Goal: Task Accomplishment & Management: Use online tool/utility

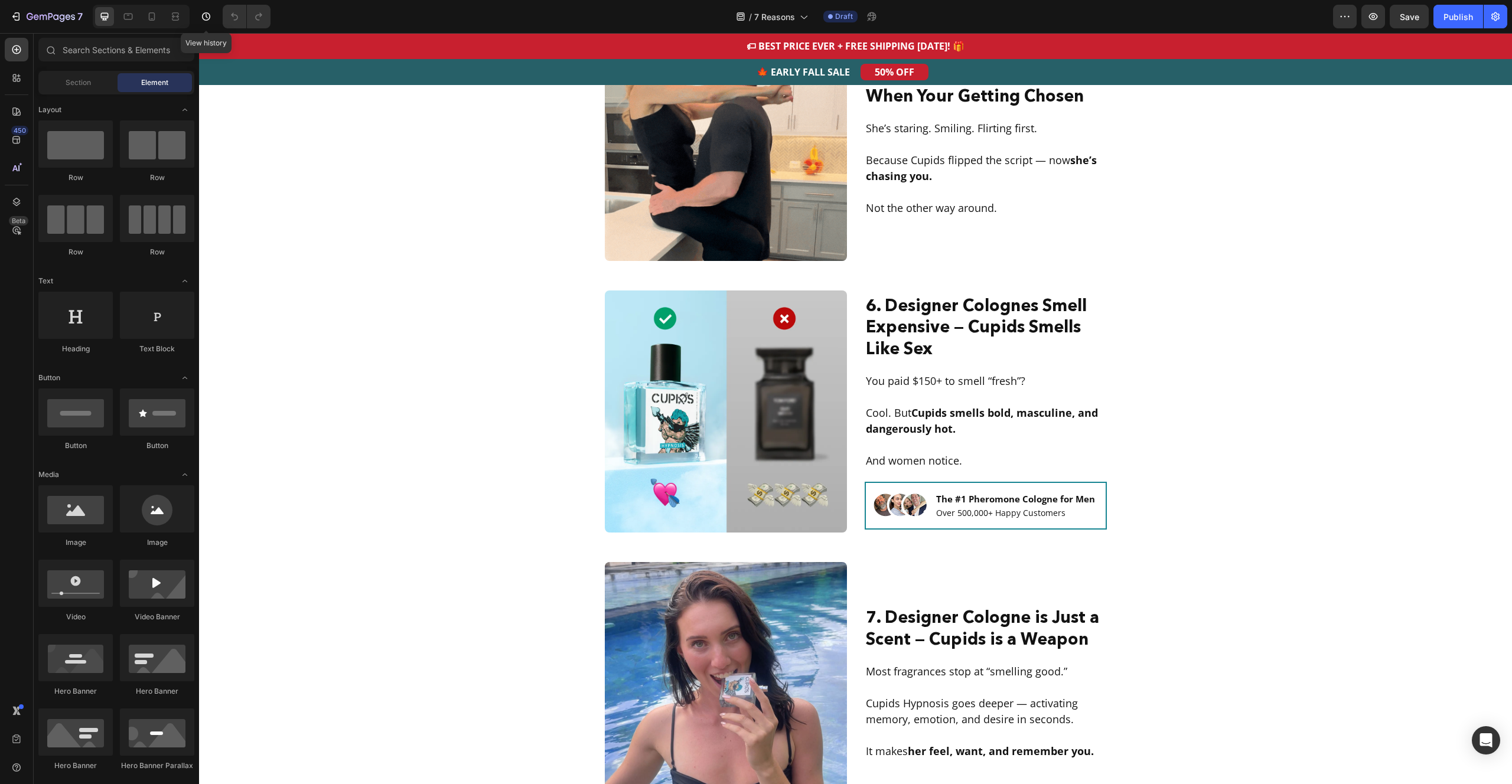
scroll to position [1757, 0]
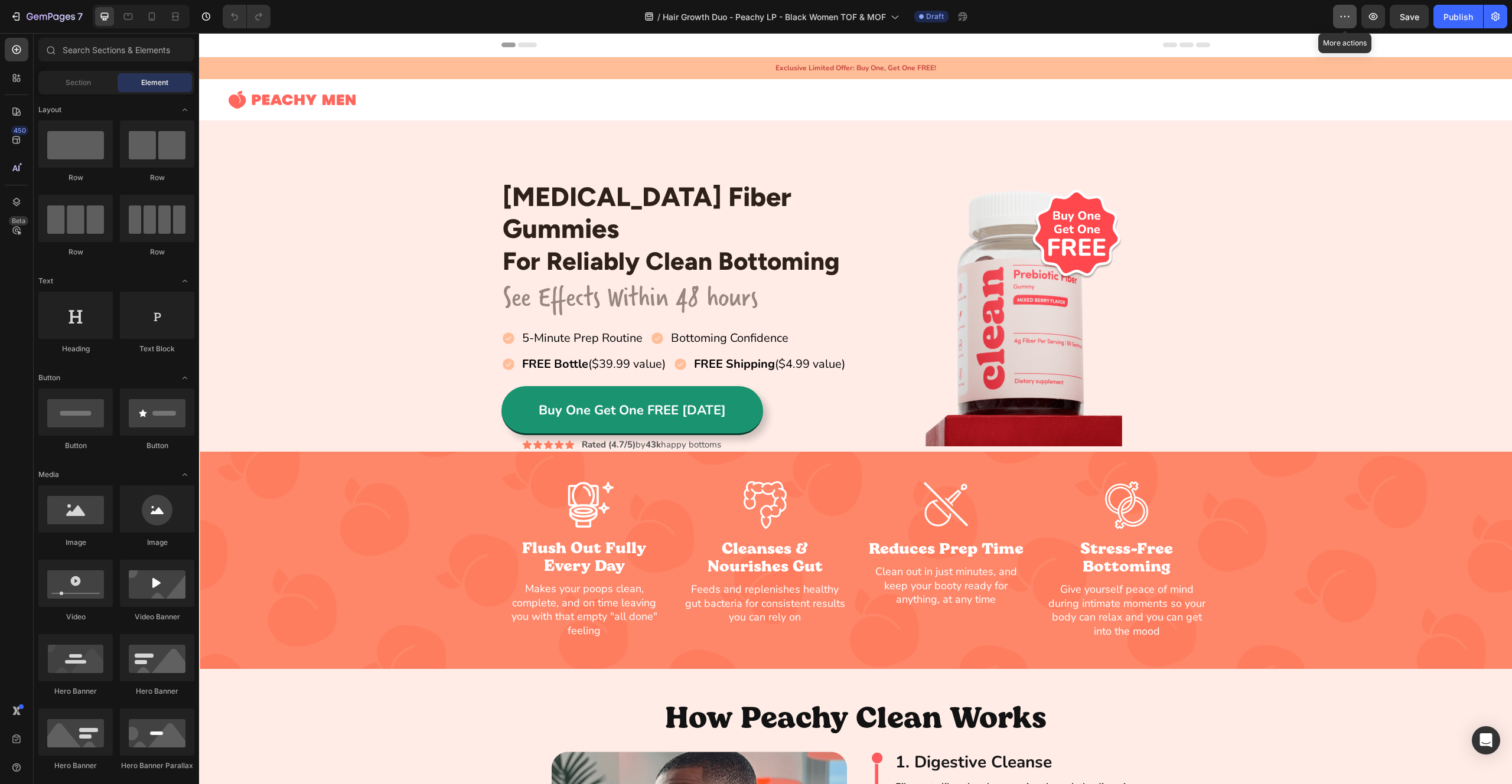
click at [1349, 15] on icon "button" at bounding box center [1345, 17] width 12 height 12
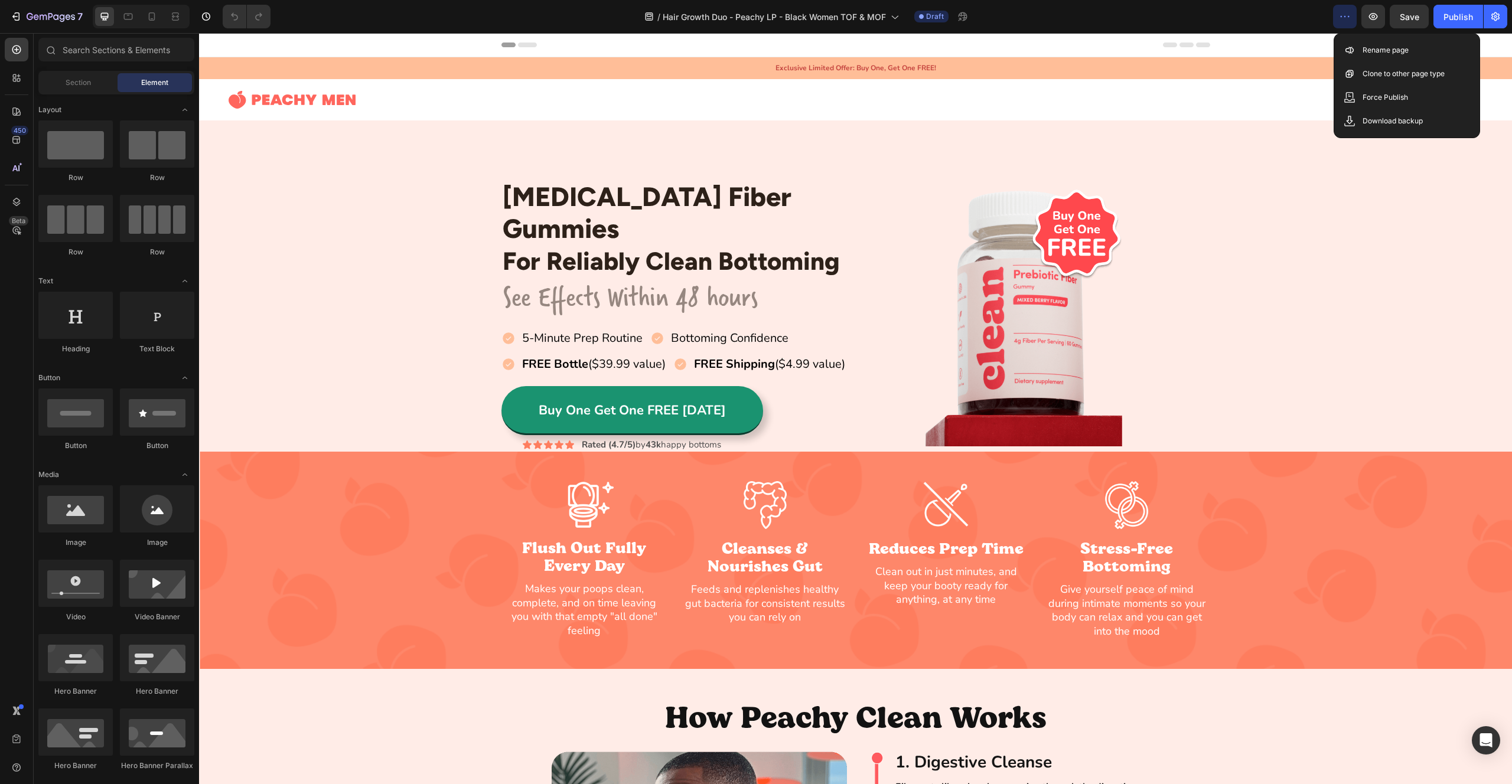
click at [451, 19] on div "/ Hair Growth Duo - Peachy LP - Black Women TOF & MOF Draft" at bounding box center [806, 17] width 1053 height 24
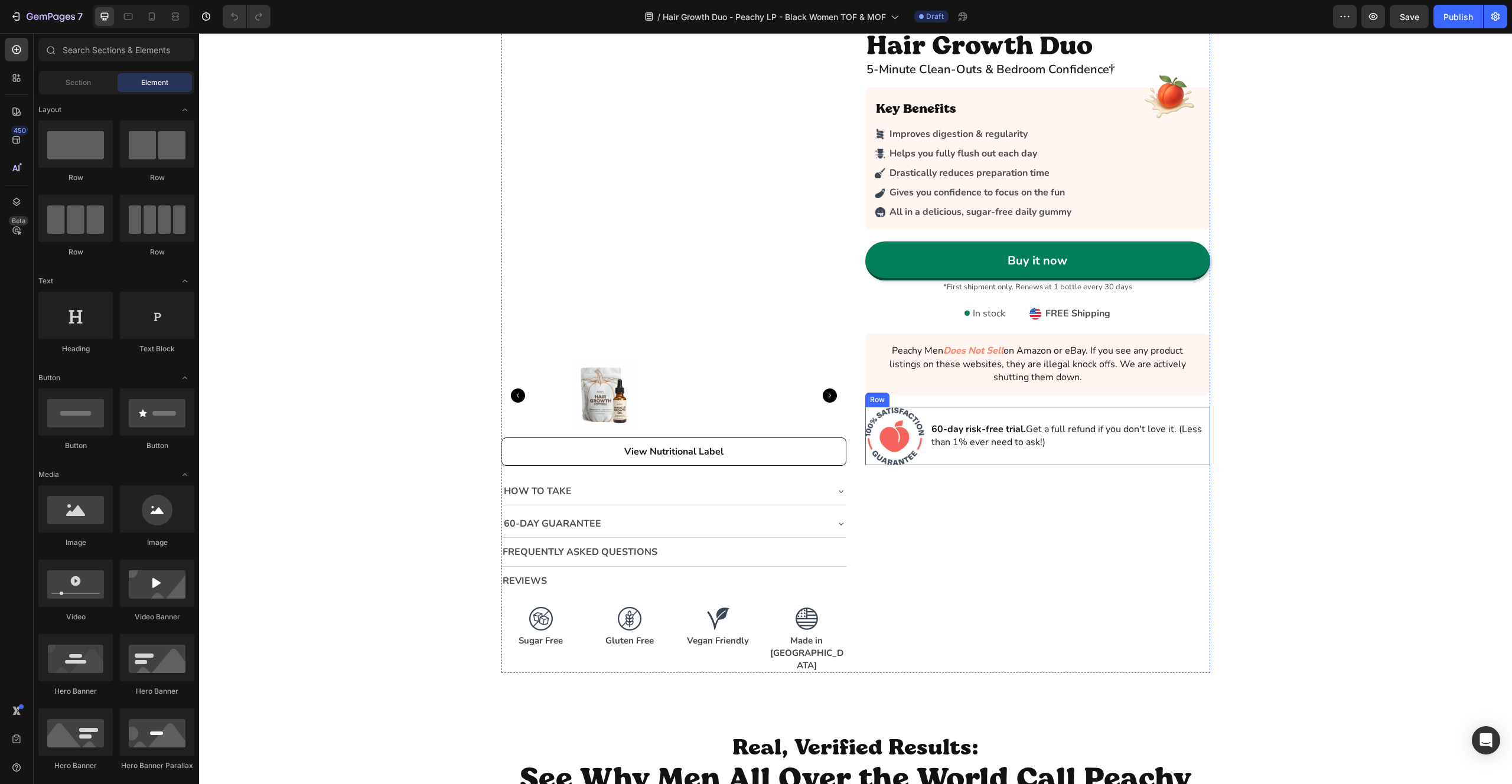
scroll to position [2524, 0]
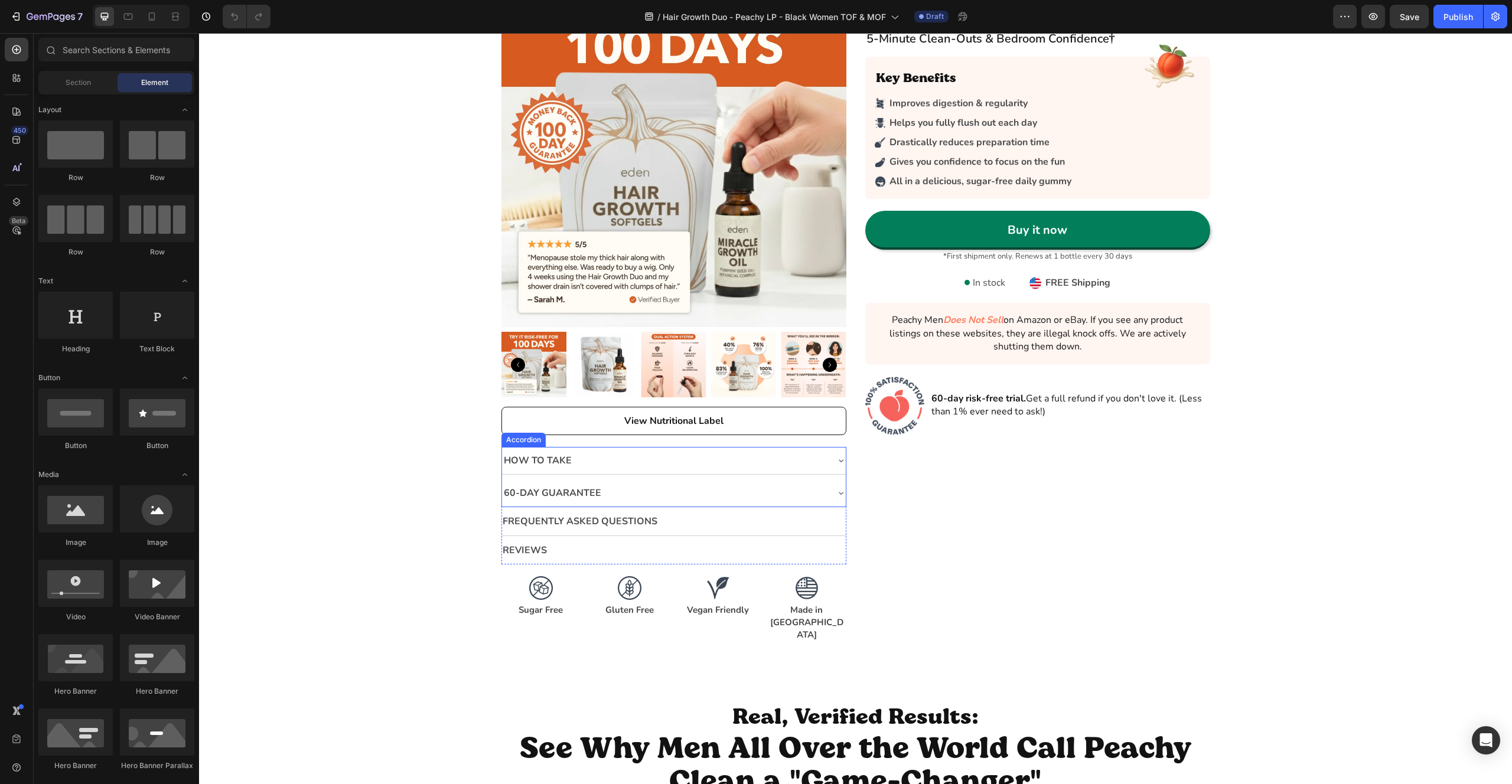
click at [698, 457] on div "How to Take" at bounding box center [664, 460] width 325 height 18
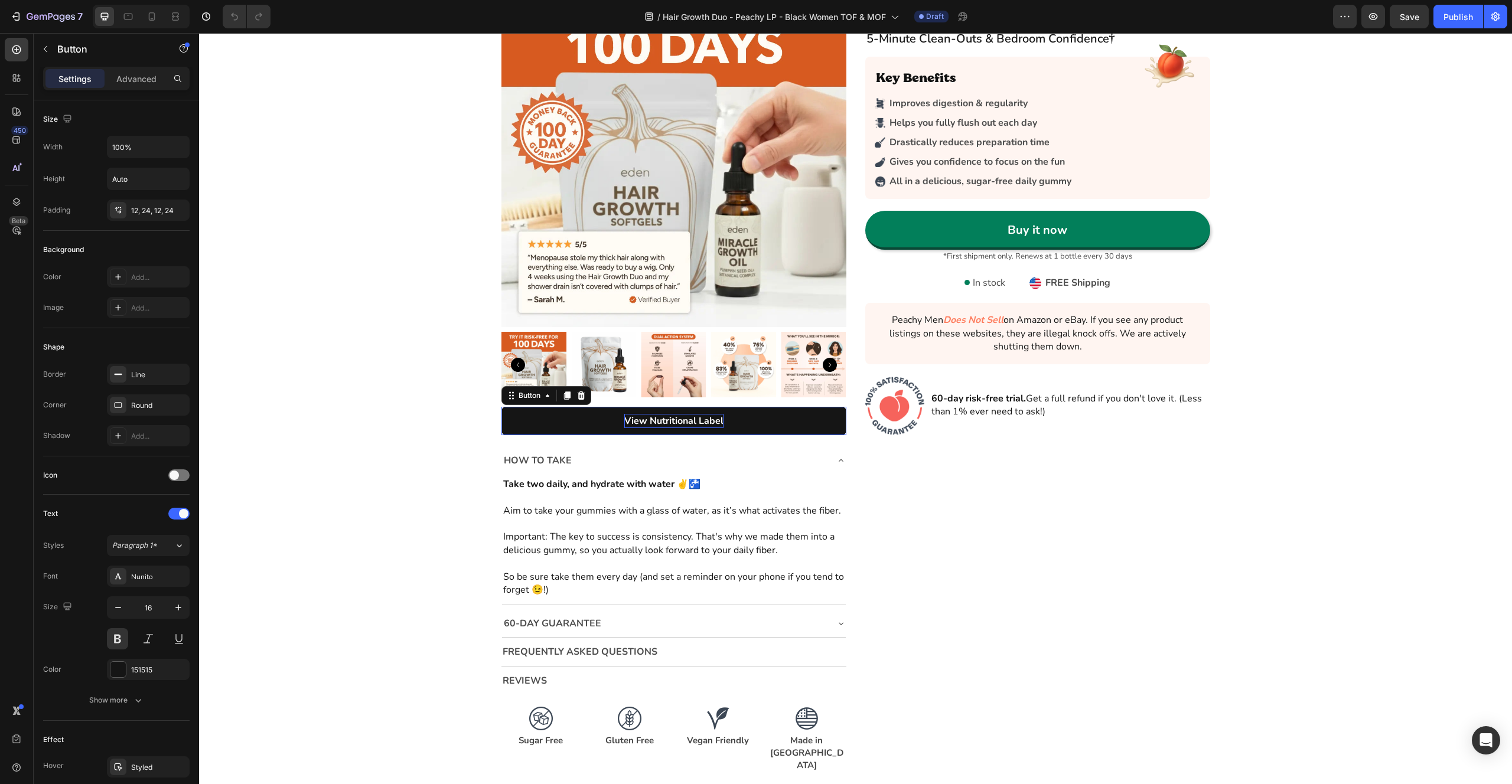
click at [679, 424] on p "View Nutritional Label" at bounding box center [674, 421] width 99 height 14
click at [677, 423] on p "View Nutritional Label" at bounding box center [674, 421] width 99 height 14
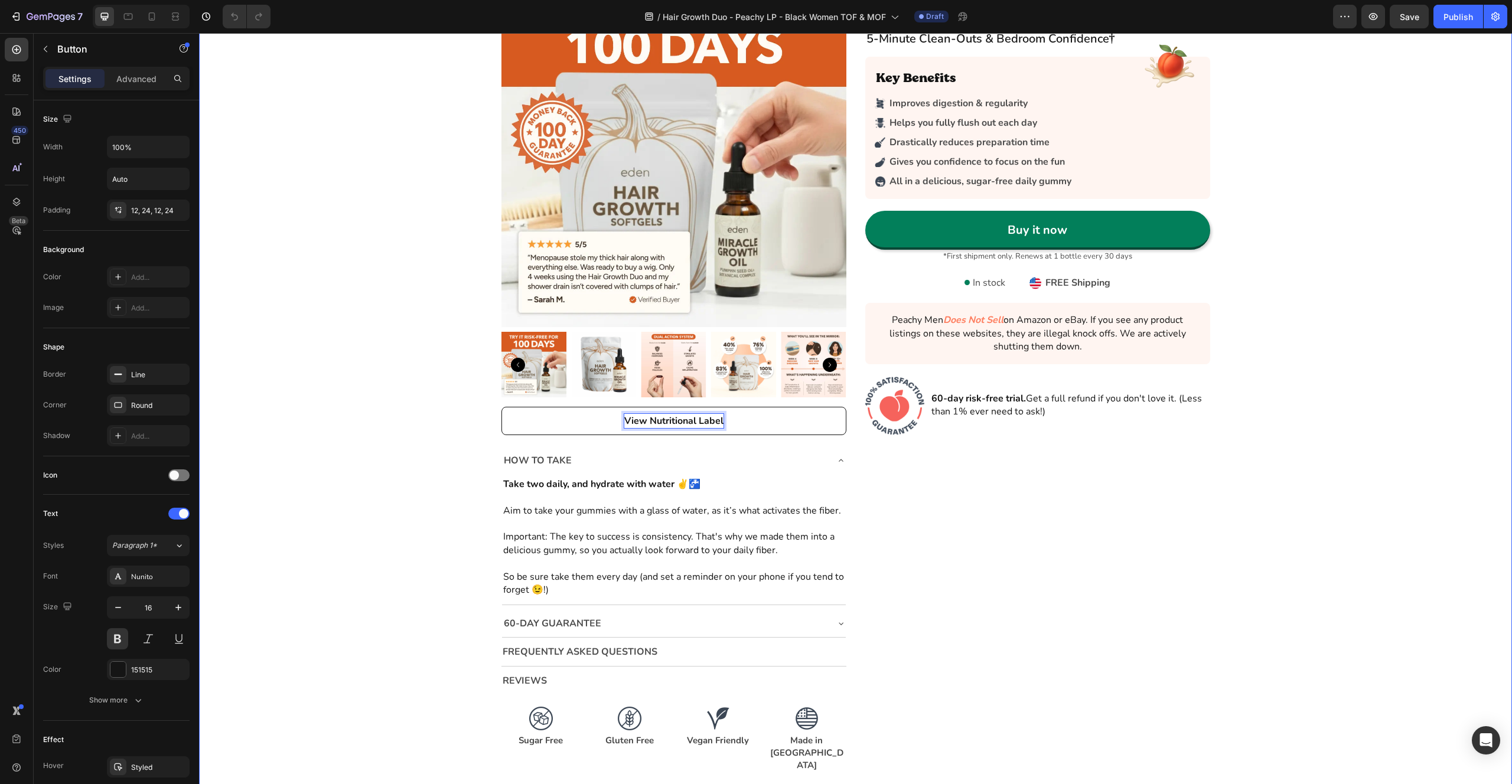
click at [399, 433] on div "Icon Icon Icon Icon Icon Icon List Rated (4.7/5) by 43k happy bottoms Text Bloc…" at bounding box center [856, 377] width 1313 height 790
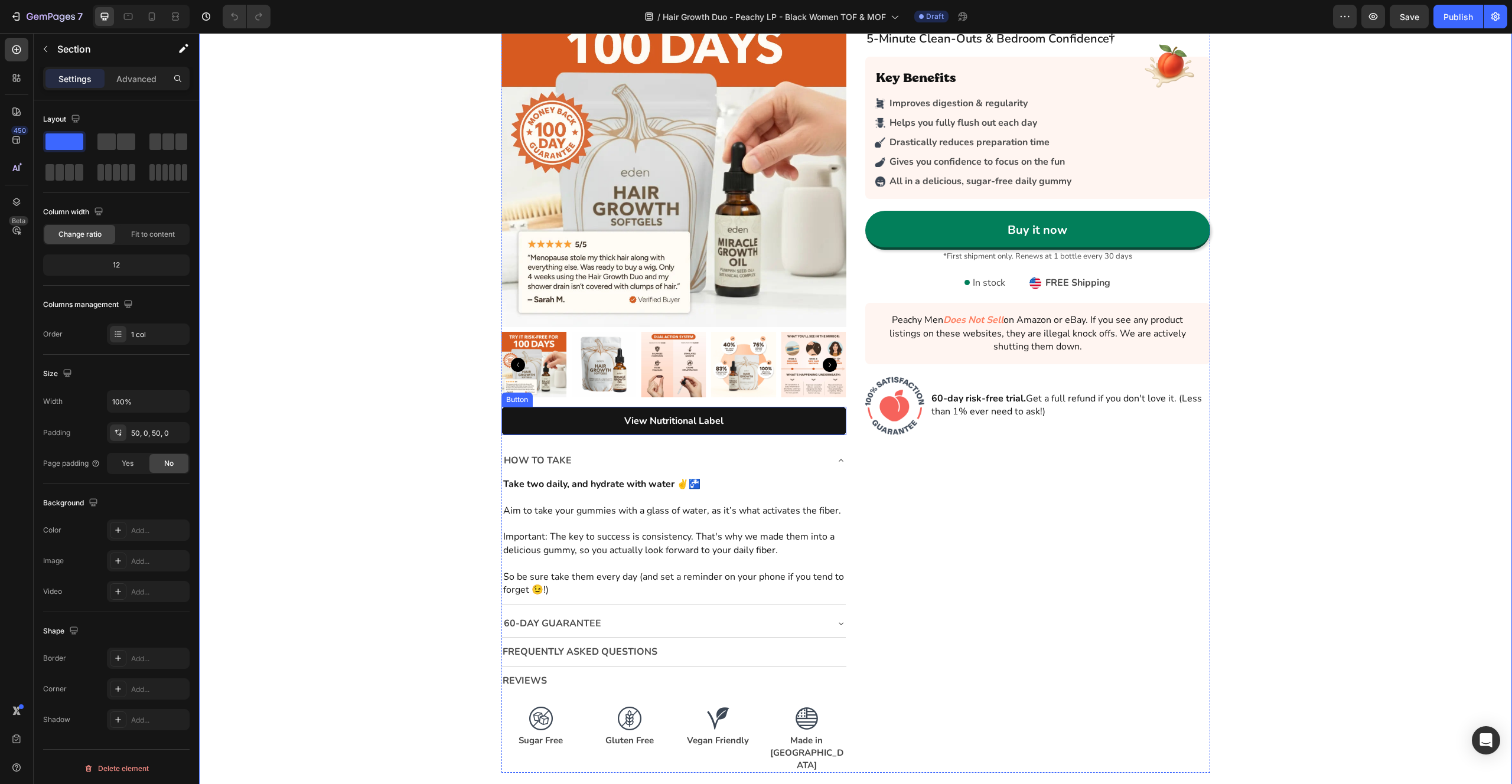
click at [527, 427] on button "View Nutritional Label" at bounding box center [674, 421] width 345 height 28
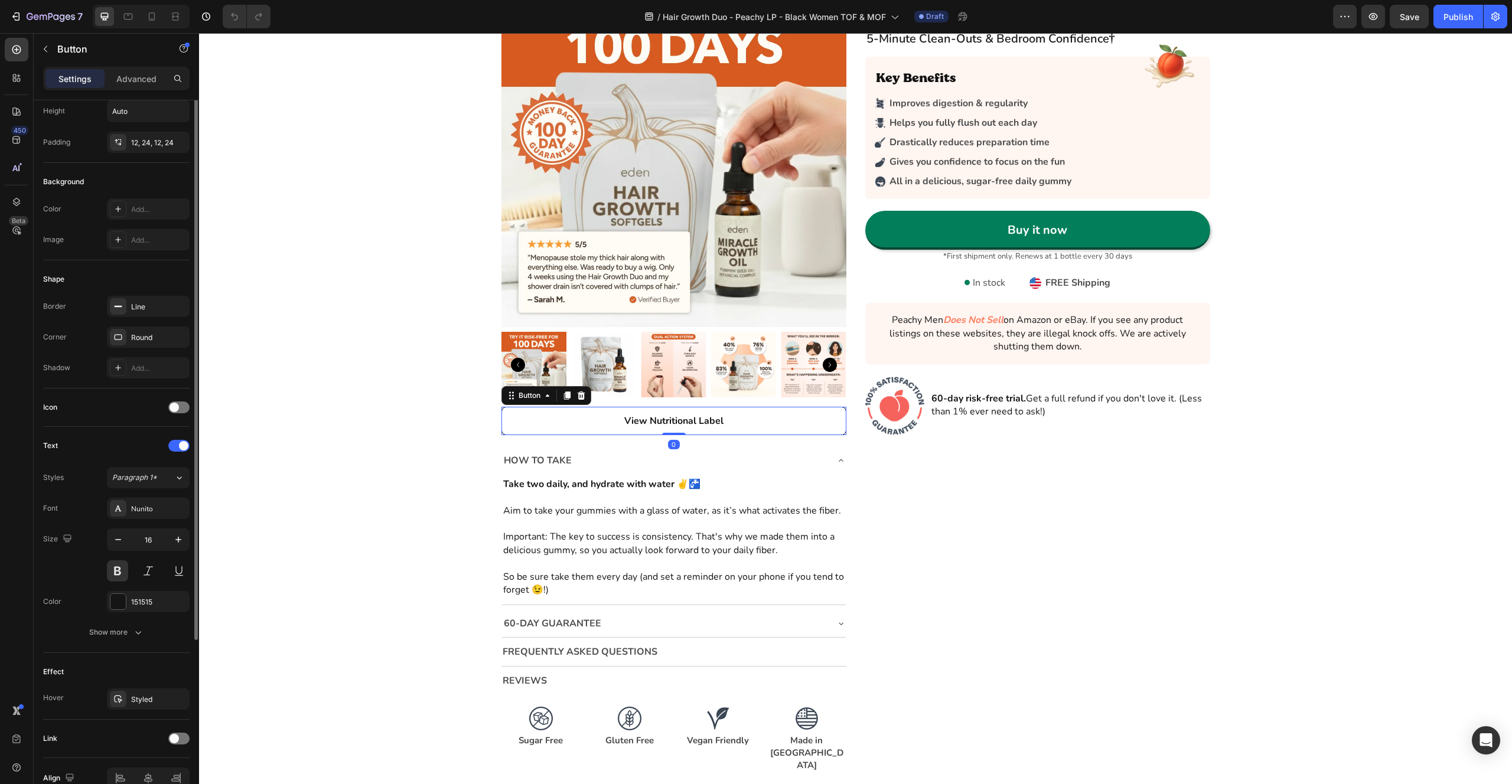
scroll to position [129, 0]
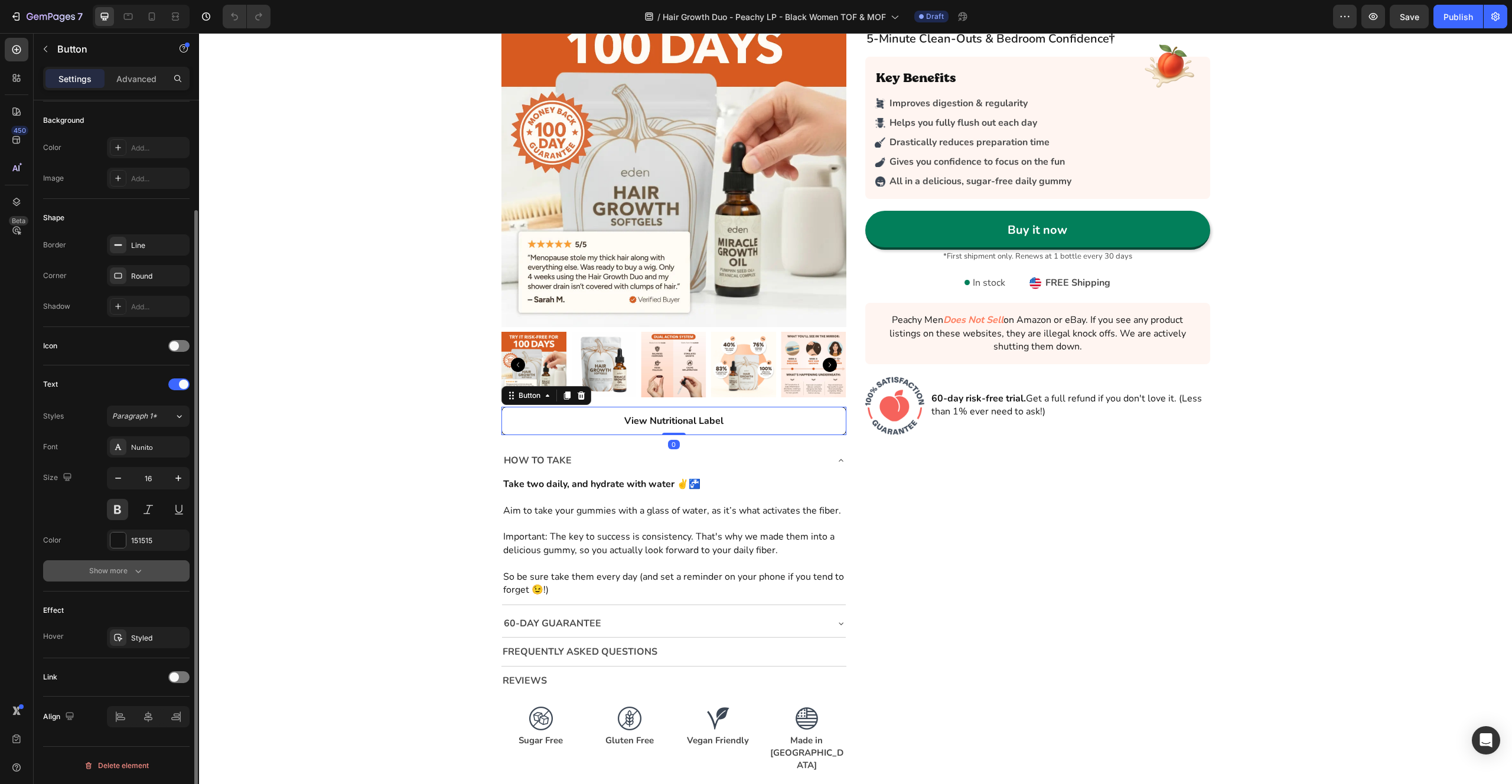
click at [137, 571] on icon "button" at bounding box center [138, 570] width 12 height 12
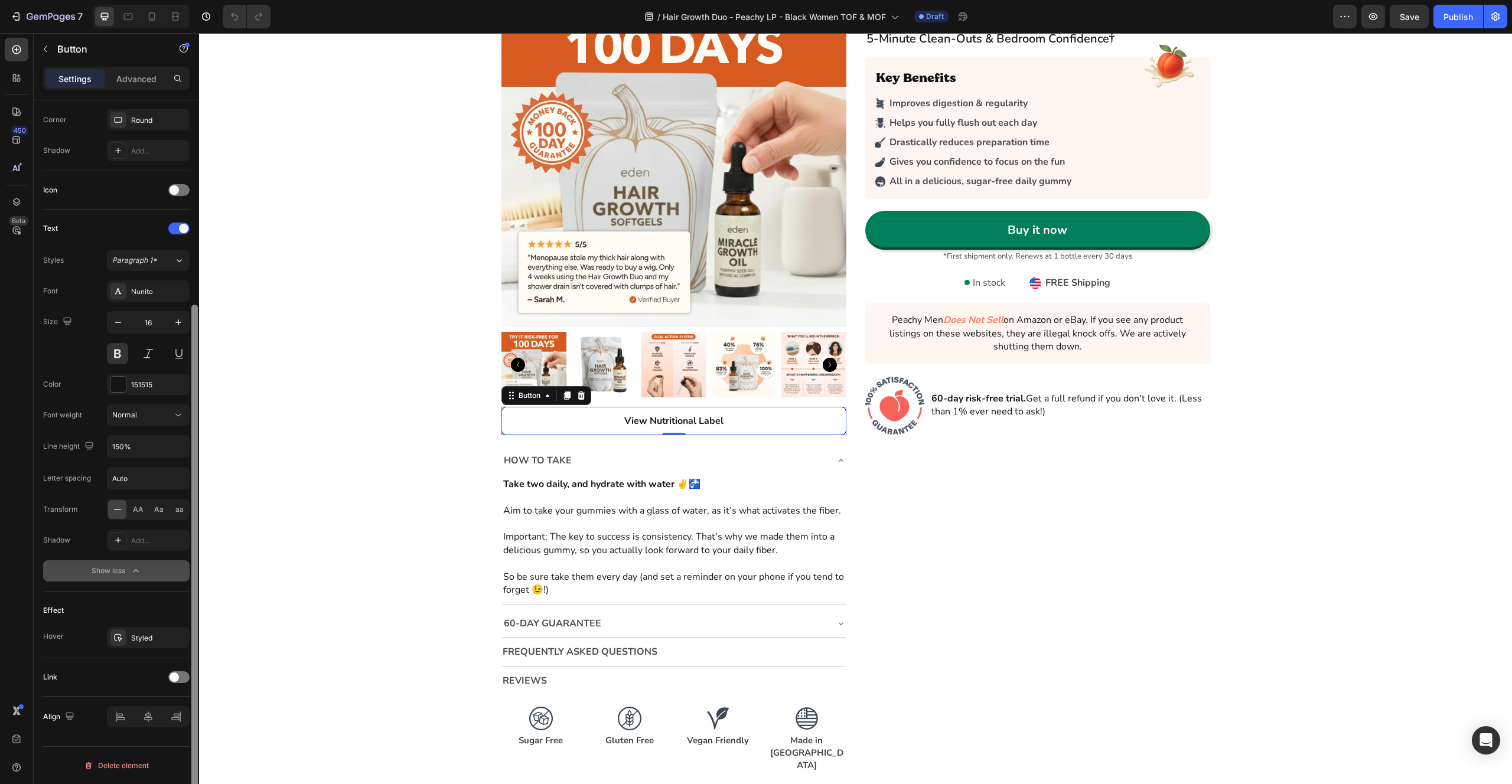
click at [194, 679] on div at bounding box center [194, 561] width 6 height 513
click at [176, 677] on span at bounding box center [174, 677] width 9 height 9
click at [158, 698] on button "Open page" at bounding box center [148, 707] width 83 height 22
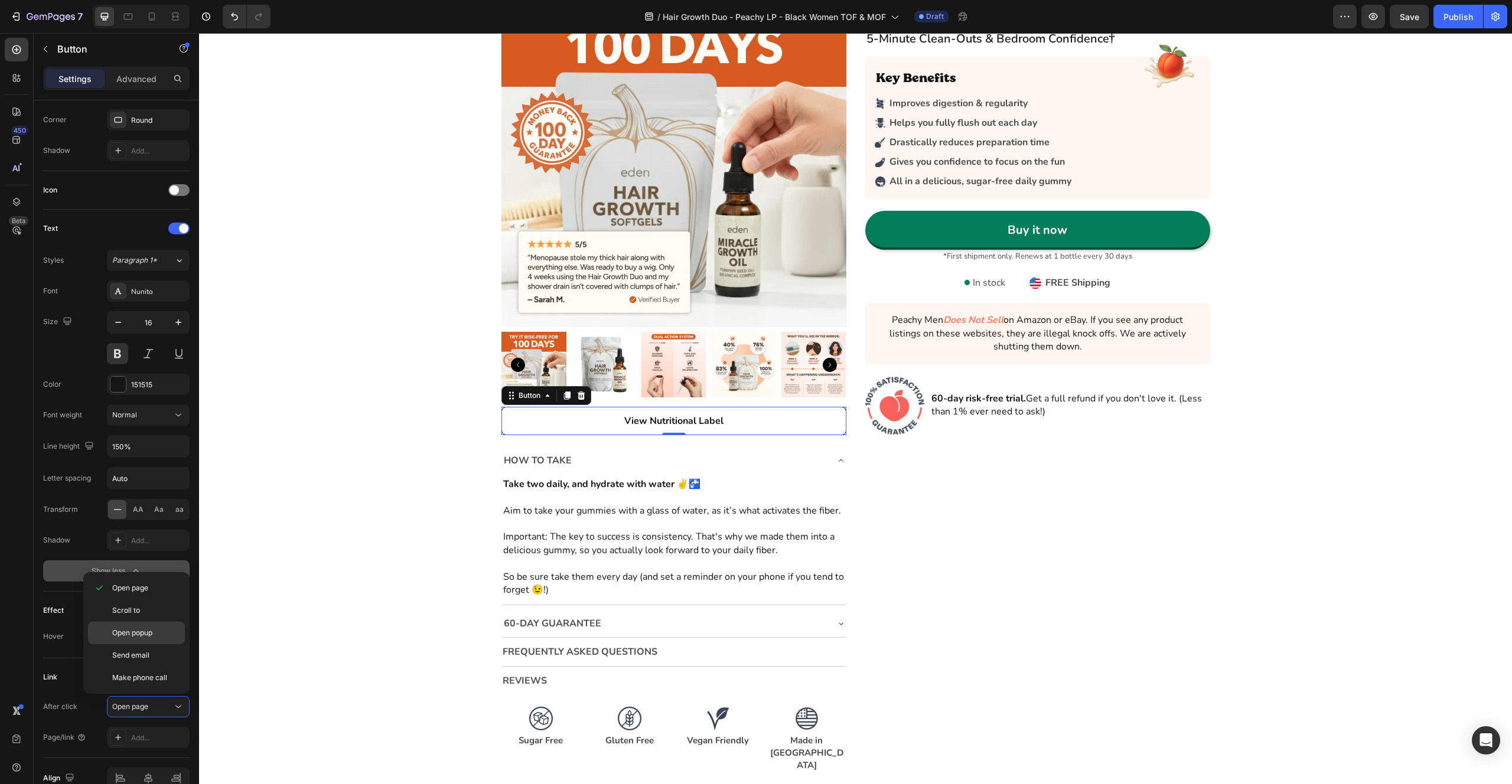
click at [153, 625] on div "Open popup" at bounding box center [136, 632] width 97 height 22
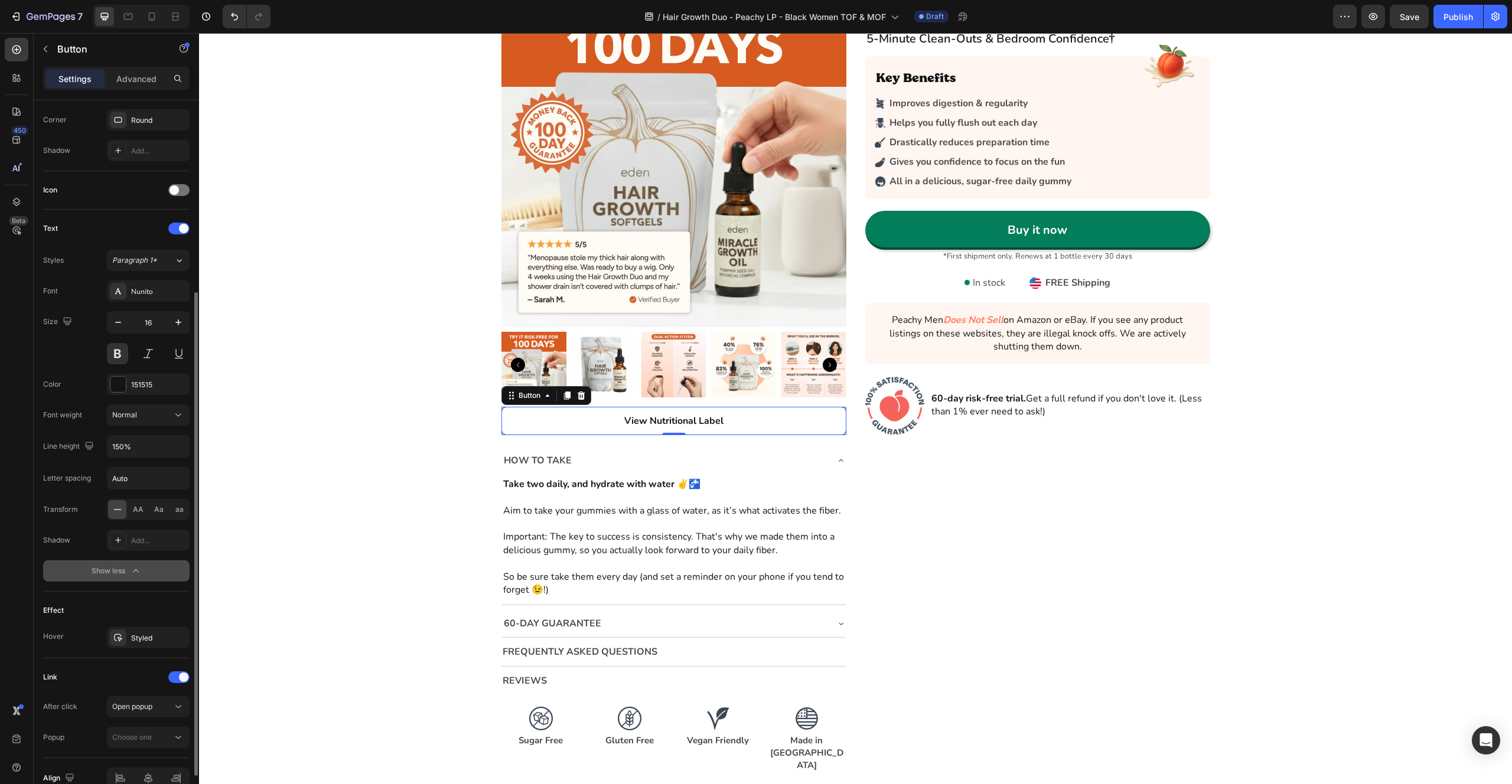
click at [155, 752] on div "Link After click Open popup Popup Choose one" at bounding box center [117, 708] width 147 height 100
click at [155, 744] on button "Choose one" at bounding box center [148, 737] width 83 height 22
click at [150, 742] on span "Choose one" at bounding box center [132, 737] width 40 height 11
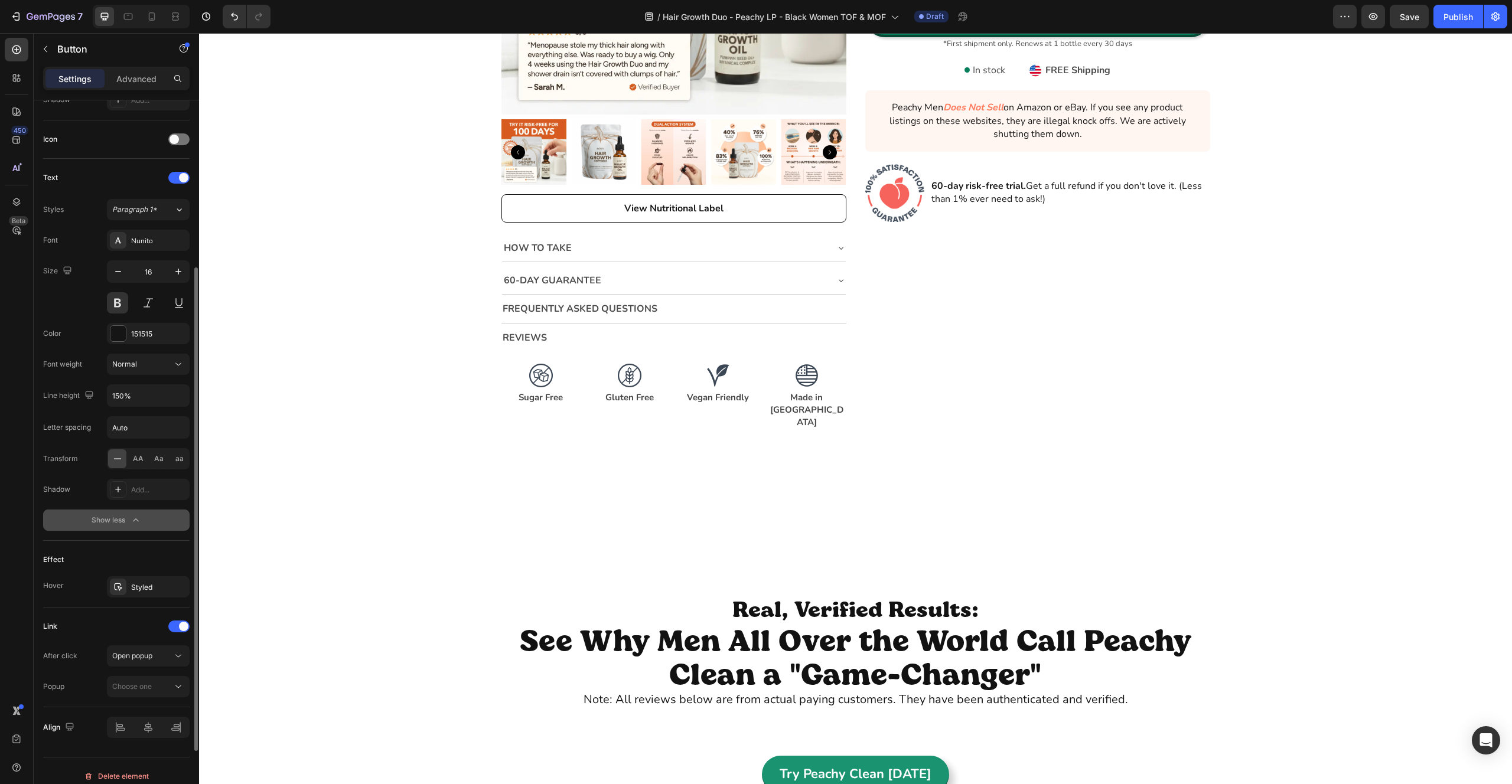
scroll to position [347, 0]
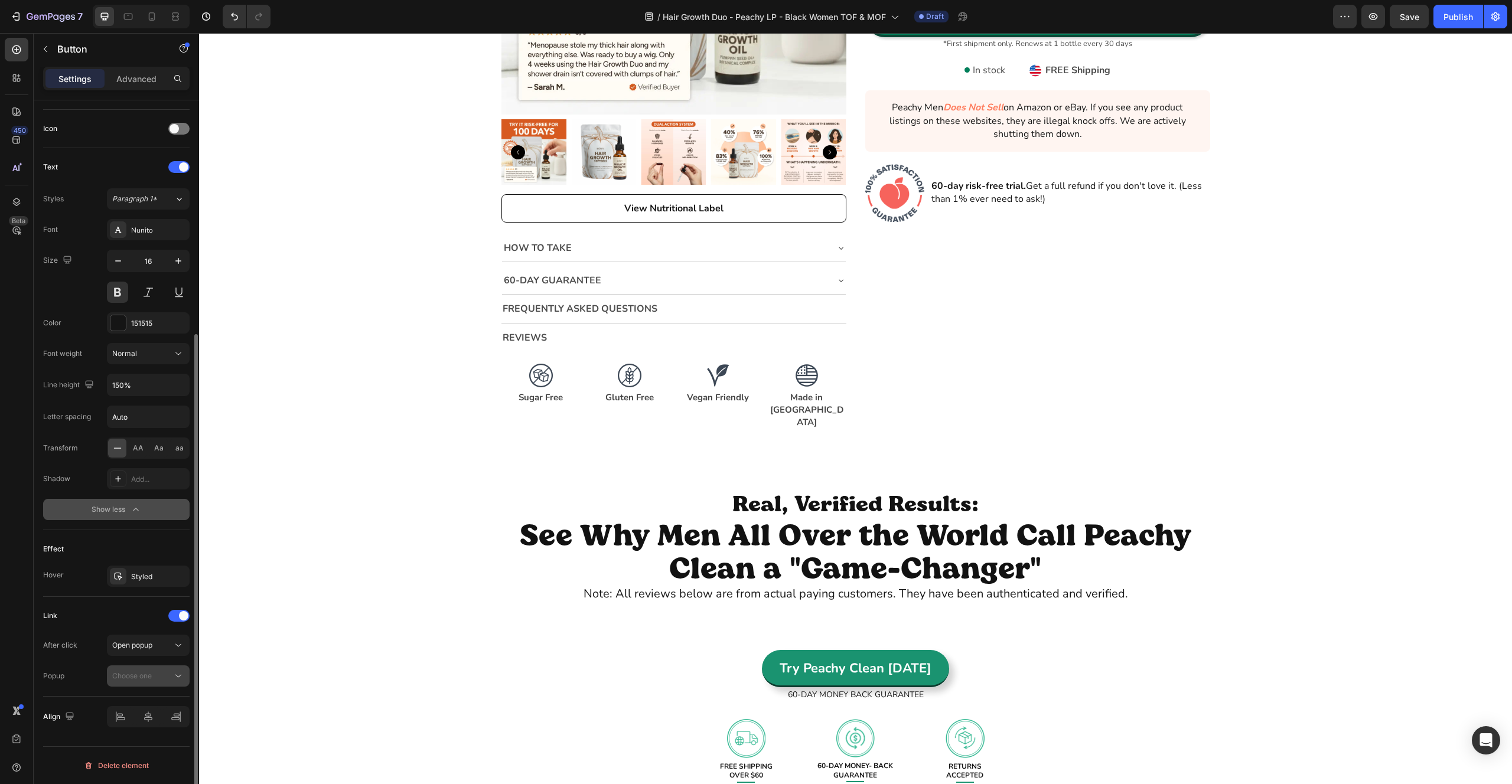
click at [146, 677] on span "Choose one" at bounding box center [132, 675] width 40 height 9
click at [86, 667] on div "Popup Choose one" at bounding box center [117, 676] width 147 height 22
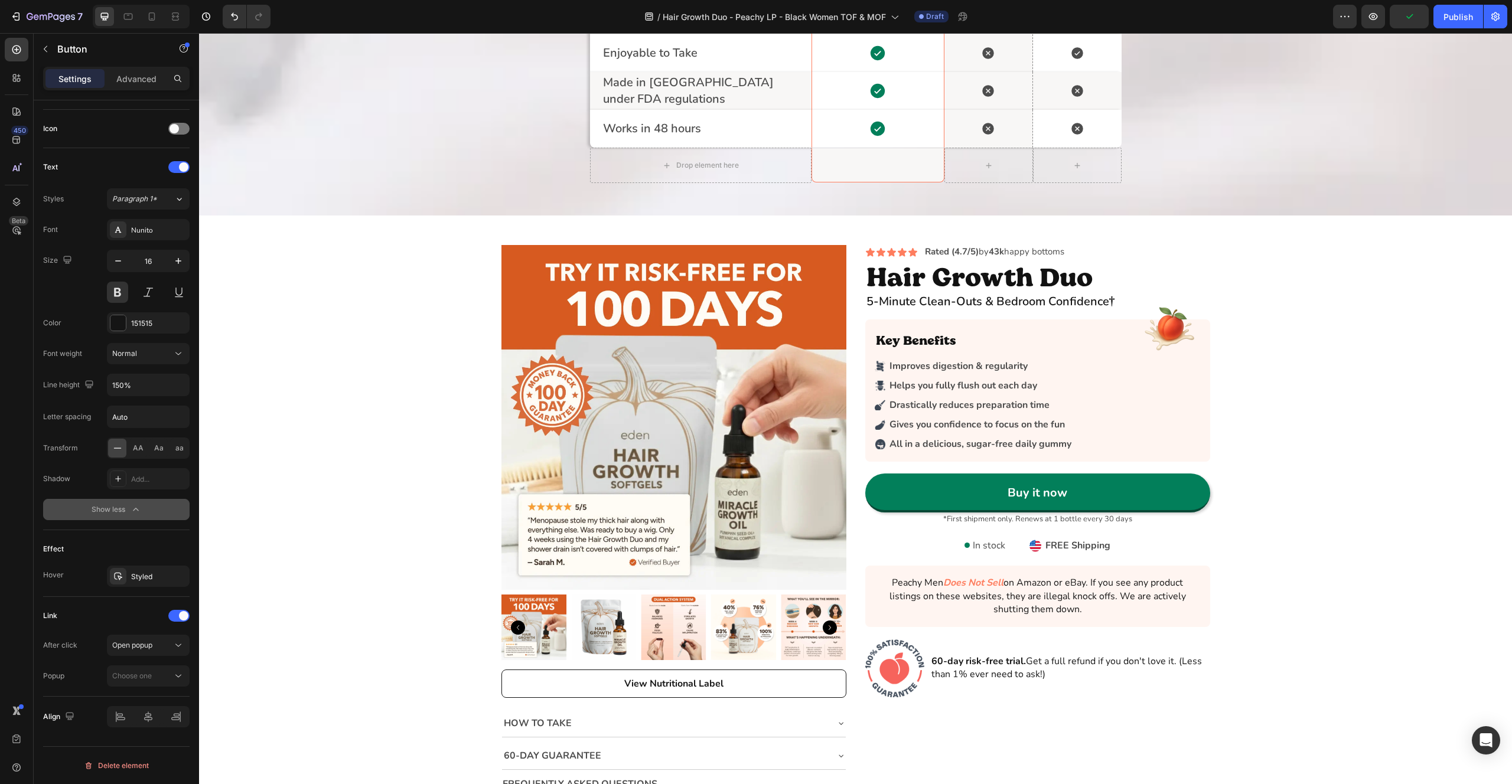
scroll to position [2397, 0]
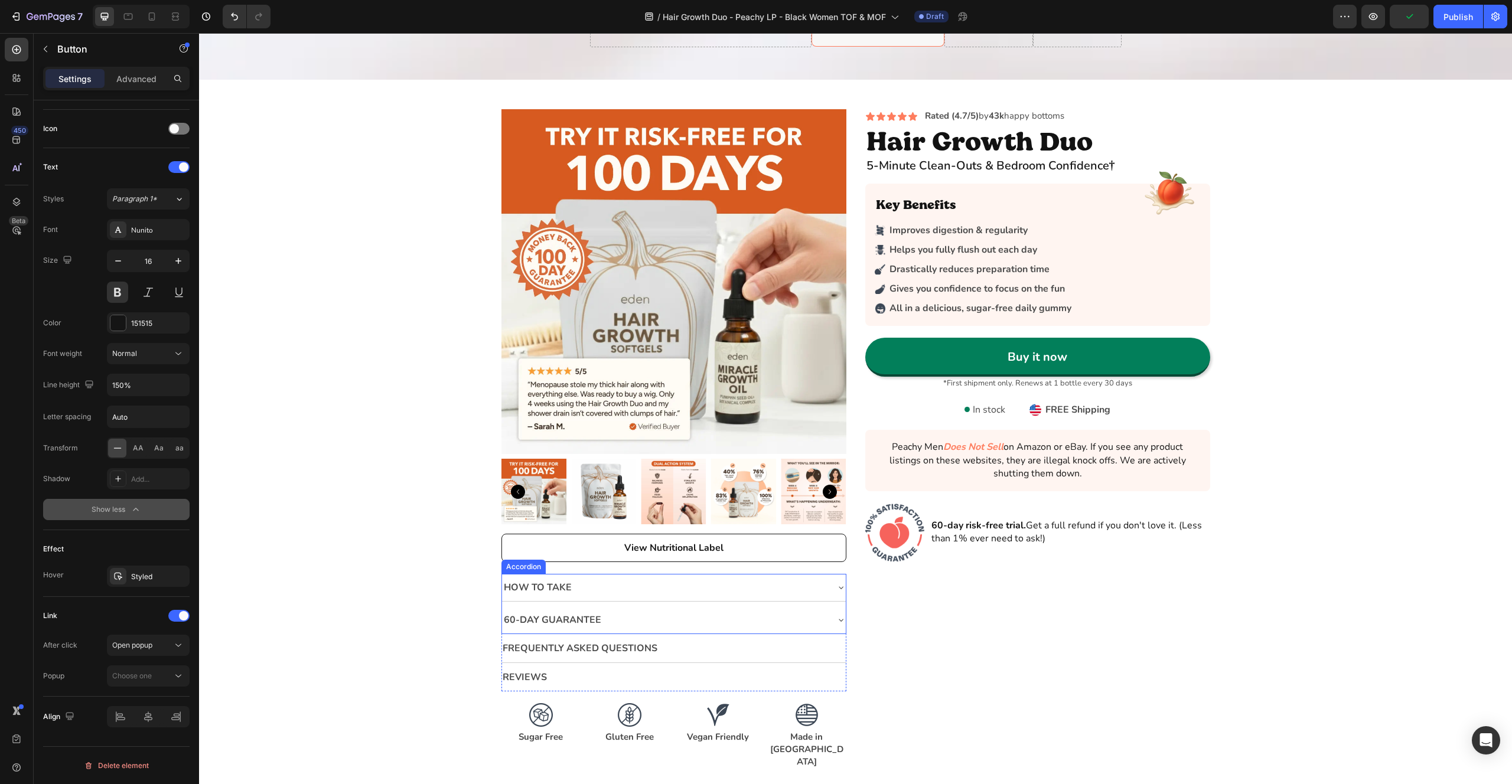
click at [595, 593] on div "How to Take" at bounding box center [664, 587] width 325 height 18
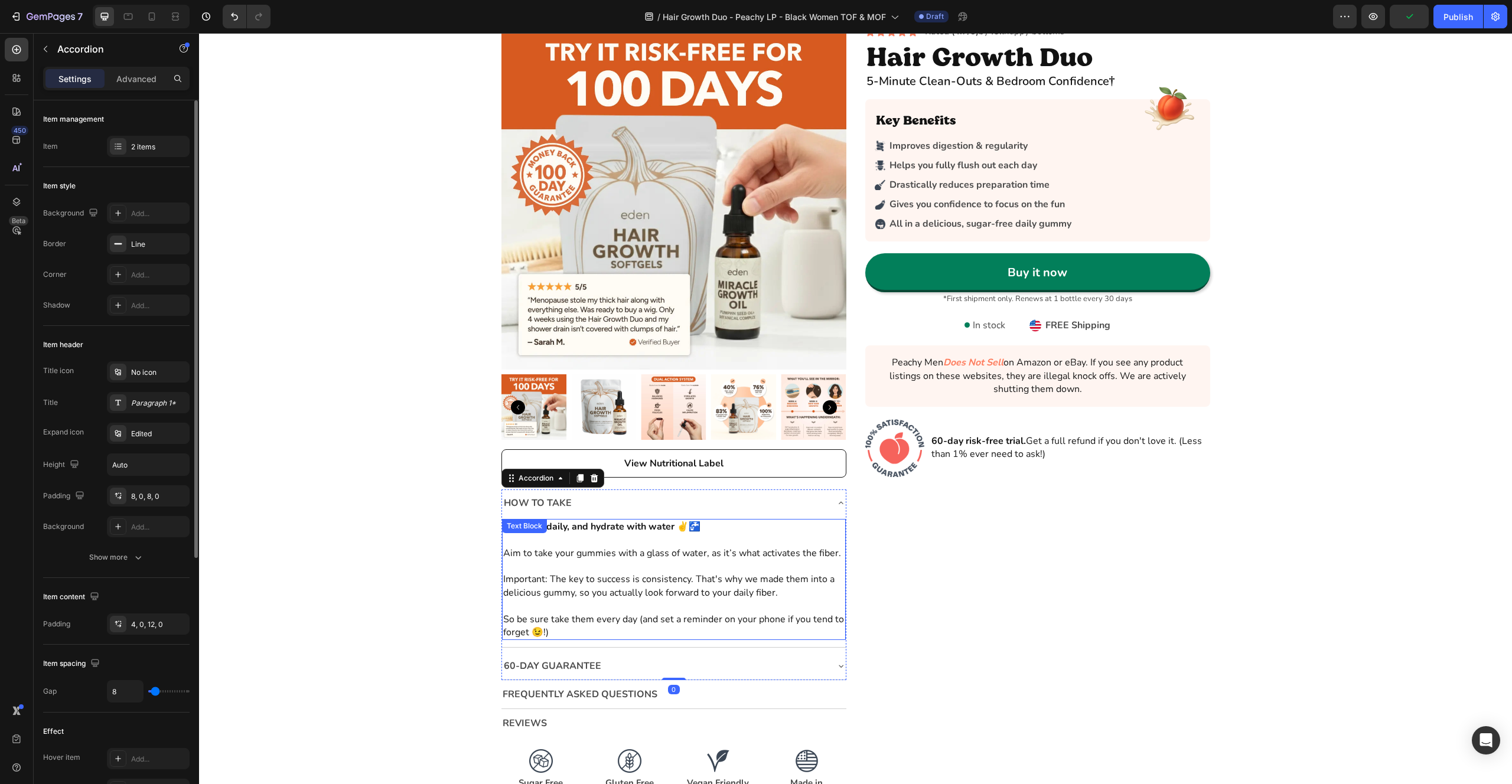
scroll to position [2499, 0]
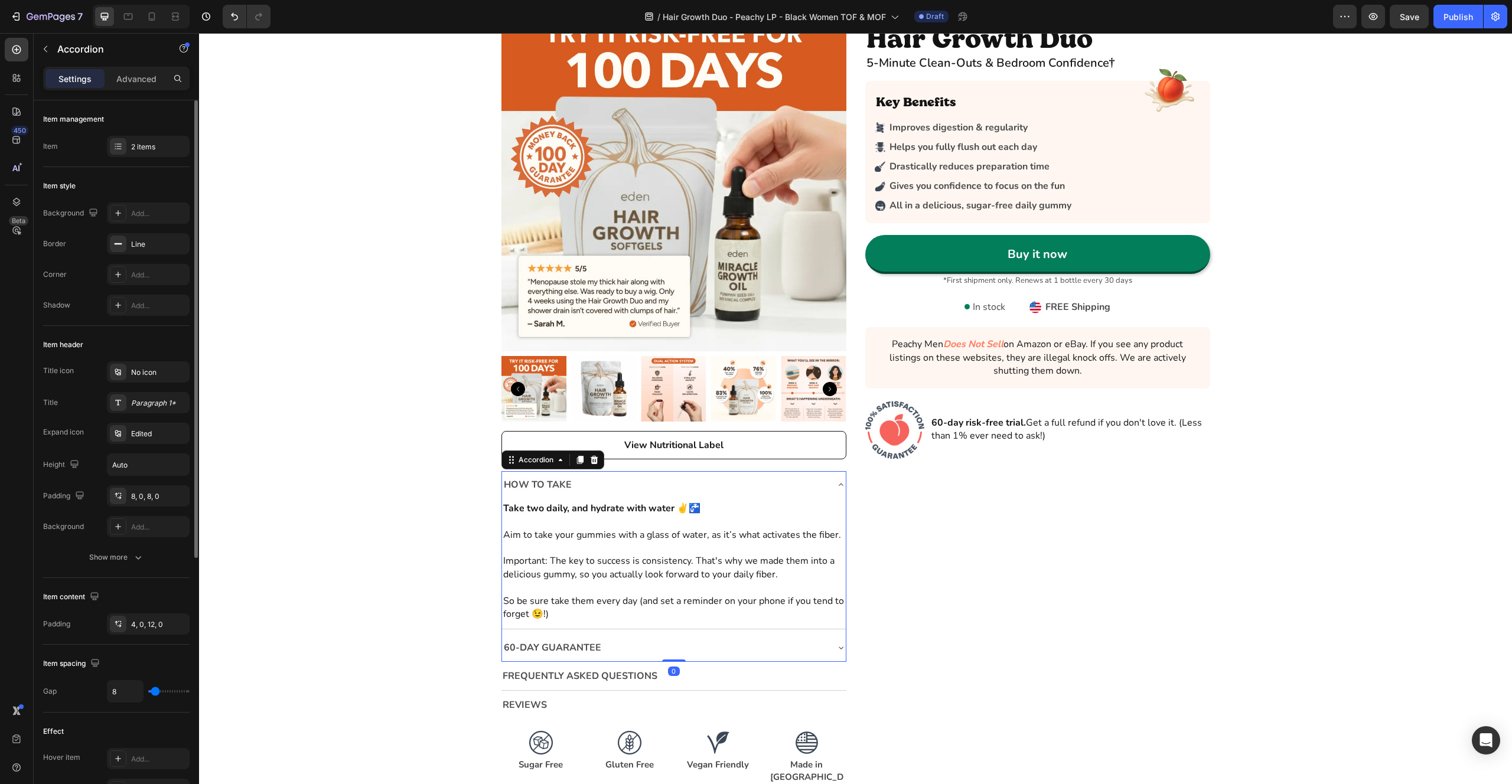
click at [585, 642] on p "60-Day Guarantee" at bounding box center [552, 648] width 97 height 14
click at [628, 642] on div "60-Day Guarantee" at bounding box center [664, 647] width 325 height 18
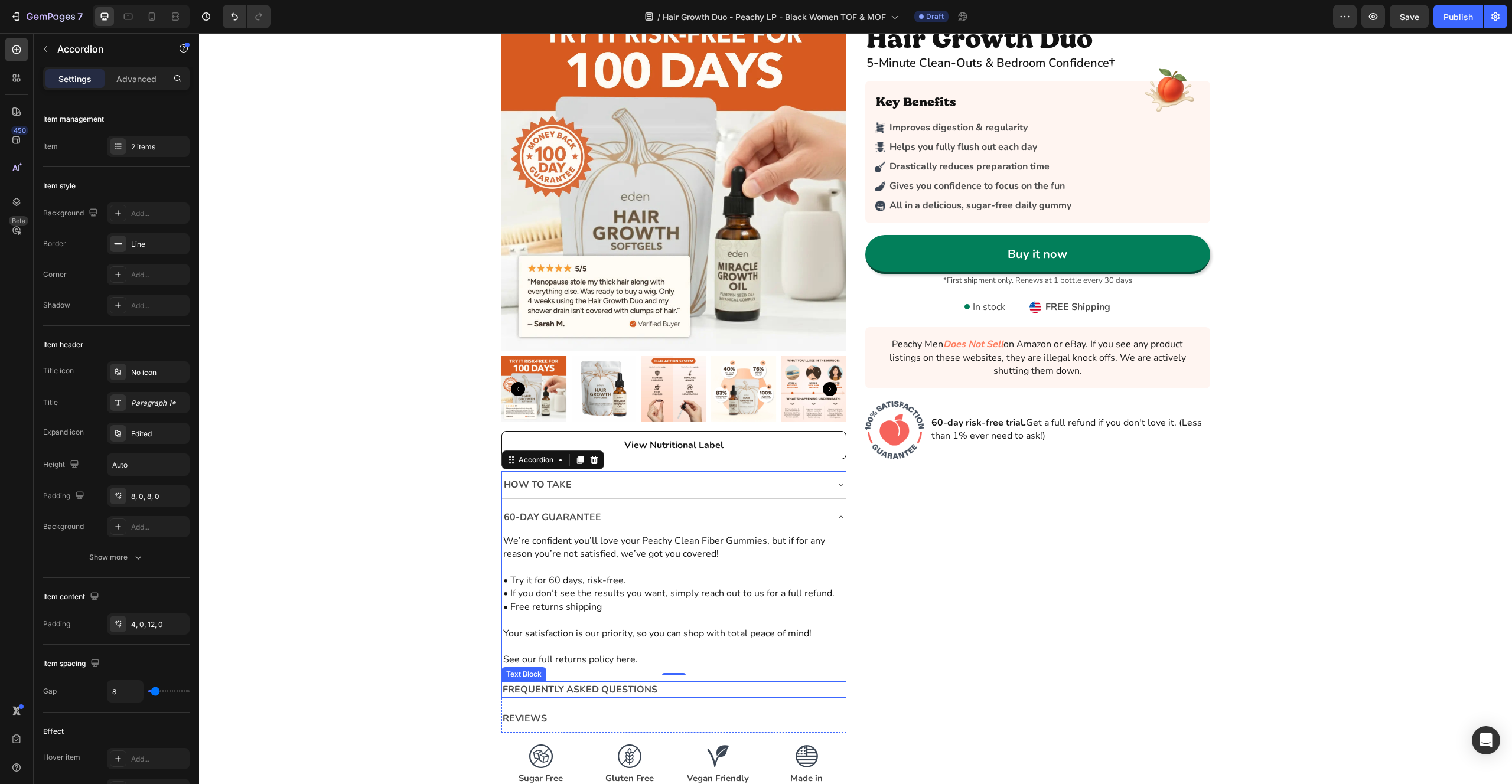
click at [635, 688] on p "Frequently Asked Questions" at bounding box center [674, 690] width 343 height 14
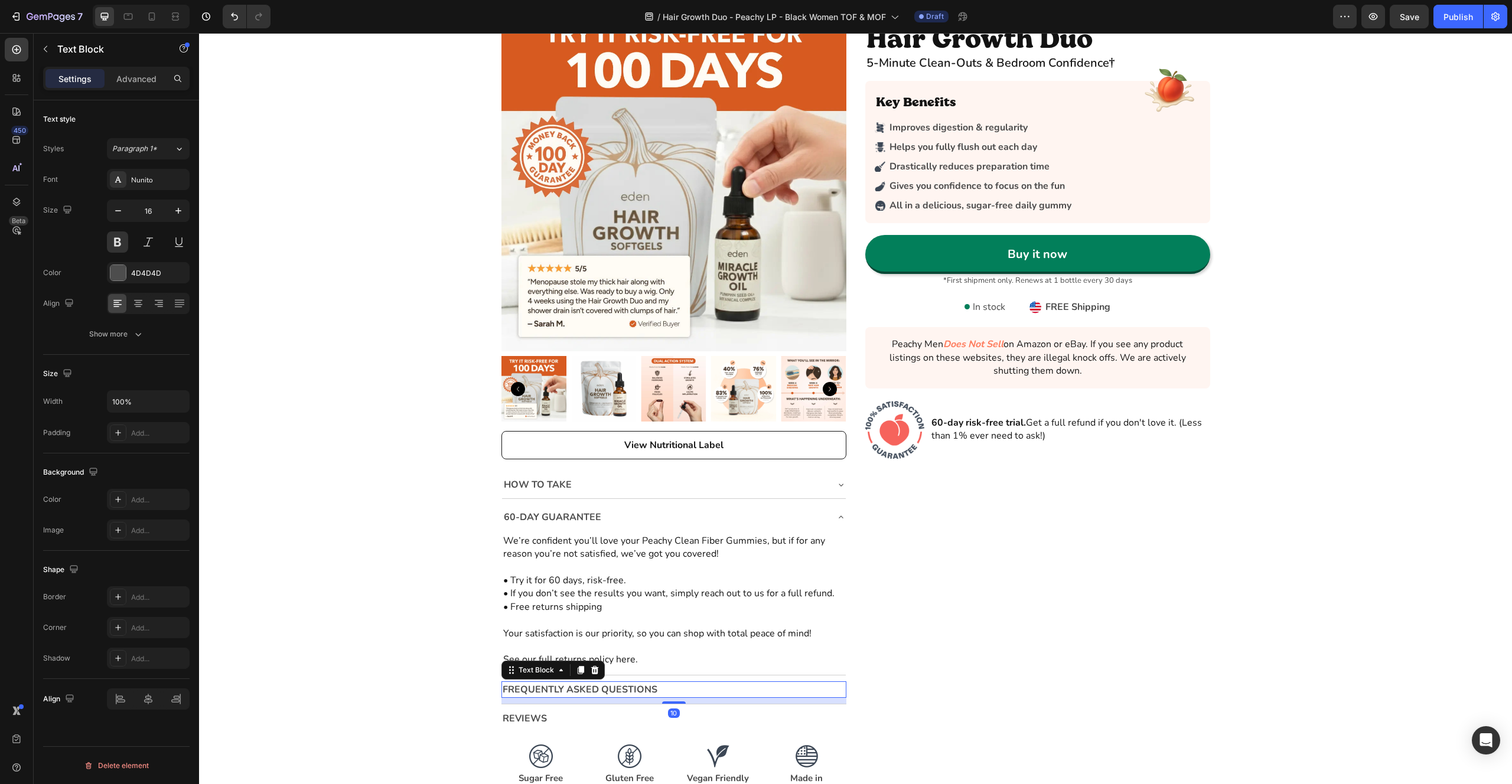
click at [654, 688] on p "Frequently Asked Questions" at bounding box center [674, 690] width 343 height 14
click at [438, 613] on div "Icon Icon Icon Icon Icon Icon List Rated (4.7/5) by 43k happy bottoms Text Bloc…" at bounding box center [856, 408] width 1313 height 803
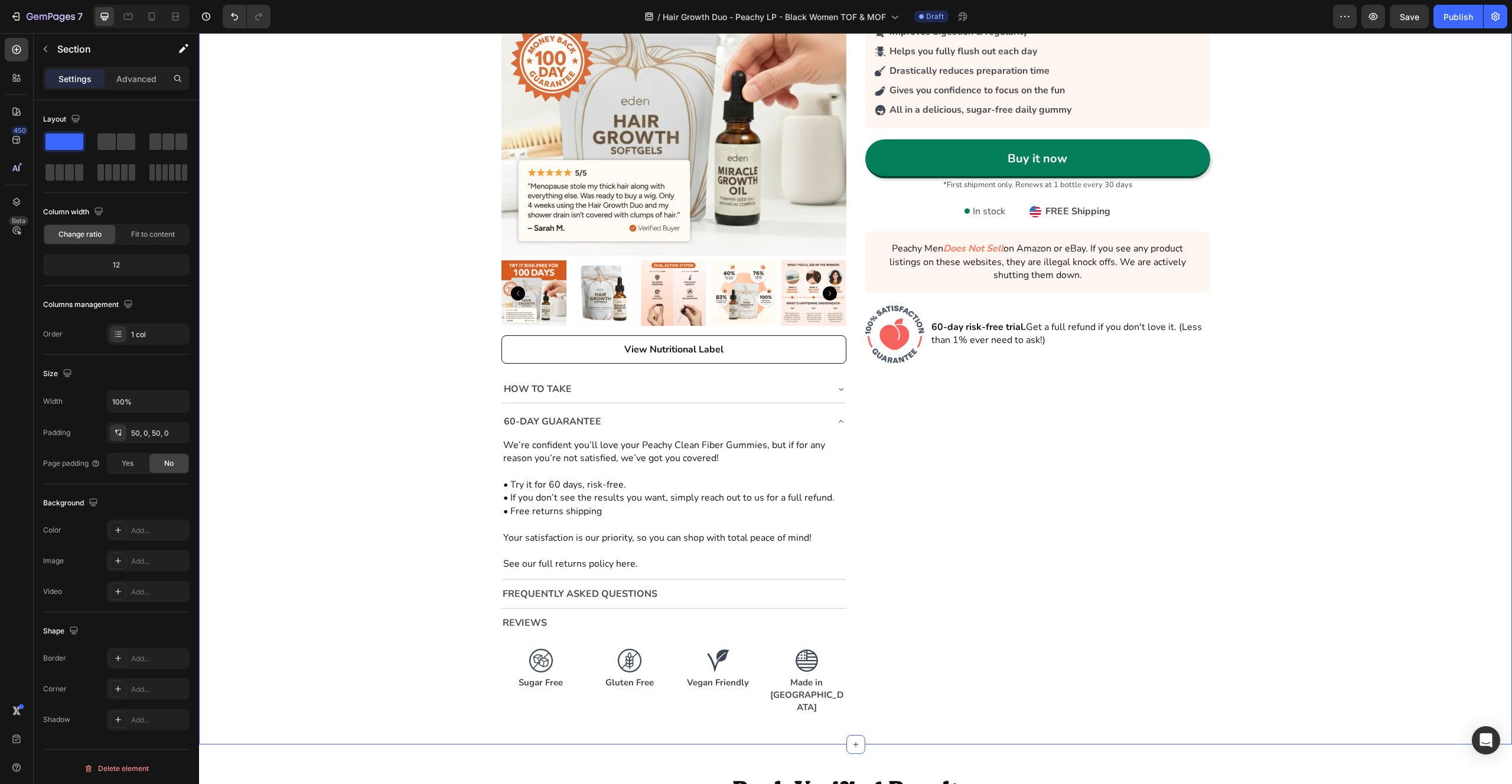
scroll to position [2691, 0]
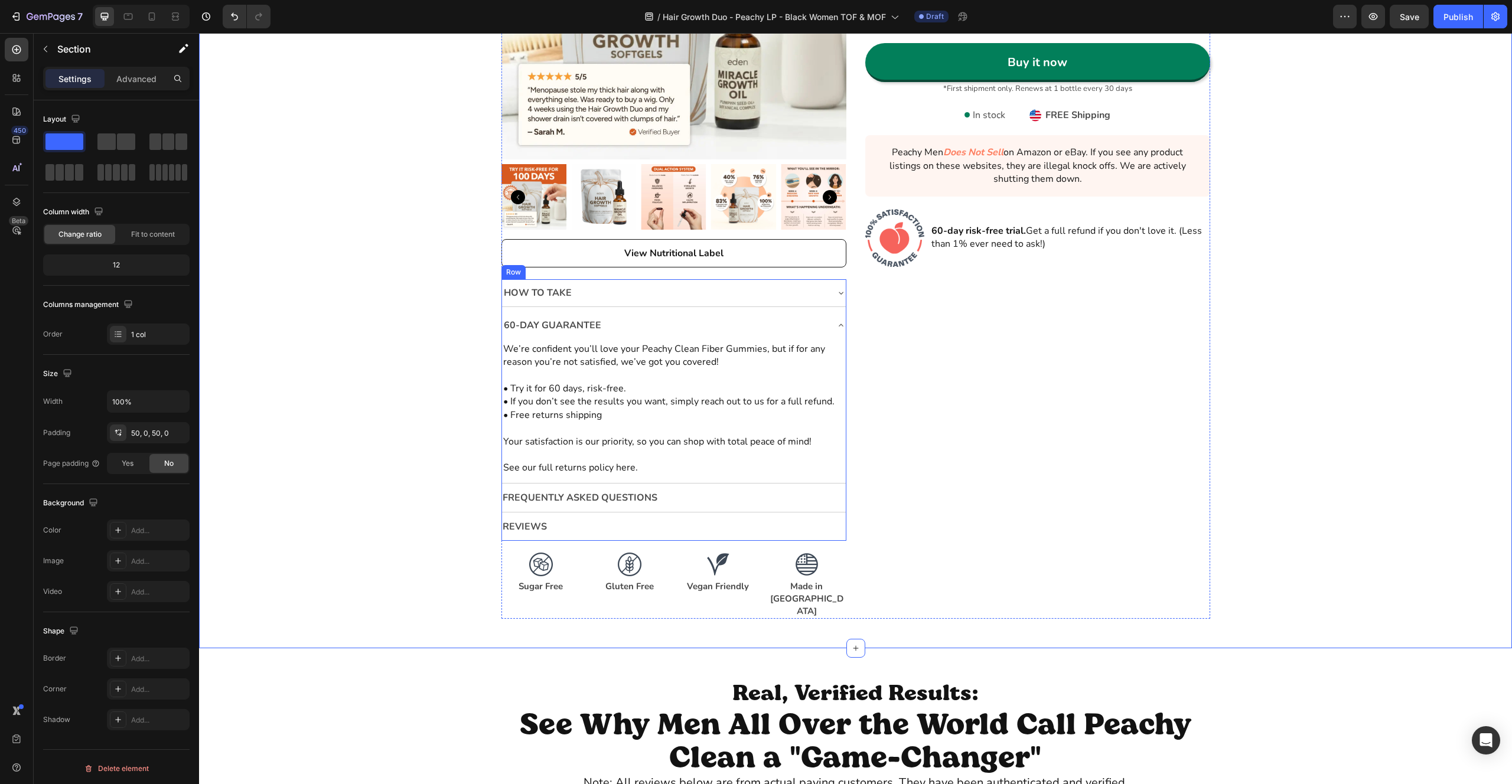
click at [808, 502] on p "Frequently Asked Questions" at bounding box center [674, 498] width 343 height 14
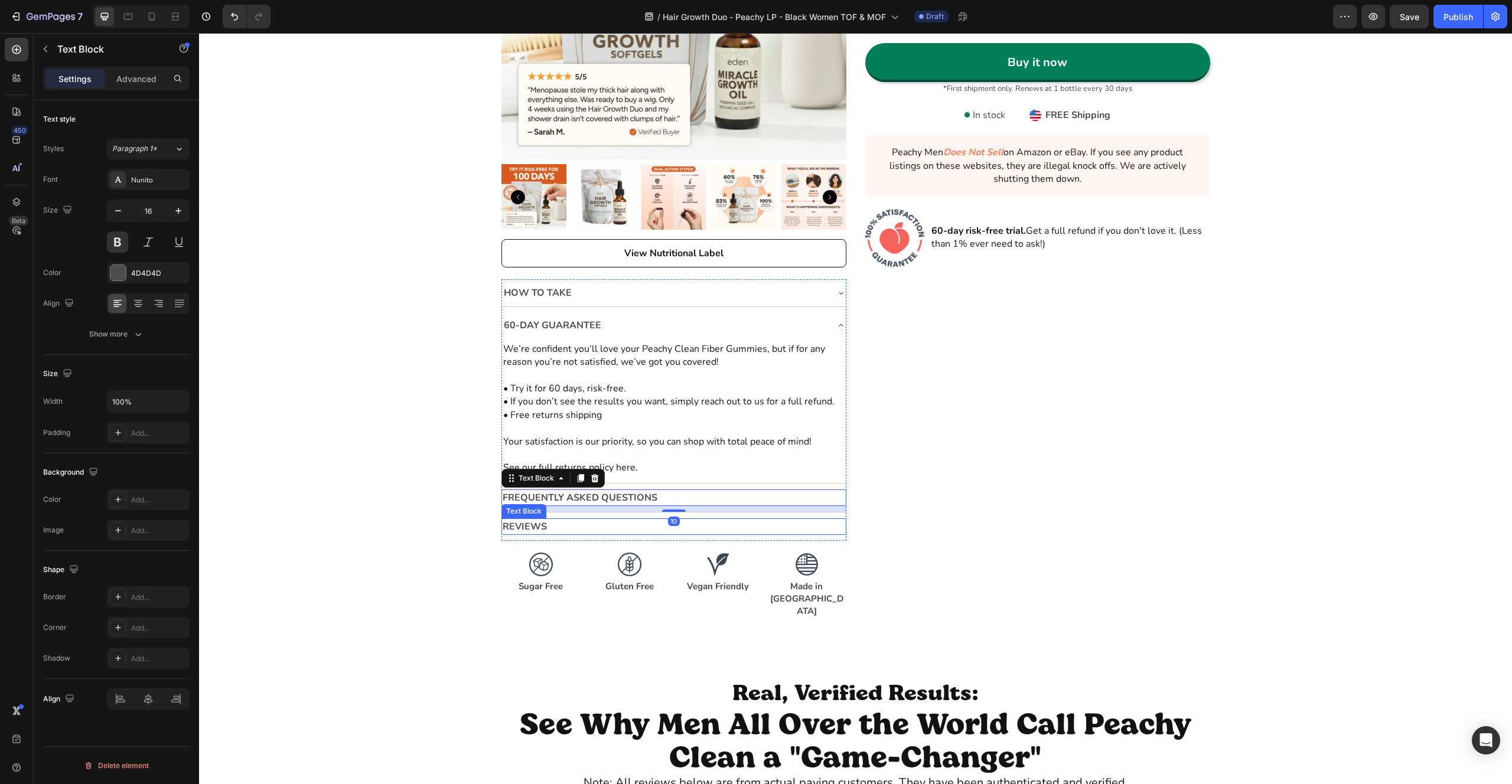
click at [763, 529] on p "Reviews" at bounding box center [674, 527] width 343 height 14
click at [609, 529] on p "Reviews" at bounding box center [674, 527] width 343 height 14
click at [669, 492] on p "Frequently Asked Questions" at bounding box center [674, 498] width 343 height 14
click at [888, 483] on div "Icon Icon Icon Icon Icon Icon List Rated (4.7/5) by 43k happy bottoms Text Bloc…" at bounding box center [1037, 216] width 345 height 803
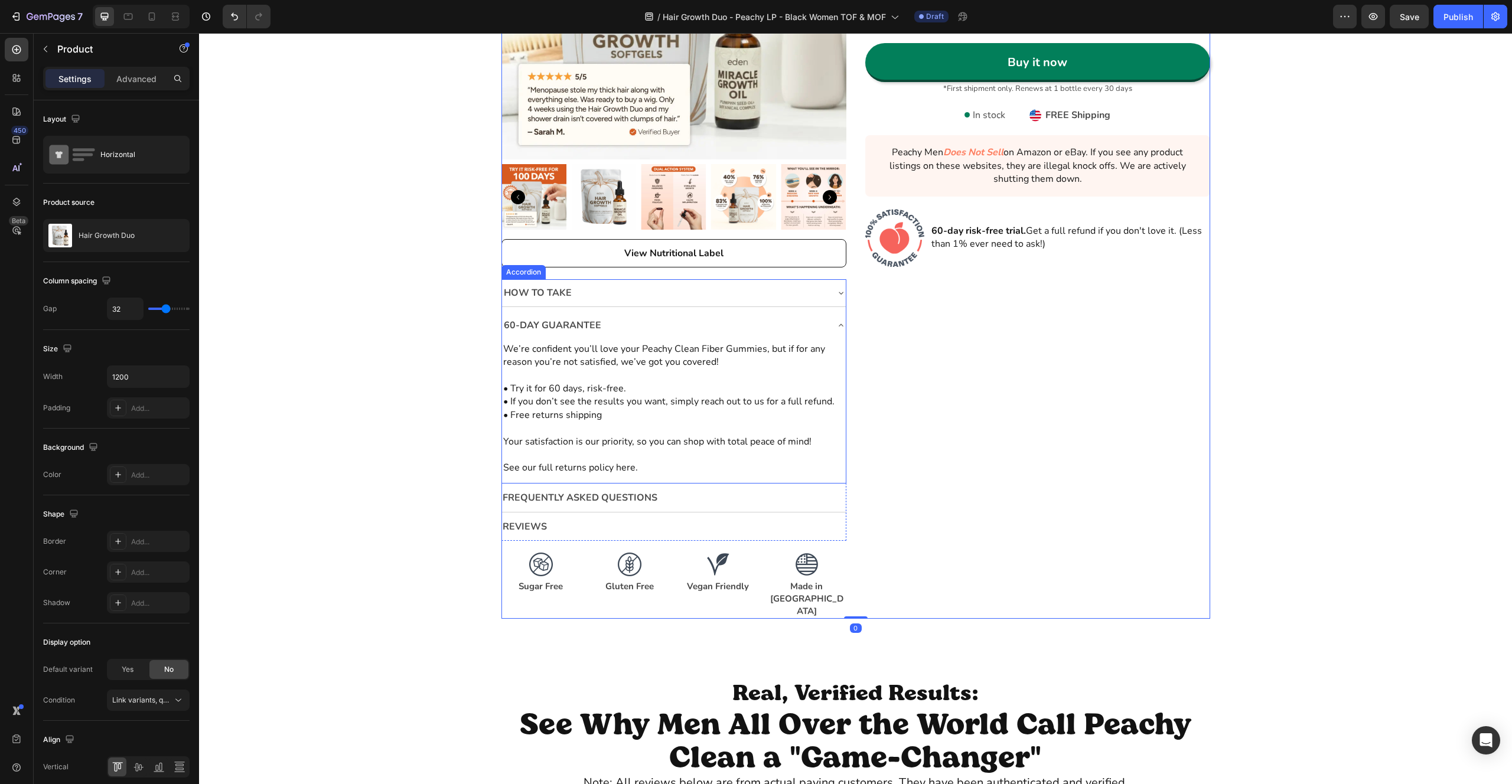
click at [643, 325] on div "60-Day Guarantee" at bounding box center [664, 325] width 325 height 18
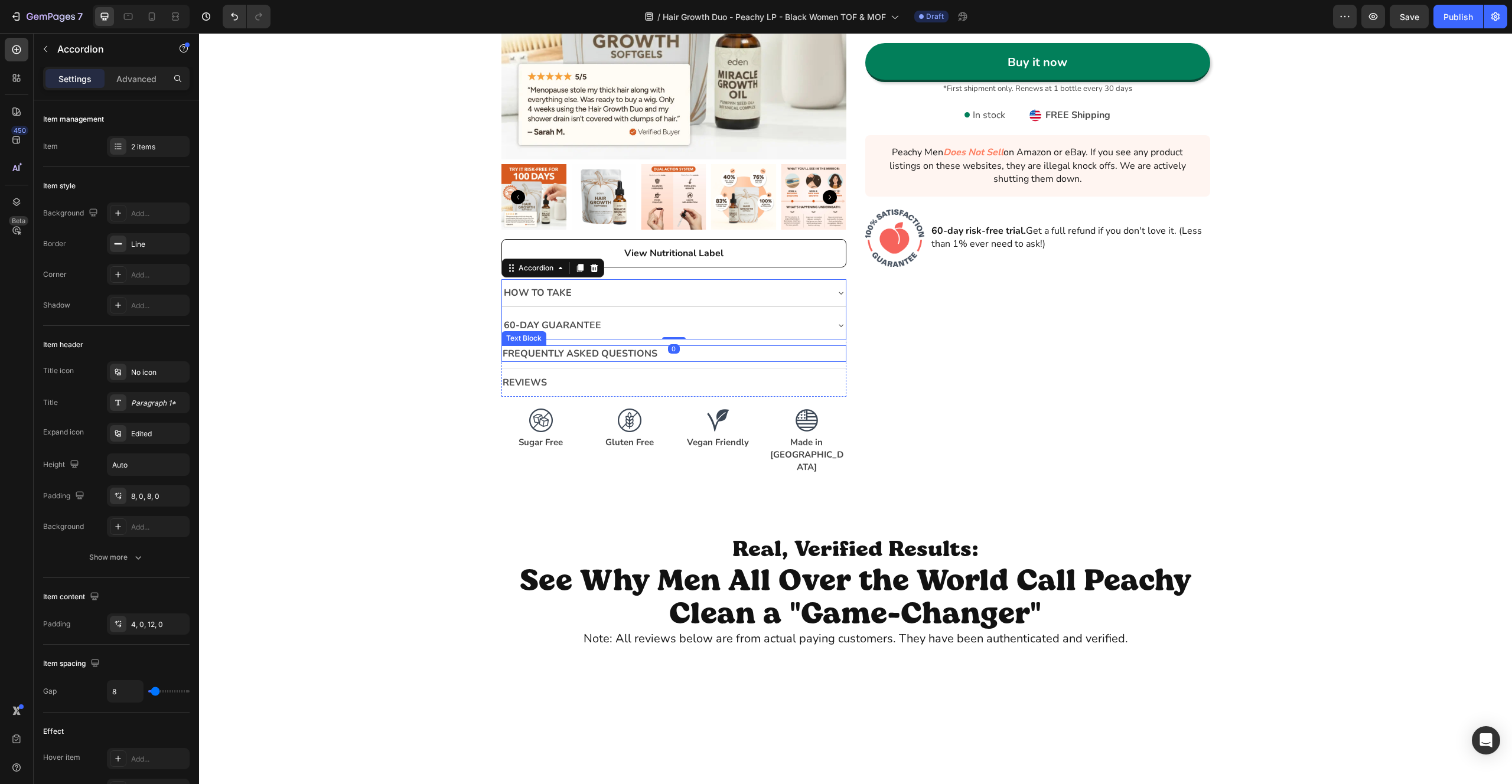
click at [571, 357] on p "Frequently Asked Questions" at bounding box center [674, 354] width 343 height 14
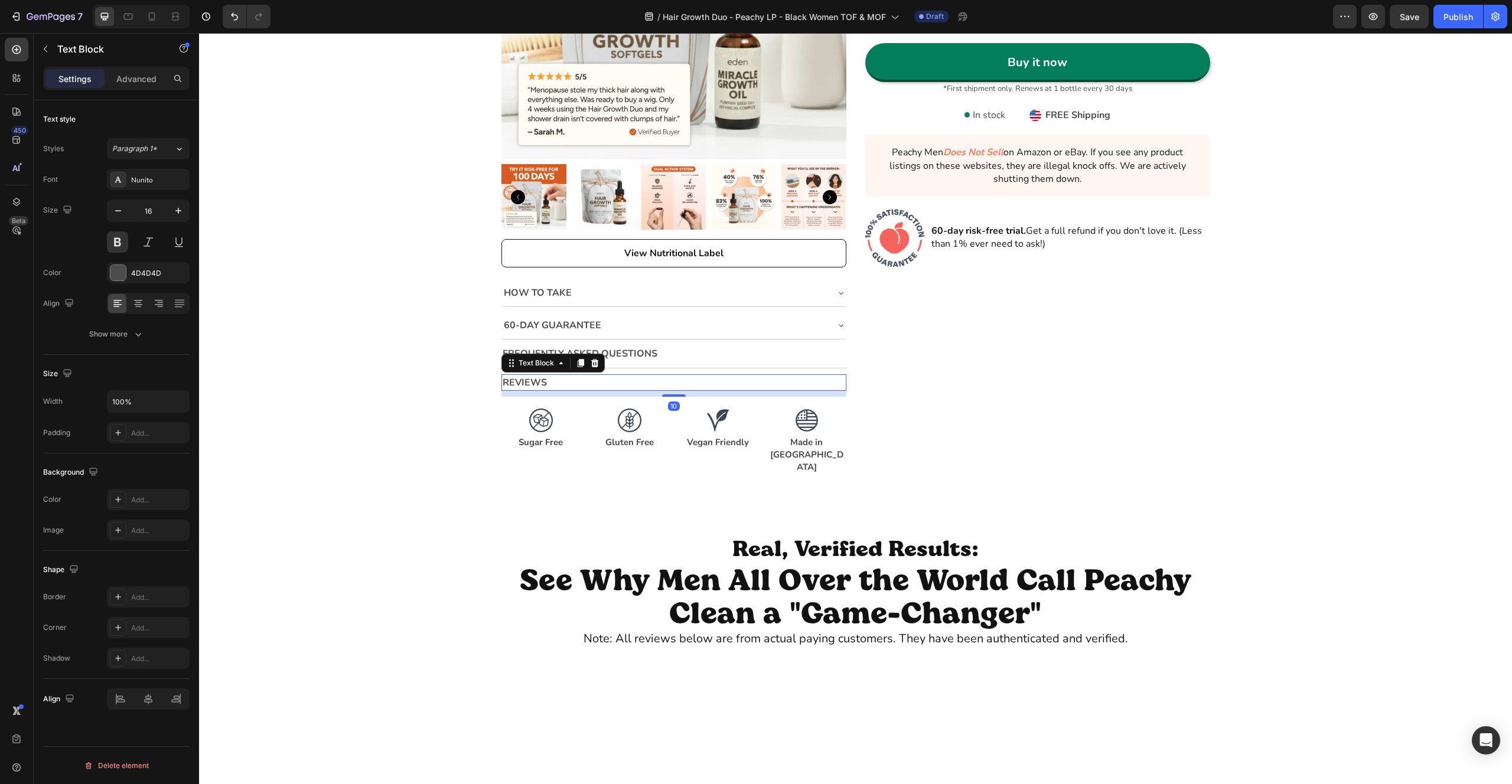
click at [579, 384] on p "Reviews" at bounding box center [674, 383] width 343 height 14
click at [718, 350] on p "Frequently Asked Questions" at bounding box center [674, 354] width 343 height 14
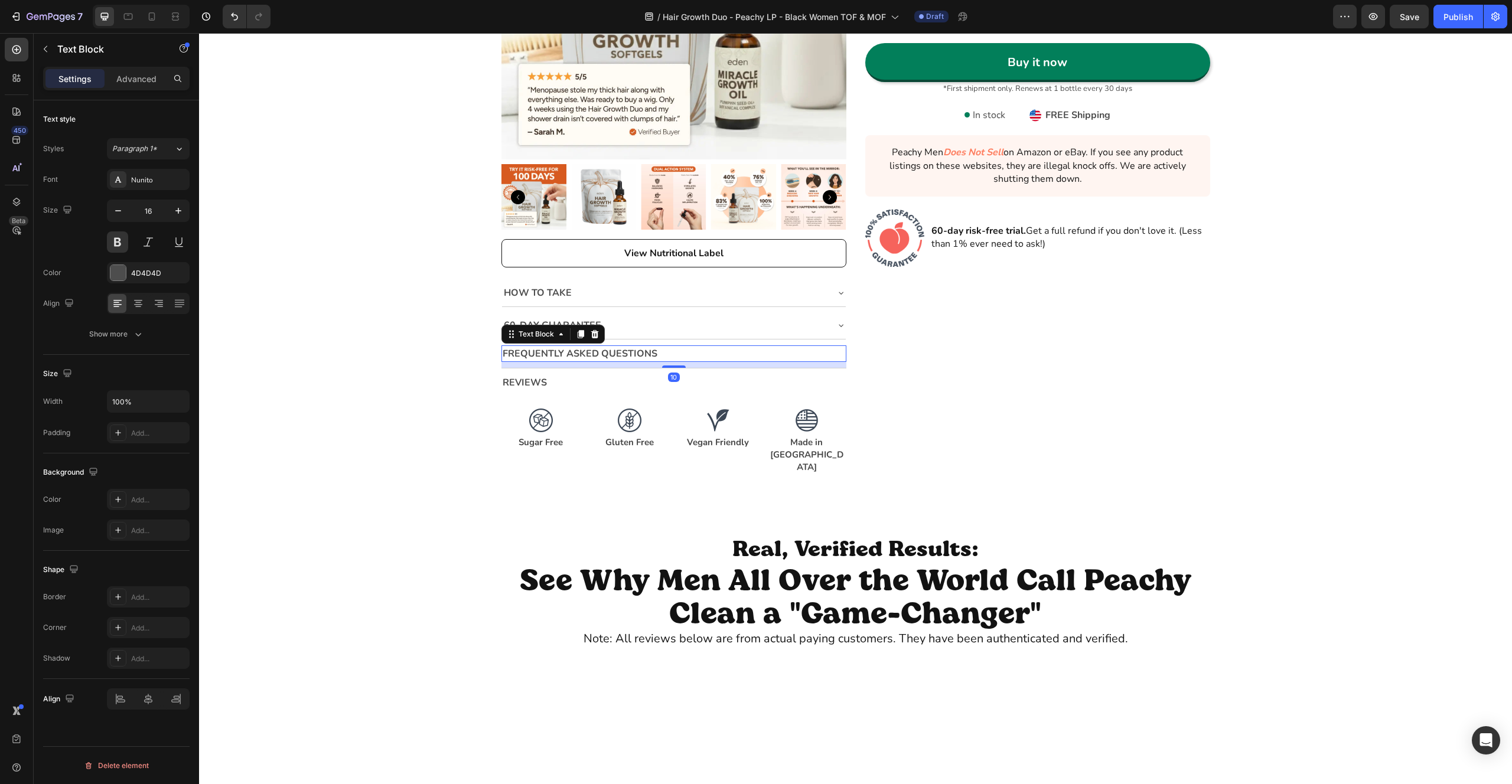
click at [592, 334] on icon at bounding box center [594, 334] width 9 height 9
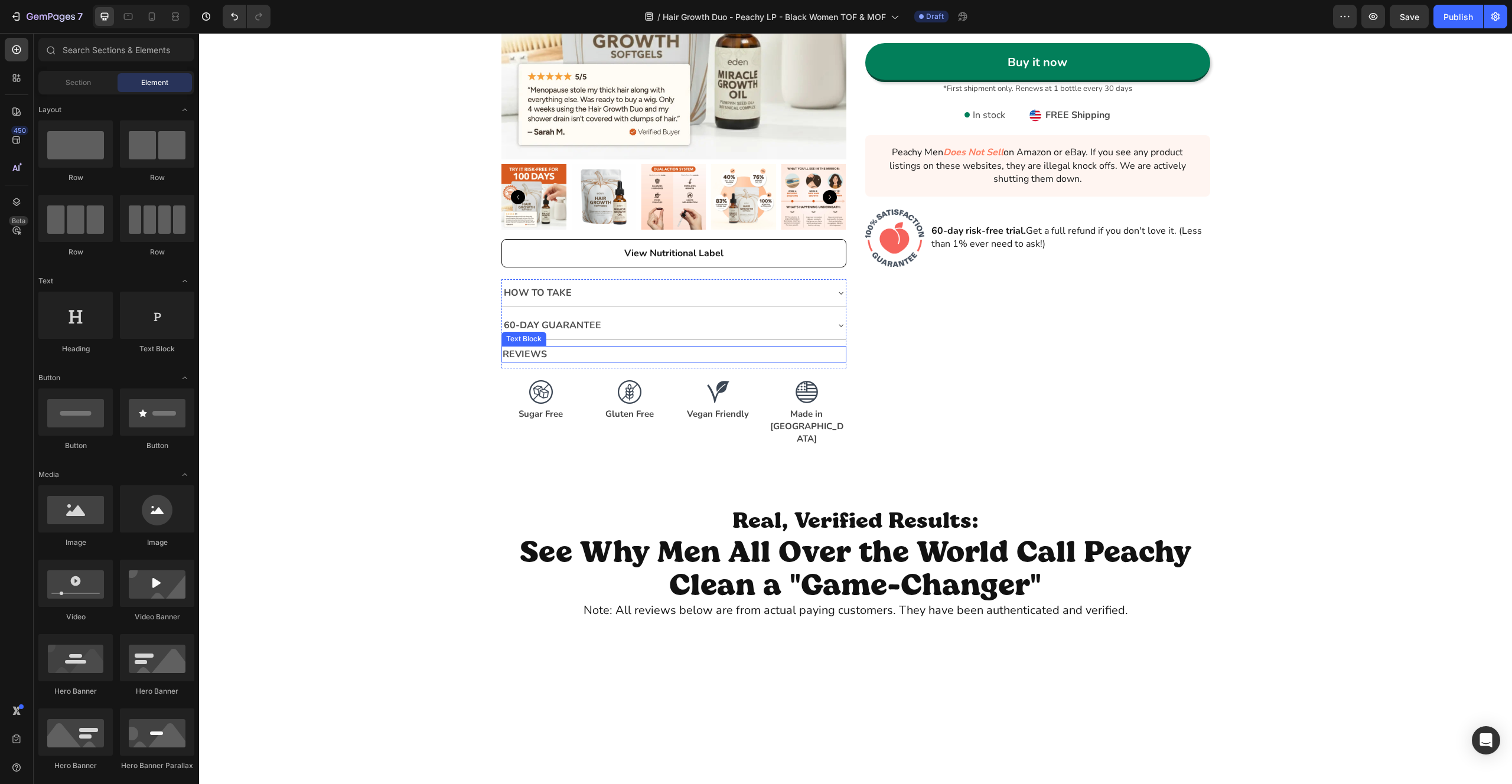
click at [588, 350] on p "Reviews" at bounding box center [674, 355] width 343 height 14
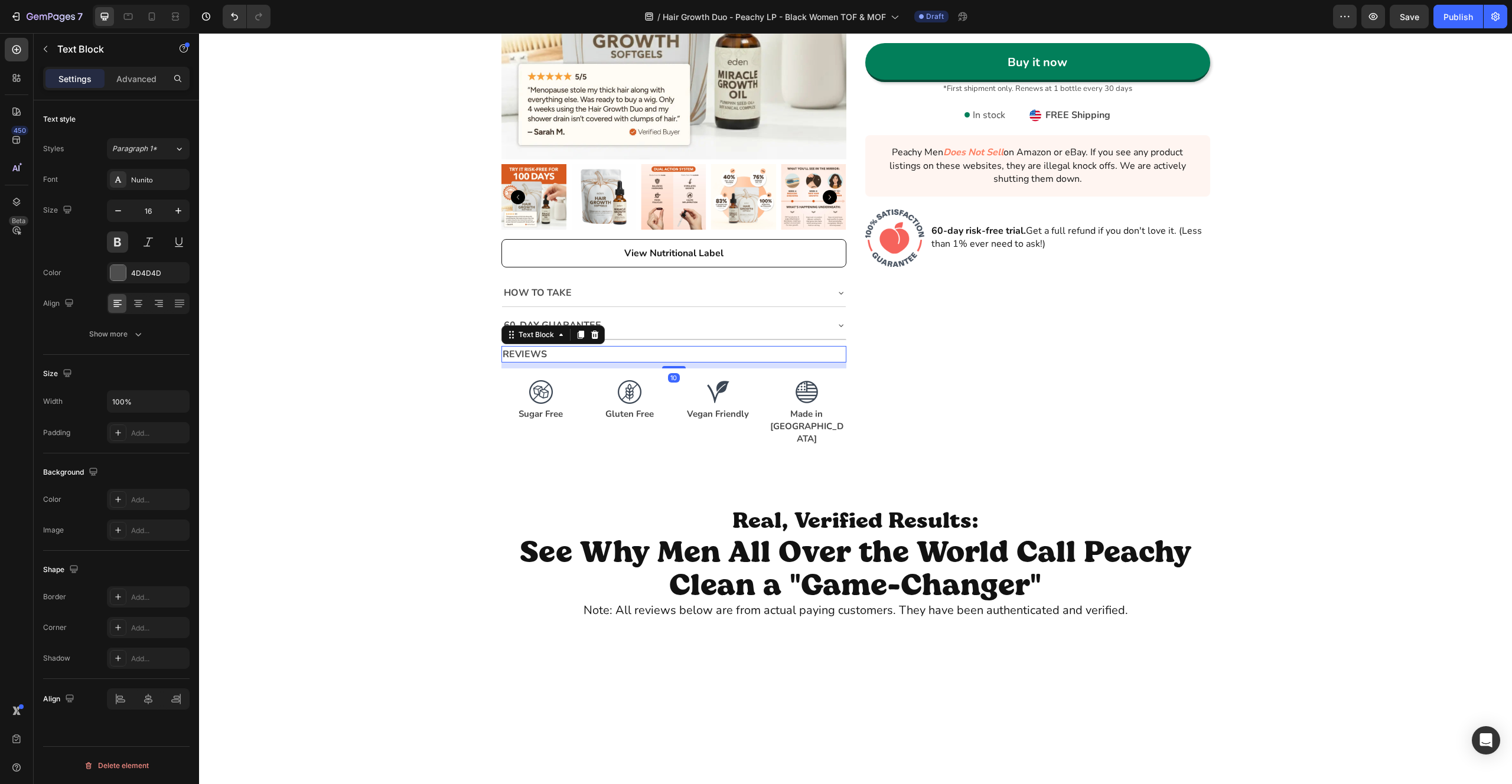
click at [598, 334] on icon at bounding box center [594, 334] width 9 height 9
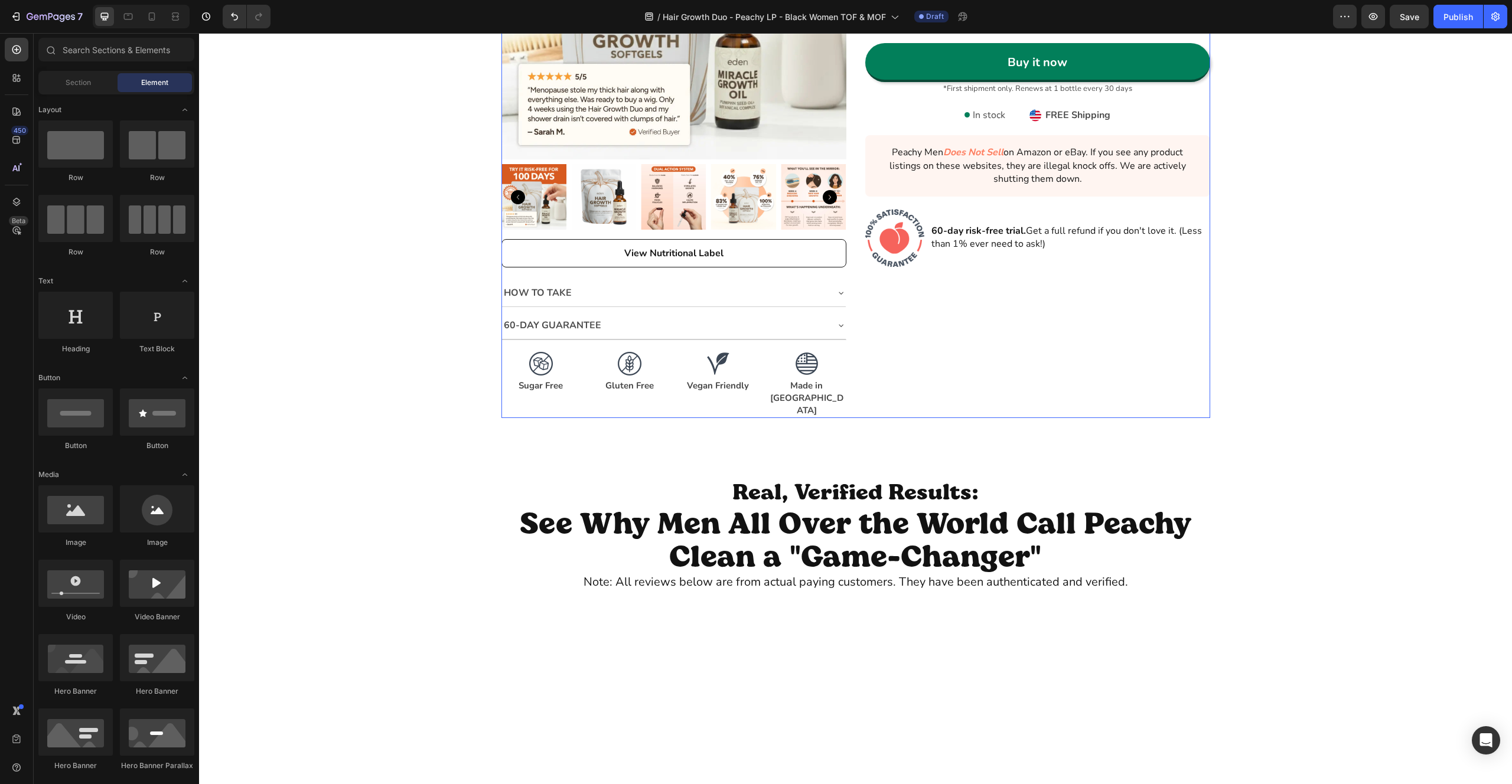
scroll to position [2548, 0]
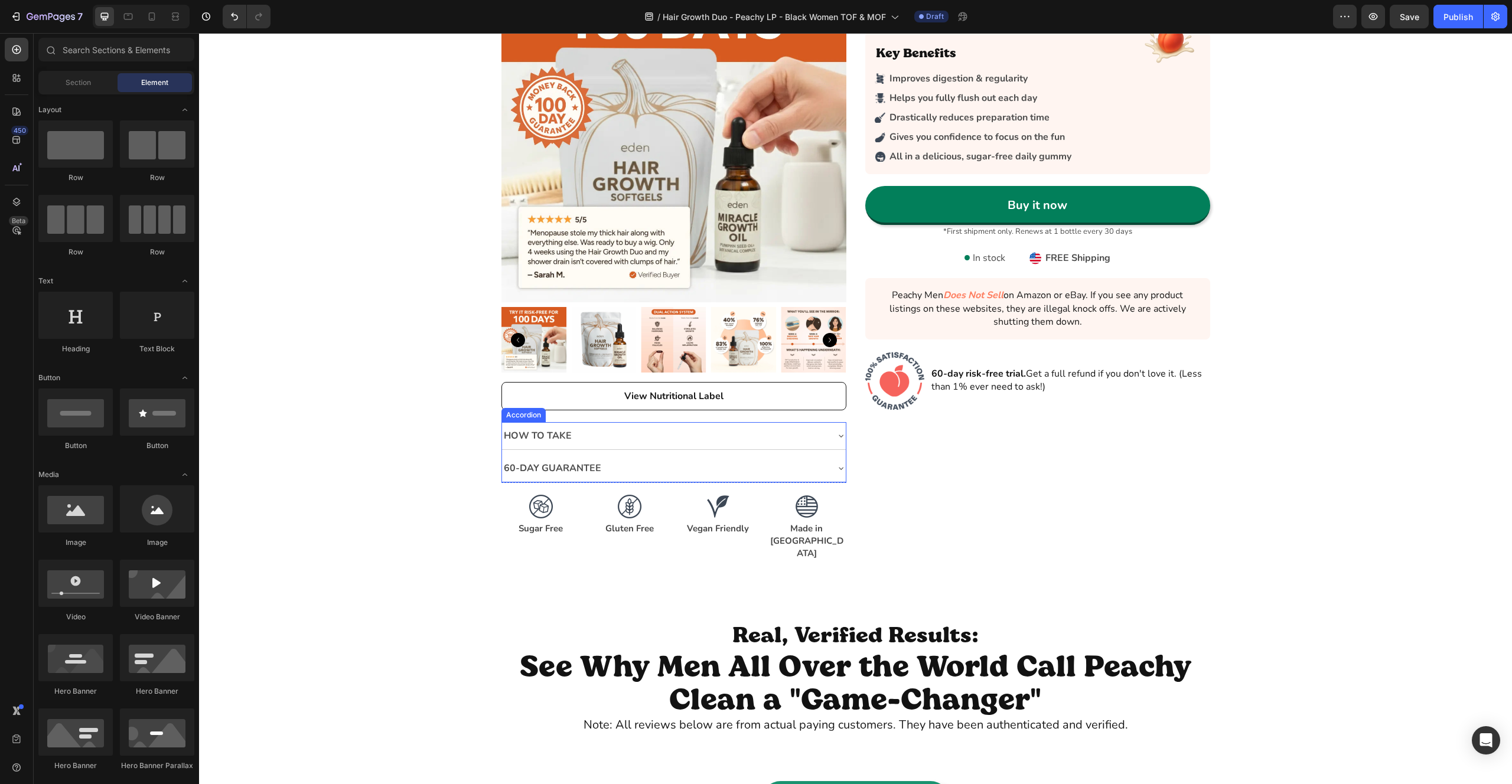
click at [595, 424] on div "How to Take" at bounding box center [674, 436] width 344 height 27
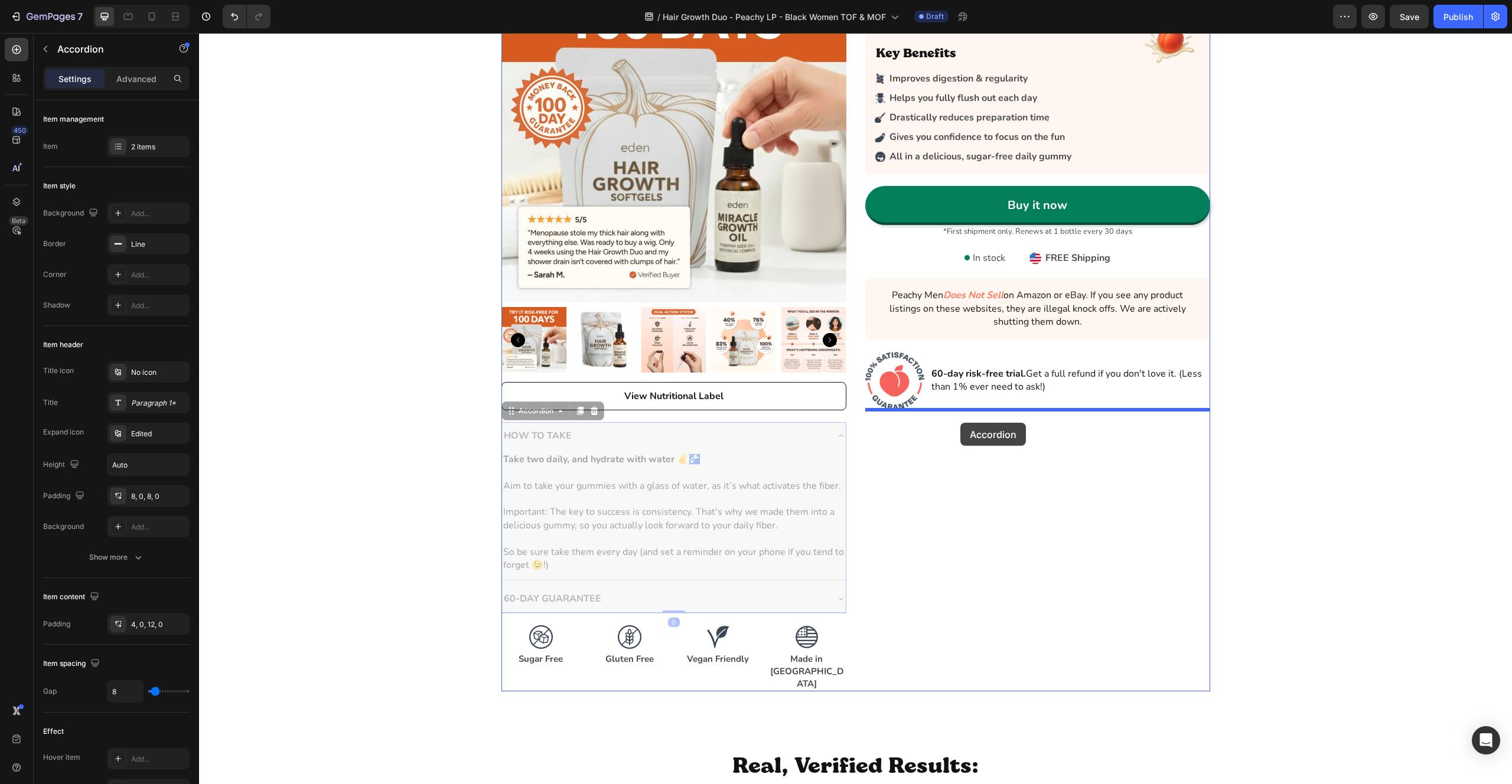
drag, startPoint x: 520, startPoint y: 413, endPoint x: 961, endPoint y: 423, distance: 441.1
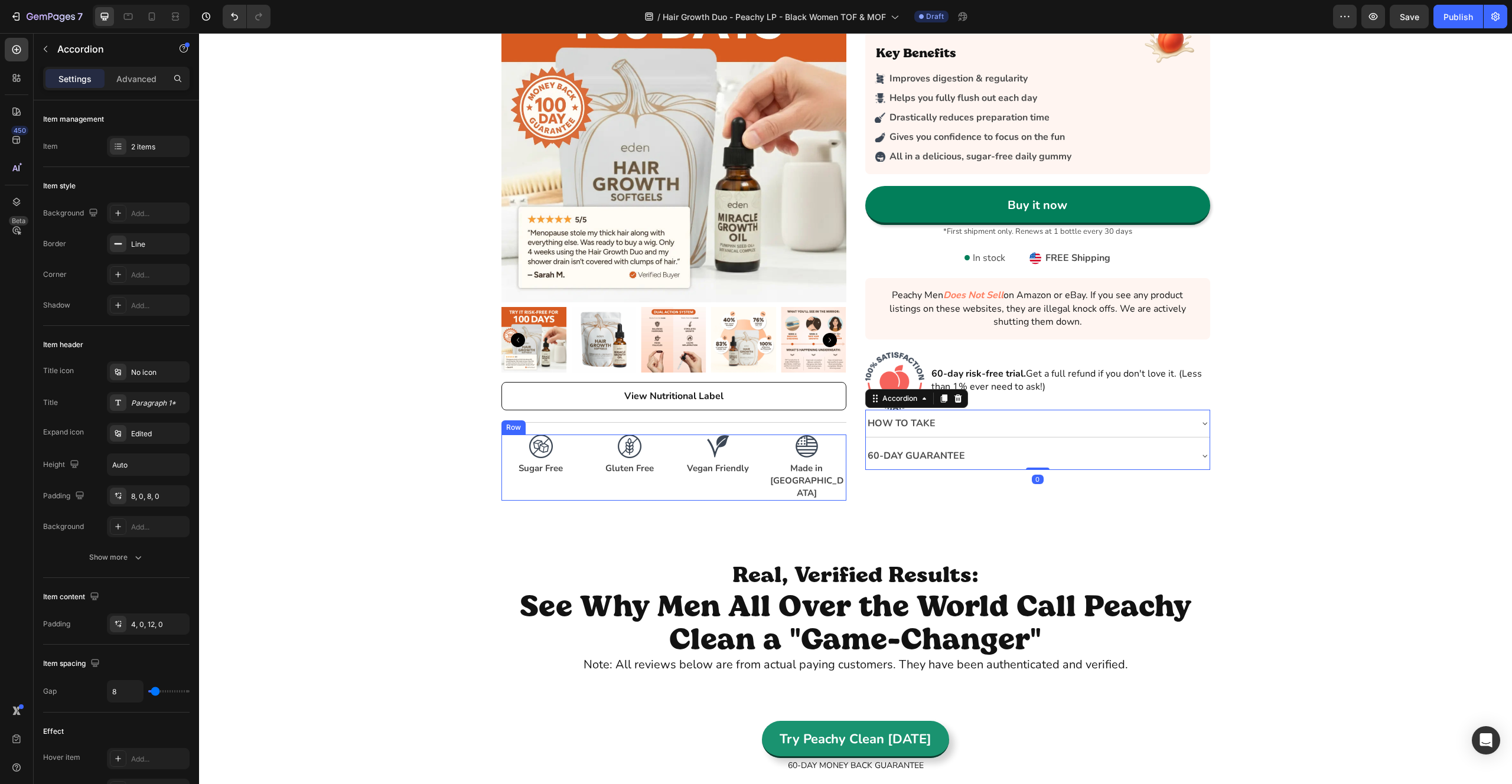
click at [581, 470] on div "Image Sugar Free Text Block Image Gluten Free Text Block Image Vegan Friendly T…" at bounding box center [674, 468] width 345 height 66
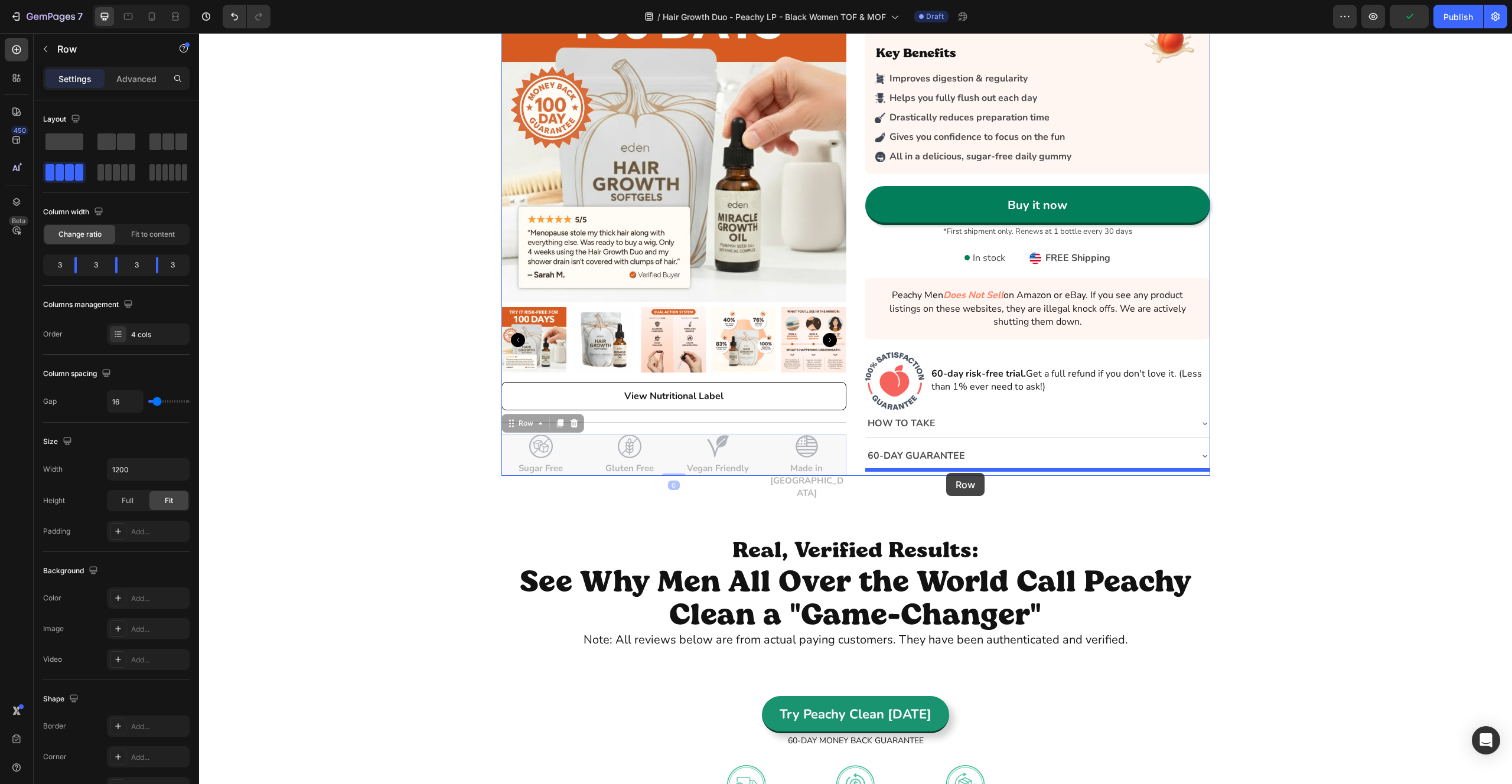
drag, startPoint x: 512, startPoint y: 421, endPoint x: 946, endPoint y: 473, distance: 437.1
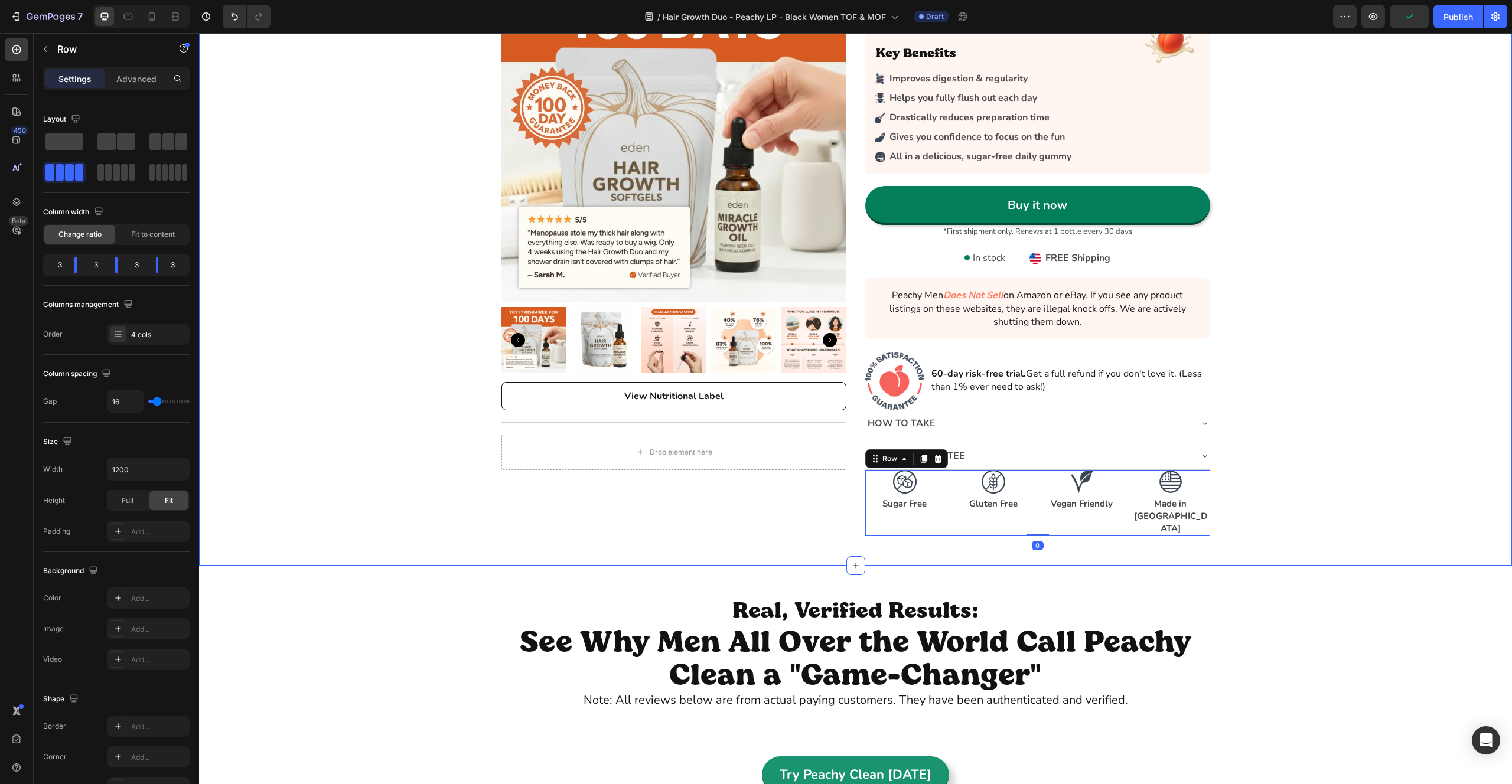
click at [1278, 458] on div "Icon Icon Icon Icon Icon Icon List Rated (4.7/5) by 43k happy bottoms Text Bloc…" at bounding box center [856, 247] width 1313 height 578
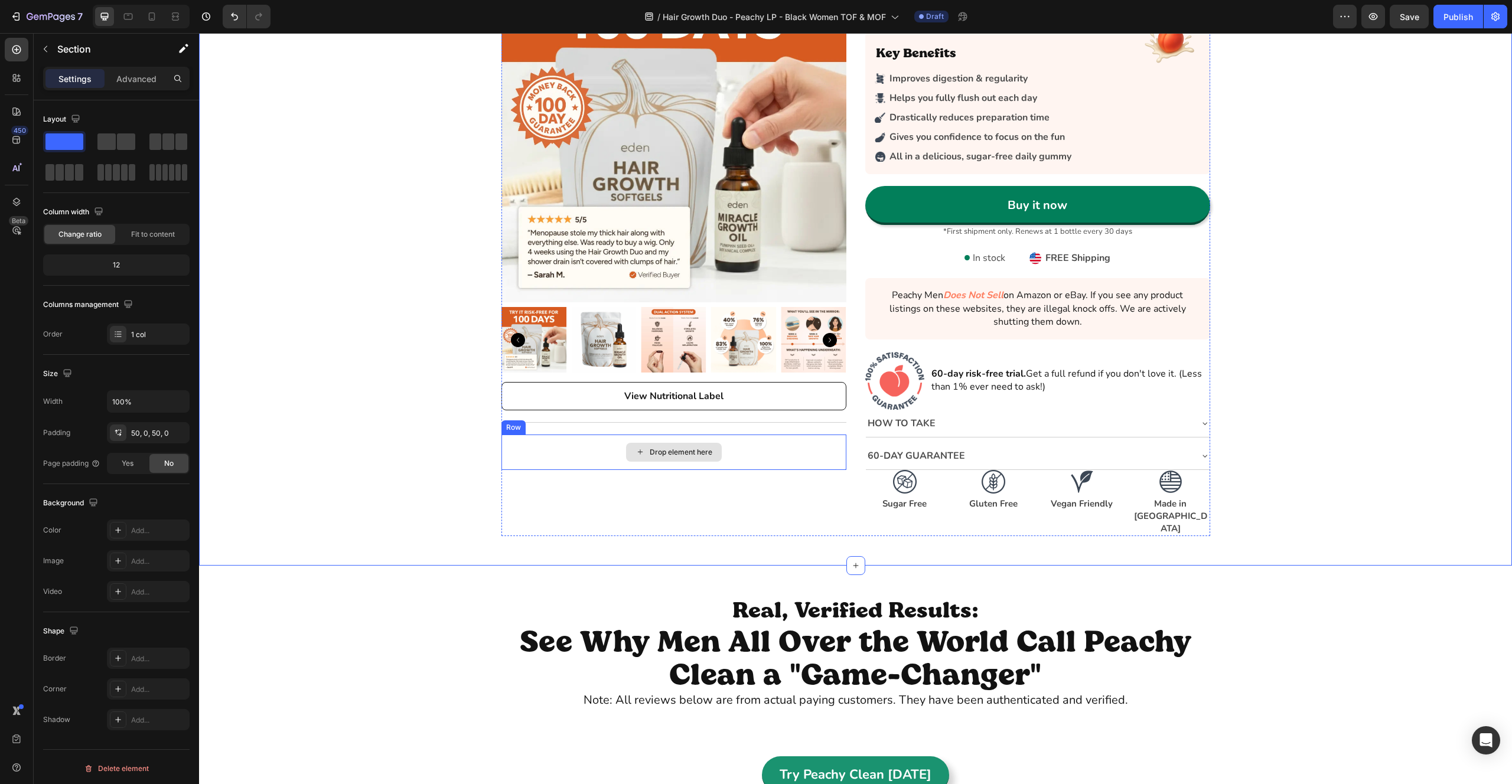
click at [514, 437] on div "Drop element here" at bounding box center [674, 452] width 345 height 35
click at [569, 422] on icon at bounding box center [574, 423] width 9 height 9
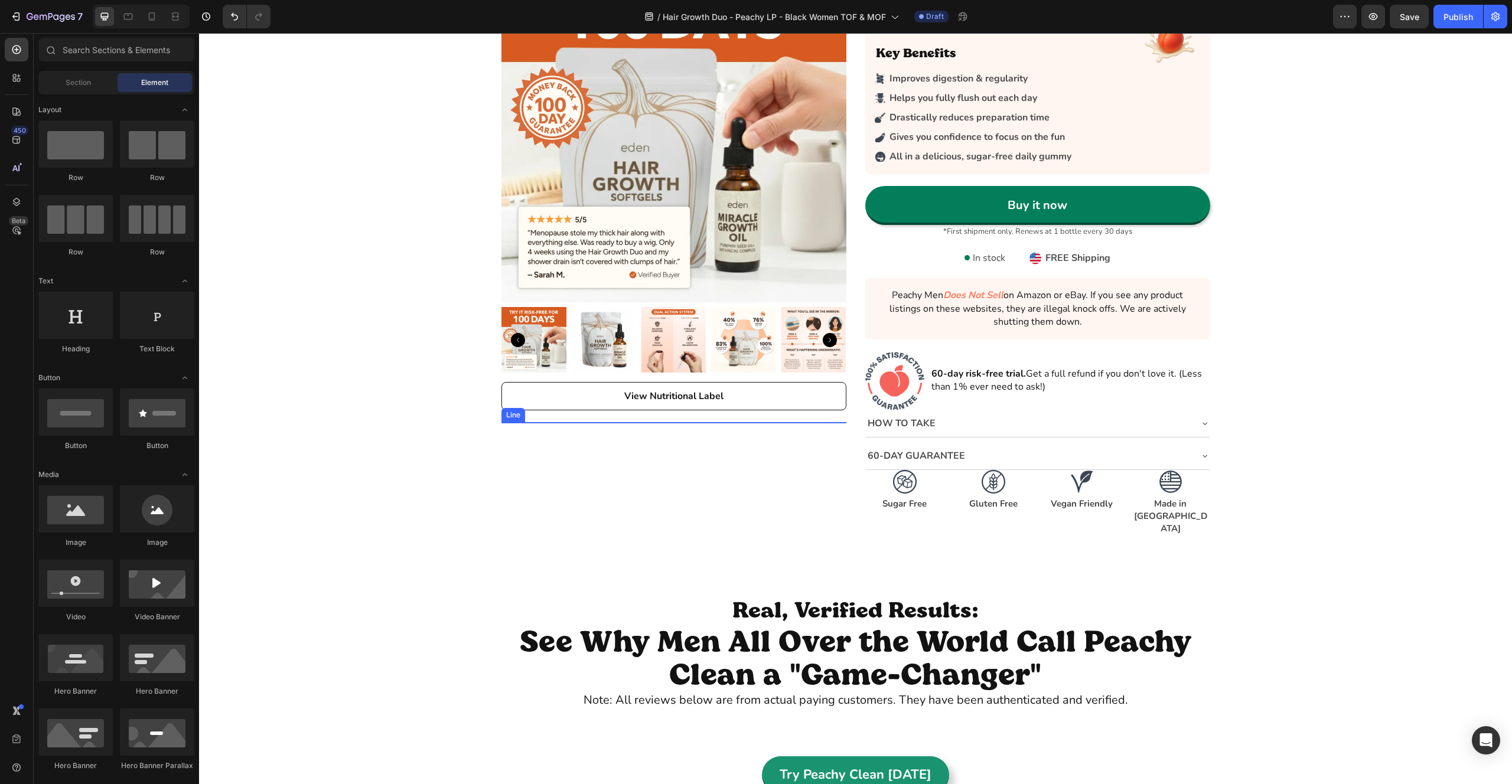
click at [722, 420] on div "Icon Icon Icon Icon Icon Icon List Rated (4.7/5) by 43k happy bottoms Text Bloc…" at bounding box center [674, 247] width 345 height 578
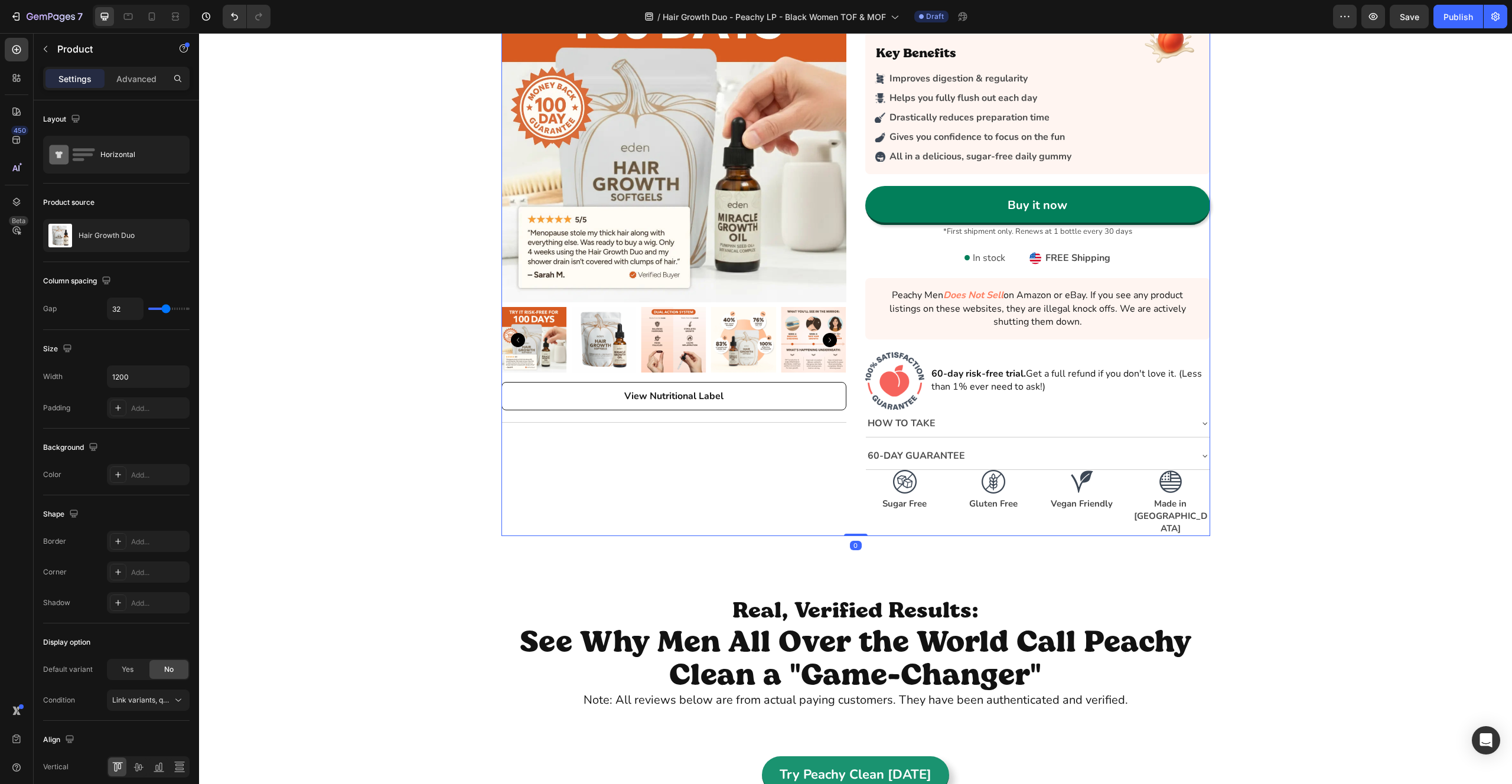
click at [723, 423] on div "Icon Icon Icon Icon Icon Icon List Rated (4.7/5) by 43k happy bottoms Text Bloc…" at bounding box center [674, 247] width 345 height 578
click at [725, 425] on div "Icon Icon Icon Icon Icon Icon List Rated (4.7/5) by 43k happy bottoms Text Bloc…" at bounding box center [674, 247] width 345 height 578
click at [156, 17] on icon at bounding box center [152, 17] width 12 height 12
type input "16"
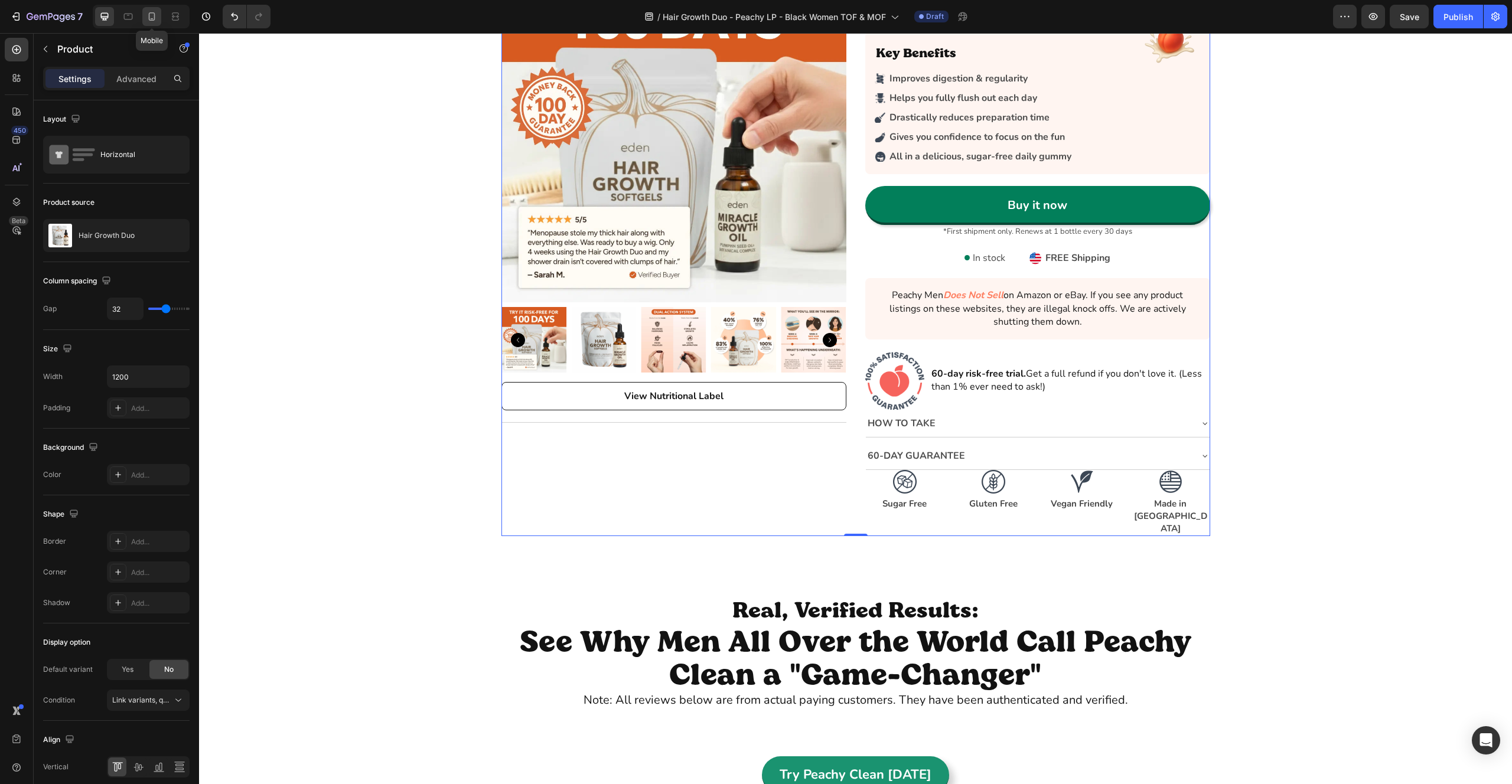
type input "100%"
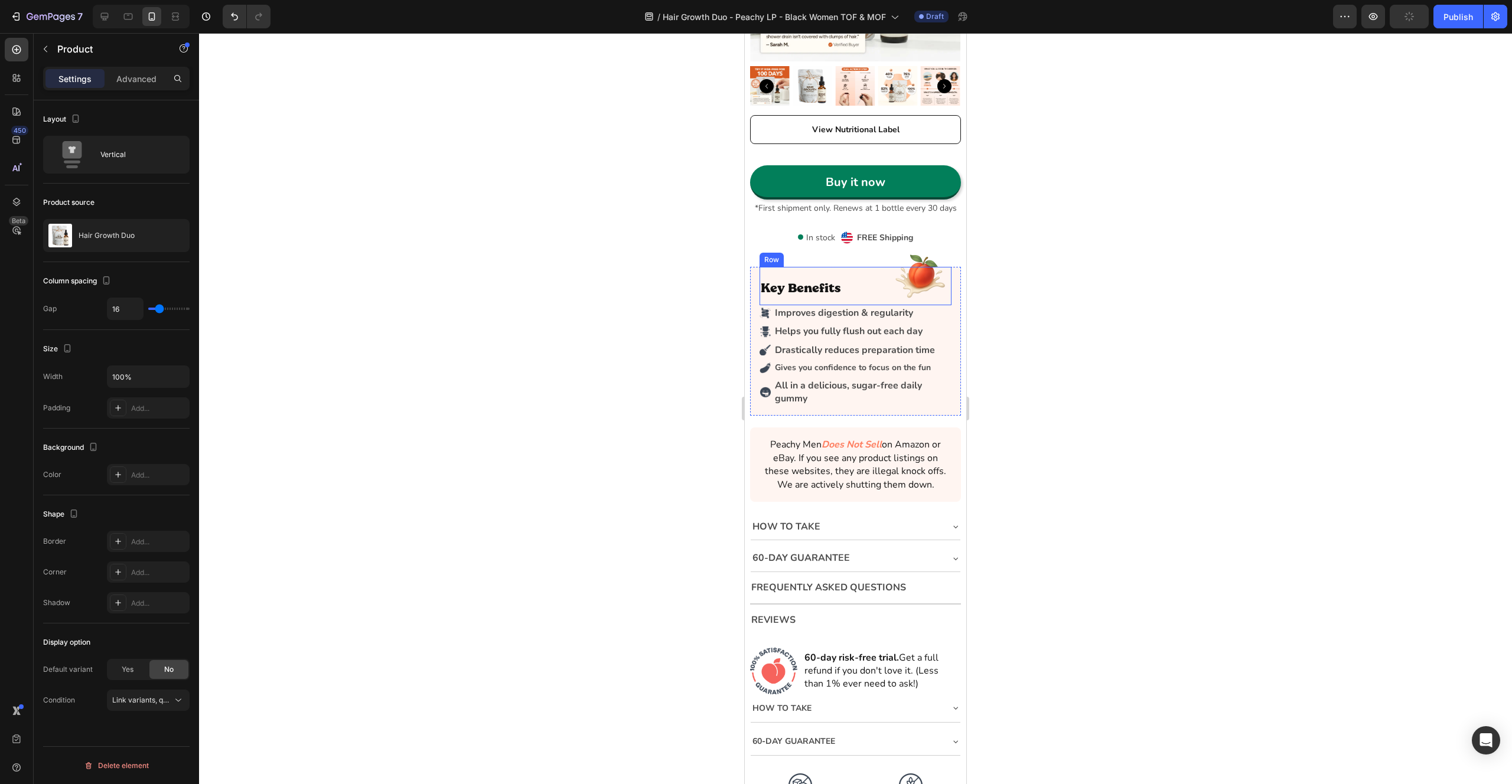
scroll to position [3674, 0]
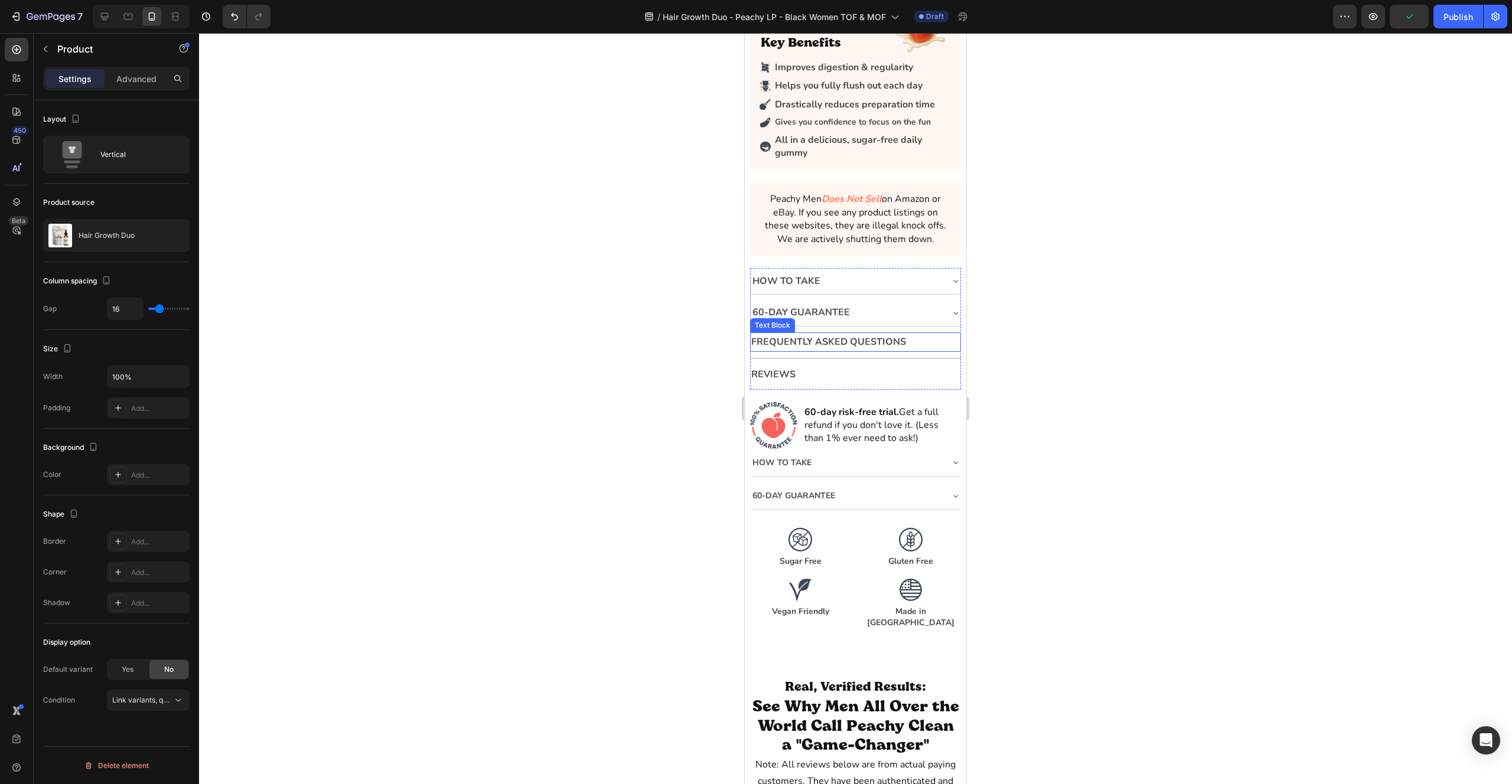
click at [830, 339] on p "Frequently Asked Questions" at bounding box center [855, 342] width 208 height 17
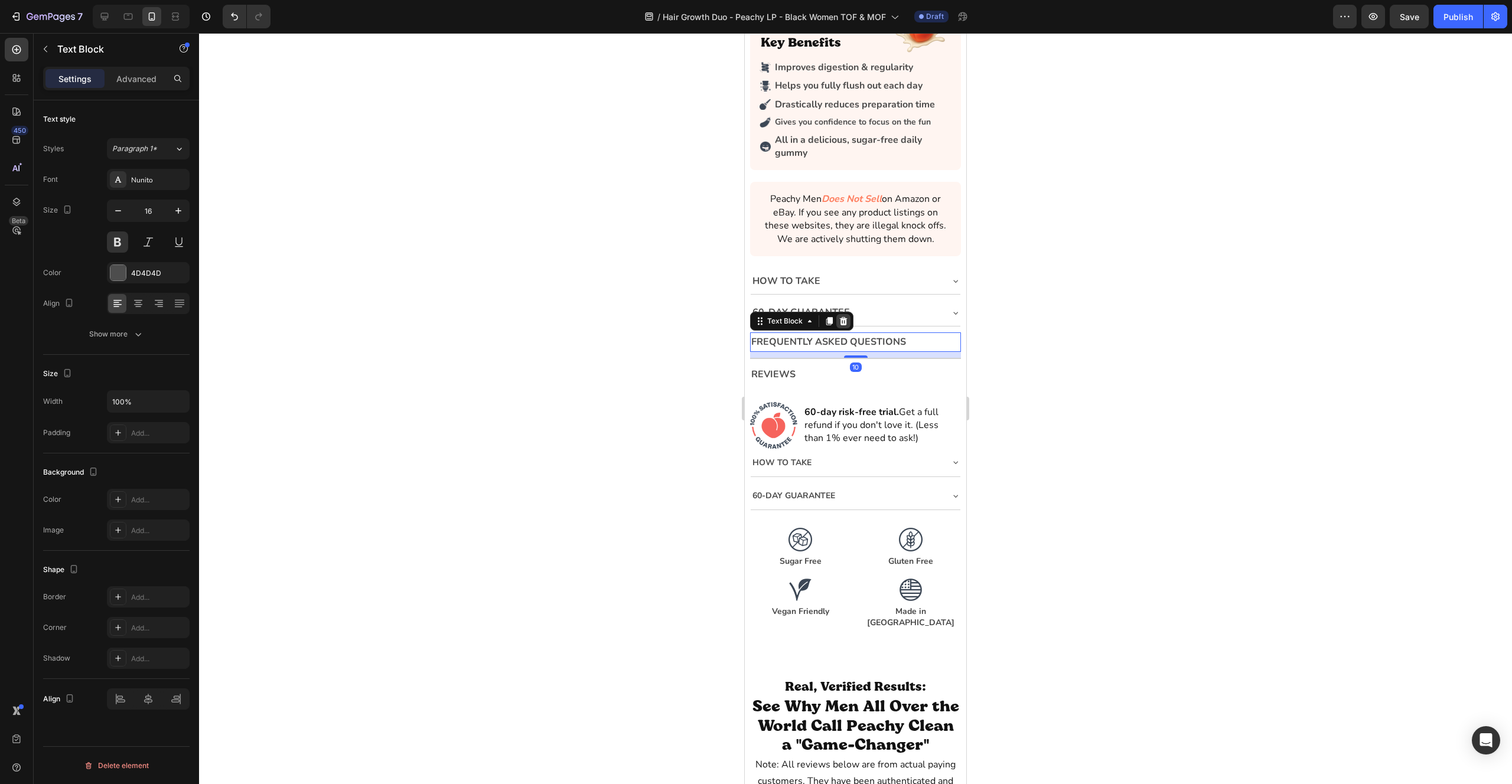
click at [842, 320] on icon at bounding box center [843, 321] width 9 height 9
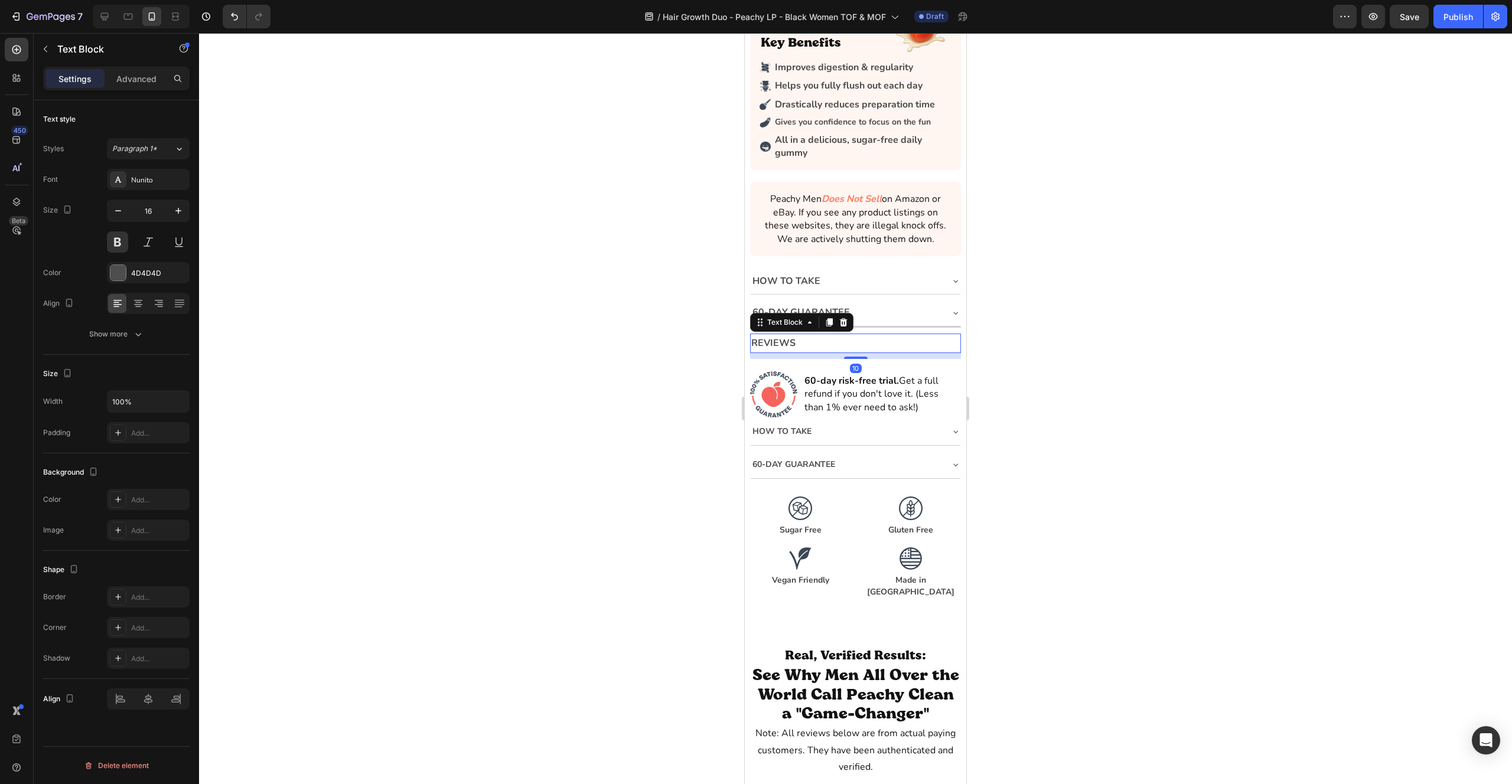
click at [797, 345] on p "Reviews" at bounding box center [855, 343] width 208 height 17
click at [845, 324] on icon at bounding box center [843, 322] width 9 height 9
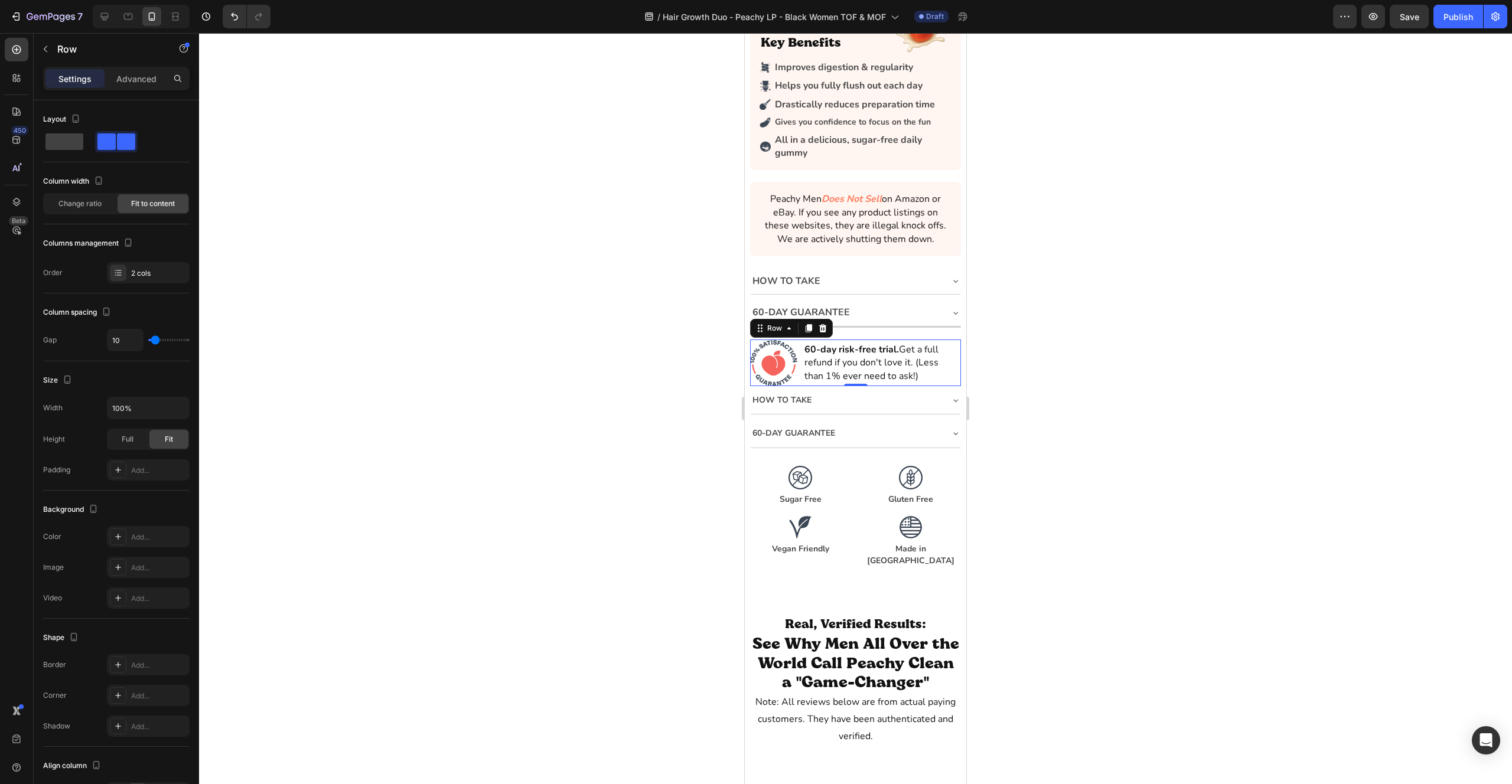
click at [797, 342] on div "Image 60-day risk-free trial. Get a full refund if you don't love it. (Less tha…" at bounding box center [855, 363] width 210 height 47
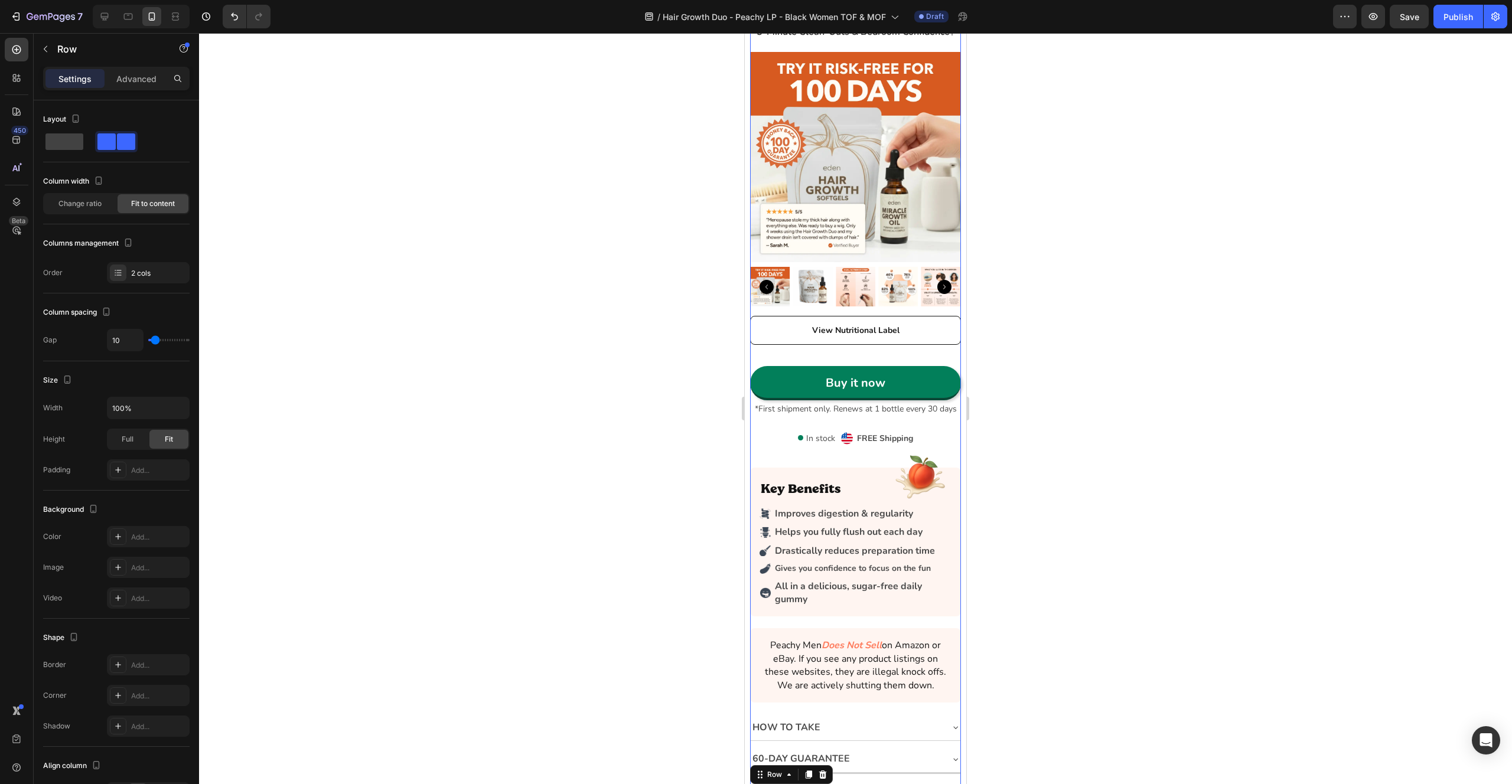
scroll to position [3206, 0]
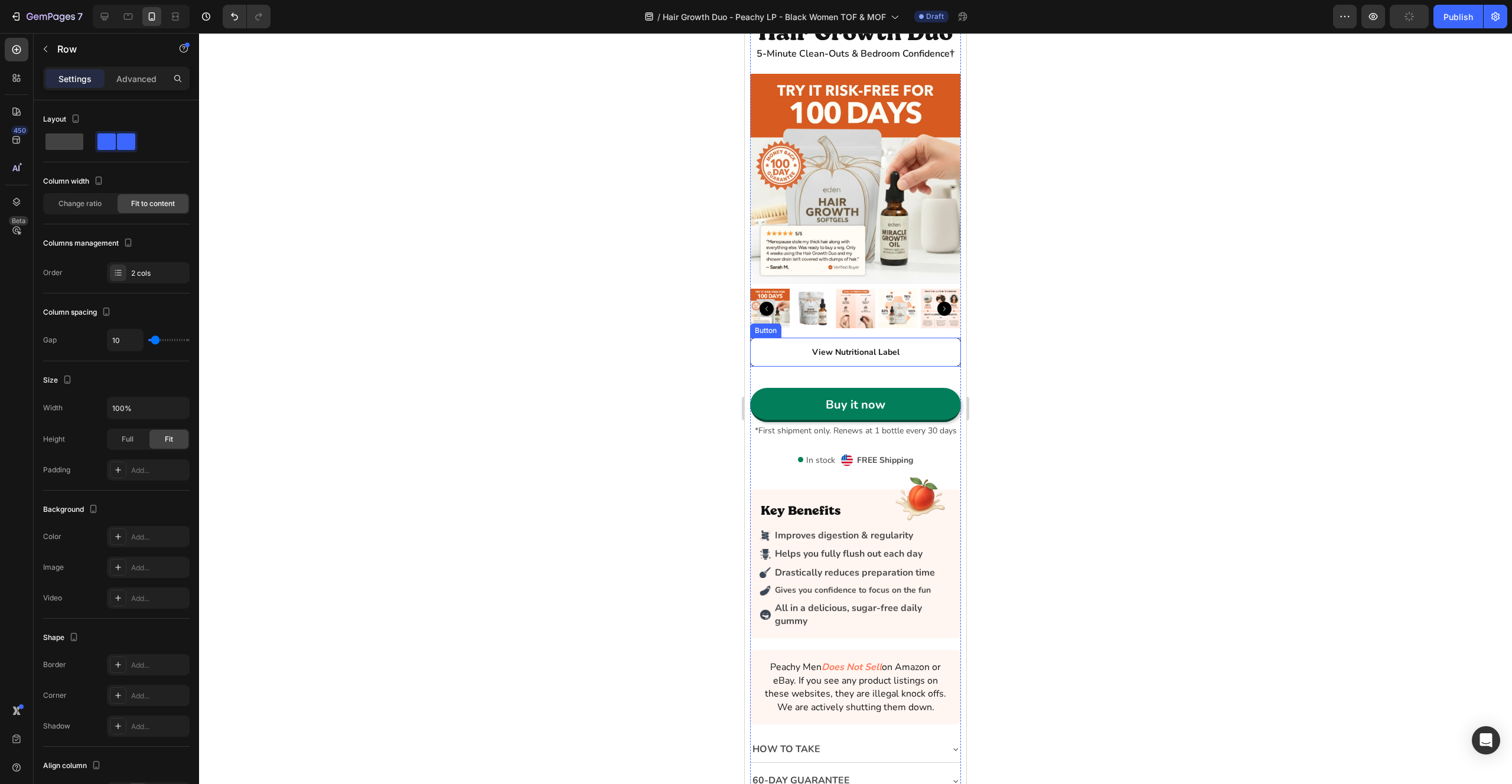
click at [762, 334] on div "Button" at bounding box center [766, 331] width 32 height 14
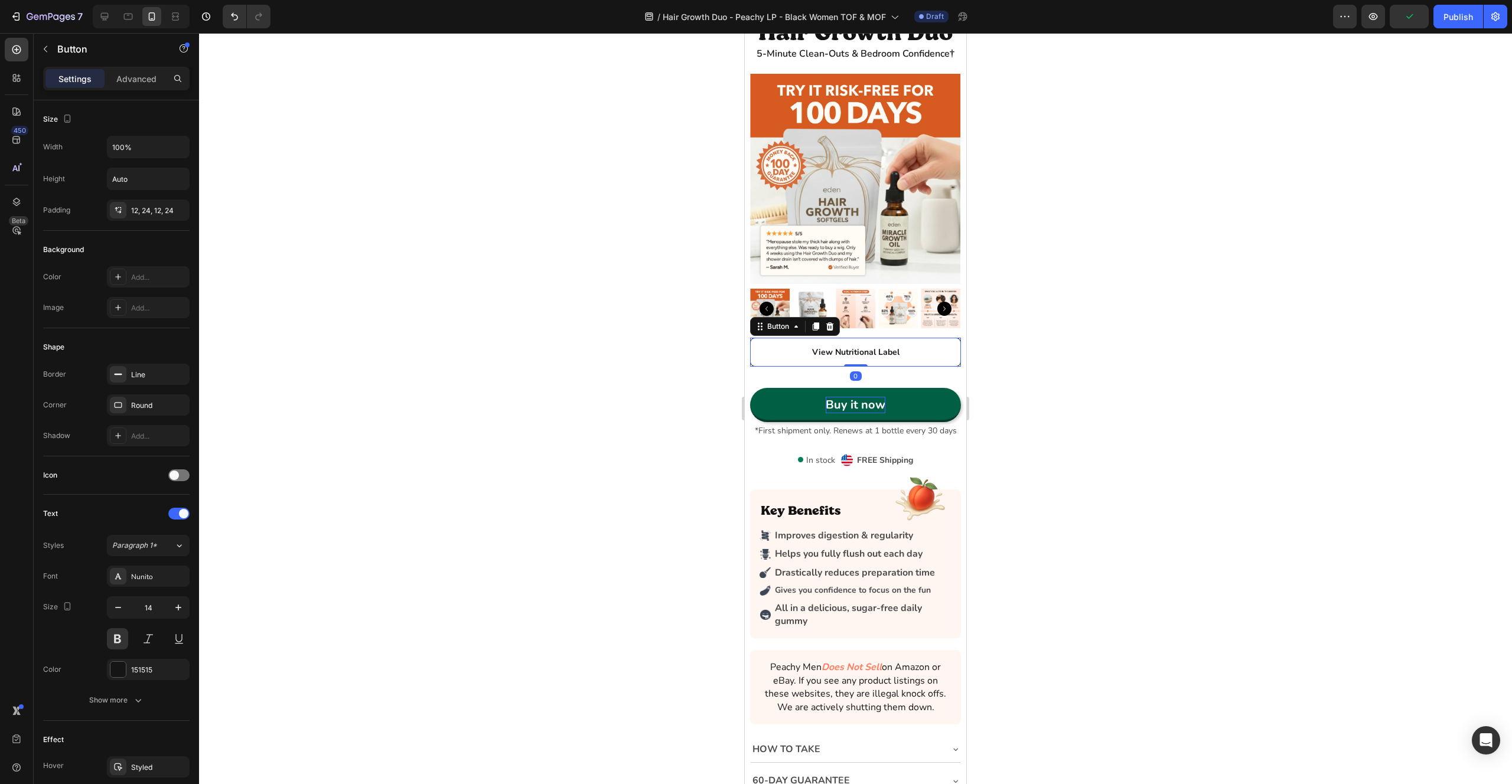
click at [831, 327] on icon at bounding box center [830, 326] width 9 height 9
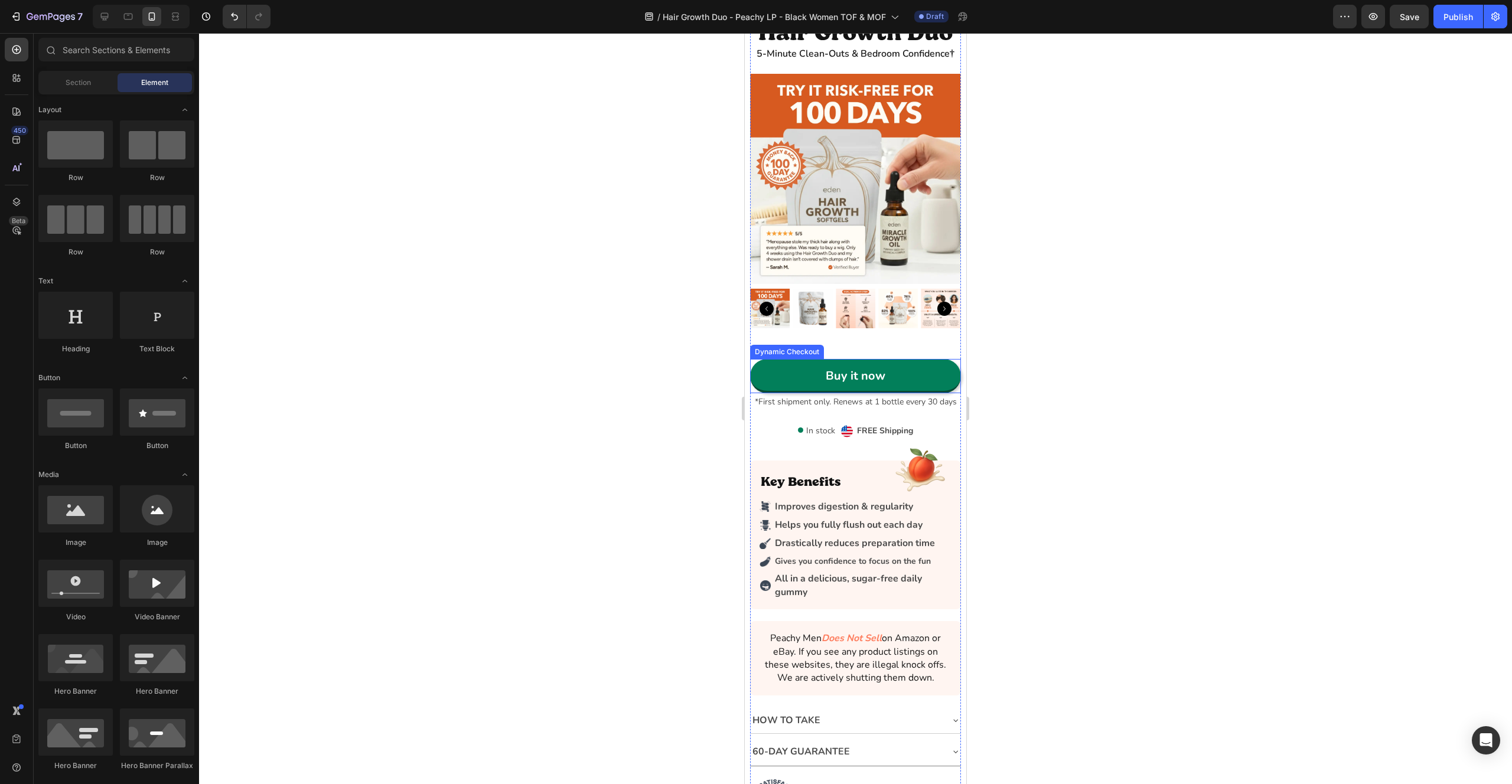
click at [753, 361] on div "Buy it now" at bounding box center [855, 376] width 210 height 35
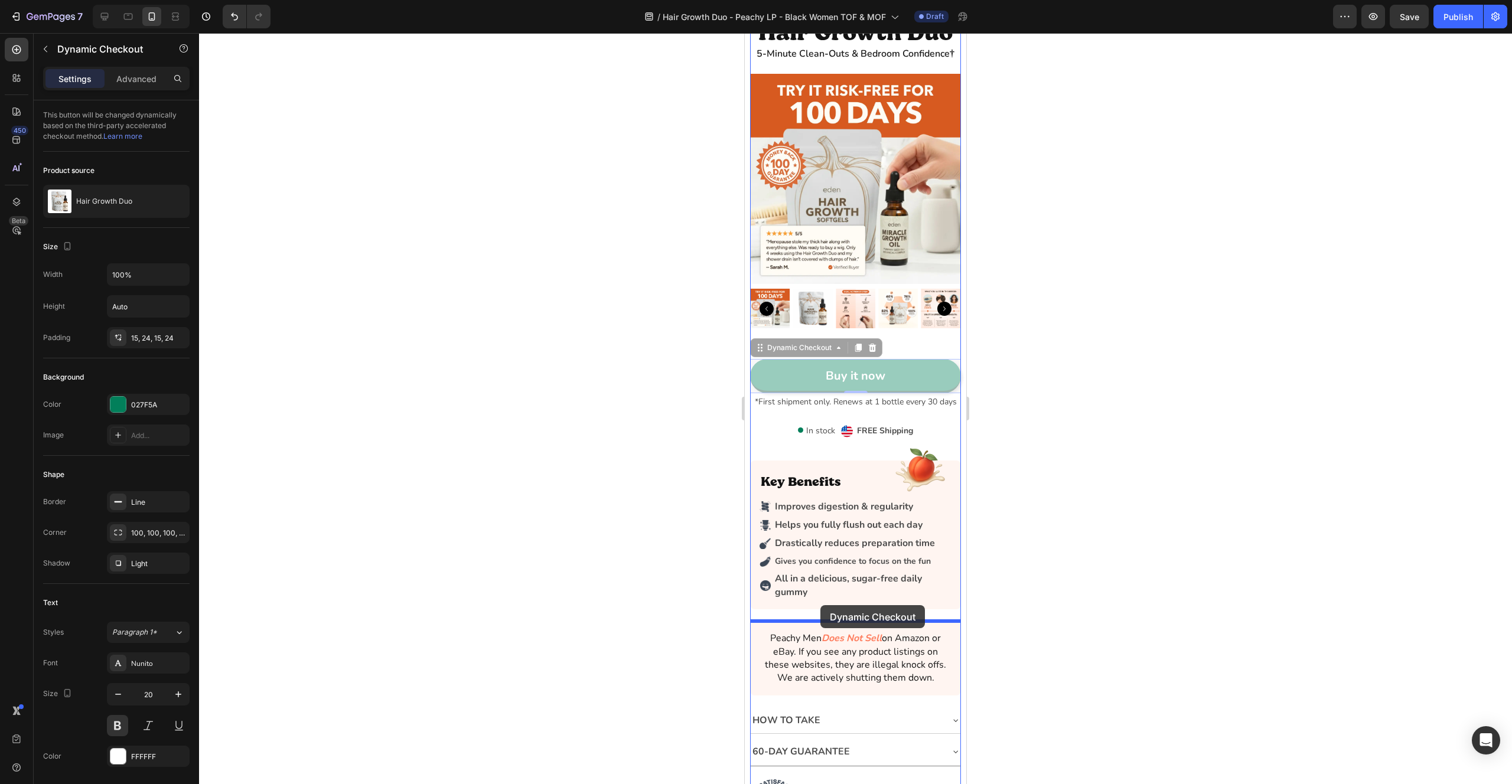
drag, startPoint x: 759, startPoint y: 347, endPoint x: 820, endPoint y: 605, distance: 265.1
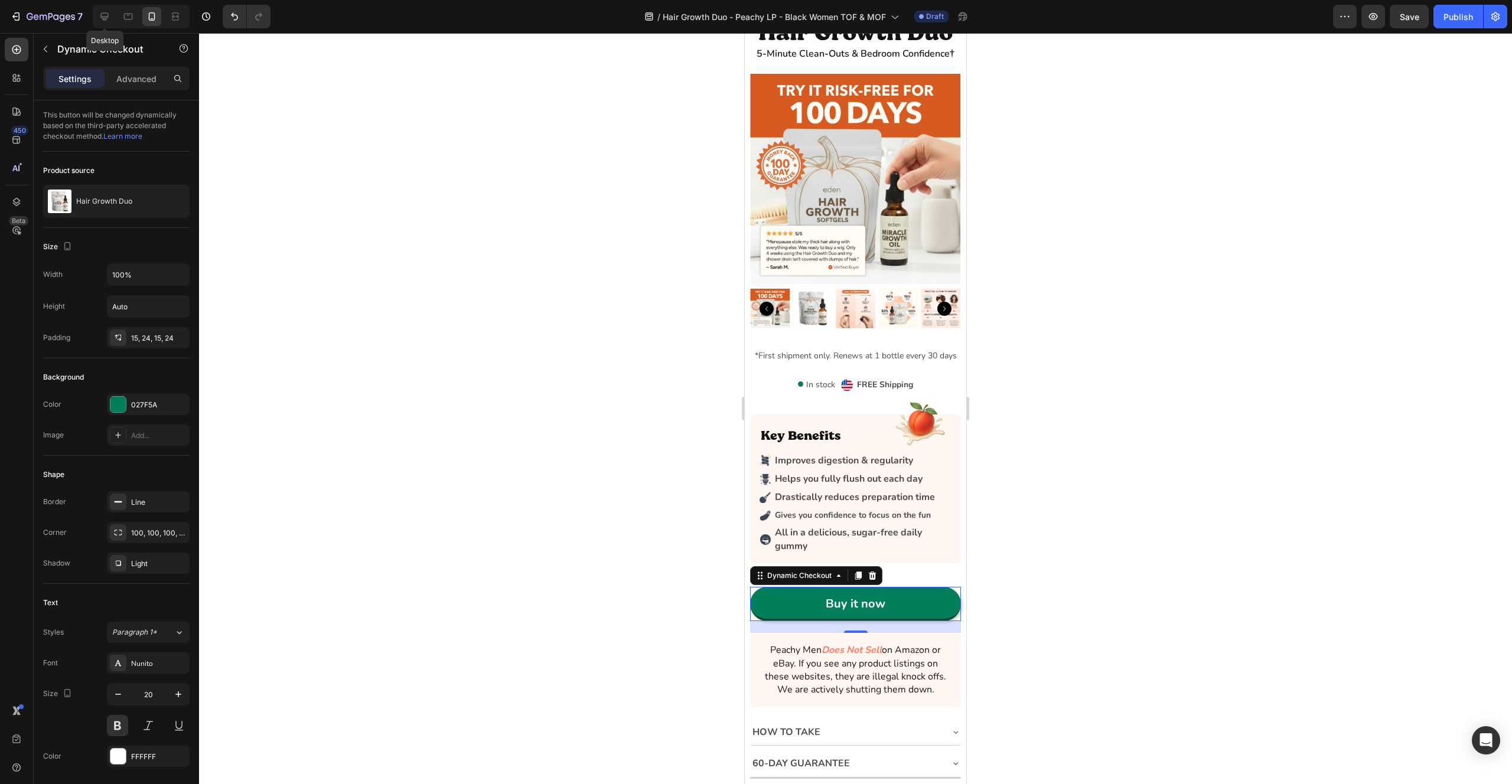
drag, startPoint x: 110, startPoint y: 18, endPoint x: 116, endPoint y: 22, distance: 7.2
click at [110, 18] on icon at bounding box center [104, 17] width 12 height 12
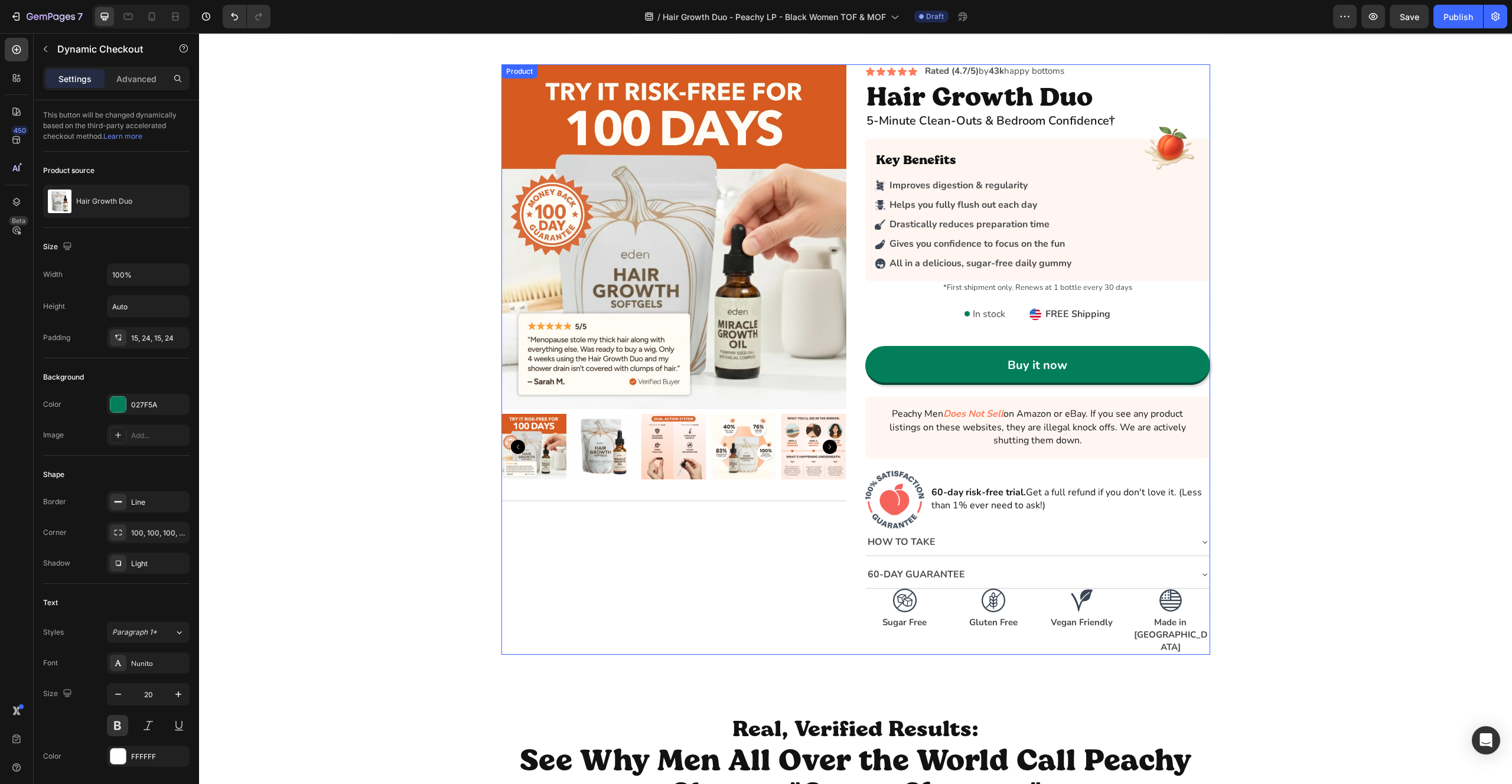
scroll to position [2415, 0]
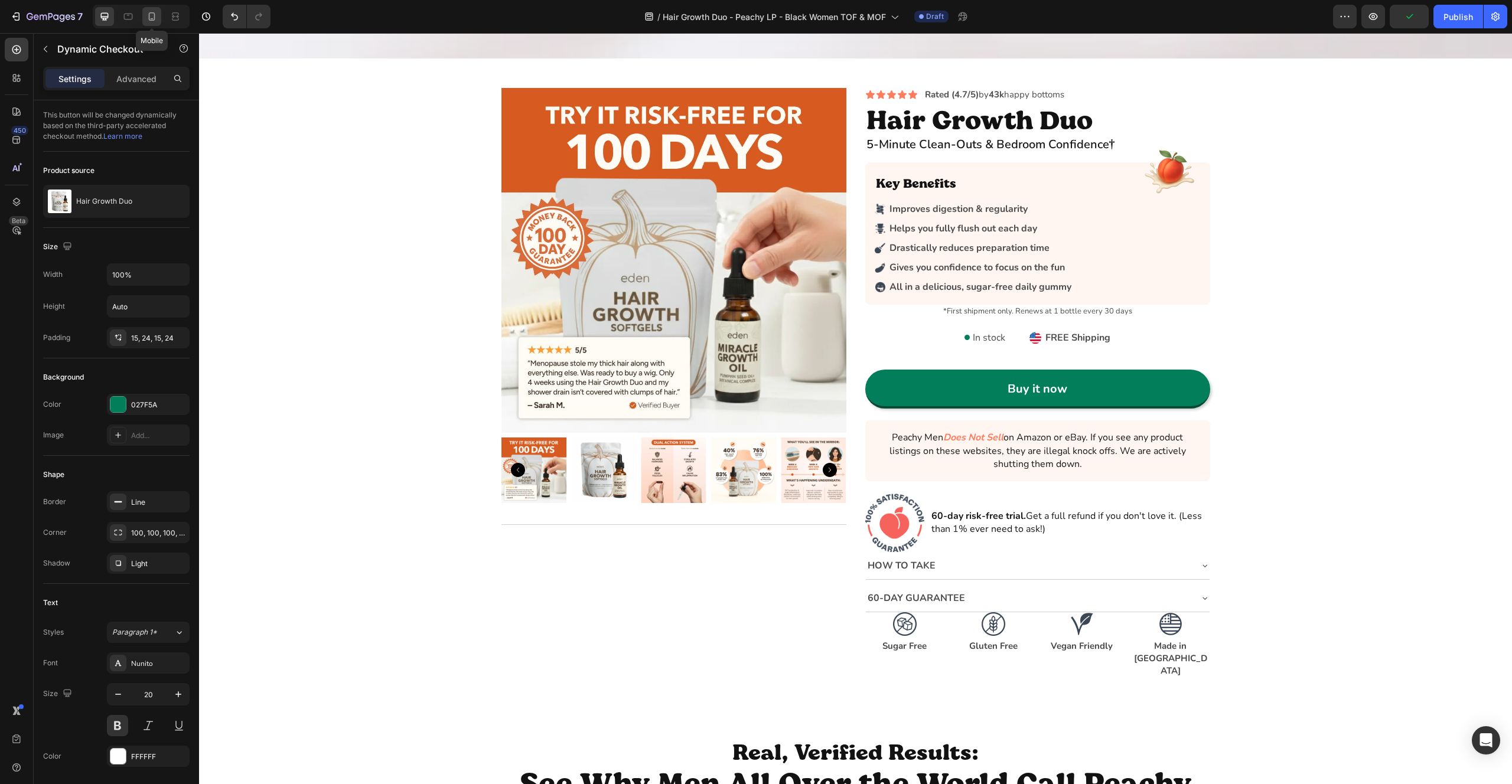
click at [150, 18] on icon at bounding box center [152, 17] width 12 height 12
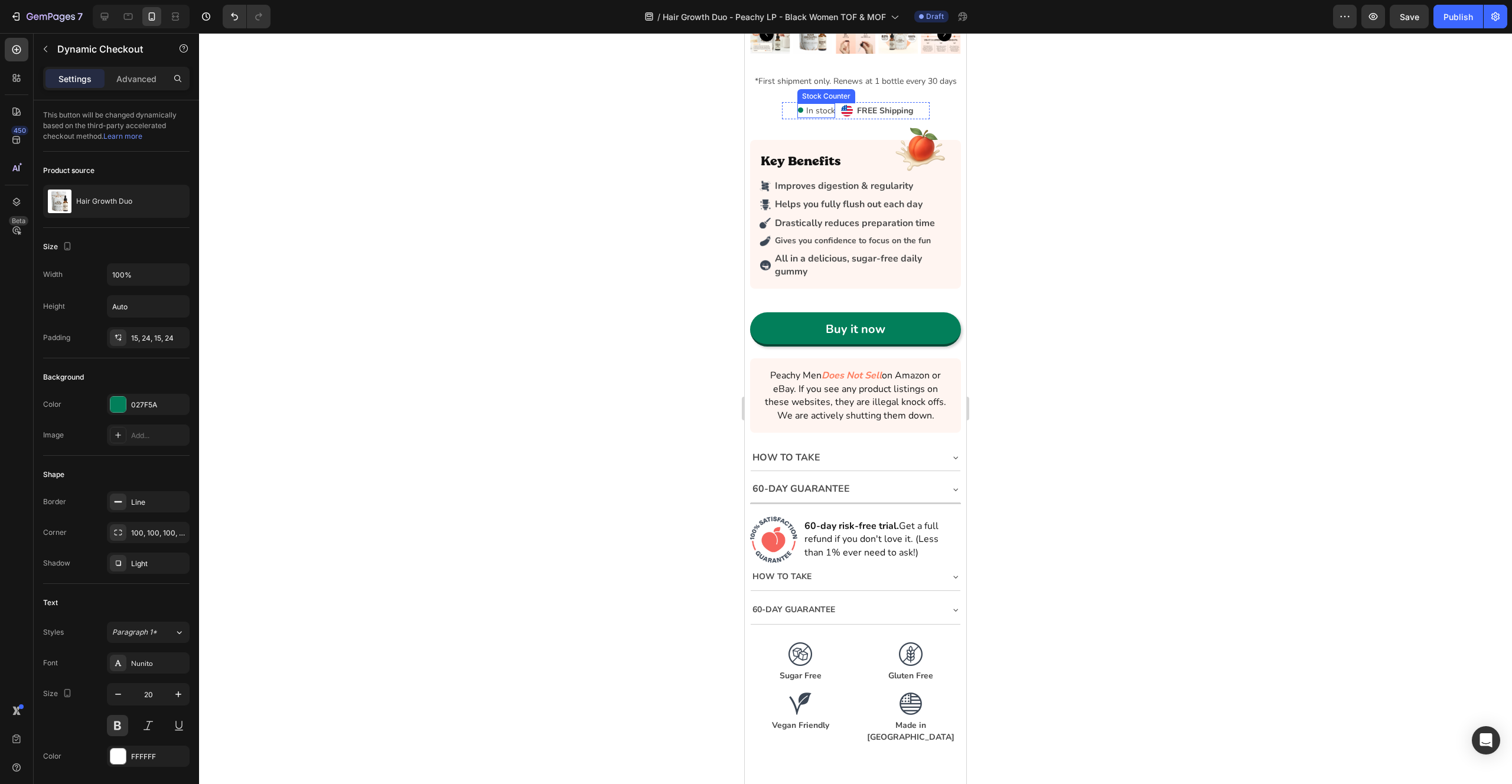
scroll to position [5034, 0]
click at [888, 81] on p "*First shipment only. Renews at 1 bottle every 30 days" at bounding box center [855, 81] width 208 height 15
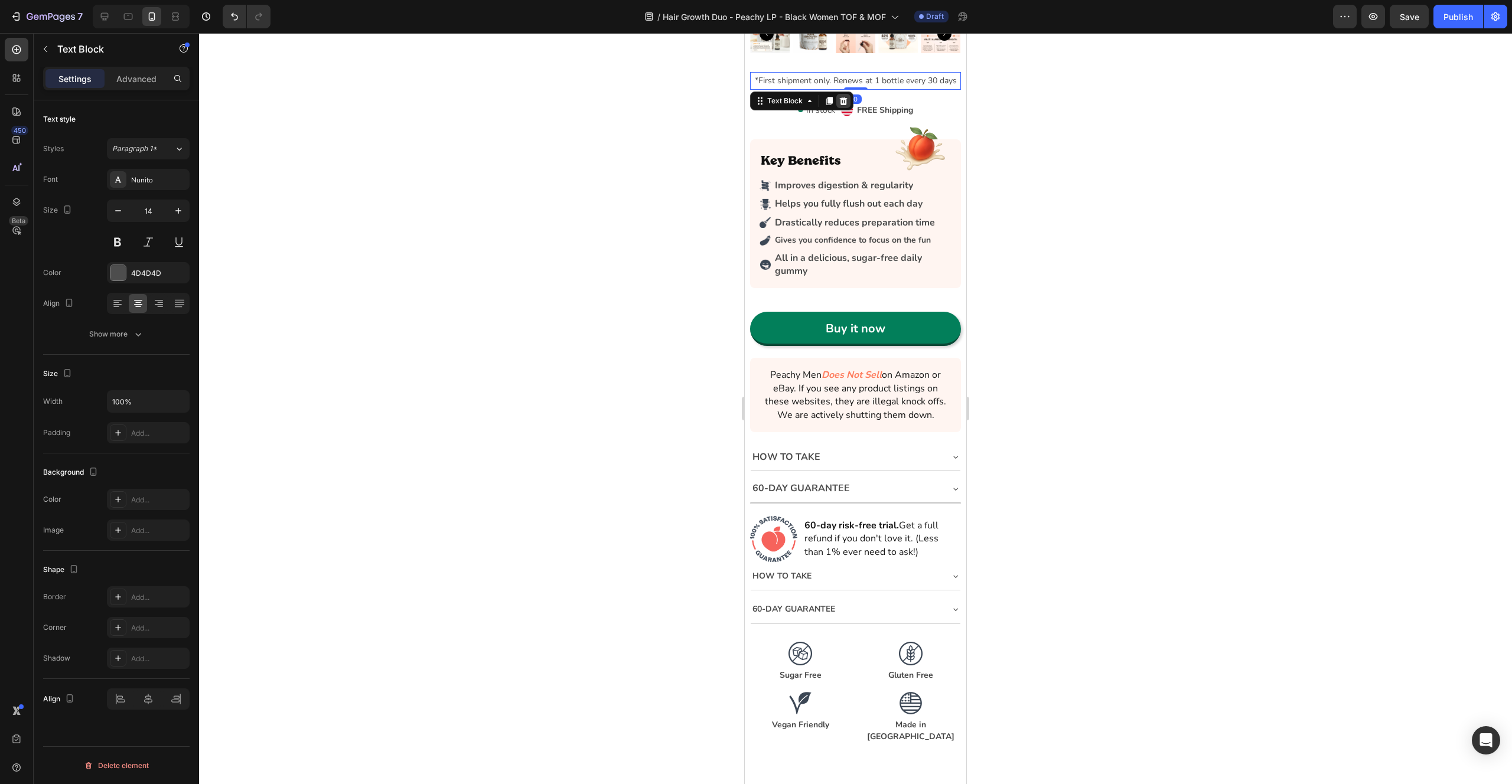
click at [848, 101] on div at bounding box center [843, 101] width 14 height 14
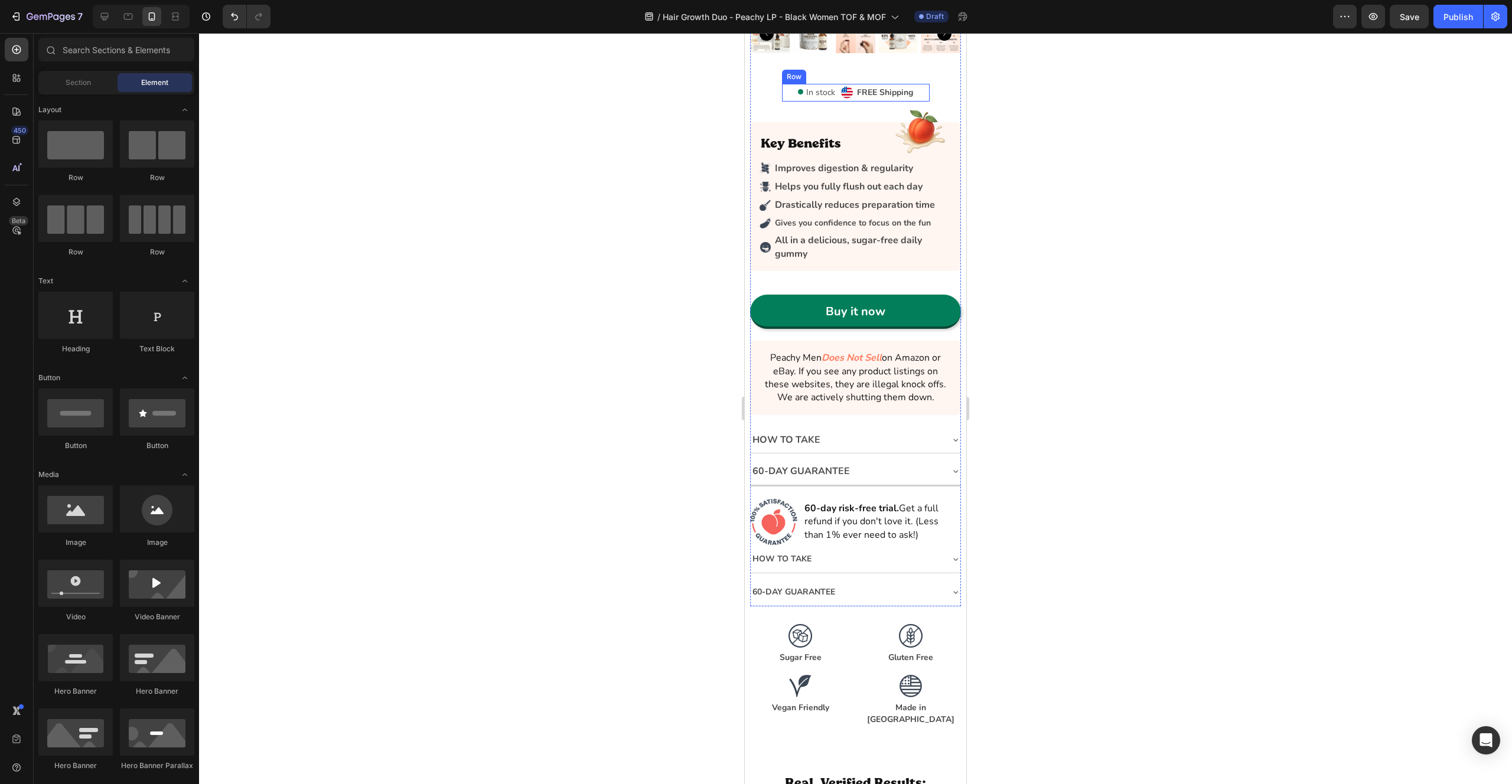
click at [789, 94] on div "In stock Stock Counter Image FREE Shipping Text Block Row Row" at bounding box center [856, 93] width 148 height 17
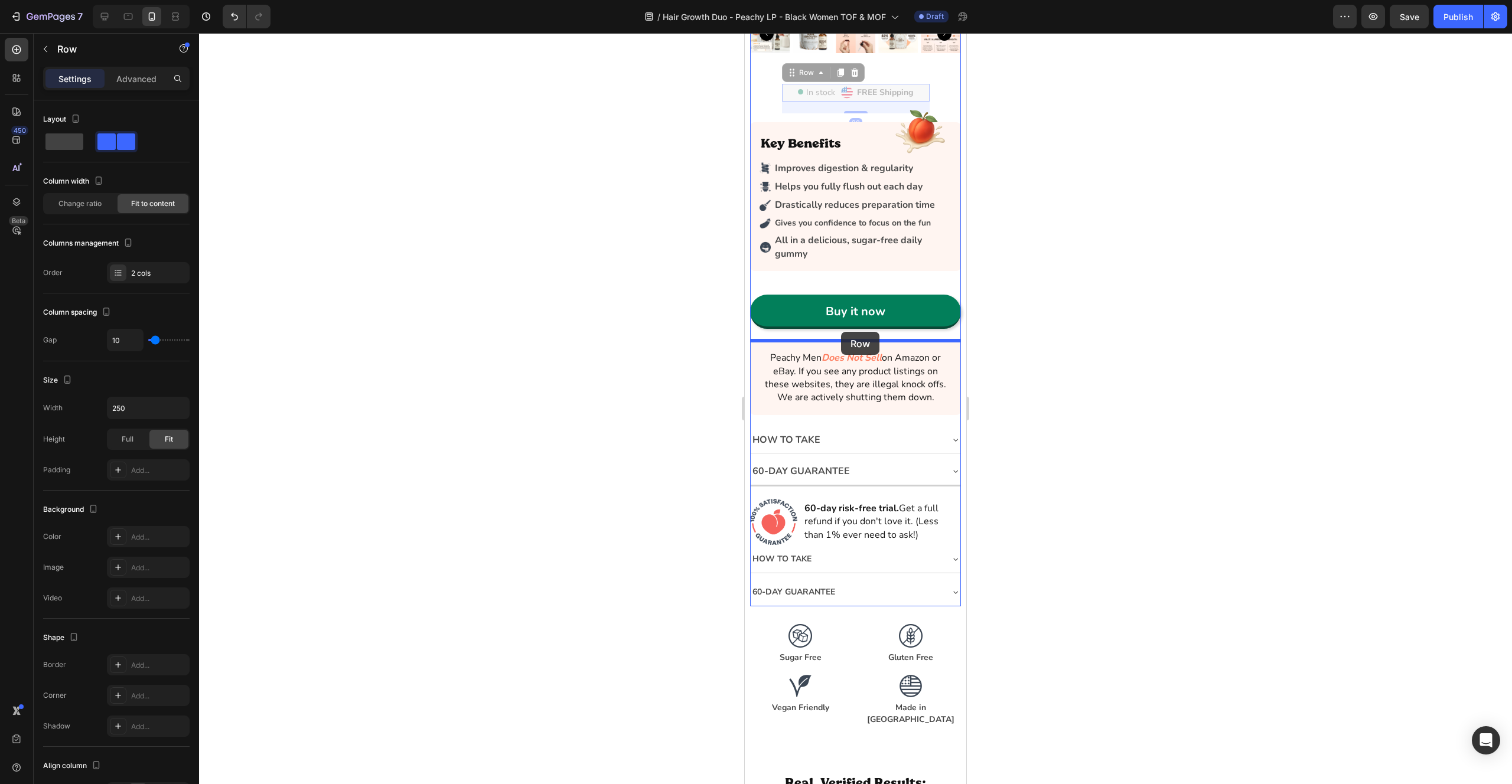
drag, startPoint x: 791, startPoint y: 71, endPoint x: 846, endPoint y: 335, distance: 269.7
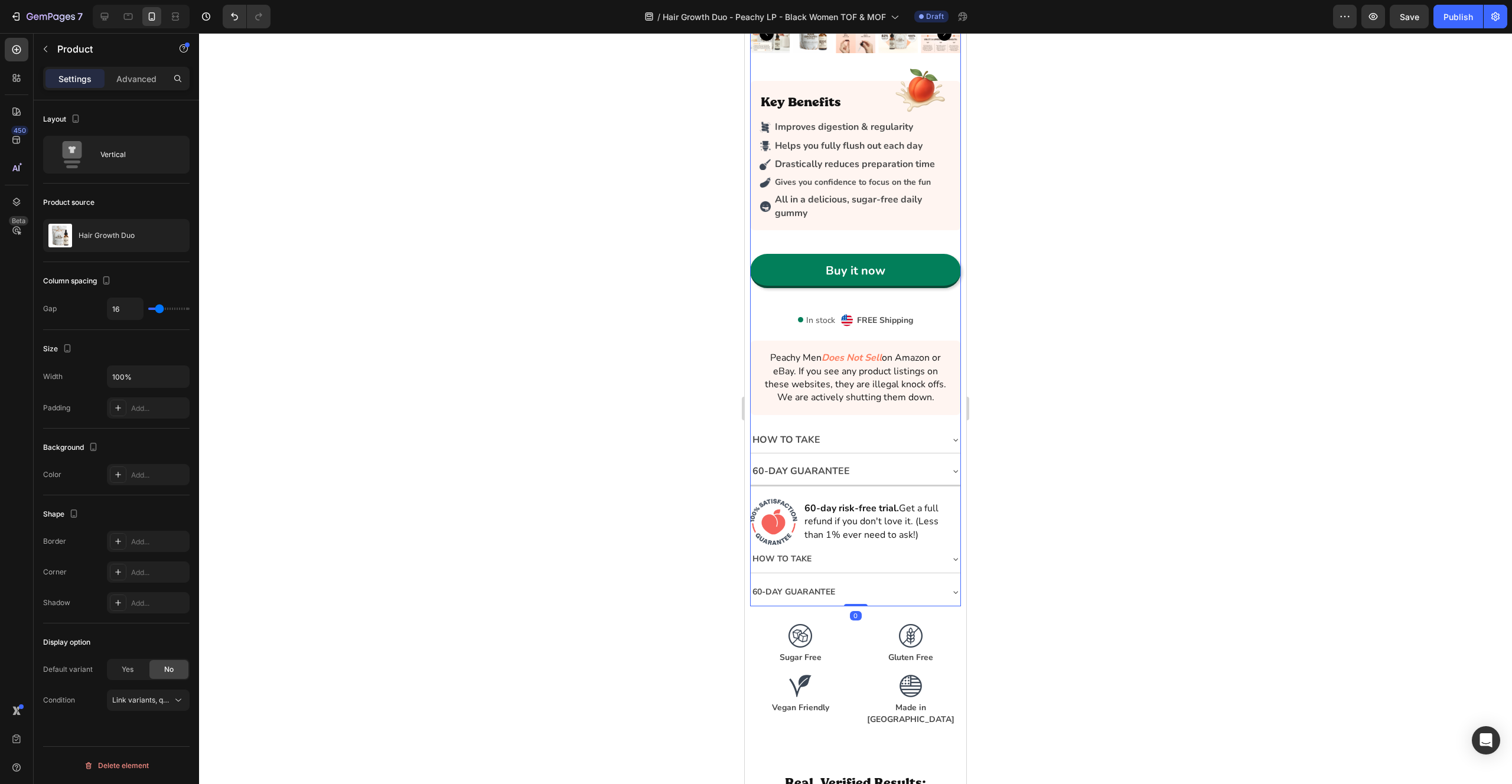
click at [767, 311] on div "Icon Icon Icon Icon Icon Icon List Rated (4.7/5) by 43k happy bottoms Text Bloc…" at bounding box center [855, 339] width 210 height 534
click at [787, 319] on div "In stock Stock Counter Image FREE Shipping Text Block Row Row" at bounding box center [856, 320] width 148 height 17
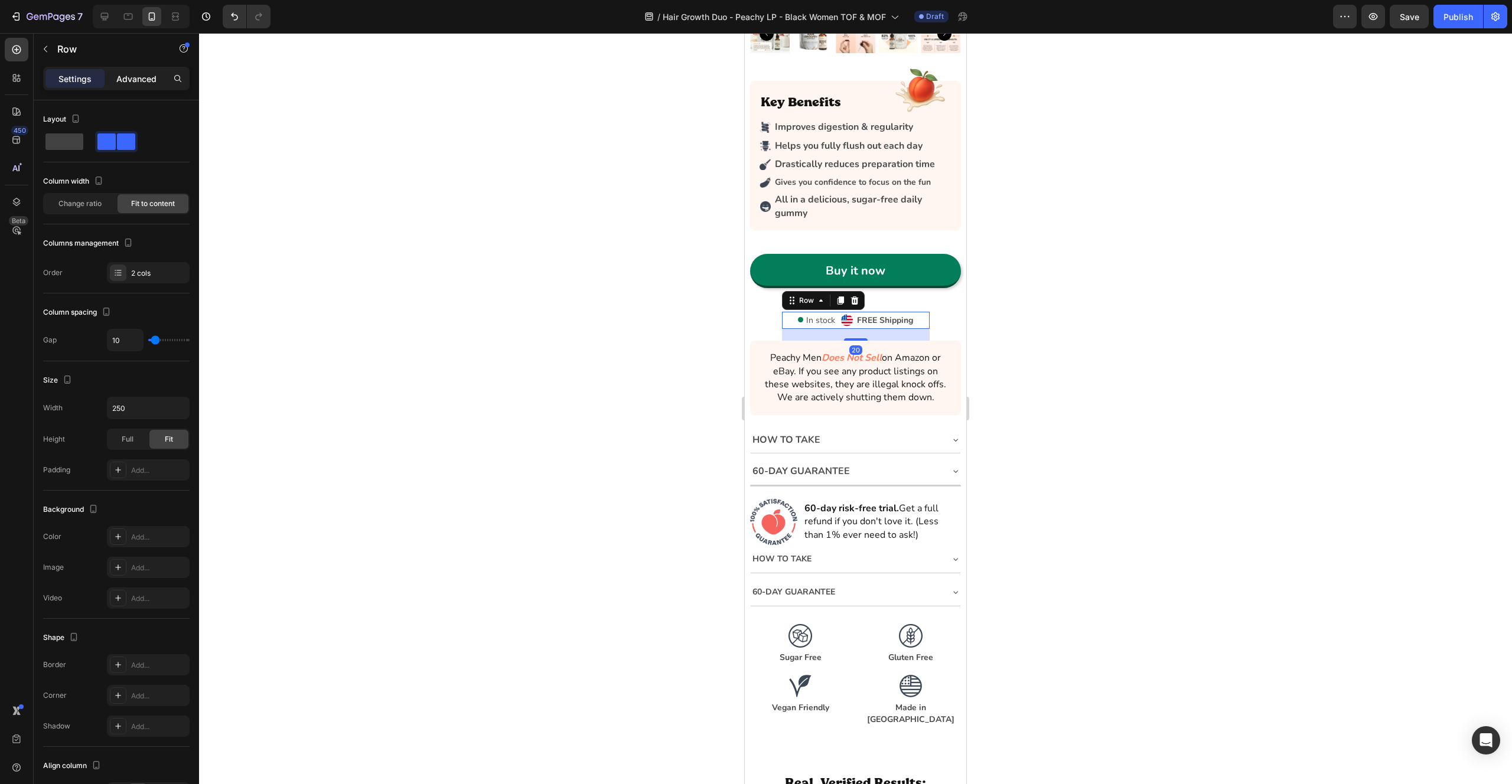
click at [130, 76] on p "Advanced" at bounding box center [137, 78] width 40 height 12
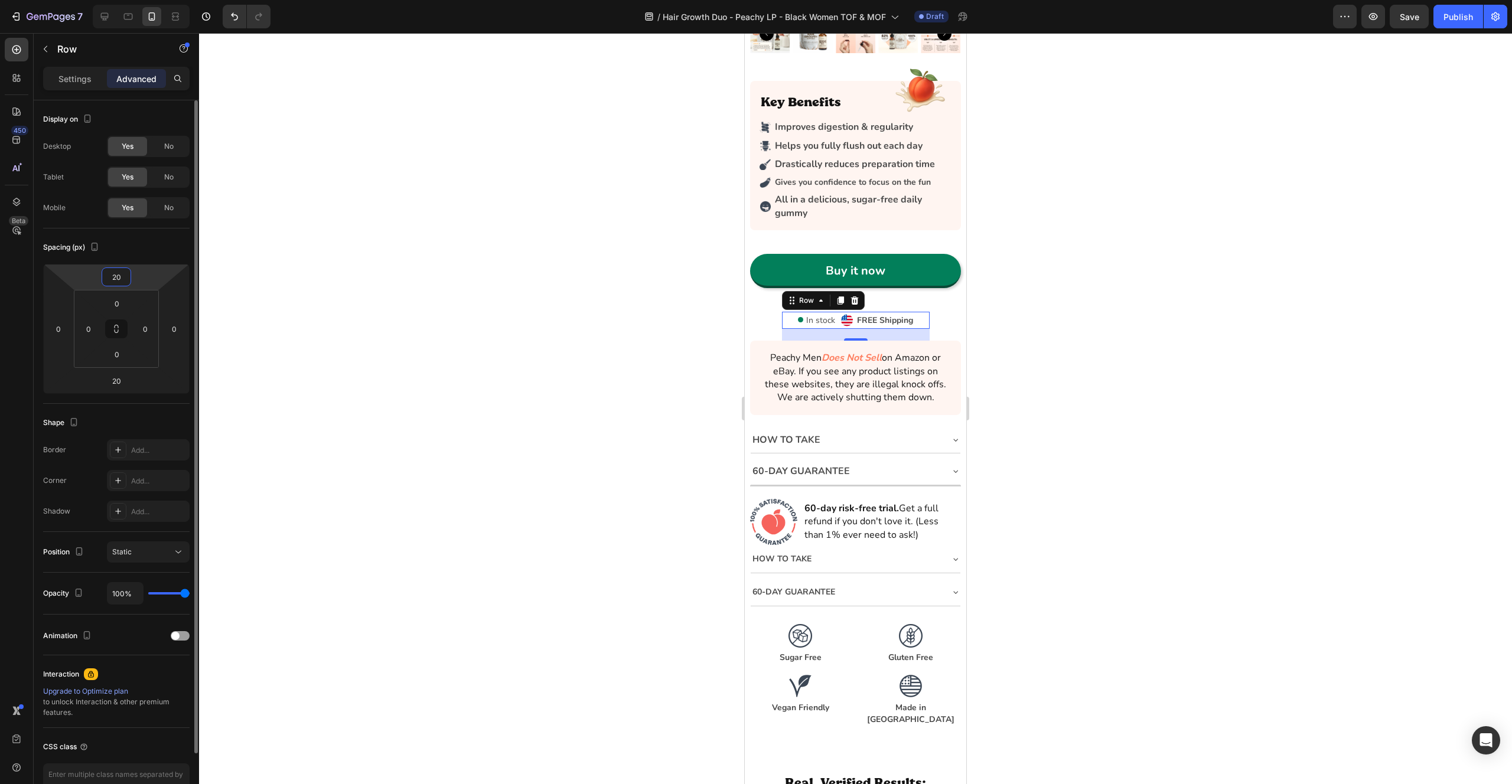
click at [117, 273] on input "20" at bounding box center [116, 277] width 24 height 18
type input "0"
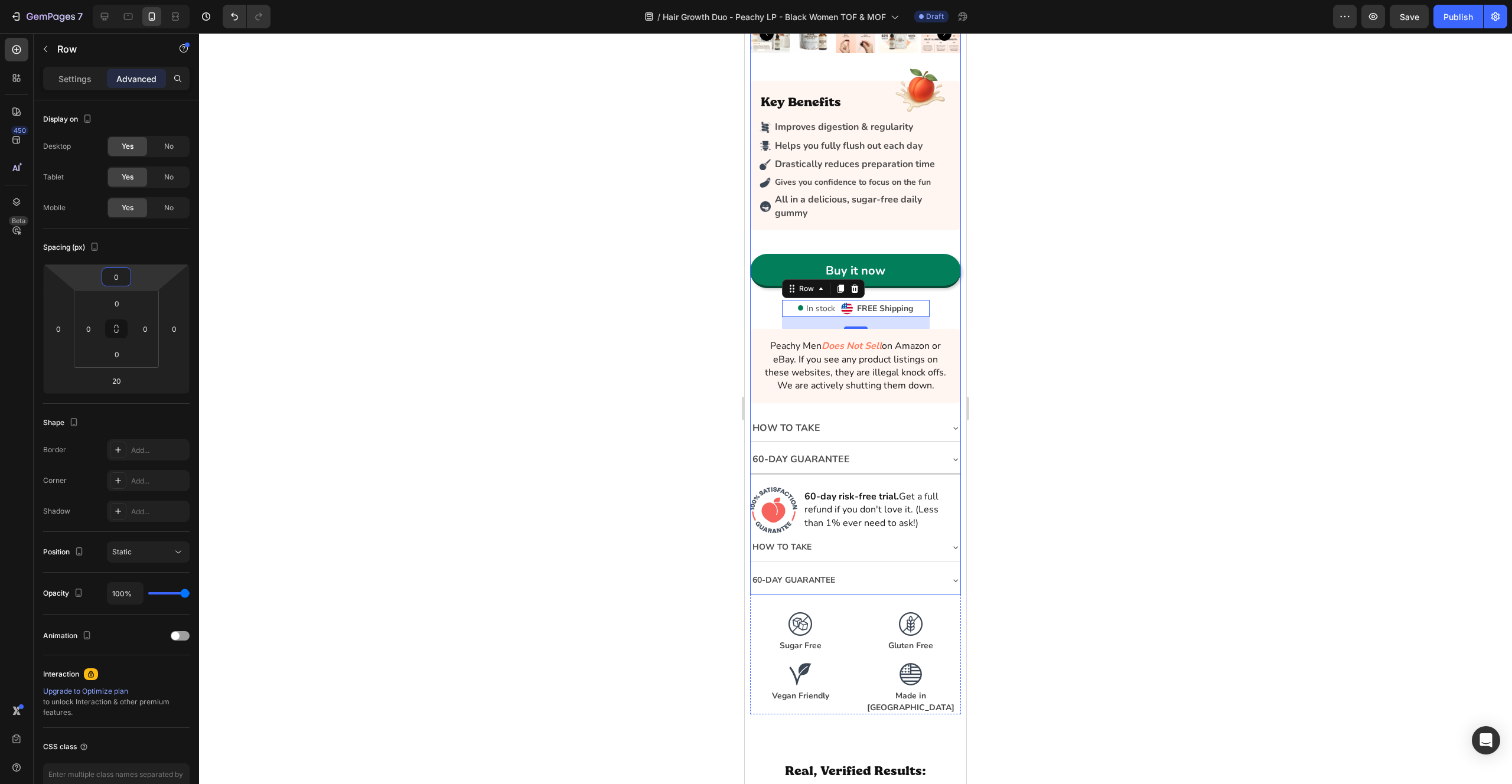
click at [956, 306] on div "Icon Icon Icon Icon Icon Icon List Rated (4.7/5) by 43k happy bottoms Text Bloc…" at bounding box center [855, 333] width 210 height 522
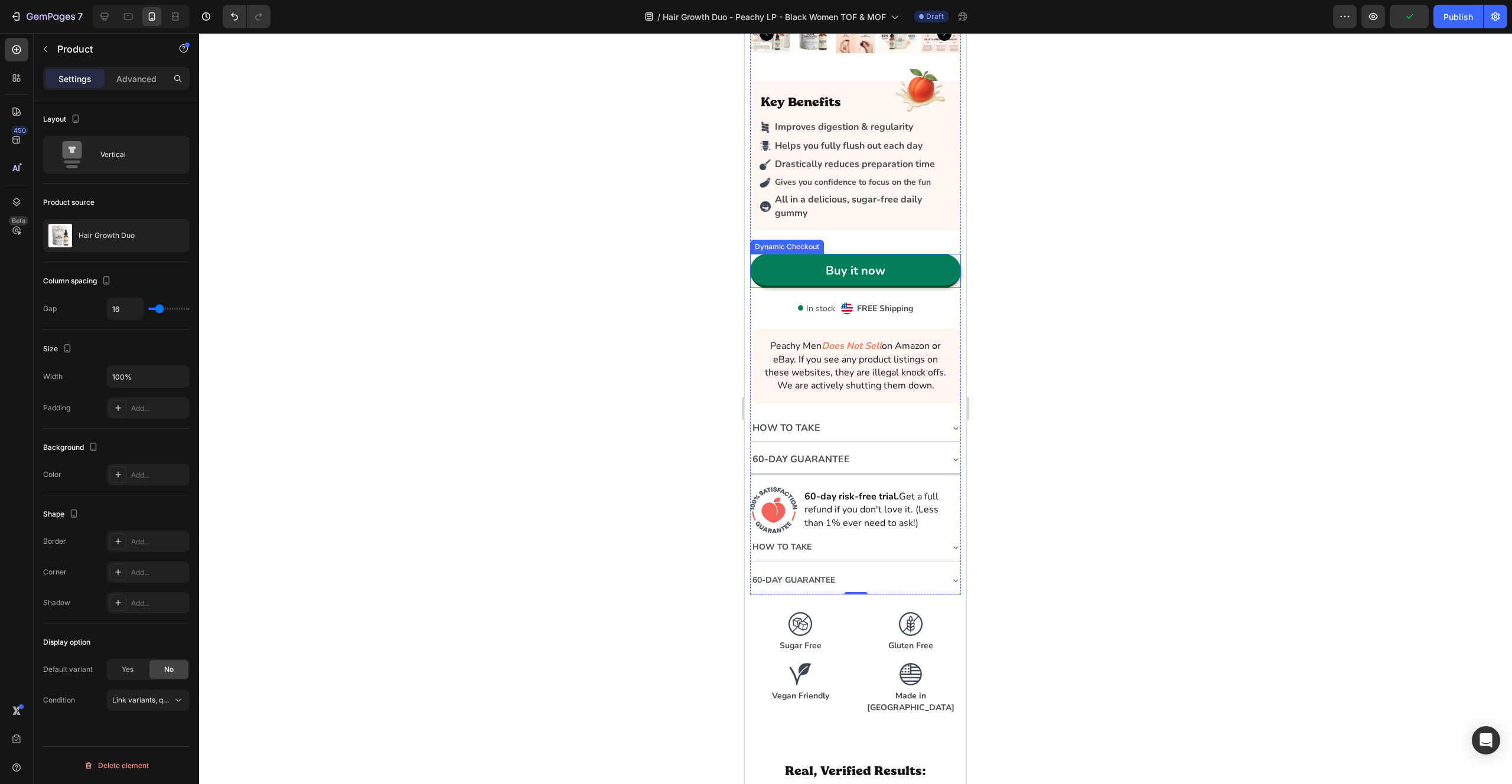
click at [754, 285] on div "Buy it now" at bounding box center [855, 271] width 210 height 35
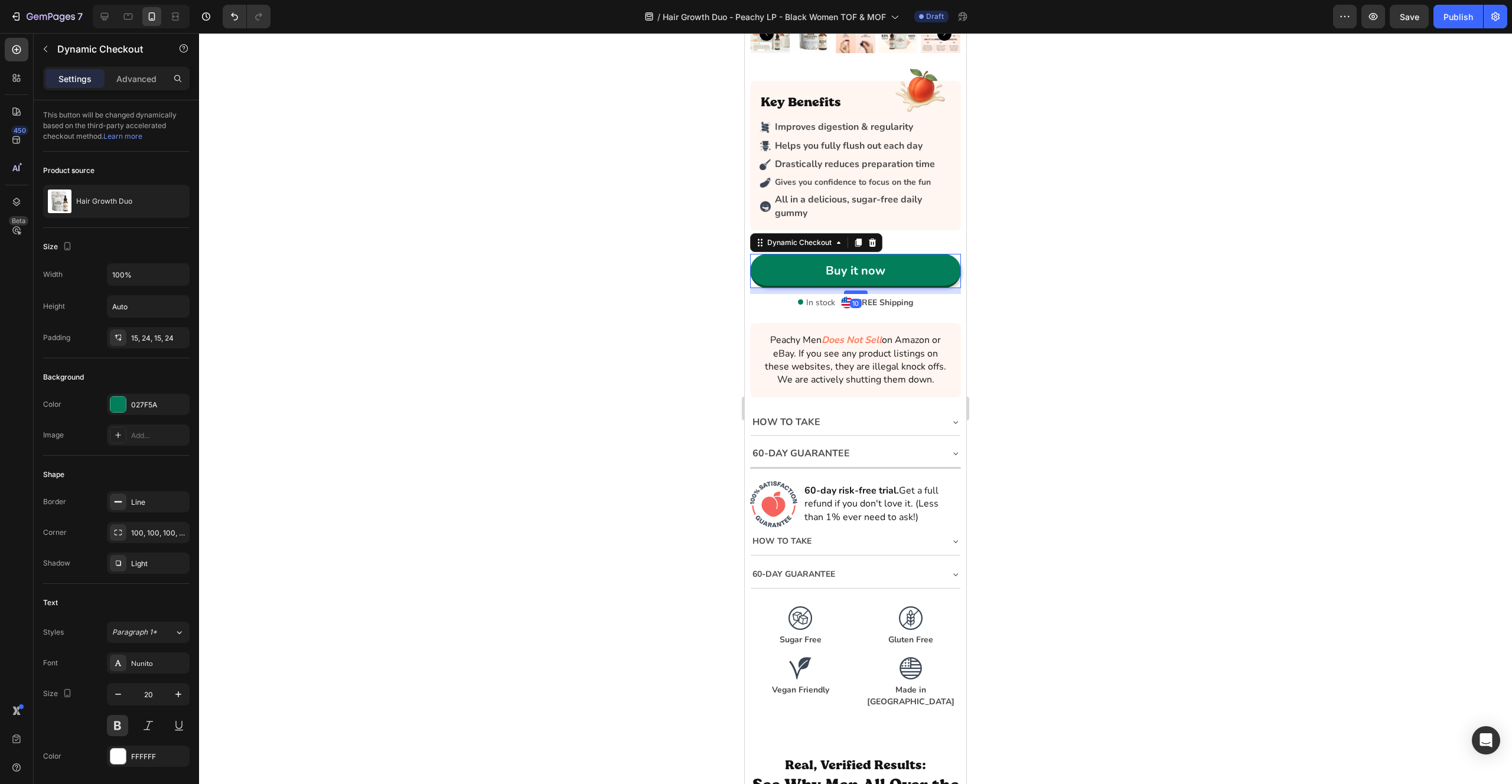
click at [850, 291] on div at bounding box center [856, 292] width 24 height 4
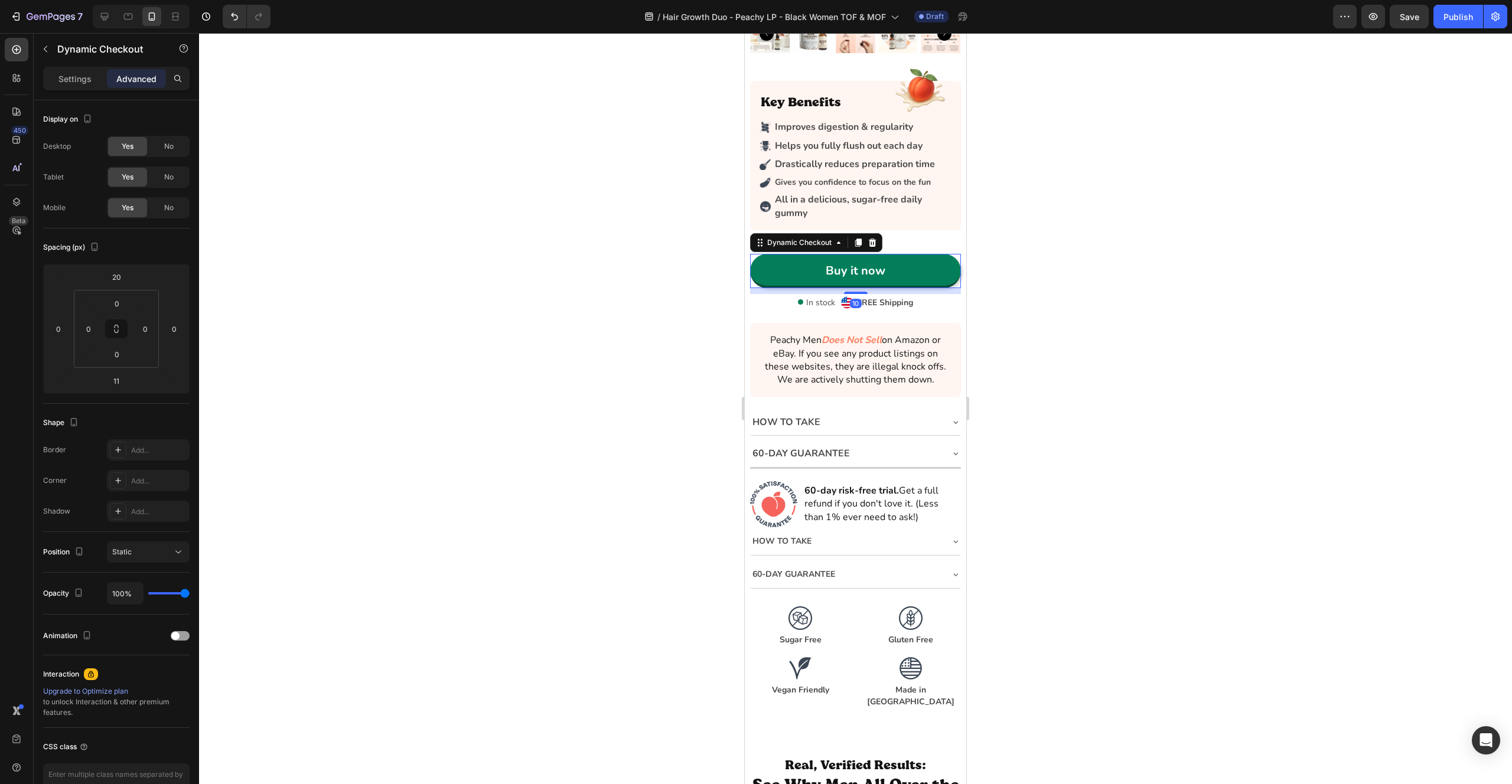
click at [851, 292] on div at bounding box center [856, 292] width 24 height 2
type input "10"
click at [779, 322] on div "Icon Icon Icon Icon Icon Icon List Rated (4.7/5) by 43k happy bottoms Text Bloc…" at bounding box center [855, 330] width 210 height 516
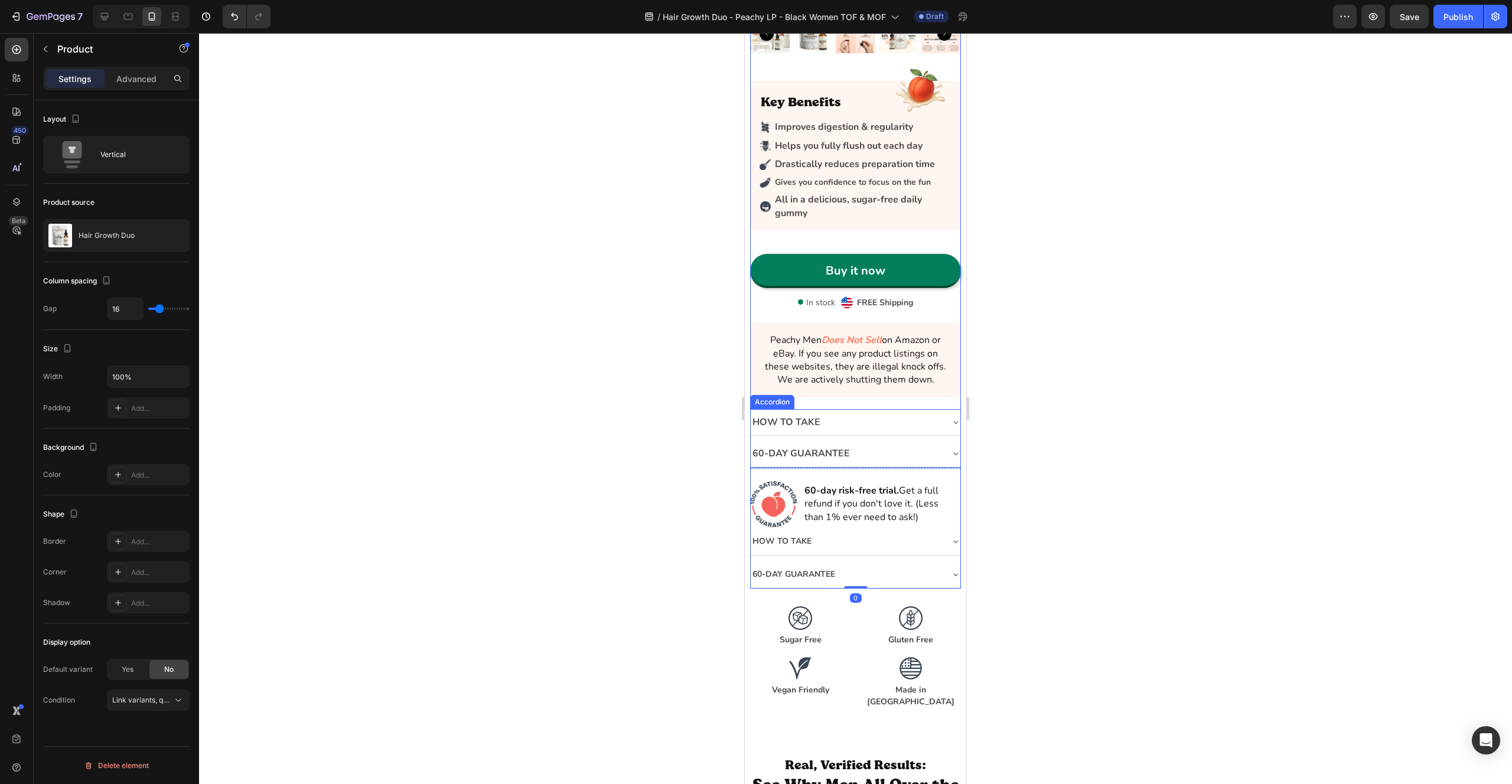
scroll to position [5115, 0]
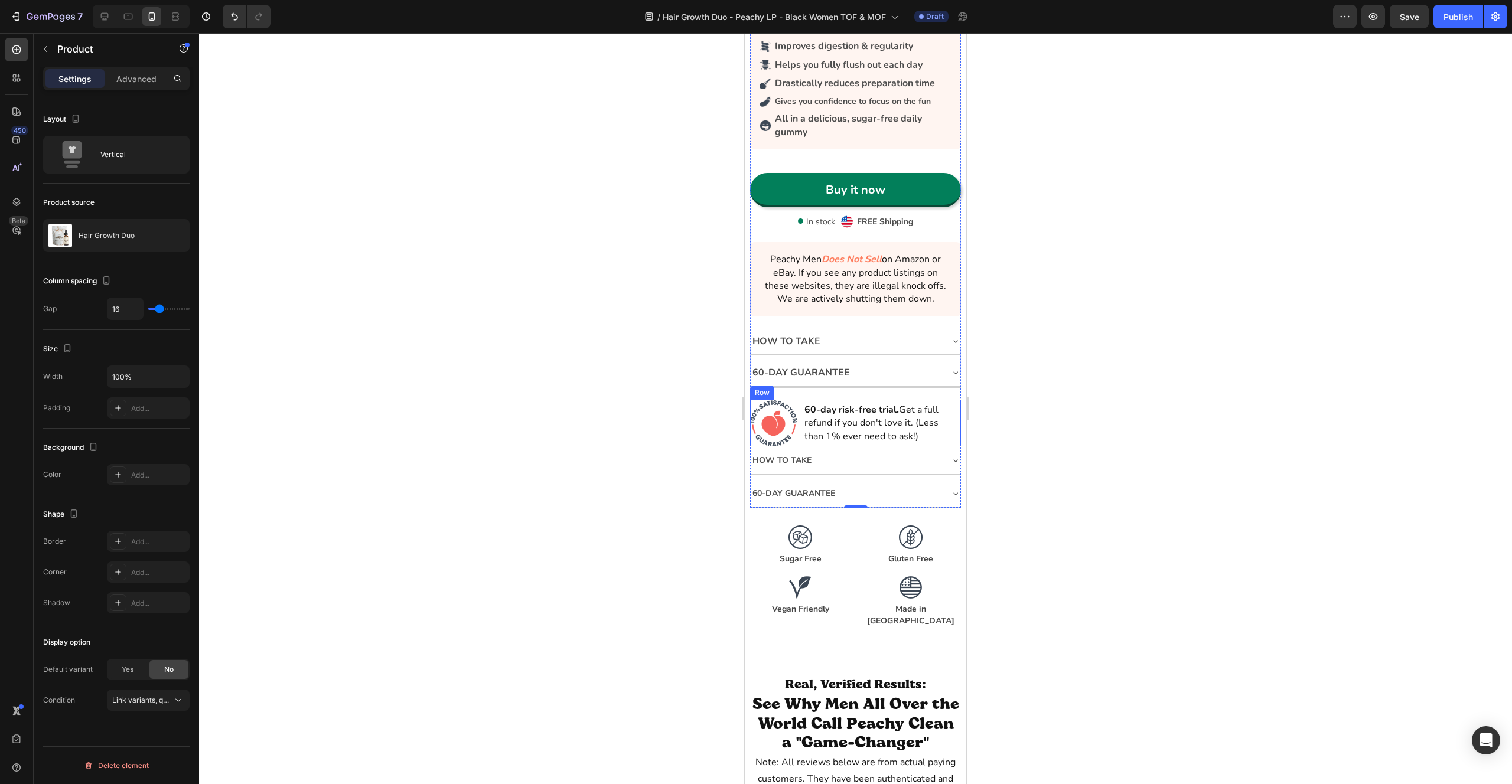
click at [800, 403] on div "Image 60-day risk-free trial. Get a full refund if you don't love it. (Less tha…" at bounding box center [855, 423] width 210 height 47
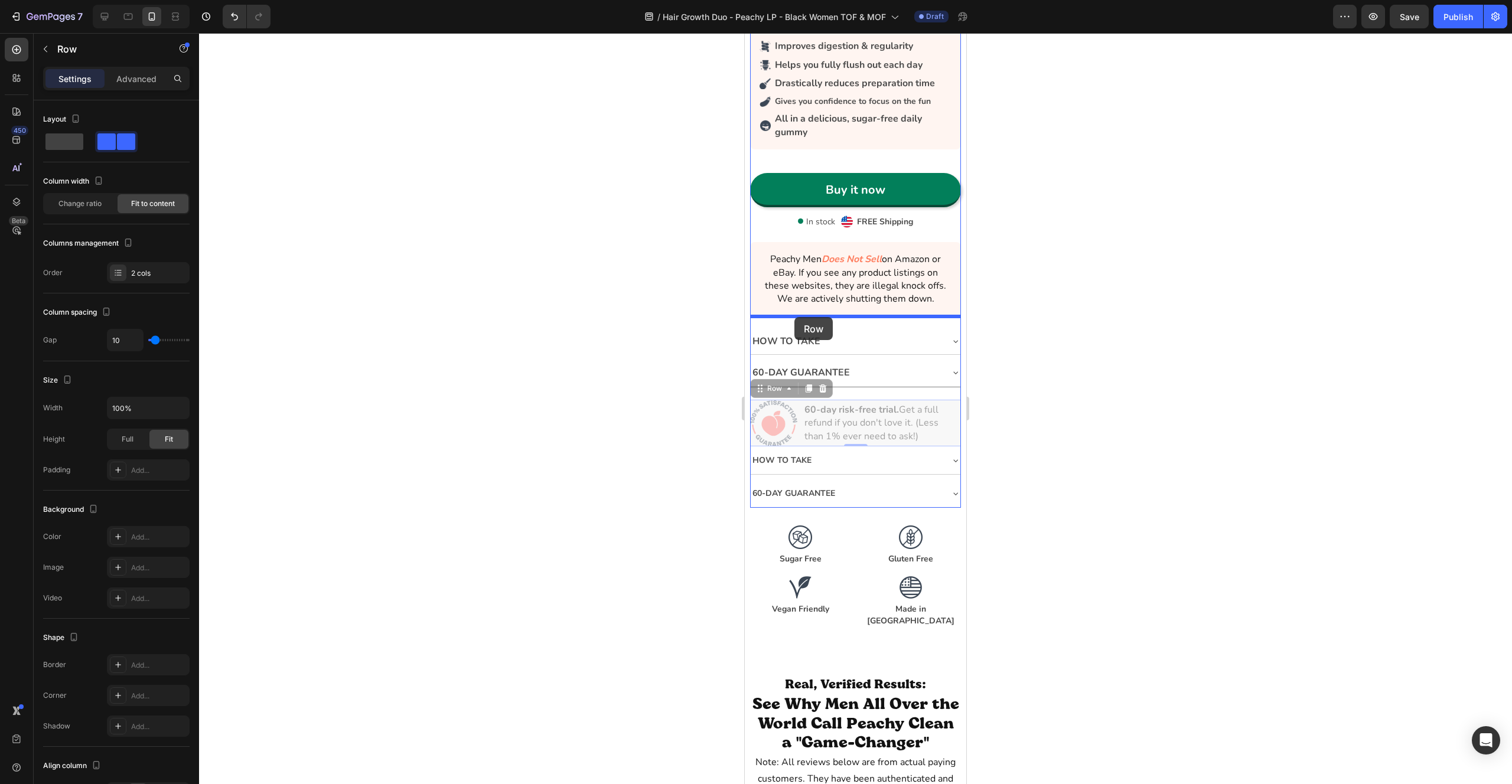
drag, startPoint x: 759, startPoint y: 391, endPoint x: 795, endPoint y: 317, distance: 82.3
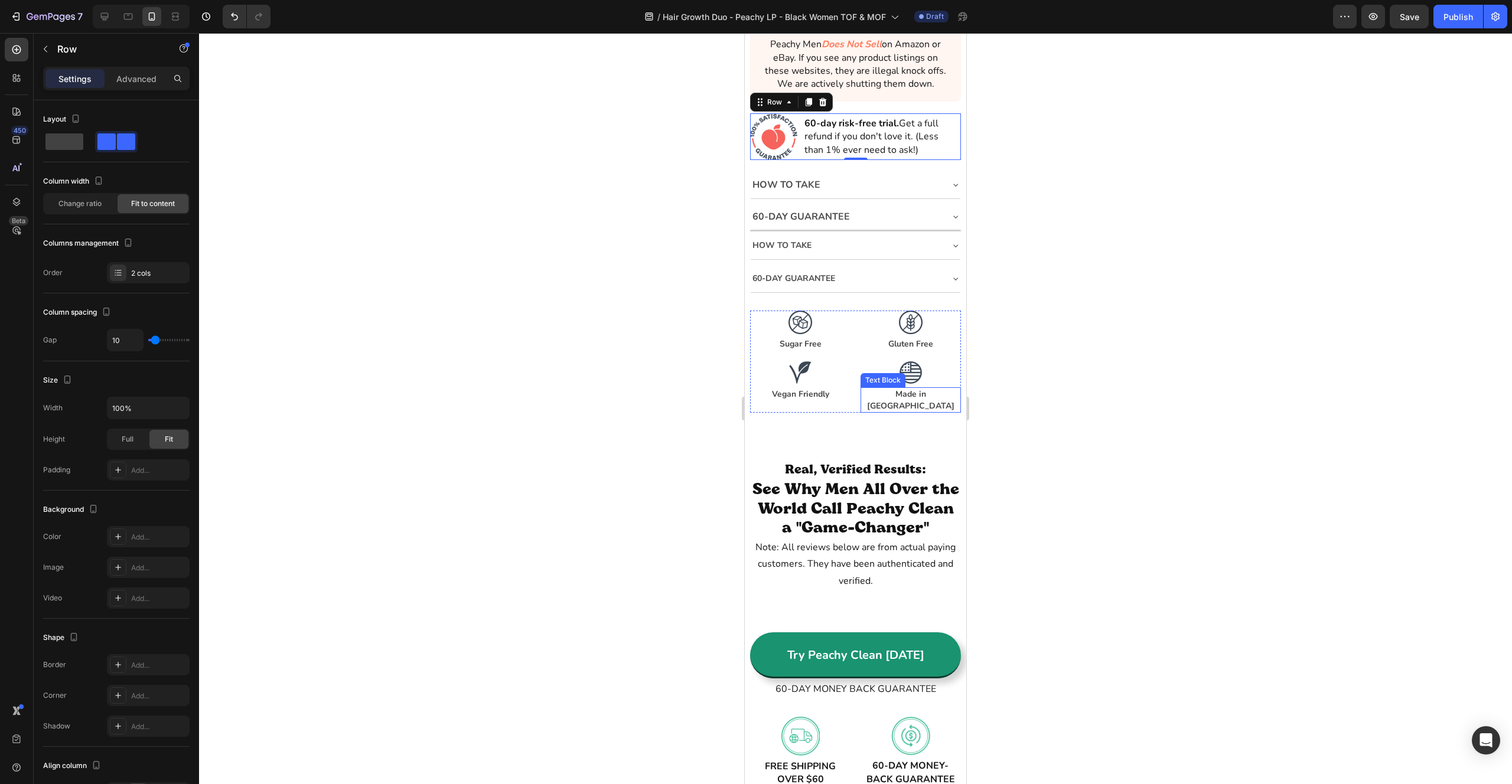
scroll to position [5446, 0]
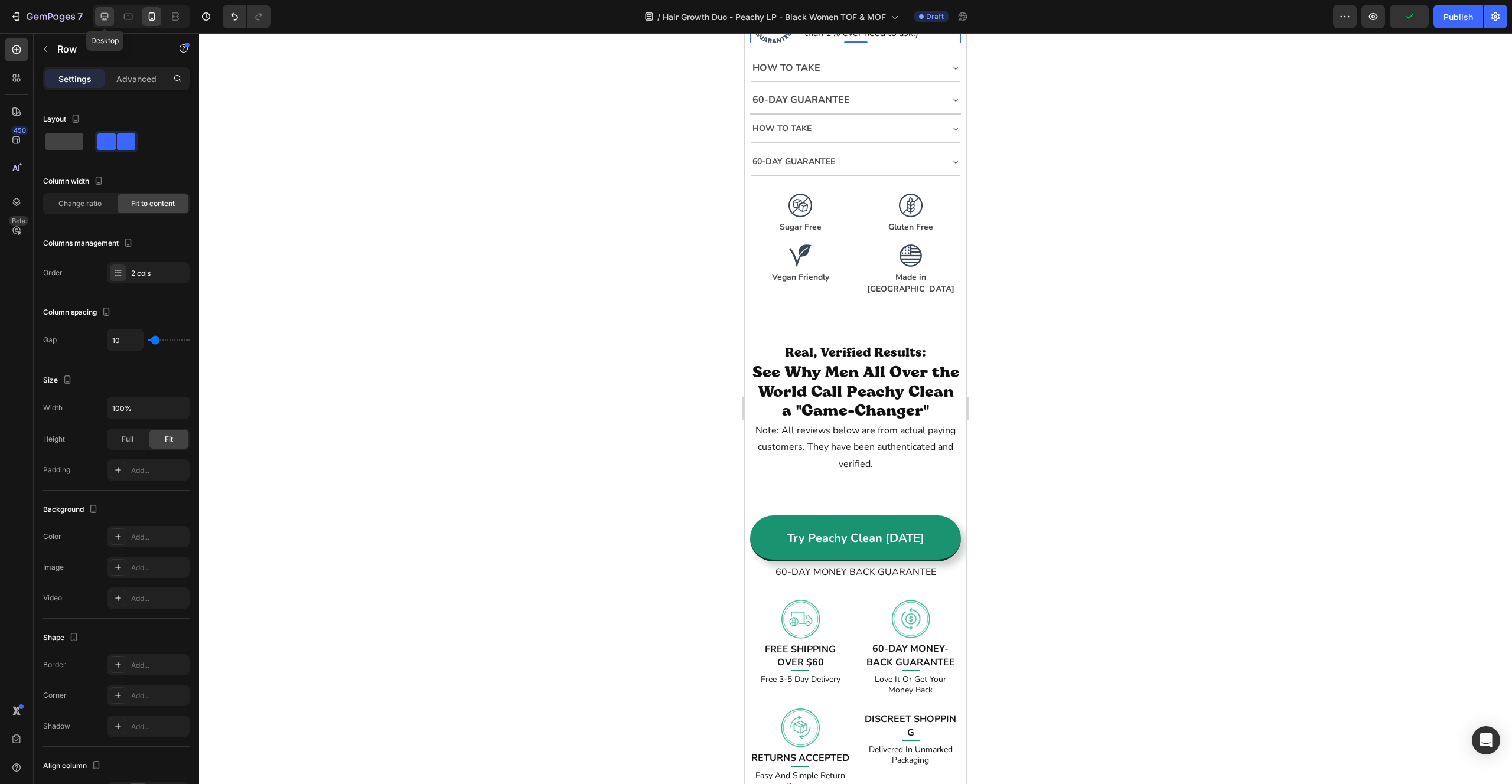
click at [96, 16] on div at bounding box center [104, 17] width 19 height 19
type input "1200"
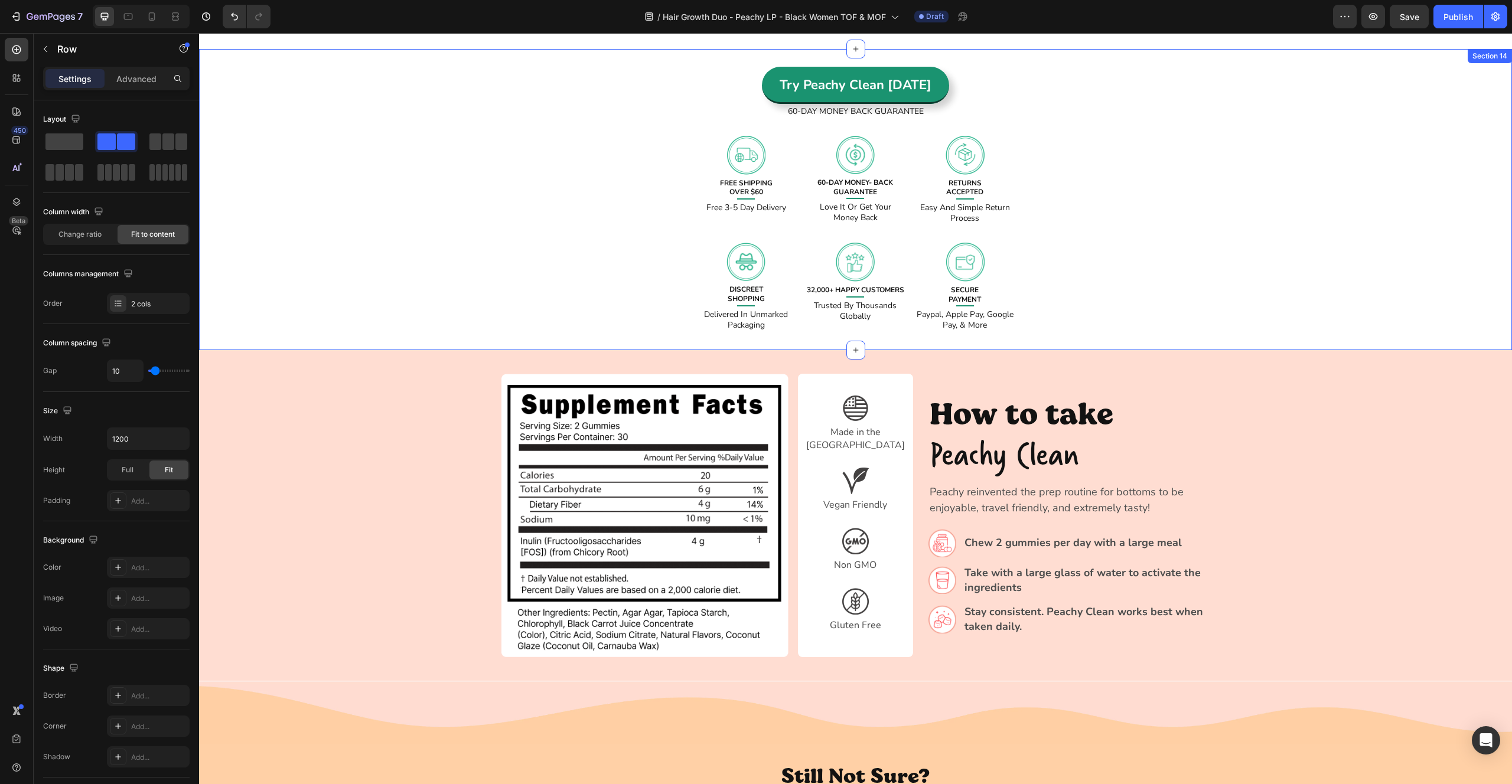
scroll to position [4995, 0]
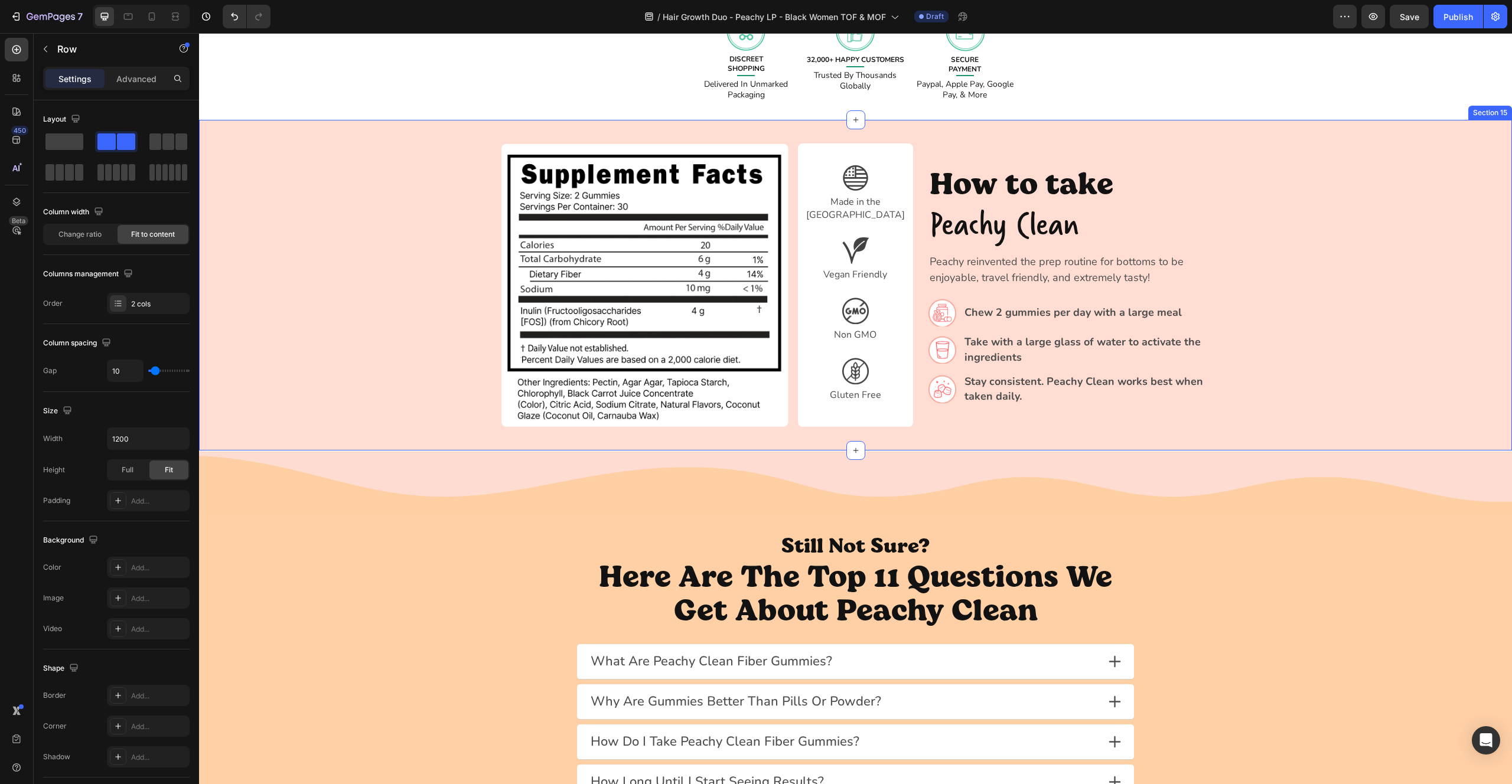
click at [1316, 293] on div "Image Image Made in the USA Text Block Row Image Vegan Friendly Text Block Row …" at bounding box center [856, 285] width 1313 height 283
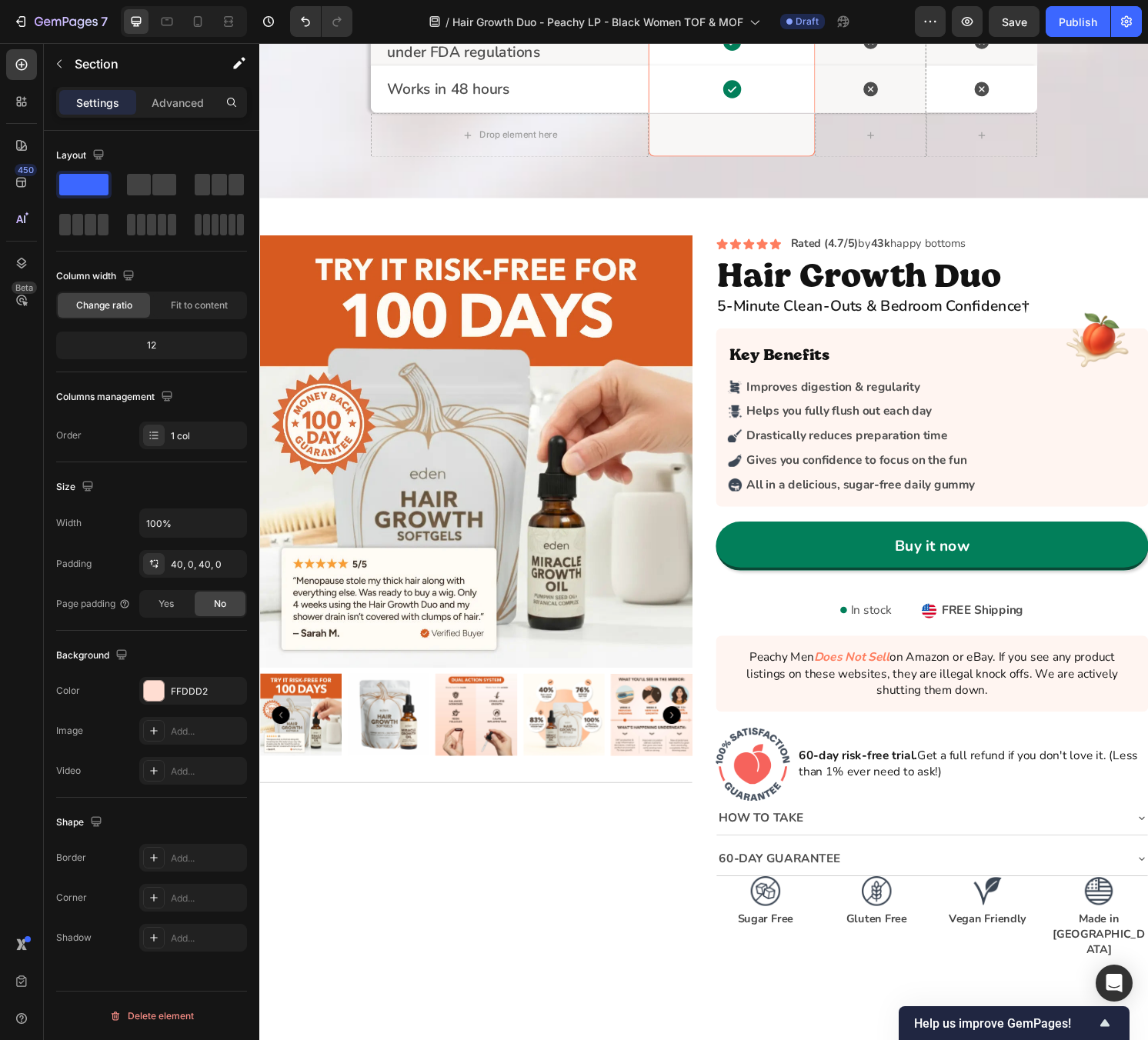
scroll to position [3020, 0]
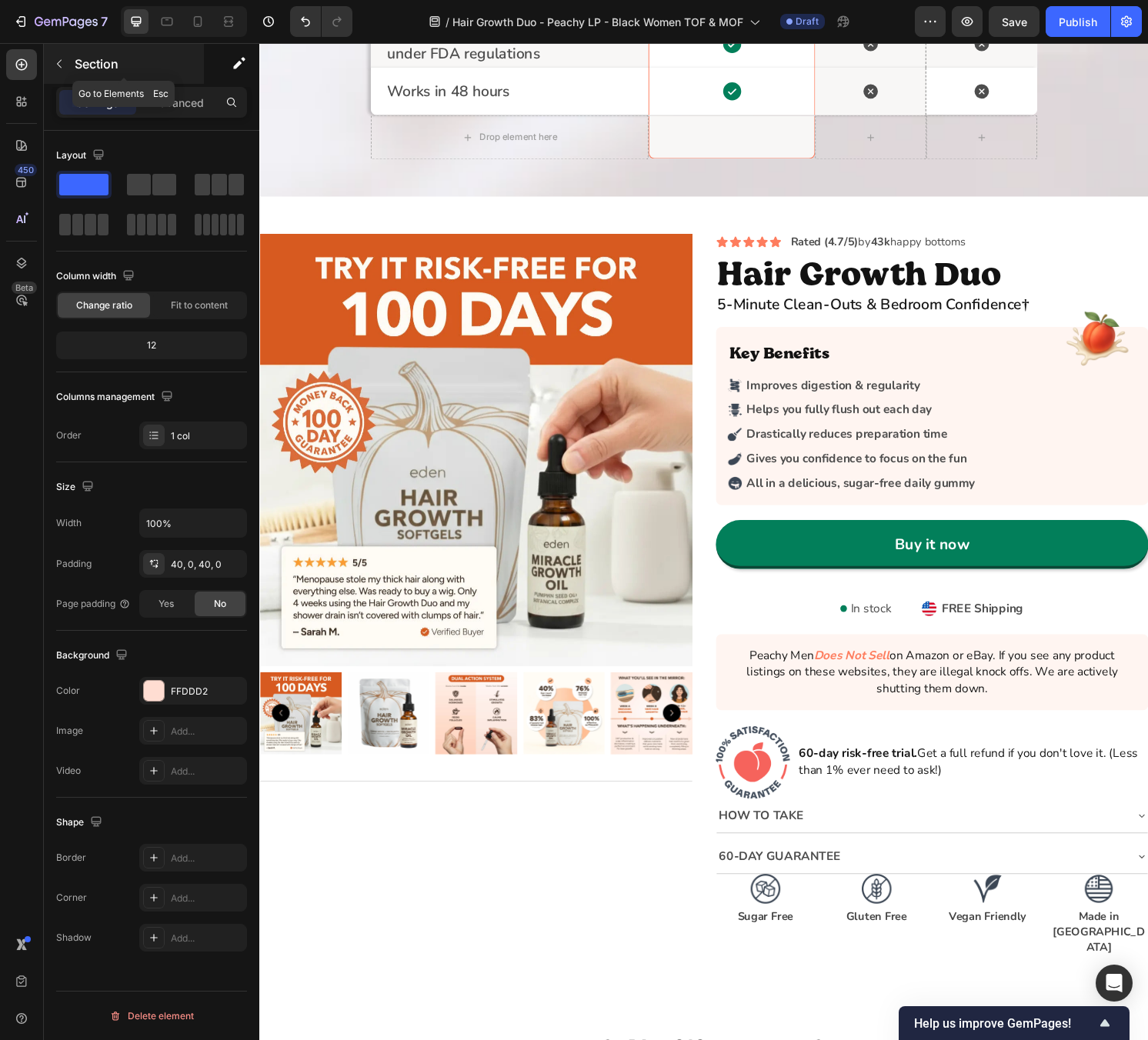
click at [58, 67] on icon "button" at bounding box center [59, 64] width 12 height 12
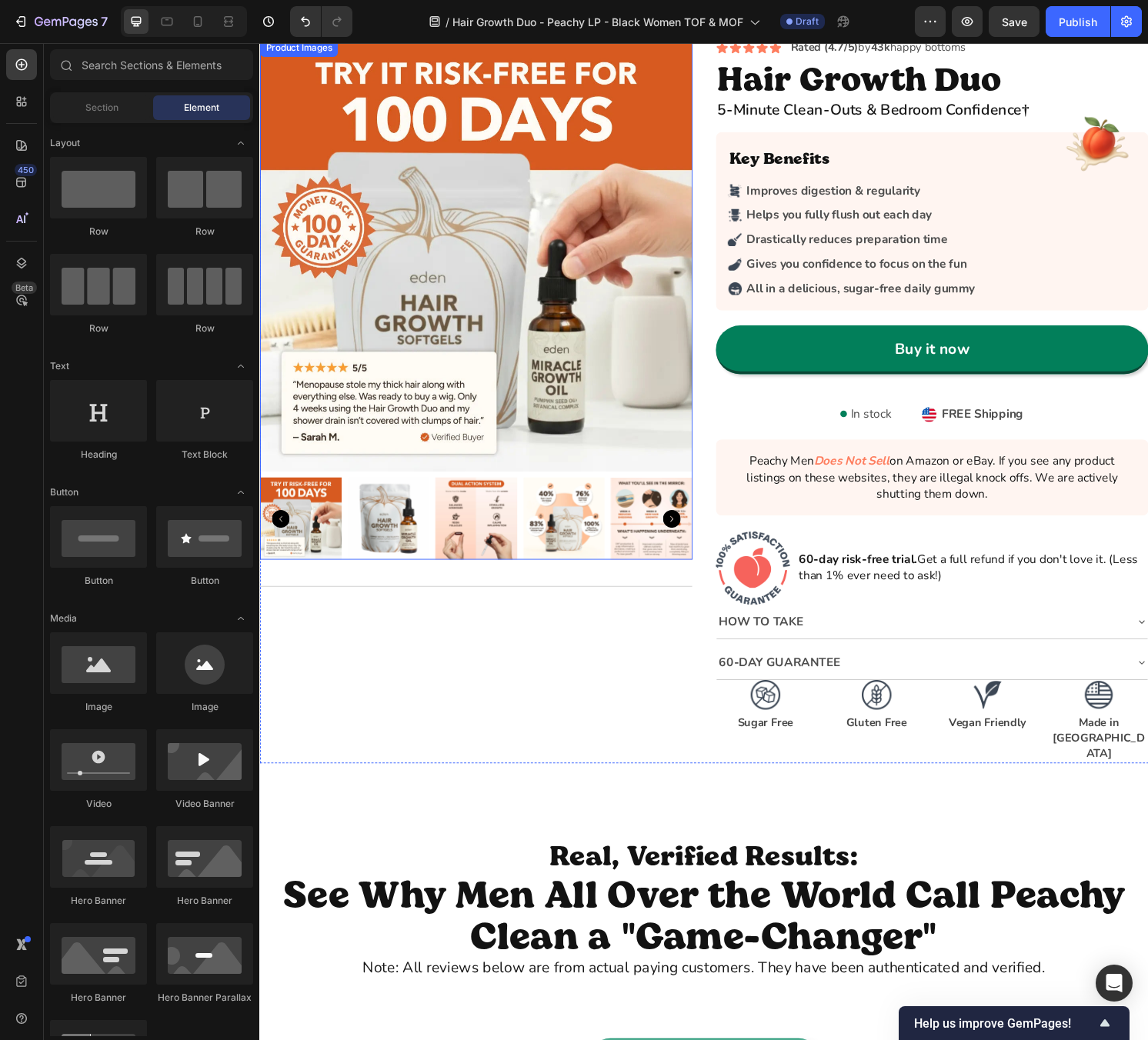
scroll to position [3214, 0]
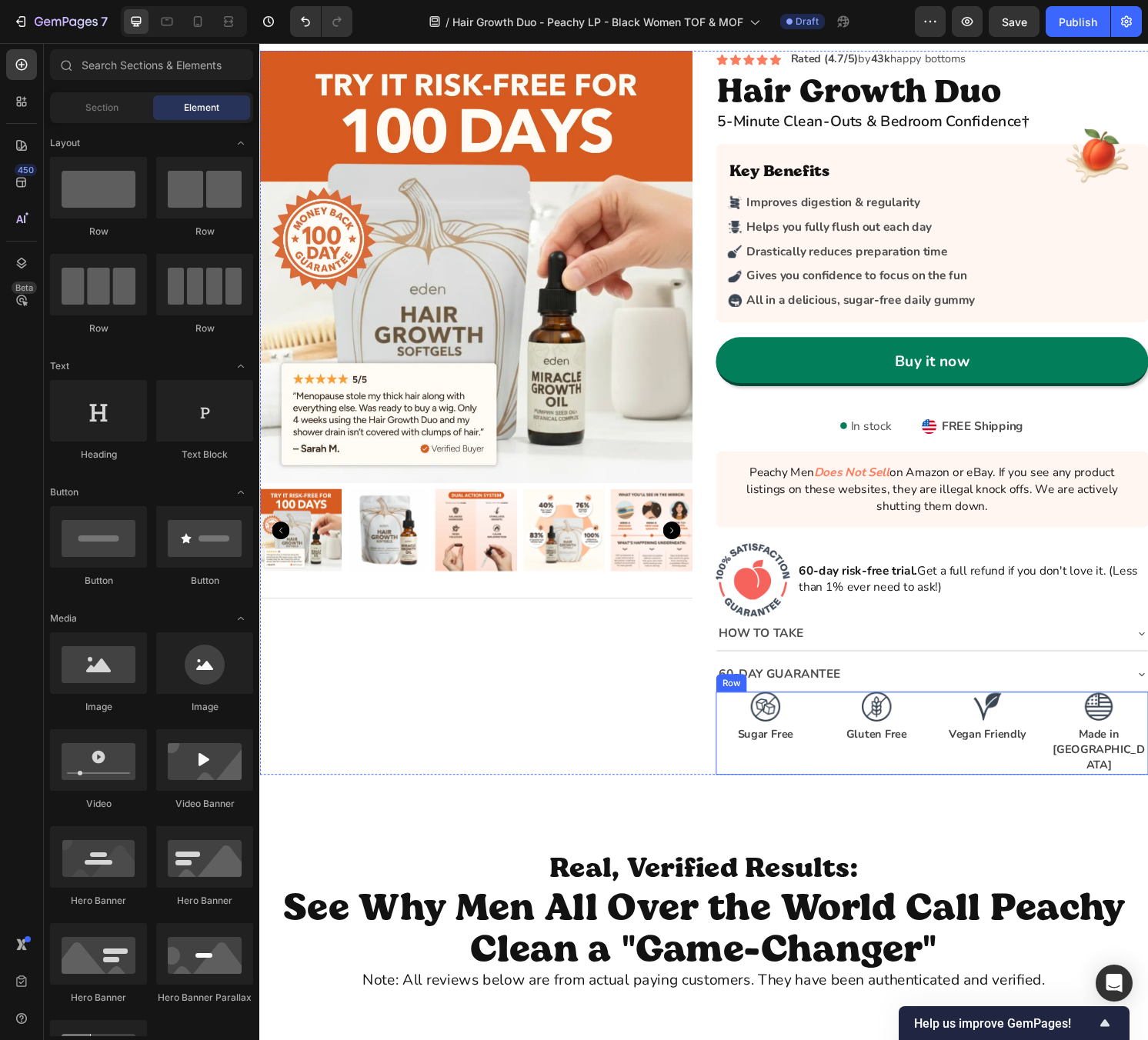
click at [837, 747] on div "Image Sugar Free Text Block Image Gluten Free Text Block Image Vegan Friendly T…" at bounding box center [957, 760] width 449 height 86
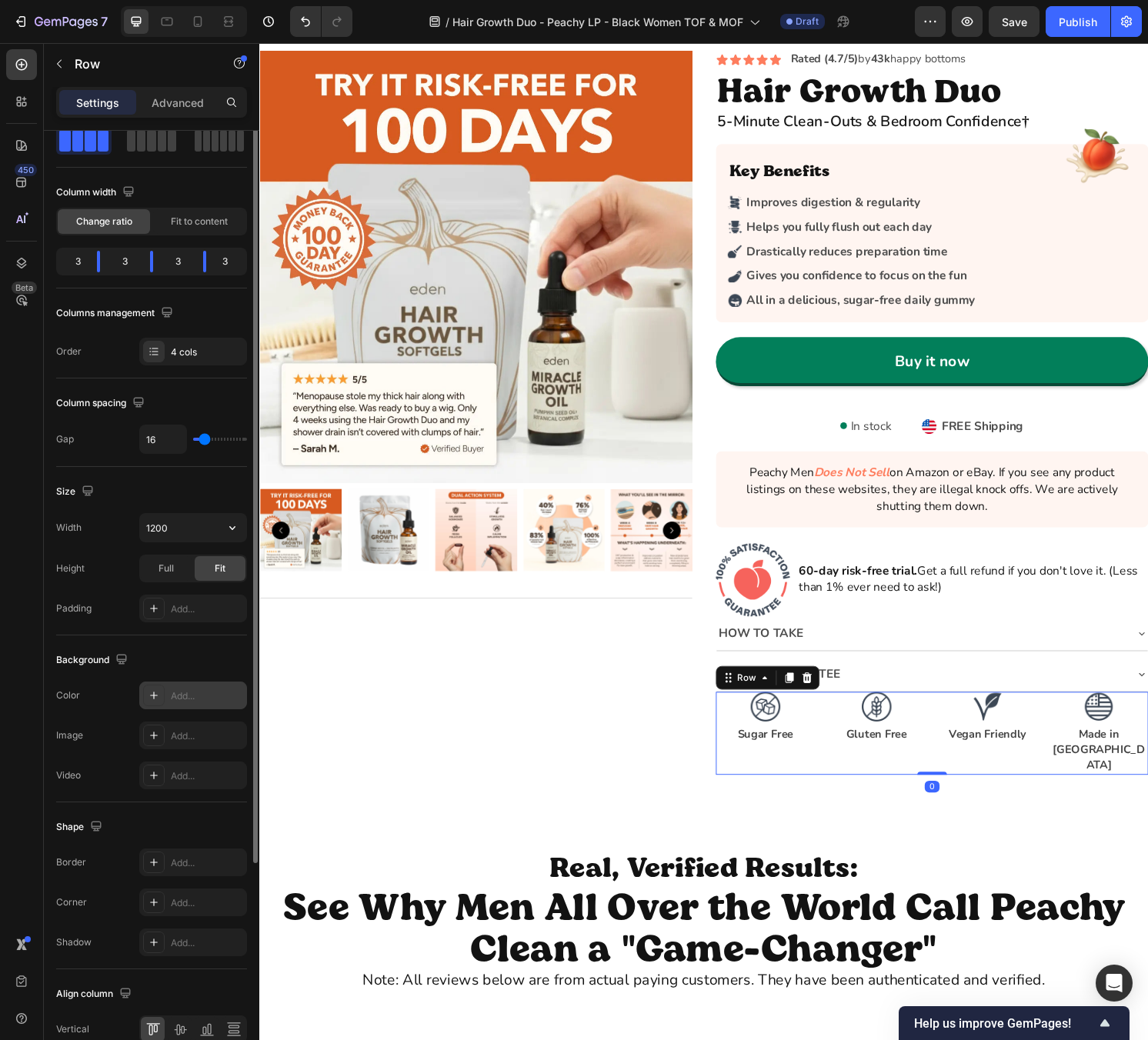
scroll to position [161, 0]
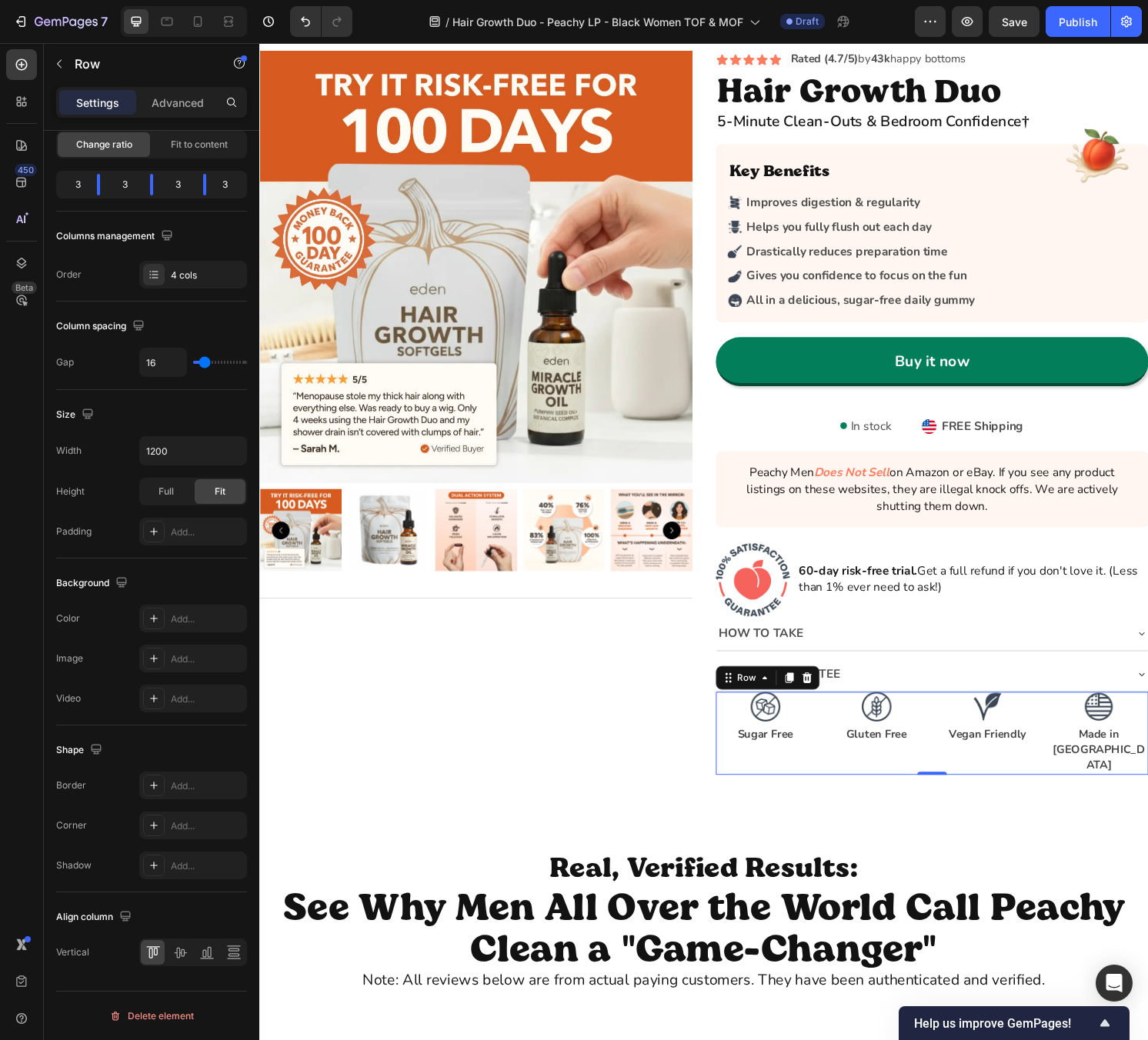
drag, startPoint x: 183, startPoint y: 108, endPoint x: 183, endPoint y: 127, distance: 19.0
click at [182, 109] on p "Advanced" at bounding box center [178, 102] width 52 height 16
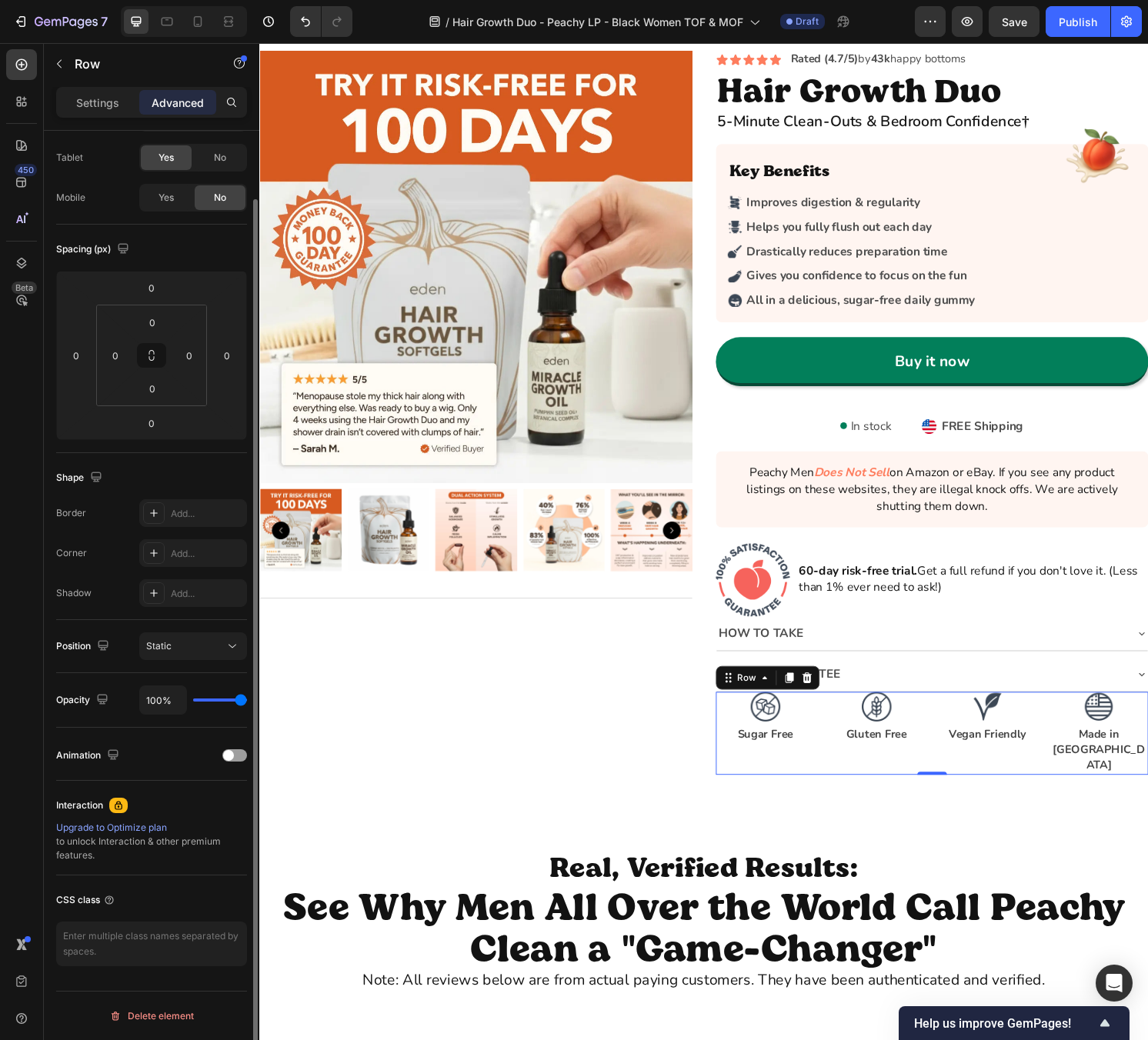
scroll to position [73, 0]
click at [145, 290] on input "0" at bounding box center [151, 288] width 31 height 23
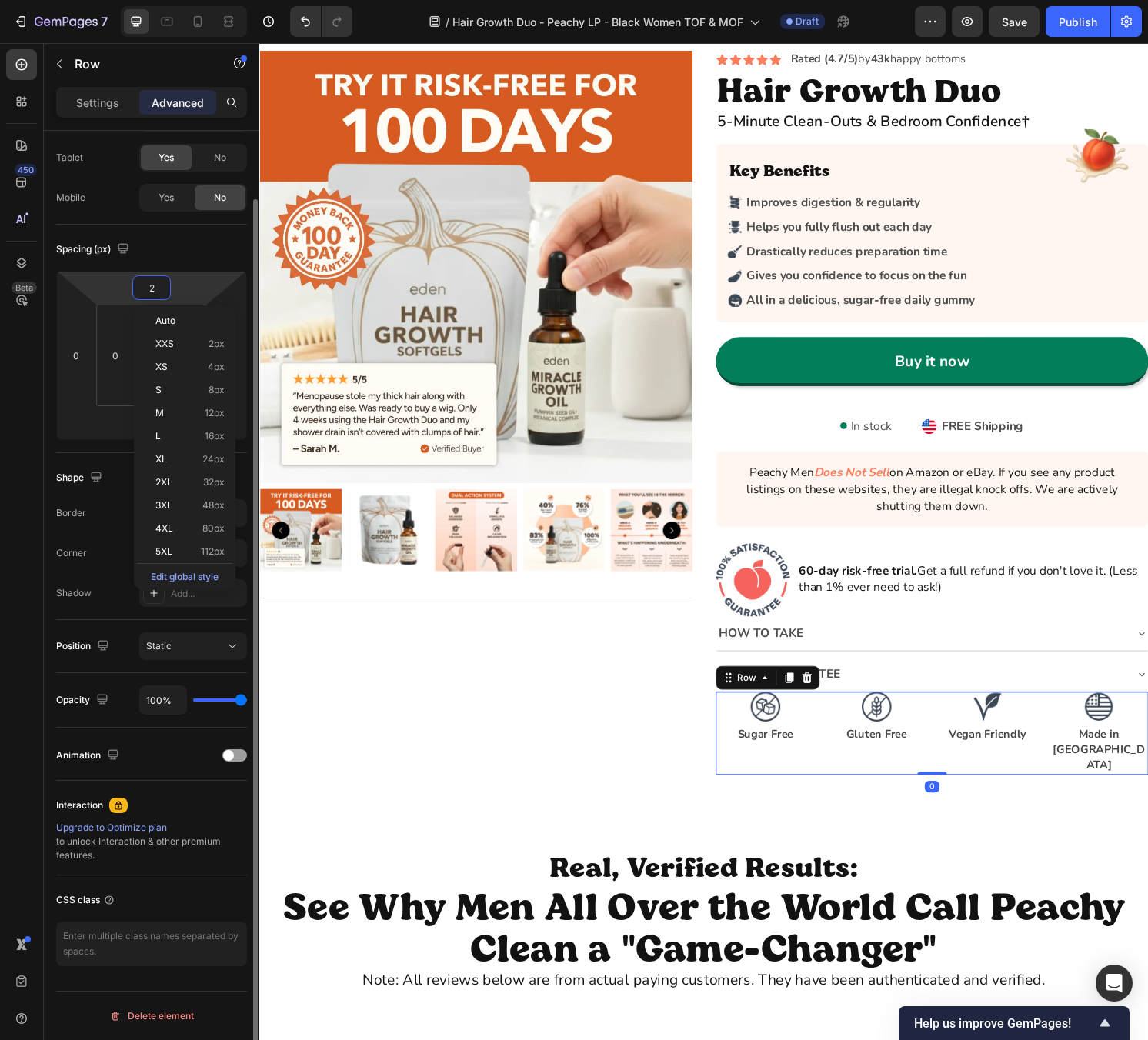
type input "20"
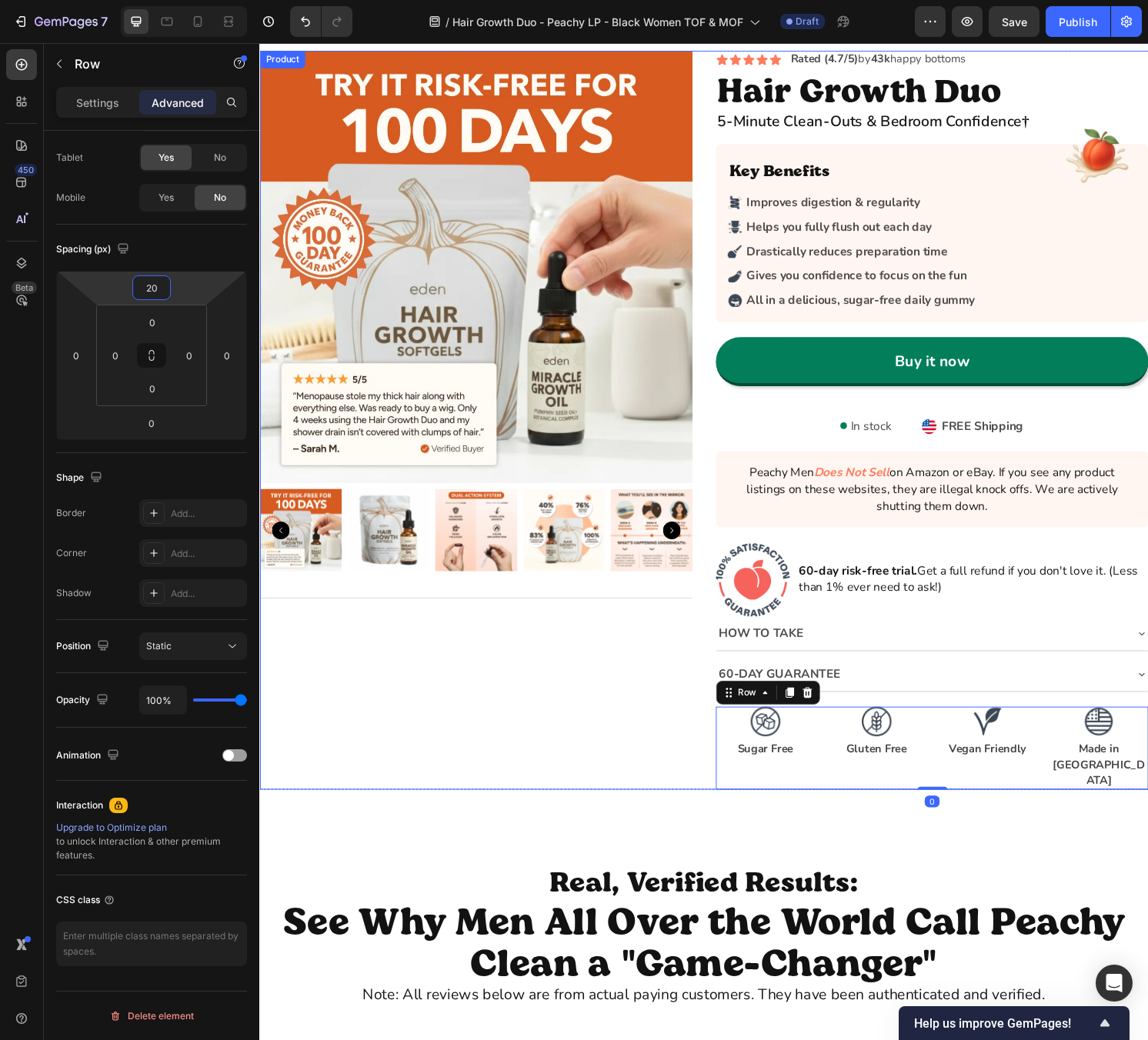
click at [659, 752] on div "Icon Icon Icon Icon Icon Icon List Rated (4.7/5) by 43k happy bottoms Text Bloc…" at bounding box center [484, 434] width 449 height 766
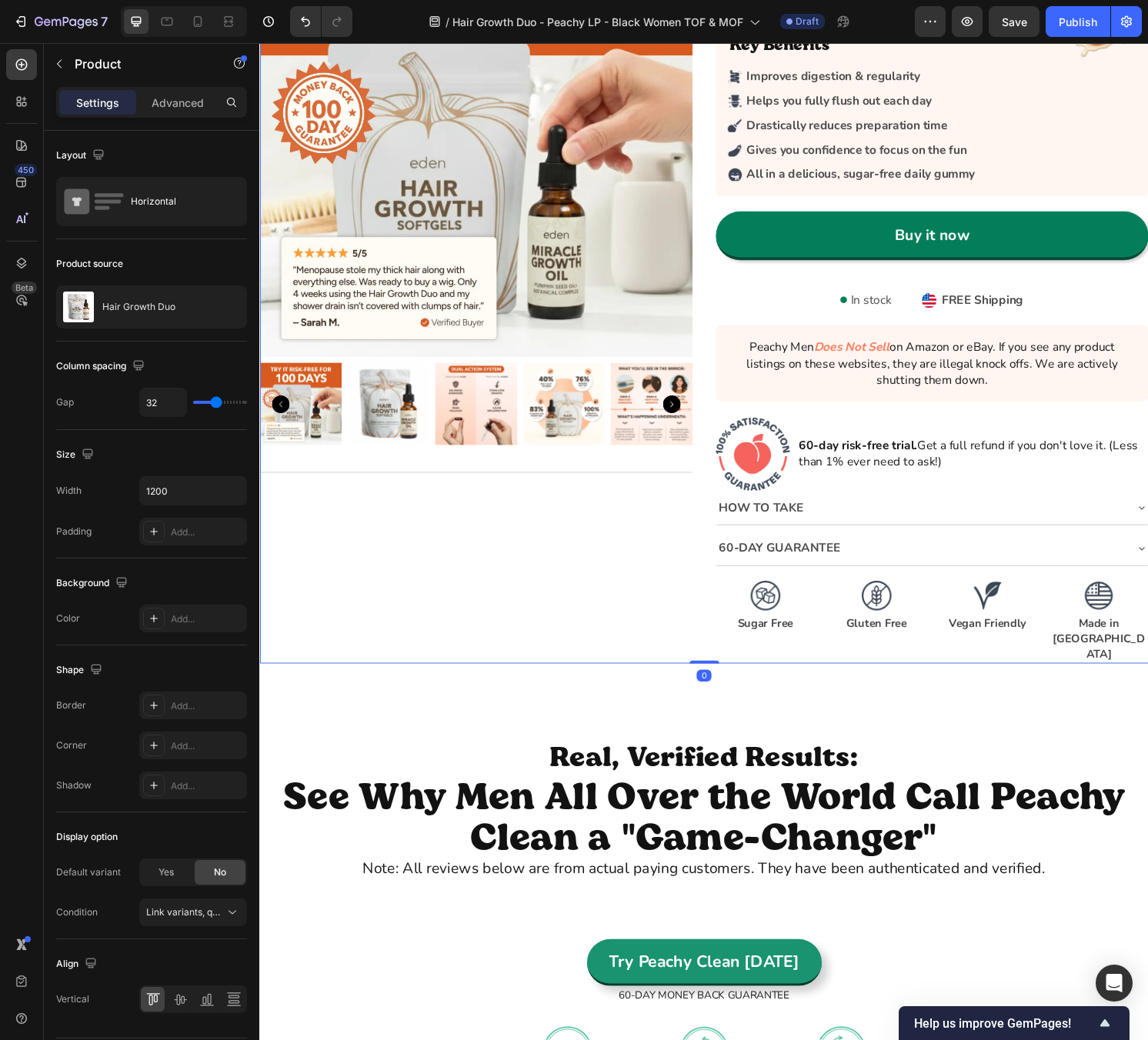
scroll to position [3109, 0]
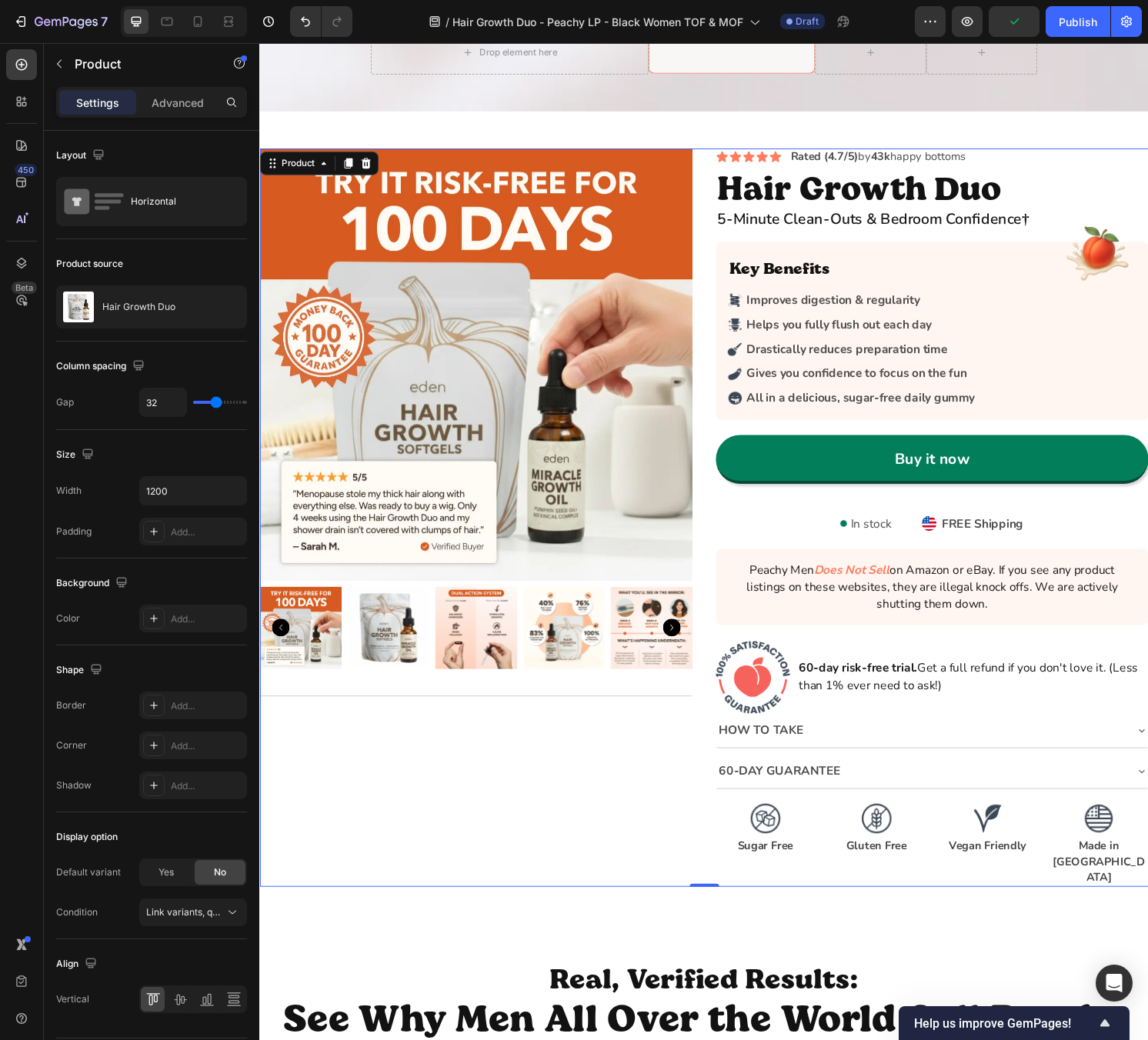
click at [833, 547] on div "Icon Icon Icon Icon Icon Icon List Rated (4.7/5) by 43k happy bottoms Text Bloc…" at bounding box center [957, 536] width 449 height 766
click at [929, 545] on div "Image FREE Shipping Text Block Row" at bounding box center [989, 542] width 131 height 22
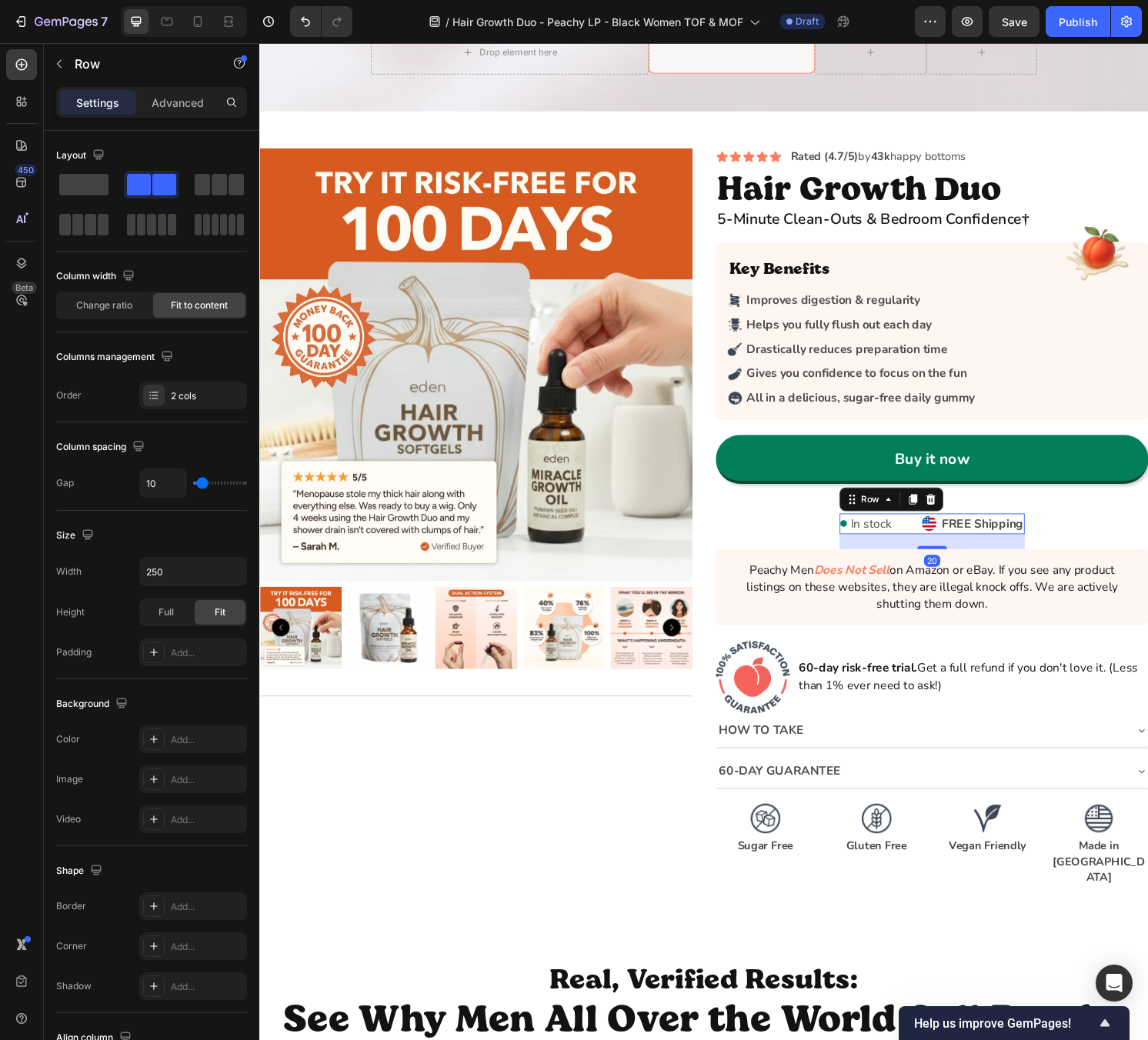
click at [916, 539] on div "In stock Stock Counter Image FREE Shipping Text Block Row Row 20" at bounding box center [957, 542] width 192 height 22
click at [737, 498] on div "Buy it now" at bounding box center [957, 475] width 449 height 51
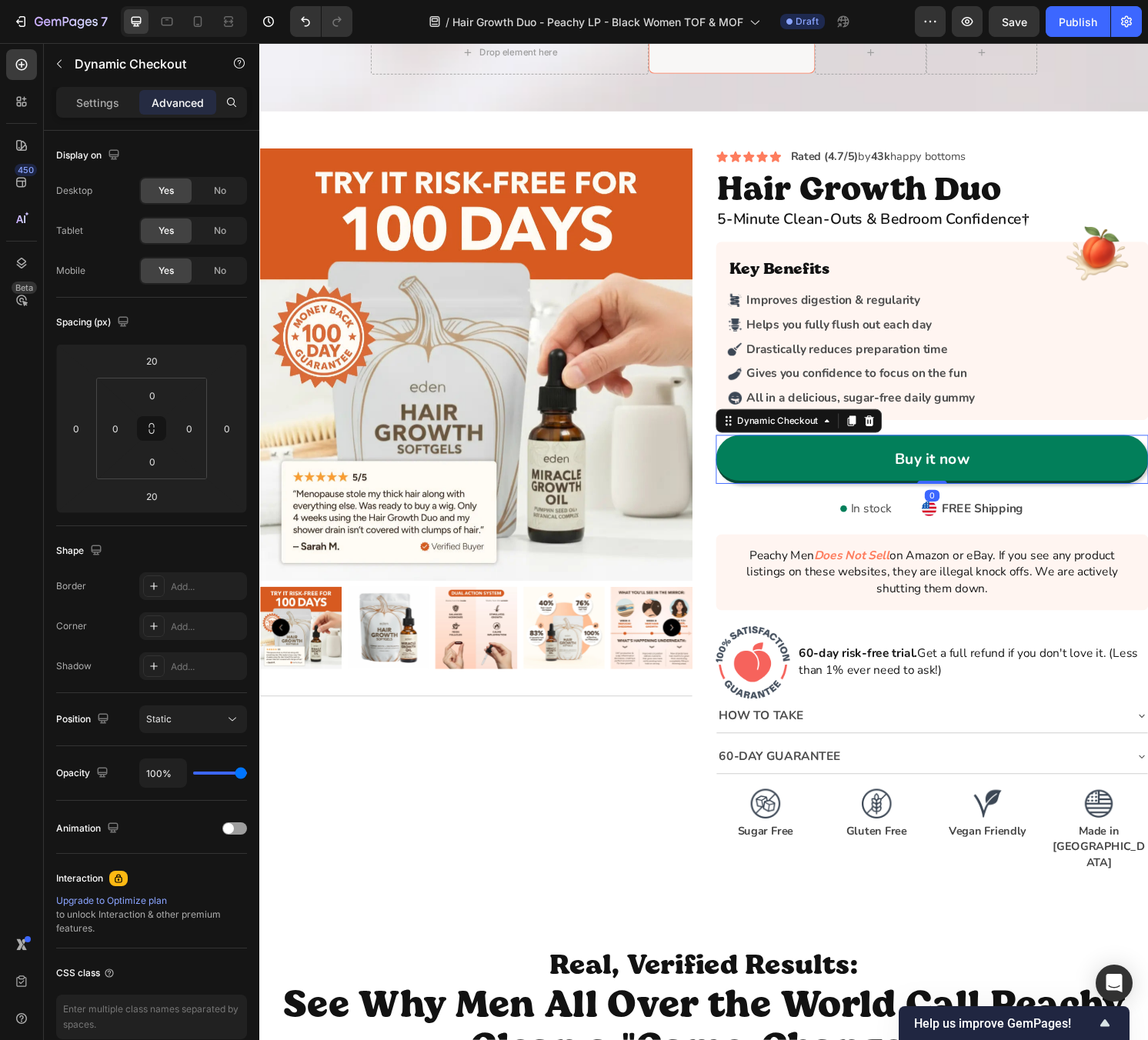
drag, startPoint x: 958, startPoint y: 518, endPoint x: 938, endPoint y: 506, distance: 23.3
click at [954, 498] on div "Buy it now Dynamic Checkout 0" at bounding box center [957, 475] width 449 height 51
type input "0"
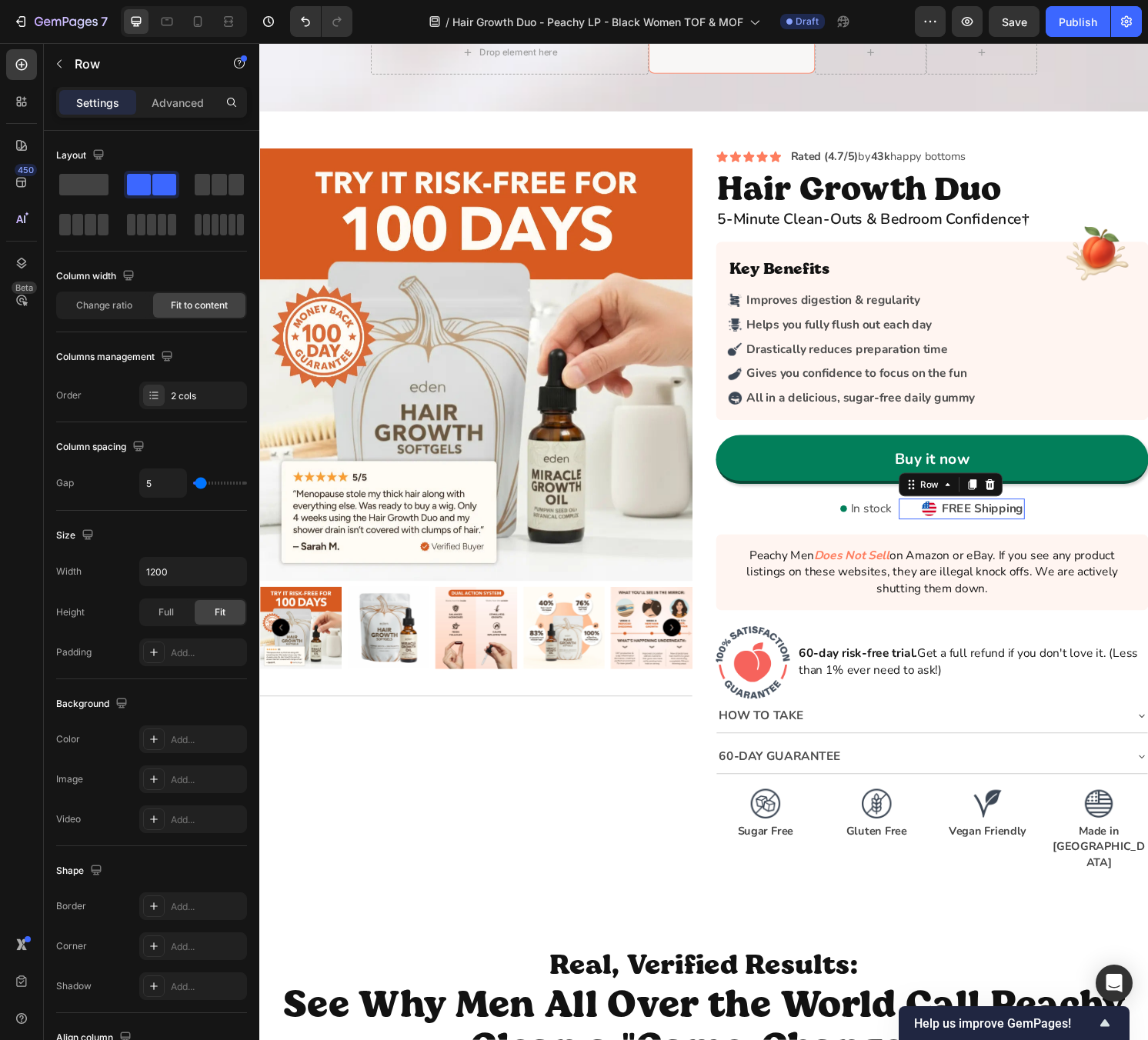
click at [929, 530] on div "Image FREE Shipping Text Block Row 0" at bounding box center [989, 527] width 131 height 22
click at [920, 525] on div "In stock Stock Counter Image FREE Shipping Text Block Row Row 0" at bounding box center [957, 527] width 192 height 22
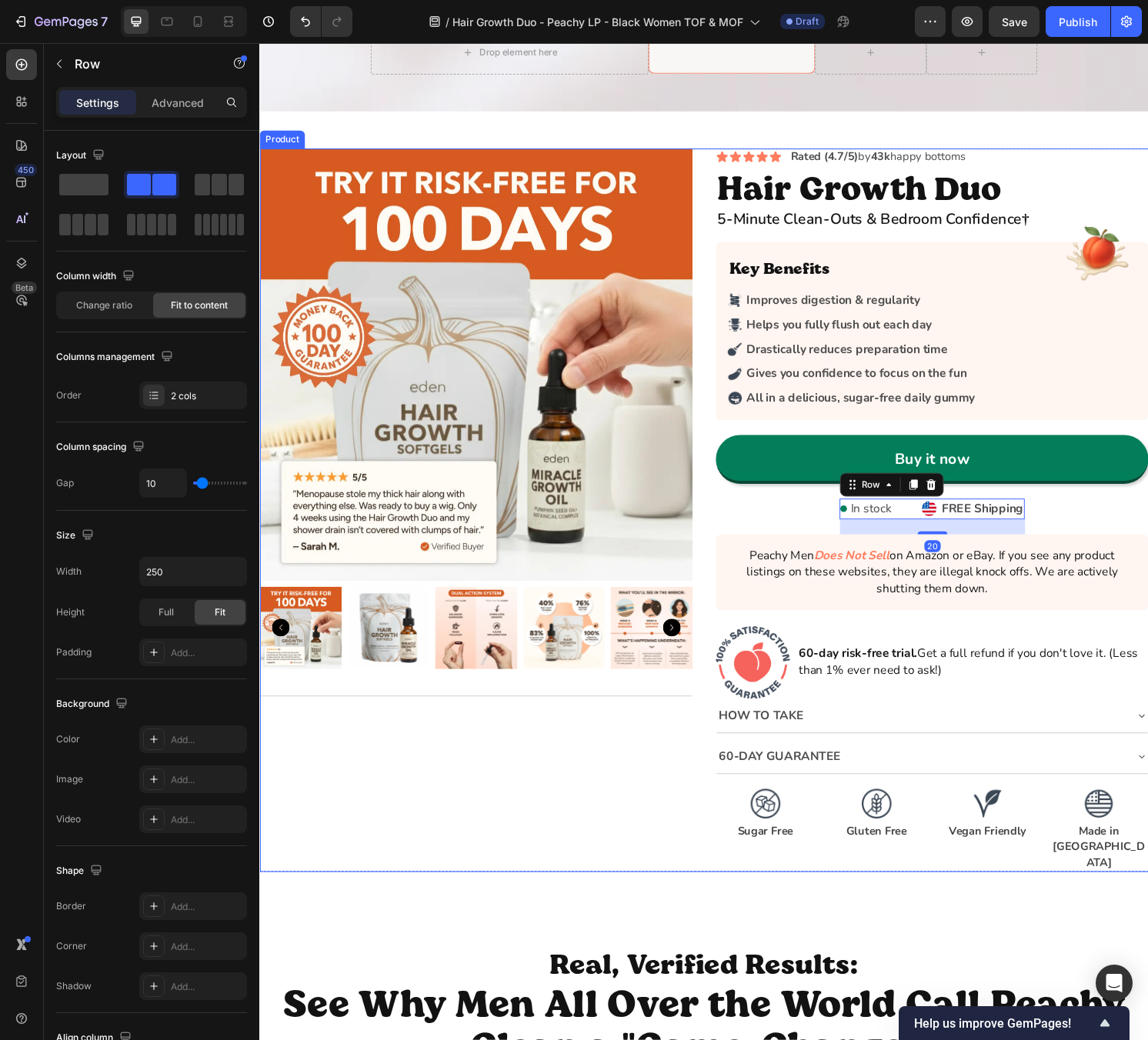
click at [1079, 517] on div "Icon Icon Icon Icon Icon Icon List Rated (4.7/5) by 43k happy bottoms Text Bloc…" at bounding box center [957, 528] width 449 height 751
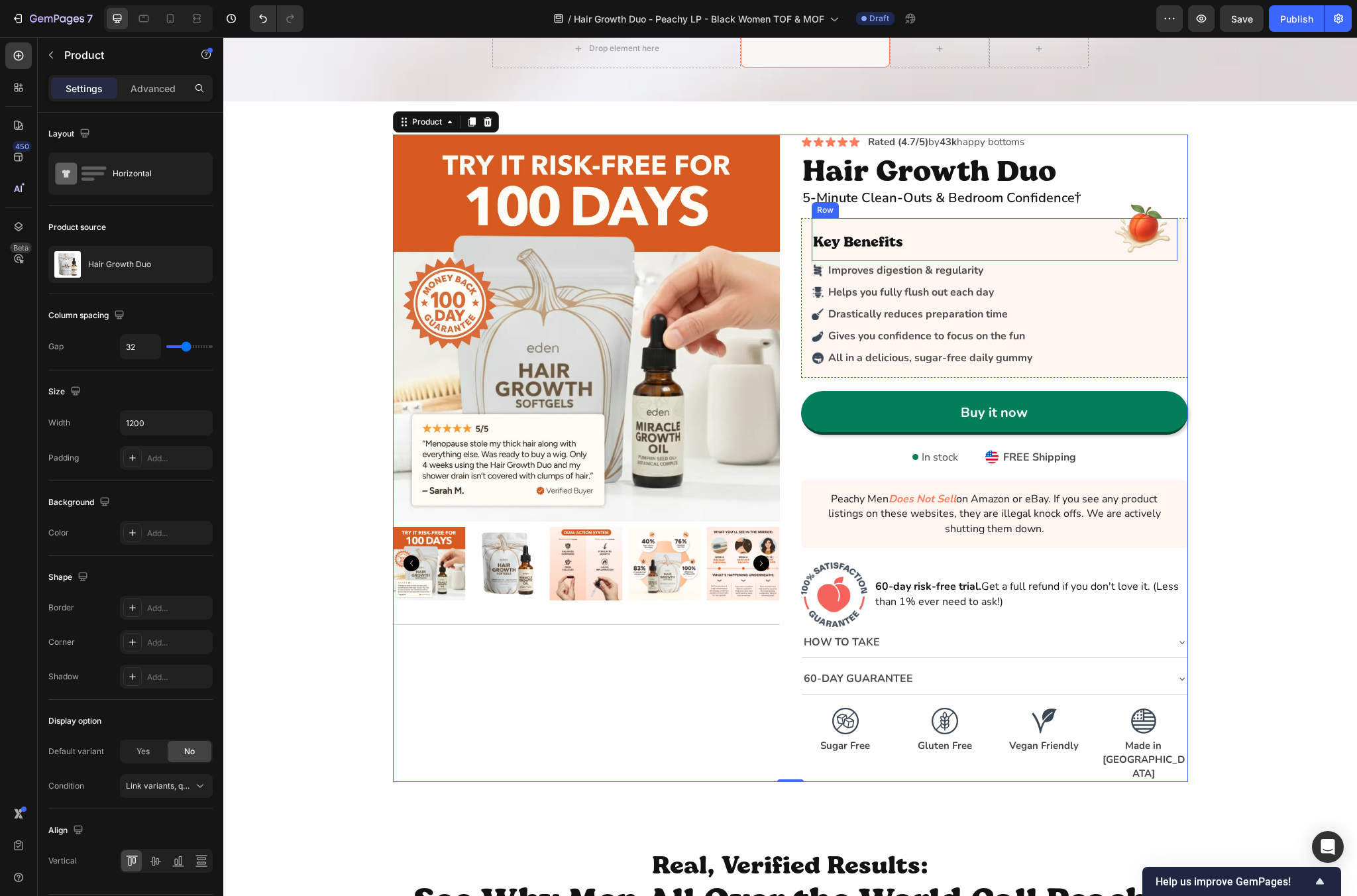
scroll to position [2730, 0]
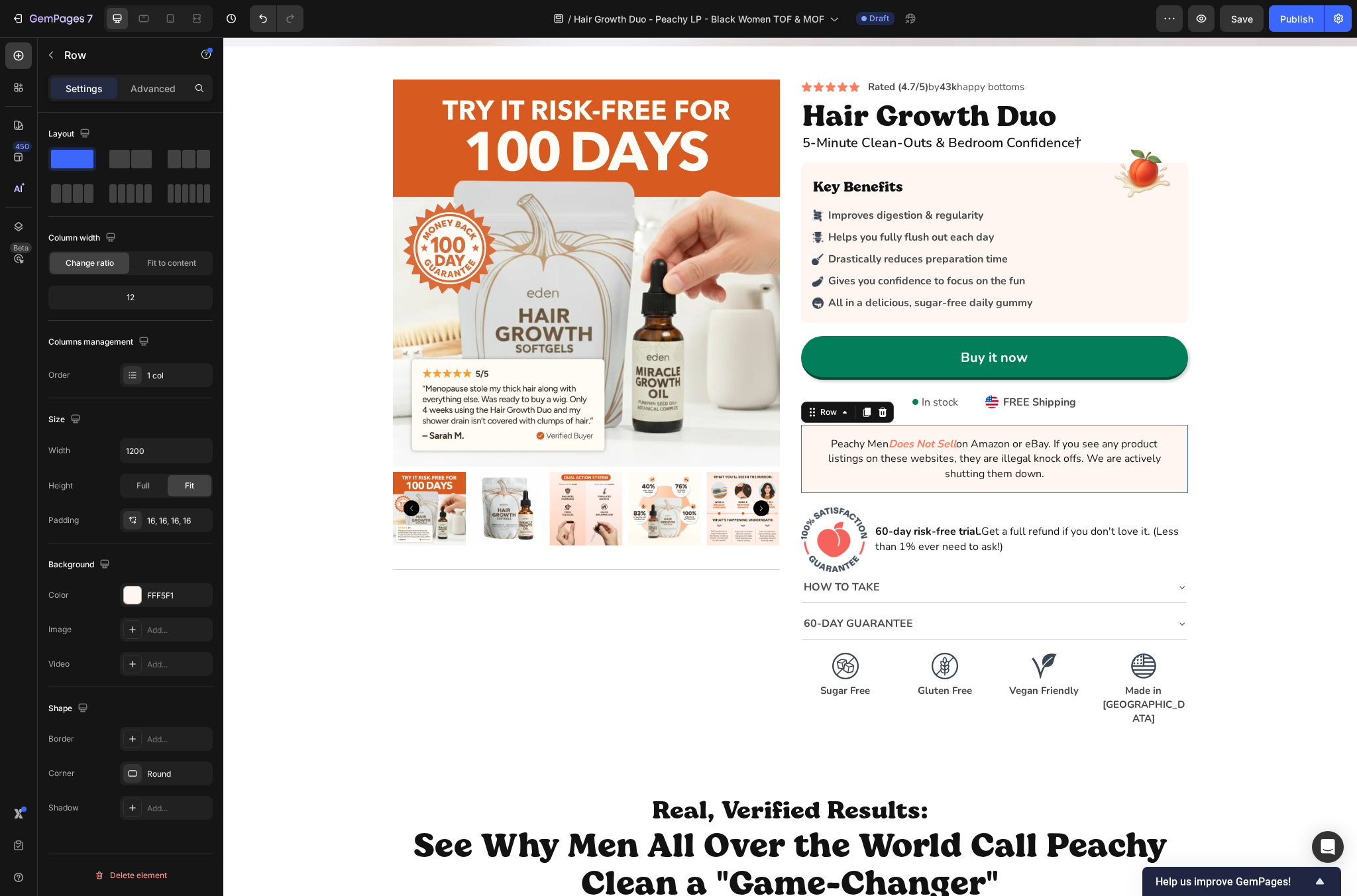
click at [805, 434] on div "Peachy Men Does Not Sell on Amazon or eBay. If you see any product listings on …" at bounding box center [994, 458] width 387 height 69
click at [806, 602] on div "How to Take" at bounding box center [995, 587] width 386 height 31
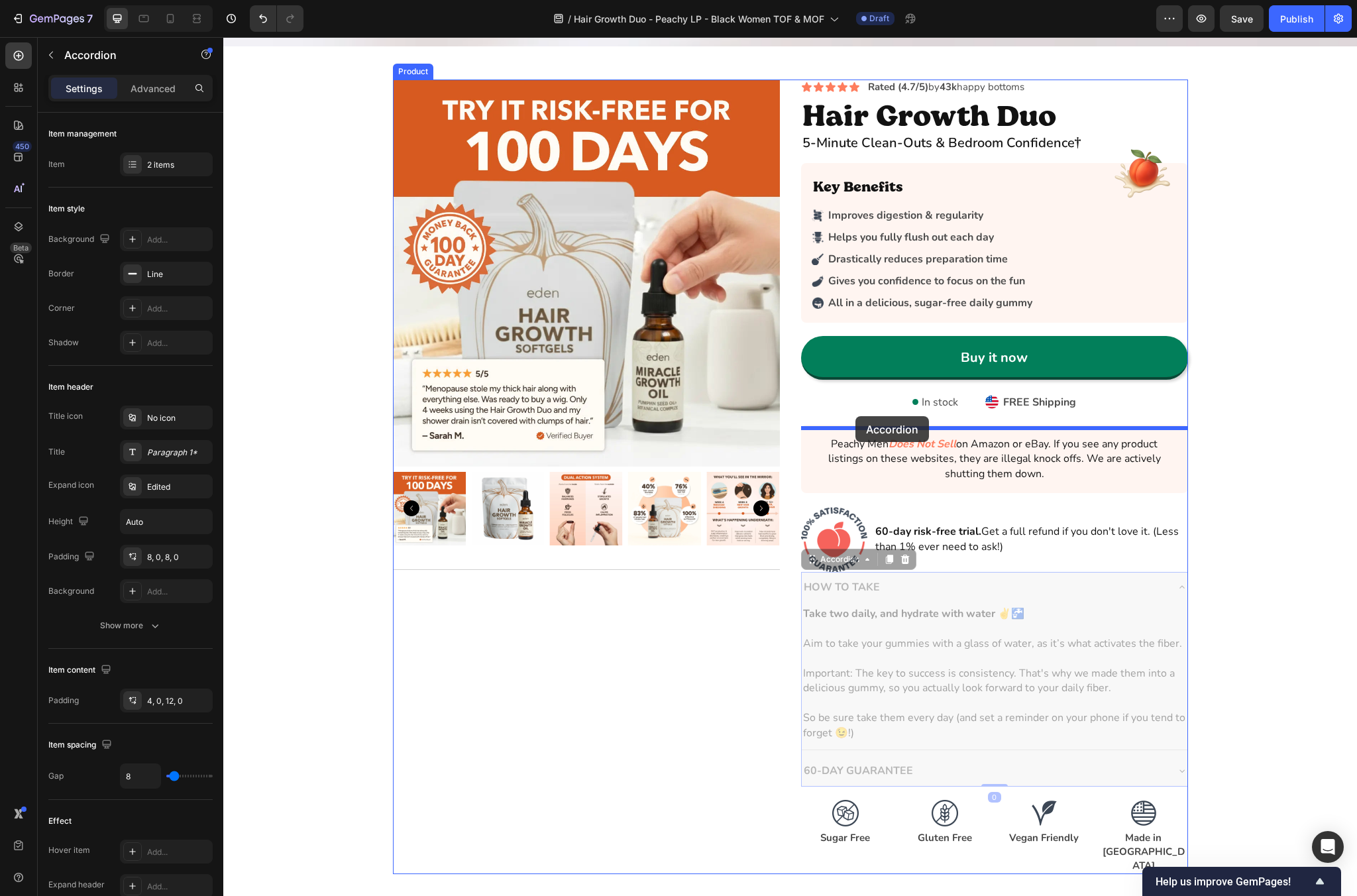
drag, startPoint x: 815, startPoint y: 567, endPoint x: 856, endPoint y: 416, distance: 156.5
click at [856, 416] on div "Header Buy One, Get One FREE! Text Block Sale Ends Text Block 05 Hrs 42 Min 17 …" at bounding box center [790, 231] width 1133 height 5848
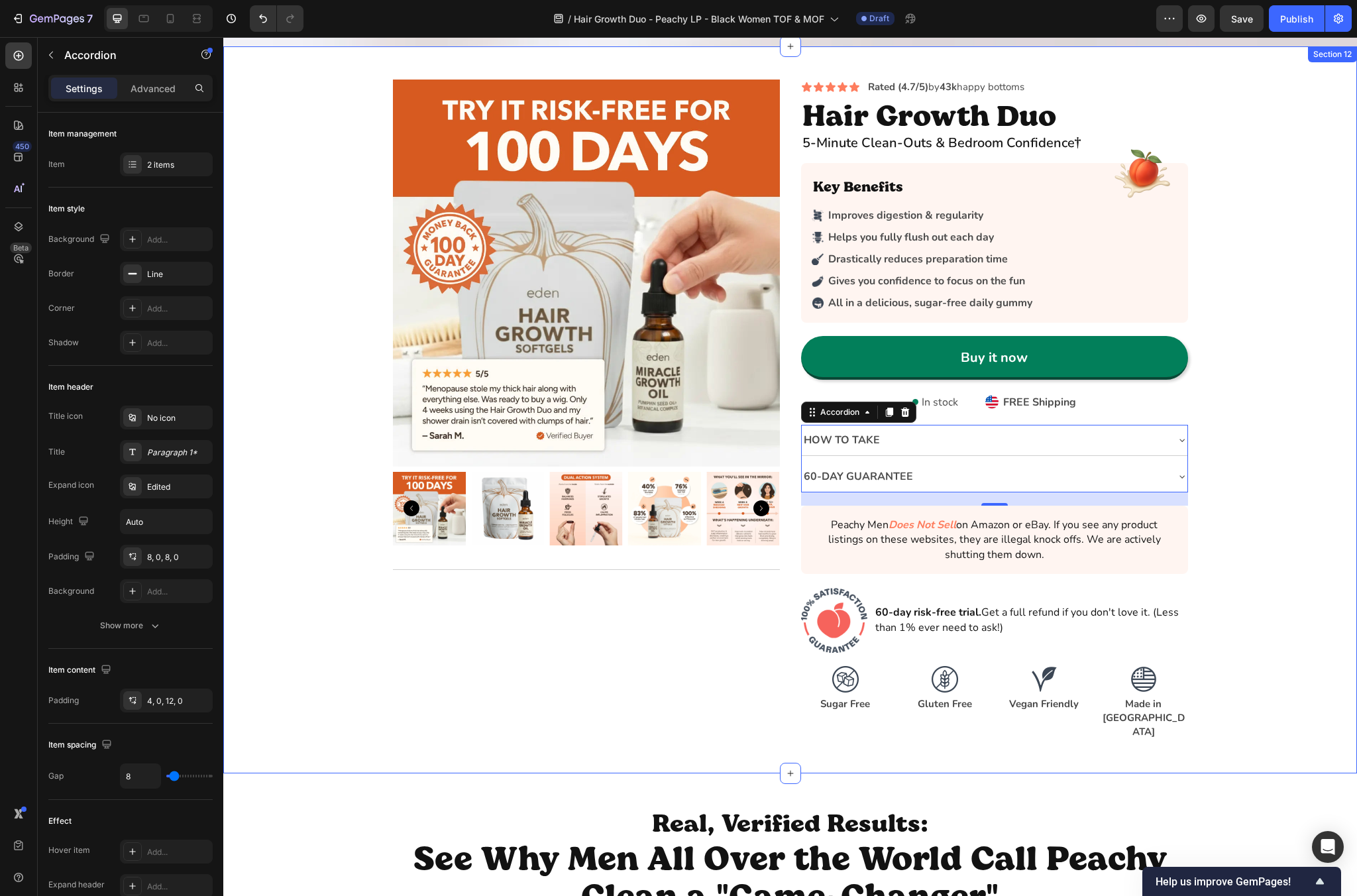
click at [1262, 473] on div "Icon Icon Icon Icon Icon Icon List Rated (4.7/5) by 43k happy bottoms Text Bloc…" at bounding box center [790, 409] width 1133 height 660
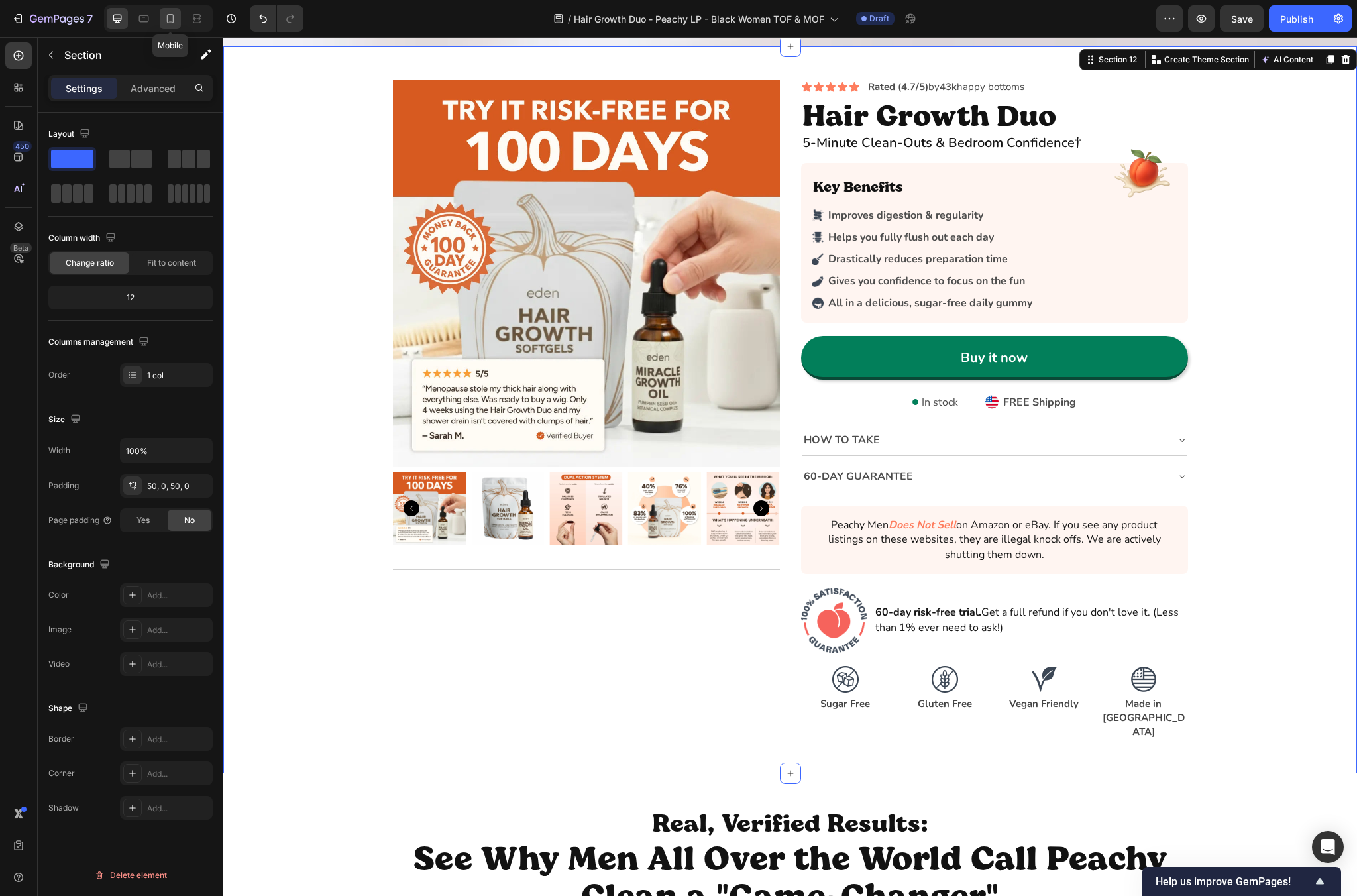
click at [174, 24] on icon at bounding box center [170, 19] width 13 height 13
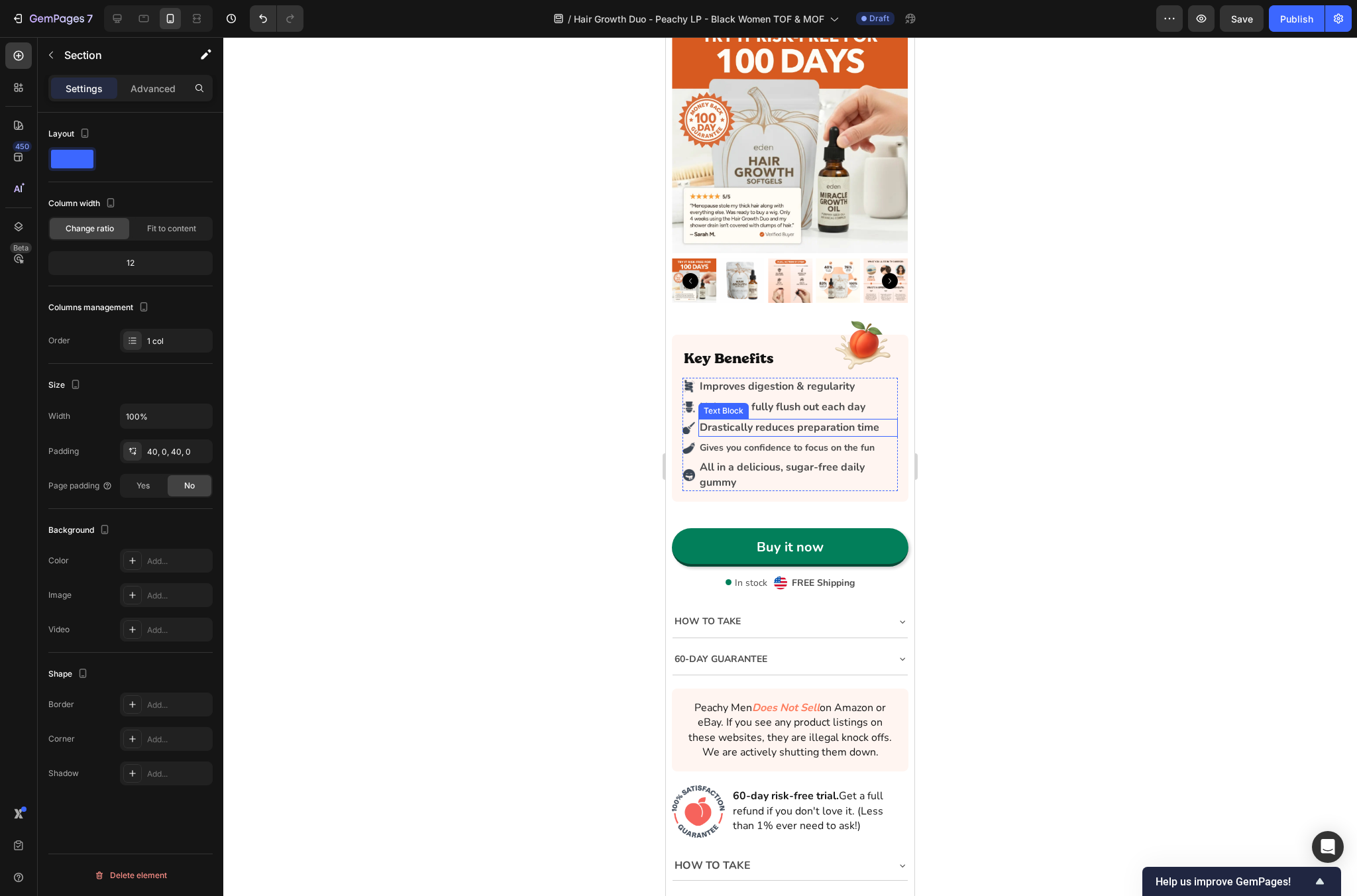
scroll to position [3717, 0]
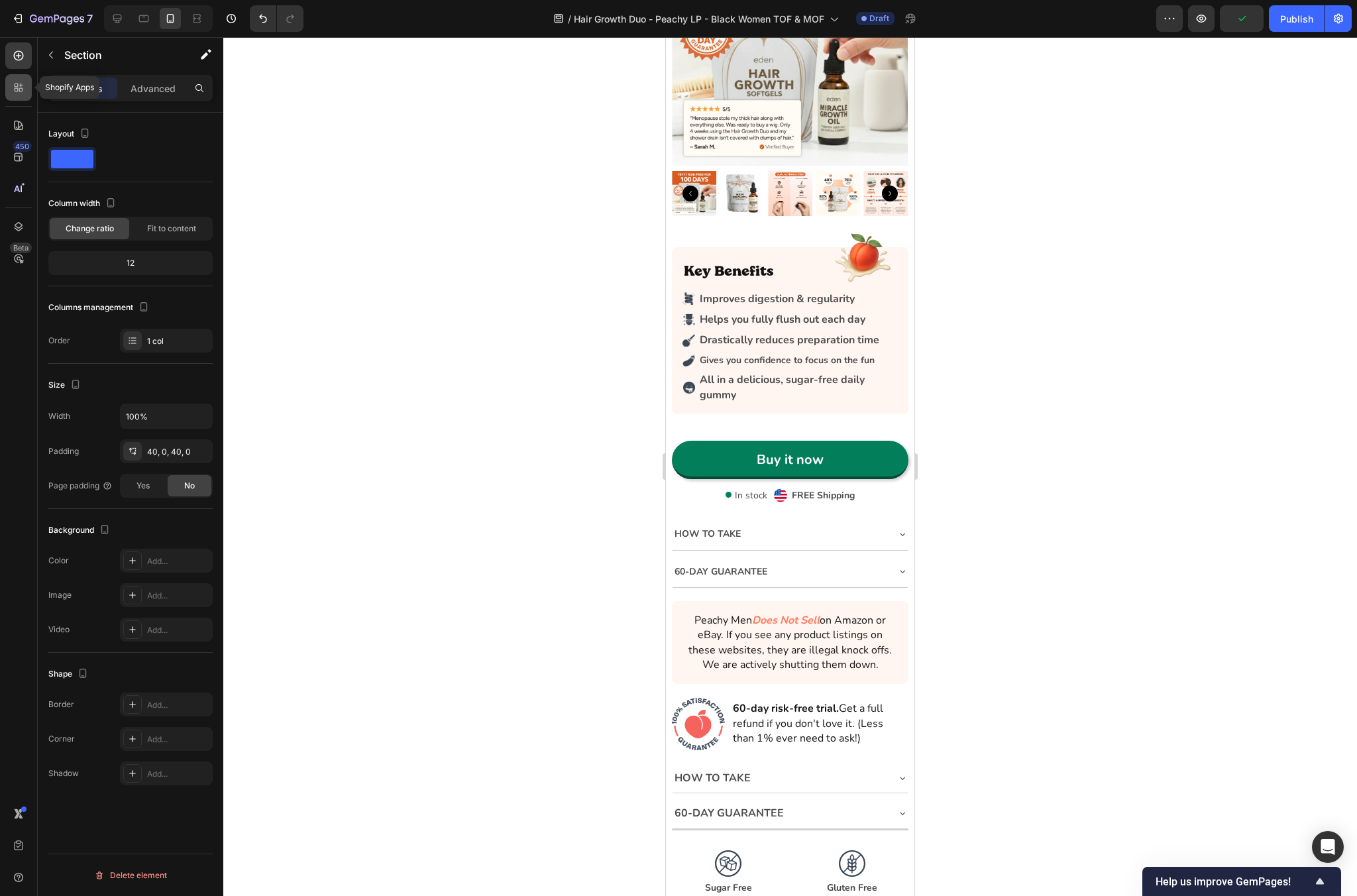
click at [19, 90] on icon at bounding box center [21, 90] width 4 height 4
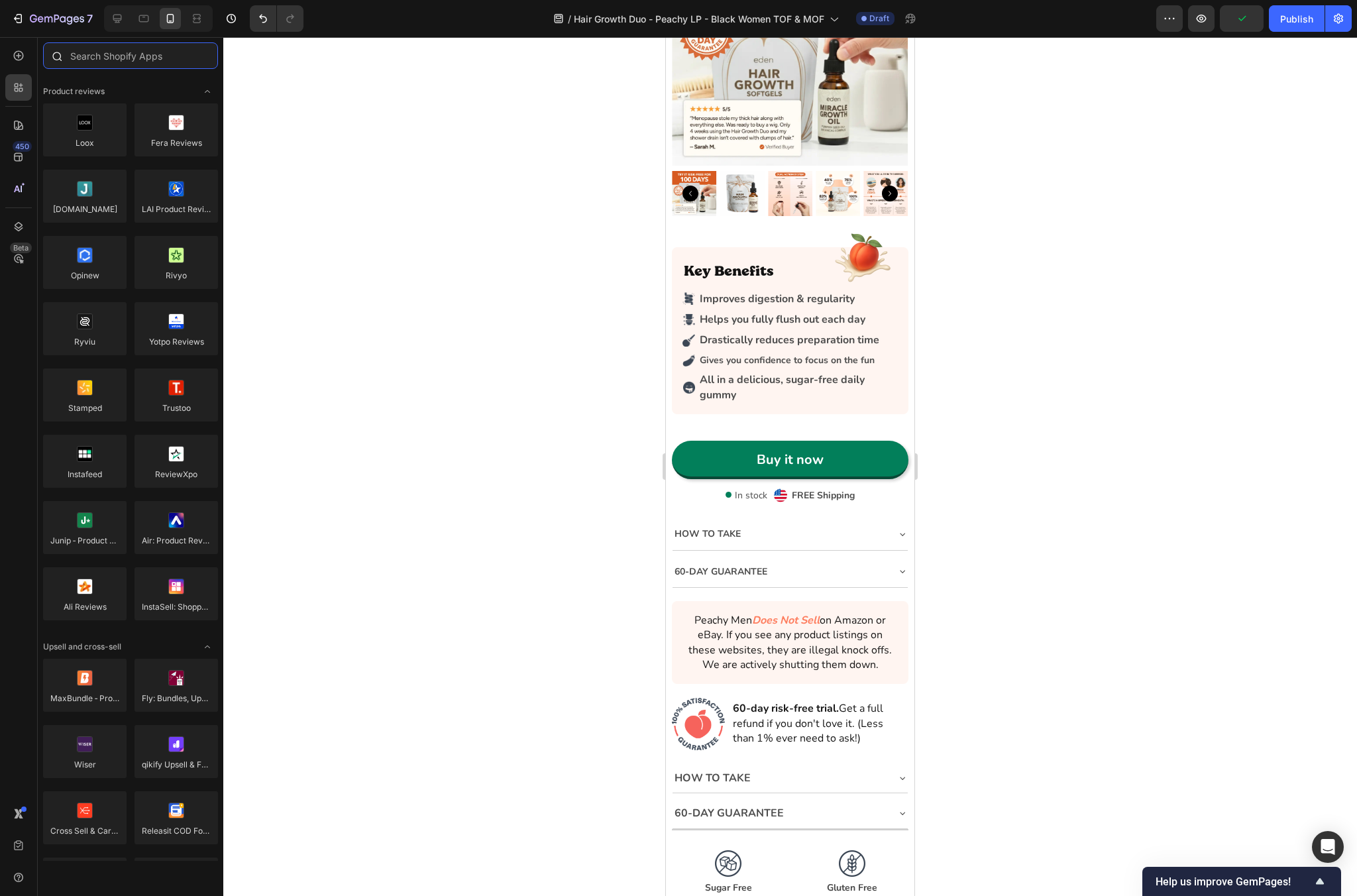
click at [136, 44] on input "text" at bounding box center [130, 56] width 175 height 27
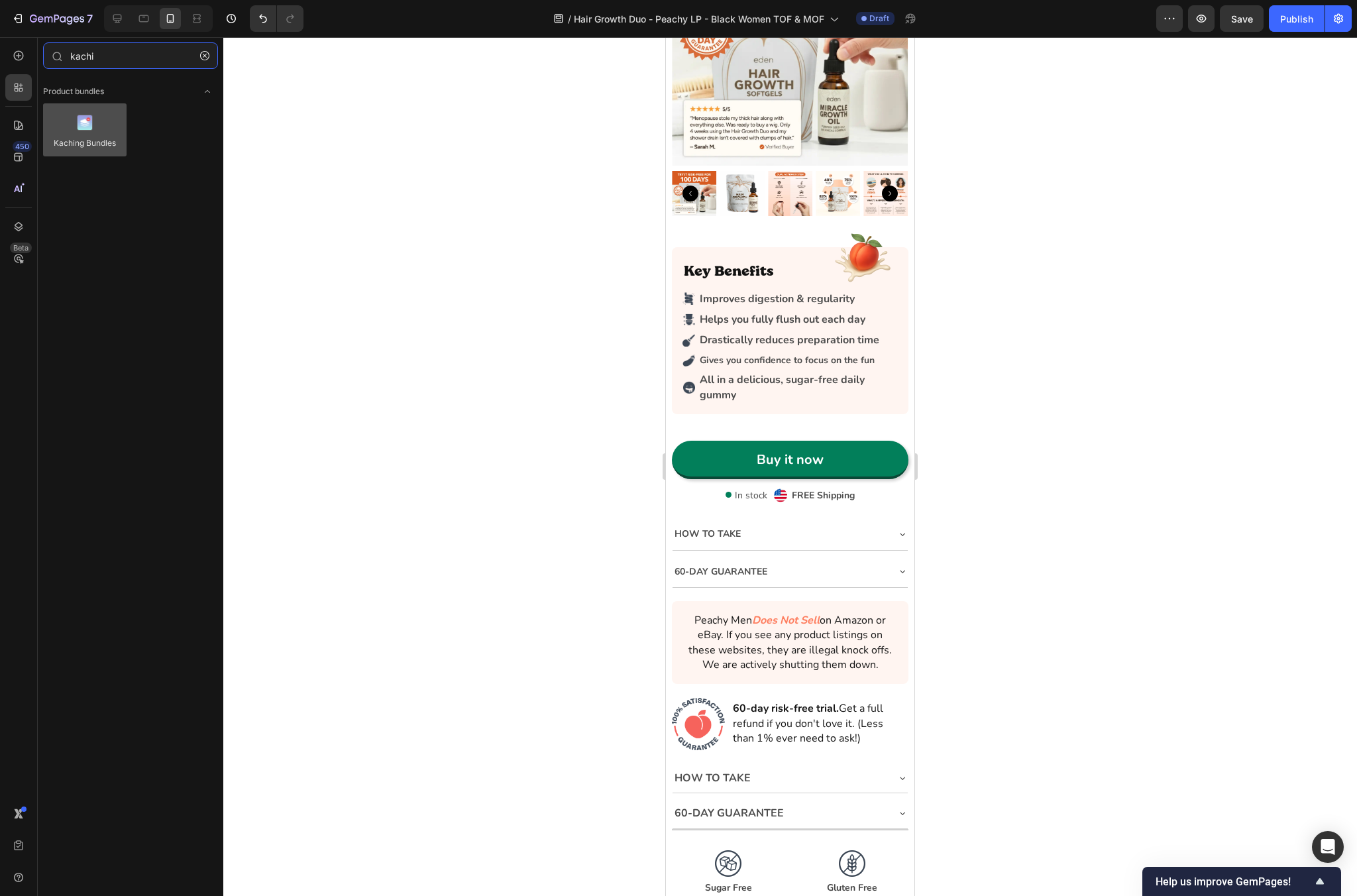
type input "kachi"
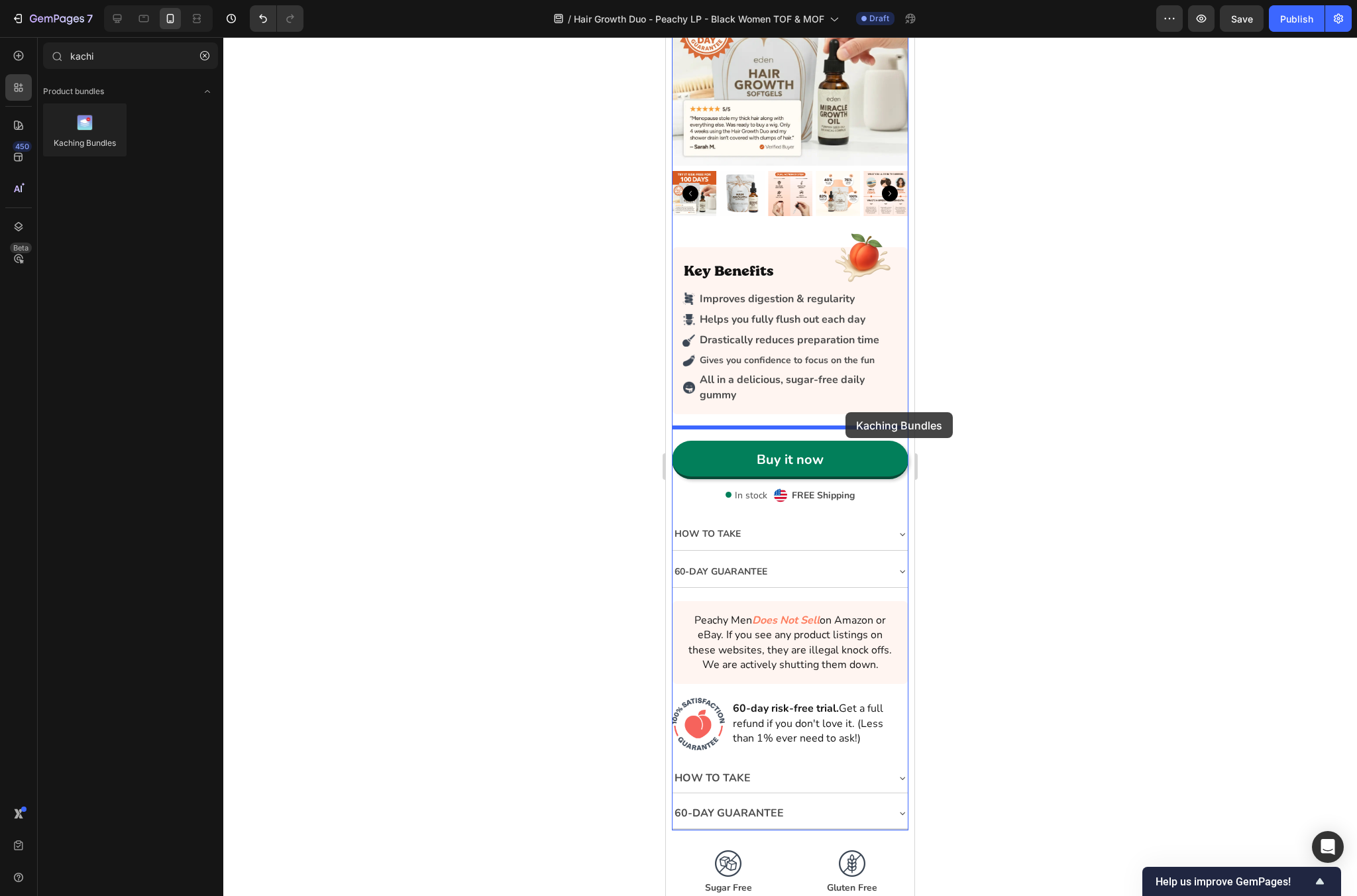
drag, startPoint x: 734, startPoint y: 169, endPoint x: 823, endPoint y: 391, distance: 239.2
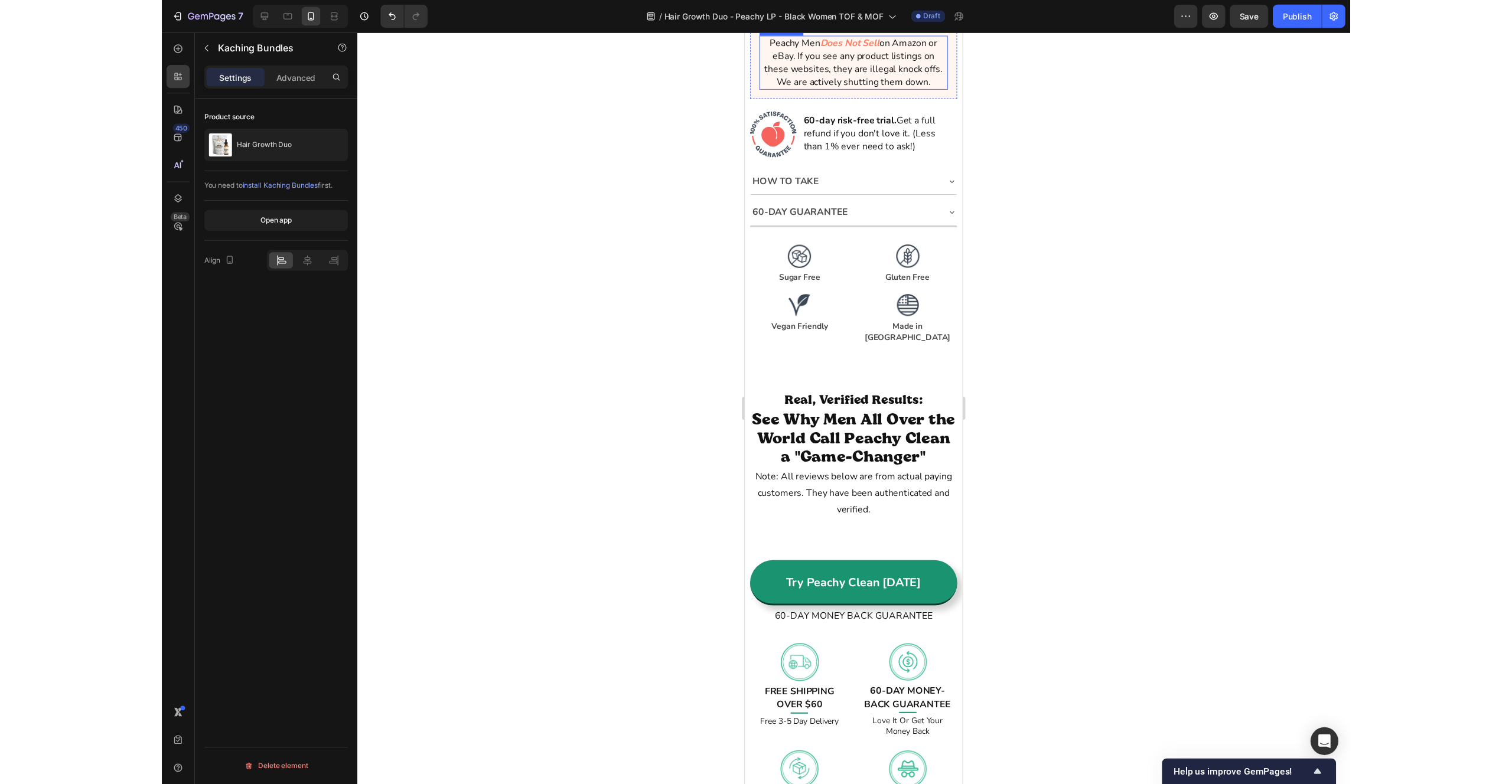
scroll to position [3970, 0]
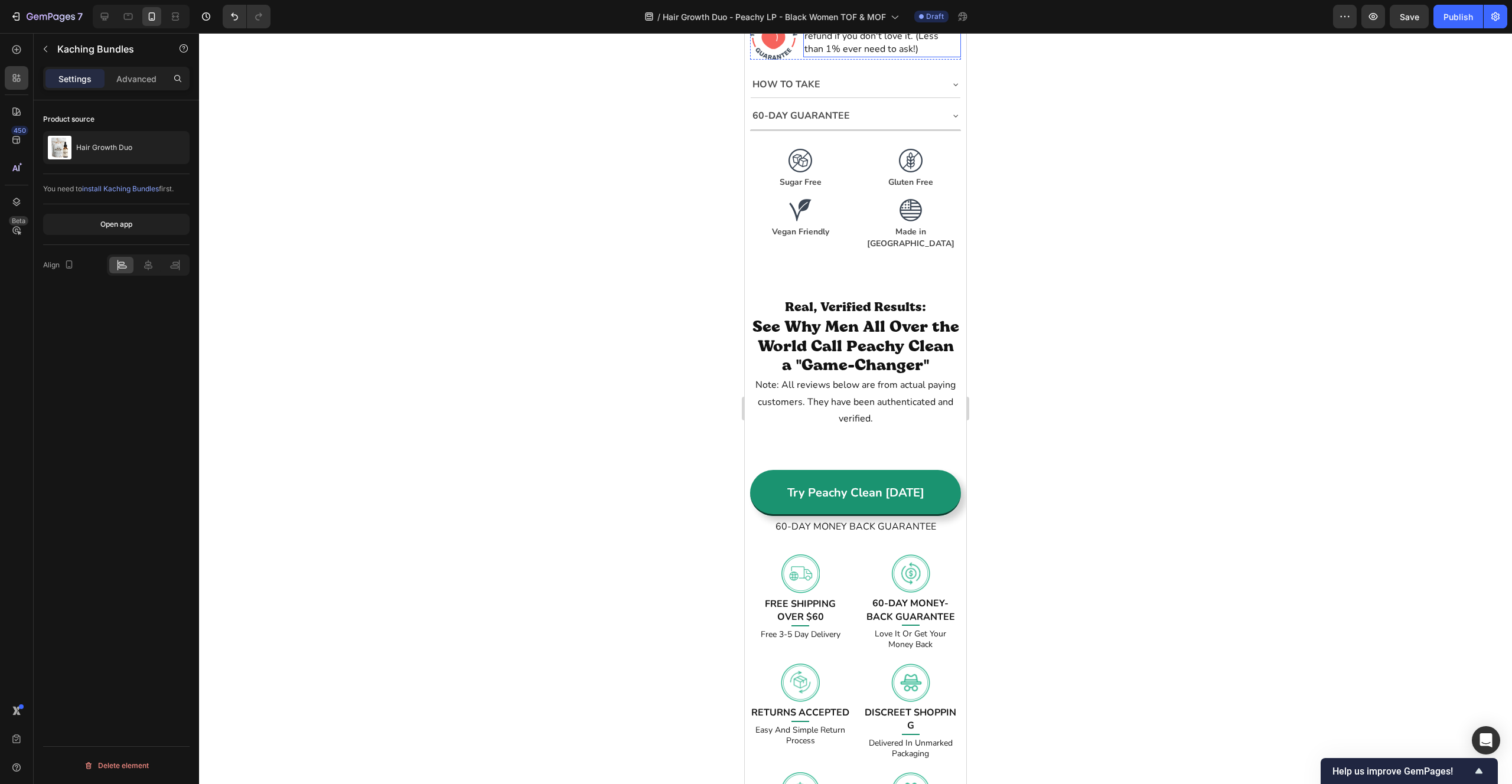
click at [892, 51] on p "60-day risk-free trial. Get a full refund if you don't love it. (Less than 1% e…" at bounding box center [882, 35] width 155 height 40
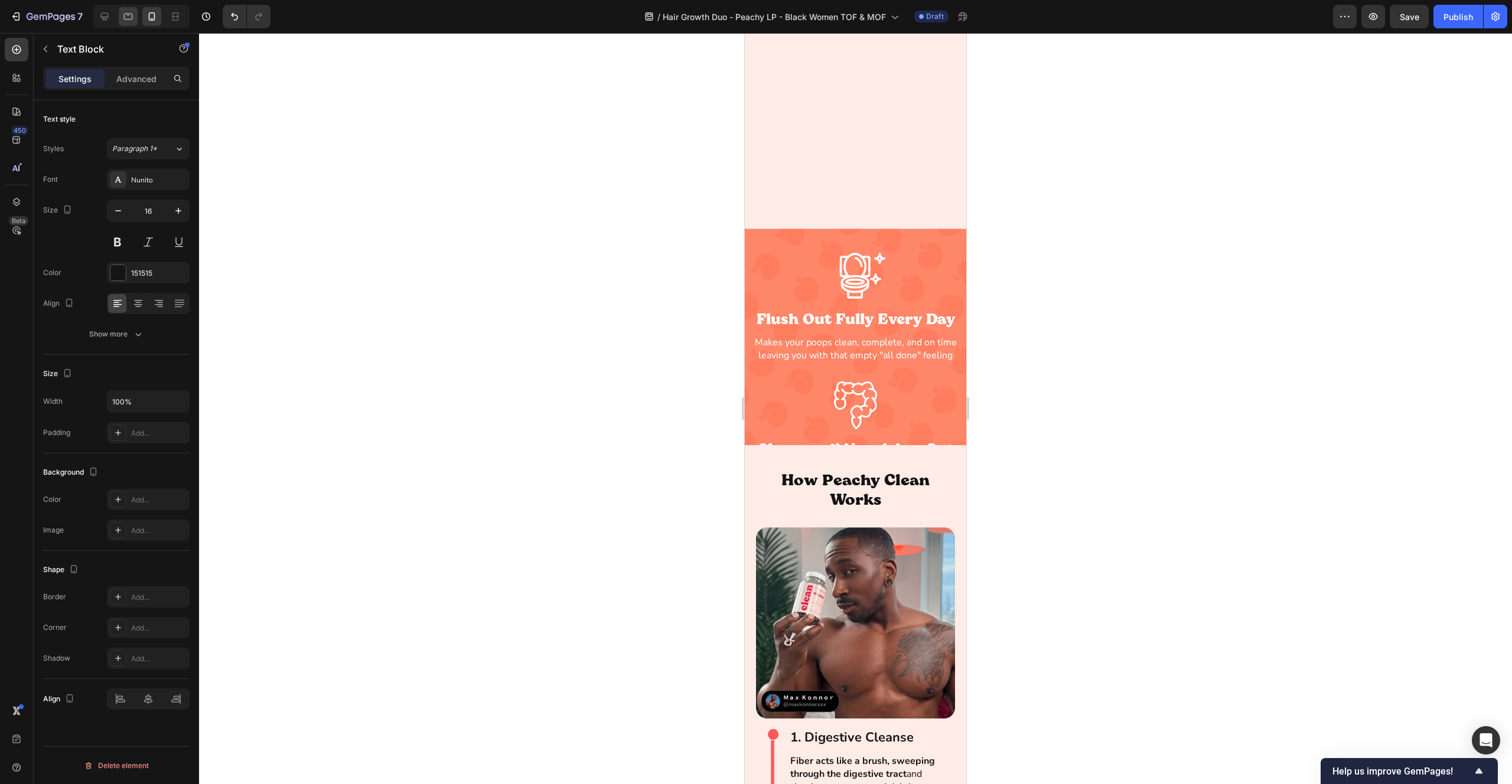
scroll to position [0, 0]
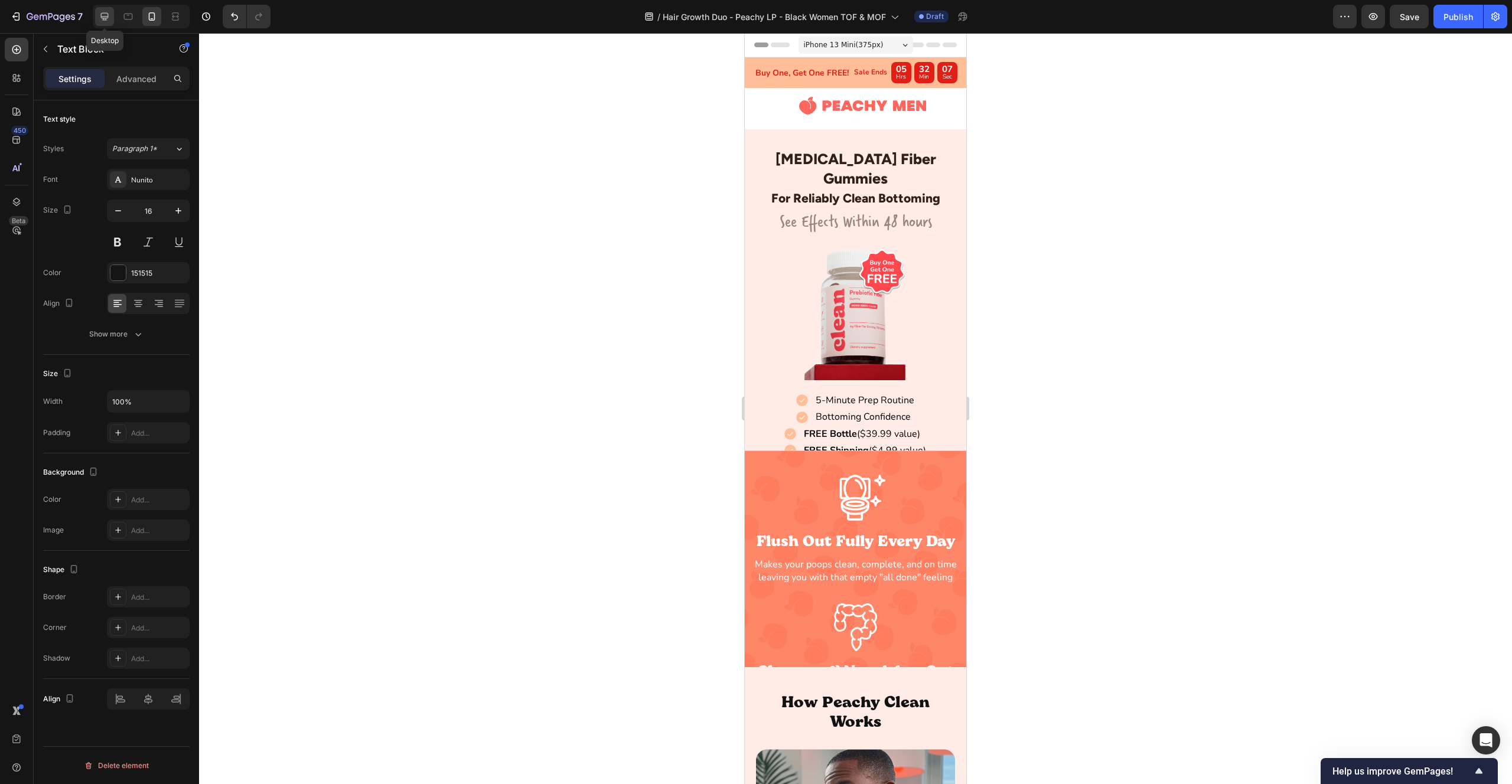
click at [107, 17] on icon at bounding box center [104, 17] width 8 height 8
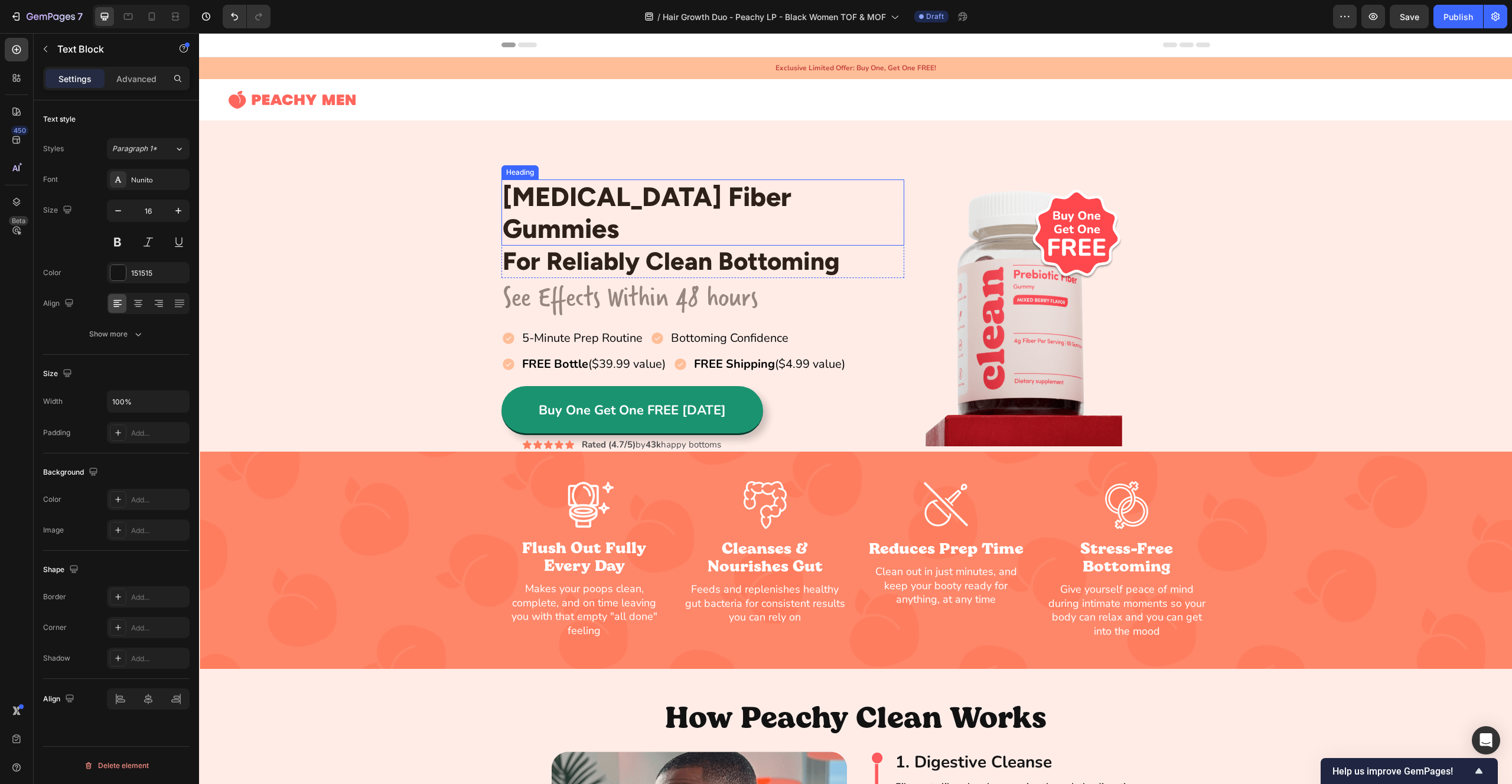
click at [595, 204] on h2 "Prebiotic Fiber Gummies" at bounding box center [703, 213] width 404 height 66
drag, startPoint x: 595, startPoint y: 204, endPoint x: 615, endPoint y: 206, distance: 20.1
click at [595, 204] on p "Prebiotic Fiber Gummies" at bounding box center [702, 212] width 401 height 64
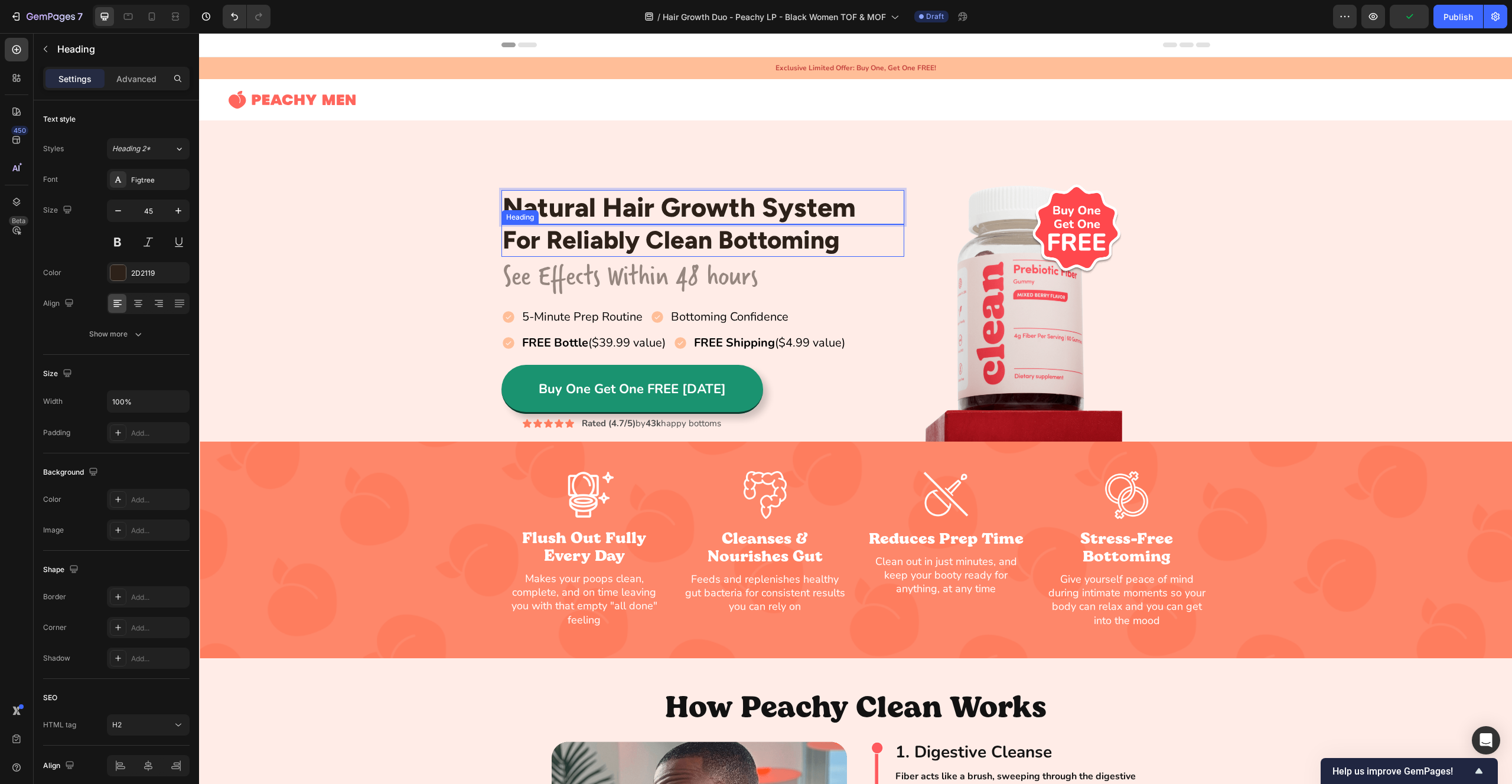
click at [599, 252] on h2 "For Reliably Clean Bottoming" at bounding box center [703, 240] width 404 height 32
click at [599, 252] on p "For Reliably Clean Bottoming" at bounding box center [702, 240] width 401 height 29
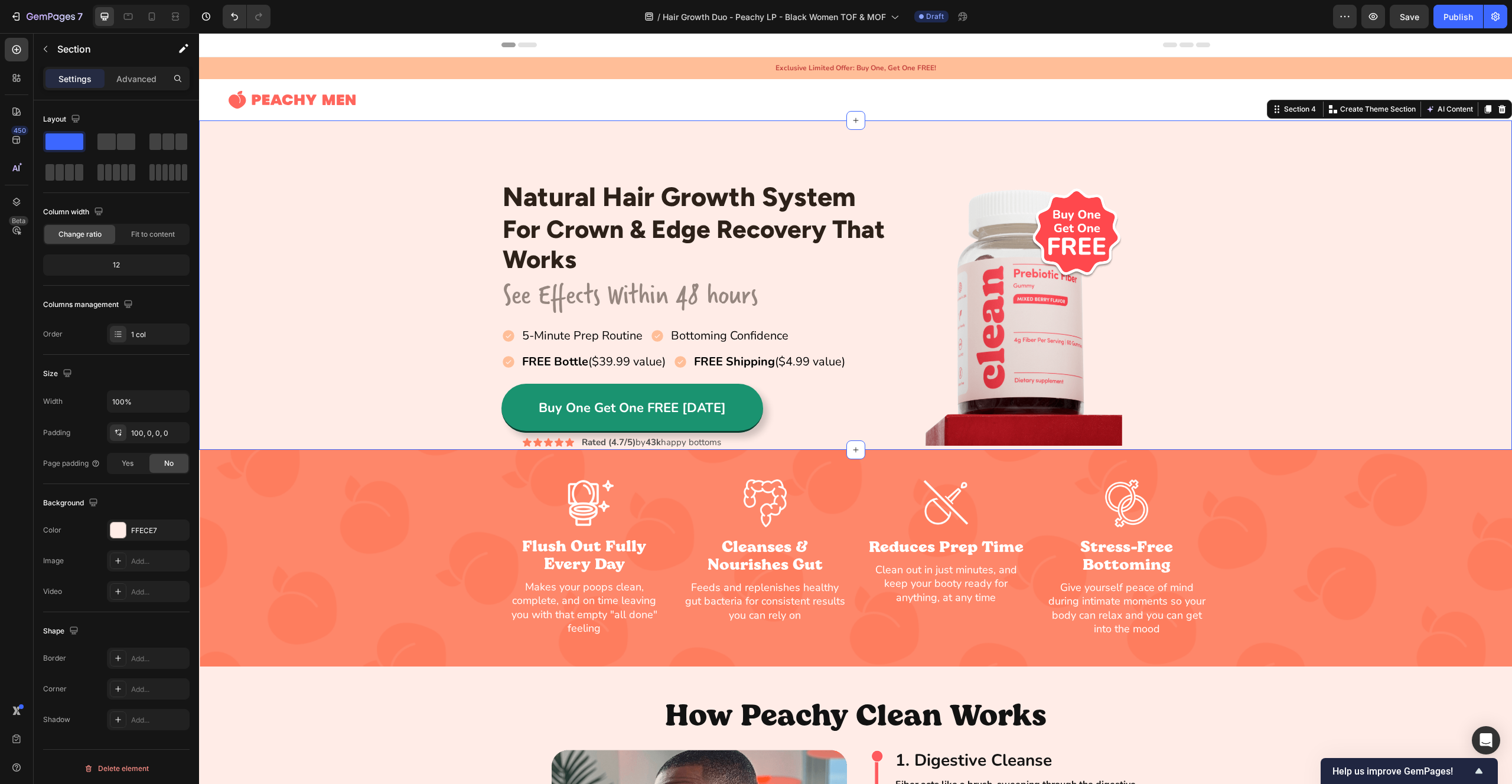
click at [433, 222] on div "Natural Hair Growth System Heading For Crown & Edge Recovery That Works Heading…" at bounding box center [856, 315] width 1313 height 270
click at [864, 205] on p "Natural Hair Growth System" at bounding box center [702, 196] width 401 height 32
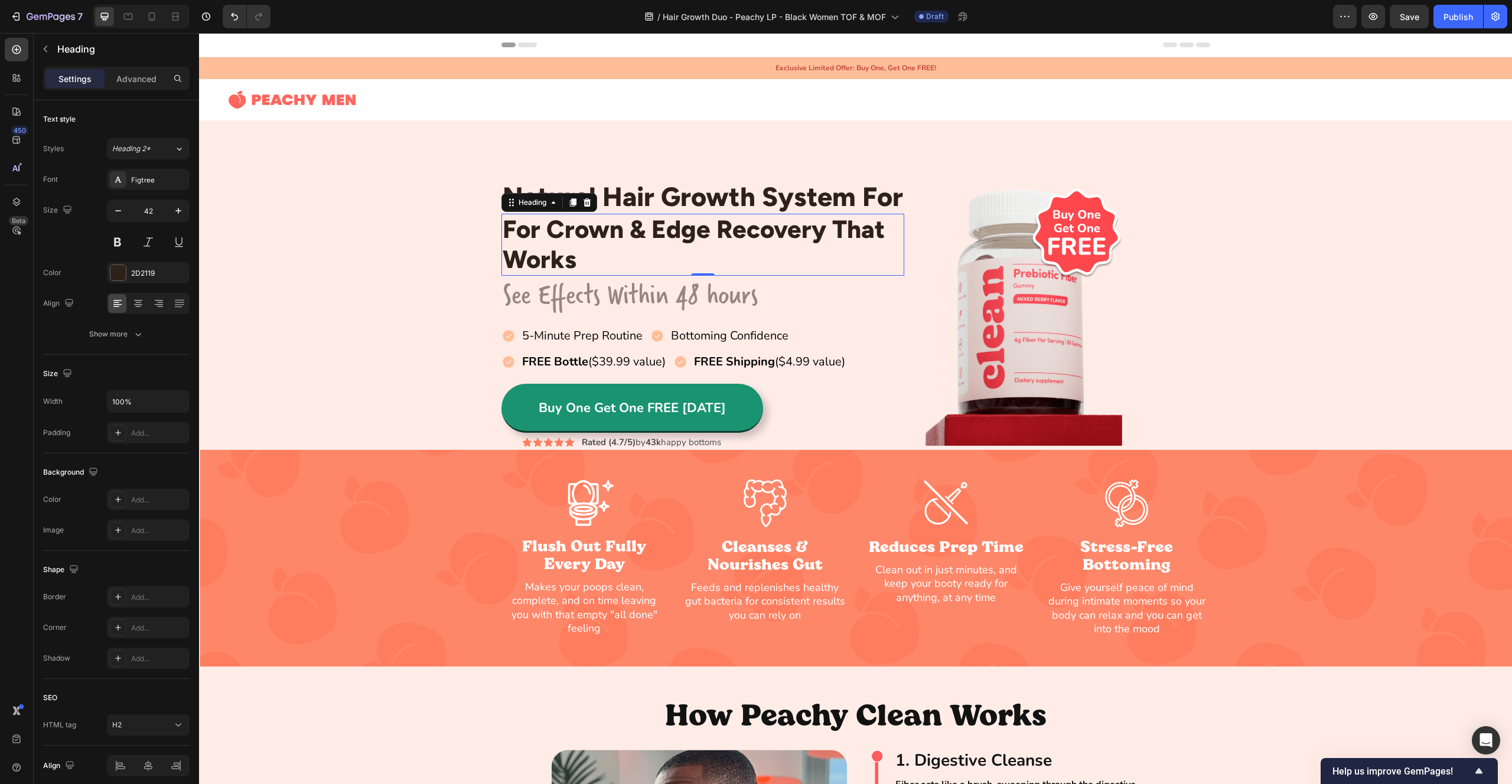
click at [592, 229] on p "For Crown & Edge Recovery That Works" at bounding box center [702, 245] width 401 height 60
click at [548, 227] on p "For Crown & Edge Recovery That Works" at bounding box center [702, 245] width 401 height 60
click at [852, 237] on p "Crown & Edge Recovery That Works" at bounding box center [702, 245] width 401 height 60
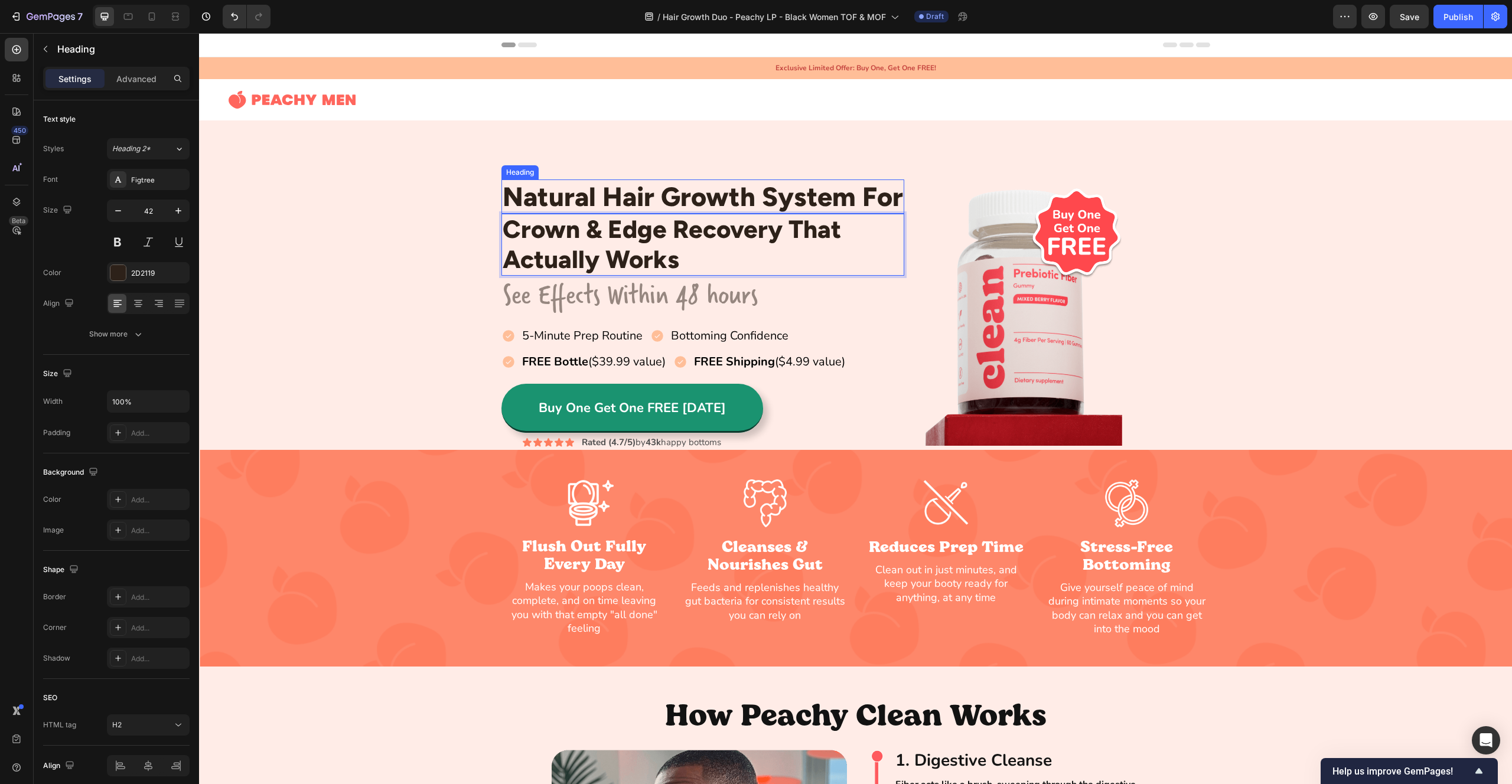
click at [473, 170] on div "Natural Hair Growth System For Heading Crown & Edge Recovery That Actually Work…" at bounding box center [856, 285] width 1313 height 329
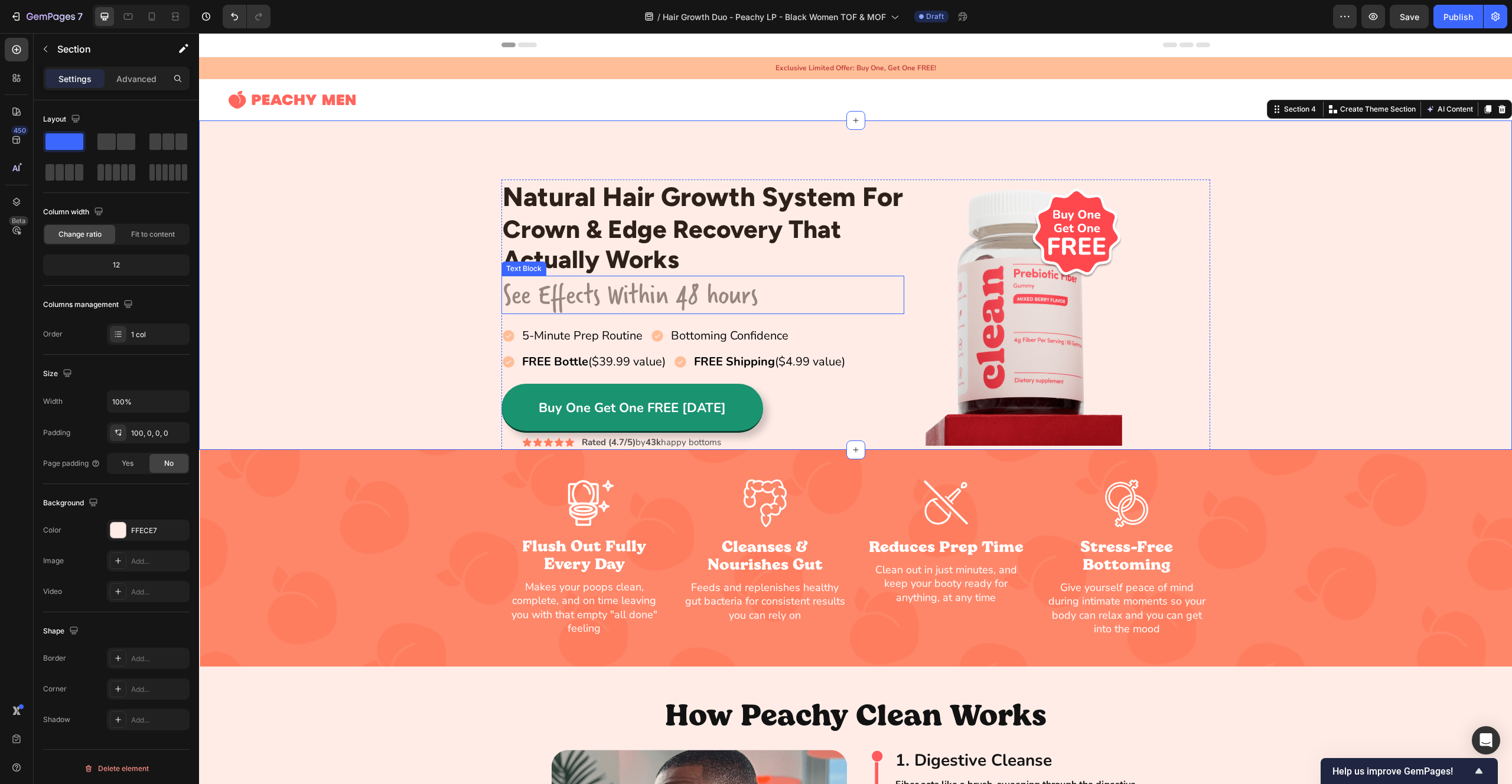
click at [628, 301] on p "See Effects Within 48 hours" at bounding box center [702, 295] width 401 height 36
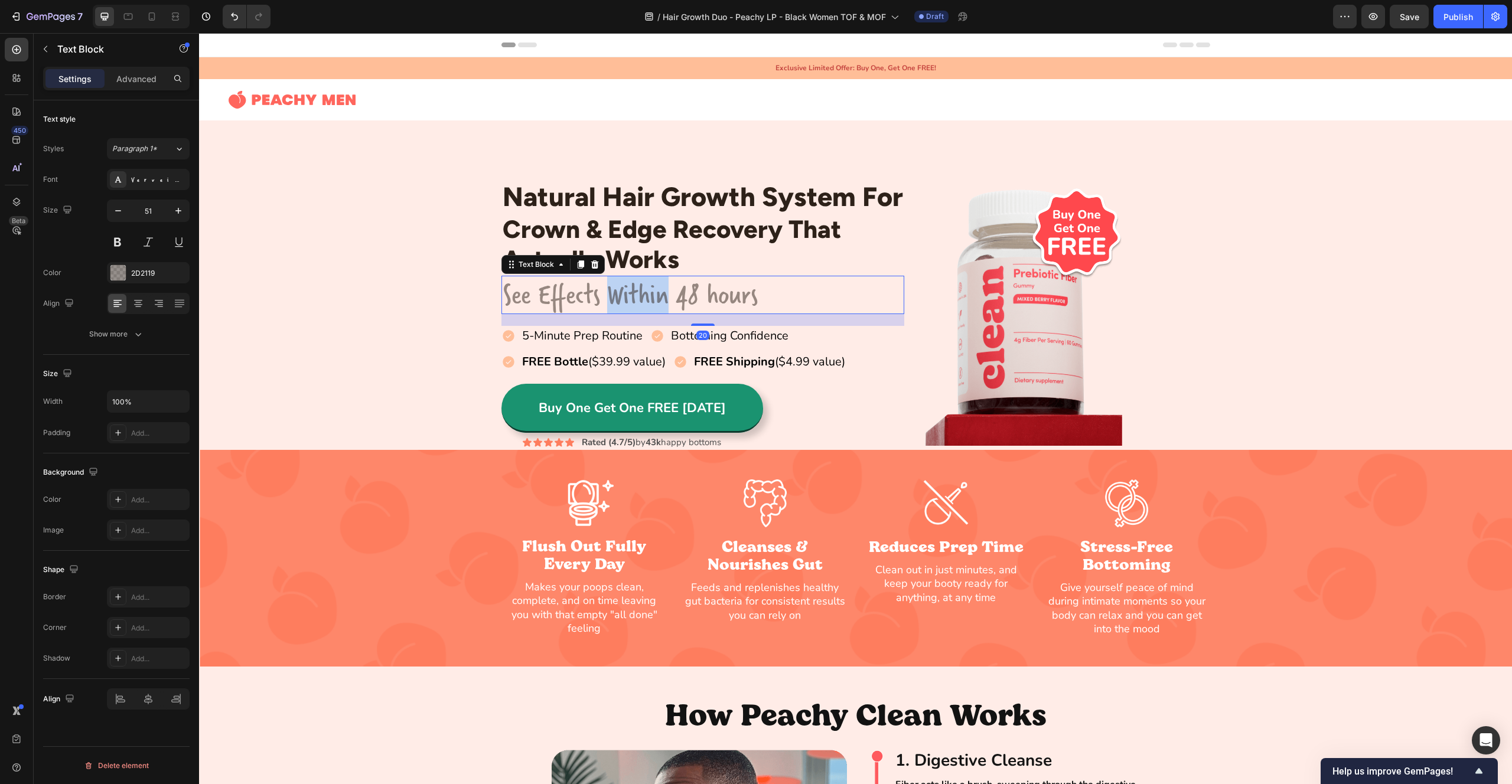
click at [628, 301] on p "See Effects Within 48 hours" at bounding box center [702, 295] width 401 height 36
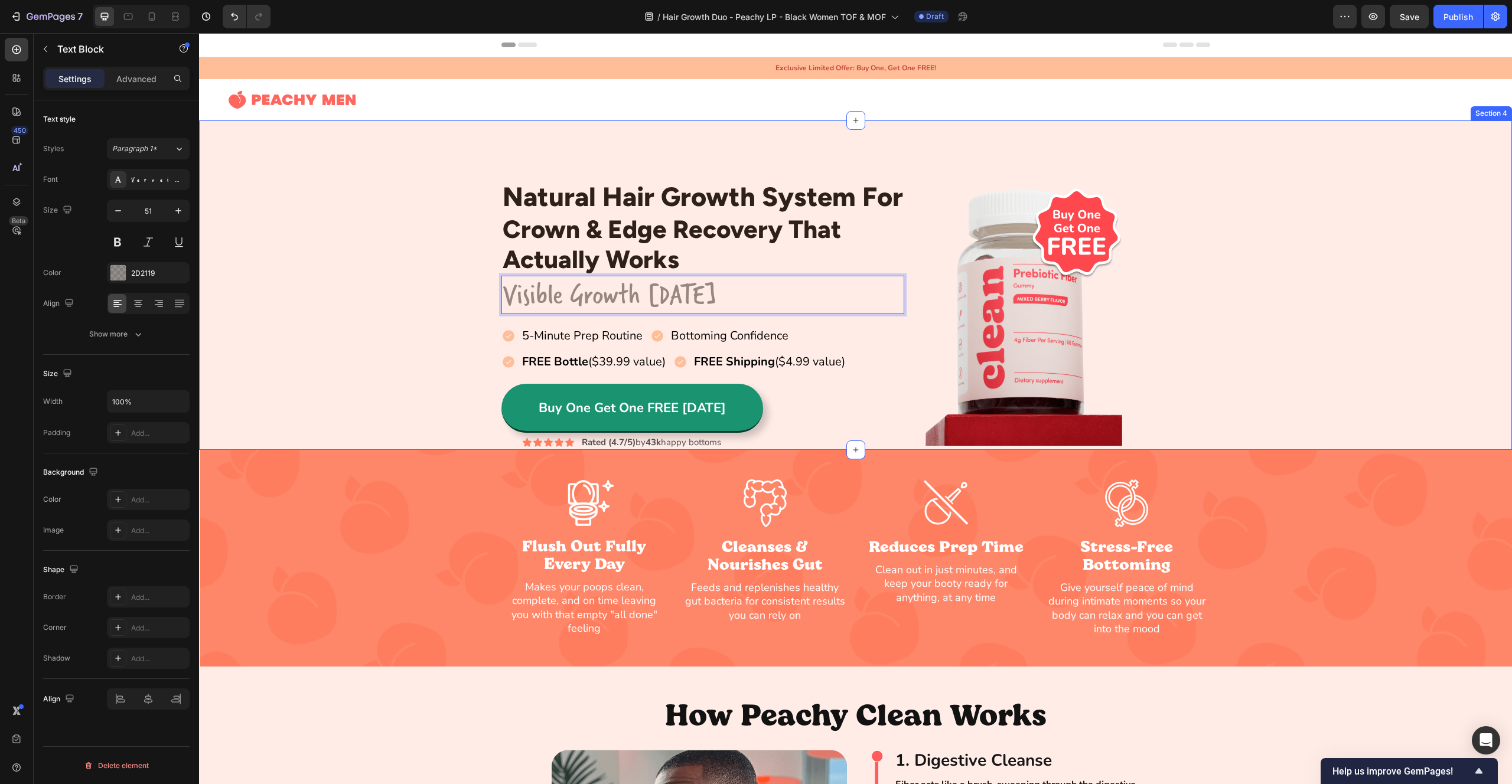
click at [450, 307] on div "Natural Hair Growth System For Heading Crown & Edge Recovery That Actually Work…" at bounding box center [856, 315] width 1313 height 270
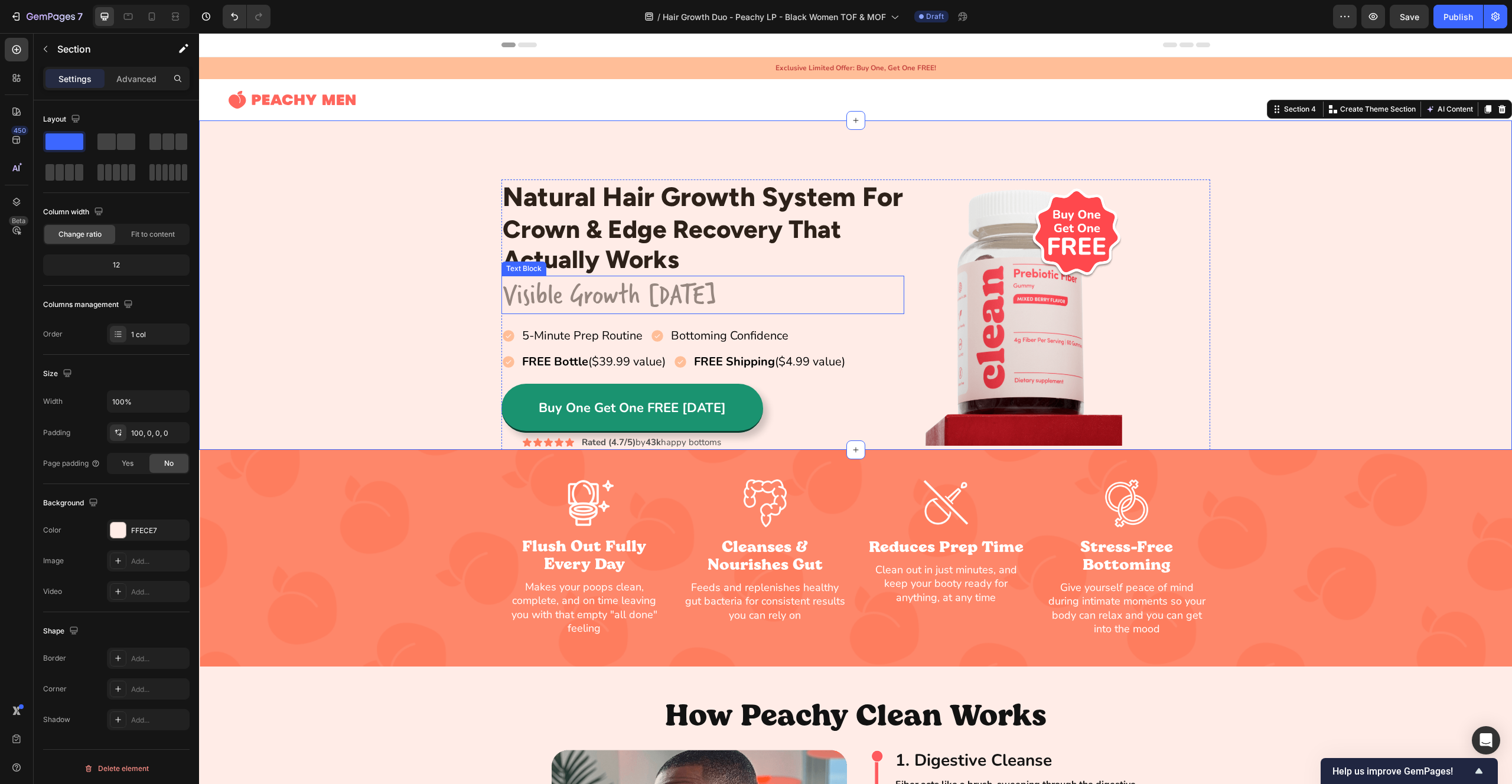
click at [645, 298] on p "Visible Growth [DATE]" at bounding box center [702, 295] width 401 height 36
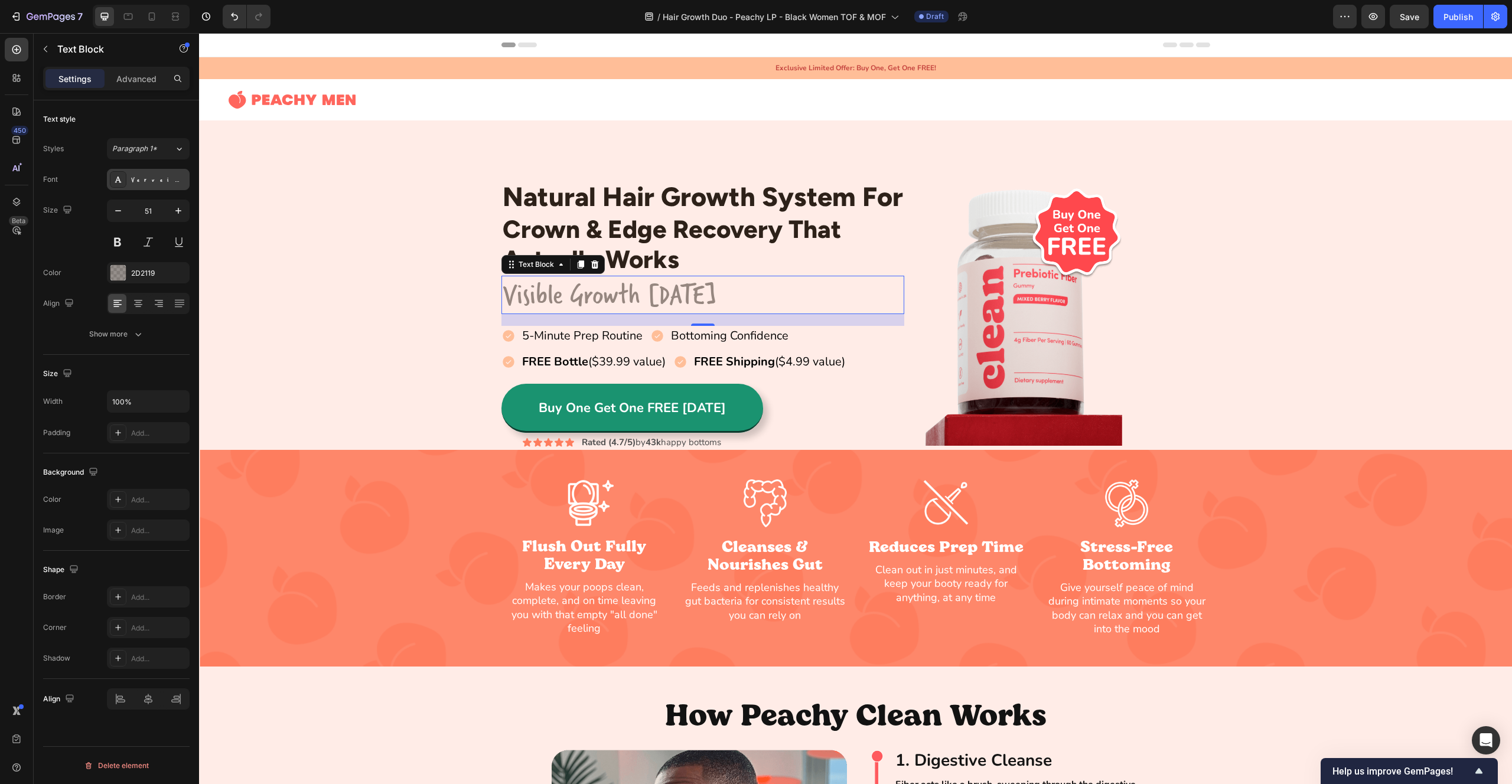
click at [160, 186] on div "VerveineRegular" at bounding box center [148, 180] width 83 height 22
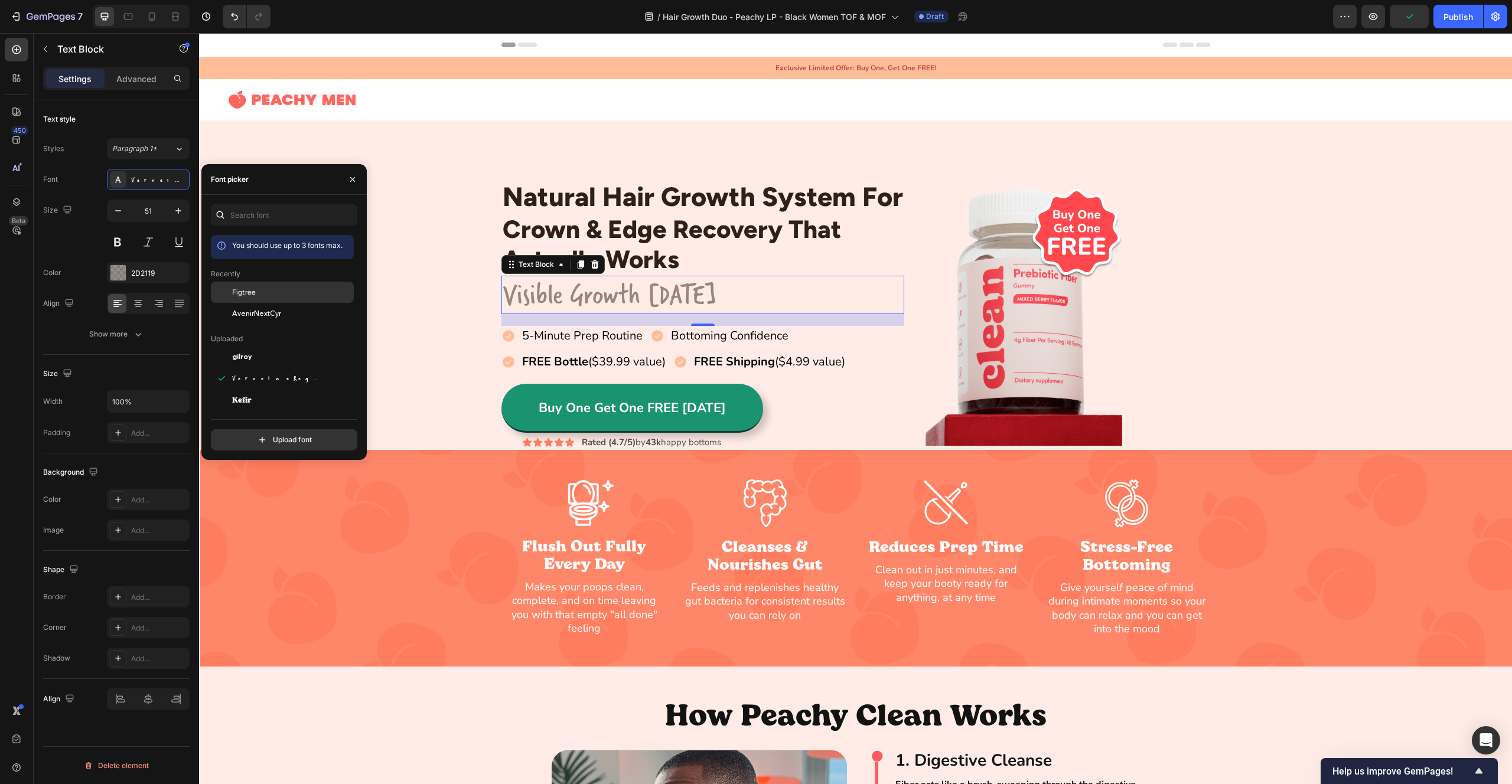
click at [272, 284] on div "Figtree" at bounding box center [282, 293] width 143 height 22
click at [147, 214] on input "51" at bounding box center [148, 211] width 39 height 22
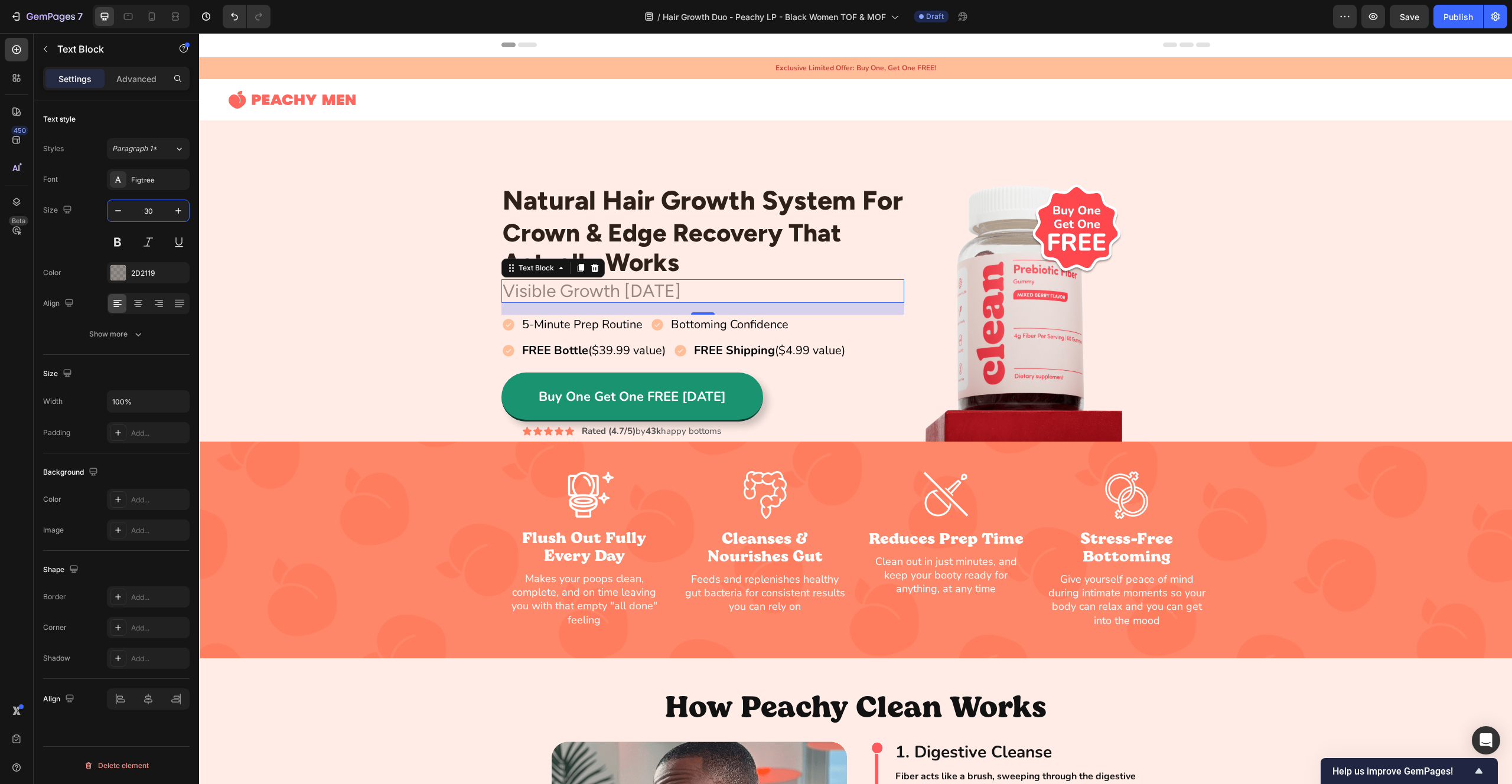
click at [142, 213] on input "30" at bounding box center [148, 211] width 39 height 22
type input "20"
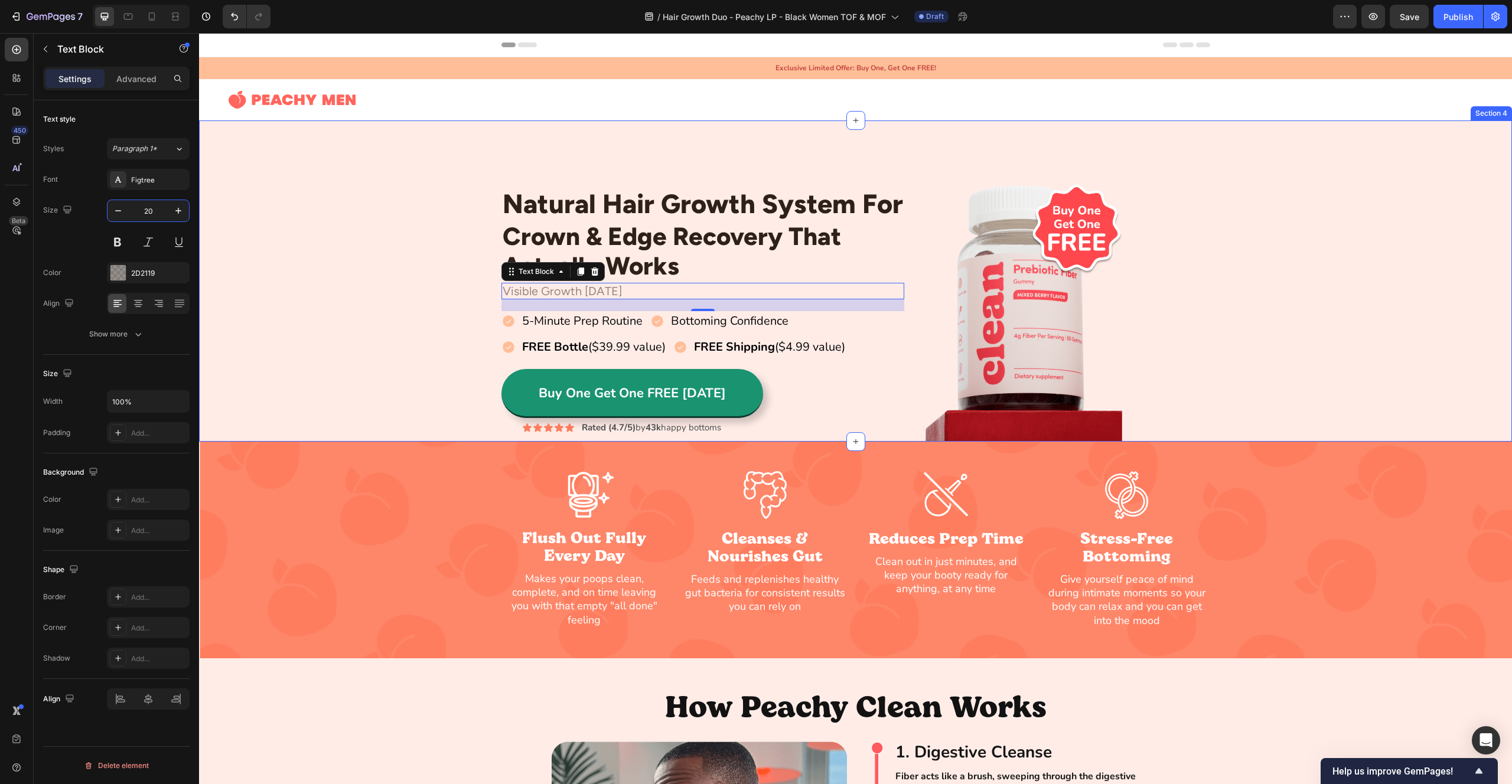
click at [274, 202] on div "Natural Hair Growth System For Heading Crown & Edge Recovery That Actually Work…" at bounding box center [856, 311] width 1313 height 262
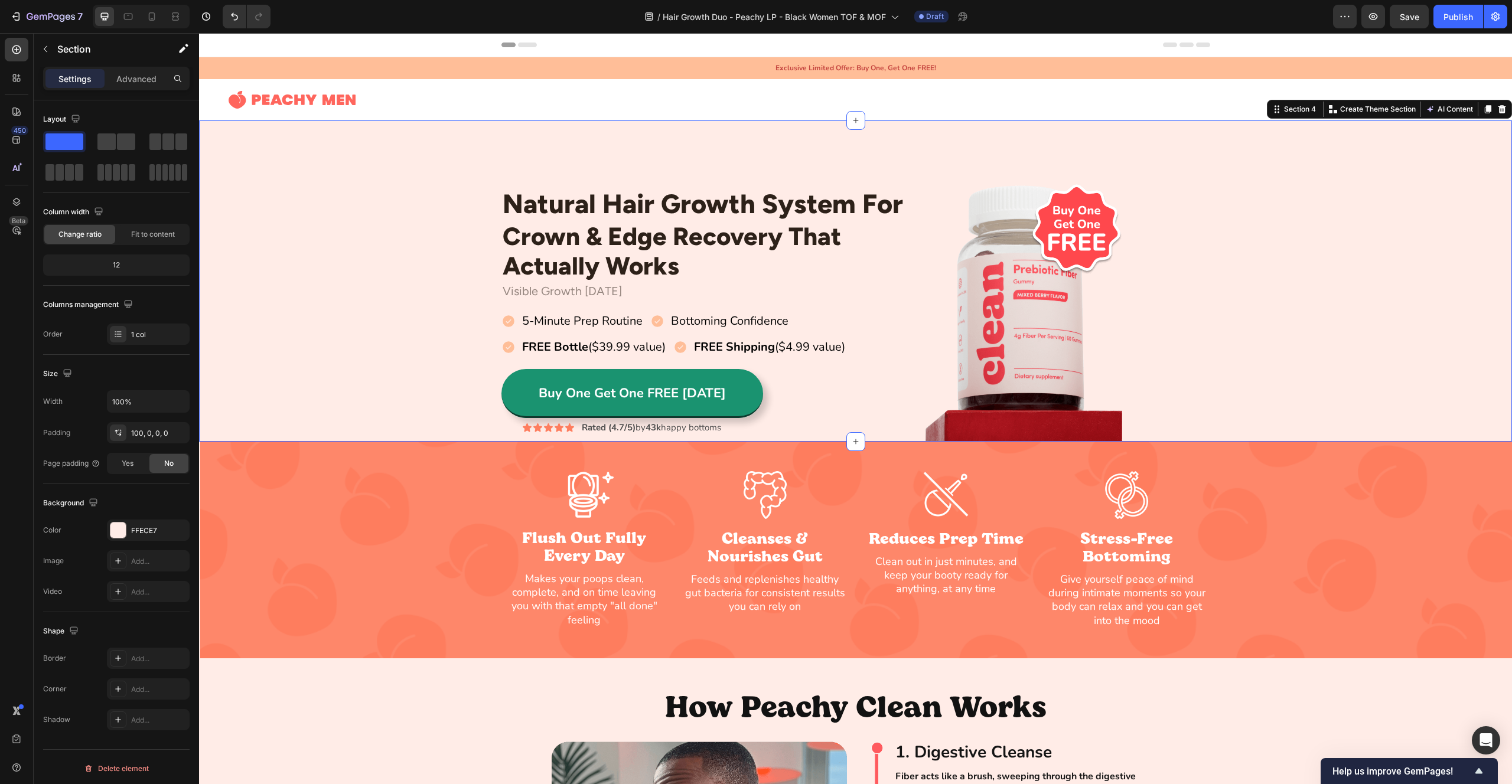
click at [274, 202] on div "Natural Hair Growth System For Heading Crown & Edge Recovery That Actually Work…" at bounding box center [856, 311] width 1313 height 262
click at [433, 260] on div "Natural Hair Growth System For Heading Crown & Edge Recovery That Actually Work…" at bounding box center [856, 311] width 1313 height 262
click at [548, 291] on p "Visible Growth [DATE]" at bounding box center [702, 291] width 401 height 14
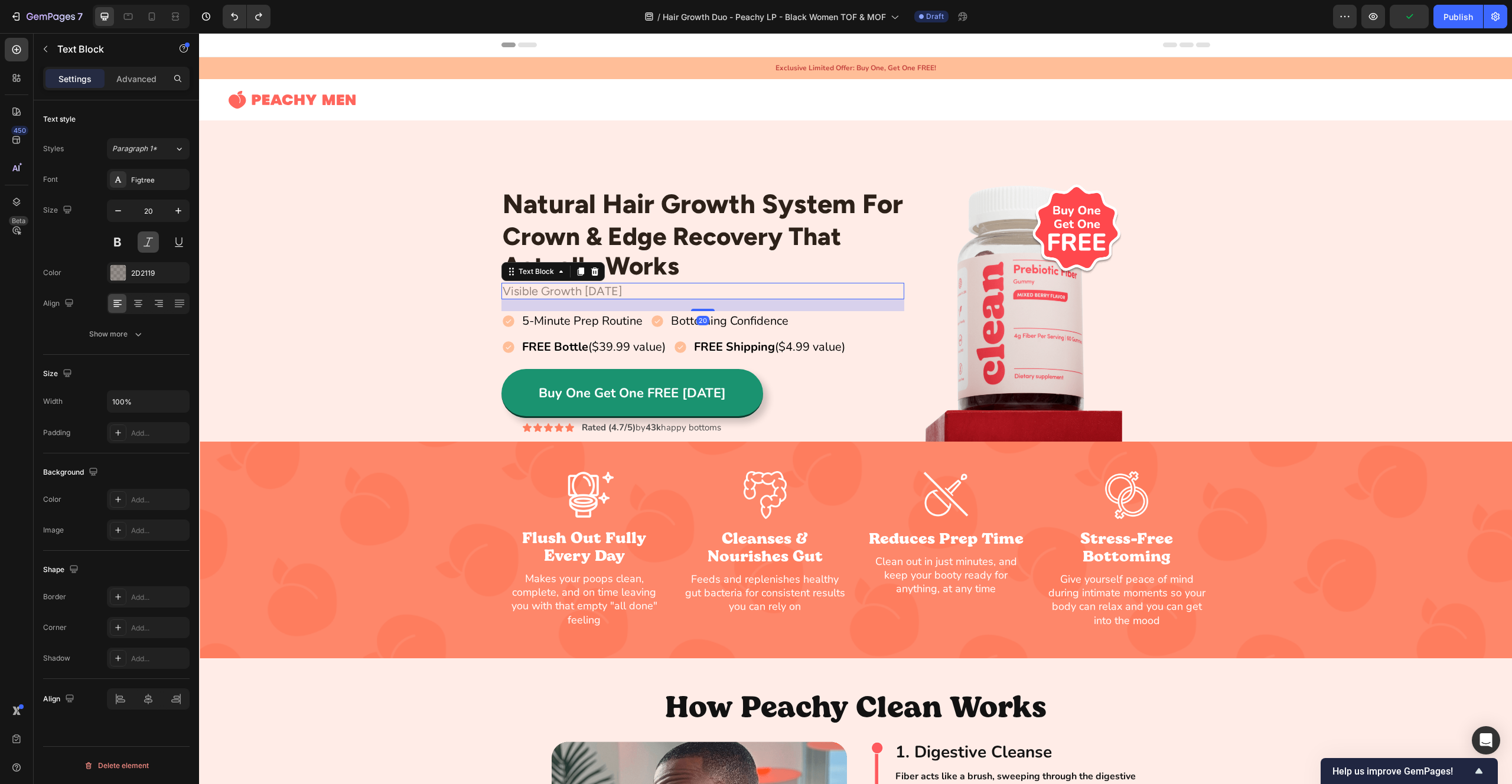
click at [153, 249] on button at bounding box center [148, 242] width 22 height 22
click at [404, 275] on div "Natural Hair Growth System For Heading Crown & Edge Recovery That Actually Work…" at bounding box center [856, 311] width 1313 height 262
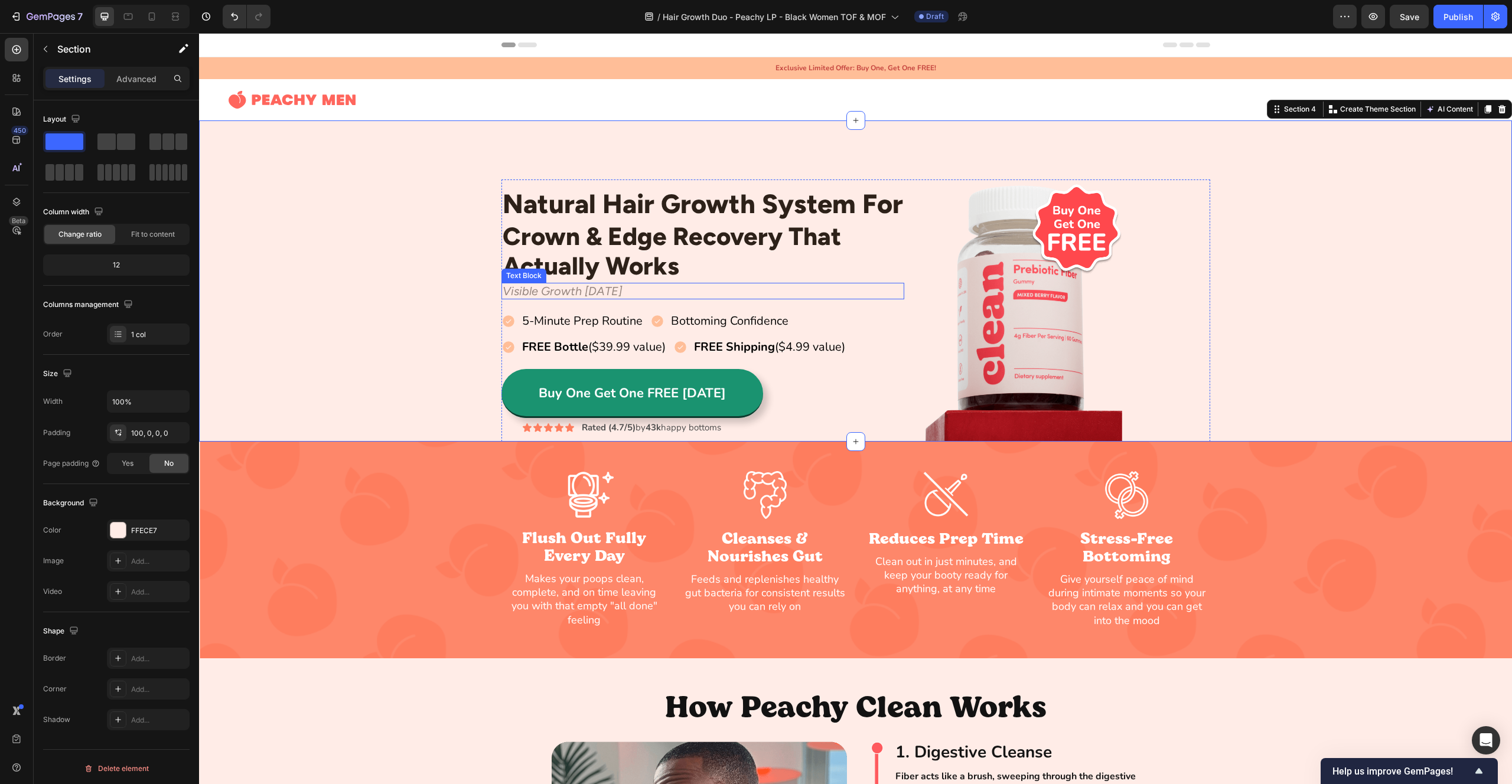
click at [624, 295] on p "Visible Growth [DATE]" at bounding box center [702, 291] width 401 height 14
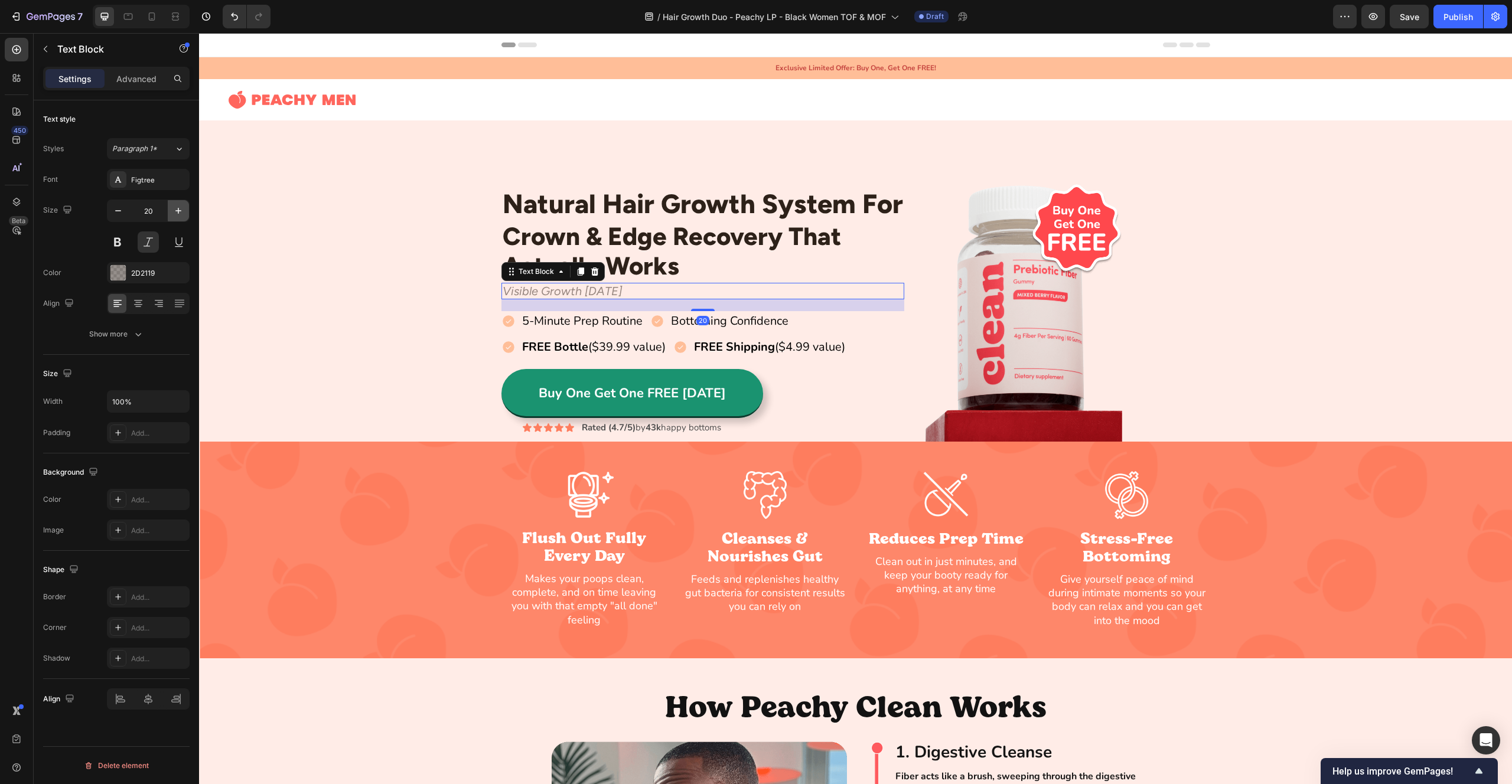
click at [179, 209] on icon "button" at bounding box center [178, 211] width 12 height 12
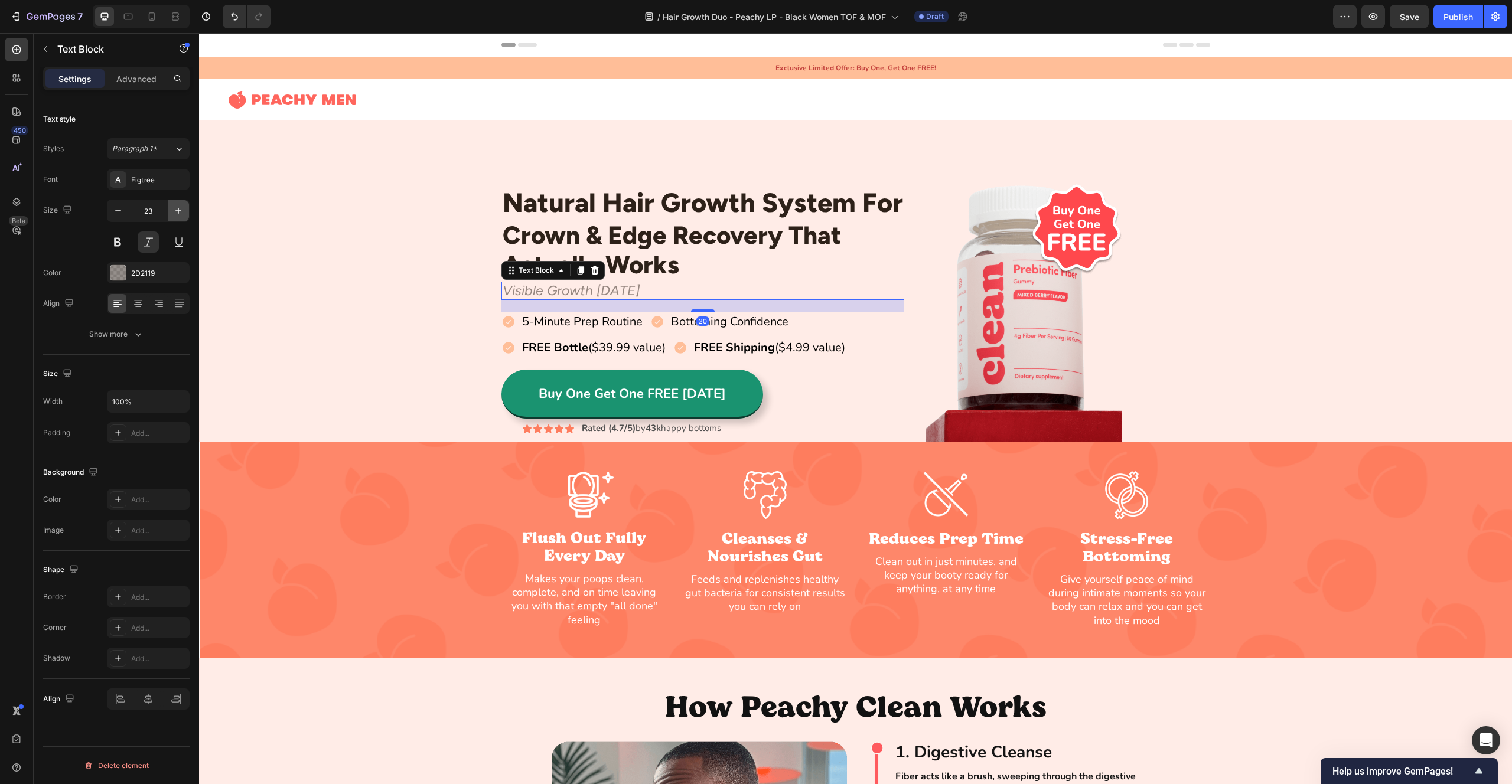
type input "24"
click at [410, 196] on div "Natural Hair Growth System For Heading Crown & Edge Recovery That Actually Work…" at bounding box center [856, 311] width 1313 height 262
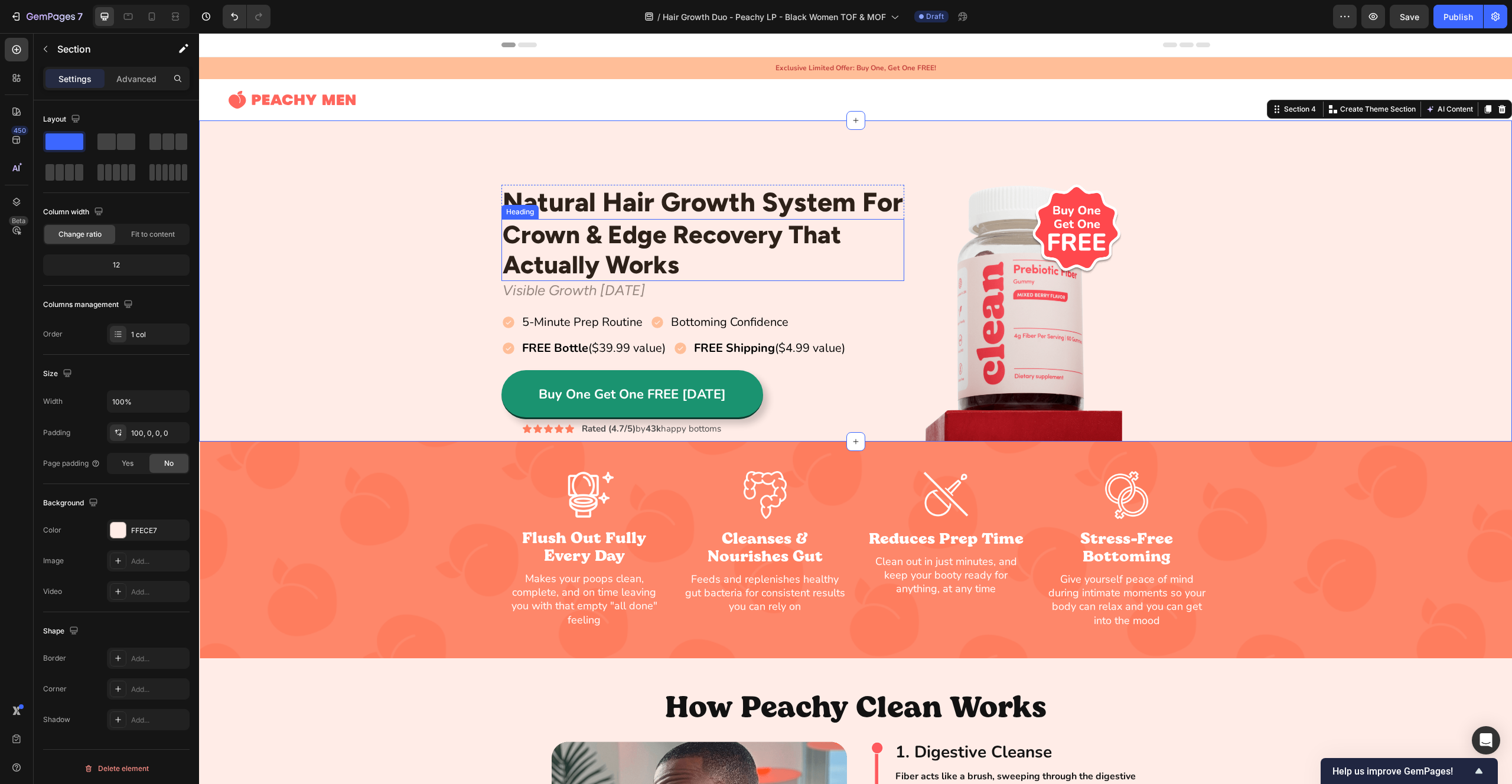
click at [716, 234] on p "Crown & Edge Recovery That Actually Works" at bounding box center [702, 250] width 401 height 60
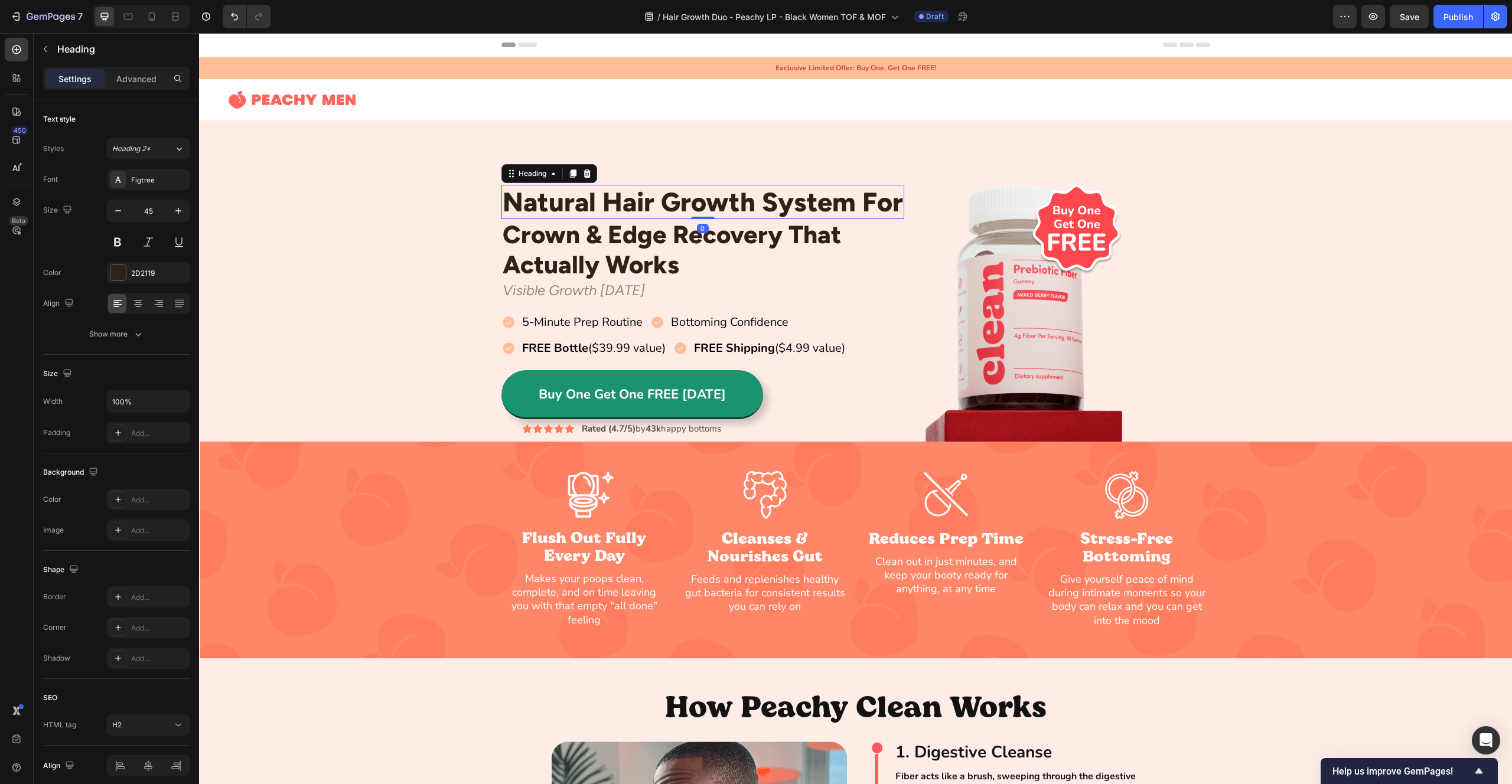
click at [703, 208] on p "Natural Hair Growth System For" at bounding box center [702, 202] width 401 height 32
click at [661, 253] on p "Crown & Edge Recovery That Actually Works" at bounding box center [702, 250] width 401 height 60
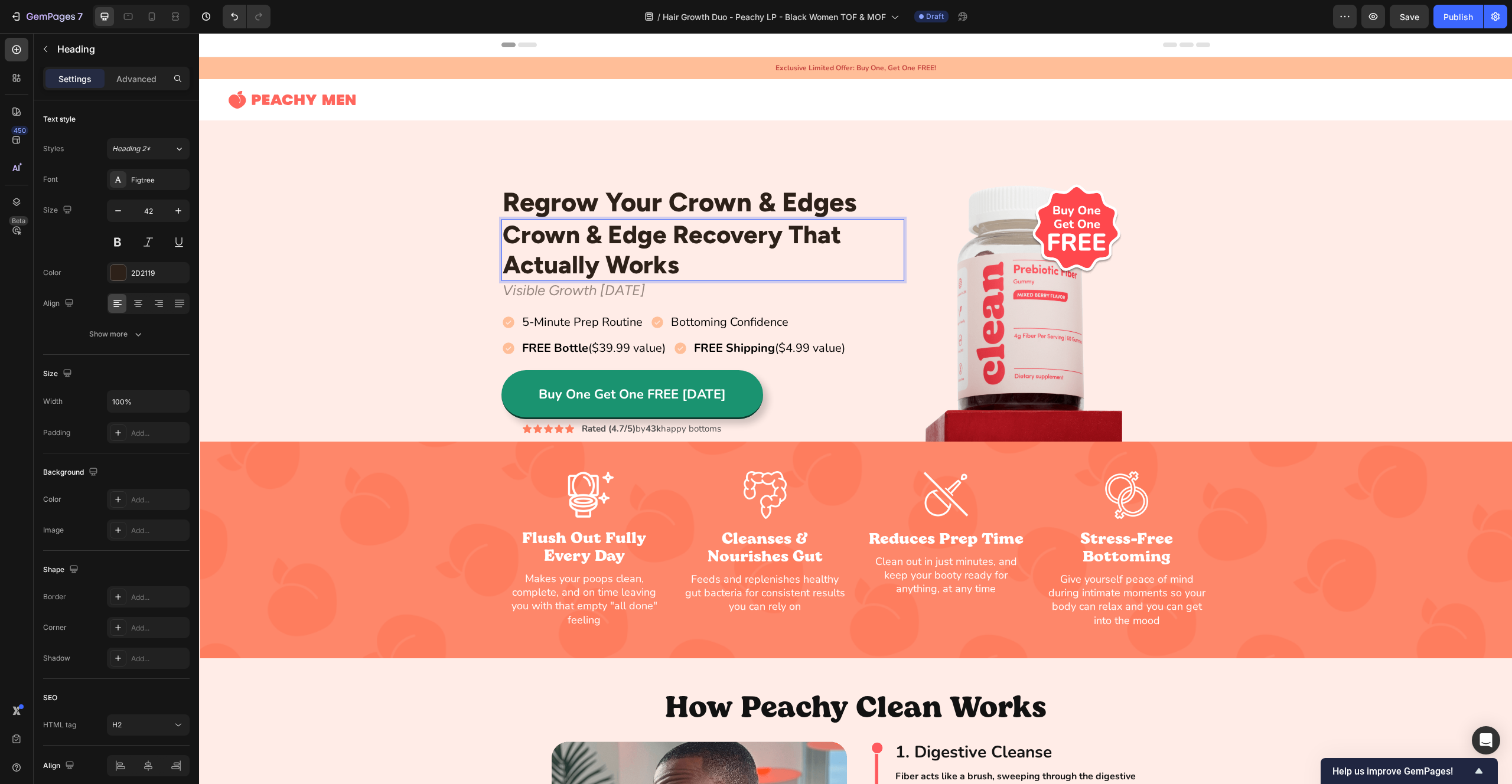
click at [661, 253] on p "Crown & Edge Recovery That Actually Works" at bounding box center [702, 250] width 401 height 60
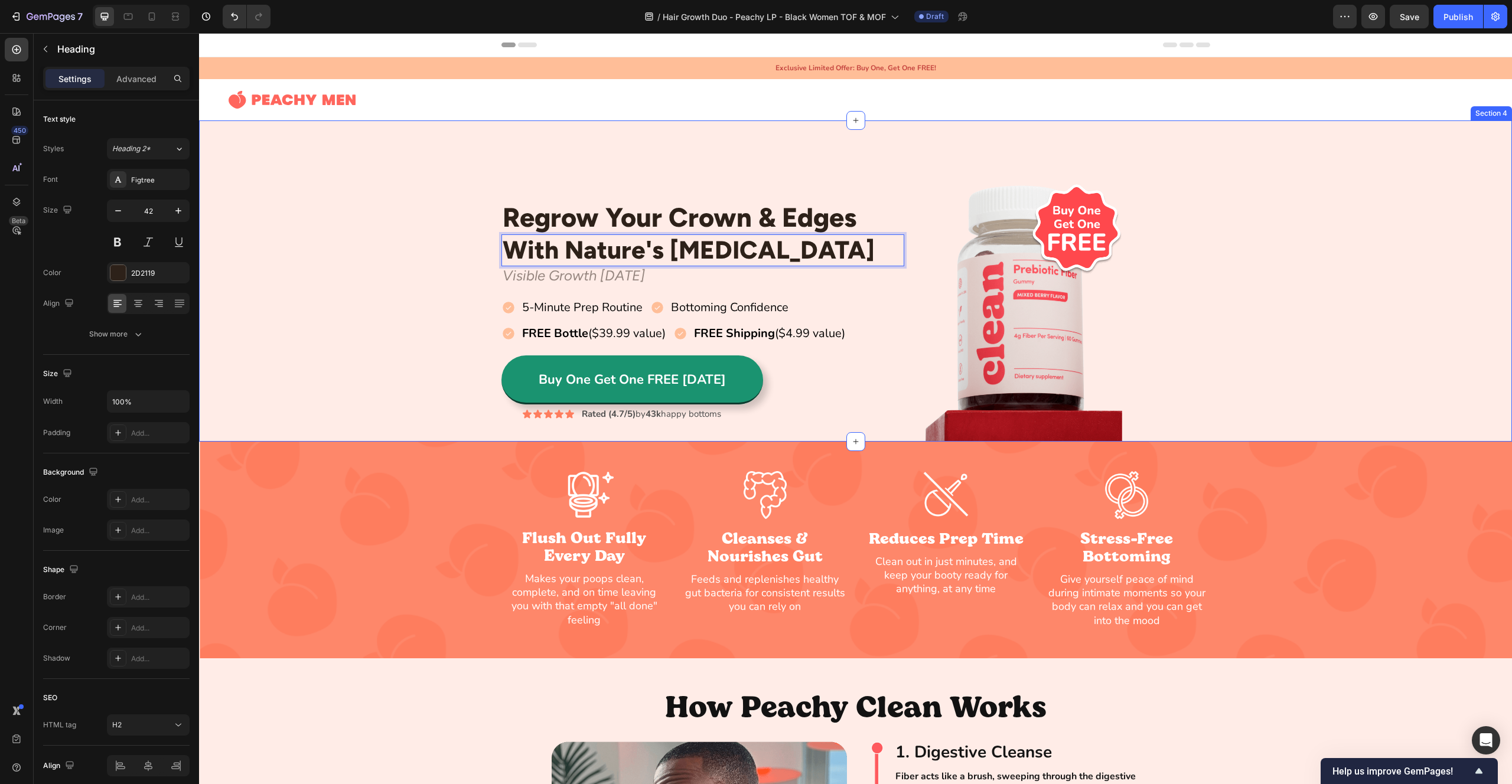
click at [349, 227] on div "Regrow Your Crown & Edges Heading With Nature's [MEDICAL_DATA] Heading 0 Row Vi…" at bounding box center [856, 311] width 1313 height 262
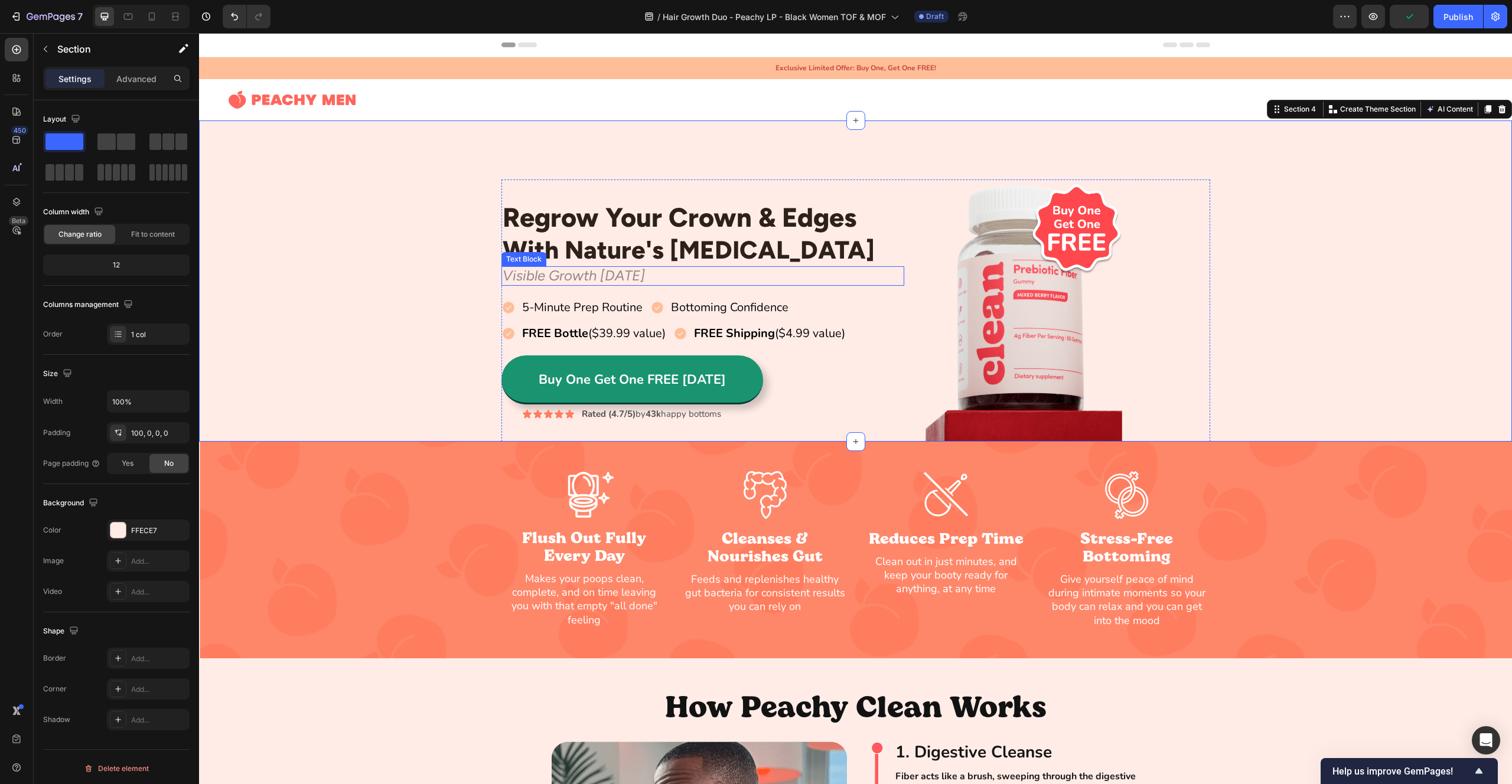
click at [584, 273] on p "Visible Growth [DATE]" at bounding box center [702, 276] width 401 height 17
click at [374, 245] on div "Regrow Your Crown & Edges Heading With Nature's [MEDICAL_DATA] Heading Row Visi…" at bounding box center [856, 311] width 1313 height 262
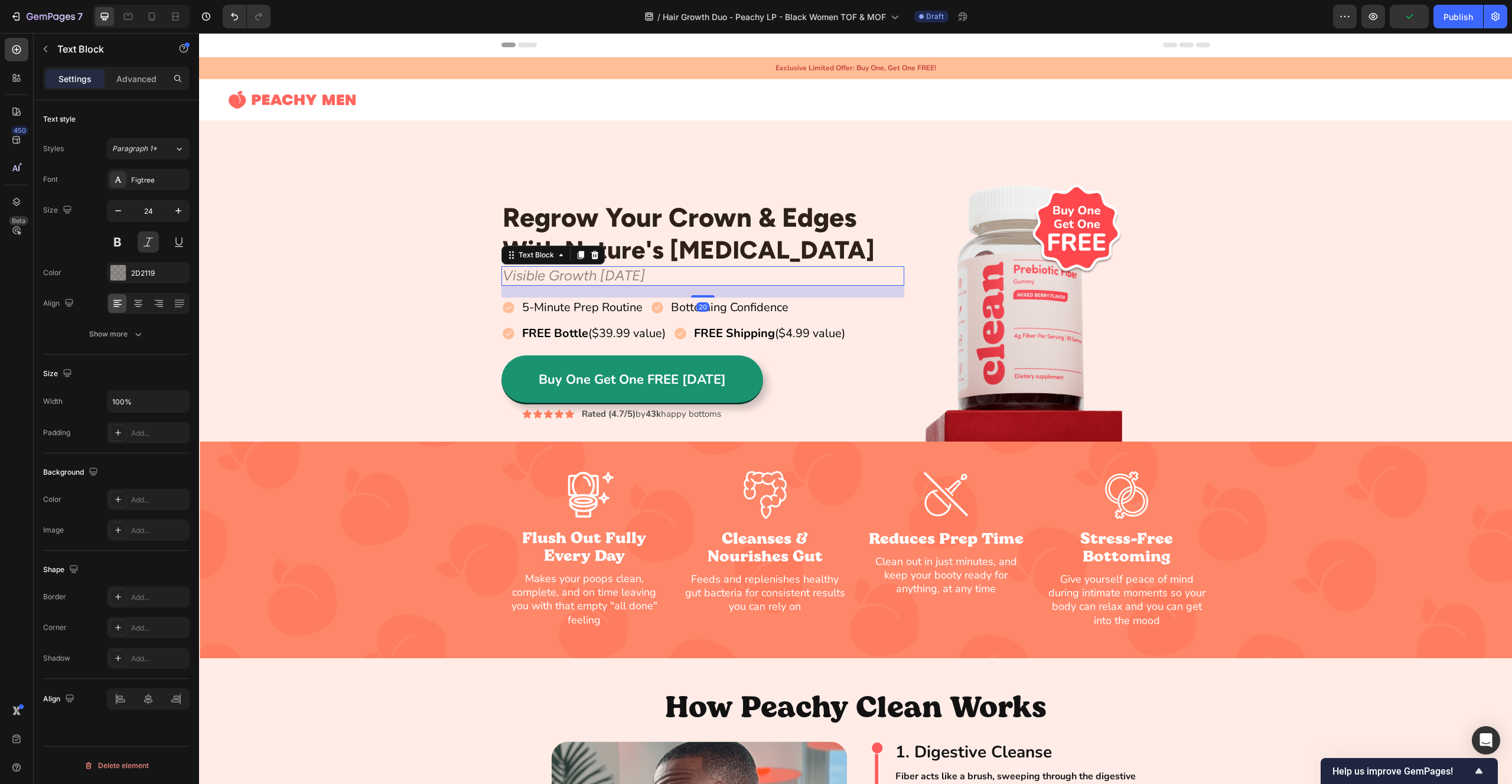
click at [569, 272] on p "Visible Growth [DATE]" at bounding box center [702, 276] width 401 height 17
click at [148, 183] on div "Figtree" at bounding box center [158, 180] width 55 height 11
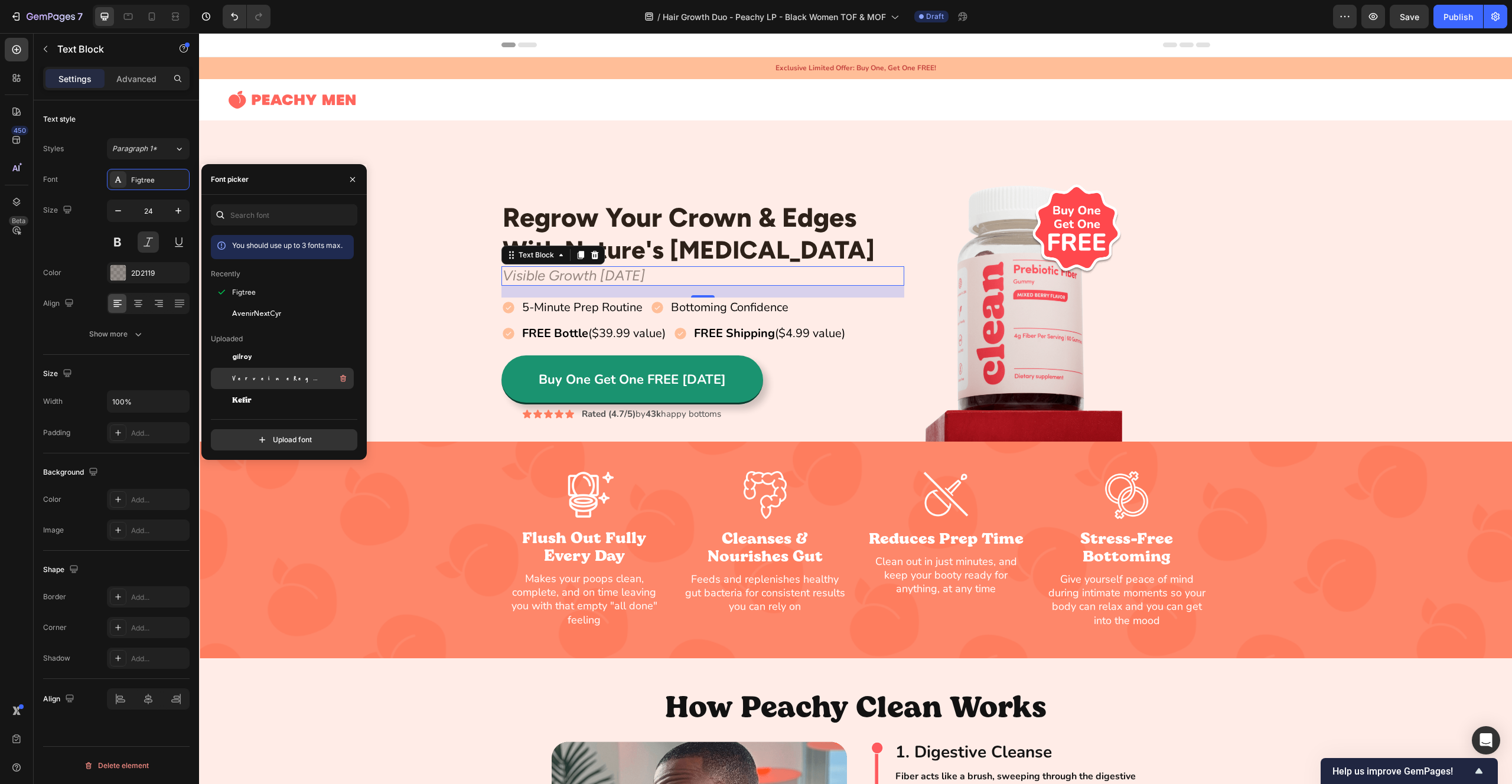
click at [291, 377] on div "VerveineRegular" at bounding box center [292, 378] width 119 height 14
click at [434, 242] on div "Regrow Your Crown & Edges Heading With Nature's [MEDICAL_DATA] Heading Row Visi…" at bounding box center [856, 311] width 1313 height 262
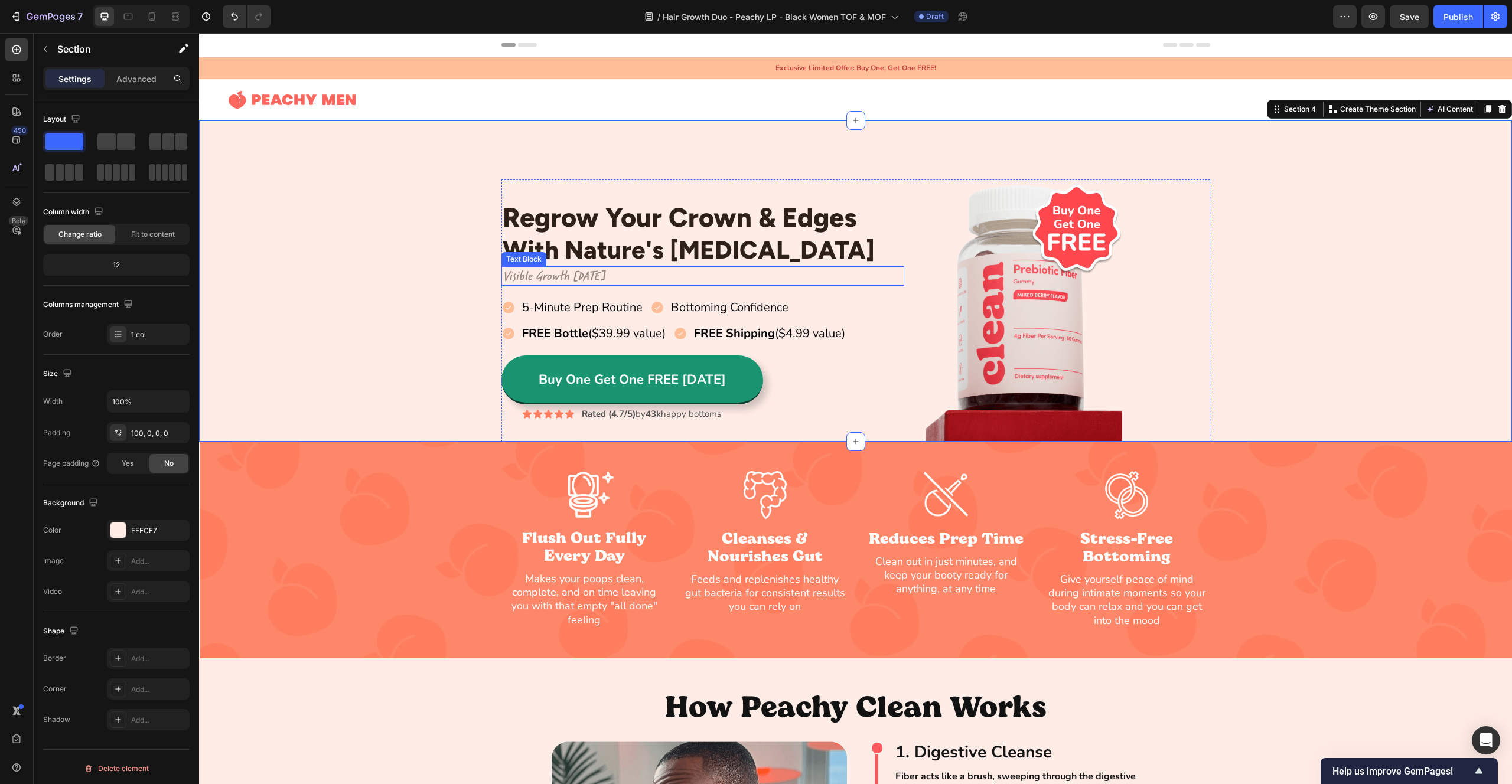
click at [535, 279] on p "Visible Growth [DATE]" at bounding box center [702, 276] width 401 height 17
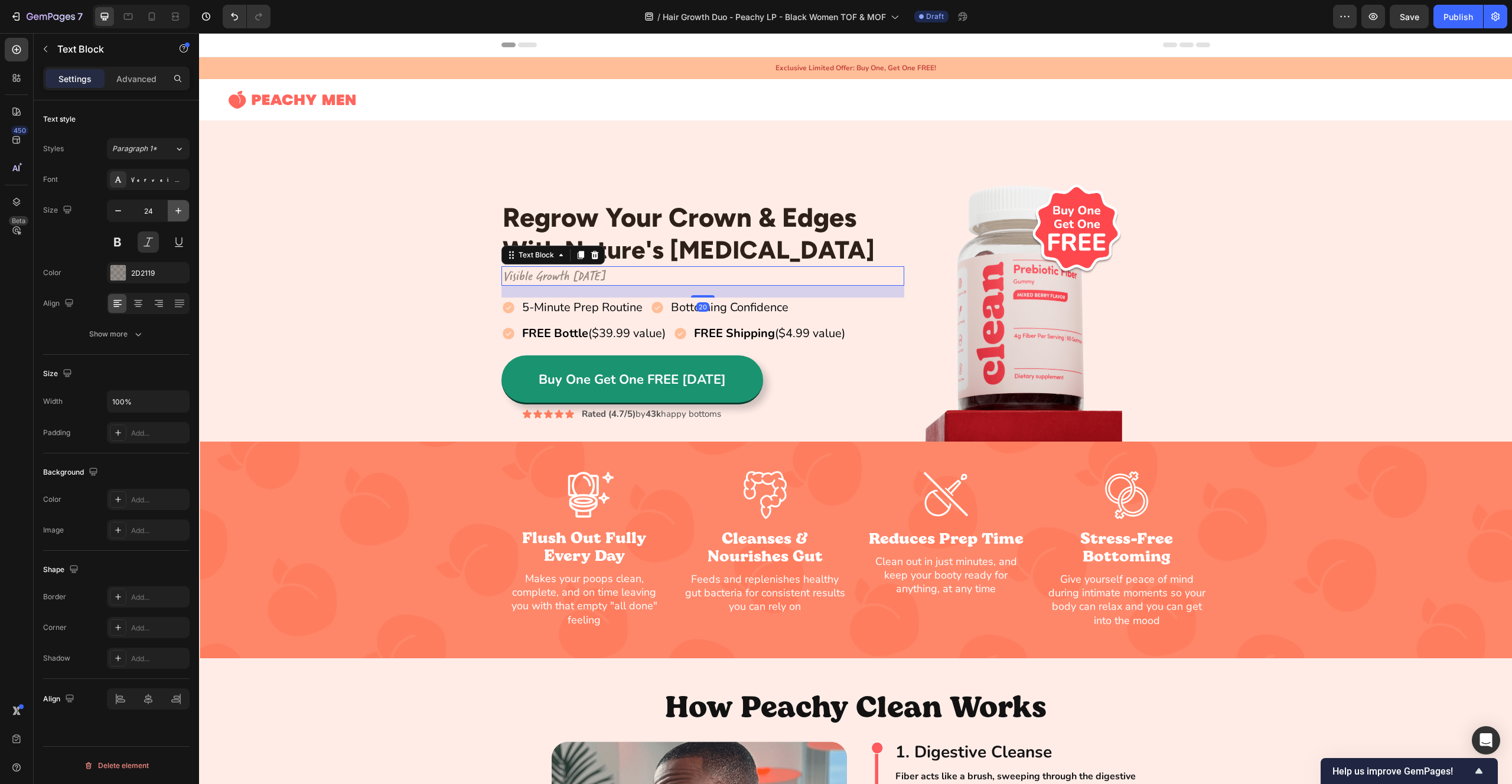
click at [180, 216] on icon "button" at bounding box center [178, 211] width 12 height 12
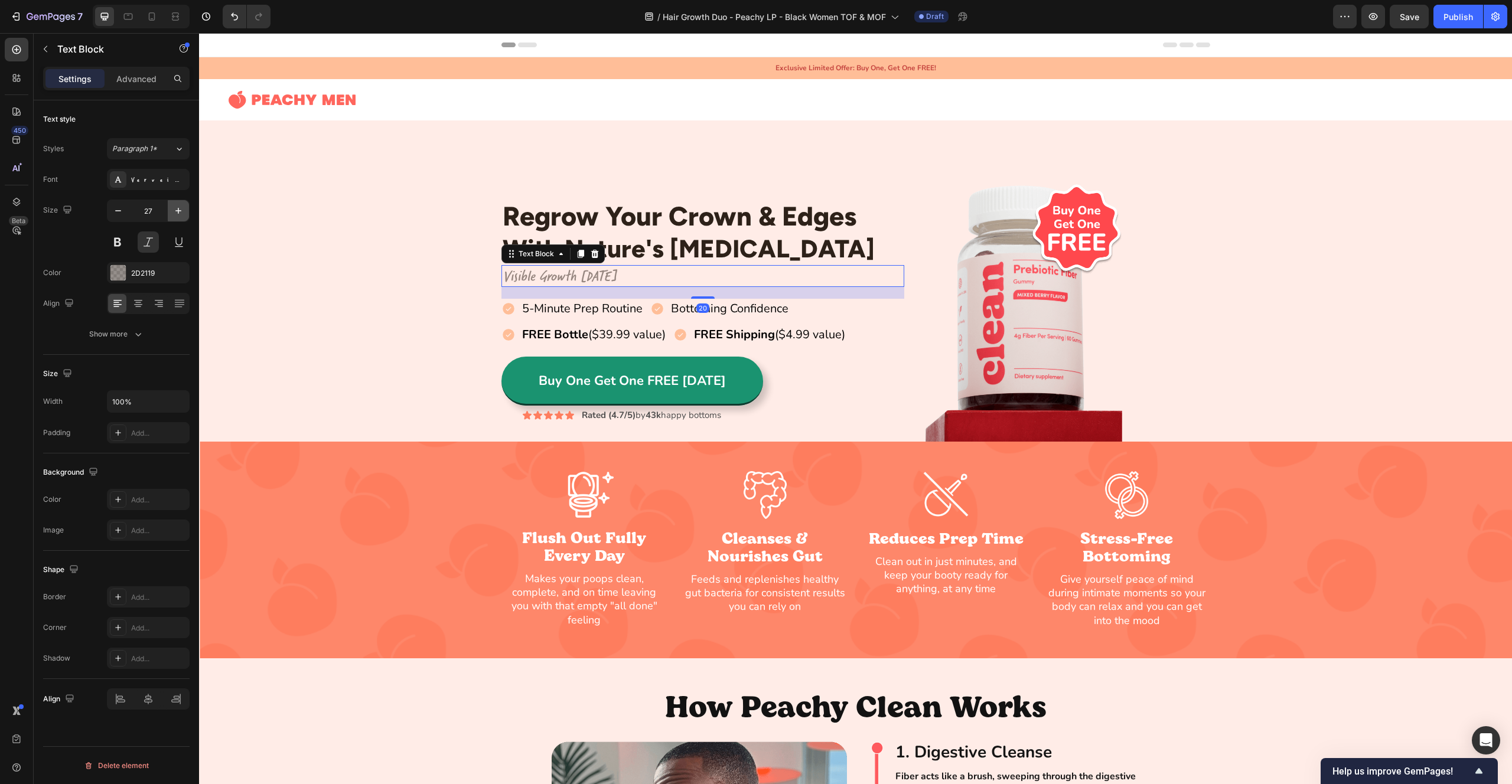
click at [180, 216] on icon "button" at bounding box center [178, 211] width 12 height 12
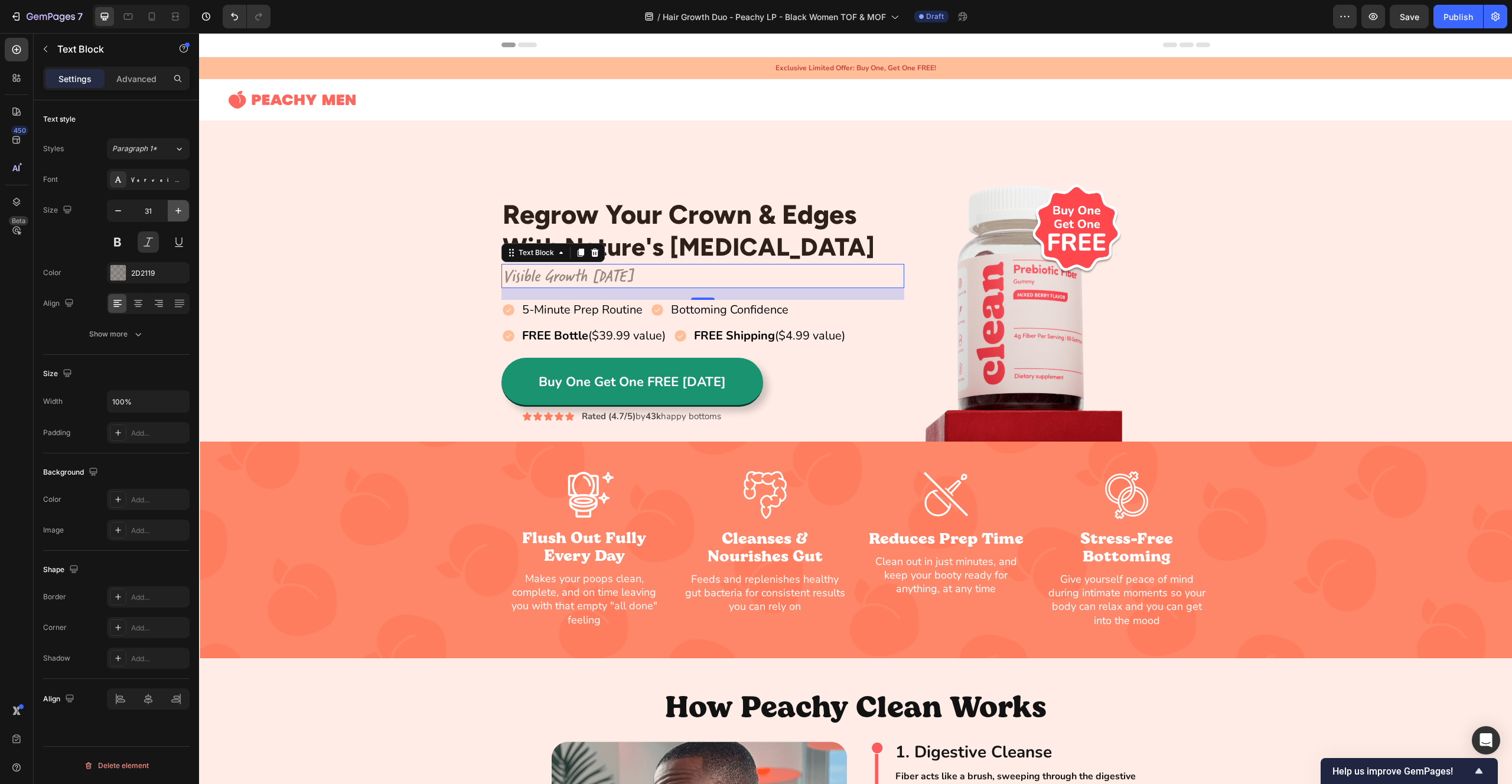
click at [180, 216] on icon "button" at bounding box center [178, 211] width 12 height 12
type input "33"
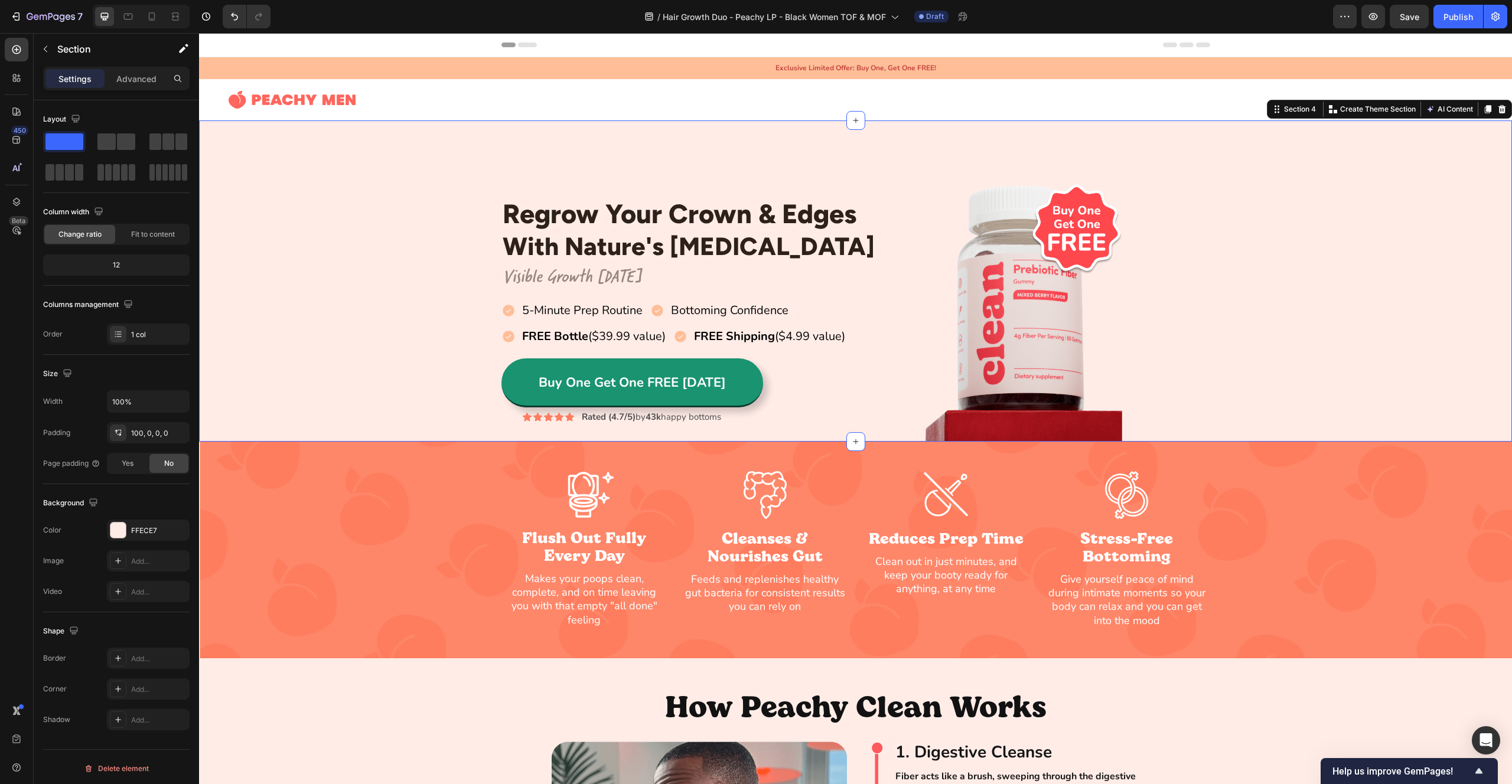
click at [368, 193] on div "Regrow Your Crown & Edges Heading With Nature's [MEDICAL_DATA] Heading Row Visi…" at bounding box center [856, 311] width 1313 height 262
click at [160, 22] on div at bounding box center [152, 17] width 19 height 19
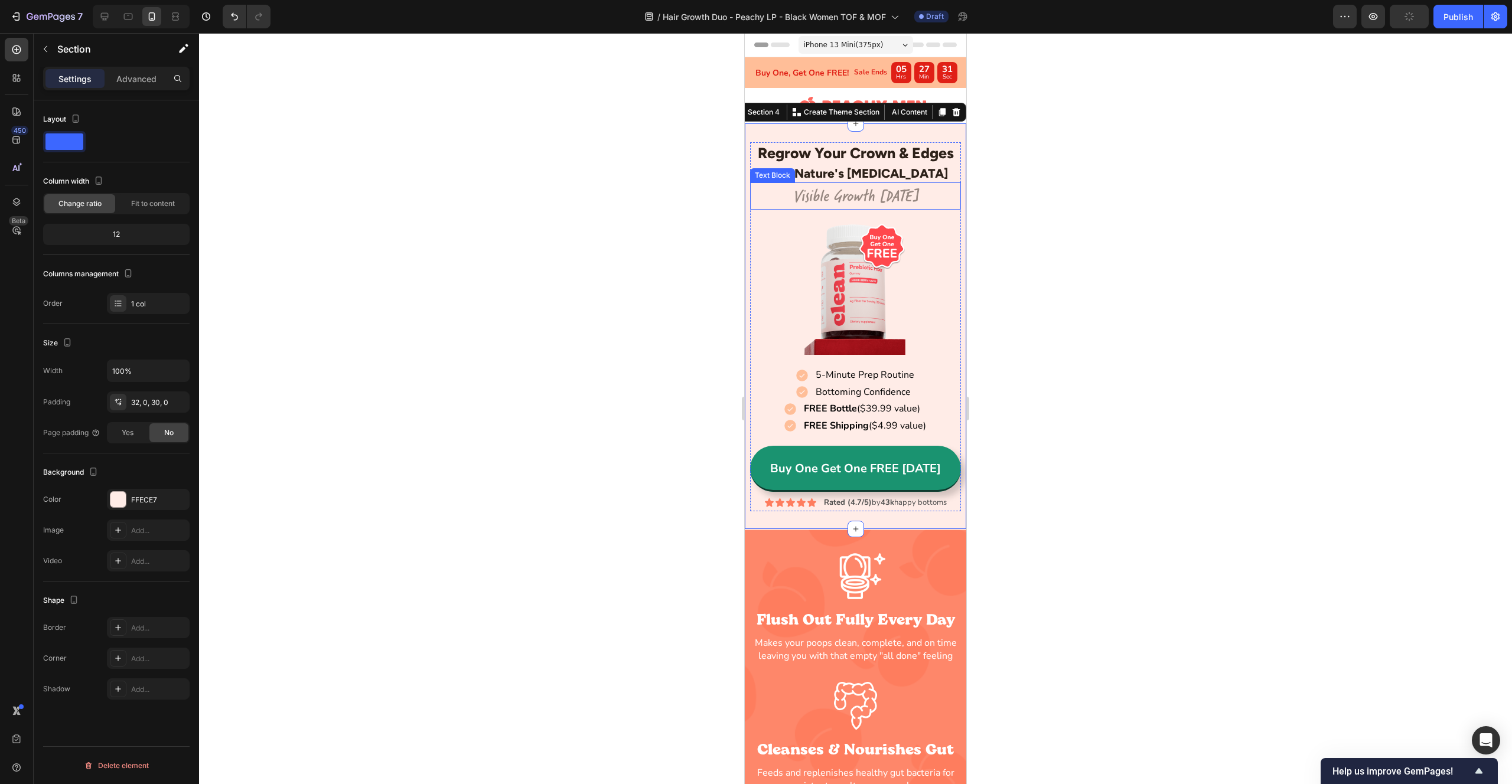
click at [829, 201] on p "Visible Growth [DATE]" at bounding box center [855, 196] width 208 height 24
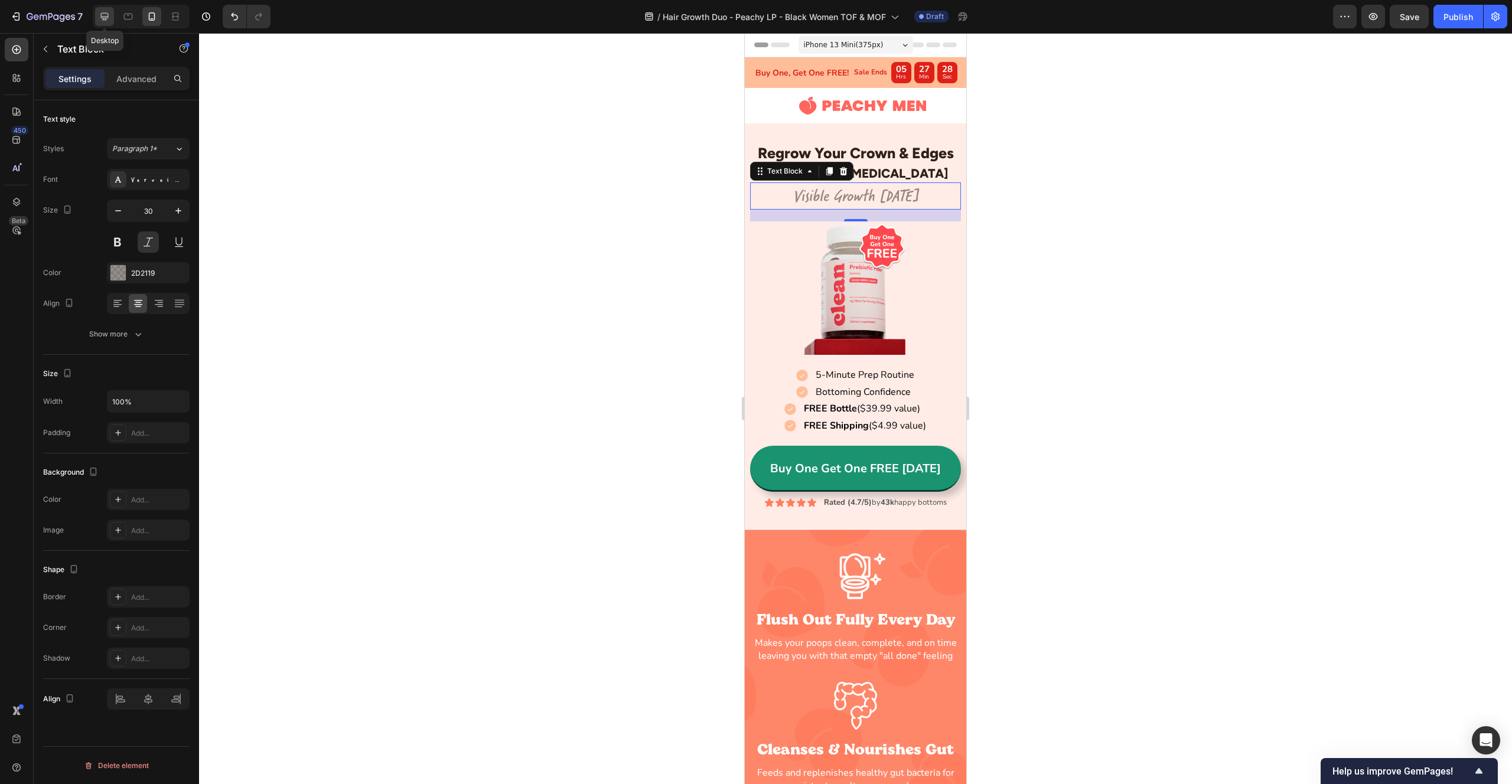
click at [101, 18] on icon at bounding box center [104, 17] width 12 height 12
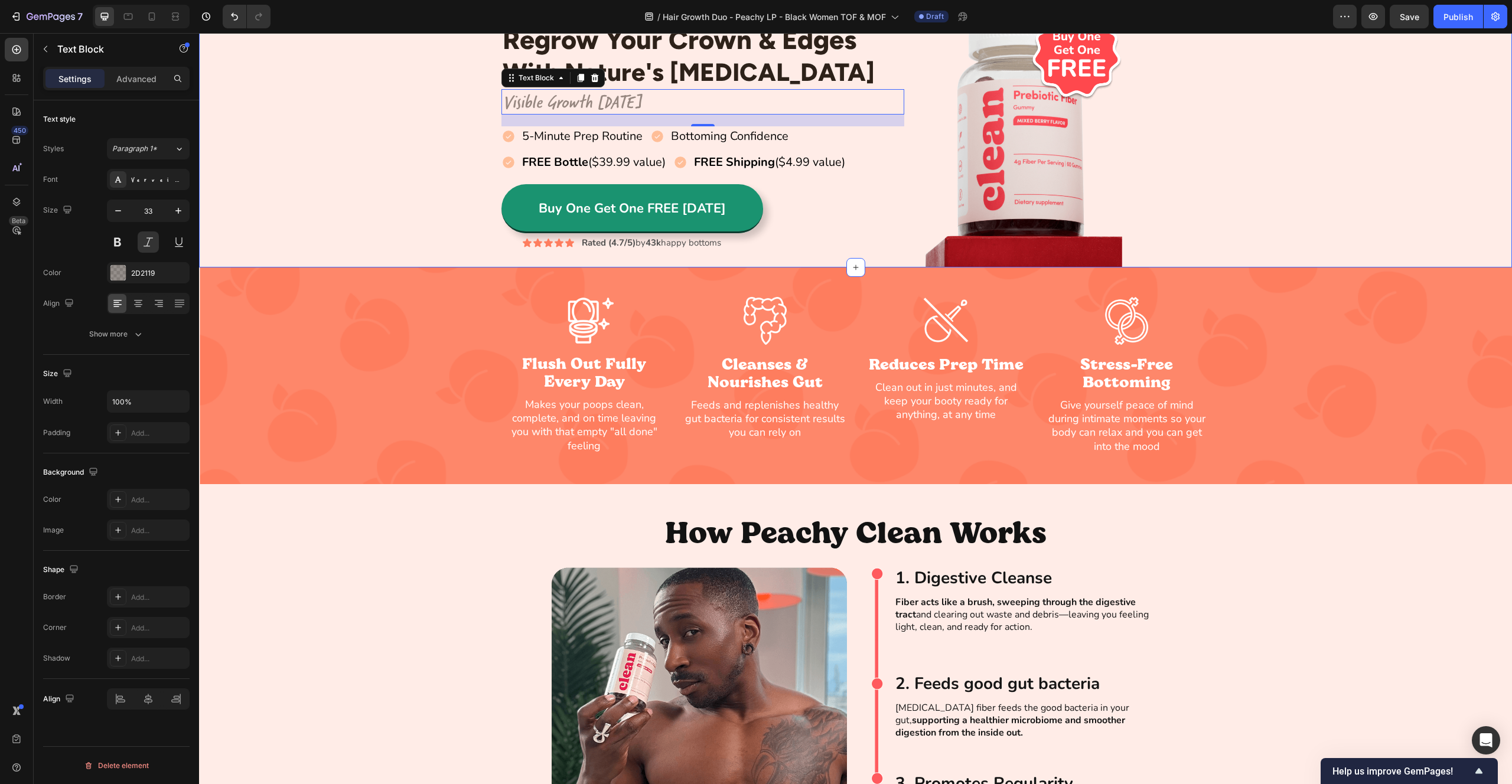
scroll to position [189, 0]
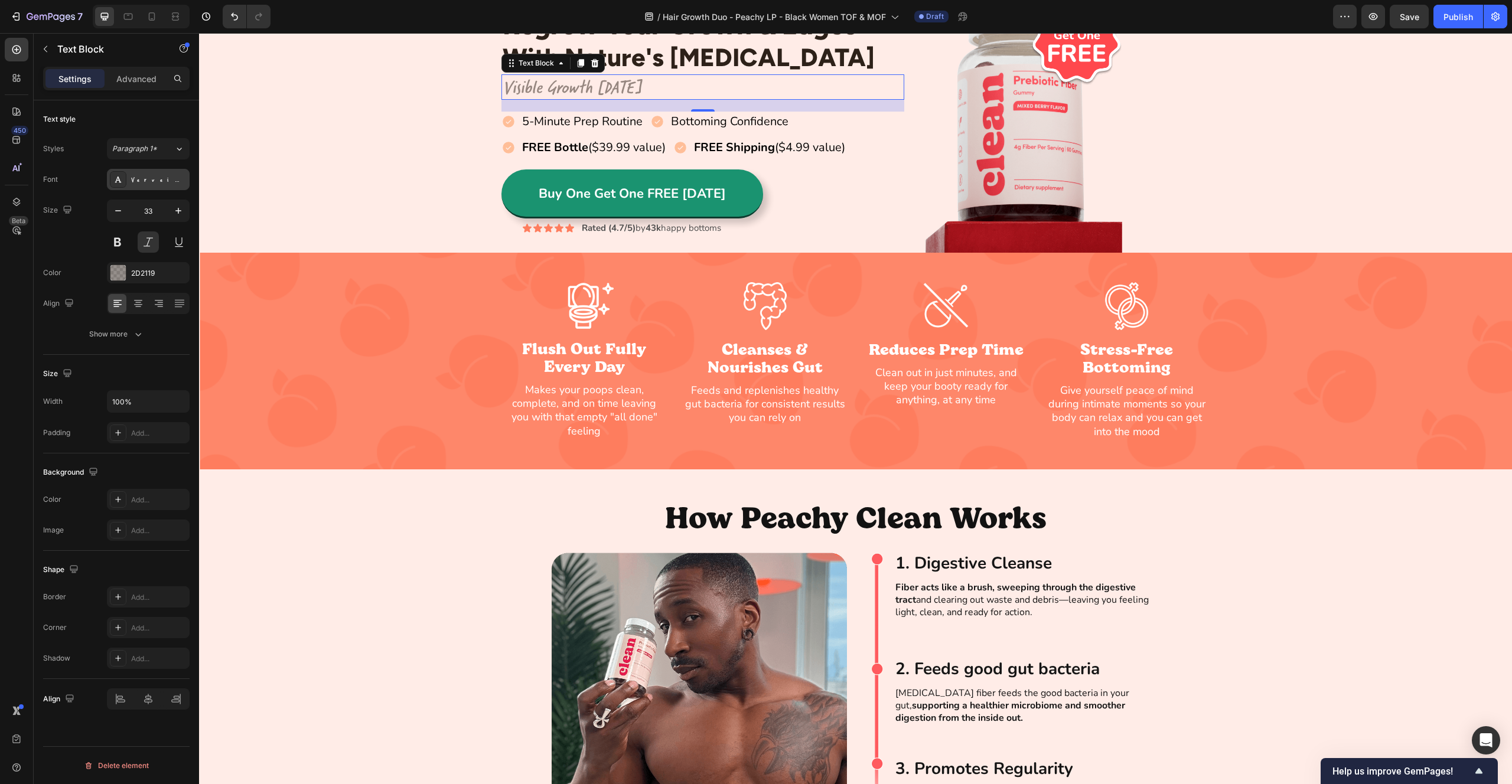
click at [137, 181] on div "VerveineRegular" at bounding box center [158, 180] width 55 height 11
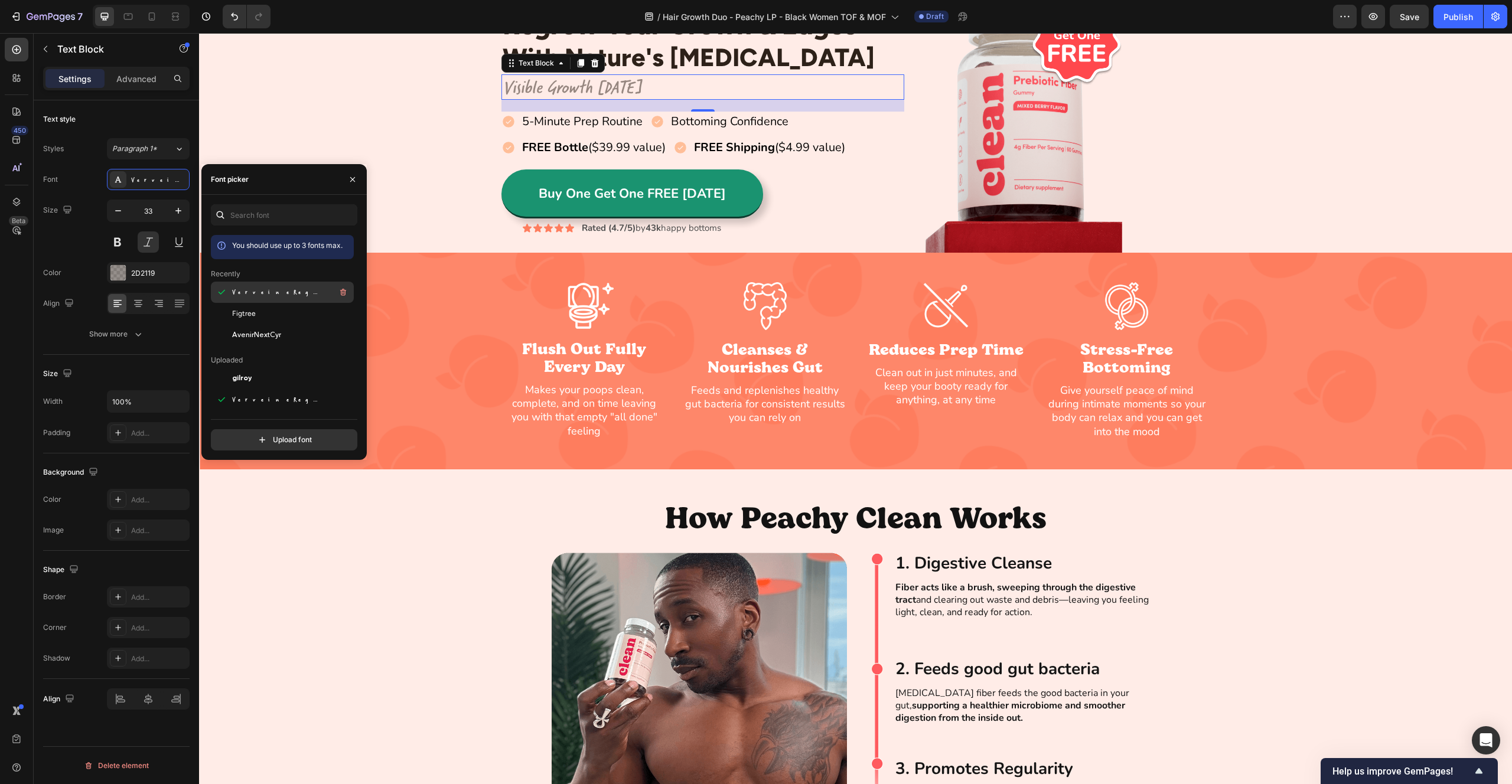
click at [275, 318] on div "Figtree" at bounding box center [292, 313] width 119 height 11
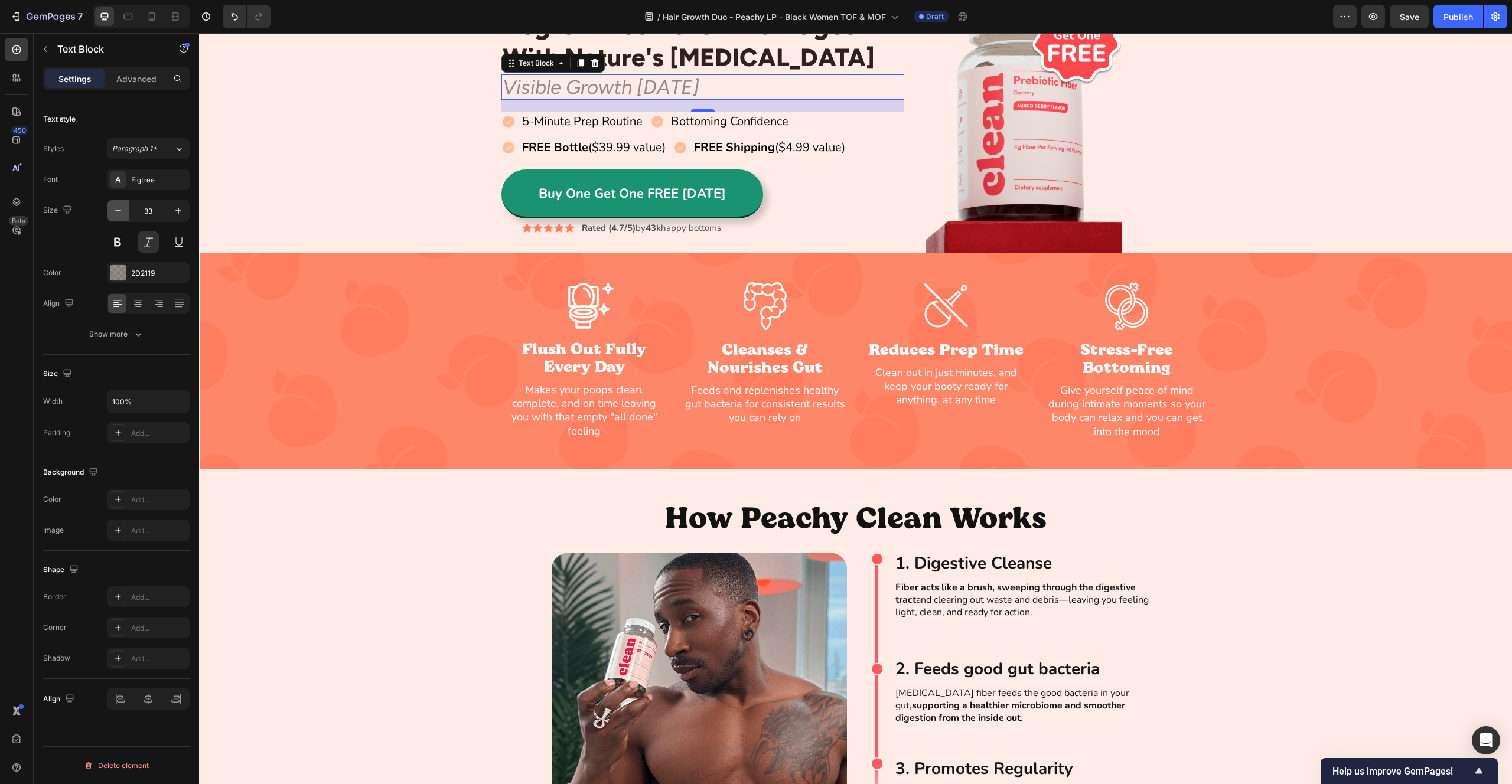
click at [121, 214] on icon "button" at bounding box center [118, 211] width 12 height 12
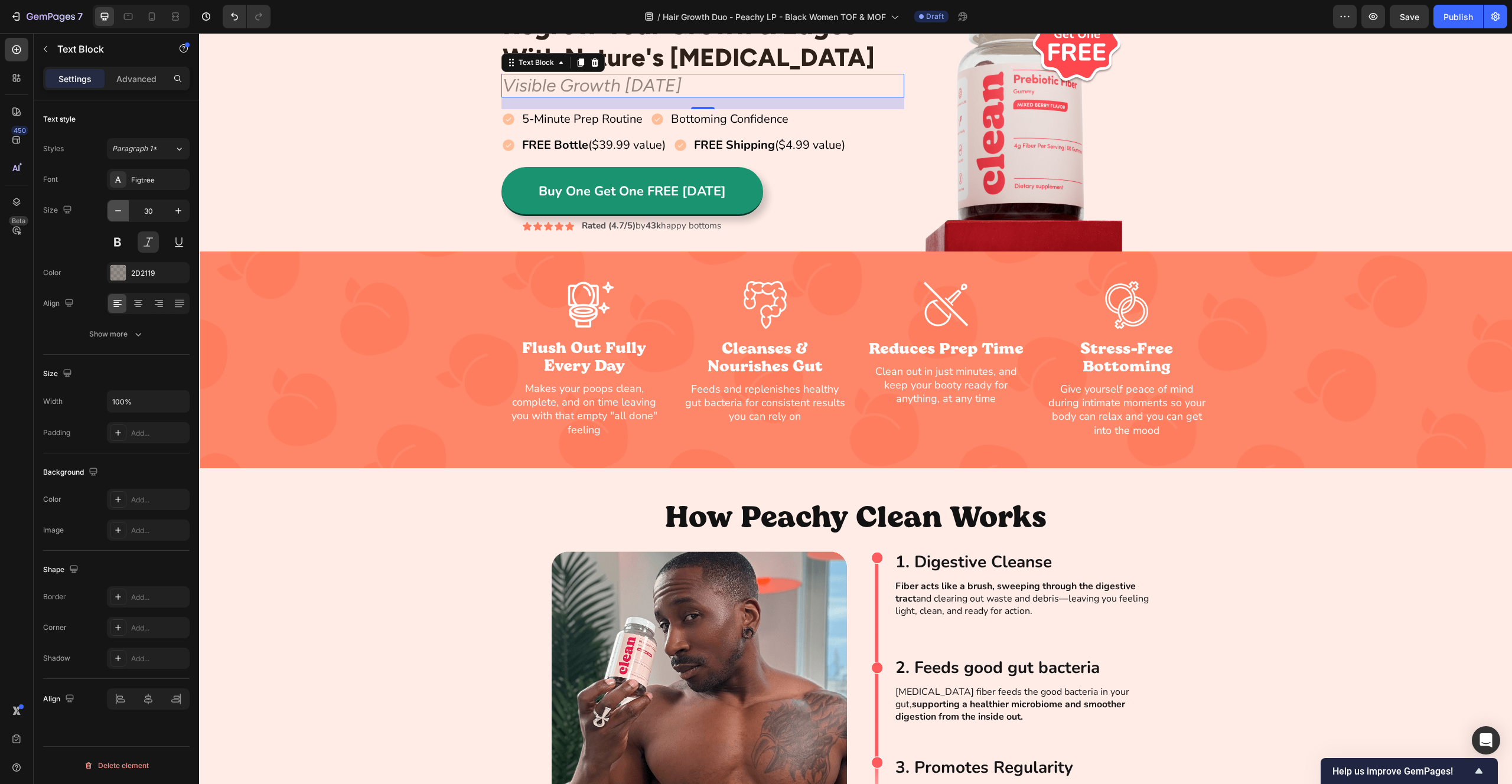
click at [121, 214] on icon "button" at bounding box center [118, 211] width 12 height 12
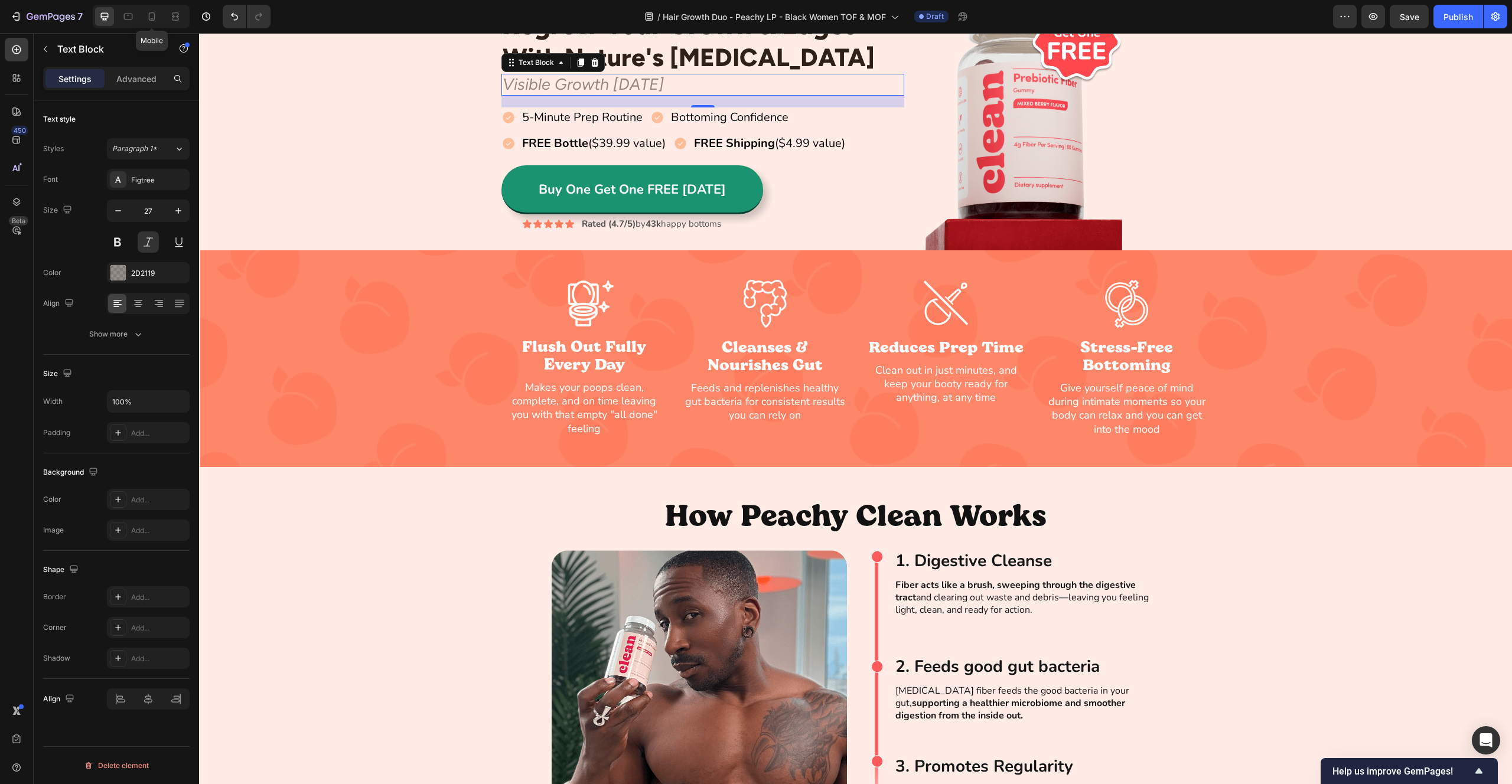
drag, startPoint x: 145, startPoint y: 14, endPoint x: 166, endPoint y: 24, distance: 23.3
click at [145, 14] on div at bounding box center [152, 17] width 19 height 19
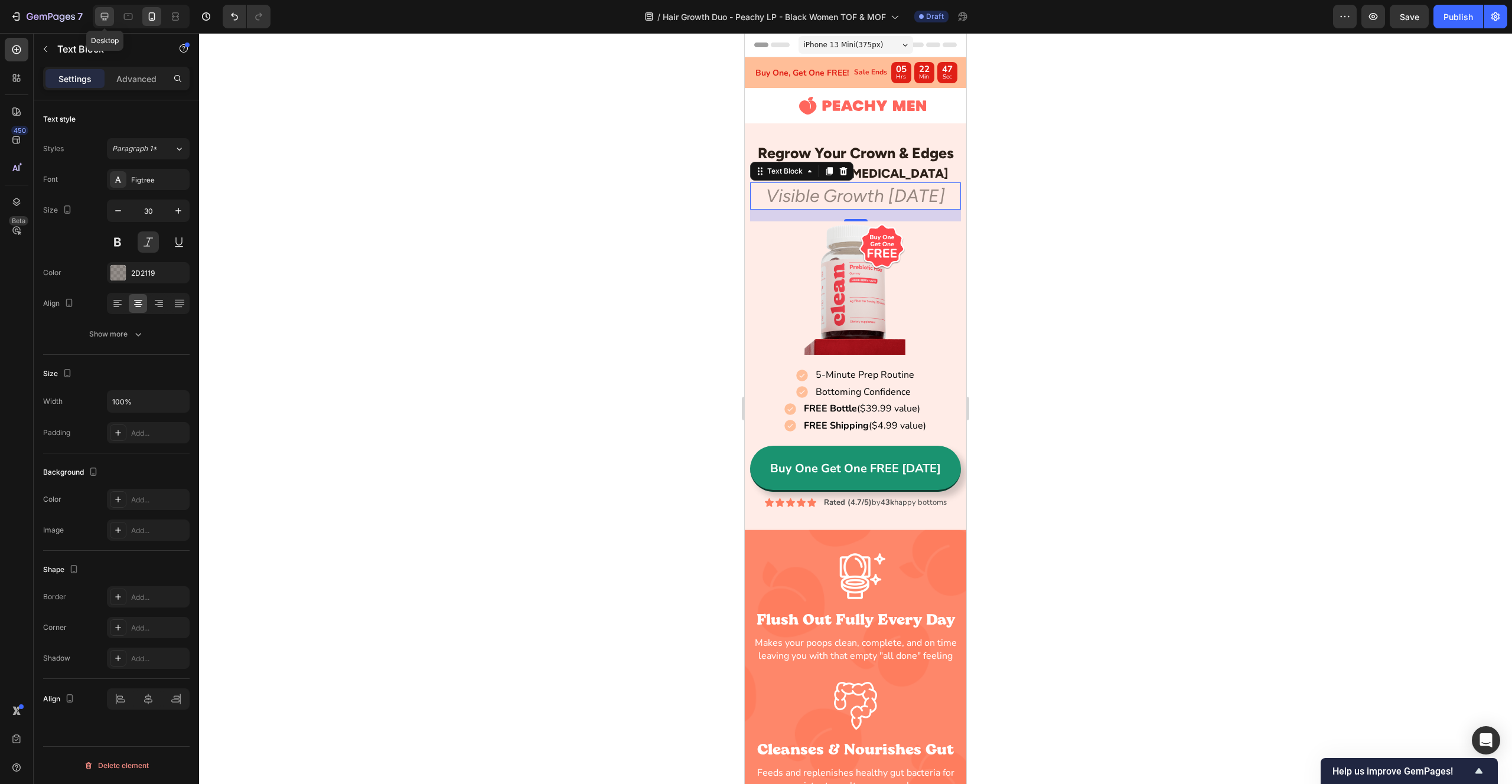
click at [99, 21] on icon at bounding box center [104, 17] width 12 height 12
type input "27"
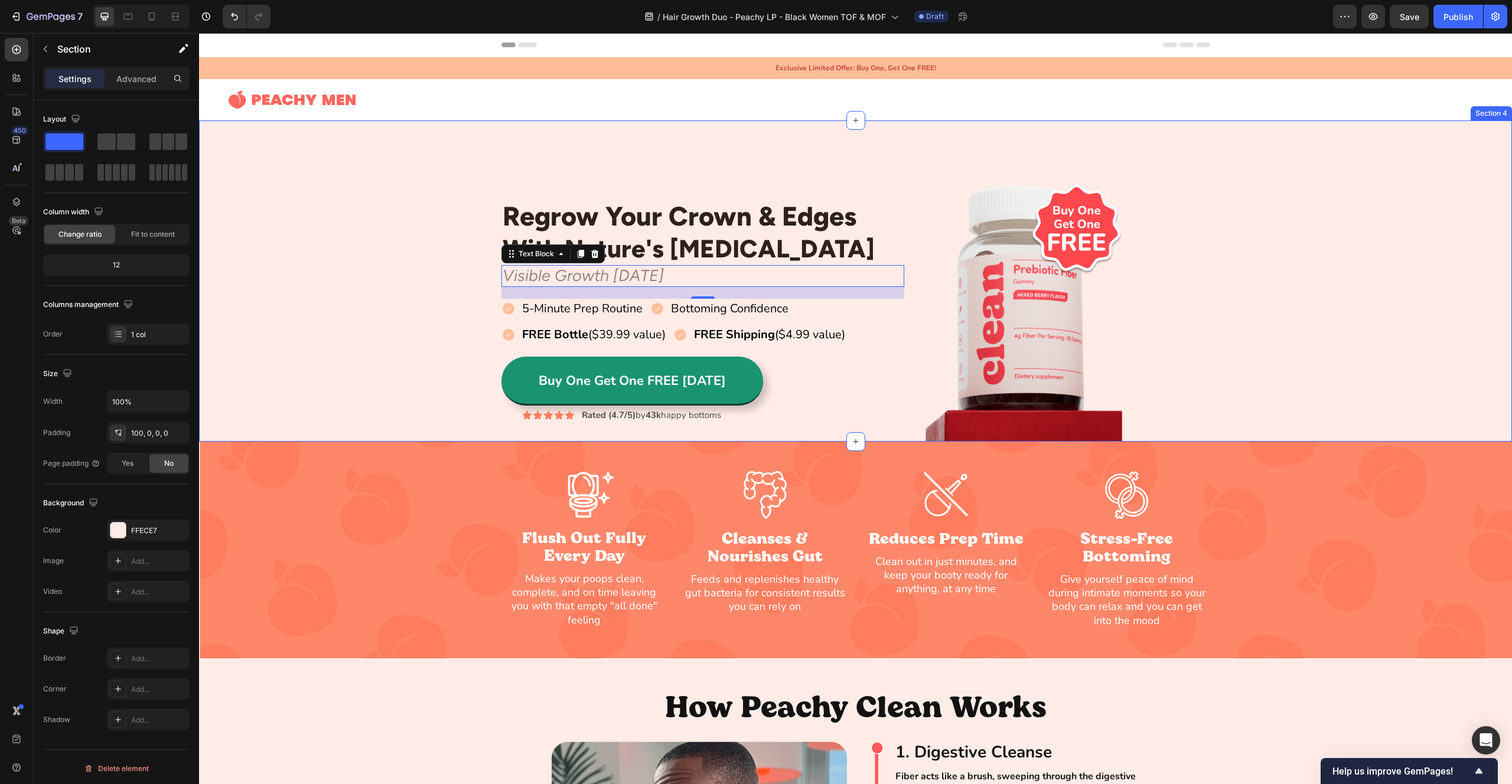
click at [429, 265] on div "Regrow Your Crown & Edges Heading With Nature's [MEDICAL_DATA] Heading Row Visi…" at bounding box center [856, 311] width 1313 height 262
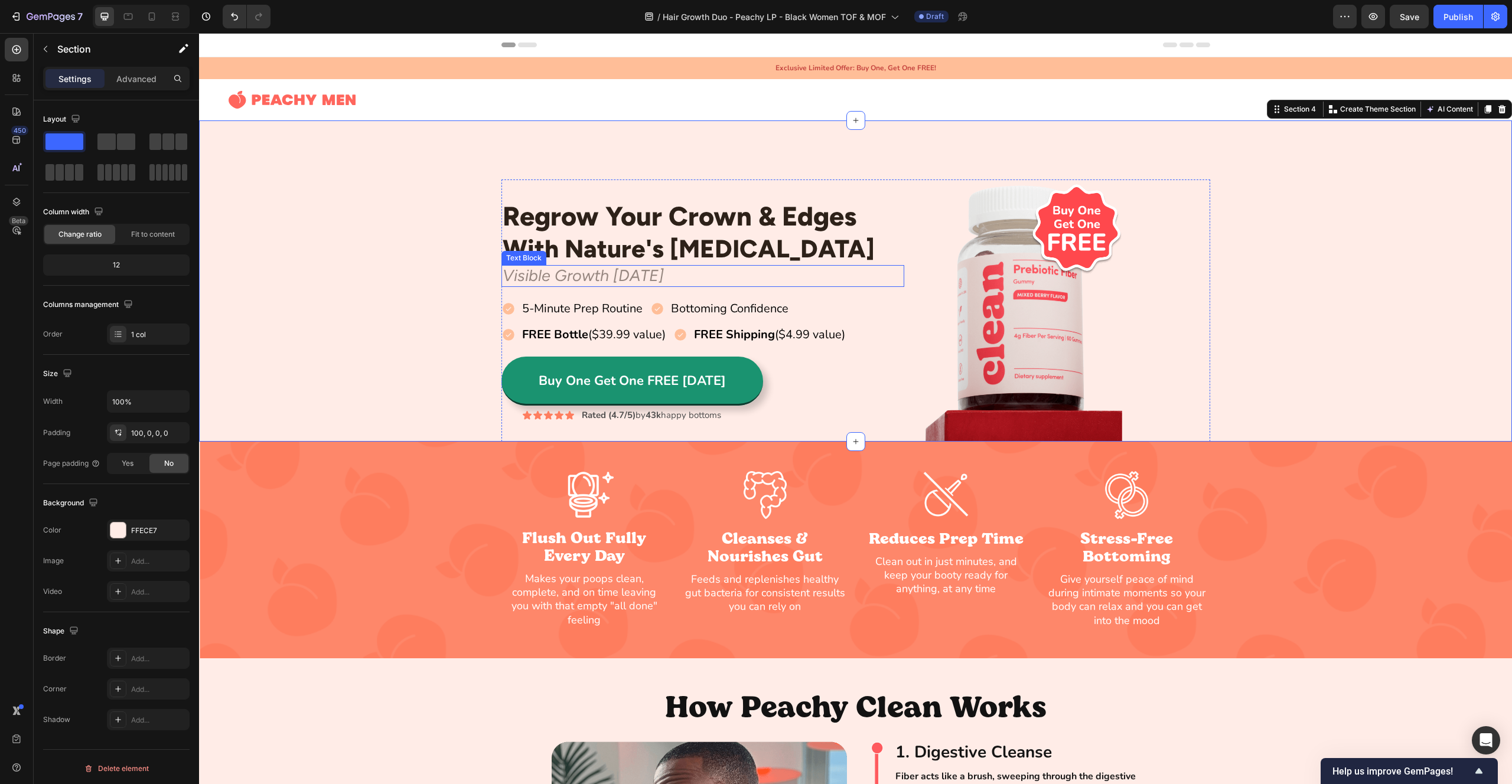
click at [551, 282] on p "Visible Growth [DATE]" at bounding box center [702, 275] width 401 height 19
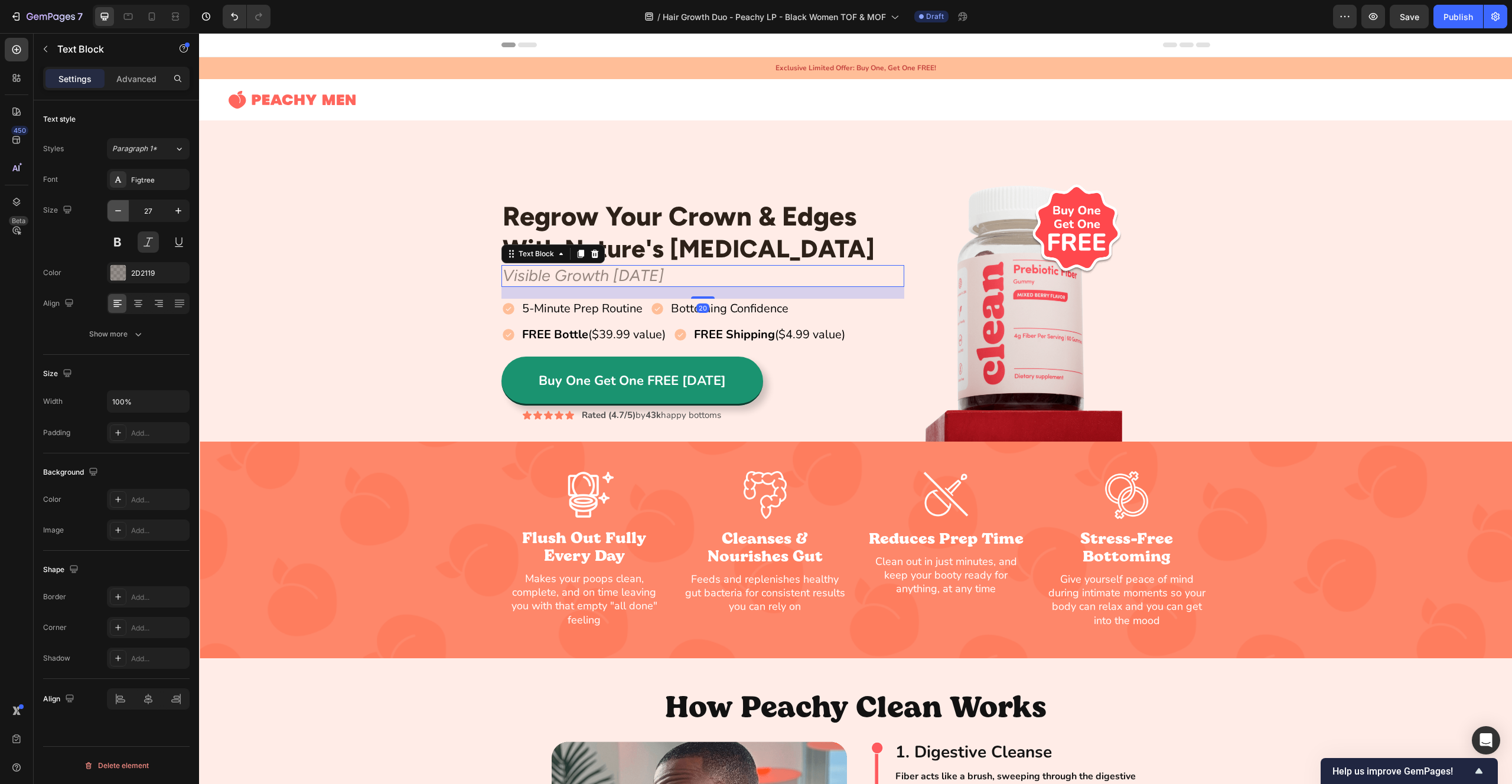
click at [119, 211] on icon "button" at bounding box center [118, 211] width 12 height 12
type input "24"
click at [143, 245] on button at bounding box center [148, 242] width 22 height 22
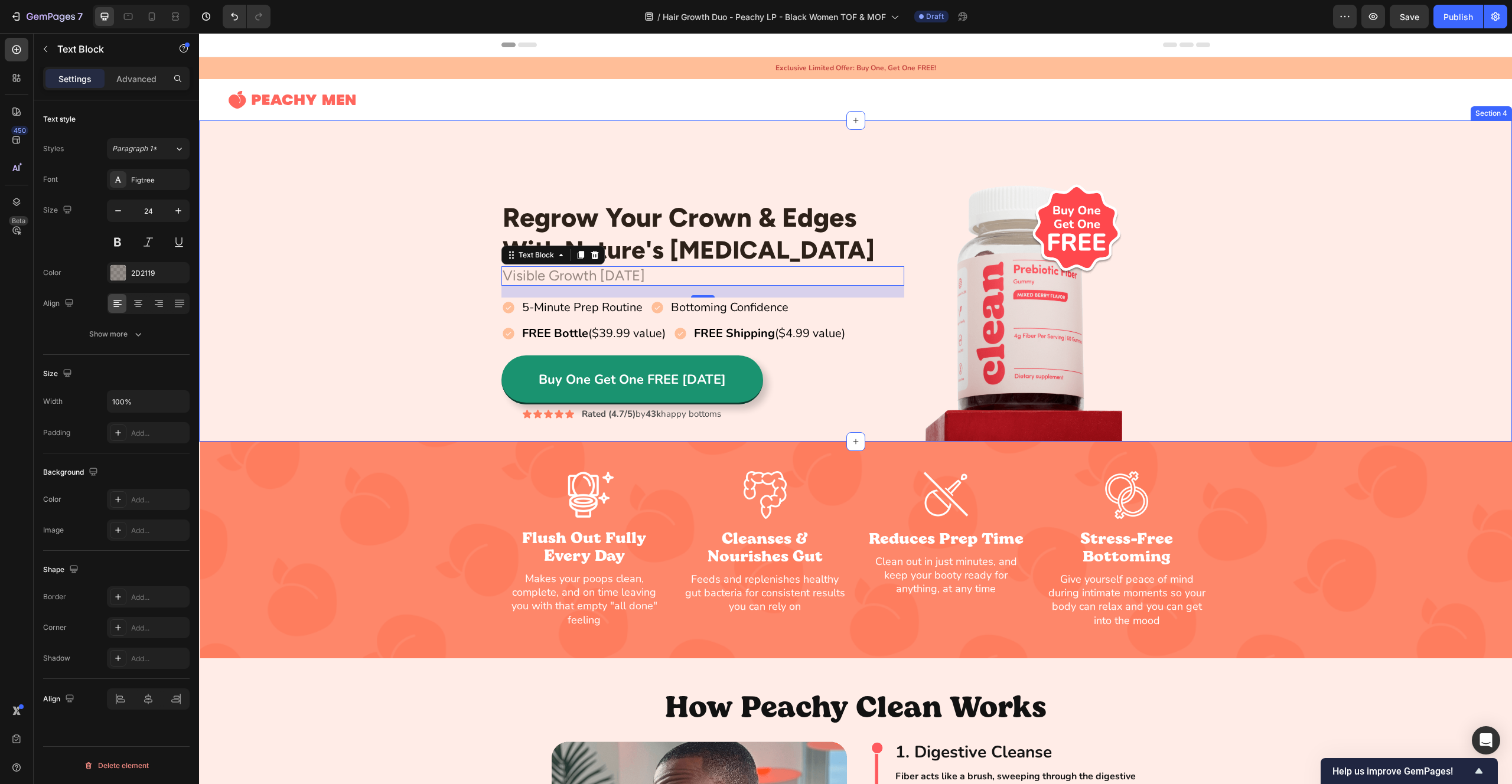
click at [301, 220] on div "Regrow Your Crown & Edges Heading With Nature's [MEDICAL_DATA] Heading Row Visi…" at bounding box center [856, 311] width 1313 height 262
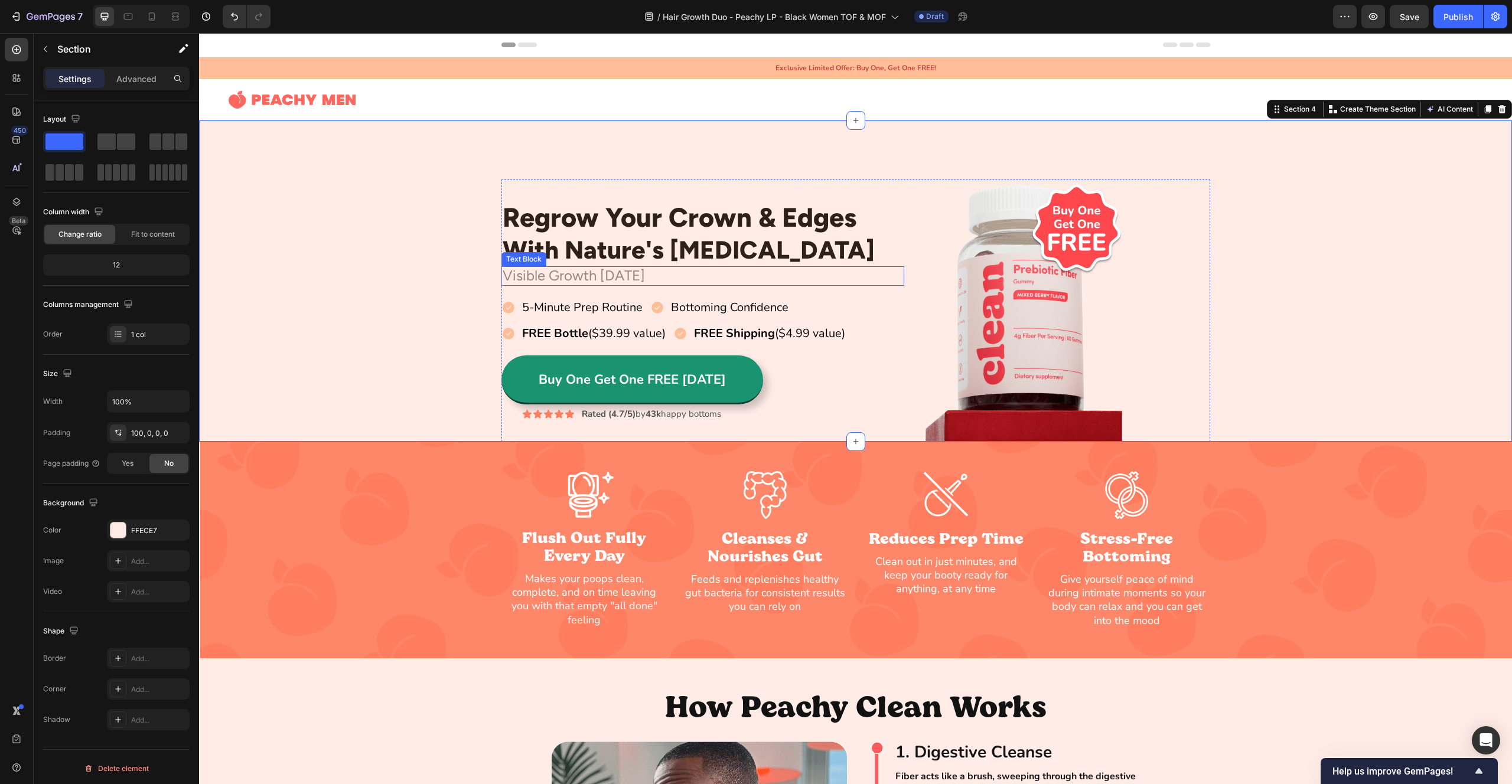
click at [559, 275] on p "Visible Growth [DATE]" at bounding box center [702, 276] width 401 height 17
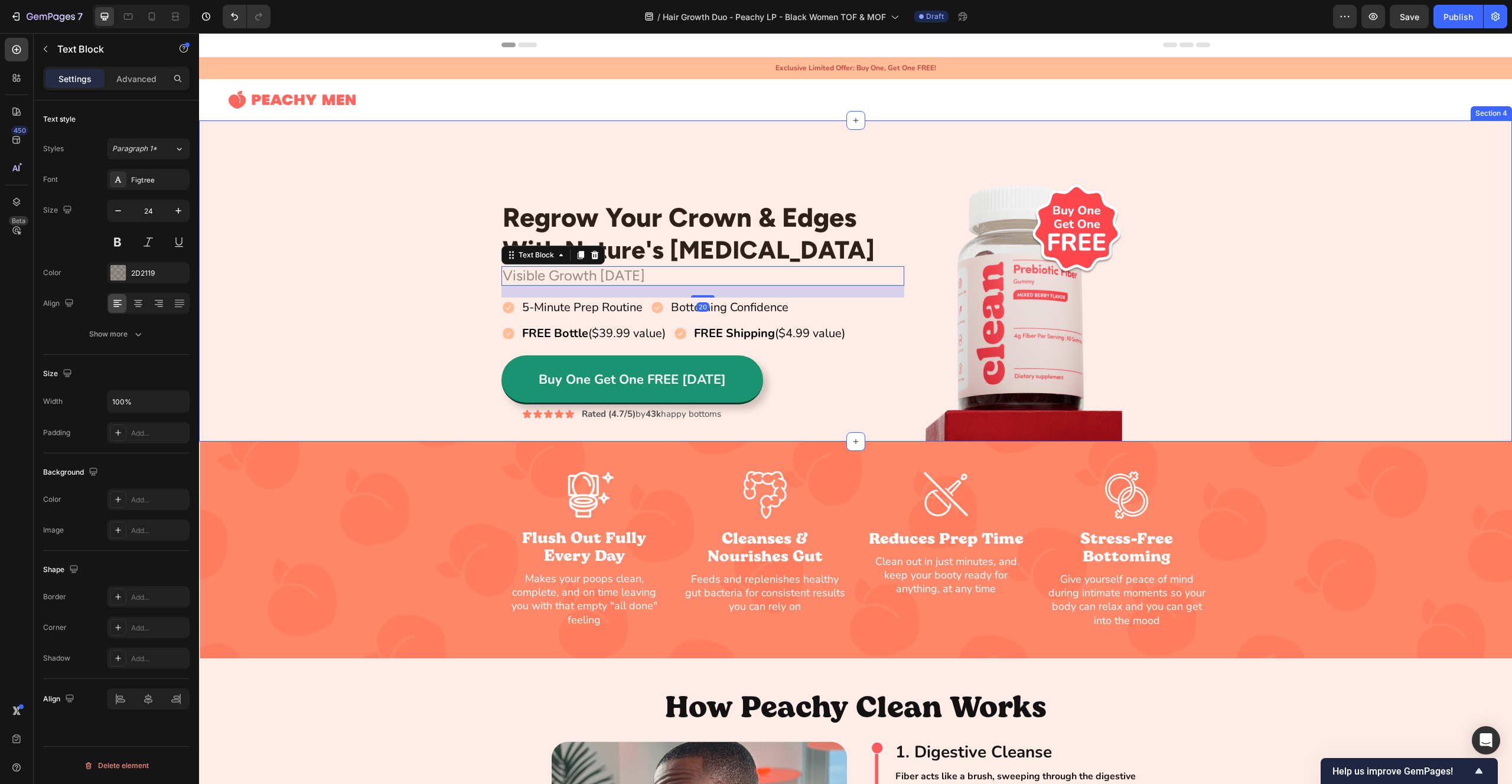
click at [317, 216] on div "Regrow Your Crown & Edges Heading With Nature's [MEDICAL_DATA] Heading Row Visi…" at bounding box center [856, 311] width 1313 height 262
click at [641, 280] on p "Visible Growth [DATE]" at bounding box center [702, 276] width 401 height 17
click at [404, 250] on div "Regrow Your Crown & Edges Heading With Nature's [MEDICAL_DATA] Heading Row Visi…" at bounding box center [856, 311] width 1313 height 262
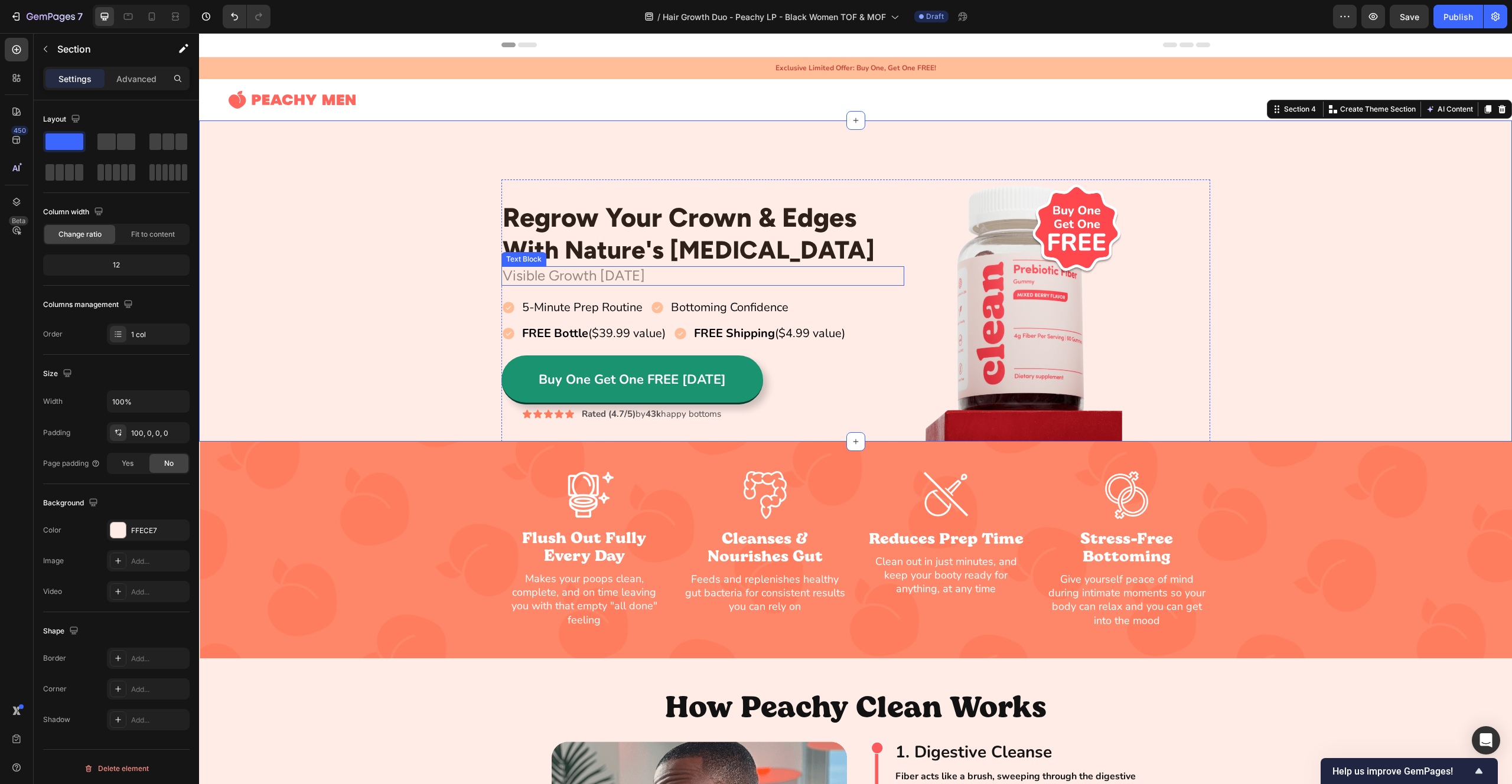
click at [515, 278] on p "Visible Growth [DATE]" at bounding box center [702, 276] width 401 height 17
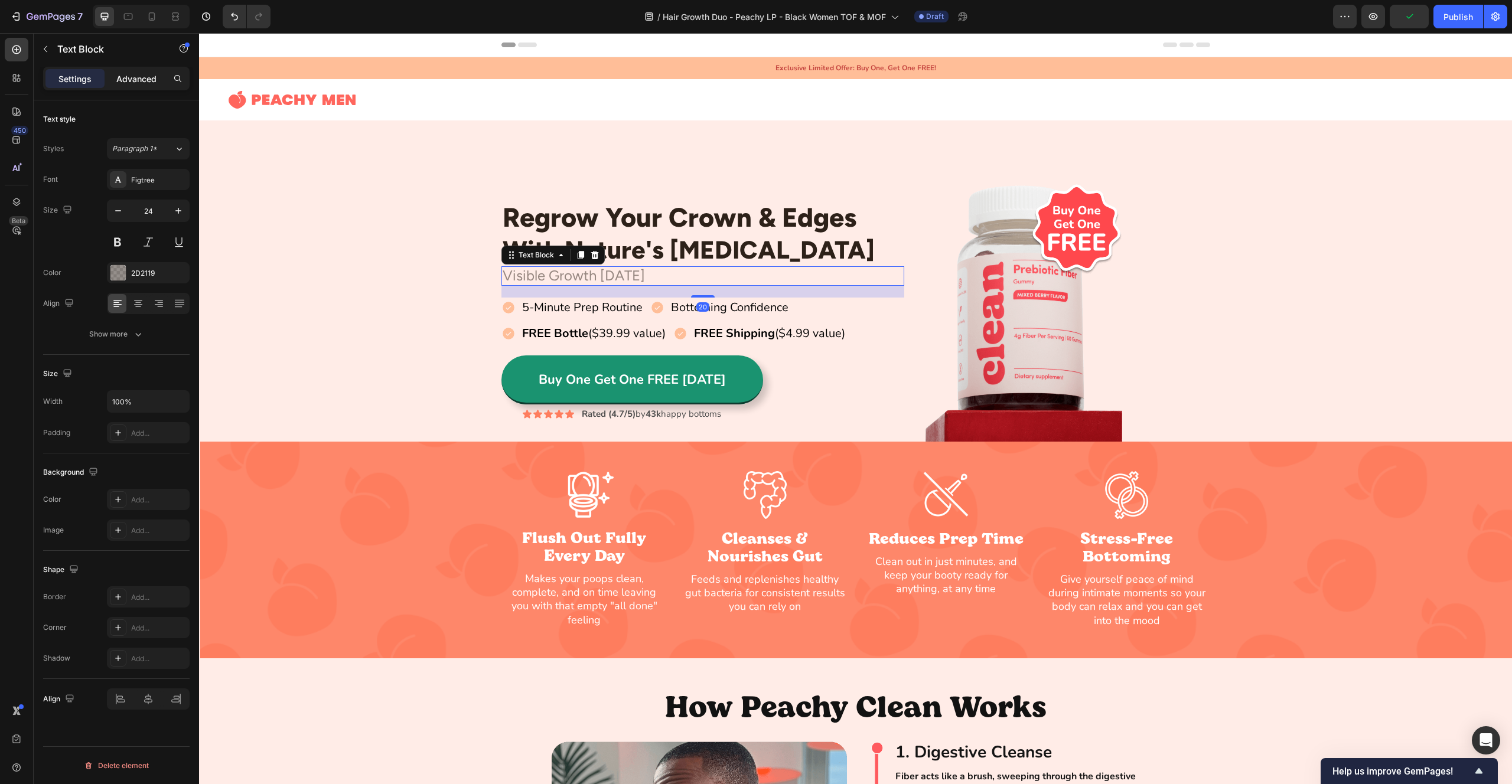
click at [119, 76] on p "Advanced" at bounding box center [137, 78] width 40 height 12
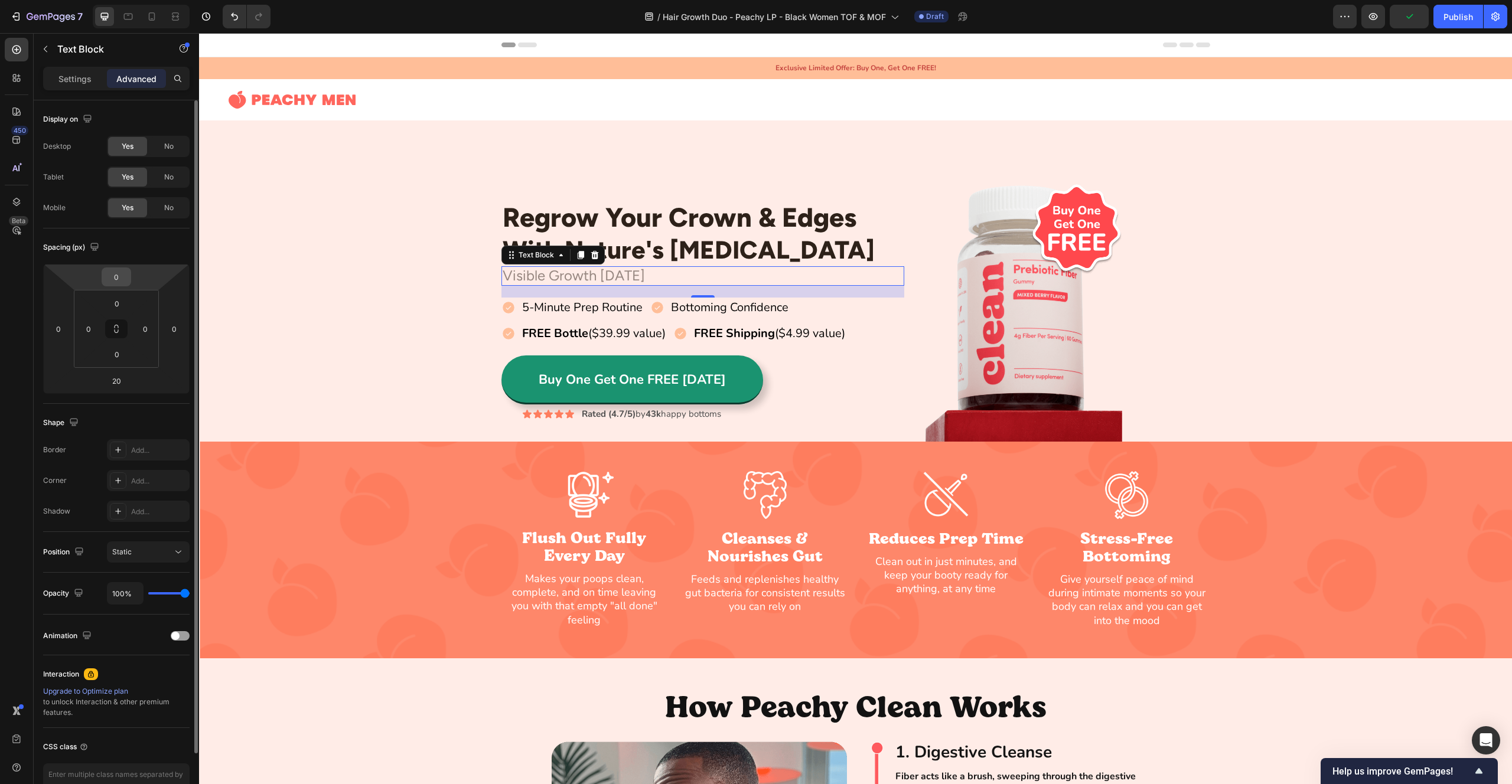
click at [113, 282] on input "0" at bounding box center [116, 277] width 24 height 18
type input "20"
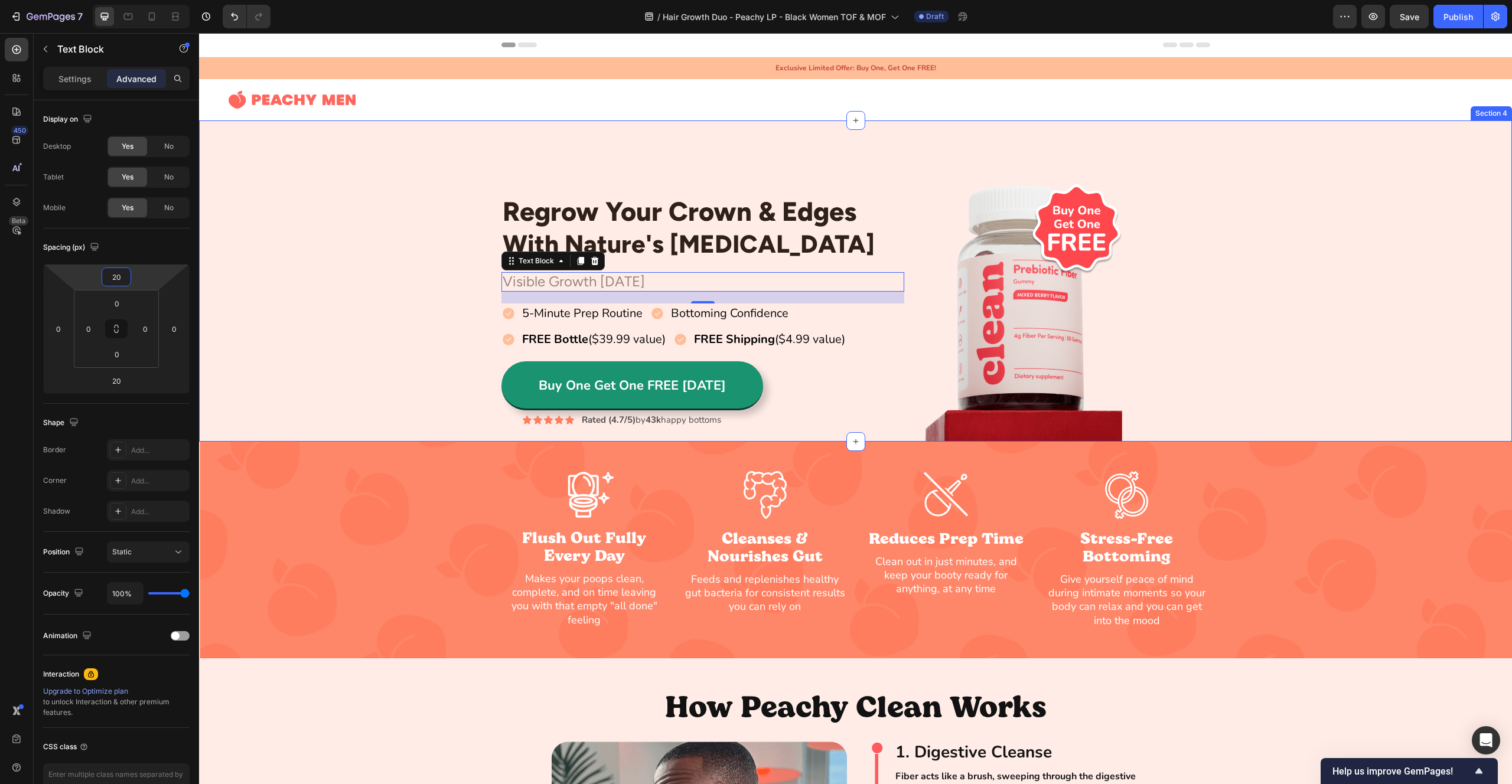
click at [322, 306] on div "Regrow Your Crown & Edges Heading With Nature's [MEDICAL_DATA] Heading Row Visi…" at bounding box center [856, 311] width 1313 height 262
click at [527, 285] on p "Visible Growth [DATE]" at bounding box center [702, 282] width 401 height 17
click at [119, 281] on input "20" at bounding box center [116, 277] width 24 height 18
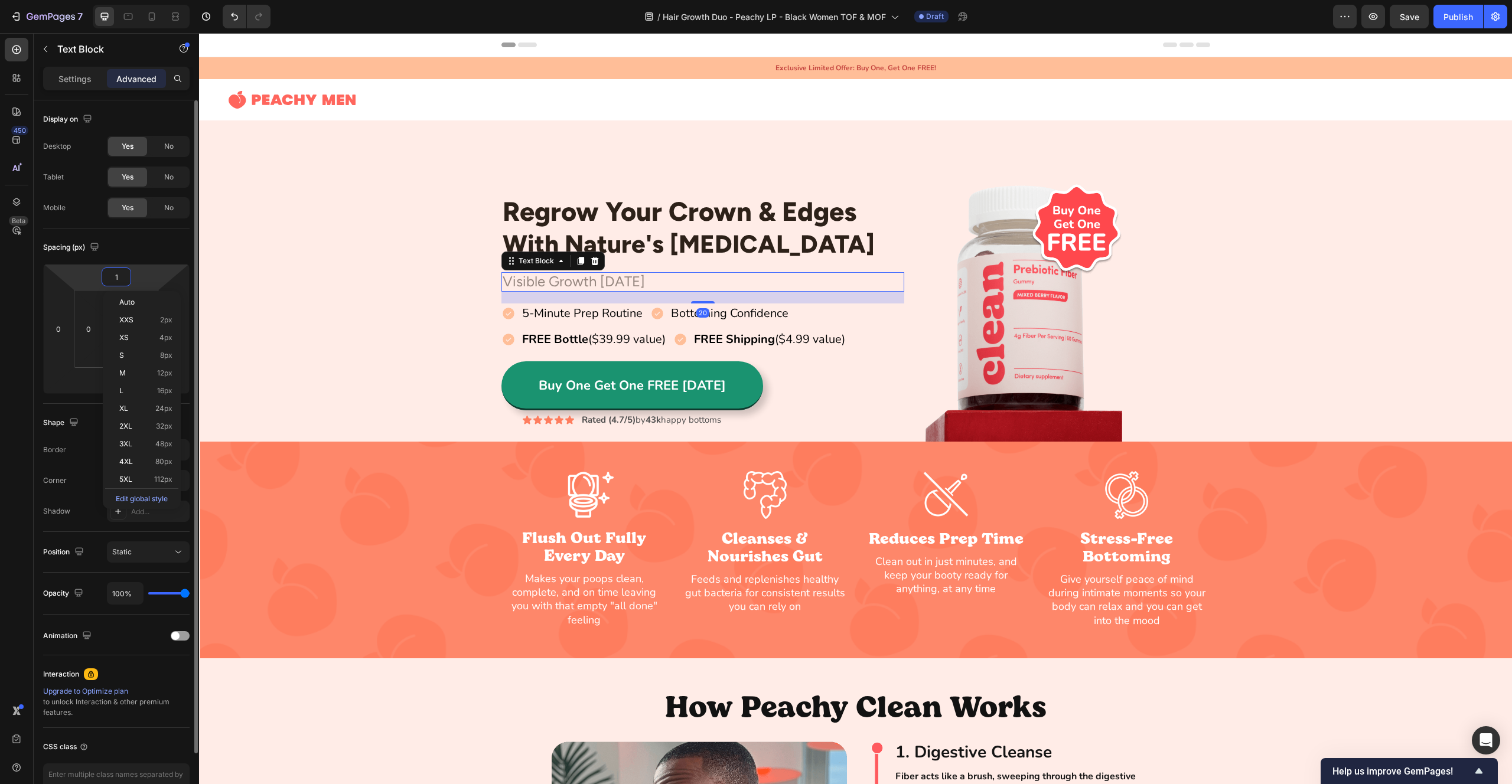
type input "10"
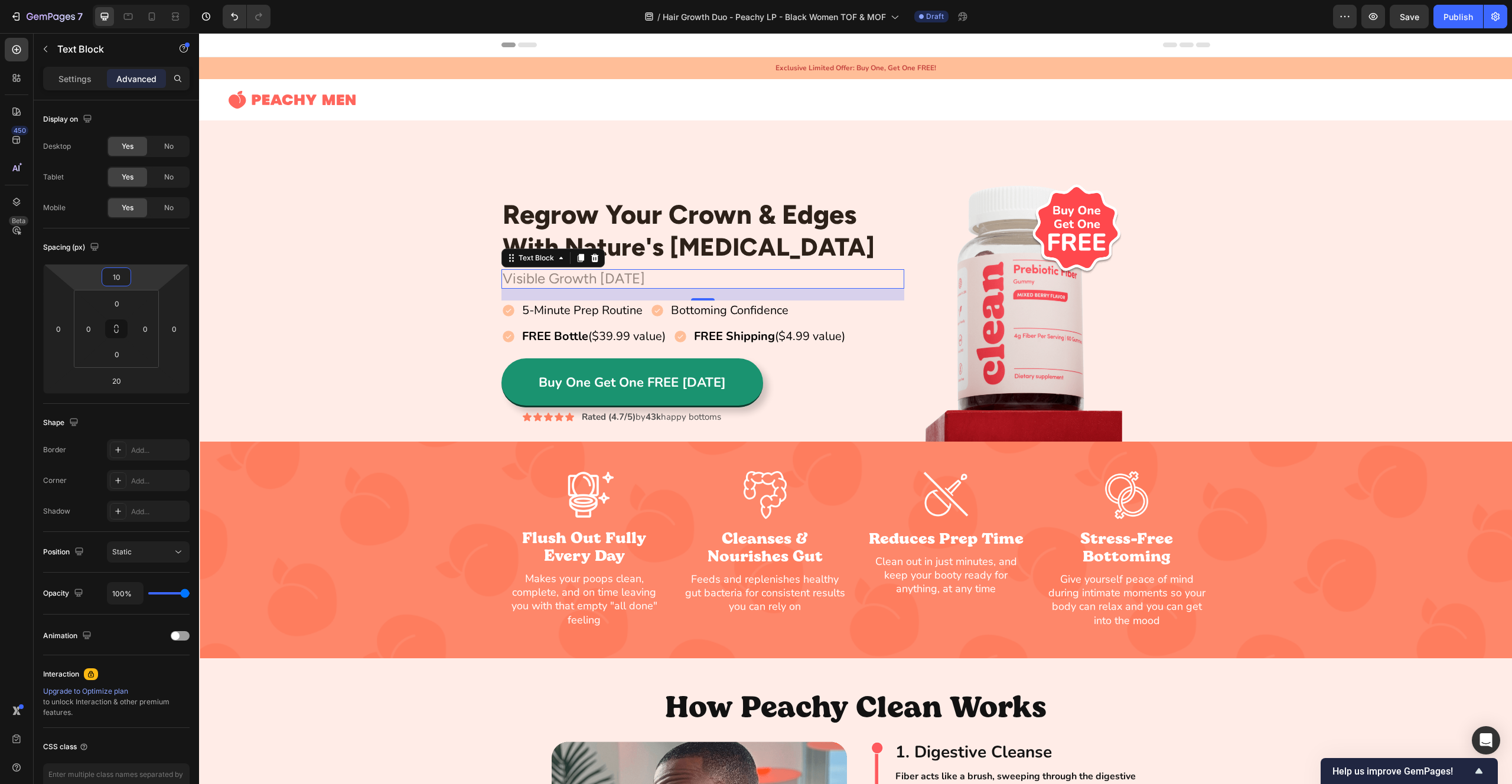
click at [249, 255] on div "Regrow Your Crown & Edges Heading With Nature's [MEDICAL_DATA] Heading Row Visi…" at bounding box center [856, 311] width 1313 height 262
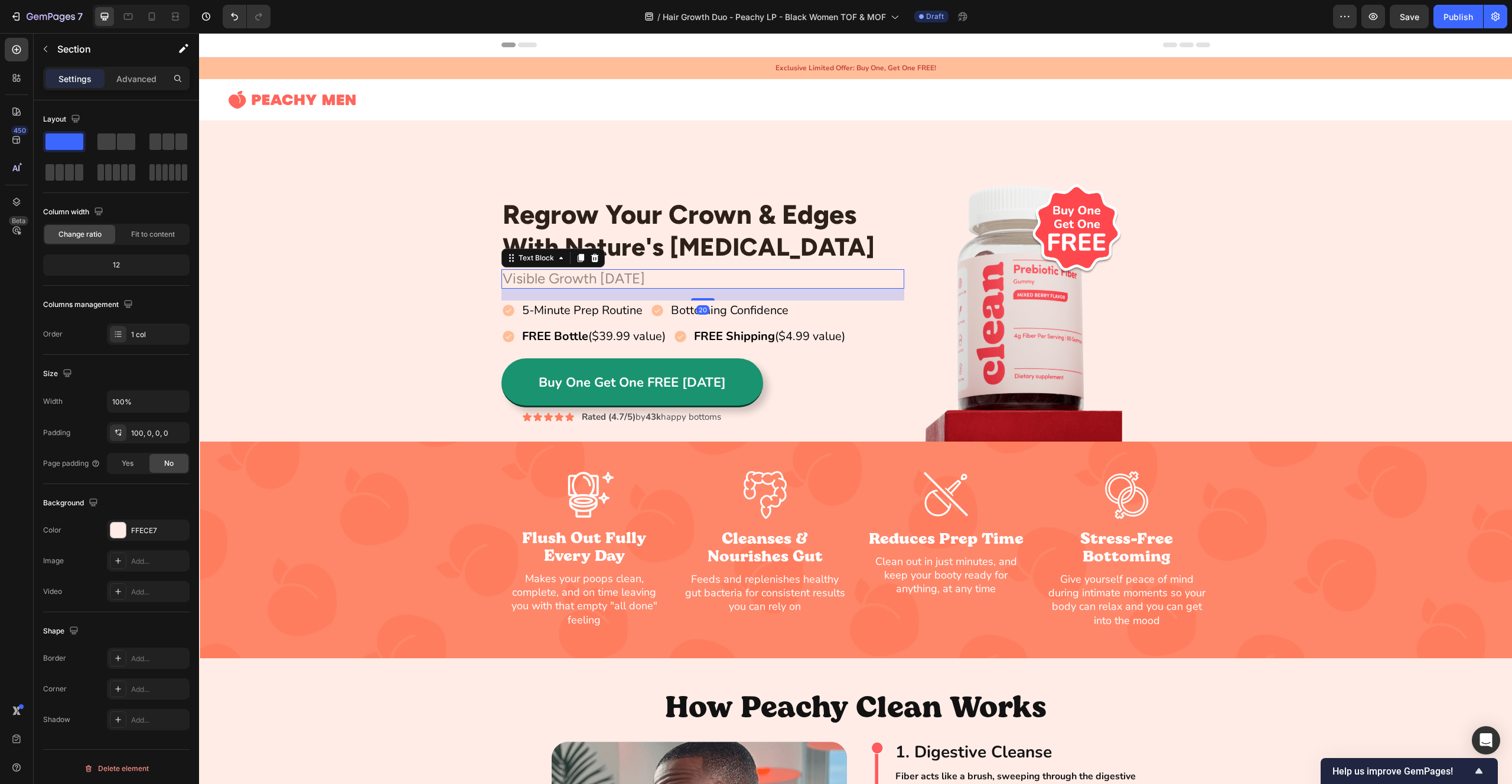
click at [589, 278] on p "Visible Growth [DATE]" at bounding box center [702, 279] width 401 height 17
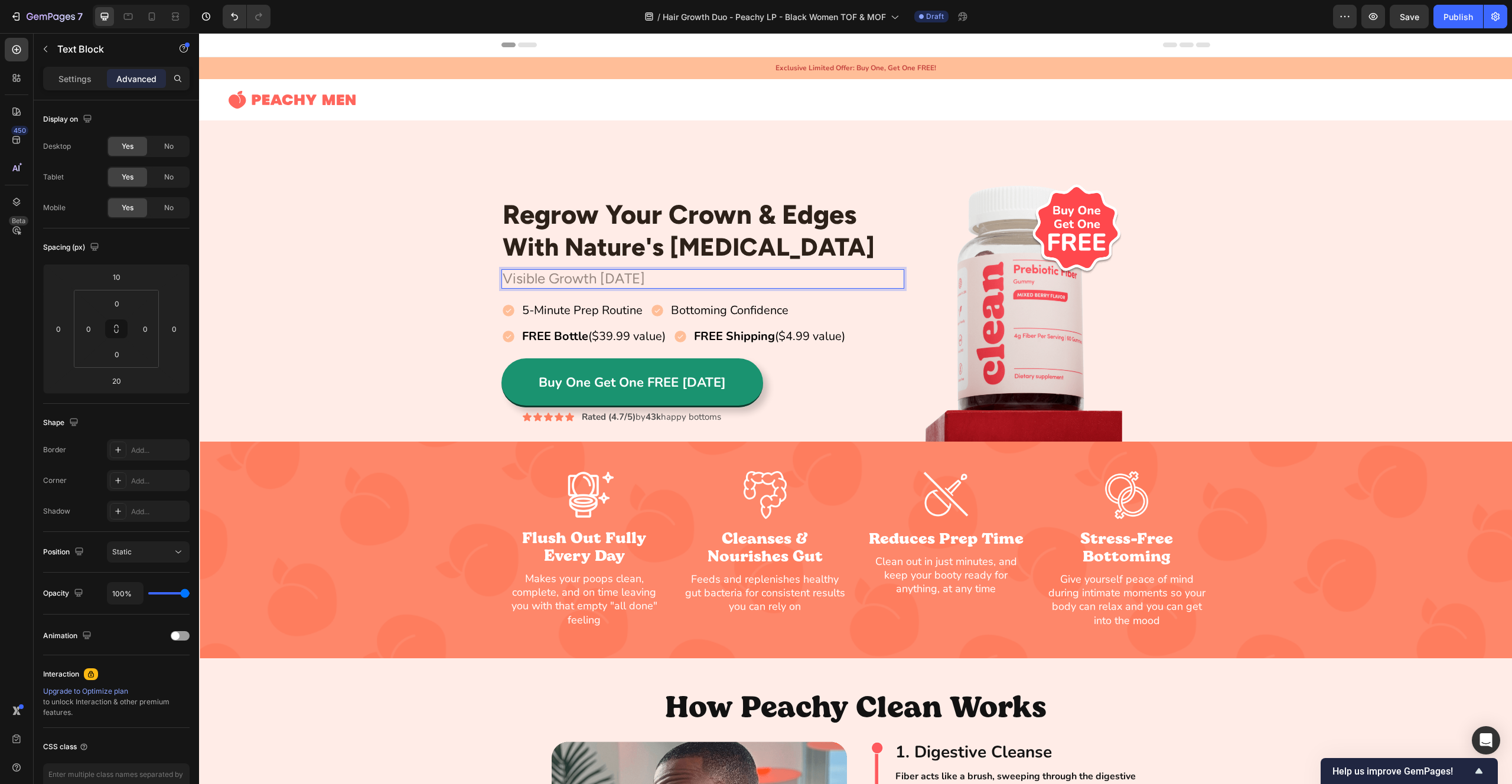
click at [587, 281] on p "Visible Growth [DATE]" at bounding box center [702, 279] width 401 height 17
click at [435, 250] on div "Regrow Your Crown & Edges Heading With Nature's [MEDICAL_DATA] Heading Row VISI…" at bounding box center [856, 311] width 1313 height 262
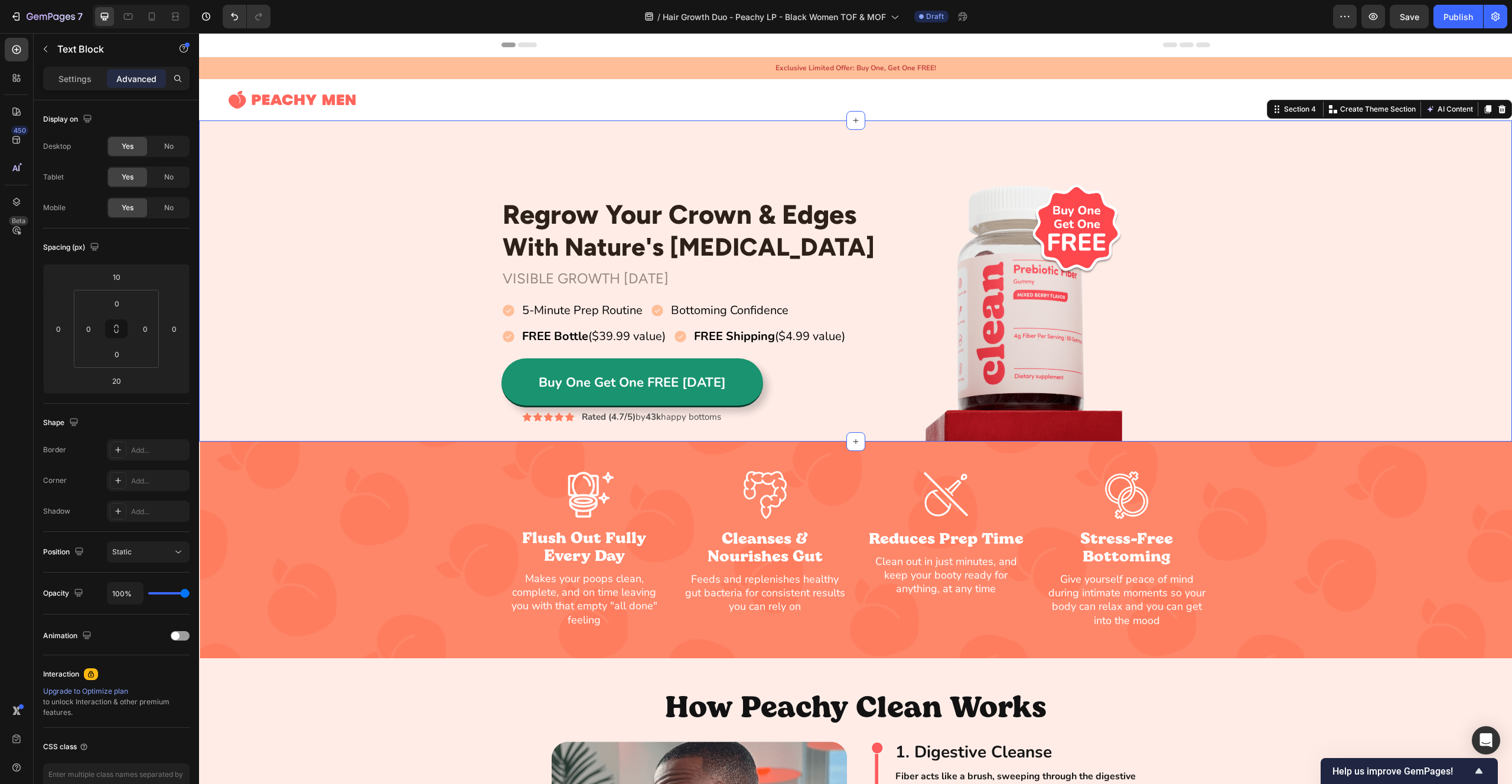
click at [549, 279] on p "VISIBLE GROWTH [DATE]" at bounding box center [702, 279] width 401 height 17
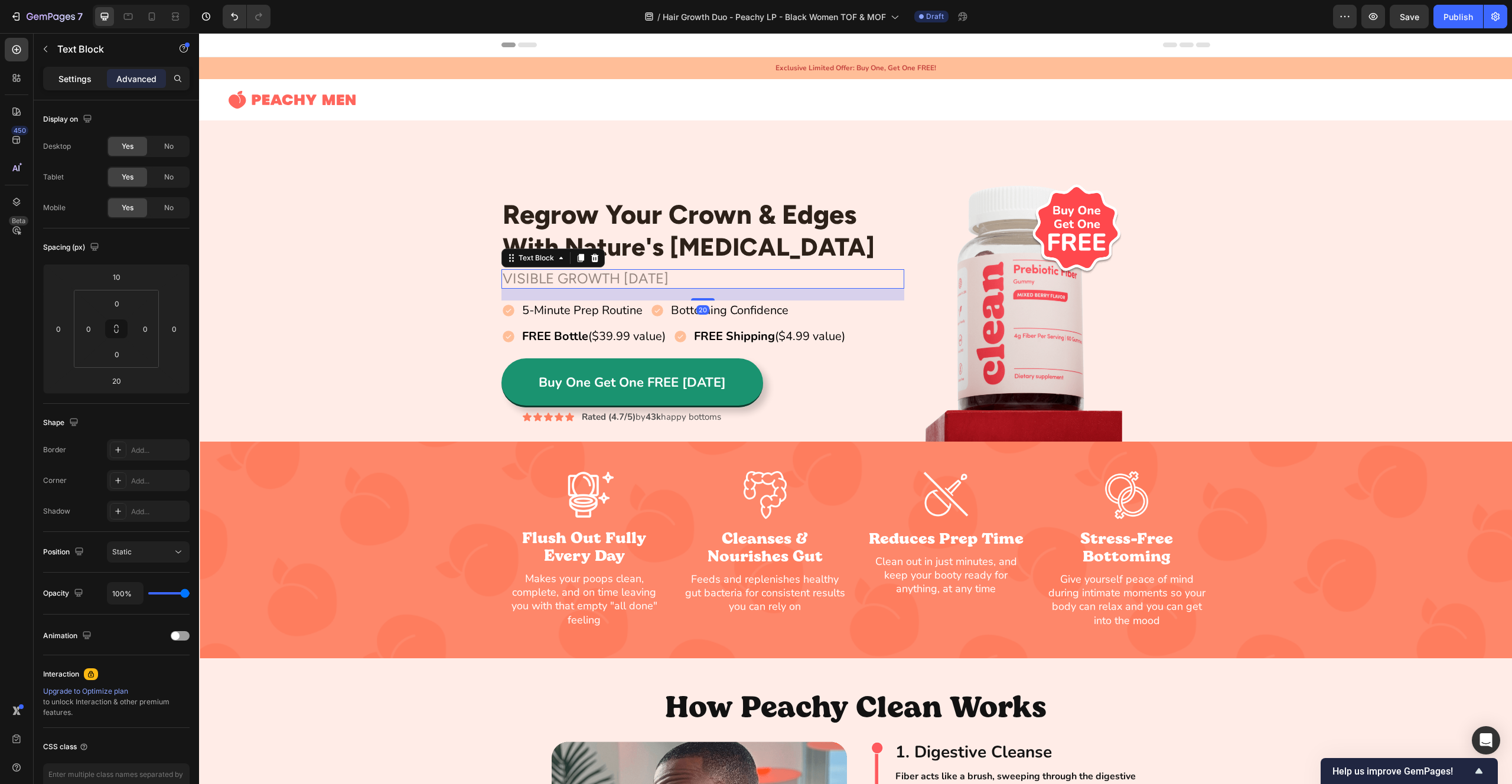
click at [81, 76] on p "Settings" at bounding box center [75, 78] width 33 height 12
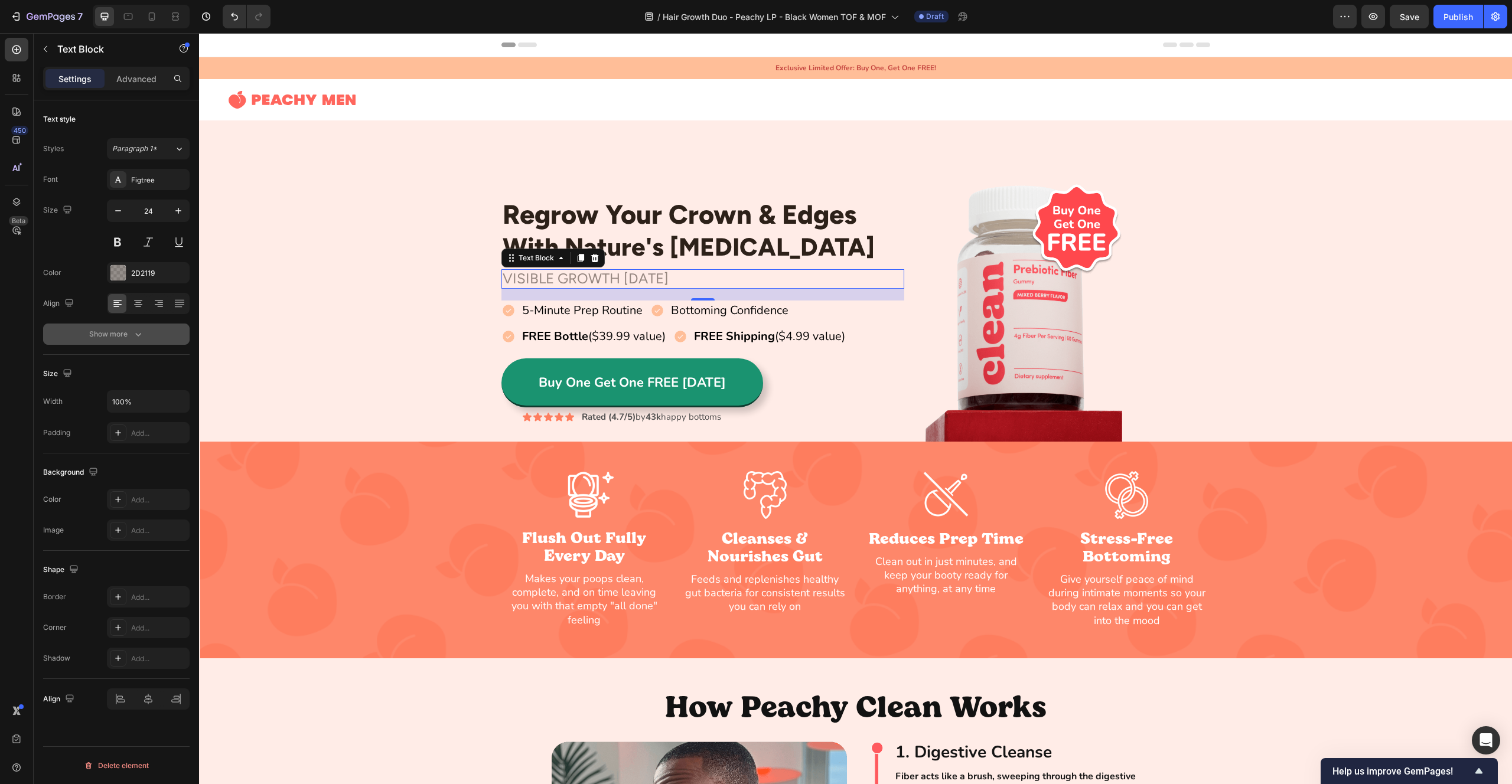
click at [127, 336] on div "Show more" at bounding box center [117, 334] width 55 height 12
click at [137, 329] on div "Normal" at bounding box center [142, 334] width 60 height 11
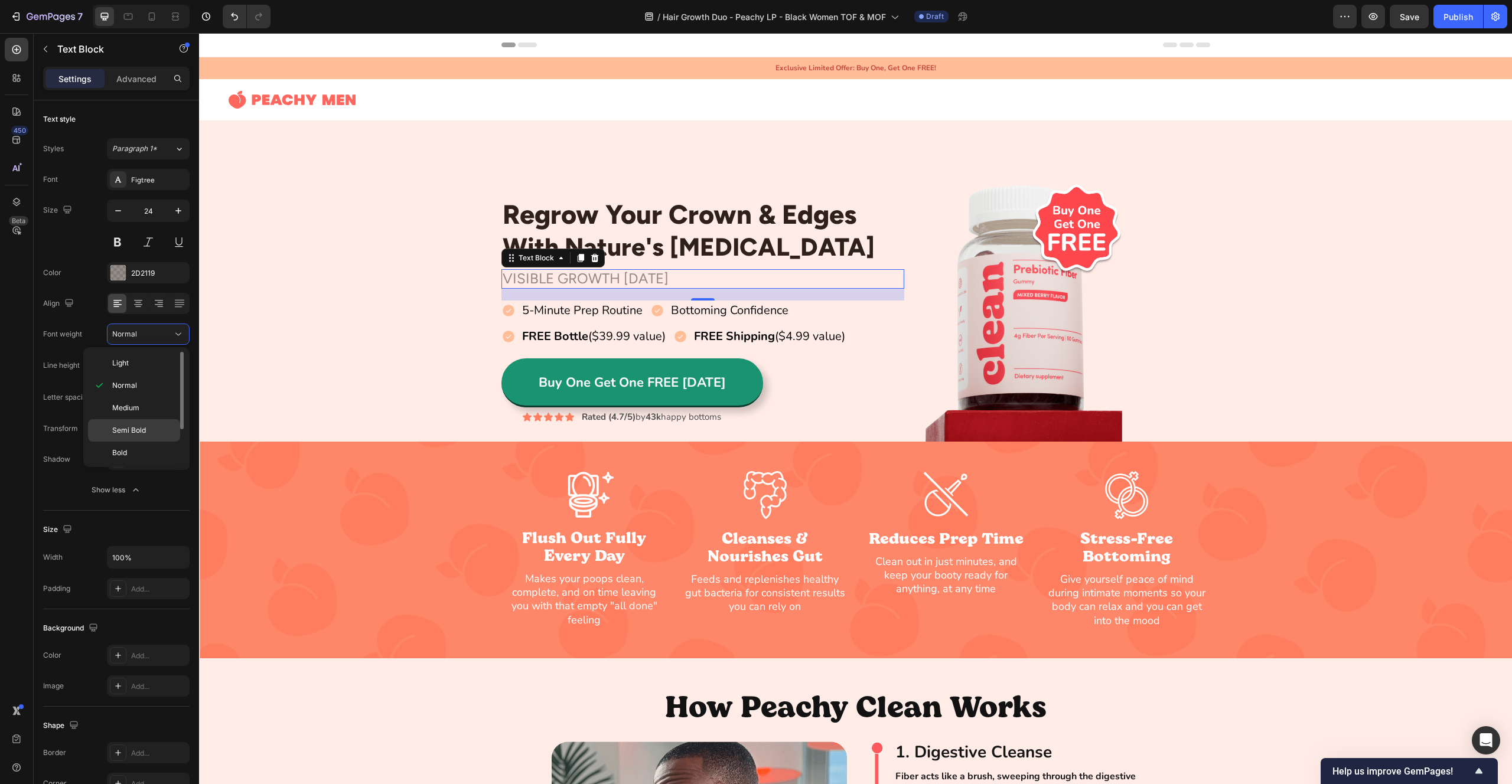
click at [158, 429] on p "Semi Bold" at bounding box center [143, 430] width 63 height 11
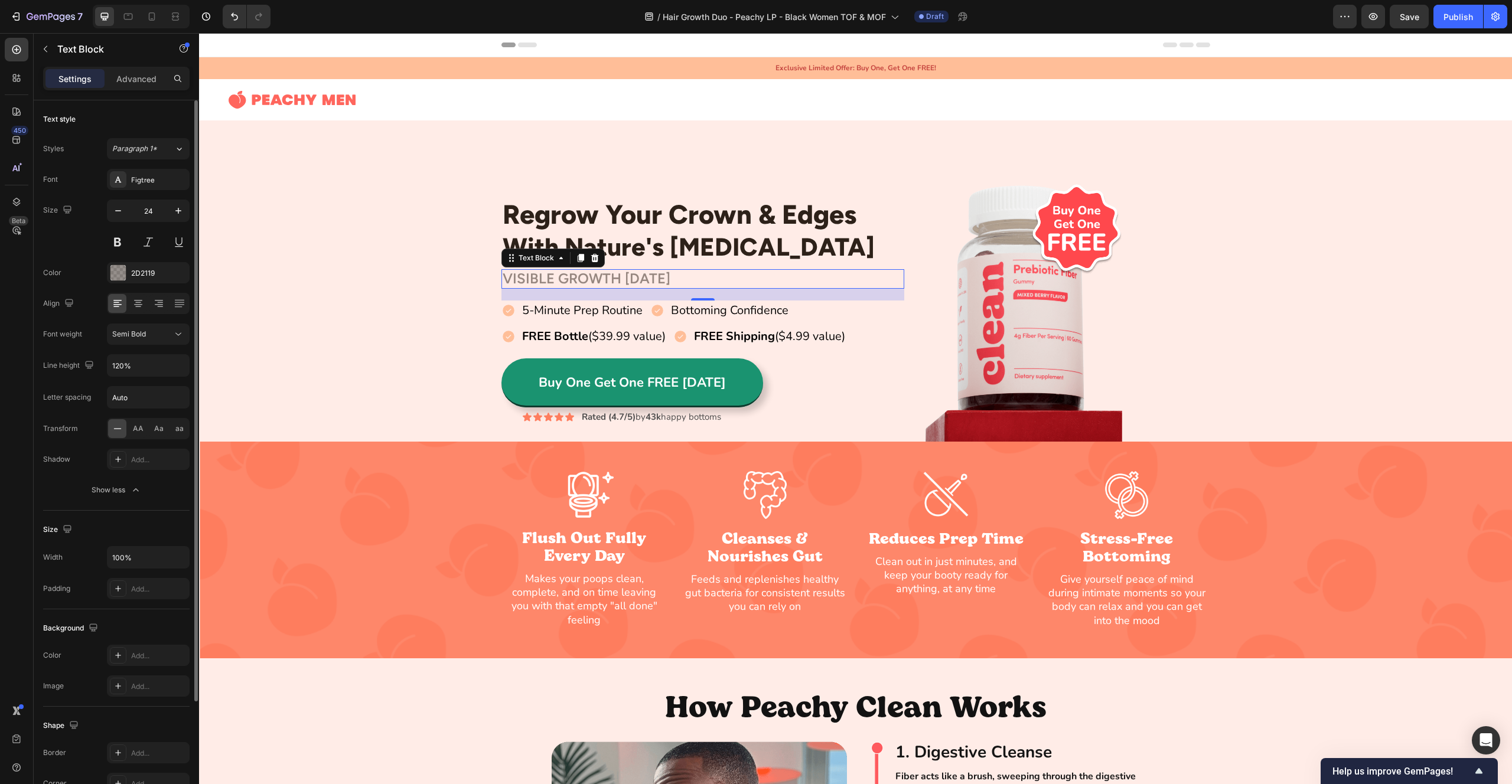
click at [150, 443] on div "Font Figtree Size 24 Color 2D2119 Align Font weight Semi Bold Line height 120% …" at bounding box center [117, 334] width 147 height 332
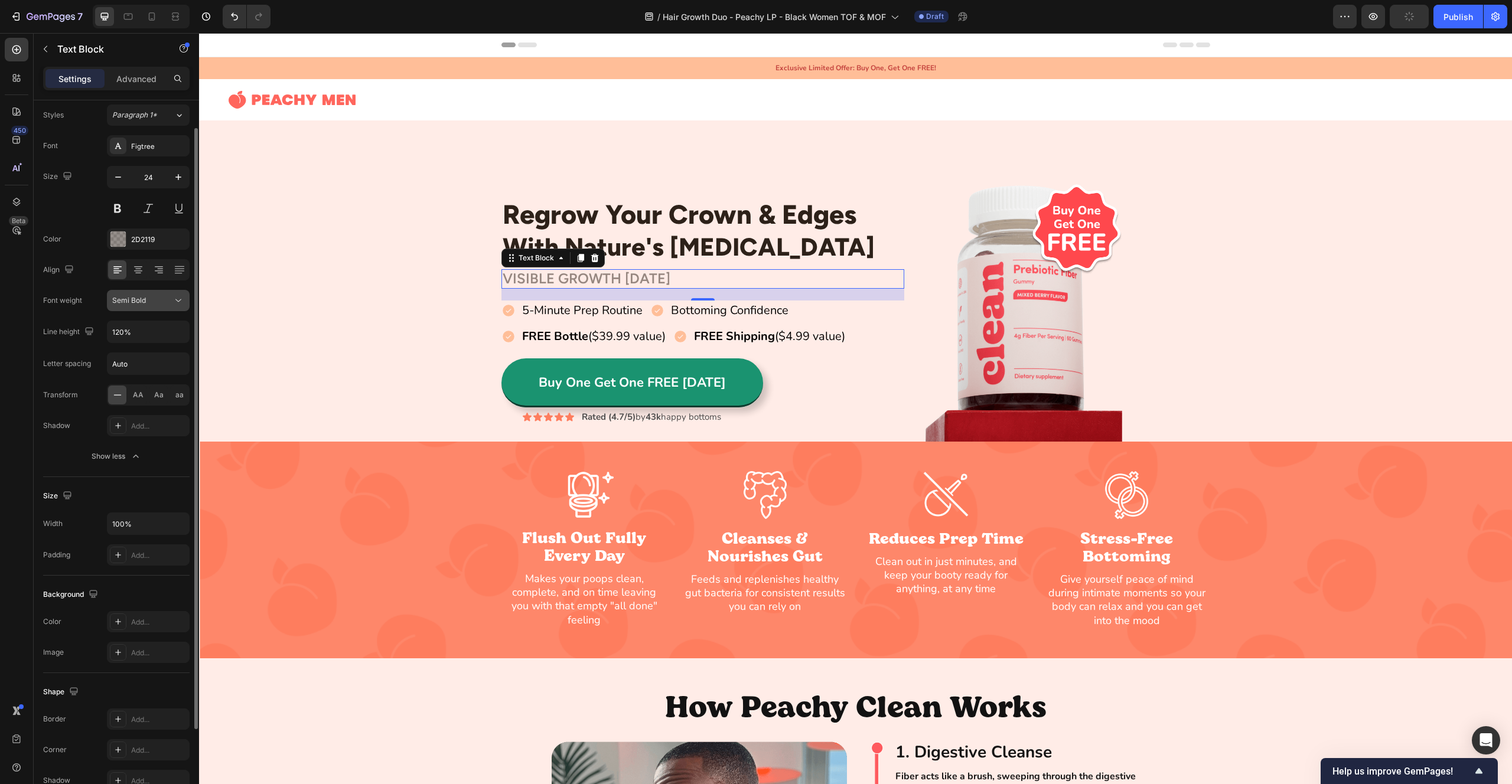
click at [140, 309] on button "Semi Bold" at bounding box center [148, 301] width 83 height 22
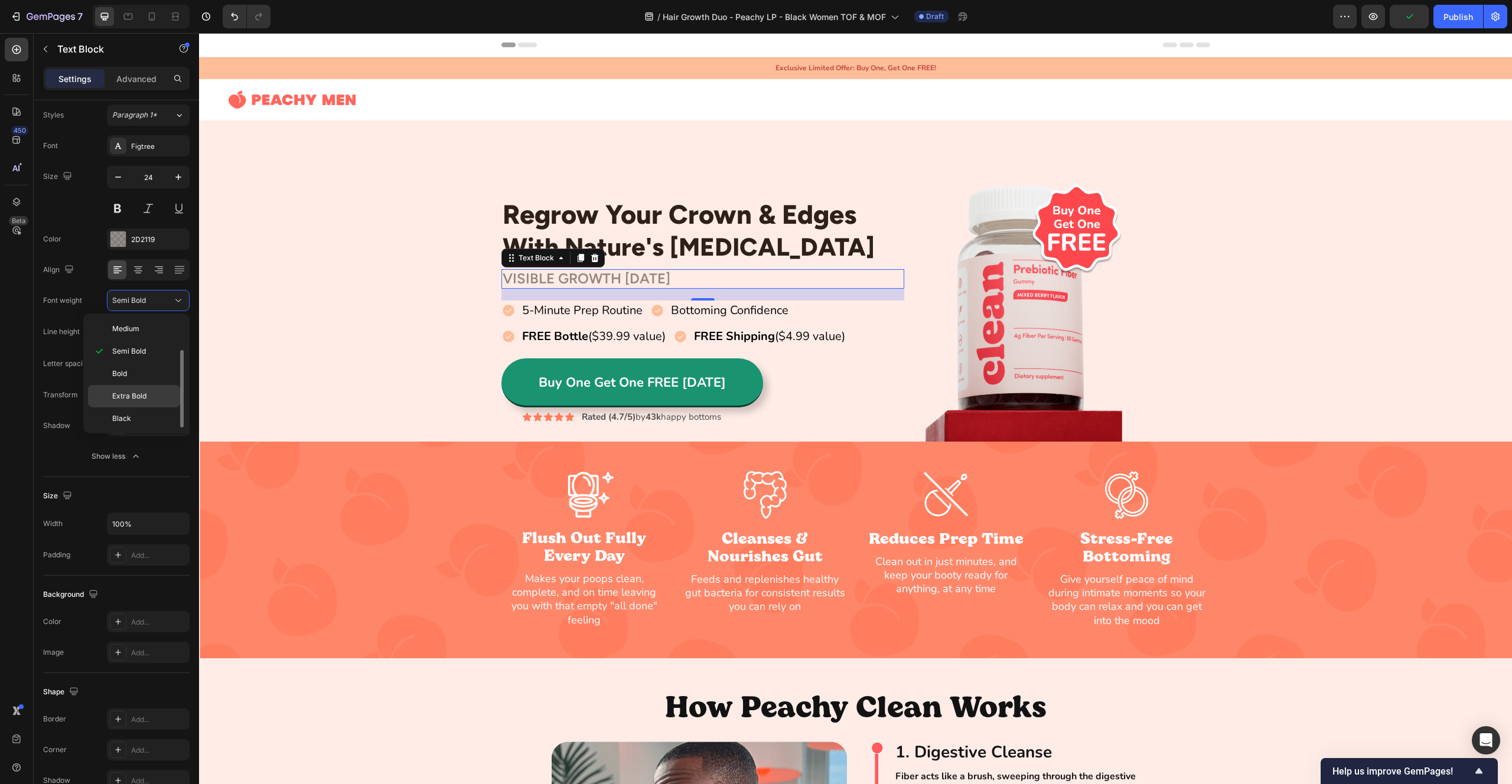
click at [142, 395] on span "Extra Bold" at bounding box center [130, 396] width 35 height 11
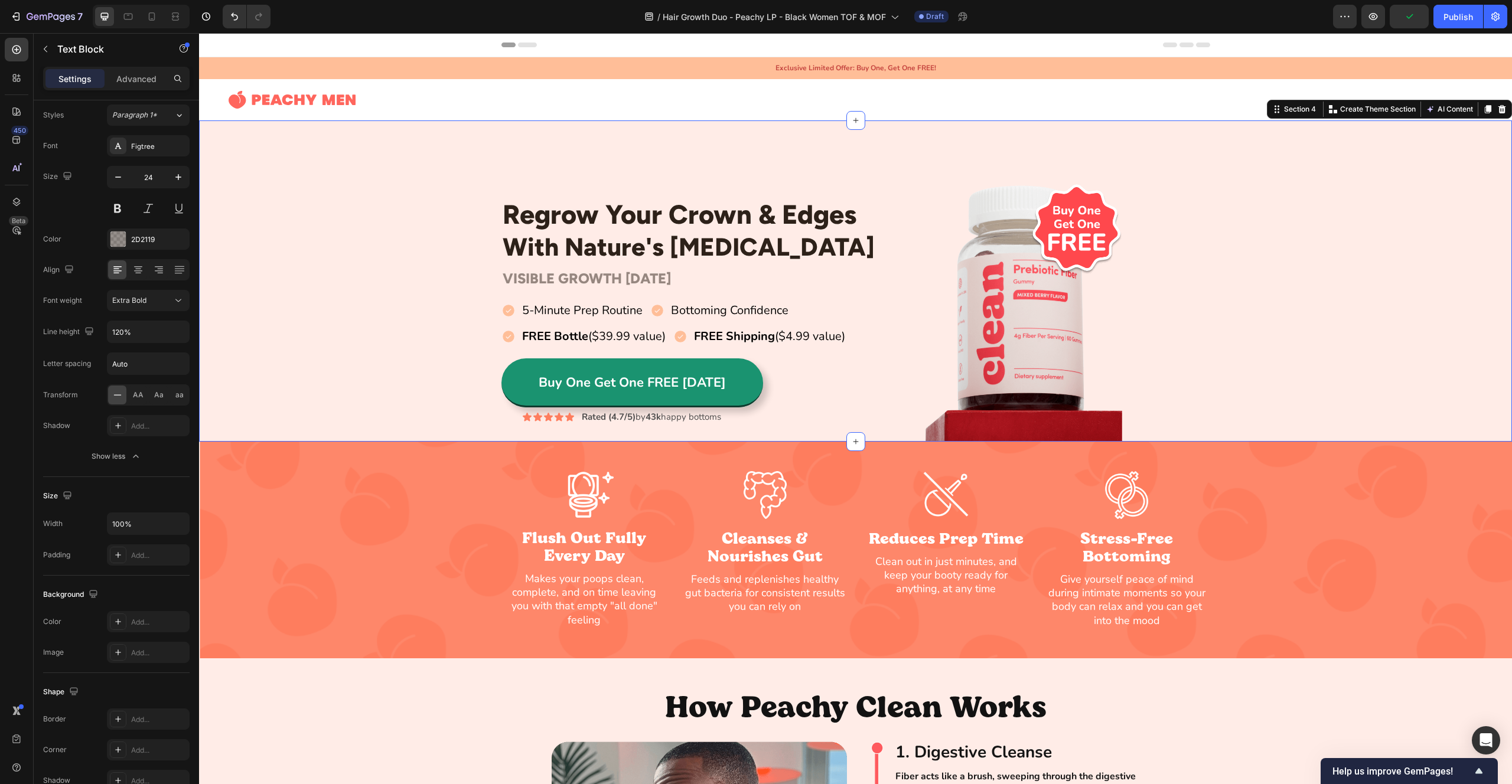
click at [373, 277] on div "Regrow Your Crown & Edges Heading With Nature's [MEDICAL_DATA] Heading Row VISI…" at bounding box center [856, 311] width 1313 height 262
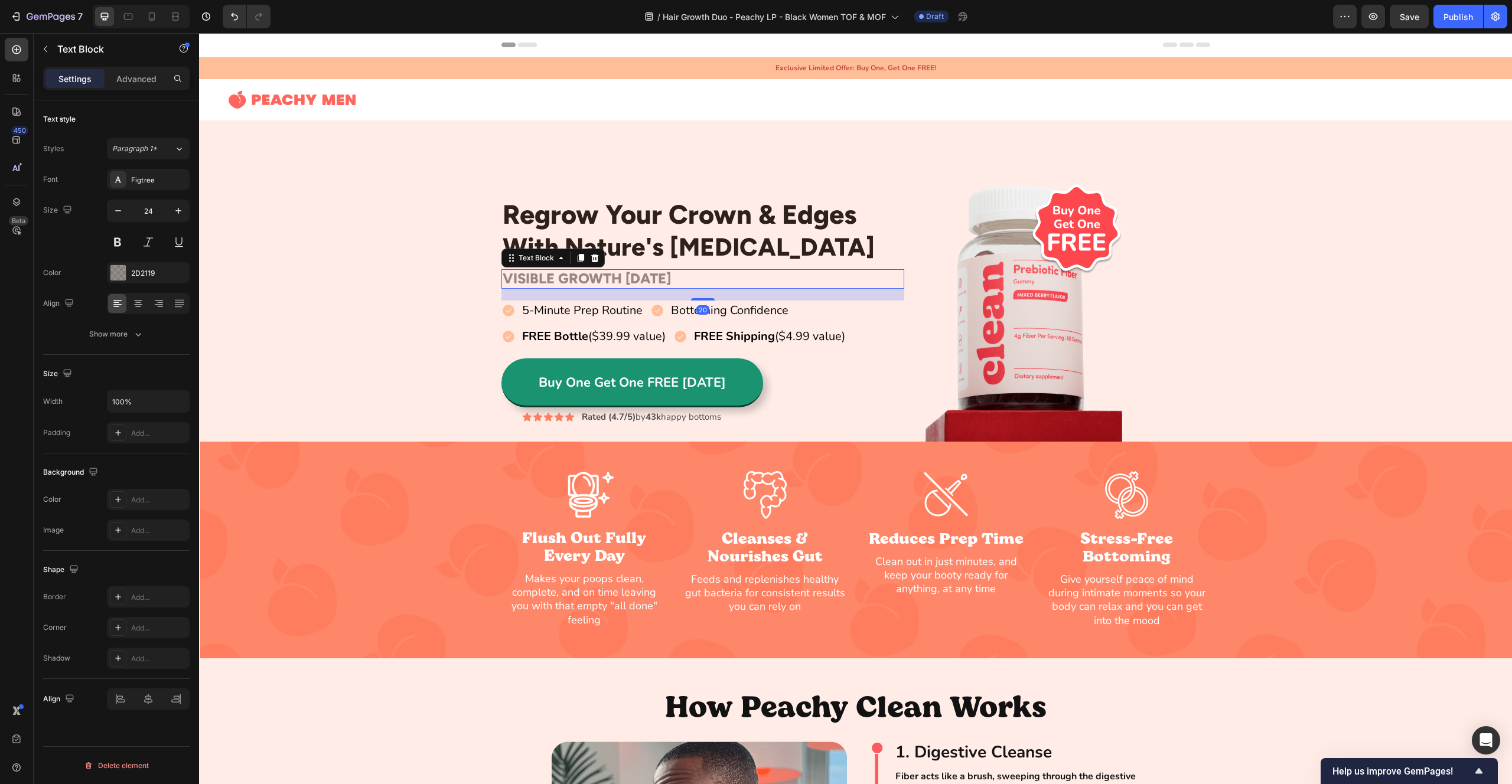
click at [561, 278] on p "VISIBLE GROWTH [DATE]" at bounding box center [702, 279] width 401 height 17
click at [404, 272] on div "Regrow Your Crown & Edges Heading With Nature's [MEDICAL_DATA] Heading Row VISI…" at bounding box center [856, 311] width 1313 height 262
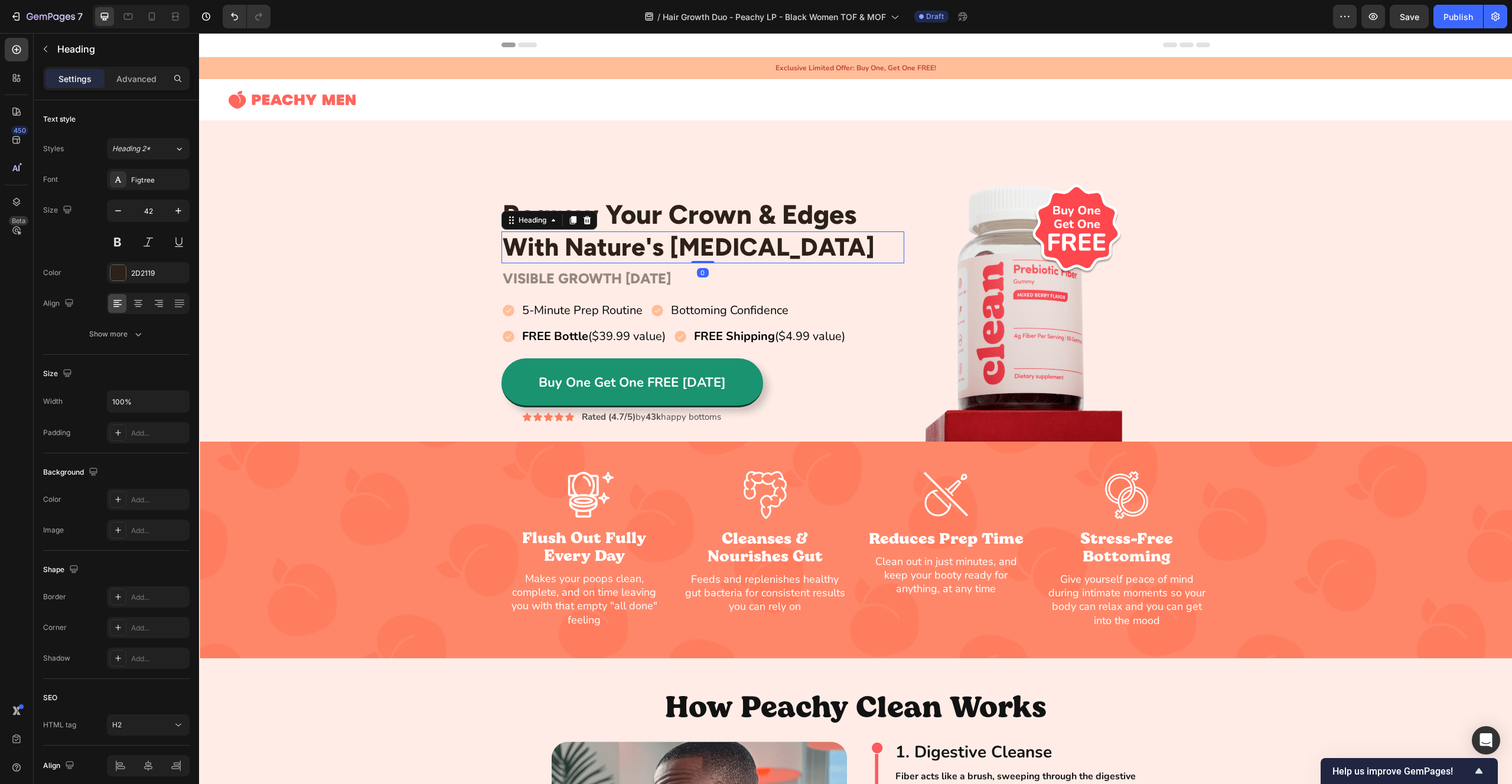
click at [646, 250] on p "With Nature's [MEDICAL_DATA]" at bounding box center [702, 247] width 401 height 29
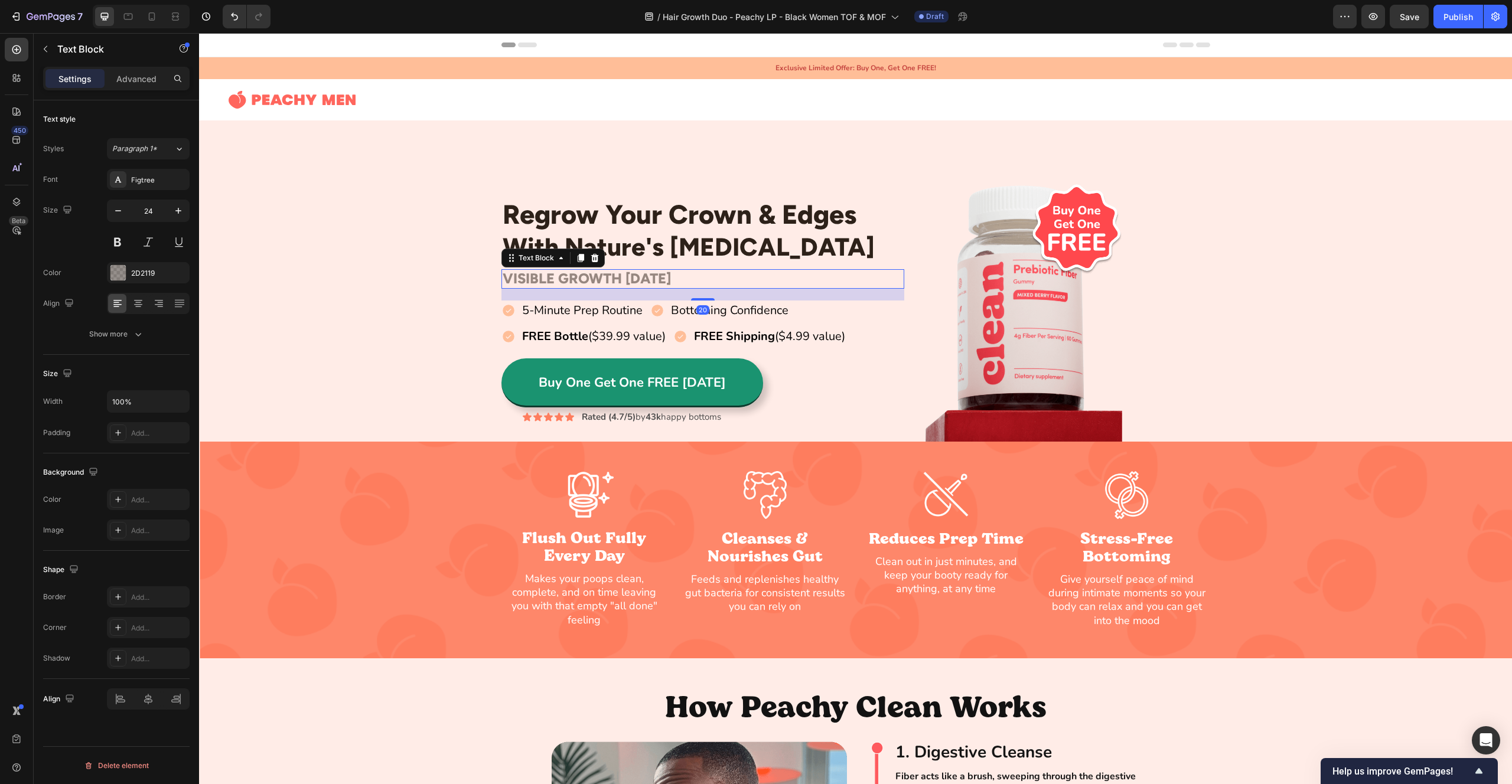
click at [651, 274] on p "VISIBLE GROWTH [DATE]" at bounding box center [702, 279] width 401 height 17
click at [140, 81] on p "Advanced" at bounding box center [137, 78] width 40 height 12
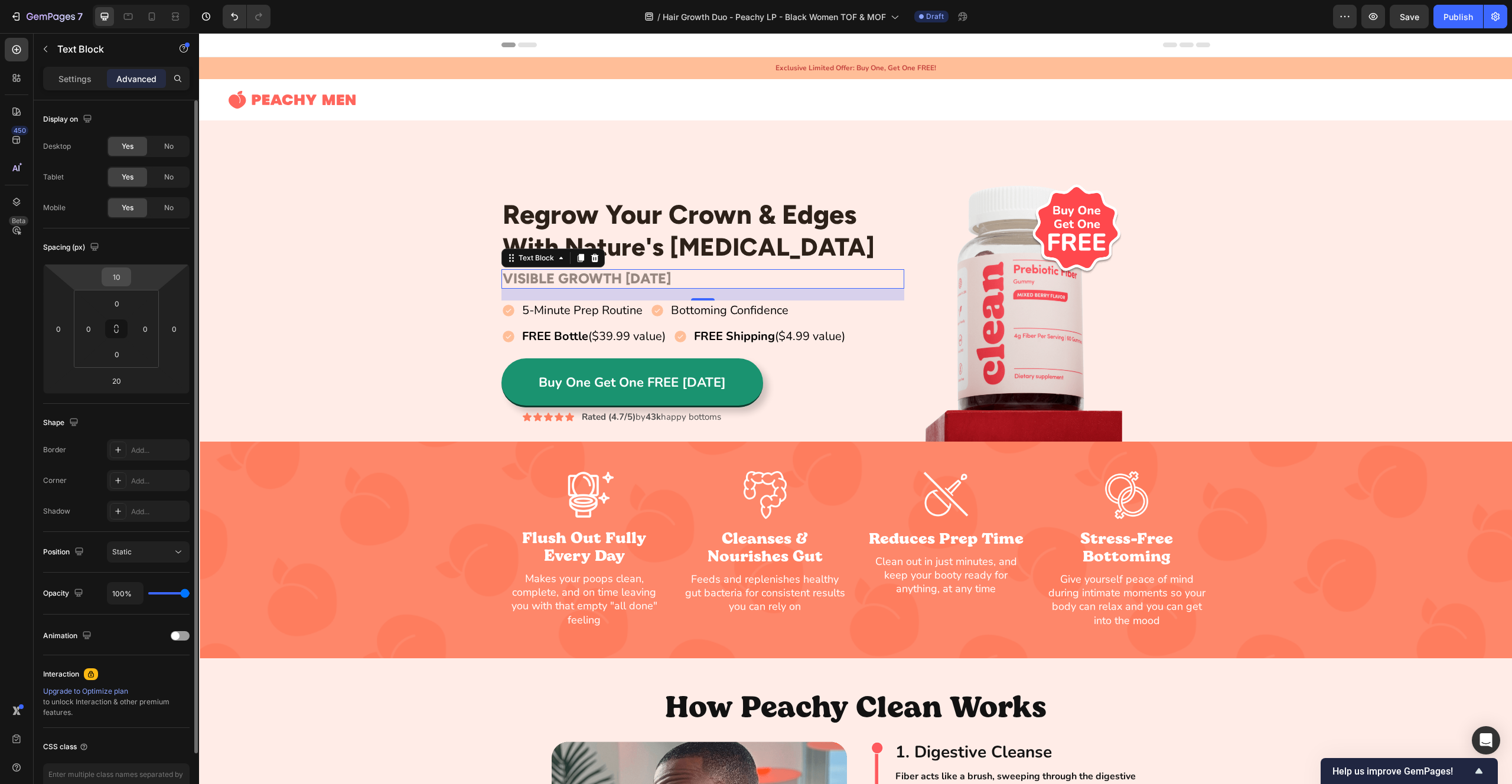
click at [124, 283] on input "10" at bounding box center [116, 277] width 24 height 18
type input "0"
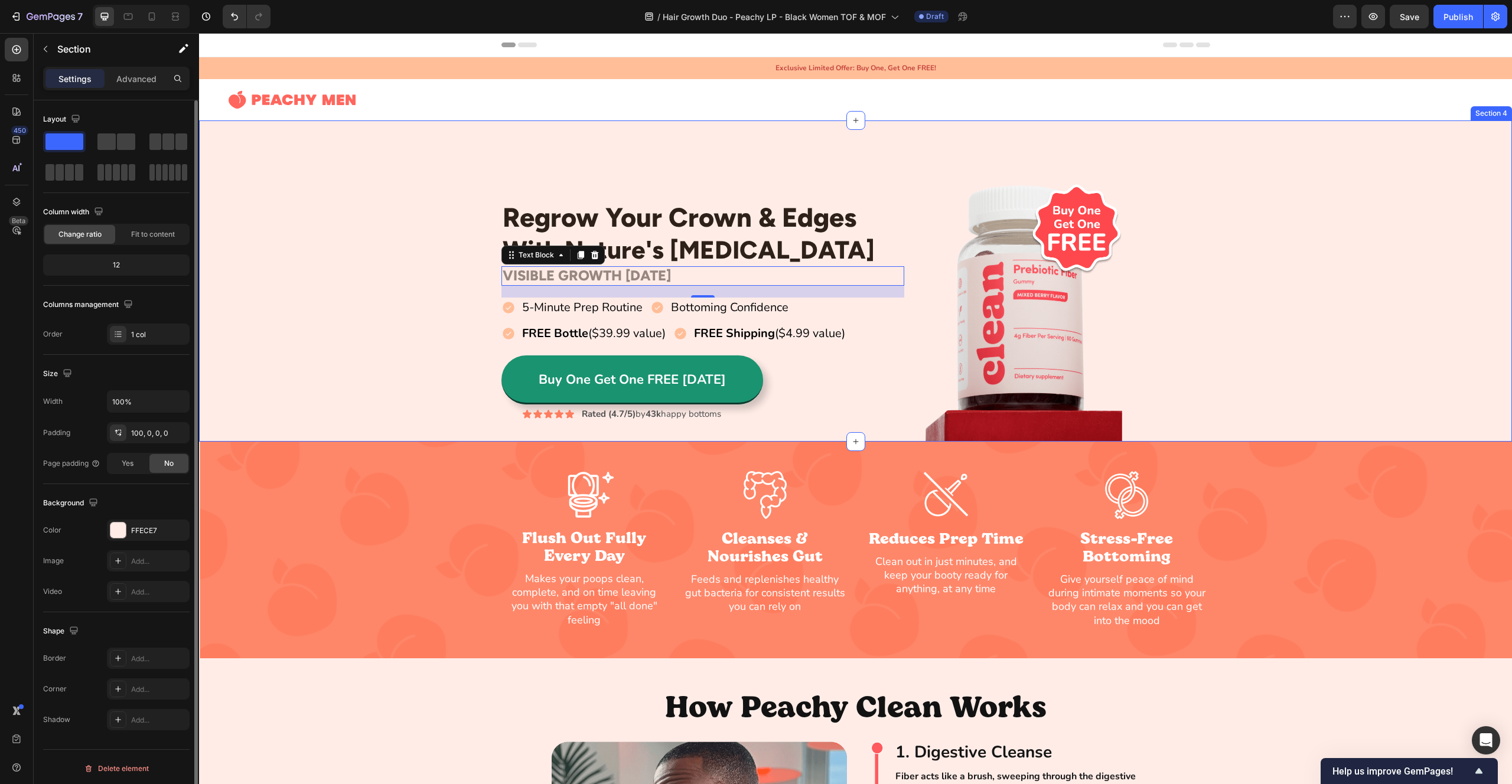
click at [364, 242] on div "Regrow Your Crown & Edges Heading With Nature's [MEDICAL_DATA] Heading Row VISI…" at bounding box center [856, 311] width 1313 height 262
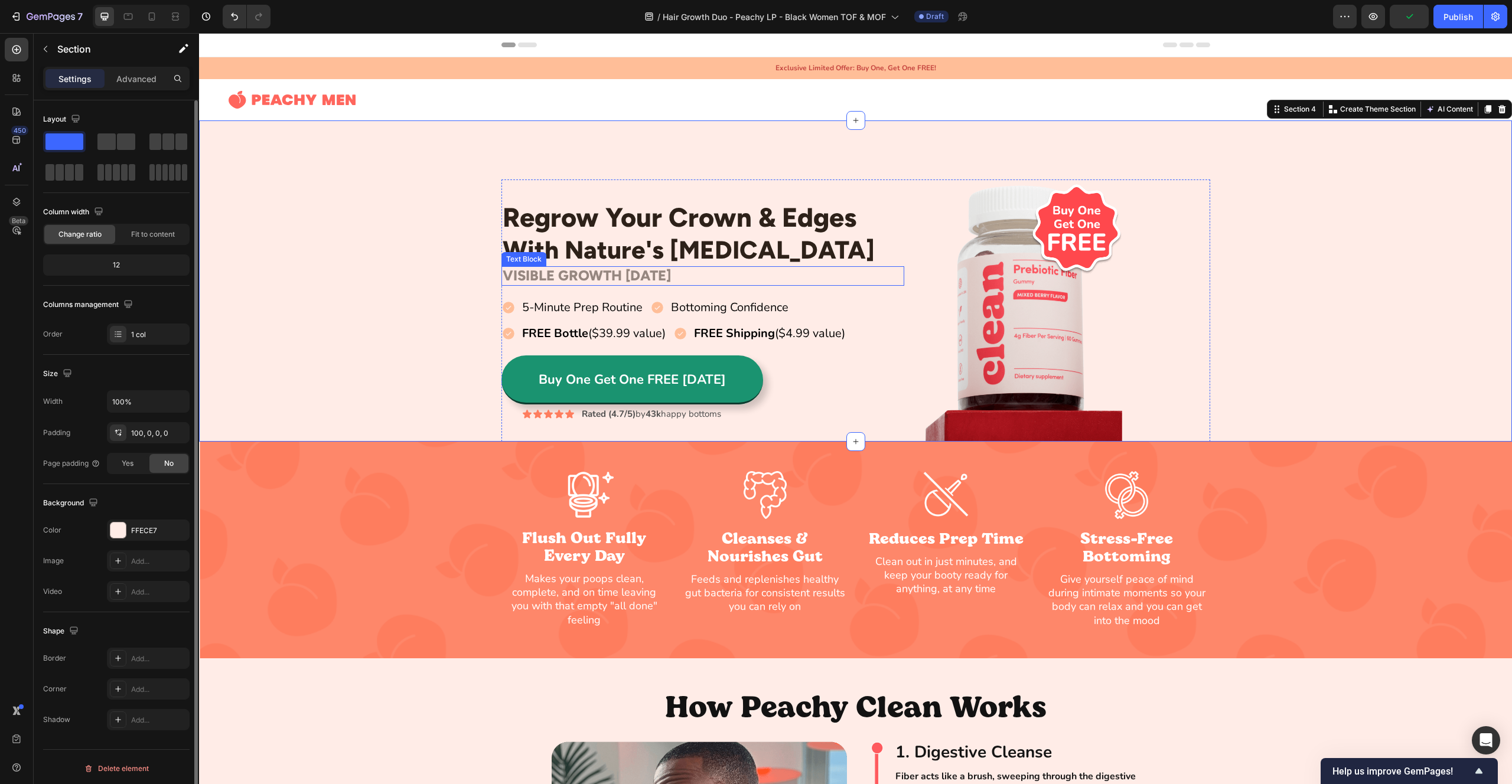
click at [569, 282] on p "VISIBLE GROWTH [DATE]" at bounding box center [702, 276] width 401 height 17
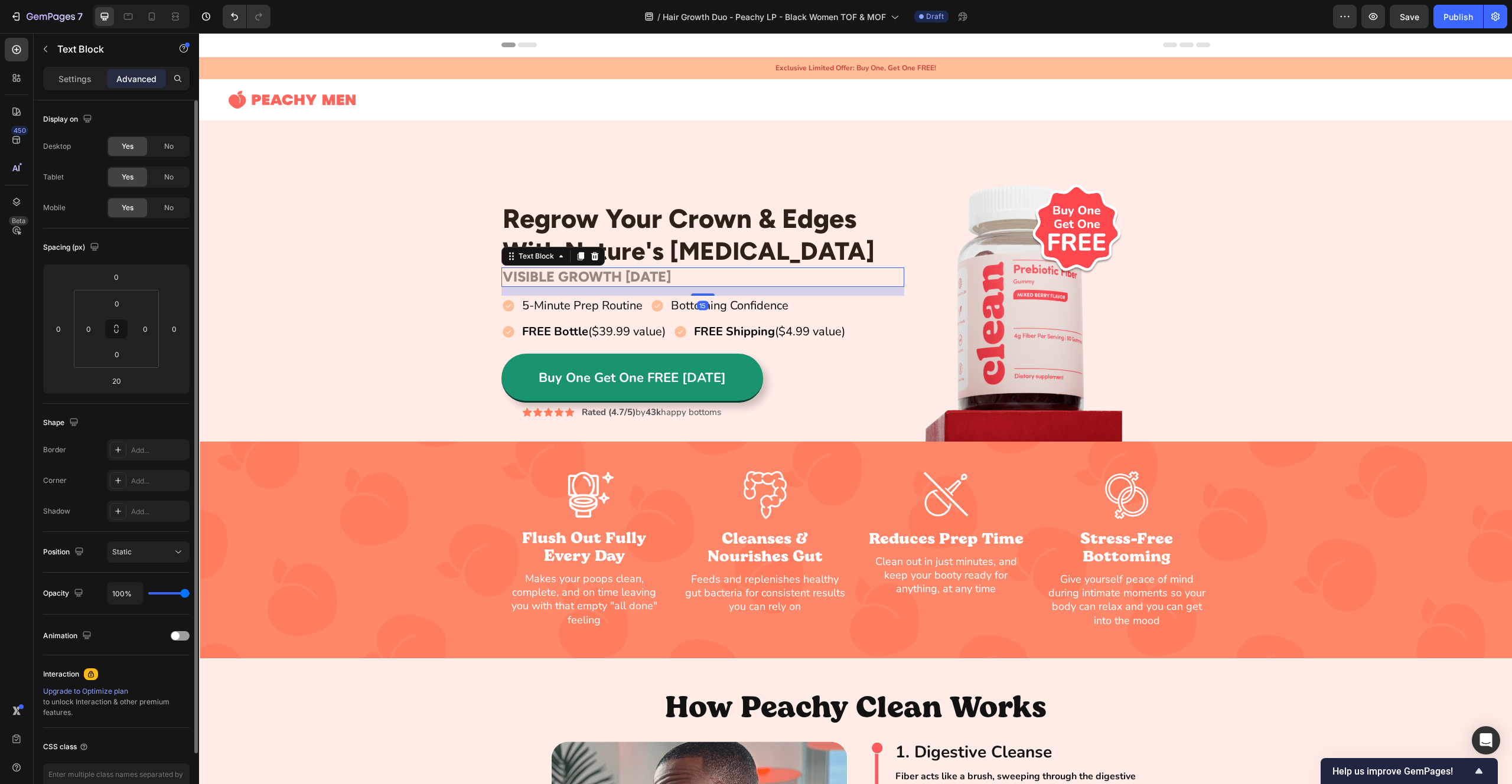
drag, startPoint x: 697, startPoint y: 296, endPoint x: 620, endPoint y: 293, distance: 77.1
click at [697, 293] on div at bounding box center [702, 294] width 24 height 2
type input "15"
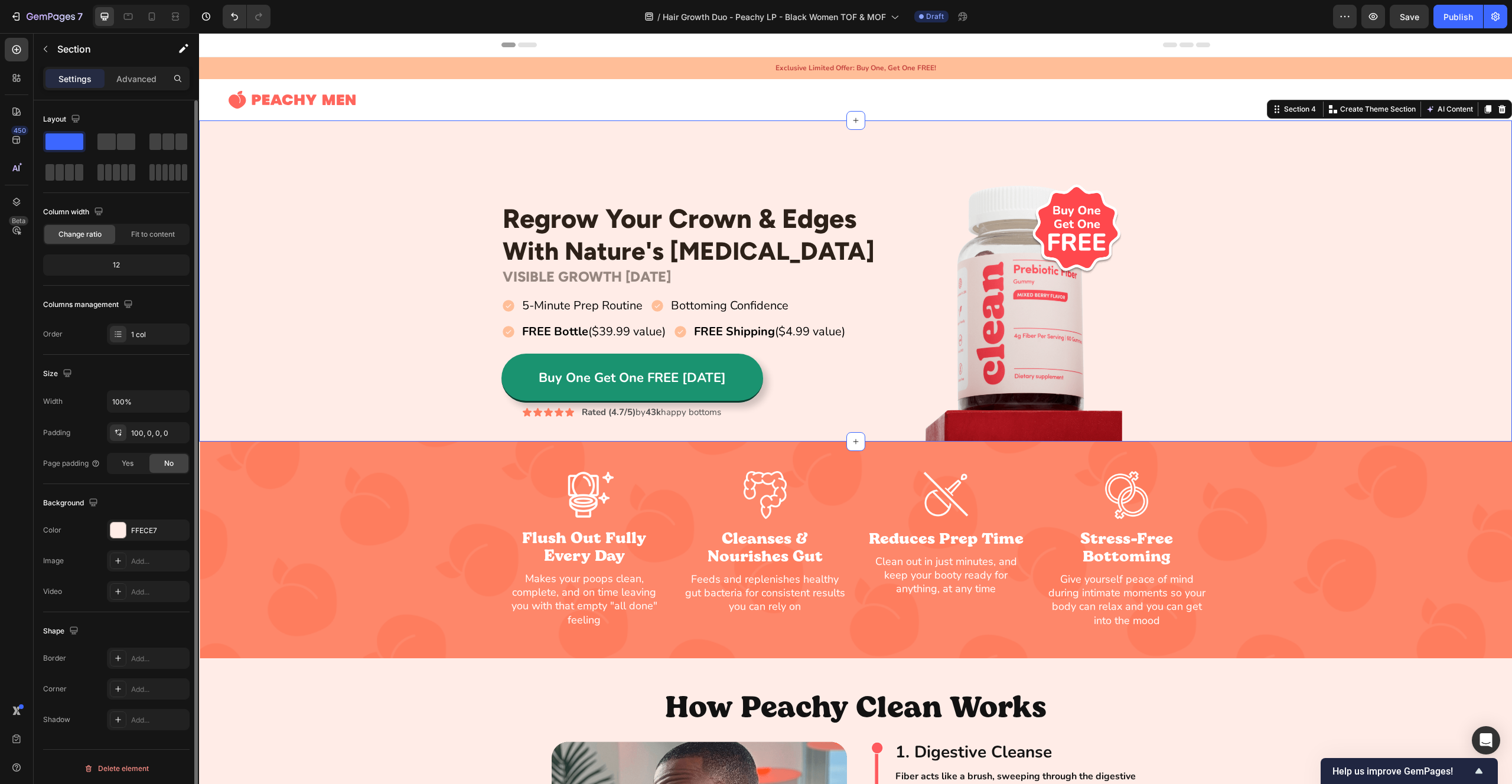
click at [431, 273] on div "Regrow Your Crown & Edges Heading With Nature's [MEDICAL_DATA] Heading Row VISI…" at bounding box center [856, 311] width 1313 height 262
click at [628, 381] on p "Buy One Get One FREE [DATE]" at bounding box center [633, 378] width 187 height 19
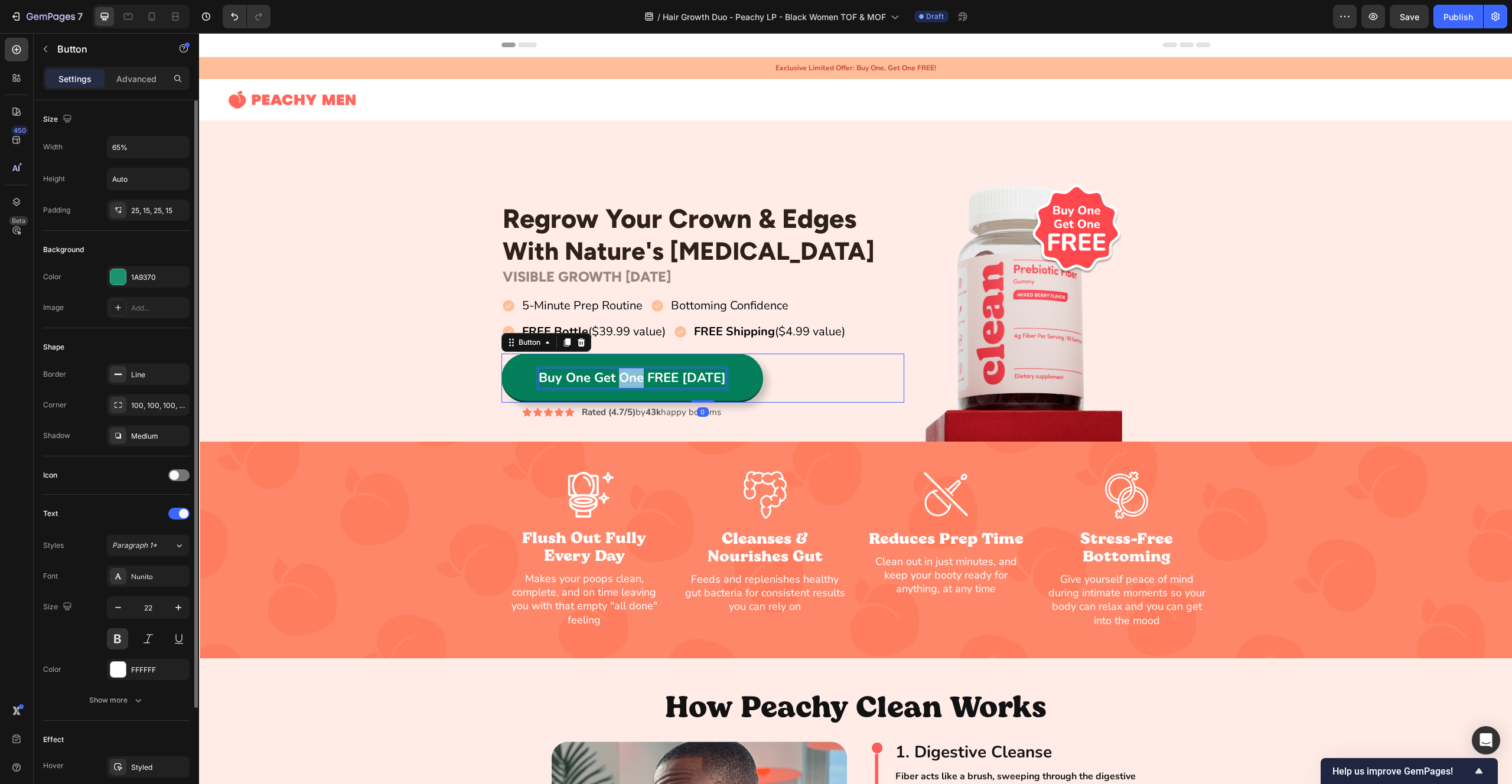
click at [628, 381] on p "Buy One Get One FREE [DATE]" at bounding box center [633, 378] width 187 height 19
click at [502, 354] on button "Try" at bounding box center [633, 378] width 262 height 49
click at [502, 354] on button "Try It" at bounding box center [633, 378] width 262 height 49
click at [502, 354] on button "Try It Risk" at bounding box center [633, 378] width 262 height 49
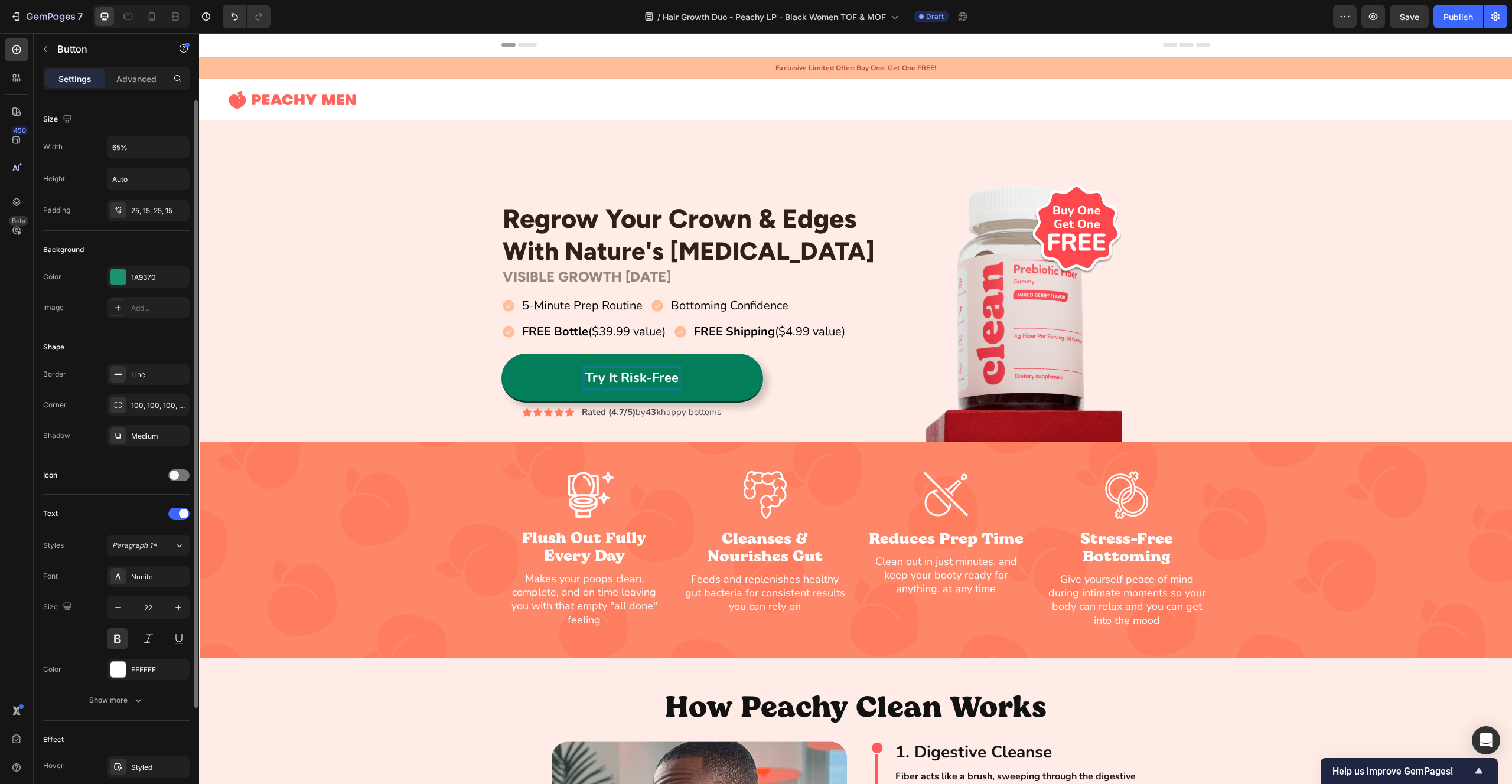
click at [502, 354] on button "Try It Risk-Free" at bounding box center [633, 378] width 262 height 49
click at [502, 354] on button "Try It Risk-Free For" at bounding box center [633, 378] width 262 height 49
click at [502, 354] on button "Try It Risk-Free For 100" at bounding box center [633, 378] width 262 height 49
click at [410, 351] on div "Regrow Your Crown & Edges Heading With Nature's [MEDICAL_DATA] Heading Row VISI…" at bounding box center [856, 311] width 1313 height 262
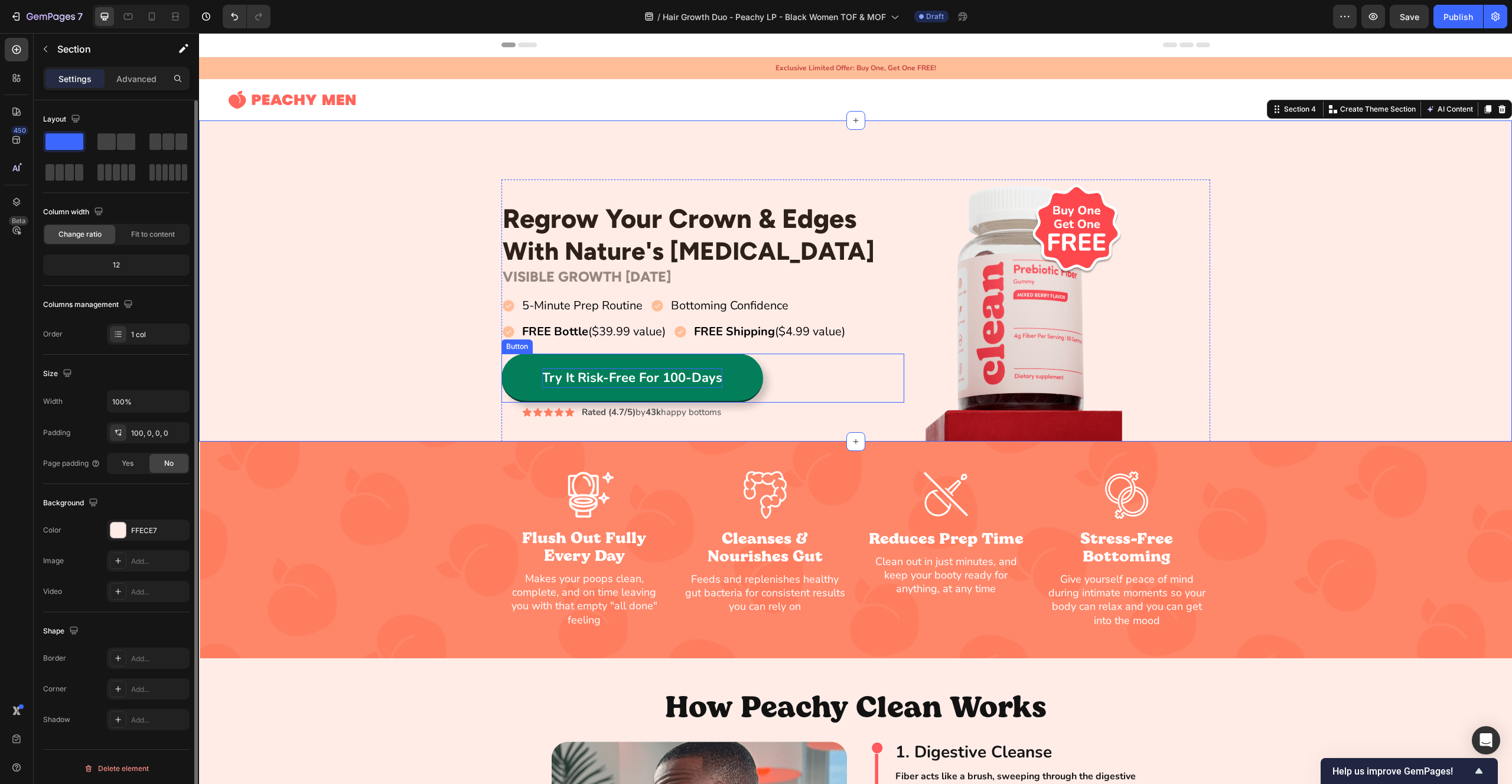
click at [627, 374] on p "Try It Risk-Free For 100-Days" at bounding box center [632, 378] width 180 height 19
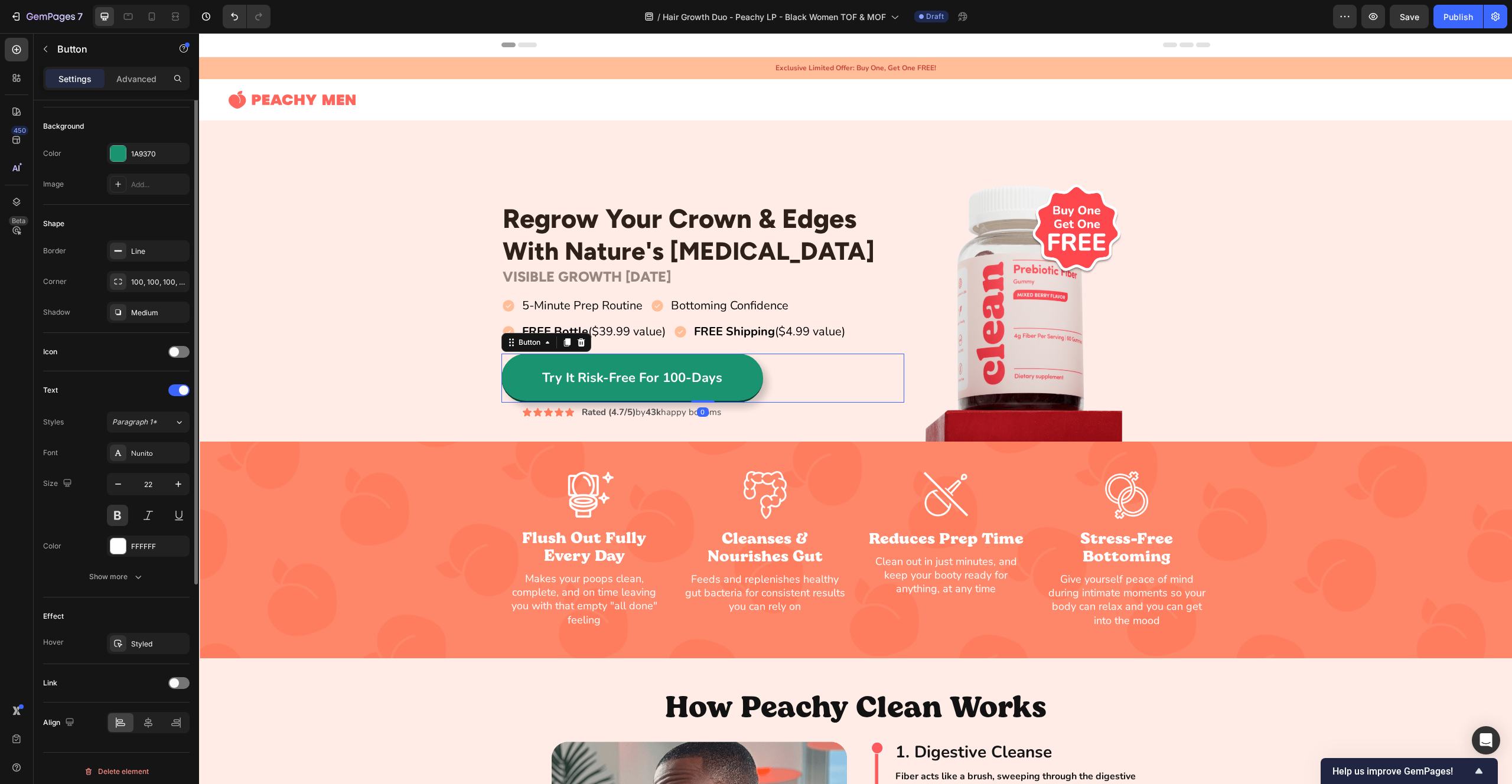
scroll to position [129, 0]
click at [167, 443] on div "Nunito" at bounding box center [158, 447] width 55 height 11
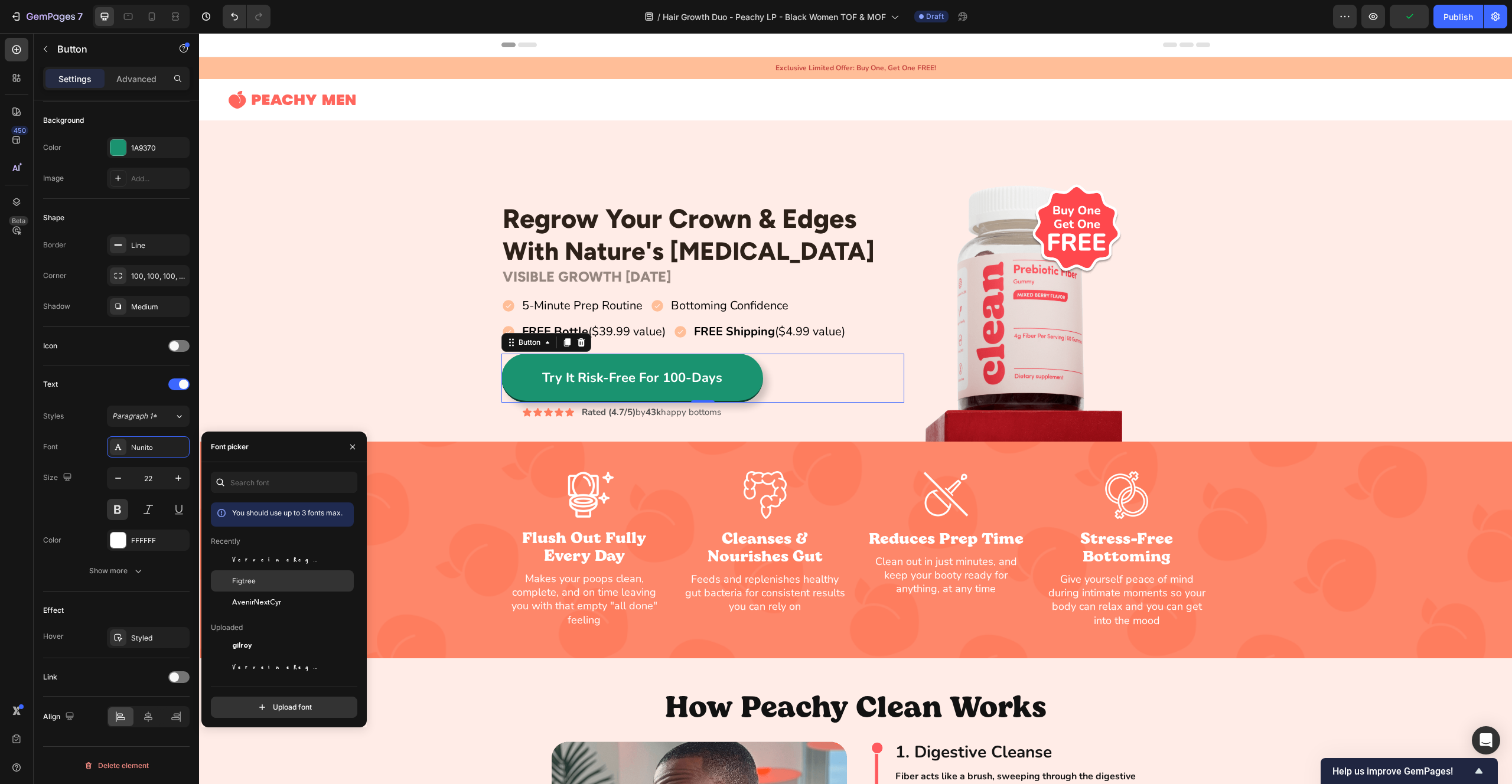
click at [272, 578] on div "Figtree" at bounding box center [292, 580] width 119 height 11
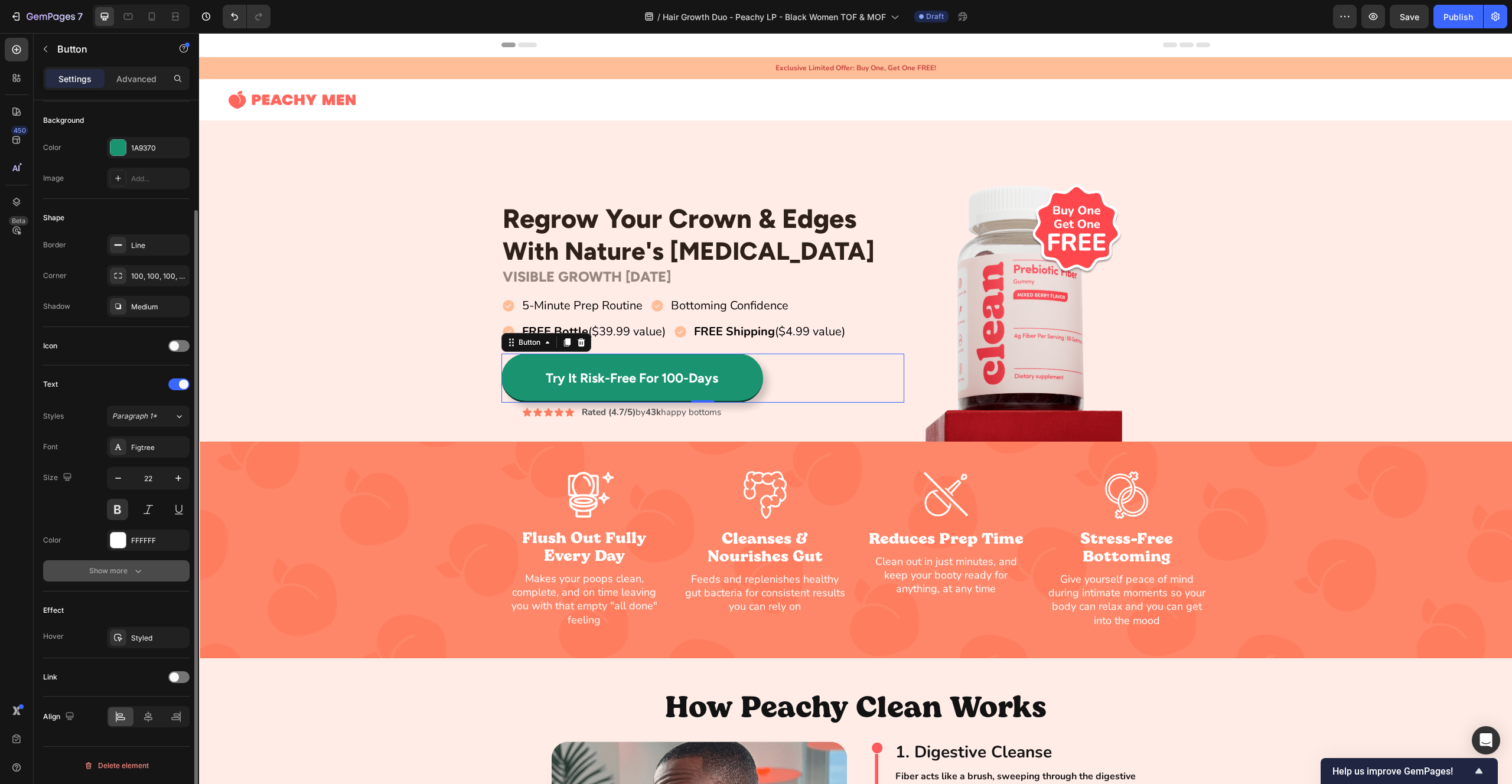
click at [135, 568] on icon "button" at bounding box center [138, 570] width 12 height 12
click at [138, 576] on div "Normal" at bounding box center [148, 570] width 72 height 12
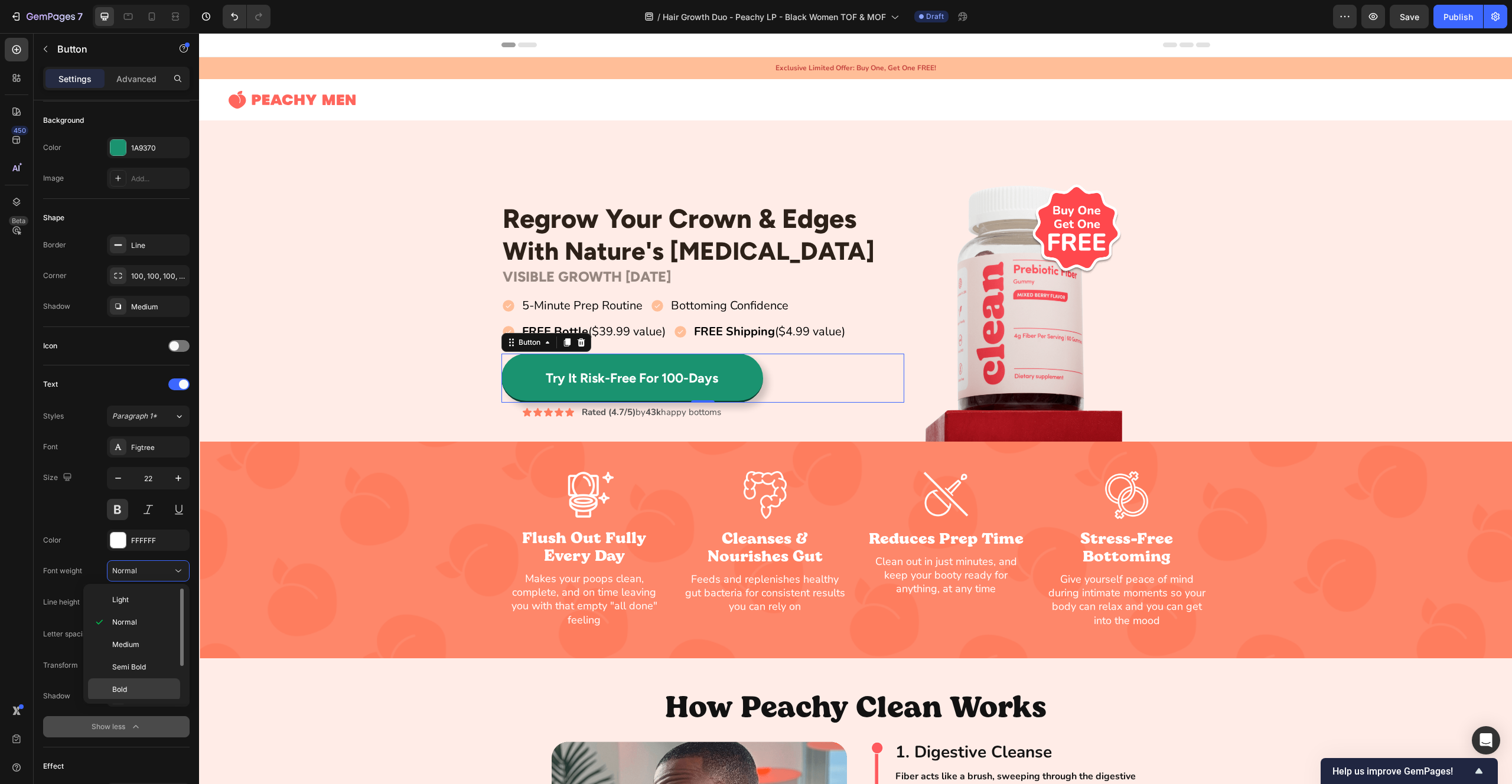
click at [140, 684] on p "Bold" at bounding box center [143, 689] width 63 height 11
click at [151, 568] on div "Bold" at bounding box center [142, 570] width 60 height 11
click at [142, 690] on p "Black" at bounding box center [143, 688] width 63 height 11
click at [139, 576] on div "Black" at bounding box center [148, 570] width 72 height 12
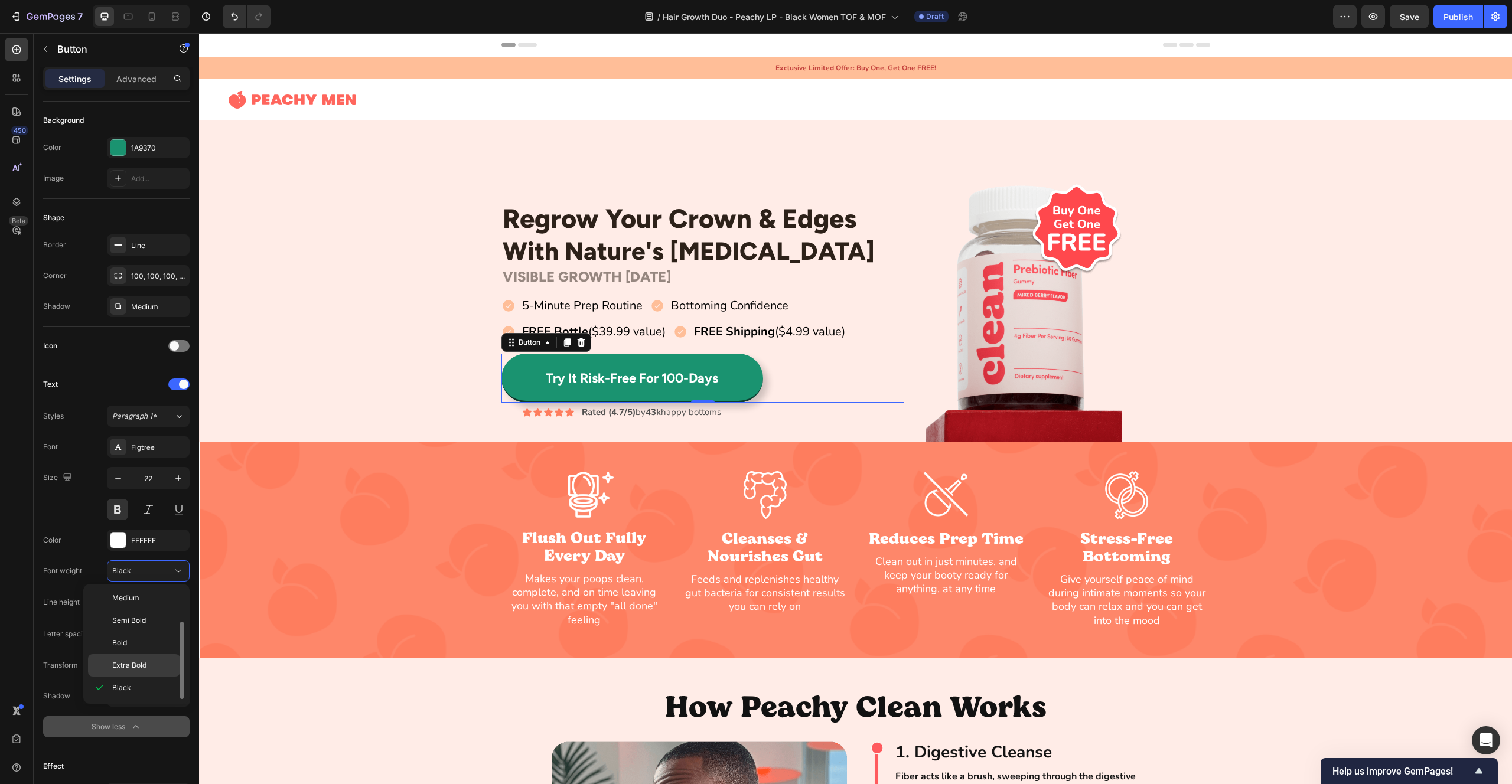
click at [142, 665] on span "Extra Bold" at bounding box center [130, 665] width 35 height 11
click at [119, 505] on button at bounding box center [118, 510] width 22 height 22
click at [367, 388] on div "Regrow Your Crown & Edges Heading With Nature's [MEDICAL_DATA] Heading Row VISI…" at bounding box center [856, 311] width 1313 height 262
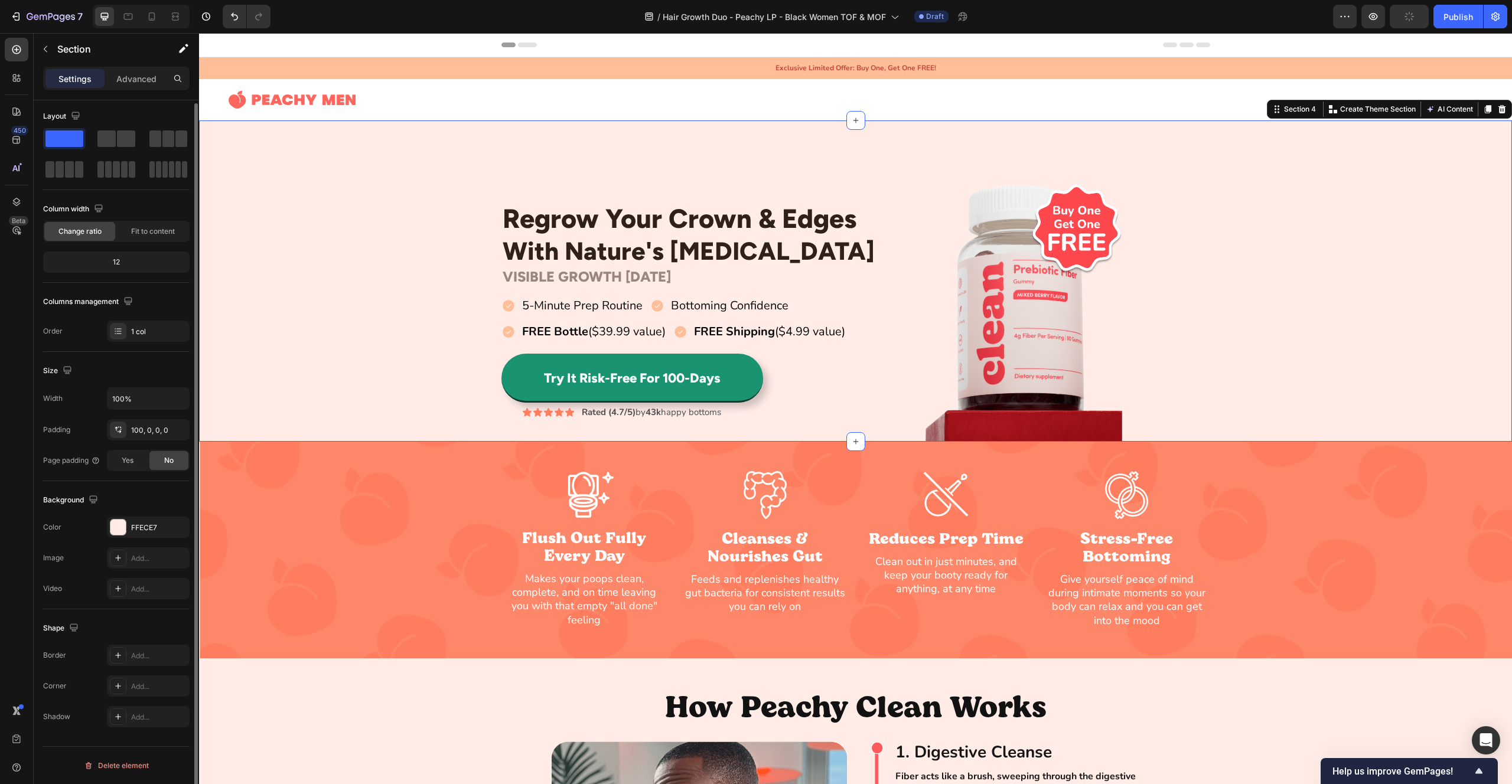
scroll to position [0, 0]
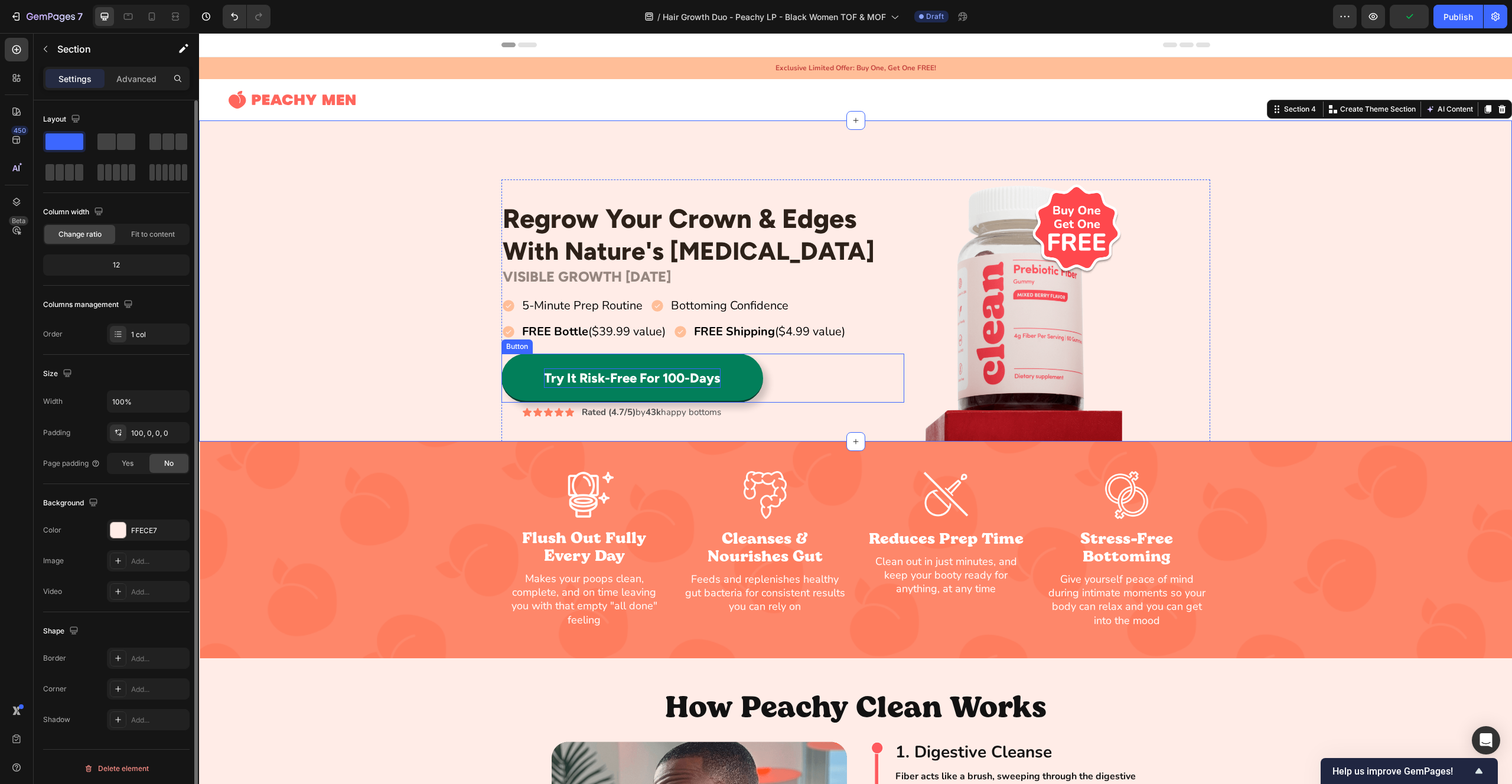
click at [606, 378] on p "Try It Risk-Free For 100-Days" at bounding box center [632, 378] width 176 height 19
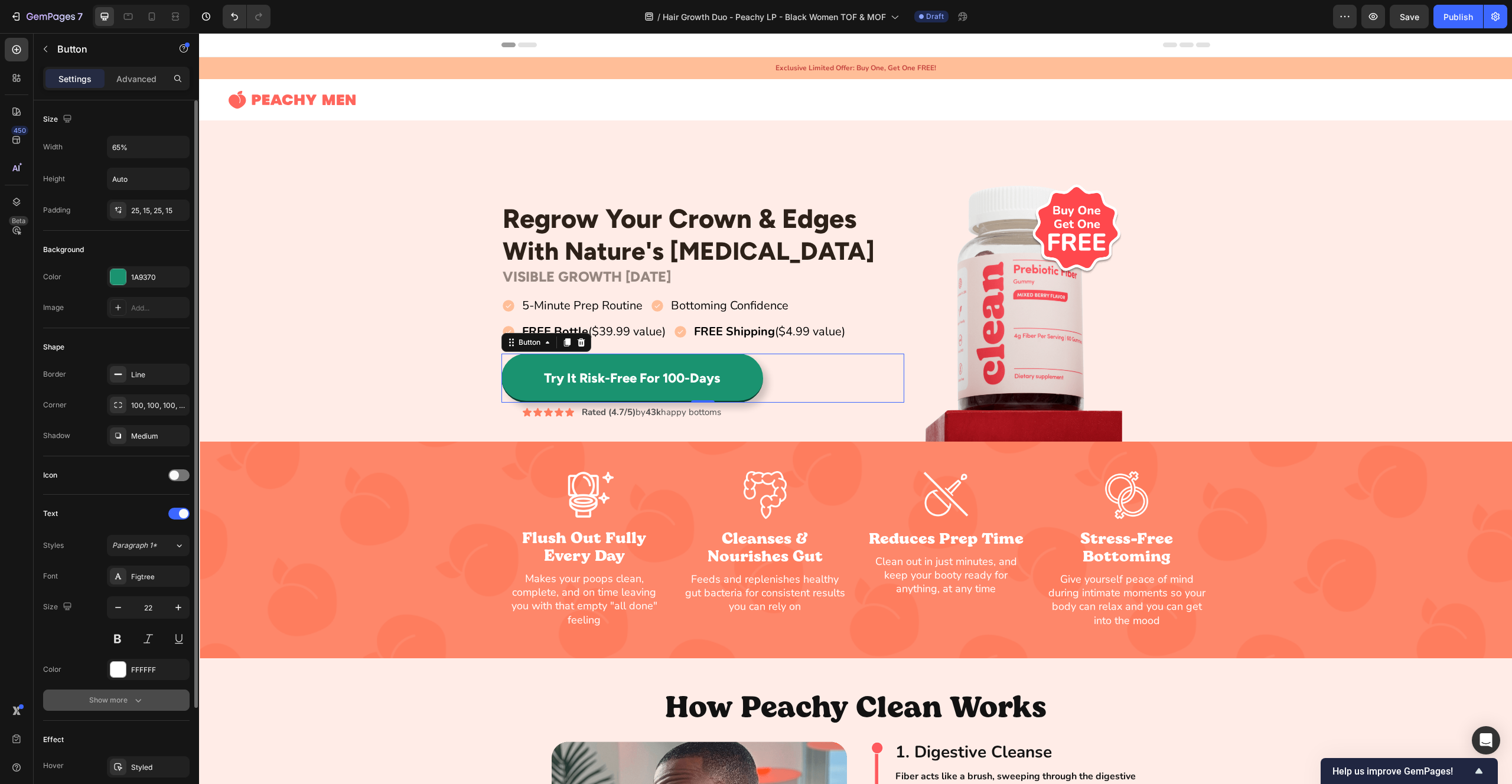
click at [130, 700] on div "Show more" at bounding box center [117, 700] width 55 height 12
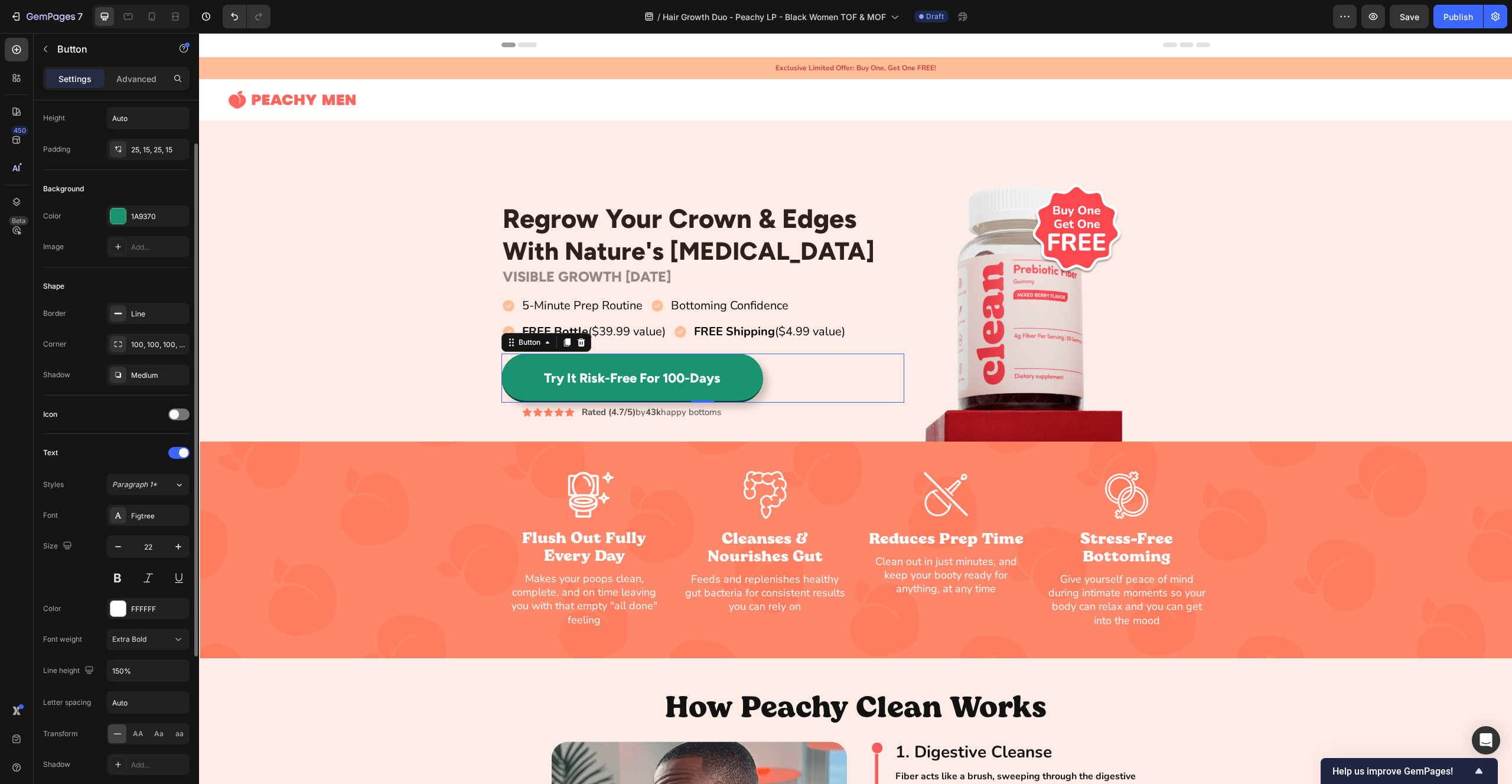
scroll to position [163, 0]
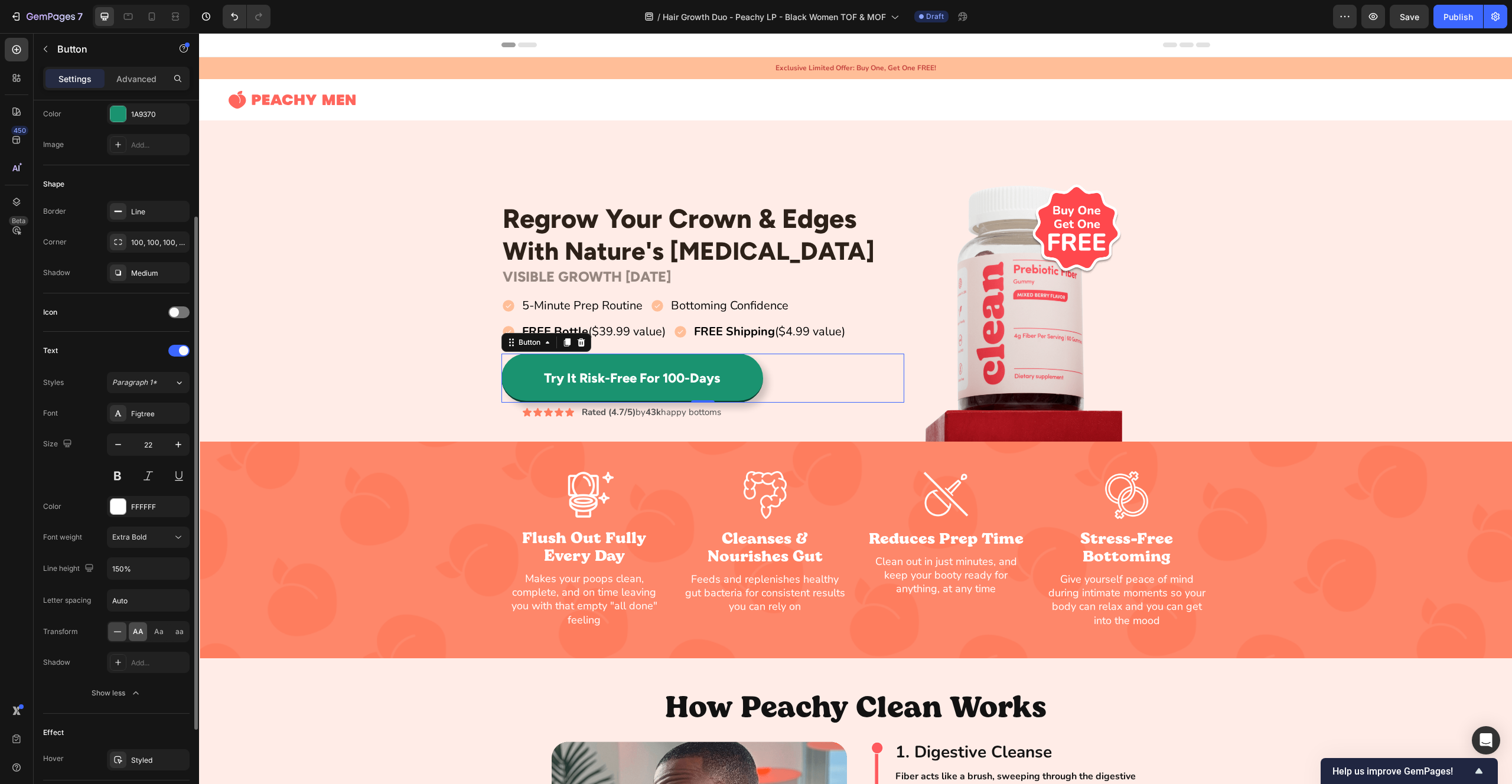
click at [143, 637] on div "AA" at bounding box center [137, 632] width 18 height 19
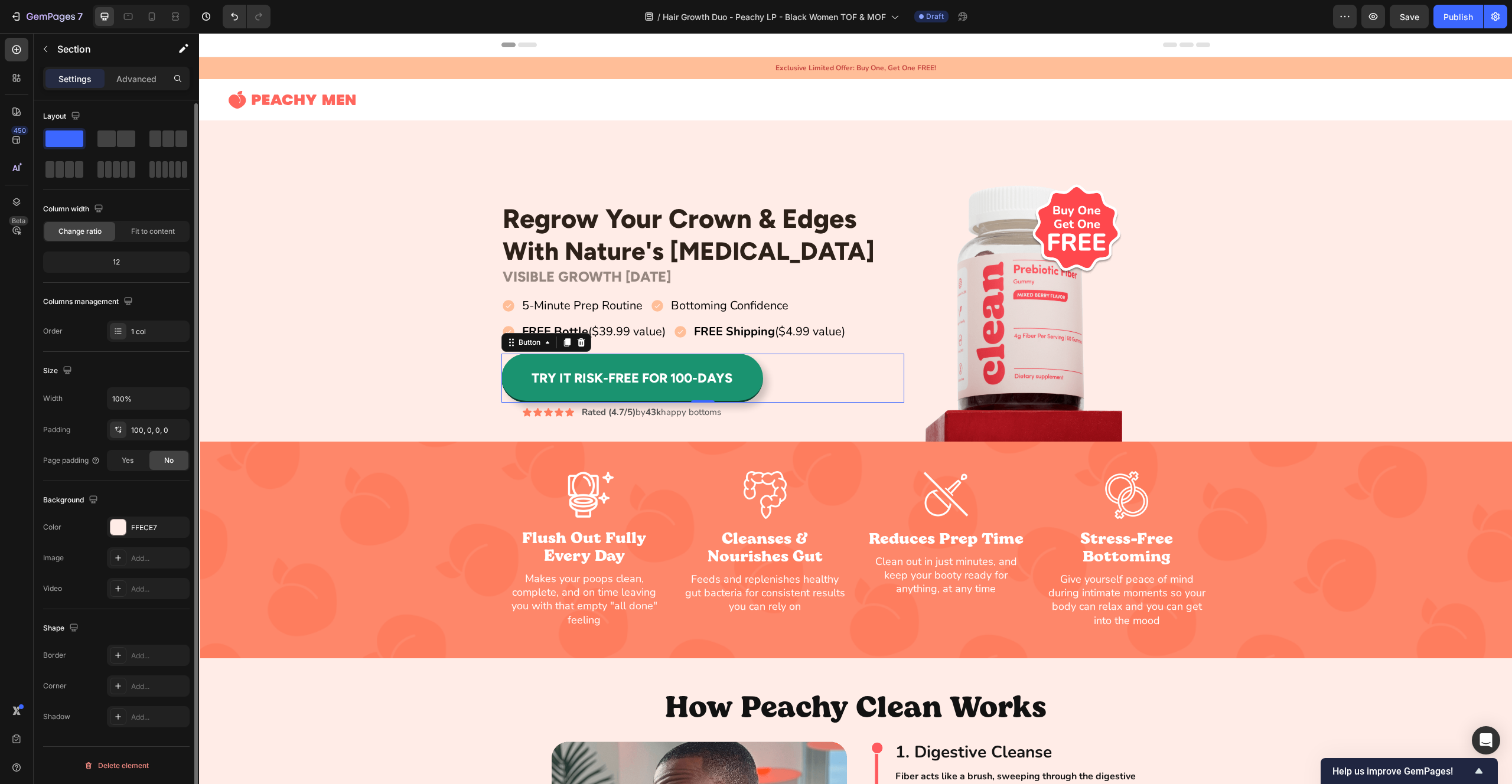
click at [291, 380] on div "Regrow Your Crown & Edges Heading With Nature's [MEDICAL_DATA] Heading Row VISI…" at bounding box center [856, 311] width 1313 height 262
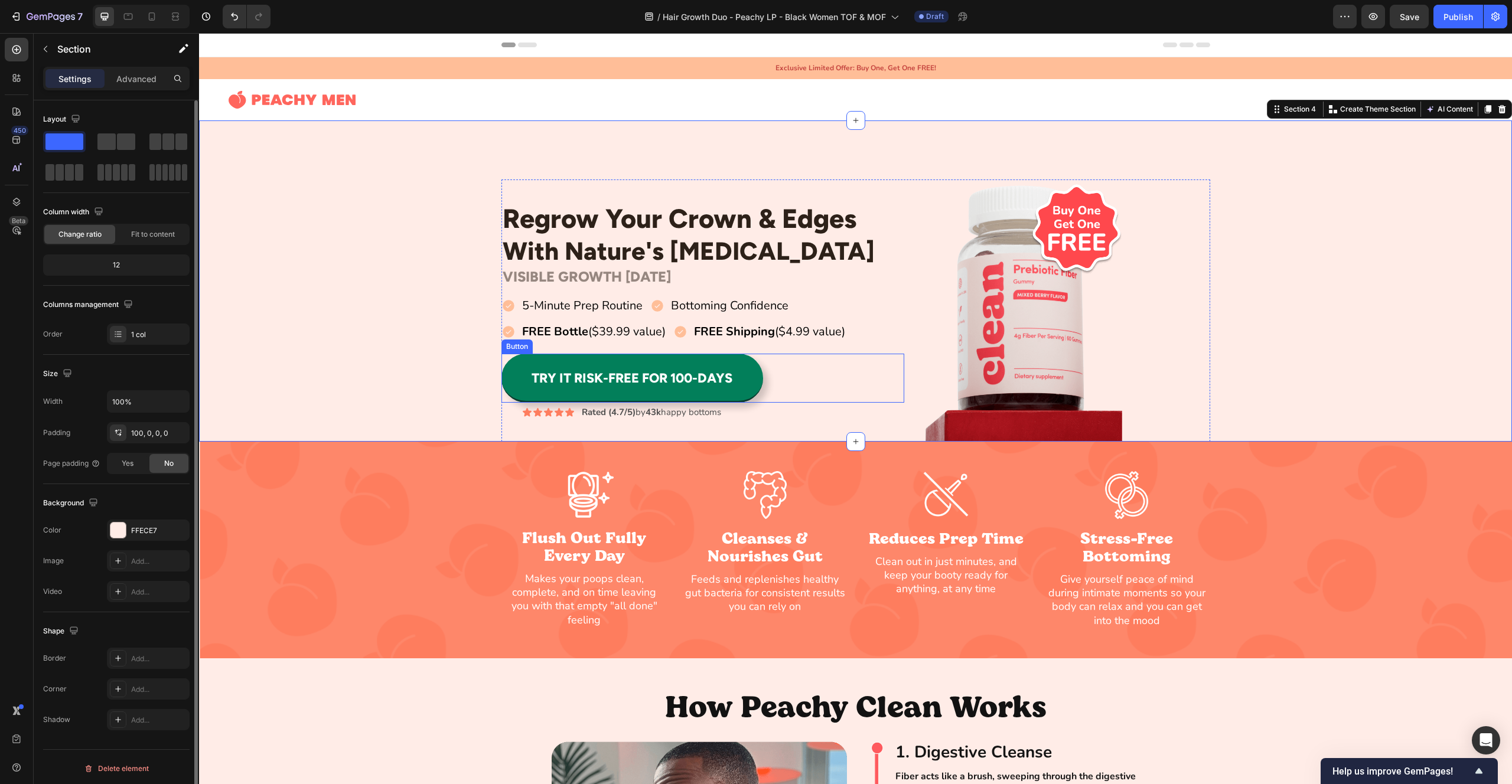
click at [542, 363] on button "Try It Risk-Free For 100-Days" at bounding box center [633, 378] width 262 height 49
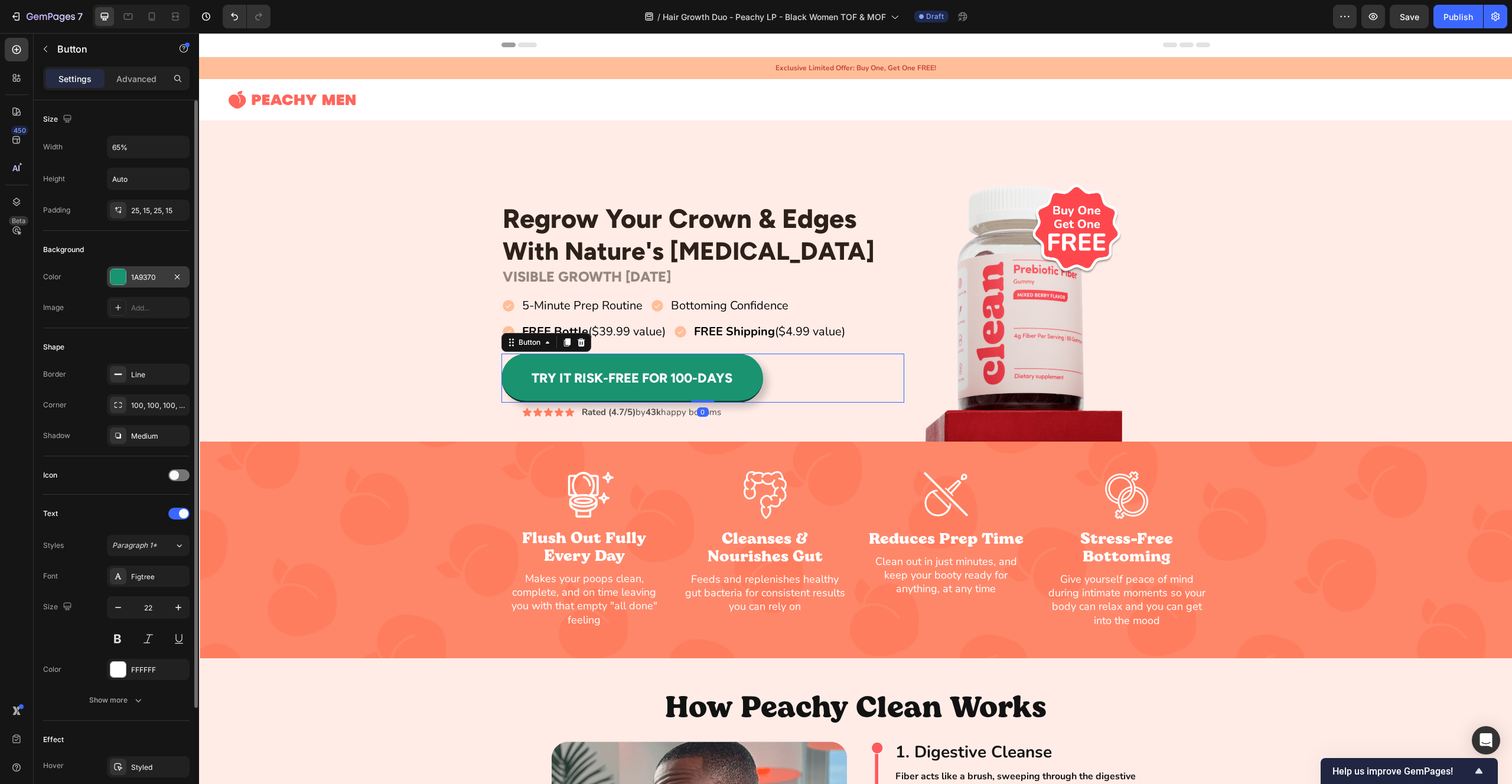
click at [130, 273] on div "1A9370" at bounding box center [148, 277] width 83 height 22
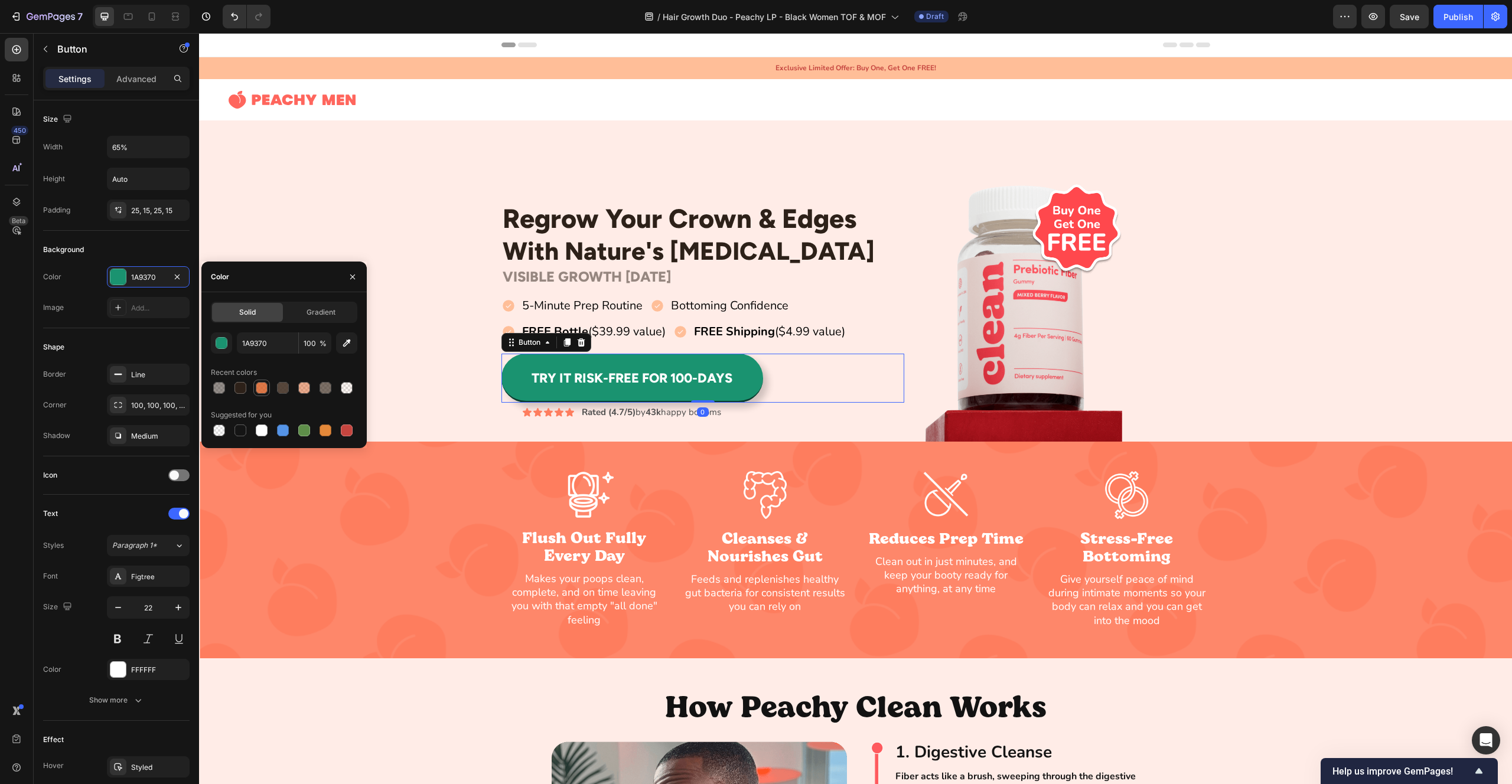
click at [266, 391] on div at bounding box center [261, 388] width 12 height 12
type input "D75B21"
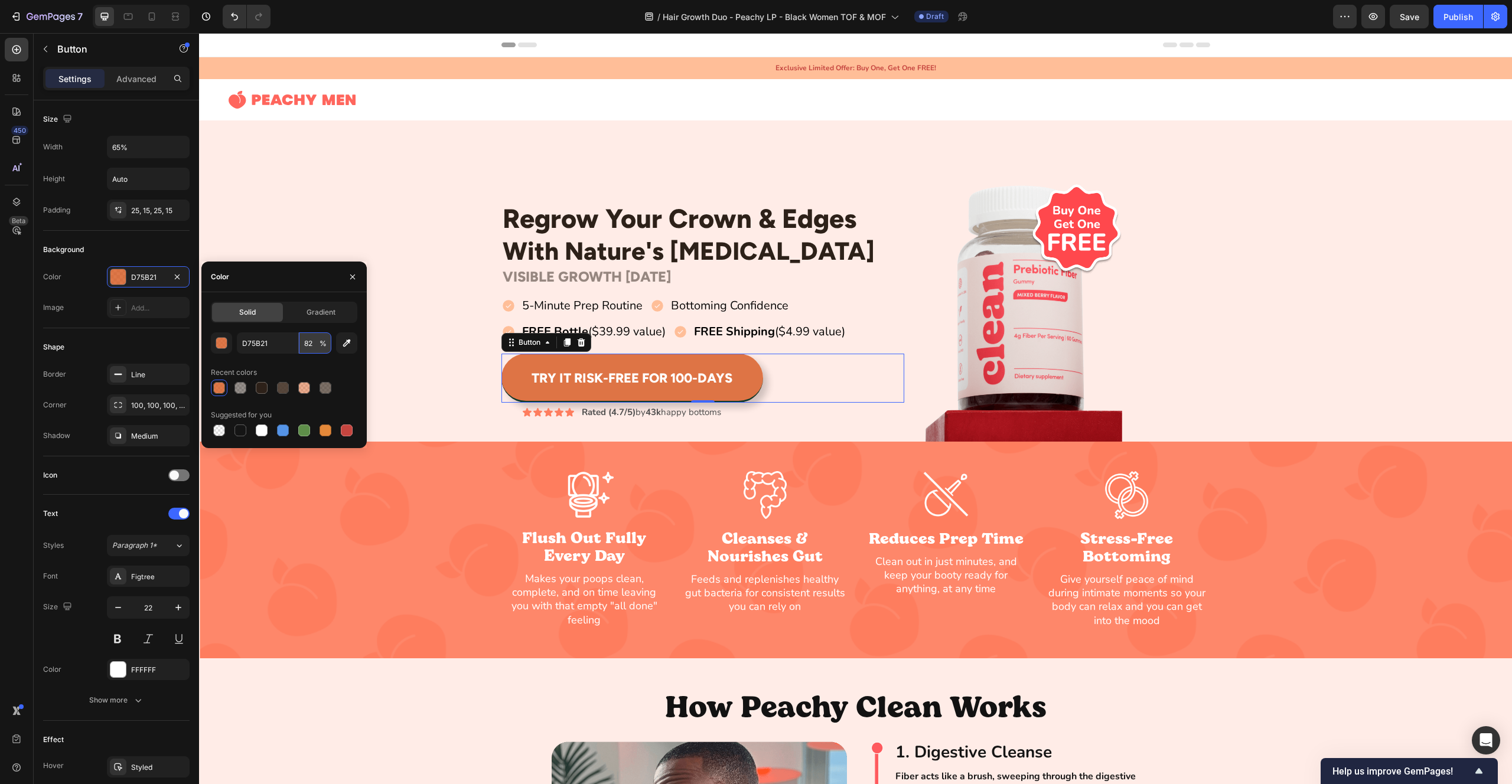
click at [316, 343] on input "82" at bounding box center [314, 343] width 32 height 22
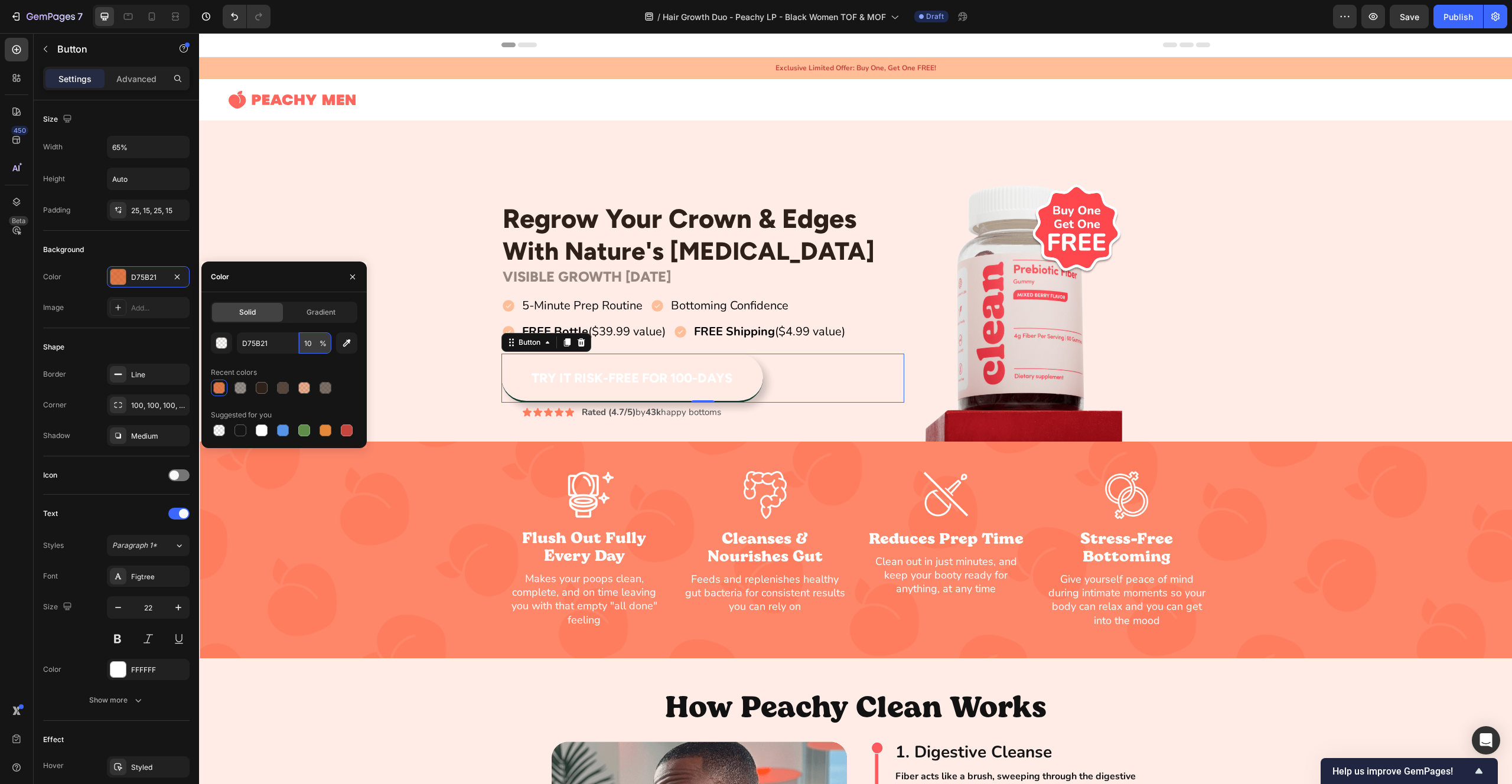
type input "100"
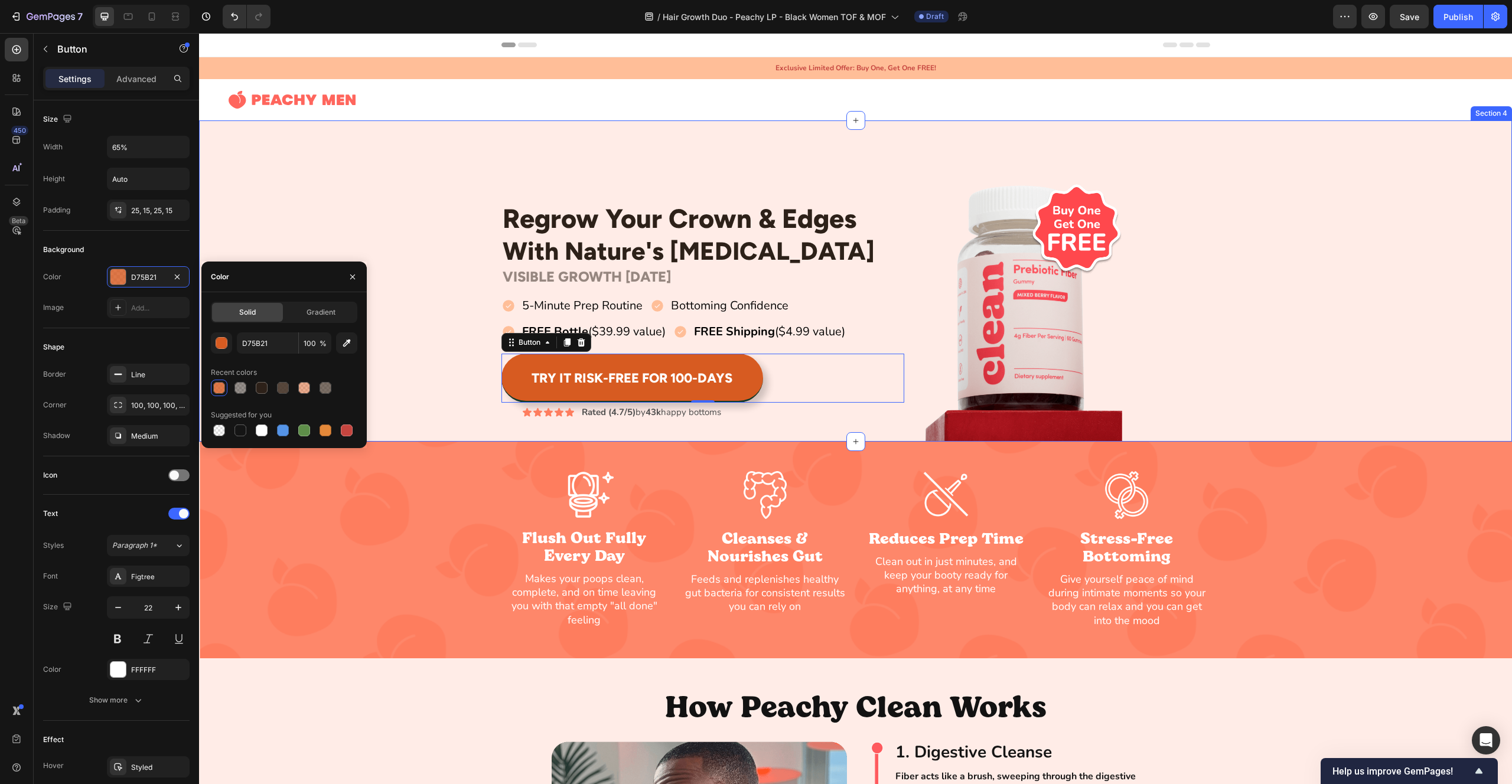
click at [354, 160] on div "Regrow Your Crown & Edges Heading With Nature's [MEDICAL_DATA] Heading Row VISI…" at bounding box center [856, 281] width 1313 height 321
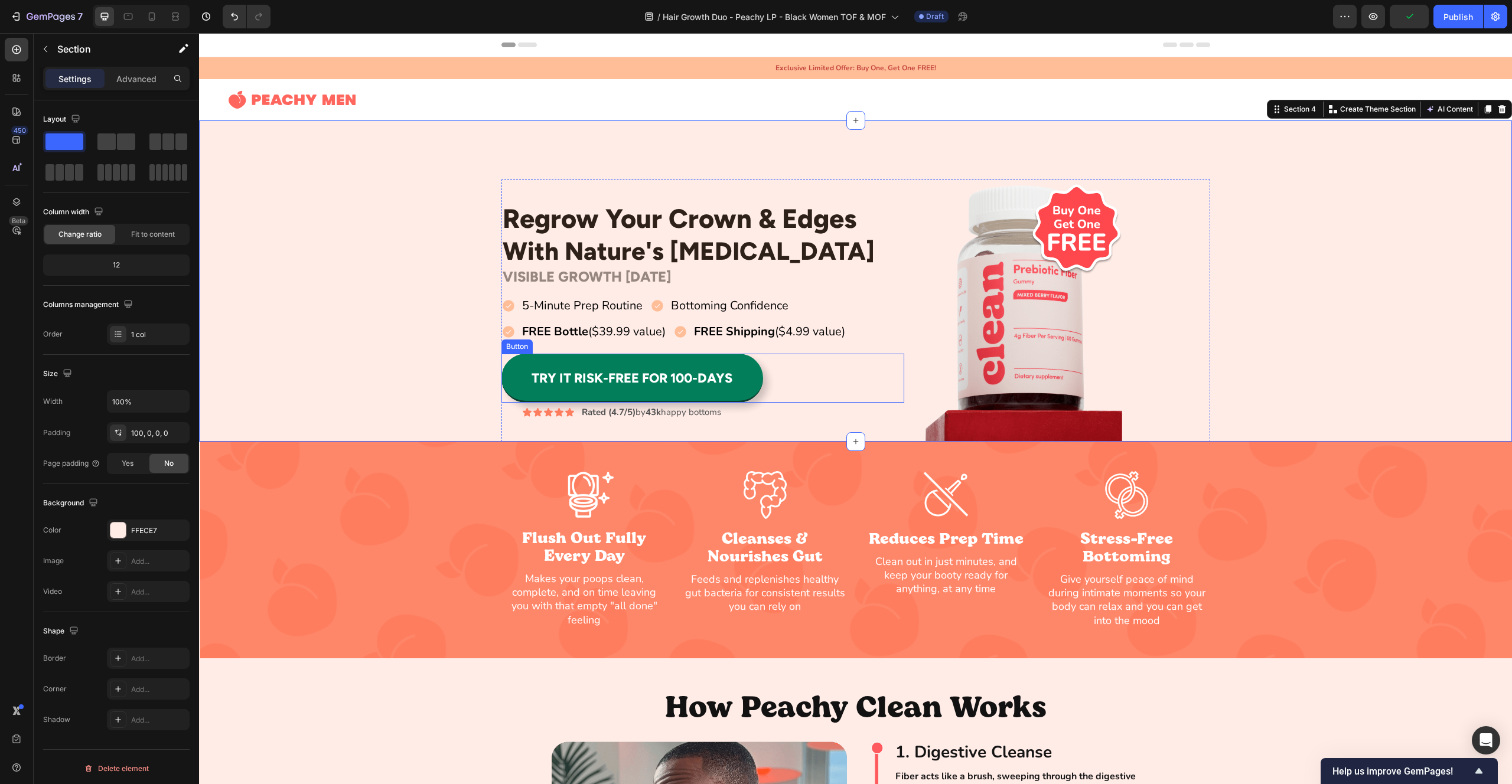
click at [549, 360] on button "Try It Risk-Free For 100-Days" at bounding box center [633, 378] width 262 height 49
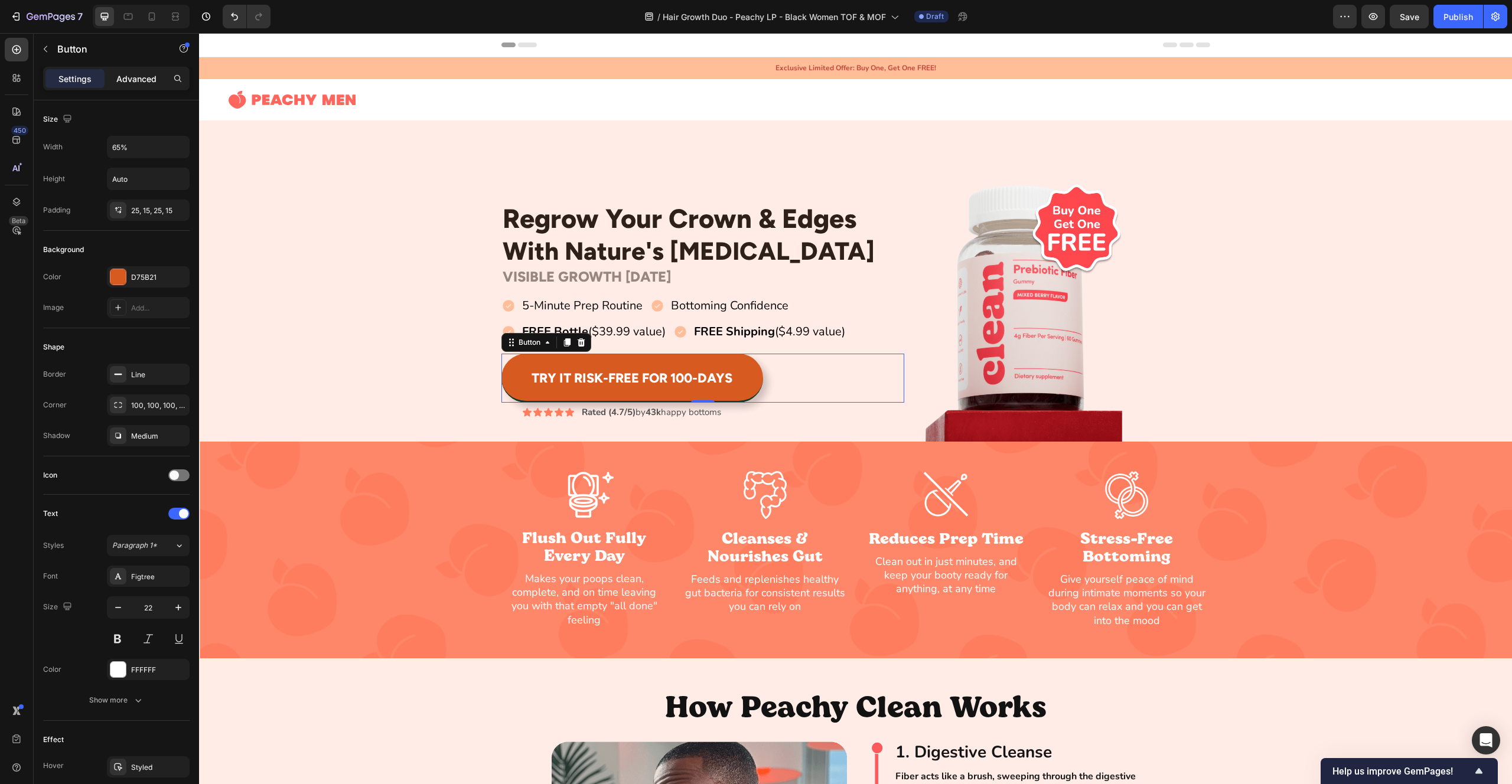
click at [124, 83] on p "Advanced" at bounding box center [137, 78] width 40 height 12
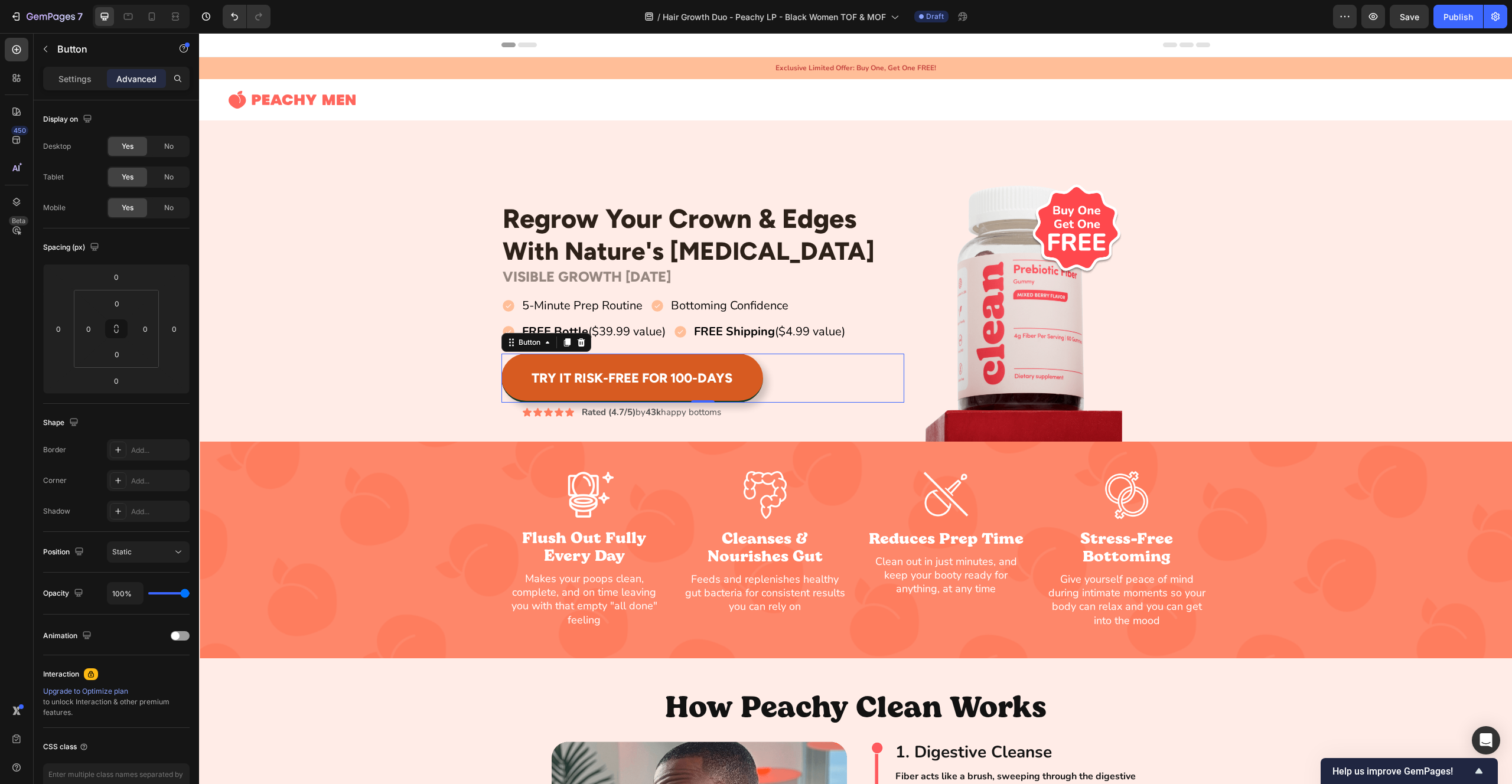
drag, startPoint x: 87, startPoint y: 81, endPoint x: 95, endPoint y: 98, distance: 18.8
click at [87, 81] on p "Settings" at bounding box center [75, 78] width 33 height 12
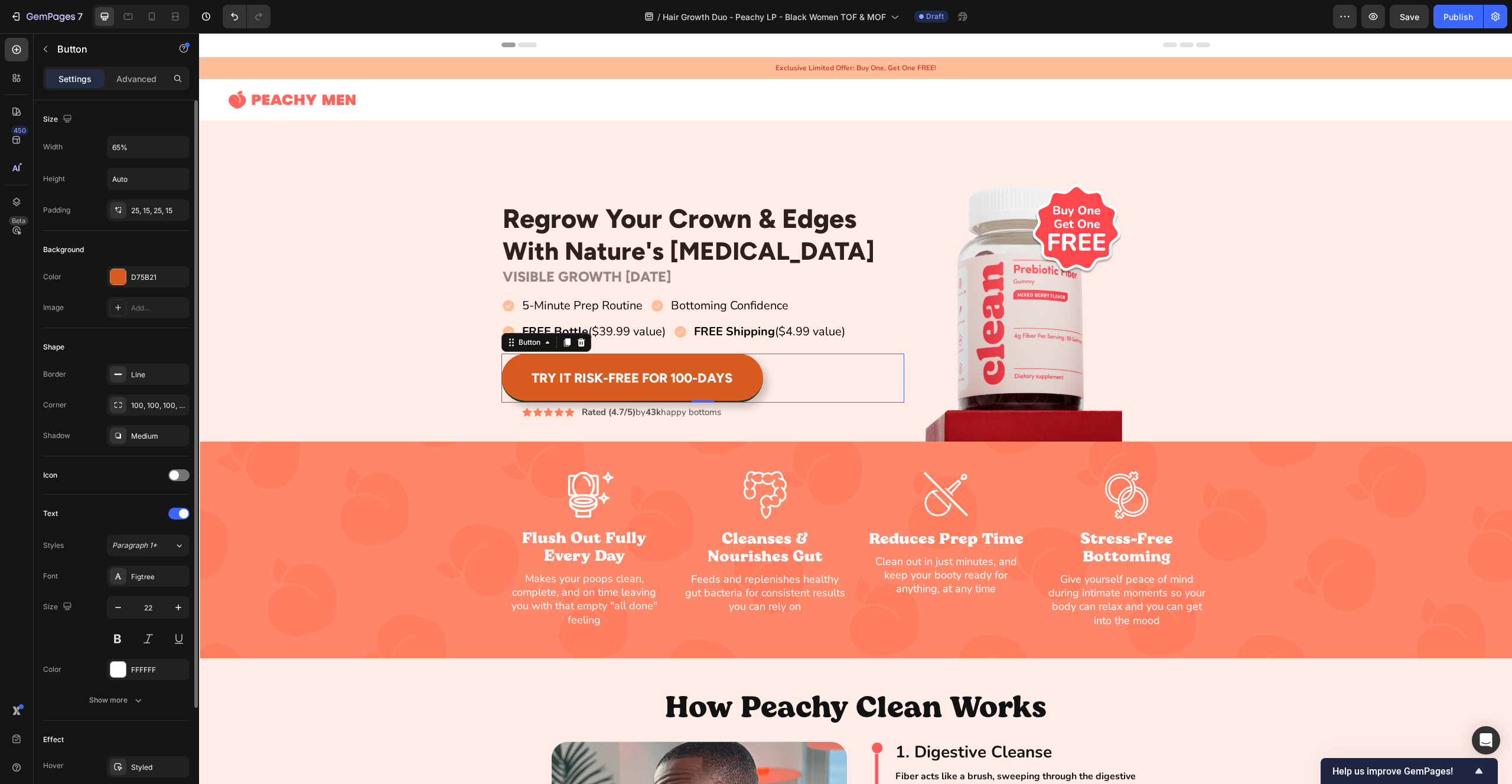
scroll to position [129, 0]
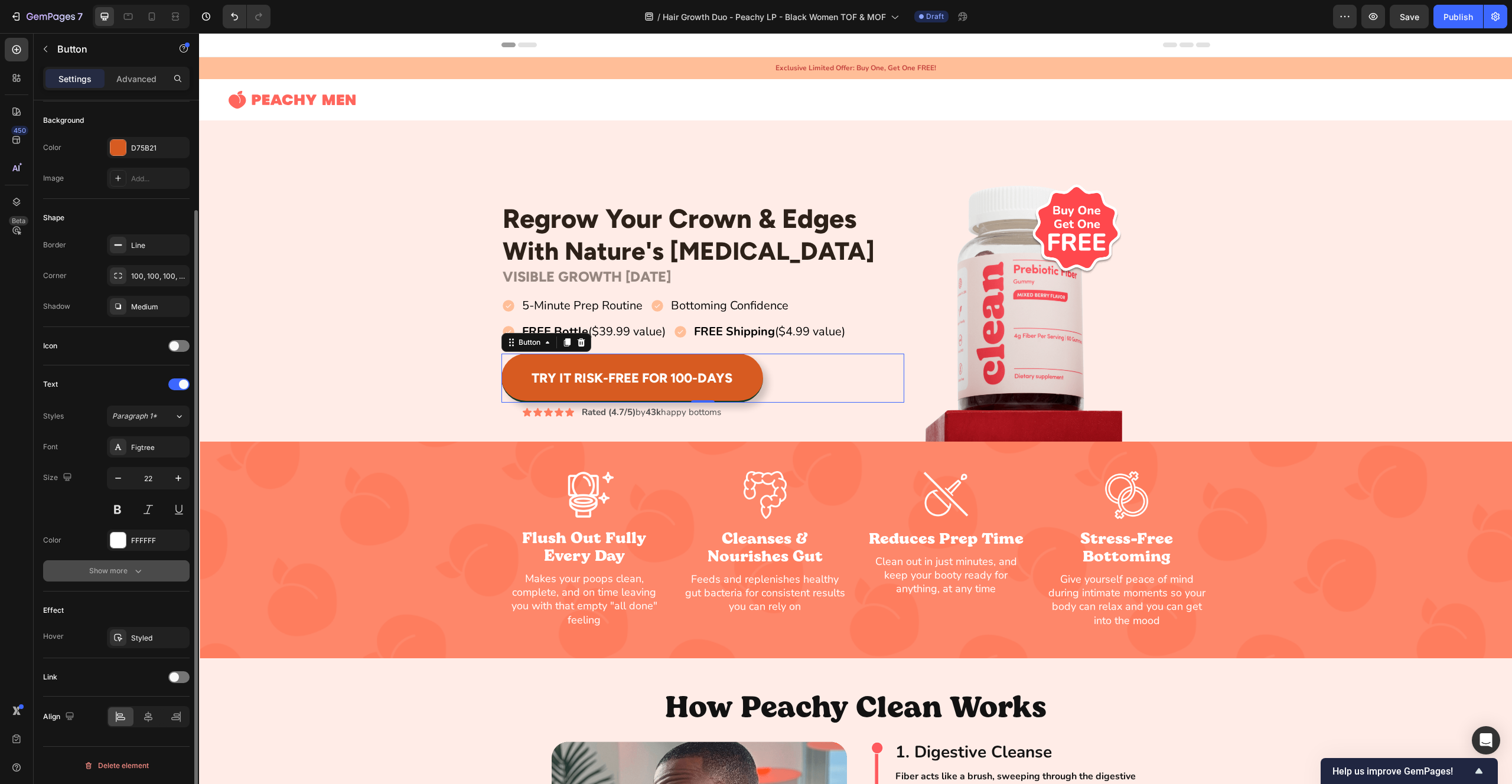
click at [130, 573] on div "Show more" at bounding box center [117, 570] width 55 height 12
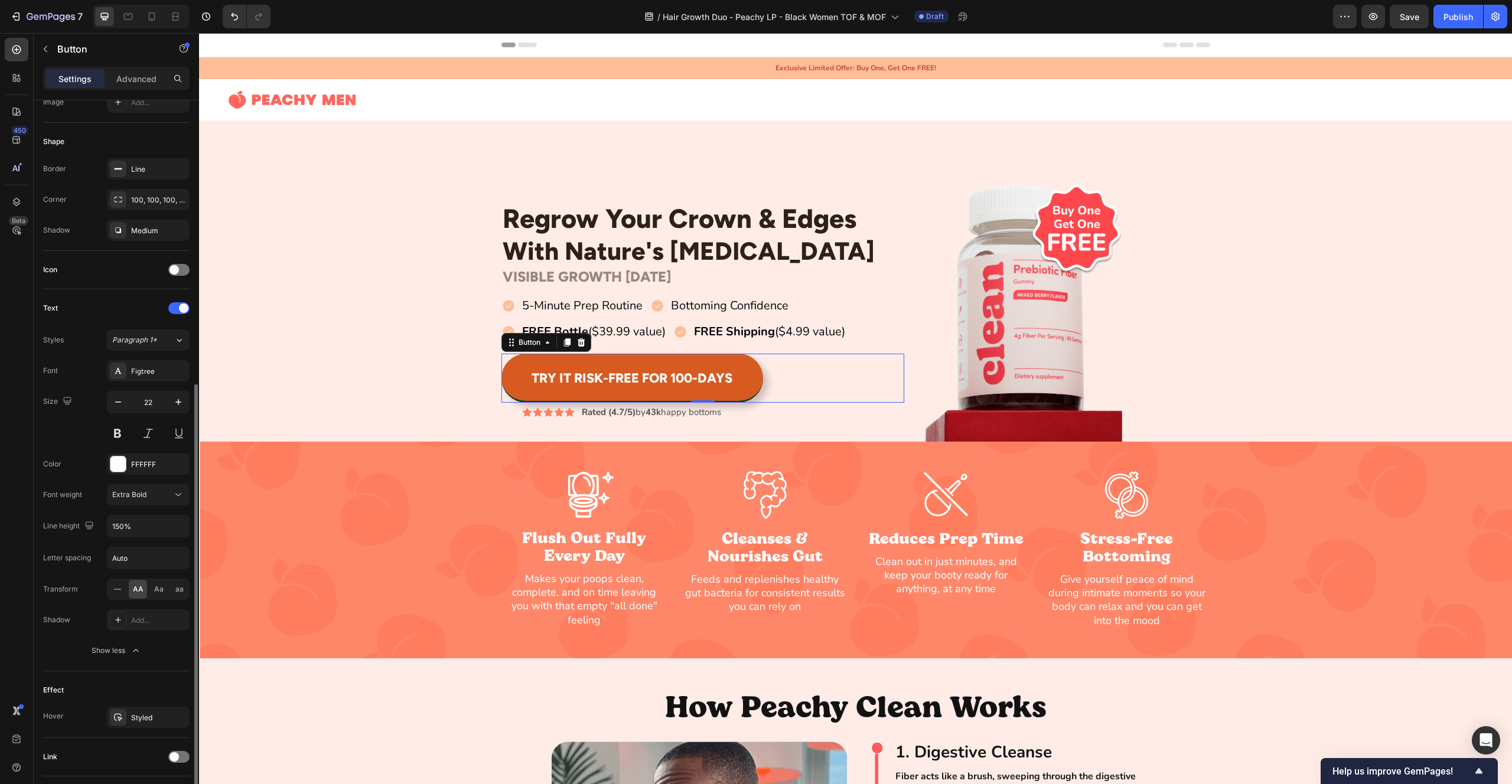
scroll to position [285, 0]
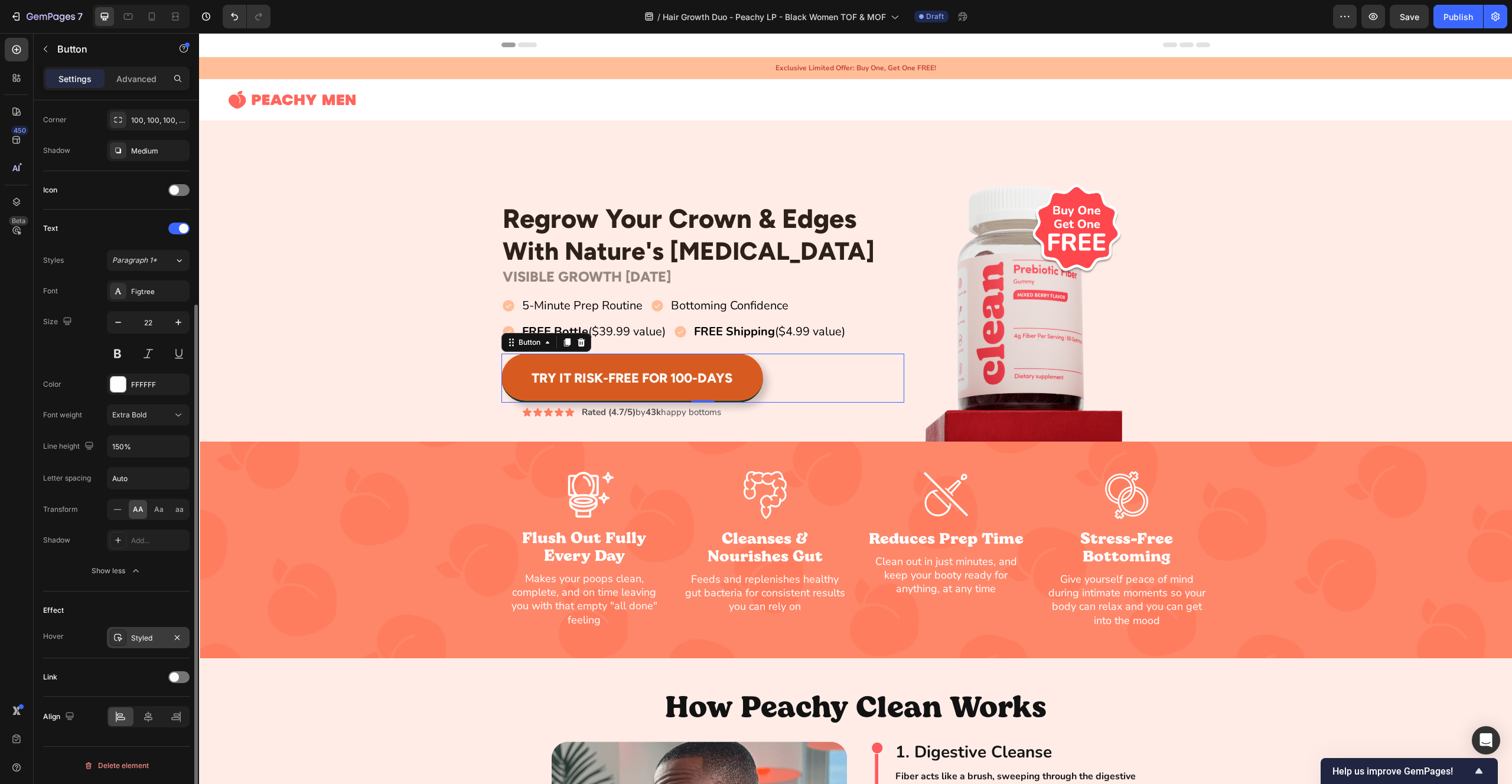
click at [160, 637] on div "Styled" at bounding box center [148, 638] width 35 height 11
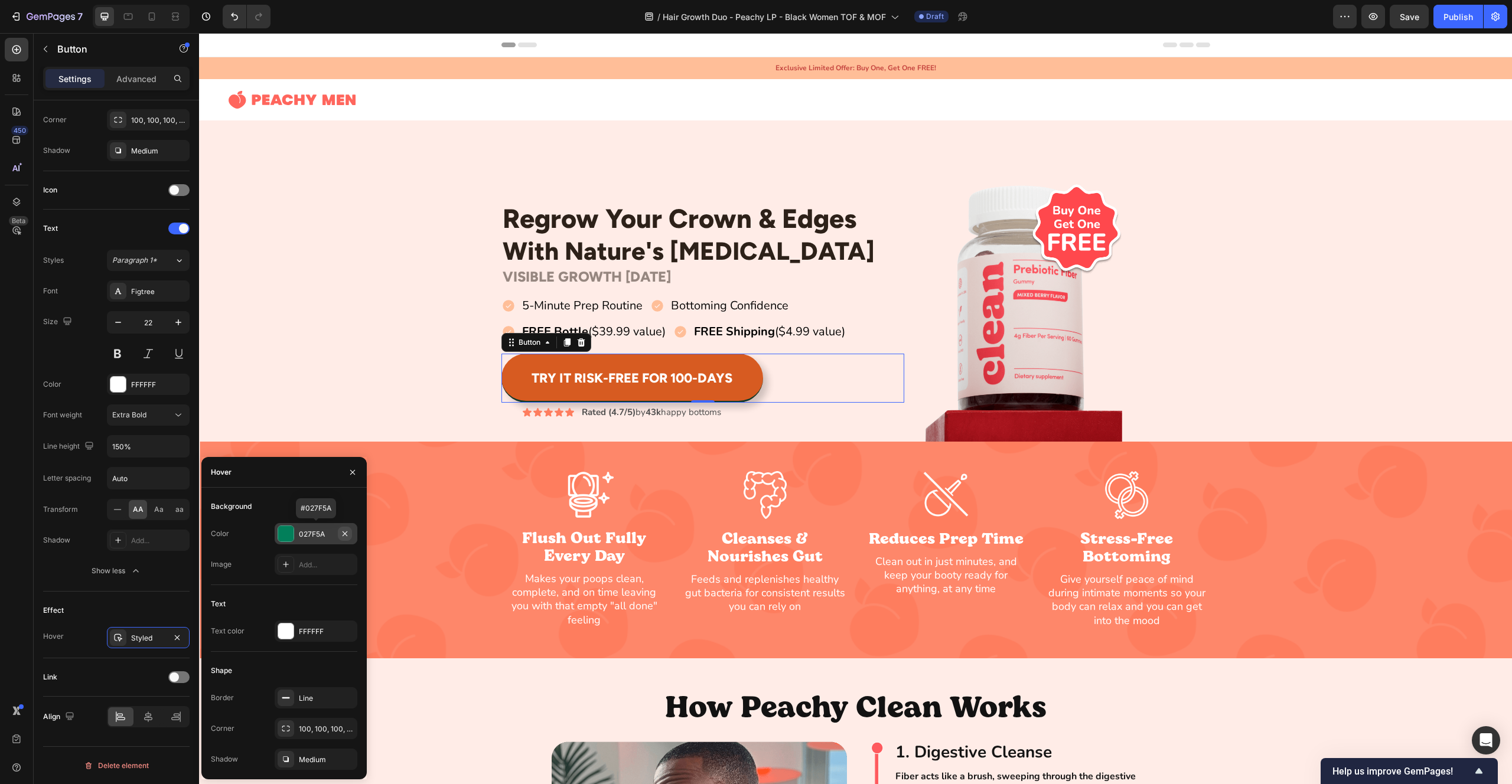
click at [346, 533] on icon "button" at bounding box center [345, 533] width 9 height 9
click at [351, 468] on icon "button" at bounding box center [352, 472] width 9 height 9
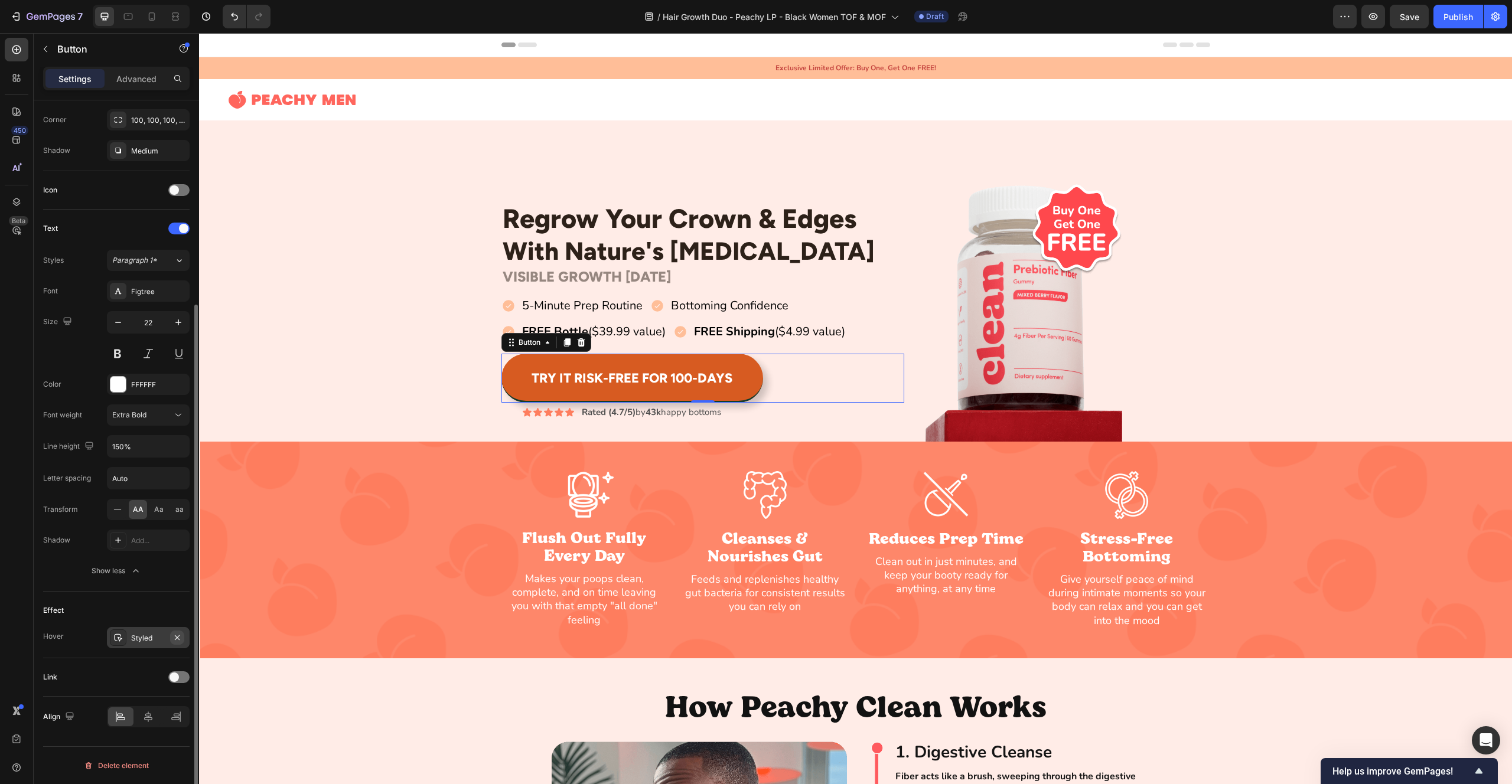
click at [179, 637] on icon "button" at bounding box center [177, 637] width 9 height 9
click at [127, 590] on div "Text Styles Paragraph 1* Font Figtree Size 22 Color FFFFFF Font weight Extra Bo…" at bounding box center [117, 400] width 147 height 382
click at [119, 545] on div at bounding box center [118, 540] width 17 height 17
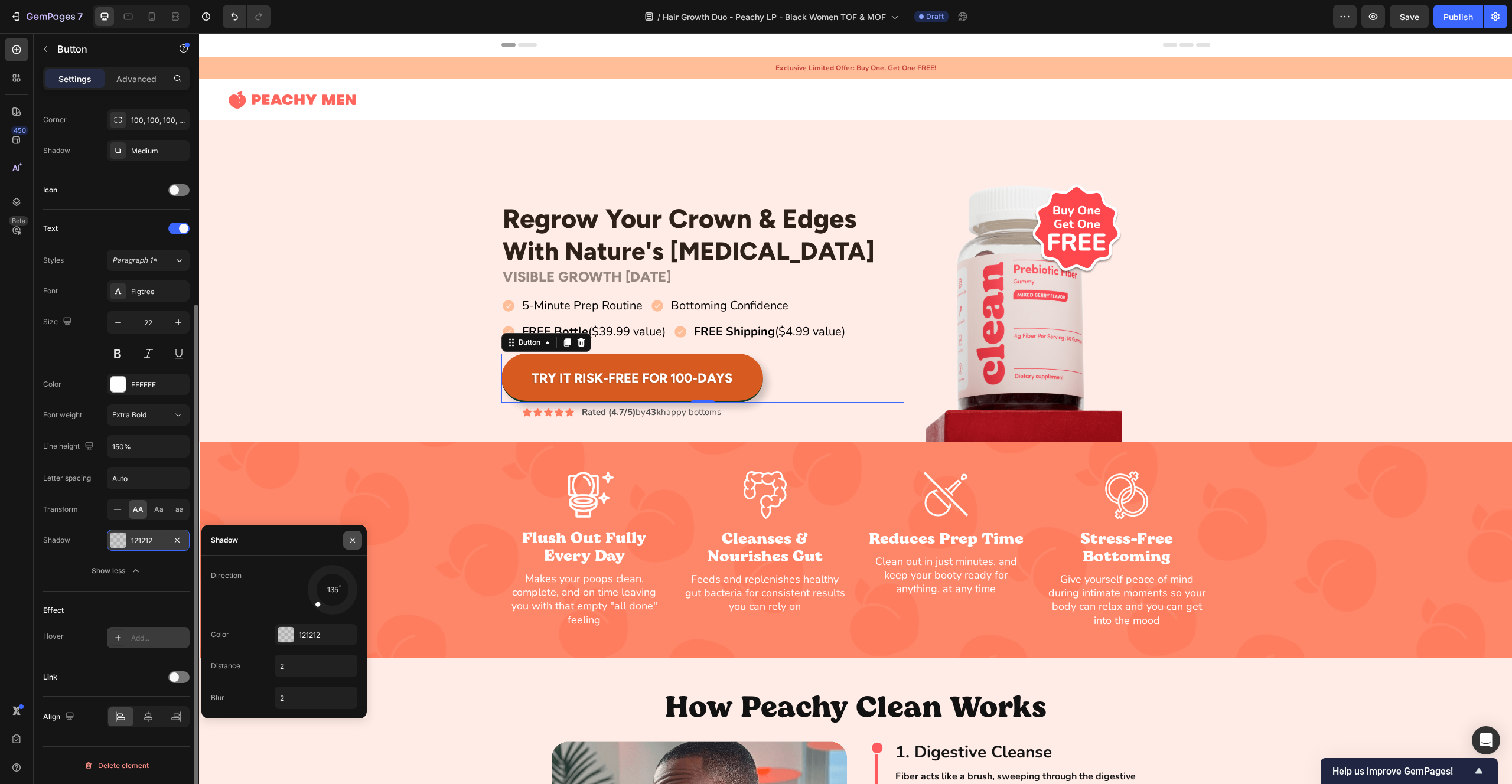
click at [356, 538] on icon "button" at bounding box center [352, 539] width 9 height 9
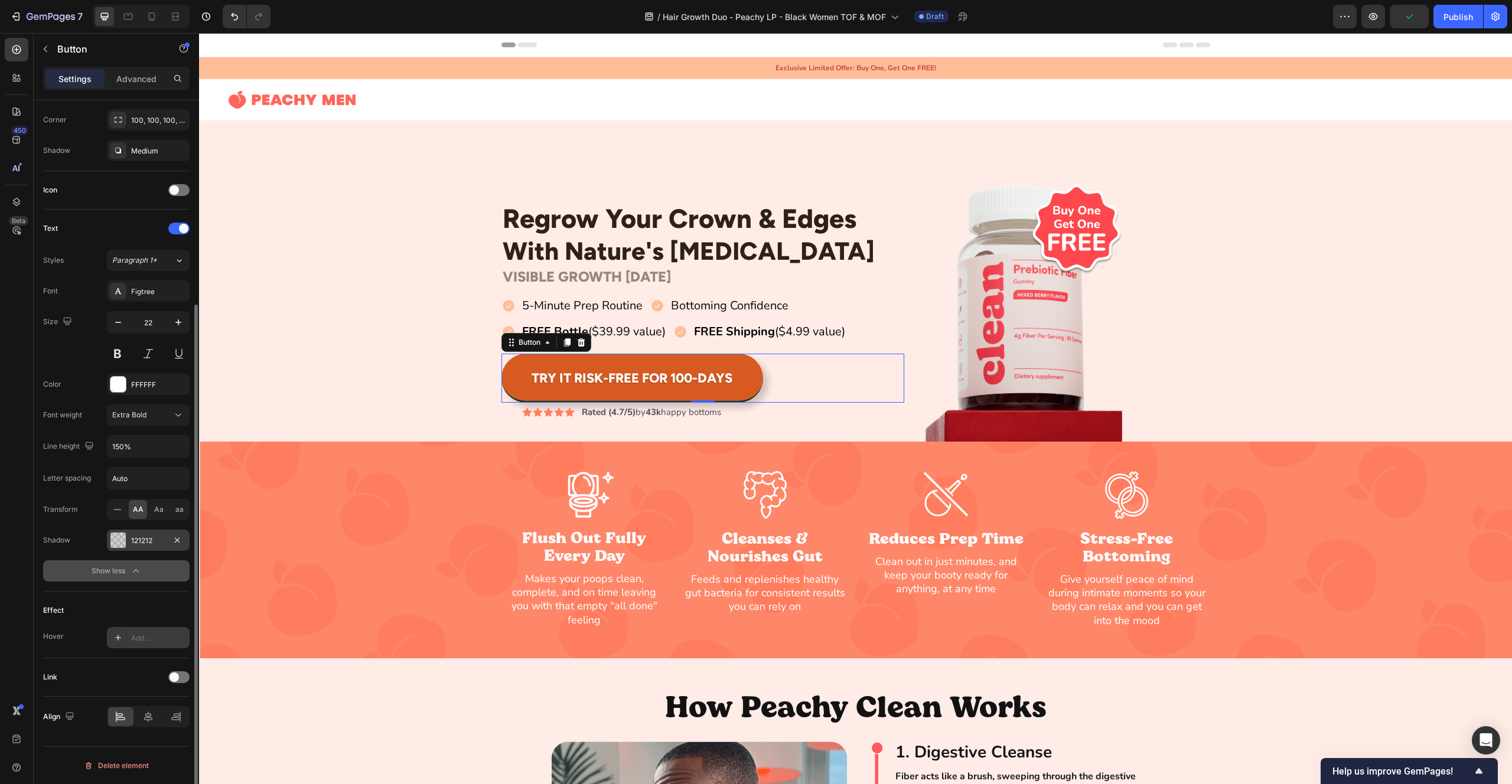
click at [127, 574] on div "Show less" at bounding box center [117, 570] width 50 height 12
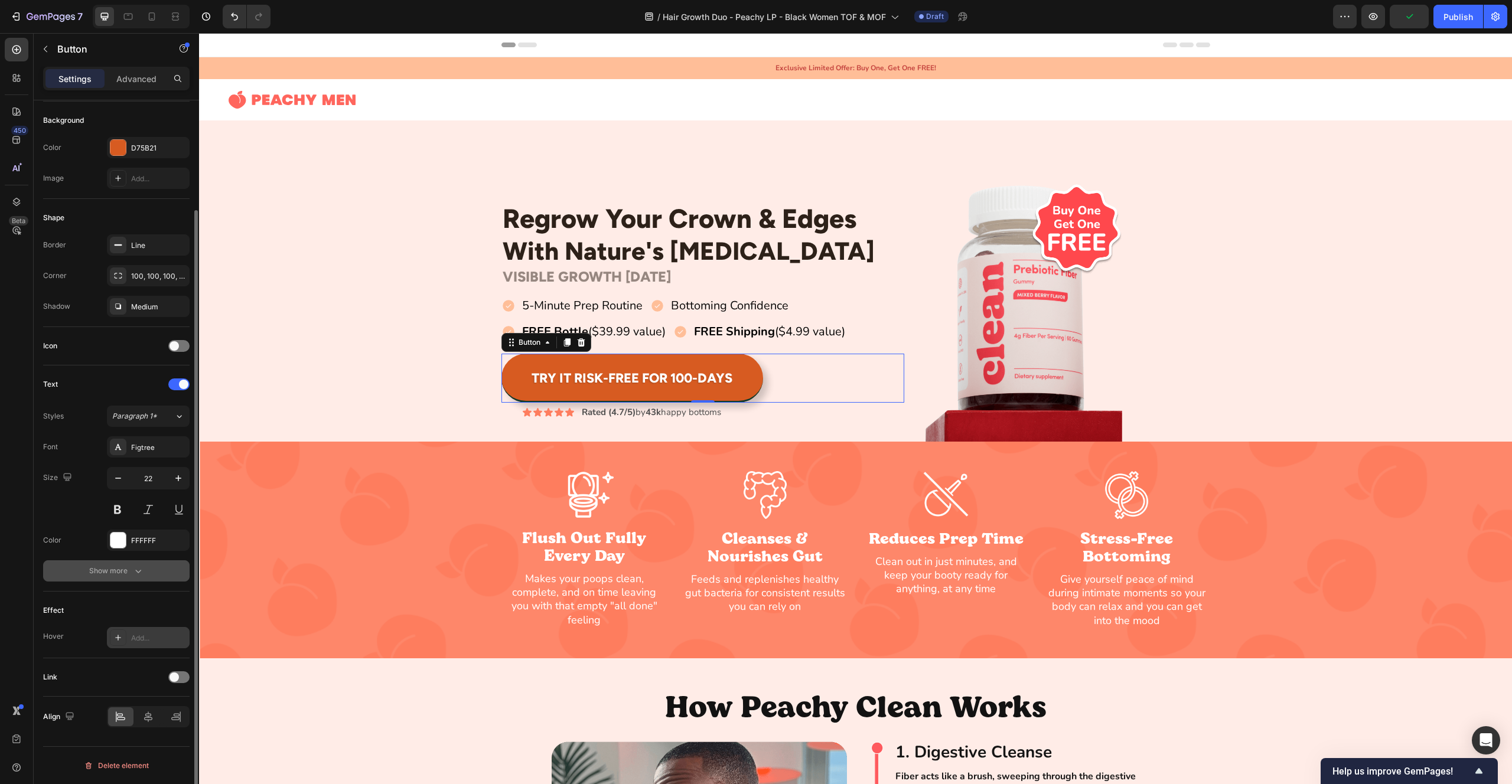
scroll to position [129, 0]
click at [145, 279] on div "100, 100, 100, 100" at bounding box center [148, 276] width 35 height 11
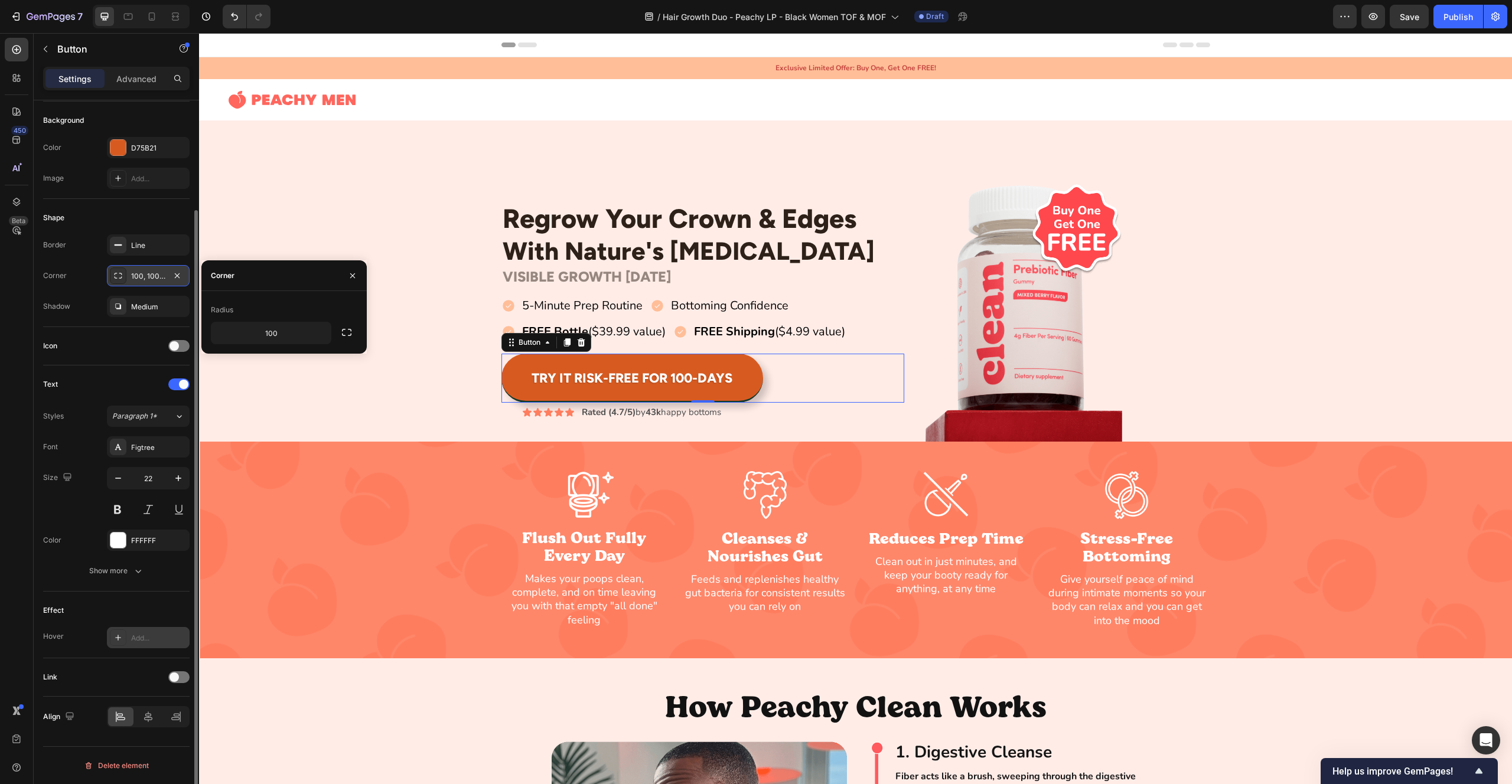
click at [145, 279] on div "100, 100, 100, 100" at bounding box center [148, 276] width 35 height 11
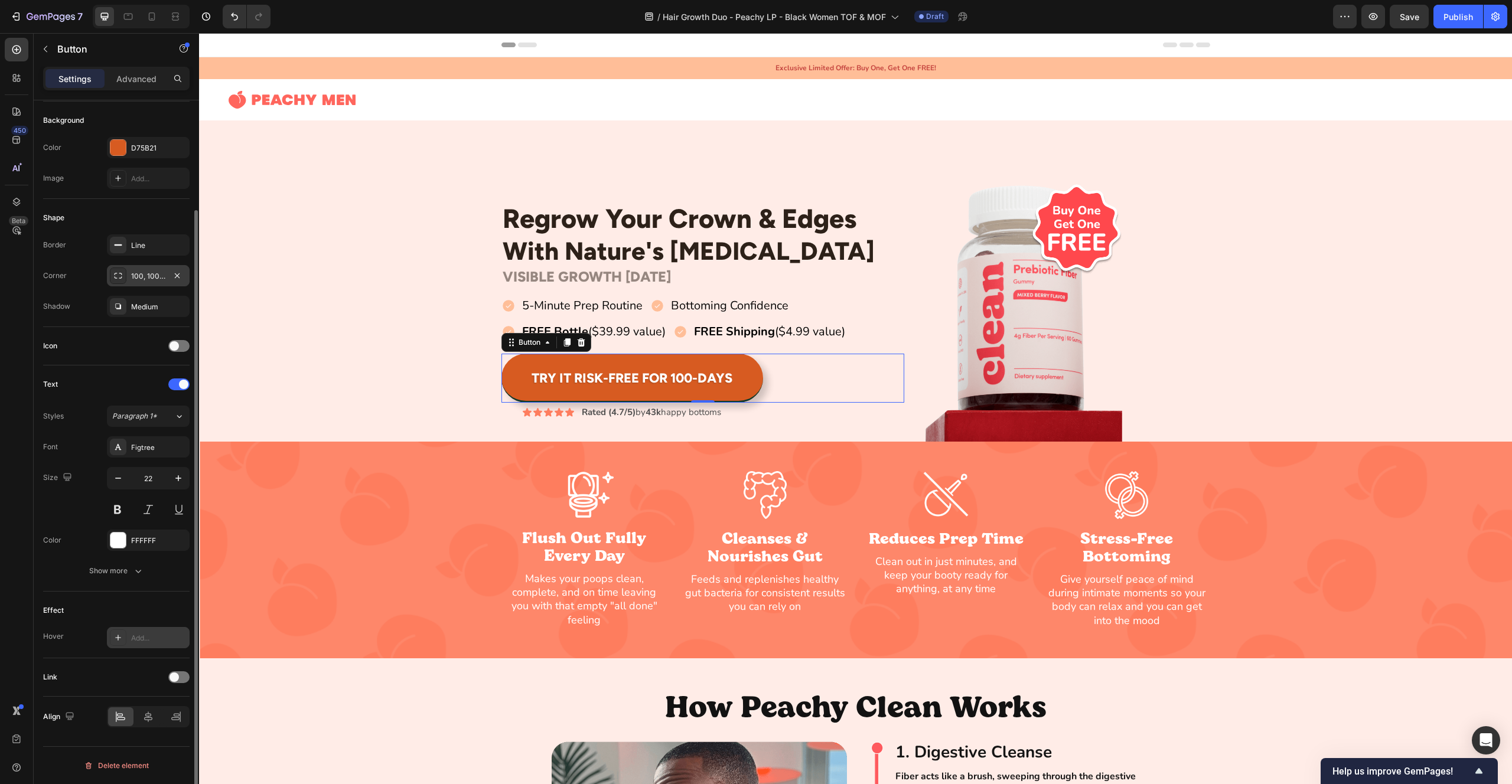
click at [145, 279] on div "100, 100, 100, 100" at bounding box center [148, 276] width 35 height 11
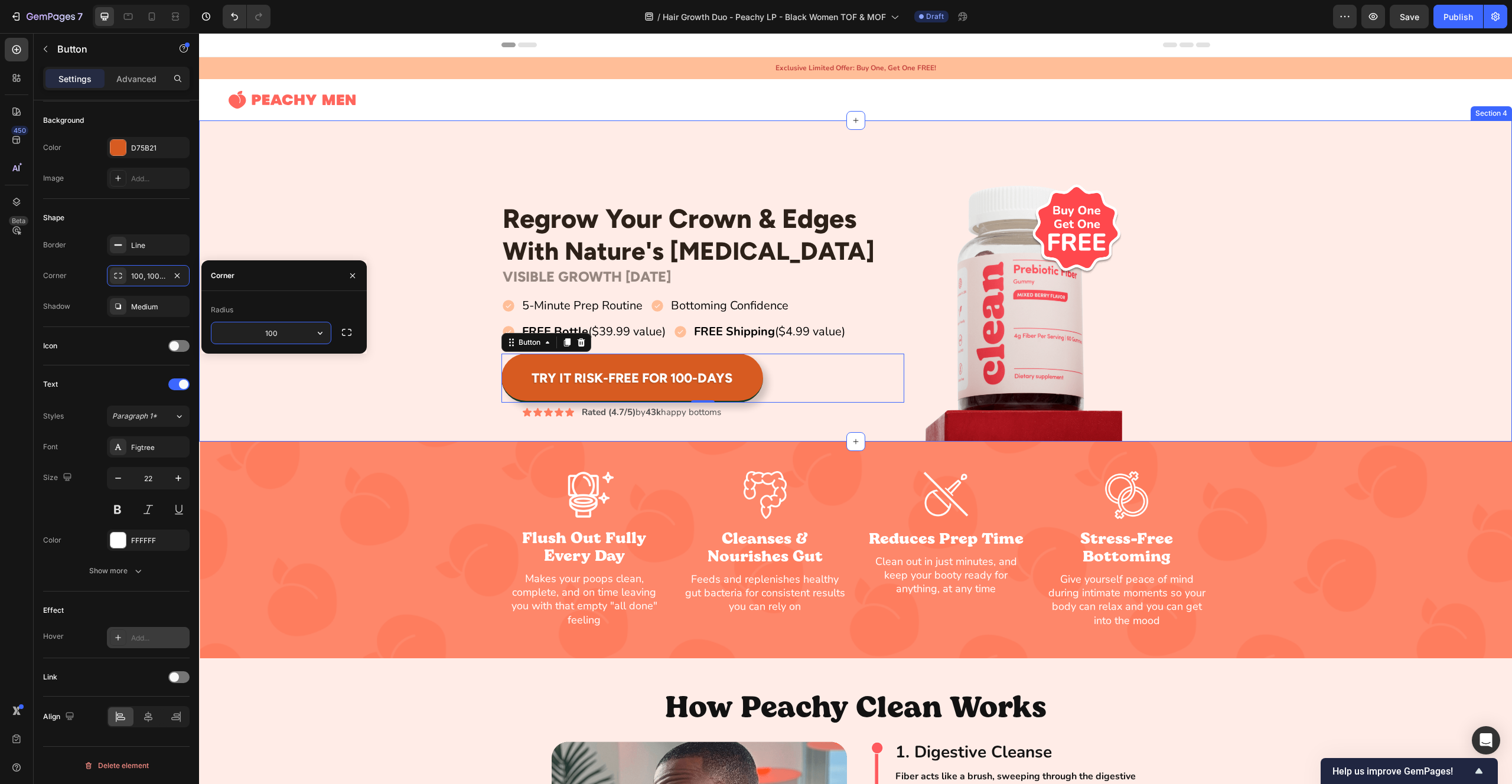
scroll to position [3, 0]
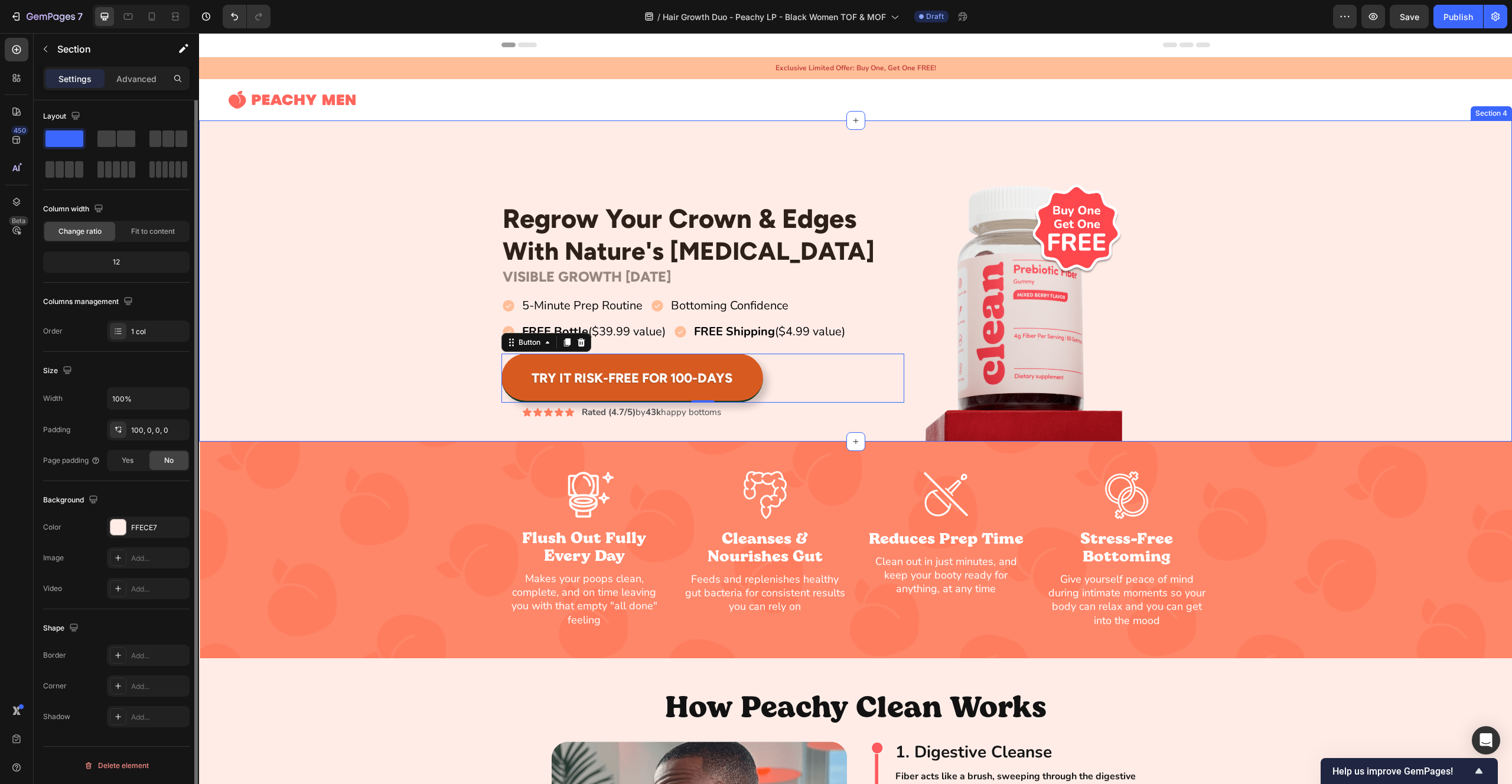
click at [291, 206] on div "Regrow Your Crown & Edges Heading With Nature's [MEDICAL_DATA] Heading Row VISI…" at bounding box center [856, 311] width 1313 height 262
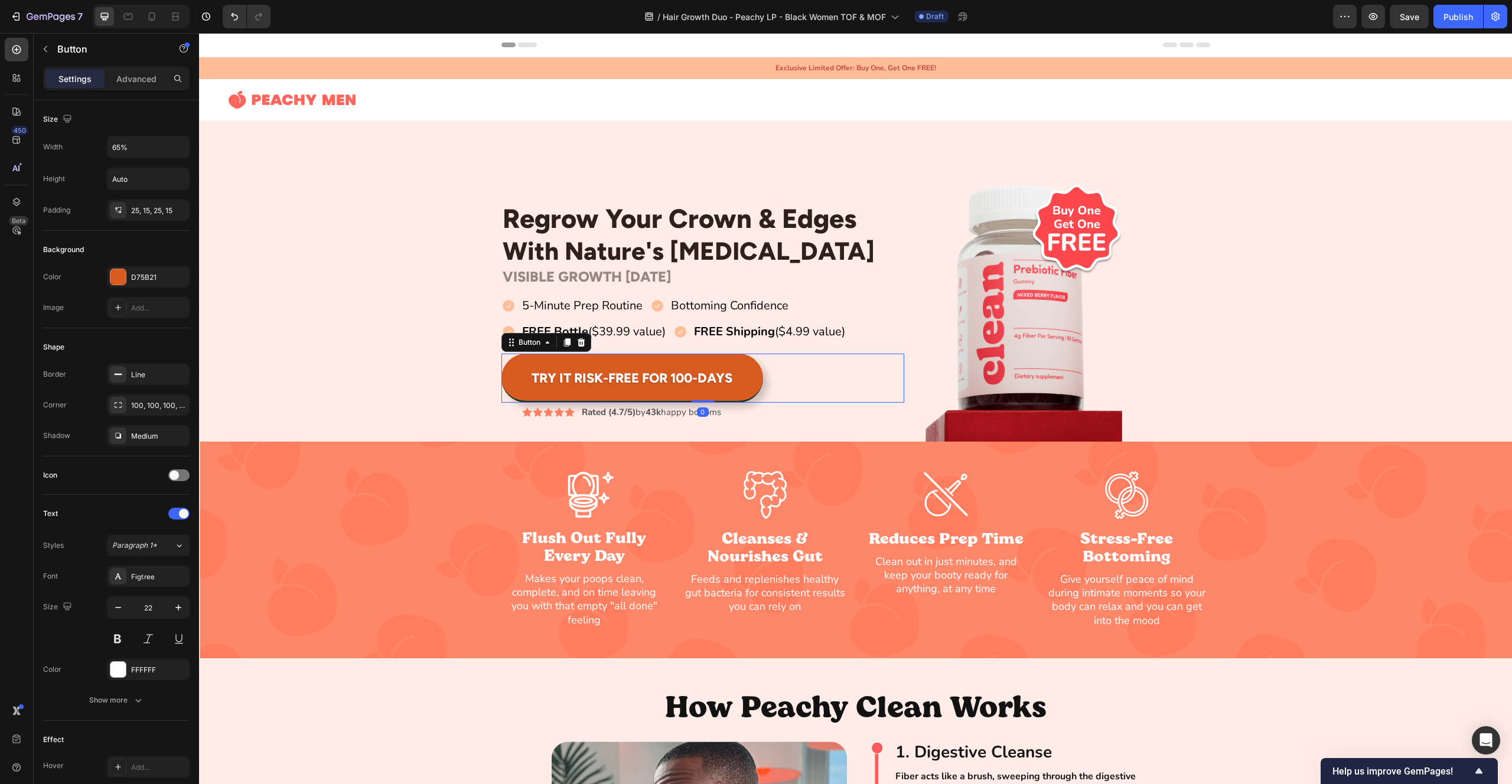
click at [513, 370] on button "Try It Risk-Free For 100-Days" at bounding box center [633, 378] width 262 height 49
click at [155, 437] on div "Medium" at bounding box center [148, 436] width 35 height 11
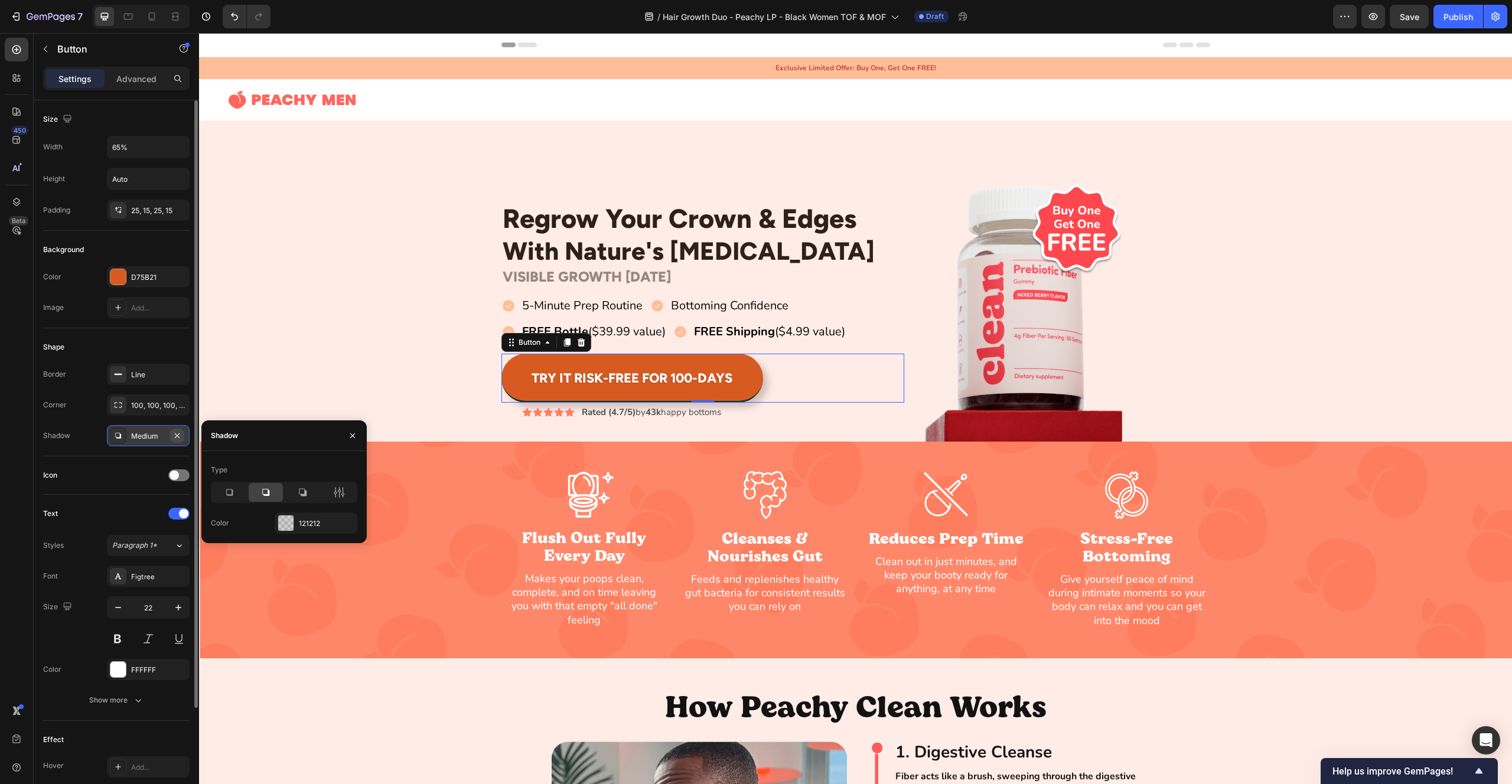
click at [177, 433] on icon "button" at bounding box center [177, 435] width 9 height 9
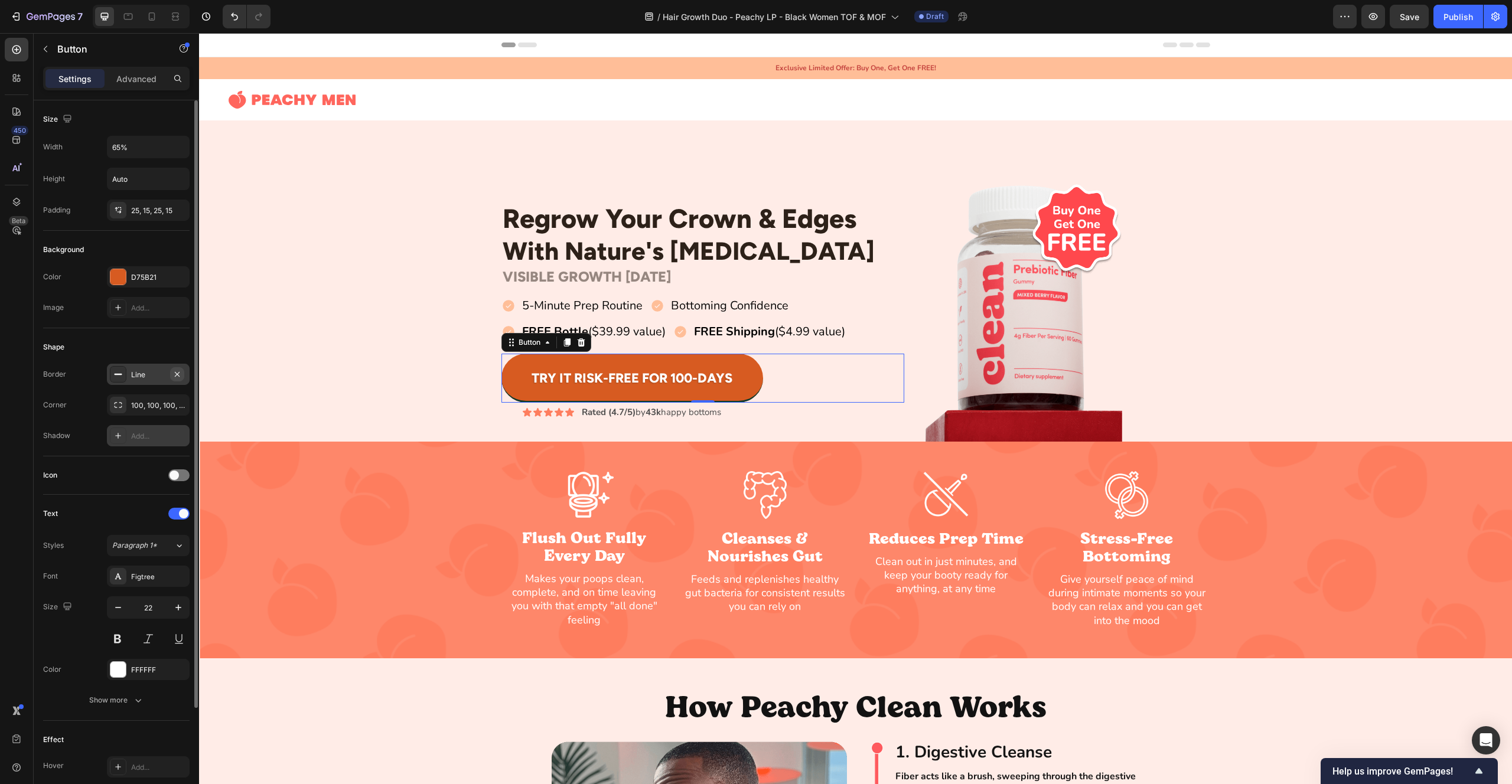
click at [181, 377] on icon "button" at bounding box center [177, 374] width 9 height 9
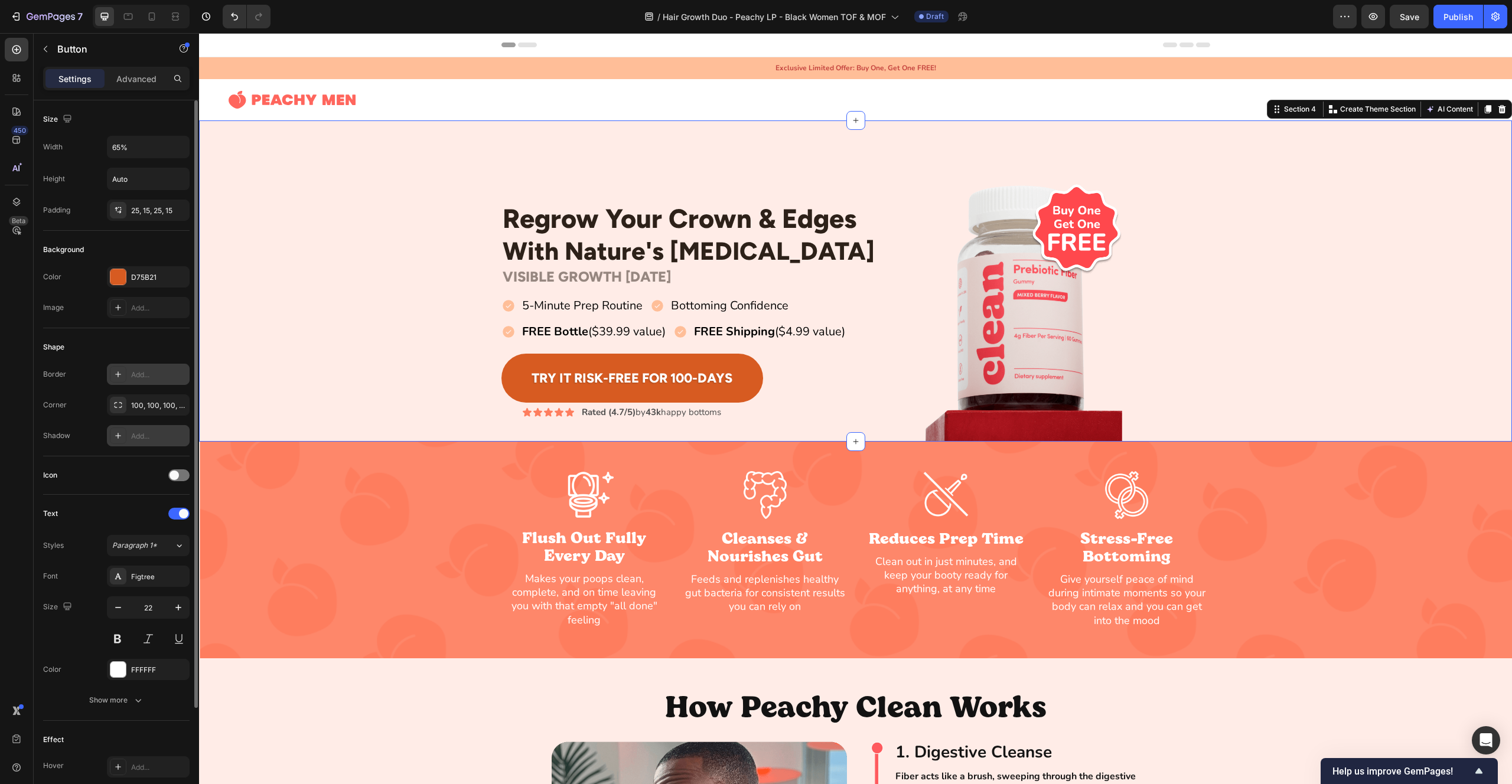
click at [340, 336] on div "Regrow Your Crown & Edges Heading With Nature's [MEDICAL_DATA] Heading Row VISI…" at bounding box center [856, 311] width 1313 height 262
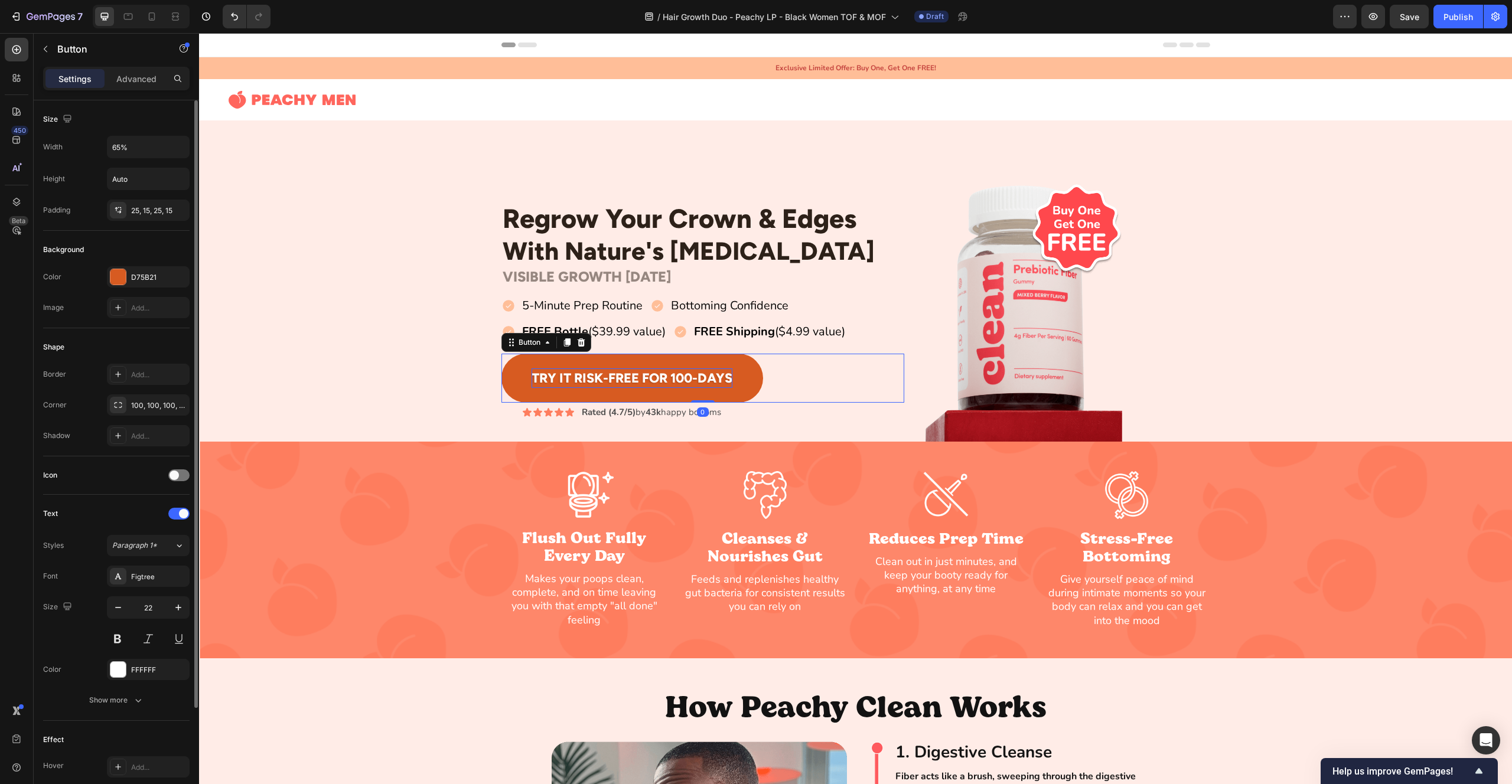
click at [556, 380] on p "Try It Risk-Free For 100-Days" at bounding box center [632, 378] width 201 height 19
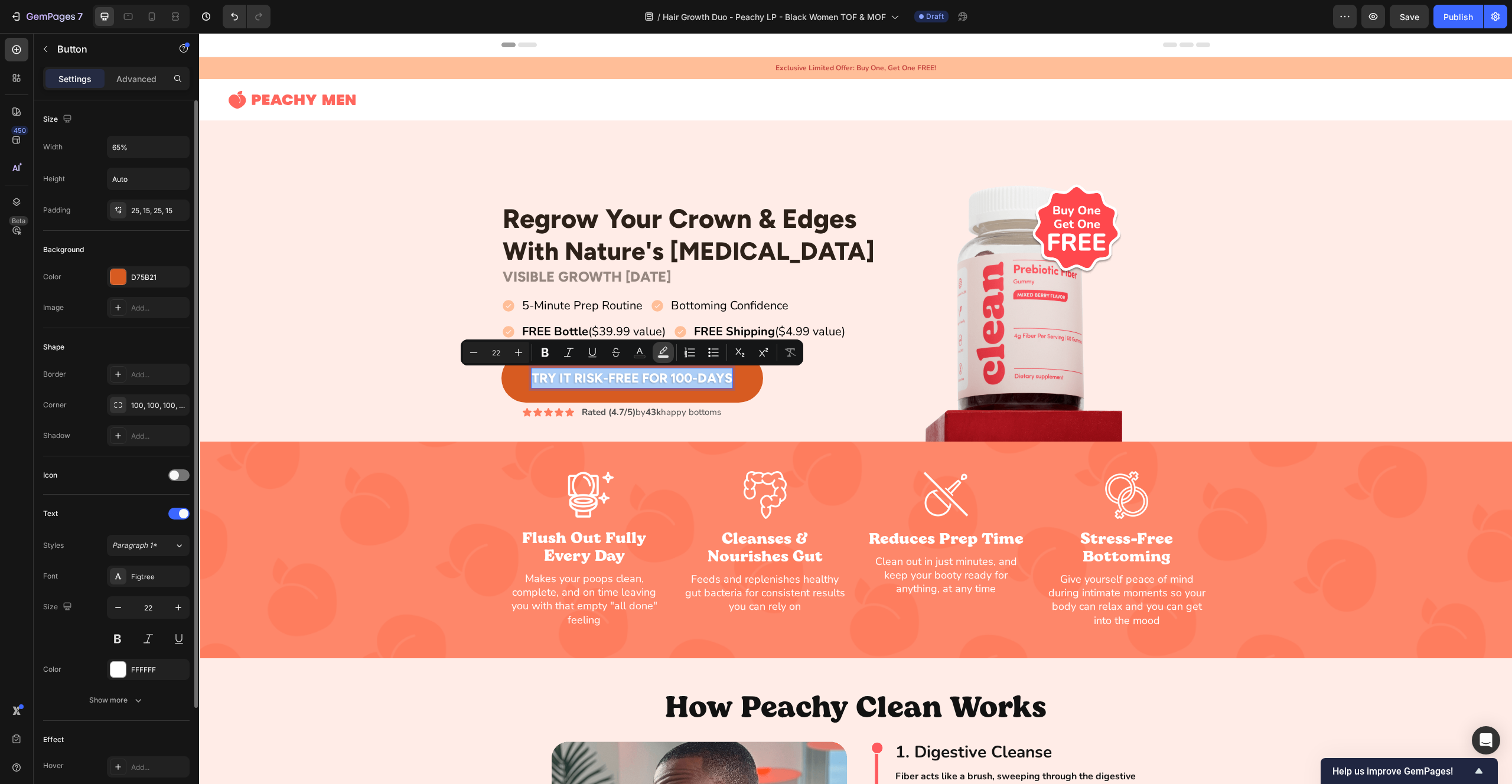
click at [662, 354] on icon "Editor contextual toolbar" at bounding box center [664, 352] width 12 height 12
type input "000000"
type input "77"
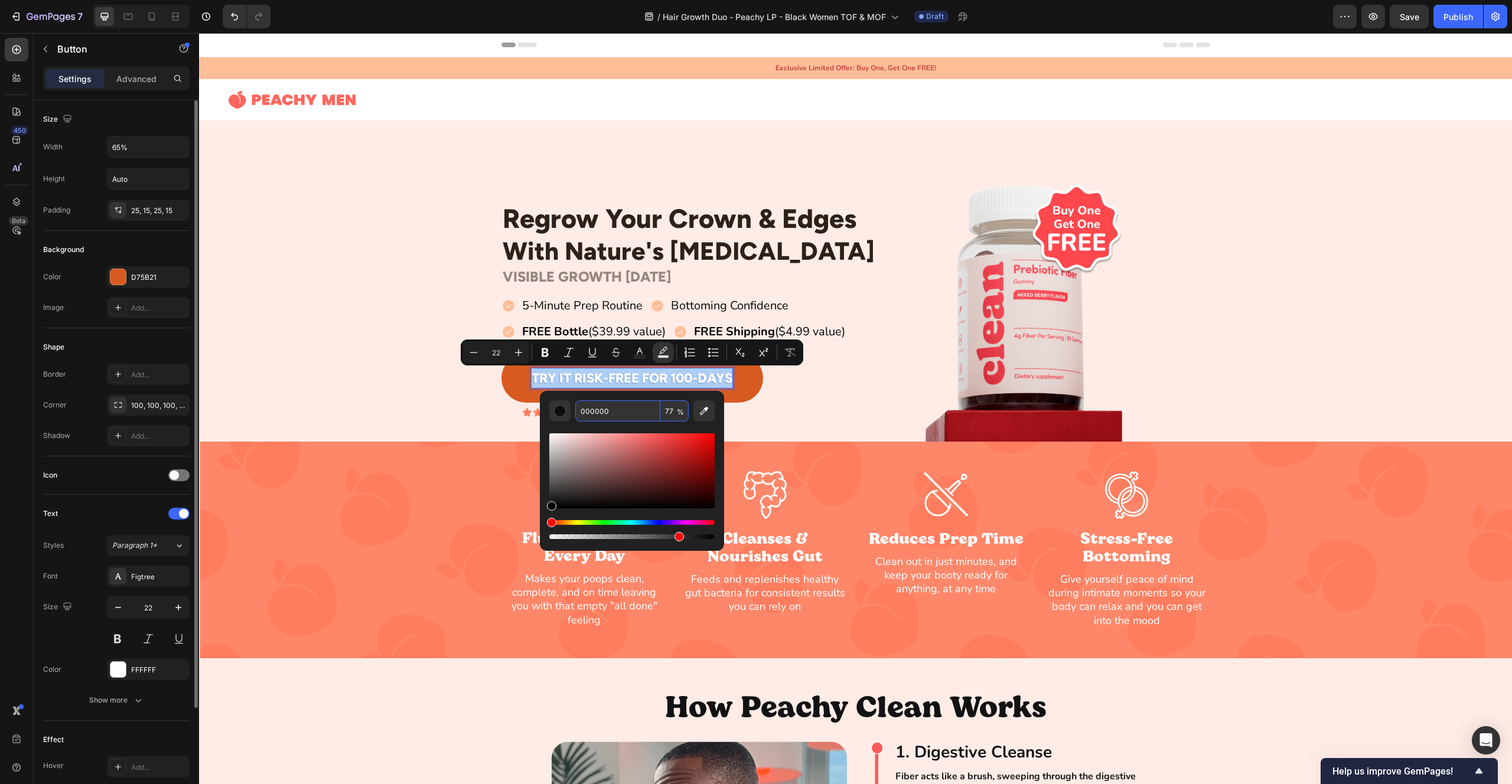
click at [666, 410] on input "77" at bounding box center [674, 411] width 28 height 22
type input "77"
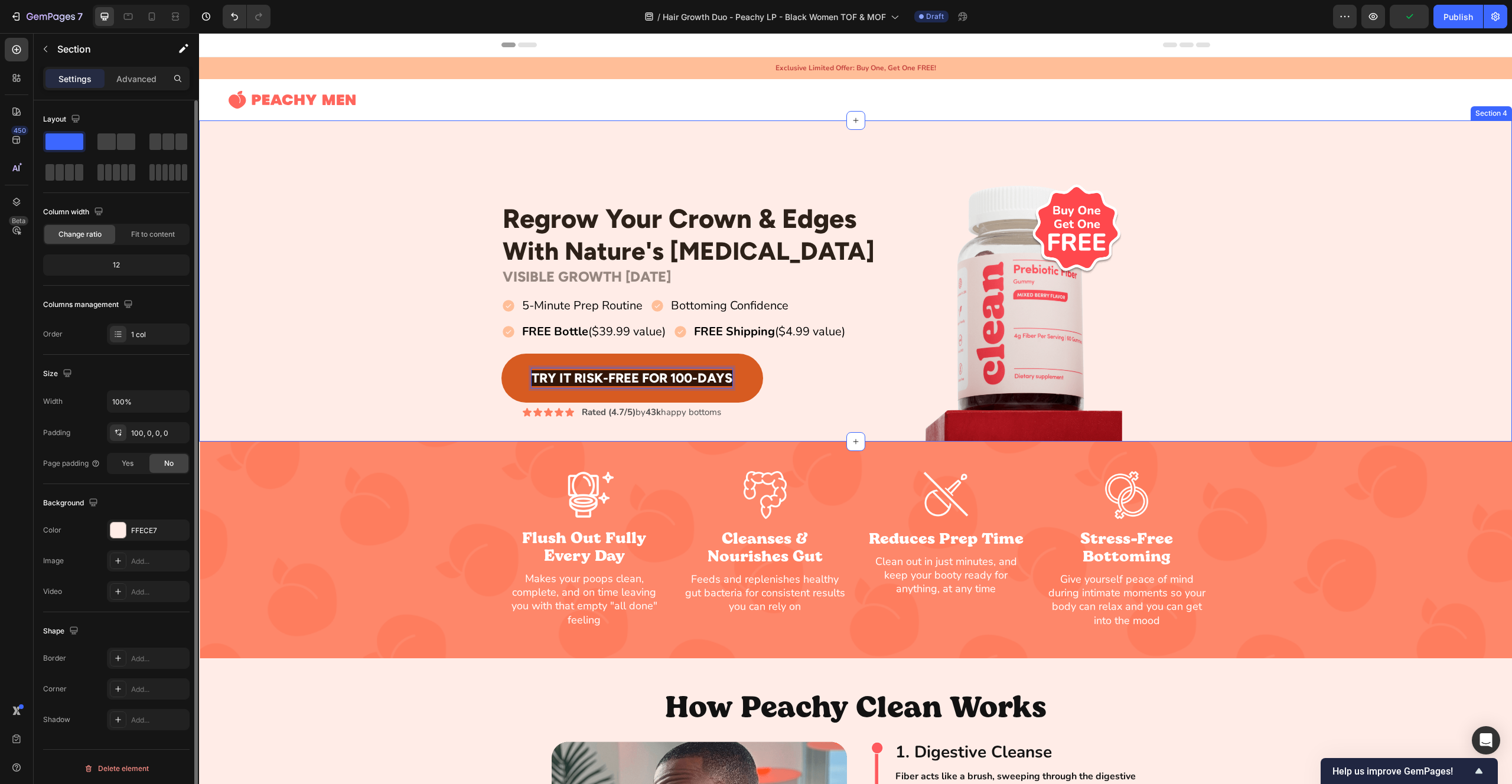
click at [463, 414] on div "Regrow Your Crown & Edges Heading With Nature's [MEDICAL_DATA] Heading Row VISI…" at bounding box center [856, 311] width 1313 height 262
click at [571, 378] on span "Try It Risk-Free For 100-Days" at bounding box center [632, 378] width 201 height 16
click at [418, 403] on div "Regrow Your Crown & Edges Heading With Nature's [MEDICAL_DATA] Heading Row VISI…" at bounding box center [856, 311] width 1313 height 262
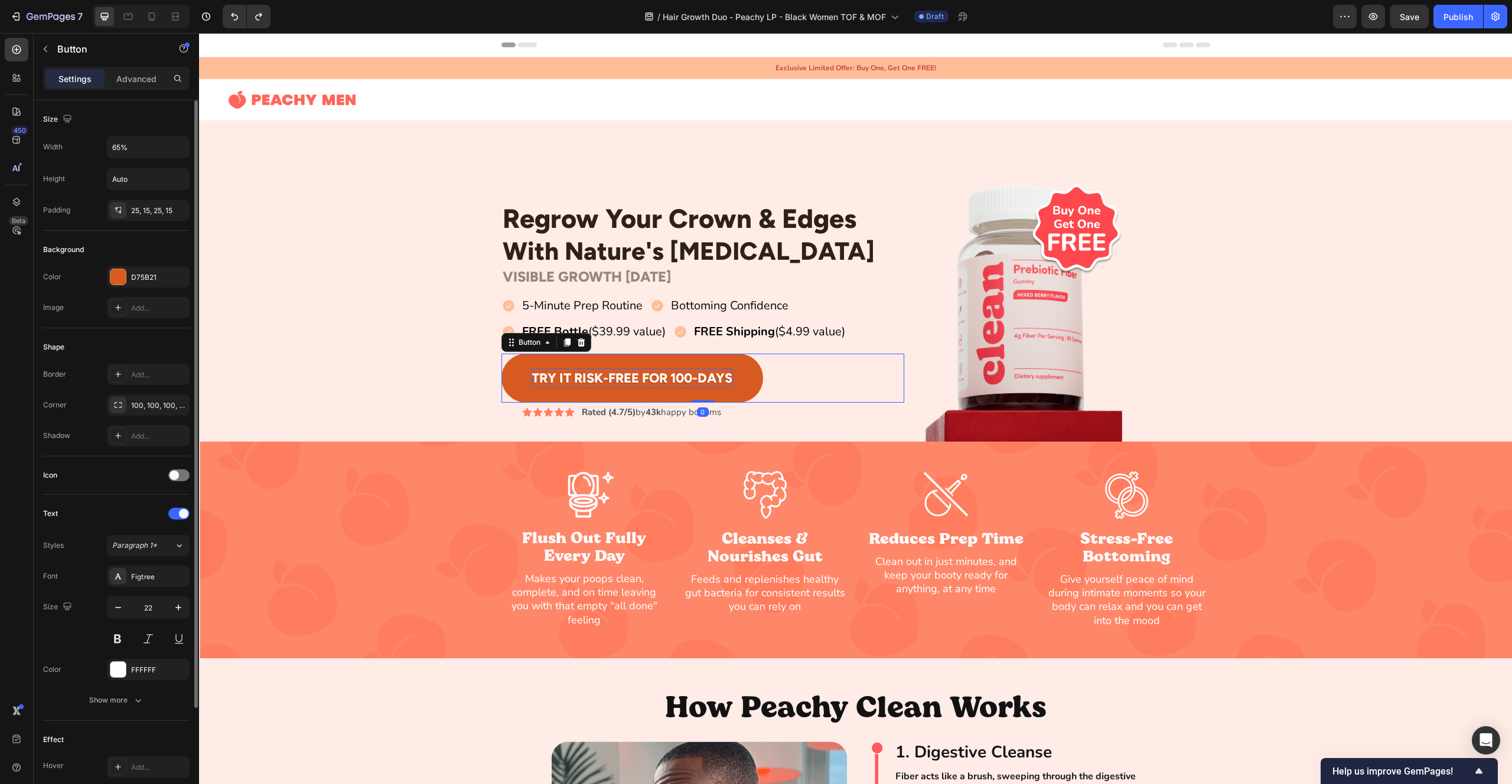
click at [592, 376] on p "Try It Risk-Free For 100-Days" at bounding box center [632, 378] width 201 height 19
click at [594, 377] on p "Try It Risk-Free For 100-Days" at bounding box center [632, 378] width 201 height 19
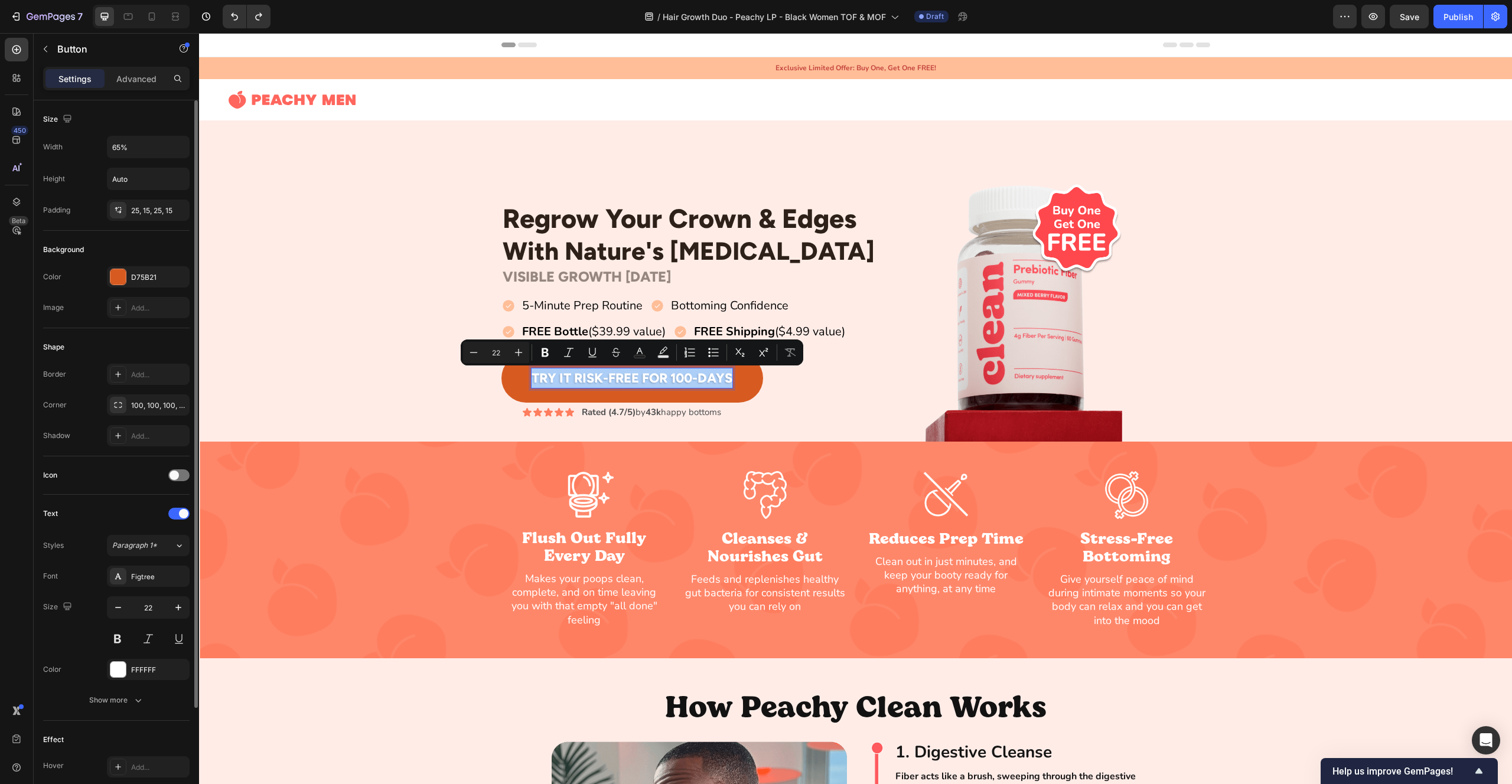
click at [70, 255] on div "Background" at bounding box center [117, 250] width 147 height 19
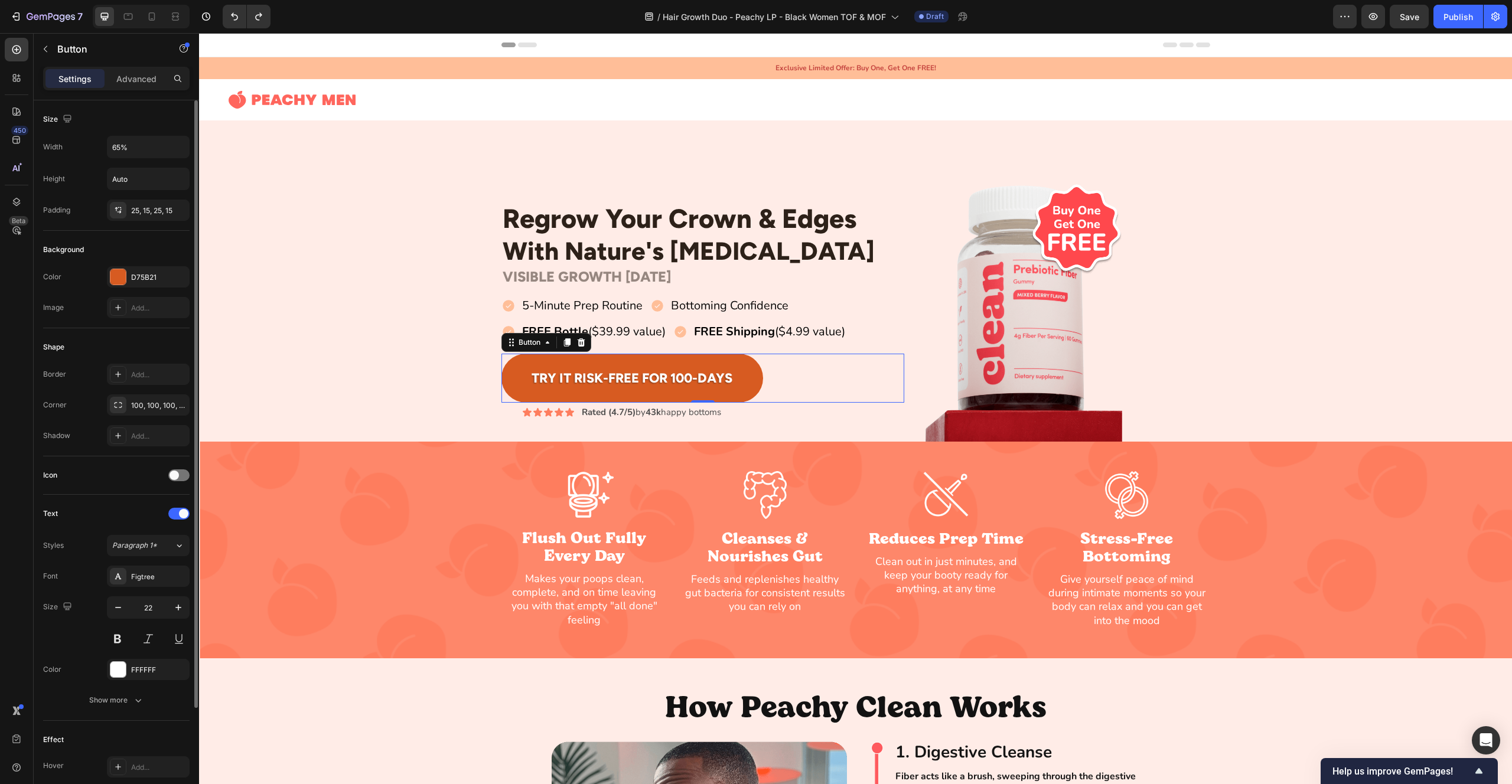
click at [83, 205] on div "Padding 25, 15, 25, 15" at bounding box center [117, 210] width 147 height 22
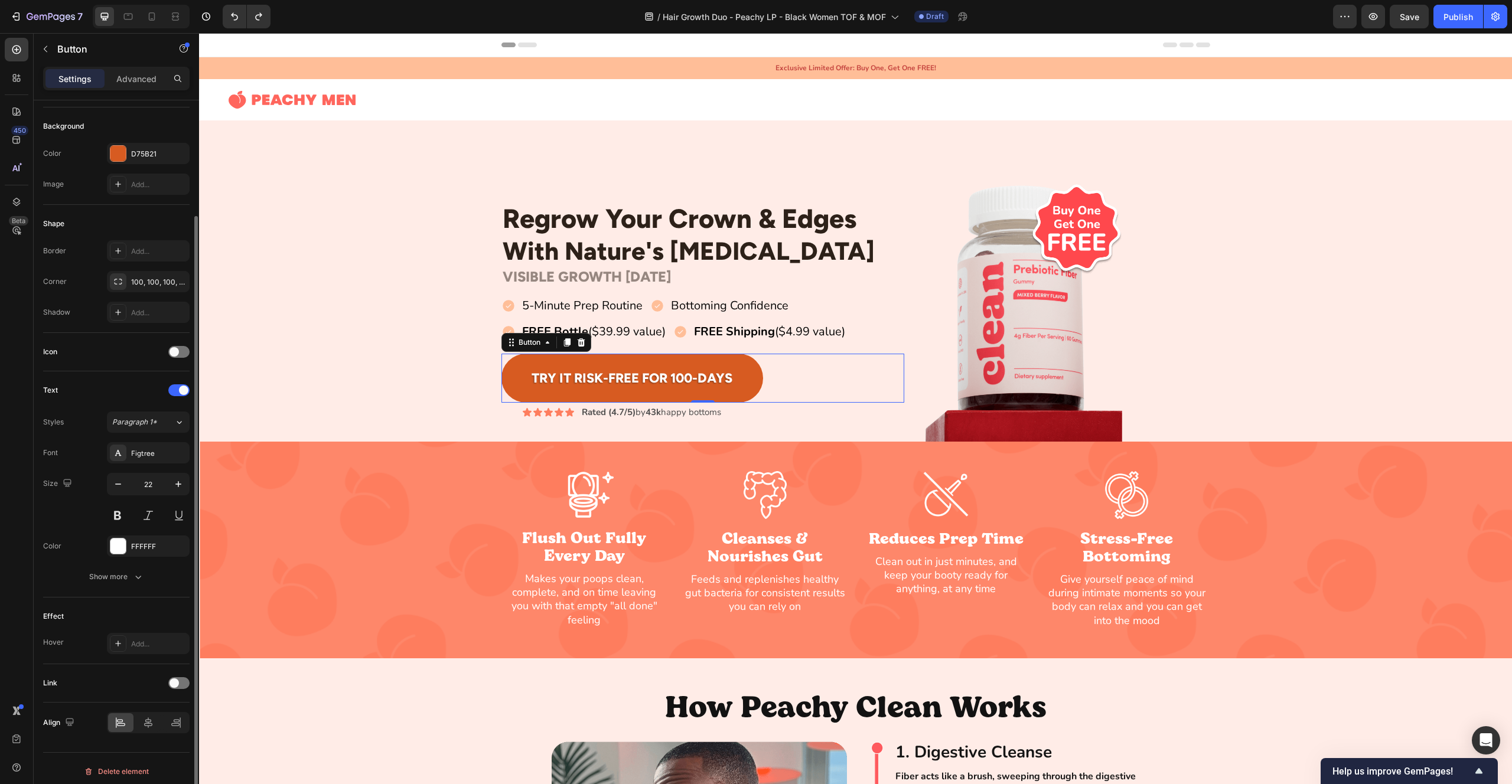
scroll to position [129, 0]
click at [120, 568] on div "Show more" at bounding box center [117, 570] width 55 height 12
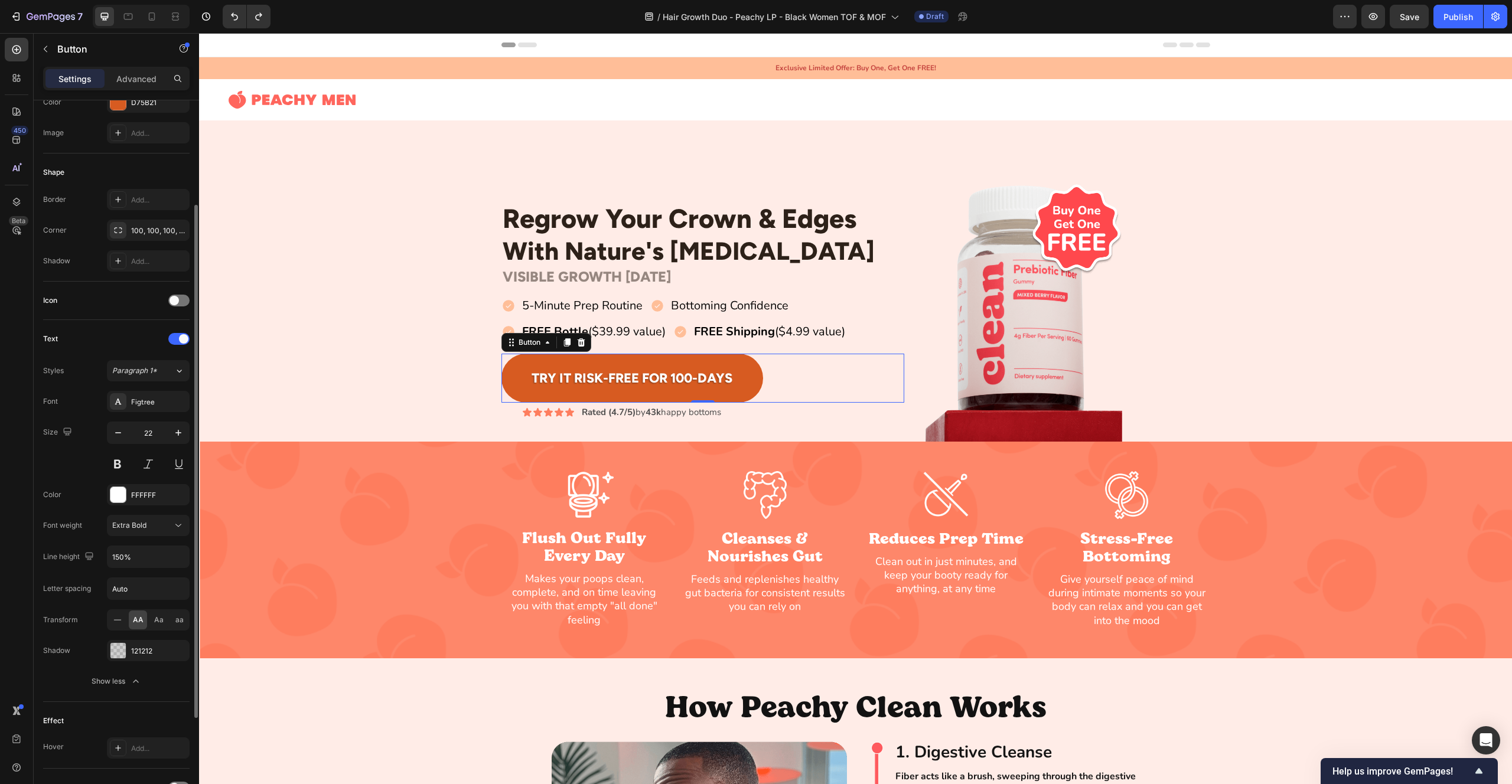
scroll to position [248, 0]
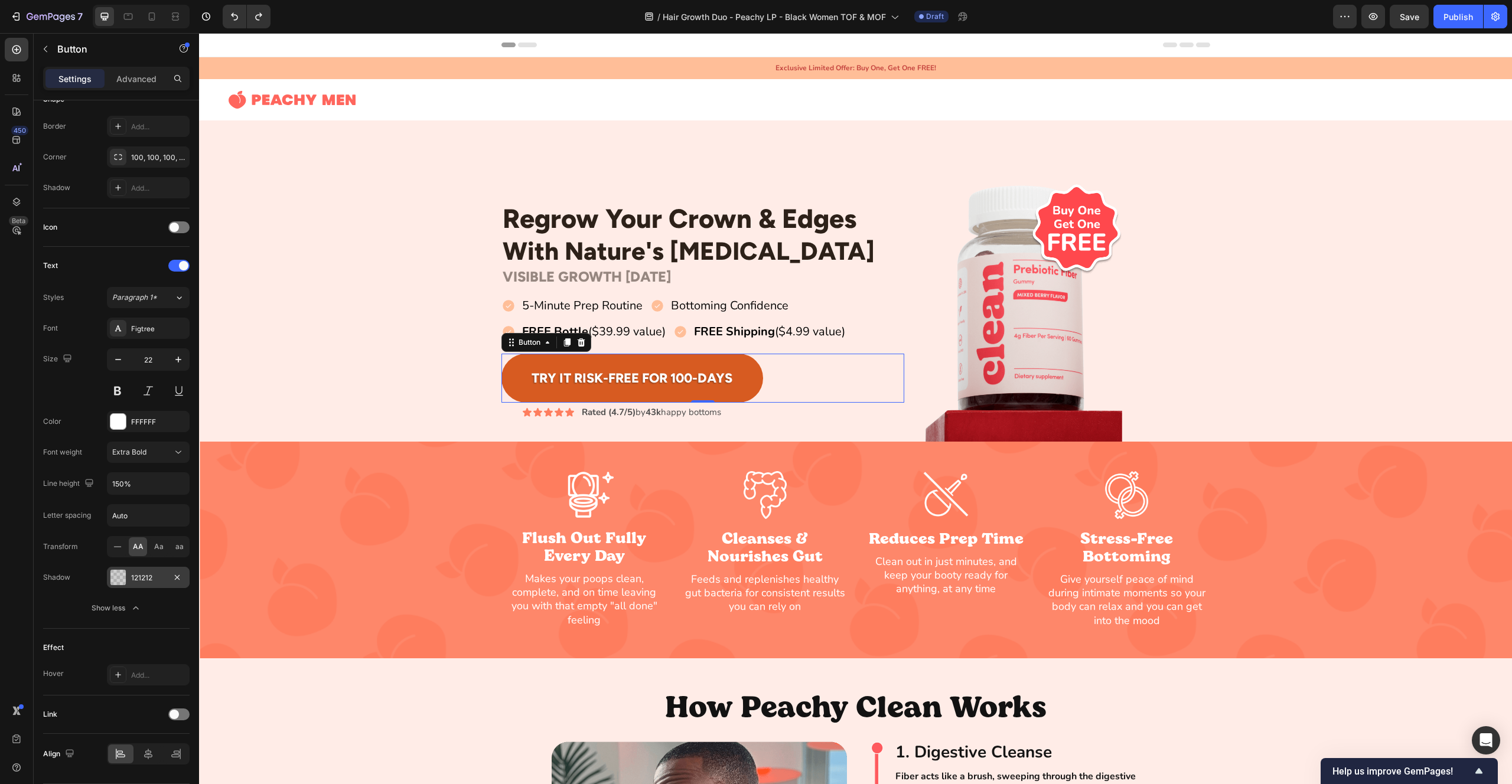
click at [135, 585] on div "121212" at bounding box center [148, 578] width 83 height 22
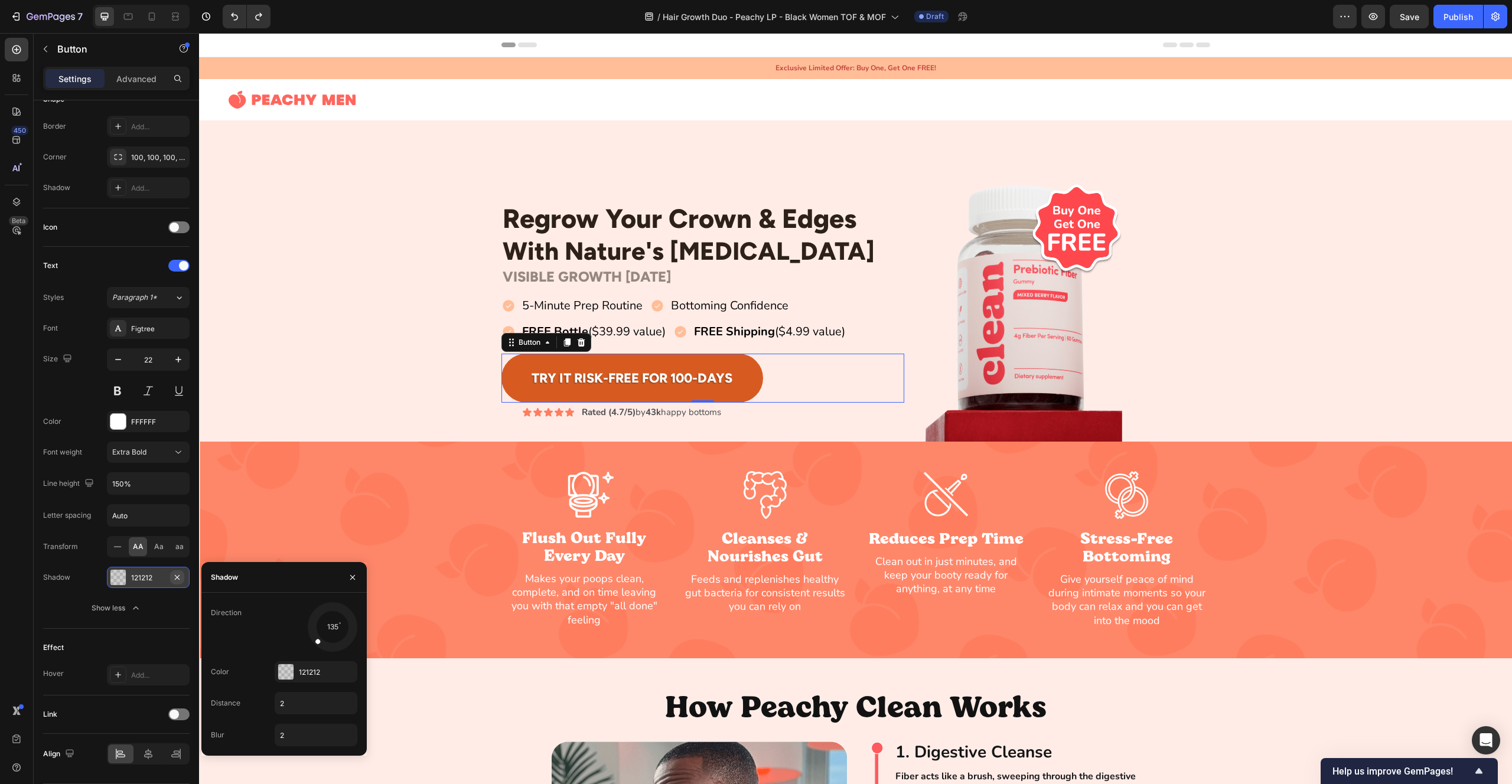
click at [178, 578] on icon "button" at bounding box center [177, 577] width 5 height 5
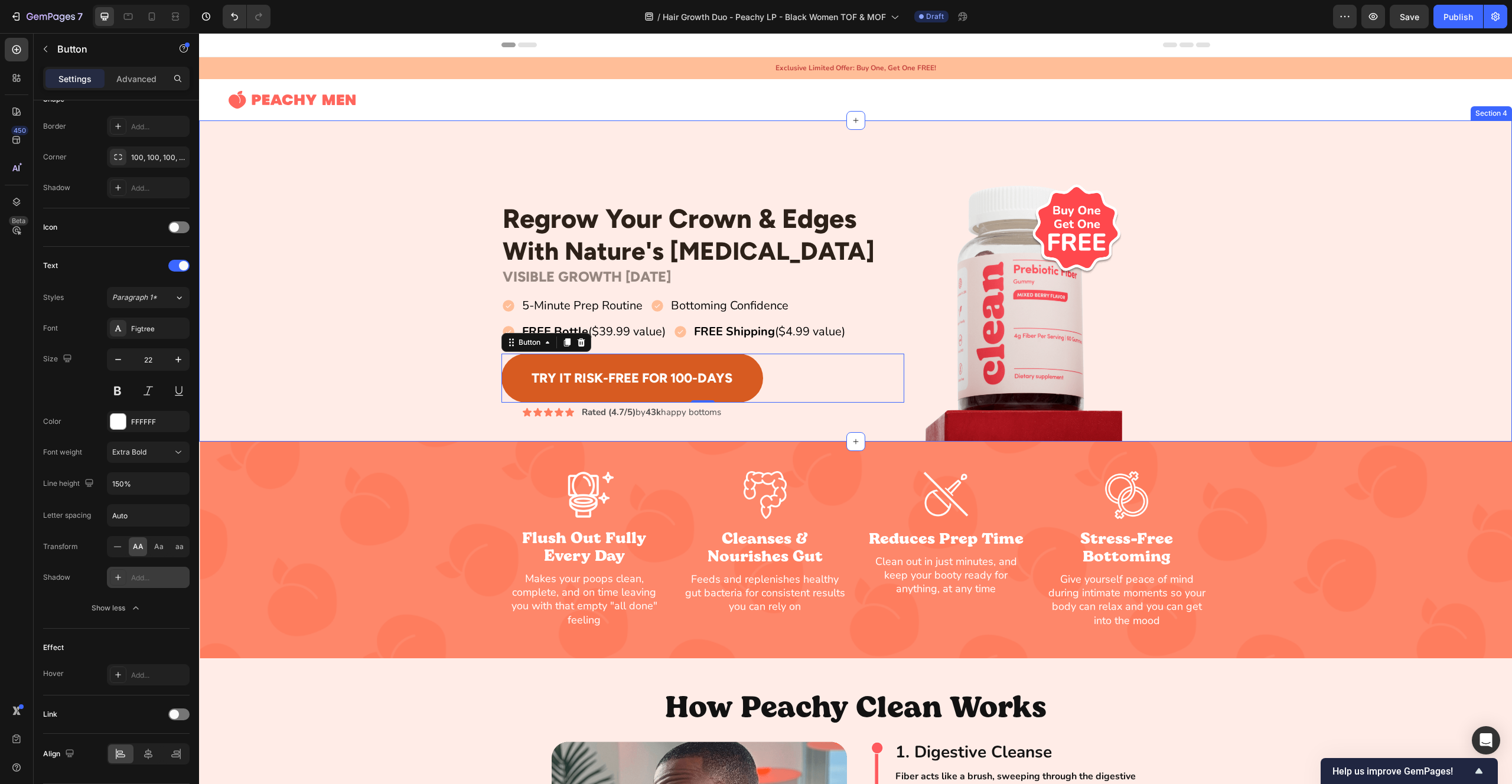
click at [361, 365] on div "Regrow Your Crown & Edges Heading With Nature's [MEDICAL_DATA] Heading Row VISI…" at bounding box center [856, 311] width 1313 height 262
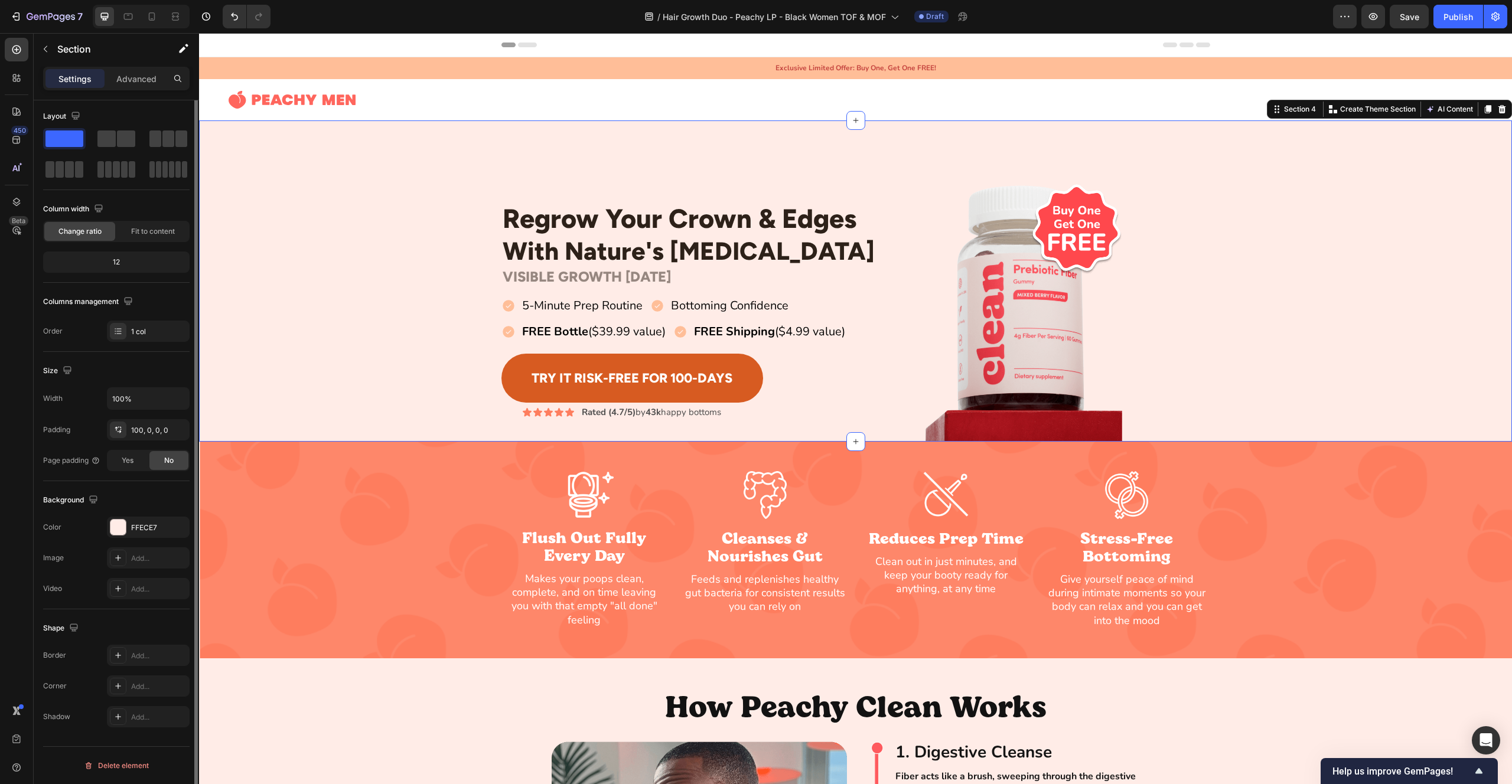
scroll to position [0, 0]
click at [522, 364] on button "Try It Risk-Free For 100-Days" at bounding box center [633, 378] width 262 height 49
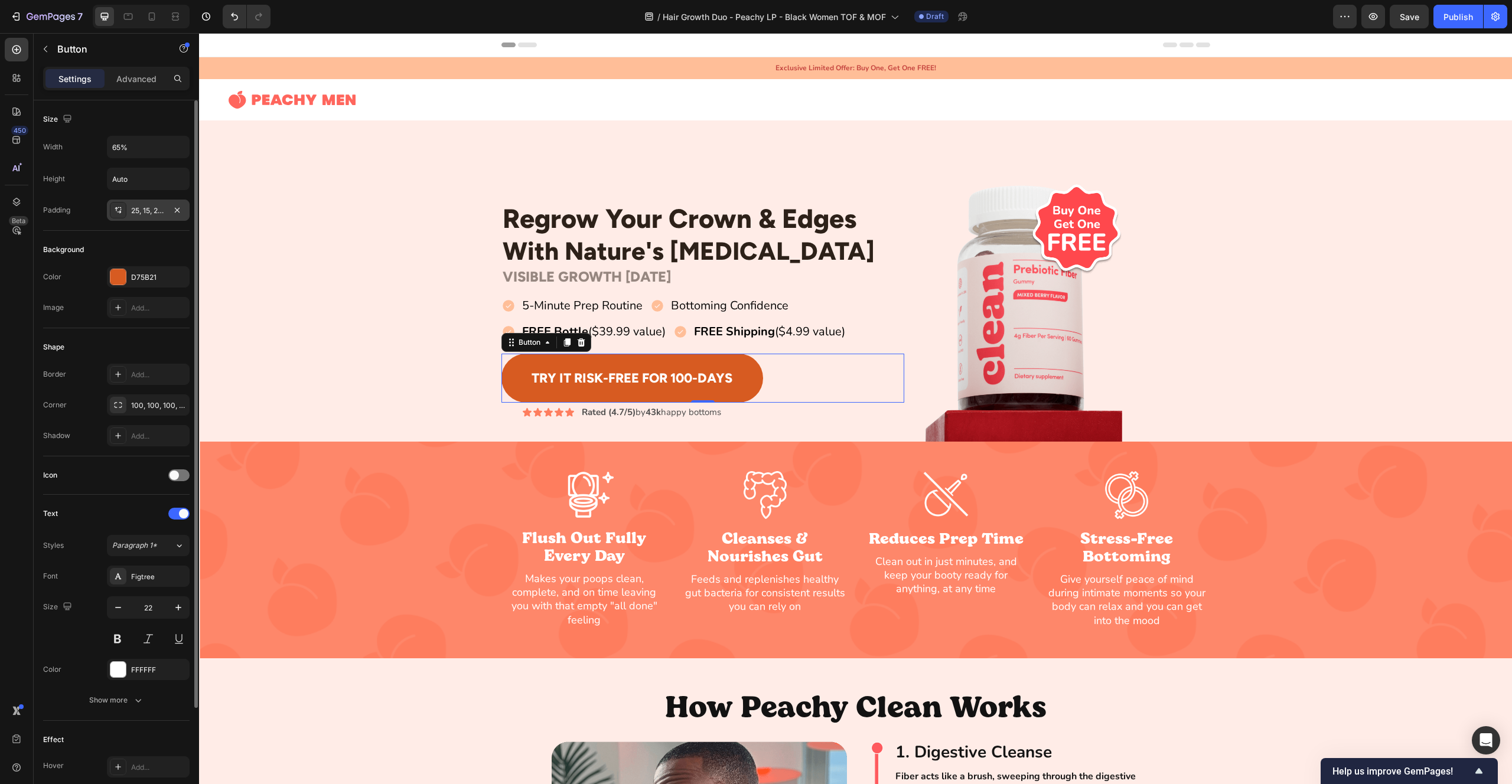
click at [140, 211] on div "25, 15, 25, 15" at bounding box center [148, 211] width 35 height 11
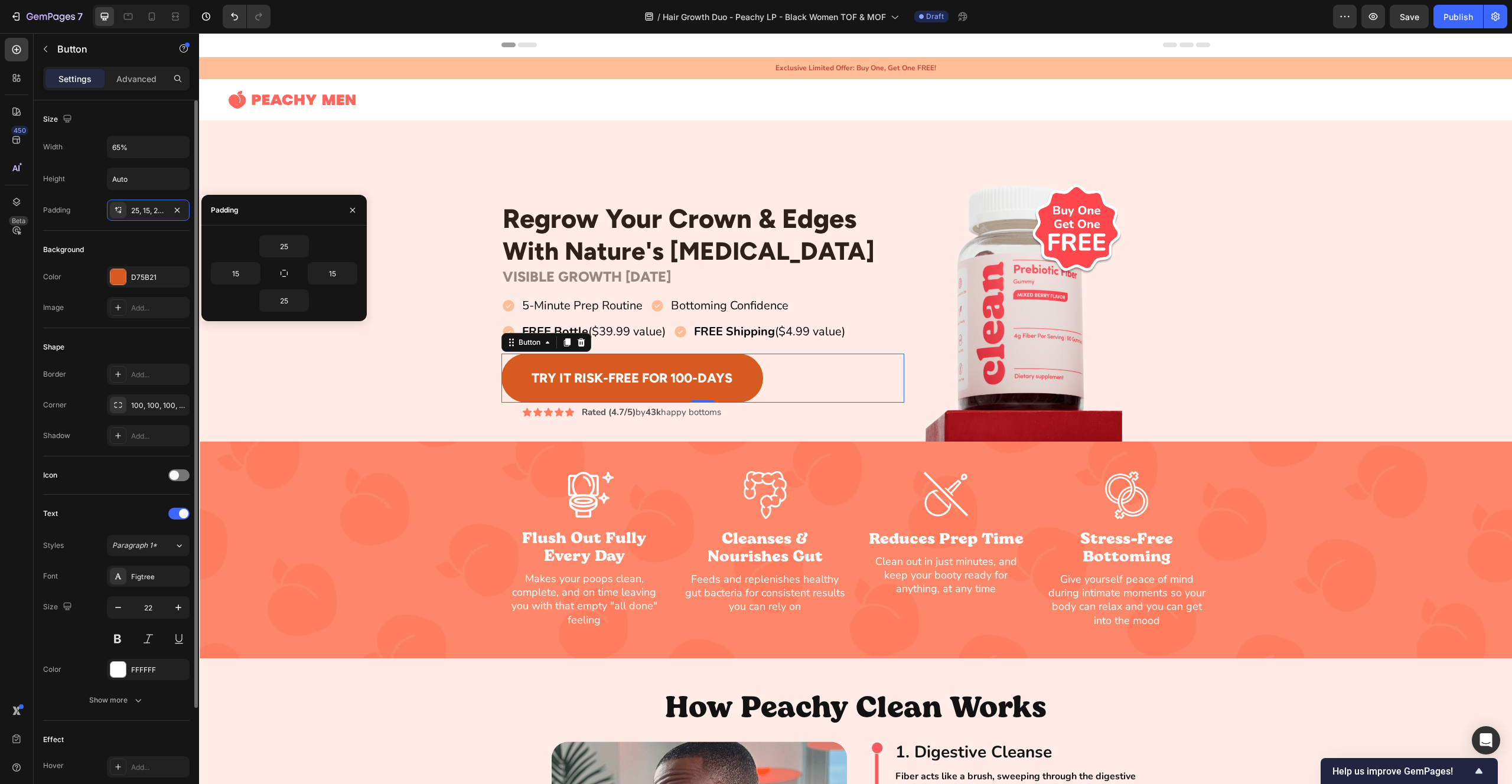
drag, startPoint x: 50, startPoint y: 250, endPoint x: 55, endPoint y: 255, distance: 7.1
click at [49, 250] on div "Background" at bounding box center [63, 250] width 41 height 11
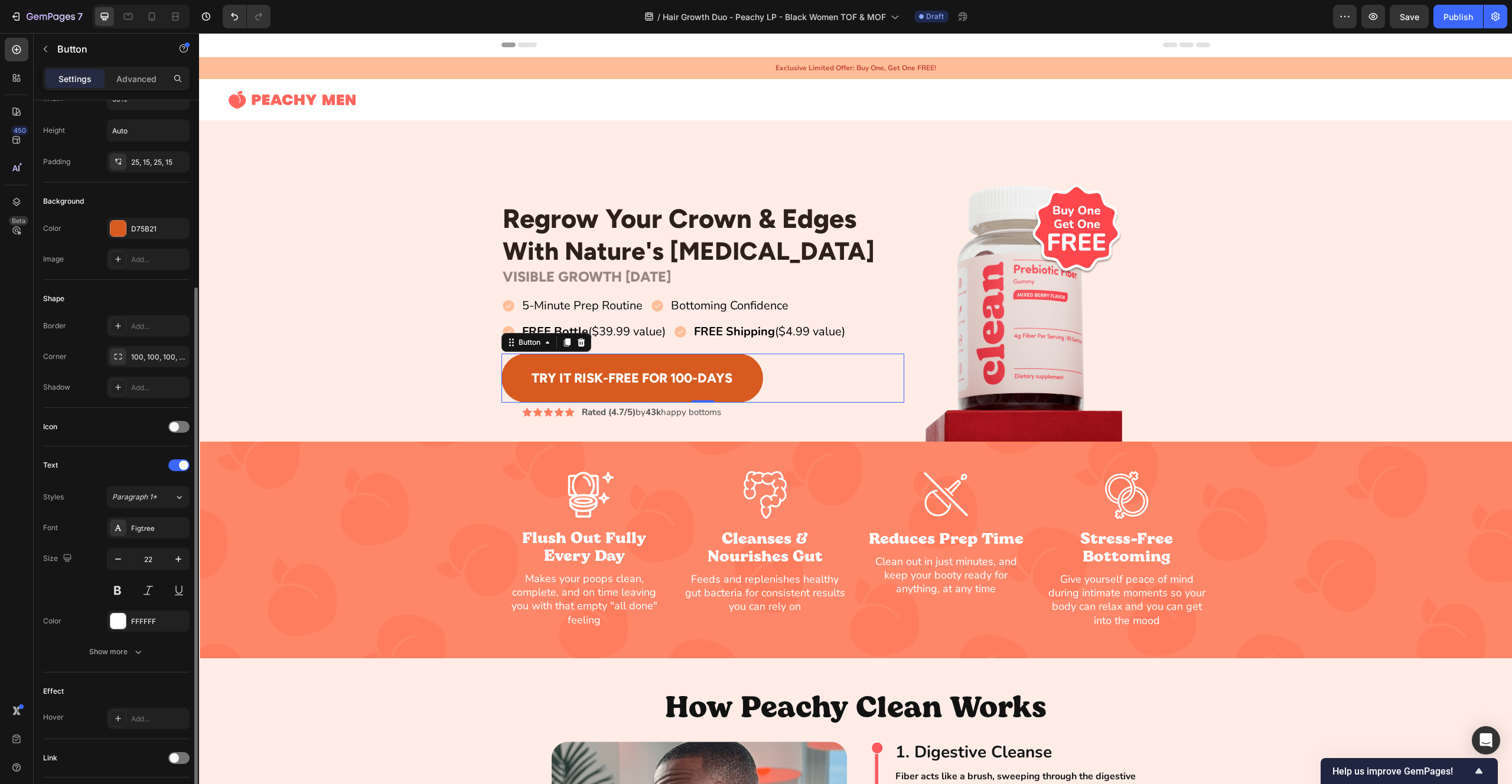
scroll to position [129, 0]
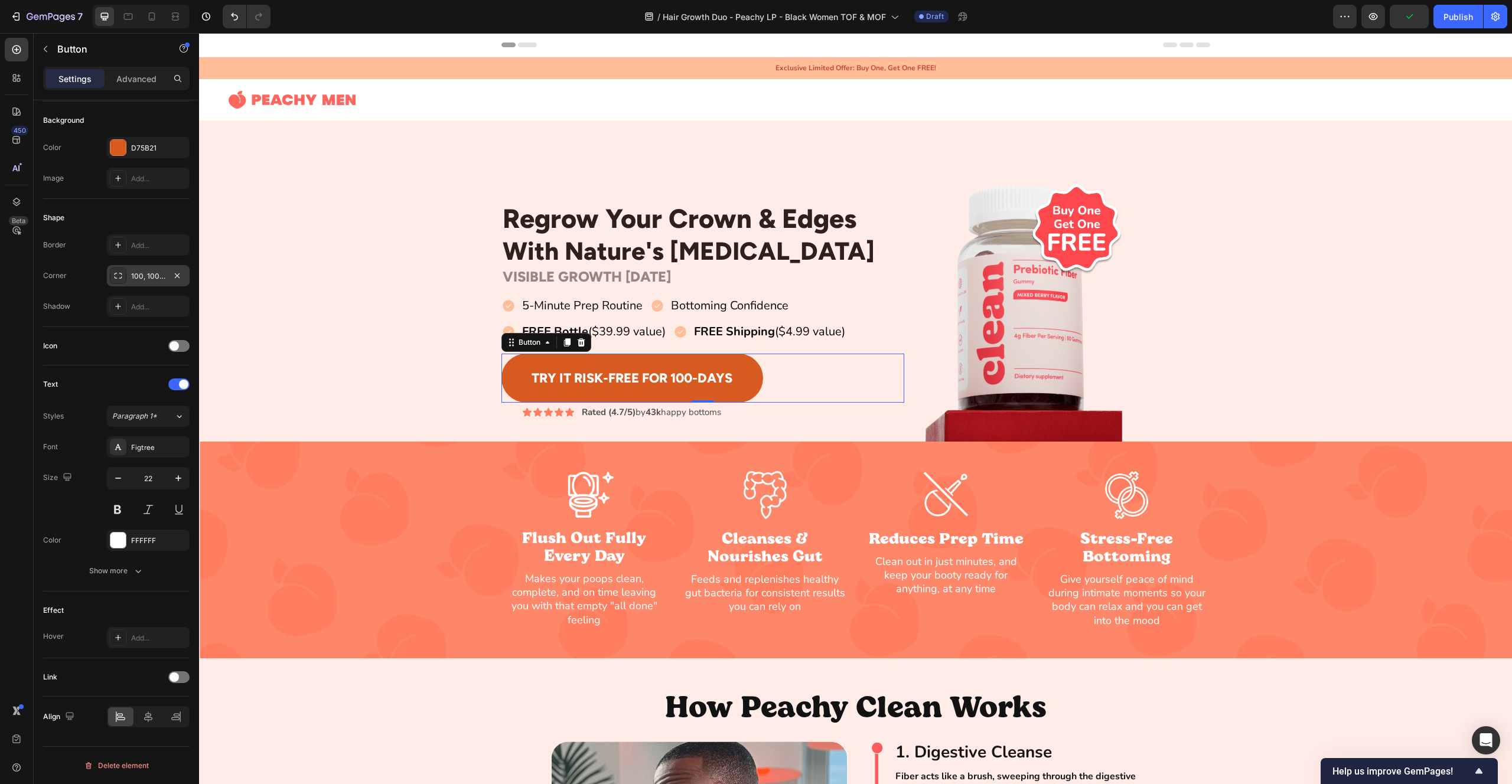
click at [123, 276] on div at bounding box center [118, 275] width 17 height 17
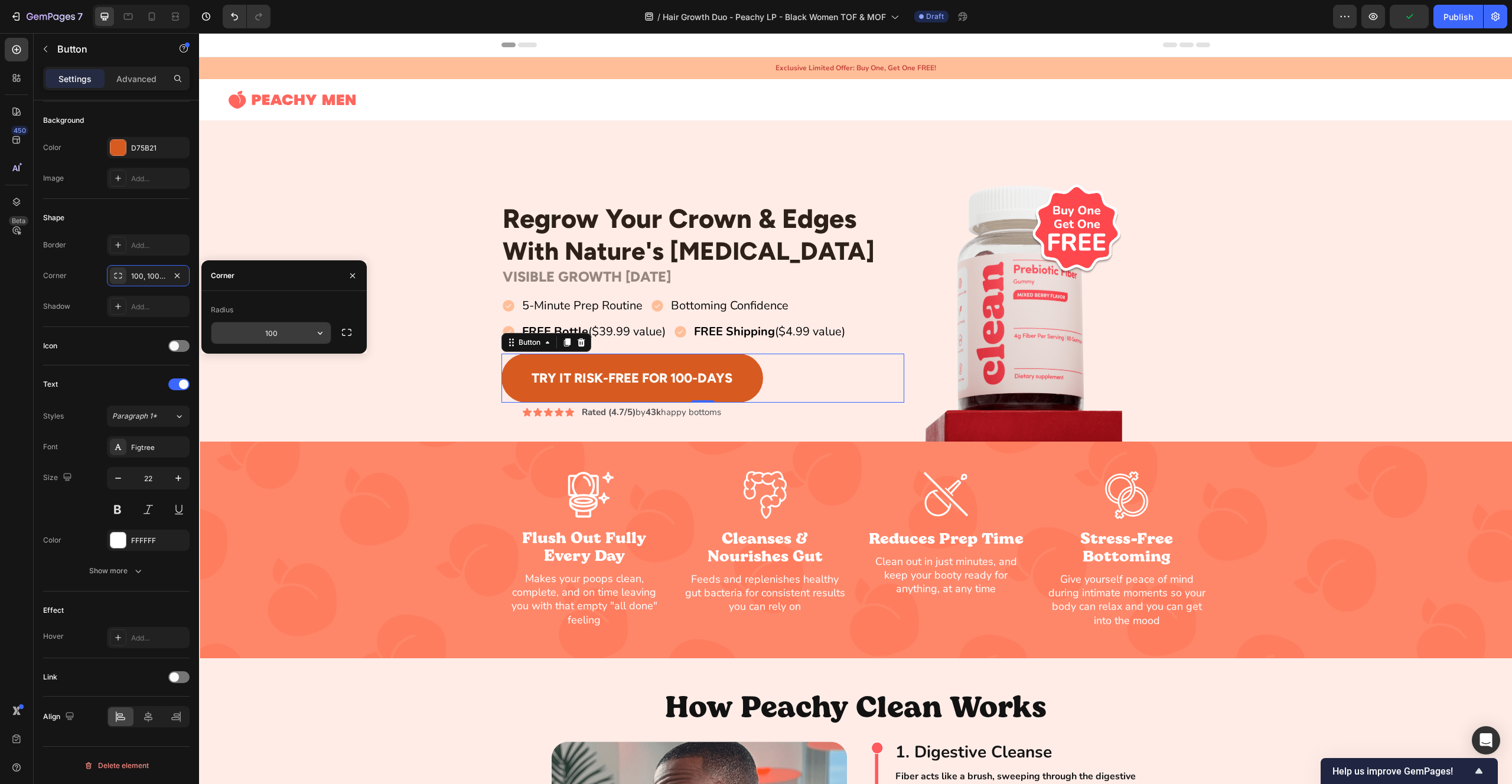
click at [299, 337] on input "100" at bounding box center [271, 333] width 119 height 22
click at [272, 335] on input "50" at bounding box center [271, 333] width 119 height 22
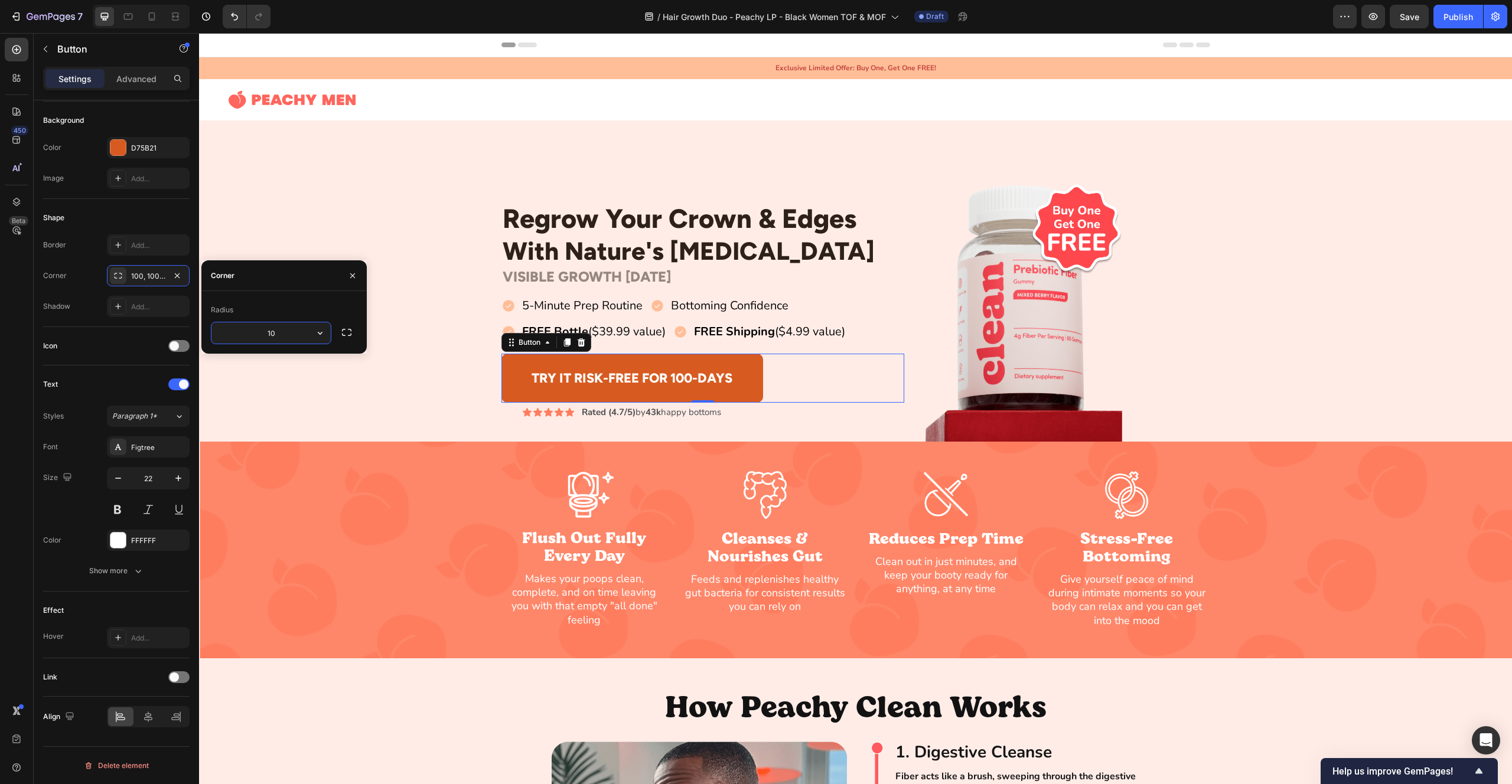
click at [289, 332] on input "10" at bounding box center [271, 333] width 119 height 22
type input "20"
click at [381, 314] on div "Regrow Your Crown & Edges Heading With Nature's [MEDICAL_DATA] Heading Row VISI…" at bounding box center [856, 311] width 1313 height 262
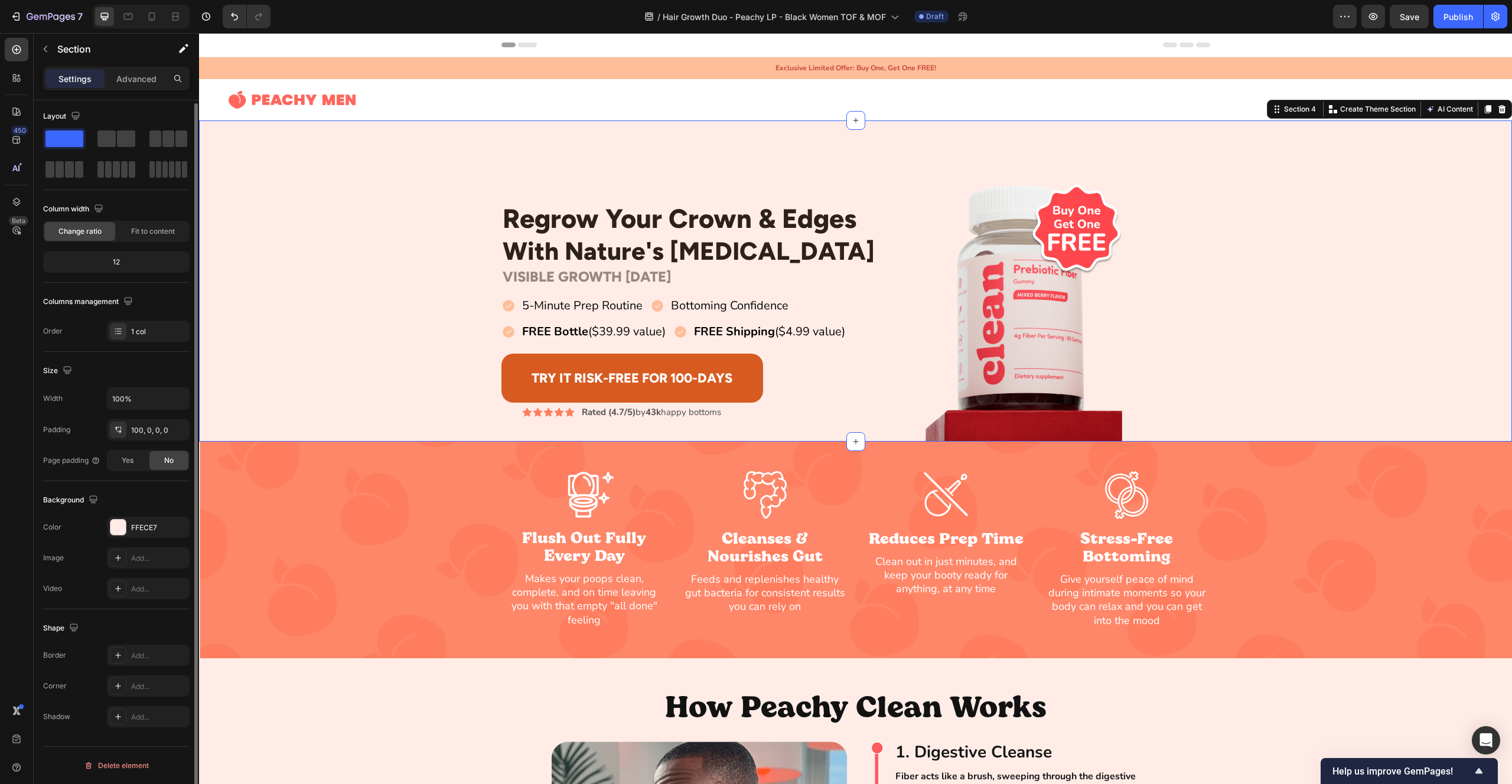
scroll to position [0, 0]
click at [518, 365] on button "Try It Risk-Free For 100-Days" at bounding box center [633, 378] width 262 height 49
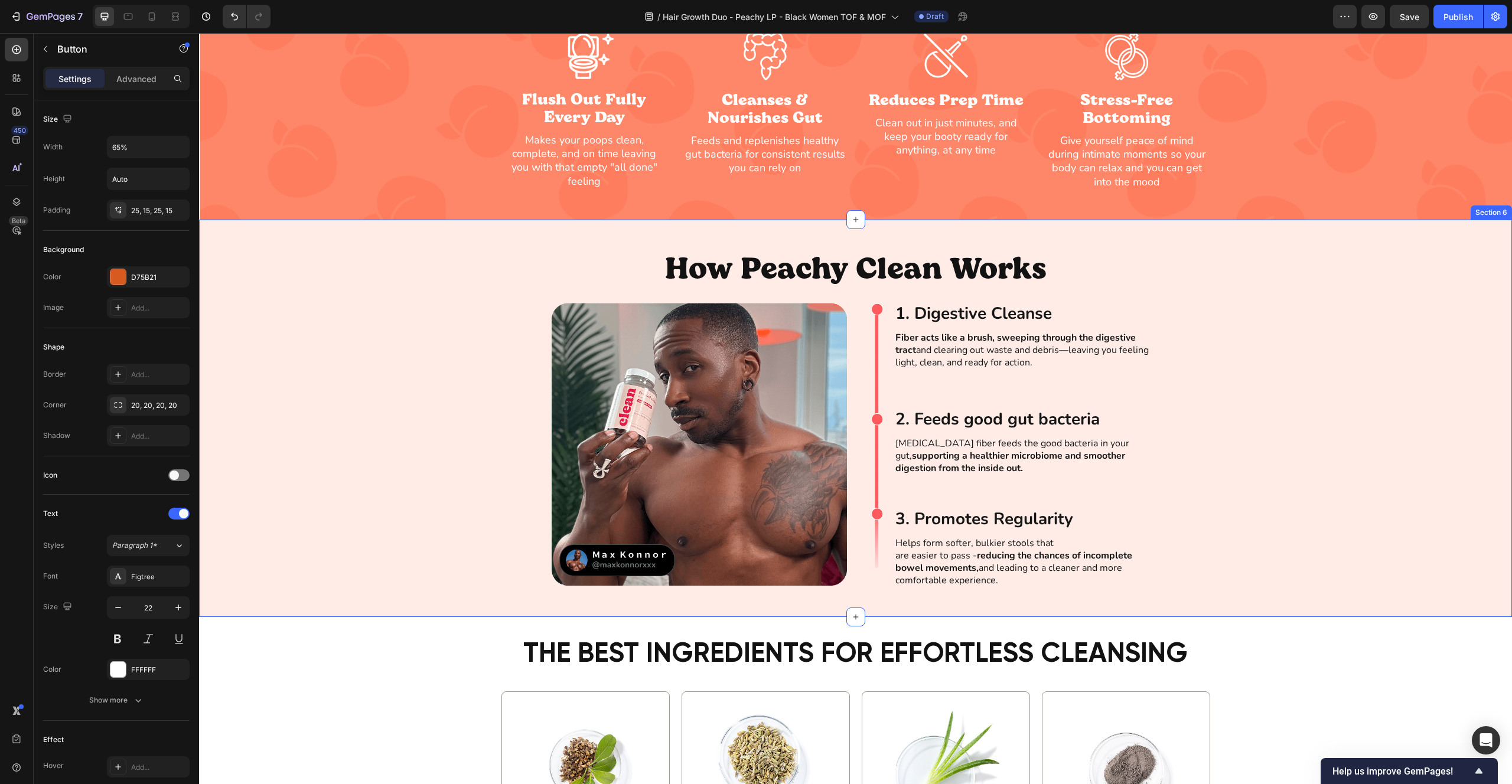
click at [453, 383] on div "How Peachy Clean Works Heading Image Image 1. Digestive Cleanse Heading Fiber a…" at bounding box center [856, 418] width 1313 height 338
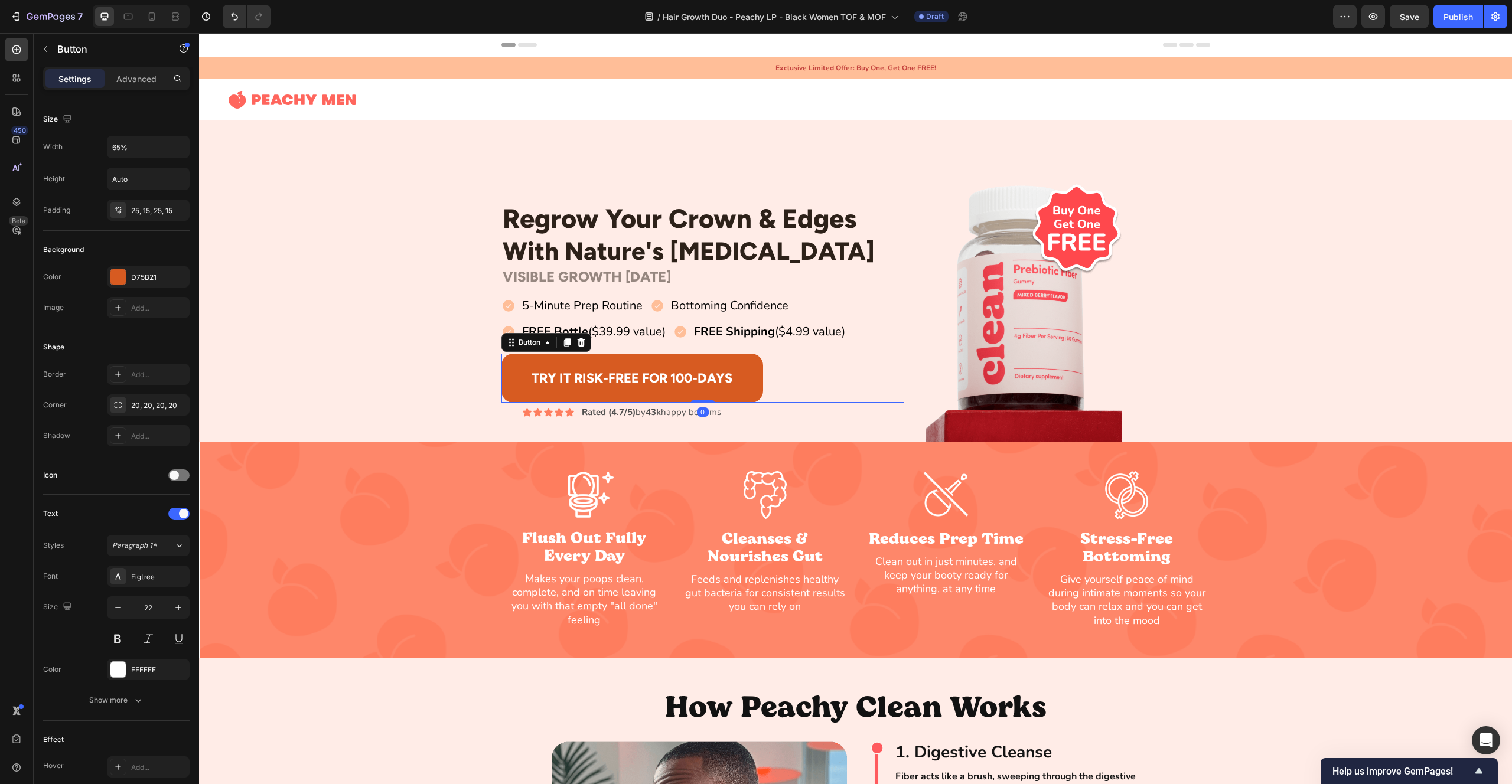
click at [507, 363] on button "Try It Risk-Free For 100-Days" at bounding box center [633, 378] width 262 height 49
click at [147, 214] on div "25, 15, 25, 15" at bounding box center [148, 211] width 35 height 11
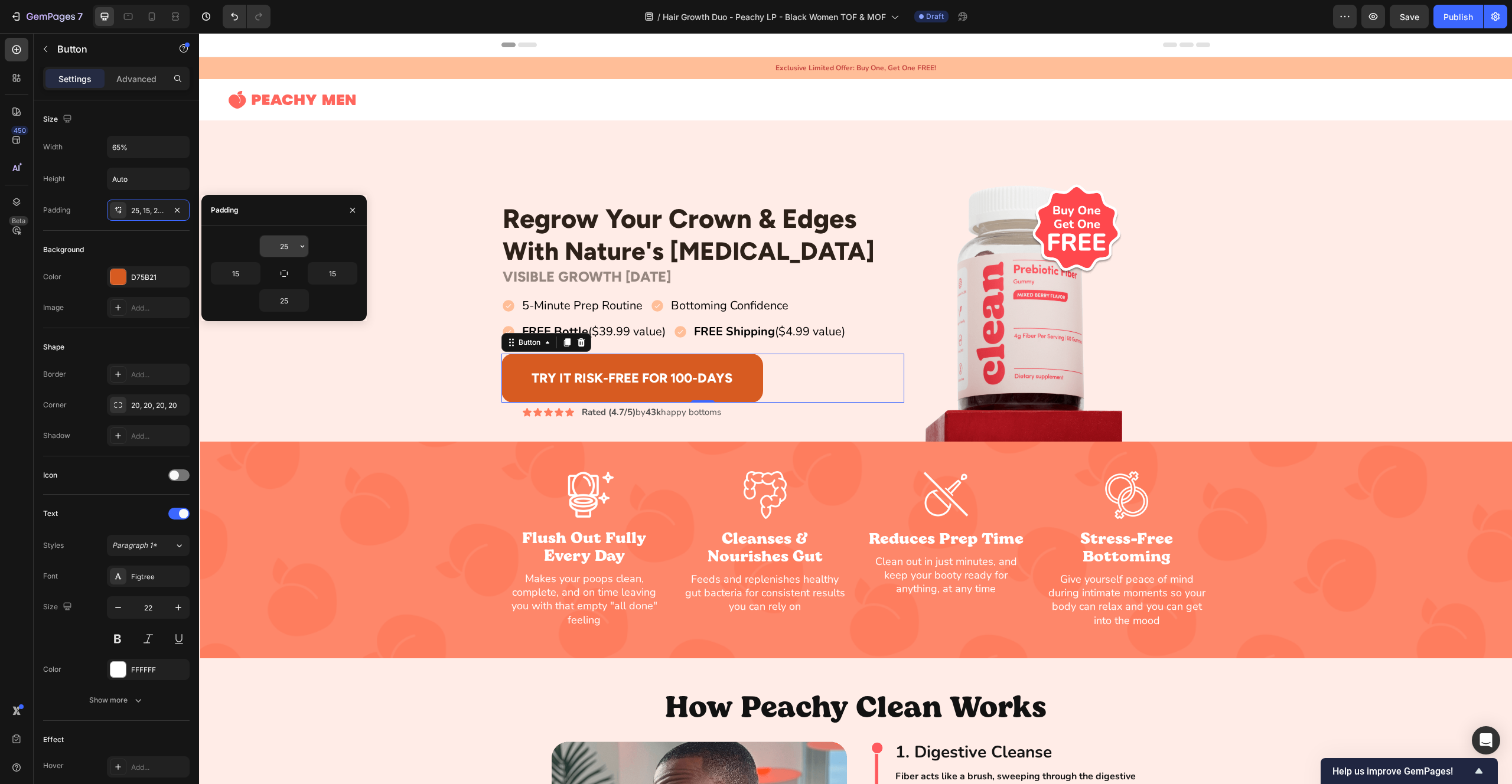
click at [279, 251] on input "25" at bounding box center [284, 246] width 48 height 22
click at [284, 275] on icon "button" at bounding box center [284, 273] width 9 height 9
type input "25"
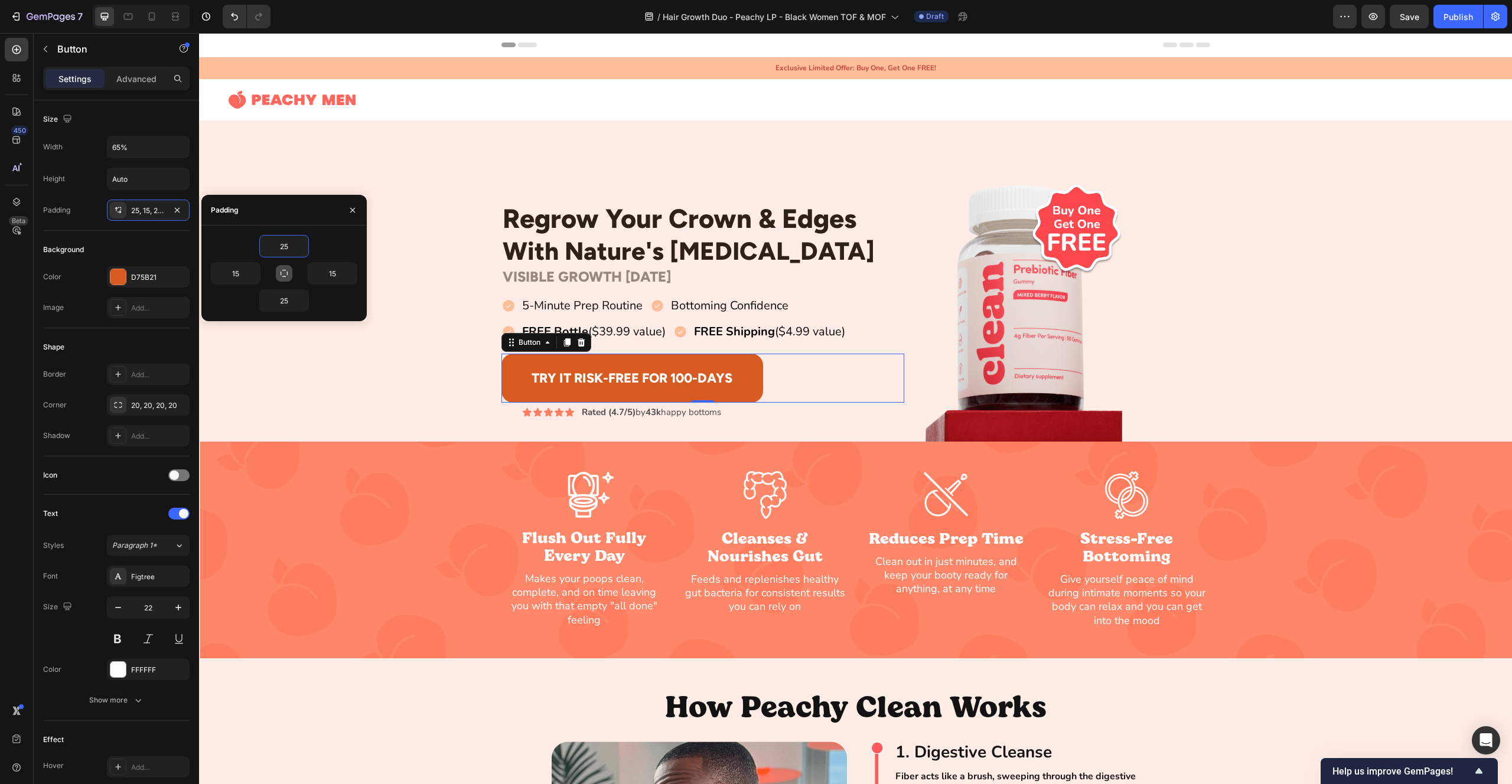
type input "25"
click at [285, 275] on icon "button" at bounding box center [284, 273] width 6 height 6
click at [285, 250] on input "25" at bounding box center [284, 246] width 48 height 22
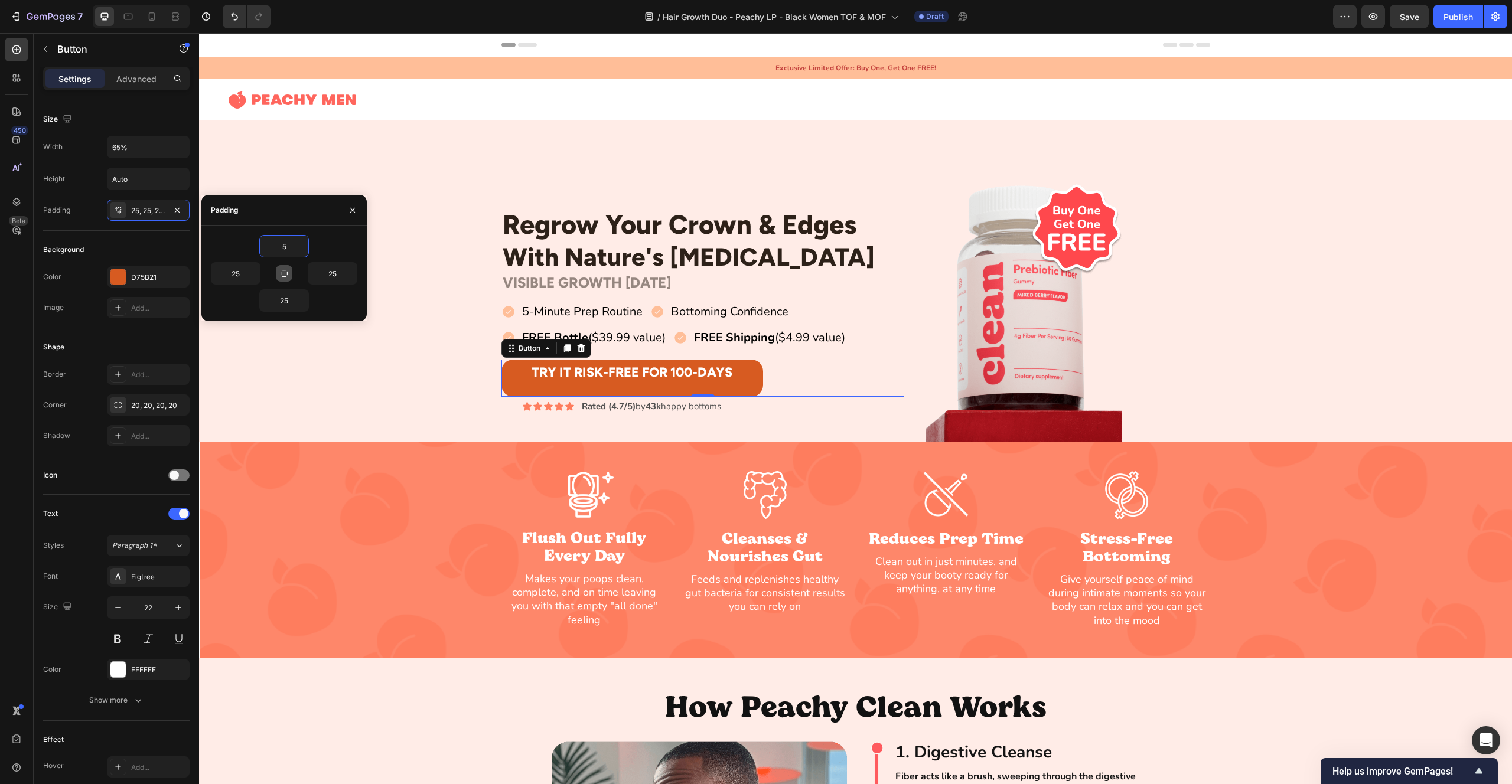
type input "5"
click at [286, 273] on icon "button" at bounding box center [284, 273] width 9 height 9
type input "5"
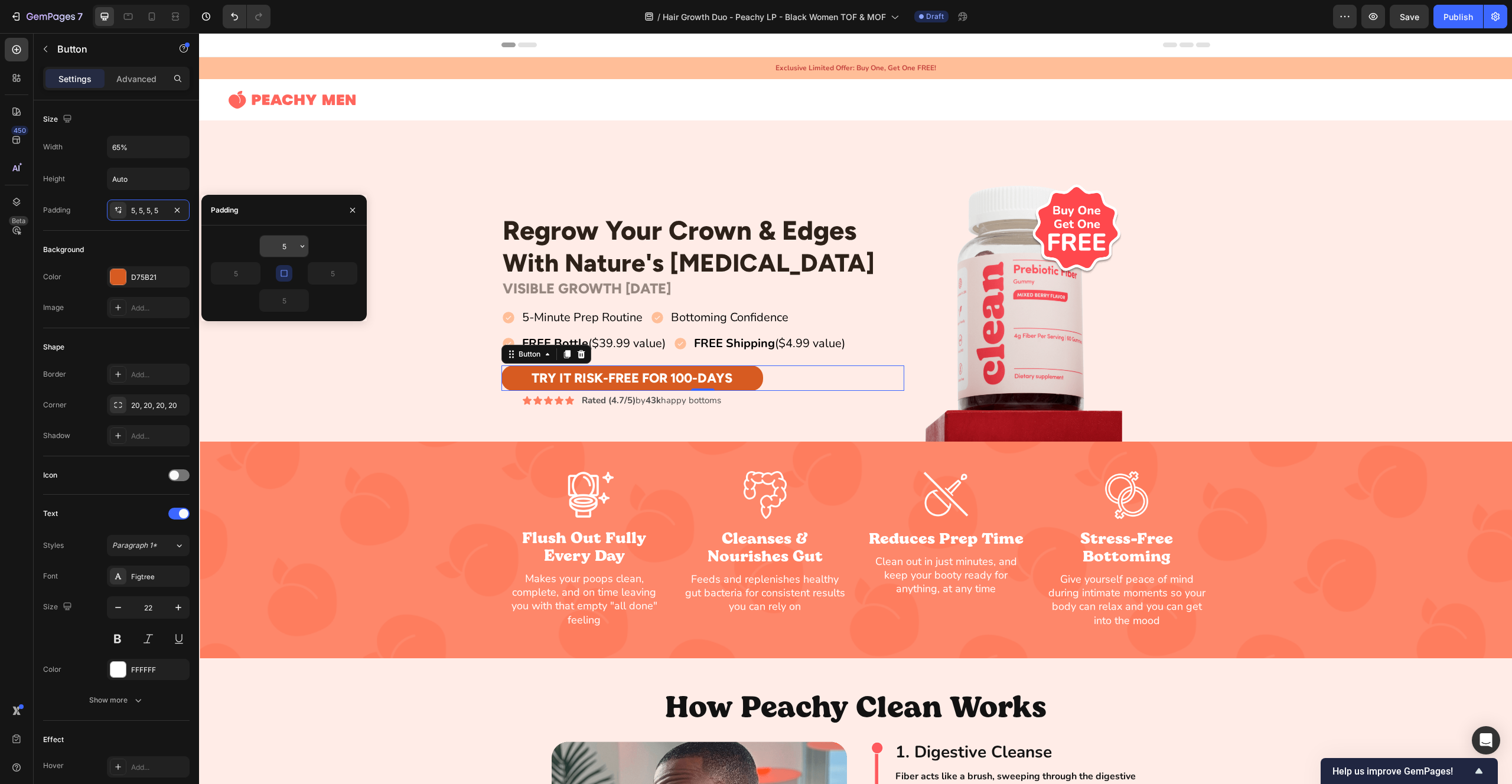
click at [282, 247] on input "5" at bounding box center [284, 246] width 48 height 22
click at [287, 249] on input "5" at bounding box center [284, 246] width 48 height 22
type input "10"
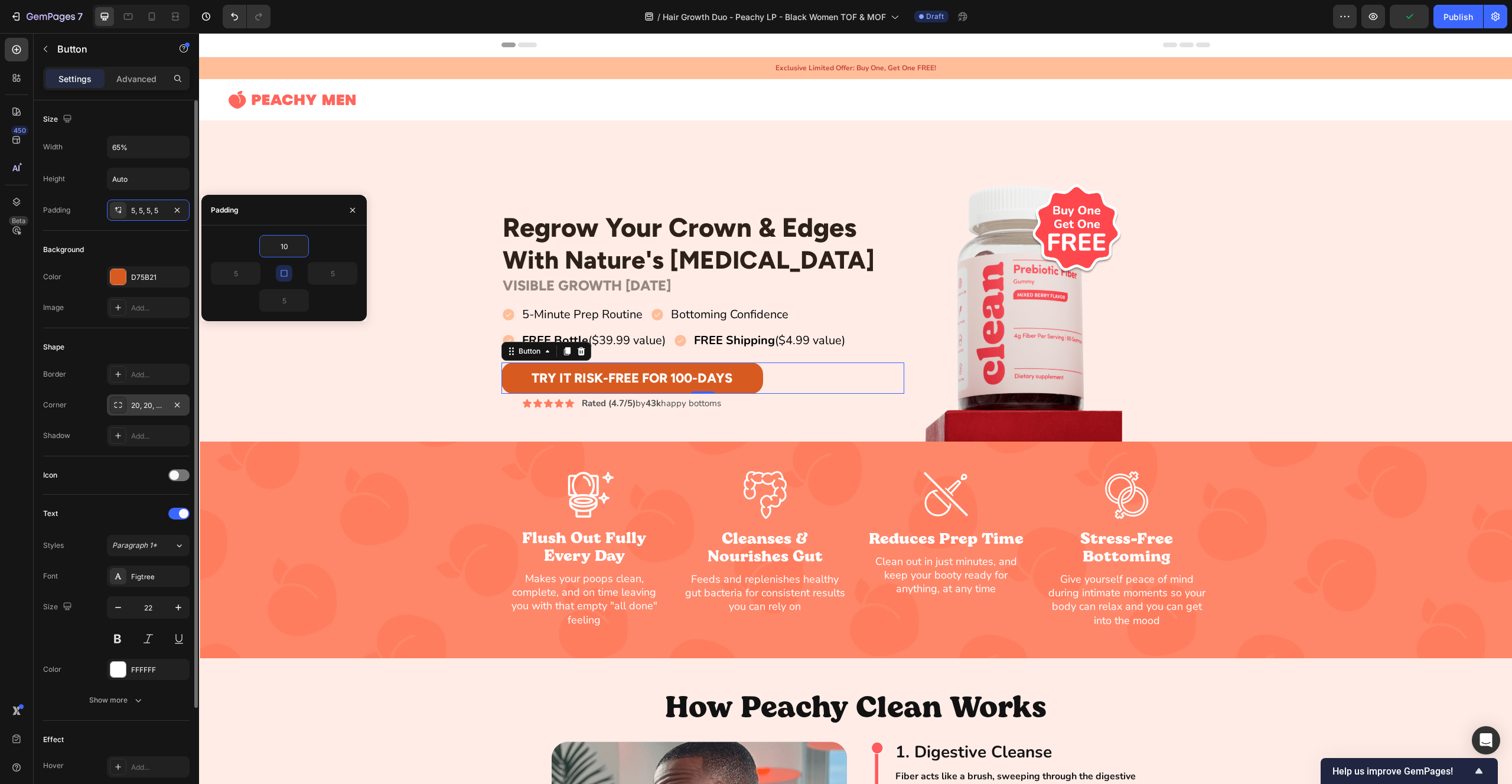
click at [130, 412] on div "20, 20, 20, 20" at bounding box center [148, 405] width 83 height 22
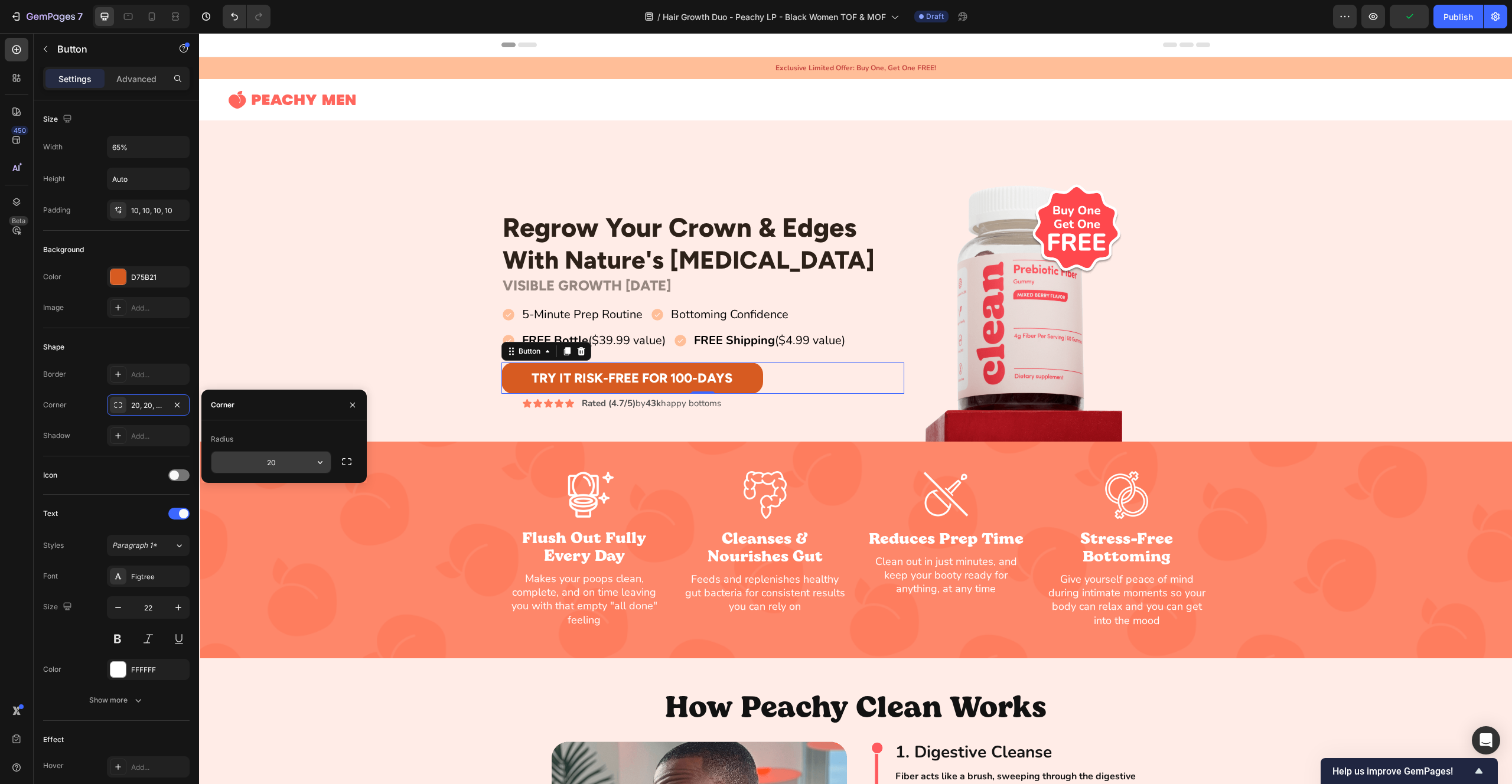
click at [265, 457] on input "20" at bounding box center [271, 462] width 119 height 22
click at [344, 469] on button "button" at bounding box center [347, 462] width 22 height 22
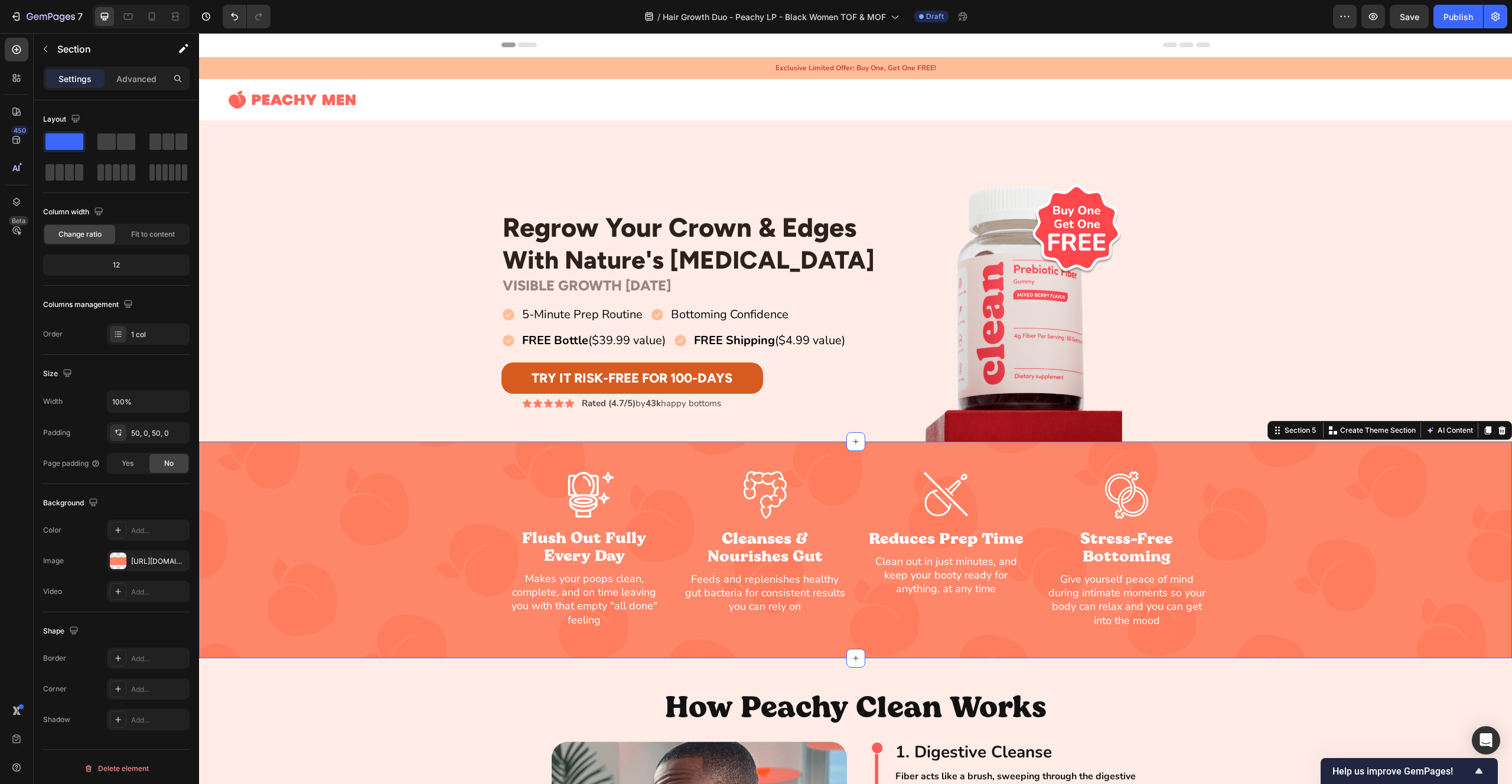
click at [369, 462] on div "Image Flush Out Fully Every Day Heading Makes your poops clean, complete, and o…" at bounding box center [856, 550] width 1313 height 217
click at [148, 432] on div "50, 0, 50, 0" at bounding box center [148, 433] width 35 height 11
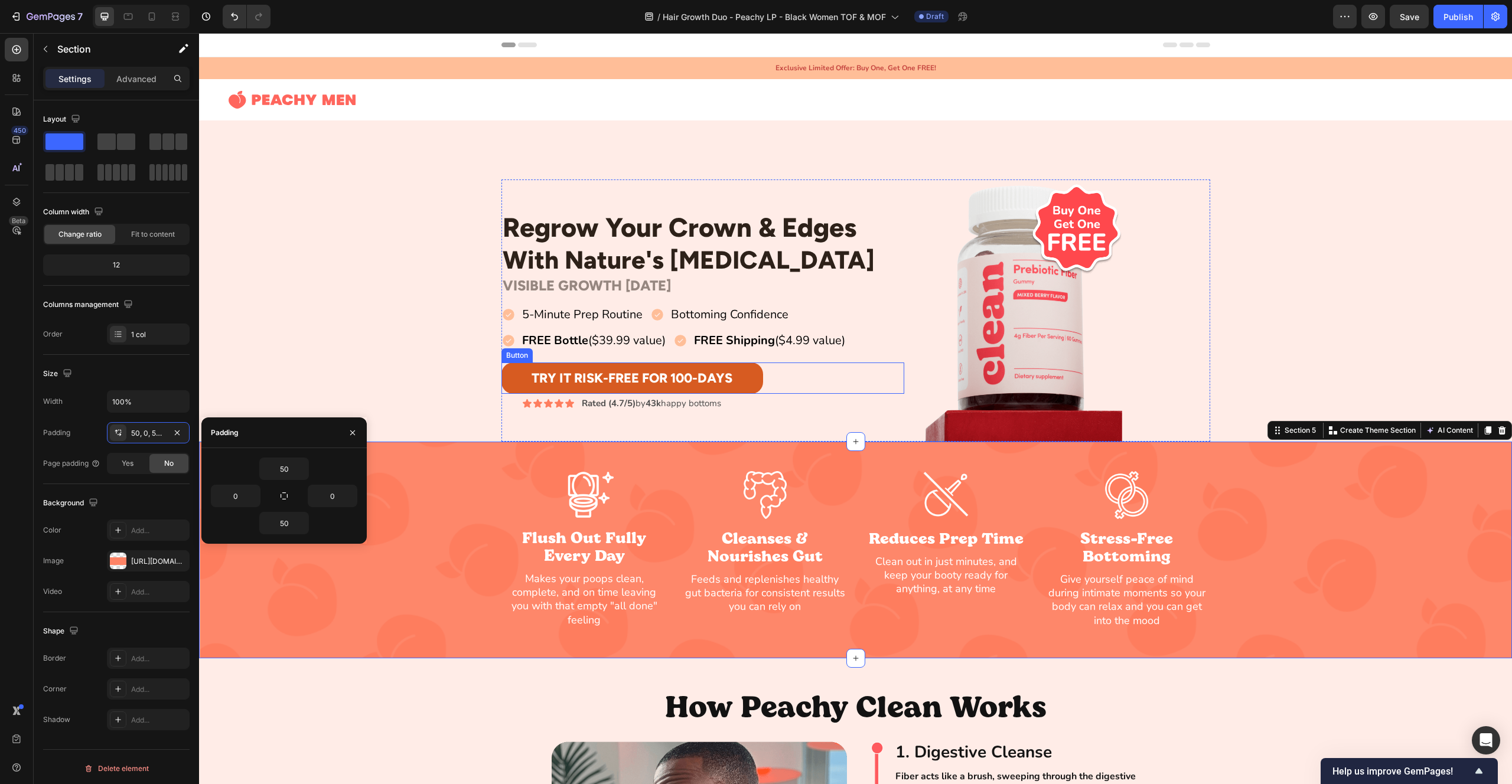
click at [522, 379] on button "Try It Risk-Free For 100-Days" at bounding box center [633, 378] width 262 height 32
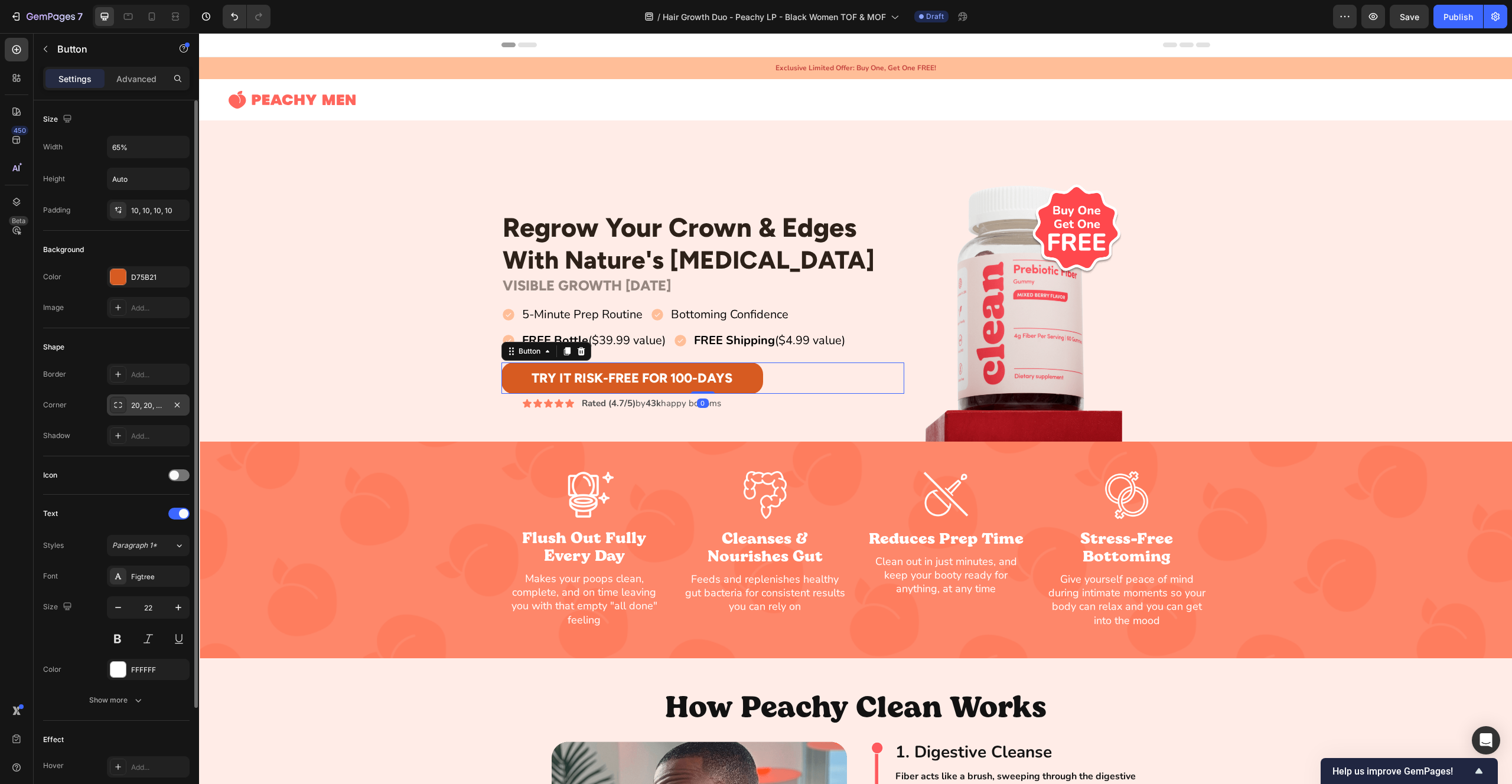
click at [147, 410] on div "20, 20, 20, 20" at bounding box center [148, 405] width 35 height 11
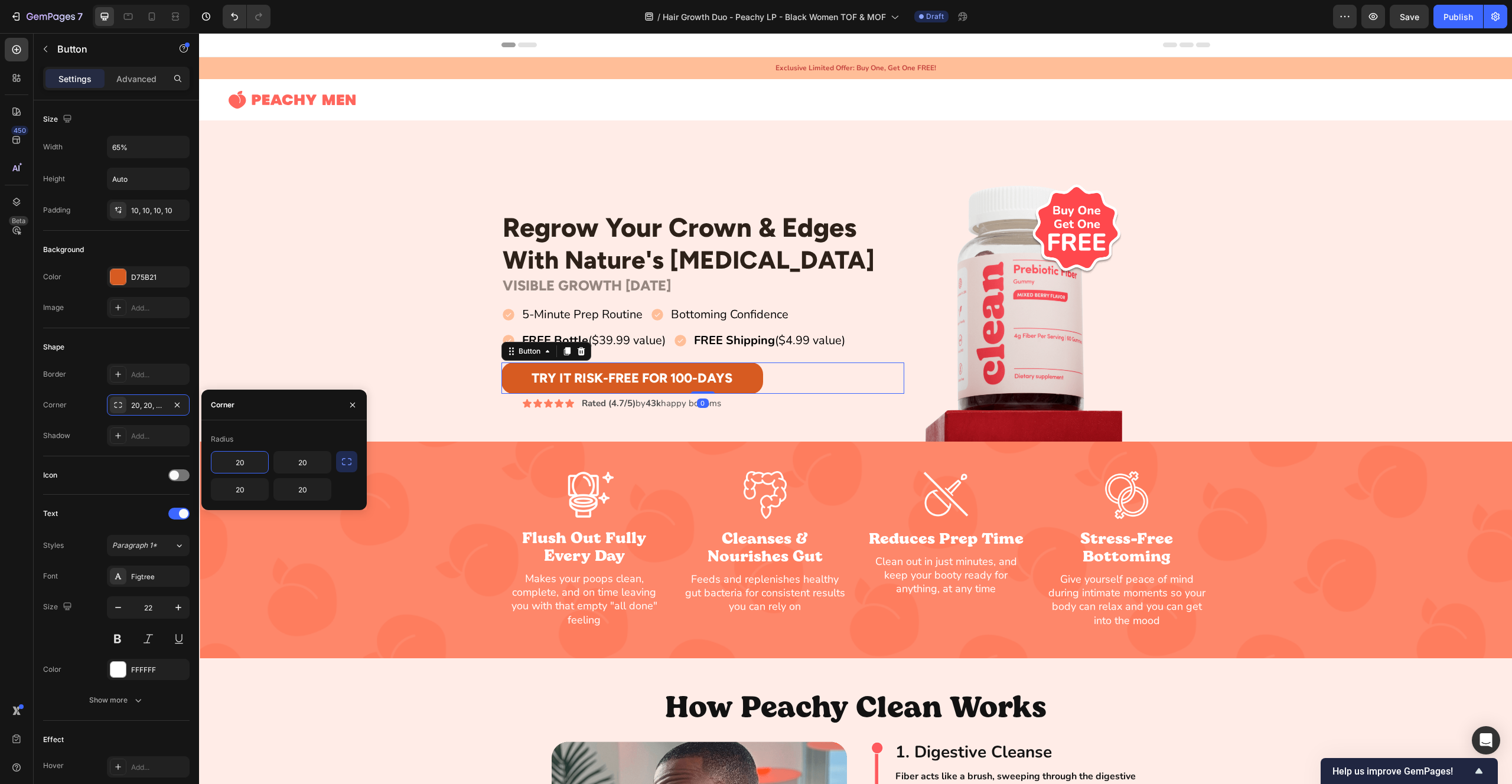
click at [250, 460] on input "20" at bounding box center [240, 462] width 57 height 22
type input "10"
click at [368, 364] on div "Regrow Your Crown & Edges Heading With Nature's [MEDICAL_DATA] Heading Row VISI…" at bounding box center [856, 311] width 1313 height 262
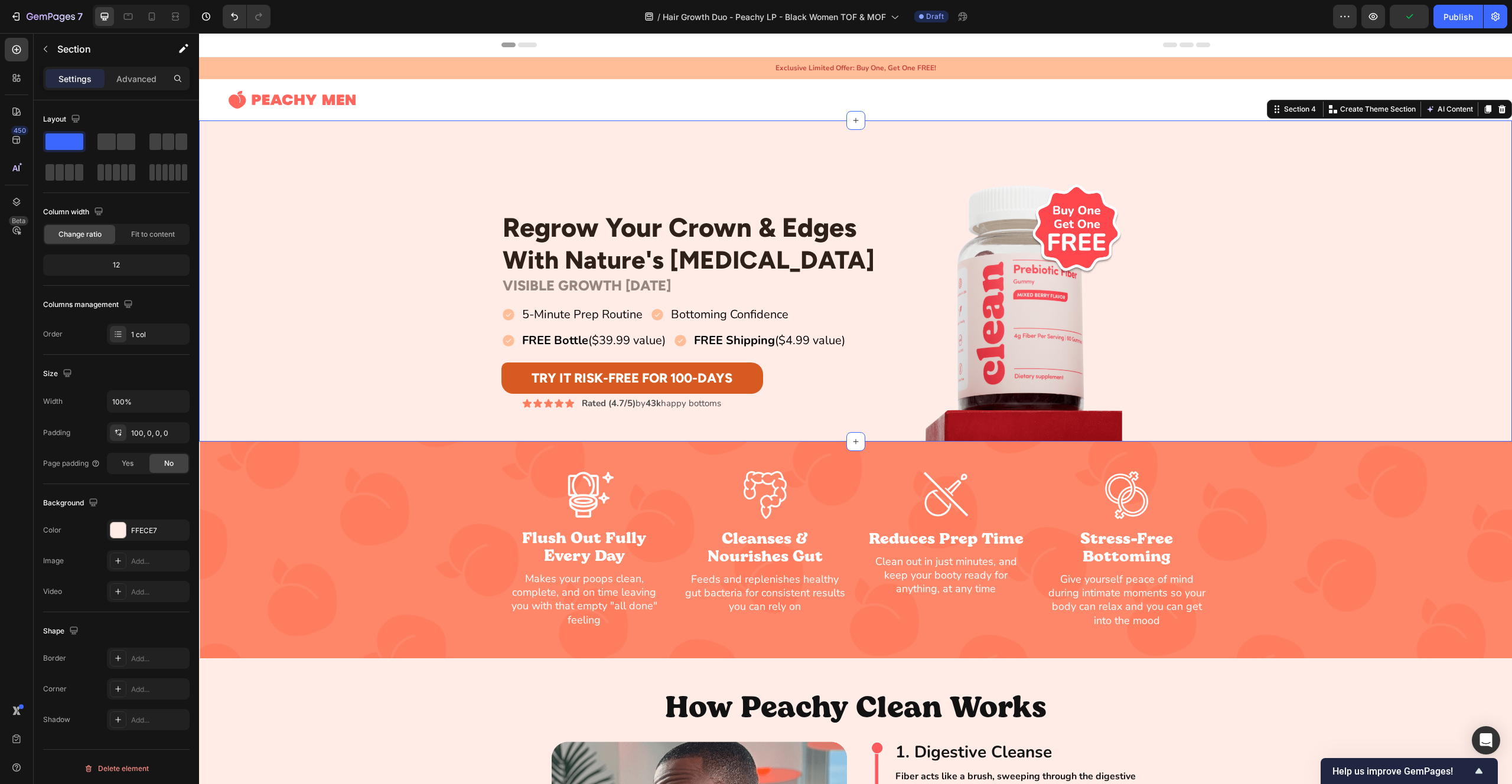
click at [368, 364] on div "Regrow Your Crown & Edges Heading With Nature's [MEDICAL_DATA] Heading Row VISI…" at bounding box center [856, 311] width 1313 height 262
click at [510, 374] on button "Try It Risk-Free For 100-Days" at bounding box center [633, 378] width 262 height 32
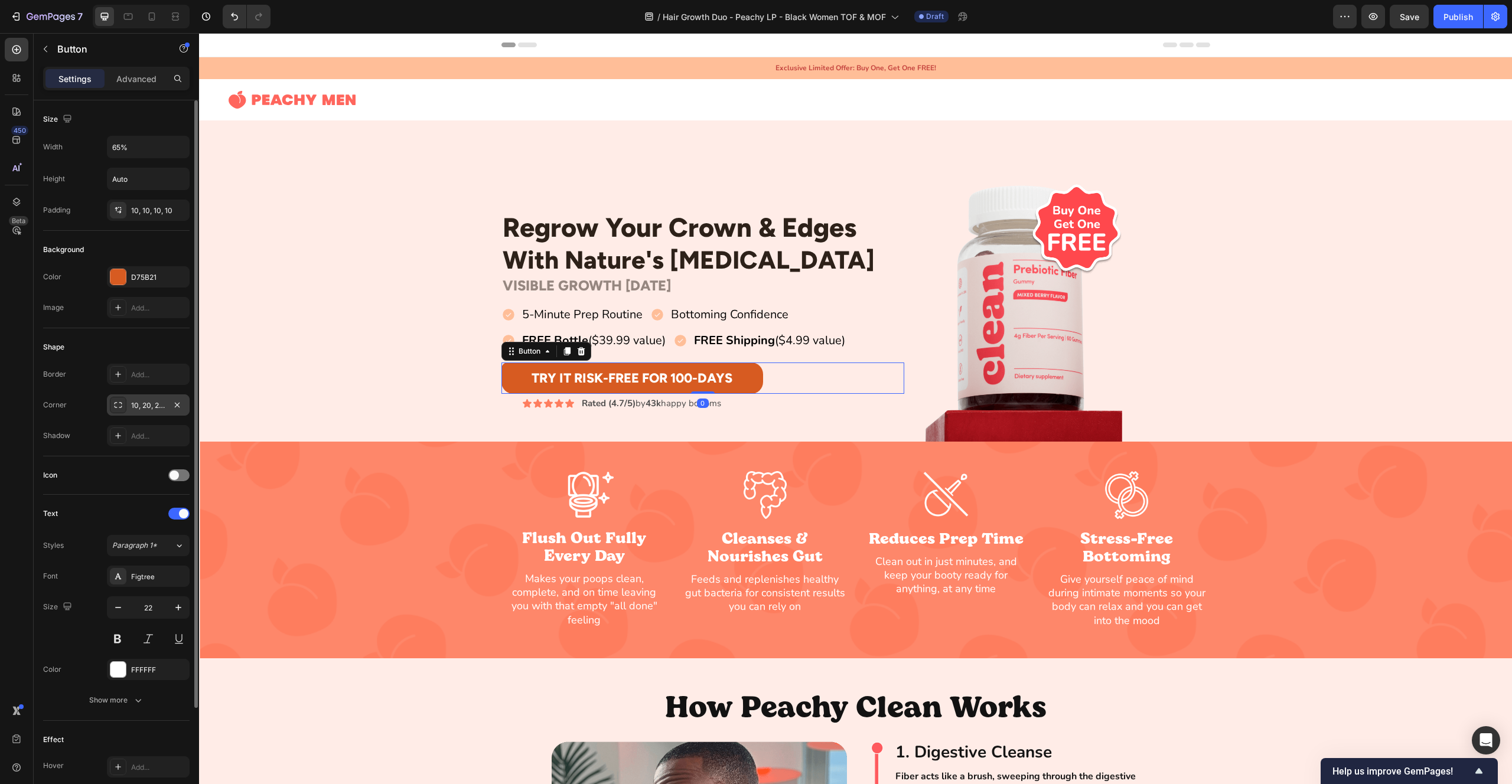
click at [137, 410] on div "10, 20, 20, 20" at bounding box center [148, 405] width 35 height 11
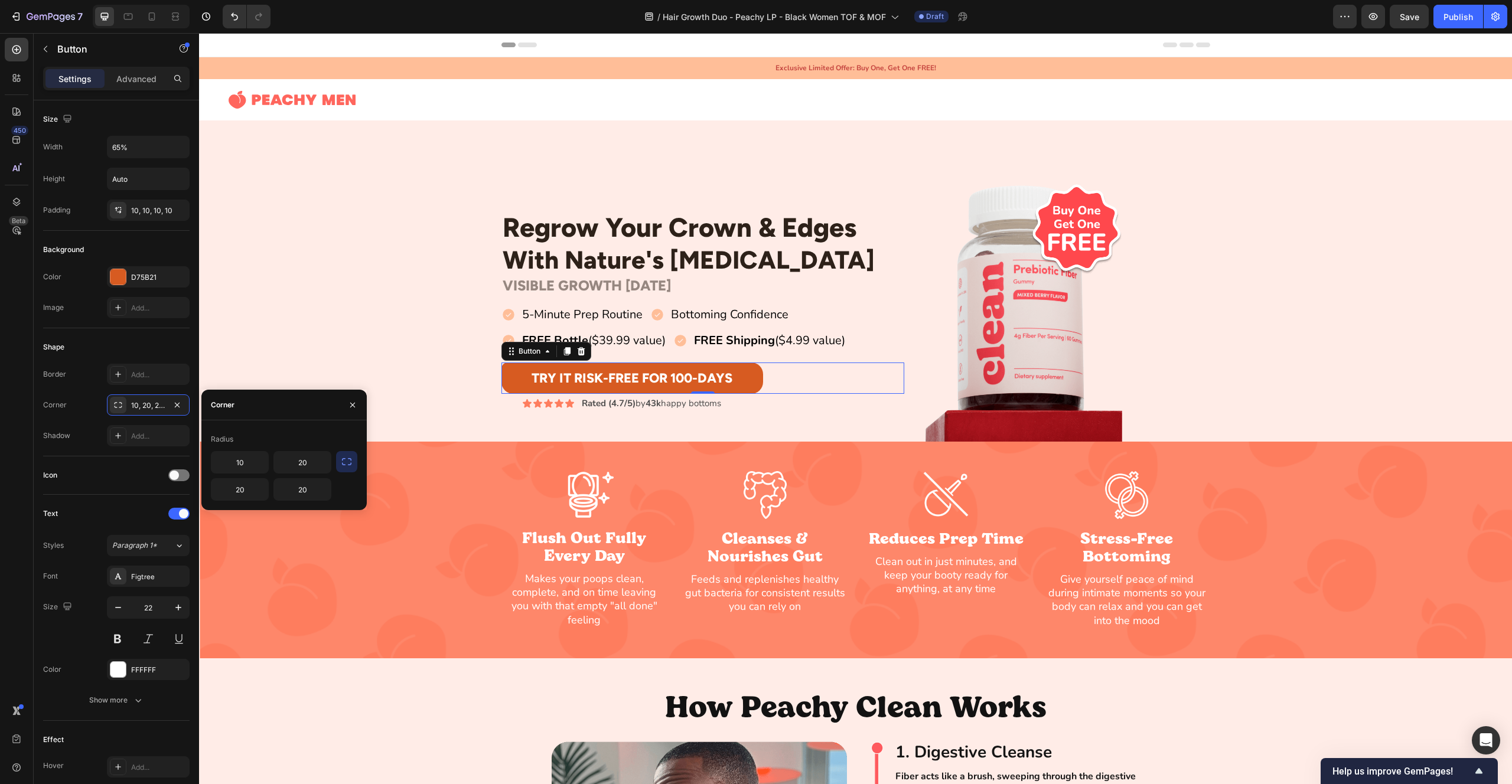
click at [351, 463] on icon "button" at bounding box center [347, 462] width 12 height 12
click at [271, 465] on input "10" at bounding box center [271, 462] width 119 height 22
click at [314, 332] on div "Regrow Your Crown & Edges Heading With Nature's [MEDICAL_DATA] Heading Row VISI…" at bounding box center [856, 311] width 1313 height 262
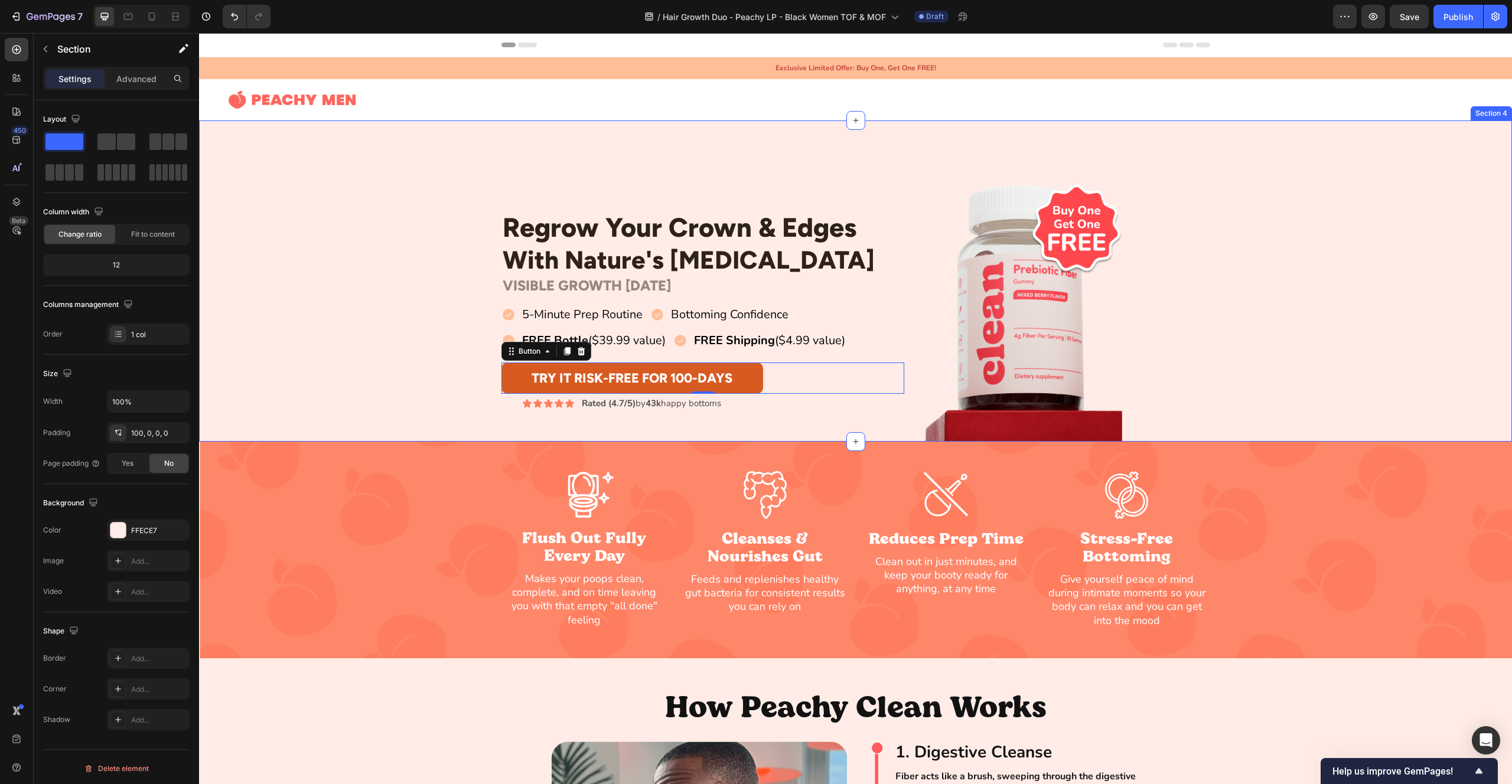
click at [314, 333] on div "Regrow Your Crown & Edges Heading With Nature's [MEDICAL_DATA] Heading Row VISI…" at bounding box center [856, 311] width 1313 height 262
click at [519, 343] on div "FREE Bottle ($39.99 value)" at bounding box center [584, 341] width 166 height 20
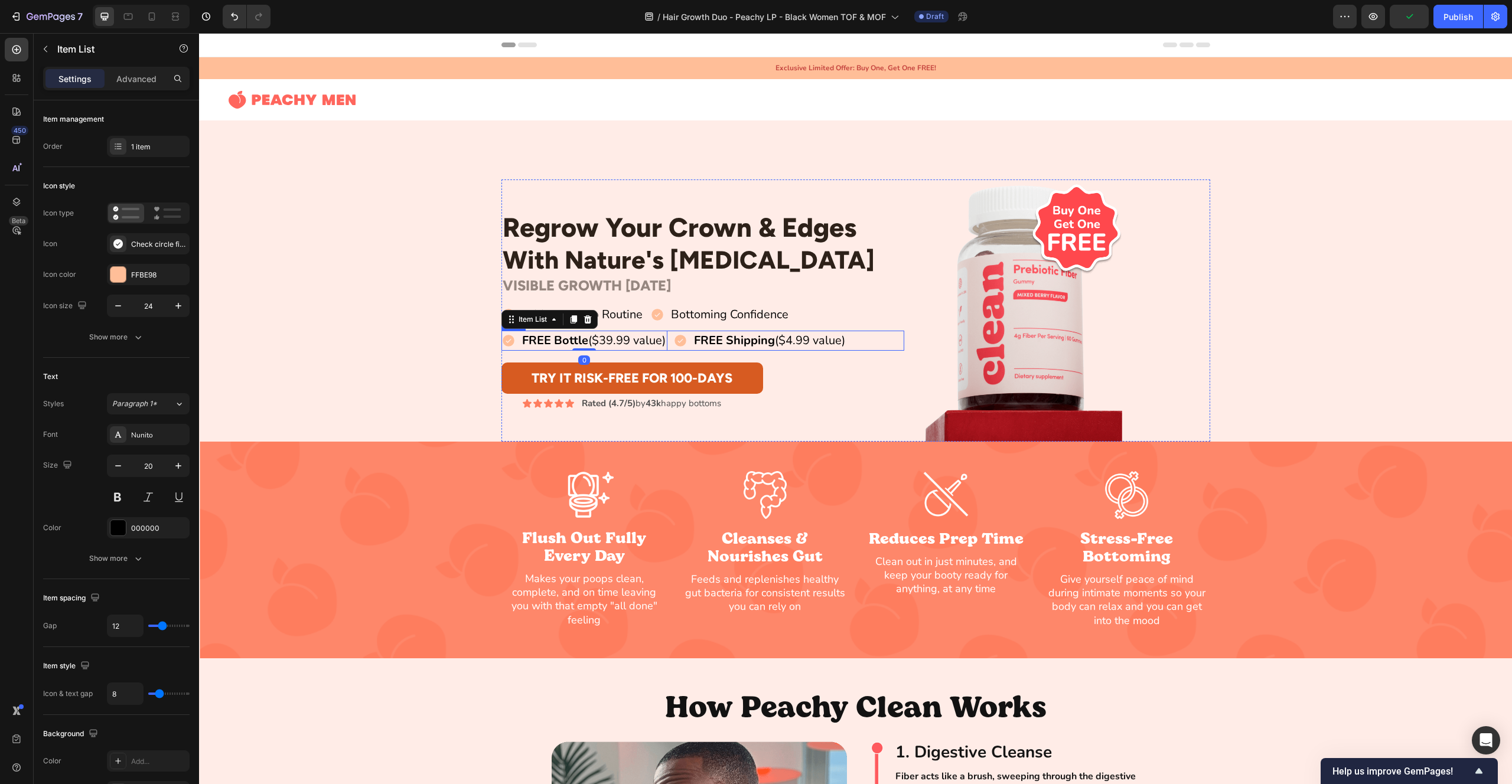
click at [674, 345] on div "FREE Bottle ($39.99 value) Item List 0 FREE Shipping ($4.99 value) Item List Row" at bounding box center [703, 341] width 404 height 20
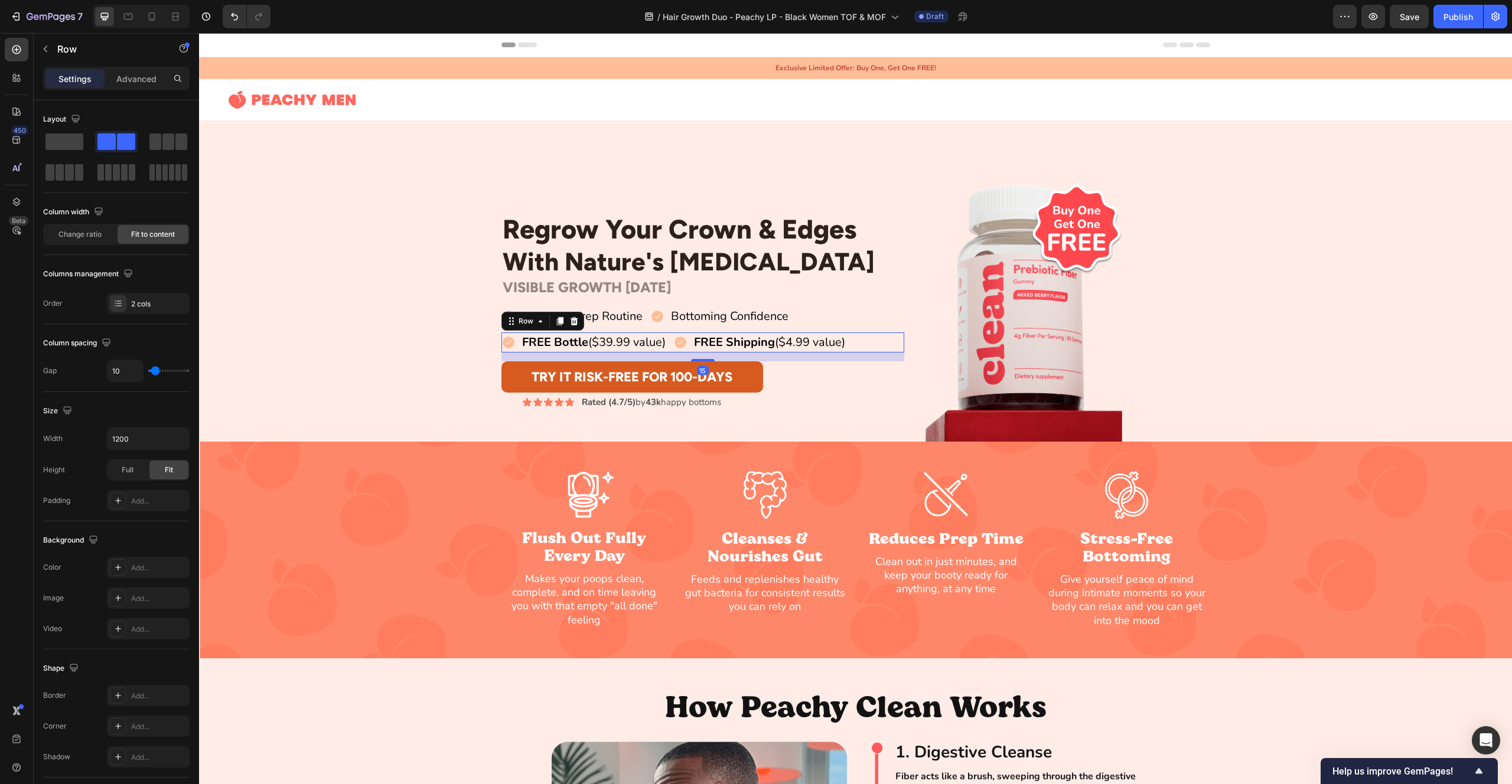
drag, startPoint x: 703, startPoint y: 360, endPoint x: 541, endPoint y: 347, distance: 162.5
click at [702, 359] on div at bounding box center [702, 360] width 24 height 2
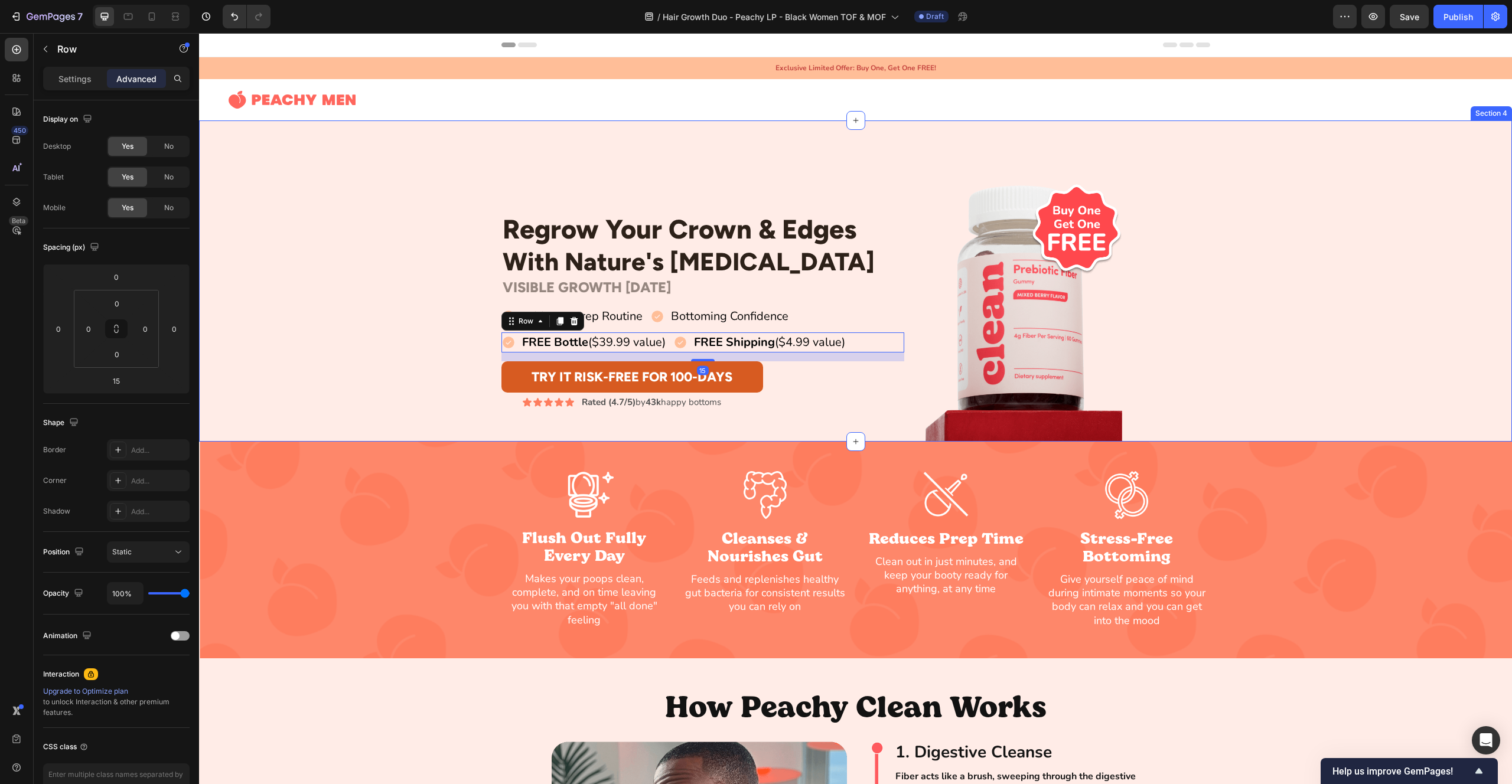
click at [395, 326] on div "Regrow Your Crown & Edges Heading With Nature's [MEDICAL_DATA] Heading Row VISI…" at bounding box center [856, 311] width 1313 height 262
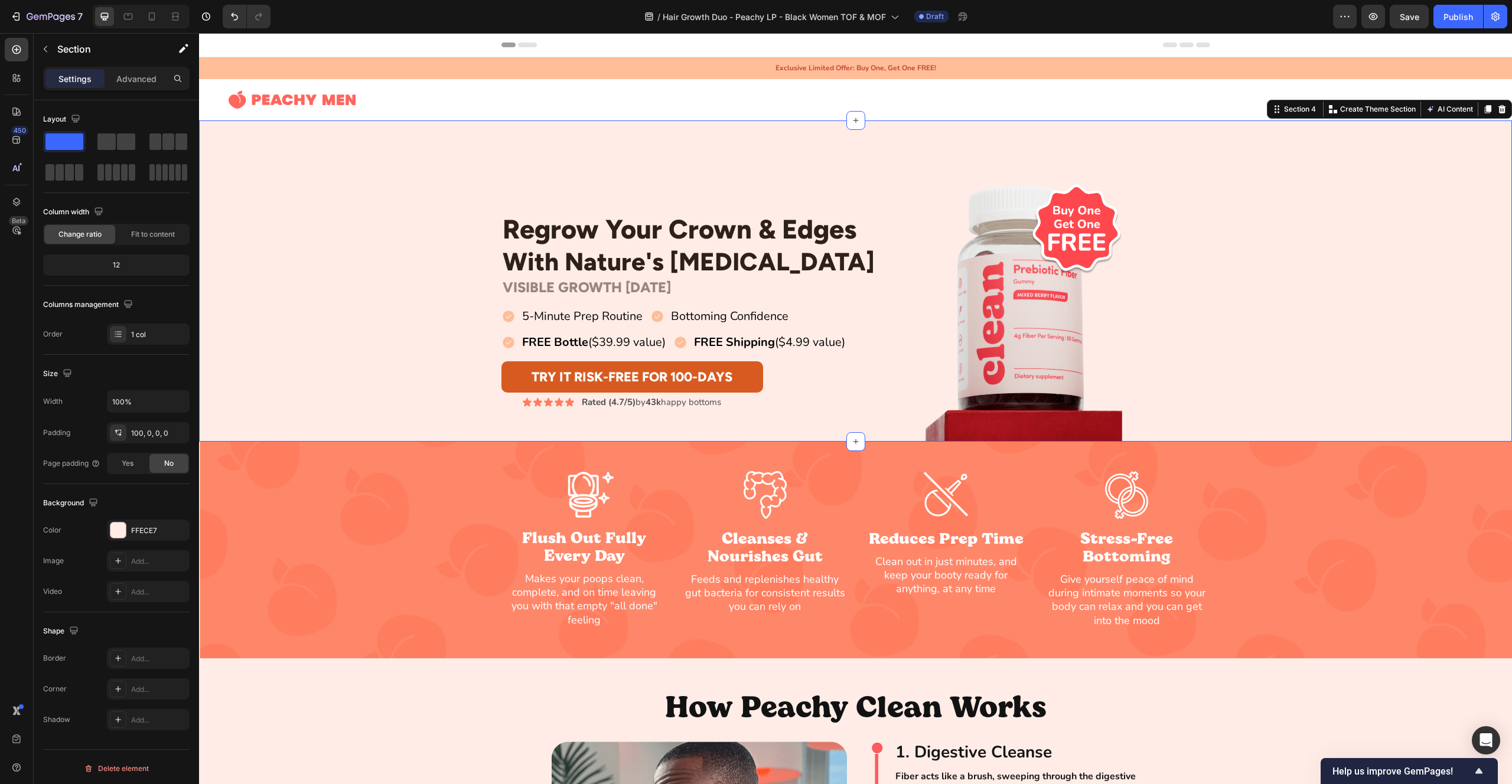
click at [395, 326] on div "Regrow Your Crown & Edges Heading With Nature's [MEDICAL_DATA] Heading Row VISI…" at bounding box center [856, 311] width 1313 height 262
click at [653, 403] on strong "43k" at bounding box center [653, 402] width 15 height 12
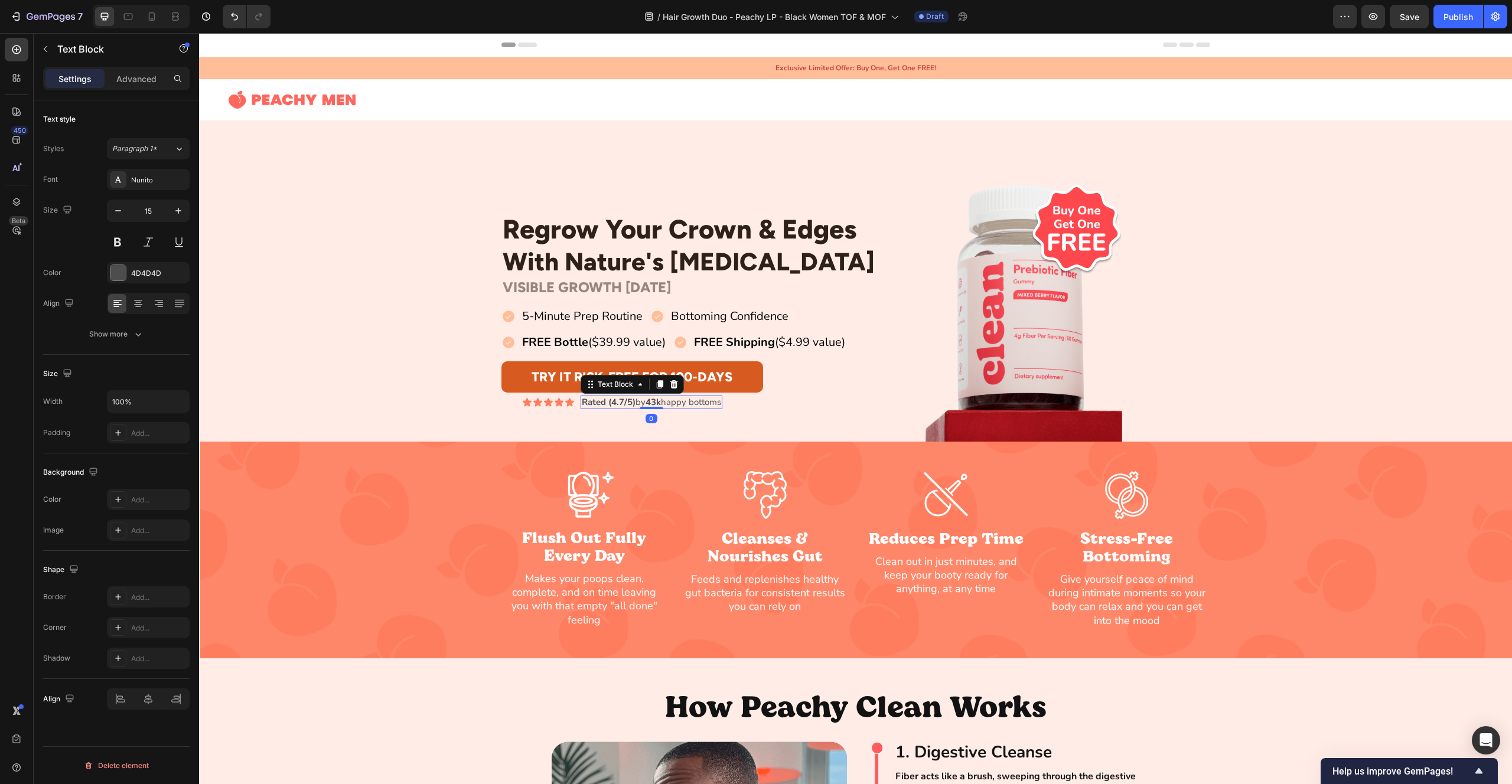
click at [653, 403] on strong "43k" at bounding box center [653, 402] width 15 height 12
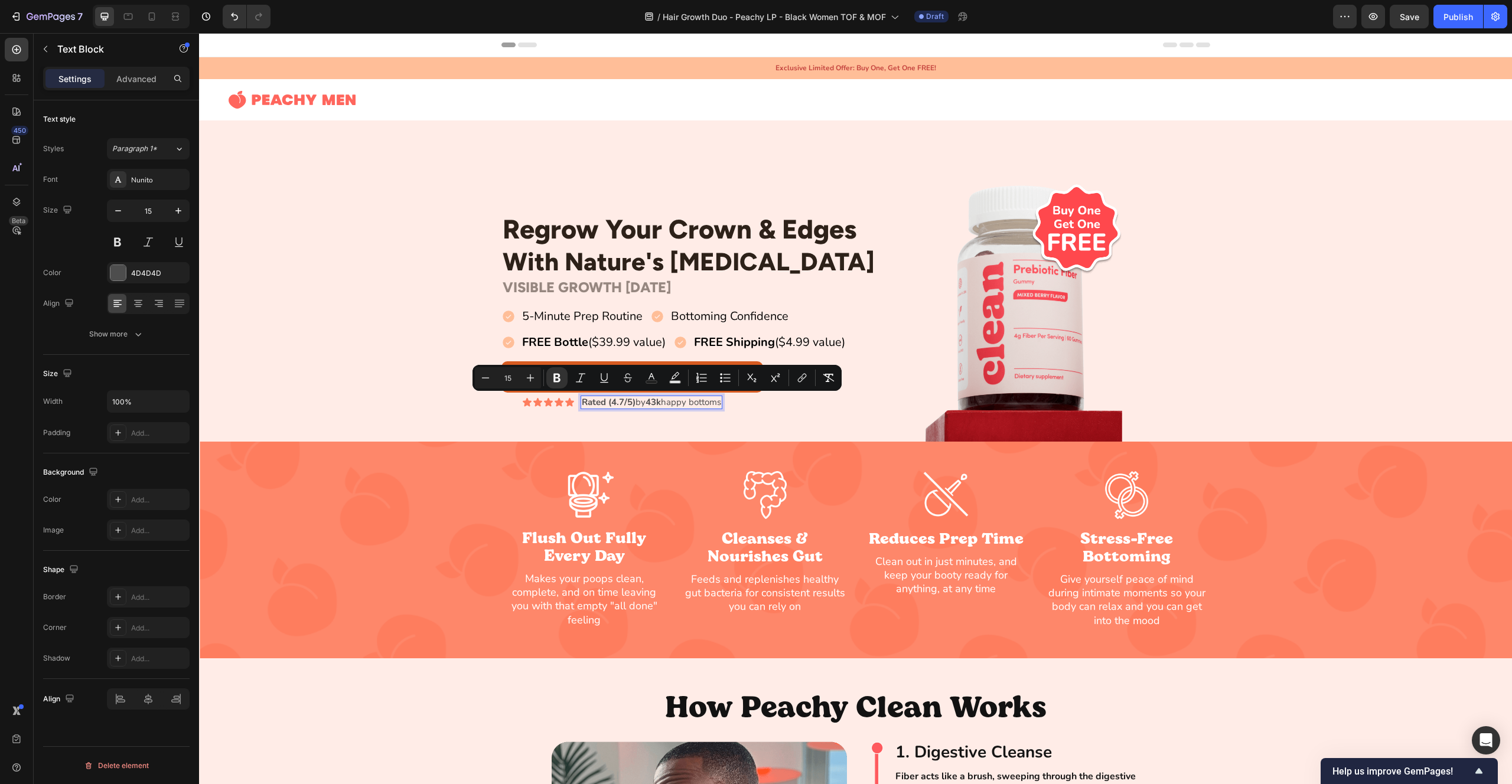
click at [658, 402] on strong "43k" at bounding box center [653, 402] width 15 height 12
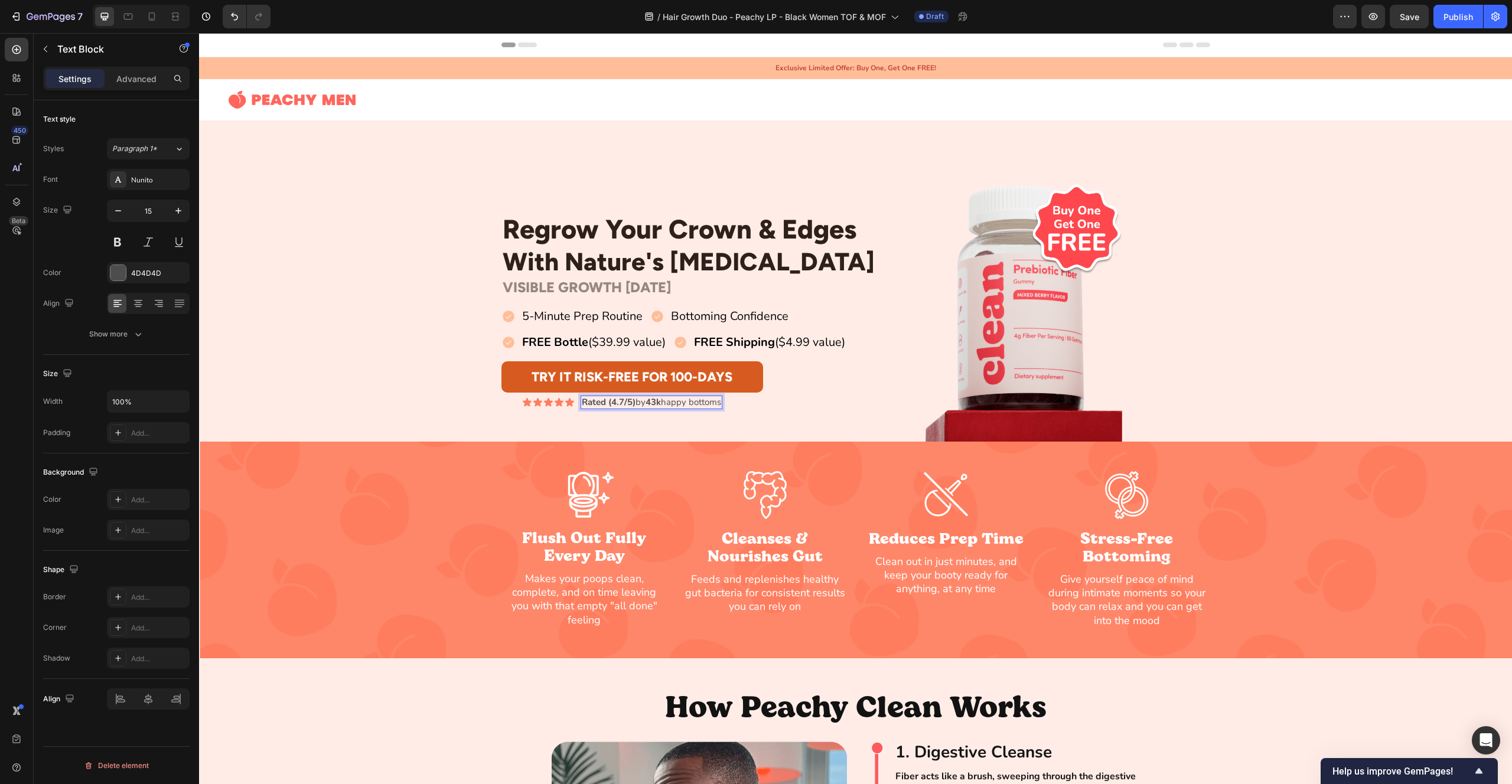
click at [658, 402] on strong "43k" at bounding box center [653, 402] width 15 height 12
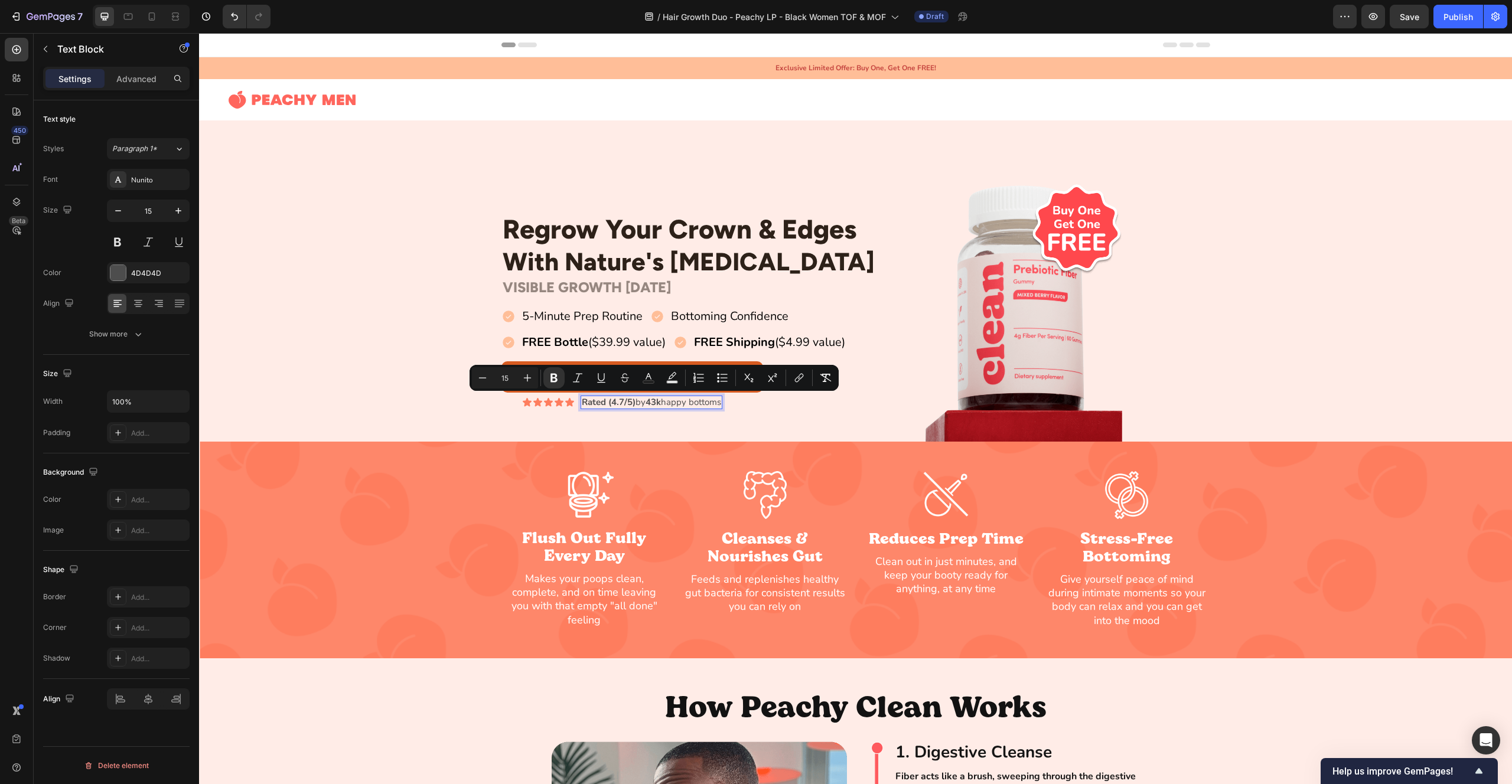
click at [641, 404] on p "Rated (4.7/5) by 43k happy bottoms" at bounding box center [651, 403] width 140 height 12
drag, startPoint x: 640, startPoint y: 403, endPoint x: 727, endPoint y: 403, distance: 87.0
click at [721, 403] on p "Rated (4.7/5) by 43k happy bottoms" at bounding box center [651, 403] width 140 height 12
drag, startPoint x: 690, startPoint y: 404, endPoint x: 677, endPoint y: 404, distance: 13.0
click at [690, 404] on p "Rated (4.7/5) by 43k happy bottoms" at bounding box center [651, 403] width 140 height 12
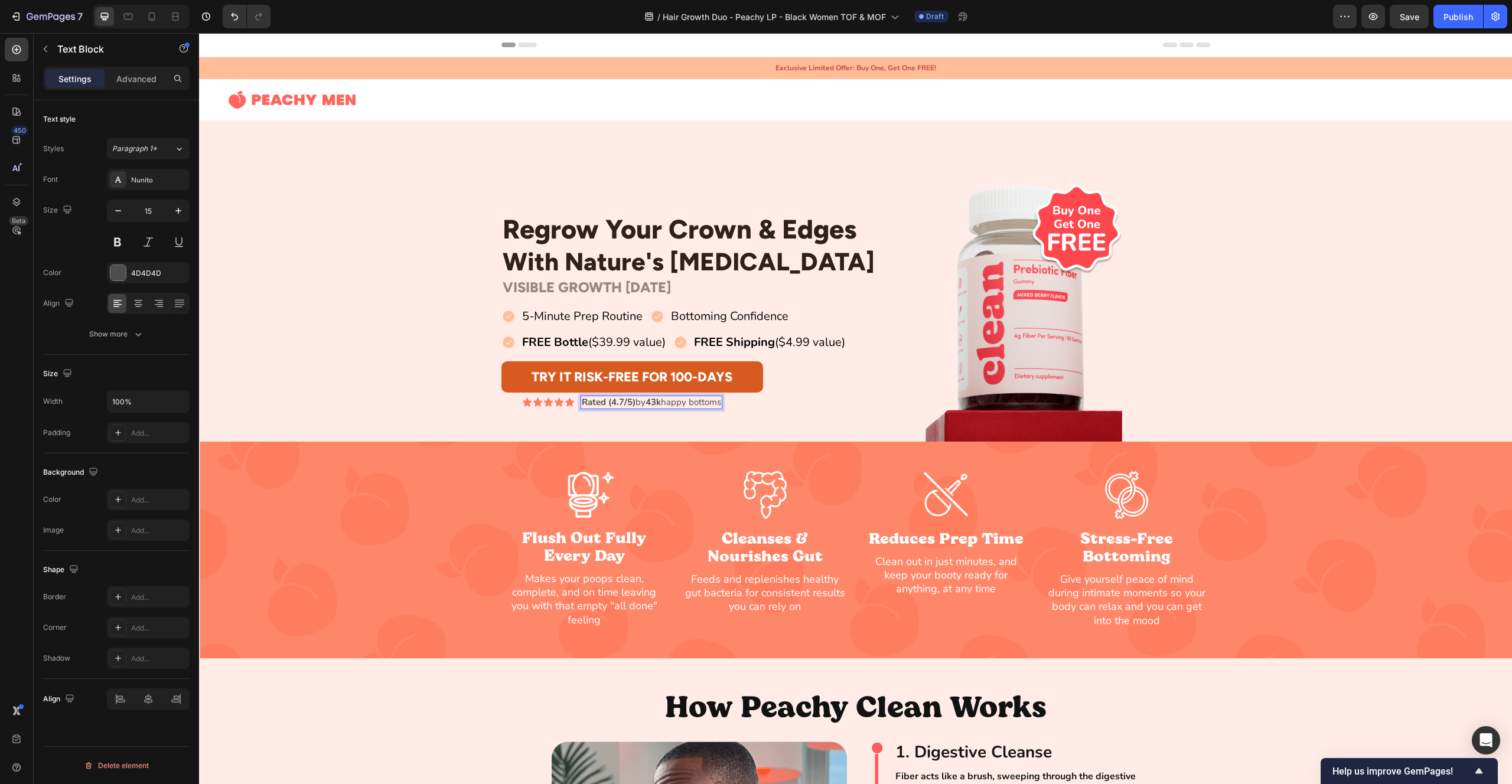
click at [665, 404] on p "Rated (4.7/5) by 43k happy bottoms" at bounding box center [651, 403] width 140 height 12
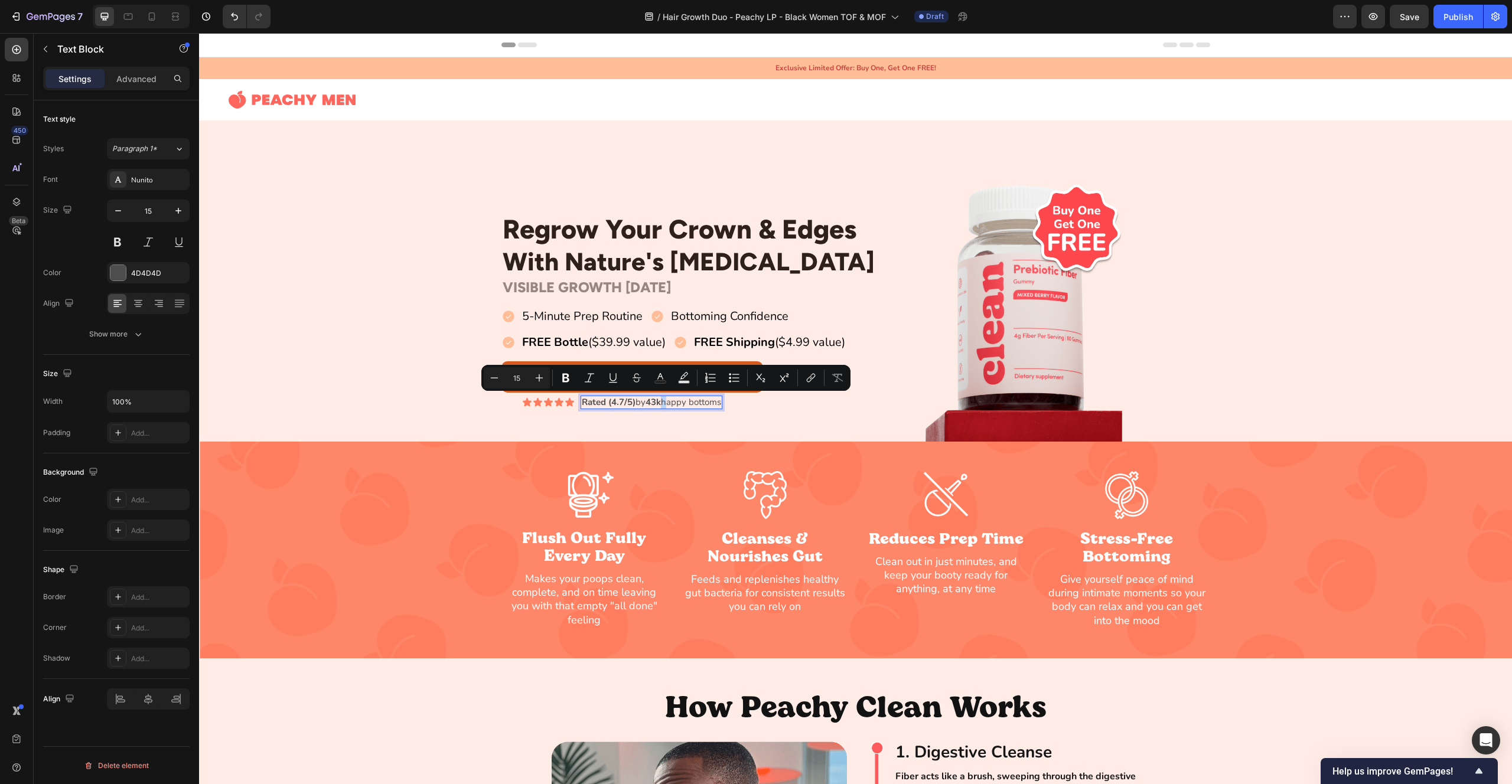
click at [665, 404] on p "Rated (4.7/5) by 43k happy bottoms" at bounding box center [651, 403] width 140 height 12
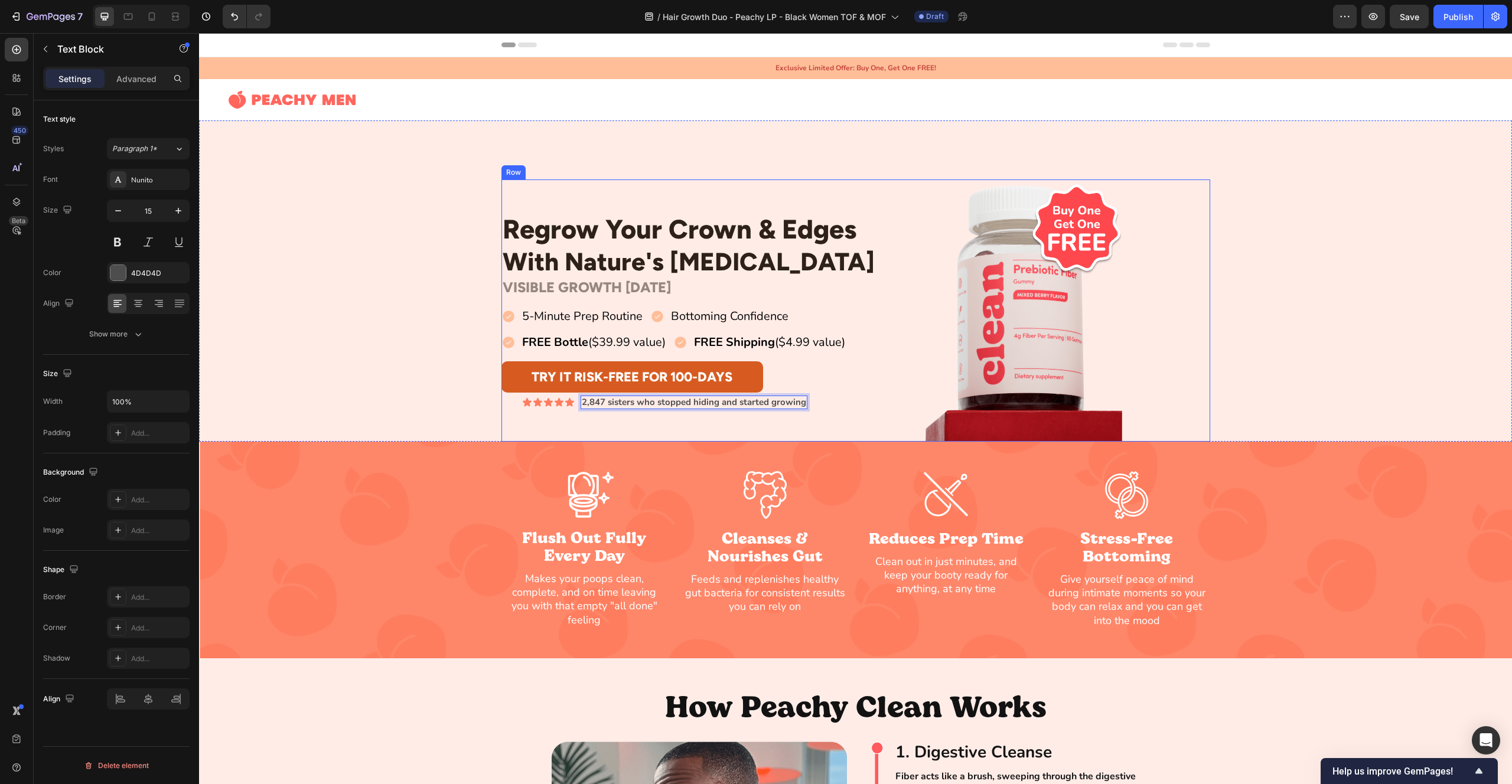
scroll to position [44, 0]
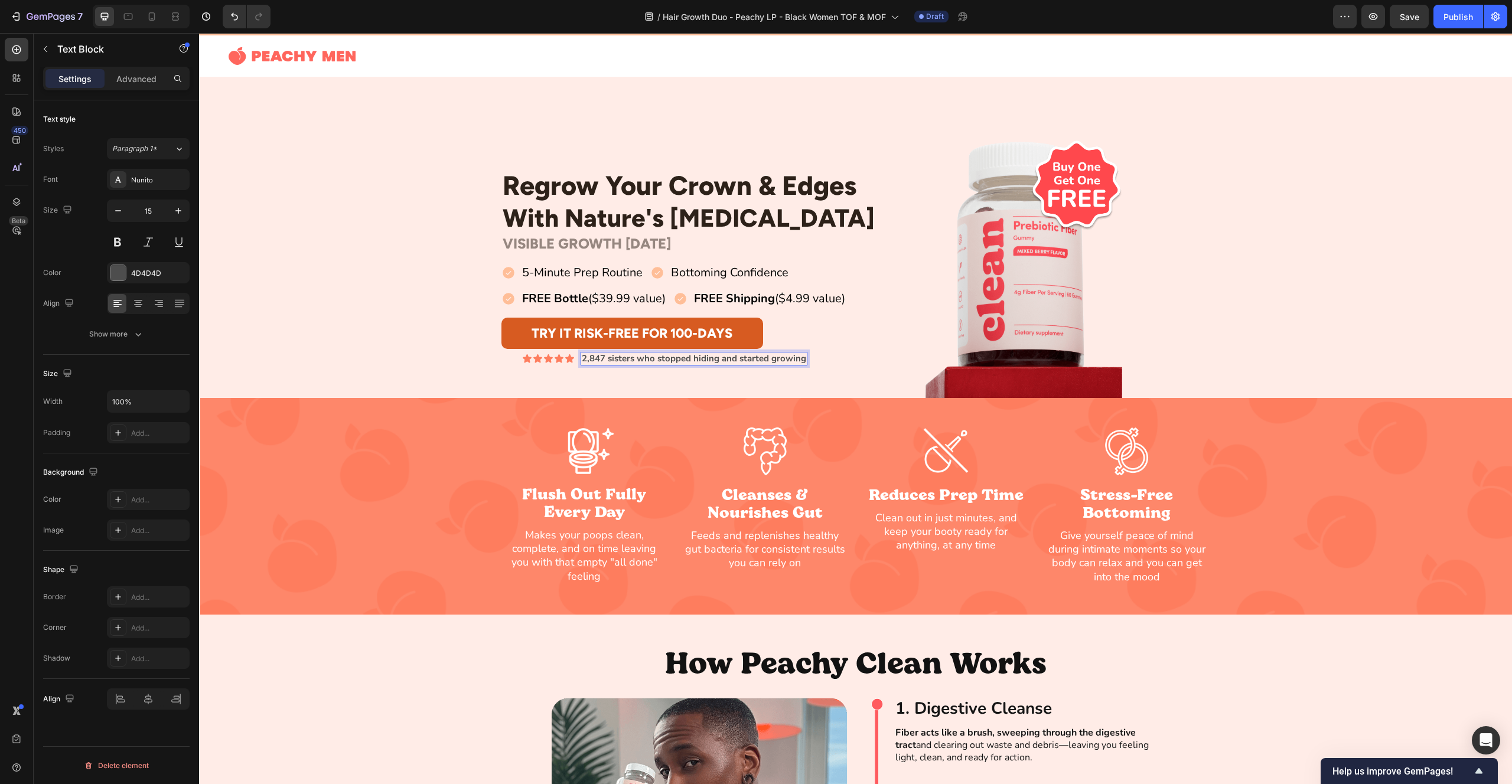
click at [644, 357] on strong "2,847 sisters who stopped hiding and started growing" at bounding box center [694, 358] width 225 height 12
click at [659, 358] on strong "31k crown queens" at bounding box center [684, 358] width 76 height 12
click at [674, 360] on strong "31k crown queens" at bounding box center [684, 358] width 76 height 12
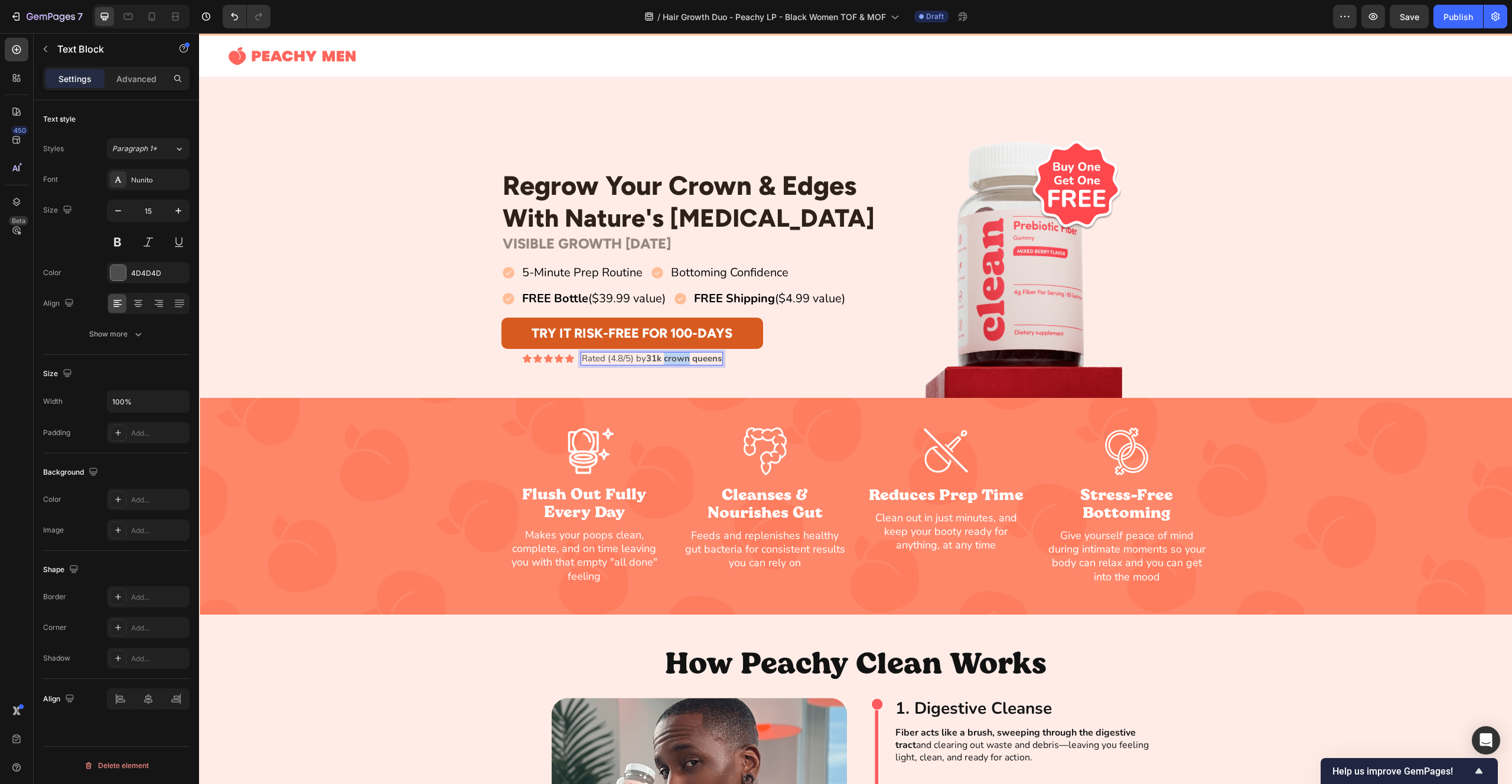
click at [674, 360] on strong "31k crown queens" at bounding box center [684, 358] width 76 height 12
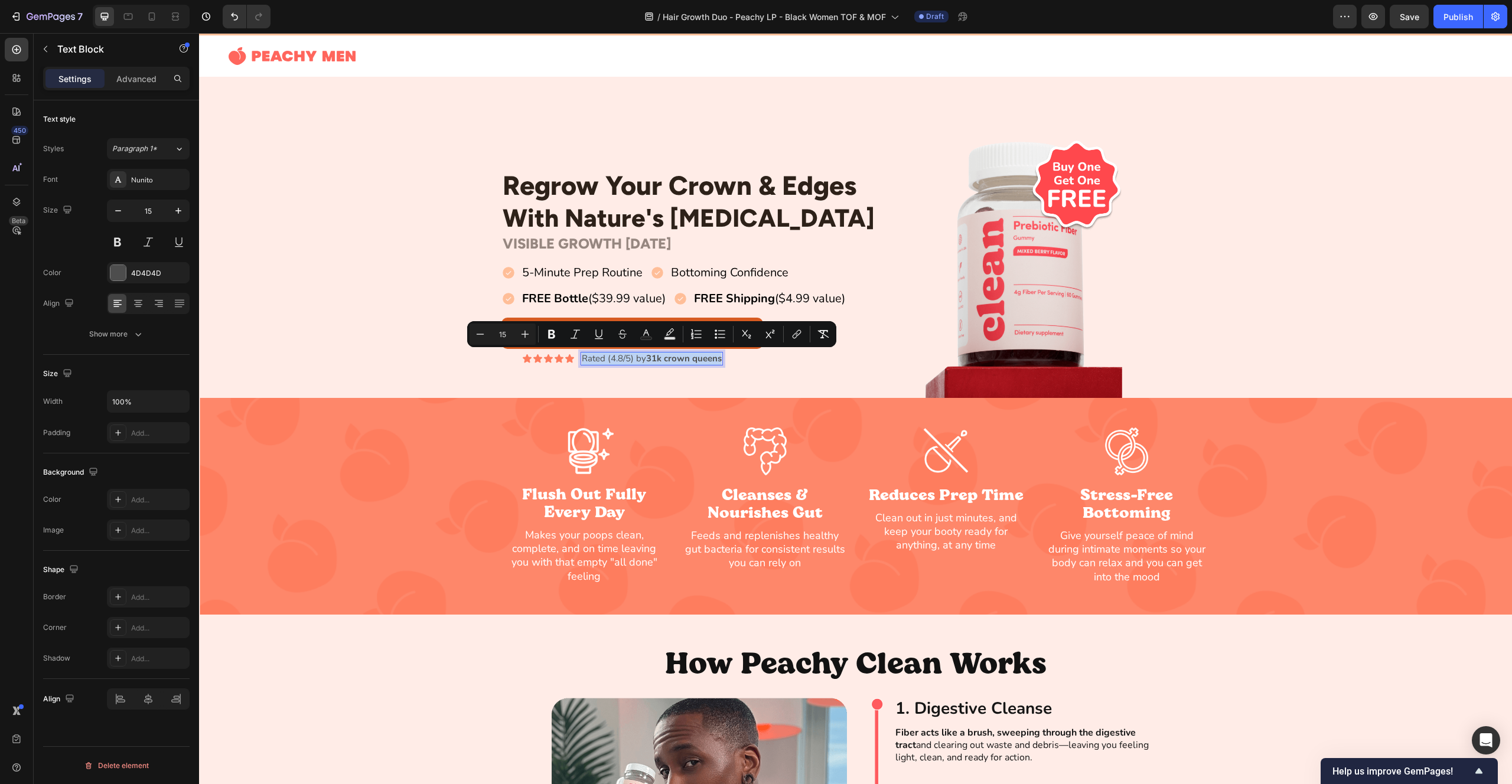
click at [684, 361] on strong "31k crown queens" at bounding box center [684, 358] width 76 height 12
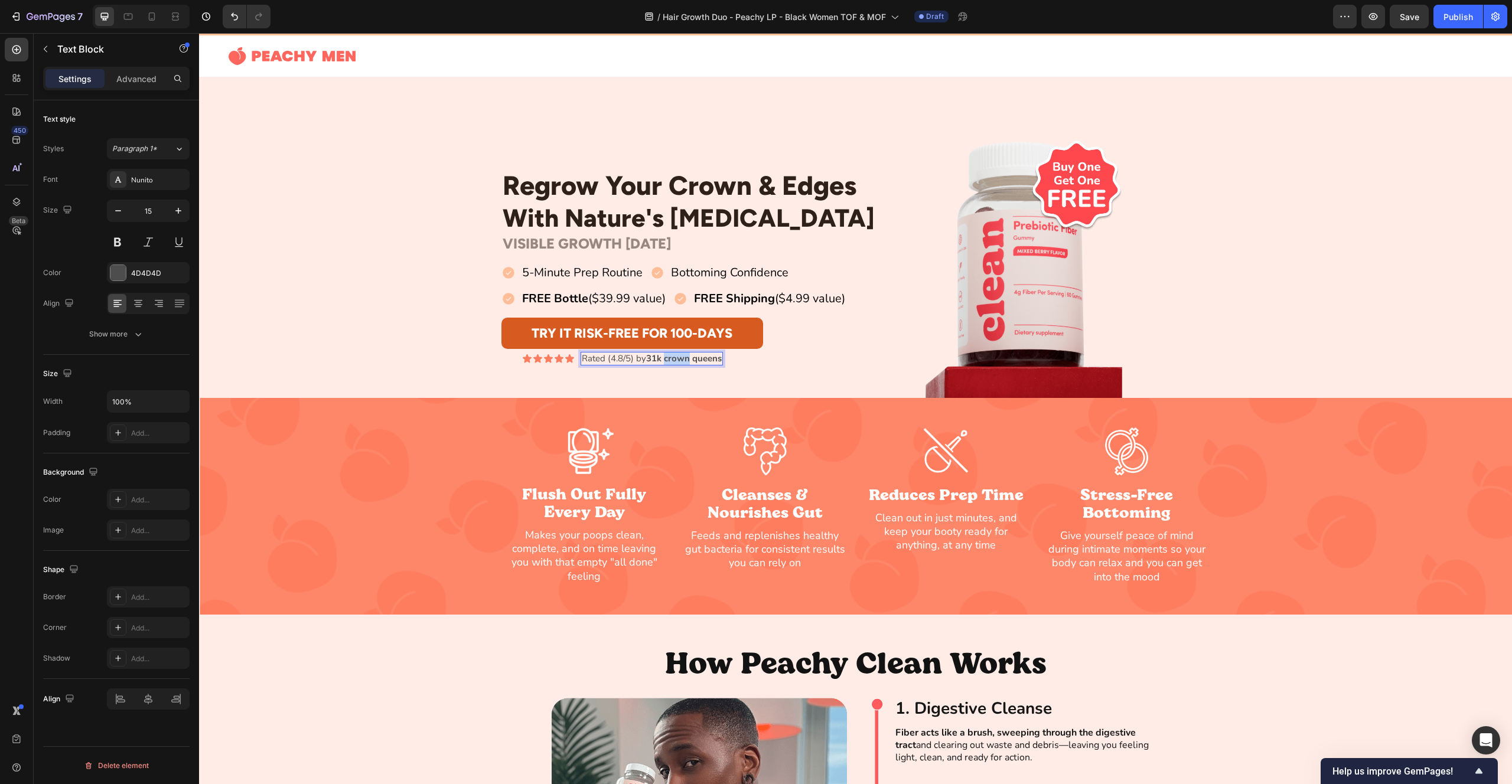
click at [684, 361] on strong "31k crown queens" at bounding box center [684, 358] width 76 height 12
click at [345, 328] on div "Regrow Your Crown & Edges Heading With Nature's [MEDICAL_DATA] Heading Row VISI…" at bounding box center [856, 267] width 1313 height 262
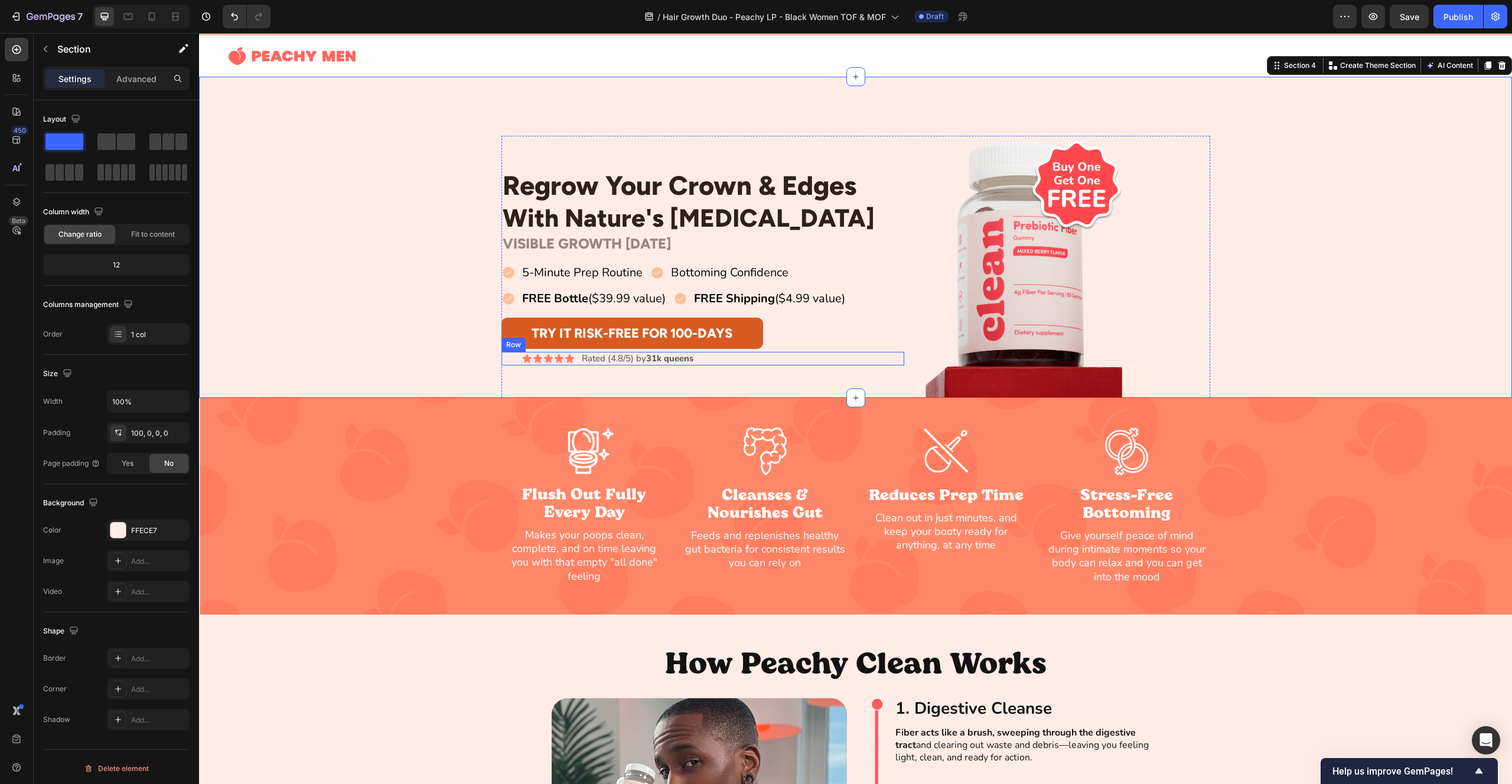
click at [577, 360] on div "Icon Icon Icon Icon Icon Icon List Rated (4.8/5) by 31k queens Text Block Row" at bounding box center [703, 359] width 404 height 14
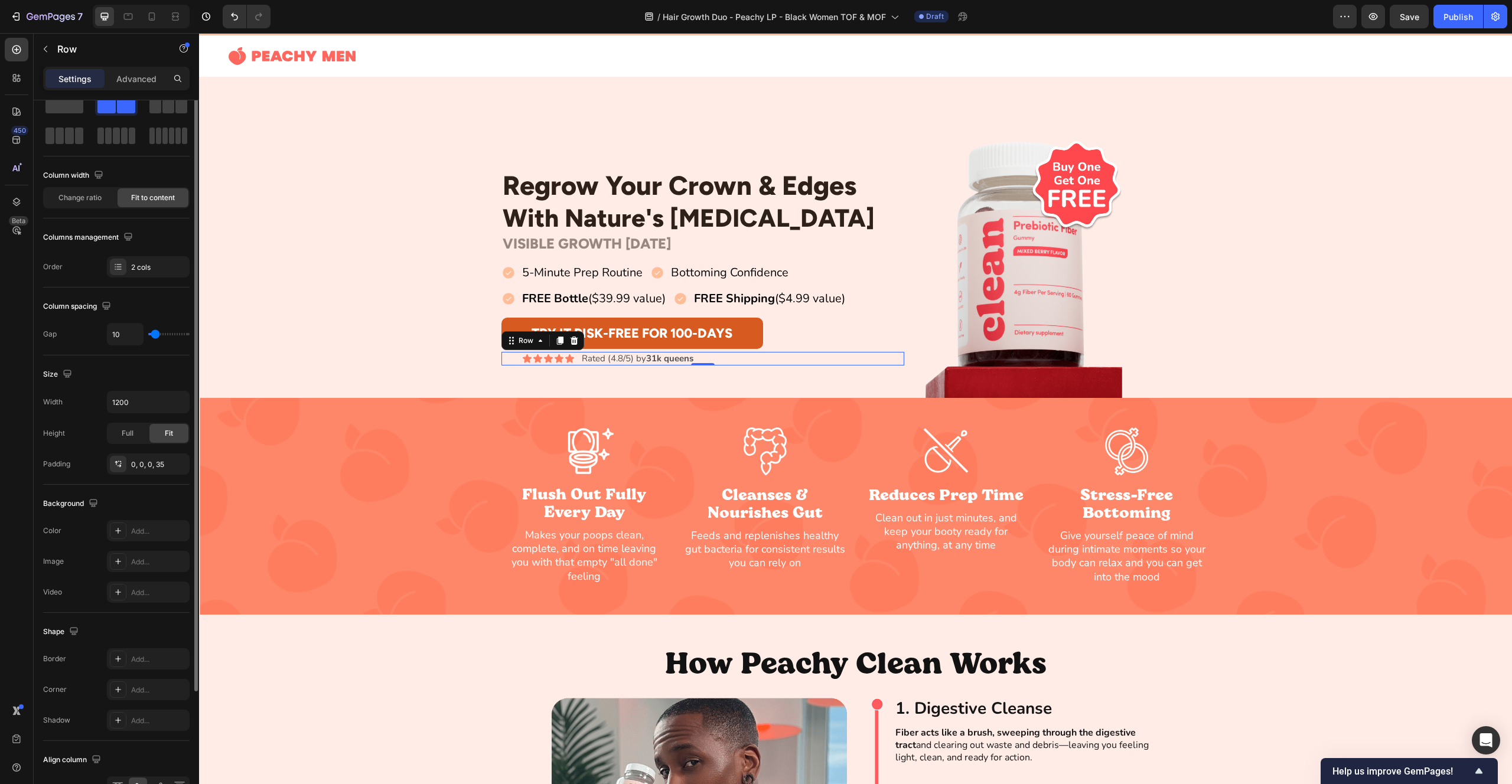
scroll to position [134, 0]
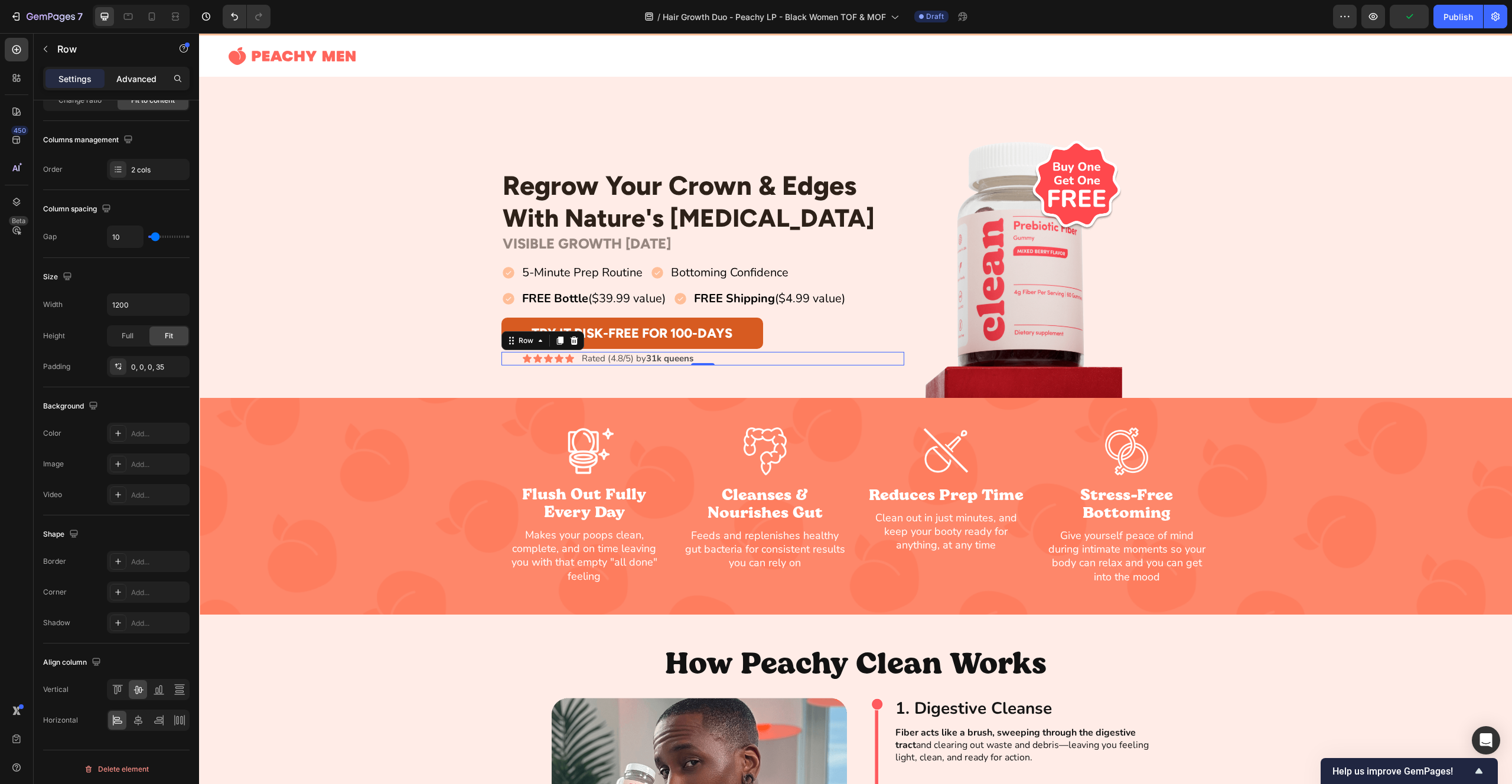
click at [132, 81] on p "Advanced" at bounding box center [137, 78] width 40 height 12
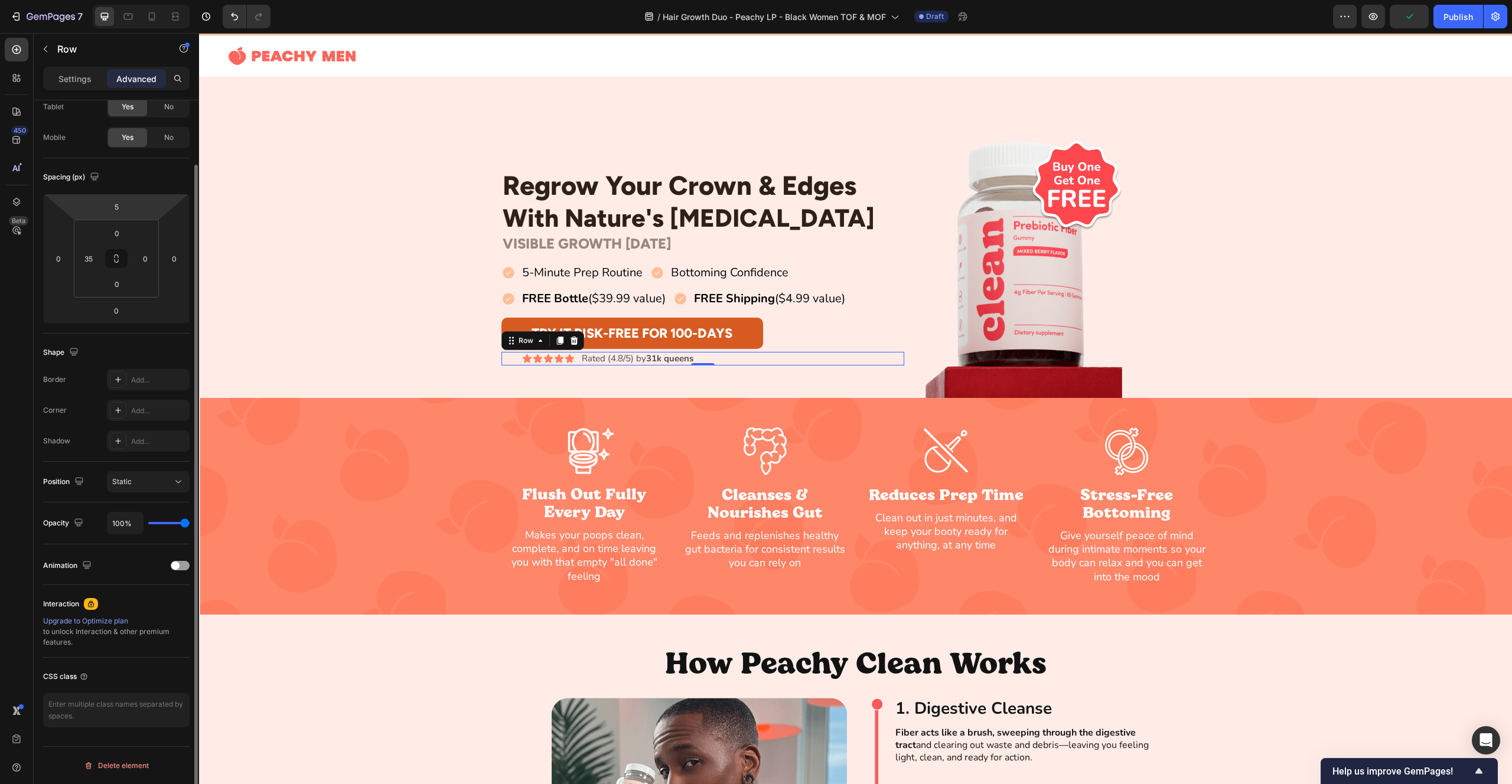
scroll to position [70, 0]
click at [90, 262] on input "35" at bounding box center [89, 258] width 18 height 18
click at [80, 260] on input "20" at bounding box center [89, 258] width 18 height 18
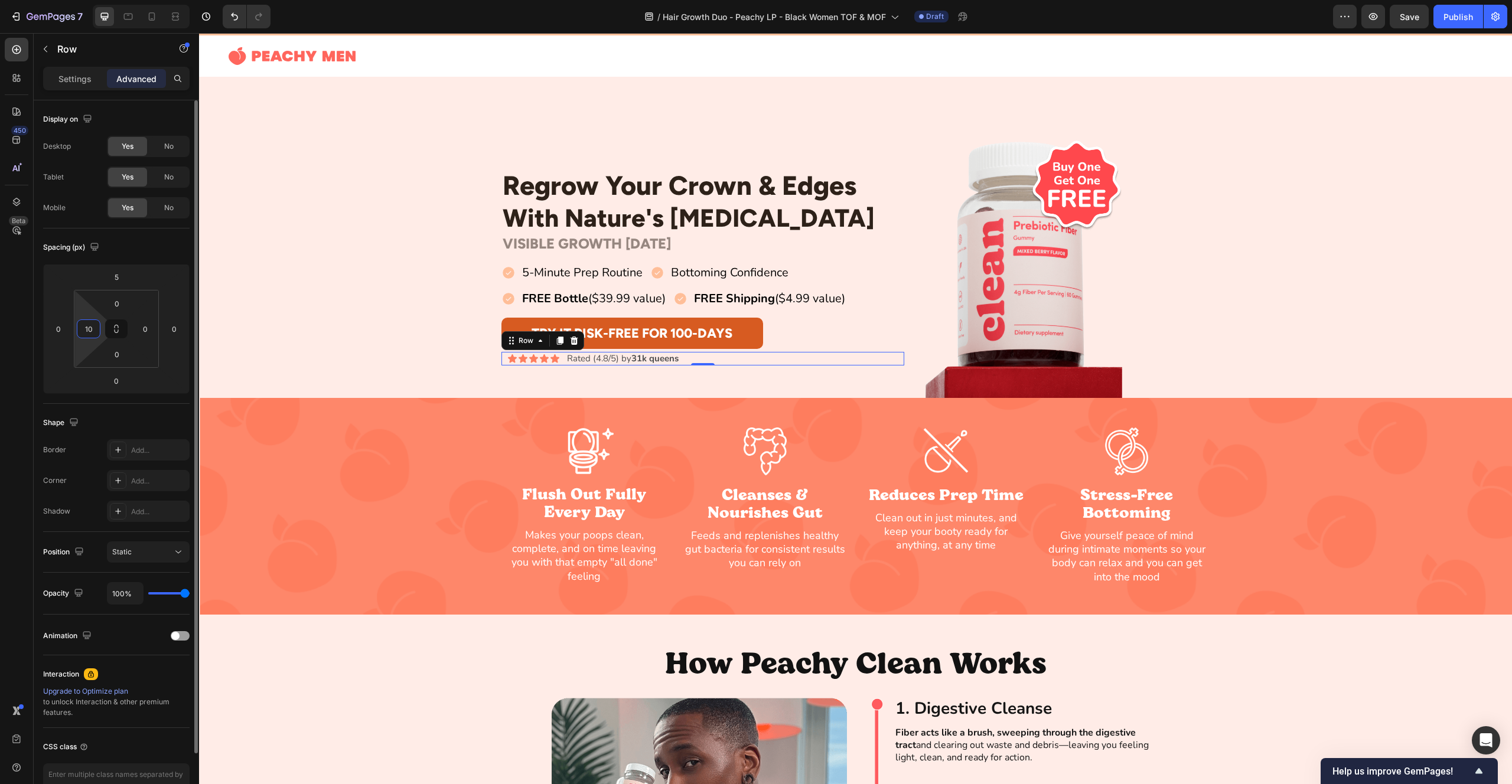
click at [91, 334] on input "10" at bounding box center [89, 329] width 18 height 18
type input "50"
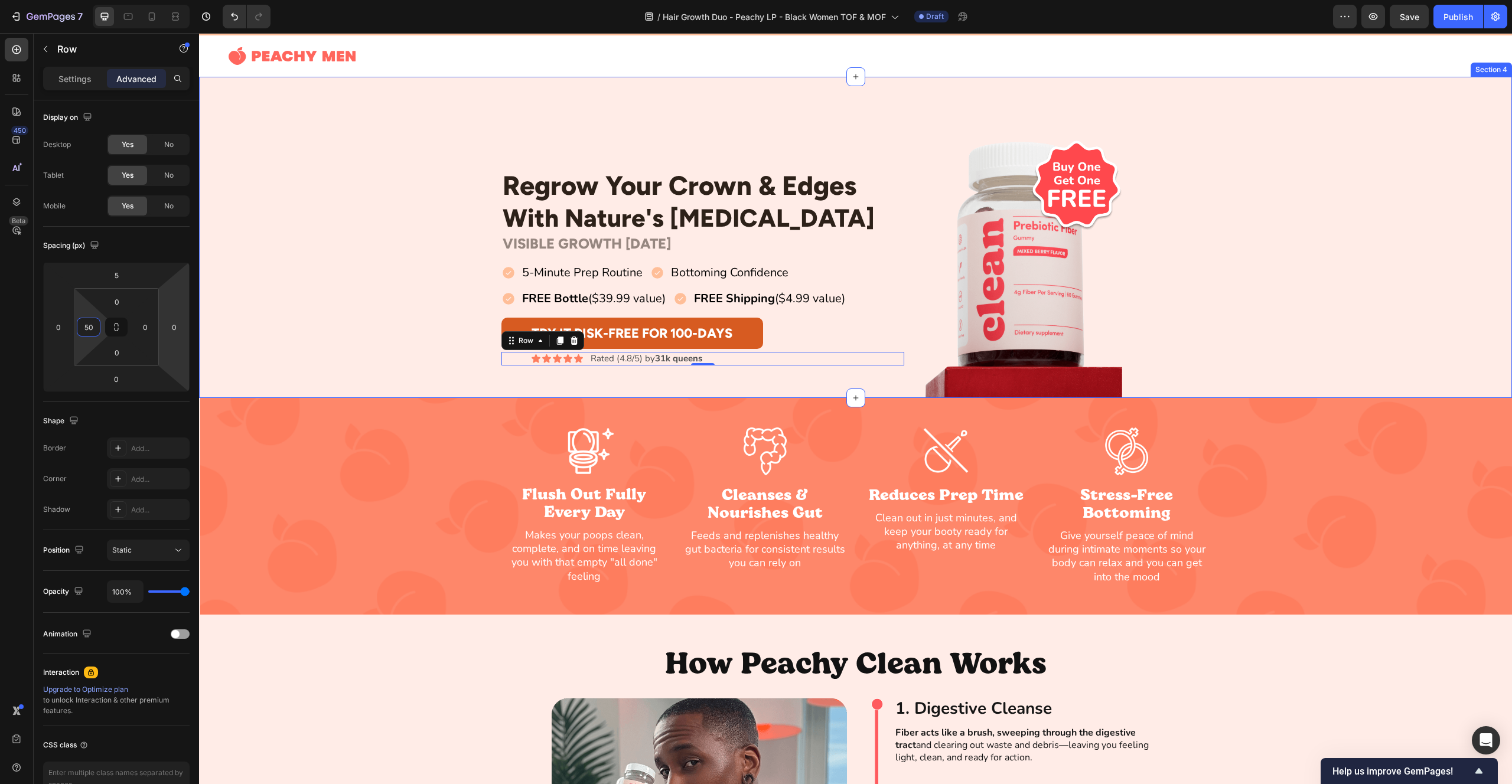
click at [351, 268] on div "Regrow Your Crown & Edges Heading With Nature's [MEDICAL_DATA] Heading Row VISI…" at bounding box center [856, 267] width 1313 height 262
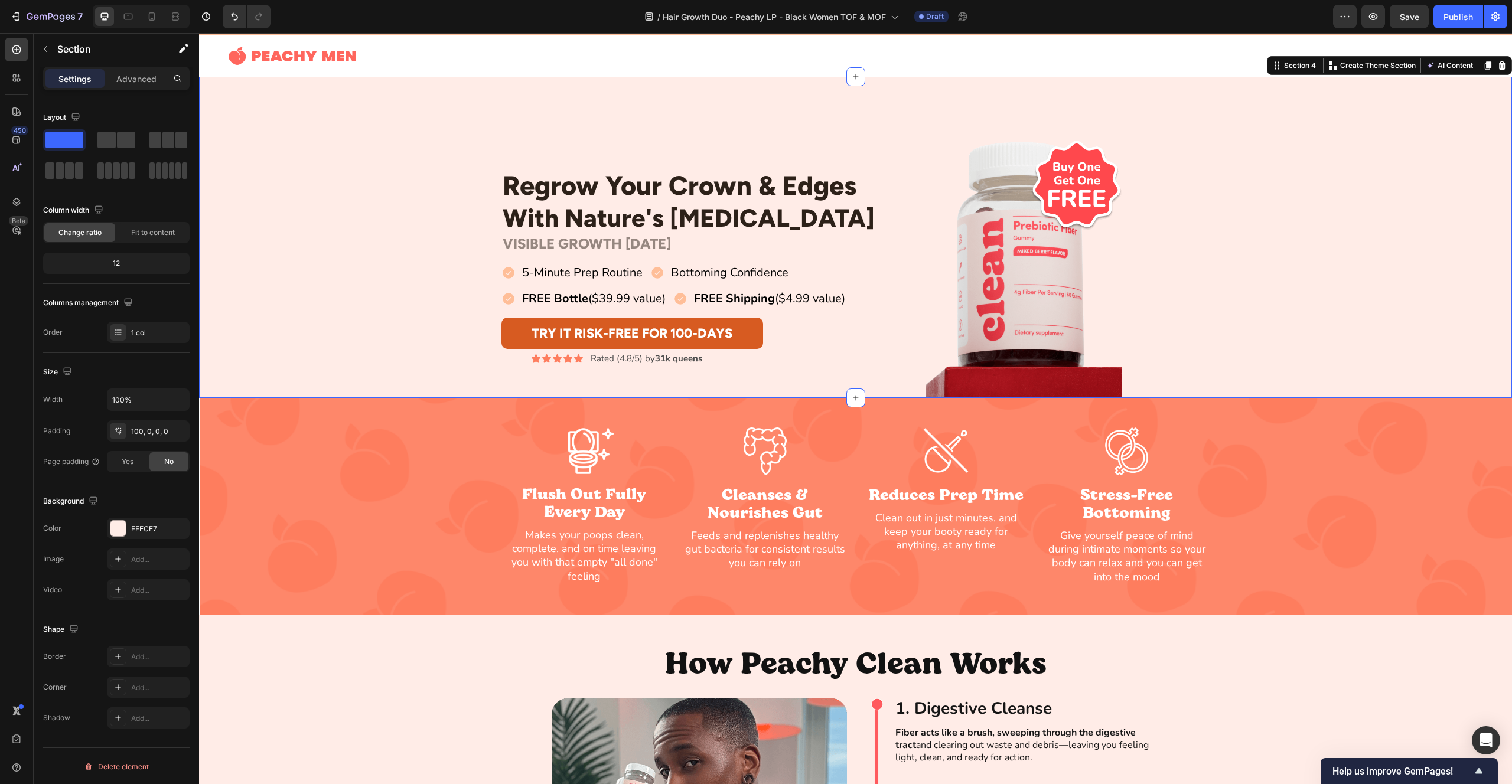
scroll to position [0, 0]
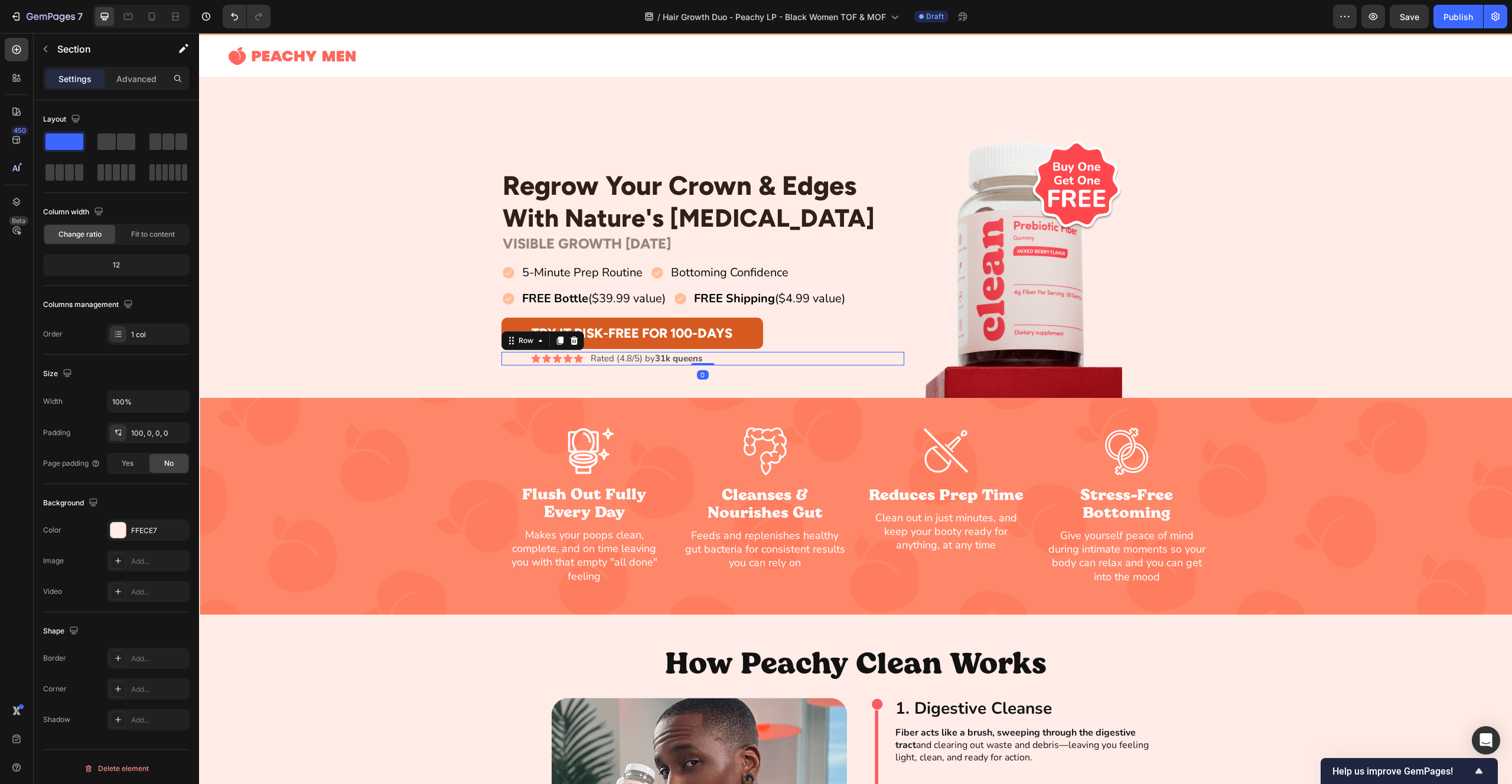
click at [529, 358] on div "Icon Icon Icon Icon Icon Icon List Rated (4.8/5) by 31k queens Text Block Row 0" at bounding box center [703, 359] width 404 height 14
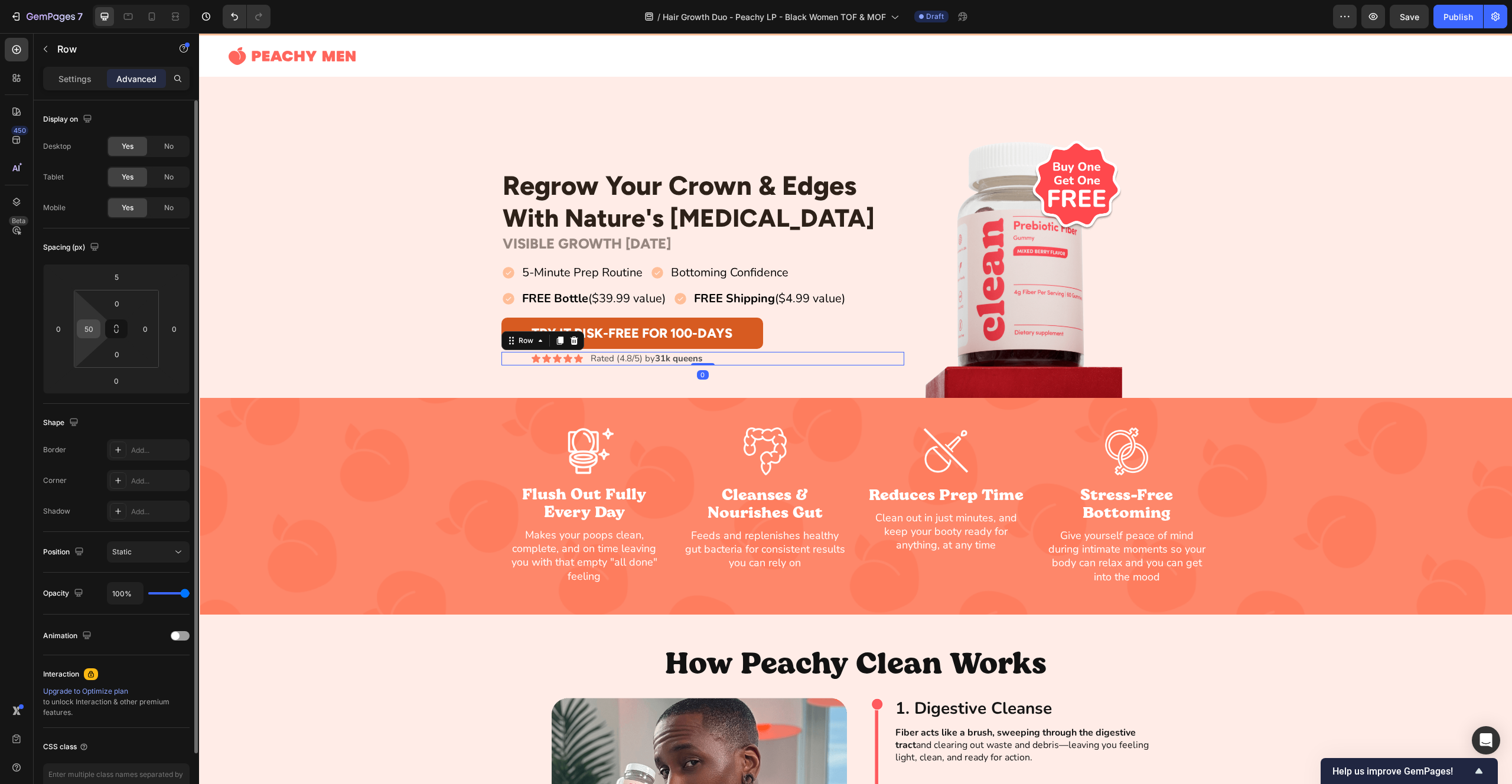
click at [92, 333] on input "50" at bounding box center [89, 329] width 18 height 18
type input "60"
click at [279, 287] on div "Regrow Your Crown & Edges Heading With Nature's [MEDICAL_DATA] Heading Row VISI…" at bounding box center [856, 267] width 1313 height 262
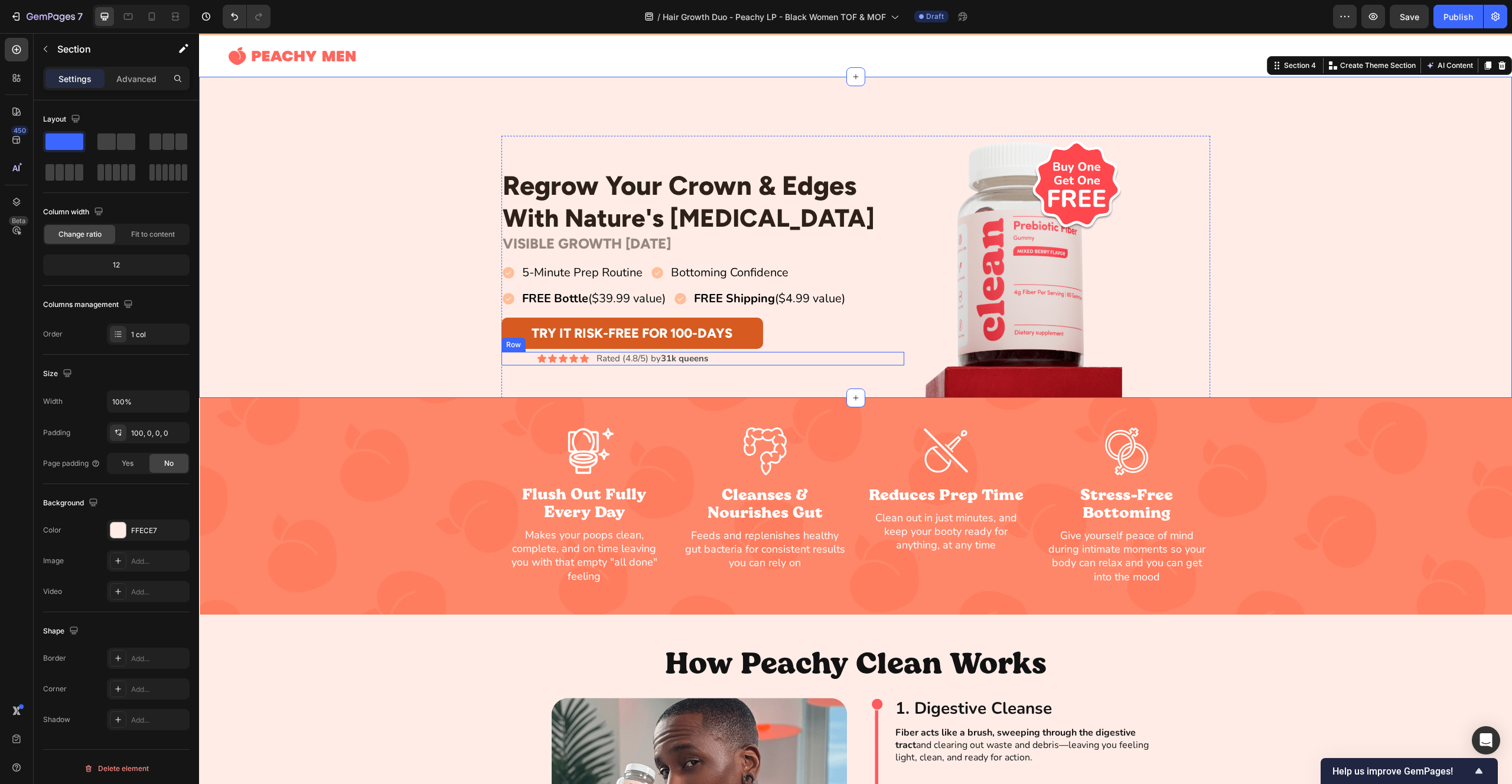
click at [525, 362] on div "Icon Icon Icon Icon Icon Icon List Rated (4.8/5) by 31k queens Text Block Row" at bounding box center [703, 359] width 404 height 14
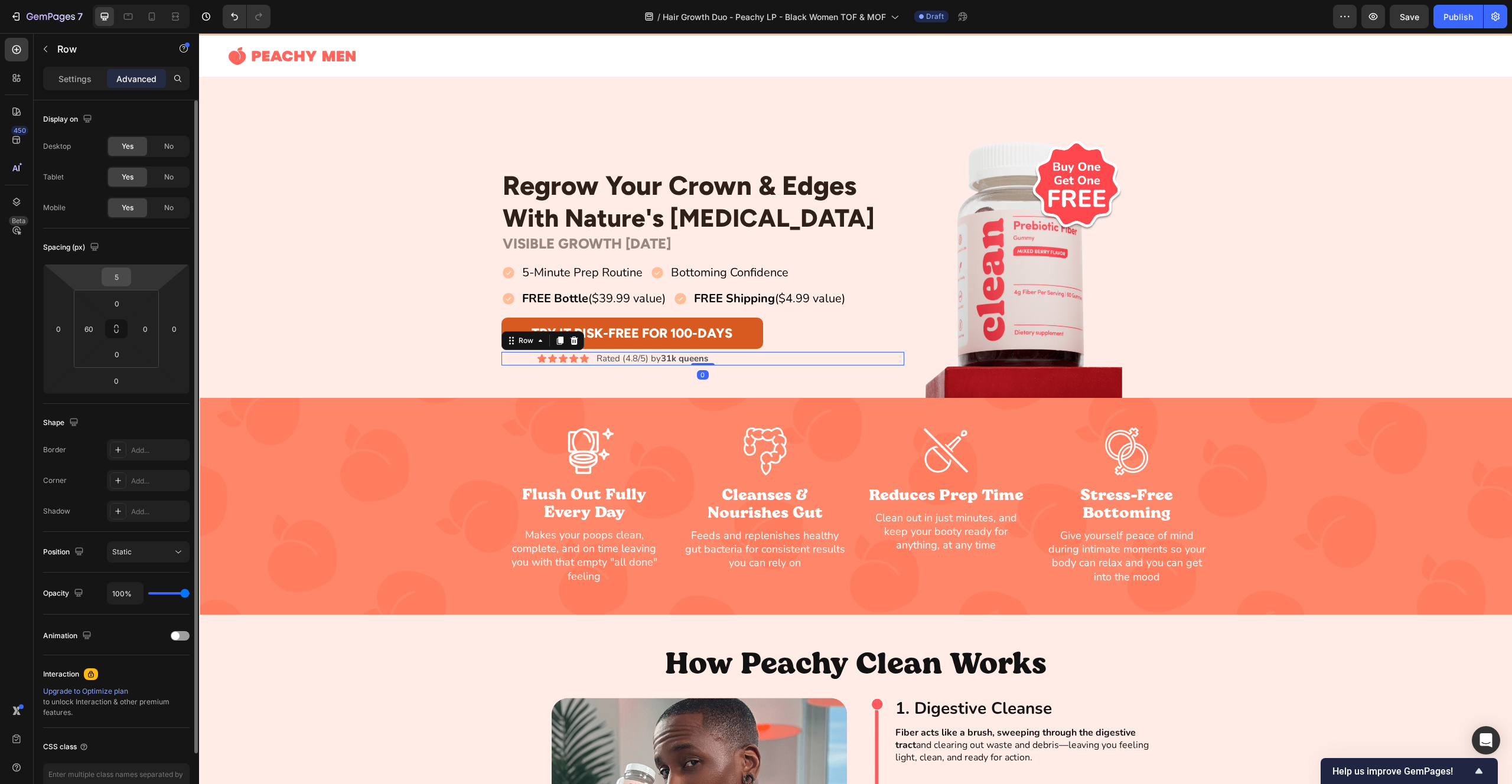
click at [120, 281] on input "5" at bounding box center [116, 277] width 24 height 18
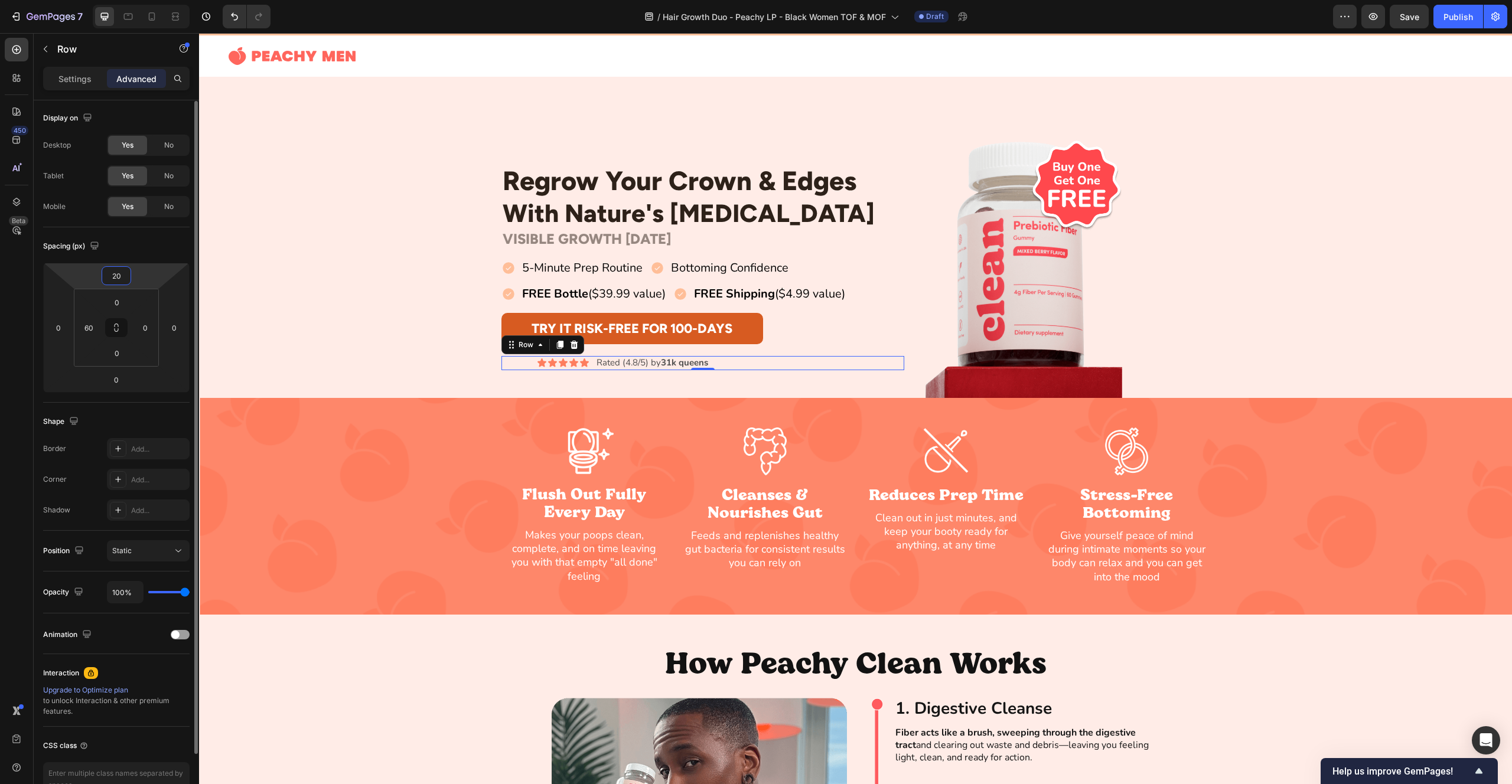
click at [116, 278] on input "20" at bounding box center [116, 275] width 24 height 18
type input "10"
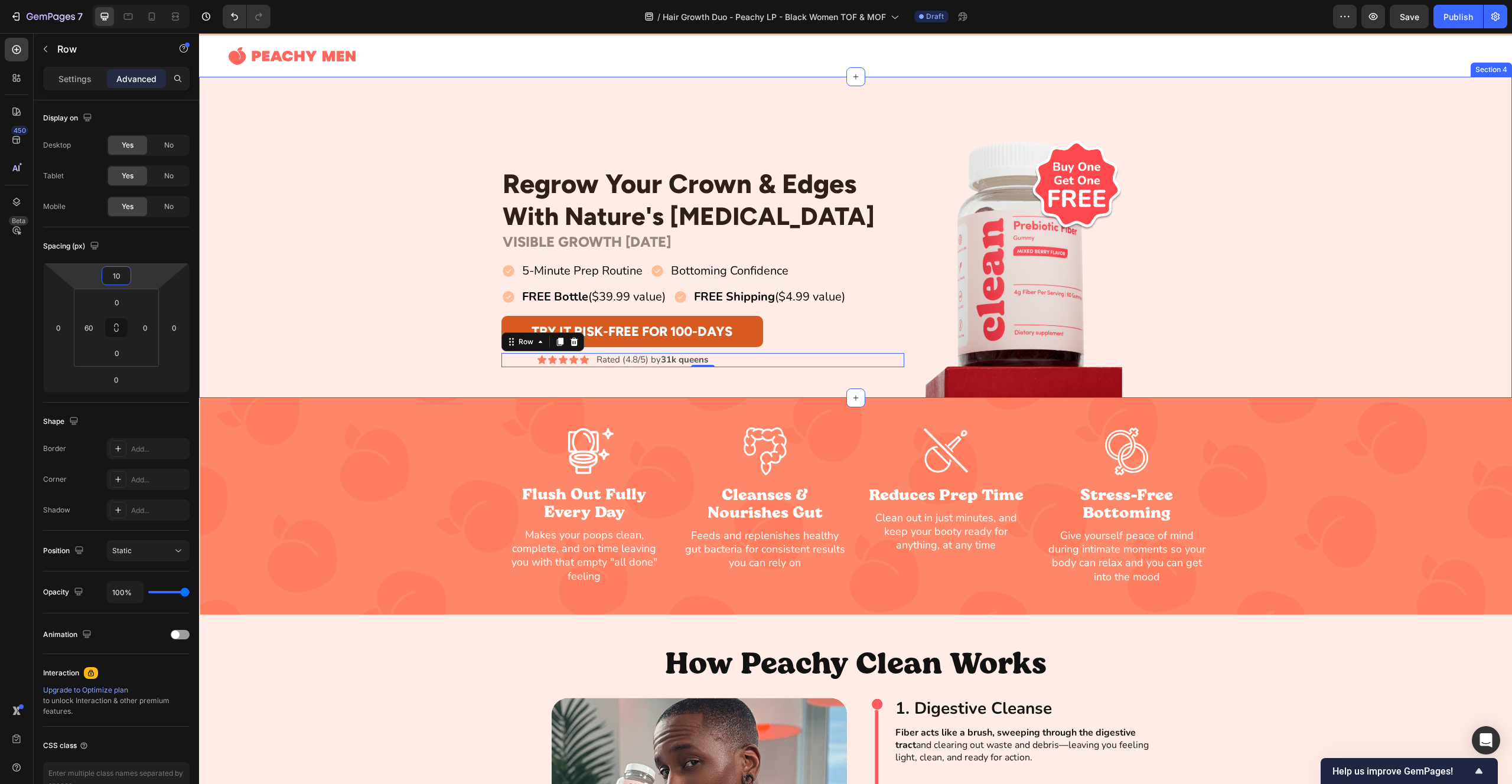
click at [336, 274] on div "Regrow Your Crown & Edges Heading With Nature's [MEDICAL_DATA] Heading Row VISI…" at bounding box center [856, 267] width 1313 height 262
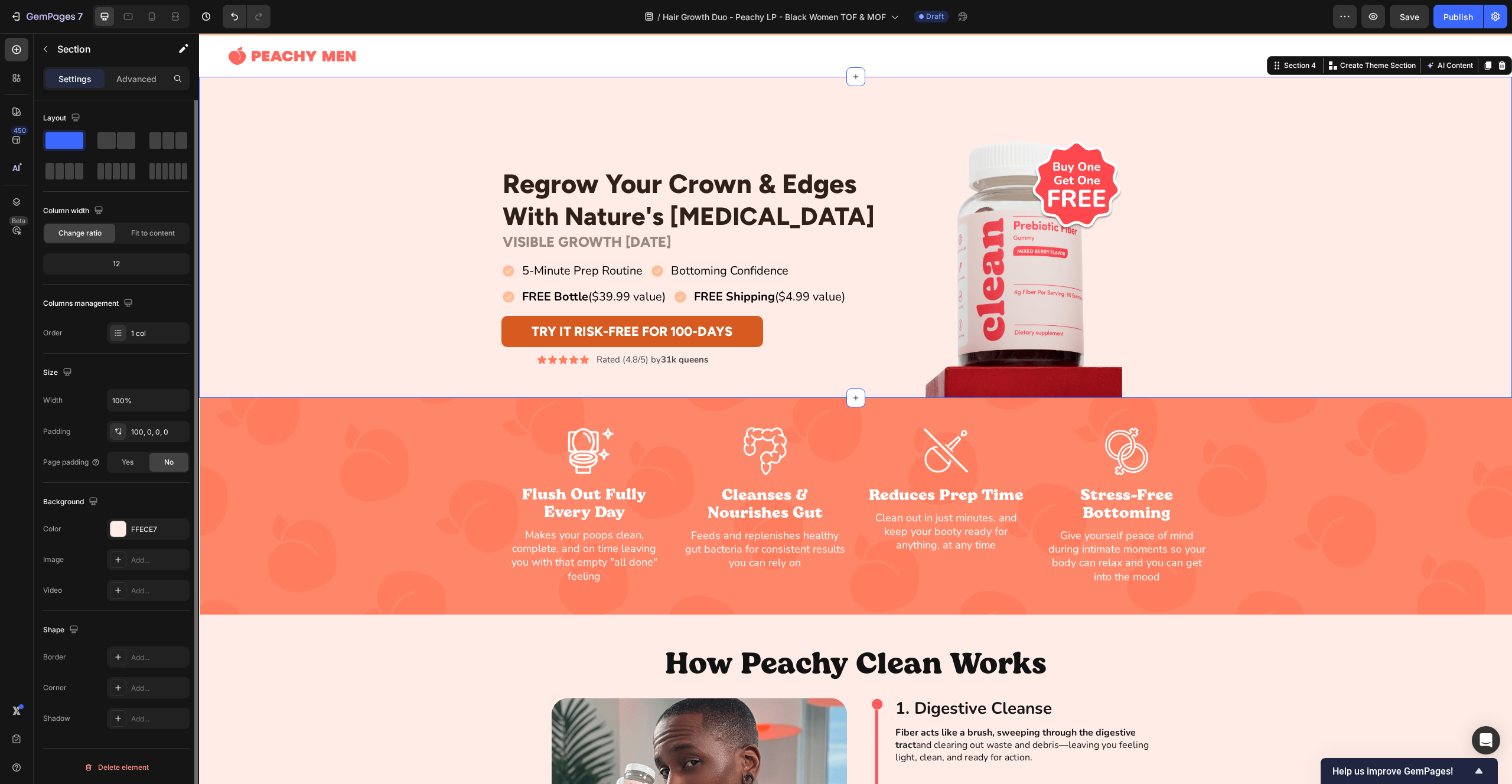
scroll to position [0, 0]
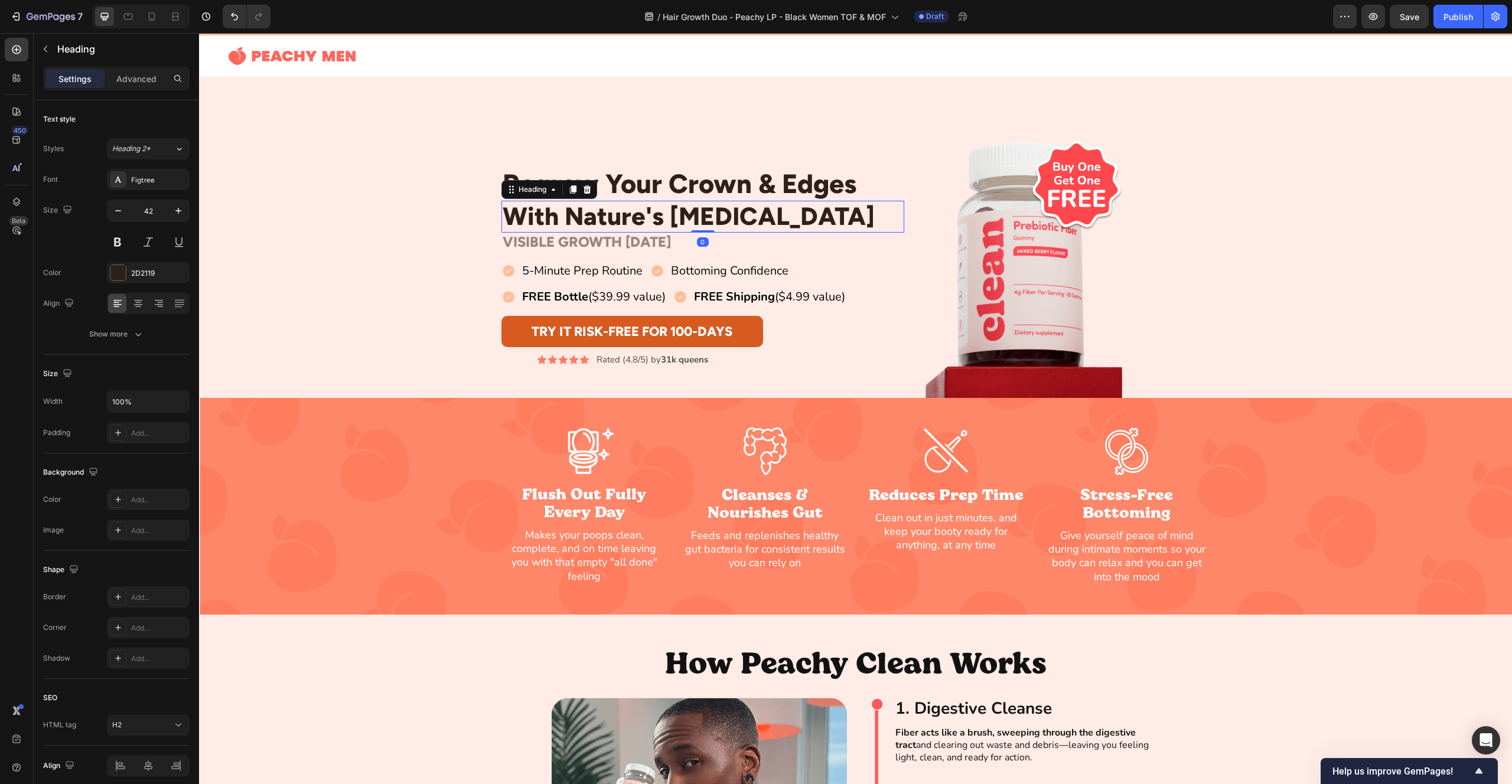
click at [744, 215] on h2 "With Nature's [MEDICAL_DATA]" at bounding box center [703, 216] width 404 height 32
click at [744, 215] on p "With Nature's [MEDICAL_DATA]" at bounding box center [702, 216] width 401 height 29
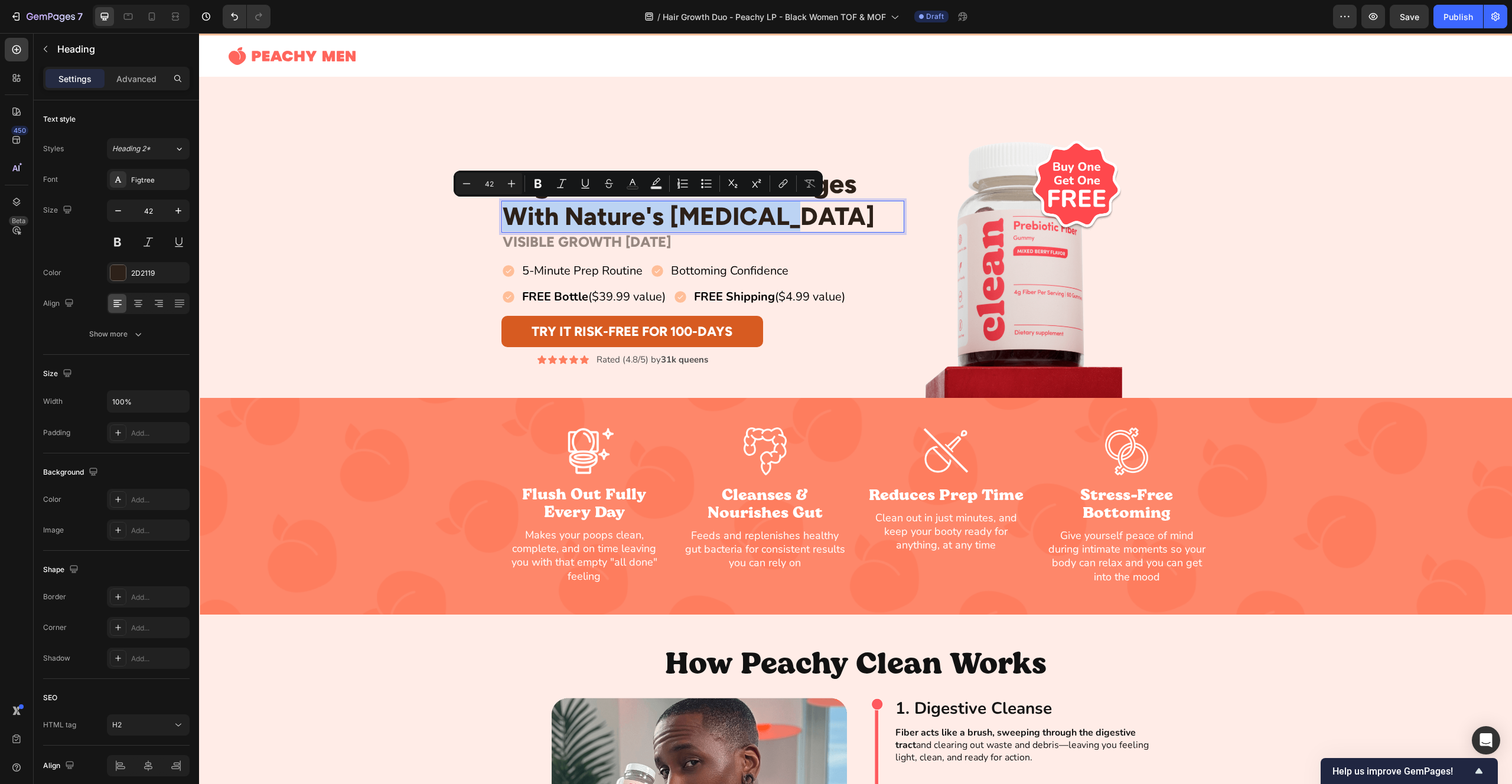
click at [755, 217] on p "With Nature's [MEDICAL_DATA]" at bounding box center [702, 216] width 401 height 29
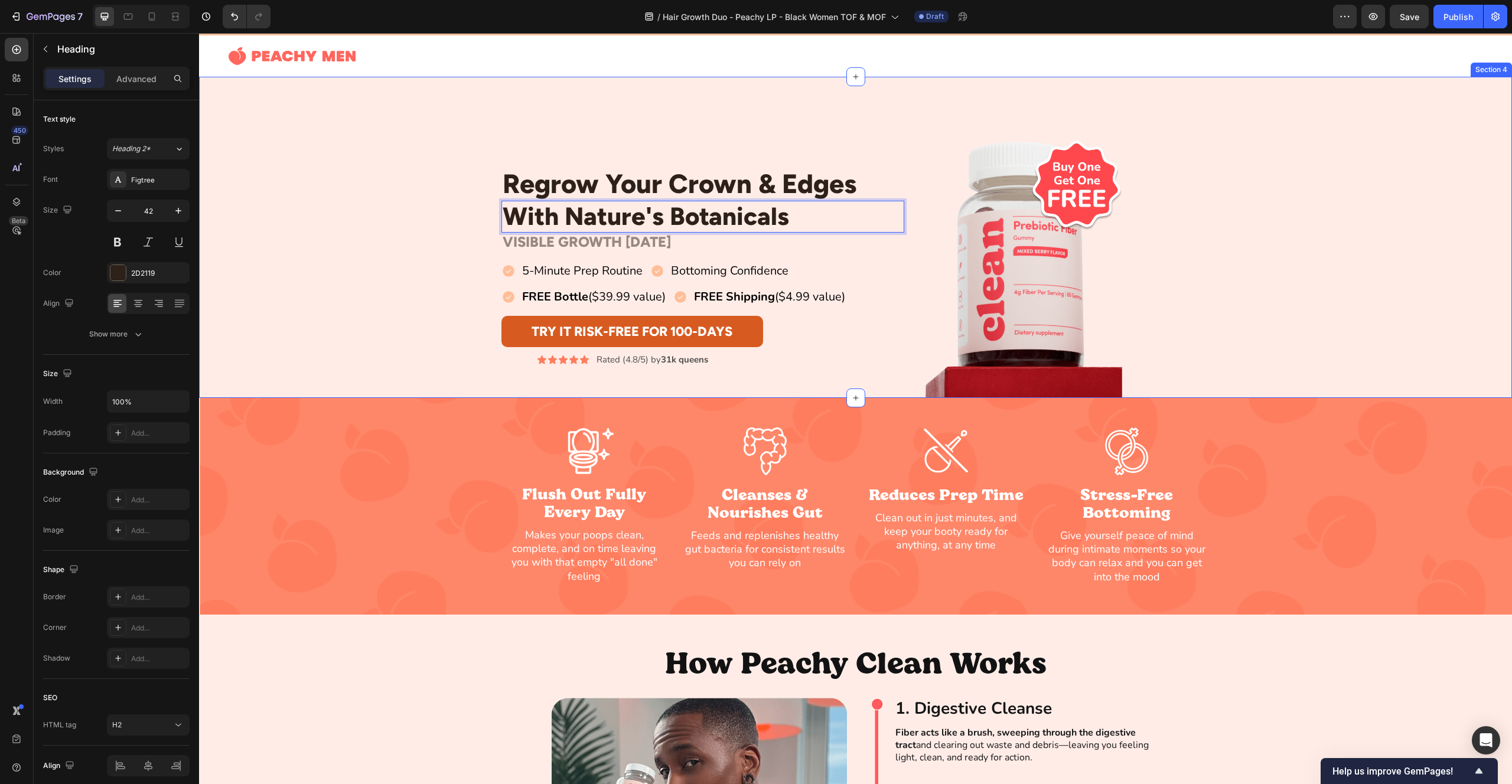
click at [430, 173] on div "Regrow Your Crown & Edges Heading With Nature's Botanicals Heading 0 Row VISIBL…" at bounding box center [856, 267] width 1313 height 262
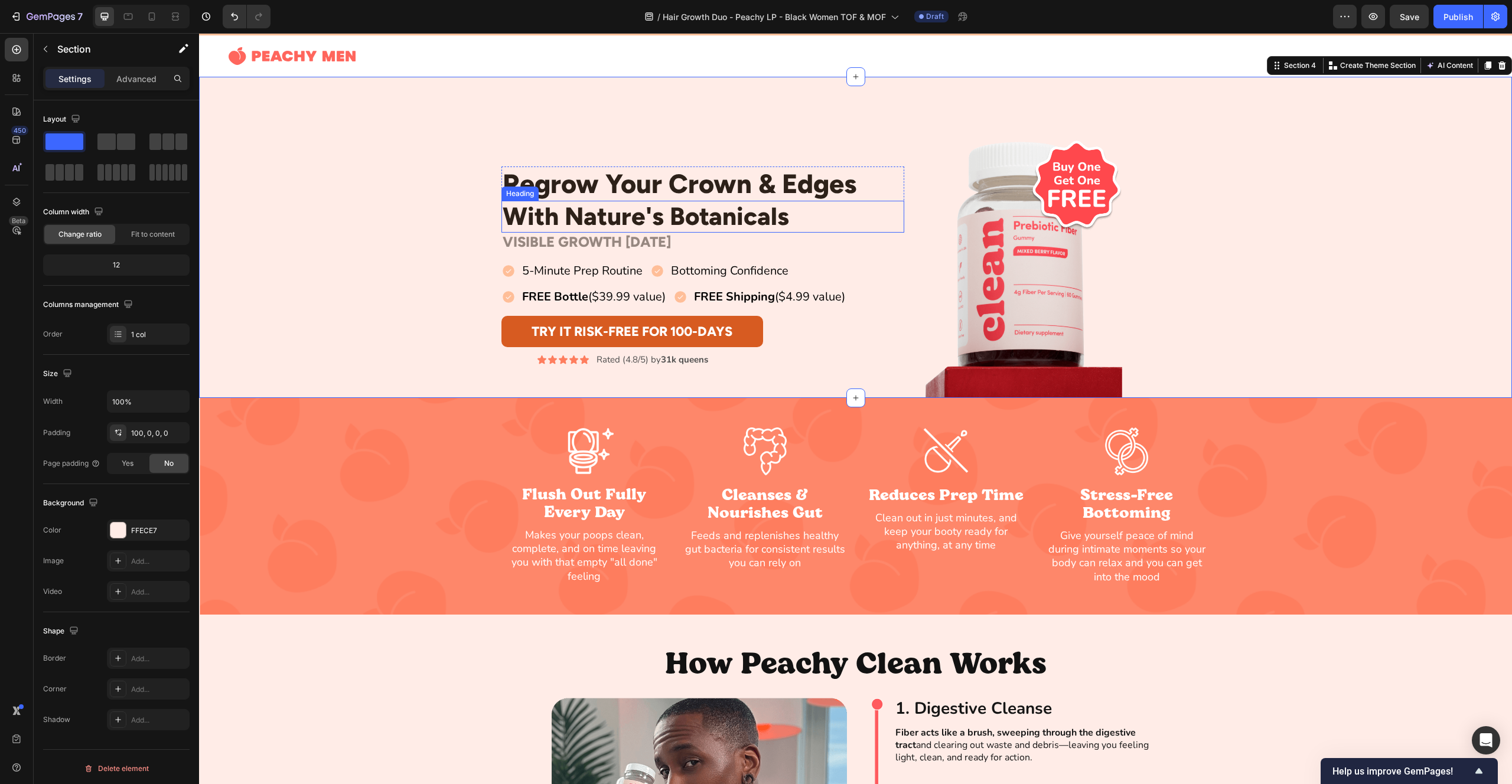
click at [762, 219] on p "With Nature's Botanicals" at bounding box center [702, 216] width 401 height 29
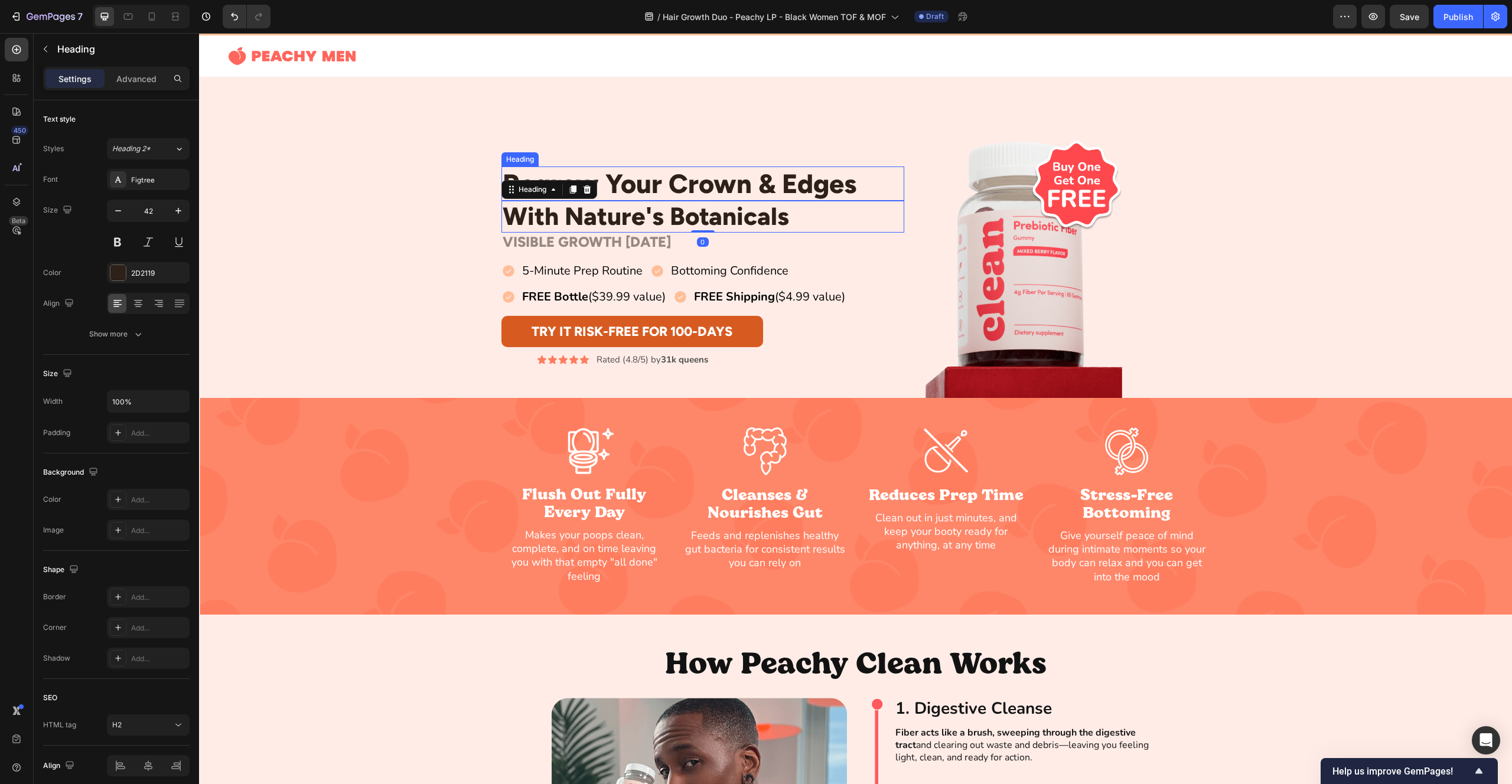
click at [669, 182] on h2 "Regrow Your Crown & Edges" at bounding box center [703, 183] width 404 height 35
click at [687, 216] on p "With Nature's Botanicals" at bounding box center [702, 216] width 401 height 29
click at [179, 211] on icon "button" at bounding box center [178, 211] width 12 height 12
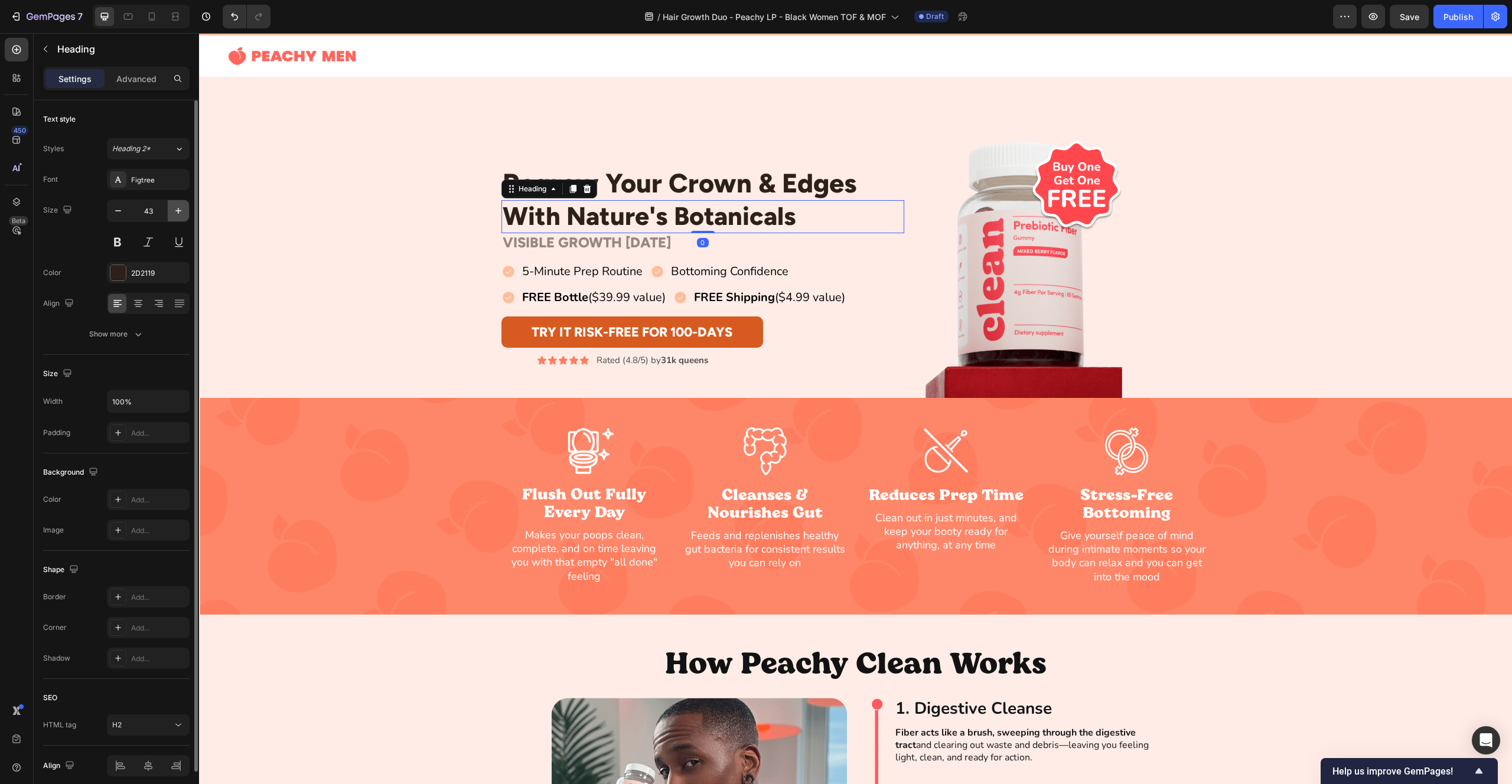
click at [179, 211] on icon "button" at bounding box center [178, 211] width 12 height 12
type input "46"
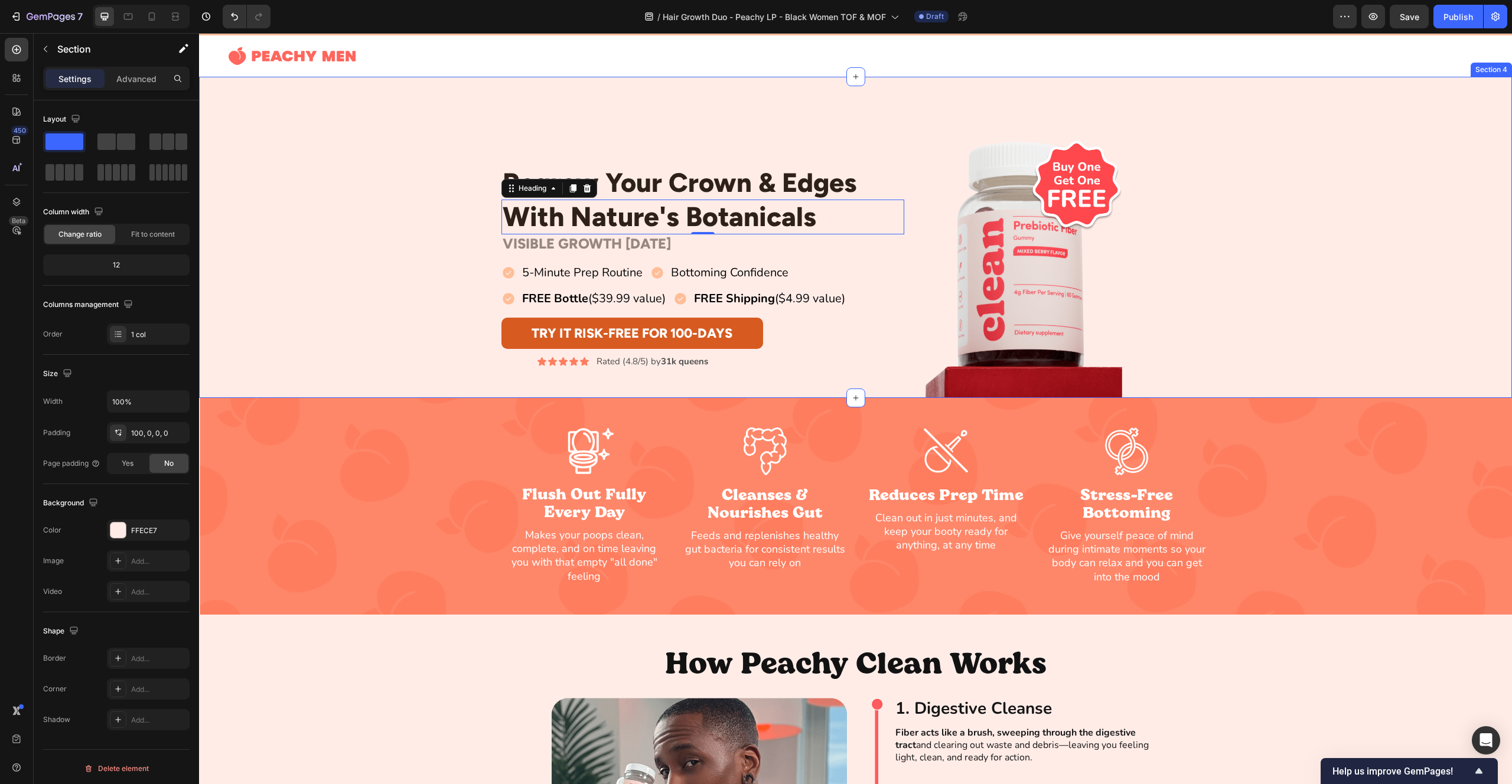
click at [358, 180] on div "Regrow Your Crown & Edges Heading With Nature's Botanicals Heading 0 Row VISIBL…" at bounding box center [856, 267] width 1313 height 262
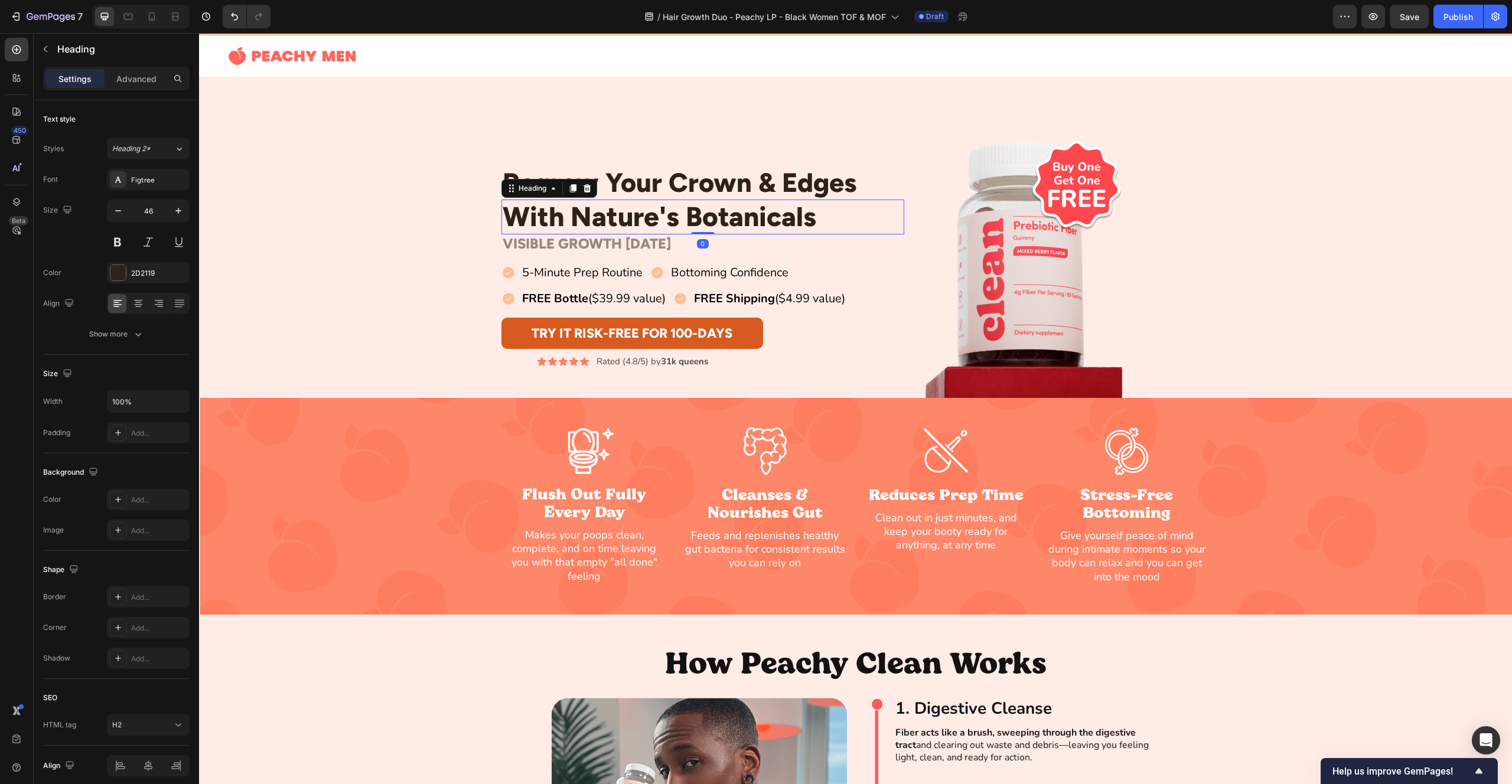
click at [795, 212] on p "With Nature's Botanicals" at bounding box center [702, 216] width 401 height 32
drag, startPoint x: 795, startPoint y: 212, endPoint x: 786, endPoint y: 216, distance: 9.8
click at [783, 216] on p "With Nature's Botanicals" at bounding box center [702, 216] width 401 height 32
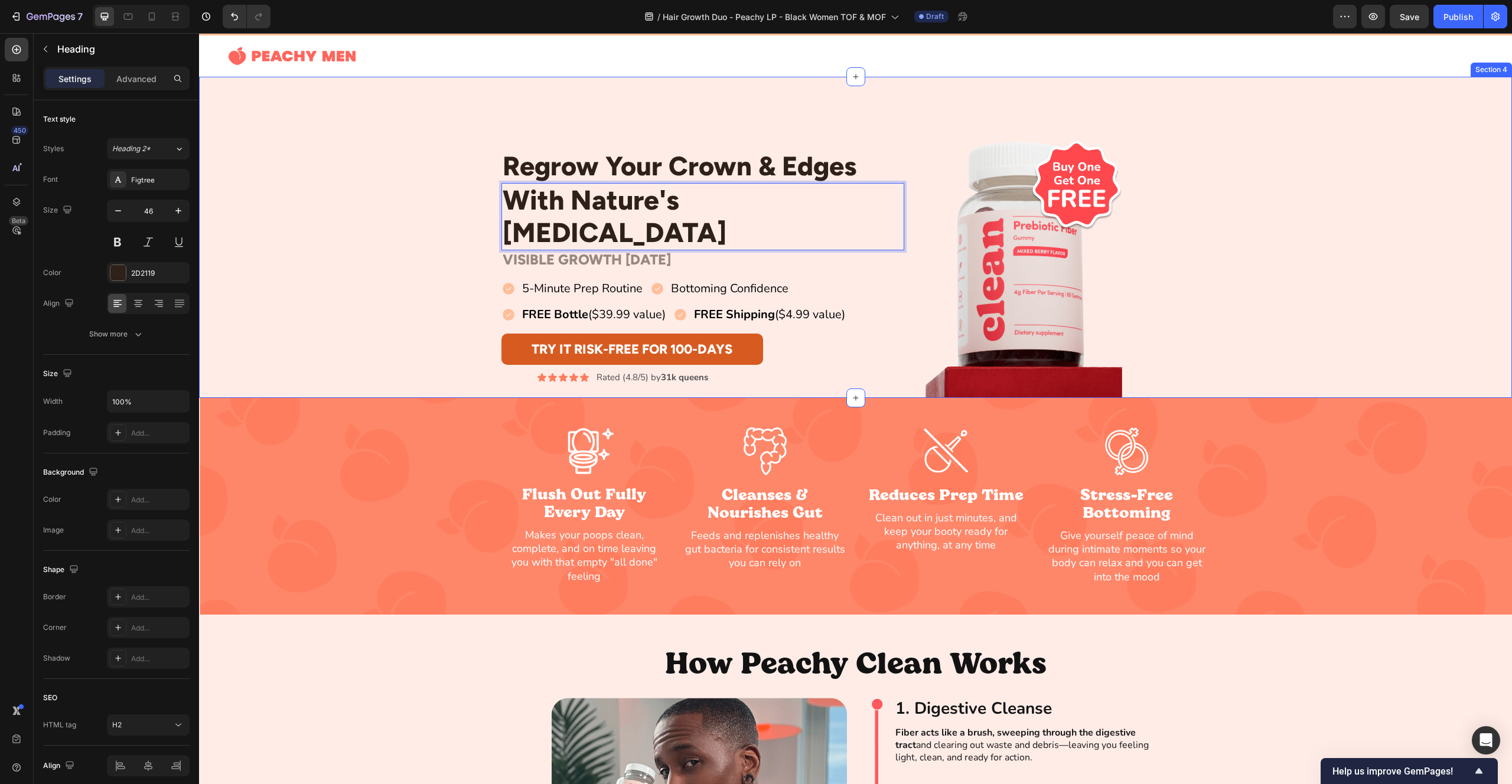
click at [414, 201] on div "Regrow Your Crown & Edges Heading With Nature's [MEDICAL_DATA] Heading 0 Row VI…" at bounding box center [856, 267] width 1313 height 262
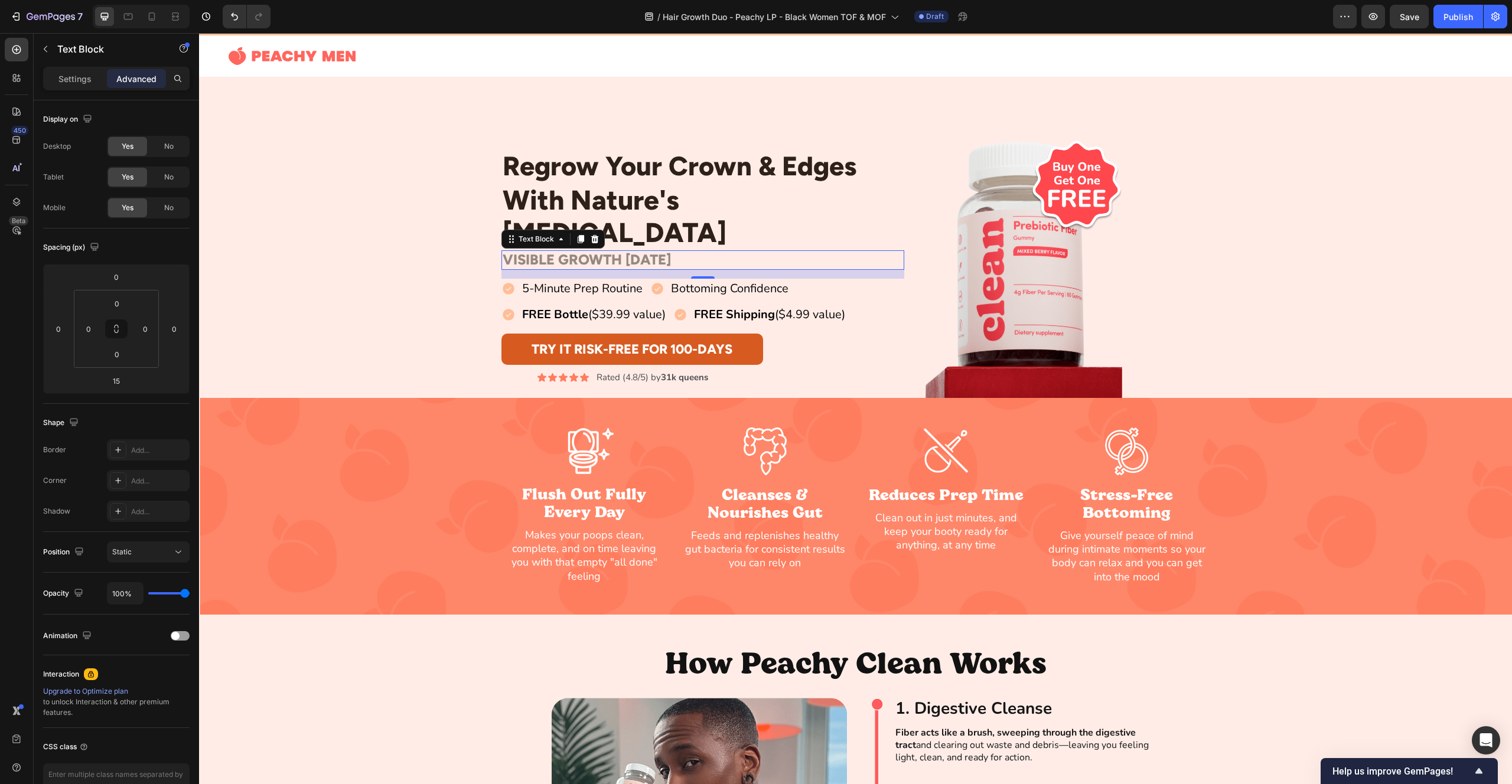
click at [594, 252] on p "VISIBLE GROWTH [DATE]" at bounding box center [702, 260] width 401 height 17
drag, startPoint x: 646, startPoint y: 229, endPoint x: 653, endPoint y: 229, distance: 7.0
click at [646, 229] on p "With Nature's [MEDICAL_DATA]" at bounding box center [702, 216] width 401 height 65
click at [706, 229] on p "With Nature's [MEDICAL_DATA]" at bounding box center [702, 216] width 401 height 65
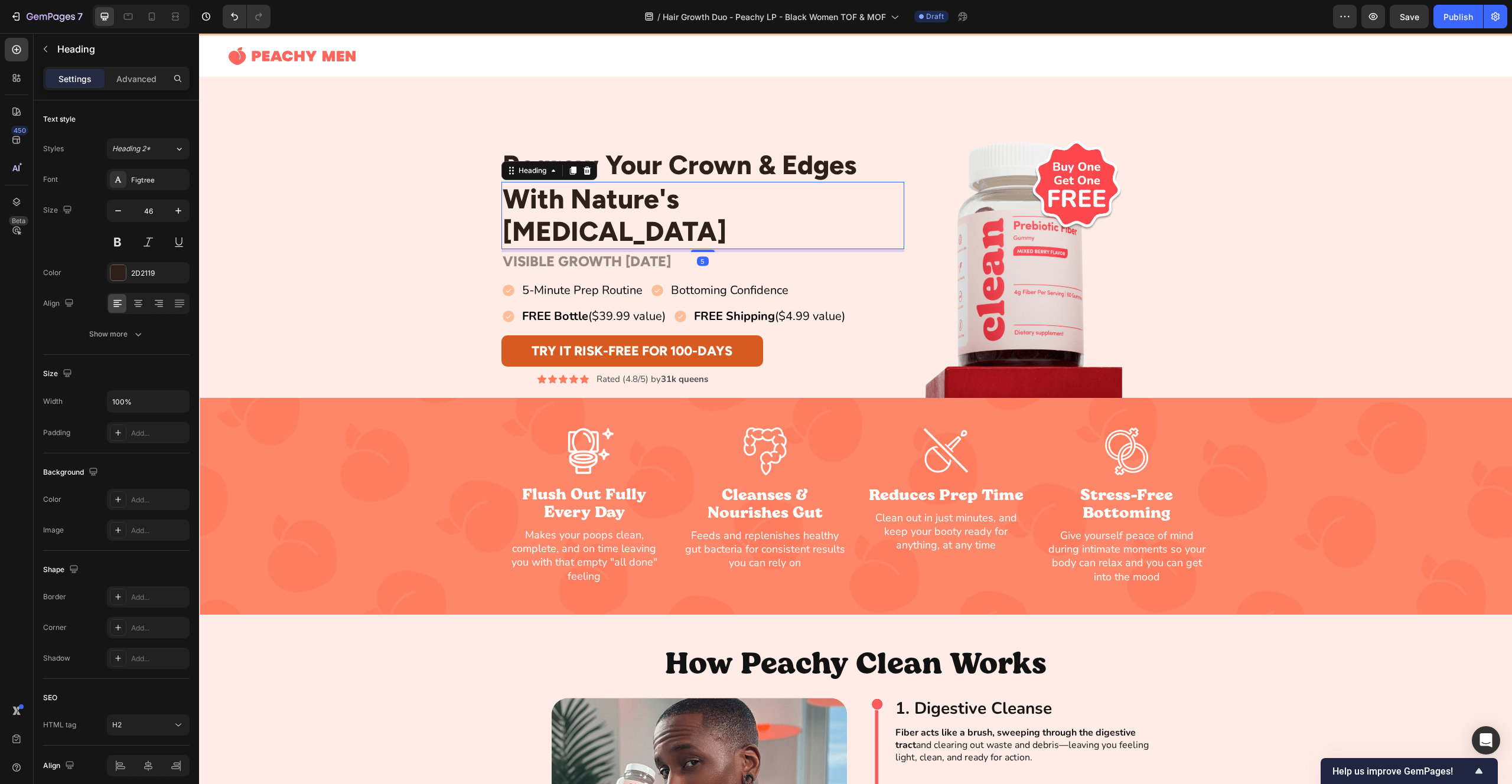
drag, startPoint x: 707, startPoint y: 232, endPoint x: 550, endPoint y: 229, distance: 157.0
click at [707, 250] on div at bounding box center [702, 250] width 24 height 2
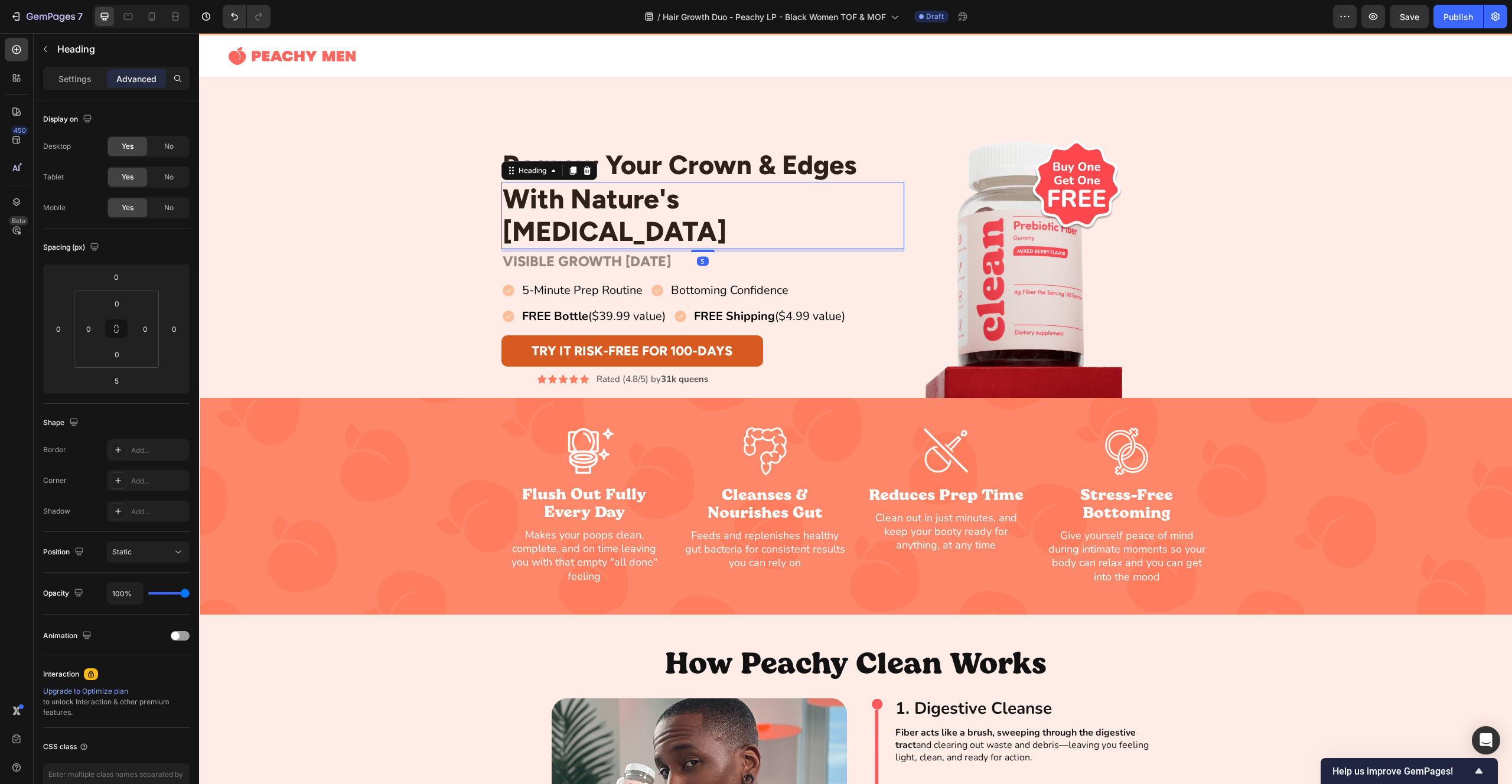
click at [453, 220] on div "Regrow Your Crown & Edges Heading With Nature's [MEDICAL_DATA] Heading 5 Row VI…" at bounding box center [856, 267] width 1313 height 262
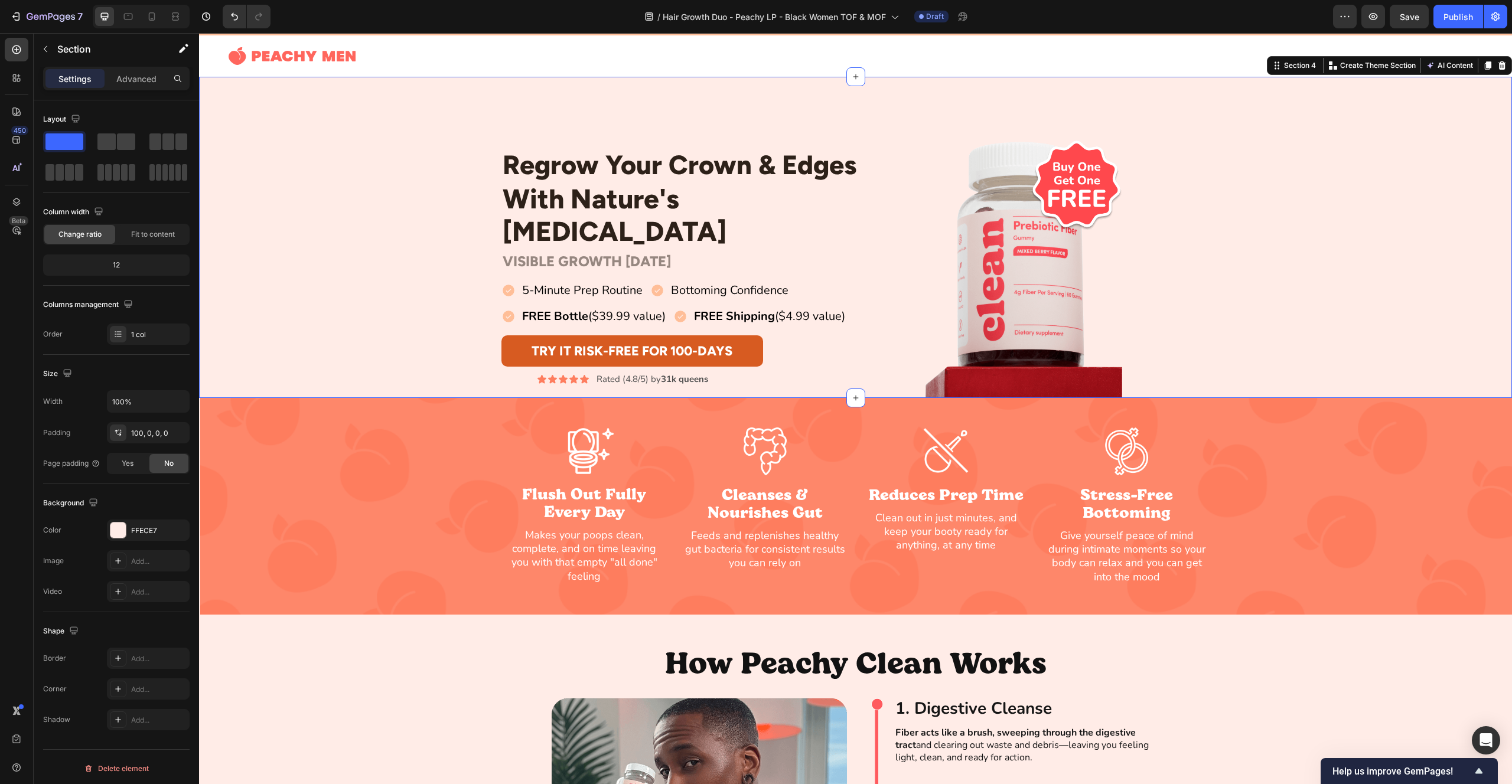
click at [453, 220] on div "Regrow Your Crown & Edges Heading With Nature's [MEDICAL_DATA] Heading Row VISI…" at bounding box center [856, 267] width 1313 height 262
click at [1031, 270] on img at bounding box center [1025, 267] width 206 height 262
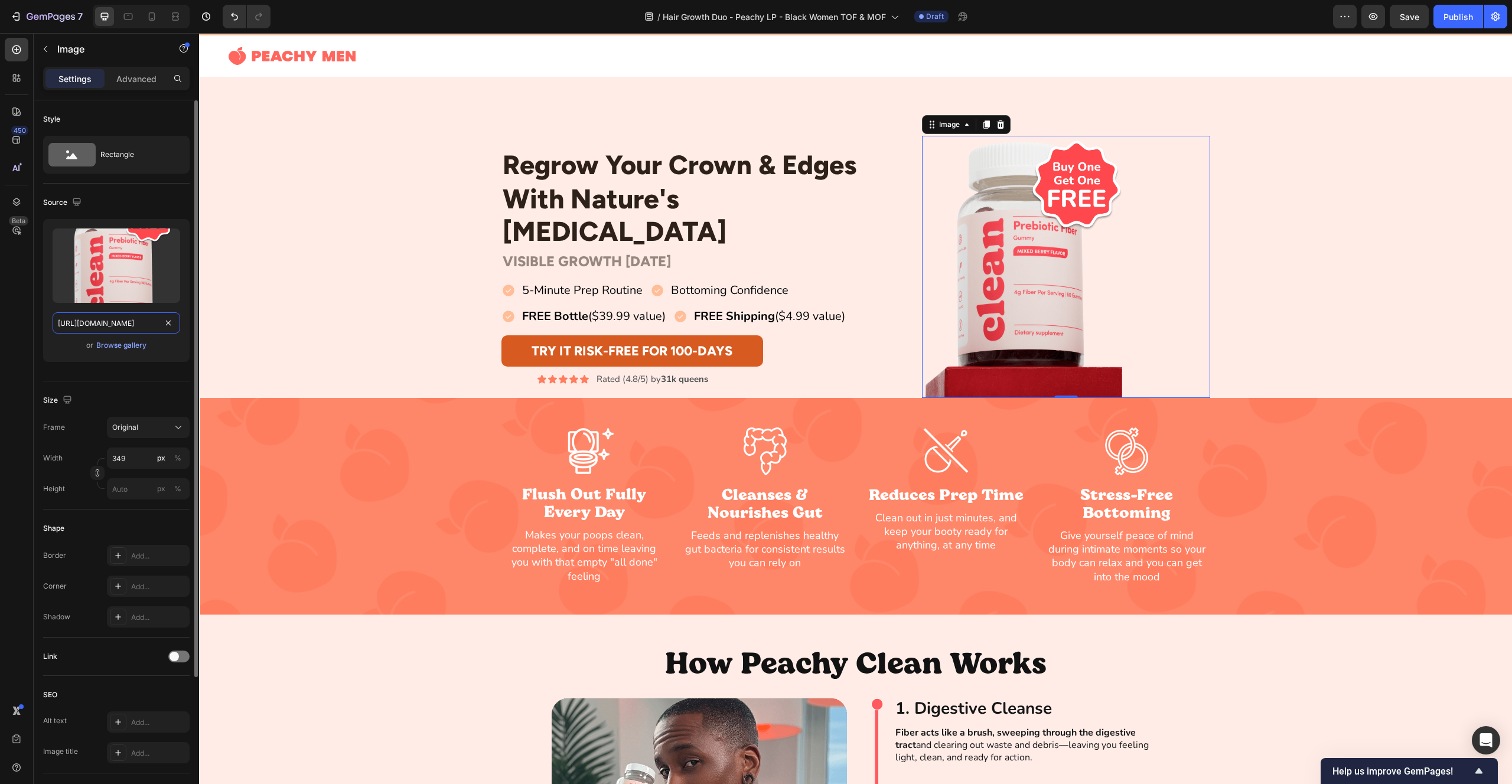
click at [124, 328] on input "[URL][DOMAIN_NAME]" at bounding box center [116, 323] width 127 height 22
click at [134, 286] on input "file" at bounding box center [116, 284] width 81 height 20
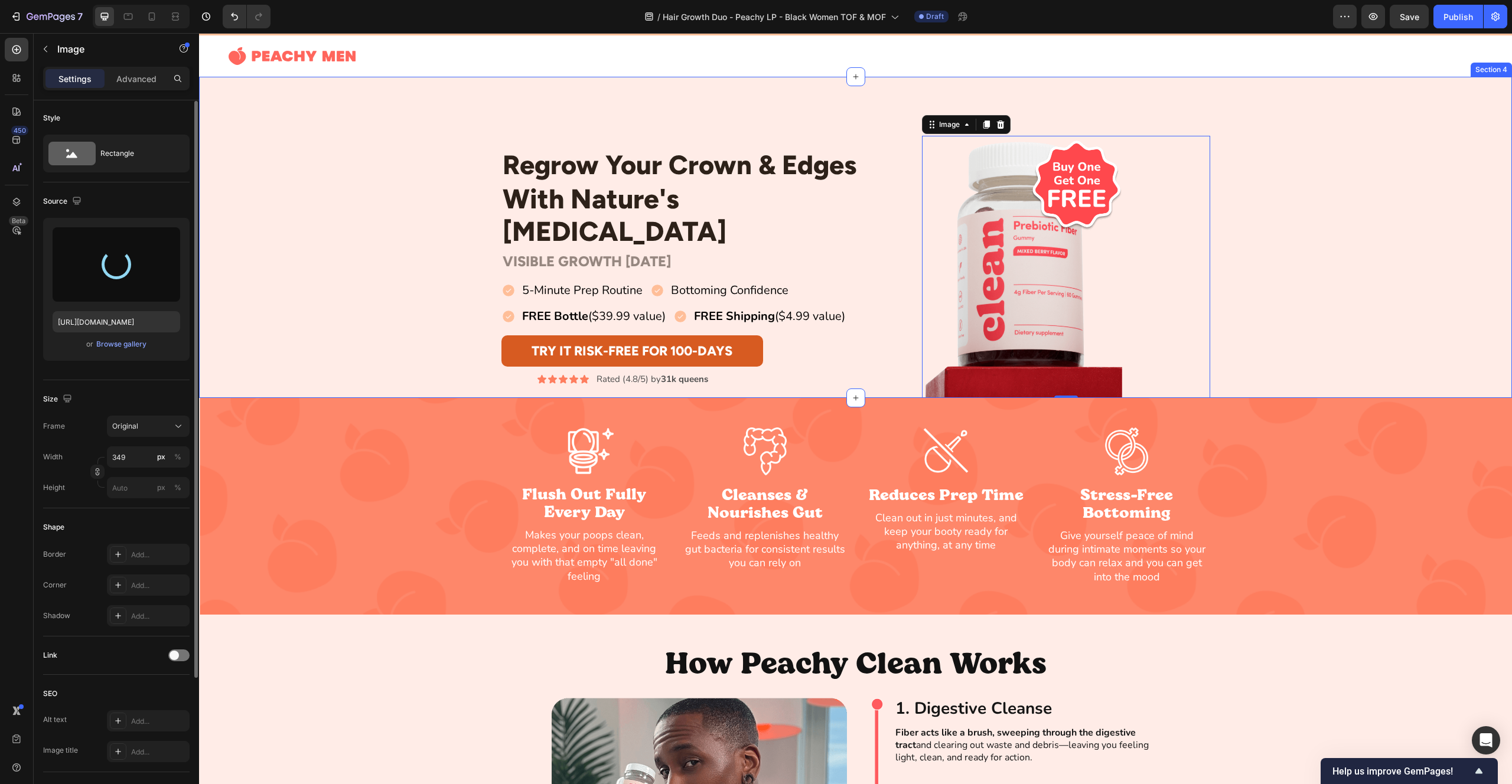
type input "[URL][DOMAIN_NAME]"
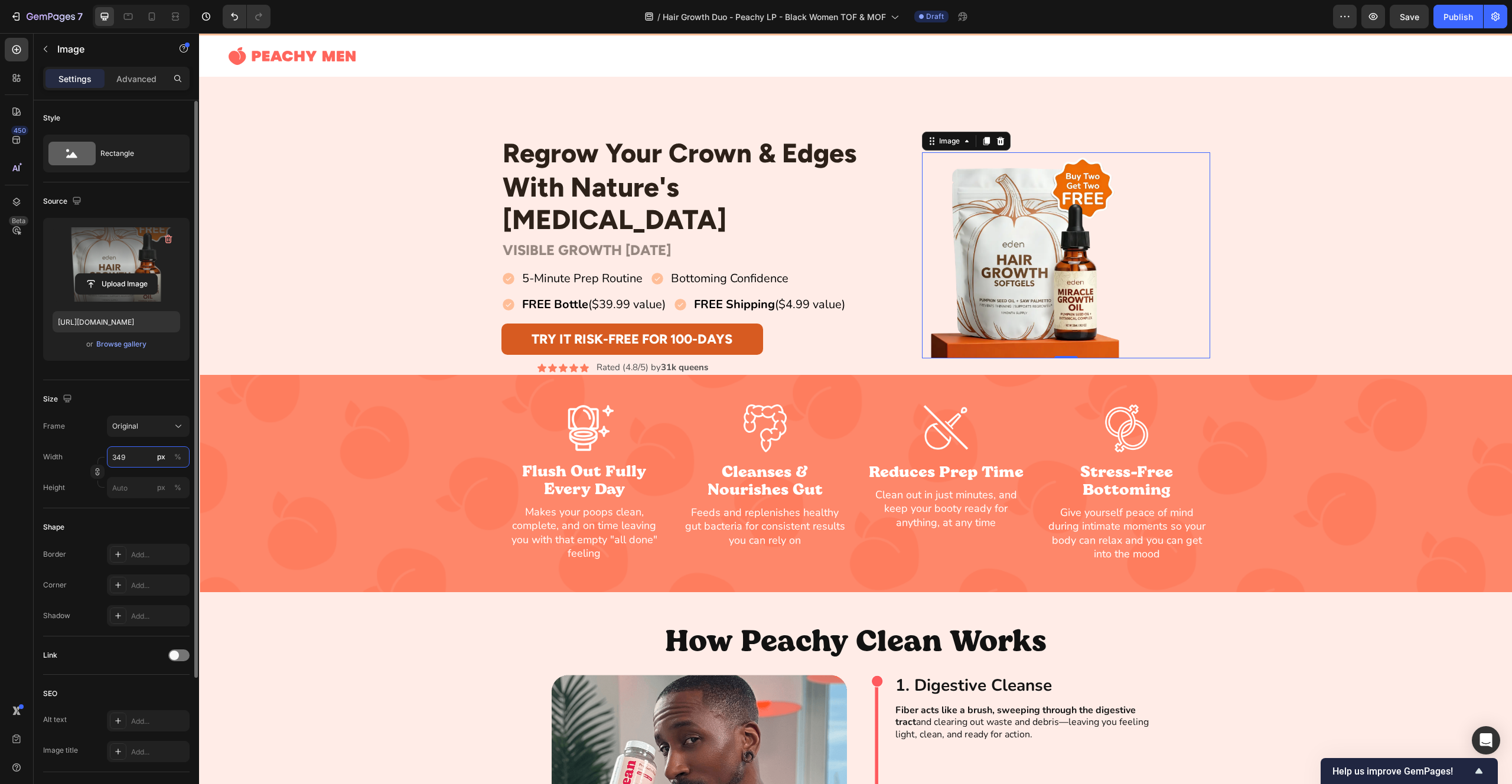
click at [130, 450] on input "349" at bounding box center [148, 457] width 83 height 22
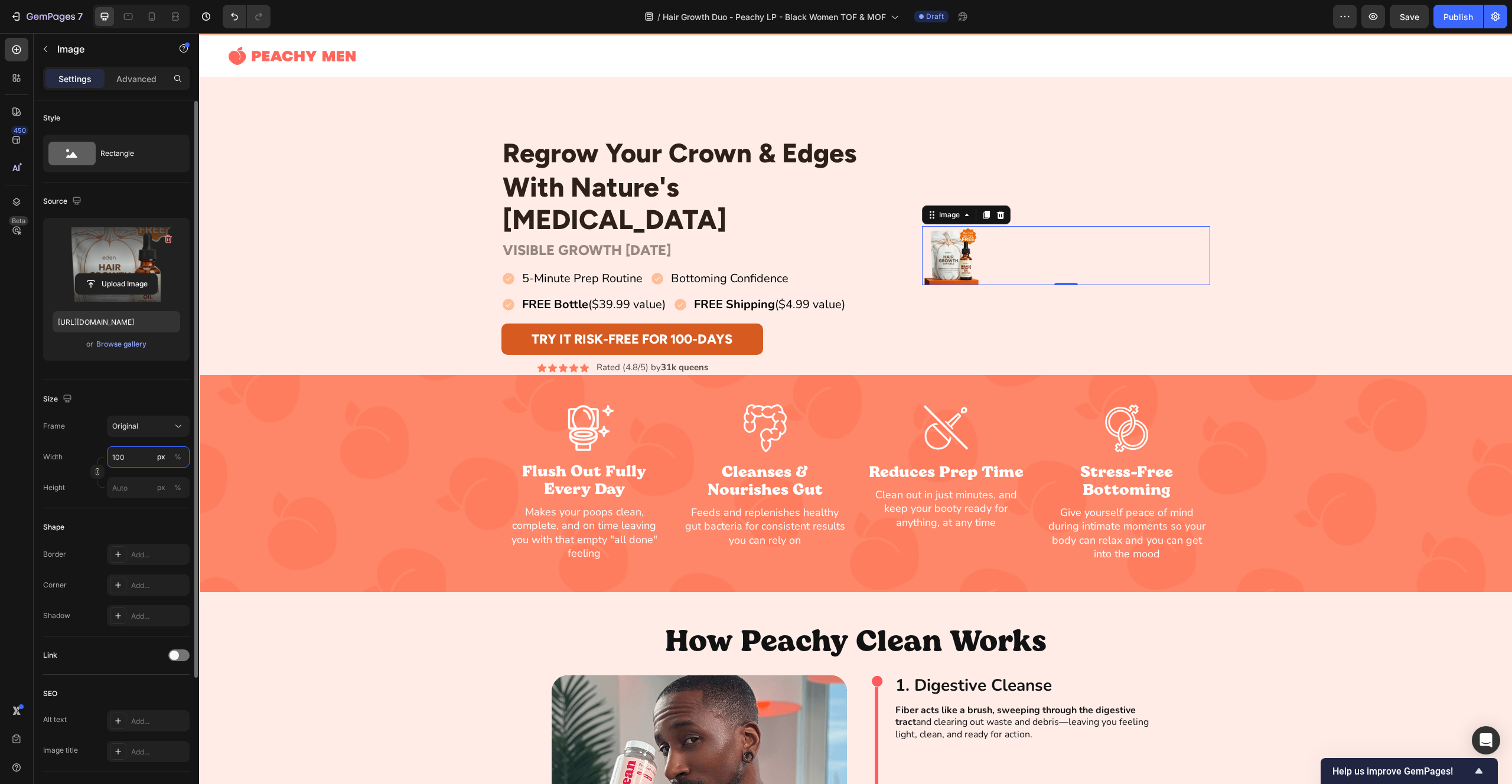
type input "1000"
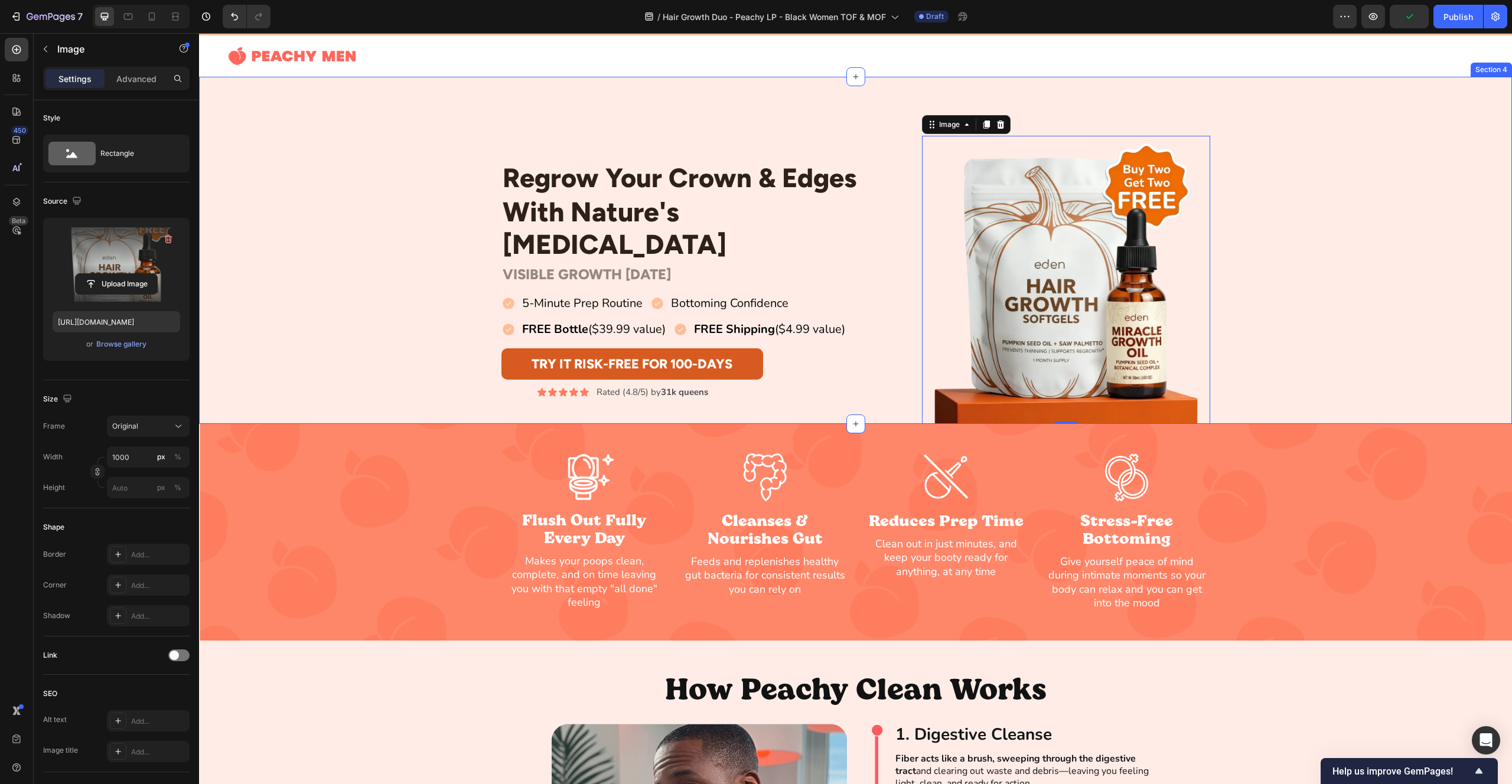
click at [1297, 285] on div "Regrow Your Crown & Edges Heading With Nature's [MEDICAL_DATA] Heading Row VISI…" at bounding box center [856, 280] width 1313 height 288
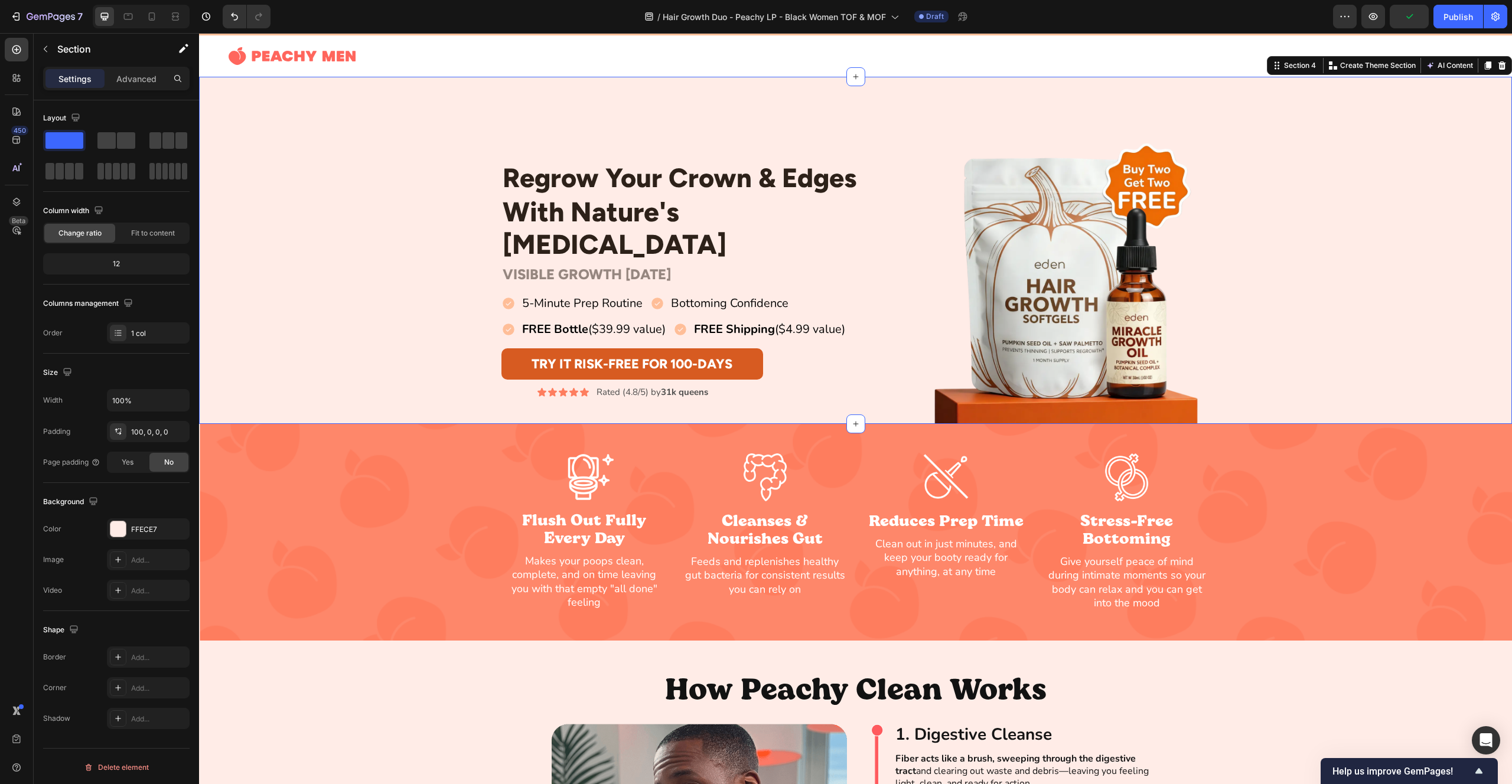
scroll to position [0, 0]
drag, startPoint x: 156, startPoint y: 17, endPoint x: 238, endPoint y: 47, distance: 87.3
click at [156, 17] on icon at bounding box center [152, 17] width 12 height 12
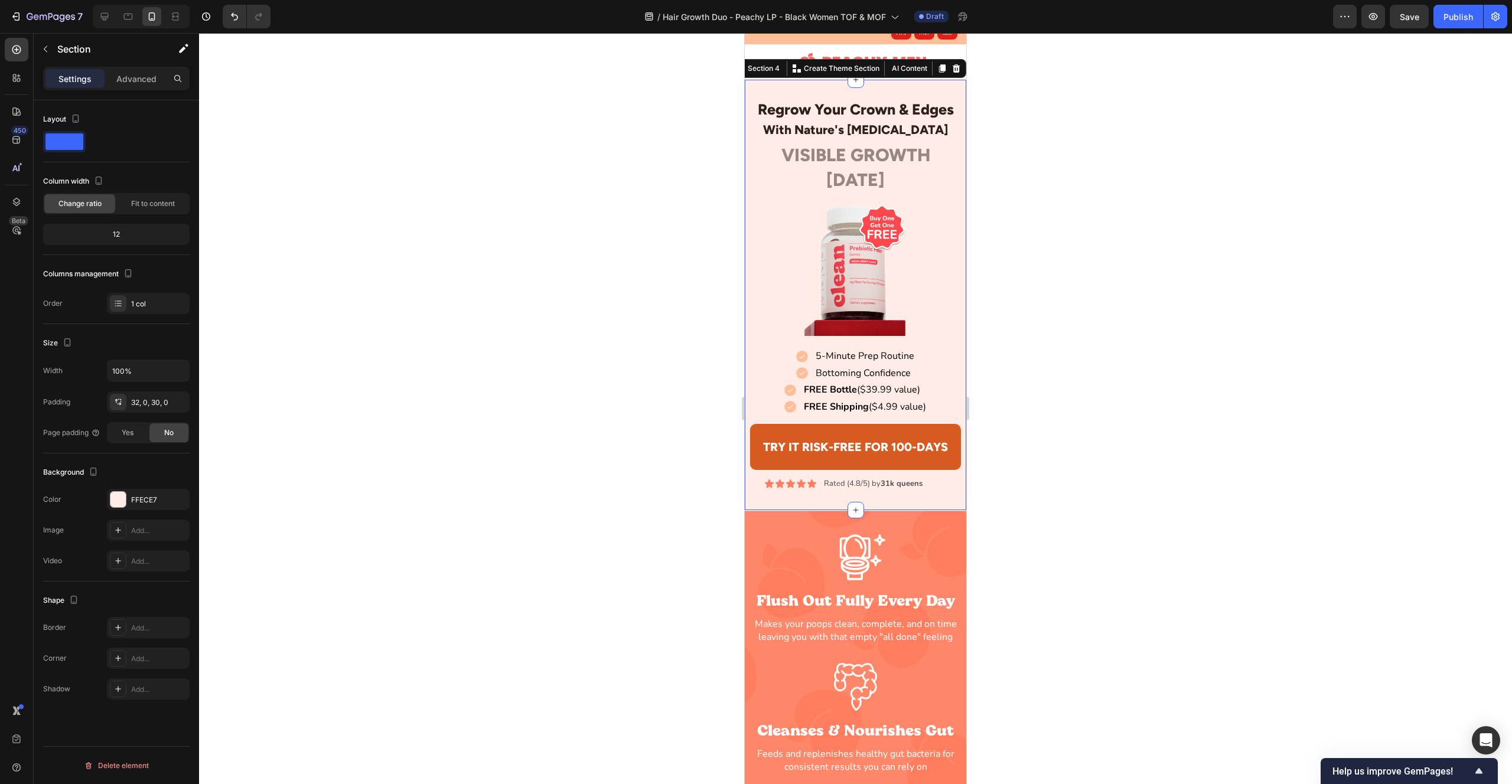
scroll to position [49, 0]
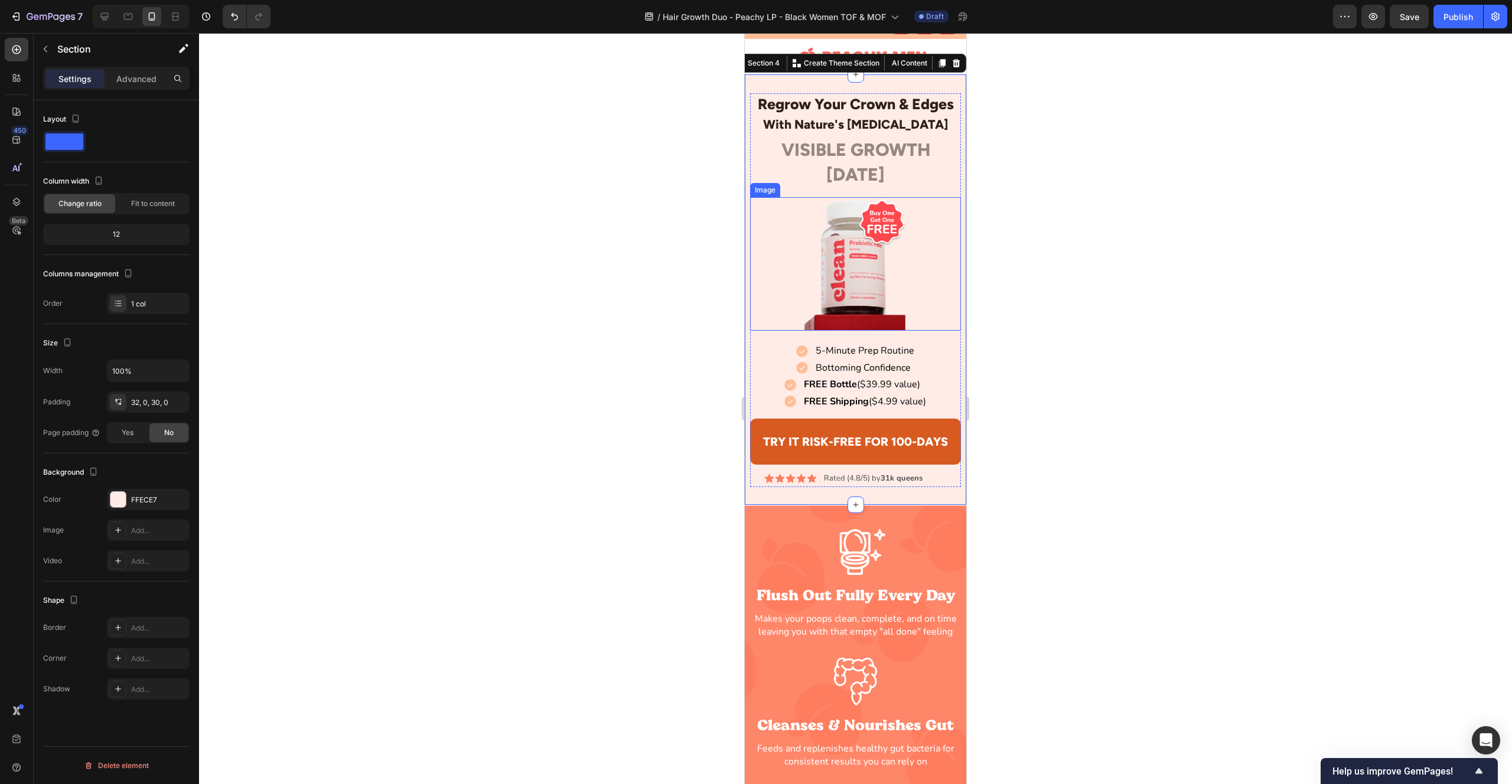
drag, startPoint x: 889, startPoint y: 296, endPoint x: 881, endPoint y: 295, distance: 8.1
click at [889, 296] on img at bounding box center [855, 263] width 105 height 133
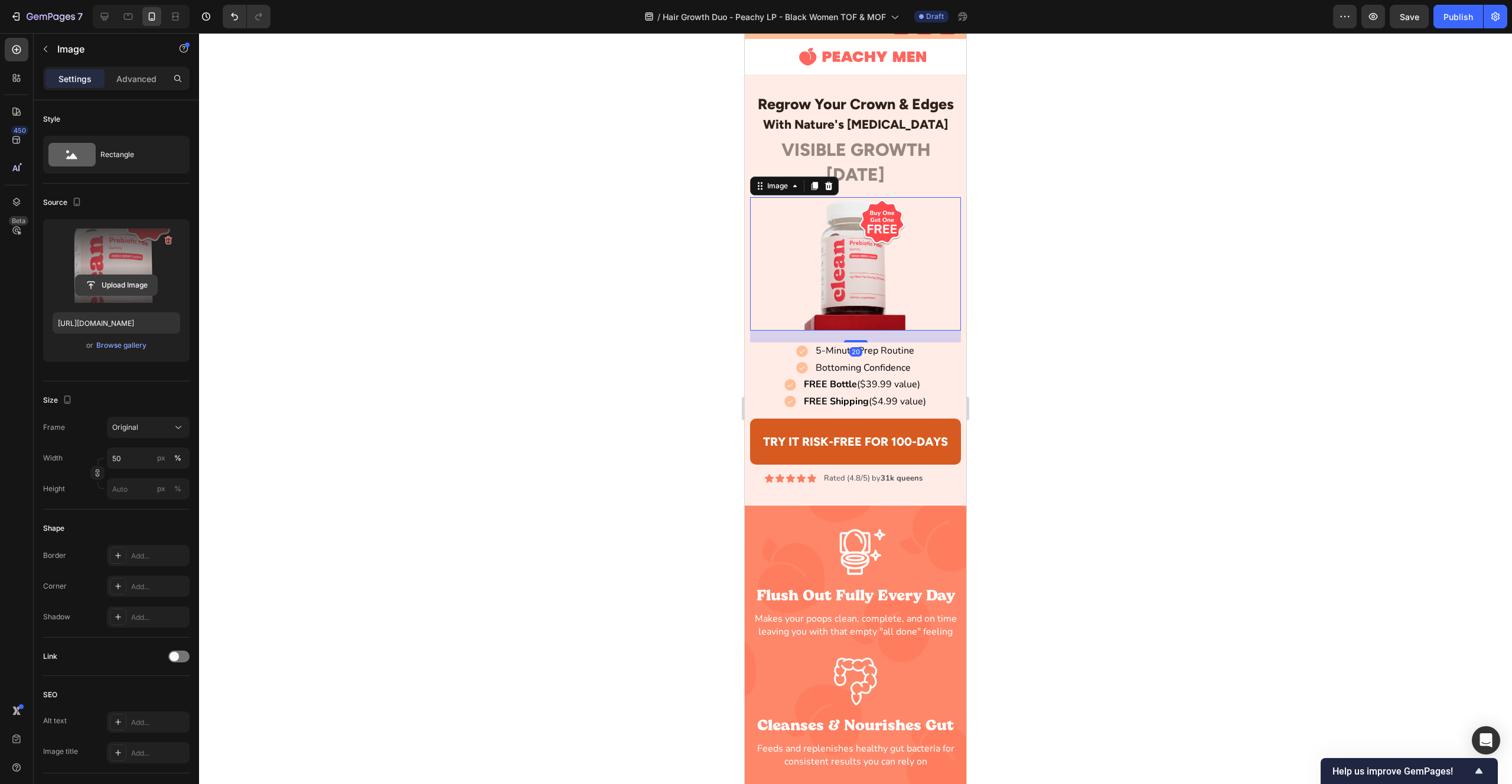
click at [127, 281] on input "file" at bounding box center [116, 285] width 81 height 20
type input "[URL][DOMAIN_NAME]"
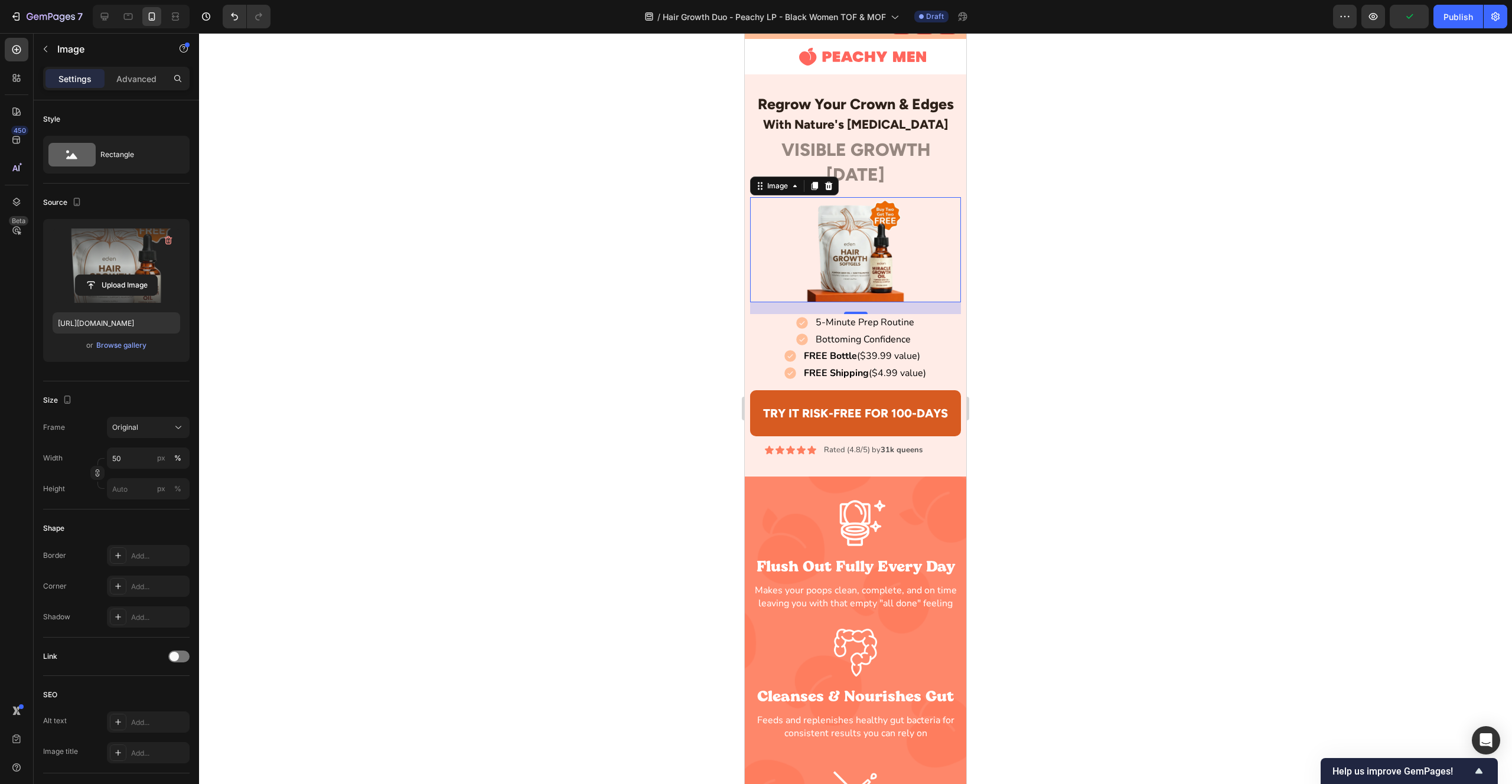
click at [1059, 169] on div at bounding box center [856, 409] width 1313 height 751
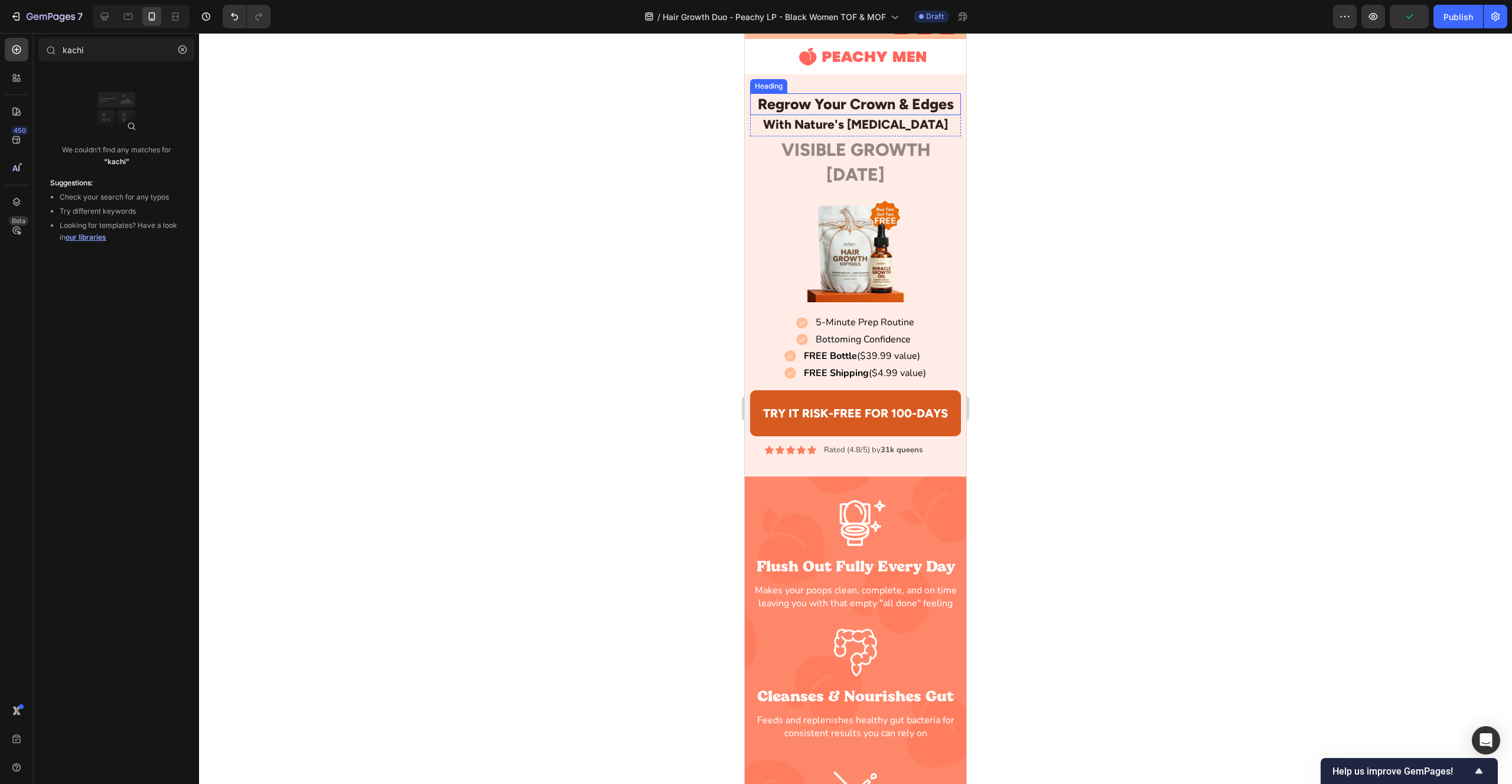
click at [862, 110] on h2 "Regrow Your Crown & Edges" at bounding box center [855, 104] width 210 height 22
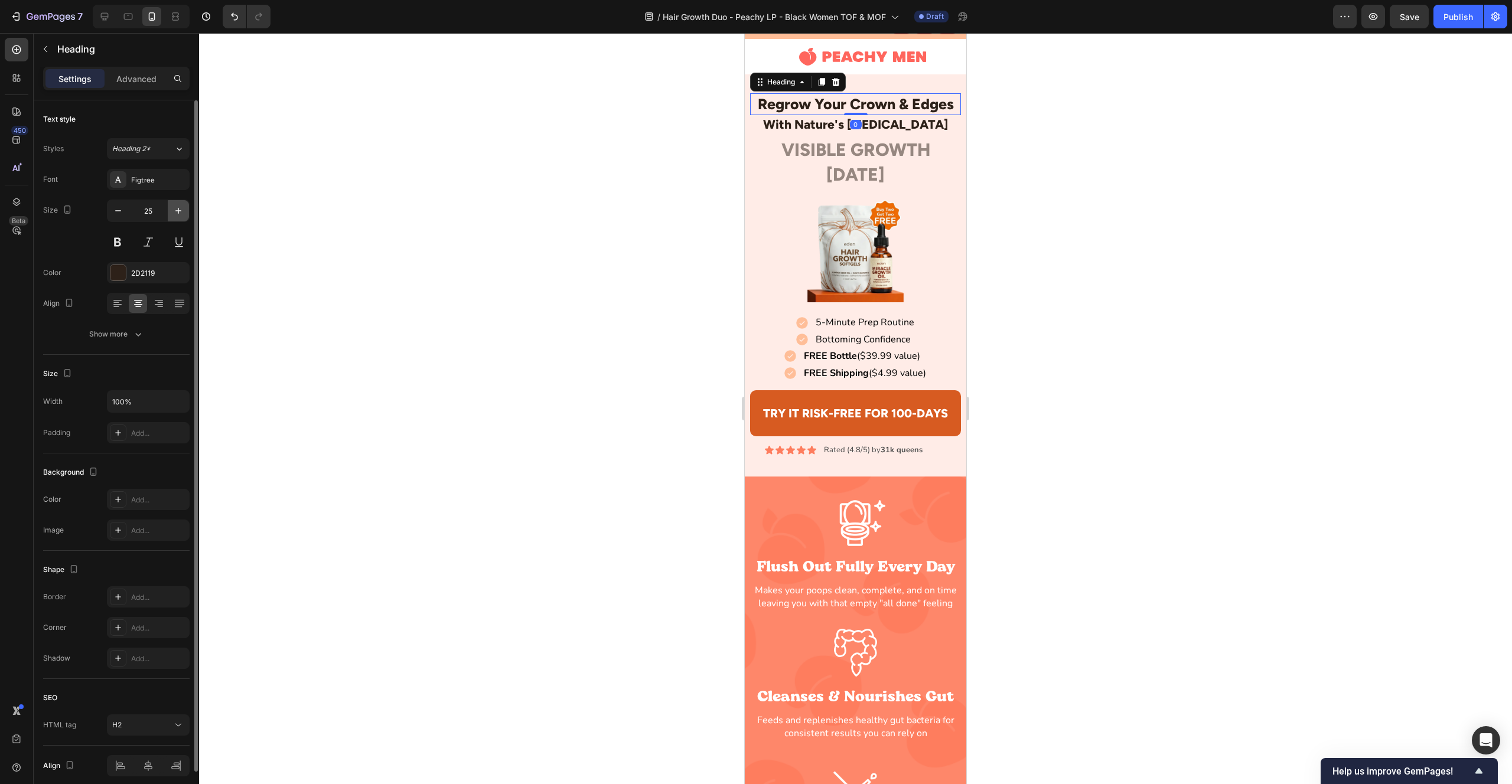
click at [174, 209] on icon "button" at bounding box center [178, 211] width 12 height 12
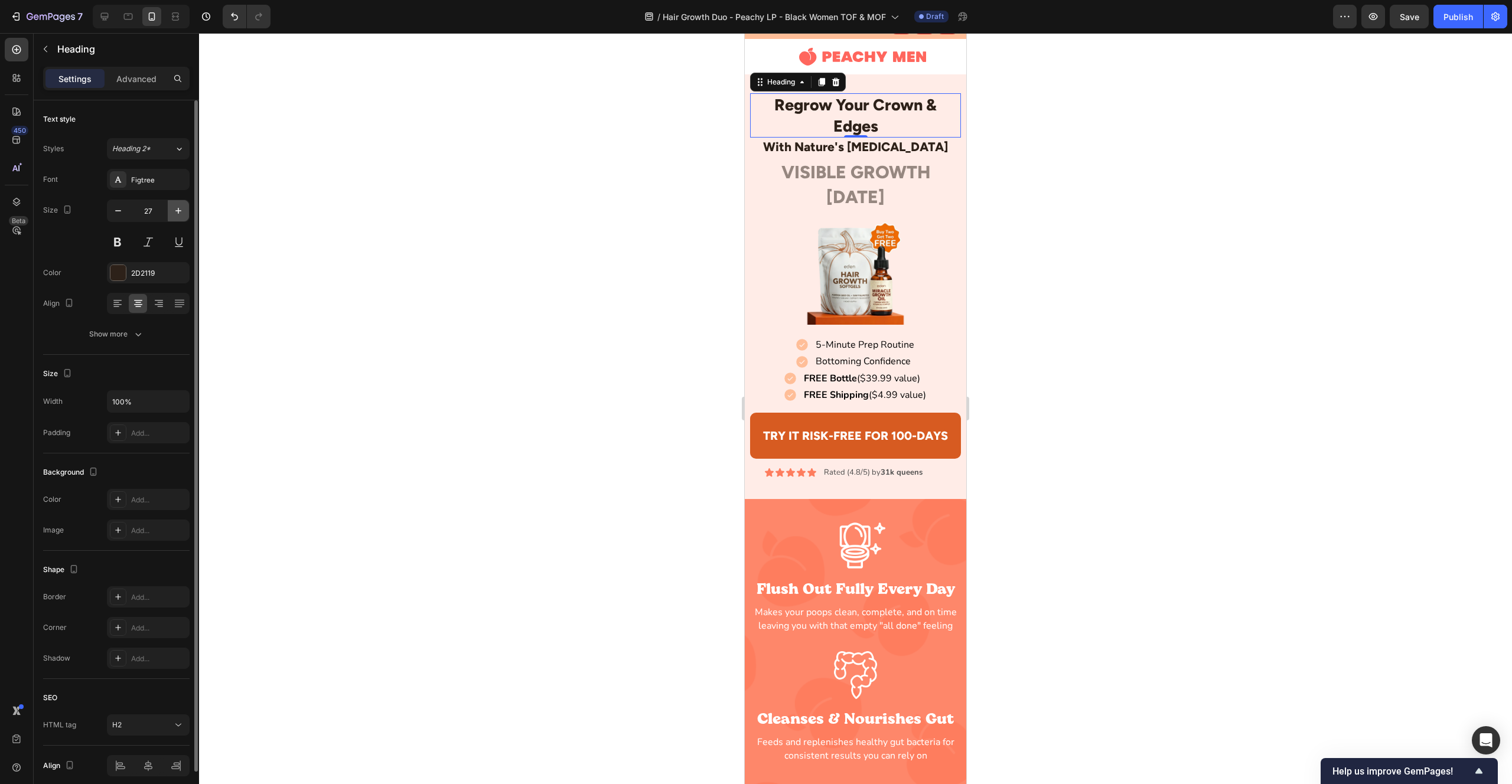
click at [174, 209] on icon "button" at bounding box center [178, 211] width 12 height 12
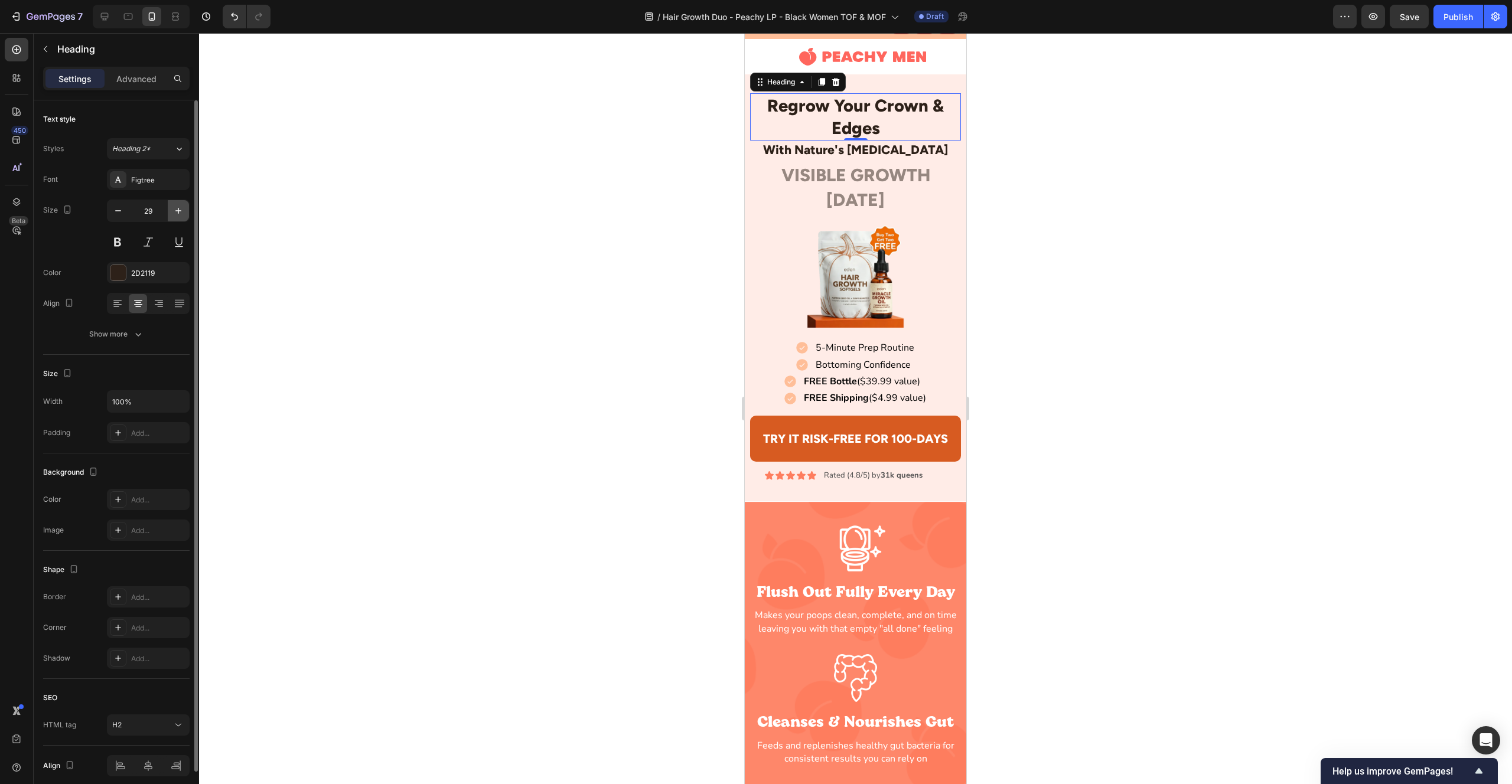
click at [174, 209] on icon "button" at bounding box center [178, 211] width 12 height 12
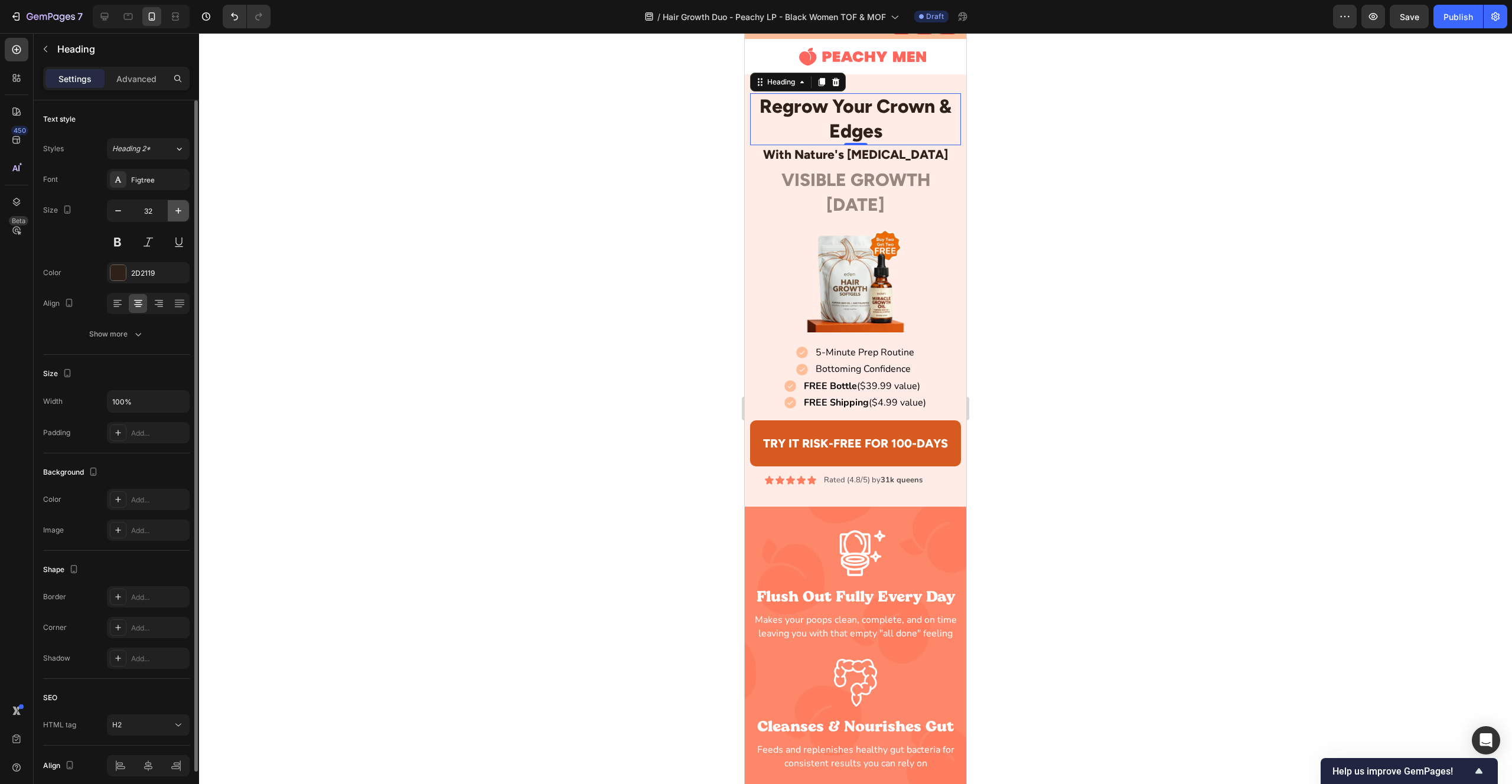
click at [174, 209] on icon "button" at bounding box center [178, 211] width 12 height 12
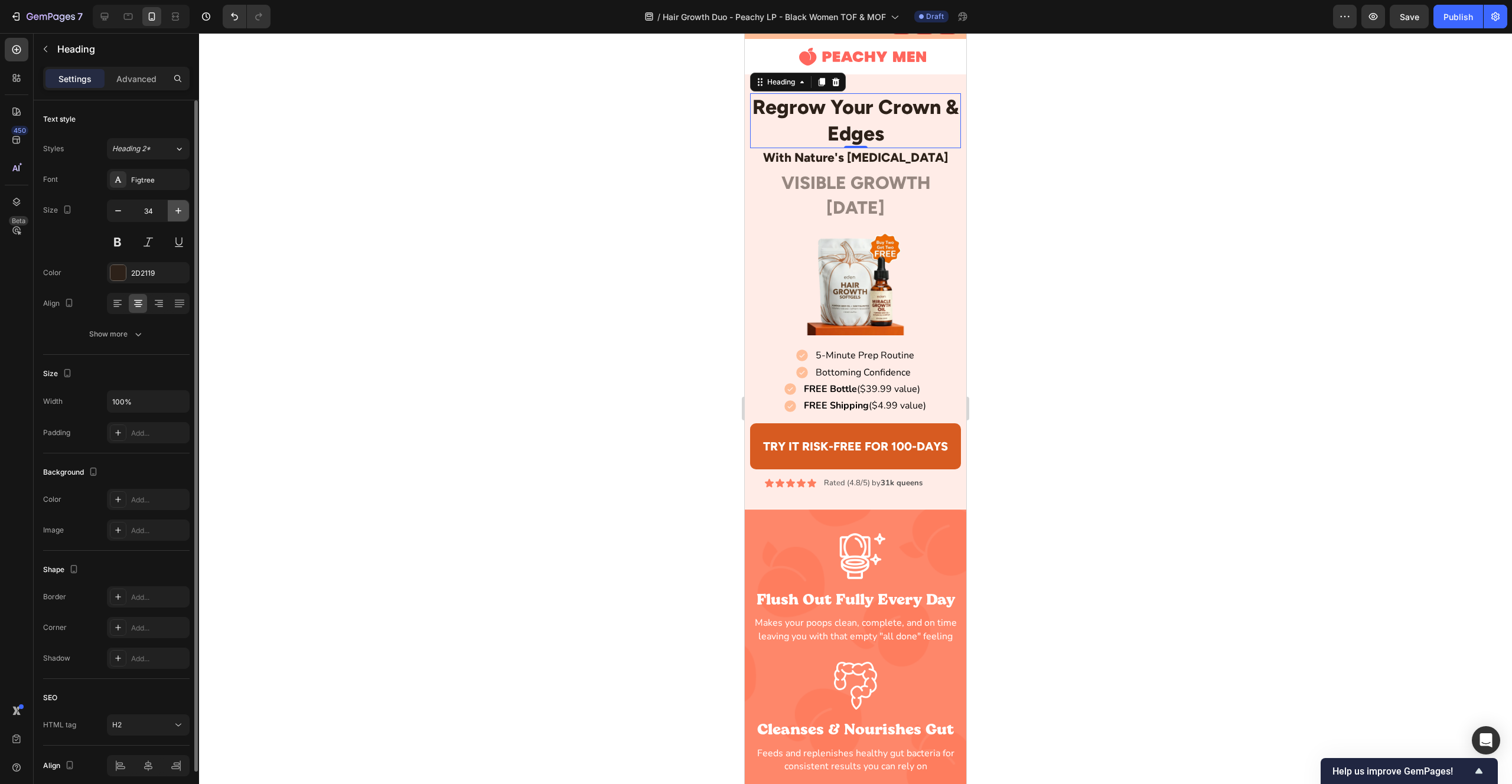
type input "35"
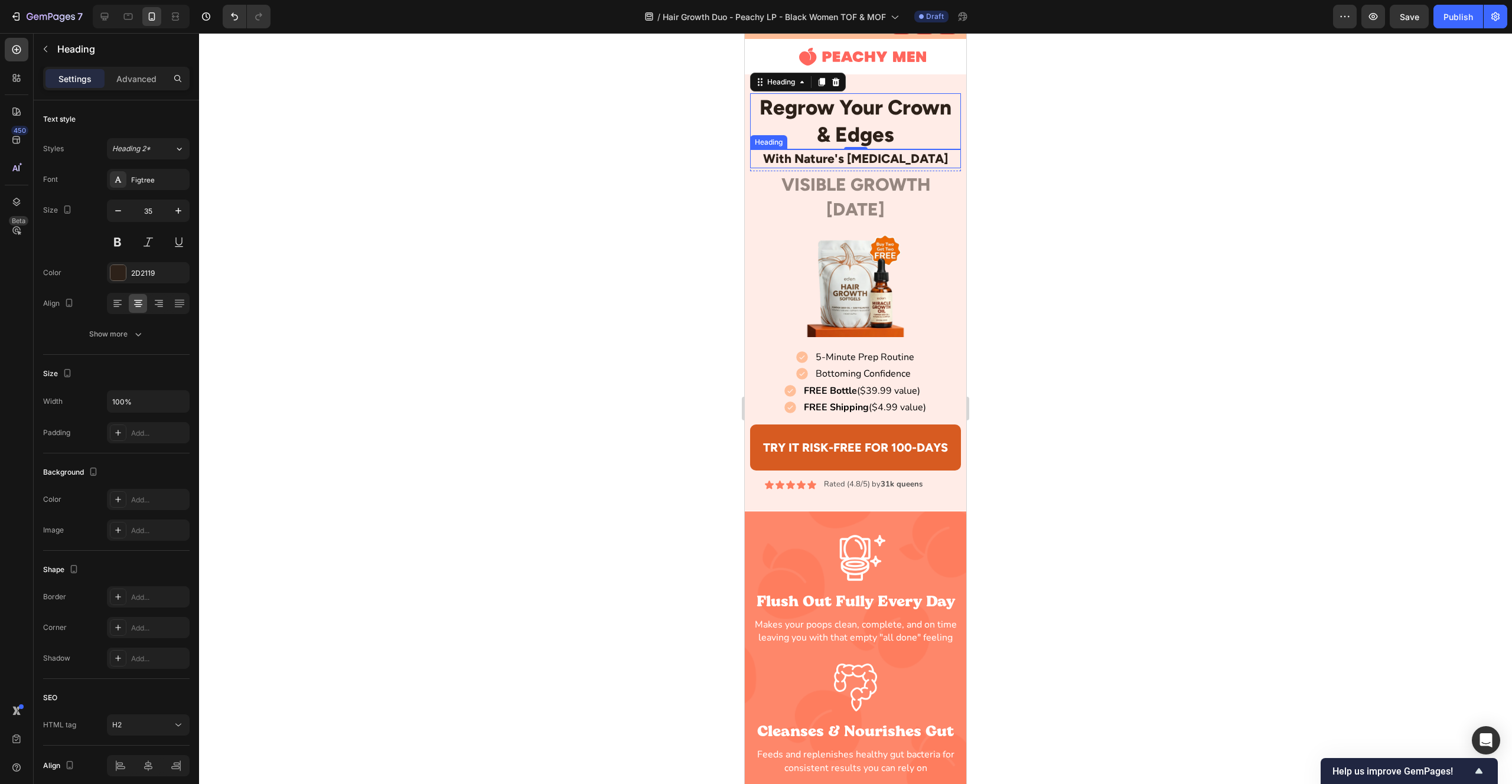
click at [829, 158] on p "With Nature's [MEDICAL_DATA]" at bounding box center [855, 158] width 208 height 16
click at [905, 105] on h2 "Regrow Your Crown & Edges" at bounding box center [855, 122] width 210 height 56
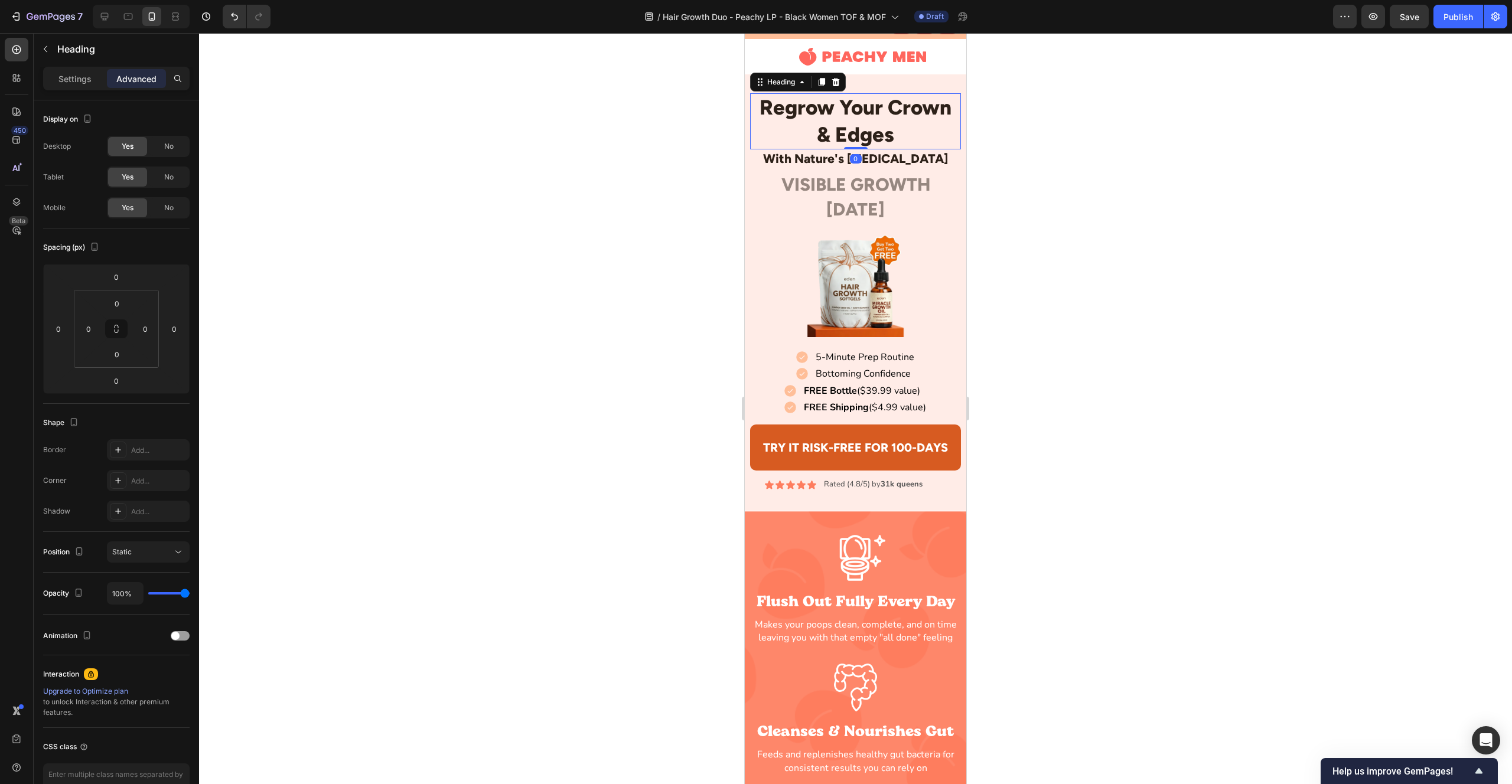
click at [868, 127] on h2 "Regrow Your Crown & Edges" at bounding box center [855, 122] width 210 height 56
click at [81, 79] on p "Settings" at bounding box center [75, 78] width 33 height 12
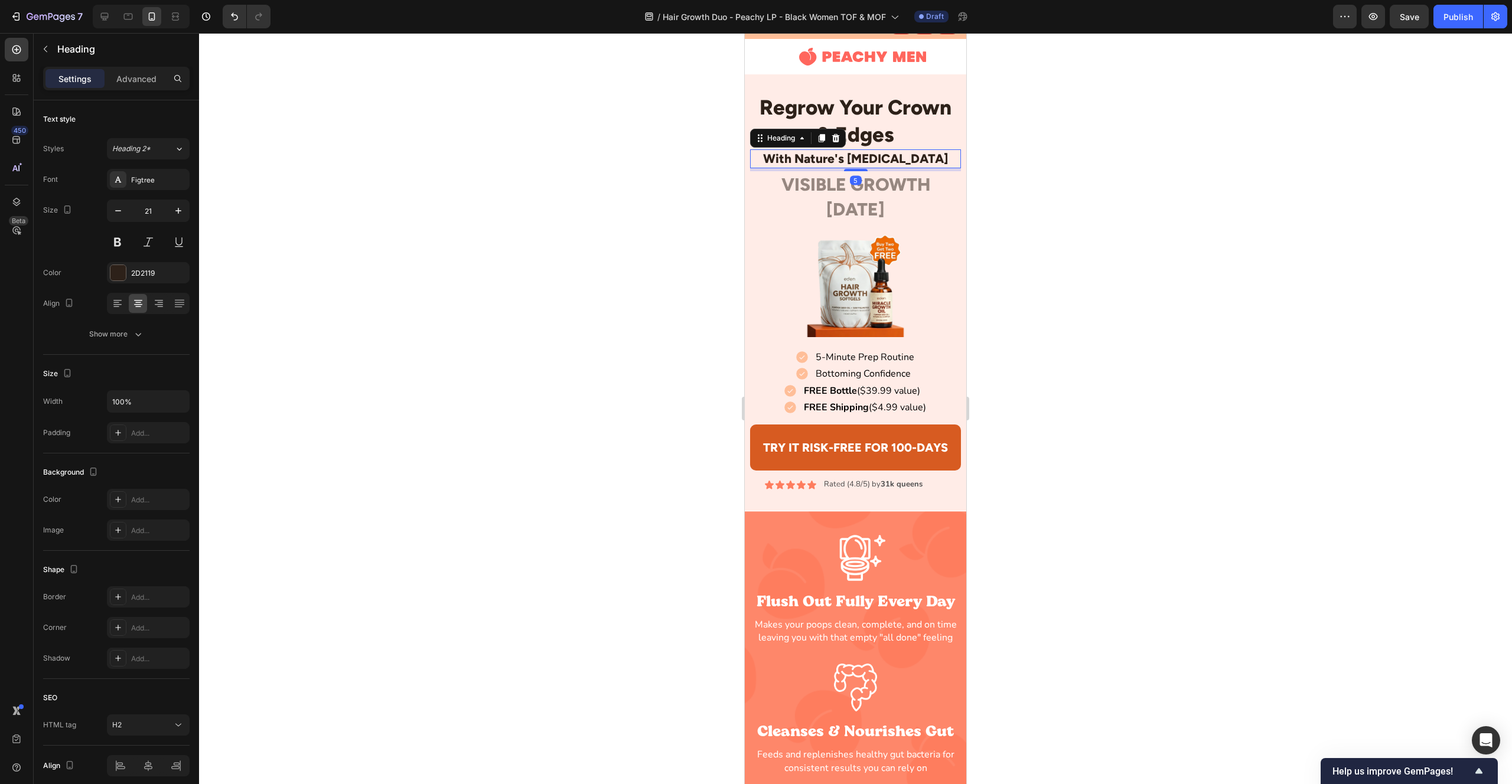
click at [792, 163] on p "With Nature's [MEDICAL_DATA]" at bounding box center [855, 158] width 208 height 16
click at [145, 211] on input "21" at bounding box center [148, 211] width 39 height 22
type input "35"
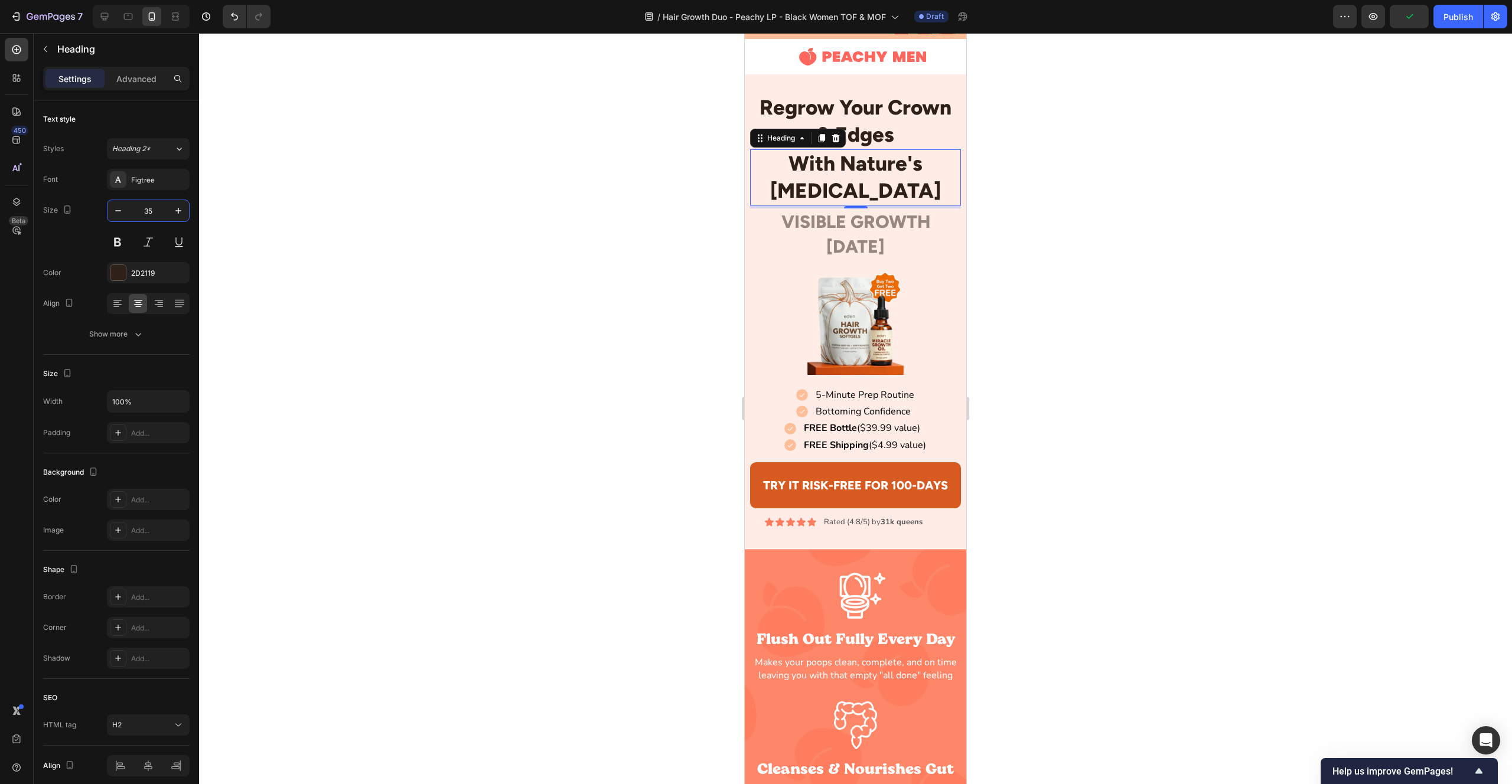
click at [595, 210] on div at bounding box center [856, 409] width 1313 height 751
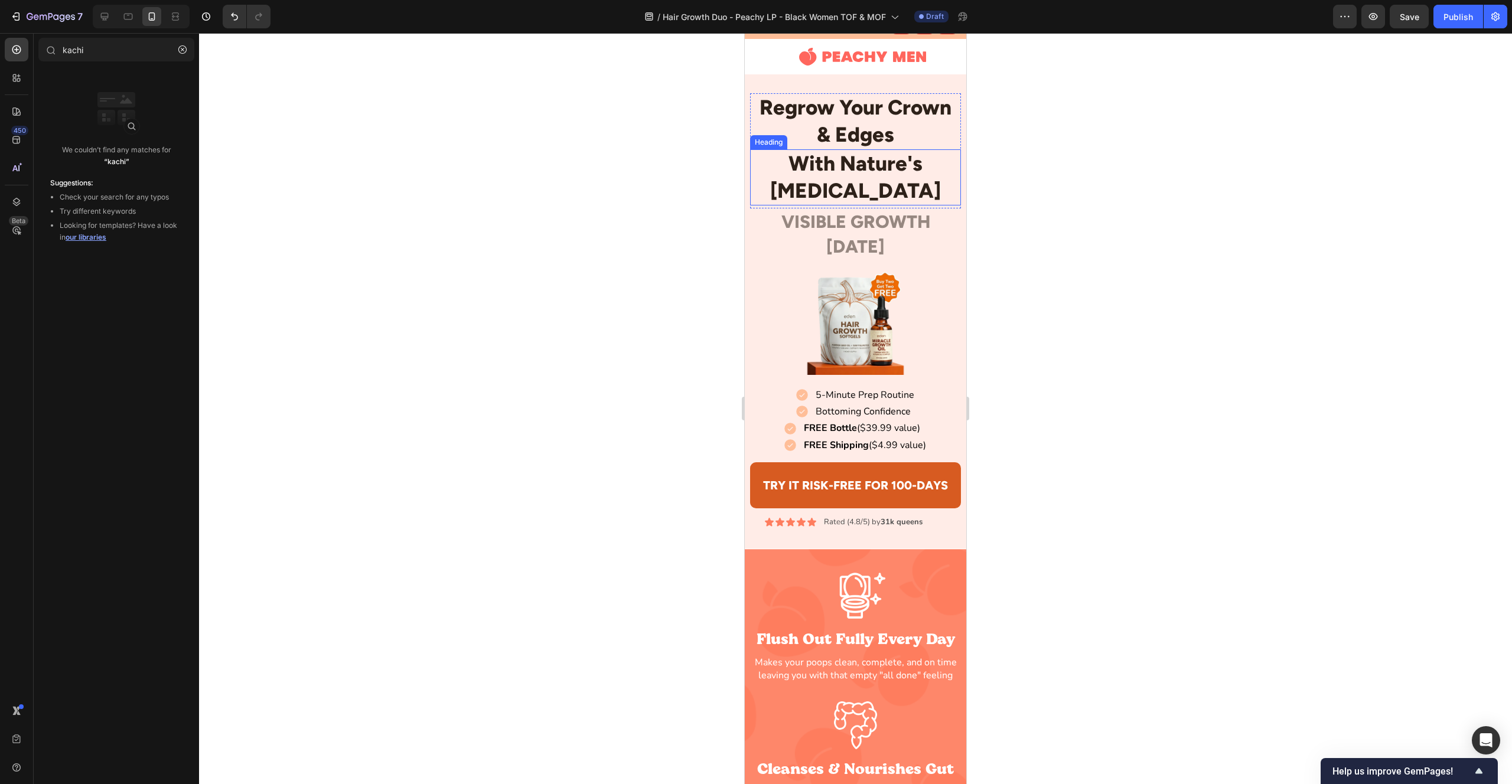
click at [807, 172] on p "With Nature's [MEDICAL_DATA]" at bounding box center [855, 177] width 208 height 54
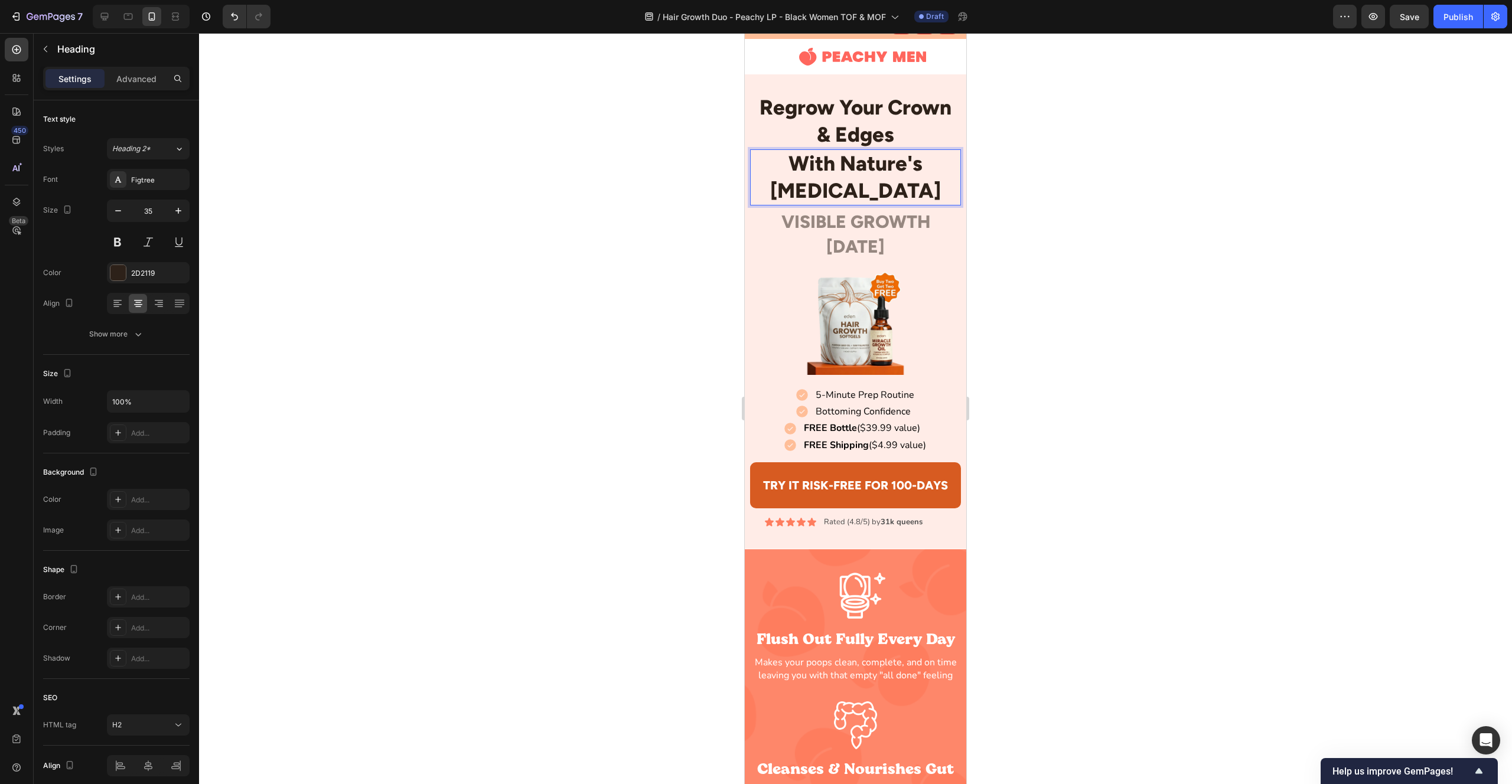
click at [807, 172] on p "With Nature's [MEDICAL_DATA]" at bounding box center [855, 177] width 208 height 54
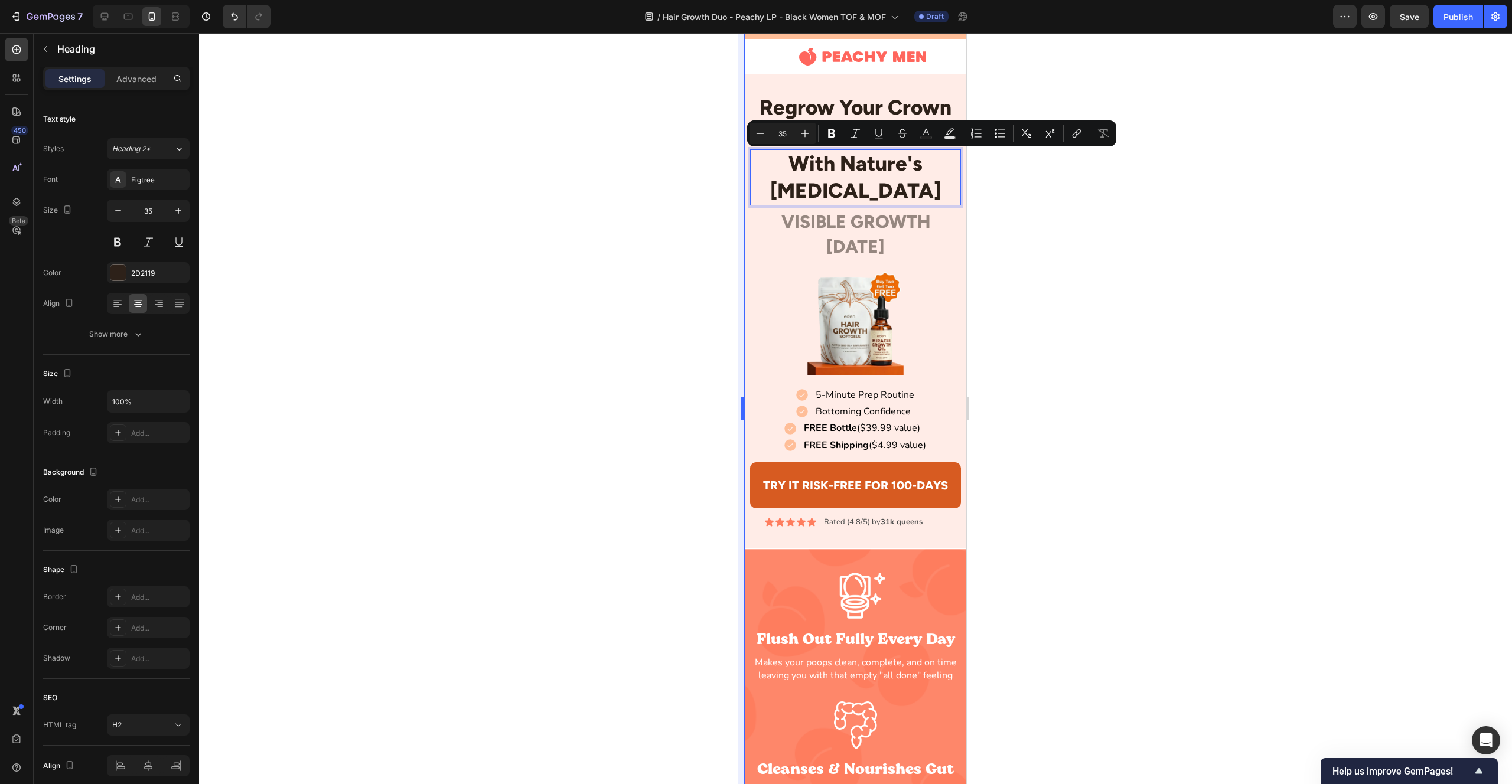
drag, startPoint x: 725, startPoint y: 209, endPoint x: 741, endPoint y: 204, distance: 16.8
click at [726, 209] on div at bounding box center [856, 409] width 1313 height 751
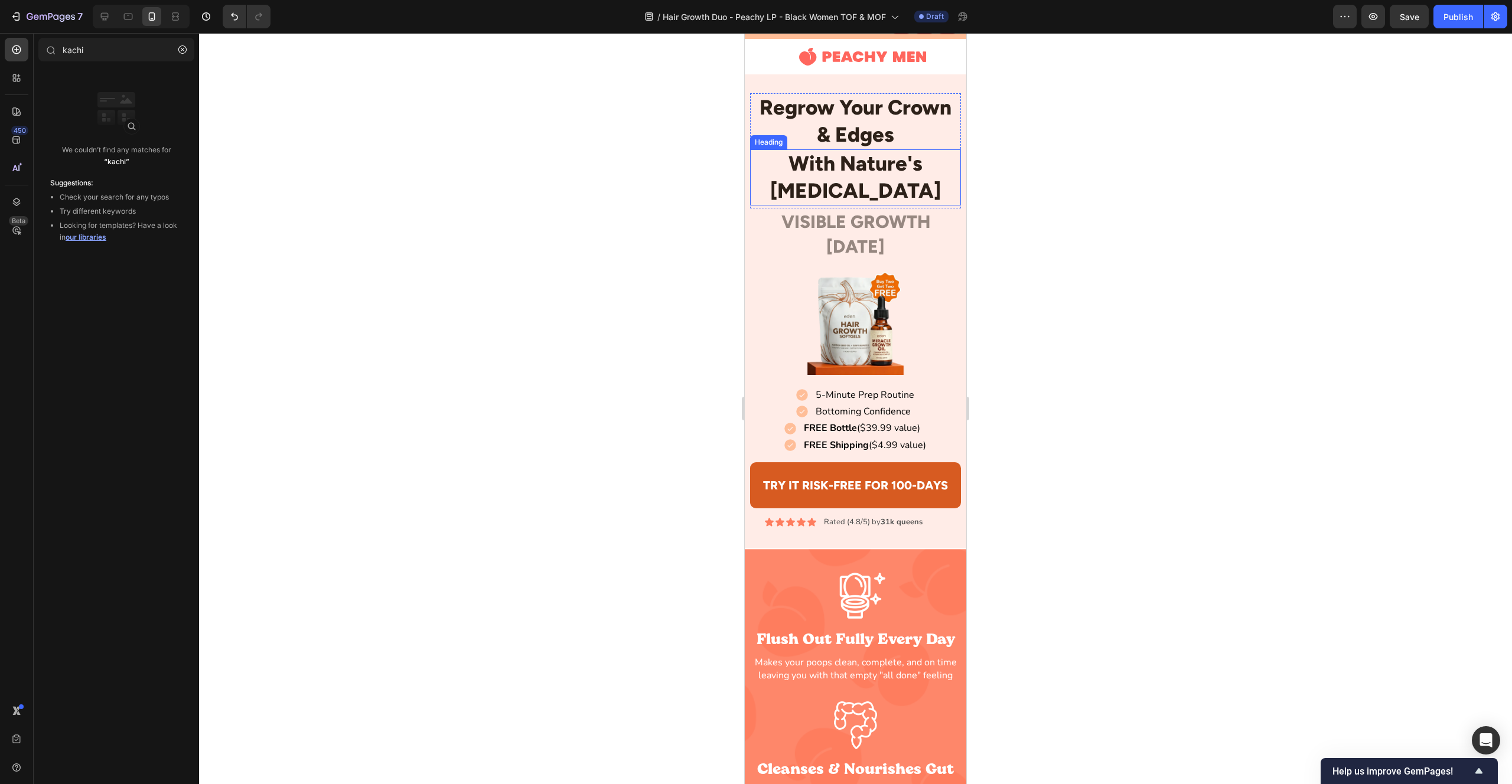
click at [815, 177] on p "With Nature's [MEDICAL_DATA]" at bounding box center [855, 177] width 208 height 54
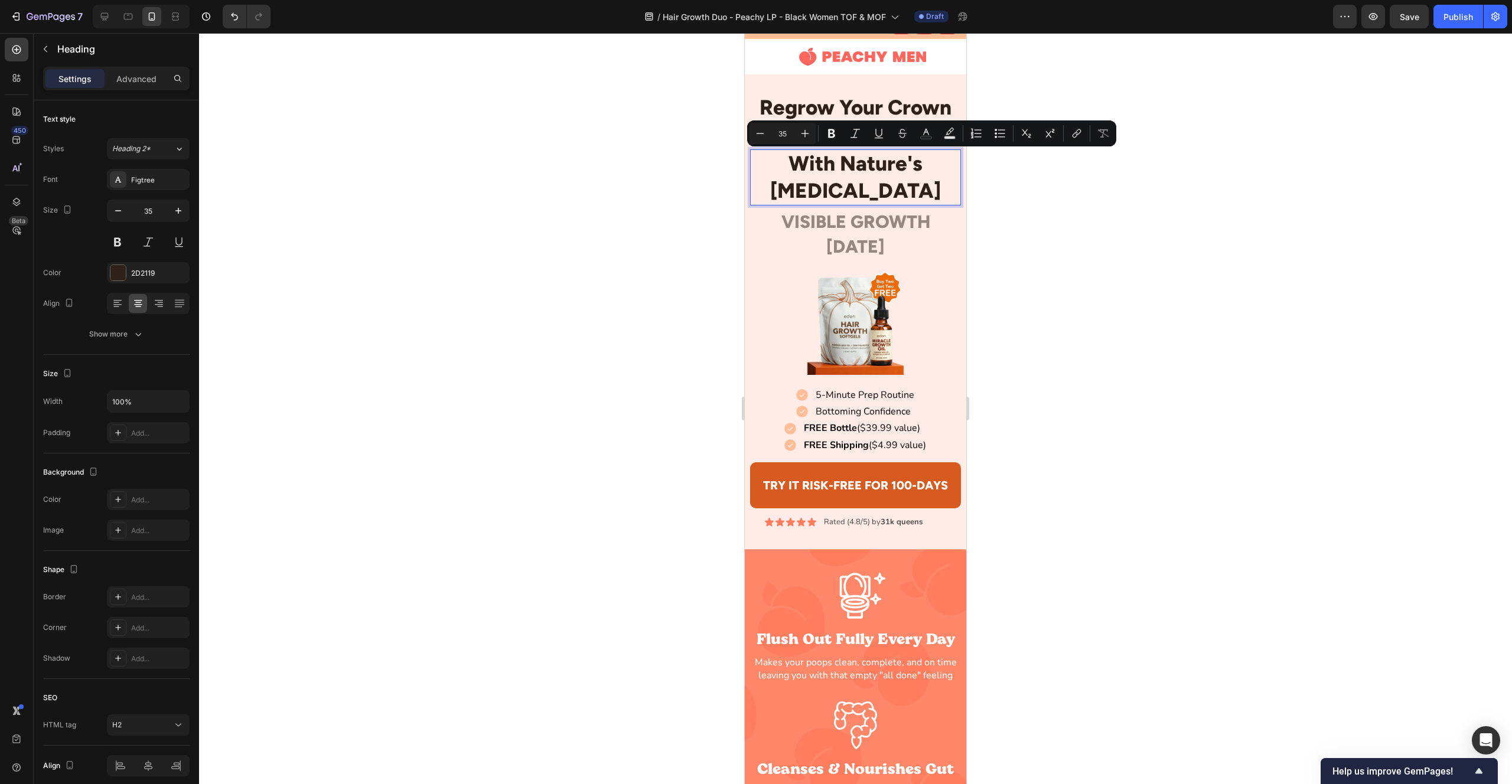
click at [678, 203] on div at bounding box center [856, 409] width 1313 height 751
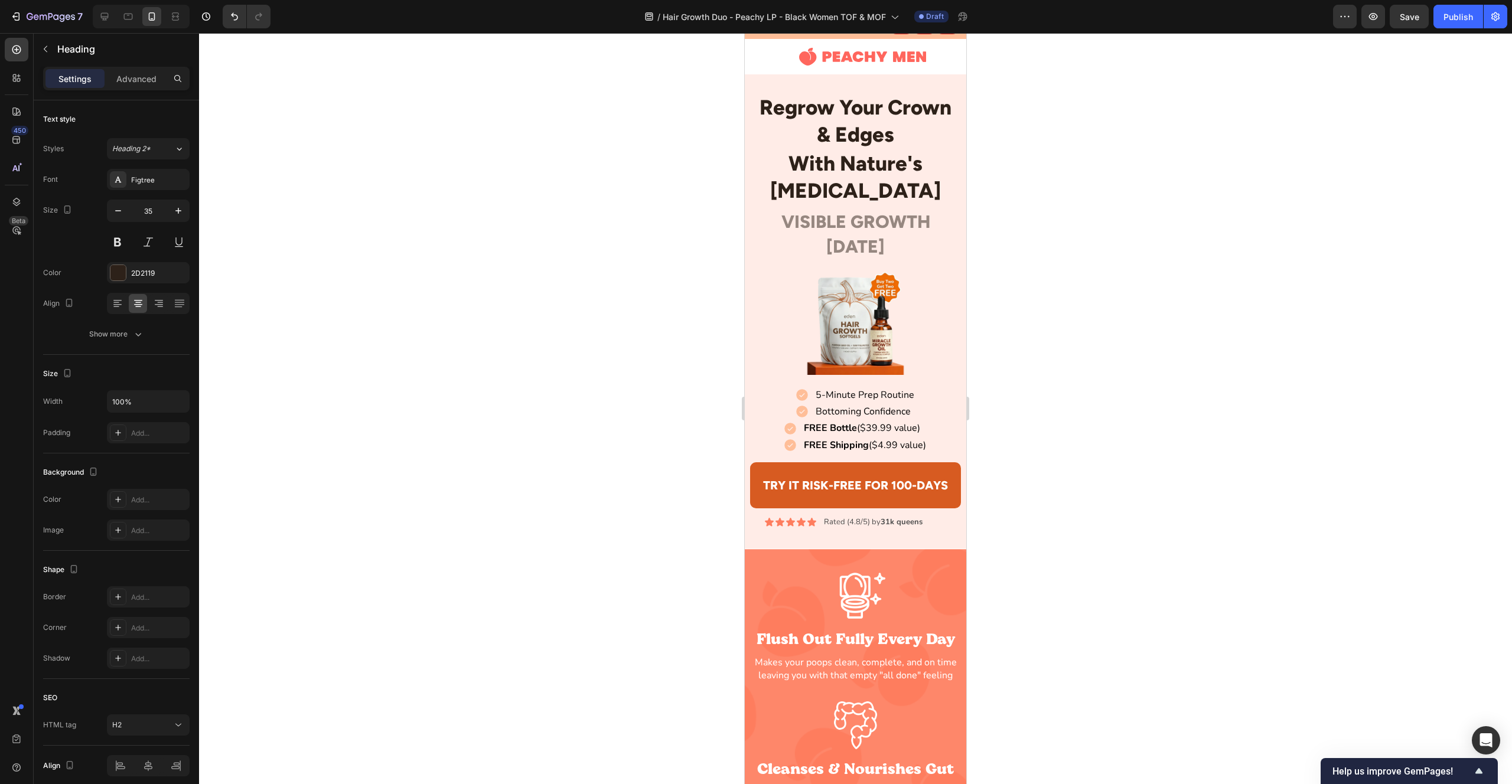
click at [838, 176] on p "With Nature's [MEDICAL_DATA]" at bounding box center [855, 177] width 208 height 54
click at [843, 144] on div "Heading" at bounding box center [797, 138] width 96 height 19
drag, startPoint x: 838, startPoint y: 141, endPoint x: 874, endPoint y: 138, distance: 36.1
click at [838, 141] on icon at bounding box center [836, 137] width 8 height 8
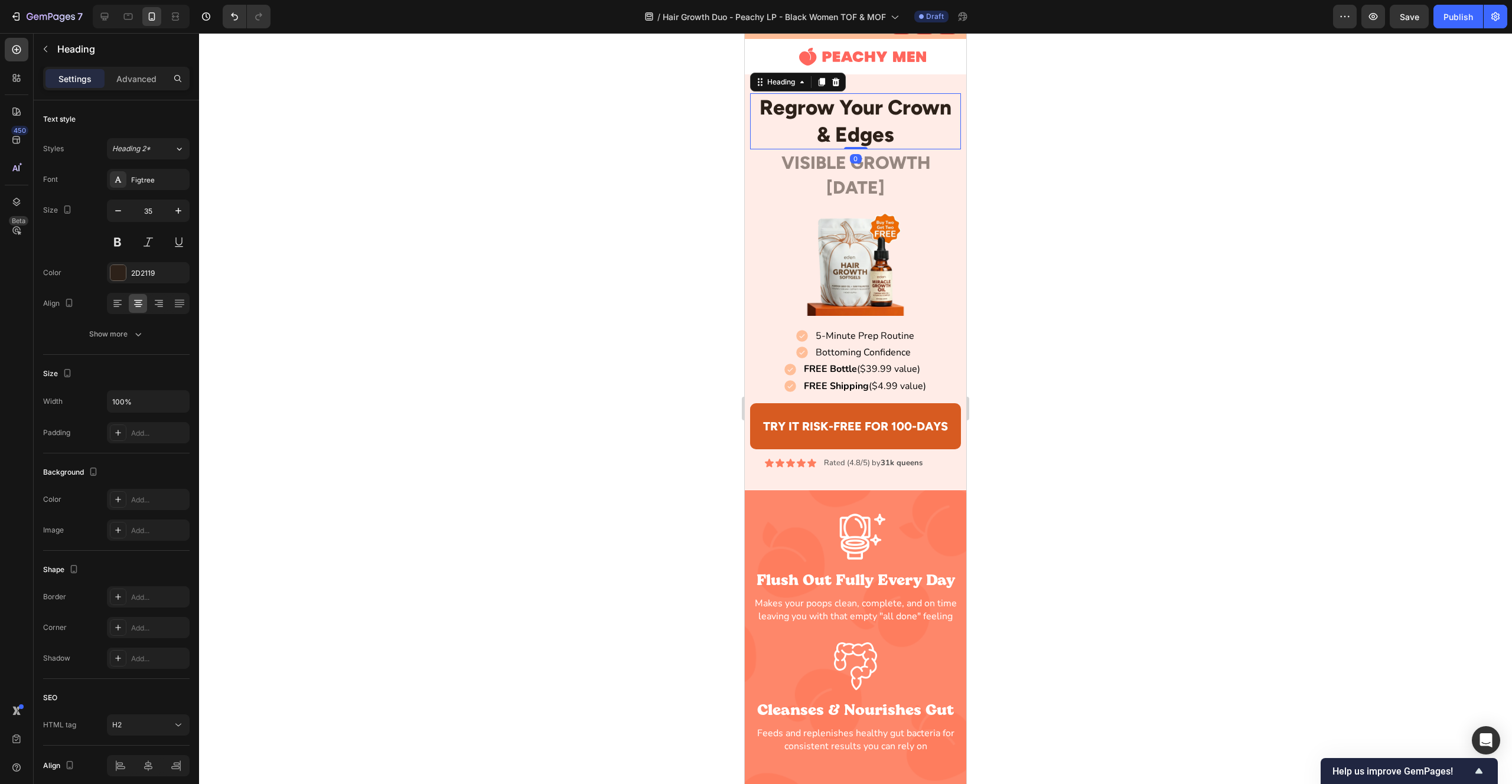
click at [916, 133] on p "Regrow Your Crown & Edges" at bounding box center [855, 121] width 208 height 54
click at [915, 133] on p "Regrow Your Crown & Edges" at bounding box center [855, 121] width 208 height 54
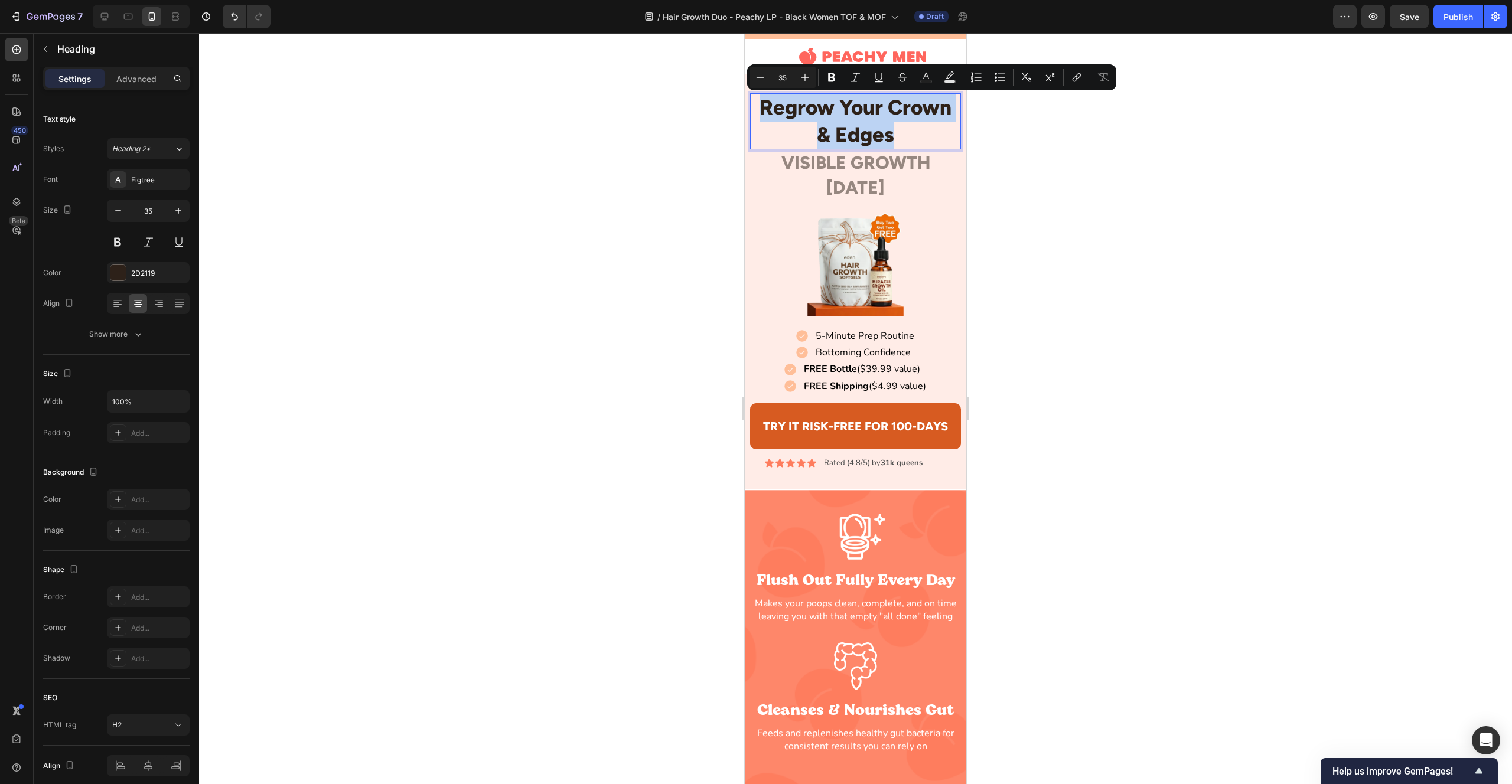
click at [908, 135] on p "Regrow Your Crown & Edges" at bounding box center [855, 121] width 208 height 54
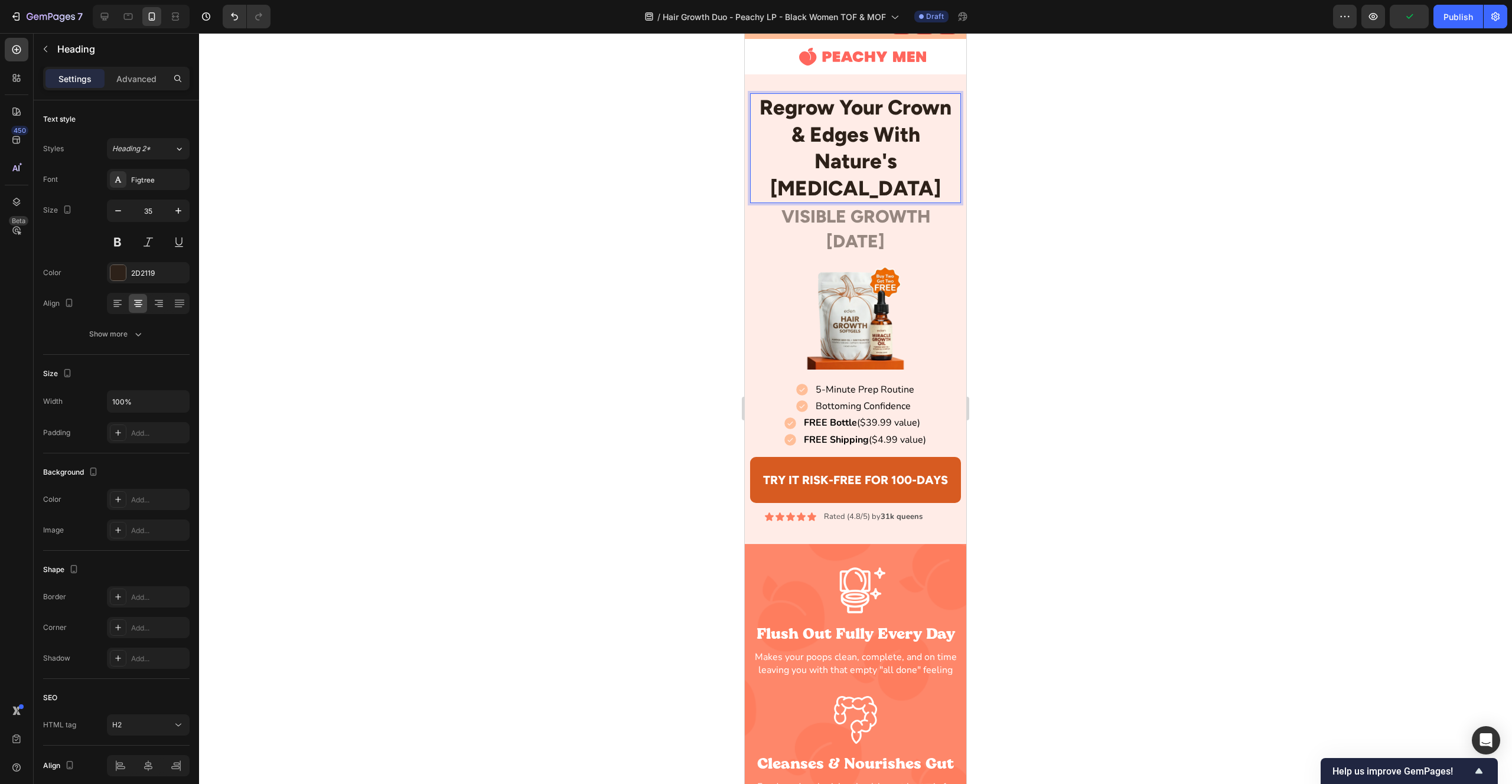
click at [1059, 154] on div at bounding box center [856, 409] width 1313 height 751
click at [780, 139] on p "Regrow Your Crown & Edges With Nature's [MEDICAL_DATA]" at bounding box center [855, 147] width 208 height 107
drag, startPoint x: 512, startPoint y: 150, endPoint x: 611, endPoint y: 140, distance: 99.5
click at [512, 151] on div at bounding box center [856, 409] width 1313 height 751
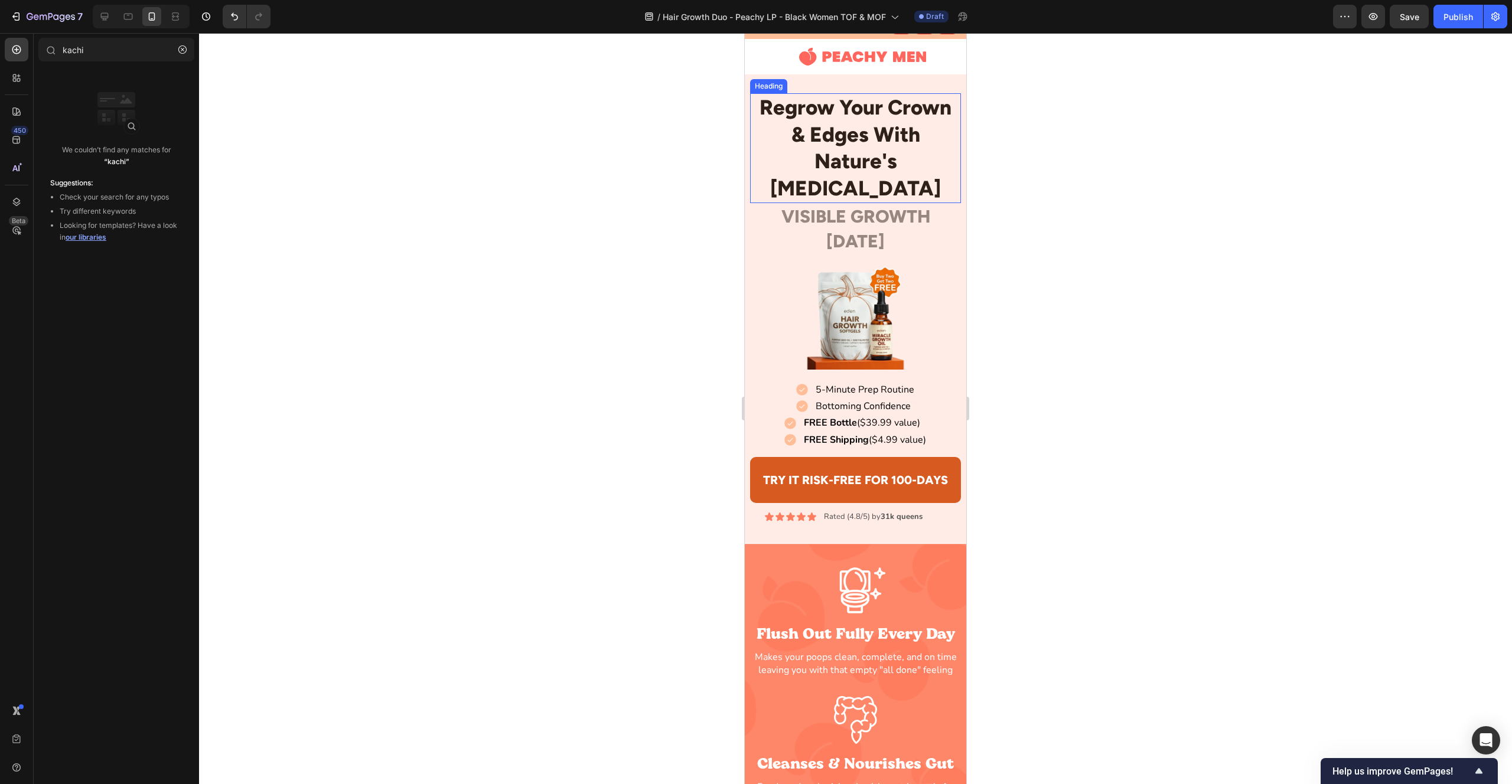
click at [837, 132] on p "Regrow Your Crown & Edges With Nature's [MEDICAL_DATA]" at bounding box center [855, 147] width 208 height 107
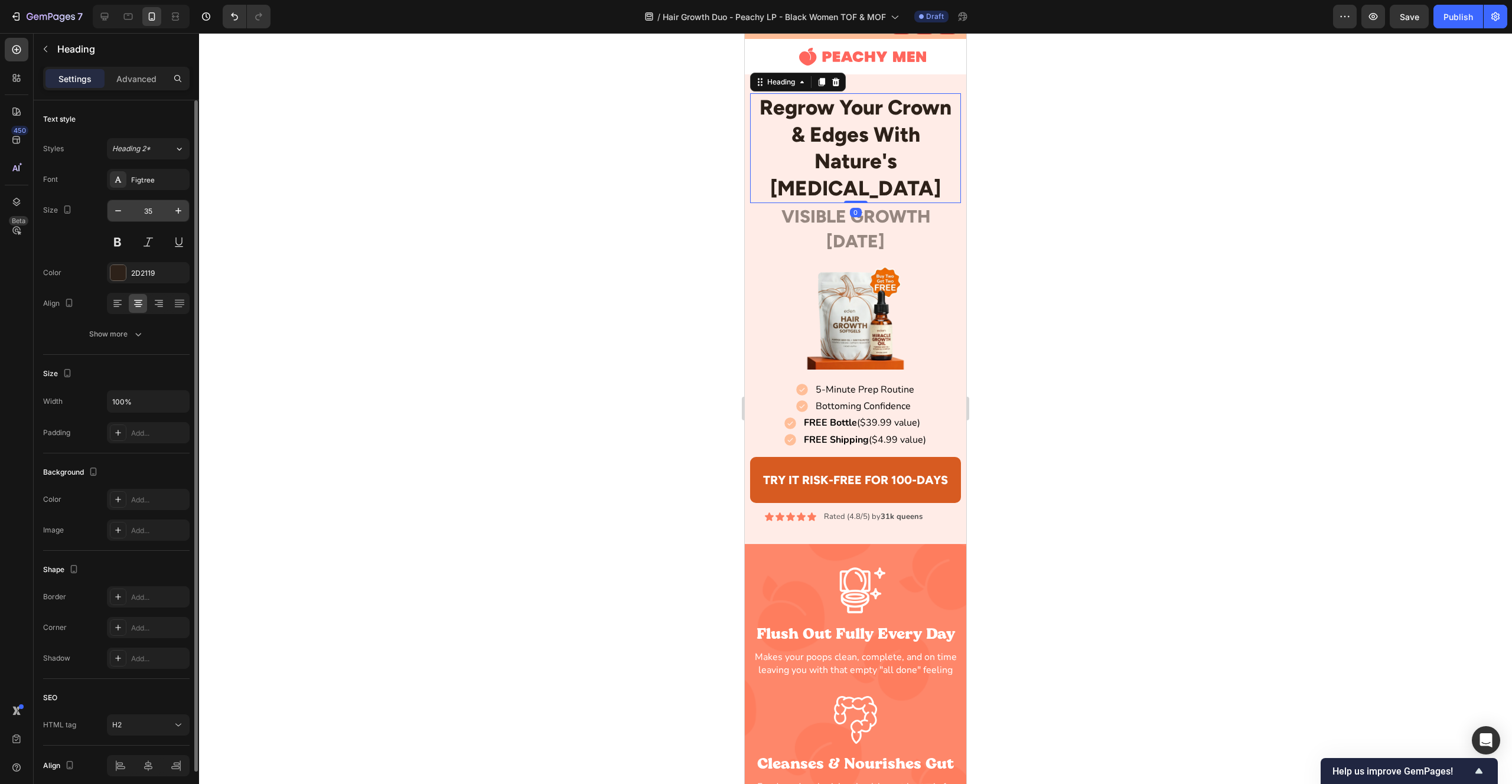
click at [132, 211] on input "35" at bounding box center [148, 211] width 39 height 22
click at [127, 211] on button "button" at bounding box center [118, 211] width 22 height 22
type input "34"
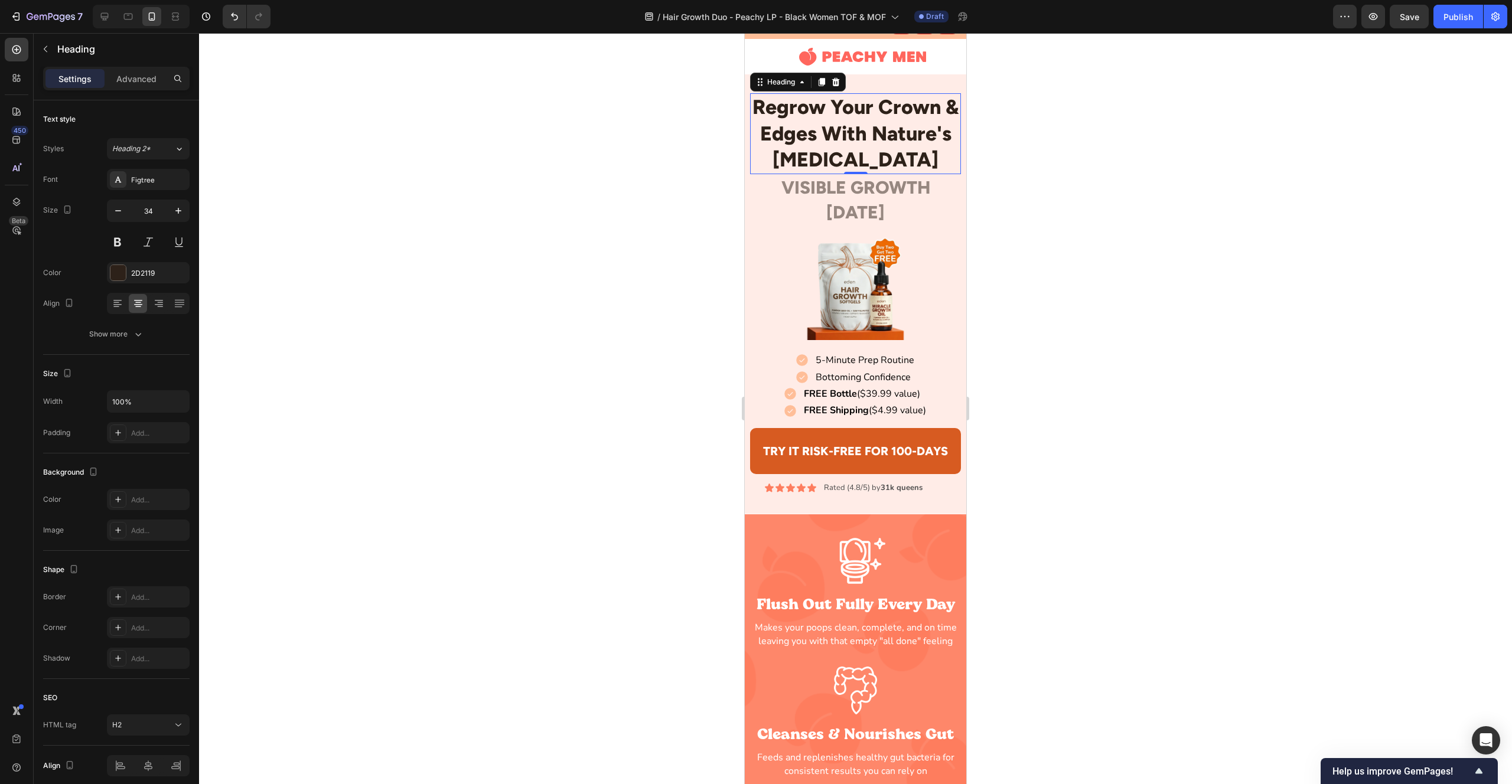
click at [629, 152] on div at bounding box center [856, 409] width 1313 height 751
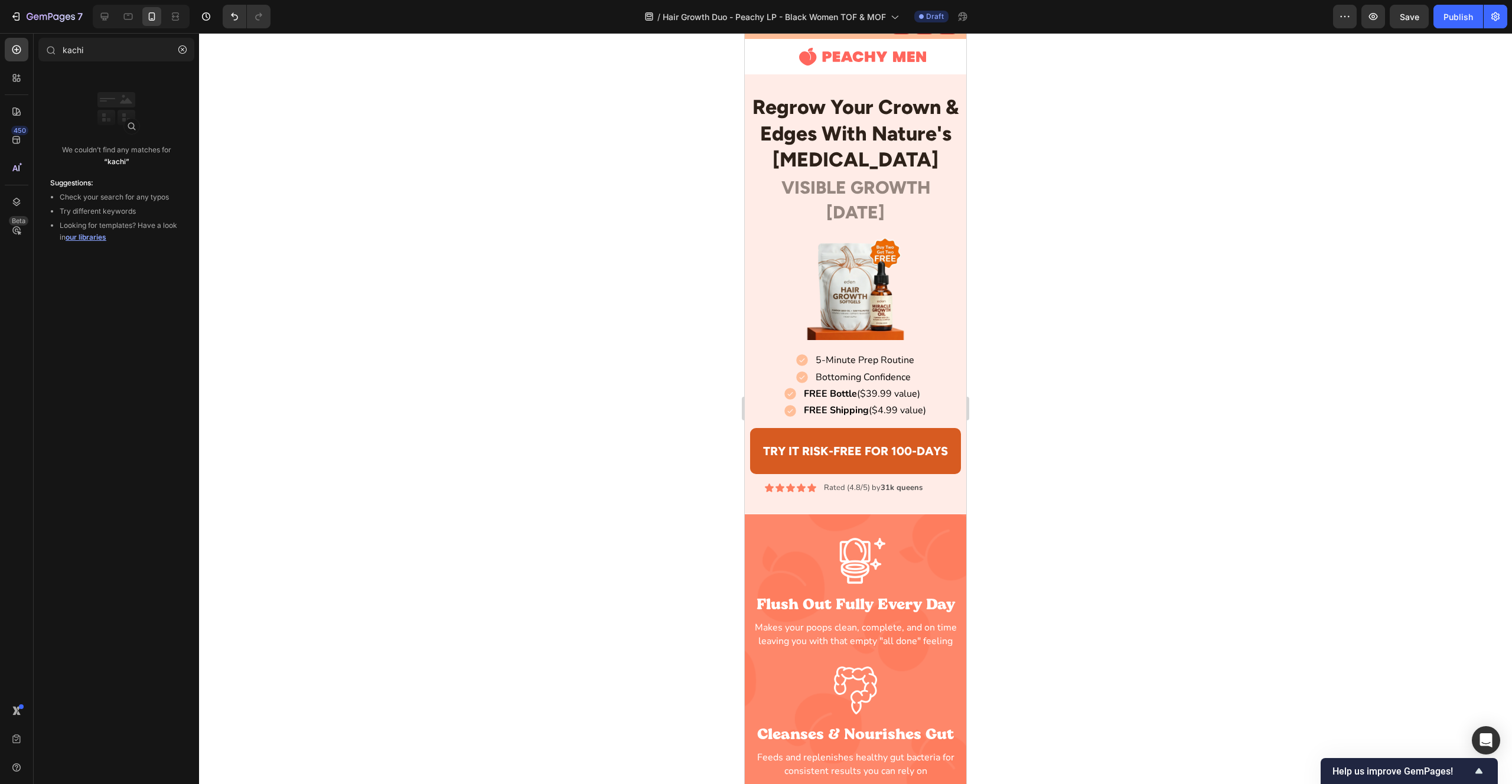
scroll to position [0, 0]
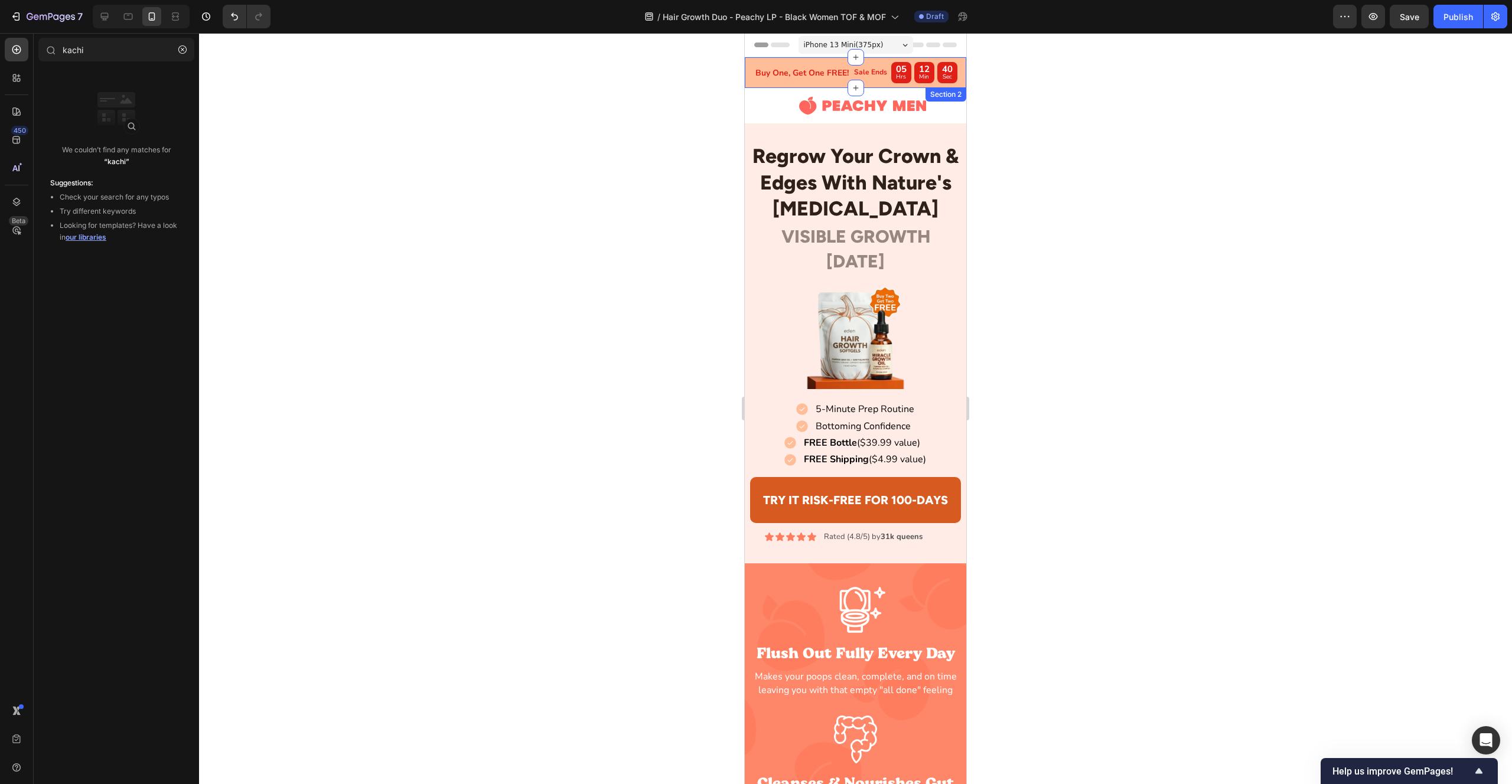
click at [855, 46] on span "iPhone 13 Mini ( 375 px)" at bounding box center [843, 45] width 80 height 12
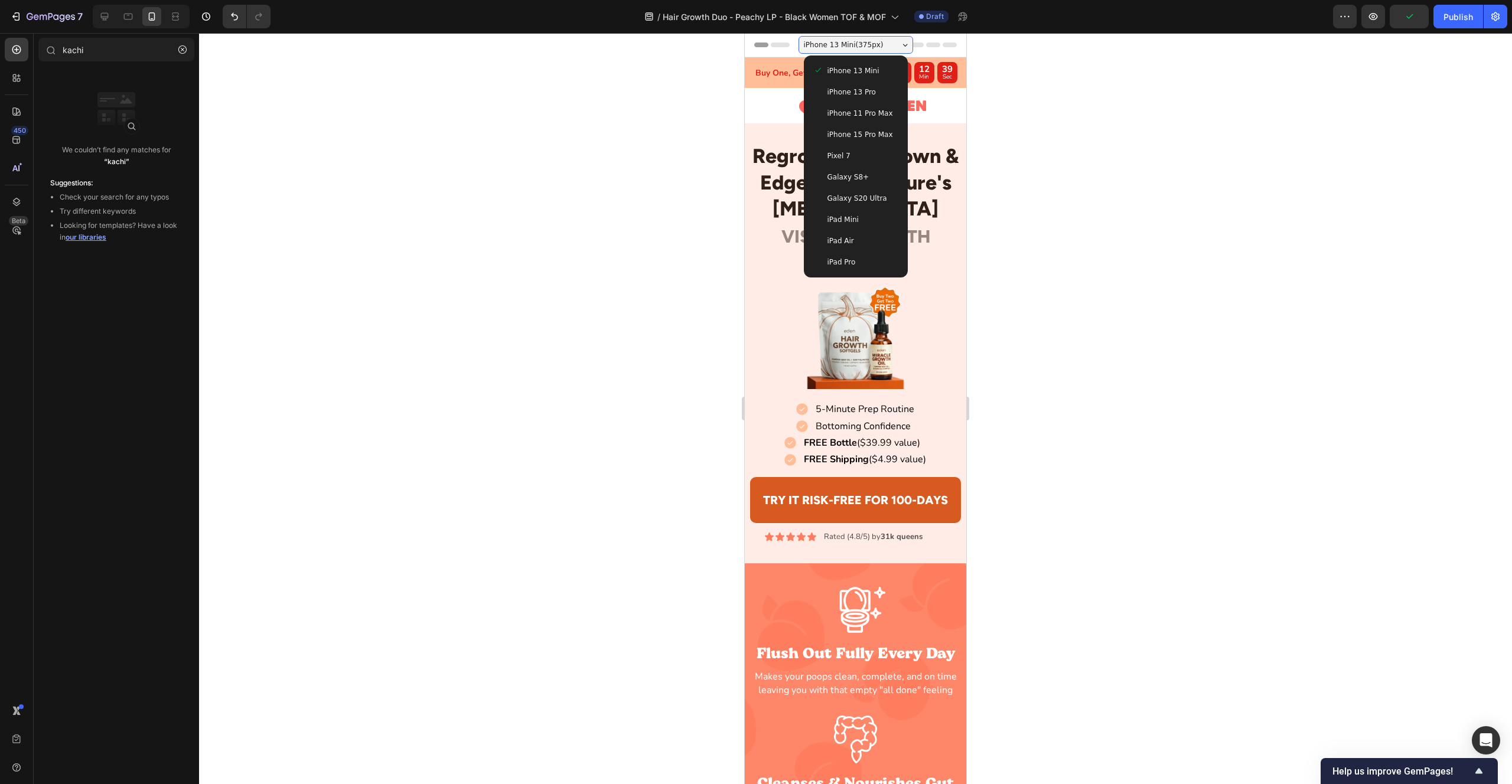
click at [861, 100] on div "iPhone 13 Pro" at bounding box center [856, 92] width 94 height 22
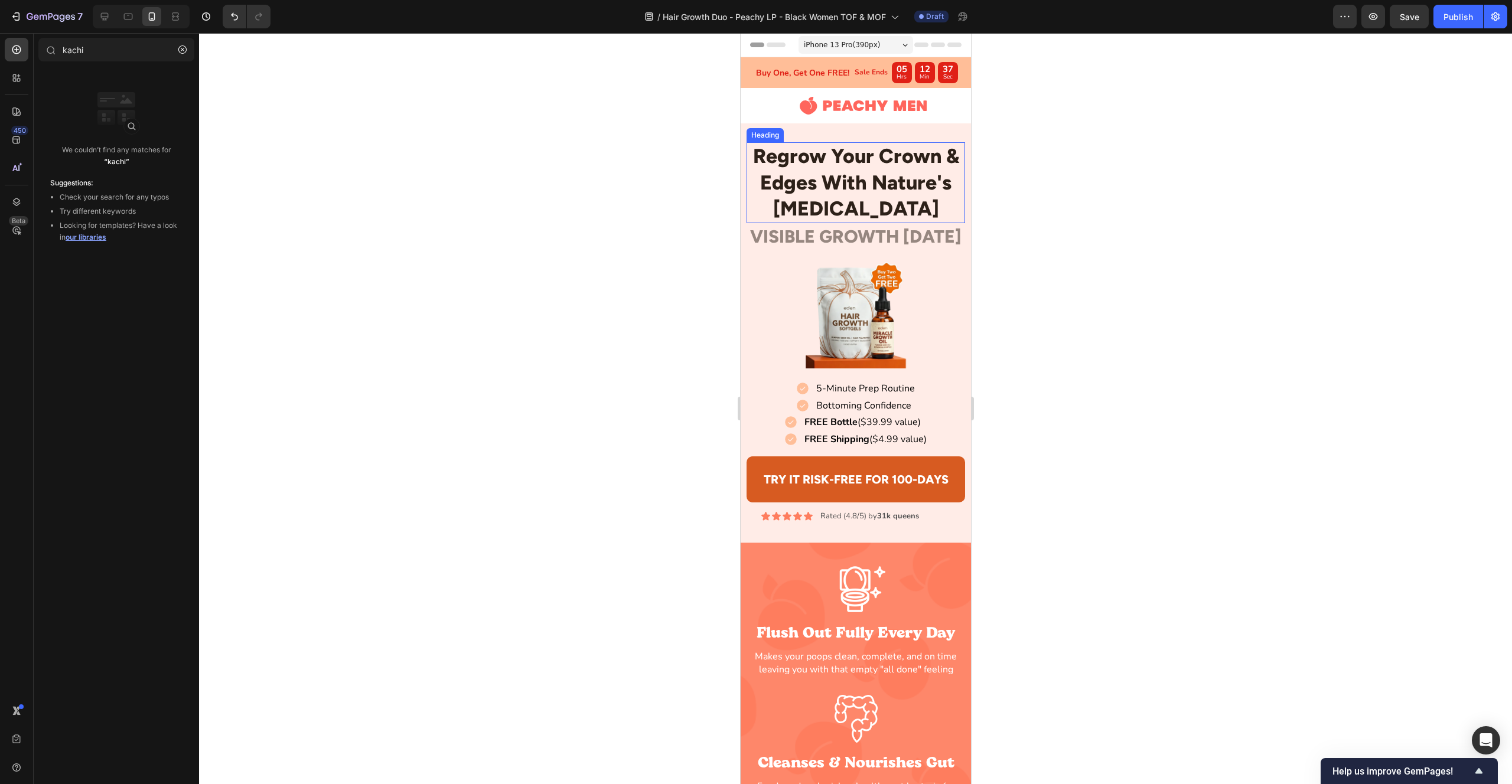
click at [691, 203] on div at bounding box center [856, 409] width 1313 height 751
click at [830, 249] on p "VISIBLE GROWTH [DATE]" at bounding box center [855, 237] width 217 height 24
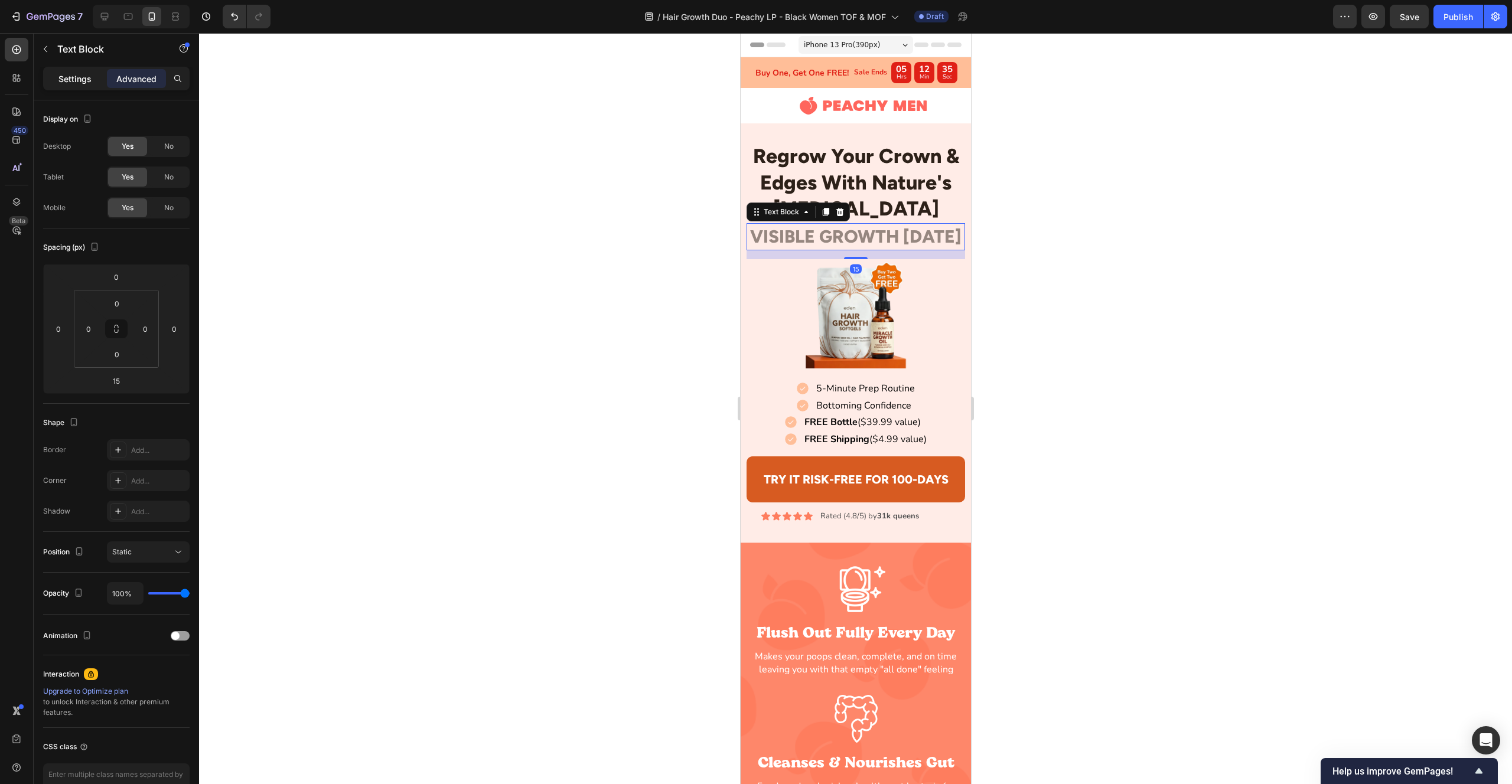
click at [79, 77] on p "Settings" at bounding box center [75, 78] width 33 height 12
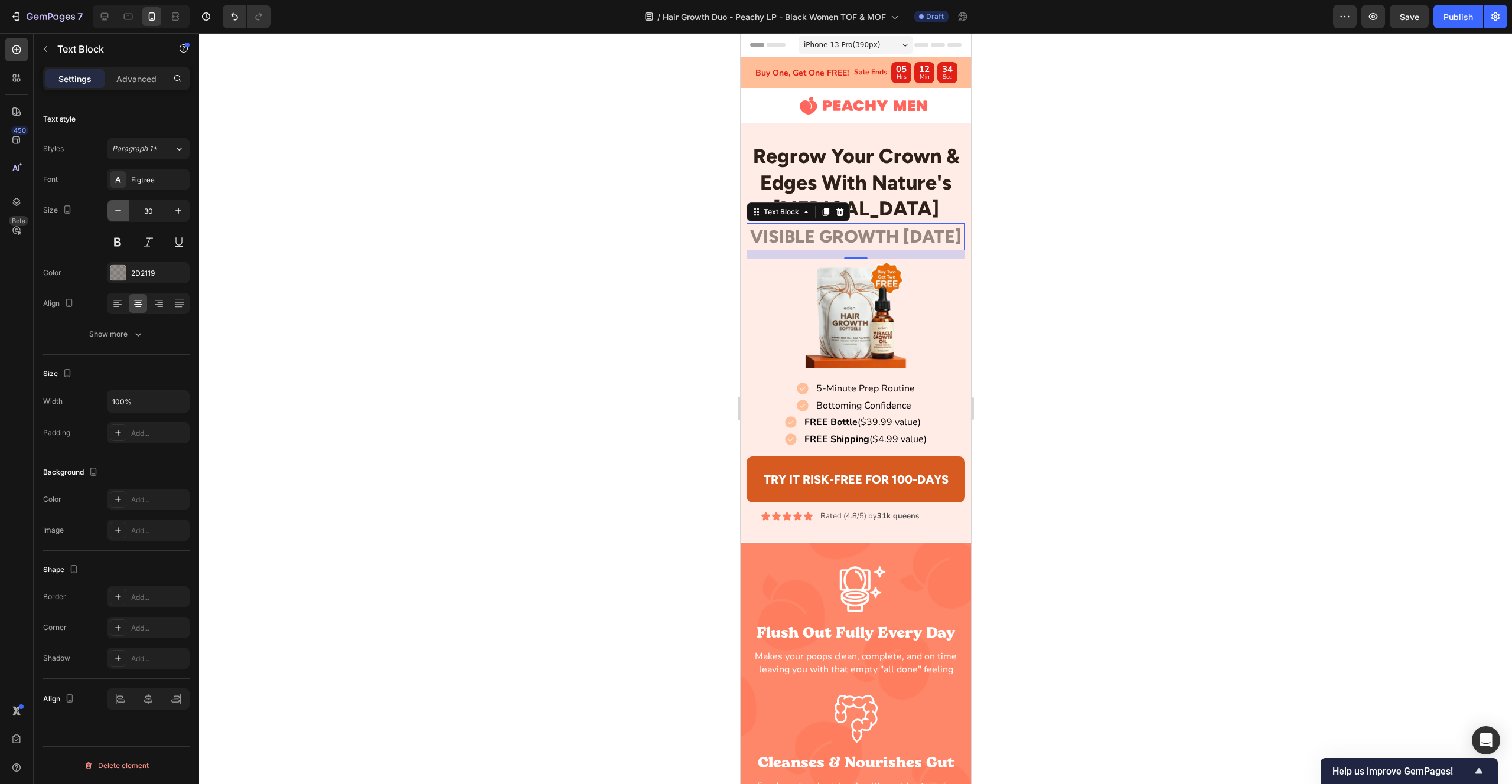
click at [121, 219] on button "button" at bounding box center [118, 211] width 22 height 22
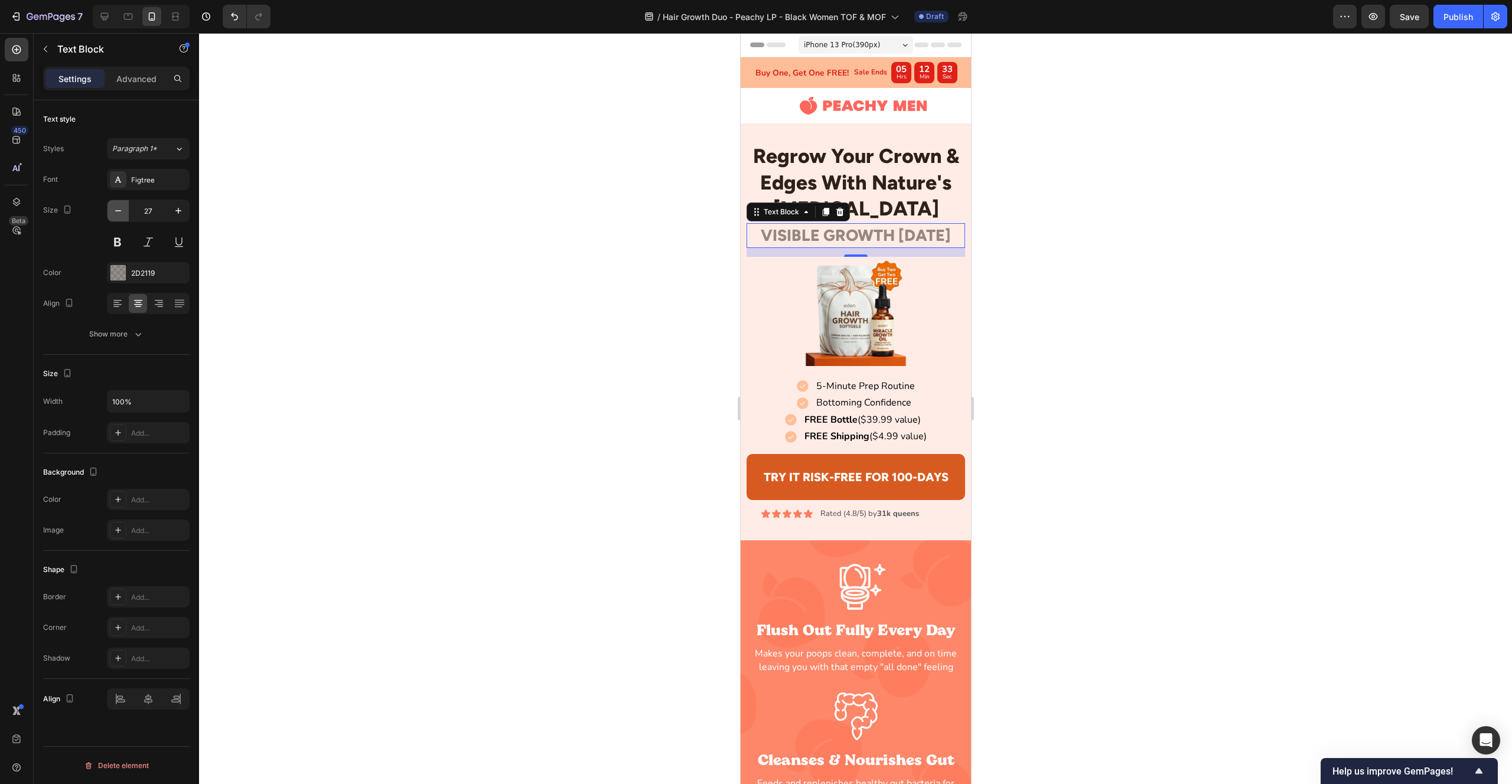
click at [121, 219] on button "button" at bounding box center [118, 211] width 22 height 22
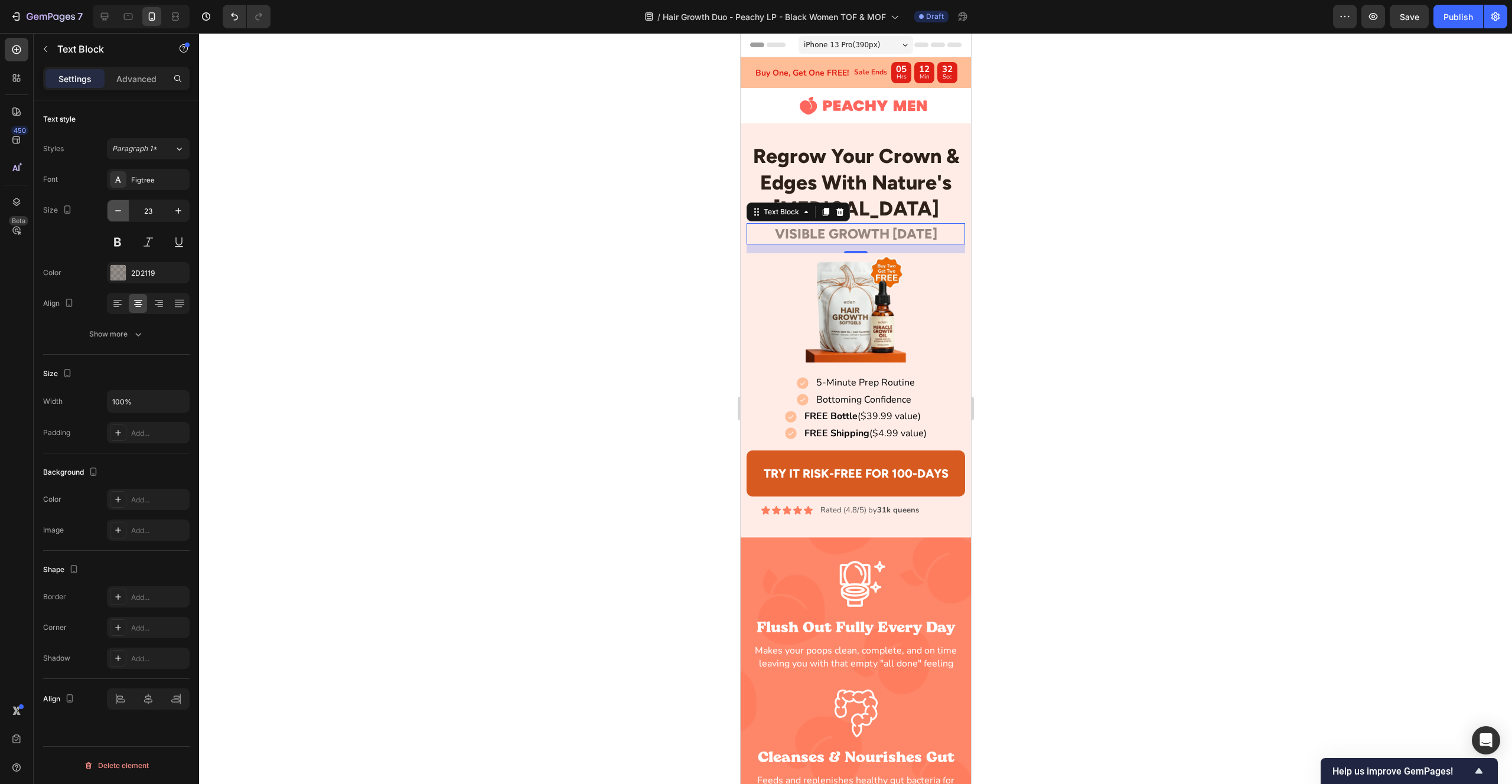
click at [121, 219] on button "button" at bounding box center [118, 211] width 22 height 22
type input "19"
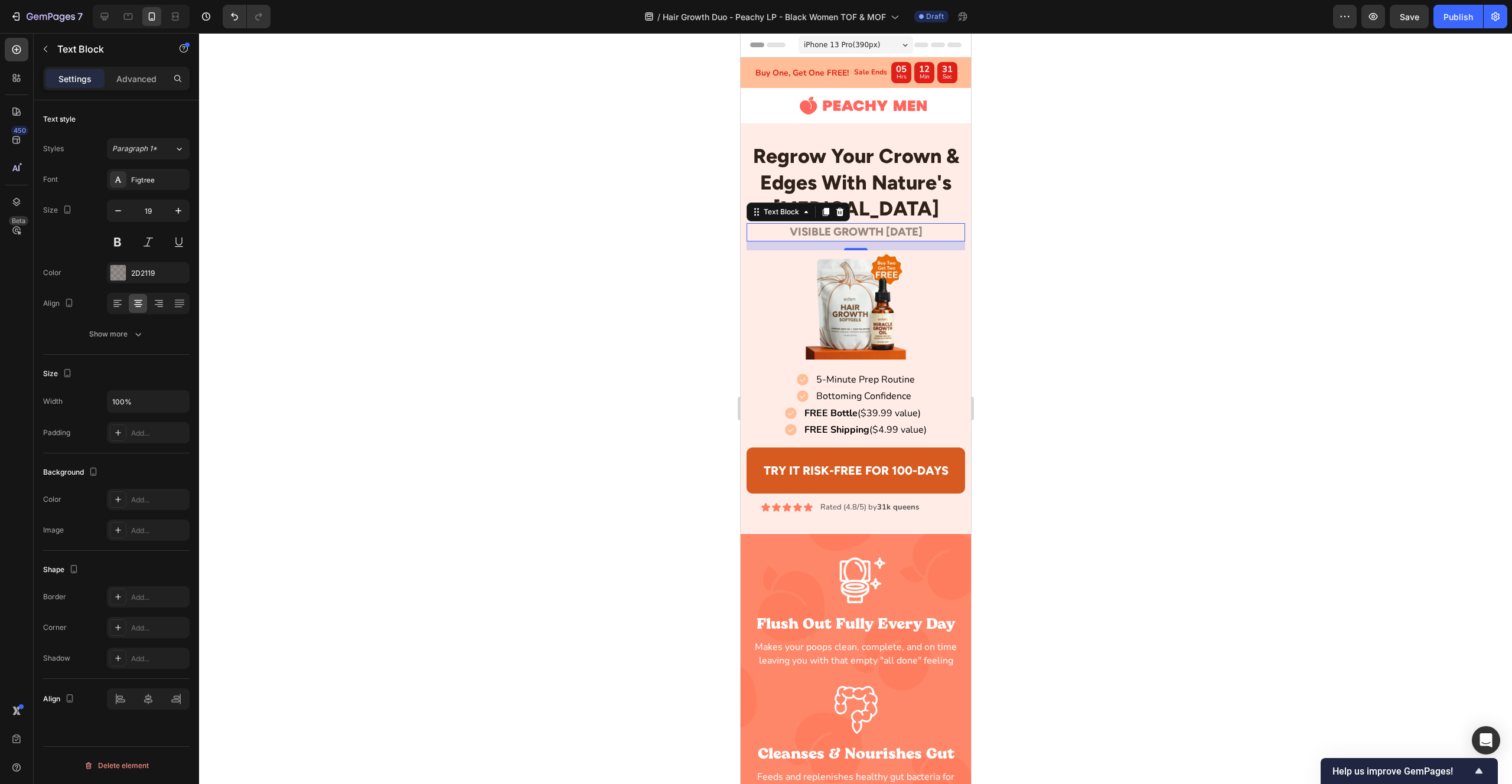
click at [525, 196] on div at bounding box center [856, 409] width 1313 height 751
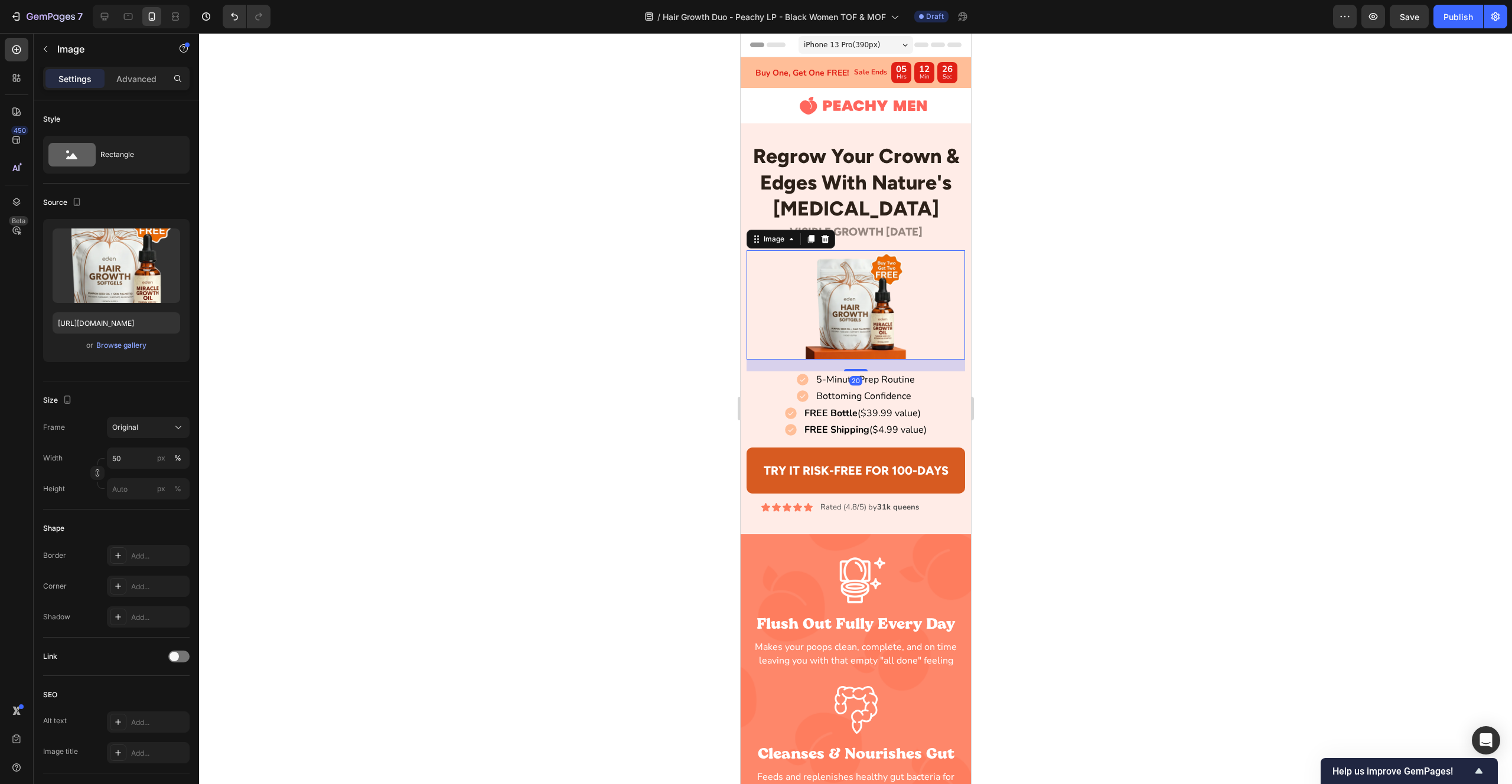
click at [878, 319] on img at bounding box center [855, 305] width 109 height 109
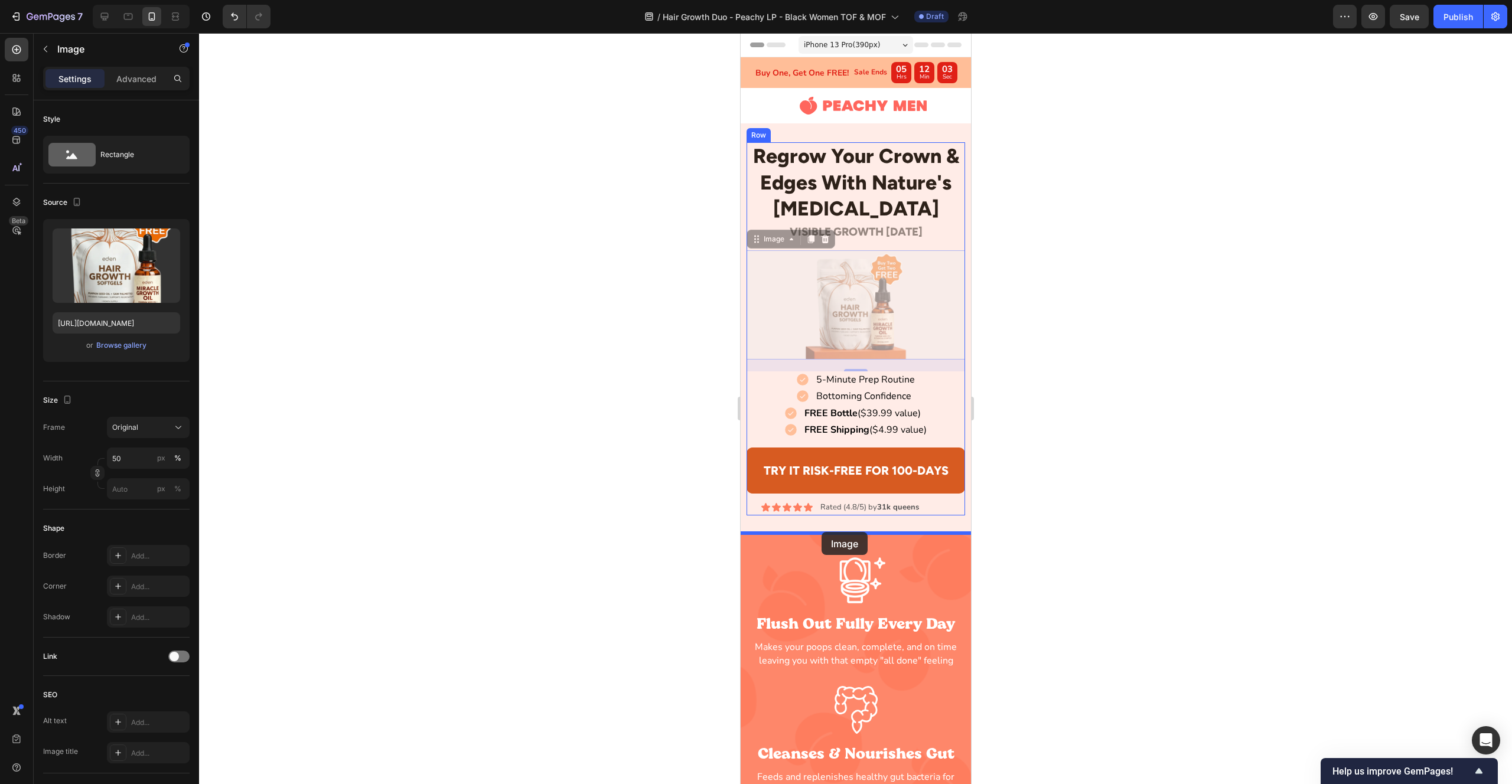
drag, startPoint x: 766, startPoint y: 294, endPoint x: 820, endPoint y: 532, distance: 244.0
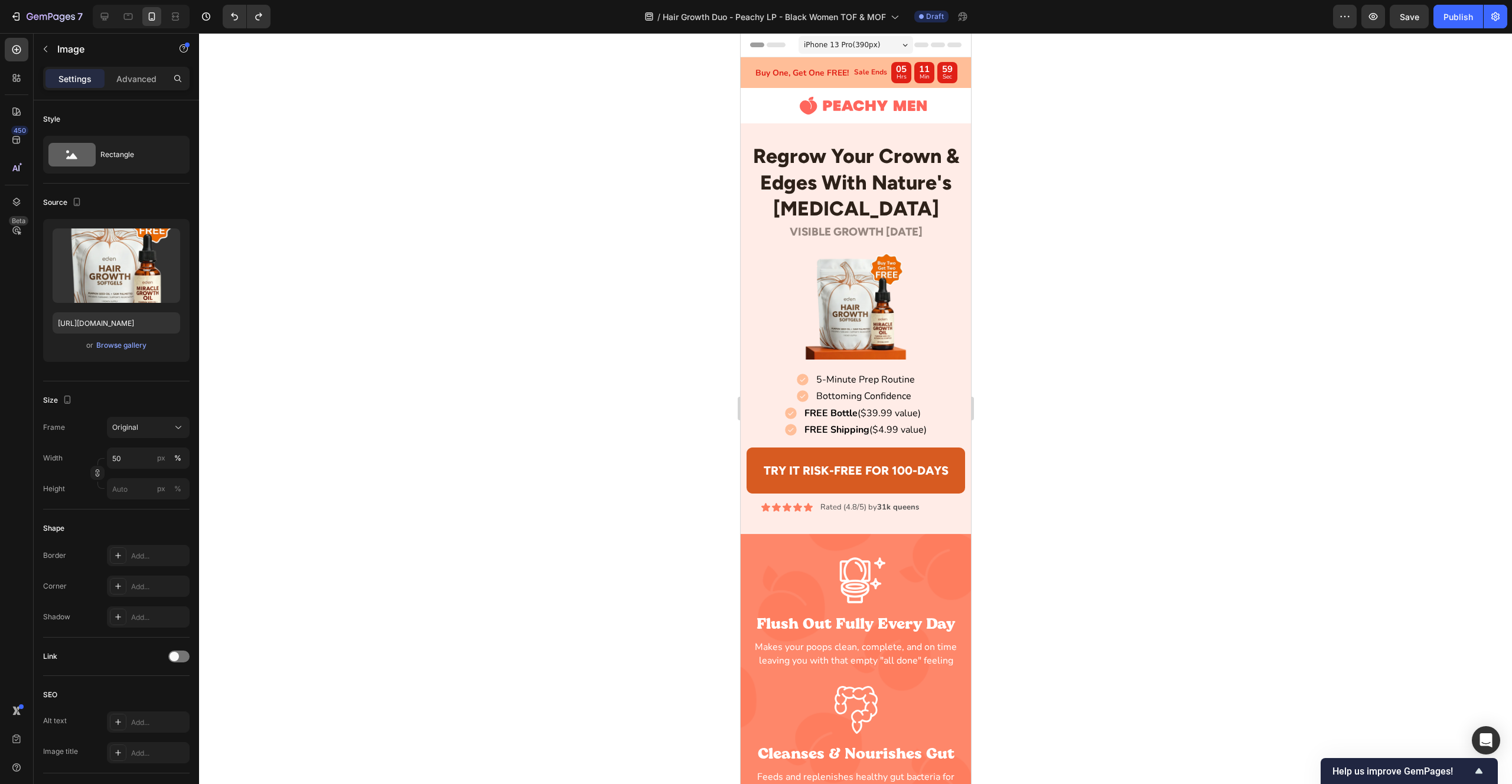
click at [839, 322] on img at bounding box center [855, 305] width 109 height 109
drag, startPoint x: 885, startPoint y: 262, endPoint x: 878, endPoint y: 272, distance: 12.2
click at [885, 262] on img at bounding box center [855, 305] width 109 height 109
drag, startPoint x: 820, startPoint y: 160, endPoint x: 763, endPoint y: 135, distance: 62.2
click at [819, 160] on p "Regrow Your Crown & Edges With Nature's [MEDICAL_DATA]" at bounding box center [855, 182] width 217 height 78
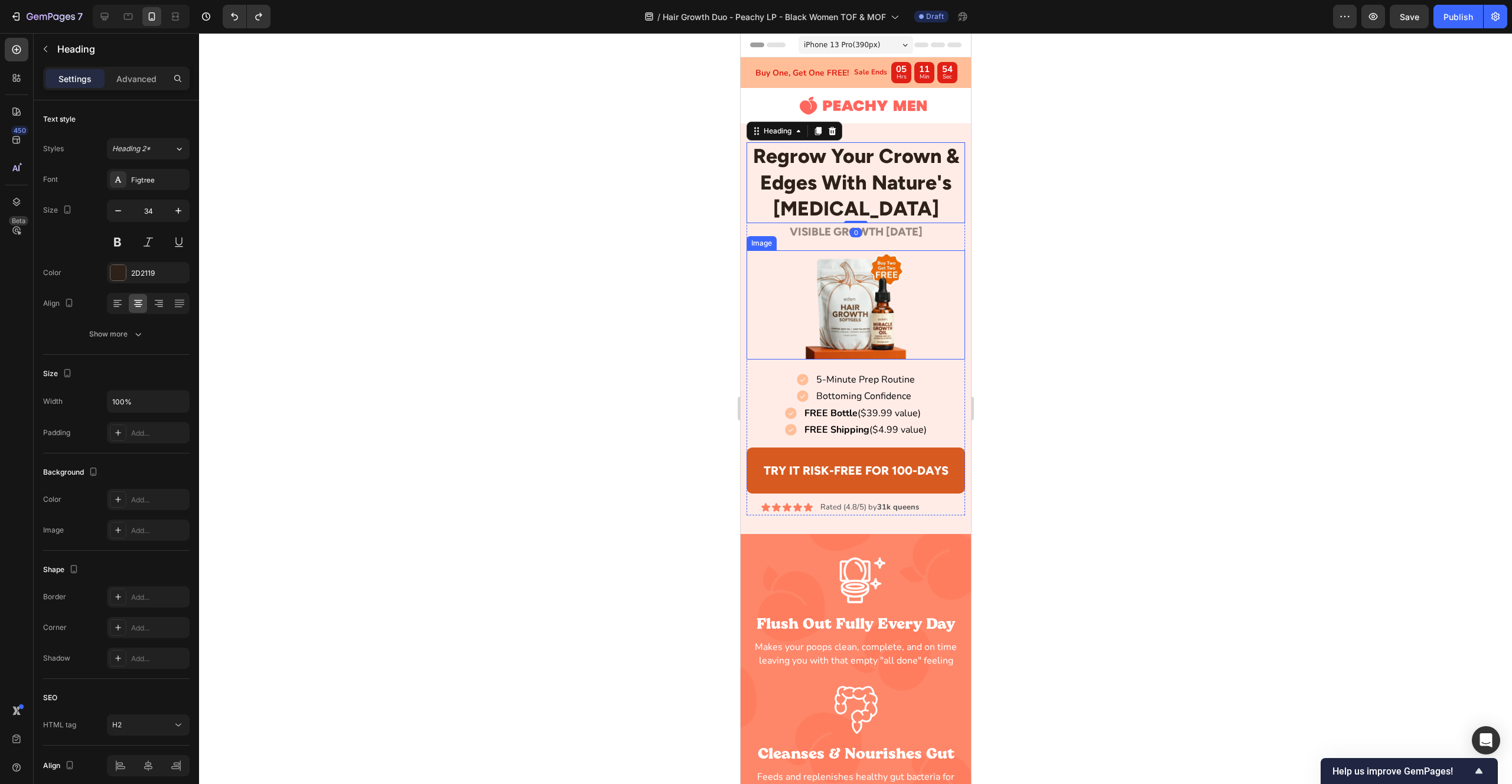
click at [840, 291] on img at bounding box center [855, 305] width 109 height 109
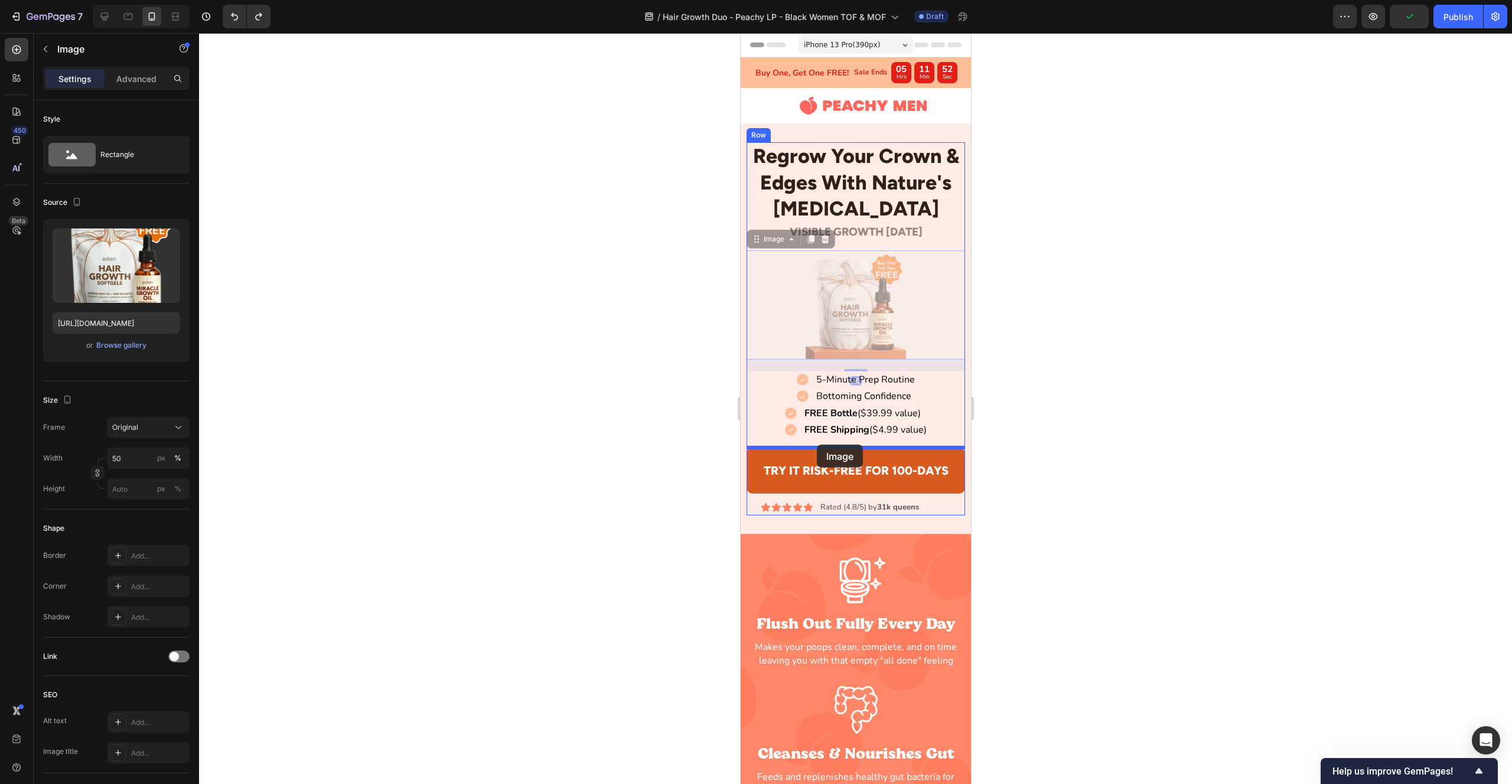
drag, startPoint x: 756, startPoint y: 238, endPoint x: 816, endPoint y: 445, distance: 215.5
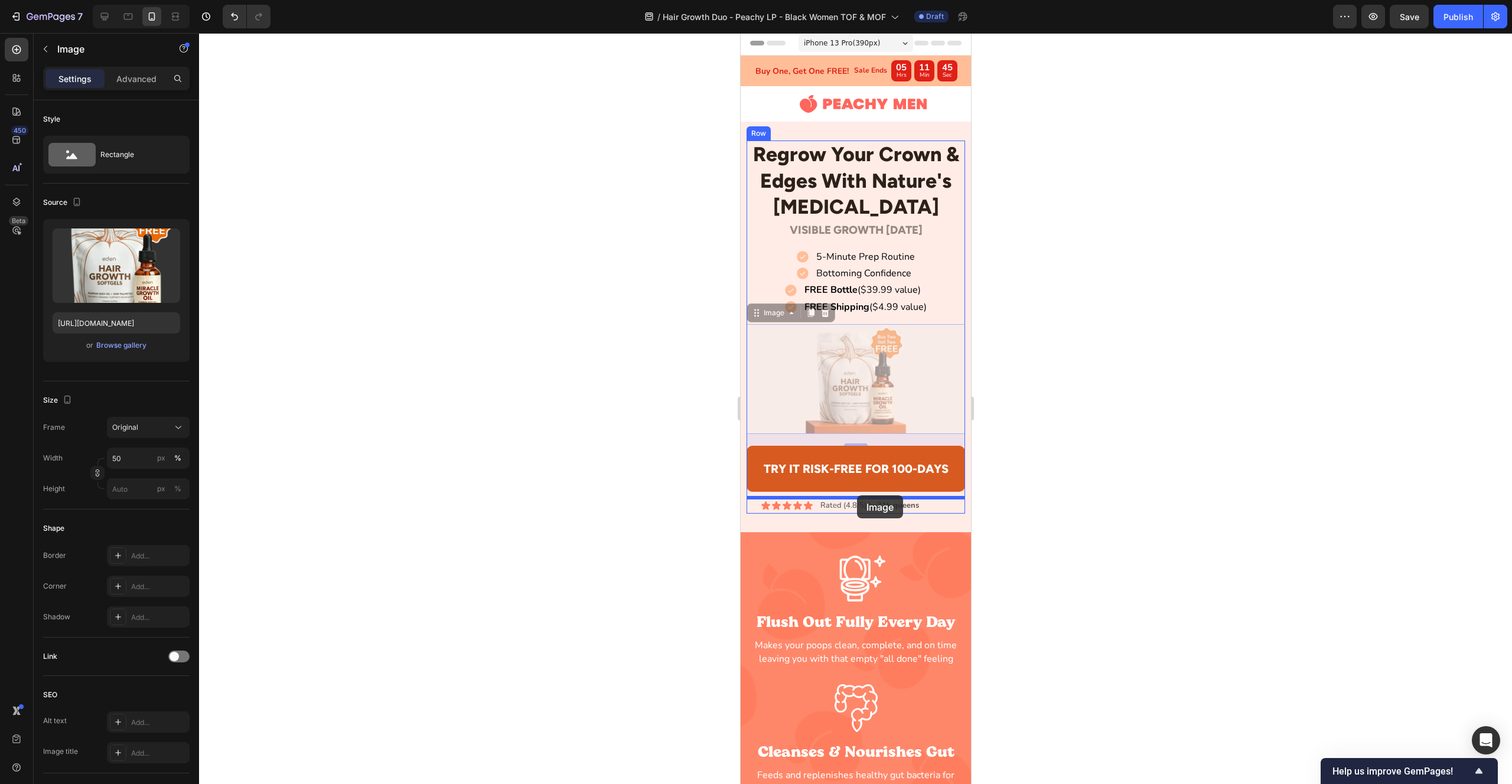
drag, startPoint x: 773, startPoint y: 383, endPoint x: 856, endPoint y: 496, distance: 140.2
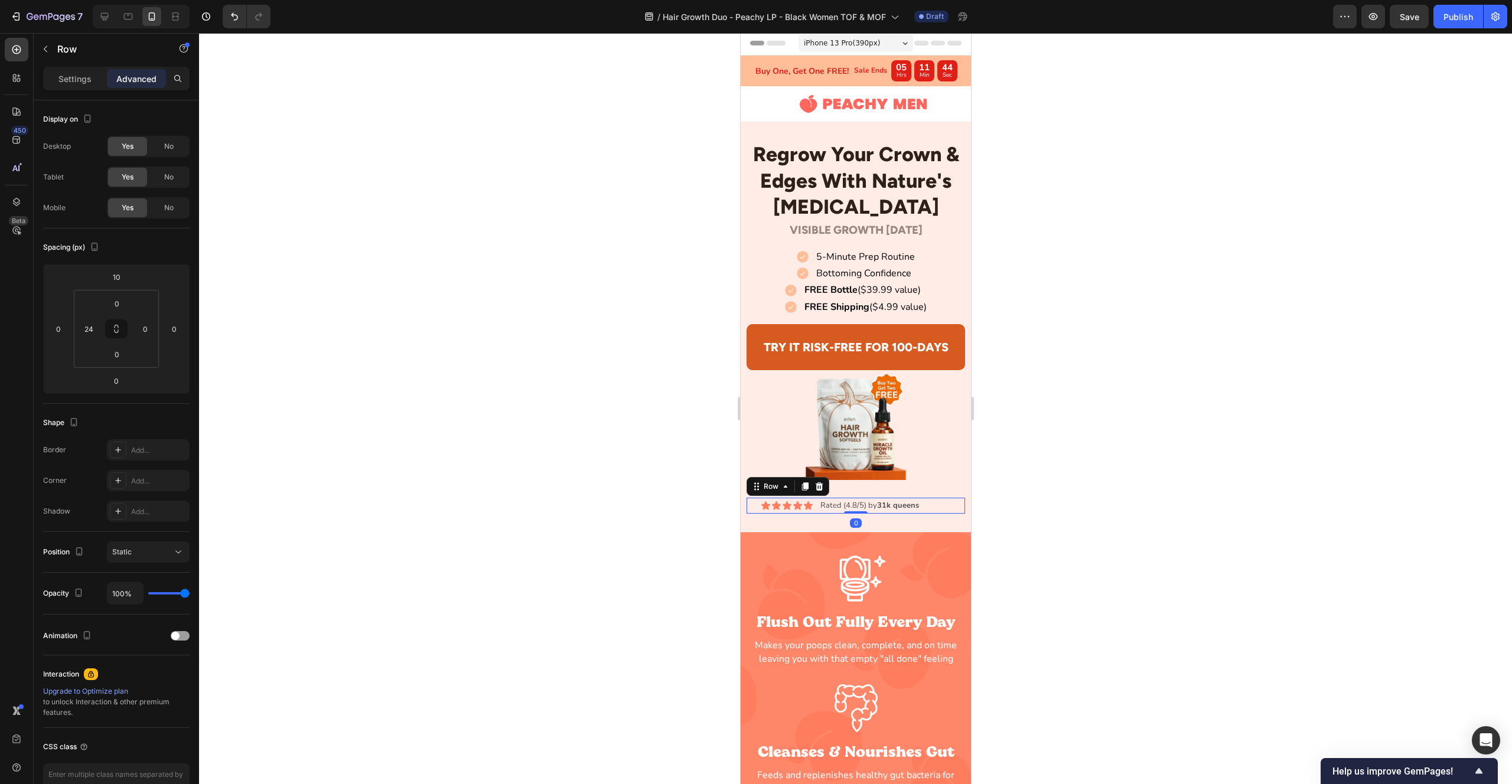
click at [756, 506] on div "Icon Icon Icon Icon Icon Icon List Rated (4.8/5) by 31k queens Text Block Row 0" at bounding box center [856, 506] width 219 height 16
drag, startPoint x: 753, startPoint y: 489, endPoint x: 782, endPoint y: 378, distance: 114.7
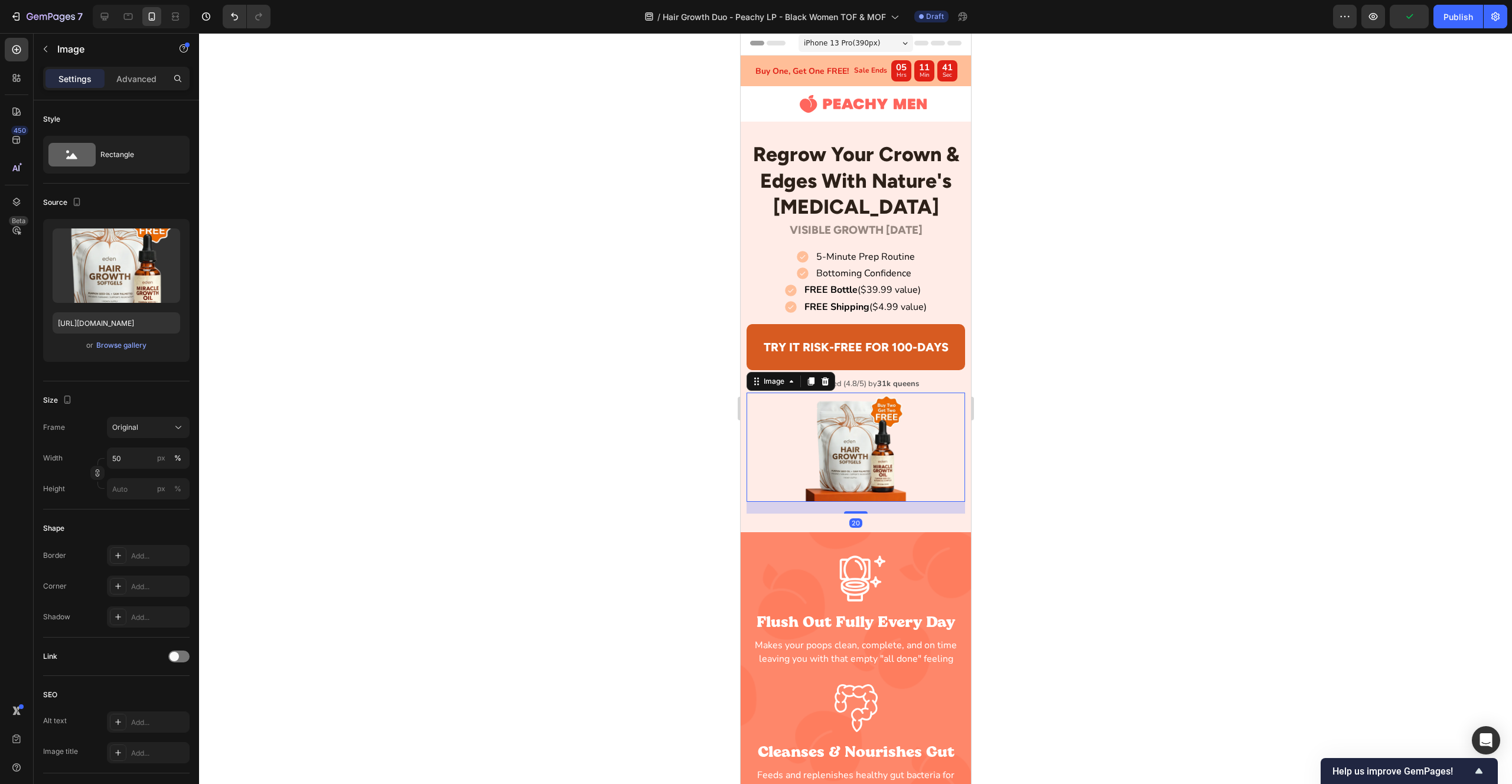
click at [827, 465] on img at bounding box center [855, 447] width 109 height 109
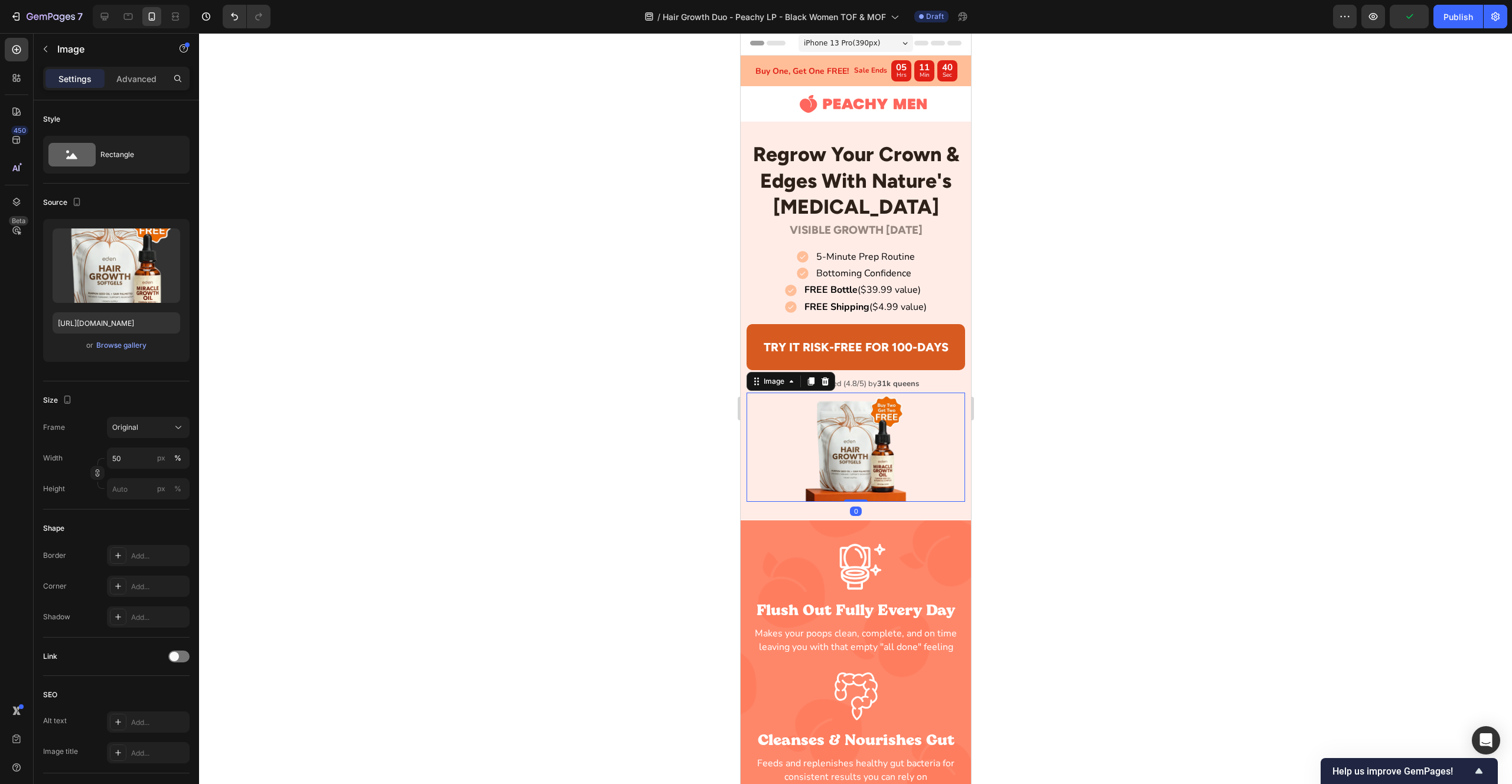
drag, startPoint x: 852, startPoint y: 511, endPoint x: 789, endPoint y: 507, distance: 63.1
click at [851, 489] on div "Image 0" at bounding box center [856, 447] width 219 height 109
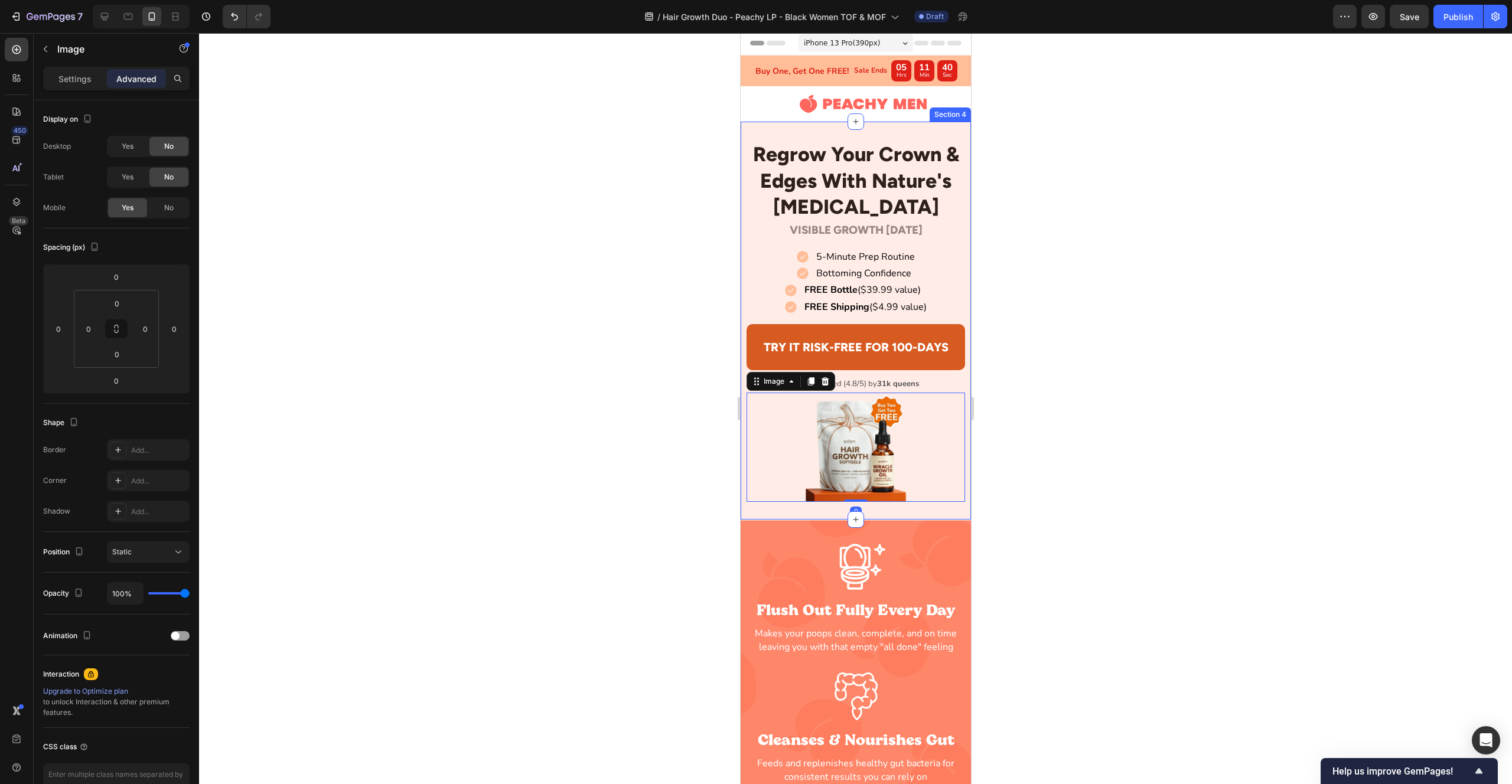
click at [786, 508] on div "Regrow Your Crown & Edges With Nature's [MEDICAL_DATA] Heading Row VISIBLE GROW…" at bounding box center [855, 320] width 230 height 397
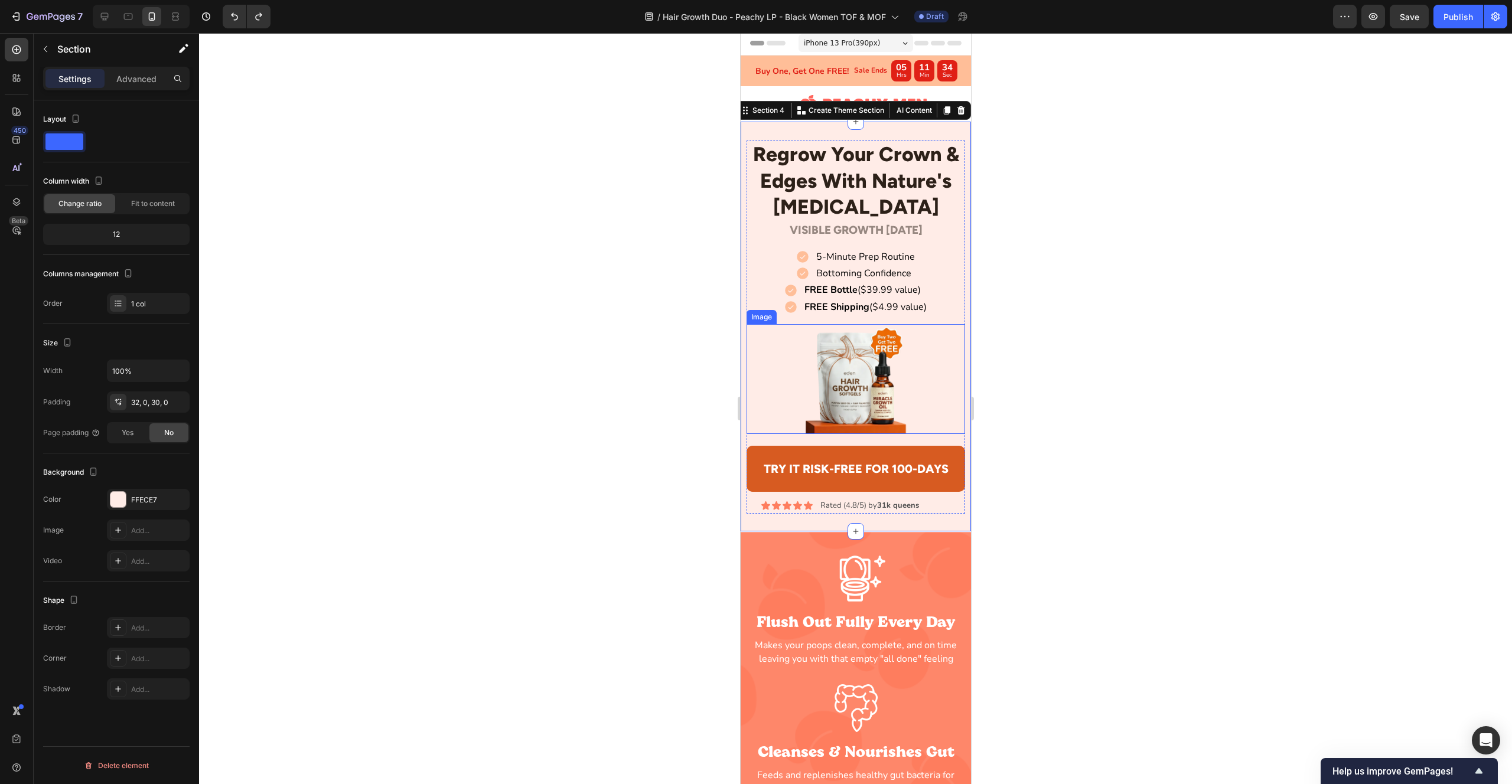
click at [838, 401] on img at bounding box center [855, 379] width 109 height 109
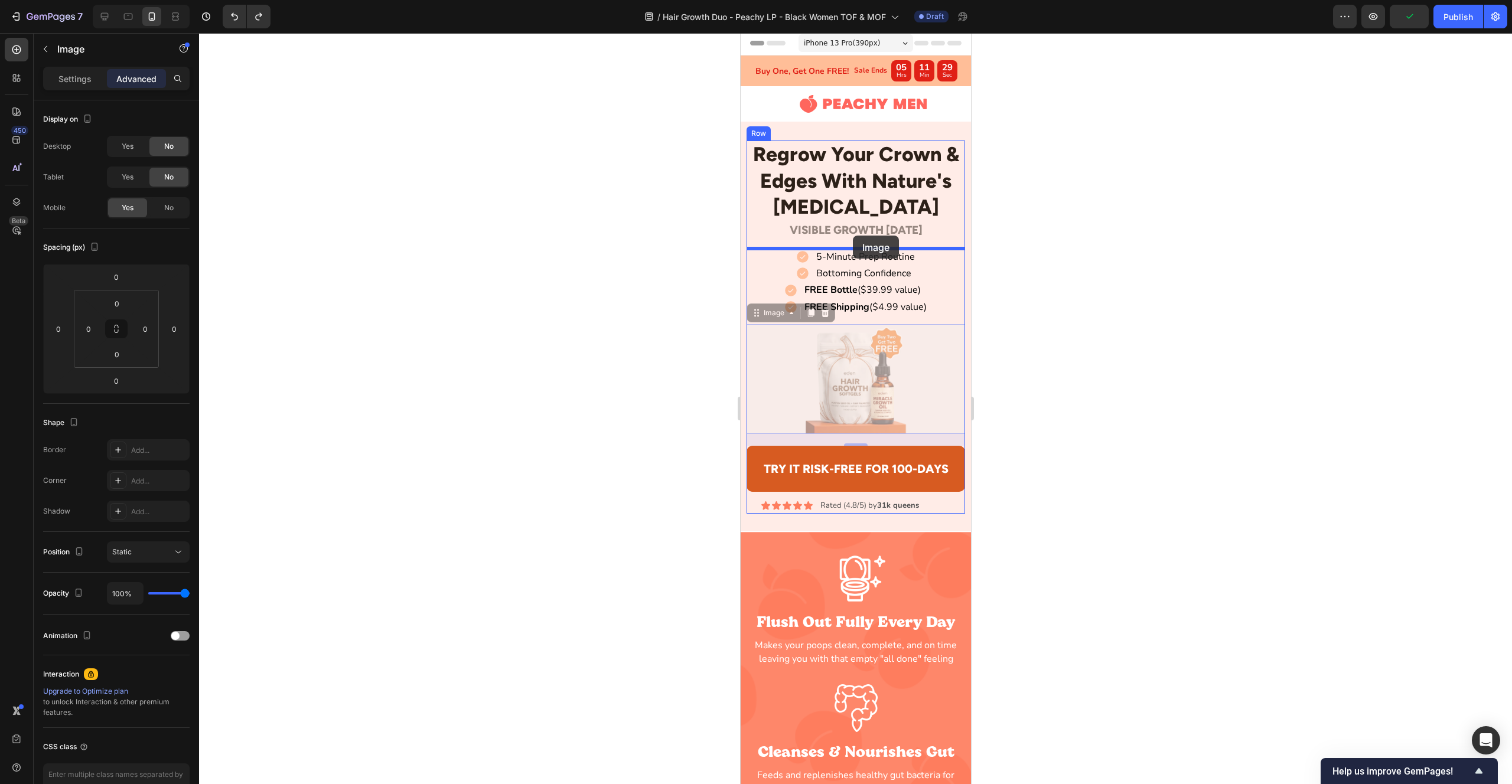
drag, startPoint x: 771, startPoint y: 298, endPoint x: 852, endPoint y: 235, distance: 102.6
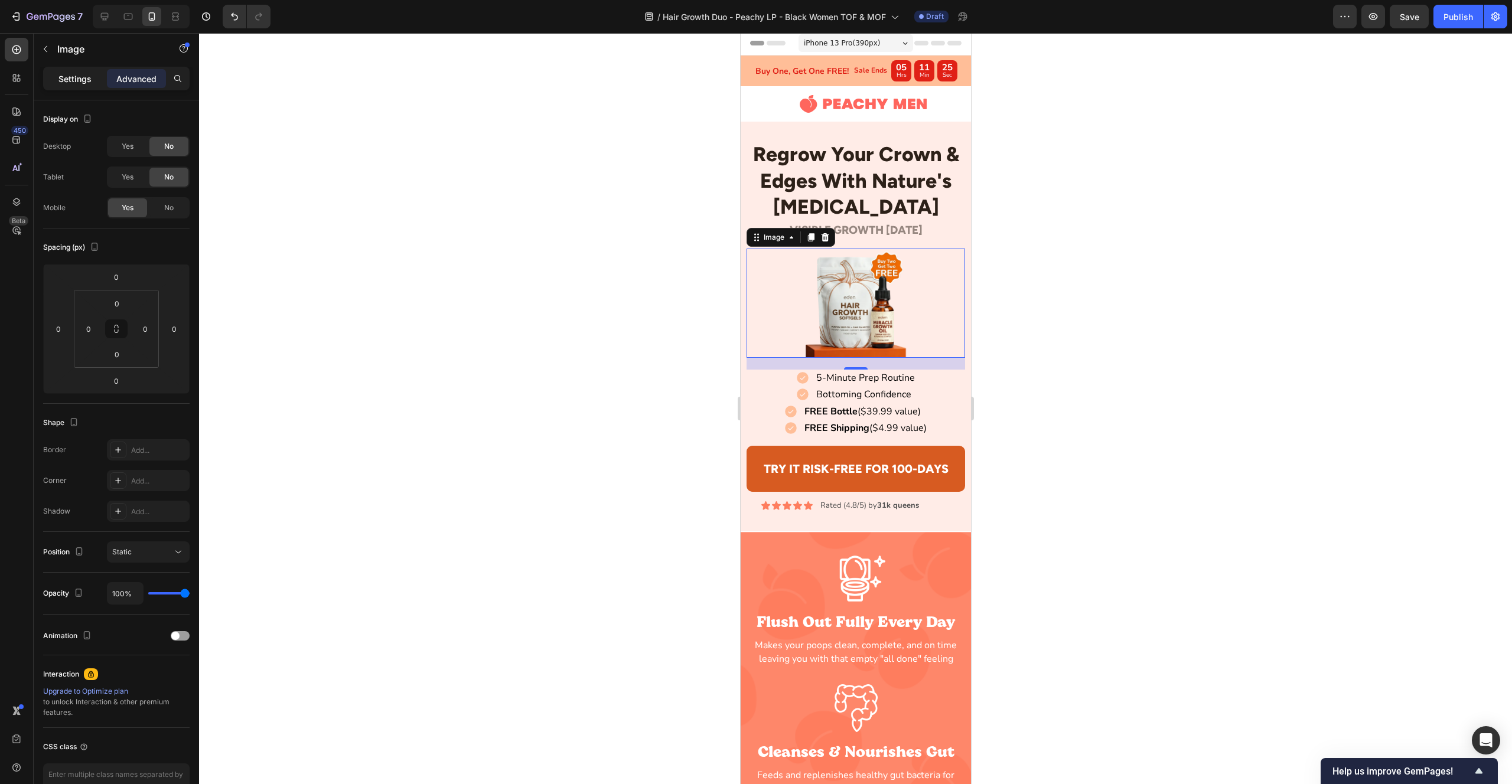
click at [73, 73] on p "Settings" at bounding box center [75, 78] width 33 height 12
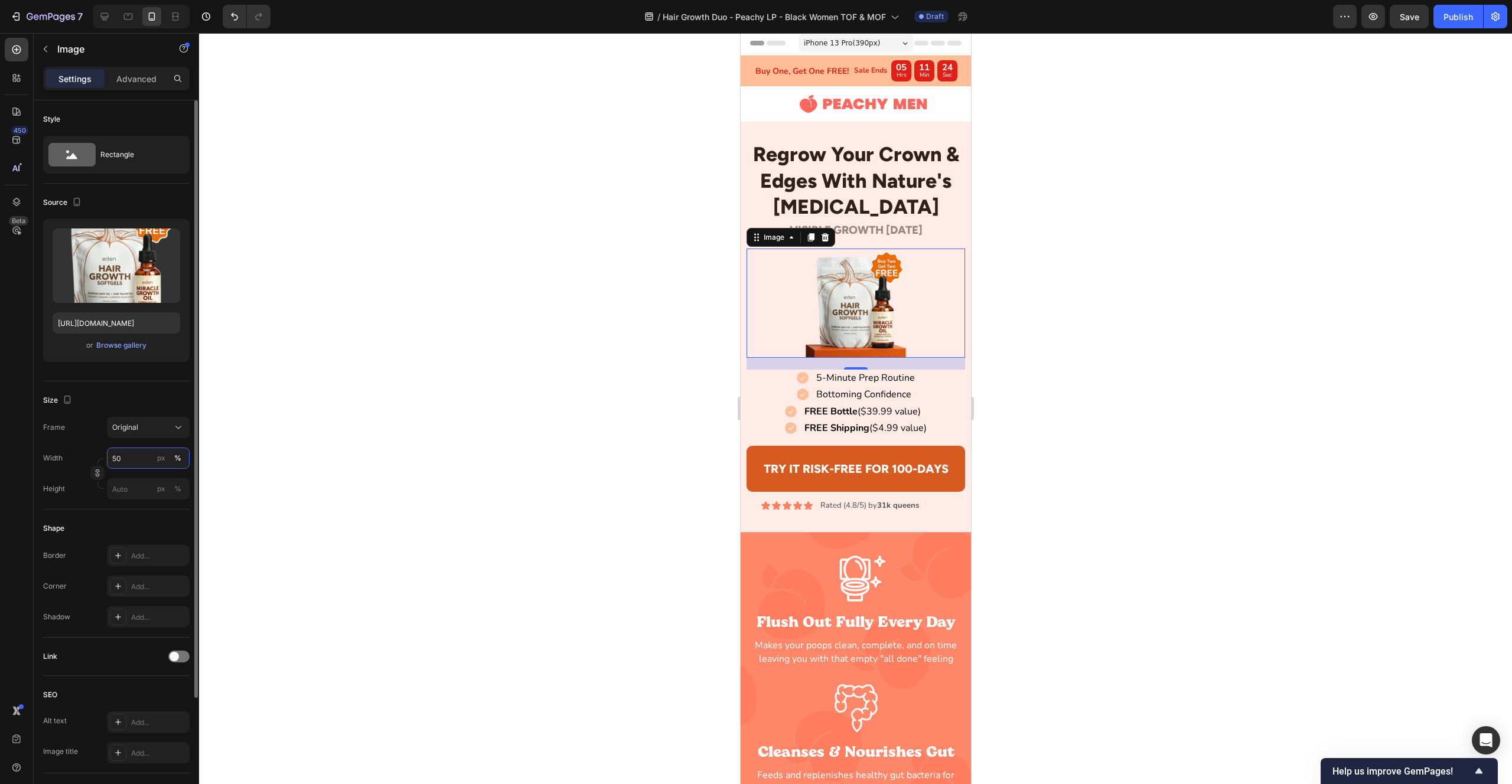
click at [126, 461] on input "50" at bounding box center [148, 458] width 83 height 22
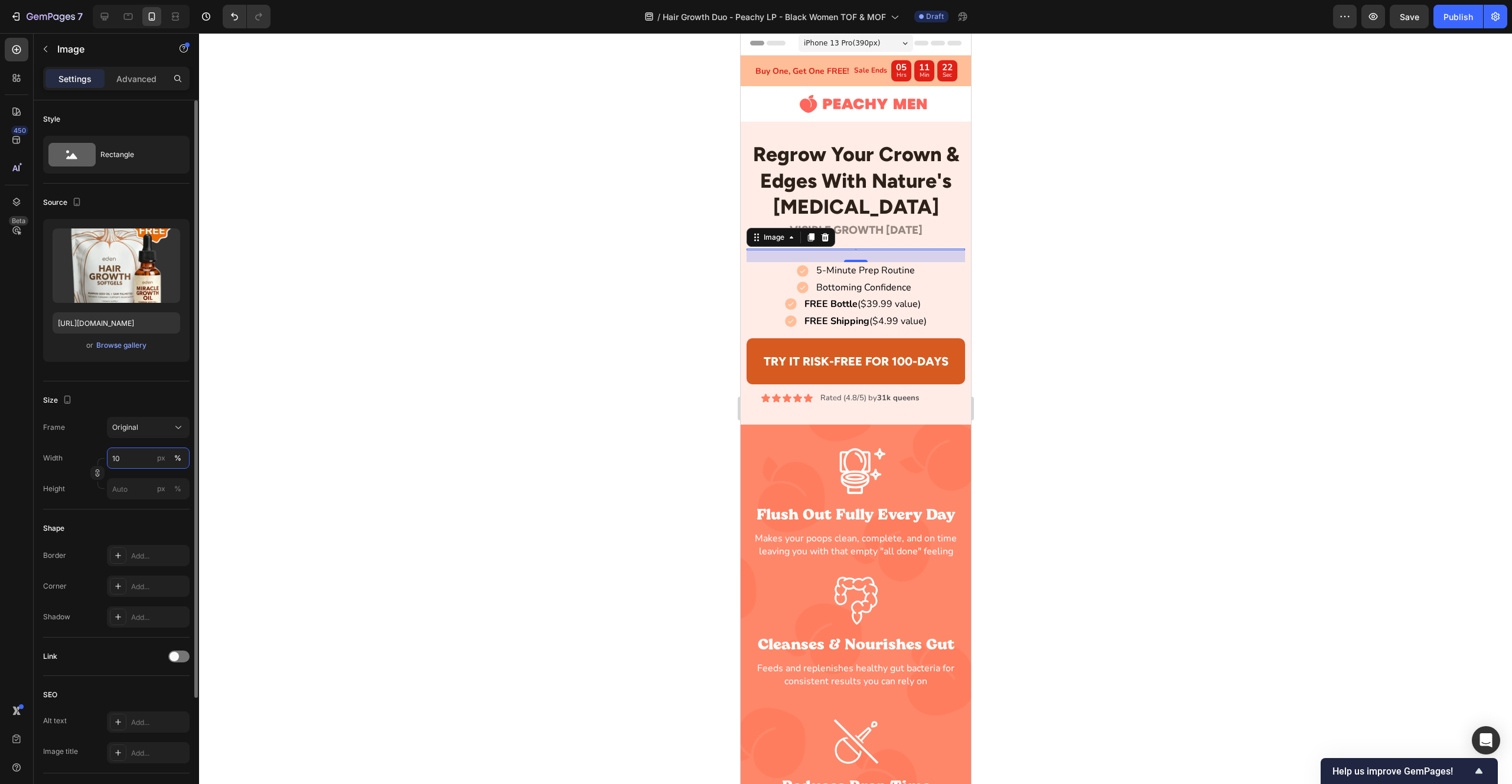
type input "100"
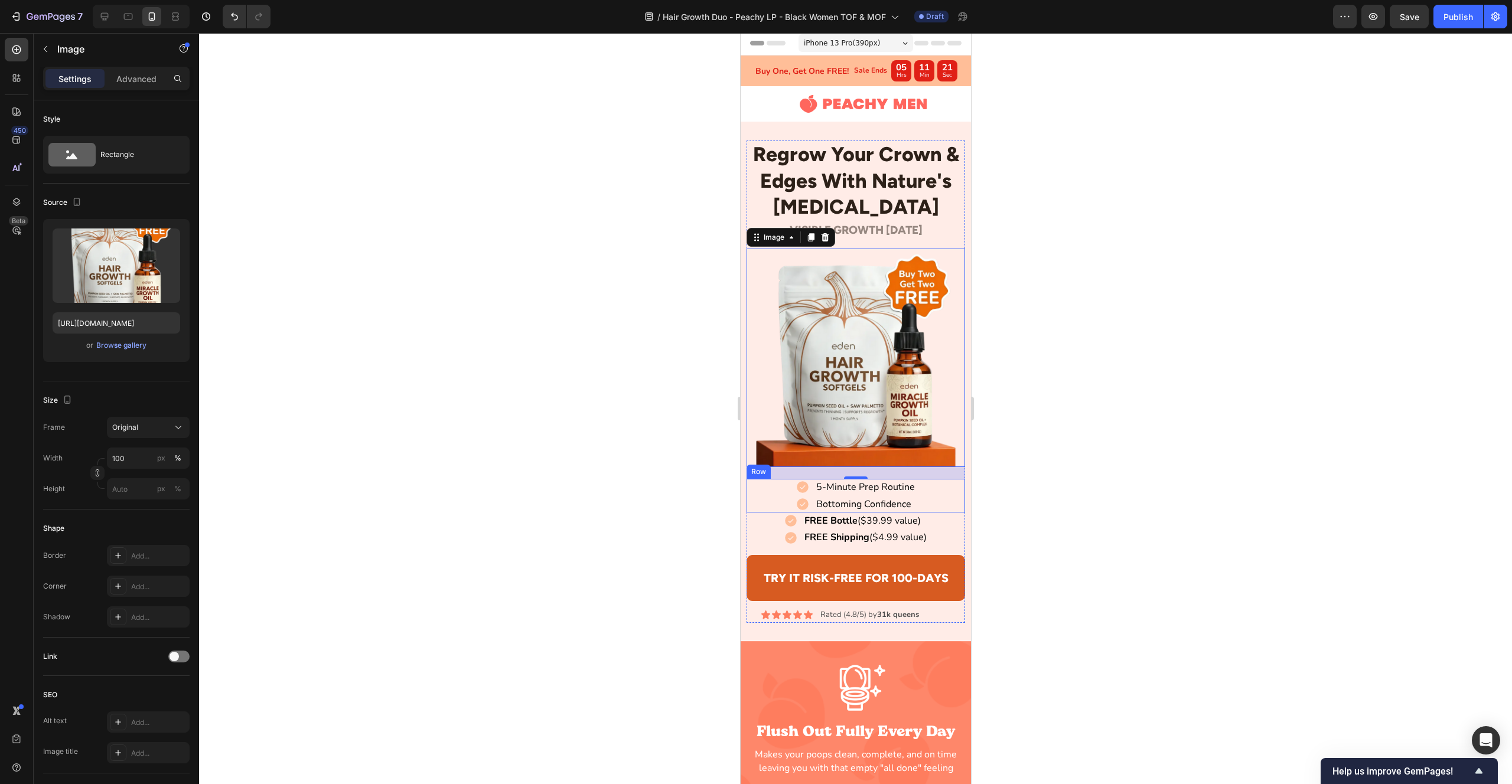
click at [755, 480] on div "5-Minute Prep Routine Item List Bottoming Confidence Item List Row" at bounding box center [856, 496] width 219 height 34
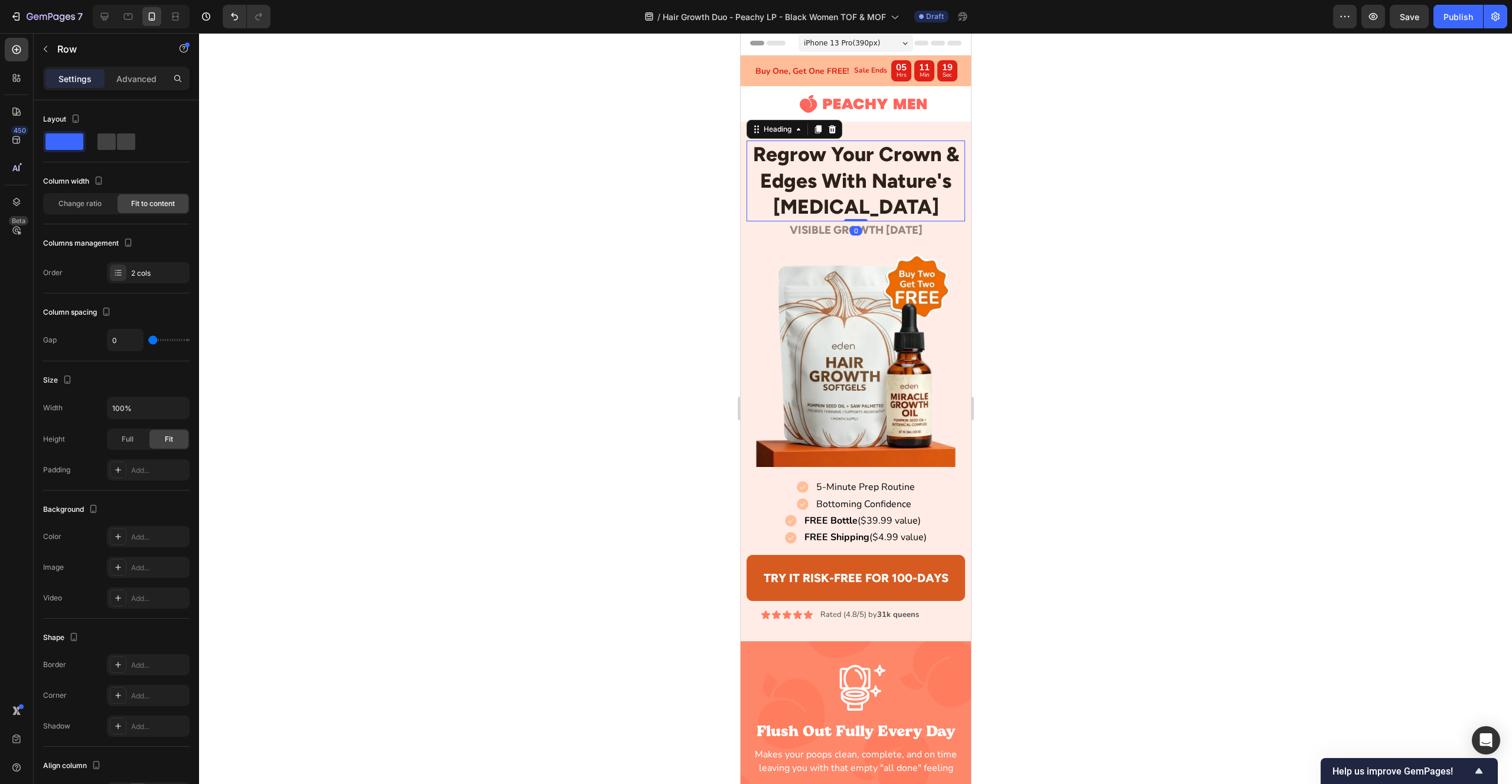
click at [951, 193] on p "Regrow Your Crown & Edges With Nature's [MEDICAL_DATA]" at bounding box center [855, 181] width 217 height 78
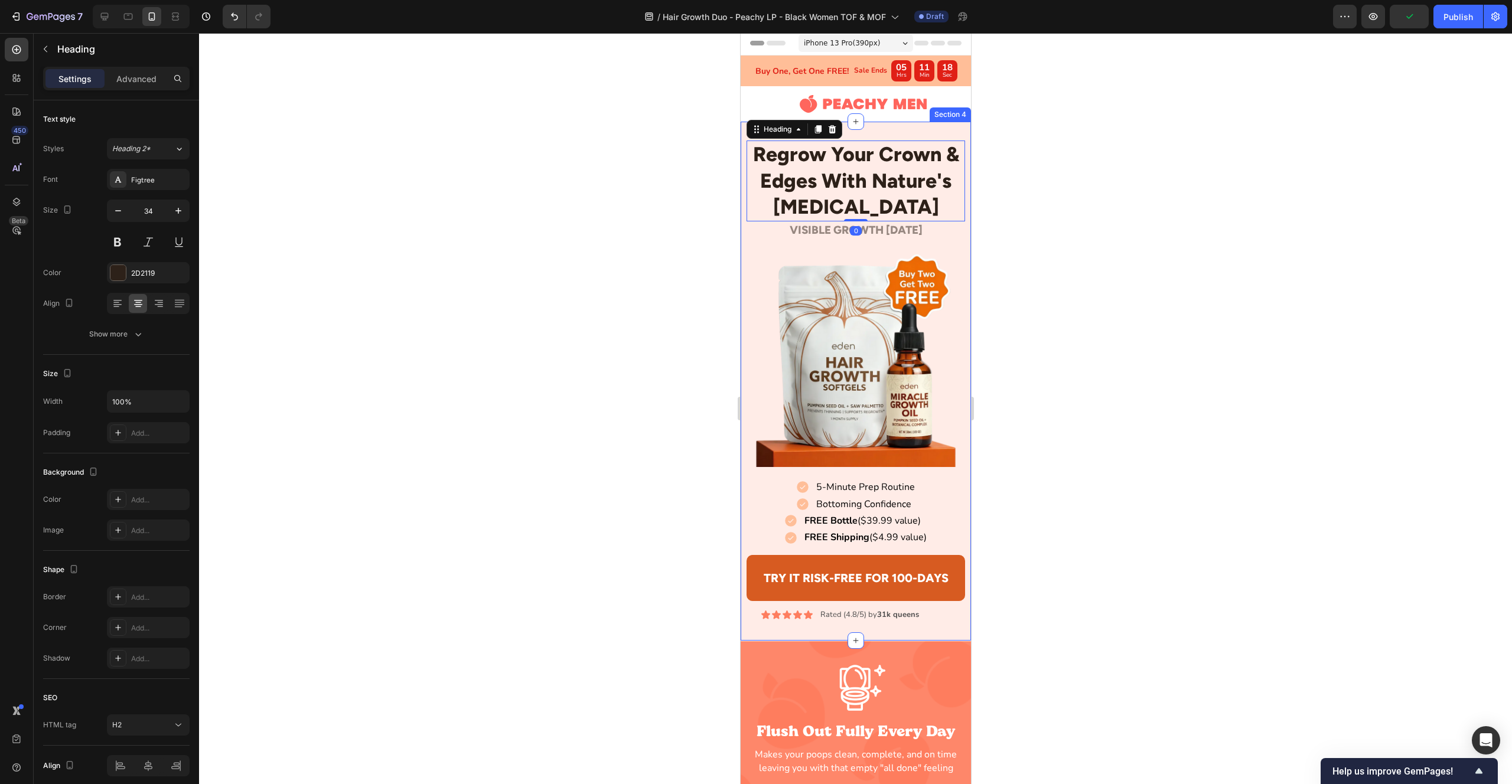
click at [967, 161] on div "Regrow Your Crown & Edges With Nature's [MEDICAL_DATA] Heading 0 Row VISIBLE GR…" at bounding box center [855, 381] width 230 height 483
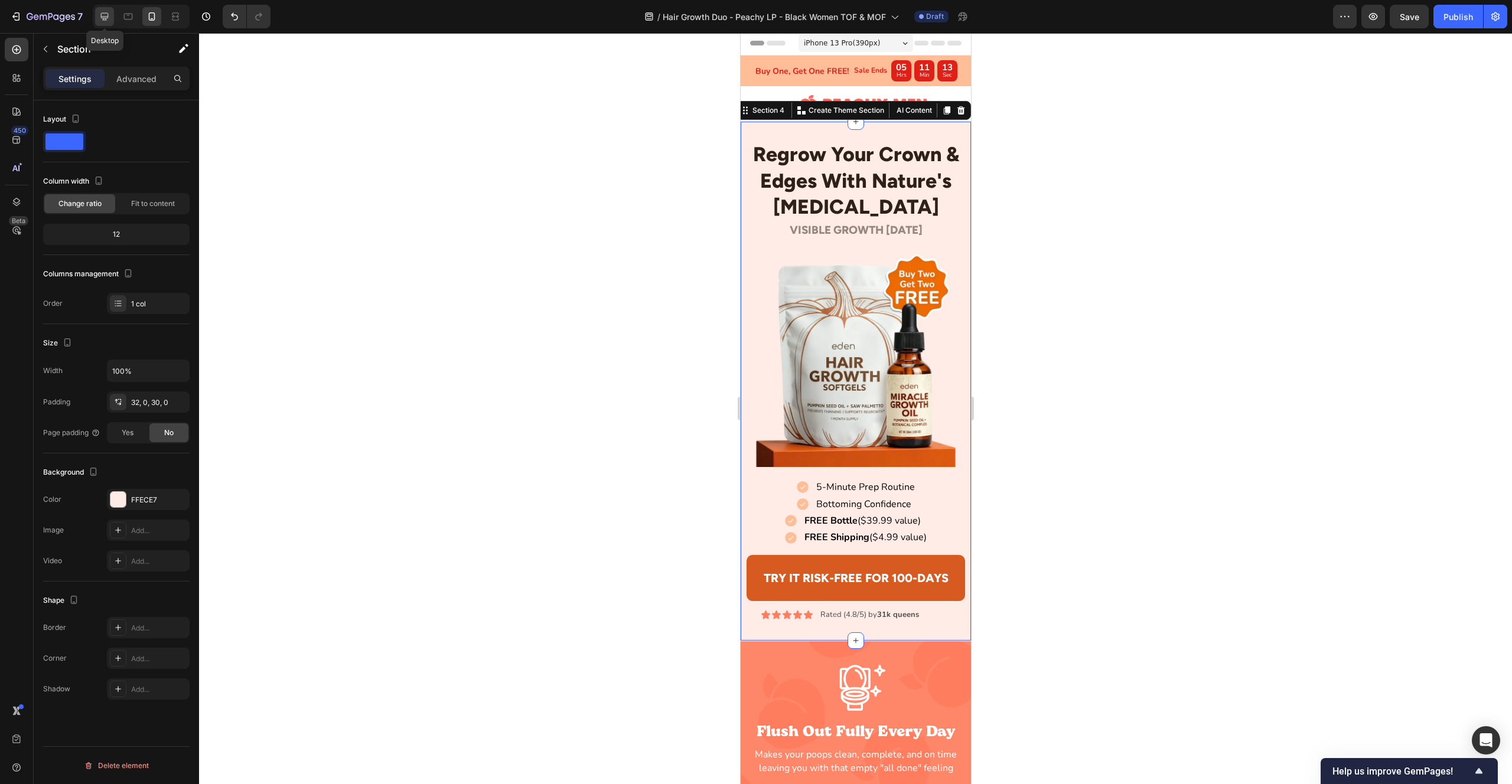
click at [104, 18] on icon at bounding box center [104, 17] width 12 height 12
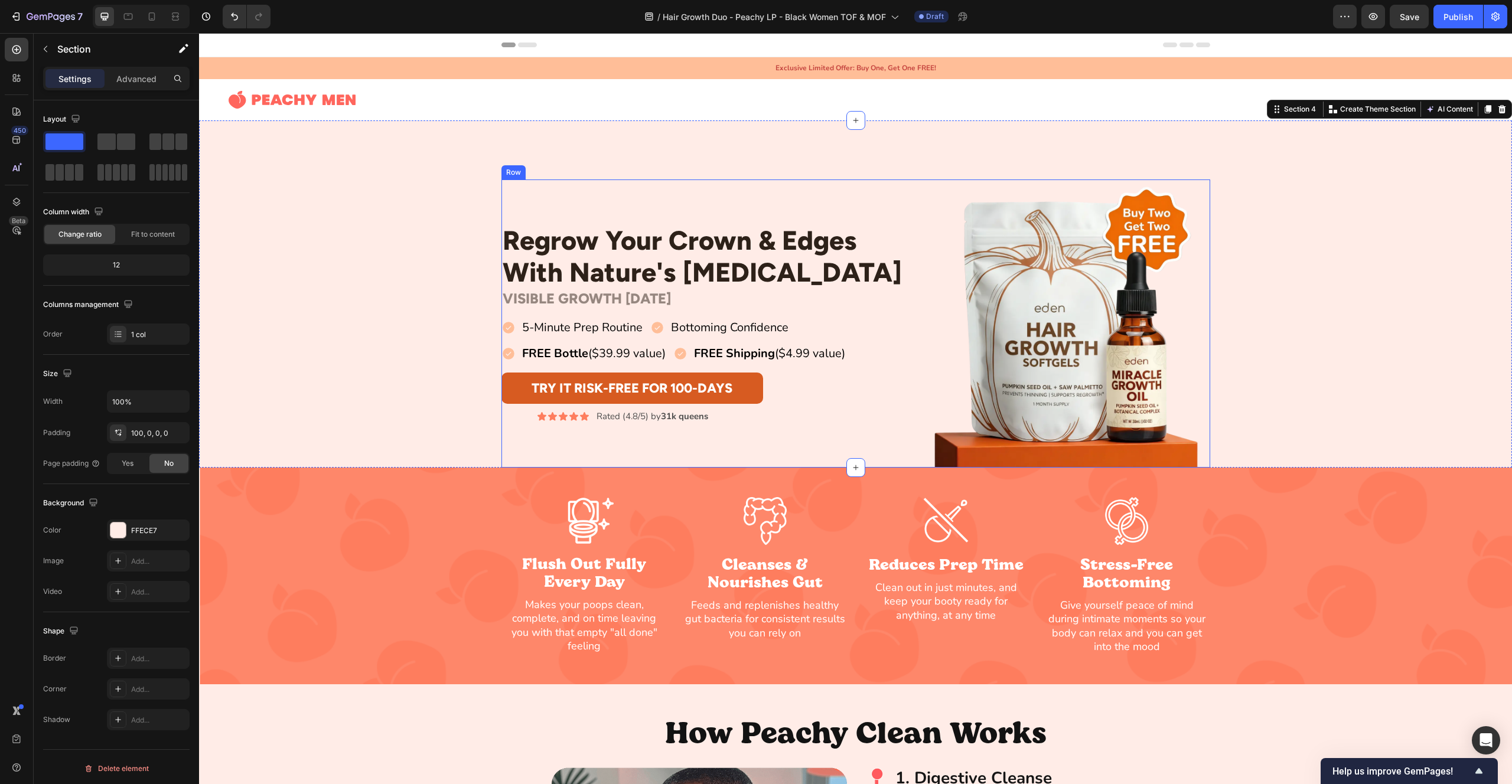
click at [911, 344] on div "Regrow Your Crown & Edges With Nature's [MEDICAL_DATA] Heading Row VISIBLE GROW…" at bounding box center [856, 324] width 709 height 288
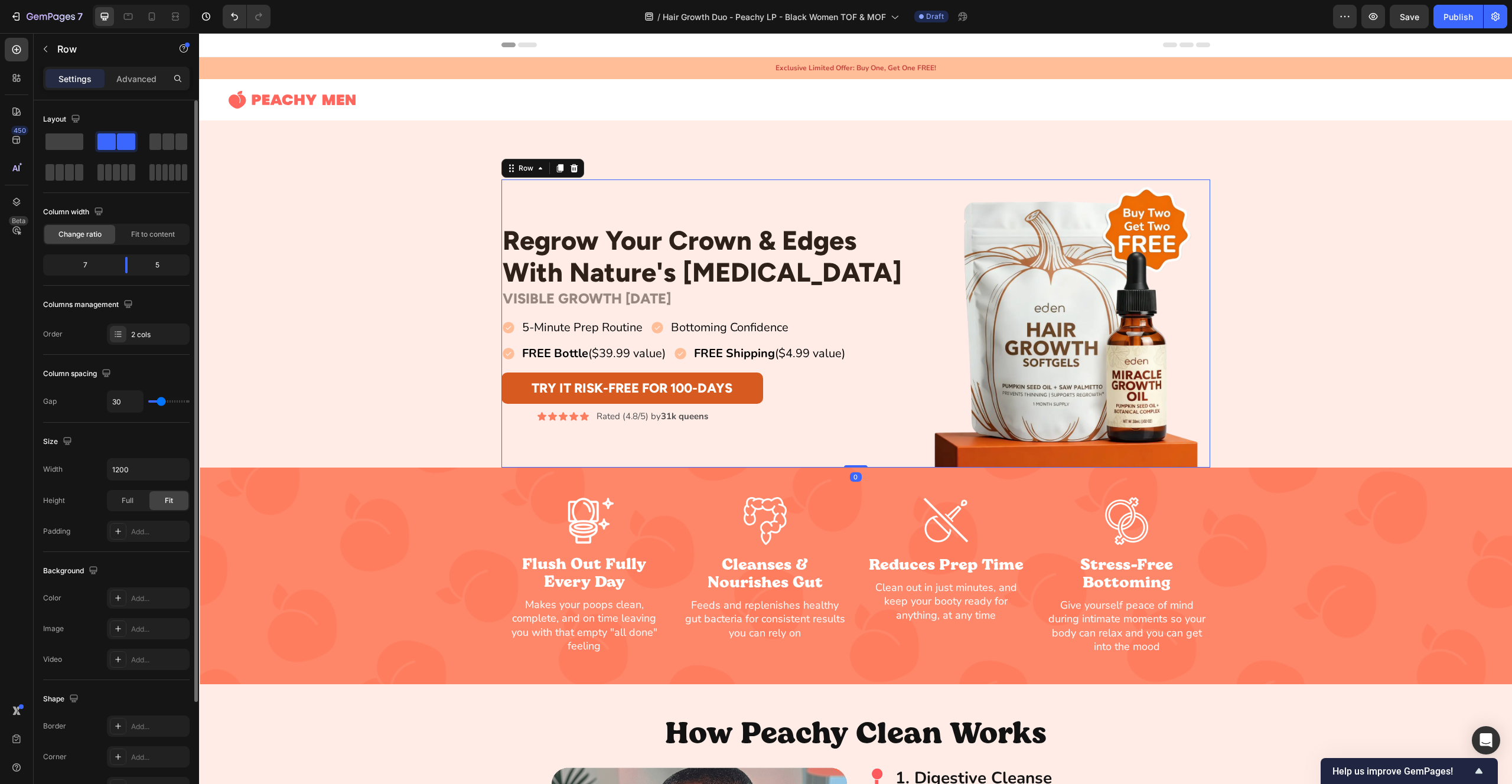
type input "28"
type input "26"
type input "19"
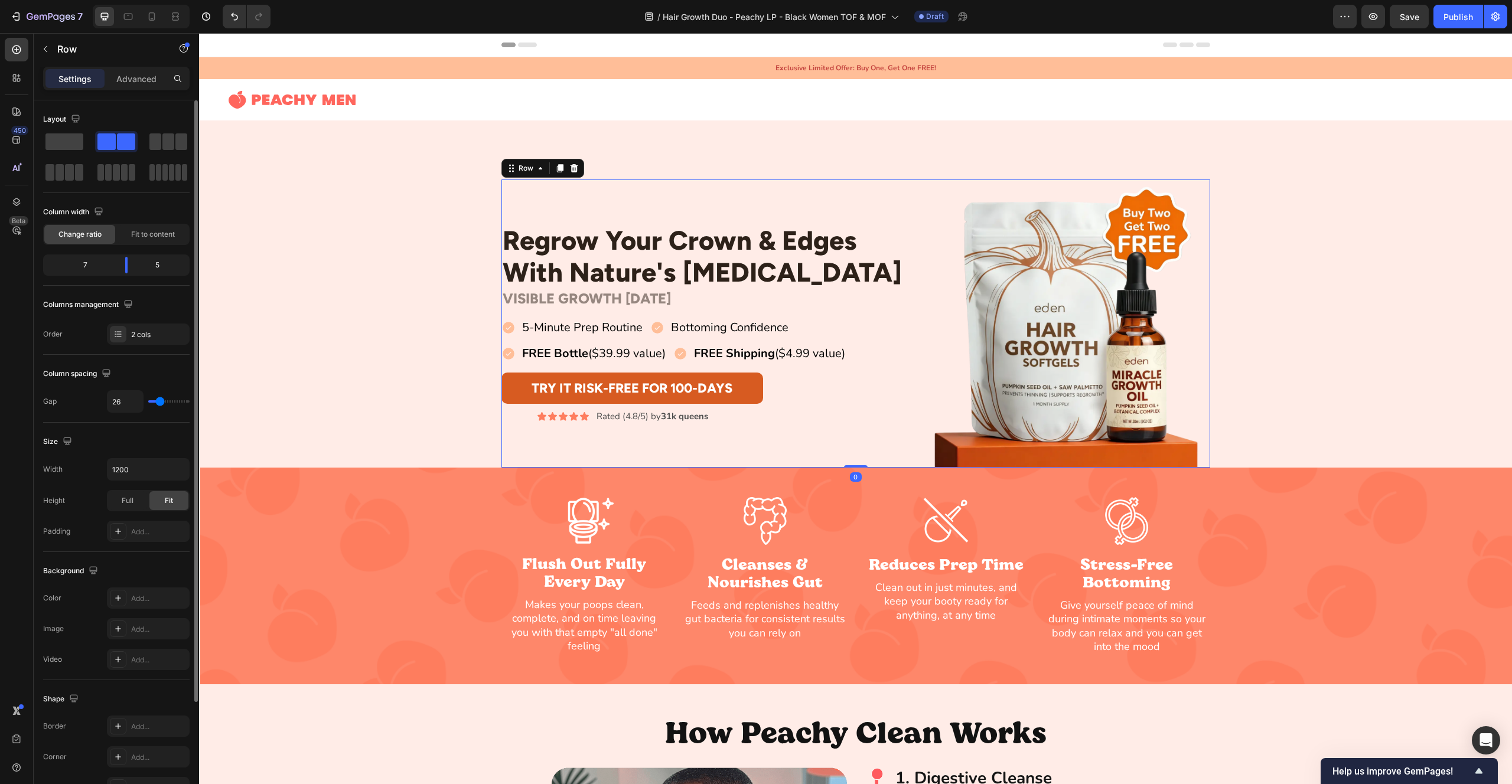
type input "19"
type input "17"
type input "14"
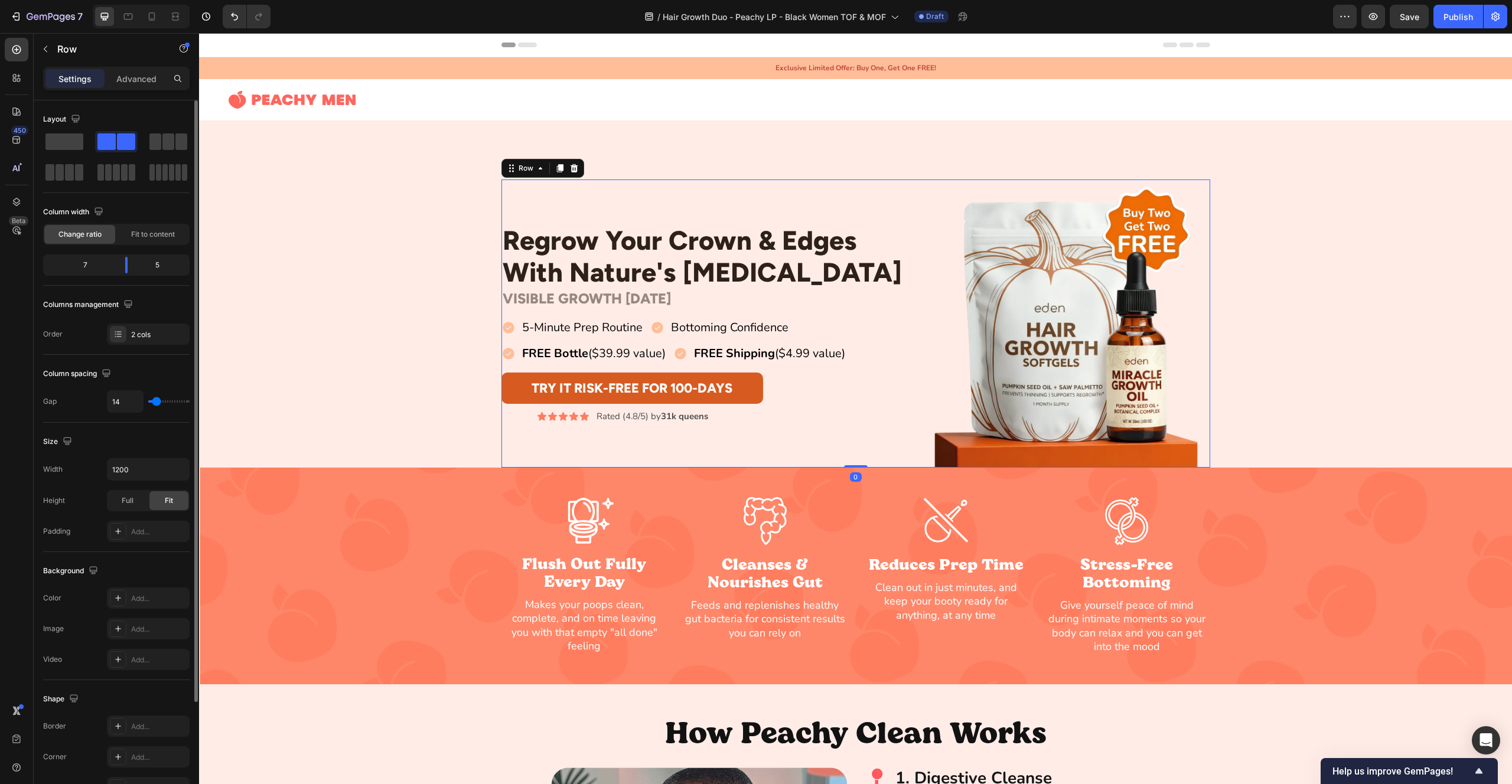
type input "11"
type input "9"
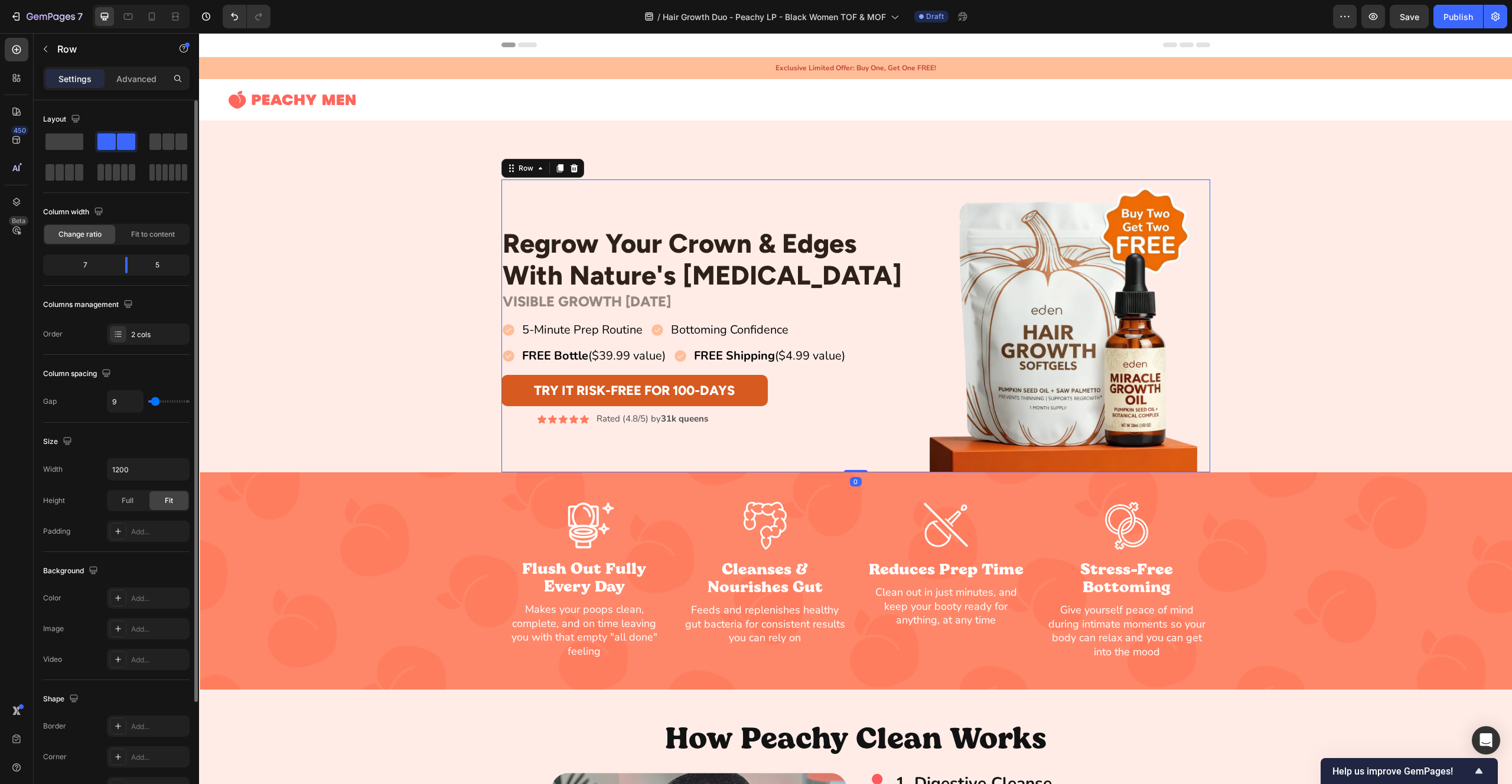
type input "8"
type input "7"
type input "6"
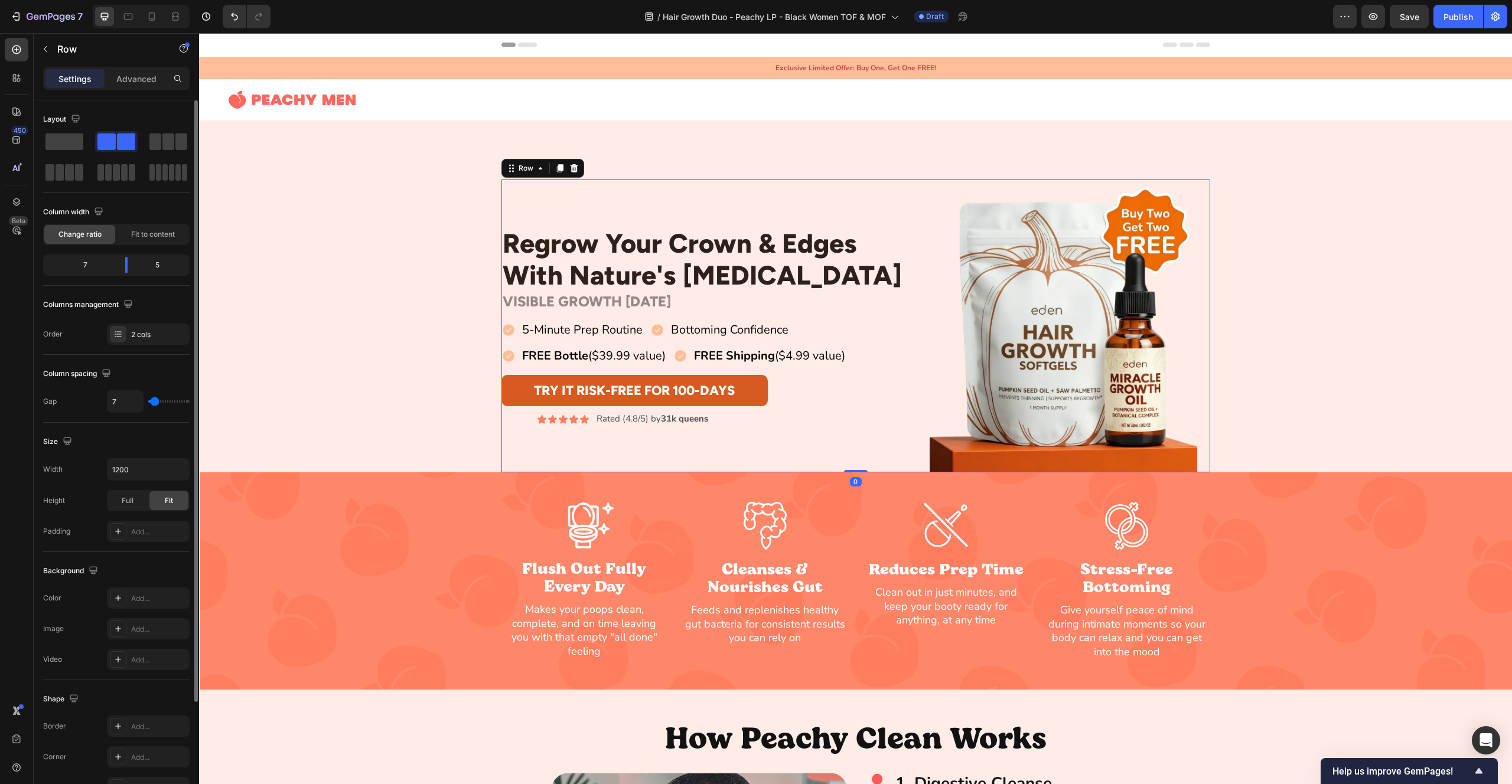
type input "6"
type input "5"
type input "4"
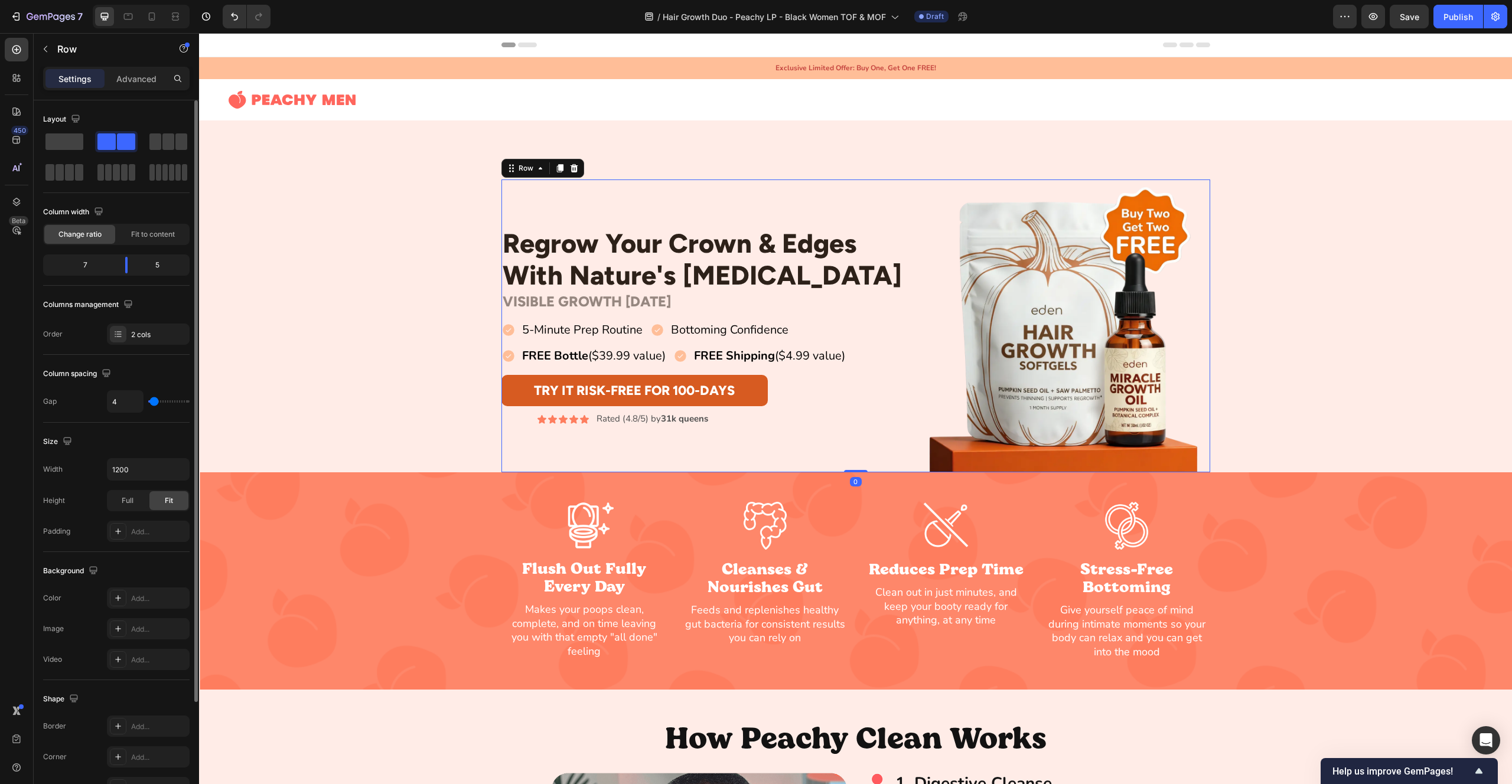
type input "2"
type input "0"
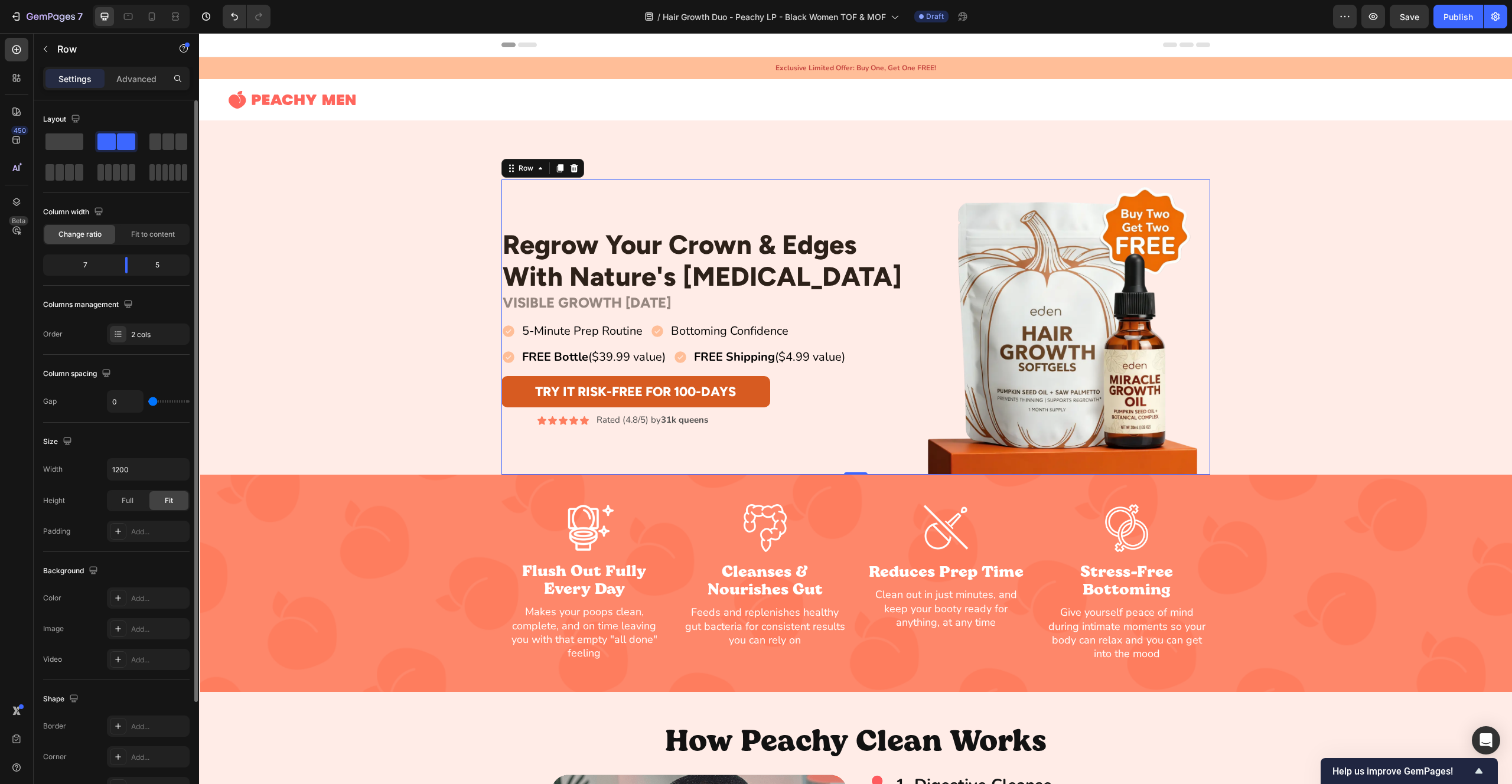
drag, startPoint x: 160, startPoint y: 404, endPoint x: 120, endPoint y: 403, distance: 40.0
type input "0"
click at [148, 403] on input "range" at bounding box center [168, 401] width 41 height 2
click at [301, 319] on div "Regrow Your Crown & Edges With Nature's [MEDICAL_DATA] Heading Row VISIBLE GROW…" at bounding box center [856, 327] width 1313 height 295
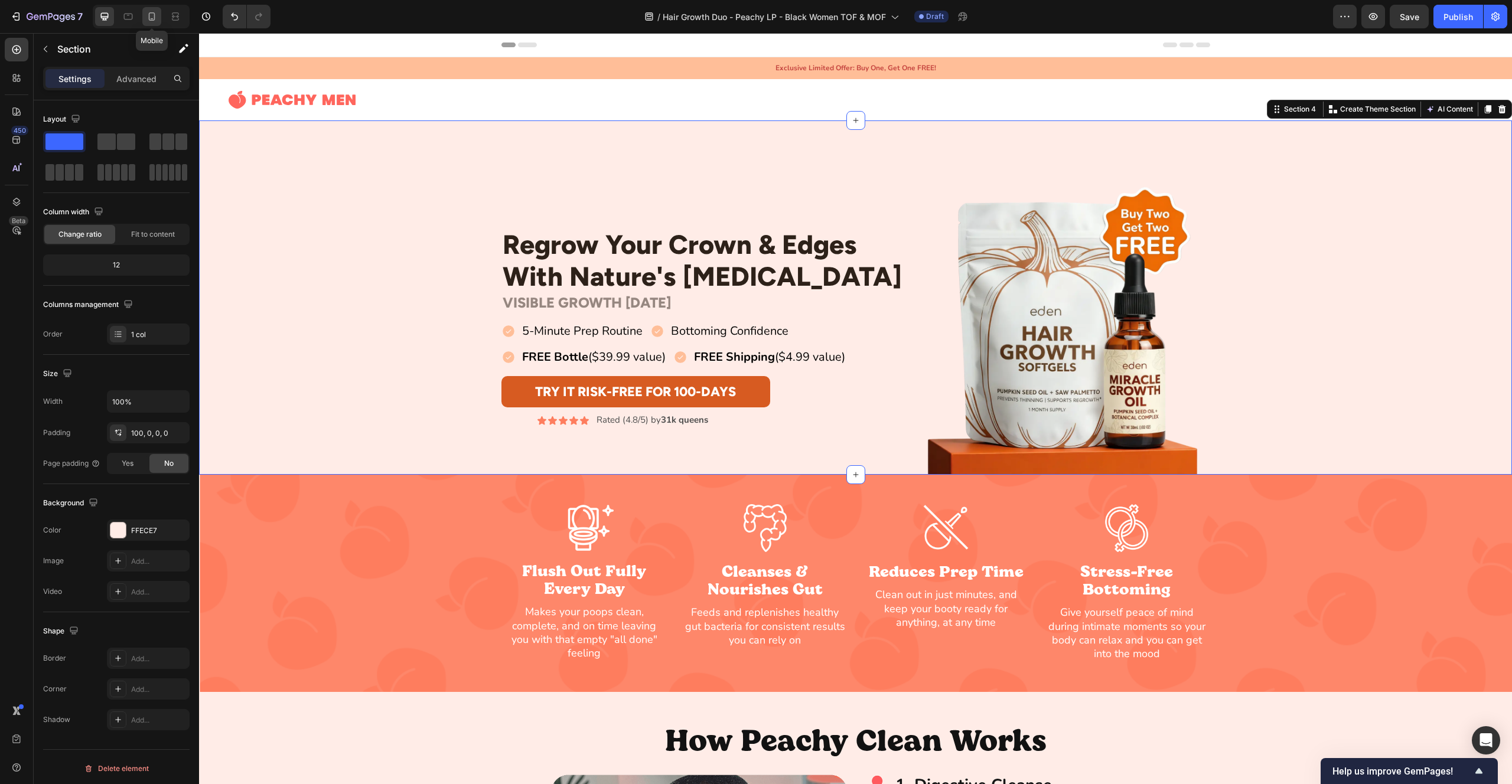
click at [148, 19] on icon at bounding box center [152, 17] width 12 height 12
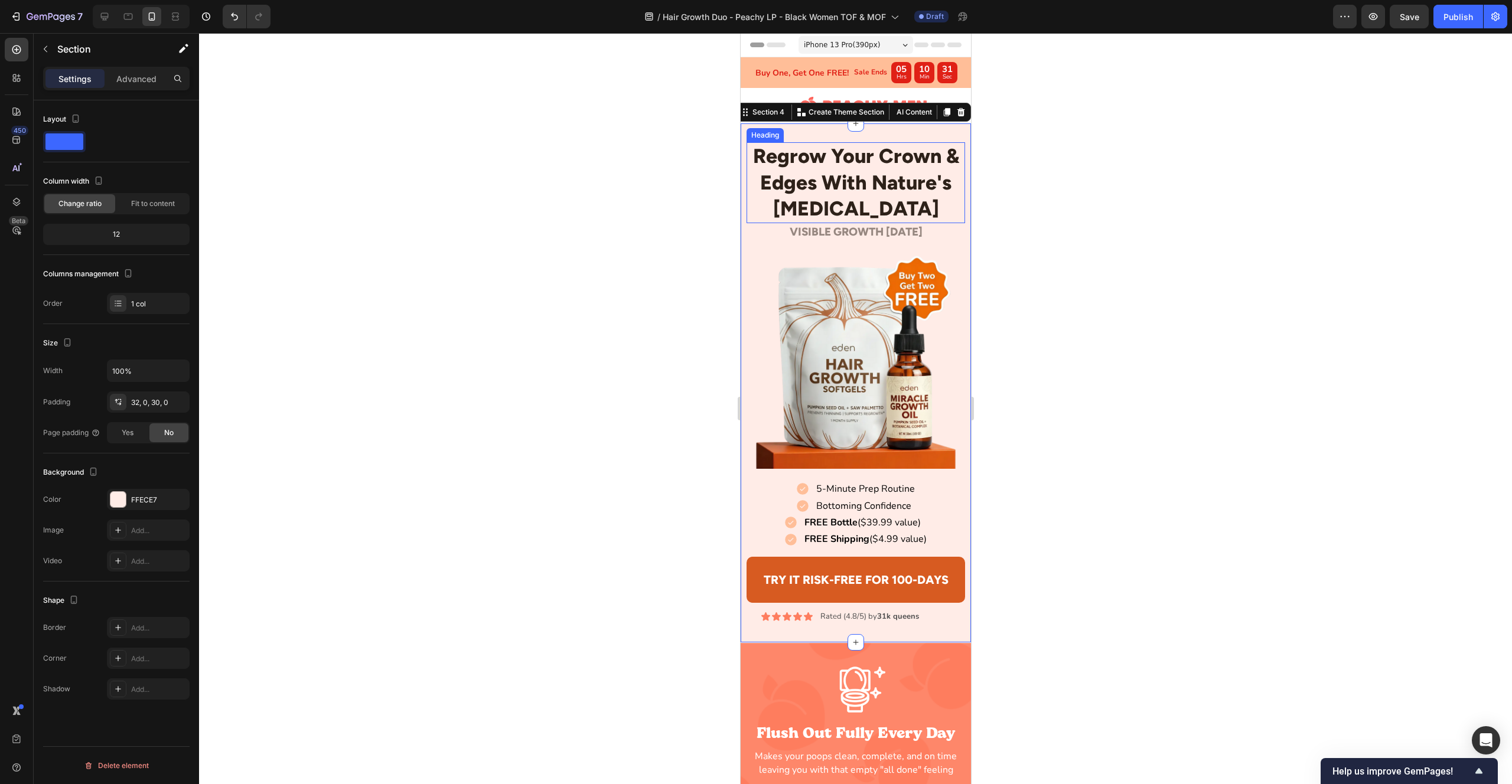
click at [907, 183] on p "Regrow Your Crown & Edges With Nature's [MEDICAL_DATA]" at bounding box center [855, 182] width 217 height 78
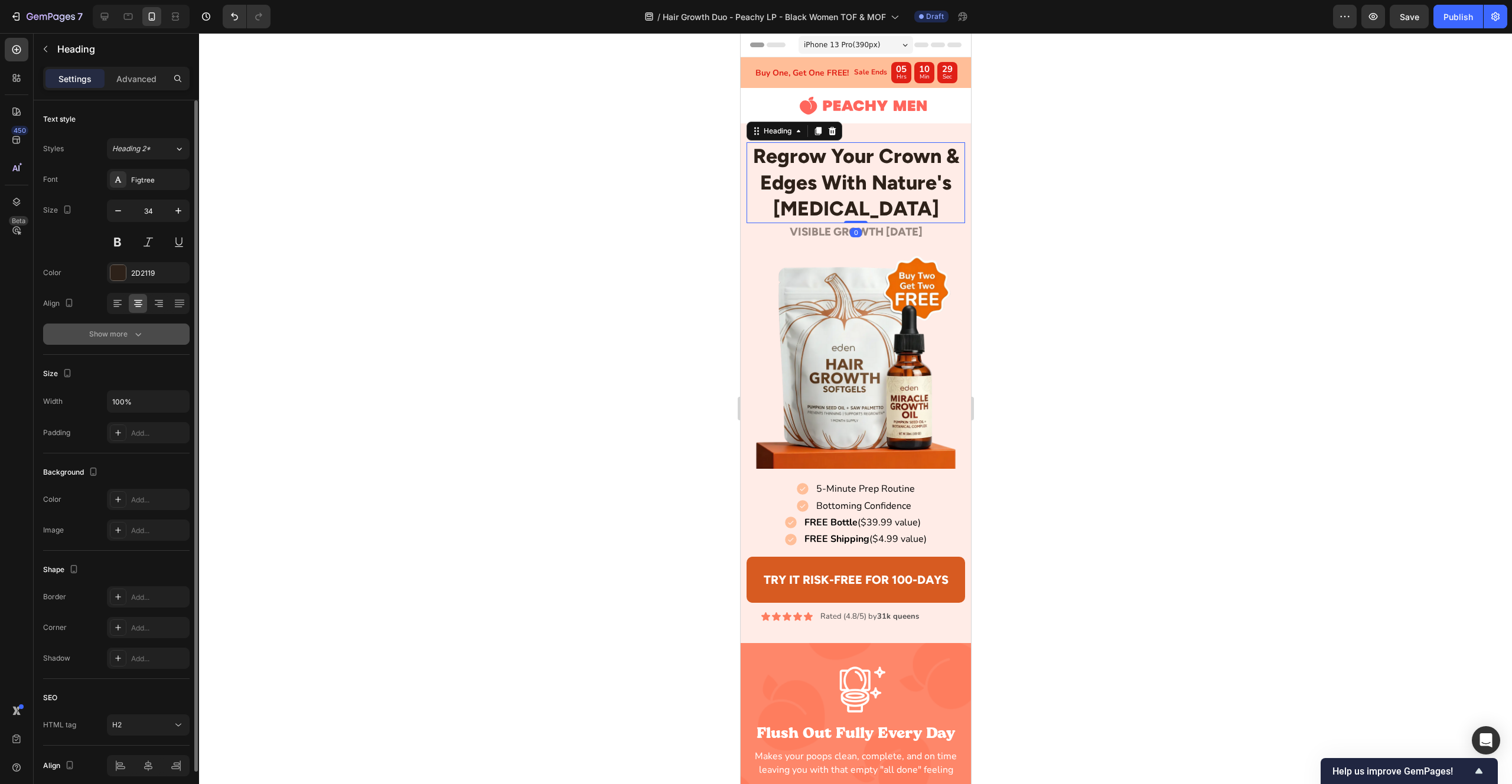
click at [124, 334] on div "Show more" at bounding box center [117, 334] width 55 height 12
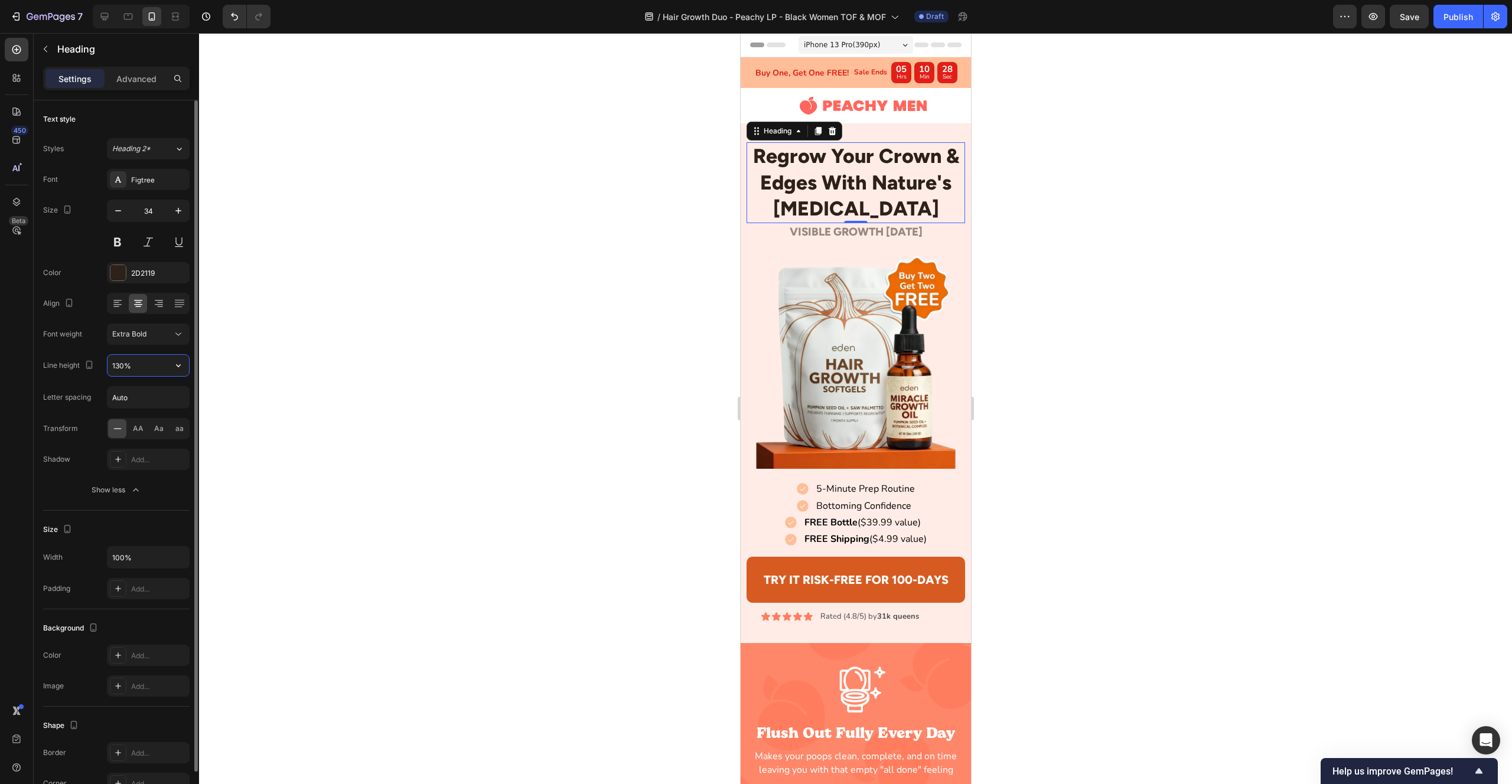
click at [140, 365] on input "130%" at bounding box center [148, 365] width 81 height 22
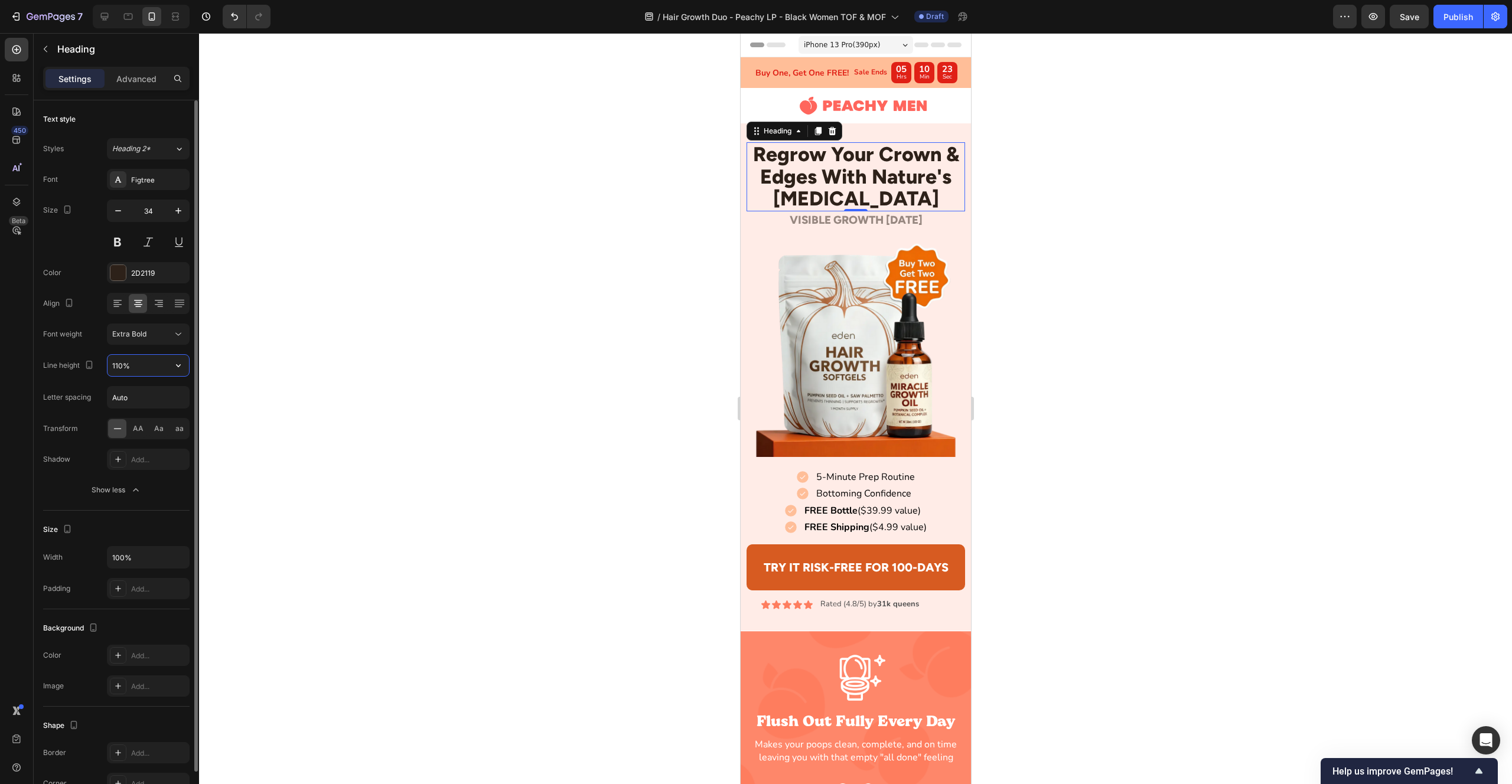
drag, startPoint x: 119, startPoint y: 364, endPoint x: 145, endPoint y: 372, distance: 27.2
click at [119, 364] on input "110%" at bounding box center [148, 365] width 81 height 22
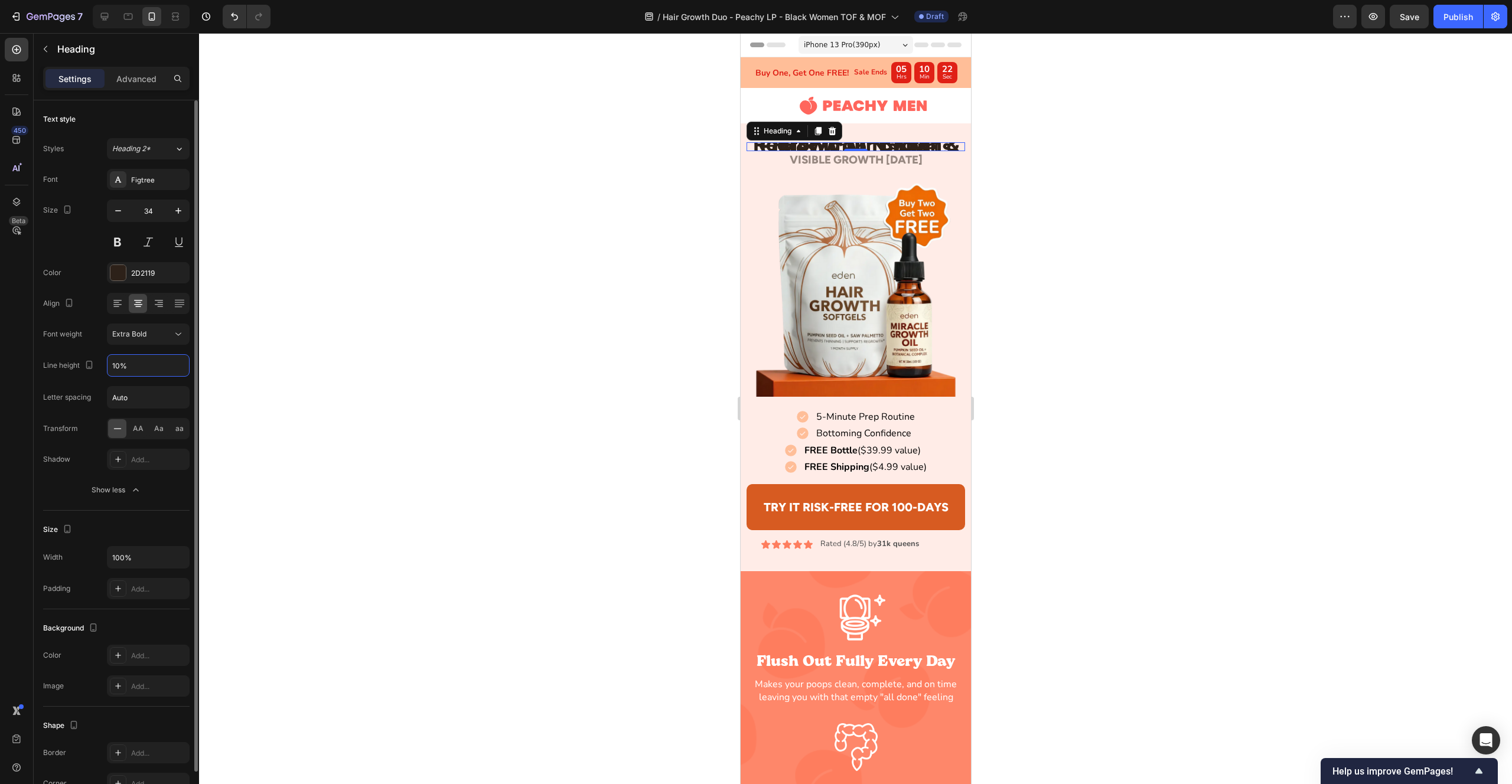
type input "120%"
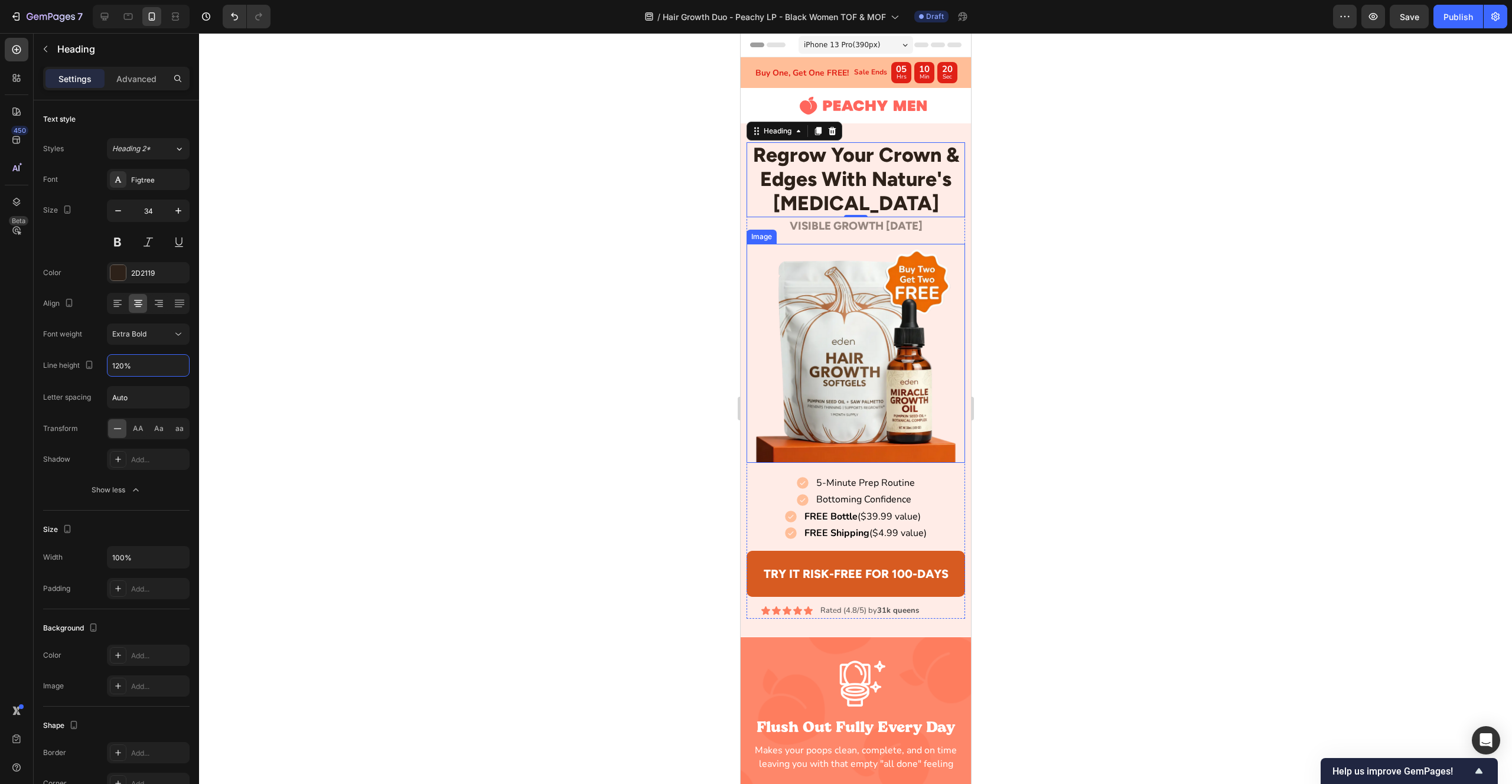
drag, startPoint x: 812, startPoint y: 250, endPoint x: 815, endPoint y: 242, distance: 8.5
click at [812, 250] on img at bounding box center [856, 353] width 219 height 219
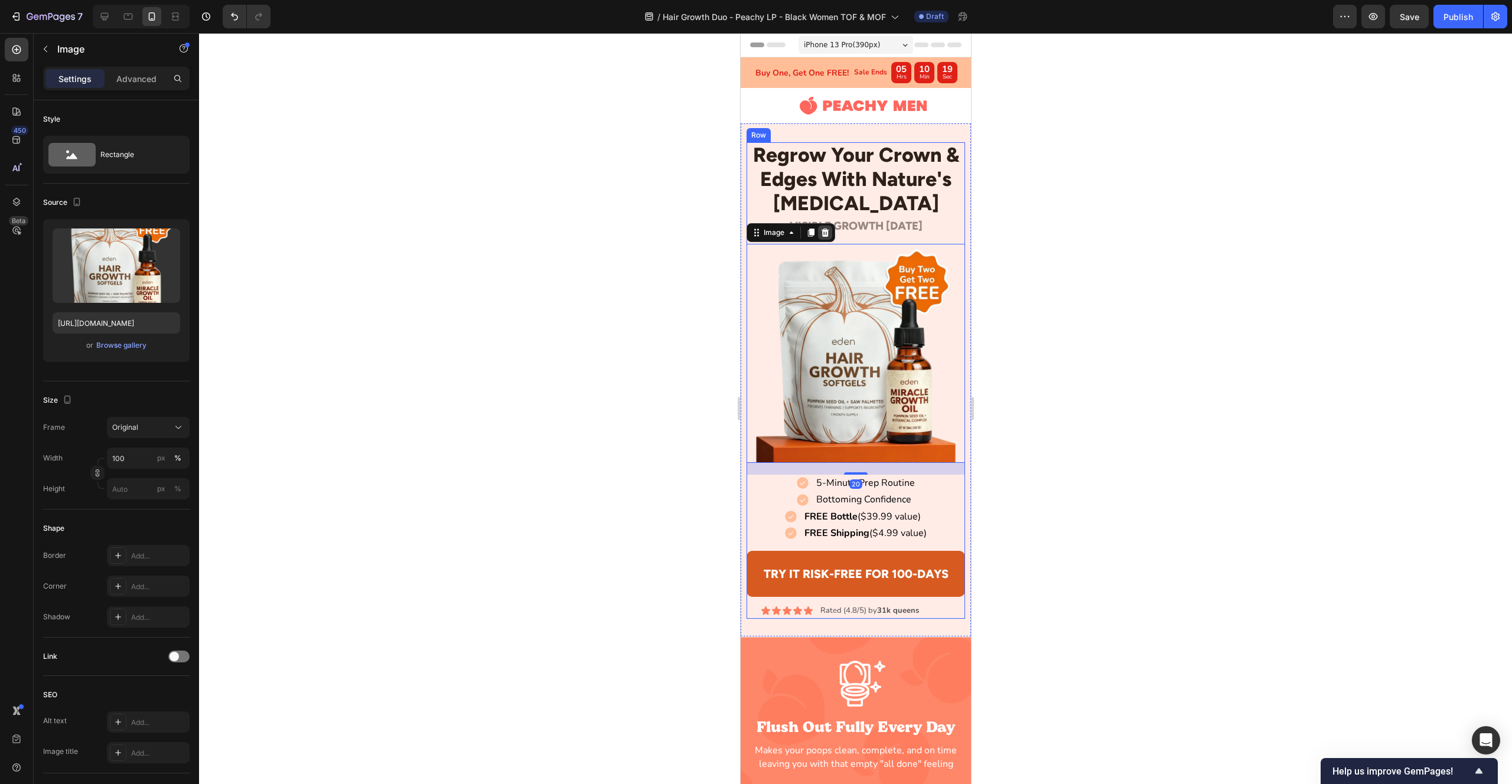
click at [822, 227] on div at bounding box center [825, 233] width 14 height 14
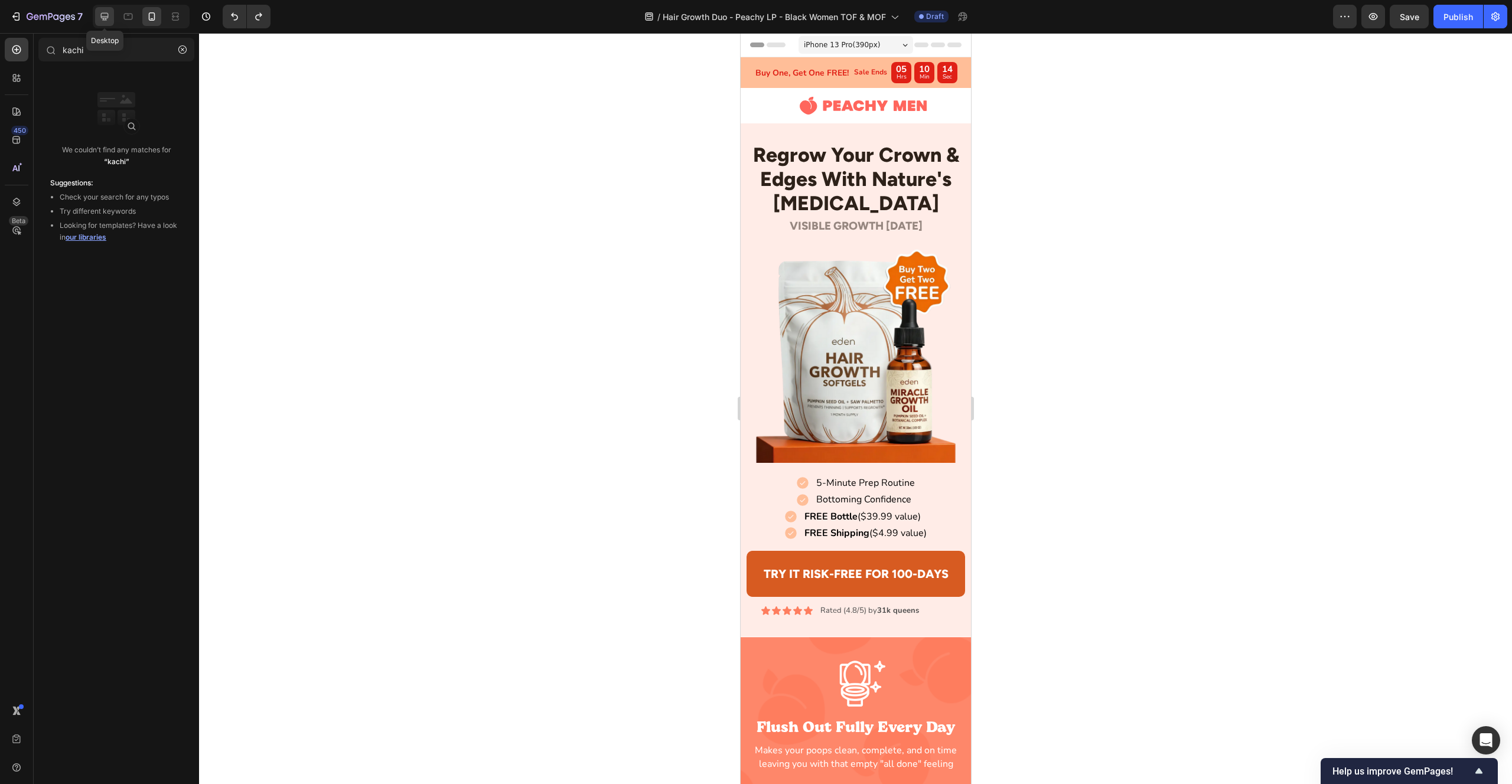
click at [113, 19] on div at bounding box center [104, 17] width 19 height 19
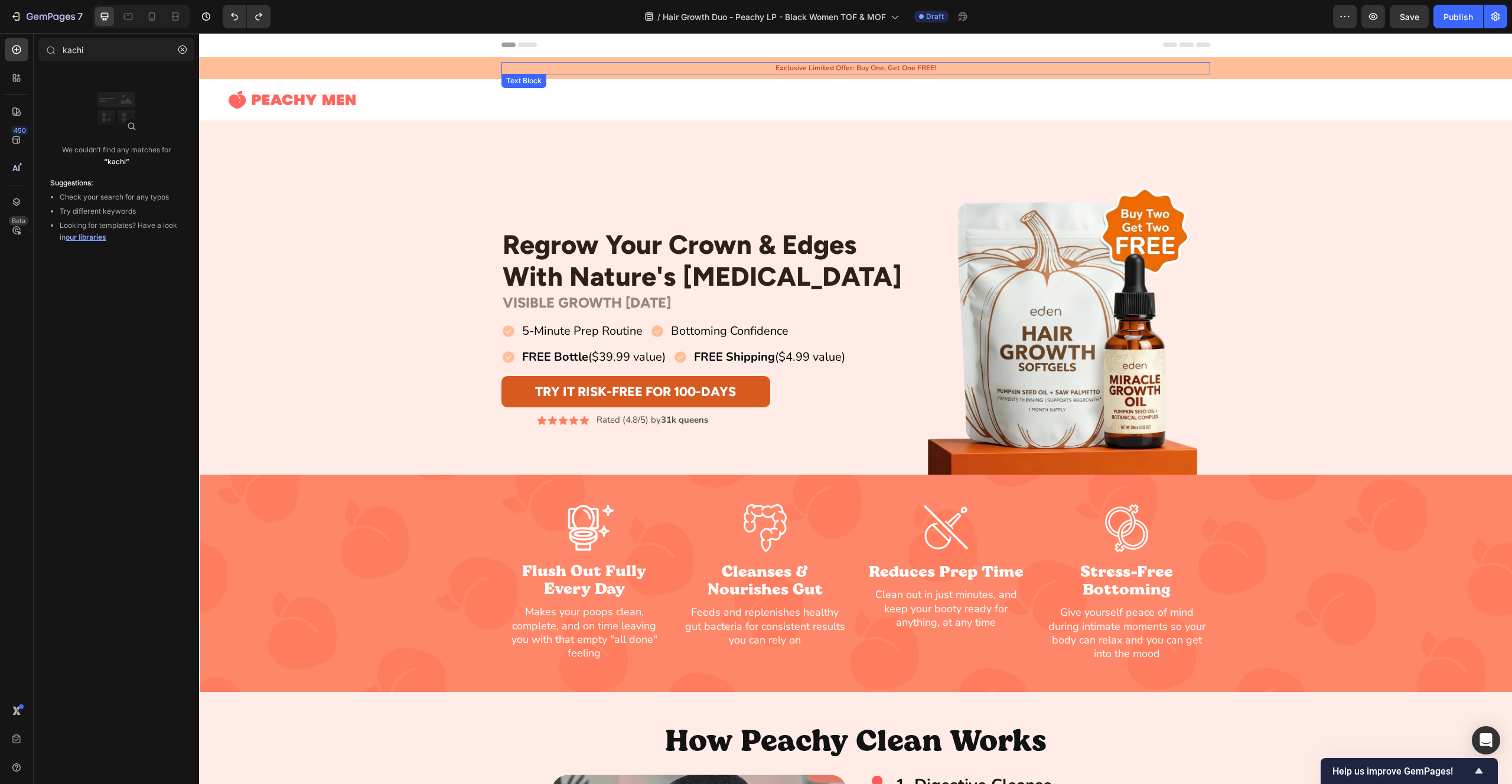
click at [874, 70] on p "Exclusive Limited Offer: Buy One, Get One FREE!" at bounding box center [856, 68] width 707 height 10
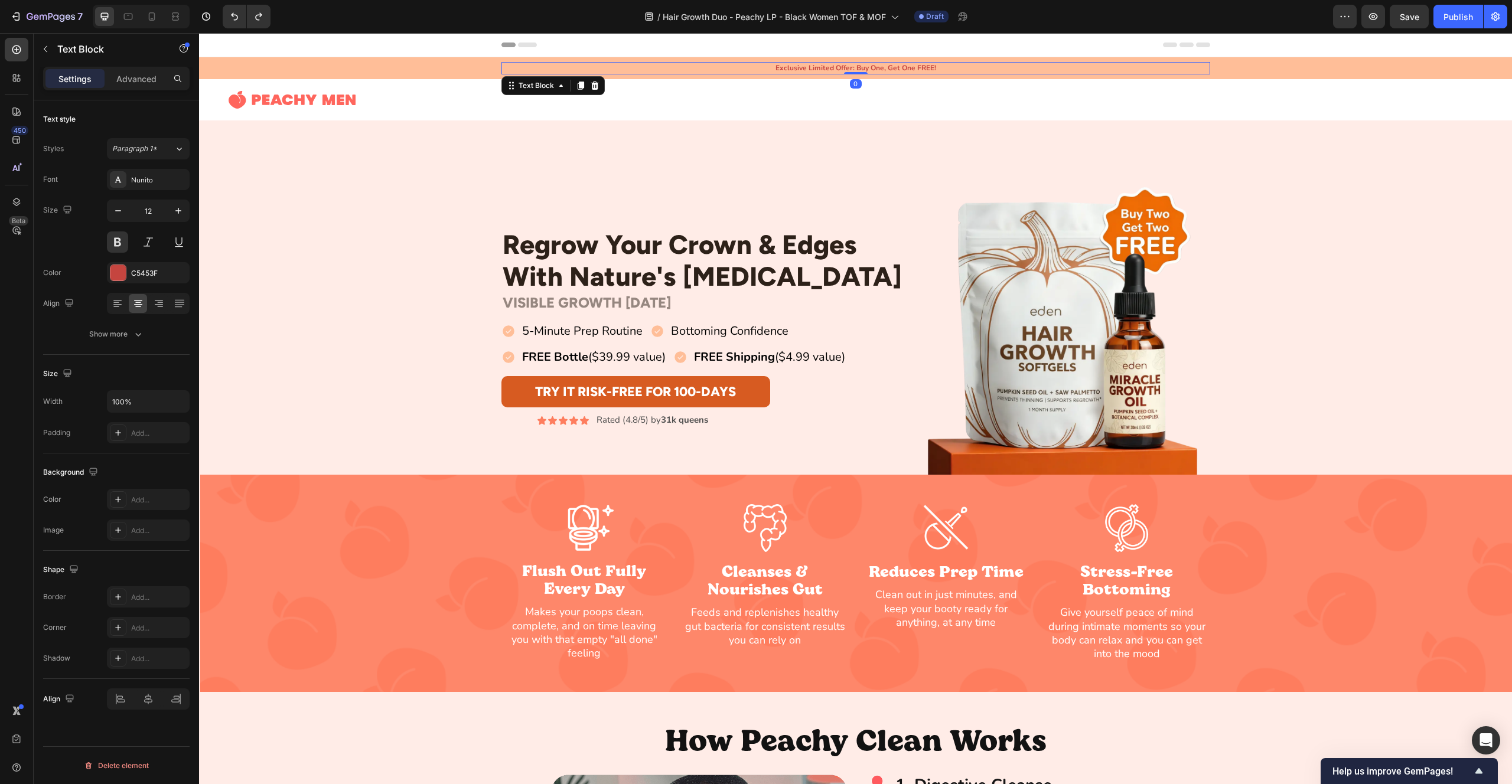
click at [874, 70] on p "Exclusive Limited Offer: Buy One, Get One FREE!" at bounding box center [856, 68] width 707 height 10
click at [874, 70] on p "Exclusive Limited Offer: Buy One, Get One FREE!" at bounding box center [856, 68] width 707 height 10
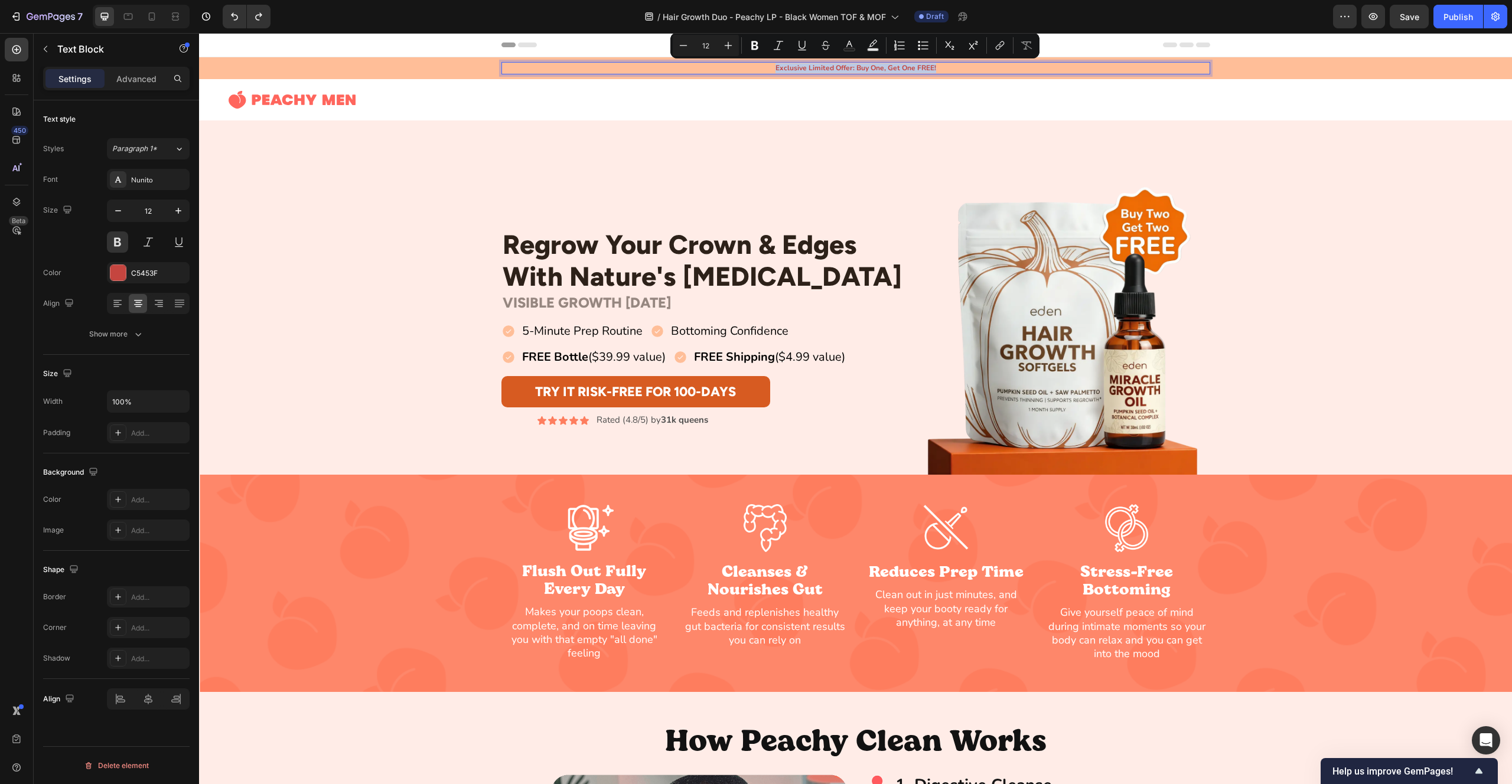
click at [875, 68] on p "Exclusive Limited Offer: Buy One, Get One FREE!" at bounding box center [856, 68] width 707 height 10
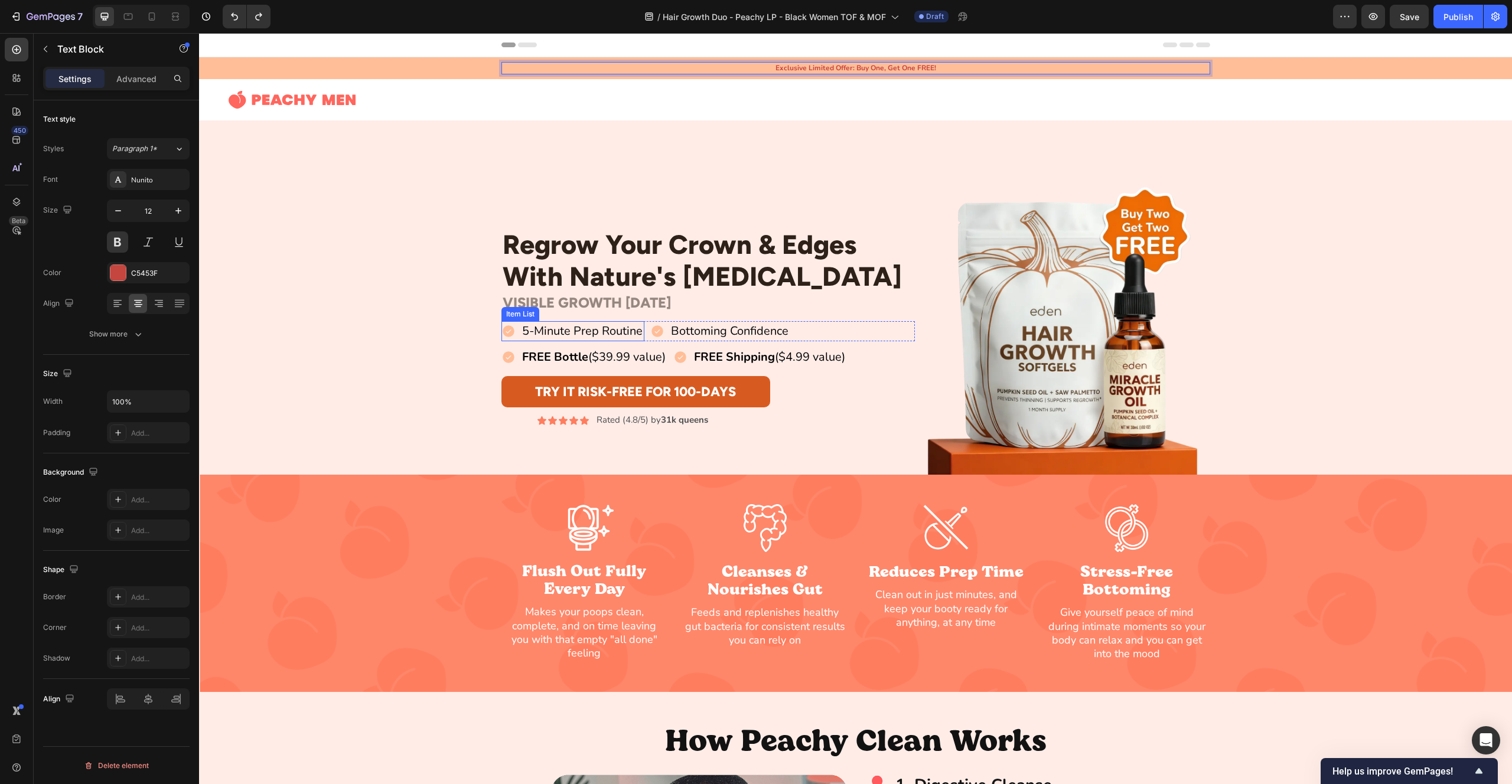
click at [507, 333] on icon at bounding box center [508, 332] width 12 height 12
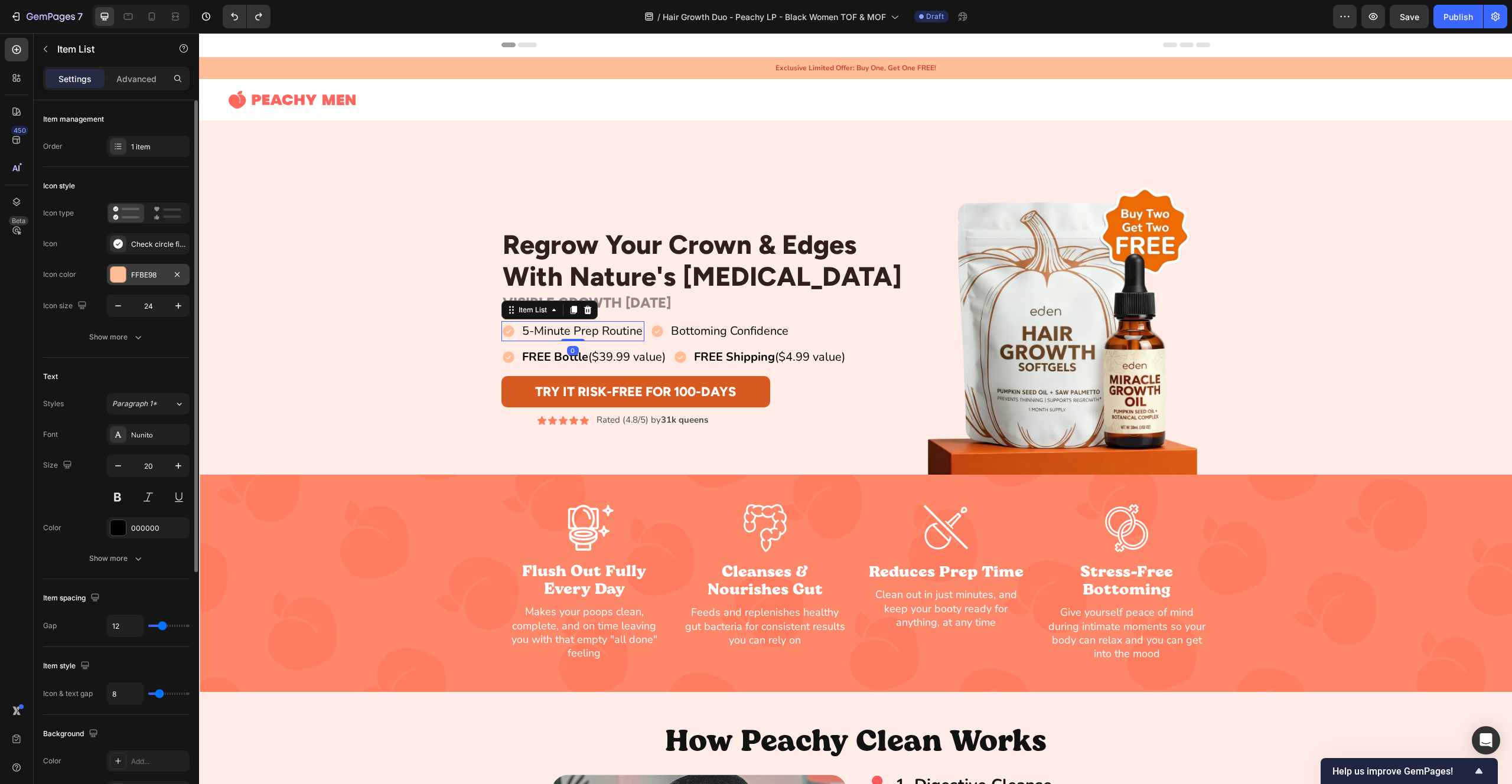
click at [134, 277] on div "FFBE98" at bounding box center [148, 275] width 35 height 11
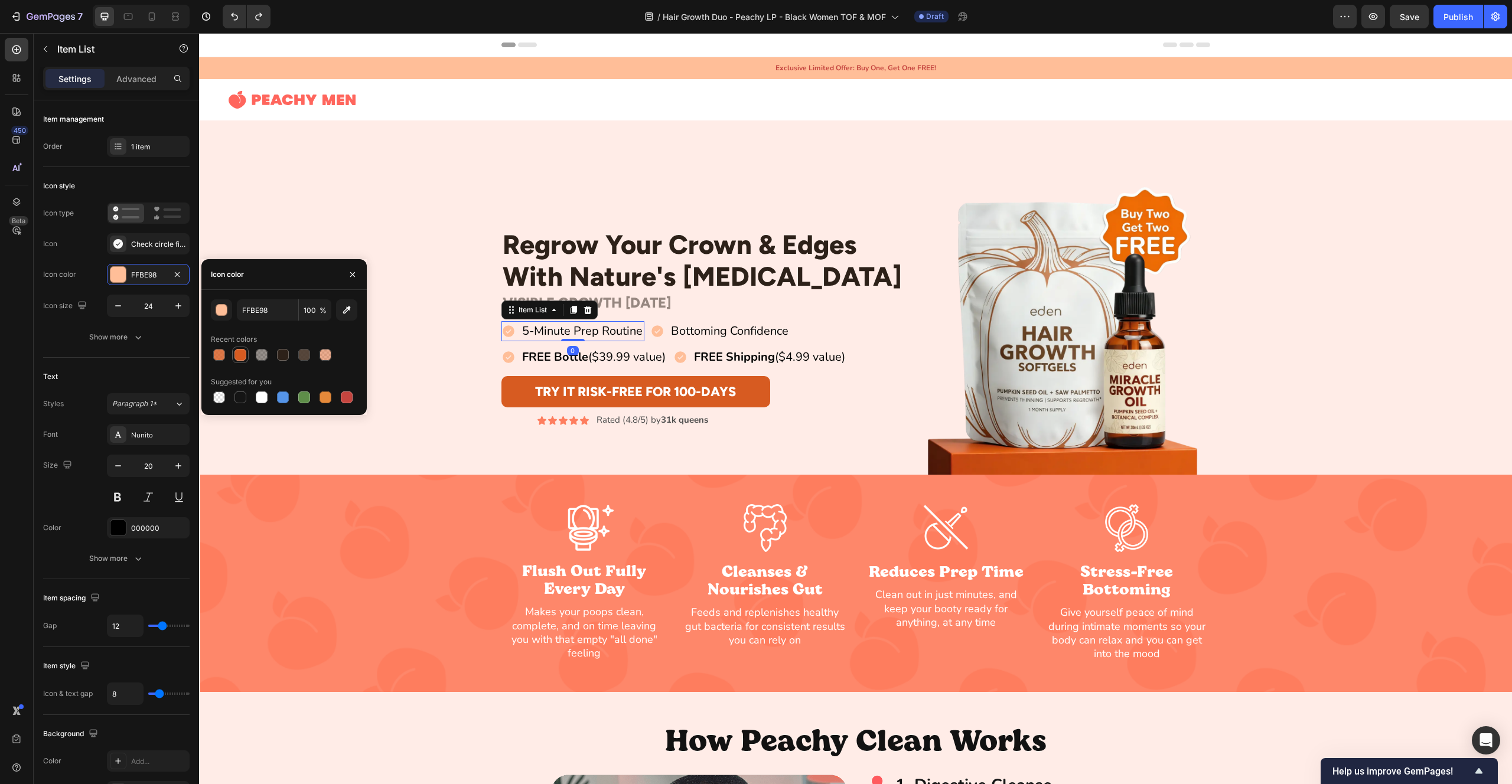
click at [241, 352] on div at bounding box center [240, 355] width 12 height 12
type input "D75B21"
click at [505, 358] on icon at bounding box center [508, 357] width 12 height 12
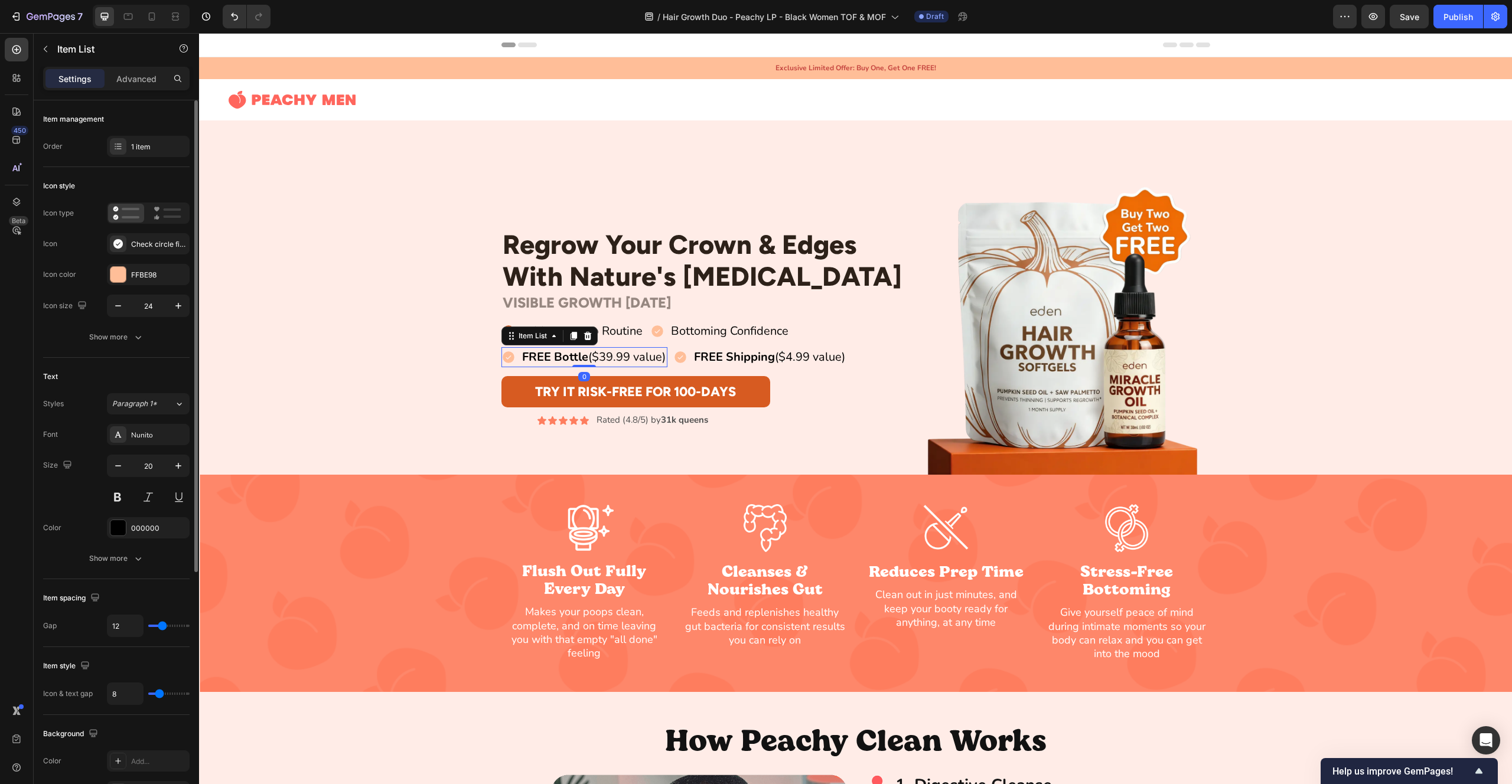
click at [145, 288] on div "Icon type Icon Check circle filled Icon color FFBE98 Icon size 24" at bounding box center [117, 260] width 147 height 114
click at [140, 279] on div "FFBE98" at bounding box center [148, 275] width 35 height 11
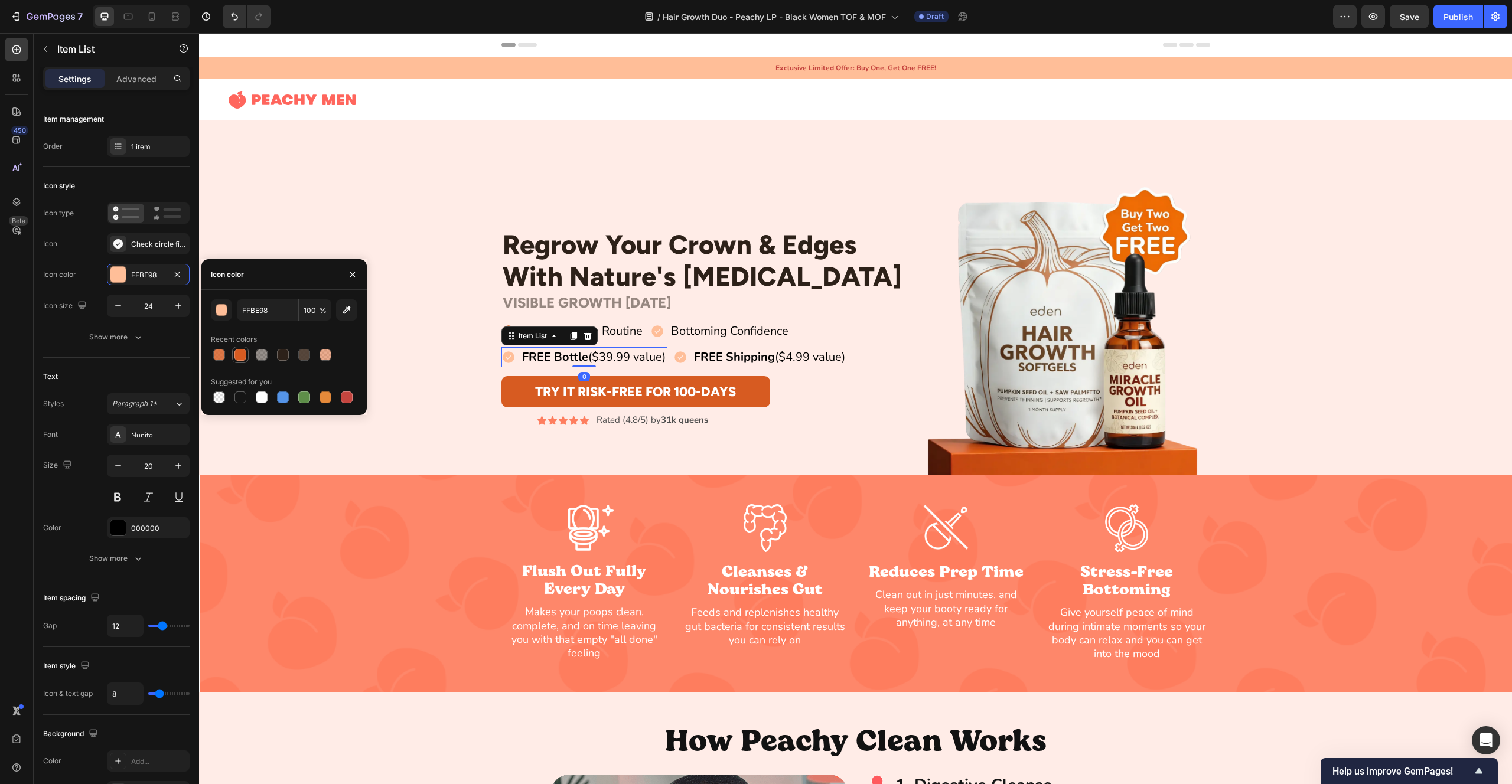
click at [243, 356] on div at bounding box center [240, 355] width 12 height 12
type input "D75B21"
click at [653, 328] on icon at bounding box center [657, 332] width 12 height 12
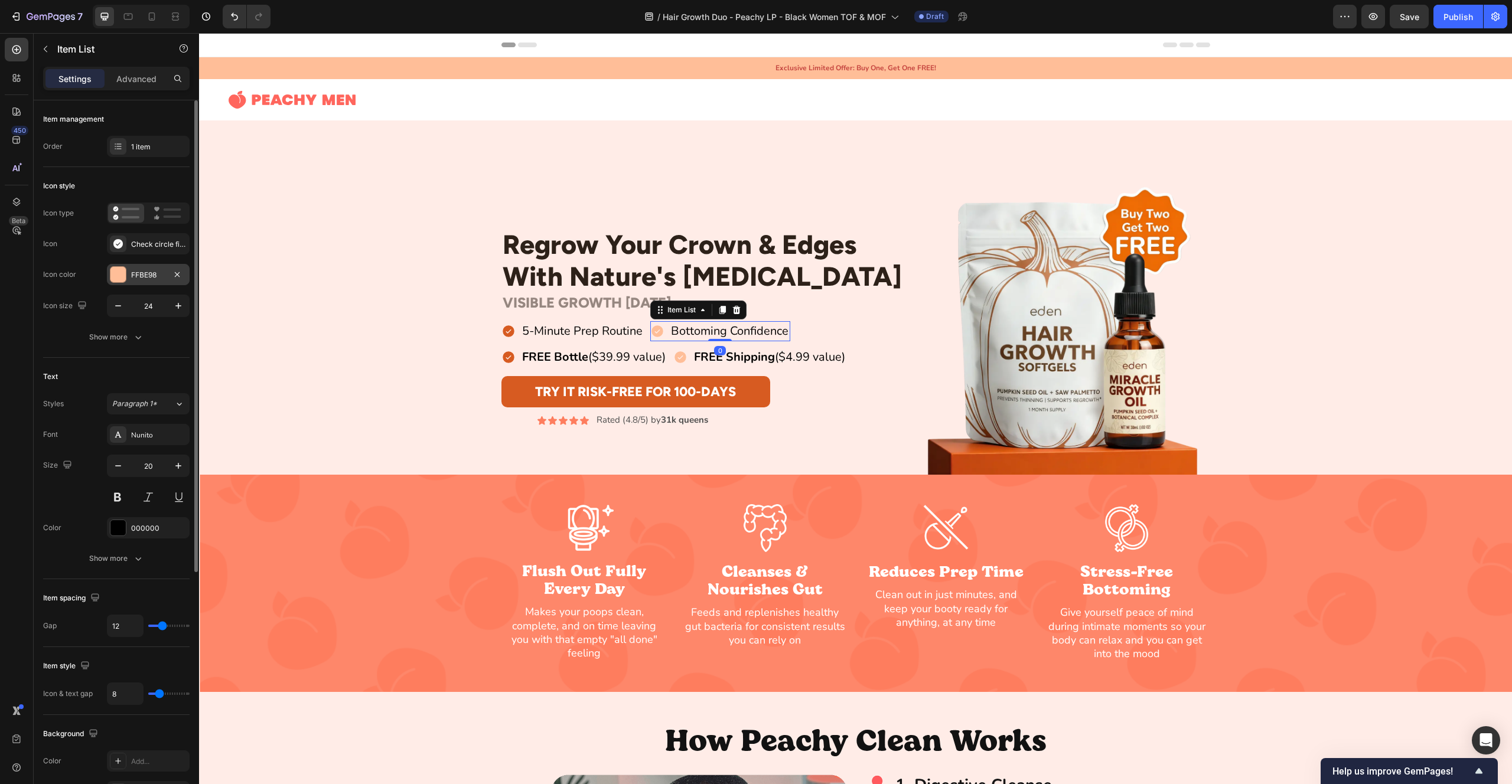
click at [123, 275] on div at bounding box center [117, 274] width 15 height 15
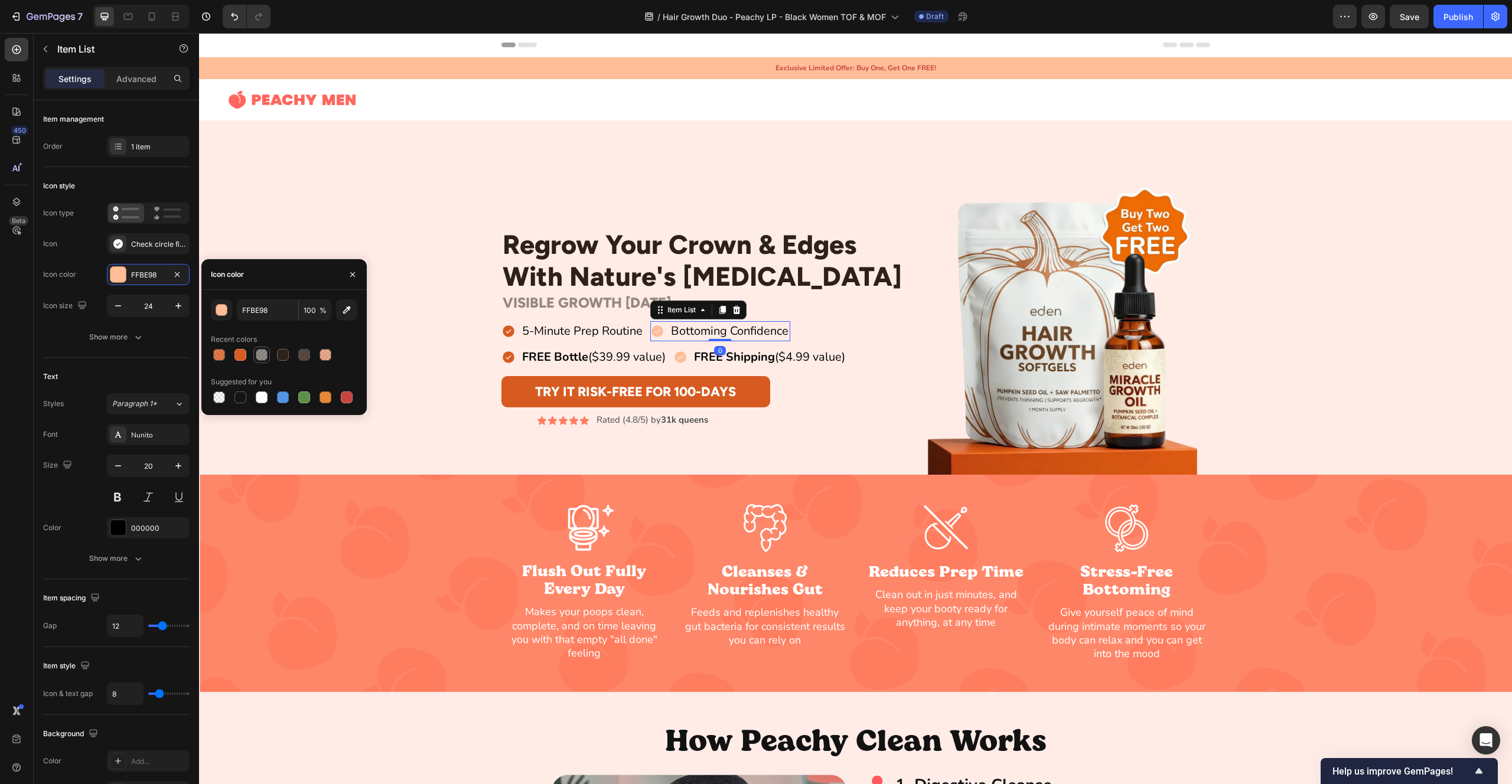
click at [239, 350] on div at bounding box center [240, 355] width 12 height 12
type input "D75B21"
click at [687, 355] on icon at bounding box center [680, 357] width 12 height 12
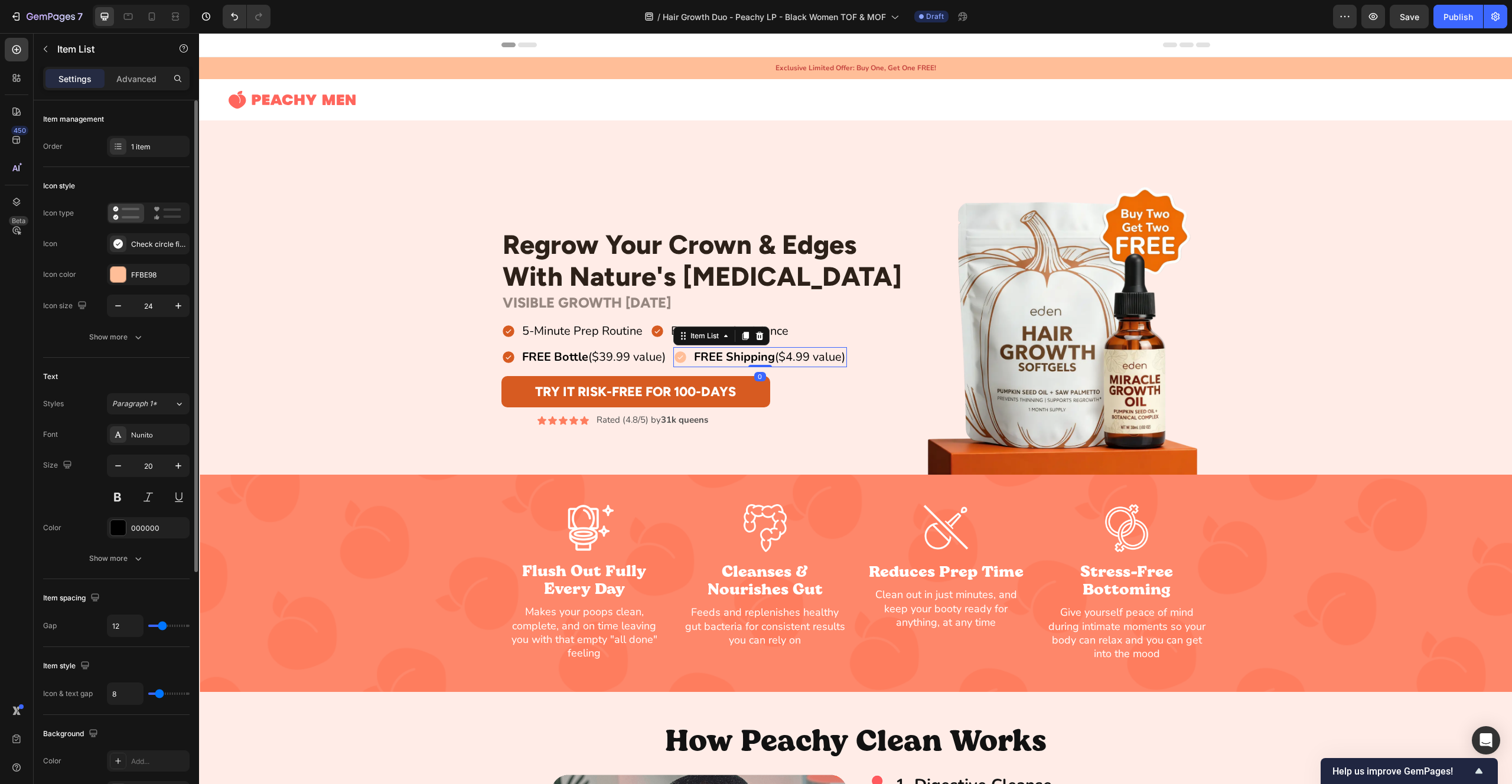
click at [127, 283] on div "FFBE98" at bounding box center [148, 275] width 83 height 22
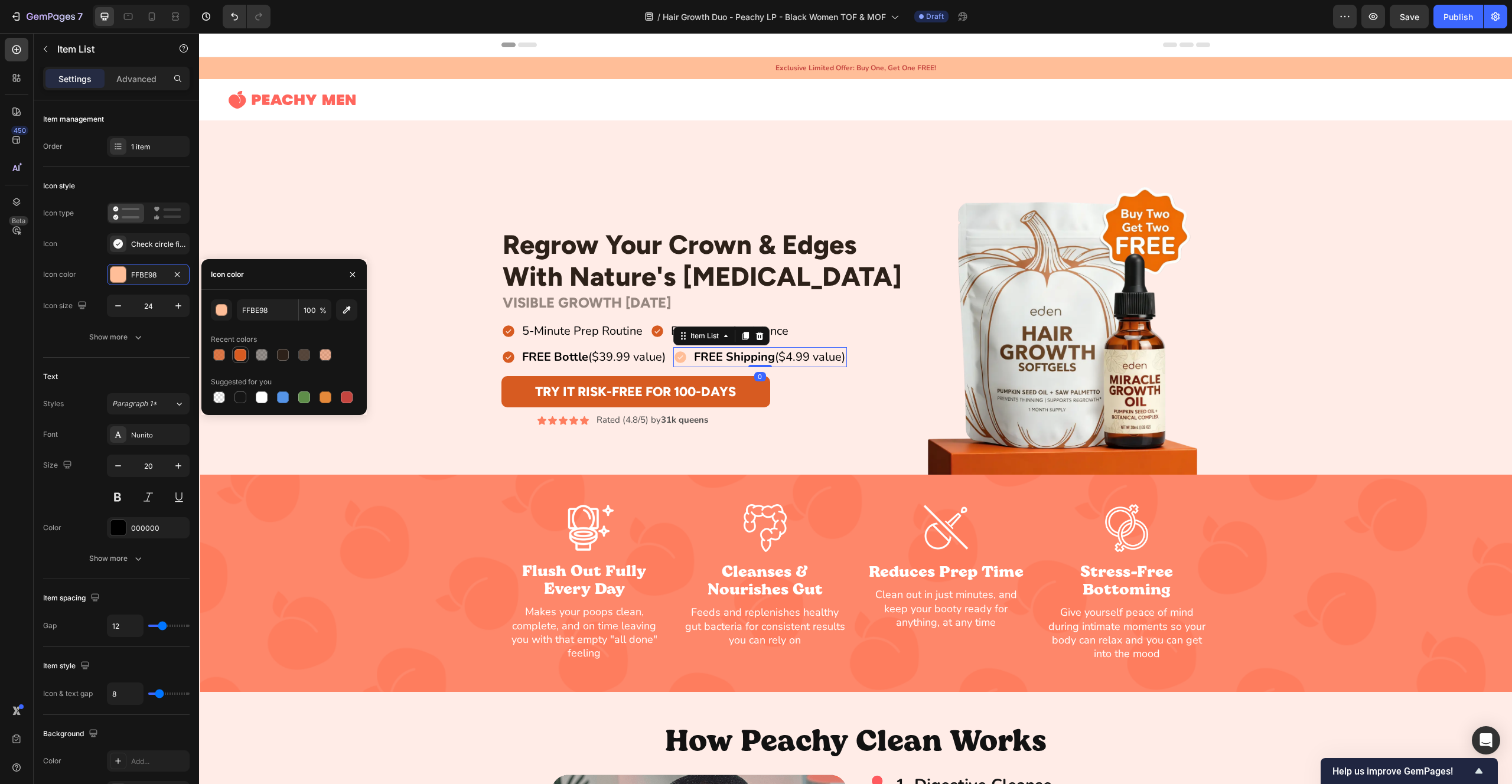
click at [245, 355] on div at bounding box center [240, 355] width 12 height 12
type input "D75B21"
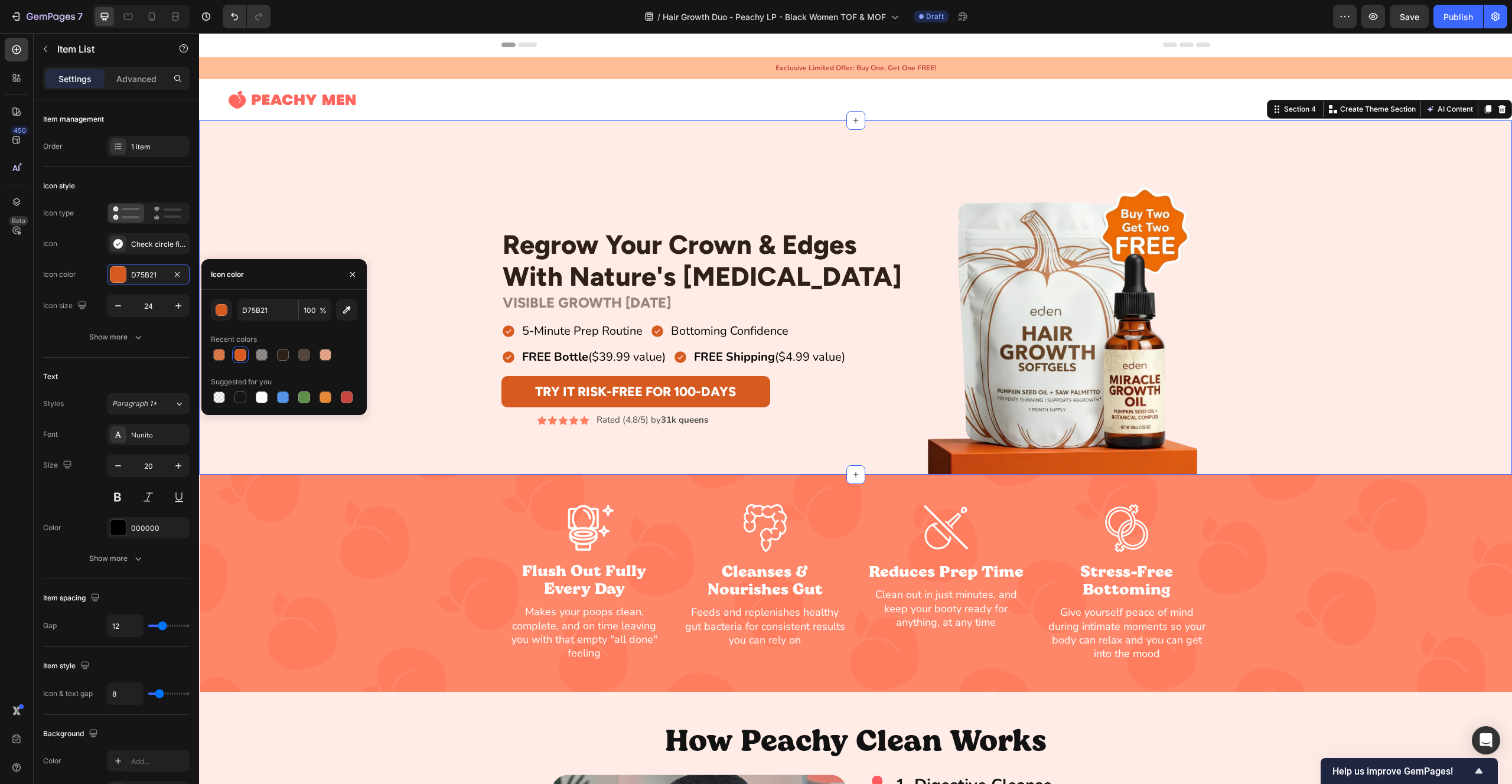
click at [358, 216] on div "Regrow Your Crown & Edges With Nature's [MEDICAL_DATA] Heading Row VISIBLE GROW…" at bounding box center [856, 327] width 1313 height 295
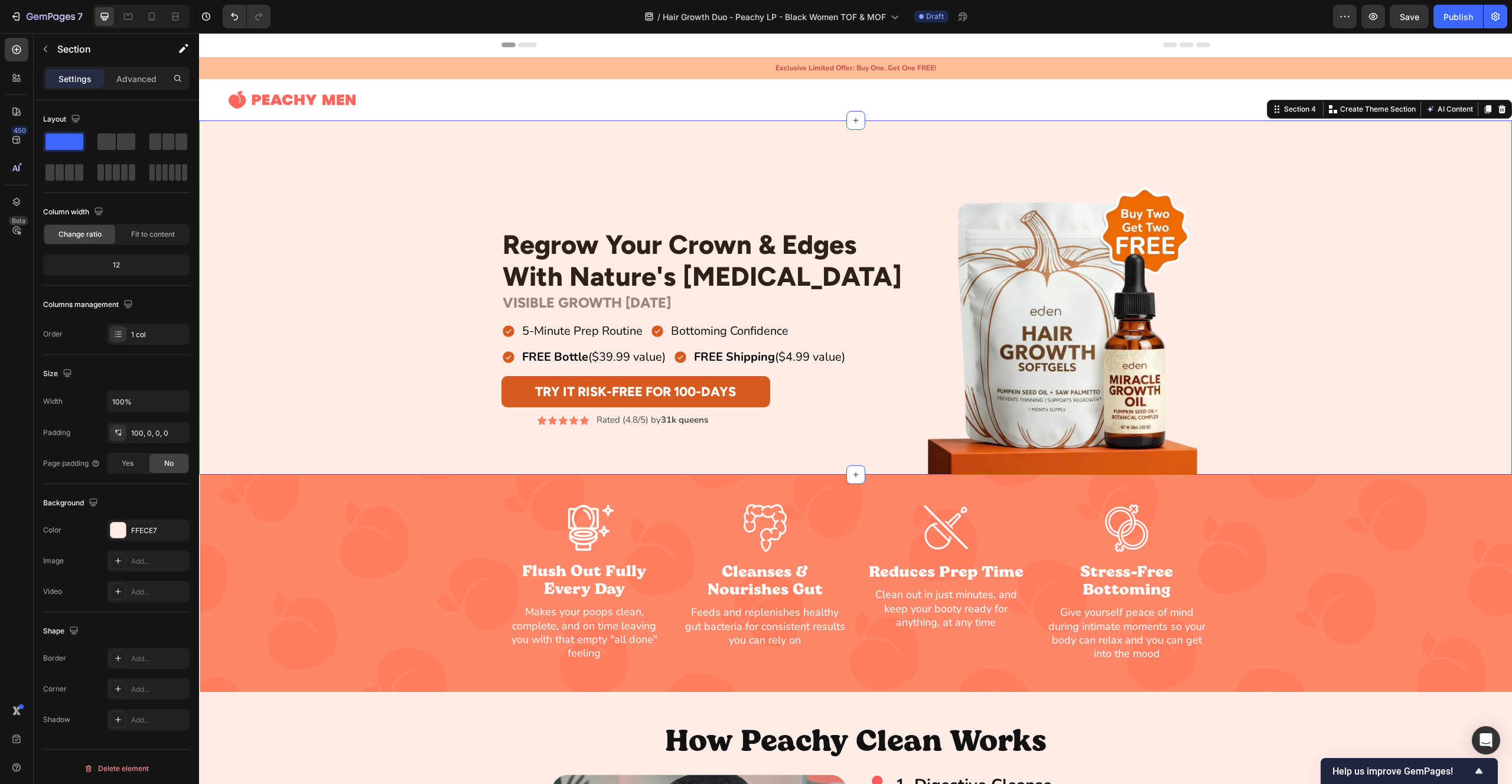
click at [358, 216] on div "Regrow Your Crown & Edges With Nature's [MEDICAL_DATA] Heading Row VISIBLE GROW…" at bounding box center [856, 327] width 1313 height 295
click at [589, 304] on p "VISIBLE GROWTH [DATE]" at bounding box center [707, 304] width 411 height 17
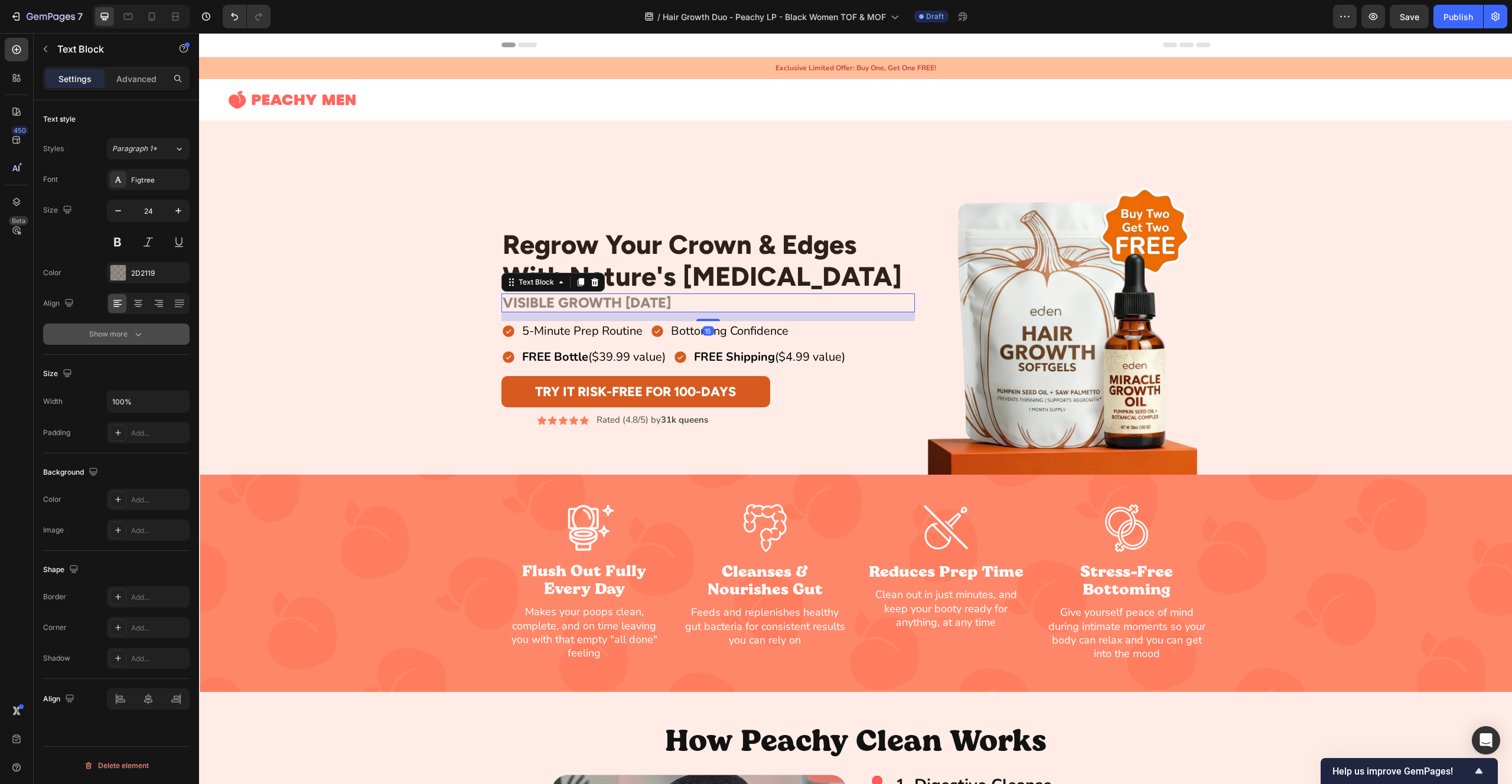
click at [140, 331] on icon "button" at bounding box center [138, 334] width 12 height 12
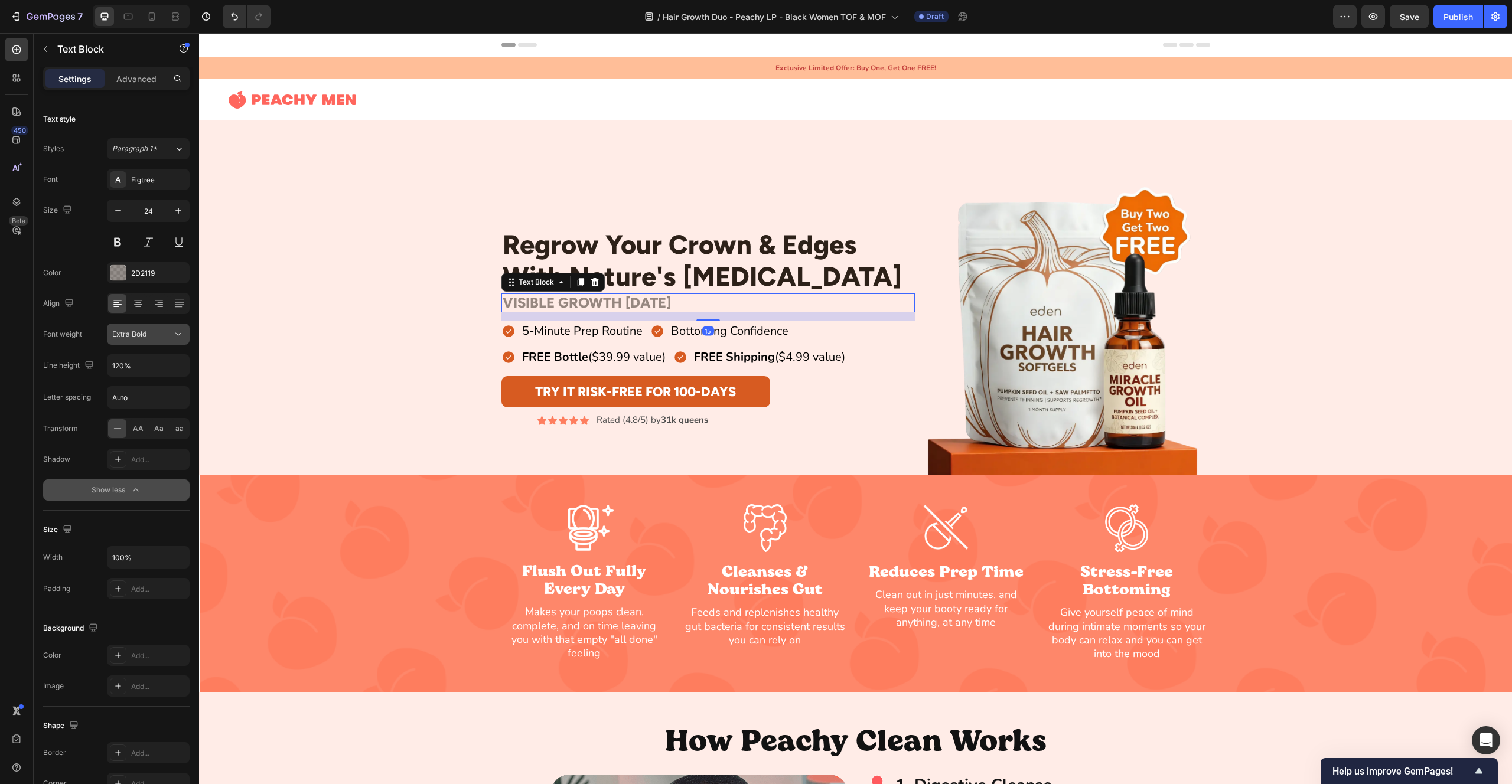
click at [150, 339] on div "Extra Bold" at bounding box center [142, 334] width 60 height 11
click at [153, 410] on p "Bold" at bounding box center [143, 410] width 63 height 11
click at [314, 288] on div "Regrow Your Crown & Edges With Nature's [MEDICAL_DATA] Heading Row VISIBLE GROW…" at bounding box center [856, 327] width 1313 height 295
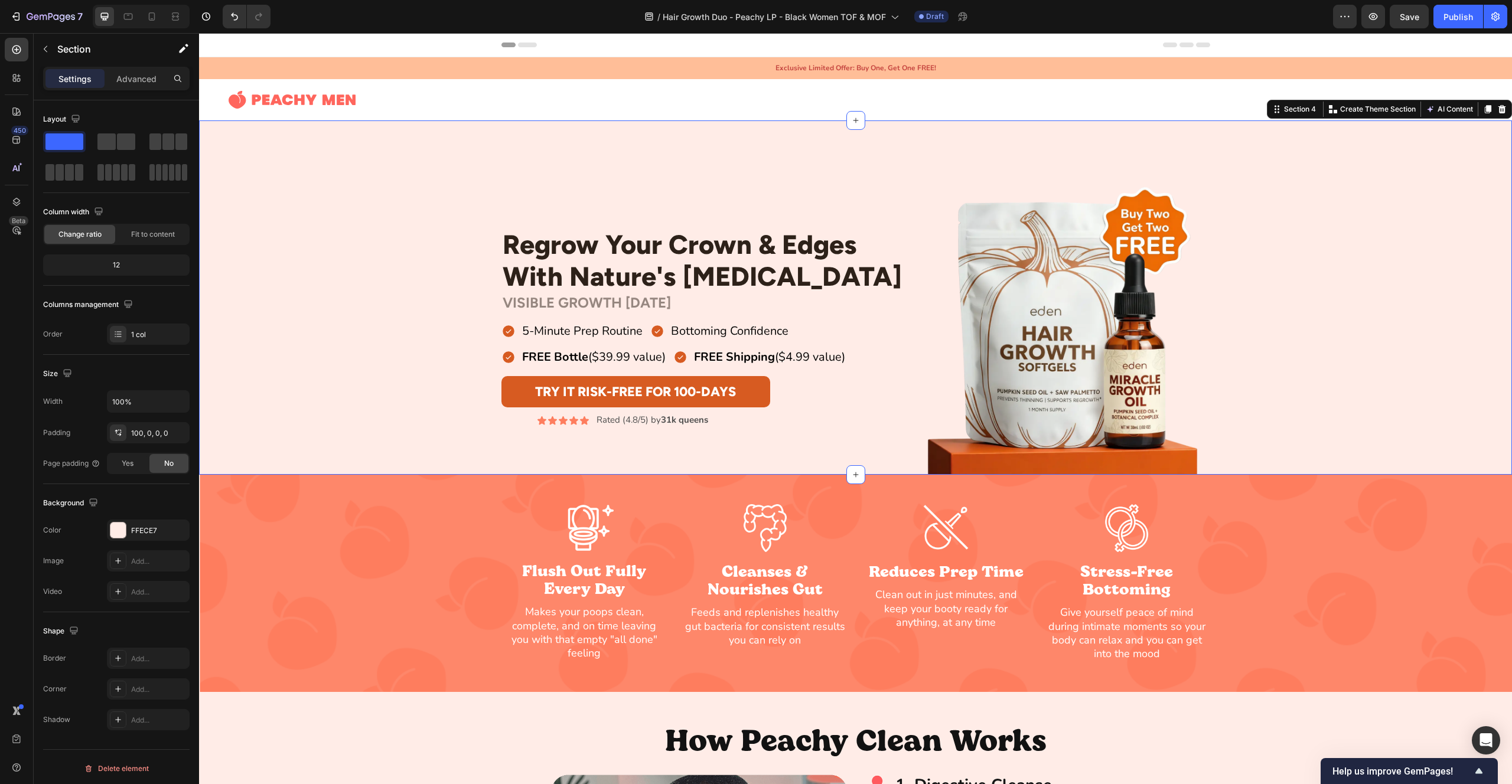
click at [314, 288] on div "Regrow Your Crown & Edges With Nature's [MEDICAL_DATA] Heading Row VISIBLE GROW…" at bounding box center [856, 327] width 1313 height 295
click at [230, 18] on icon "Undo/Redo" at bounding box center [235, 17] width 12 height 12
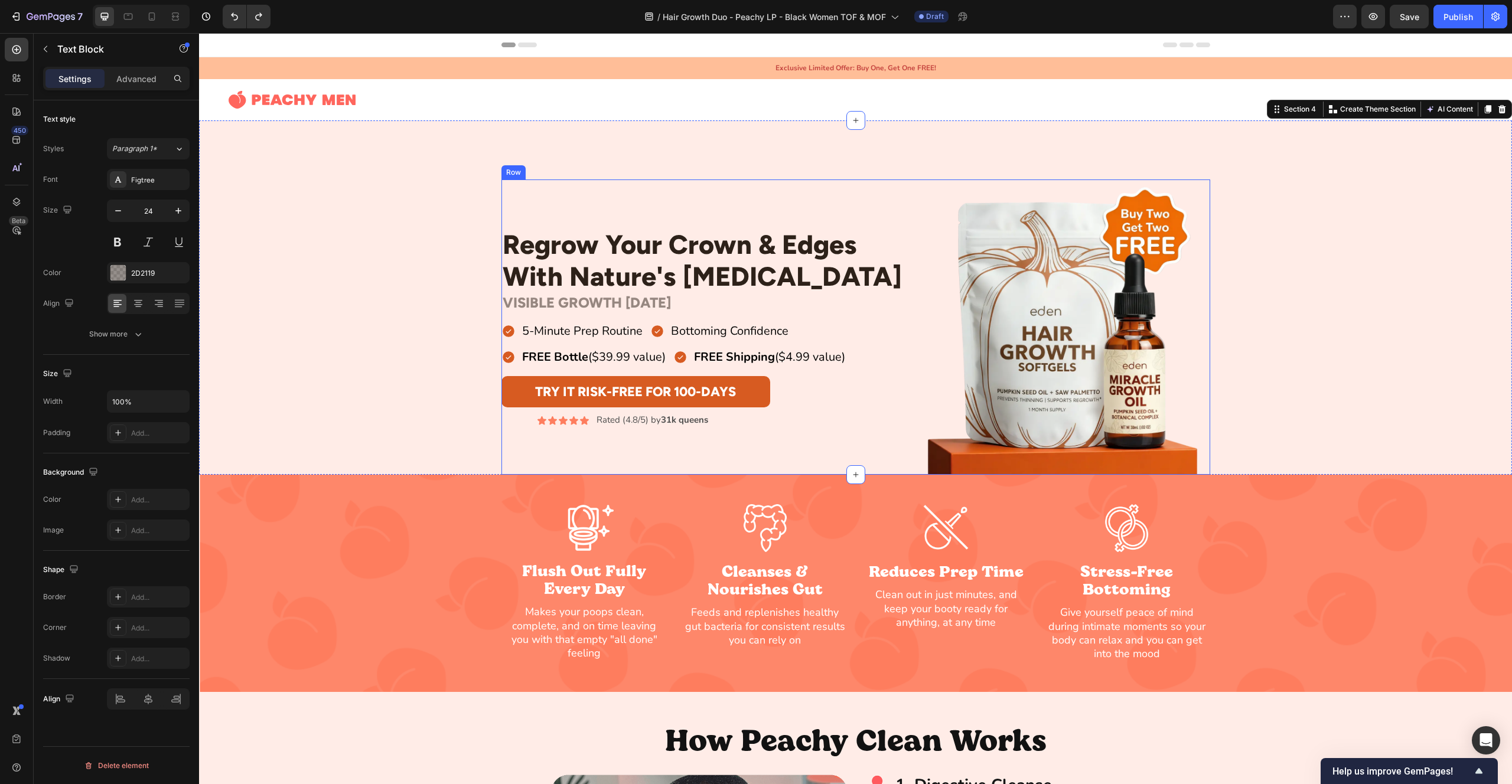
click at [597, 304] on p "VISIBLE GROWTH [DATE]" at bounding box center [707, 304] width 411 height 17
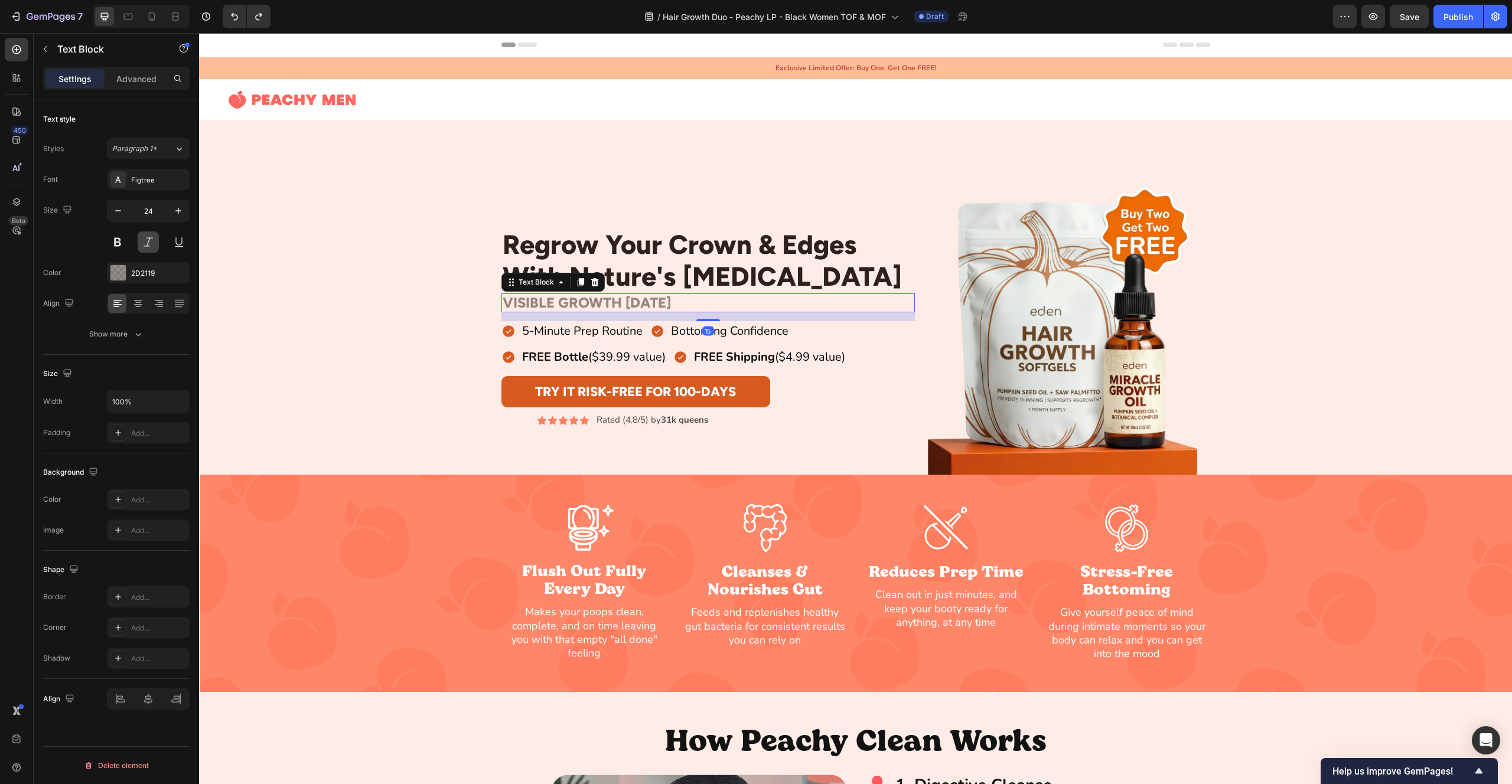
click at [149, 243] on button at bounding box center [148, 242] width 22 height 22
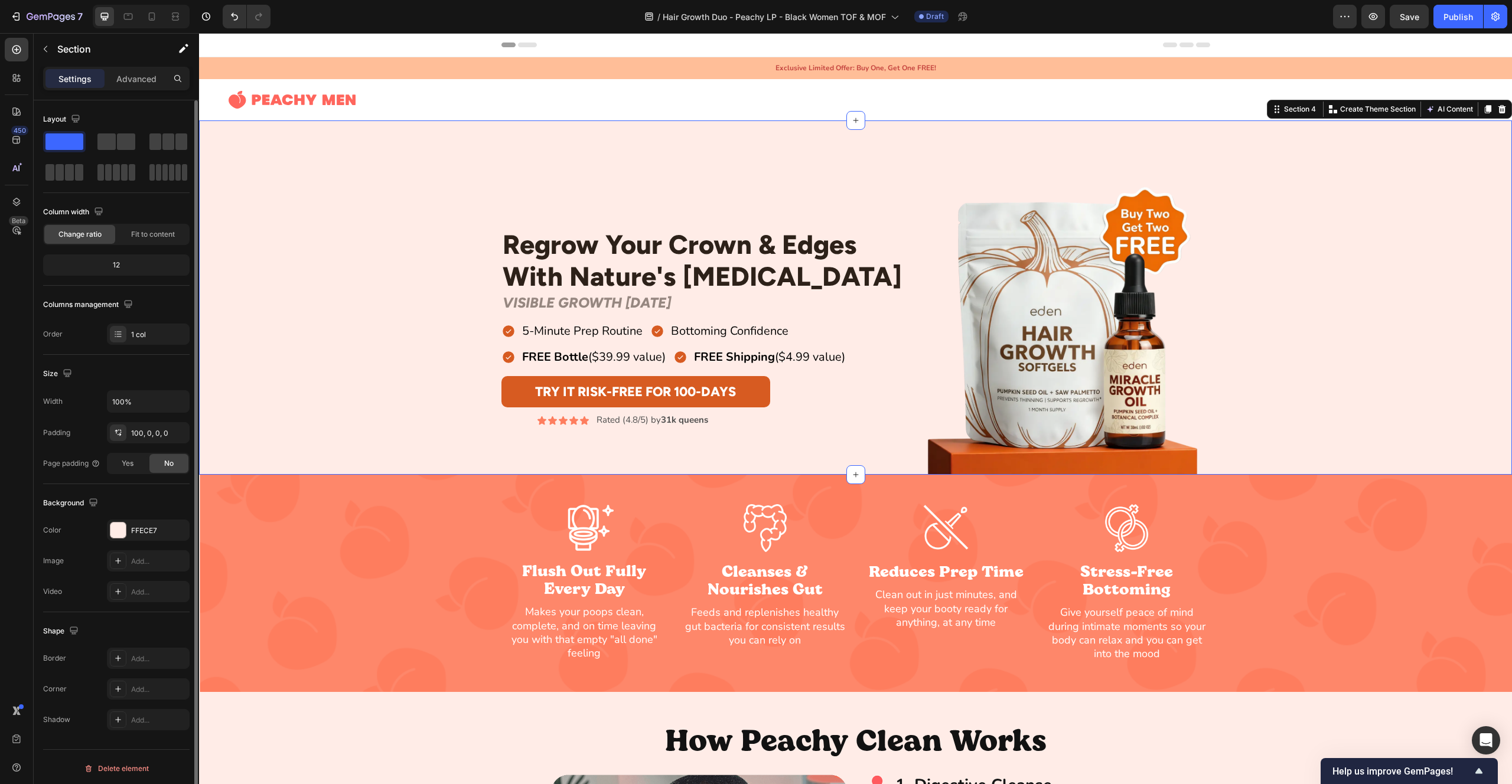
click at [307, 242] on div "Regrow Your Crown & Edges With Nature's [MEDICAL_DATA] Heading Row VISIBLE GROW…" at bounding box center [856, 327] width 1313 height 295
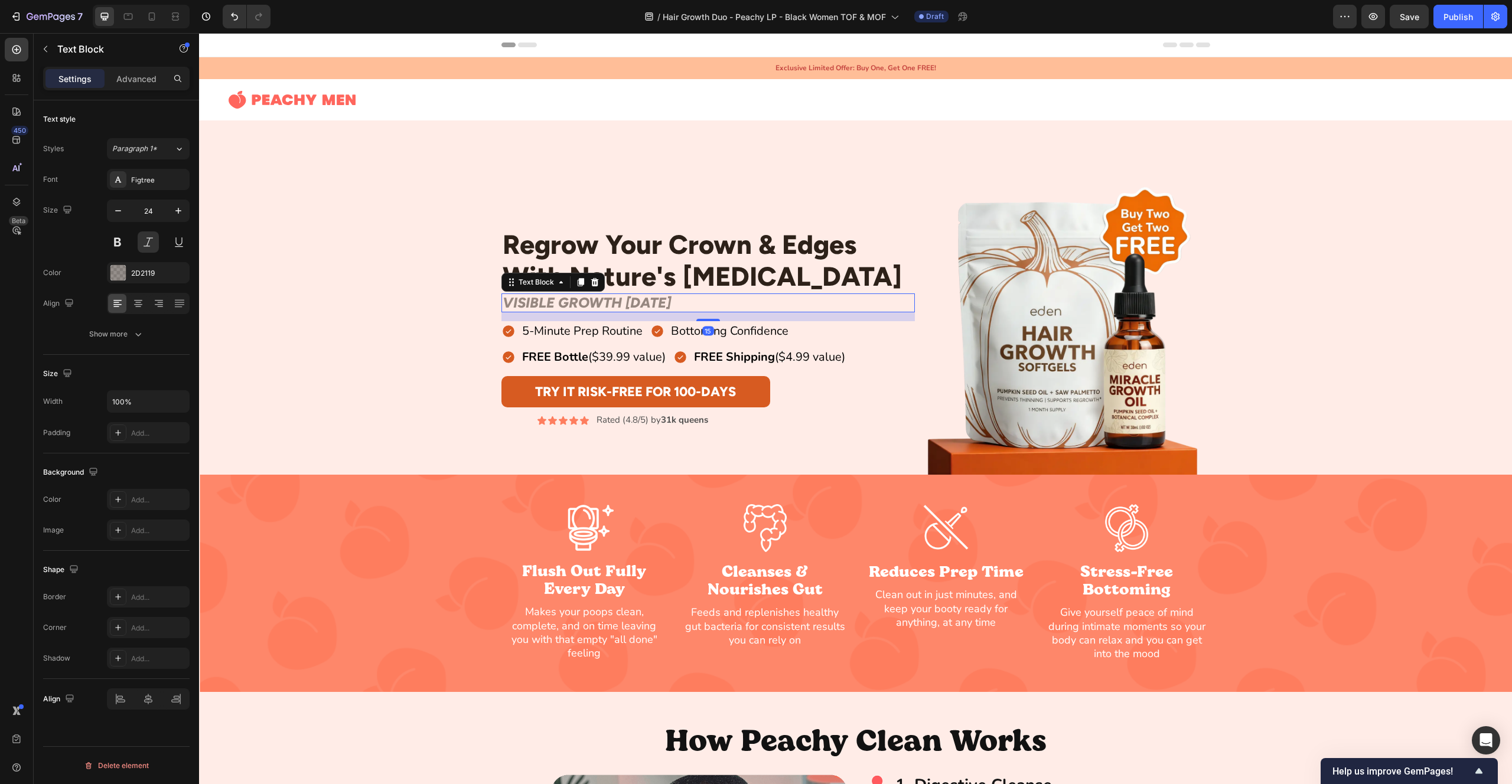
click at [615, 305] on p "VISIBLE GROWTH [DATE]" at bounding box center [707, 304] width 411 height 17
click at [150, 243] on button at bounding box center [148, 242] width 22 height 22
click at [291, 242] on div "Regrow Your Crown & Edges With Nature's [MEDICAL_DATA] Heading Row VISIBLE GROW…" at bounding box center [856, 327] width 1313 height 295
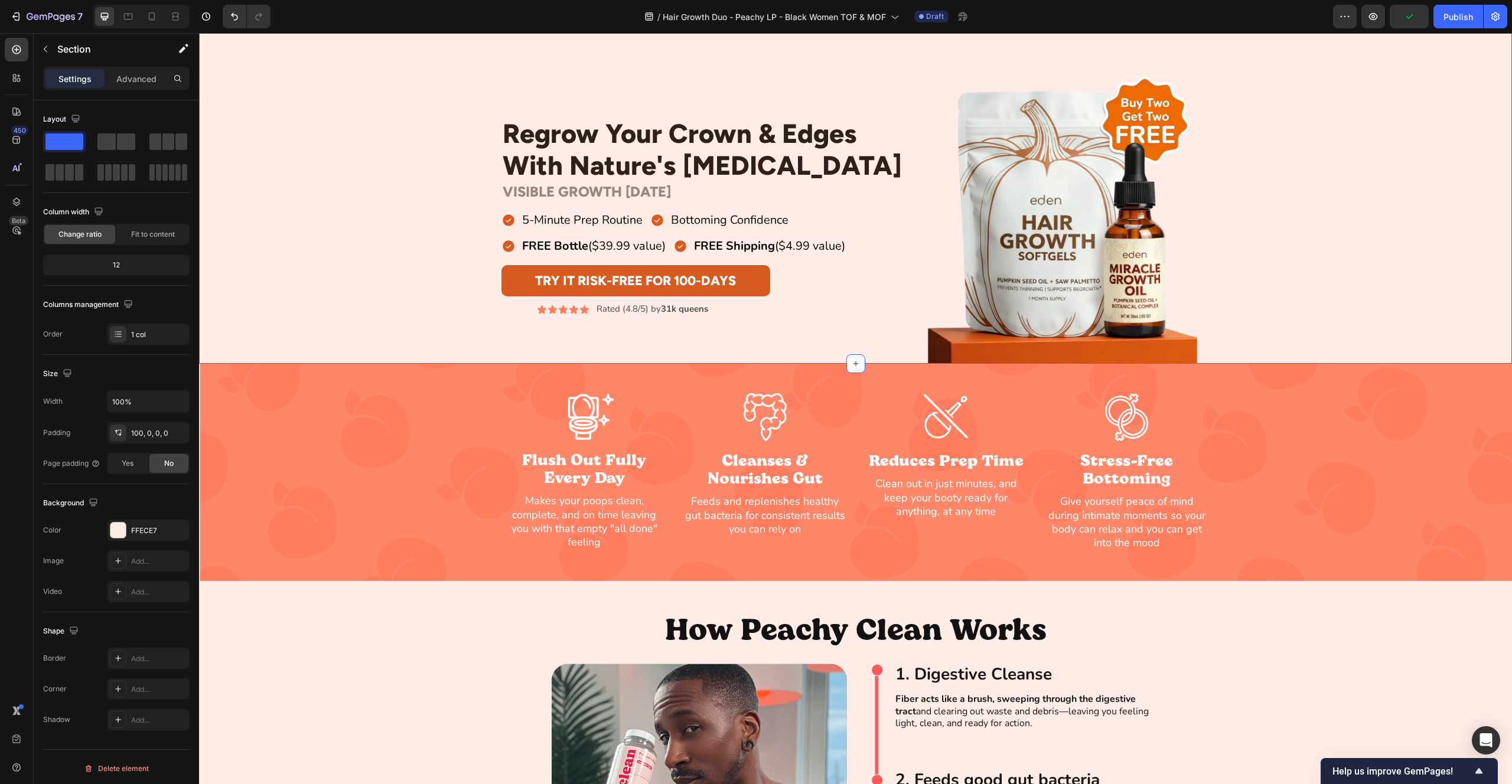
scroll to position [0, 0]
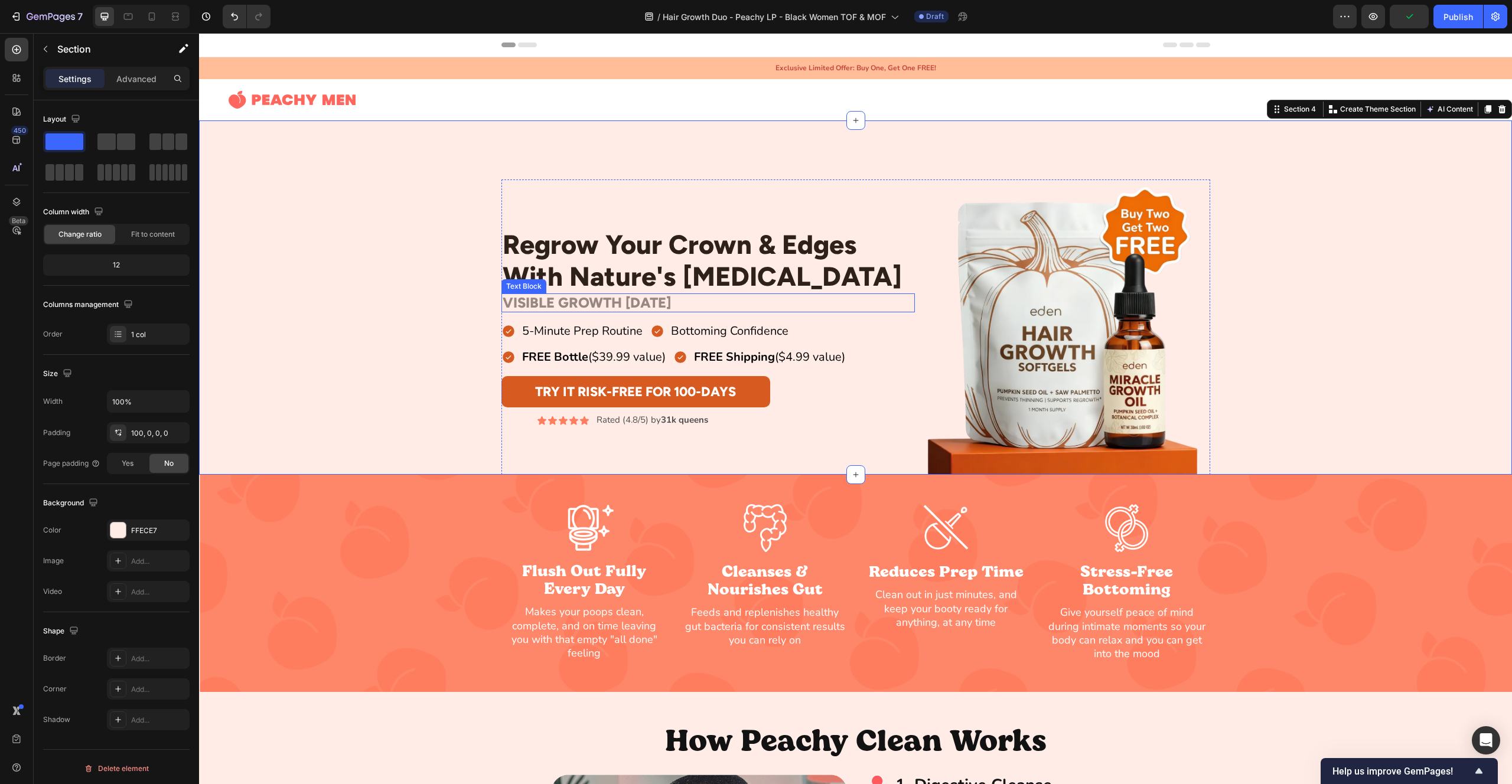
drag, startPoint x: 548, startPoint y: 305, endPoint x: 430, endPoint y: 294, distance: 118.5
click at [548, 305] on p "VISIBLE GROWTH [DATE]" at bounding box center [707, 304] width 411 height 17
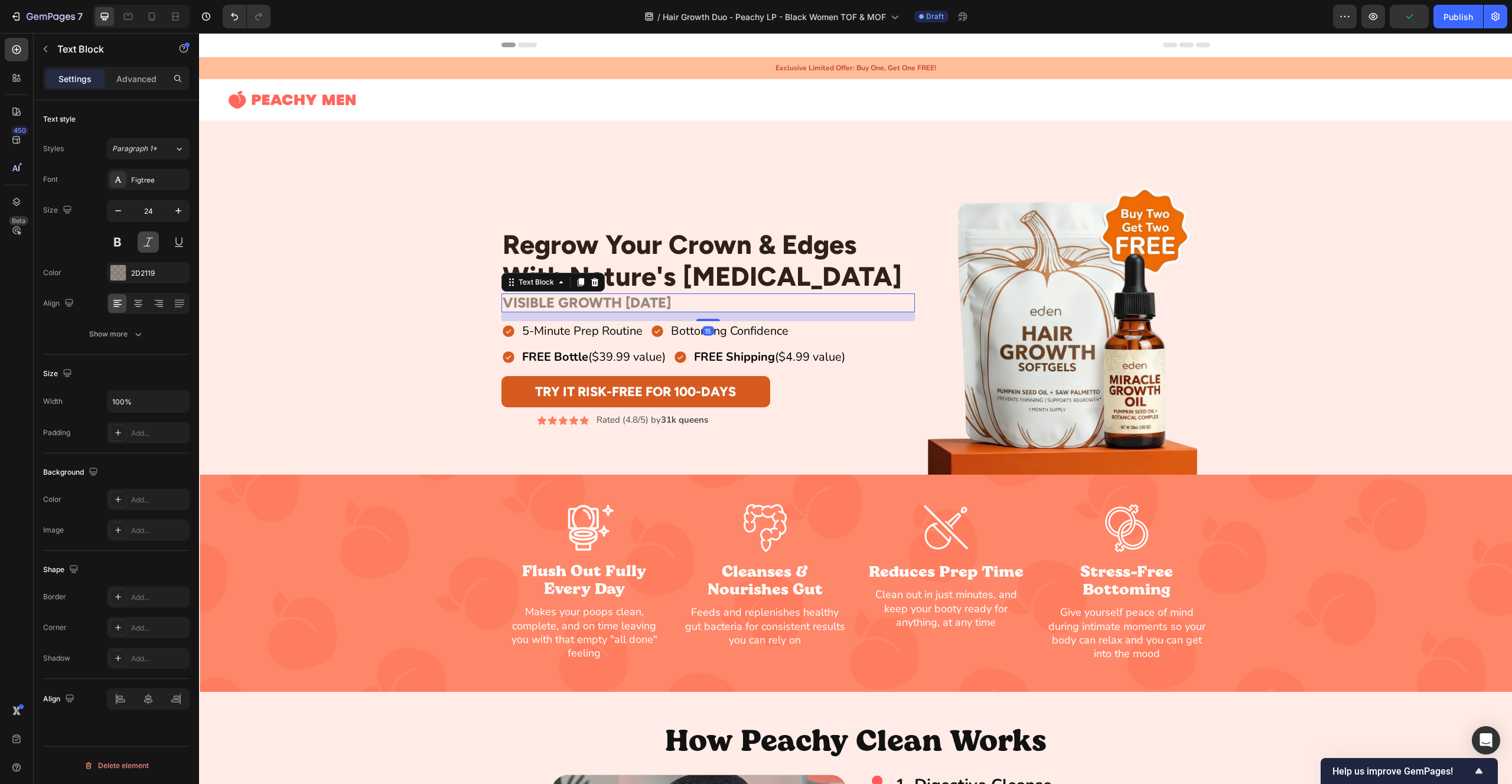
click at [145, 248] on button at bounding box center [148, 242] width 22 height 22
click at [114, 240] on button at bounding box center [118, 242] width 22 height 22
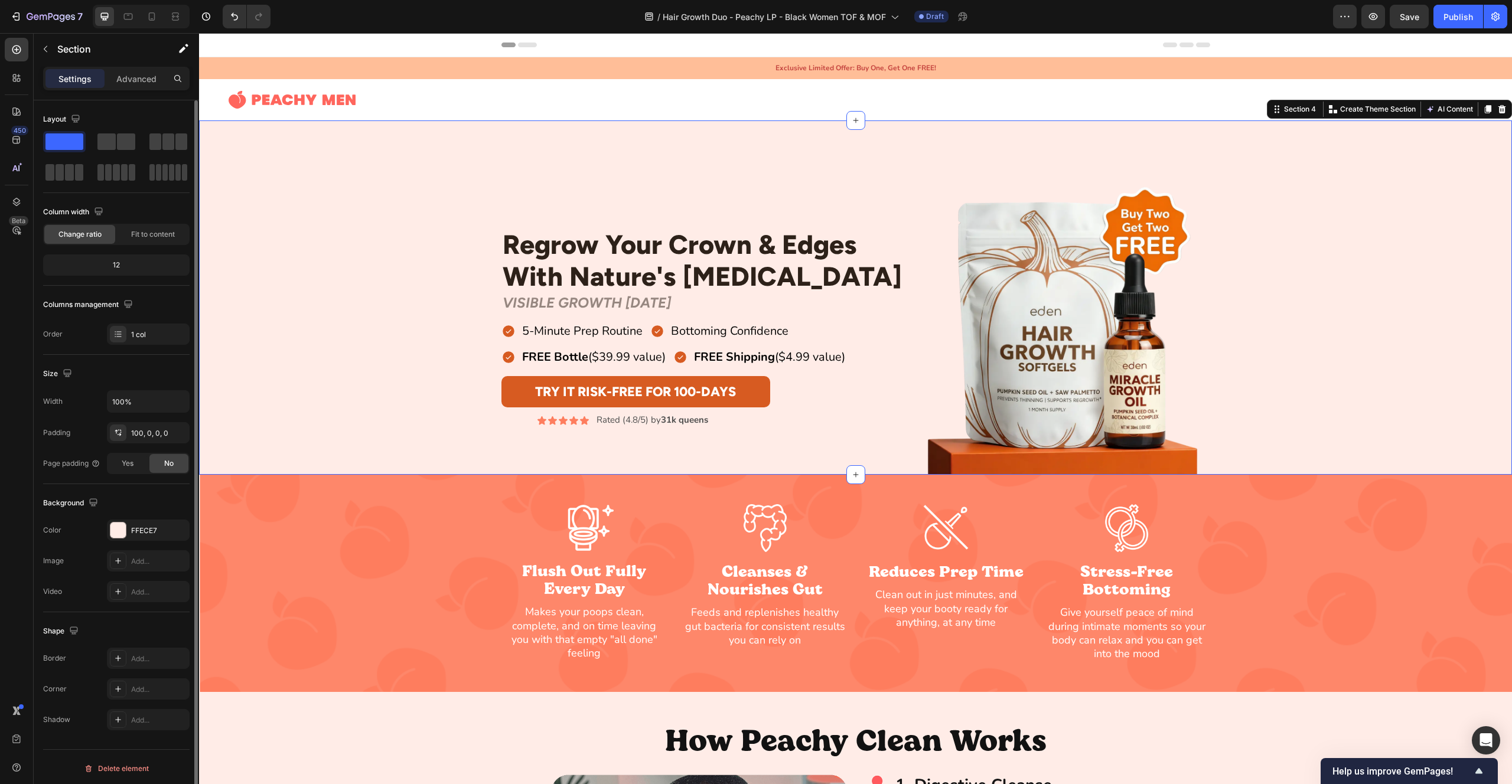
click at [420, 227] on div "Regrow Your Crown & Edges With Nature's [MEDICAL_DATA] Heading Row VISIBLE GROW…" at bounding box center [856, 327] width 1313 height 295
click at [571, 301] on p "VISIBLE GROWTH [DATE]" at bounding box center [707, 304] width 411 height 17
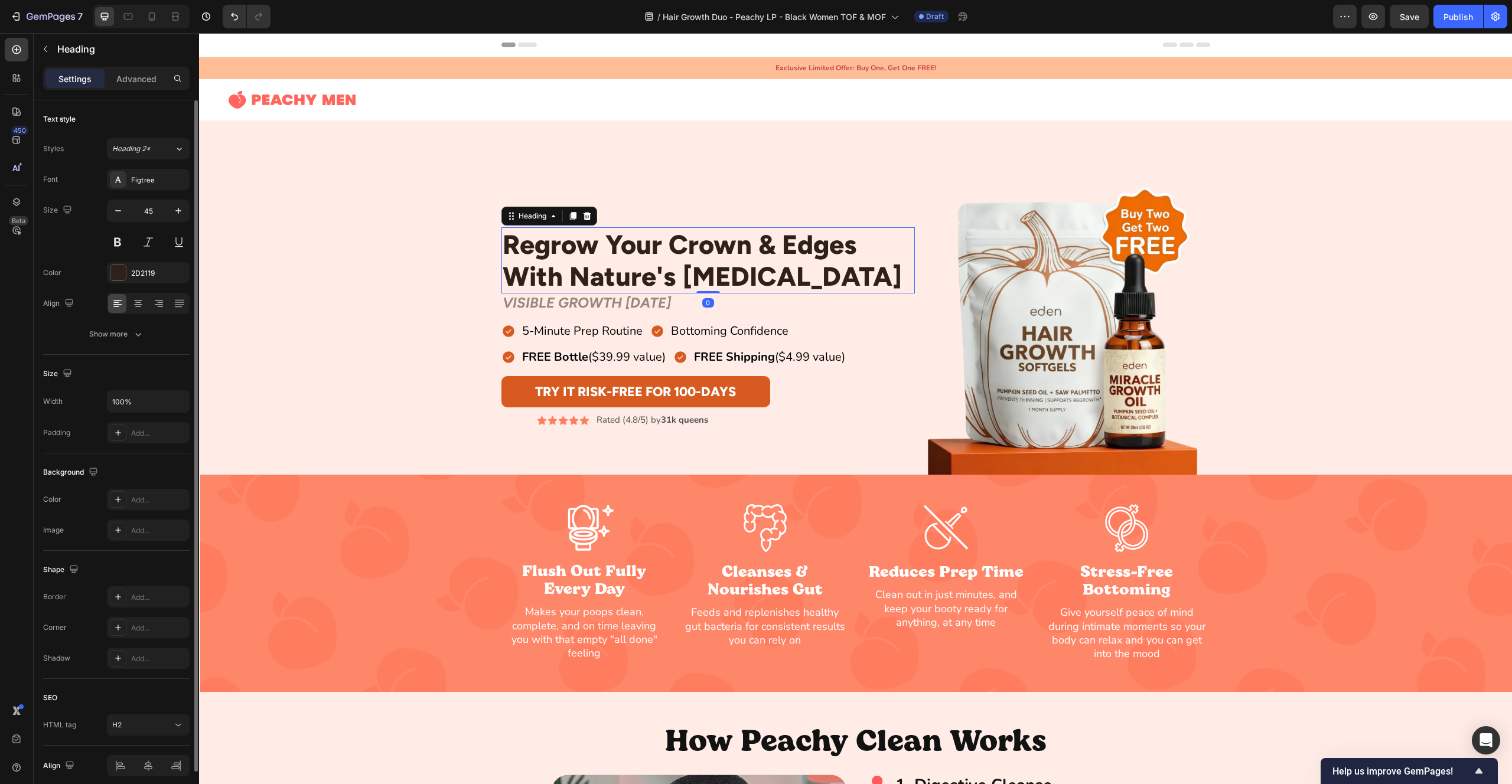
click at [836, 283] on p "Regrow Your Crown & Edges With Nature's [MEDICAL_DATA]" at bounding box center [707, 260] width 411 height 64
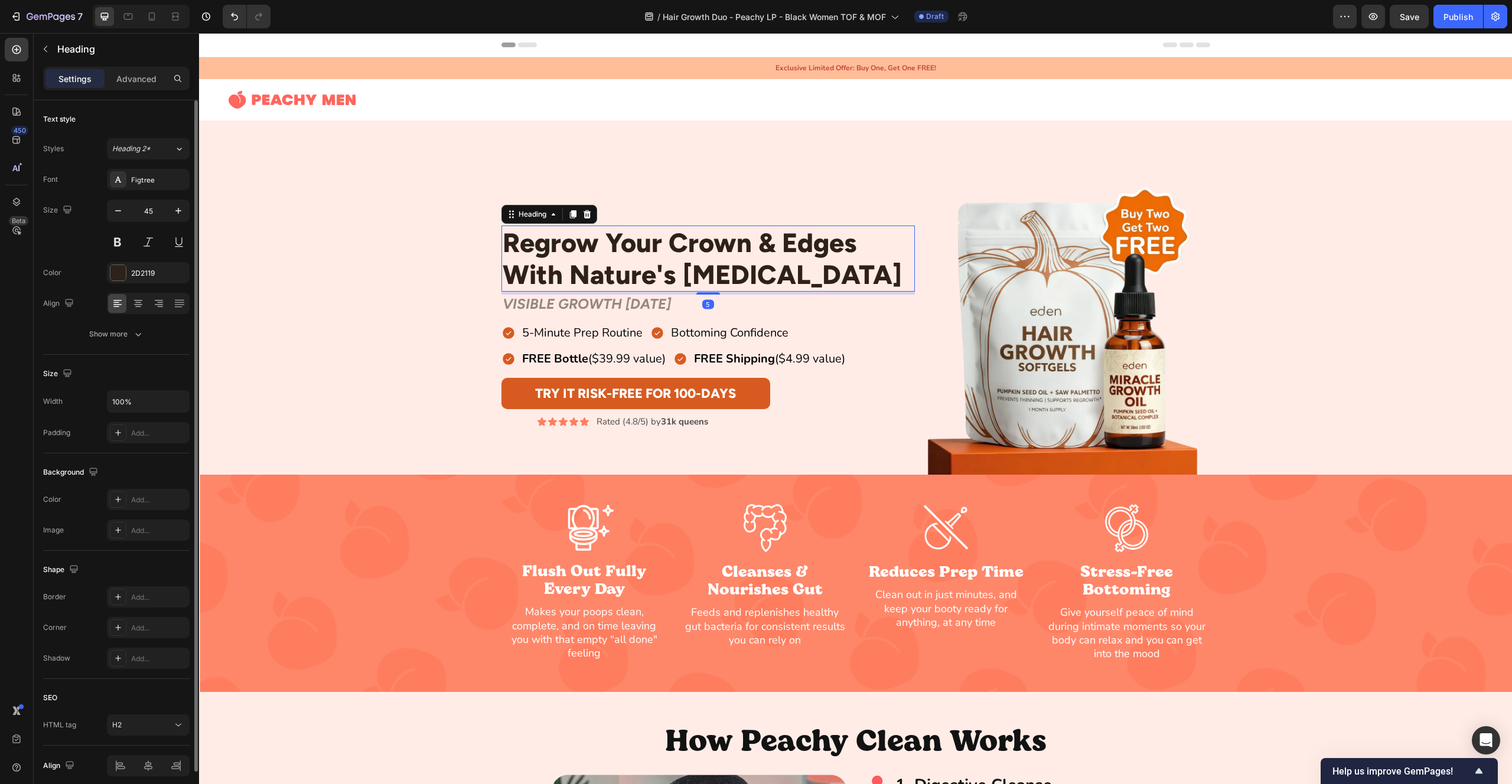
drag, startPoint x: 712, startPoint y: 291, endPoint x: 651, endPoint y: 292, distance: 61.0
click at [712, 295] on div "Regrow Your Crown & Edges With Nature's [MEDICAL_DATA] Heading 5 Row VISIBLE GR…" at bounding box center [708, 327] width 414 height 295
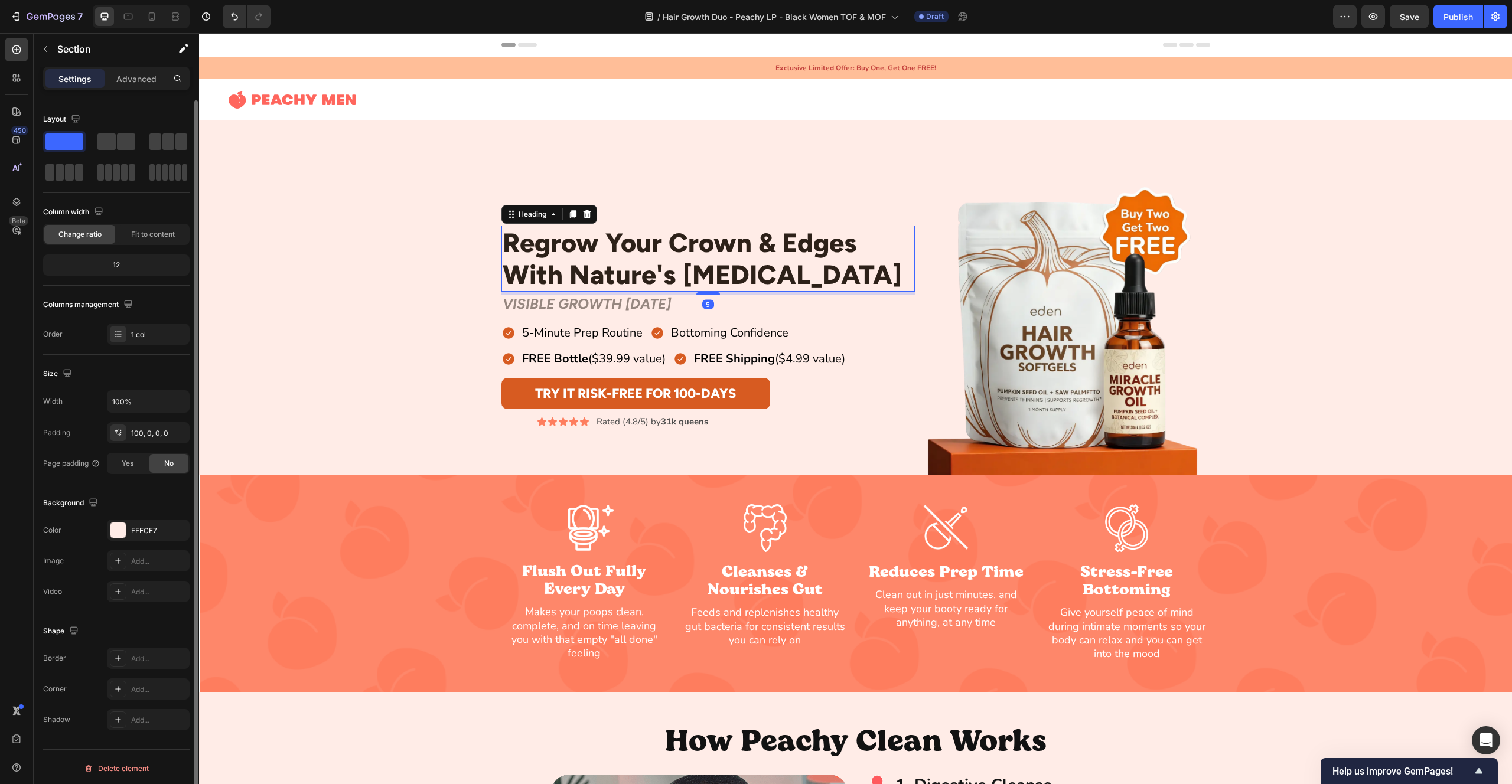
click at [417, 255] on div "Regrow Your Crown & Edges With Nature's [MEDICAL_DATA] Heading 5 Row VISIBLE GR…" at bounding box center [856, 327] width 1313 height 295
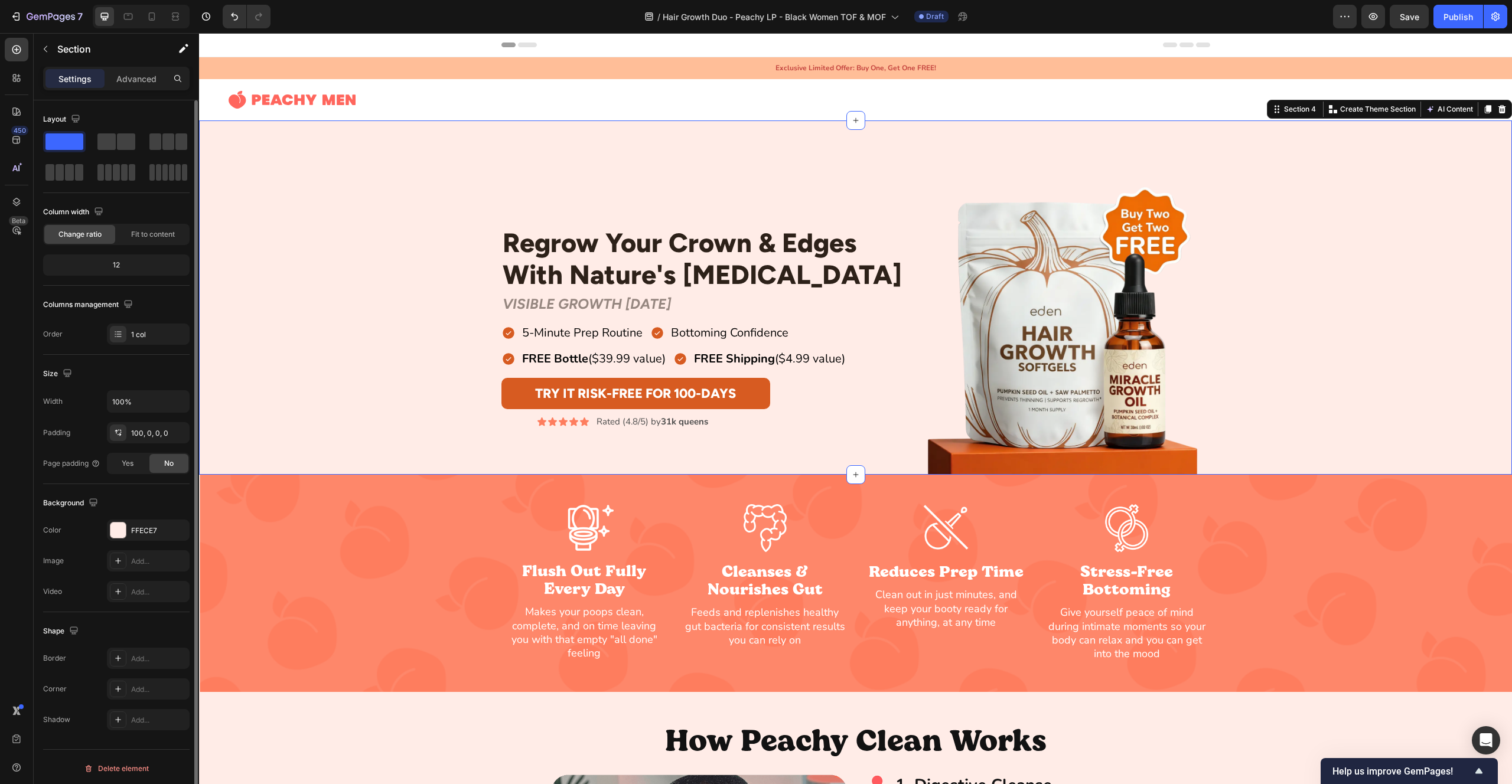
click at [417, 255] on div "Regrow Your Crown & Edges With Nature's [MEDICAL_DATA] Heading Row VISIBLE GROW…" at bounding box center [856, 327] width 1313 height 295
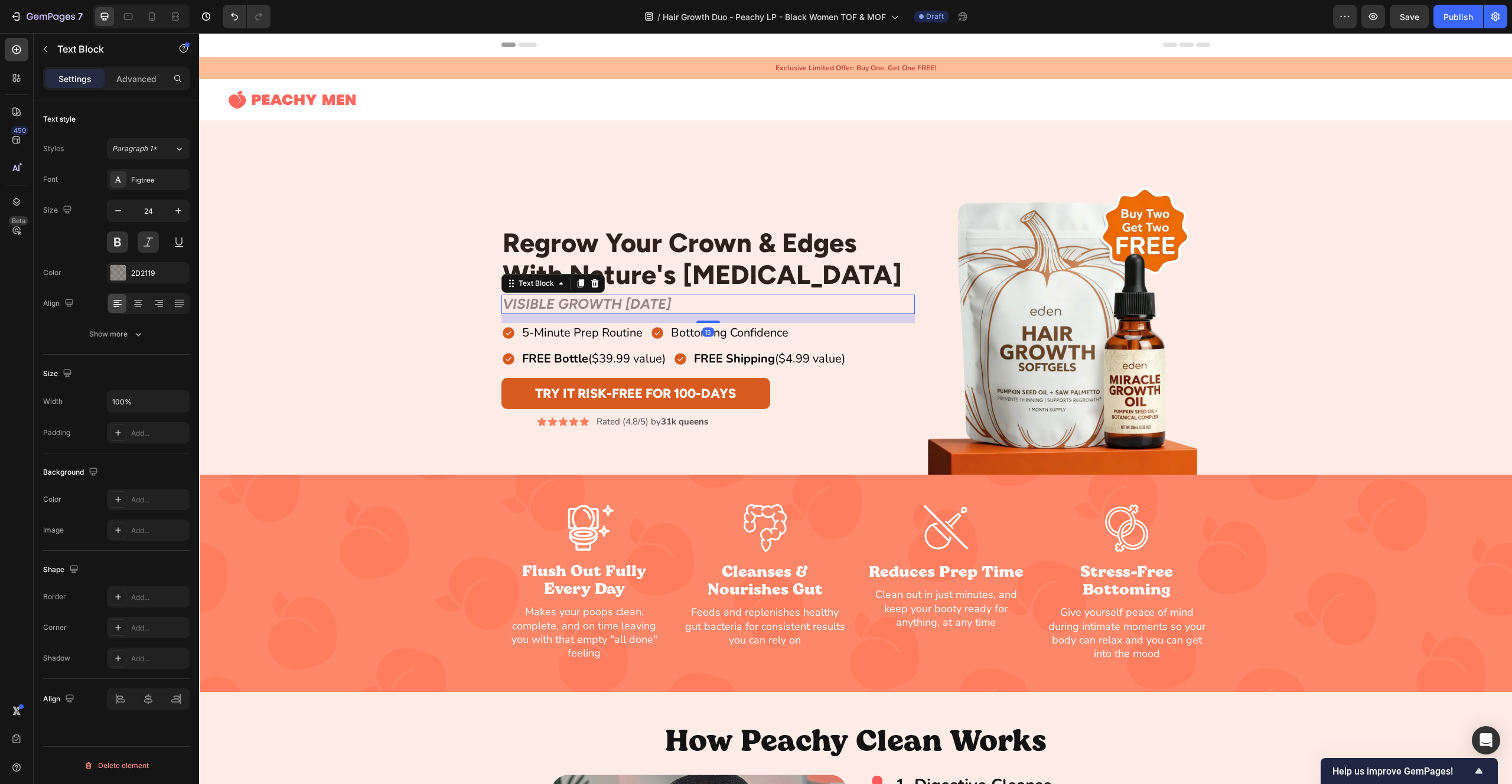
click at [620, 308] on p "VISIBLE GROWTH [DATE]" at bounding box center [707, 304] width 411 height 17
drag, startPoint x: 148, startPoint y: 241, endPoint x: 161, endPoint y: 238, distance: 13.3
click at [148, 241] on button at bounding box center [148, 242] width 22 height 22
click at [283, 222] on div "Regrow Your Crown & Edges With Nature's [MEDICAL_DATA] Heading Row VISIBLE GROW…" at bounding box center [856, 327] width 1313 height 295
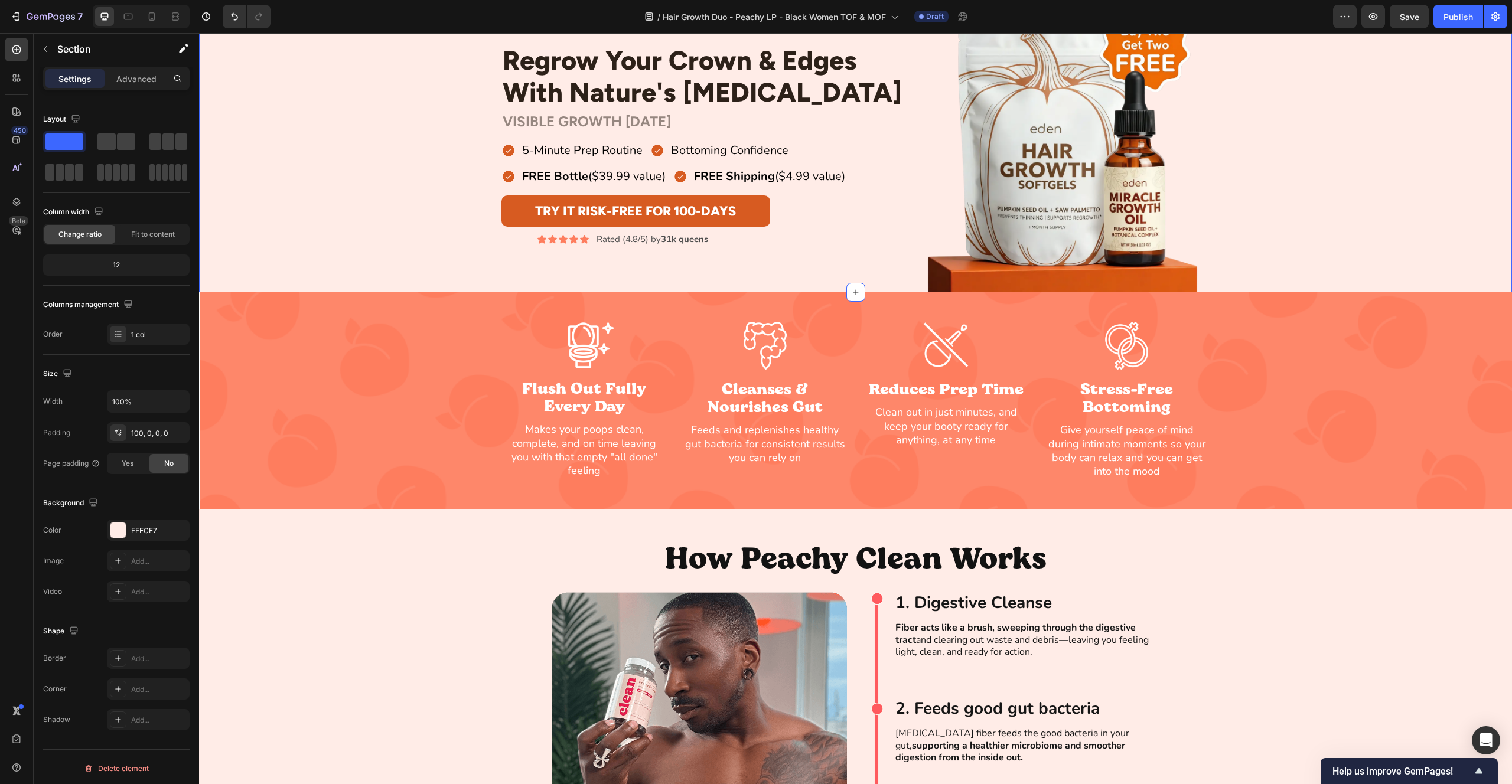
scroll to position [17, 0]
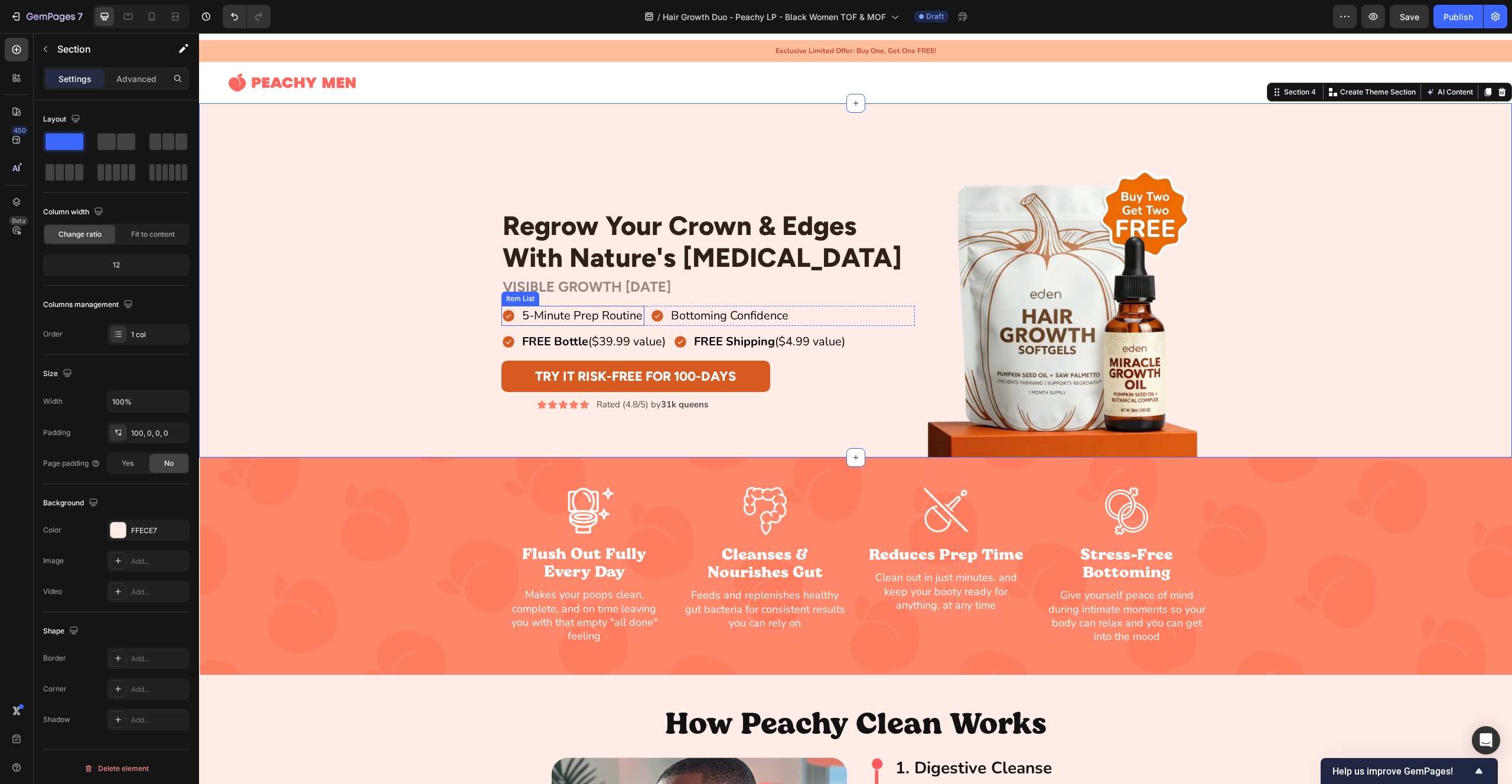
click at [589, 316] on p "5-Minute Prep Routine" at bounding box center [582, 316] width 120 height 17
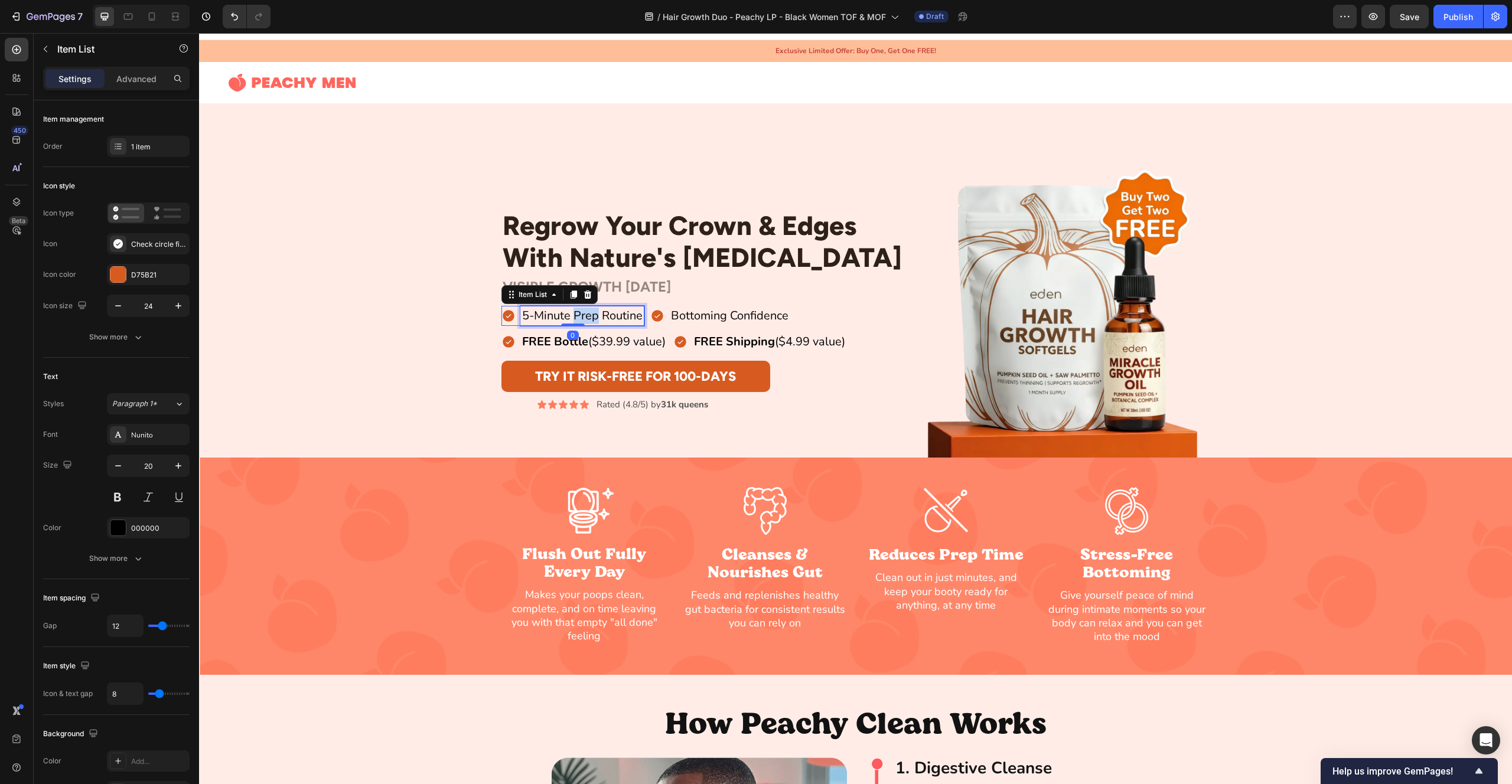
click at [589, 316] on p "5-Minute Prep Routine" at bounding box center [582, 316] width 120 height 17
drag, startPoint x: 596, startPoint y: 314, endPoint x: 606, endPoint y: 318, distance: 10.8
click at [596, 314] on p "Stops Crown Thinning & Inflammation" at bounding box center [624, 316] width 203 height 17
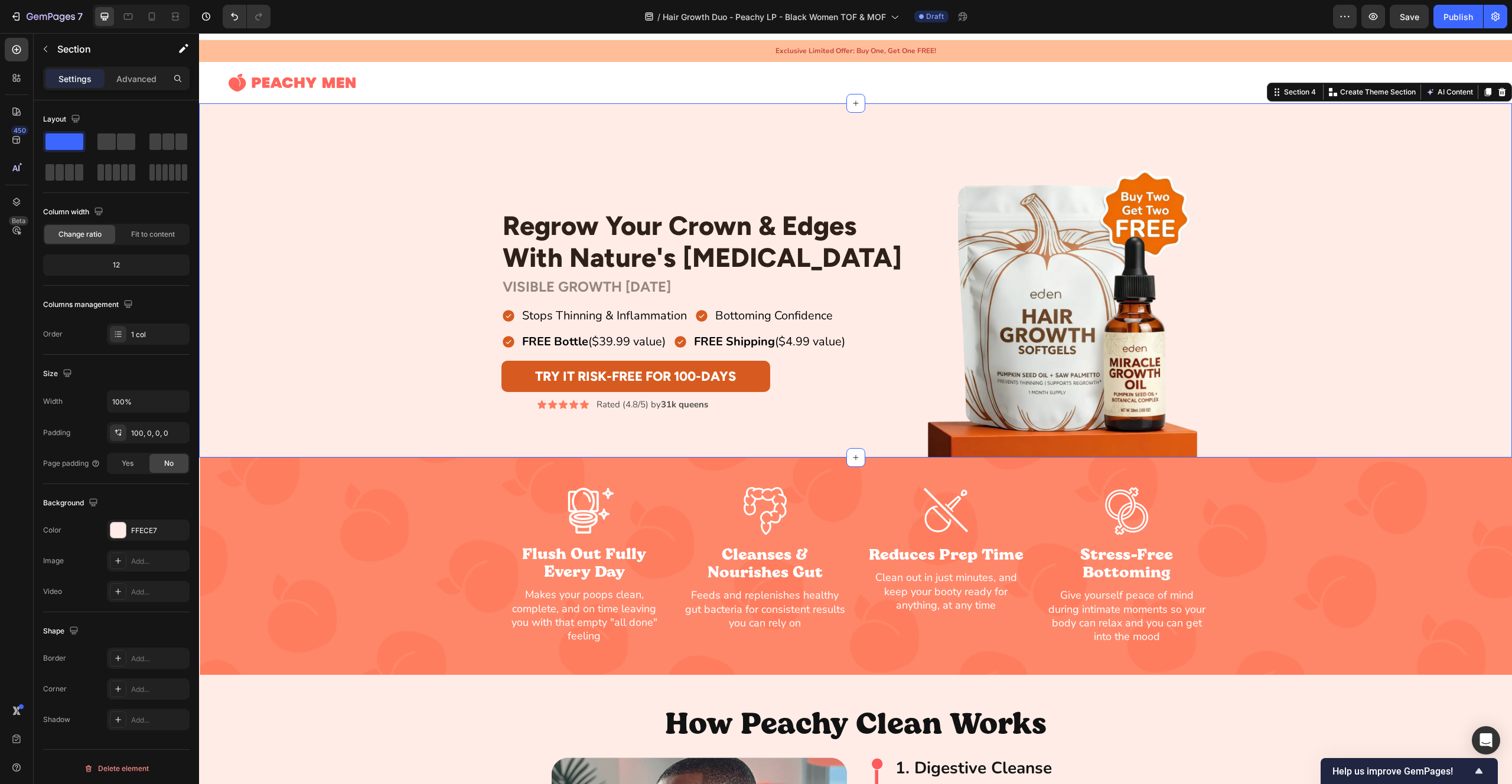
click at [363, 298] on div "Regrow Your Crown & Edges With Nature's [MEDICAL_DATA] Heading Row VISIBLE GROW…" at bounding box center [856, 310] width 1313 height 295
click at [756, 315] on p "Bottoming Confidence" at bounding box center [774, 316] width 117 height 17
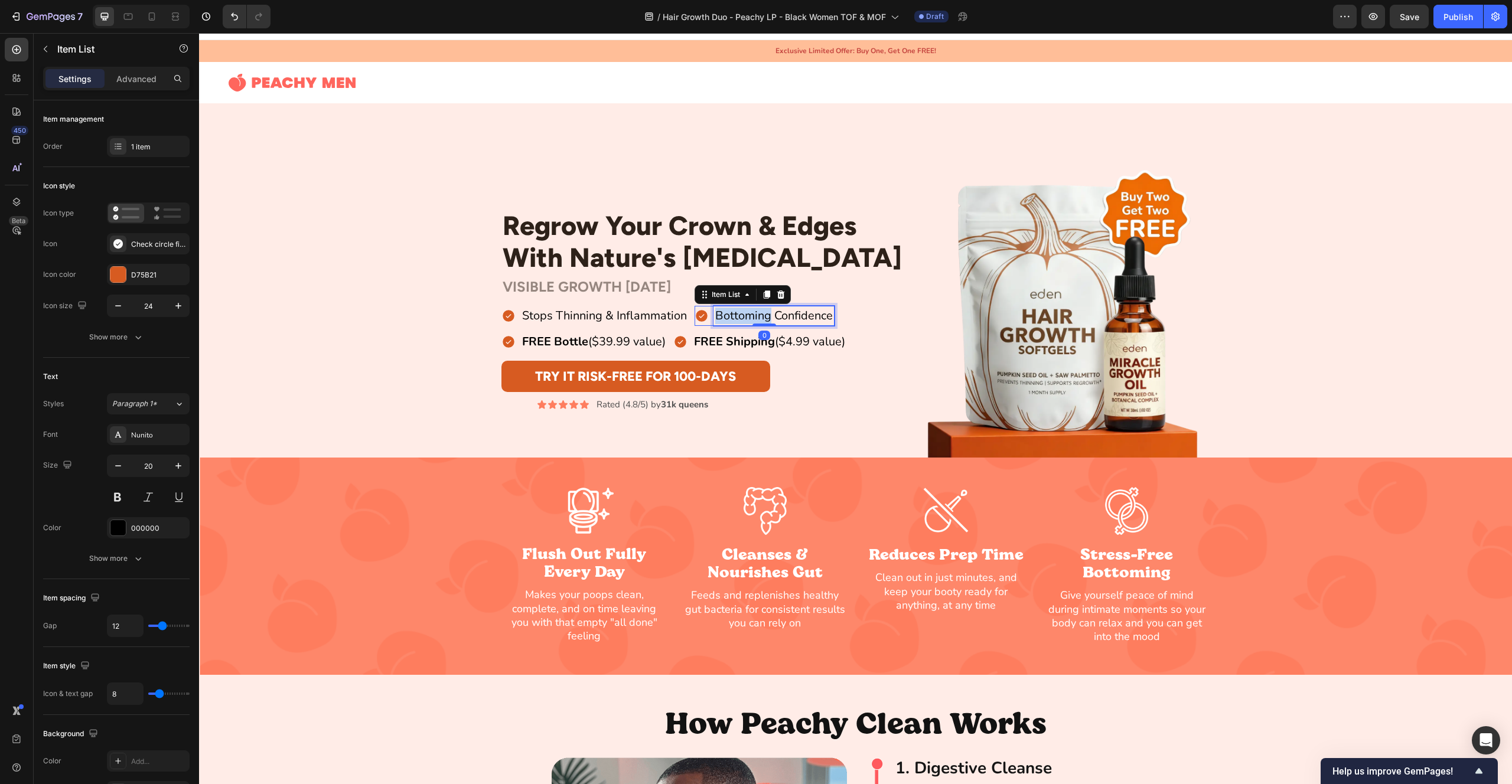
click at [756, 315] on p "Bottoming Confidence" at bounding box center [774, 316] width 117 height 17
click at [903, 372] on div "Try It Risk-Free For 100-Days Button" at bounding box center [708, 376] width 414 height 32
click at [617, 314] on p "Stops Thinning & Inflammation" at bounding box center [605, 316] width 165 height 17
click at [610, 314] on p "Stops Thinning & Inflammation" at bounding box center [605, 316] width 165 height 17
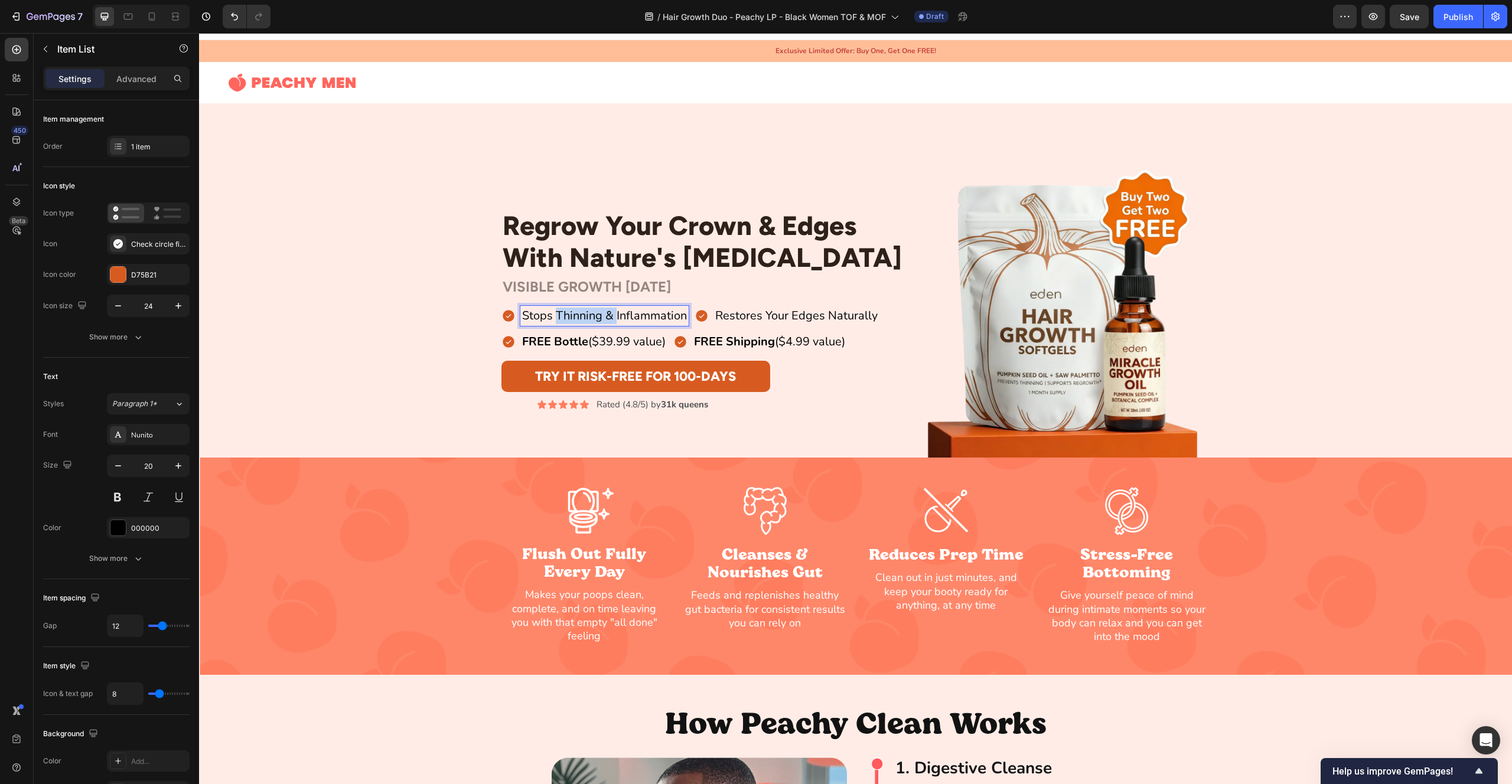
drag, startPoint x: 616, startPoint y: 314, endPoint x: 558, endPoint y: 314, distance: 58.0
click at [558, 314] on p "Stops Thinning & Inflammation" at bounding box center [605, 316] width 165 height 17
click at [423, 276] on div "Regrow Your Crown & Edges With Nature's [MEDICAL_DATA] Heading Row VISIBLE GROW…" at bounding box center [856, 310] width 1313 height 295
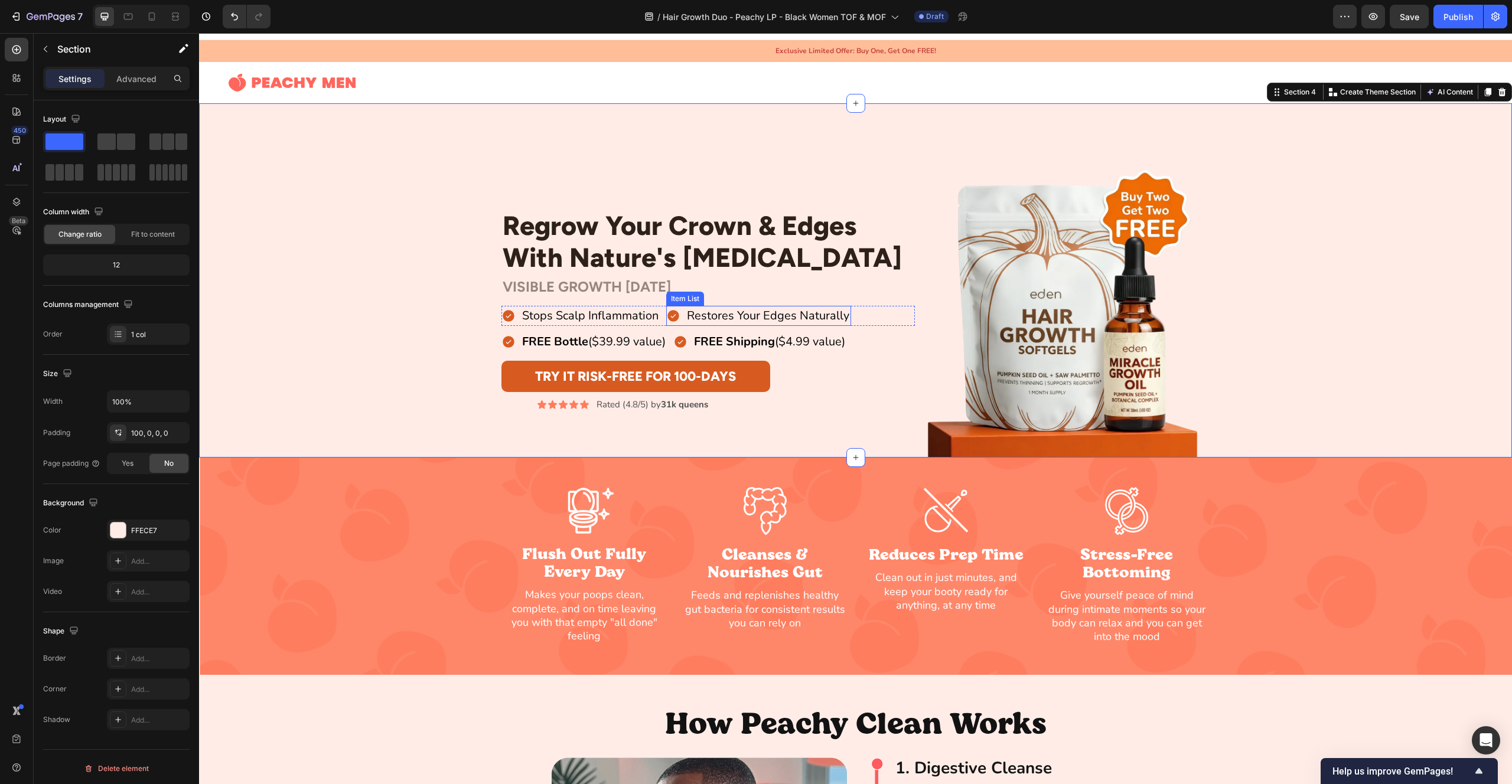
click at [743, 316] on p "Restores Your Edges Naturally" at bounding box center [769, 316] width 163 height 17
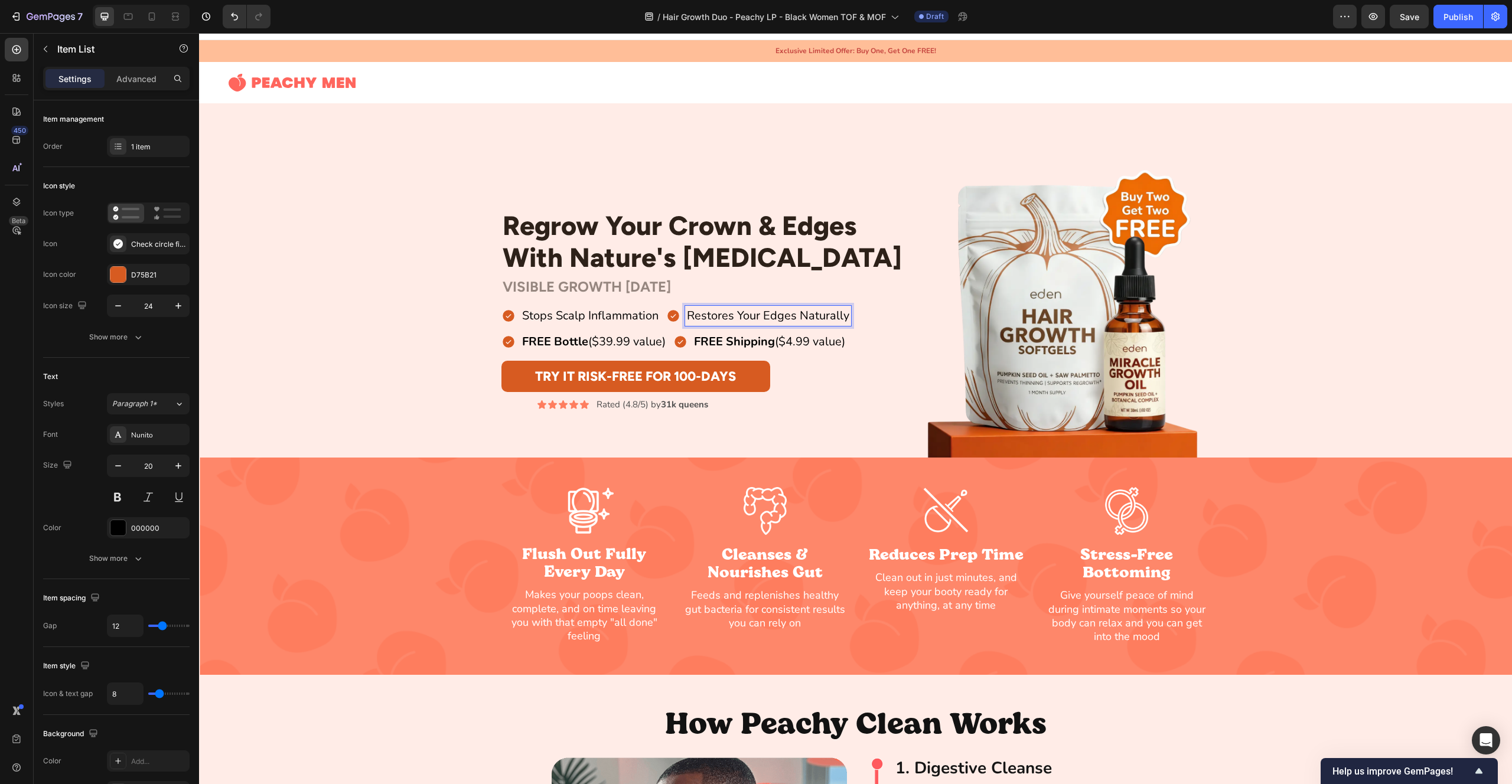
click at [747, 316] on p "Restores Your Edges Naturally" at bounding box center [769, 316] width 163 height 17
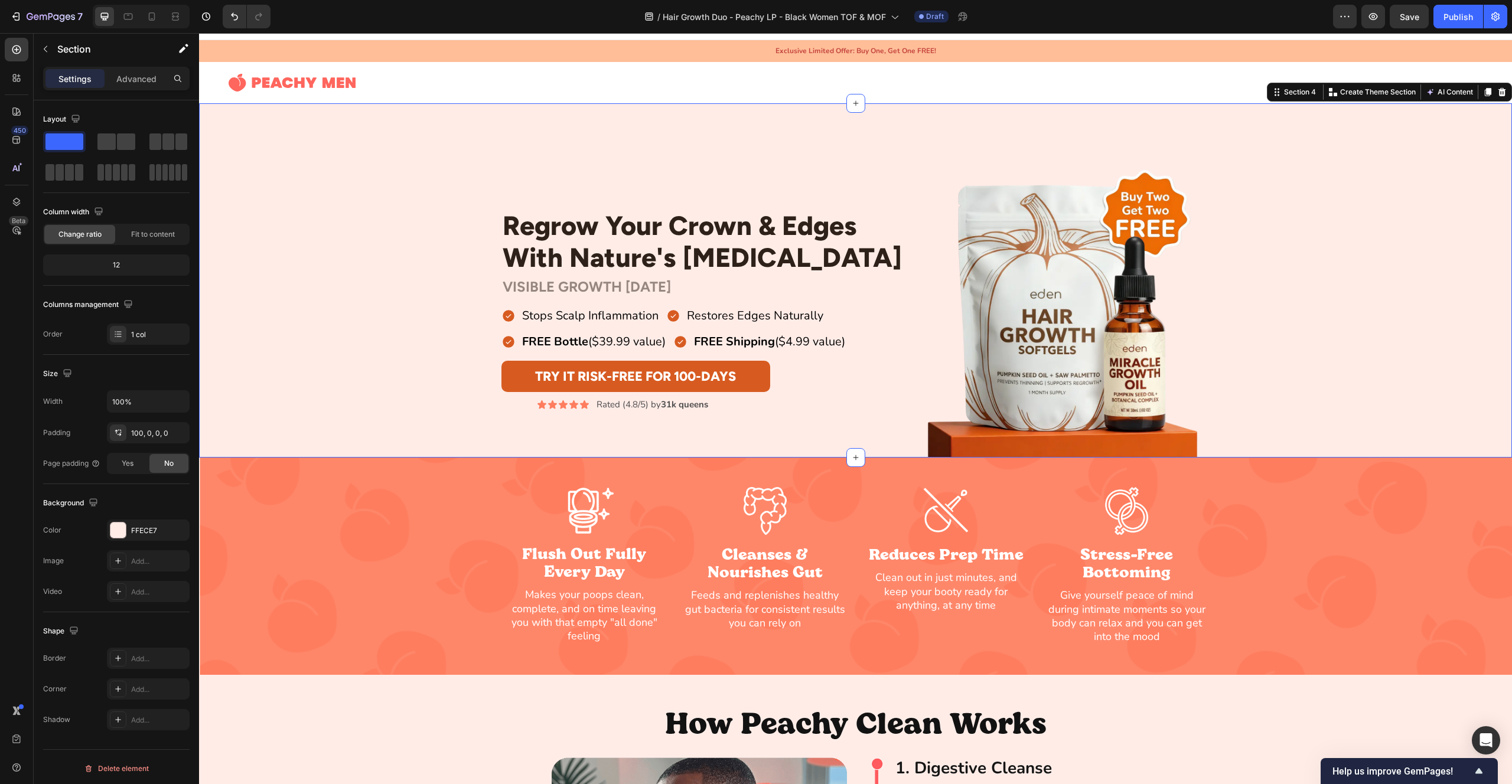
click at [375, 280] on div "Regrow Your Crown & Edges With Nature's [MEDICAL_DATA] Heading Row VISIBLE GROW…" at bounding box center [856, 310] width 1313 height 295
click at [553, 404] on icon at bounding box center [553, 404] width 9 height 8
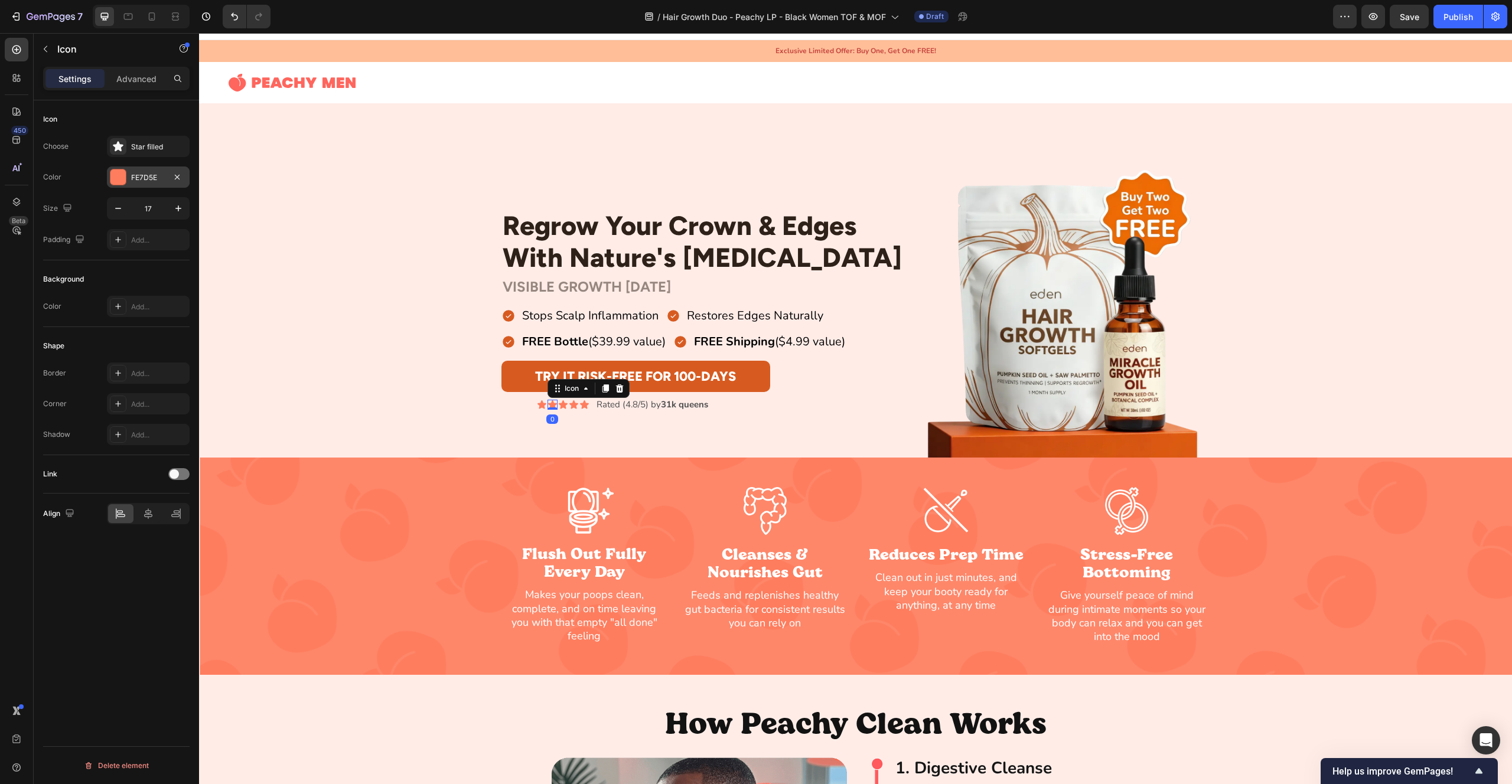
click at [125, 175] on div at bounding box center [117, 177] width 15 height 15
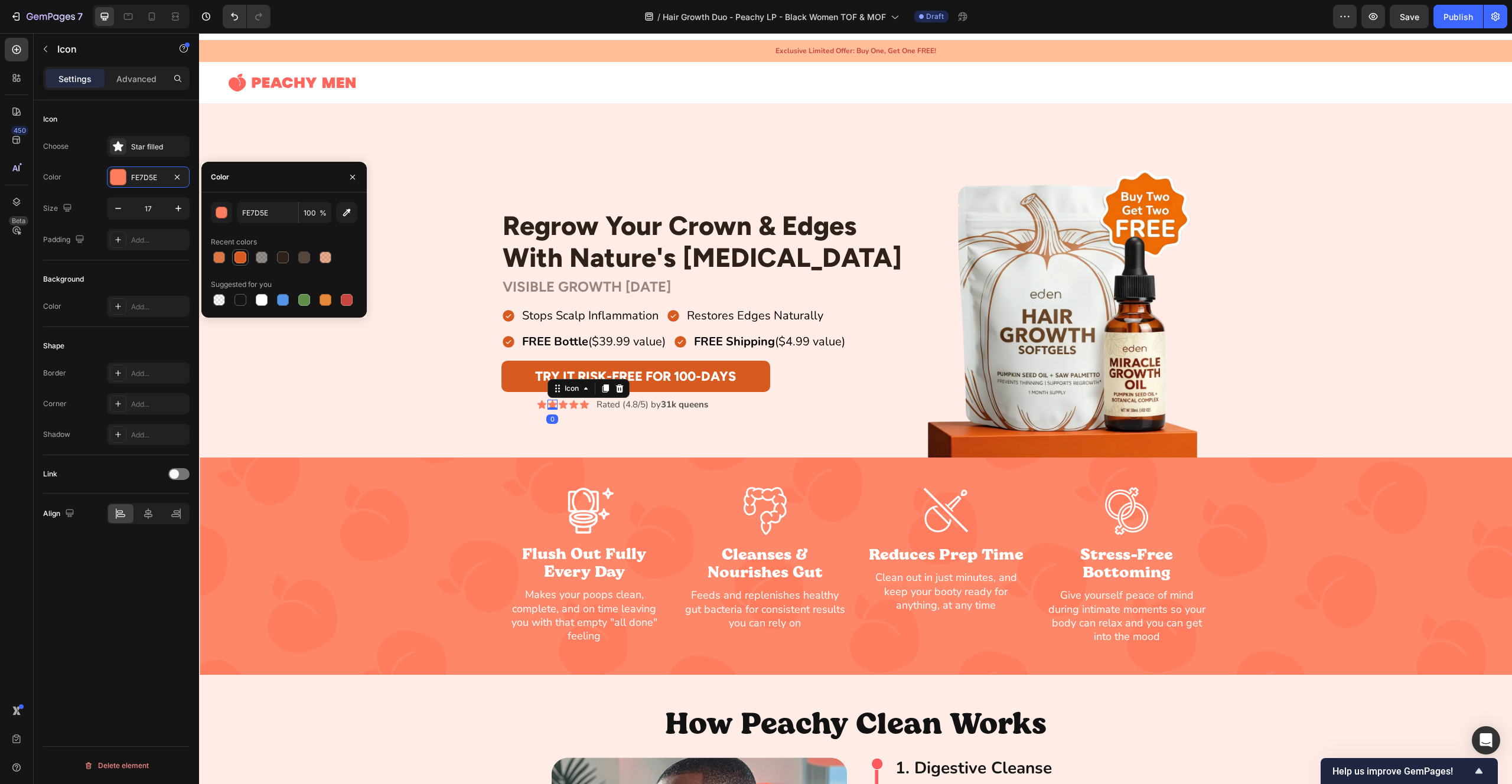
click at [239, 254] on div at bounding box center [240, 257] width 12 height 12
type input "D75B21"
click at [539, 404] on icon at bounding box center [542, 404] width 9 height 8
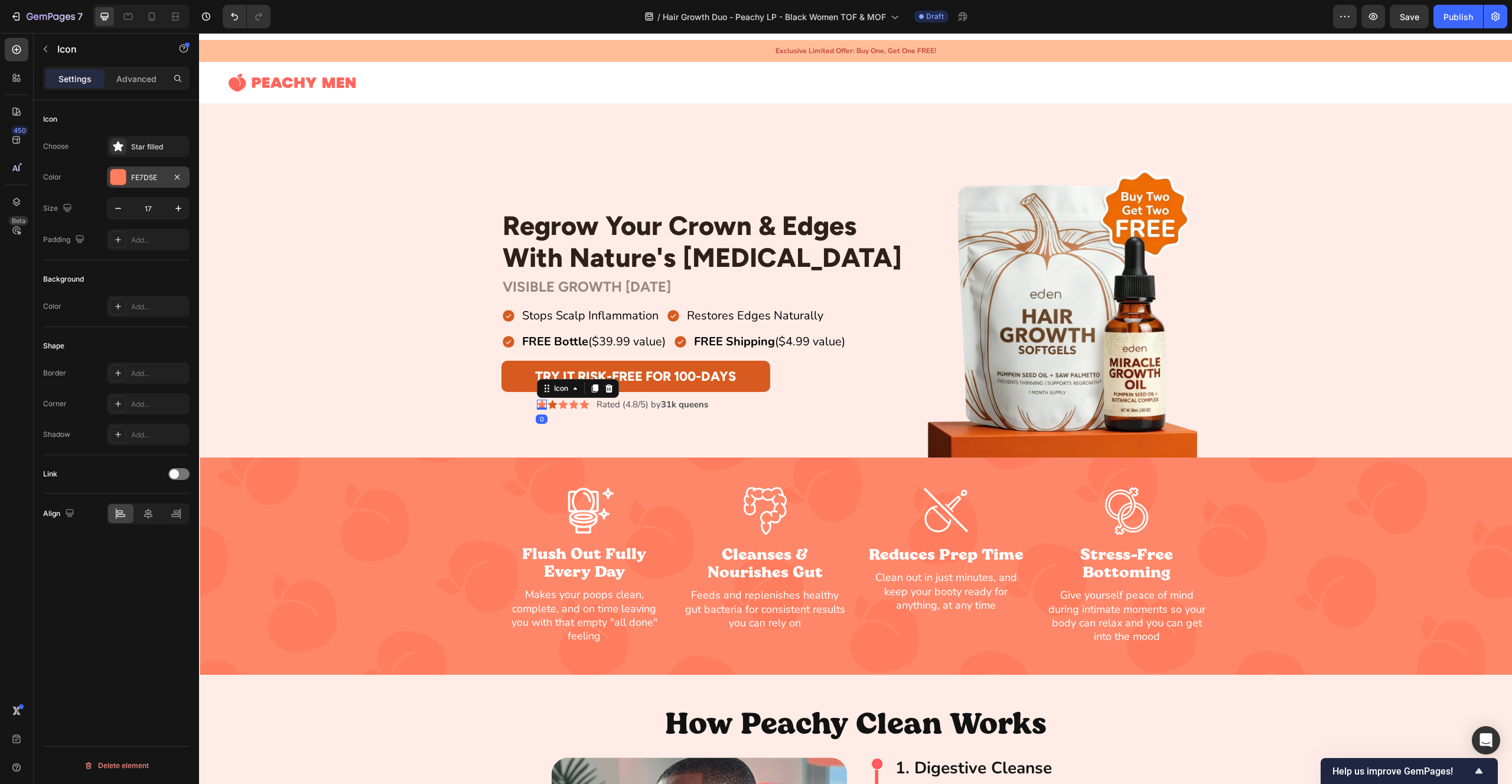
click at [135, 179] on div "FE7D5E" at bounding box center [148, 178] width 35 height 11
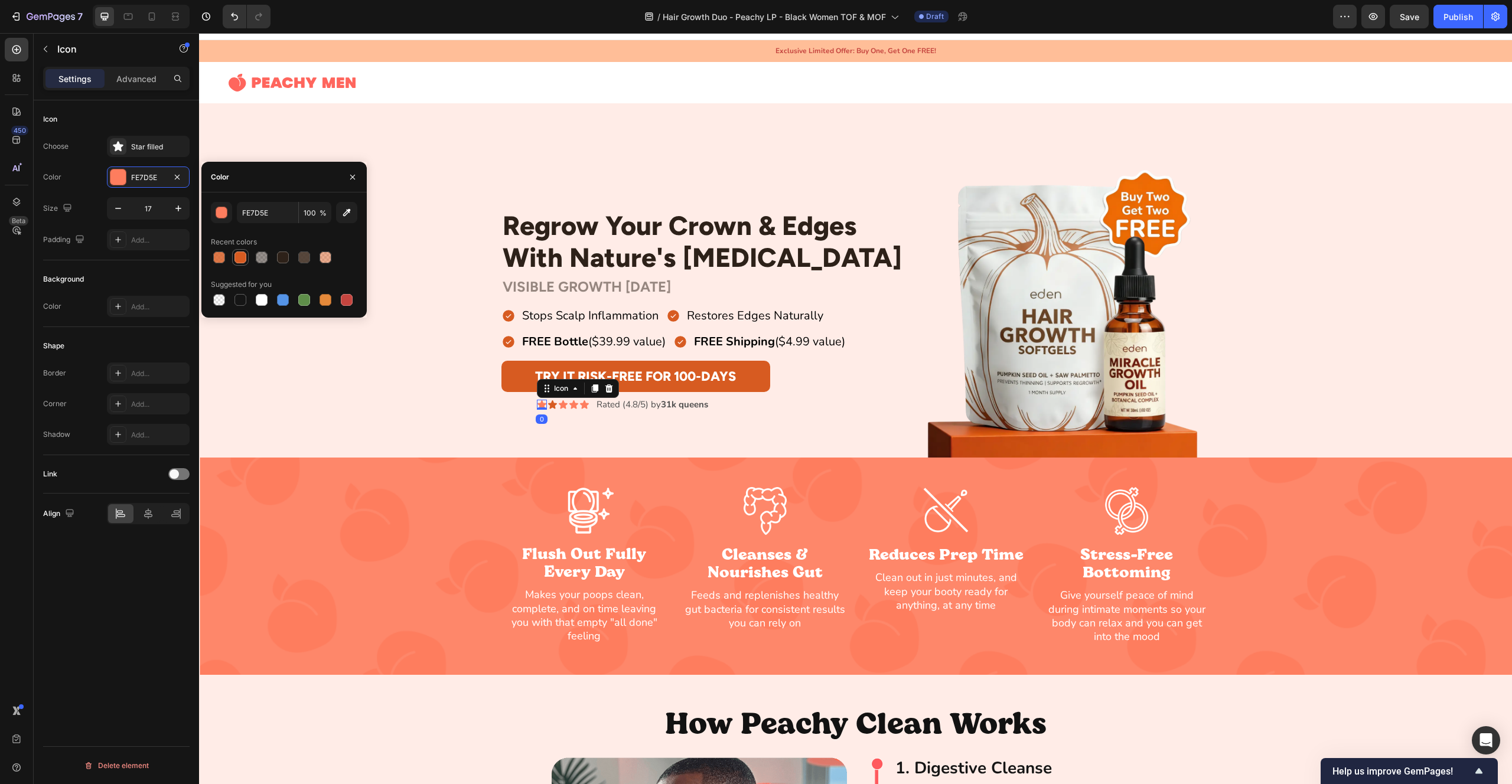
click at [235, 255] on div at bounding box center [240, 257] width 12 height 12
type input "D75B21"
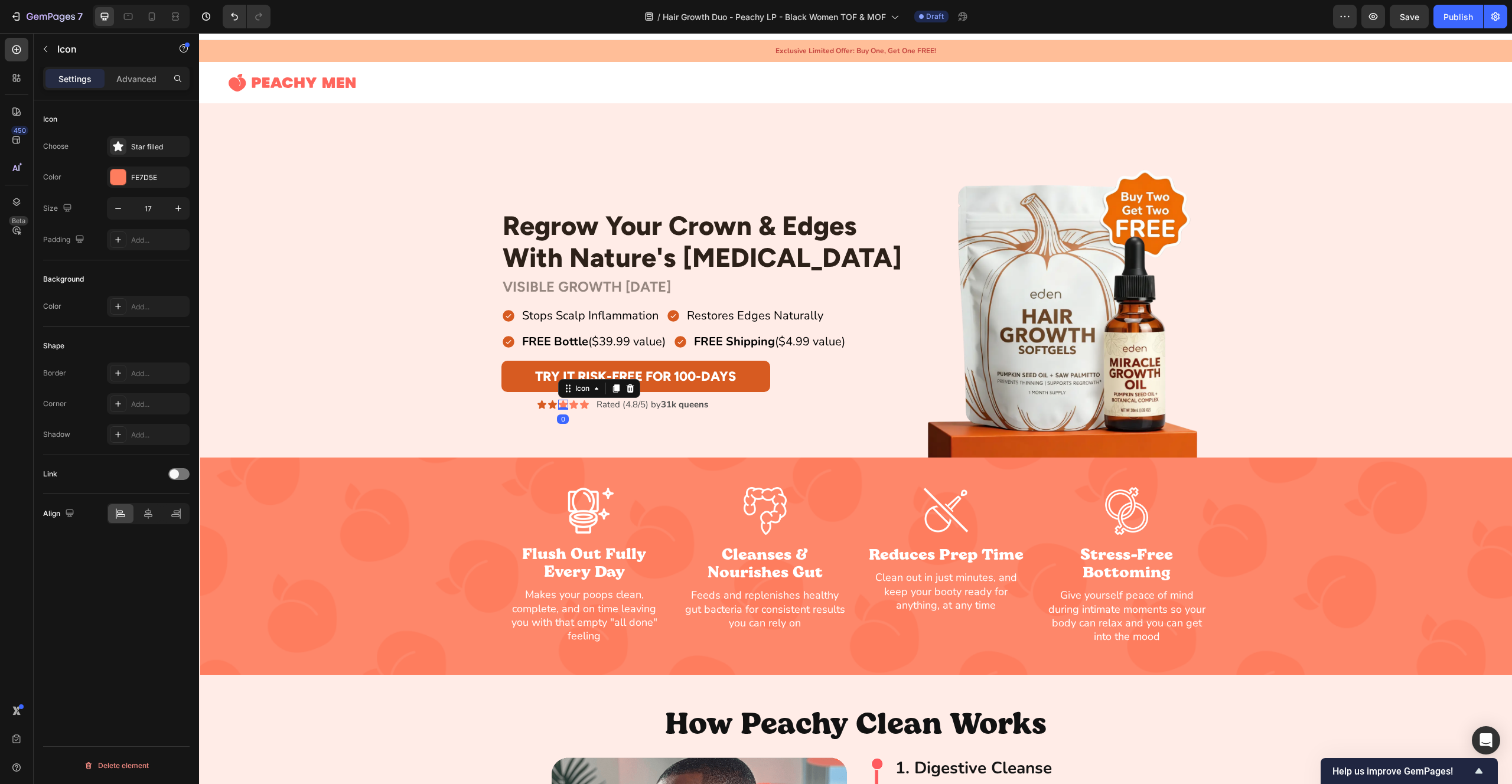
click at [562, 405] on icon at bounding box center [563, 404] width 9 height 8
click at [148, 176] on div "FE7D5E" at bounding box center [148, 178] width 35 height 11
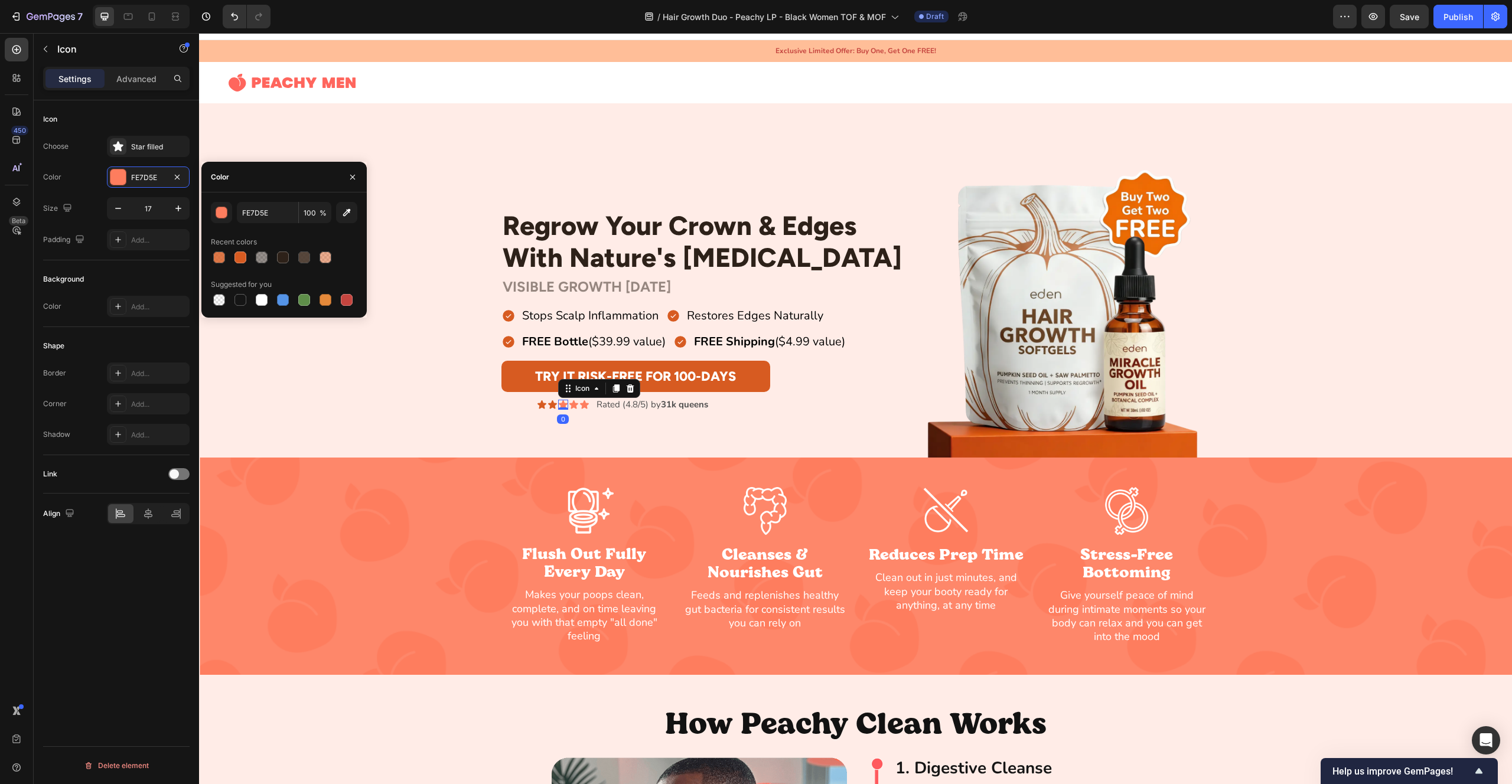
drag, startPoint x: 244, startPoint y: 258, endPoint x: 295, endPoint y: 277, distance: 54.4
click at [244, 258] on div at bounding box center [240, 257] width 12 height 12
type input "D75B21"
click at [574, 406] on icon at bounding box center [574, 404] width 9 height 8
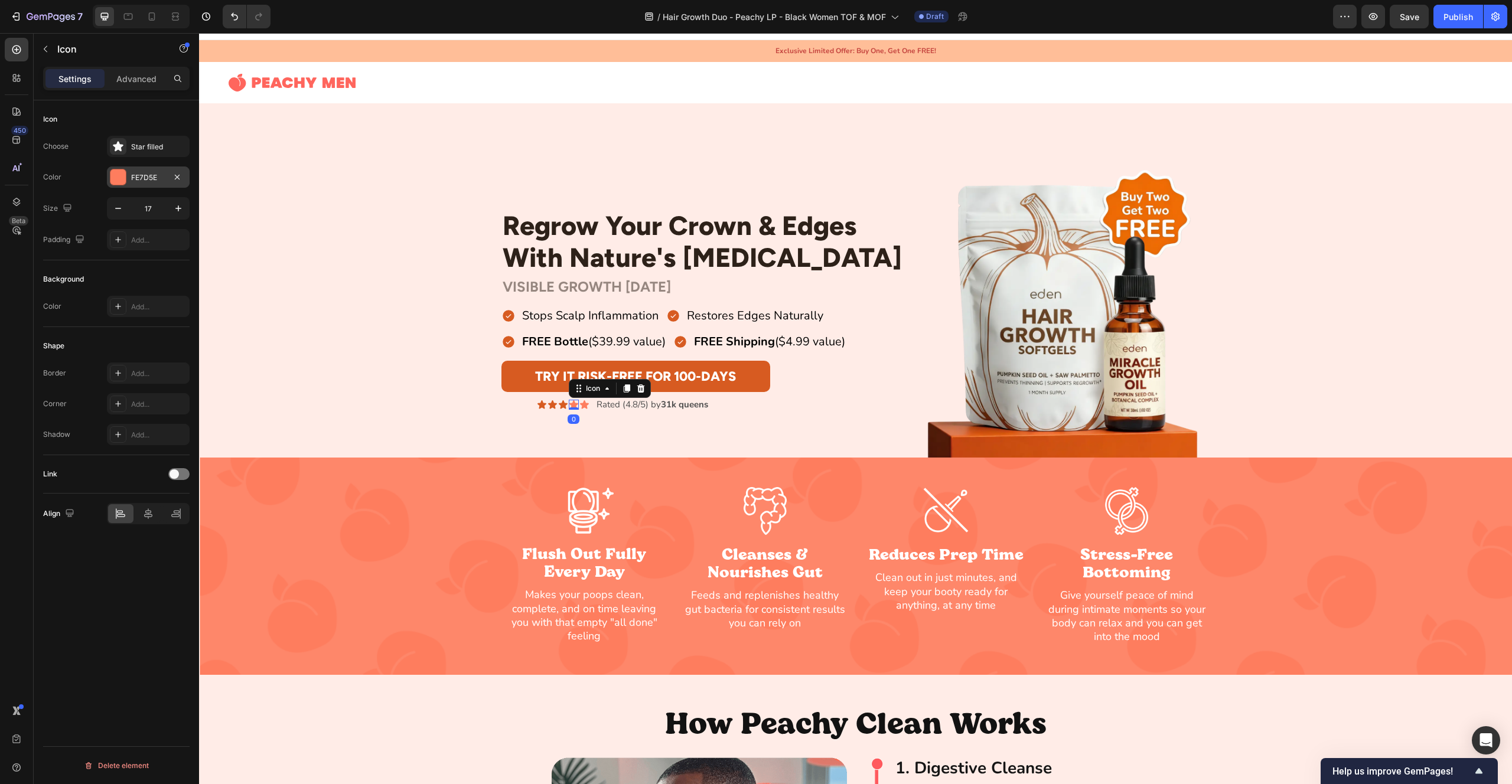
click at [128, 181] on div "FE7D5E" at bounding box center [148, 177] width 83 height 22
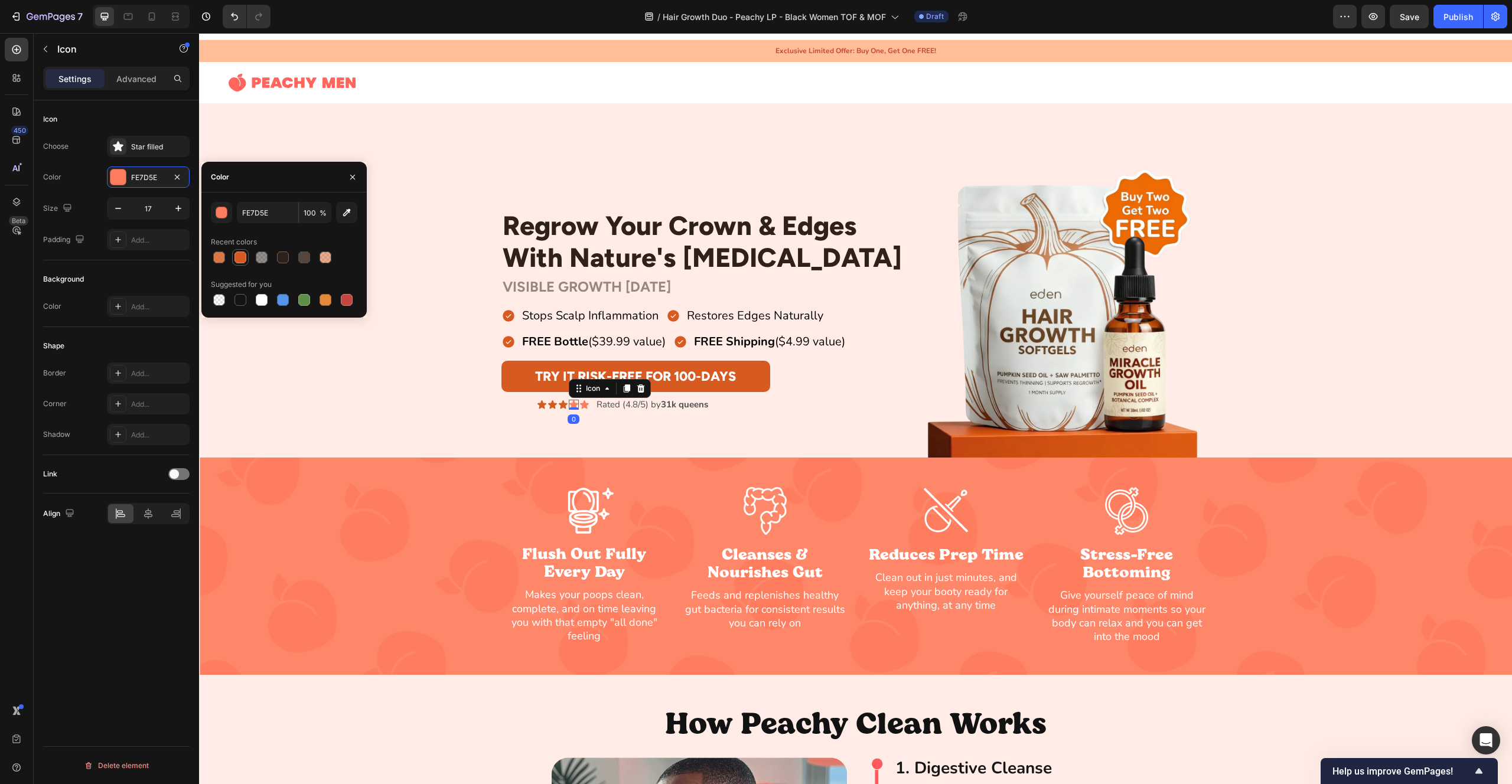
click at [243, 255] on div at bounding box center [240, 257] width 12 height 12
type input "D75B21"
click at [586, 406] on icon at bounding box center [584, 404] width 9 height 8
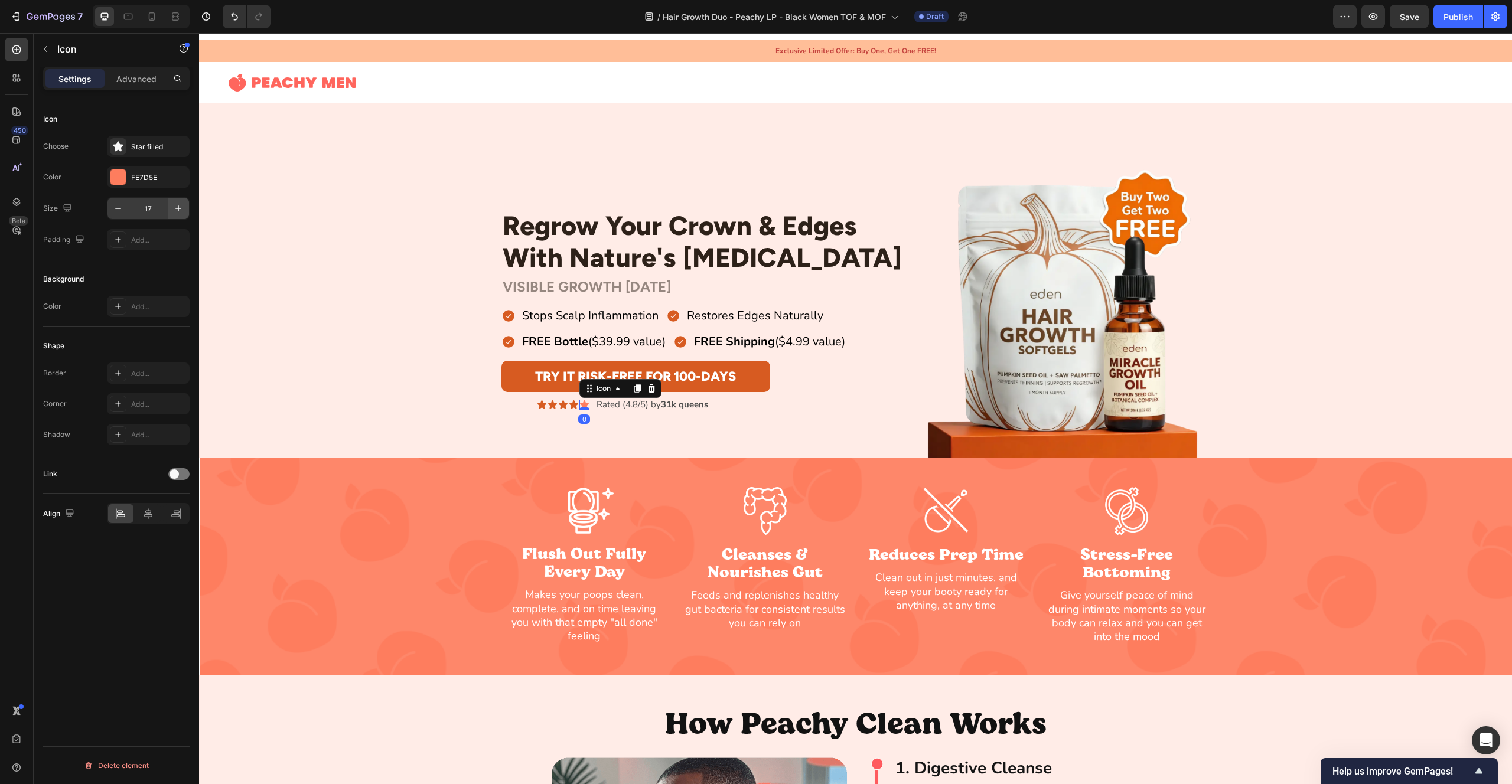
drag, startPoint x: 147, startPoint y: 174, endPoint x: 186, endPoint y: 199, distance: 46.3
click at [147, 174] on div "FE7D5E" at bounding box center [158, 178] width 55 height 11
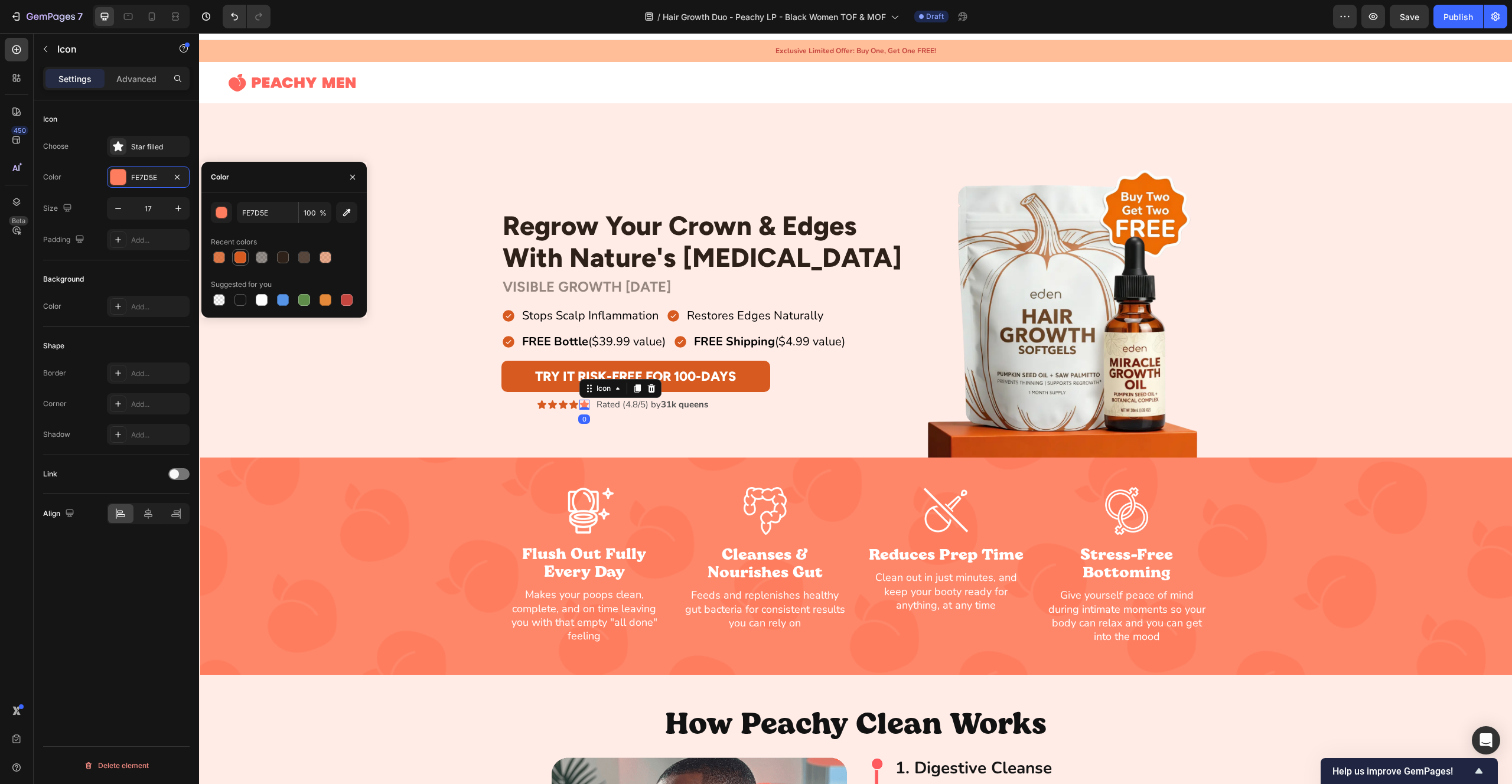
click at [241, 255] on div at bounding box center [240, 257] width 12 height 12
type input "D75B21"
click at [433, 183] on div "Regrow Your Crown & Edges With Nature's [MEDICAL_DATA] Heading Row VISIBLE GROW…" at bounding box center [856, 310] width 1313 height 295
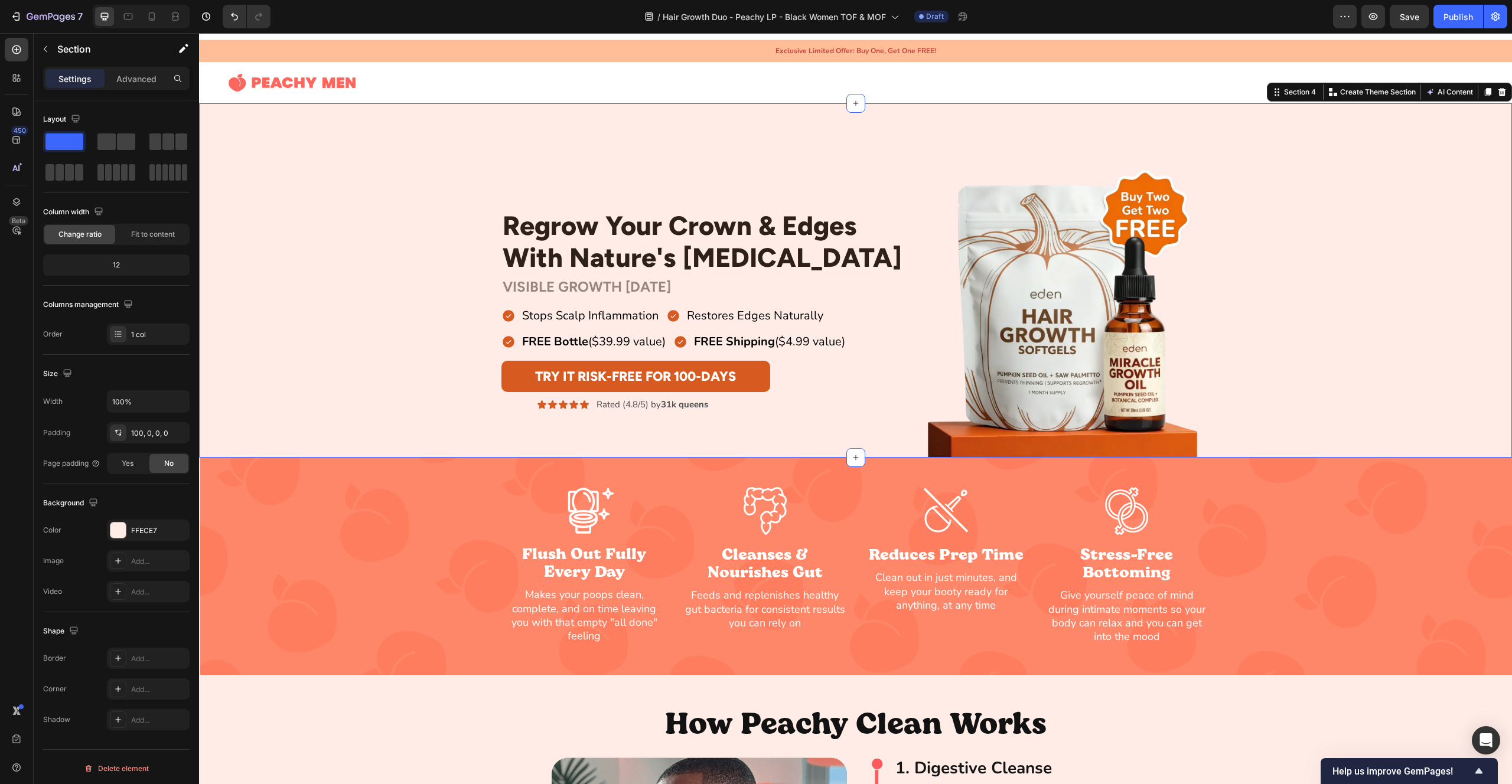
click at [433, 183] on div "Regrow Your Crown & Edges With Nature's [MEDICAL_DATA] Heading Row VISIBLE GROW…" at bounding box center [856, 310] width 1313 height 295
click at [62, 60] on div "Section" at bounding box center [95, 49] width 123 height 31
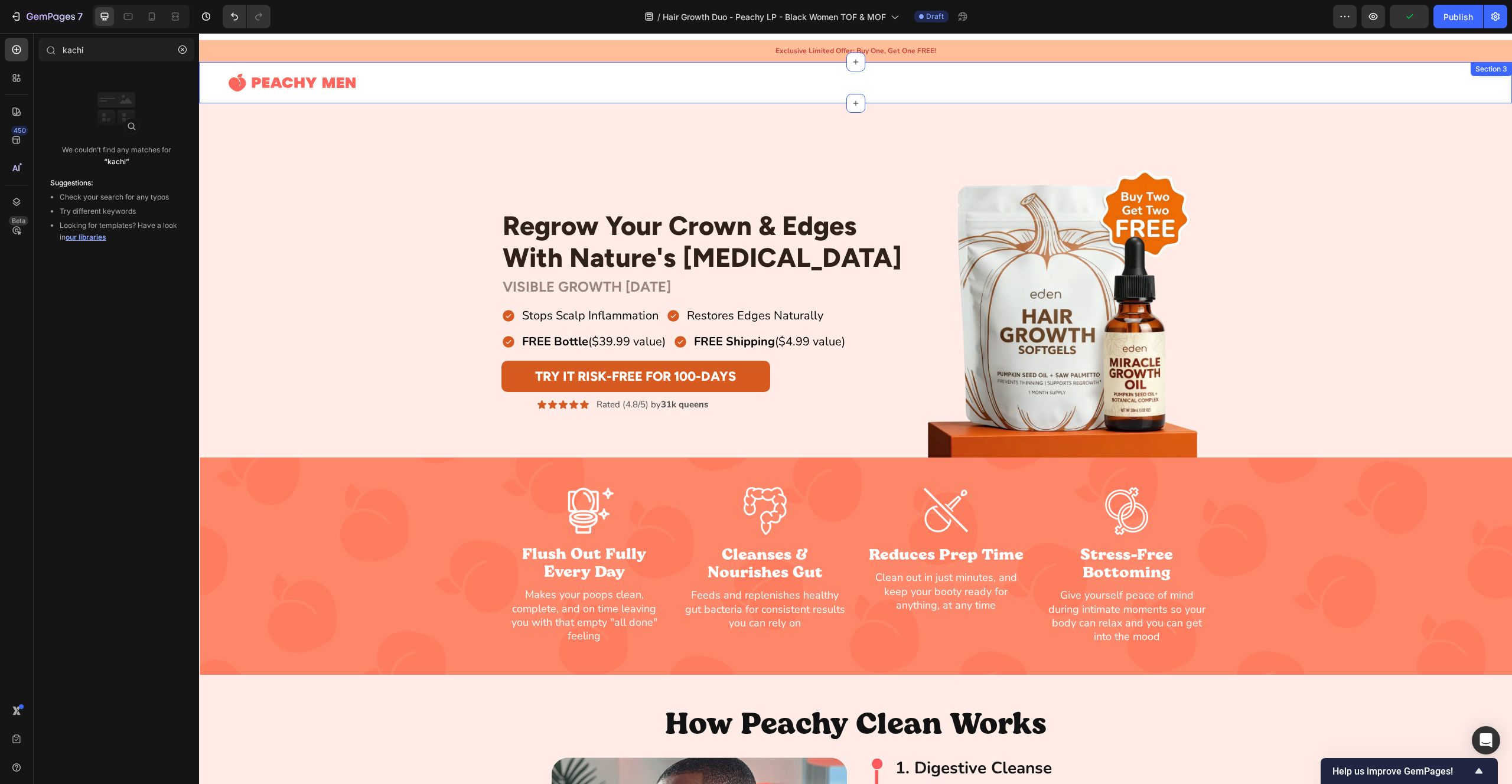
click at [272, 102] on div "Image Row Section 3" at bounding box center [856, 82] width 1313 height 41
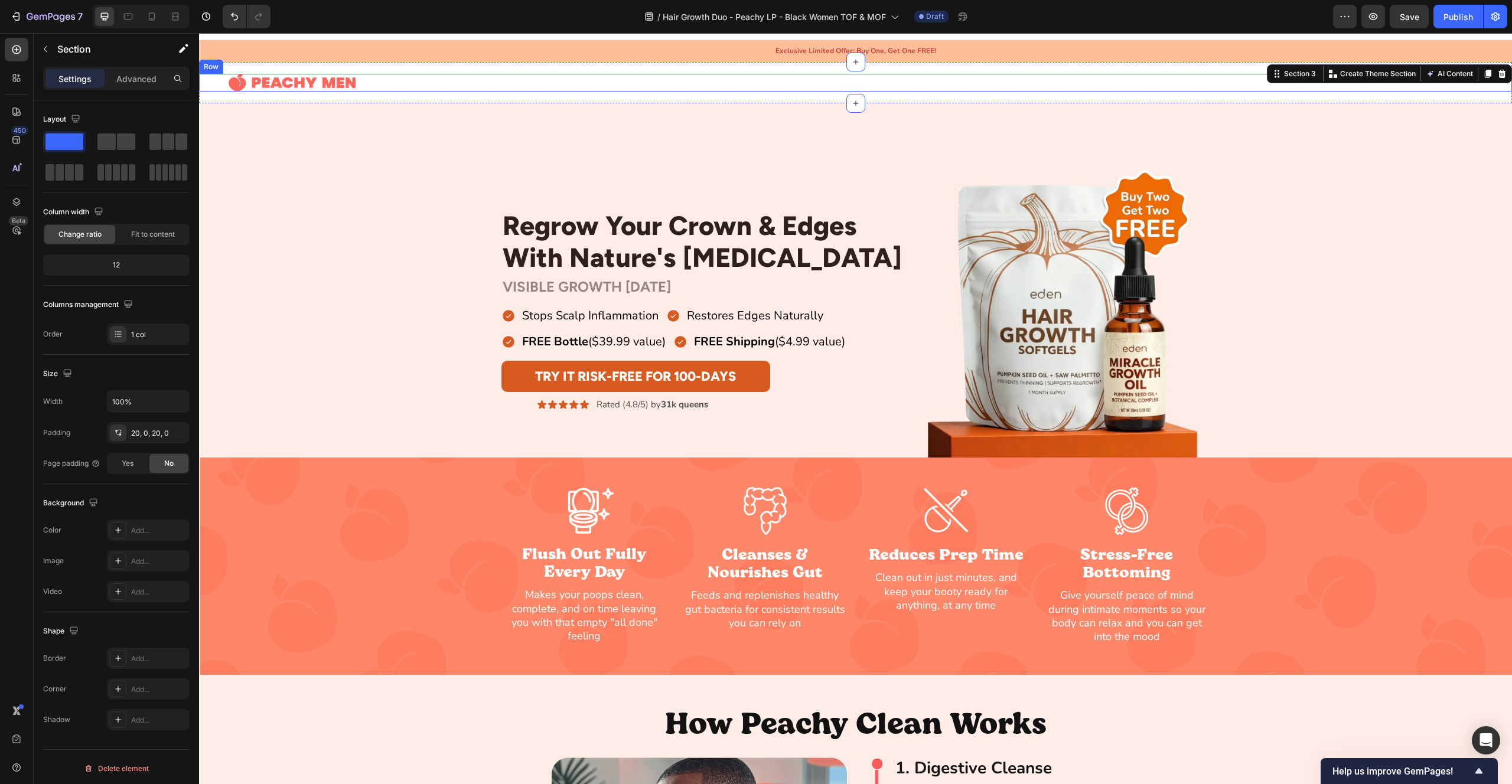
click at [350, 203] on div "Regrow Your Crown & Edges With Nature's [MEDICAL_DATA] Heading Row VISIBLE GROW…" at bounding box center [856, 310] width 1313 height 295
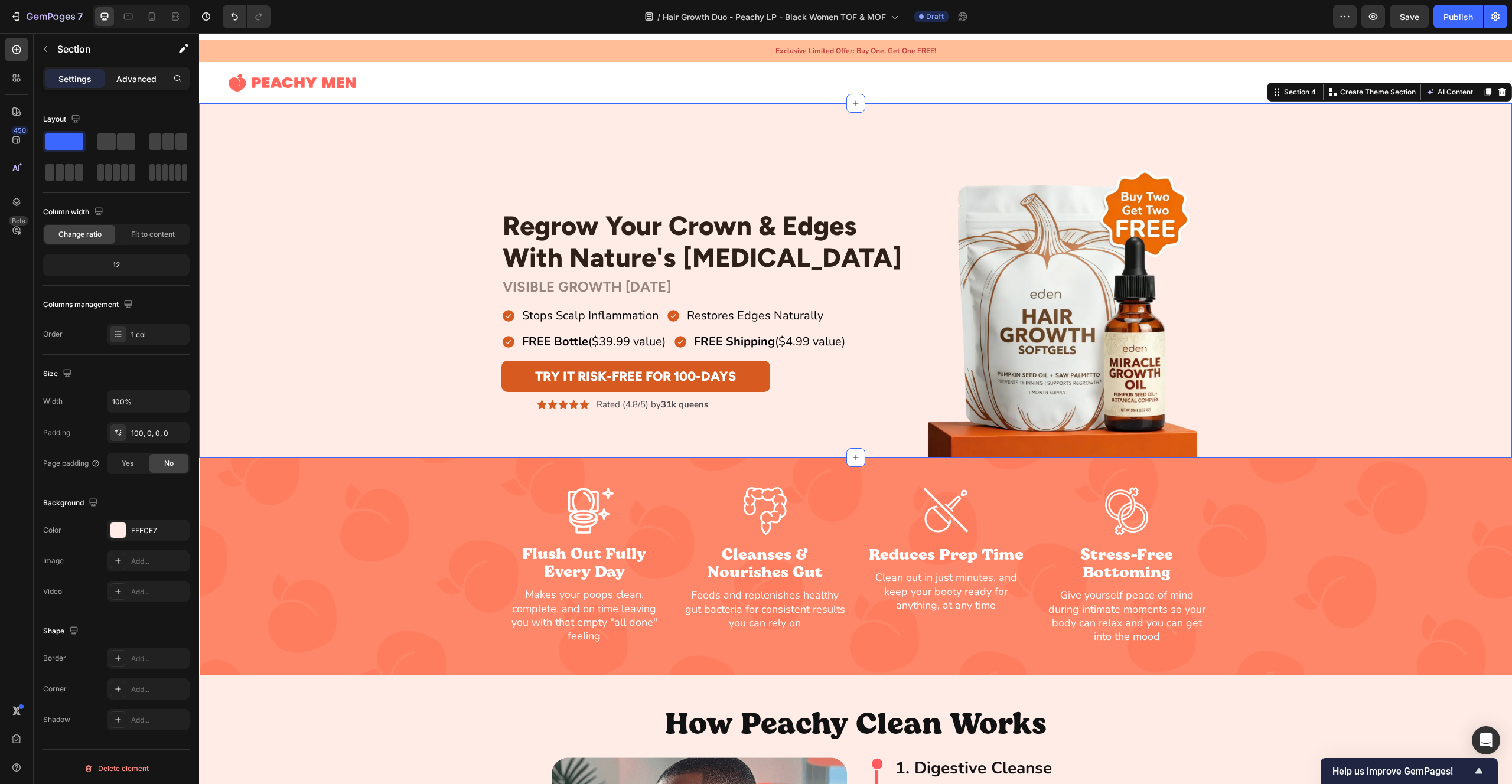
click at [127, 81] on p "Advanced" at bounding box center [137, 78] width 40 height 12
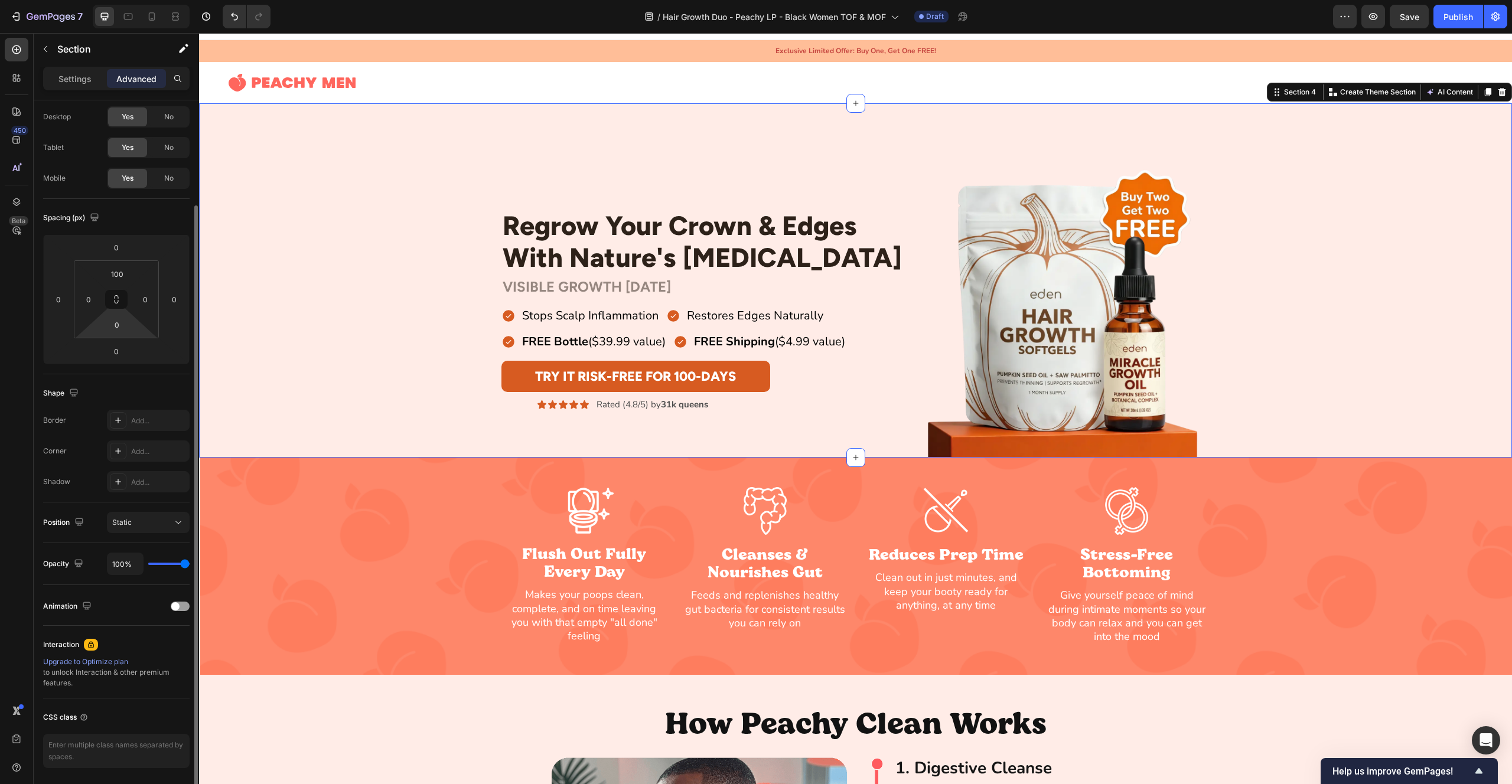
scroll to position [0, 0]
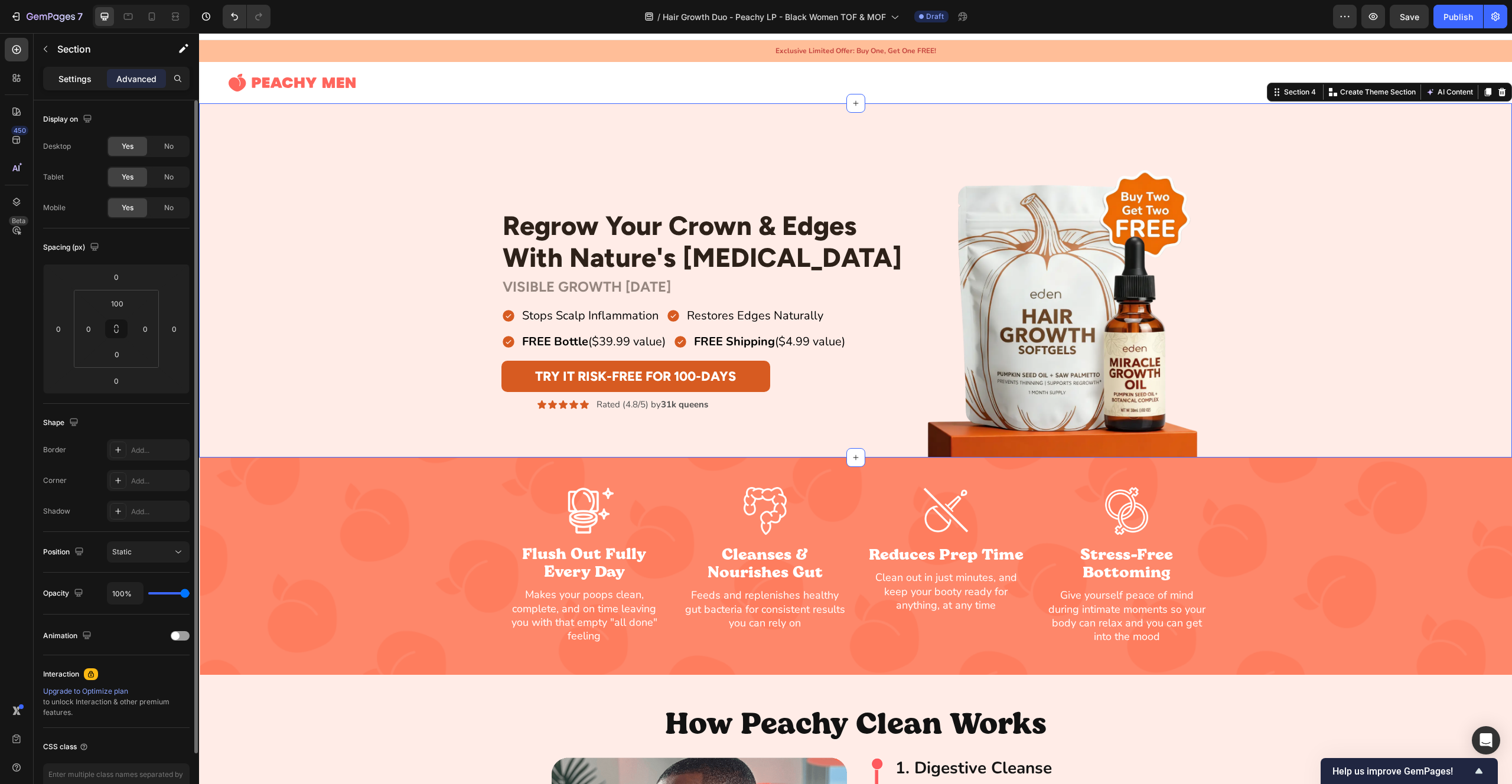
click at [63, 79] on p "Settings" at bounding box center [75, 78] width 33 height 12
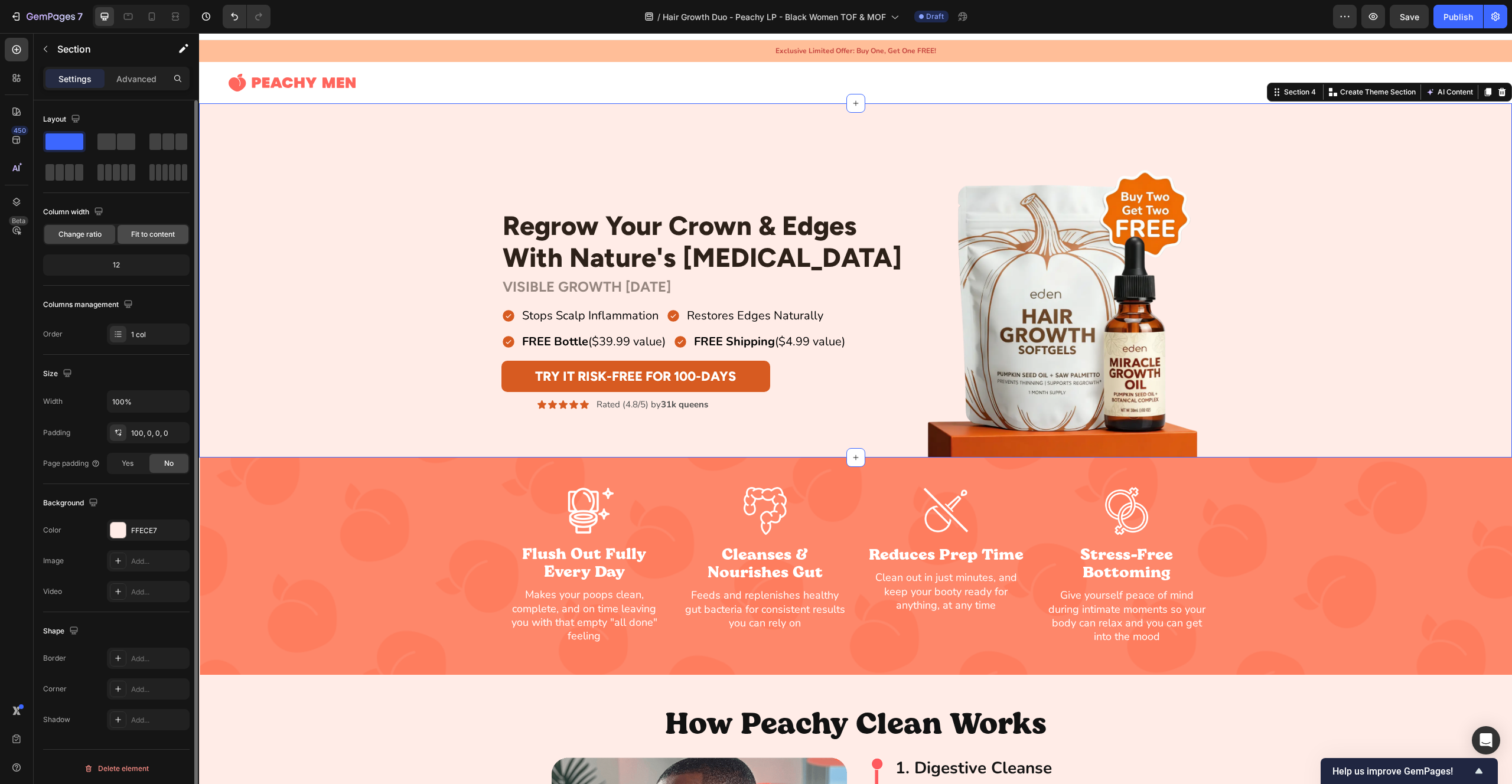
scroll to position [3, 0]
click at [152, 530] on div "FFECE7" at bounding box center [148, 527] width 35 height 11
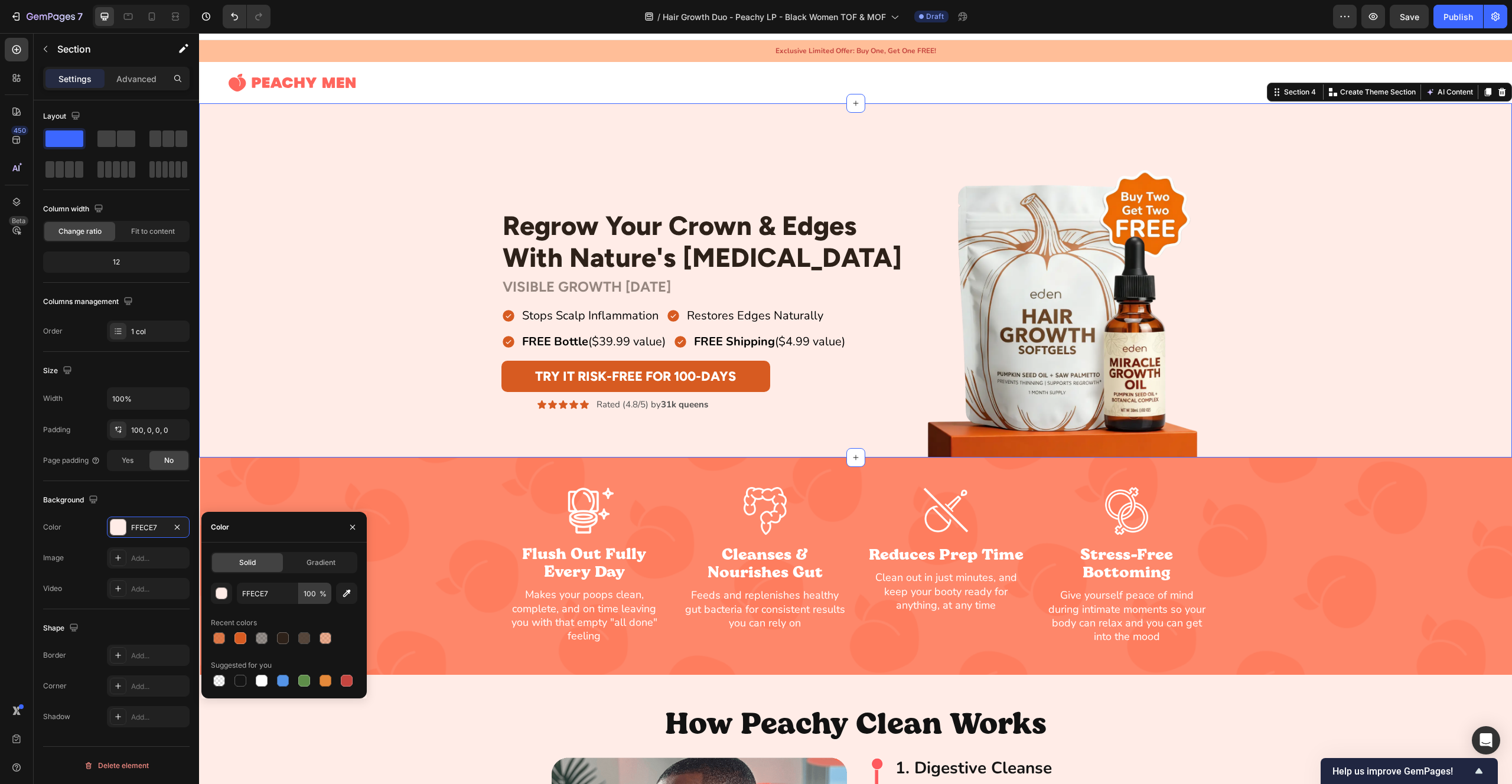
drag, startPoint x: 235, startPoint y: 638, endPoint x: 308, endPoint y: 602, distance: 81.4
click at [235, 638] on div at bounding box center [240, 638] width 12 height 12
type input "D75B21"
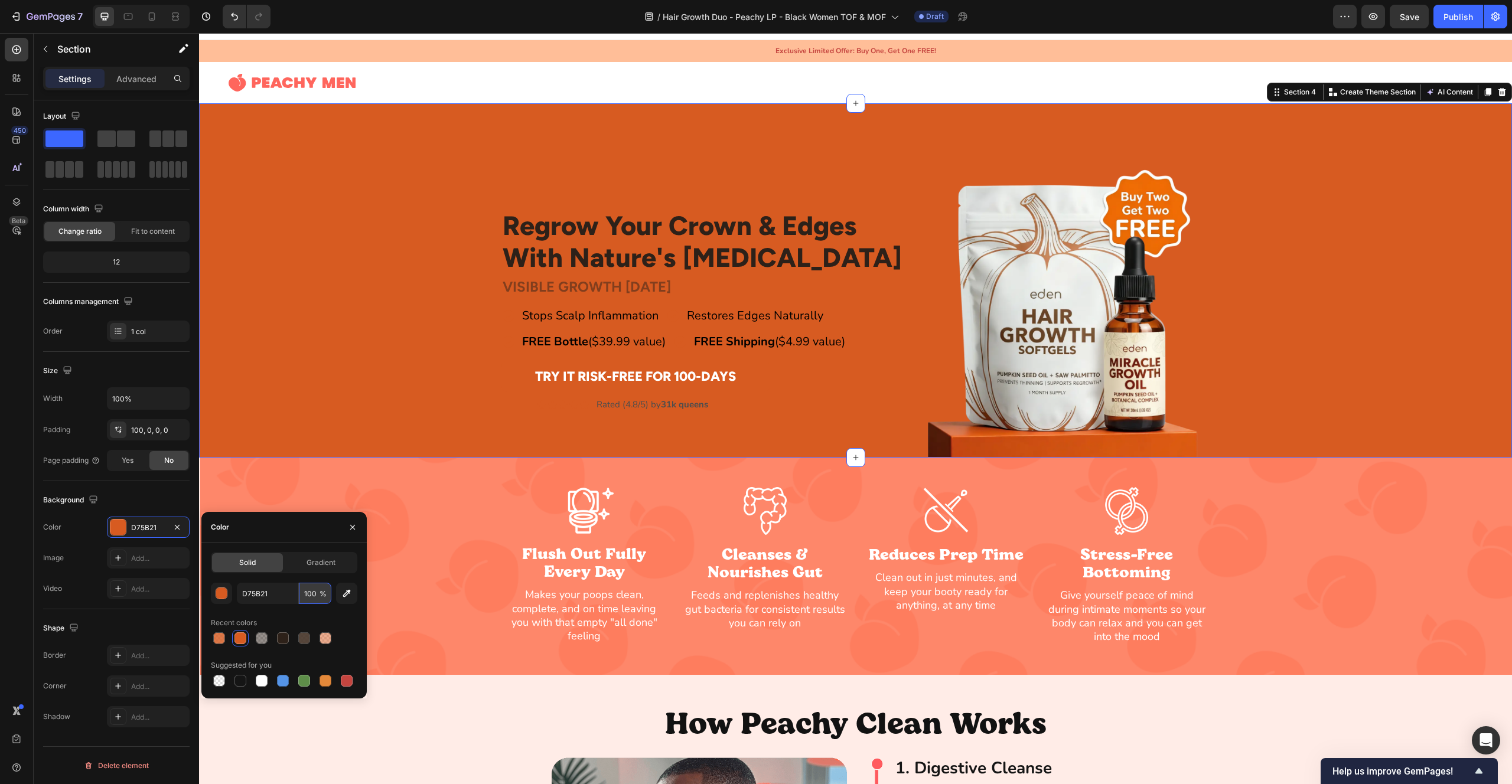
click at [312, 597] on input "100" at bounding box center [314, 593] width 32 height 22
type input "10"
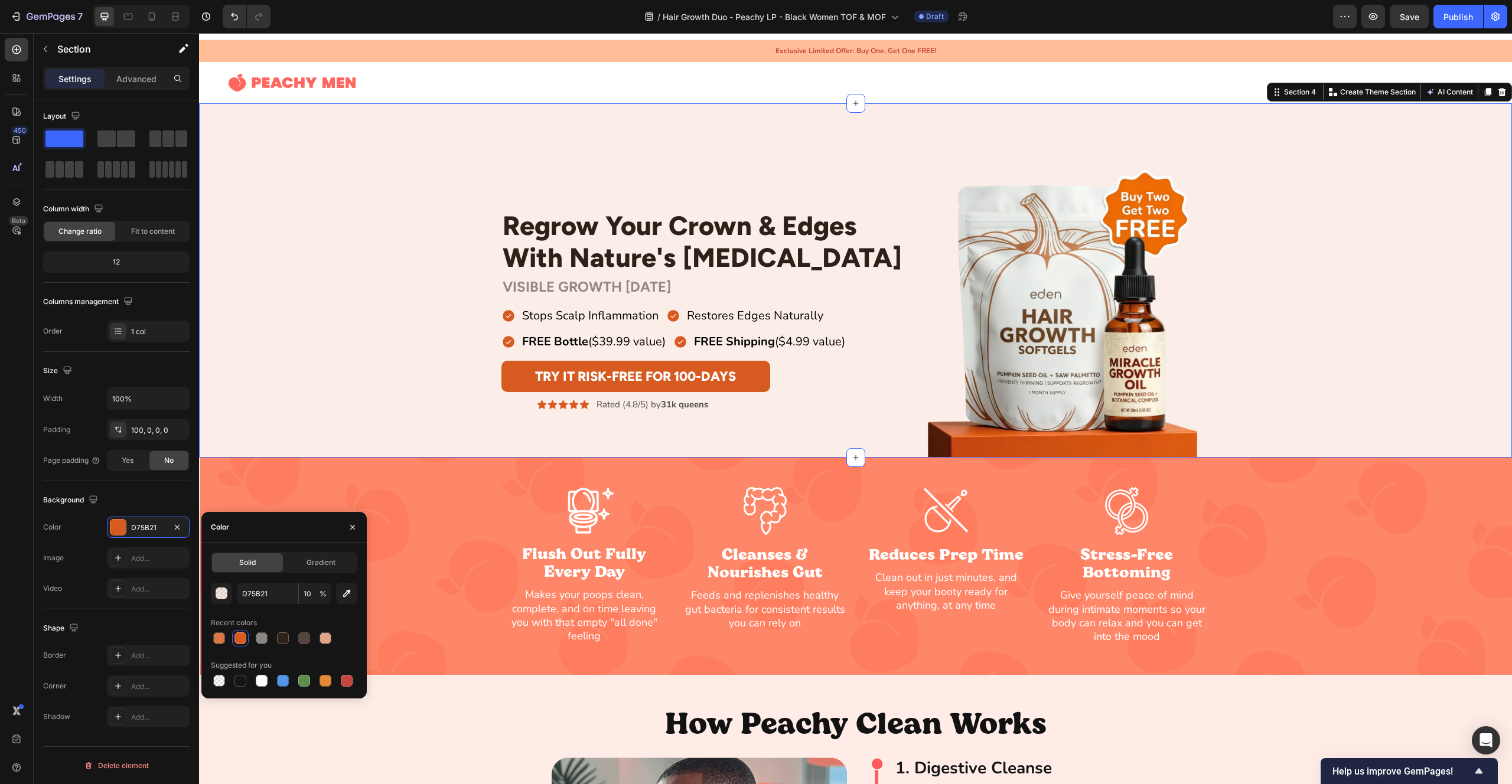
click at [376, 243] on div "Regrow Your Crown & Edges With Nature's [MEDICAL_DATA] Heading Row VISIBLE GROW…" at bounding box center [856, 310] width 1313 height 295
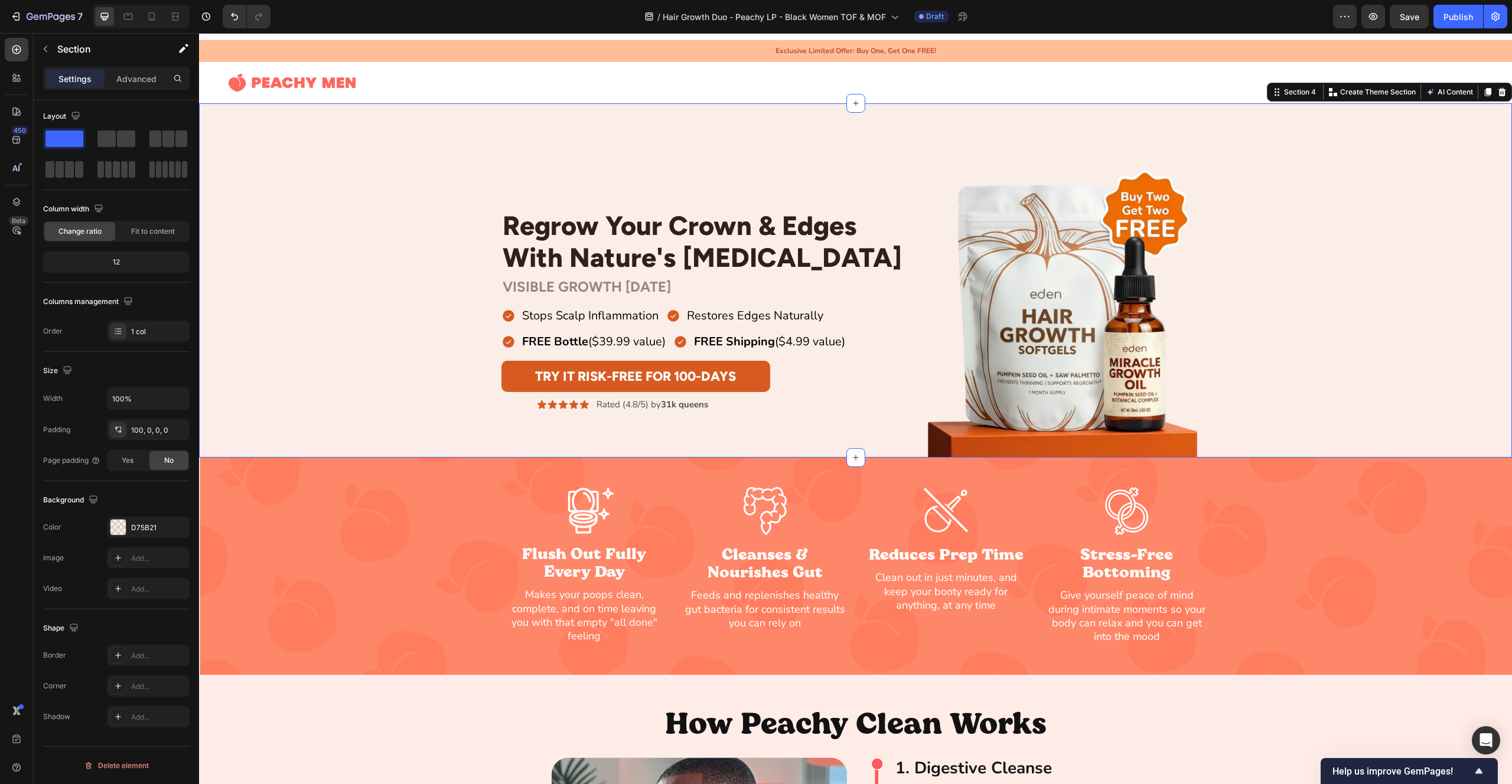
click at [477, 152] on div "Regrow Your Crown & Edges With Nature's [MEDICAL_DATA] Heading Row VISIBLE GROW…" at bounding box center [856, 281] width 1313 height 354
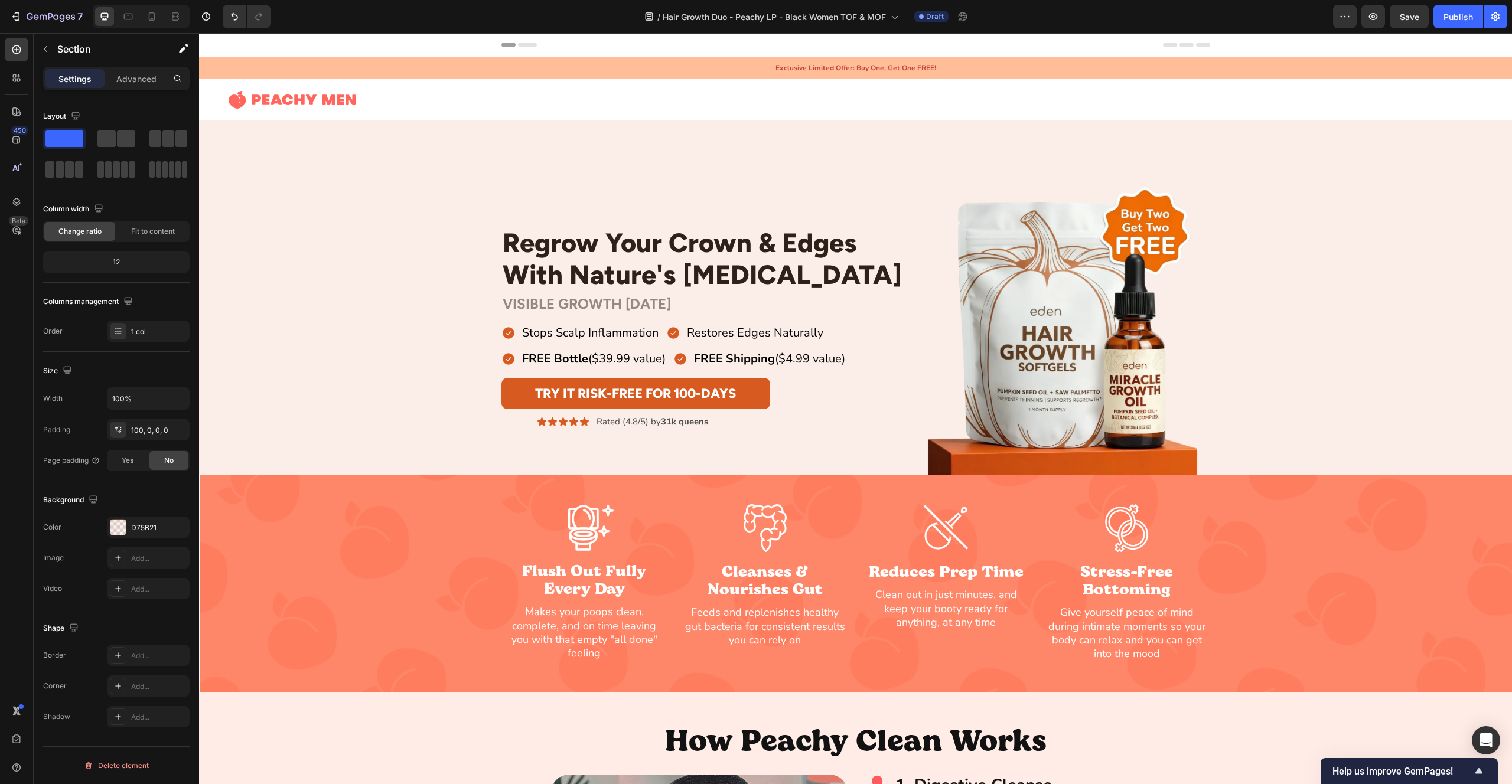
scroll to position [395, 0]
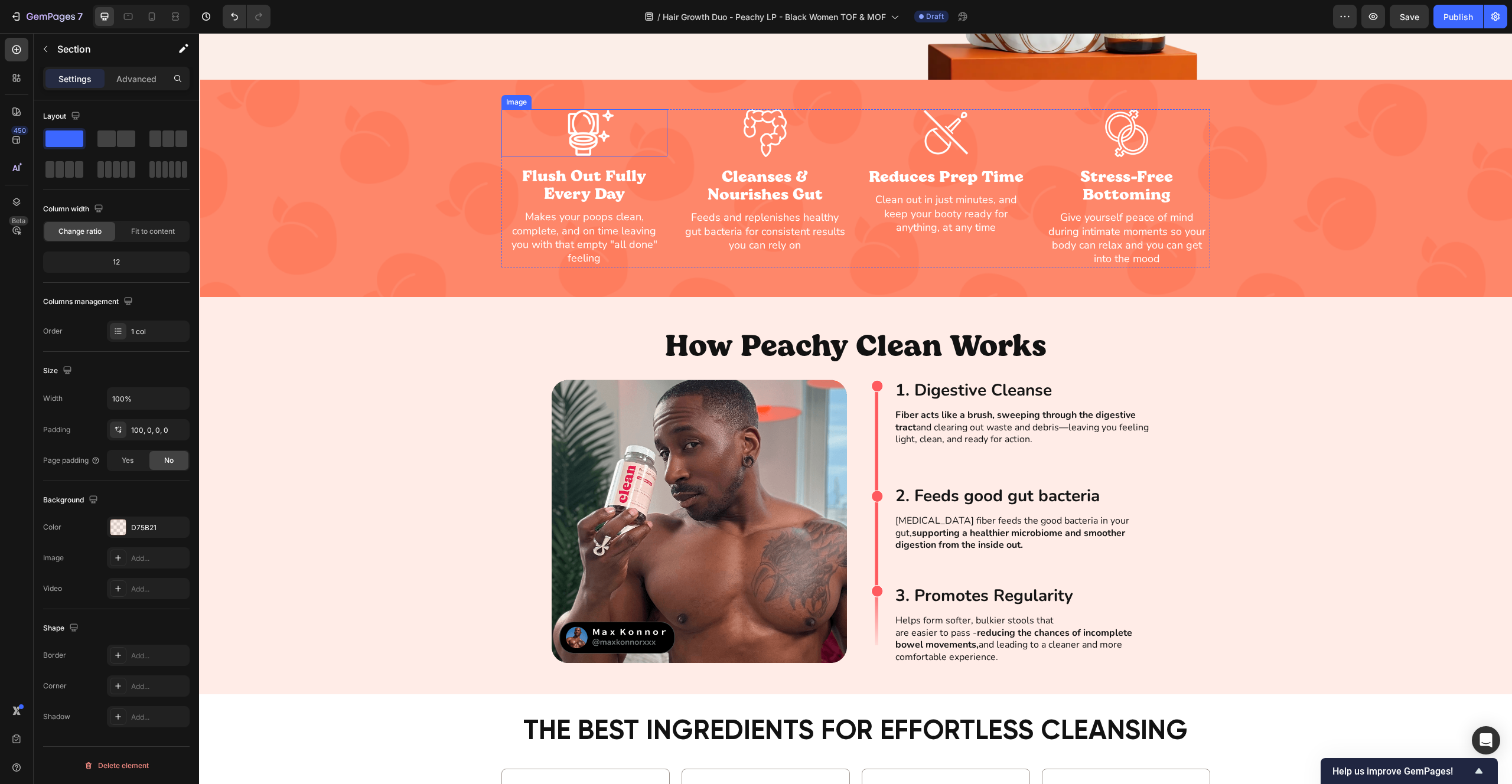
click at [571, 133] on img at bounding box center [584, 133] width 59 height 47
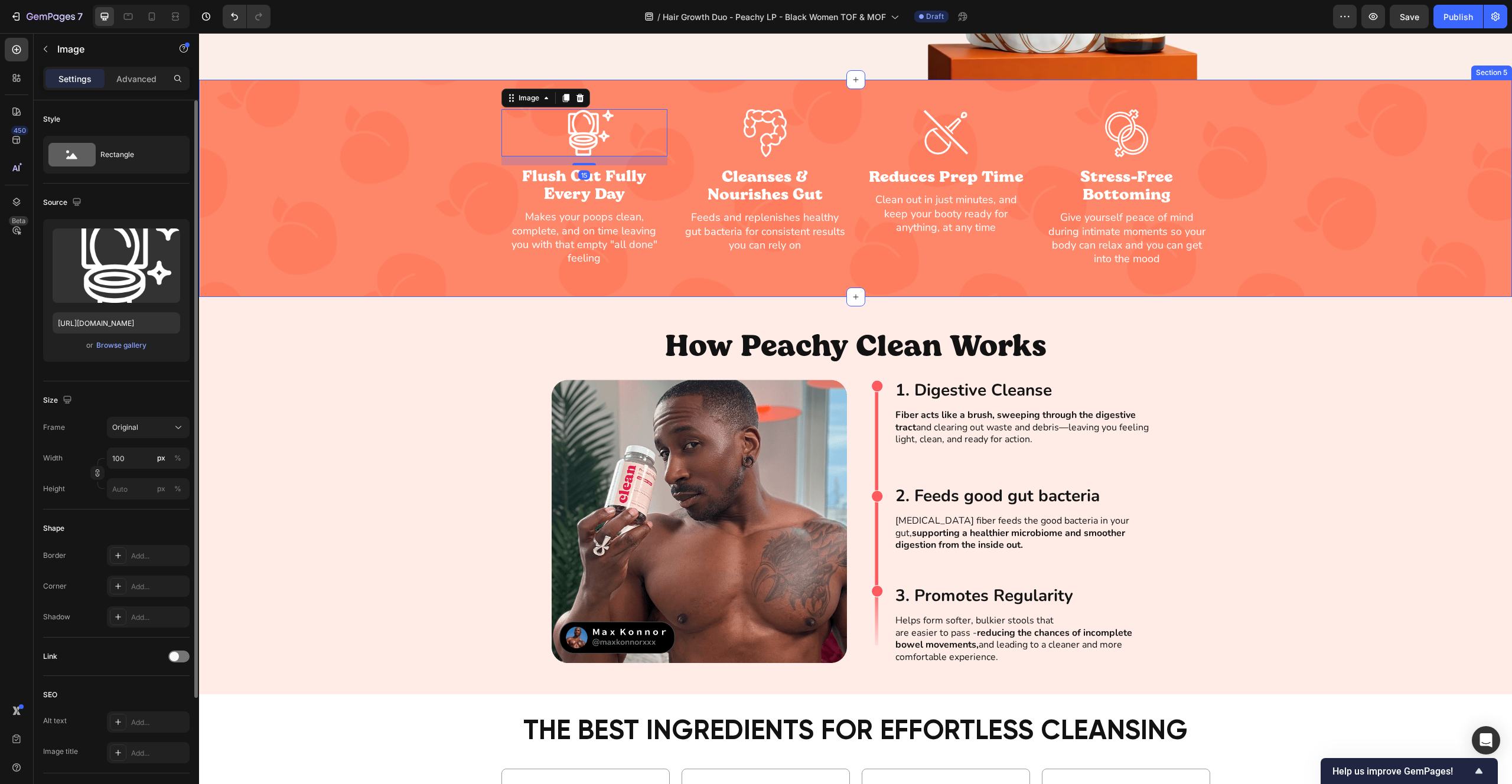
scroll to position [76, 0]
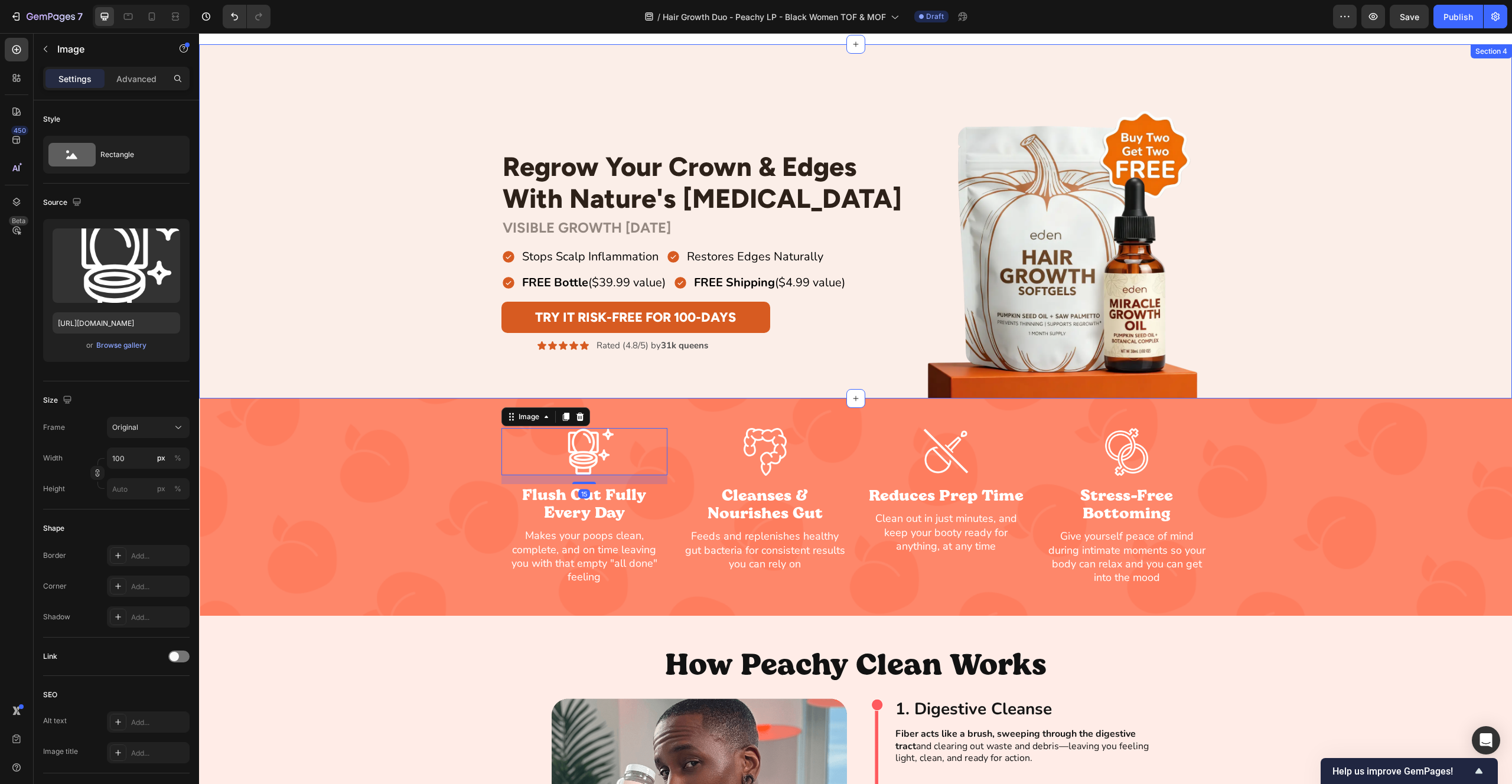
click at [421, 137] on div "Regrow Your Crown & Edges With Nature's [MEDICAL_DATA] Heading Row VISIBLE GROW…" at bounding box center [856, 251] width 1313 height 295
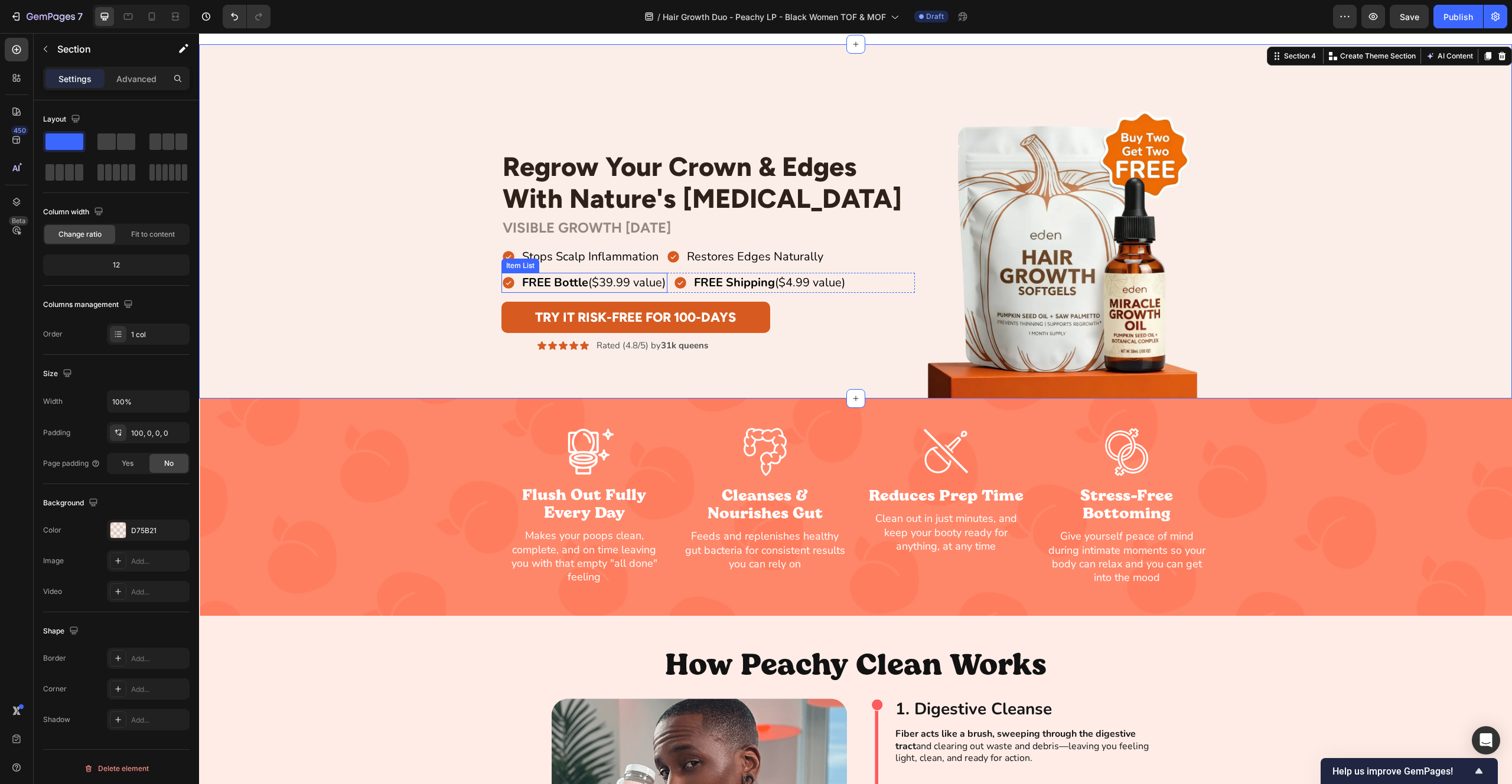
click at [581, 287] on strong "FREE Bottle" at bounding box center [556, 283] width 66 height 16
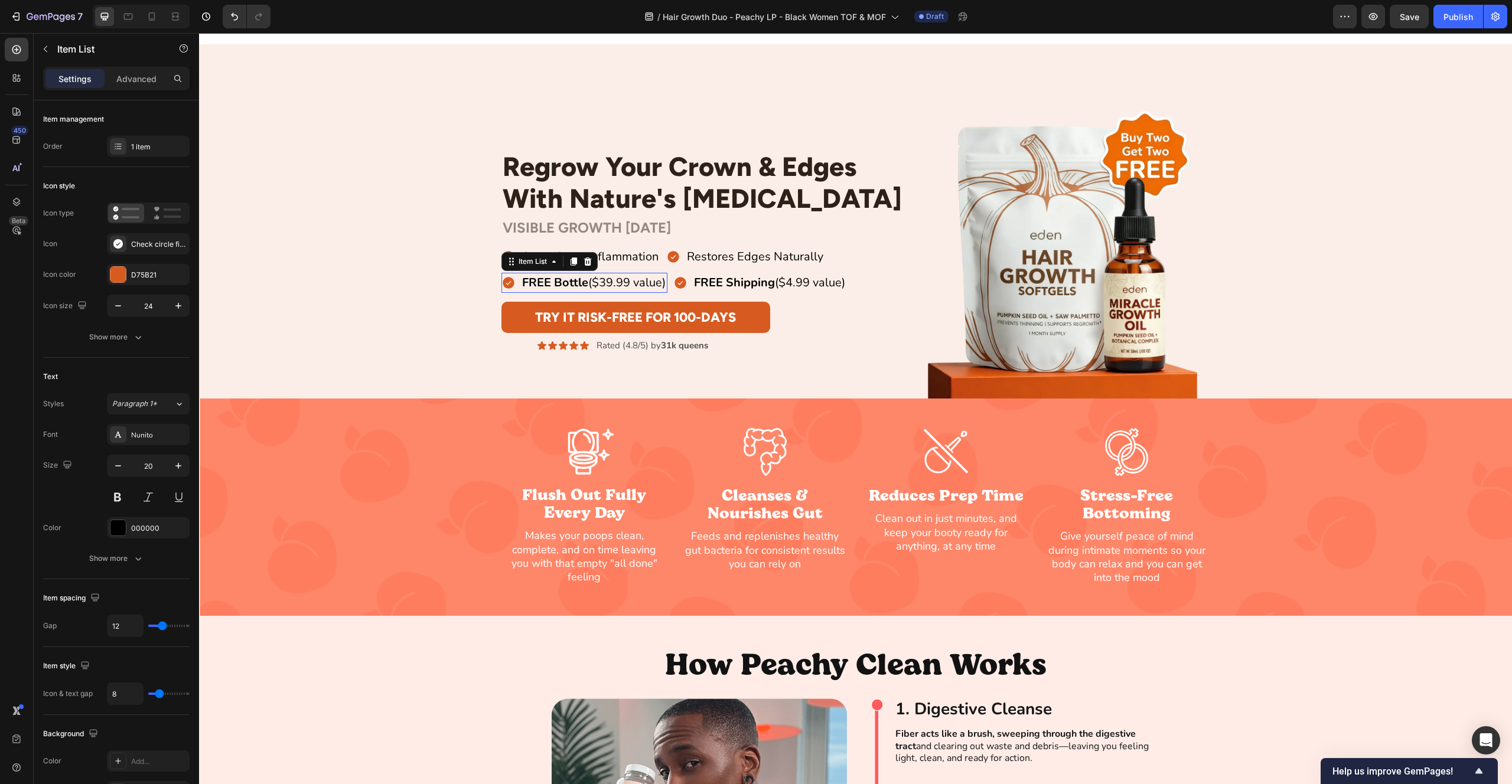
click at [581, 287] on strong "FREE Bottle" at bounding box center [556, 283] width 66 height 16
click at [597, 285] on strong "Grow Baby Hairs Fast" at bounding box center [582, 283] width 120 height 16
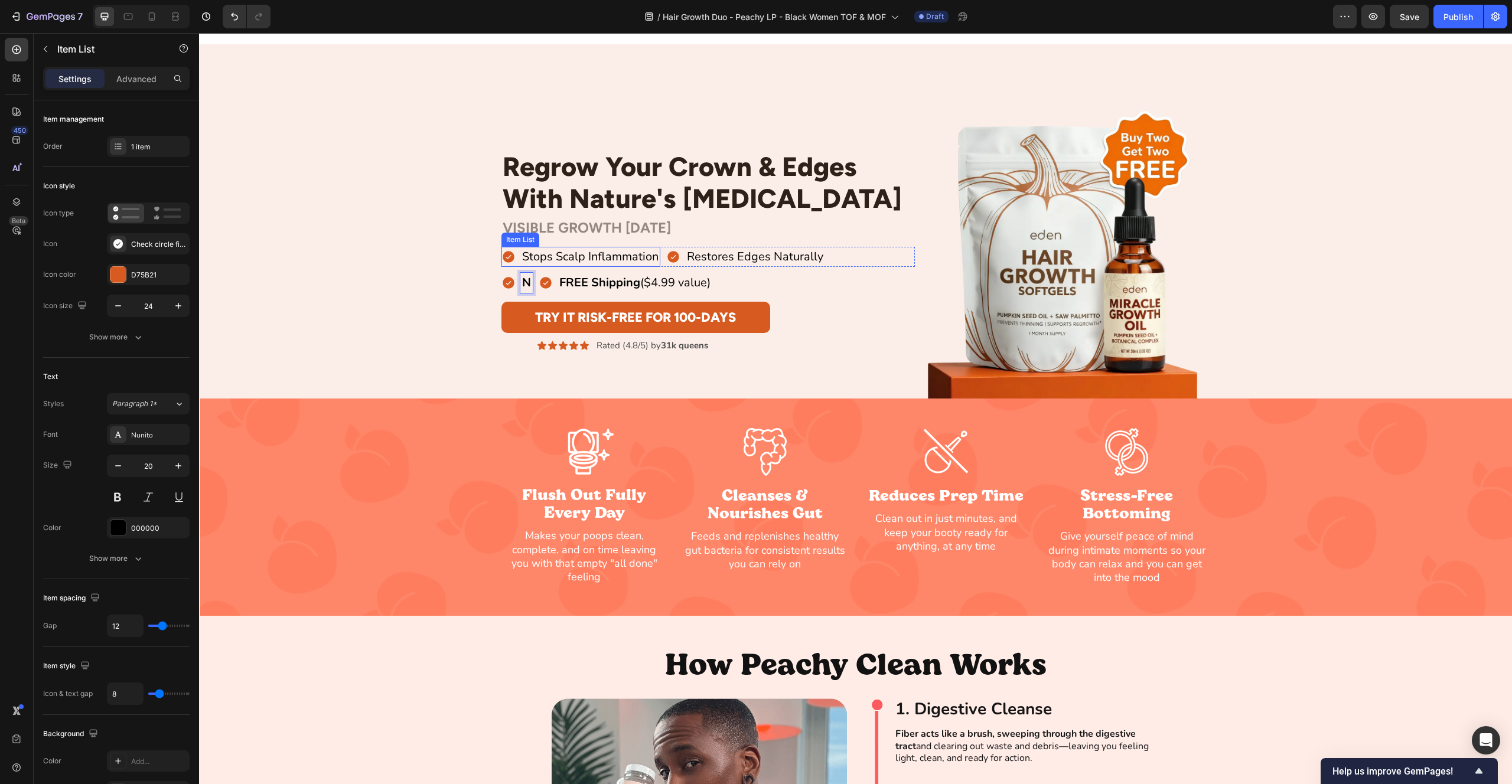
click at [537, 256] on p "Stops Scalp Inflammation" at bounding box center [591, 257] width 137 height 17
click at [540, 257] on p "Stops Scalp Inflammation" at bounding box center [591, 257] width 137 height 17
click at [550, 257] on p "Stops Scalp Inflammation" at bounding box center [591, 257] width 137 height 17
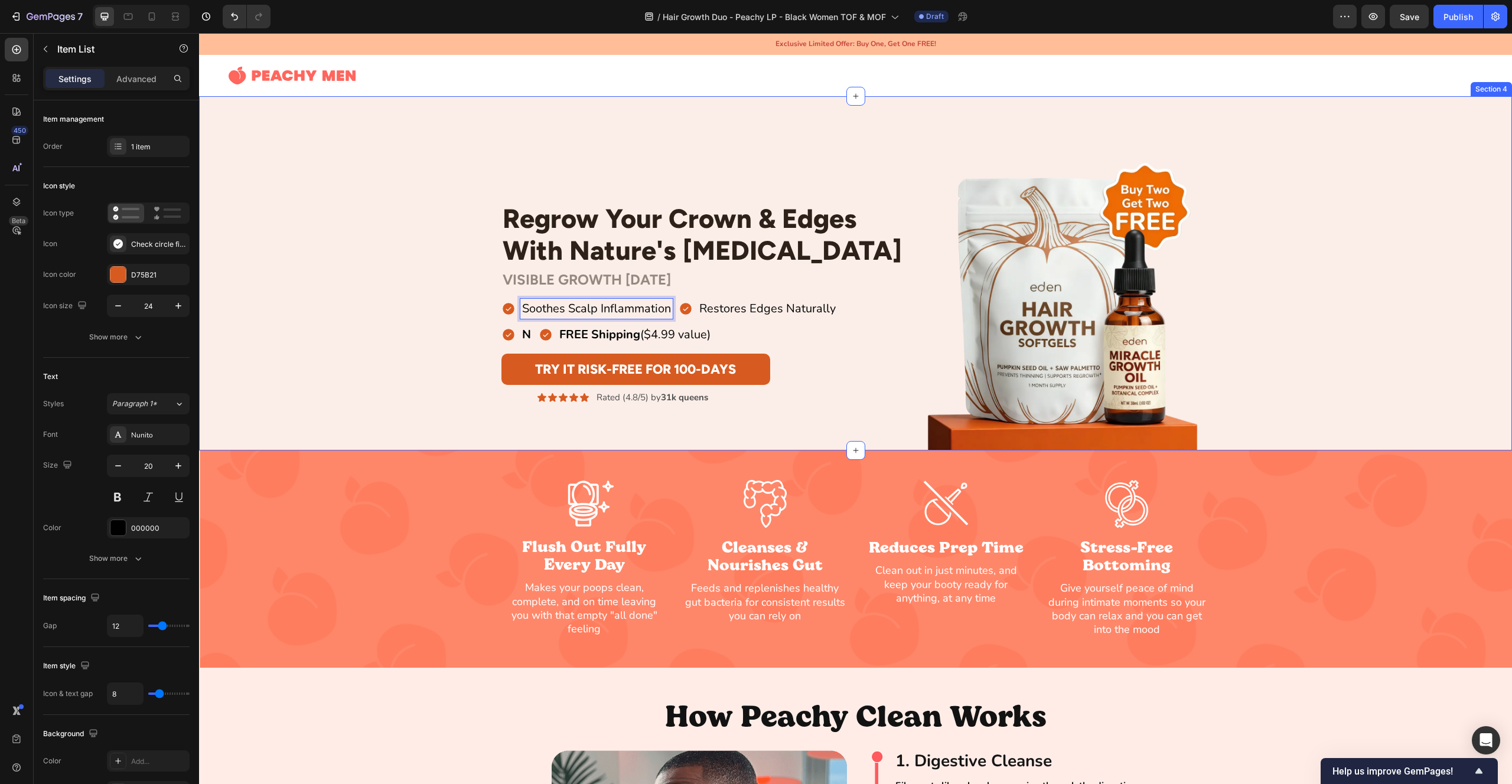
scroll to position [0, 0]
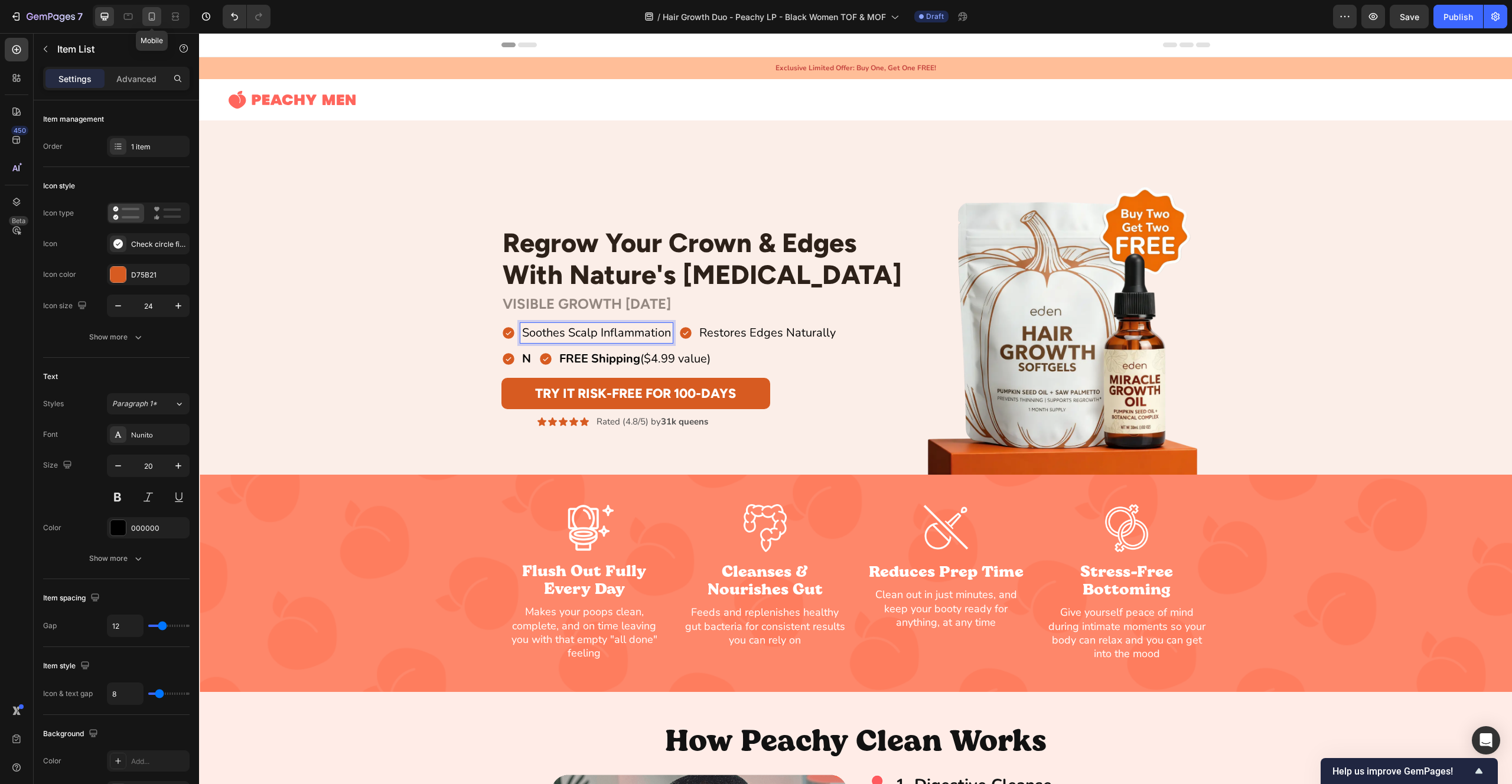
click at [155, 19] on icon at bounding box center [152, 17] width 12 height 12
type input "16"
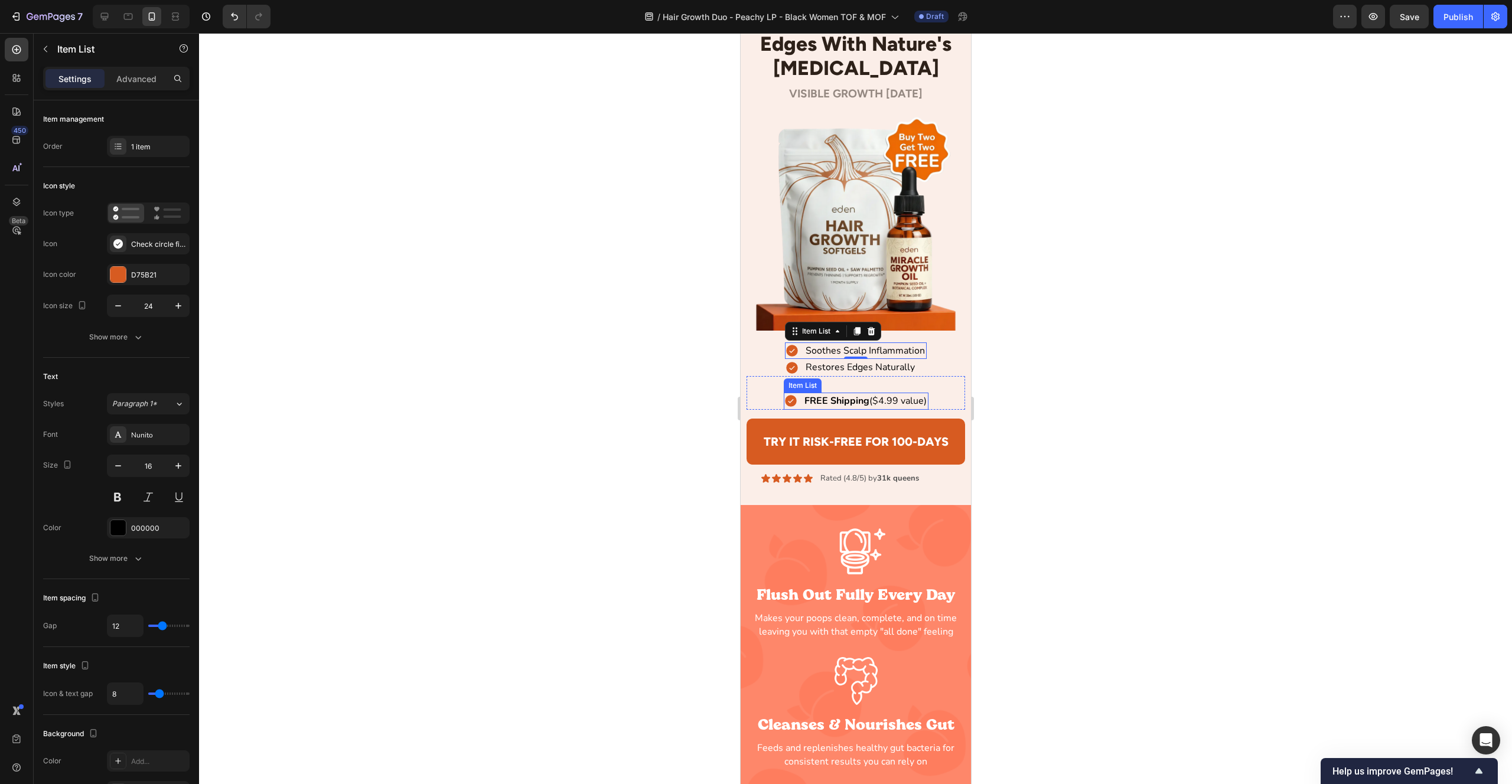
scroll to position [131, 0]
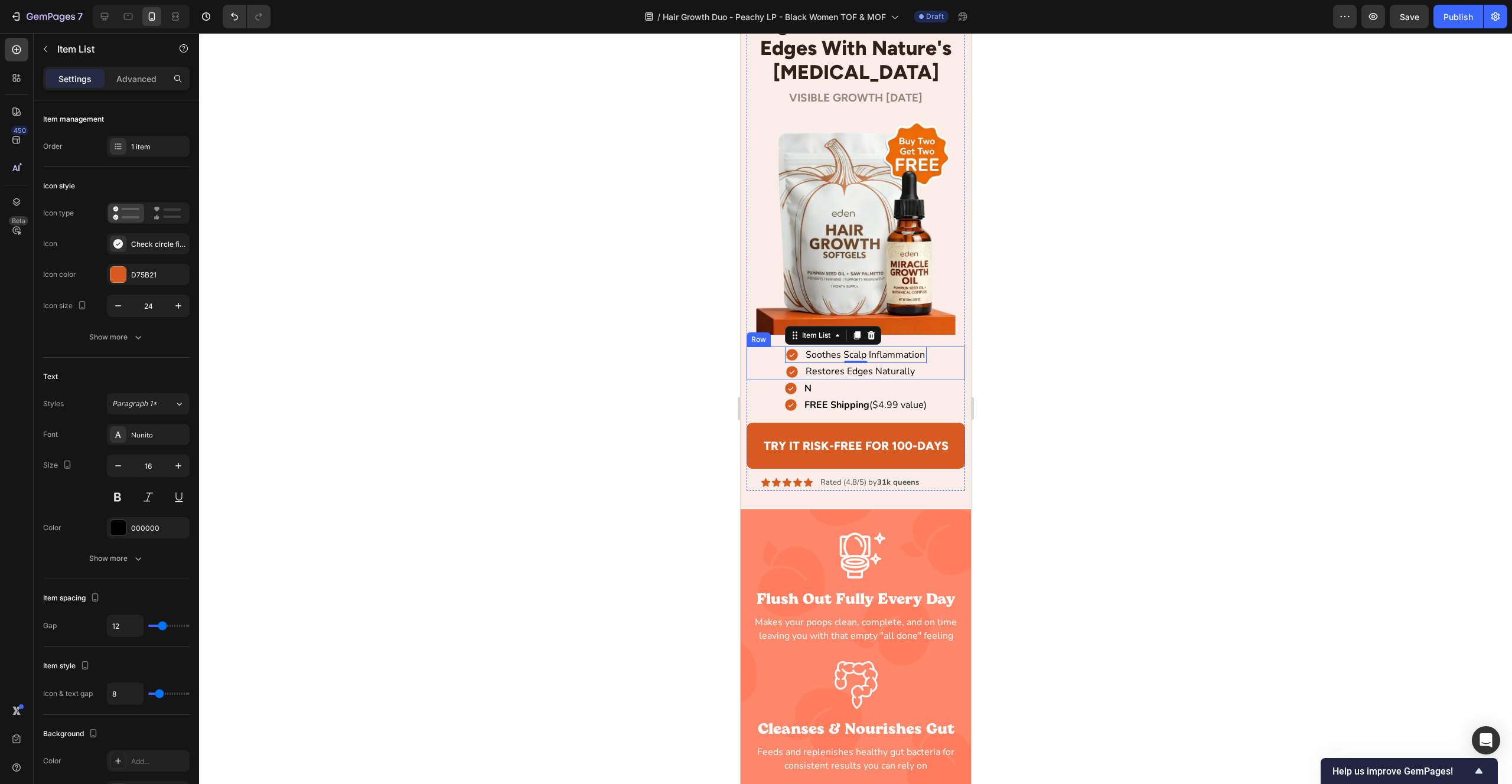
click at [956, 358] on div "Soothes Scalp Inflammation Item List 0 Restores Edges Naturally Item List Row" at bounding box center [856, 363] width 219 height 34
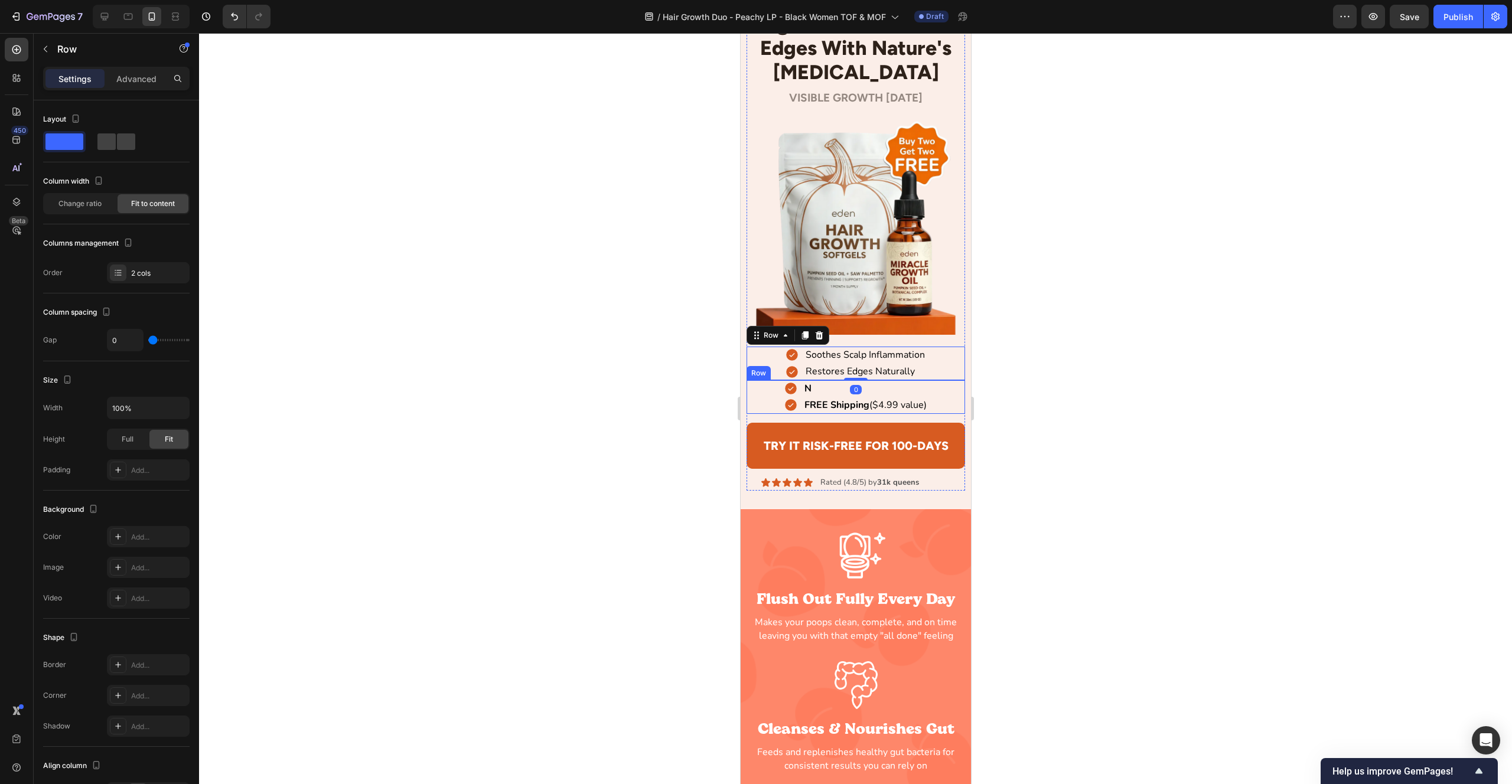
click at [772, 389] on div "N Item List FREE Shipping ($4.99 value) Item List Row" at bounding box center [856, 397] width 219 height 34
click at [140, 78] on p "Advanced" at bounding box center [137, 78] width 40 height 12
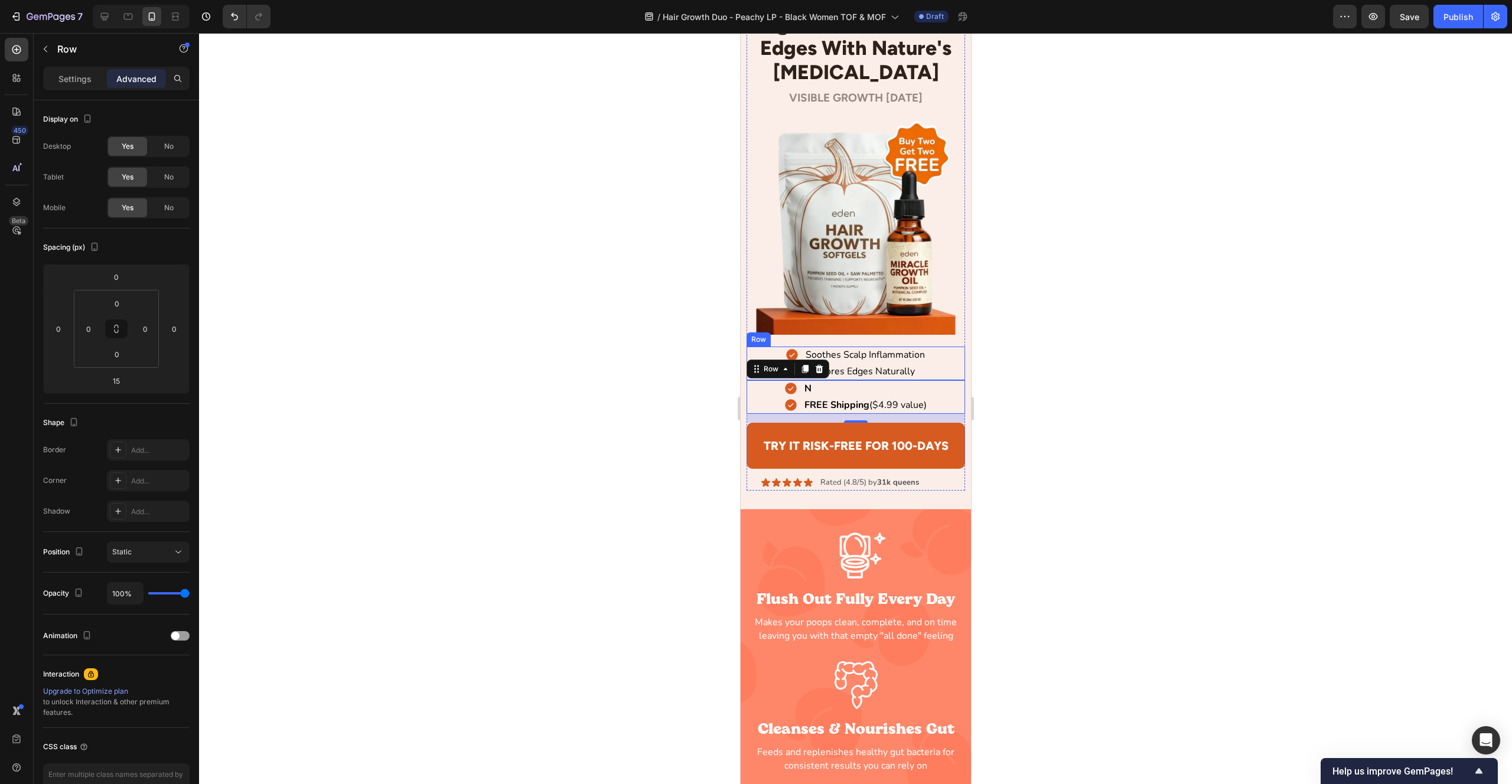
click at [767, 354] on div "Soothes Scalp Inflammation Item List Restores Edges Naturally Item List Row" at bounding box center [856, 363] width 219 height 34
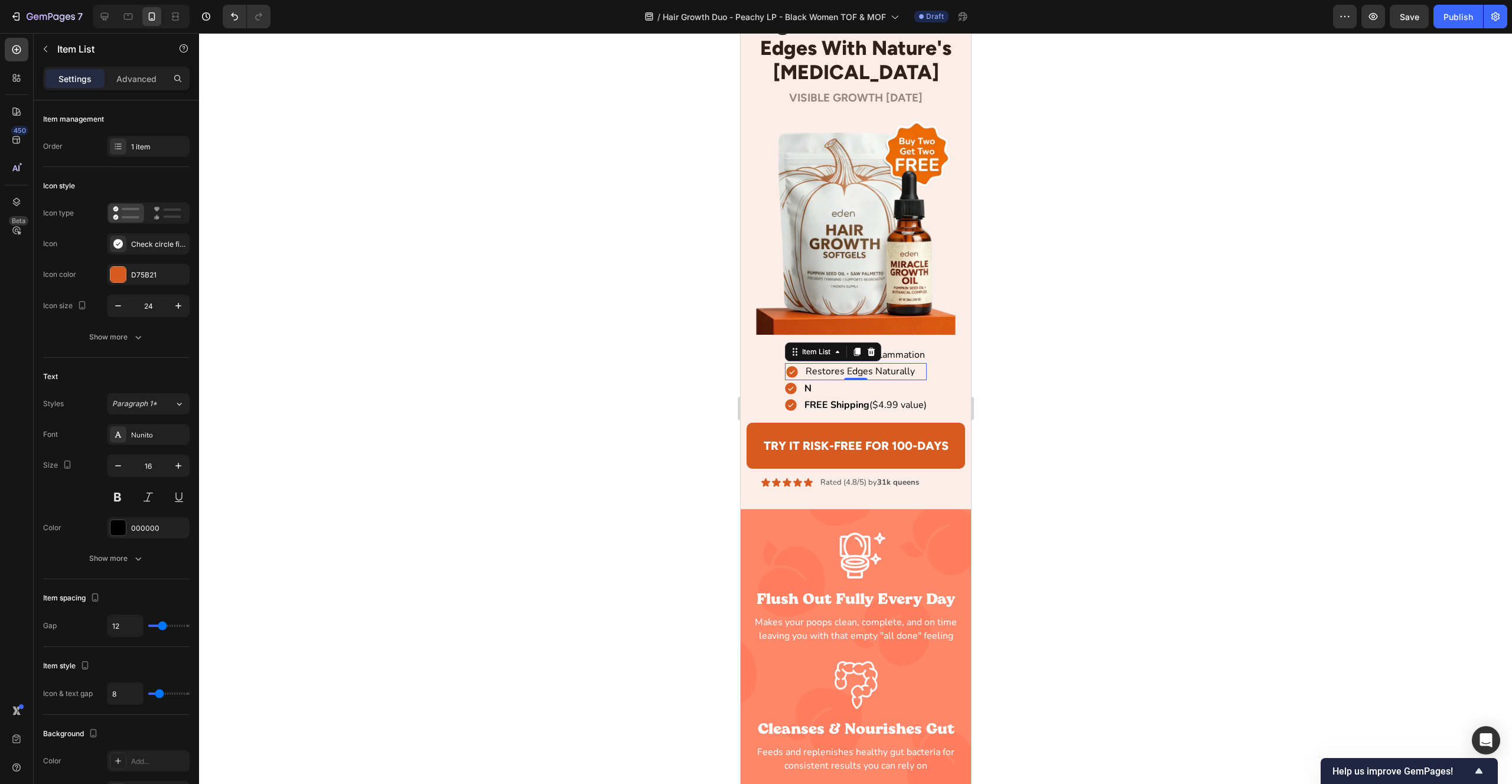
click at [808, 368] on p "Restores Edges Naturally" at bounding box center [860, 371] width 109 height 13
click at [150, 82] on p "Advanced" at bounding box center [137, 78] width 40 height 12
type input "100%"
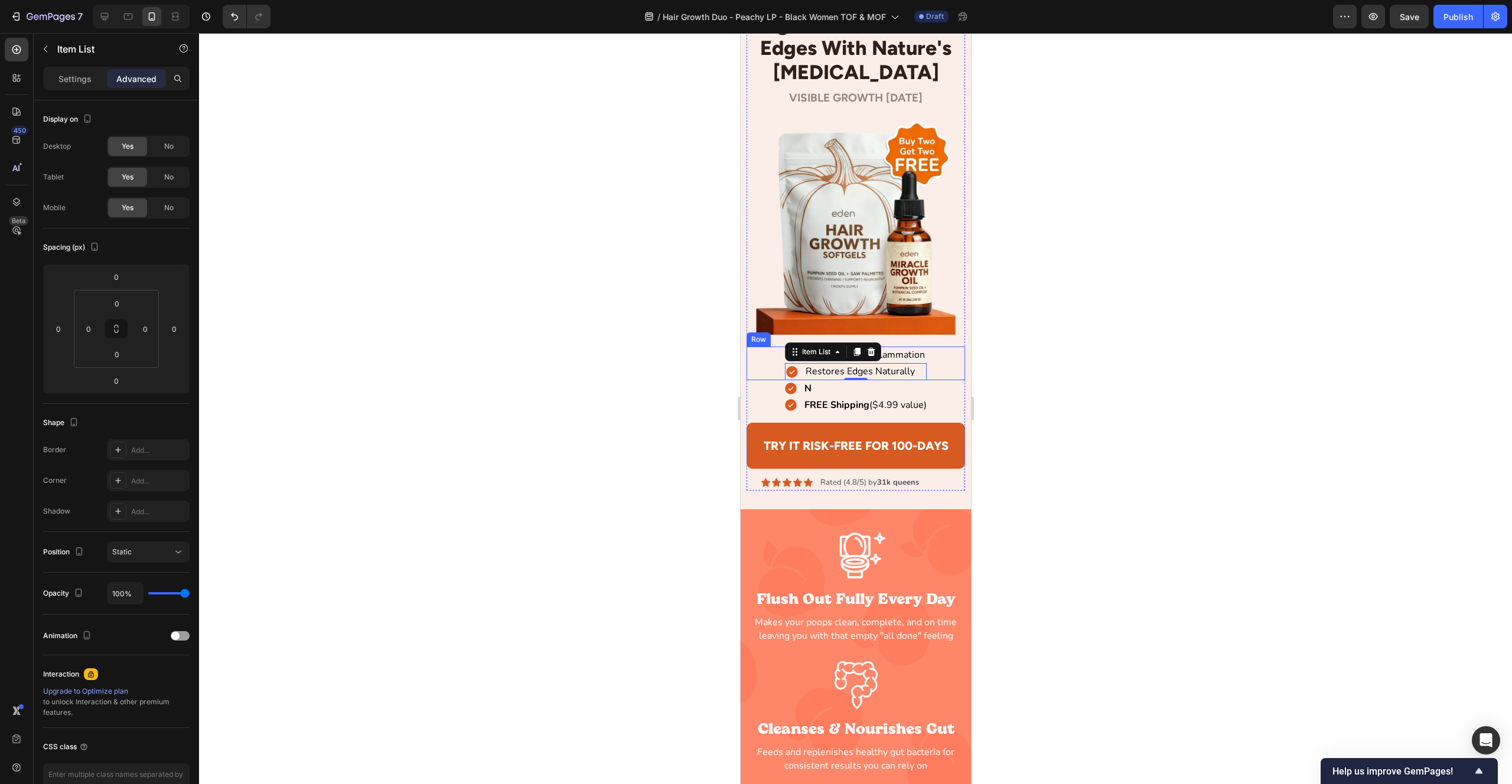
click at [937, 351] on div "Soothes Scalp Inflammation Item List Restores Edges Naturally Item List 0 Row" at bounding box center [856, 363] width 219 height 34
click at [915, 360] on p "Soothes Scalp Inflammation" at bounding box center [865, 355] width 119 height 13
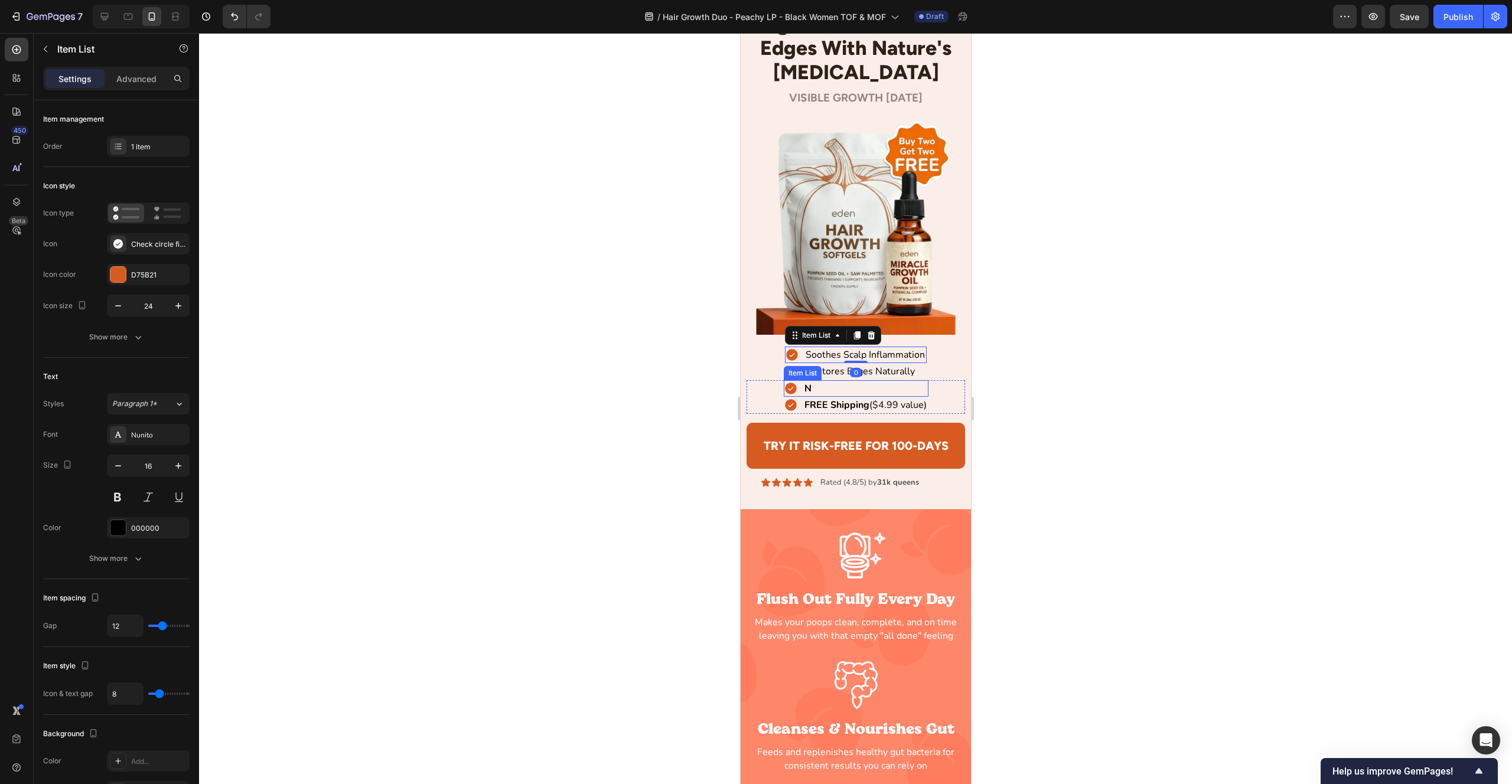
click at [905, 389] on div "N" at bounding box center [855, 388] width 145 height 17
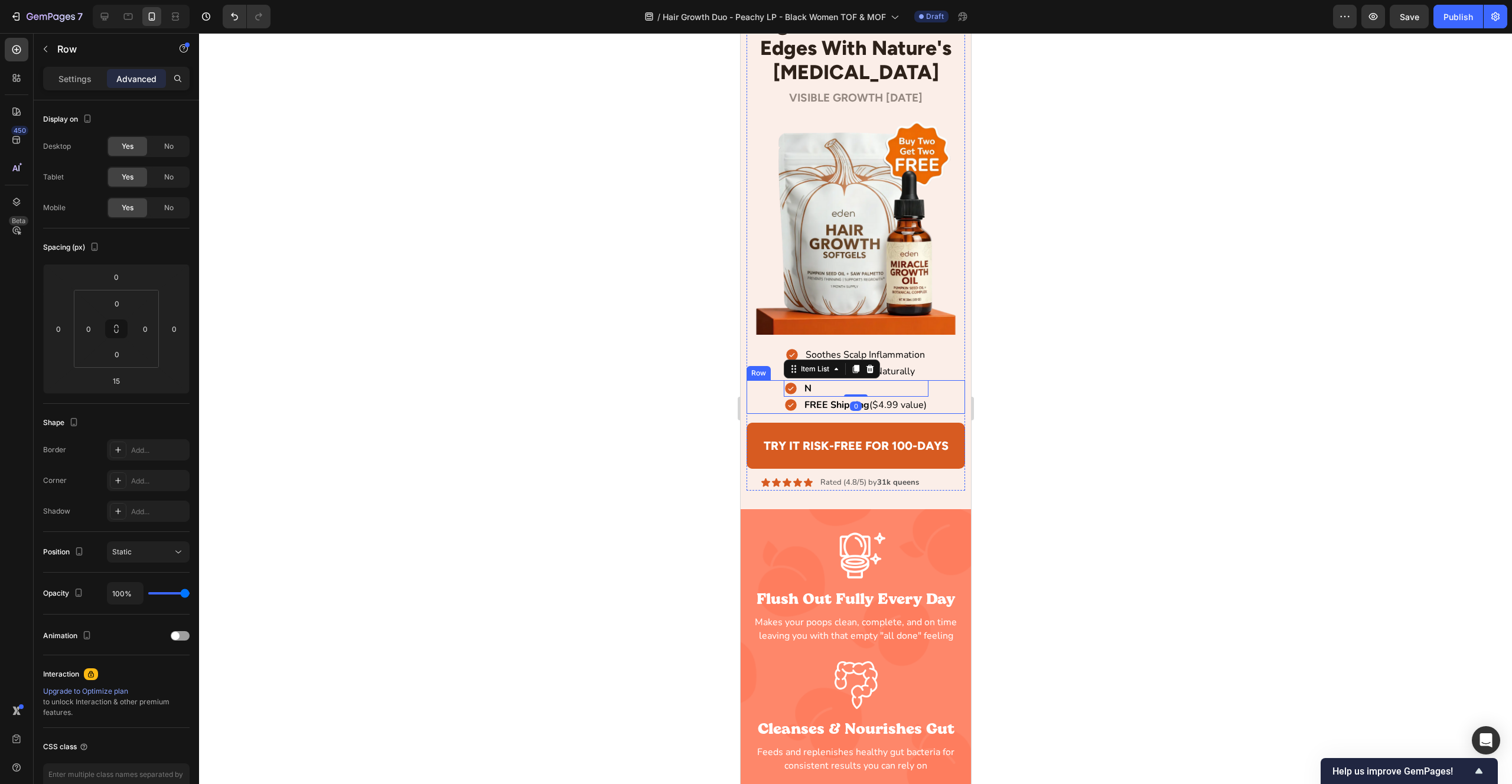
click at [768, 394] on div "N Item List 0 FREE Shipping ($4.99 value) Item List Row" at bounding box center [856, 397] width 219 height 34
click at [869, 393] on div "N" at bounding box center [855, 388] width 145 height 17
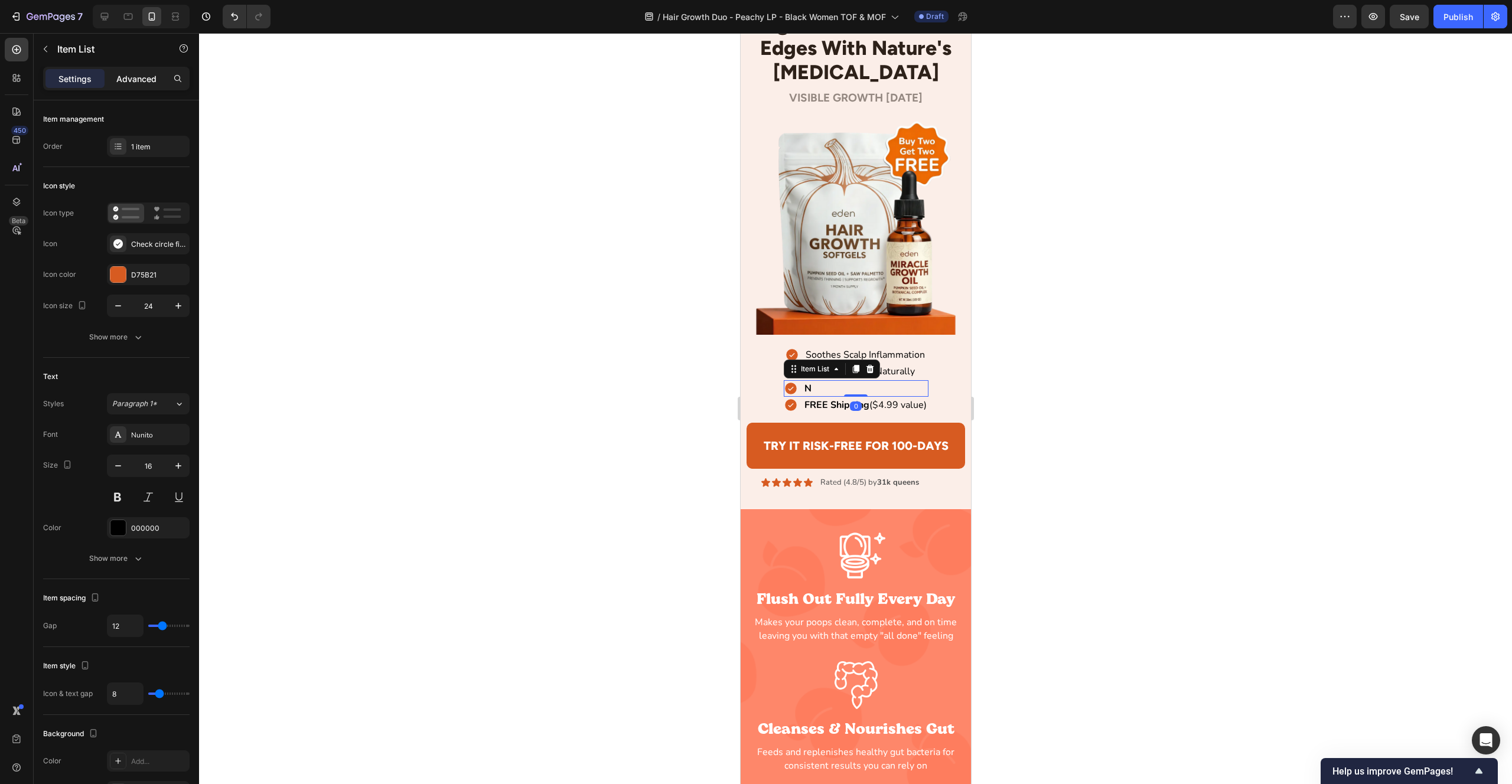
click at [143, 81] on p "Advanced" at bounding box center [137, 78] width 40 height 12
type input "100%"
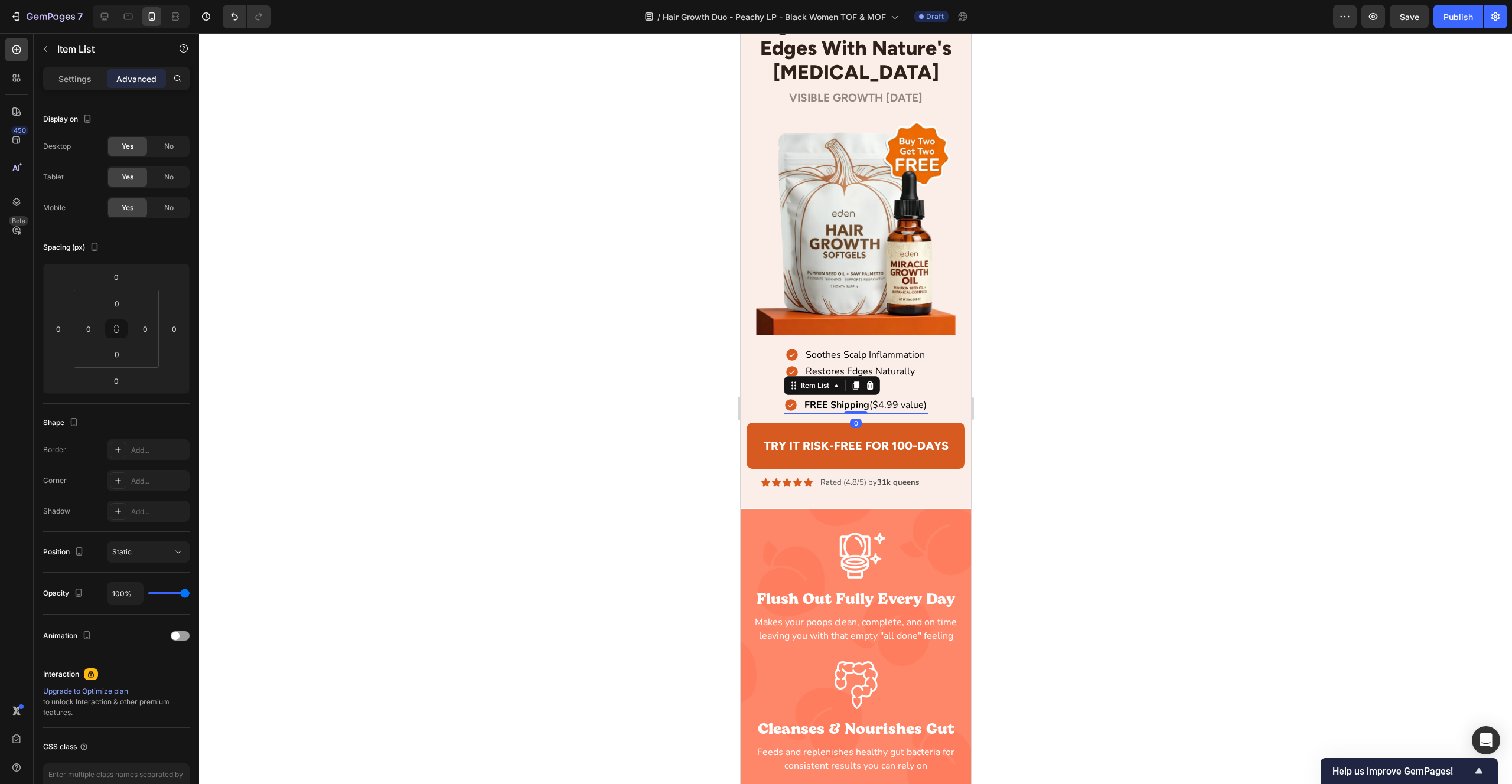
click at [797, 400] on div "FREE Shipping ($4.99 value)" at bounding box center [855, 405] width 145 height 17
click at [918, 375] on div "Restores Edges Naturally" at bounding box center [855, 371] width 142 height 17
click at [908, 373] on p "Restores Edges Naturally" at bounding box center [860, 371] width 109 height 13
click at [780, 376] on div "Soothes Scalp Inflammation Item List Restores Edges Naturally Item List 0 Row" at bounding box center [856, 363] width 219 height 34
drag, startPoint x: 764, startPoint y: 397, endPoint x: 762, endPoint y: 391, distance: 6.3
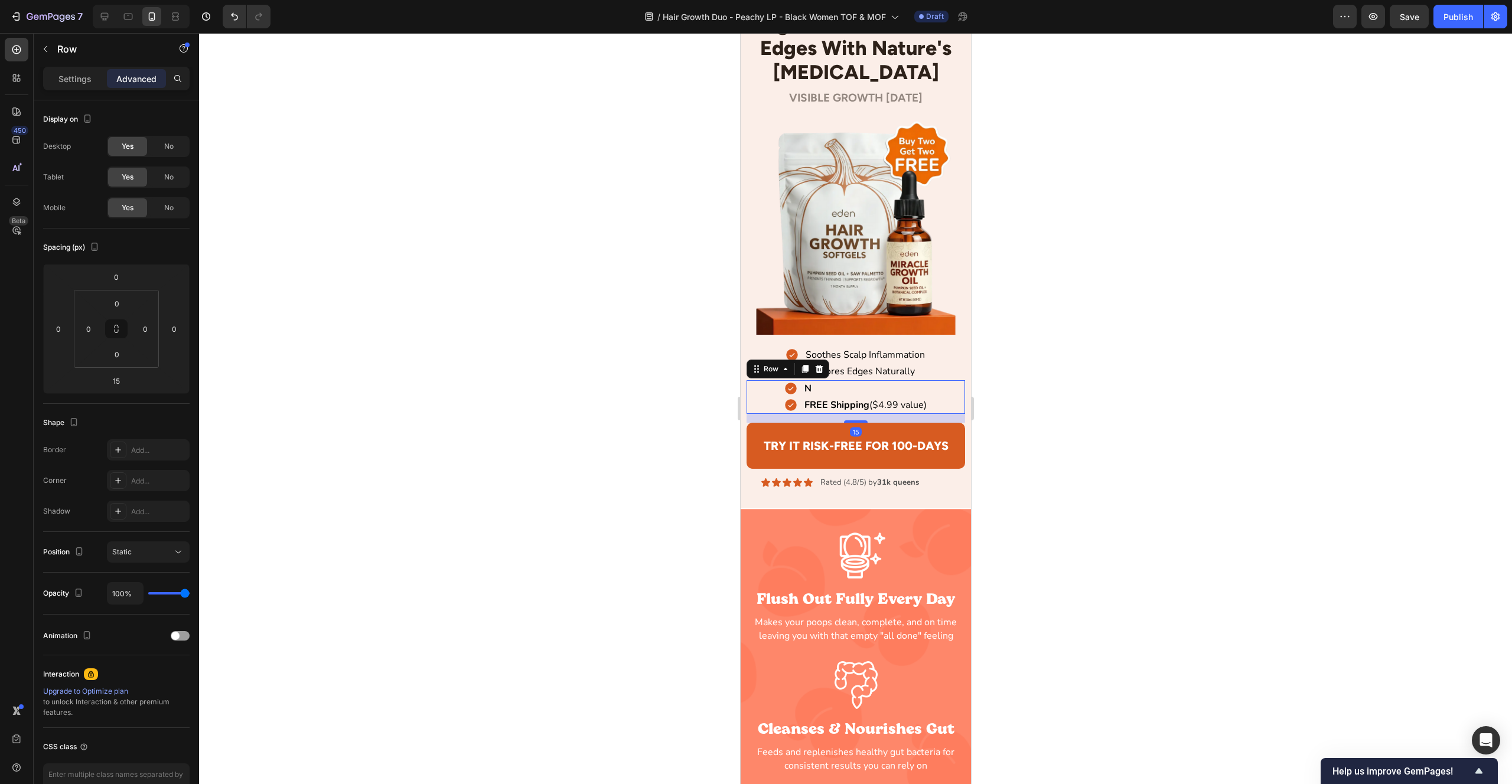
click at [764, 397] on div "N Item List FREE Shipping ($4.99 value) Item List Row 15" at bounding box center [856, 397] width 219 height 34
click at [779, 253] on img at bounding box center [856, 225] width 219 height 219
click at [771, 391] on div "N Item List FREE Shipping ($4.99 value) Item List Row 15" at bounding box center [856, 397] width 219 height 34
click at [766, 354] on div "Soothes Scalp Inflammation Item List Restores Edges Naturally Item List Row 0" at bounding box center [856, 363] width 219 height 34
click at [765, 393] on div "N Item List FREE Shipping ($4.99 value) Item List Row" at bounding box center [856, 397] width 219 height 34
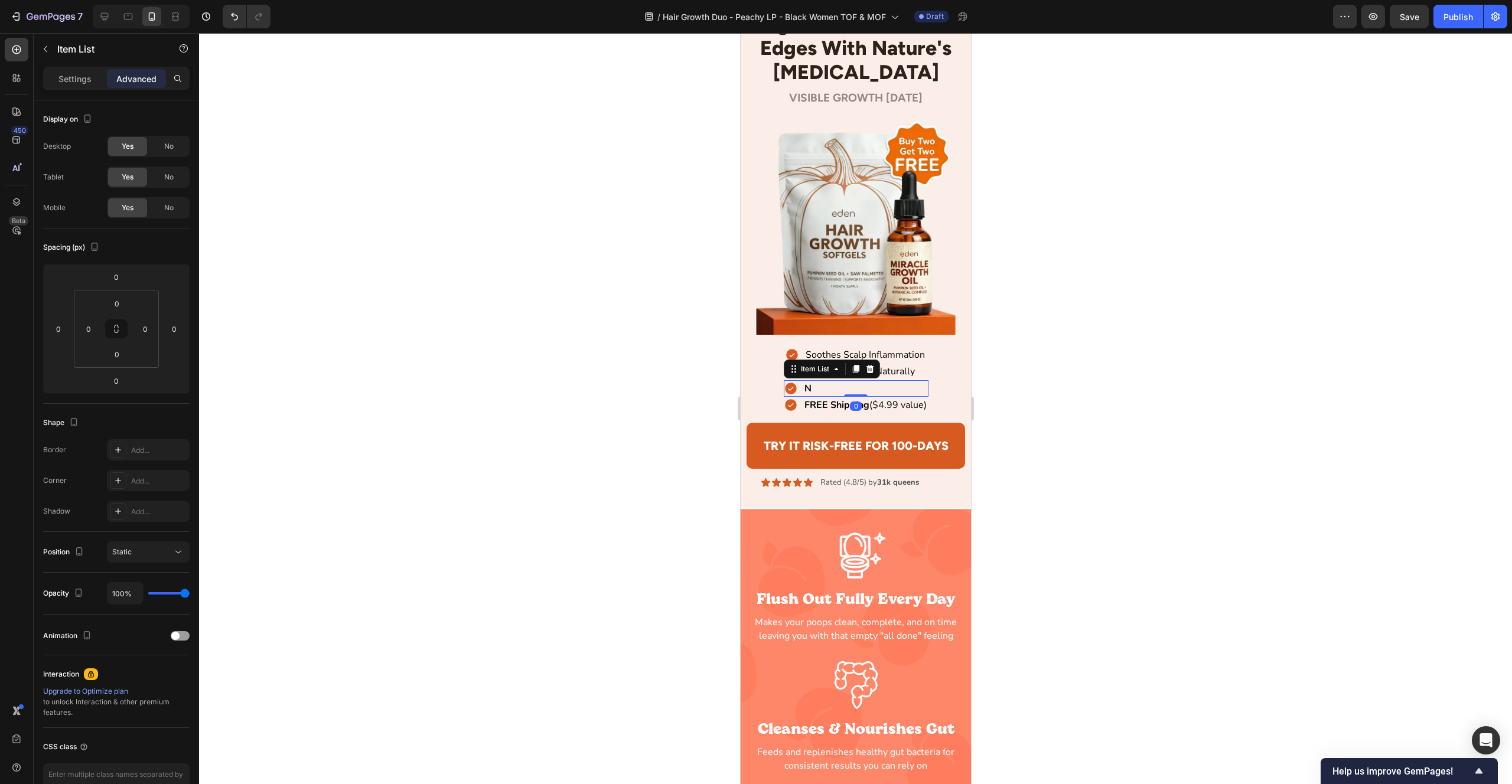
click at [800, 393] on div "N" at bounding box center [797, 388] width 30 height 17
click at [799, 408] on div "FREE Shipping ($4.99 value)" at bounding box center [855, 405] width 145 height 17
click at [797, 397] on div "FREE Shipping ($4.99 value)" at bounding box center [855, 405] width 145 height 17
click at [903, 391] on div "N" at bounding box center [855, 388] width 145 height 17
click at [916, 373] on div "Restores Edges Naturally" at bounding box center [855, 371] width 142 height 17
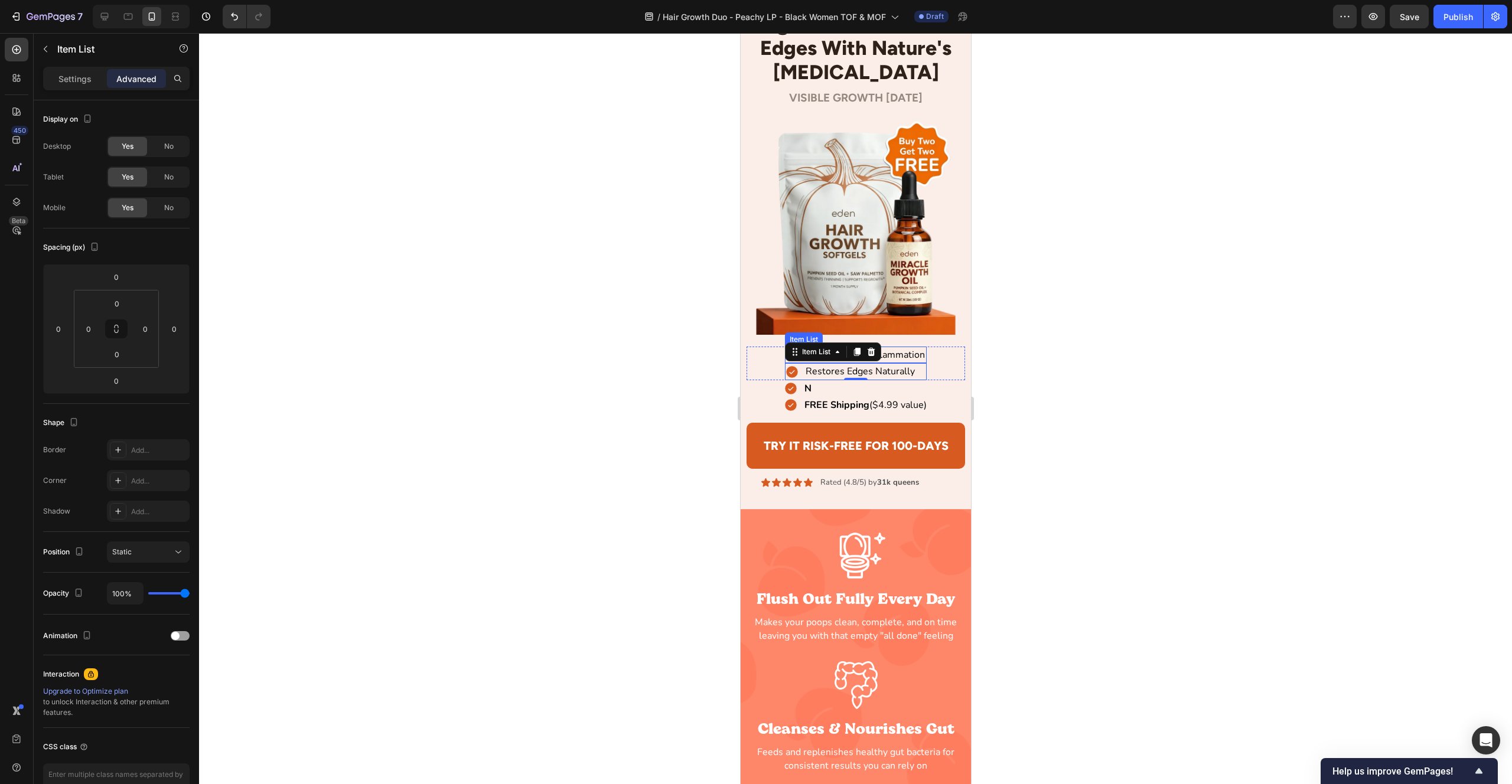
click at [922, 358] on p "Soothes Scalp Inflammation" at bounding box center [865, 355] width 119 height 13
click at [68, 75] on p "Settings" at bounding box center [75, 78] width 33 height 12
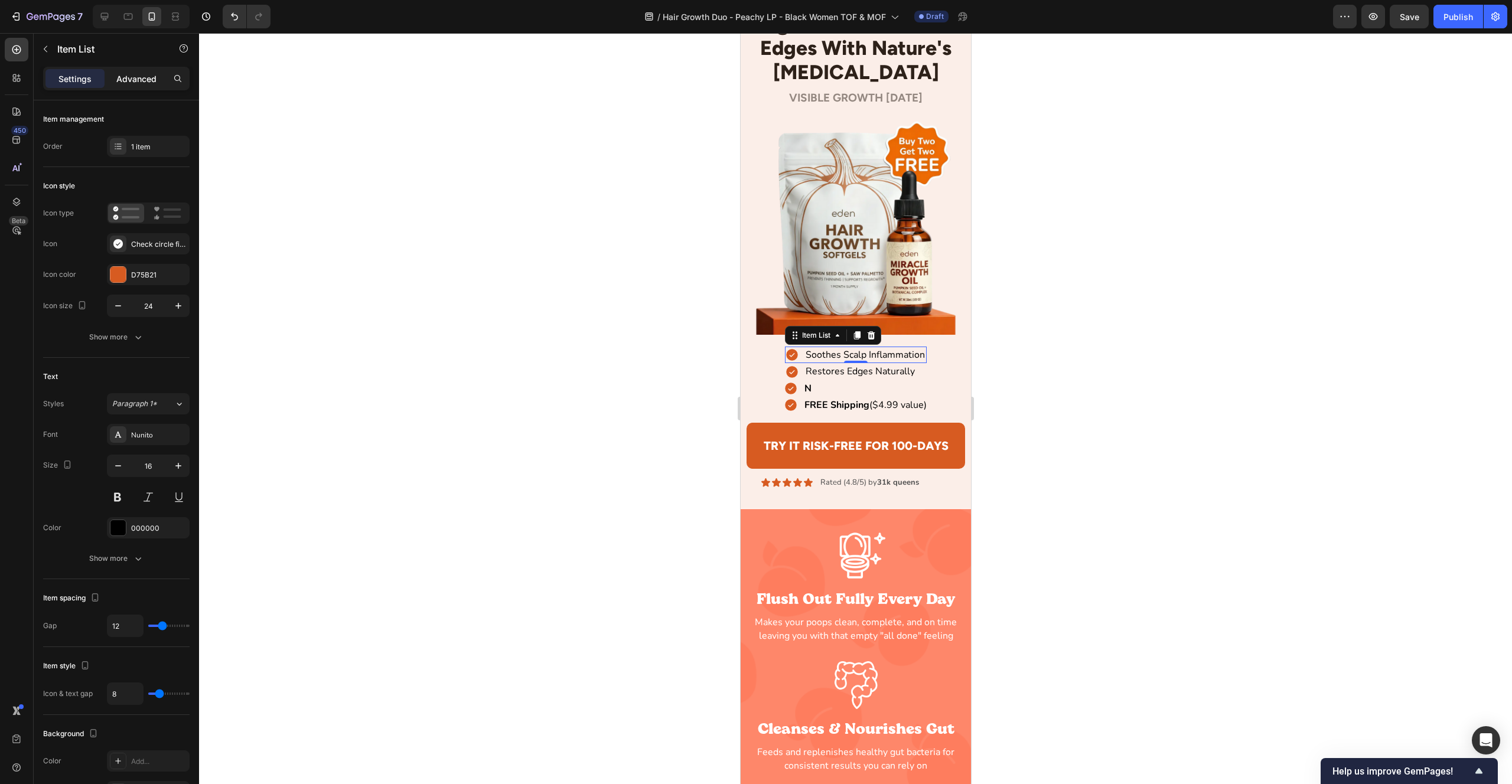
click at [130, 81] on p "Advanced" at bounding box center [137, 78] width 40 height 12
type input "100%"
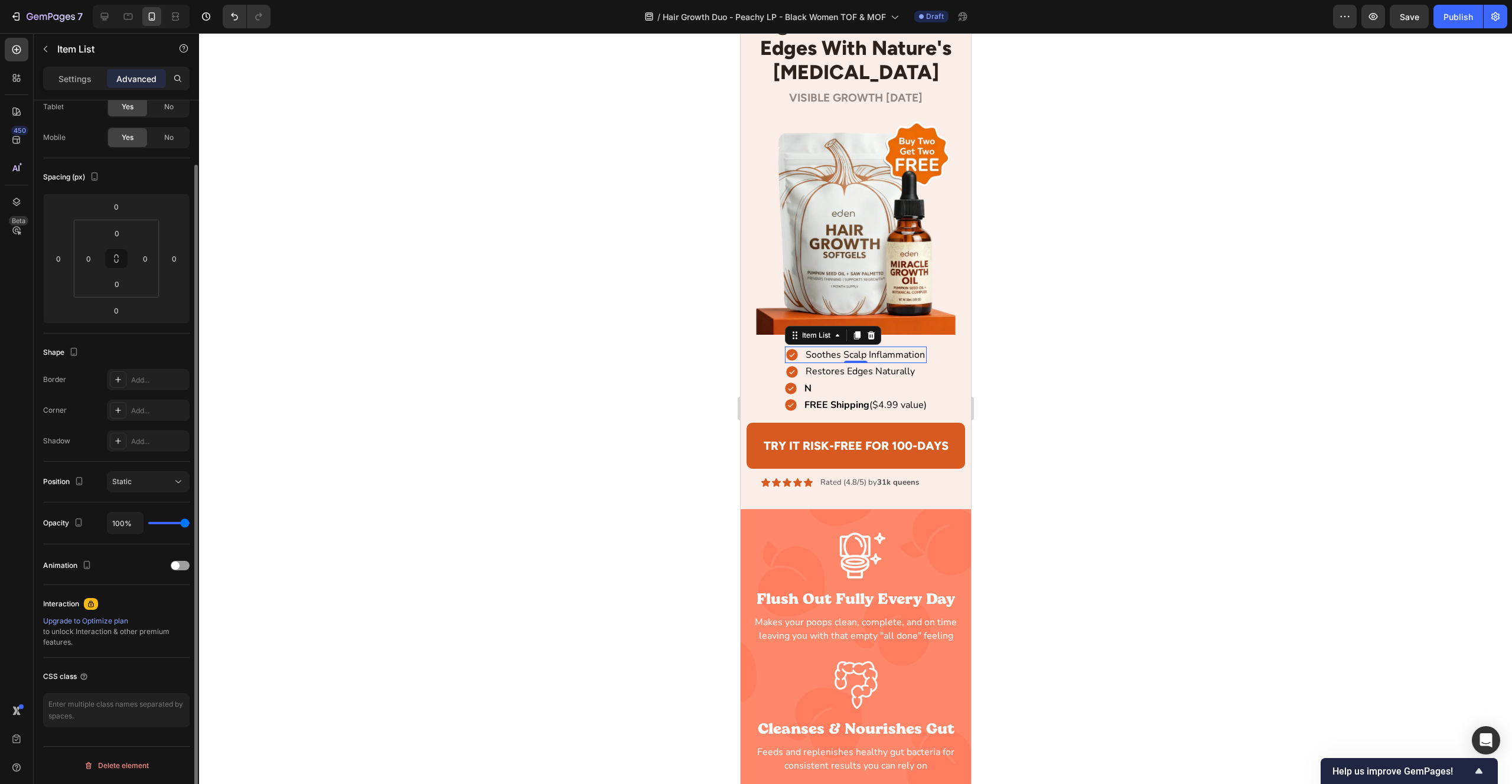
scroll to position [0, 0]
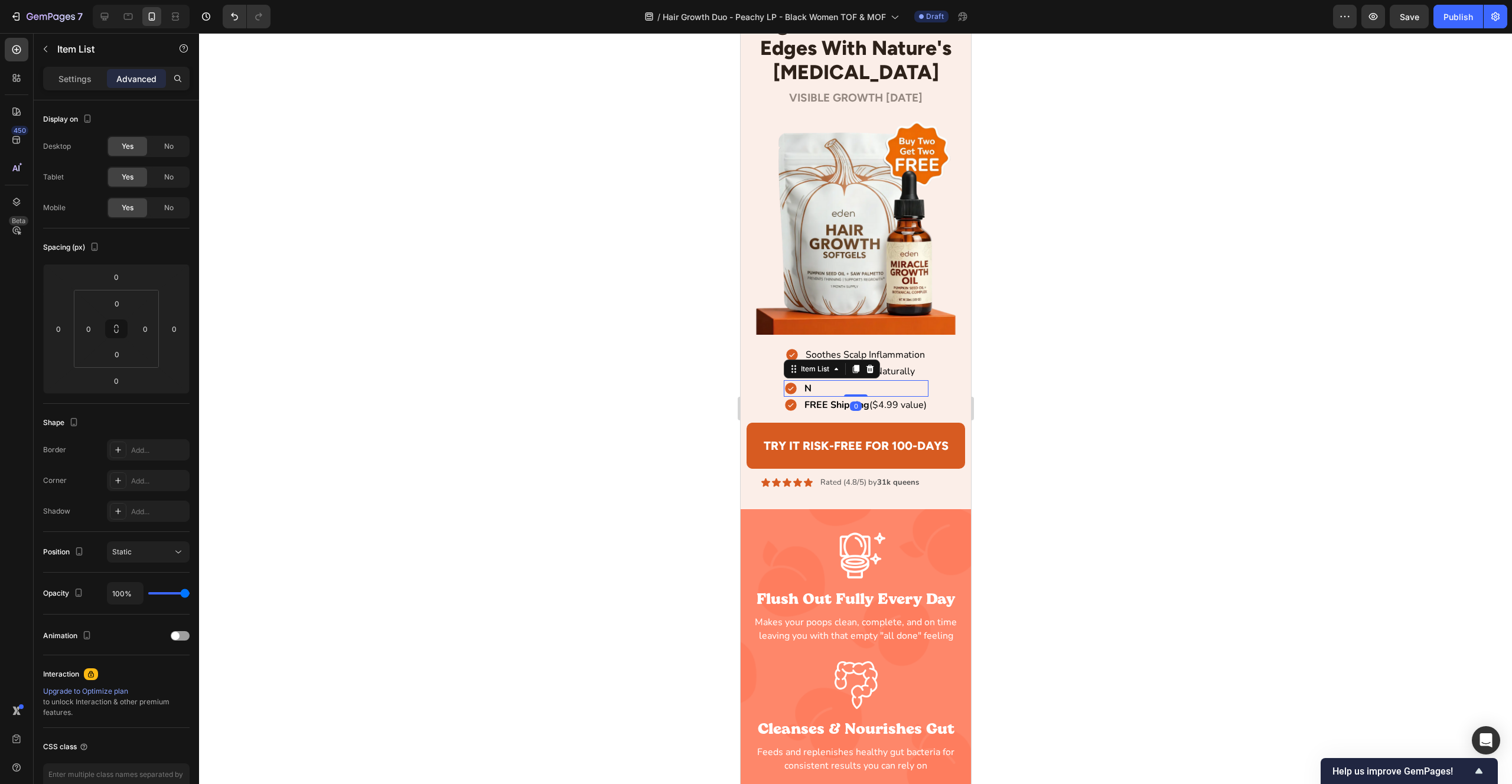
click at [783, 386] on icon at bounding box center [790, 388] width 14 height 14
click at [792, 402] on icon at bounding box center [790, 406] width 12 height 12
click at [74, 75] on p "Settings" at bounding box center [75, 78] width 33 height 12
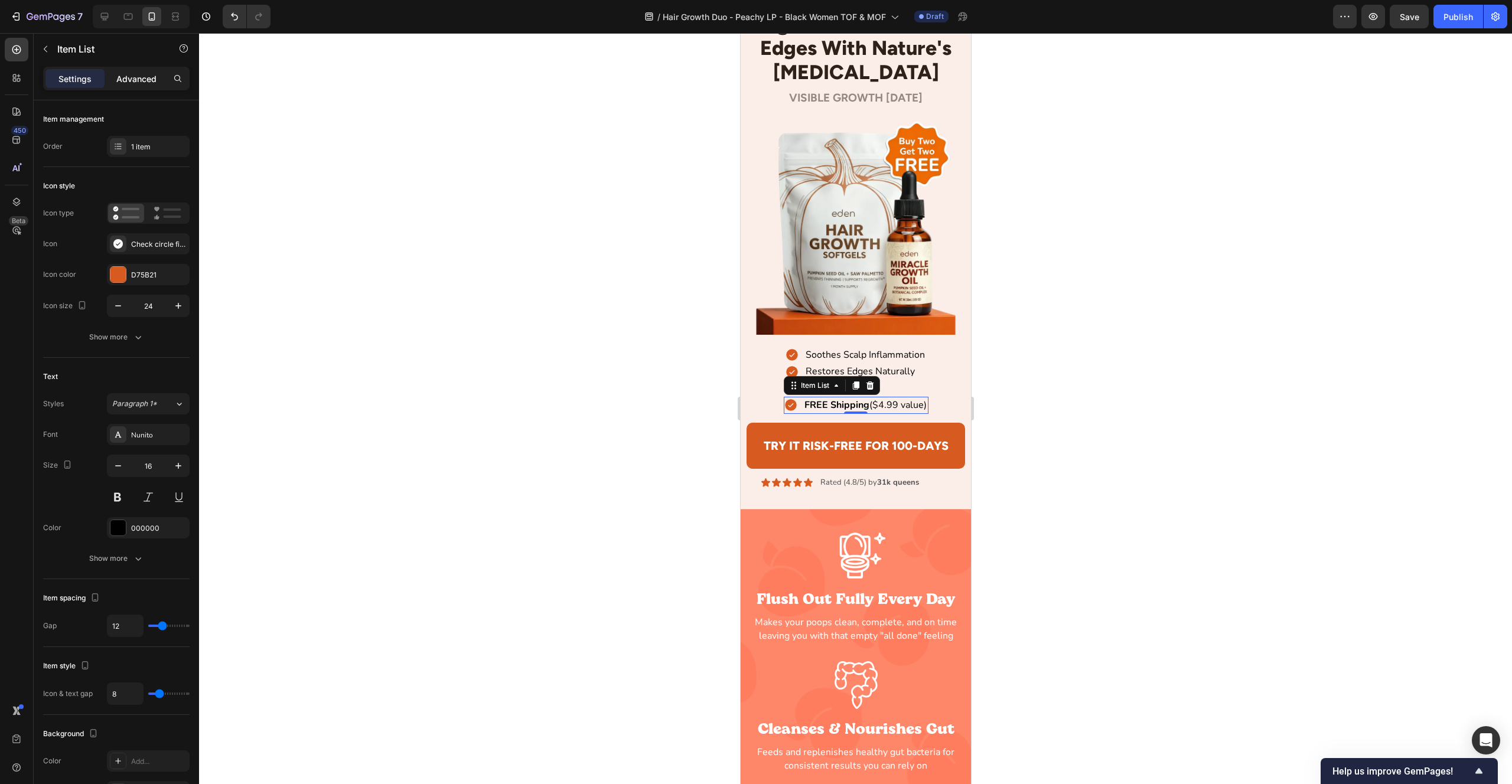
click at [135, 79] on p "Advanced" at bounding box center [137, 78] width 40 height 12
type input "100%"
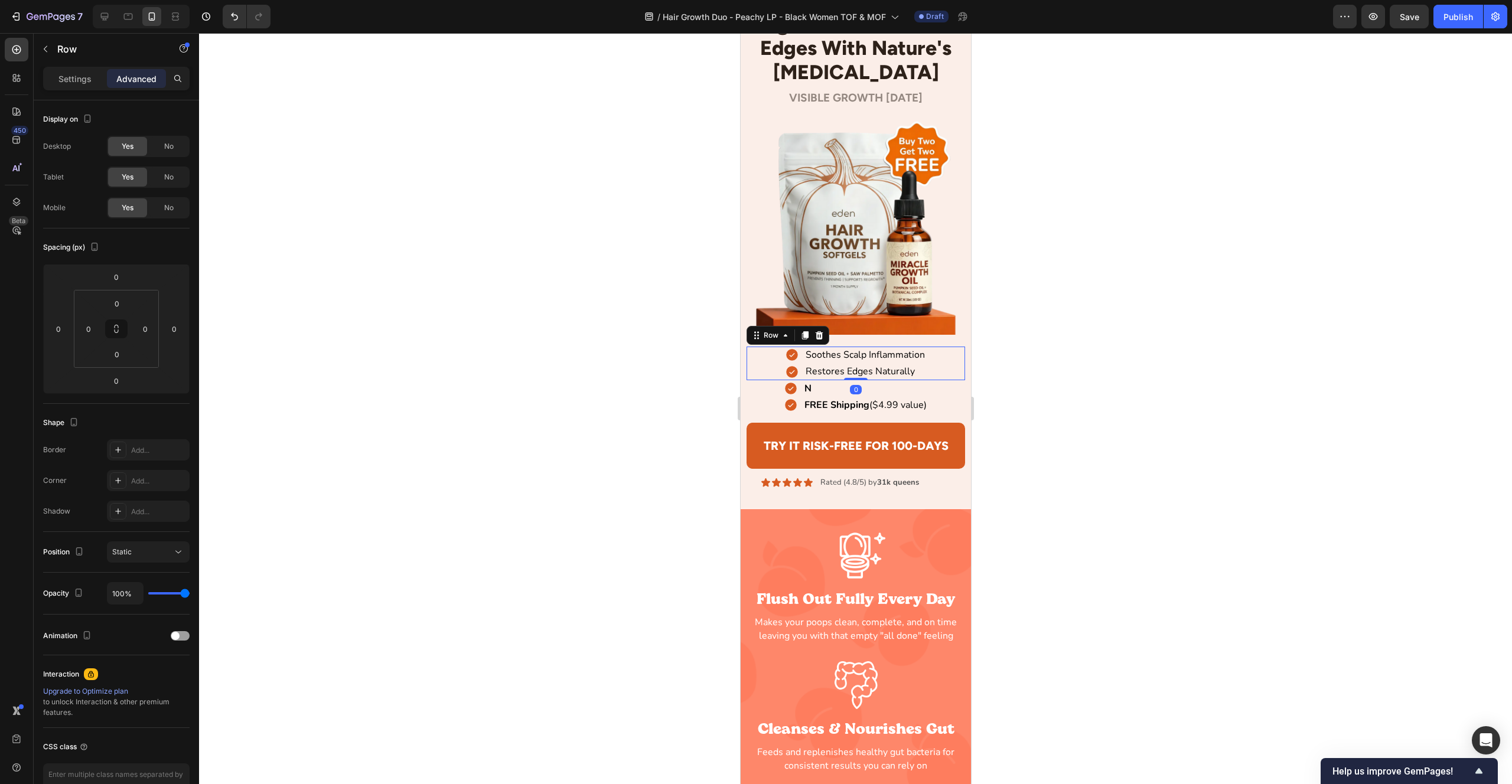
click at [927, 373] on div "Soothes Scalp Inflammation Item List Restores Edges Naturally Item List Row 0" at bounding box center [856, 363] width 219 height 34
click at [889, 361] on div "Soothes Scalp Inflammation" at bounding box center [864, 355] width 123 height 17
click at [84, 84] on p "Settings" at bounding box center [75, 78] width 33 height 12
type input "8"
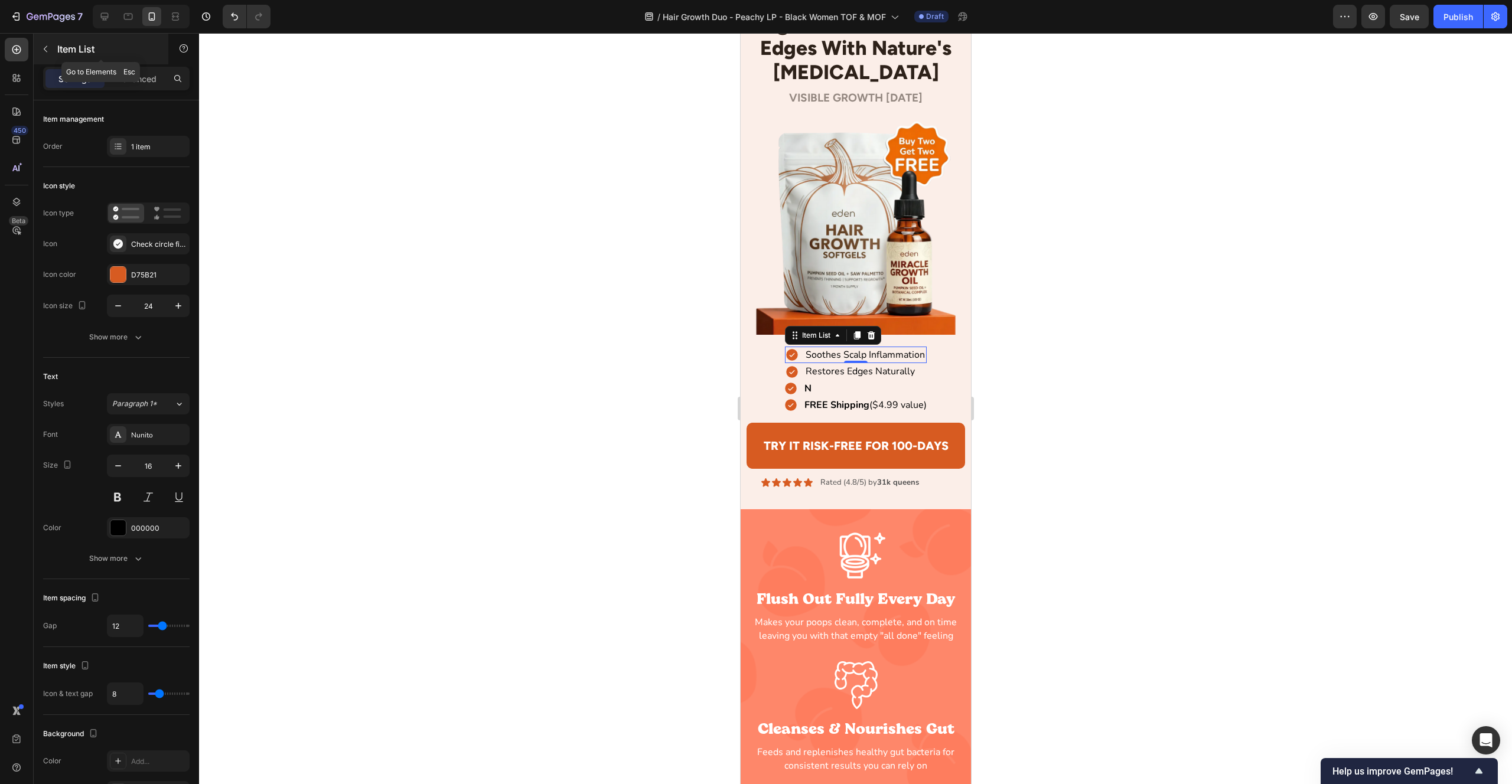
click at [49, 55] on button "button" at bounding box center [45, 49] width 19 height 19
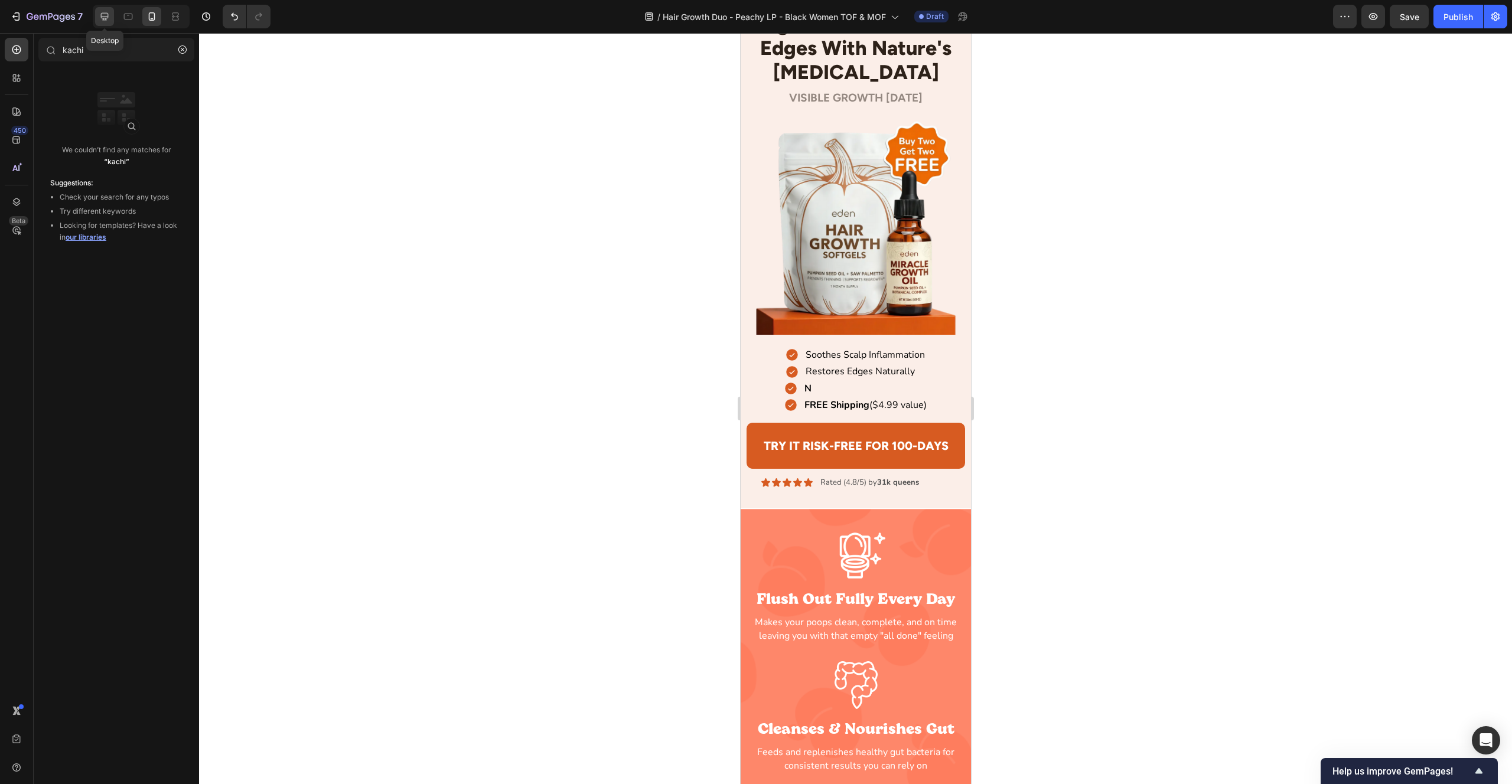
click at [109, 20] on icon at bounding box center [104, 17] width 12 height 12
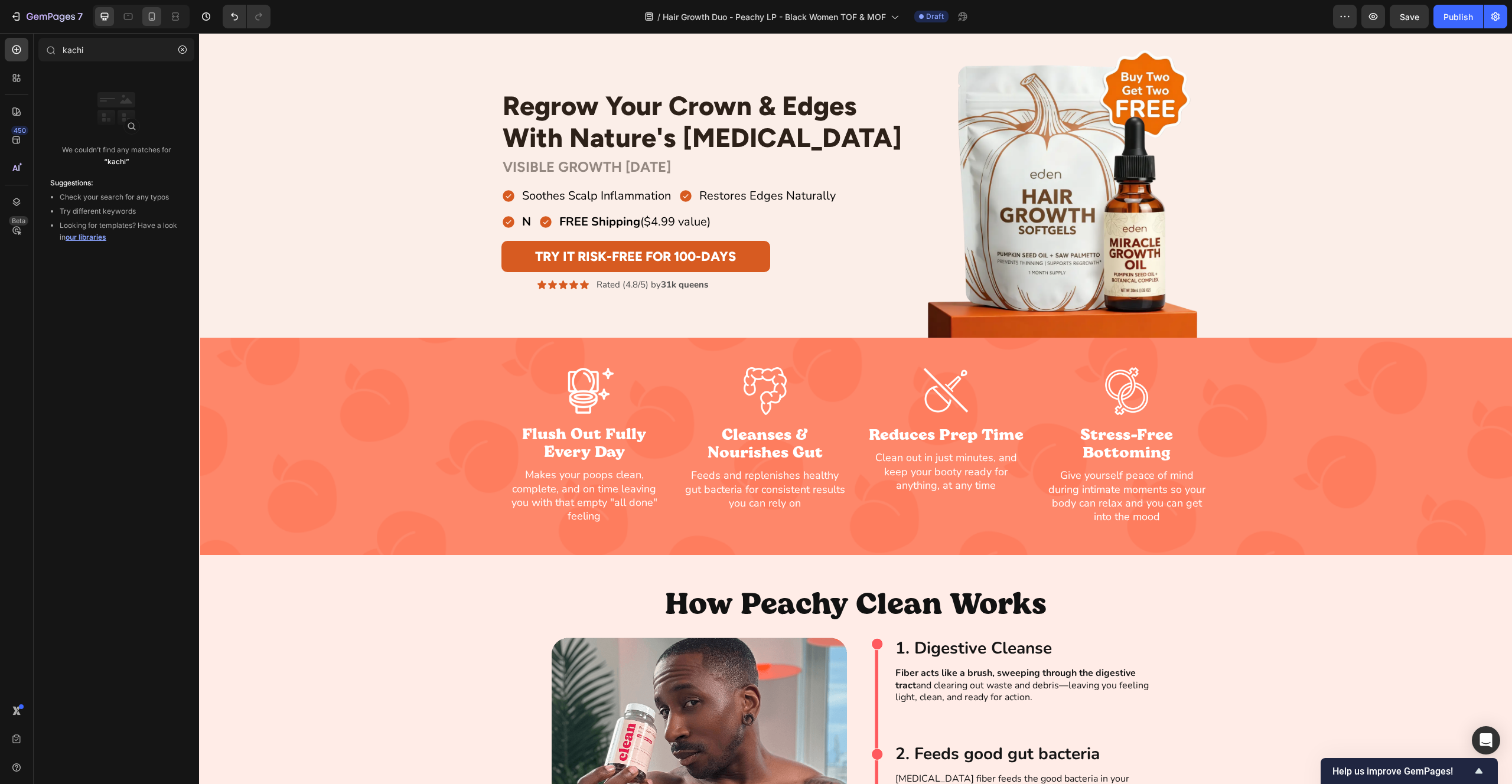
click at [146, 23] on div at bounding box center [152, 17] width 19 height 19
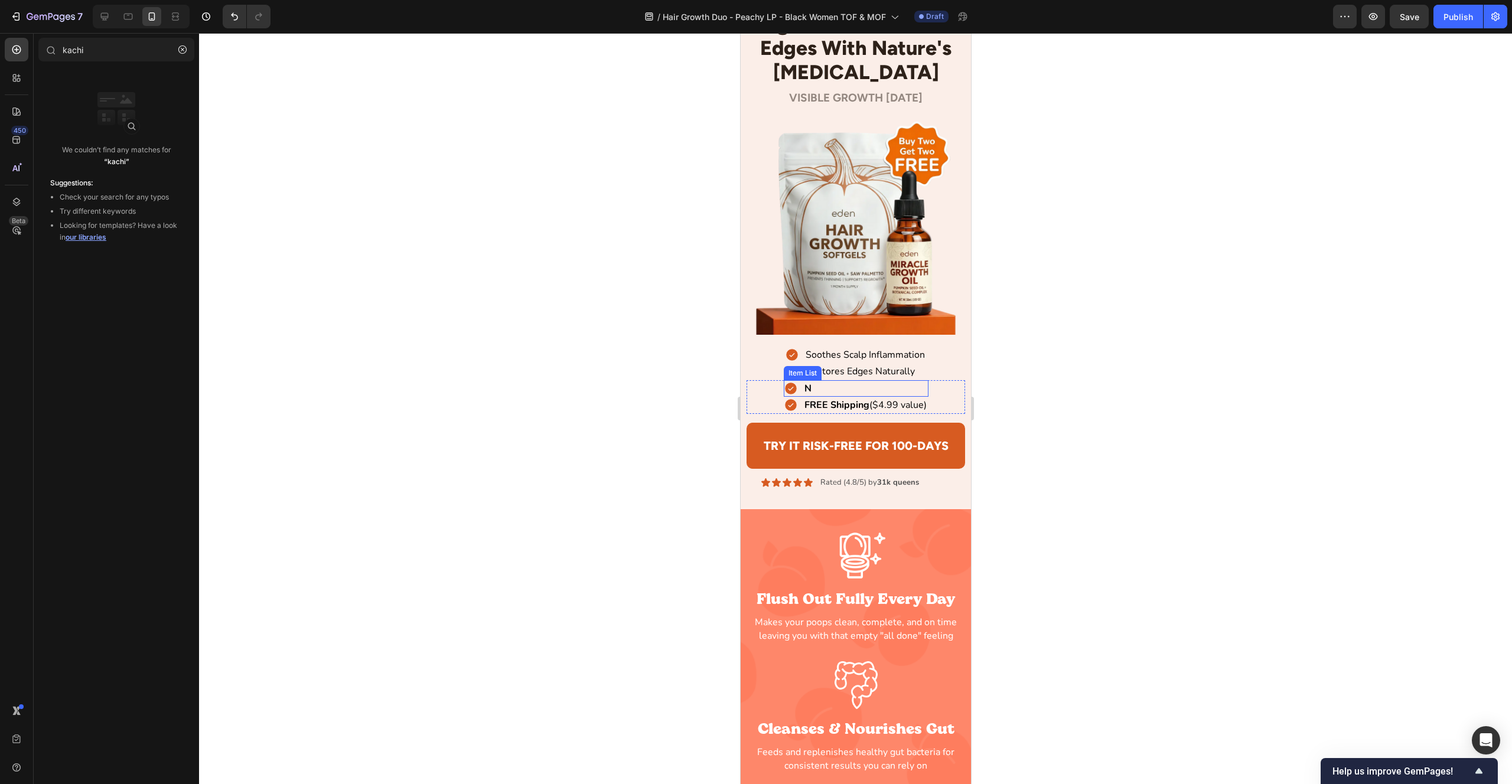
click at [822, 387] on div "N" at bounding box center [855, 388] width 145 height 17
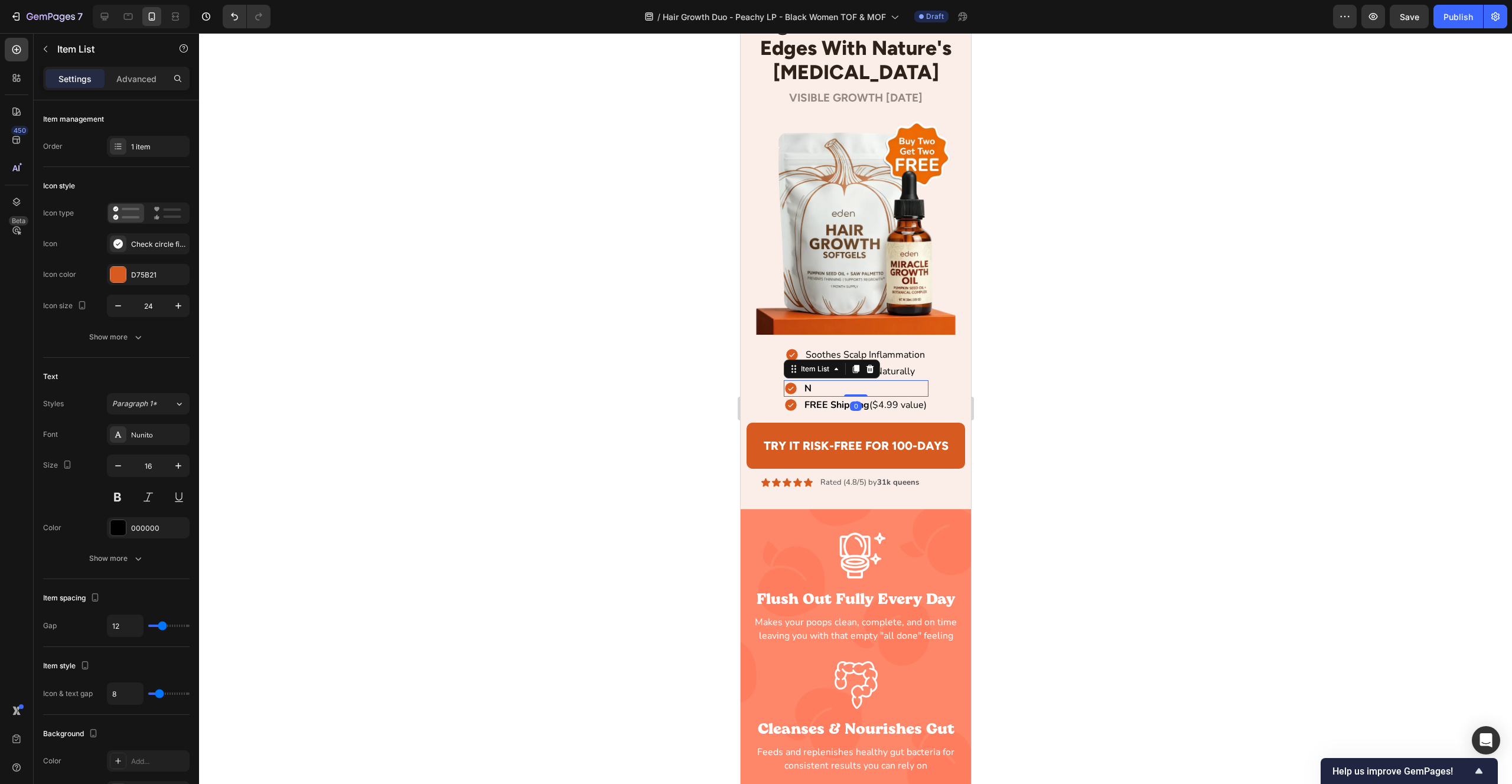
click at [822, 387] on div "N" at bounding box center [855, 388] width 145 height 17
click at [811, 387] on div "N" at bounding box center [807, 388] width 11 height 17
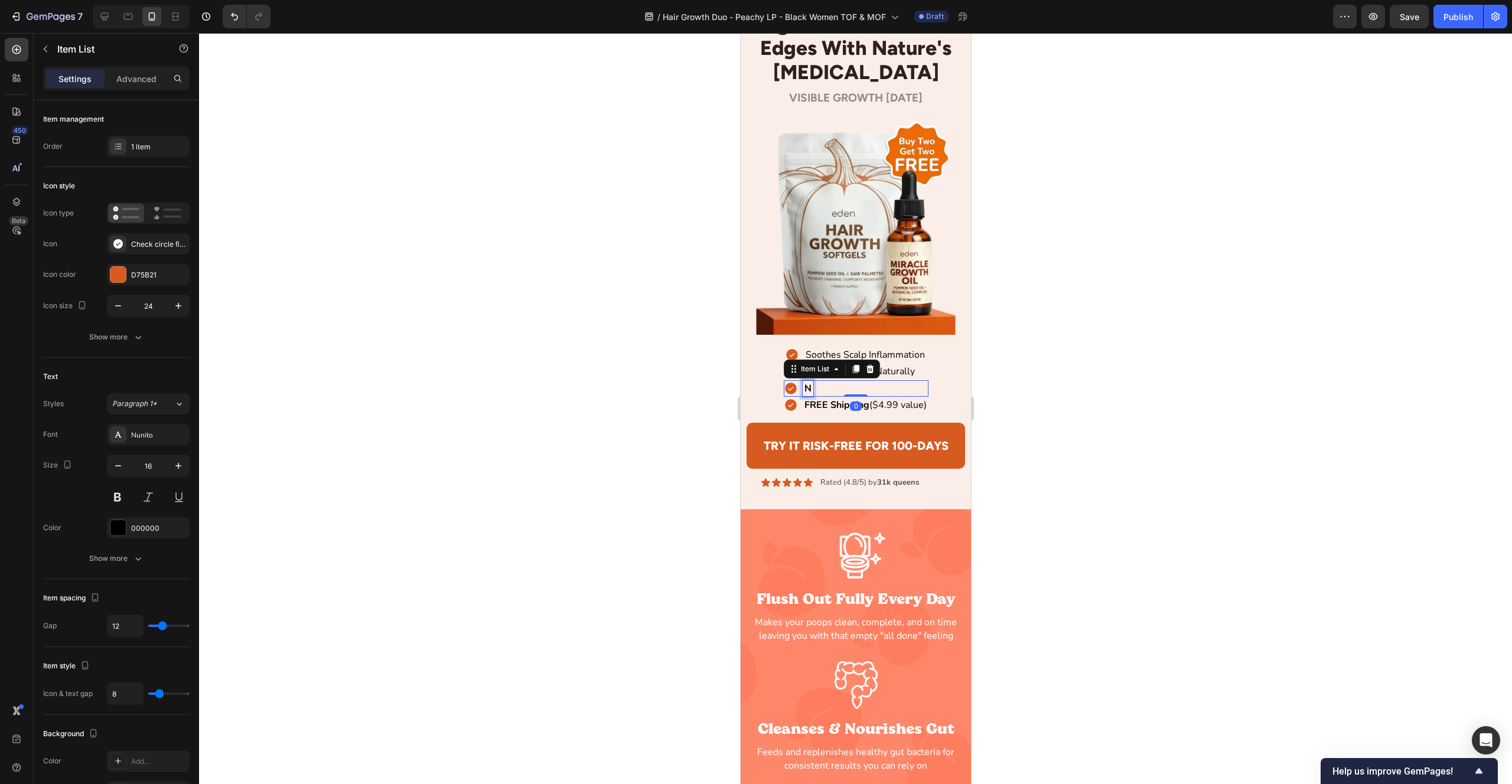
click at [811, 387] on div "N" at bounding box center [807, 388] width 11 height 17
click at [956, 388] on div "Ndoafjsldfas Item List FREE Shipping ($4.99 value) Item List Row 15" at bounding box center [856, 397] width 219 height 34
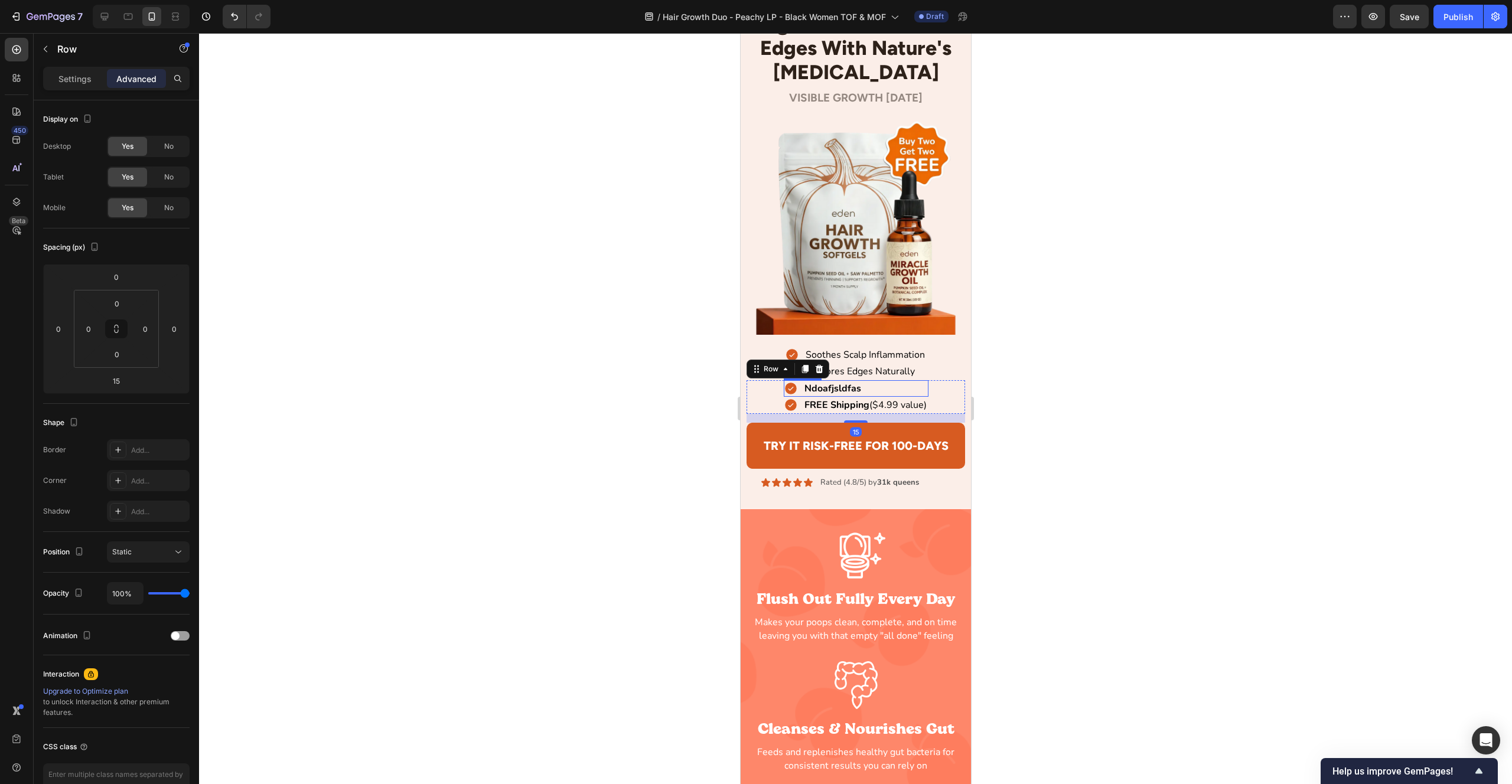
click at [881, 388] on div "Ndoafjsldfas" at bounding box center [855, 388] width 145 height 17
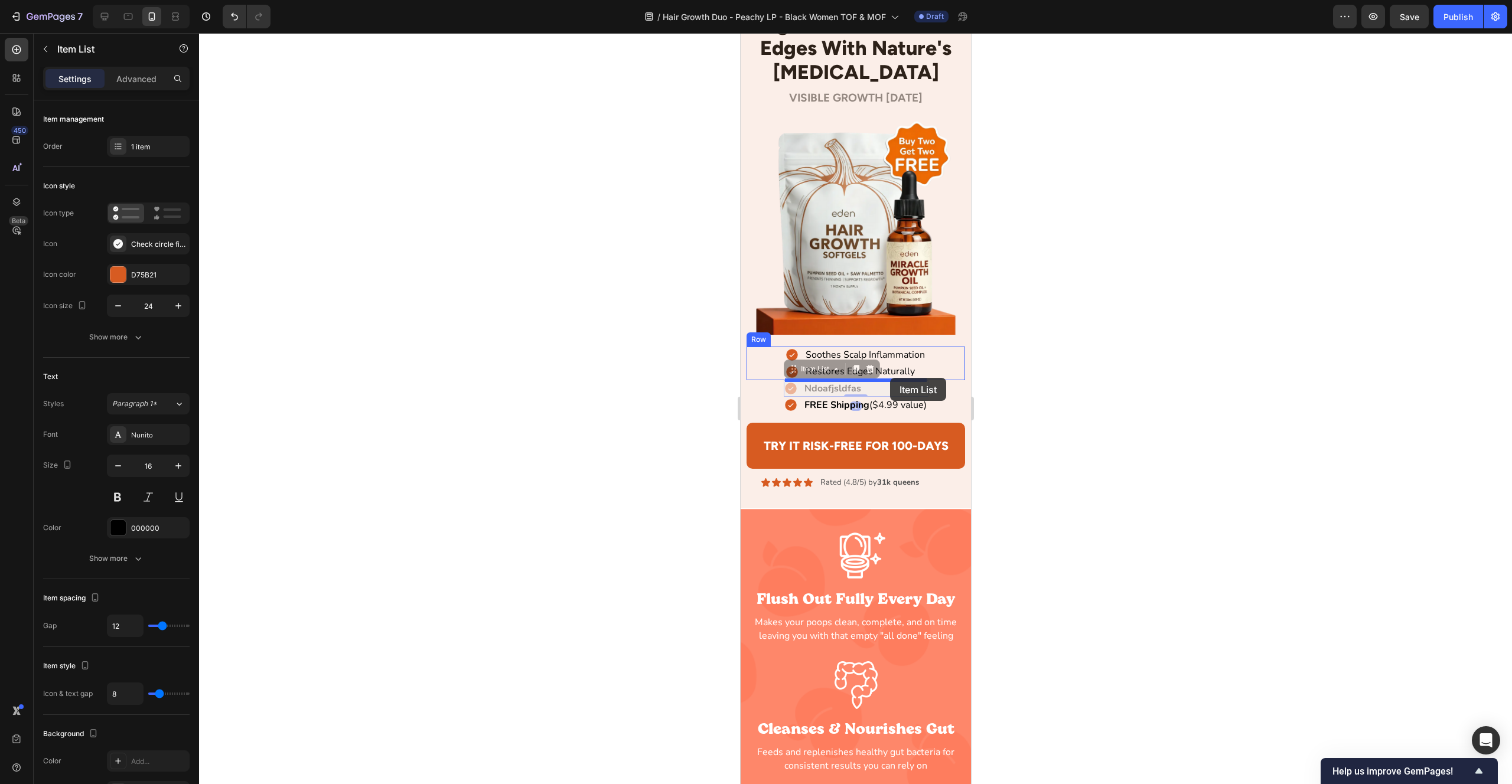
drag, startPoint x: 792, startPoint y: 368, endPoint x: 889, endPoint y: 378, distance: 97.5
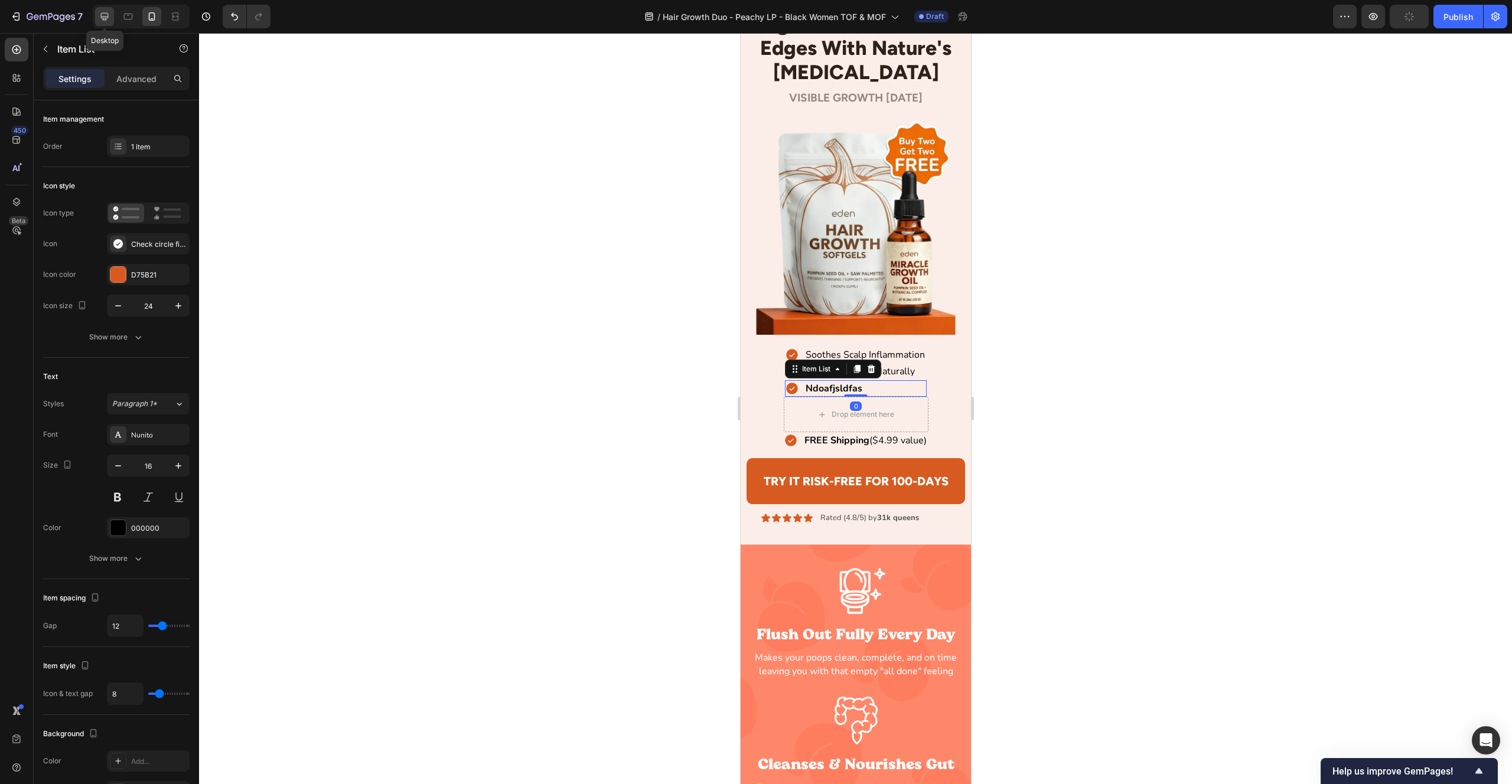
click at [114, 22] on div at bounding box center [104, 17] width 19 height 19
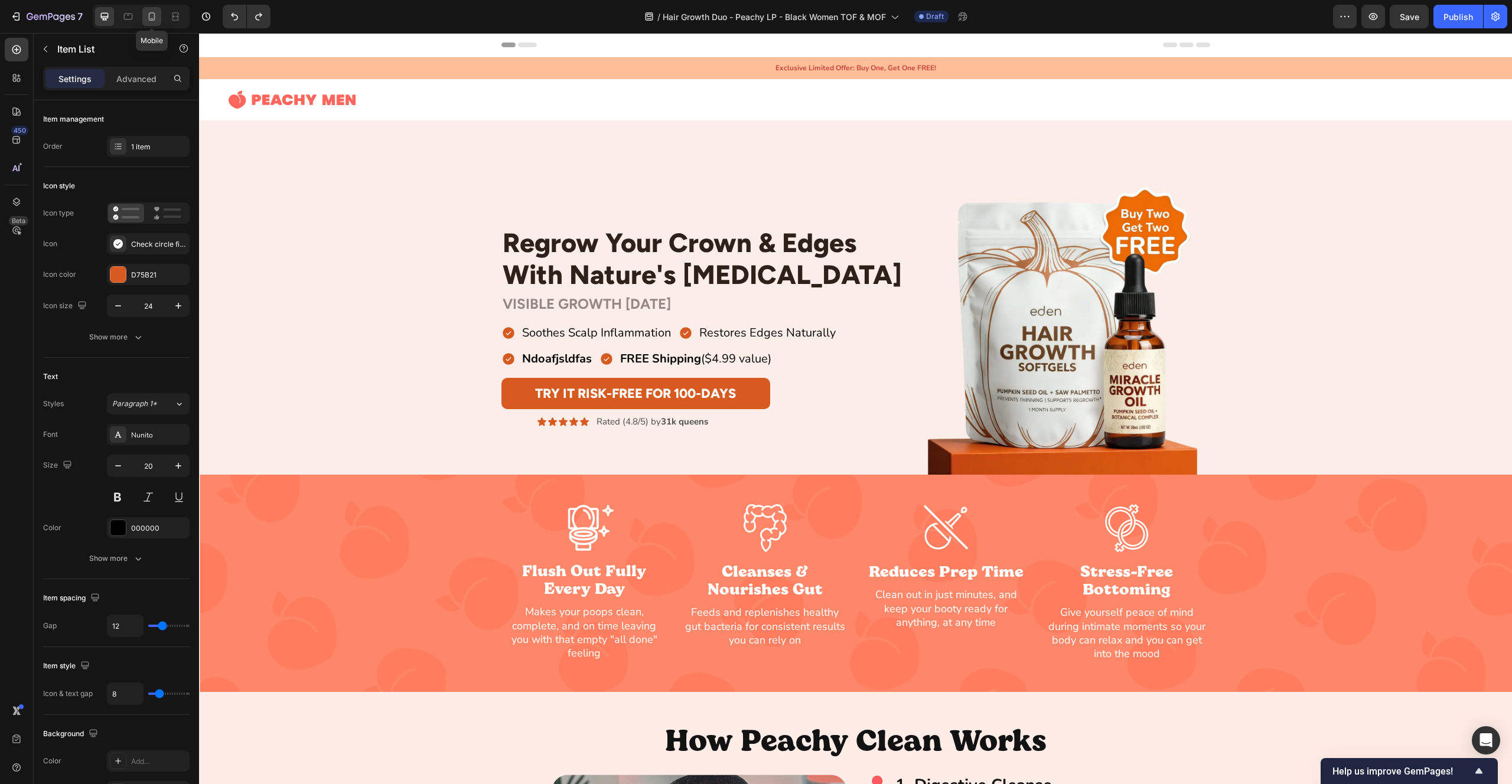
click at [150, 19] on icon at bounding box center [152, 16] width 6 height 8
type input "16"
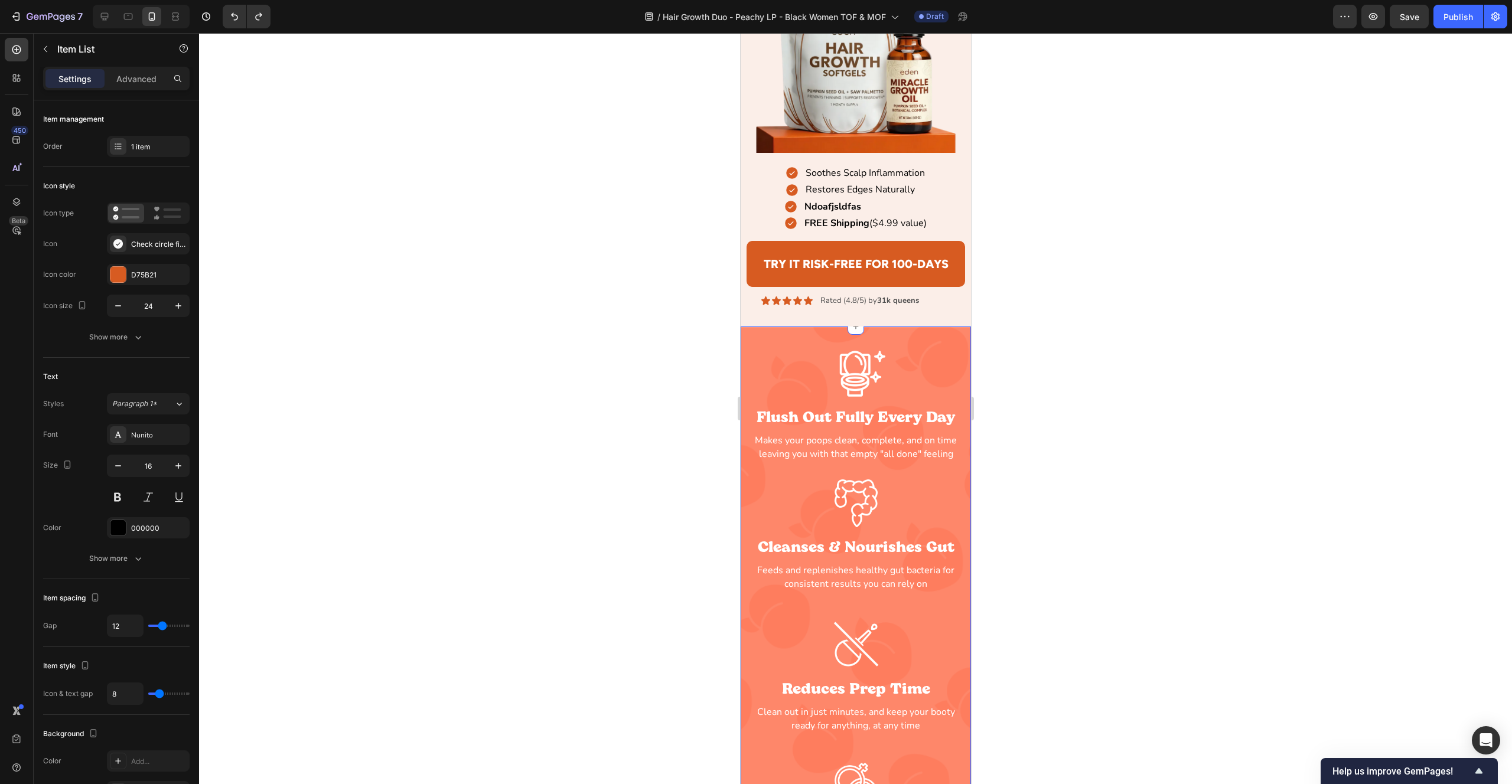
scroll to position [216, 0]
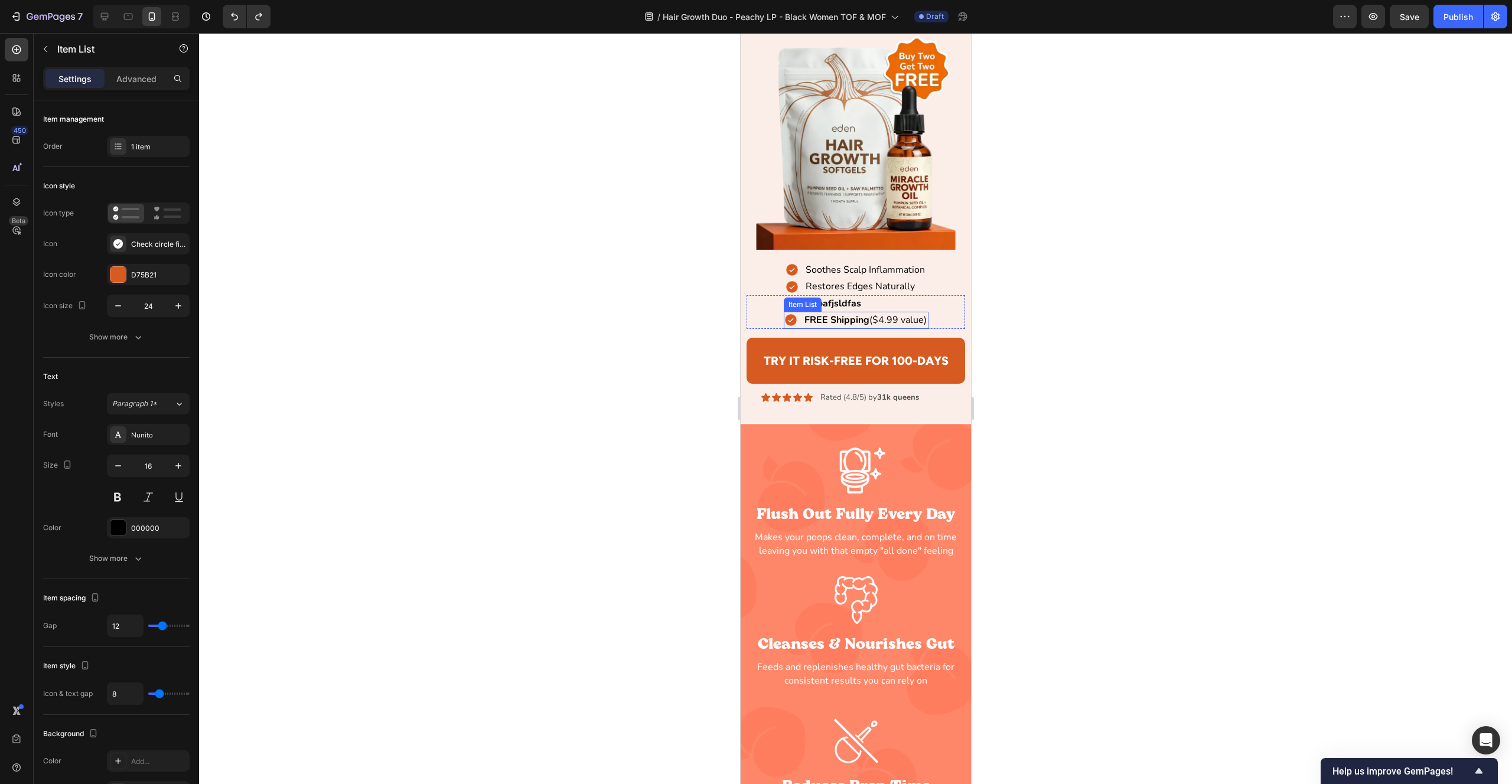
click at [787, 322] on icon at bounding box center [790, 320] width 12 height 12
click at [790, 310] on icon at bounding box center [790, 304] width 14 height 14
click at [791, 271] on icon at bounding box center [792, 270] width 14 height 14
click at [789, 287] on icon at bounding box center [792, 287] width 14 height 14
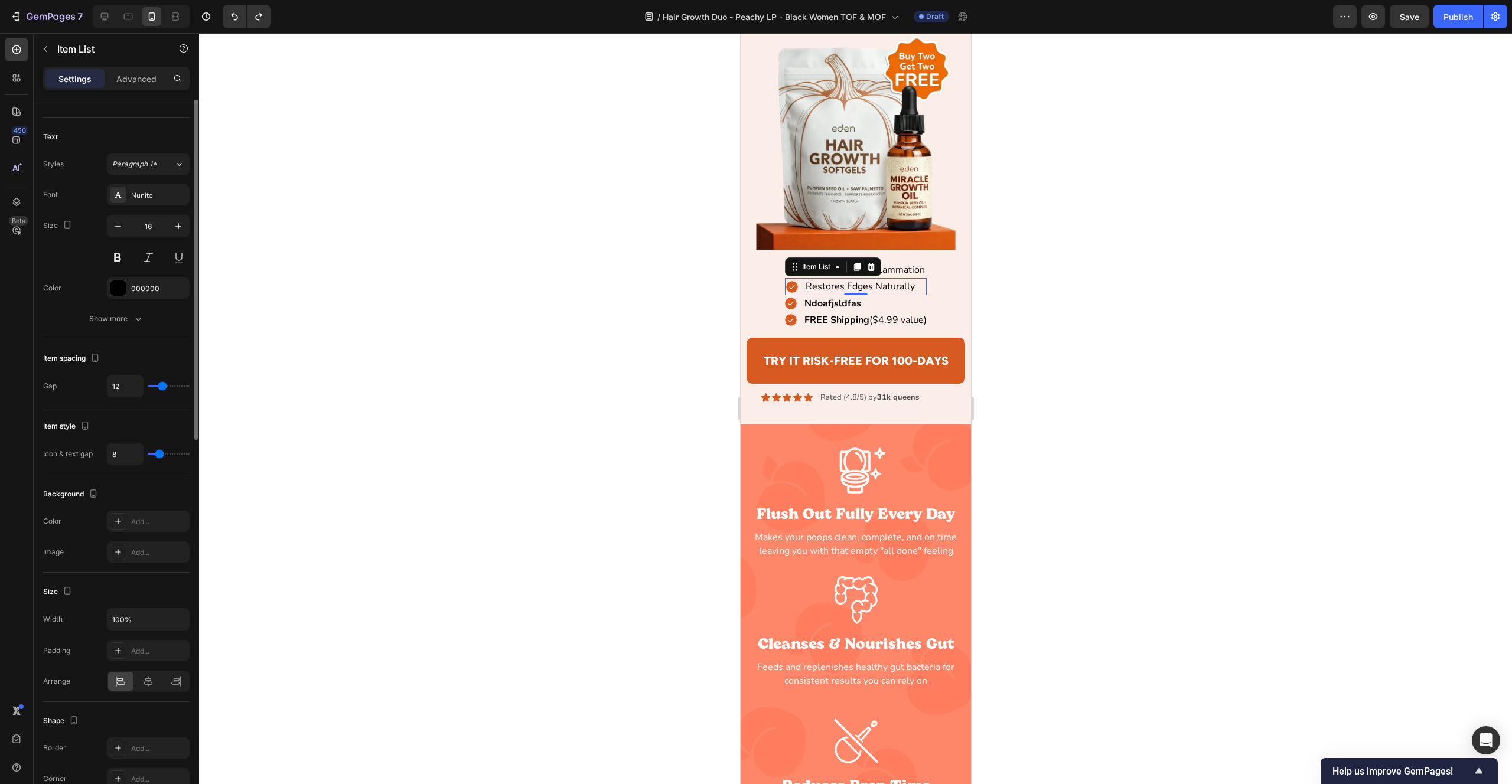
scroll to position [373, 0]
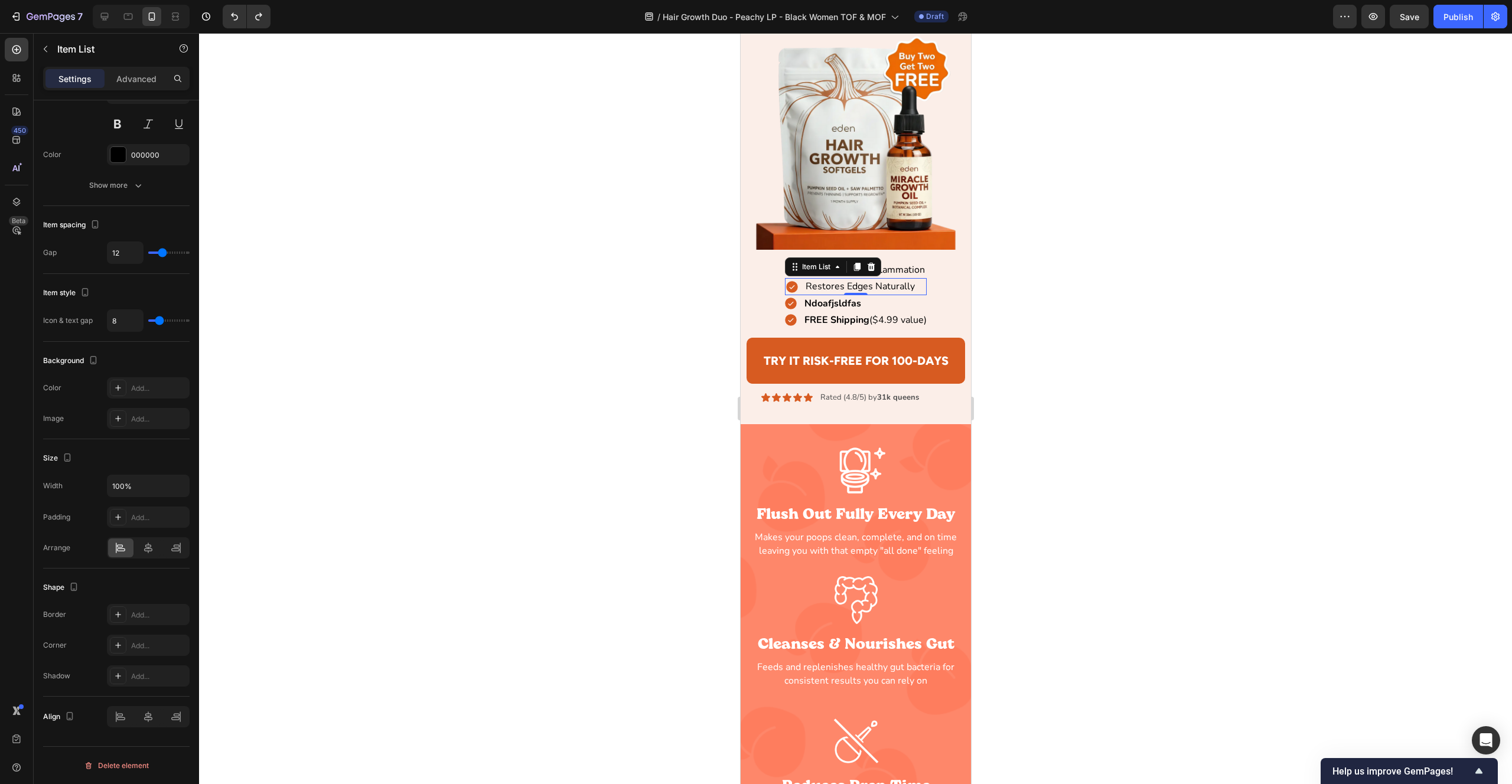
click at [855, 308] on div "0" at bounding box center [855, 304] width 12 height 9
click at [862, 301] on div "Ndoafjsldfas" at bounding box center [855, 303] width 145 height 17
click at [854, 314] on strong "FREE Shipping" at bounding box center [836, 320] width 65 height 13
click at [812, 316] on strong "FREE Shipping" at bounding box center [836, 320] width 65 height 13
click at [875, 299] on div "Ndoafjsldfas" at bounding box center [855, 303] width 145 height 17
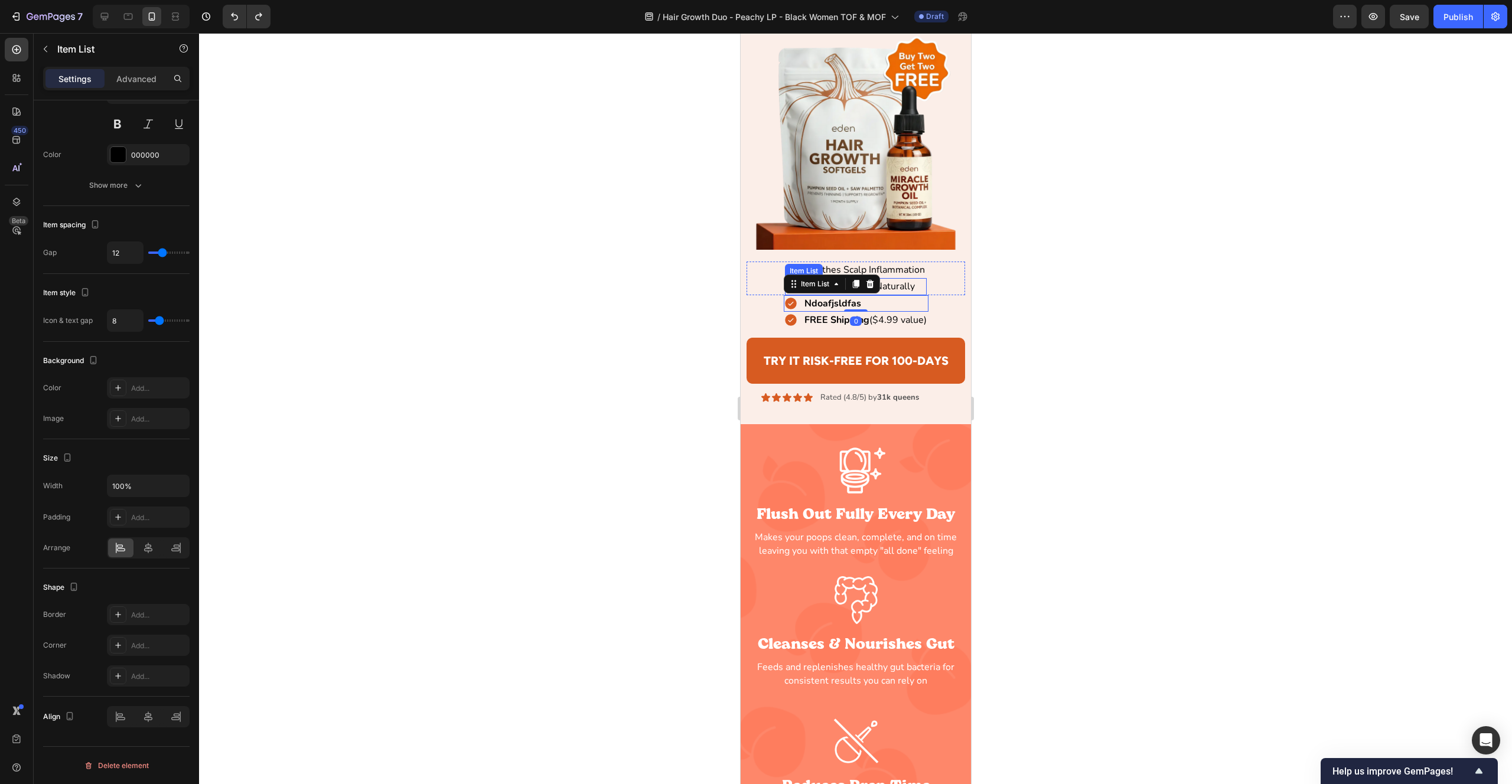
click at [912, 286] on p "Restores Edges Naturally" at bounding box center [860, 286] width 109 height 13
click at [910, 270] on p "Soothes Scalp Inflammation" at bounding box center [865, 270] width 119 height 13
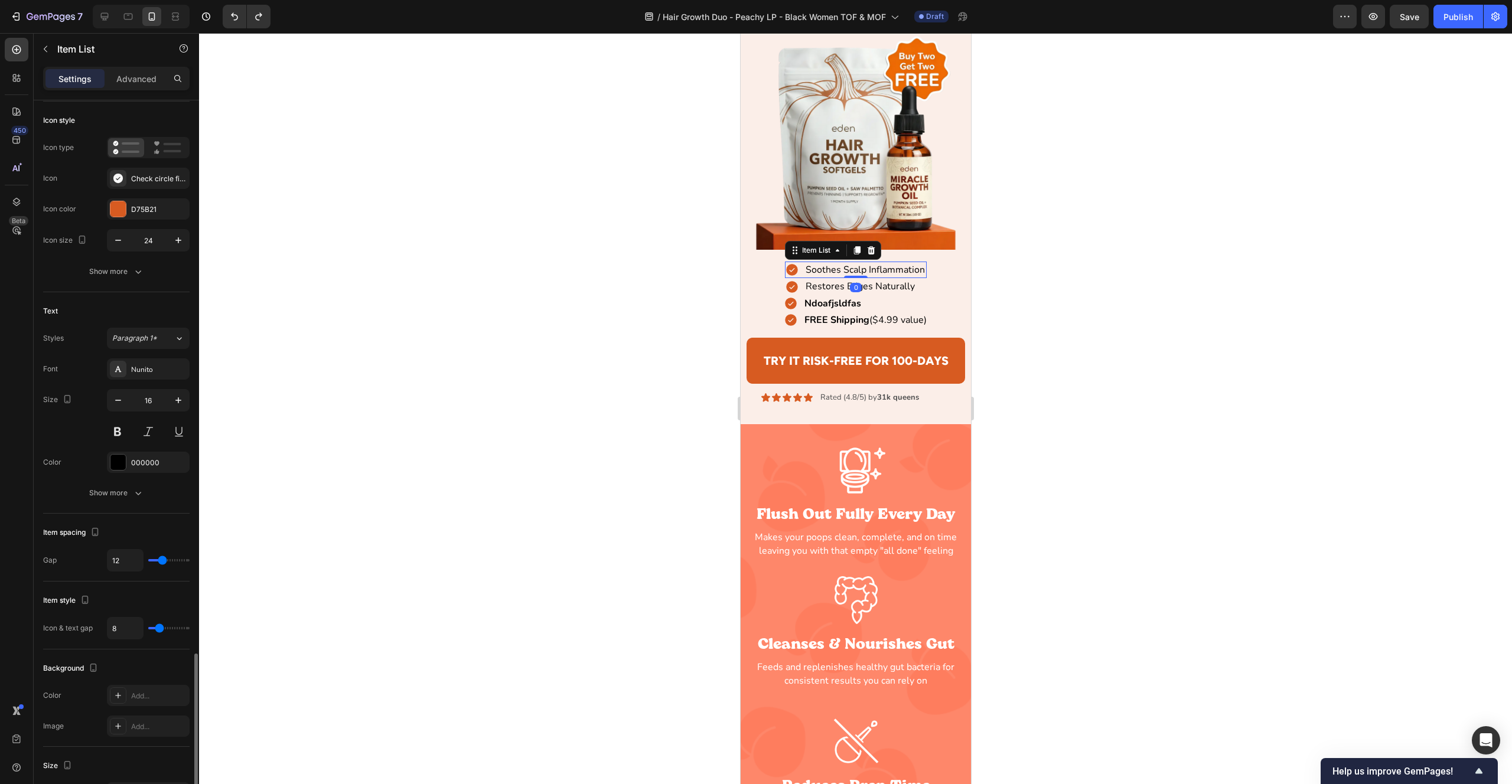
scroll to position [0, 0]
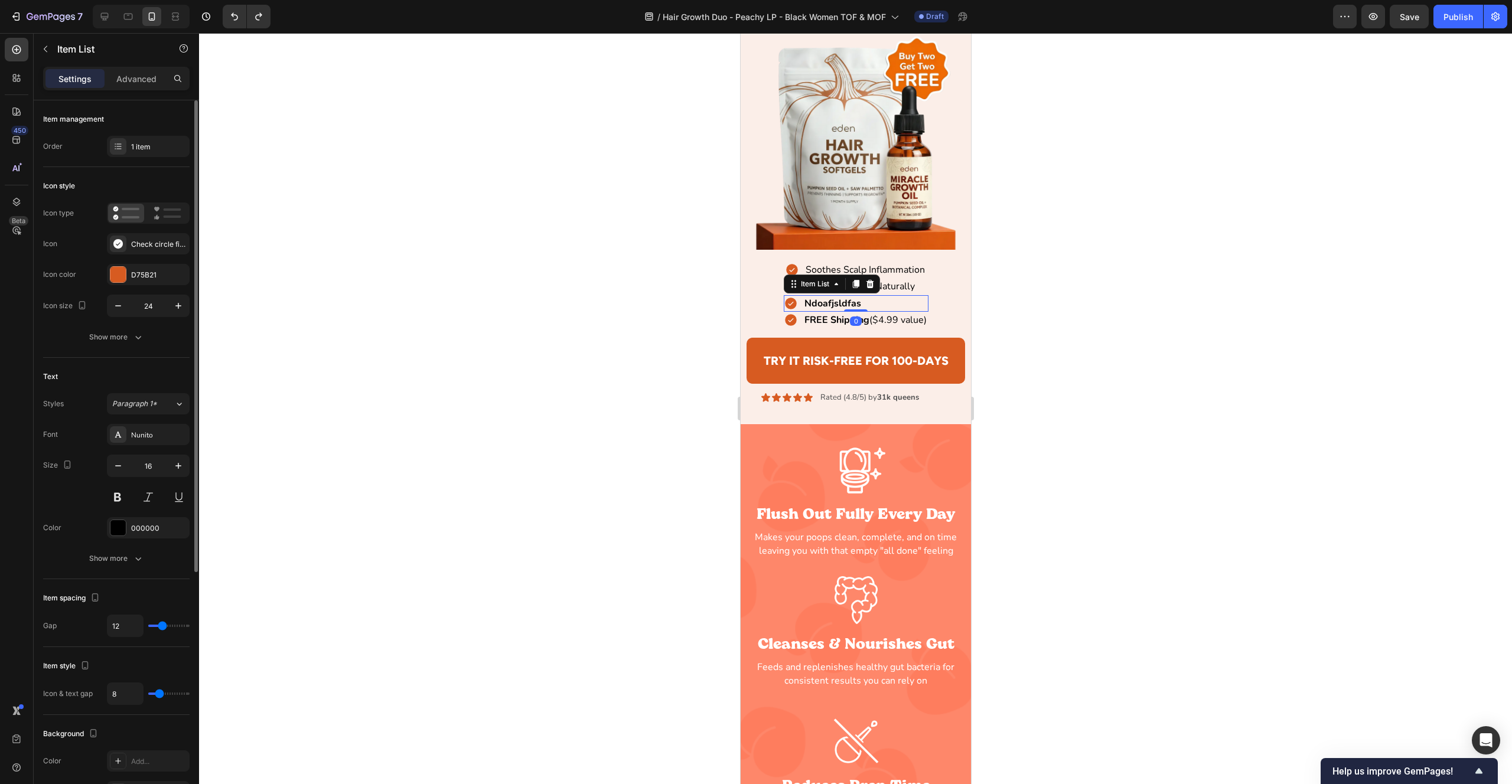
click at [838, 298] on strong "Ndoafjsldfas" at bounding box center [832, 304] width 57 height 13
click at [891, 303] on div "Ndoafjsldfas" at bounding box center [855, 303] width 145 height 17
click at [881, 323] on p "FREE Shipping ($4.99 value)" at bounding box center [865, 320] width 122 height 13
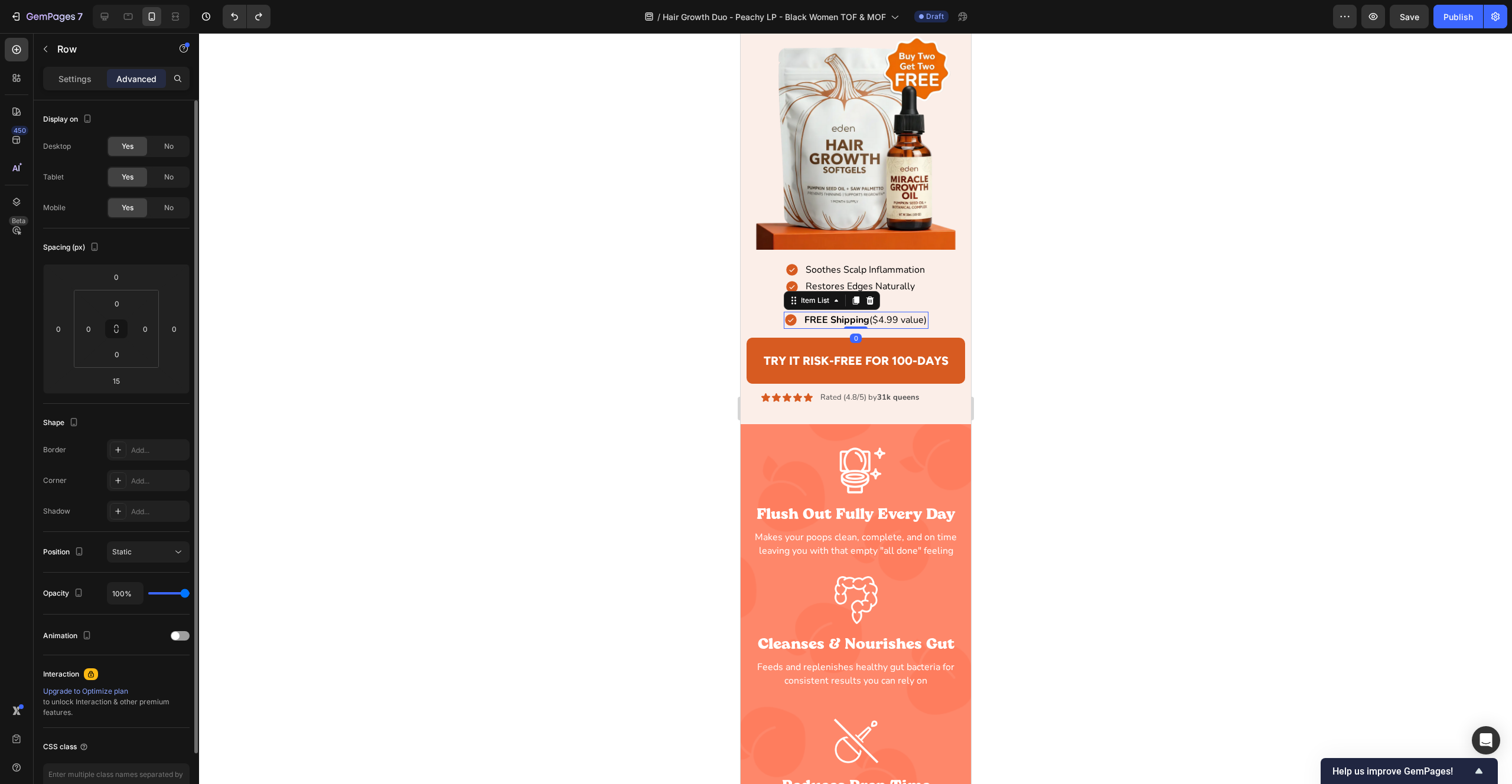
click at [769, 317] on div "Ndoafjsldfas Item List FREE Shipping ($4.99 value) Item List 0 Row" at bounding box center [856, 311] width 219 height 34
click at [79, 76] on p "Settings" at bounding box center [75, 78] width 33 height 12
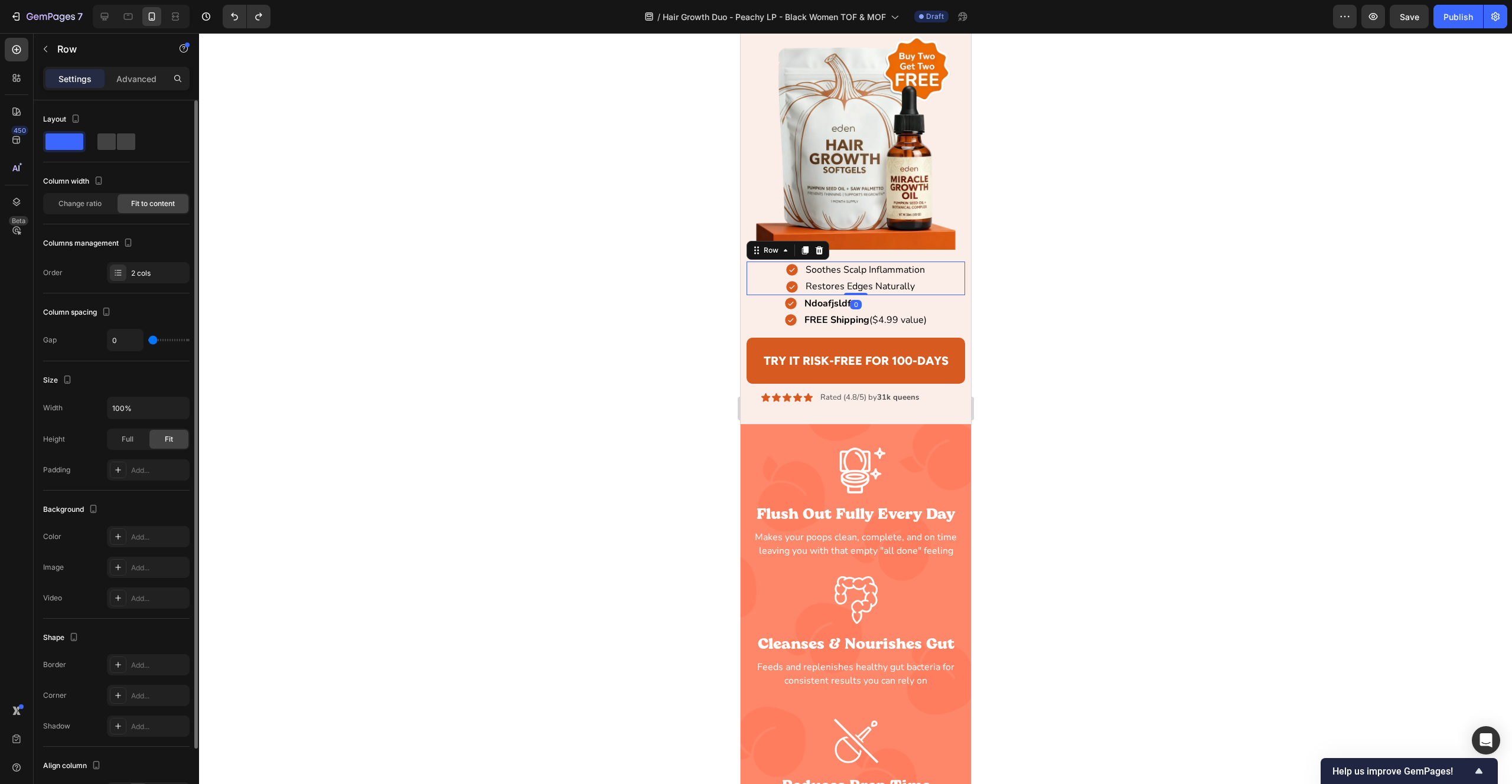
click at [765, 266] on div "Soothes Scalp Inflammation Item List Restores Edges Naturally Item List Row 0" at bounding box center [856, 278] width 219 height 34
click at [767, 305] on div "Ndoafjsldfas Item List FREE Shipping ($4.99 value) Item List Row" at bounding box center [856, 311] width 219 height 34
click at [773, 265] on div "Soothes Scalp Inflammation Item List Restores Edges Naturally Item List Row 0" at bounding box center [856, 278] width 219 height 34
click at [778, 307] on div "Ndoafjsldfas Item List FREE Shipping ($4.99 value) Item List Row" at bounding box center [856, 311] width 219 height 34
click at [130, 80] on p "Advanced" at bounding box center [137, 78] width 40 height 12
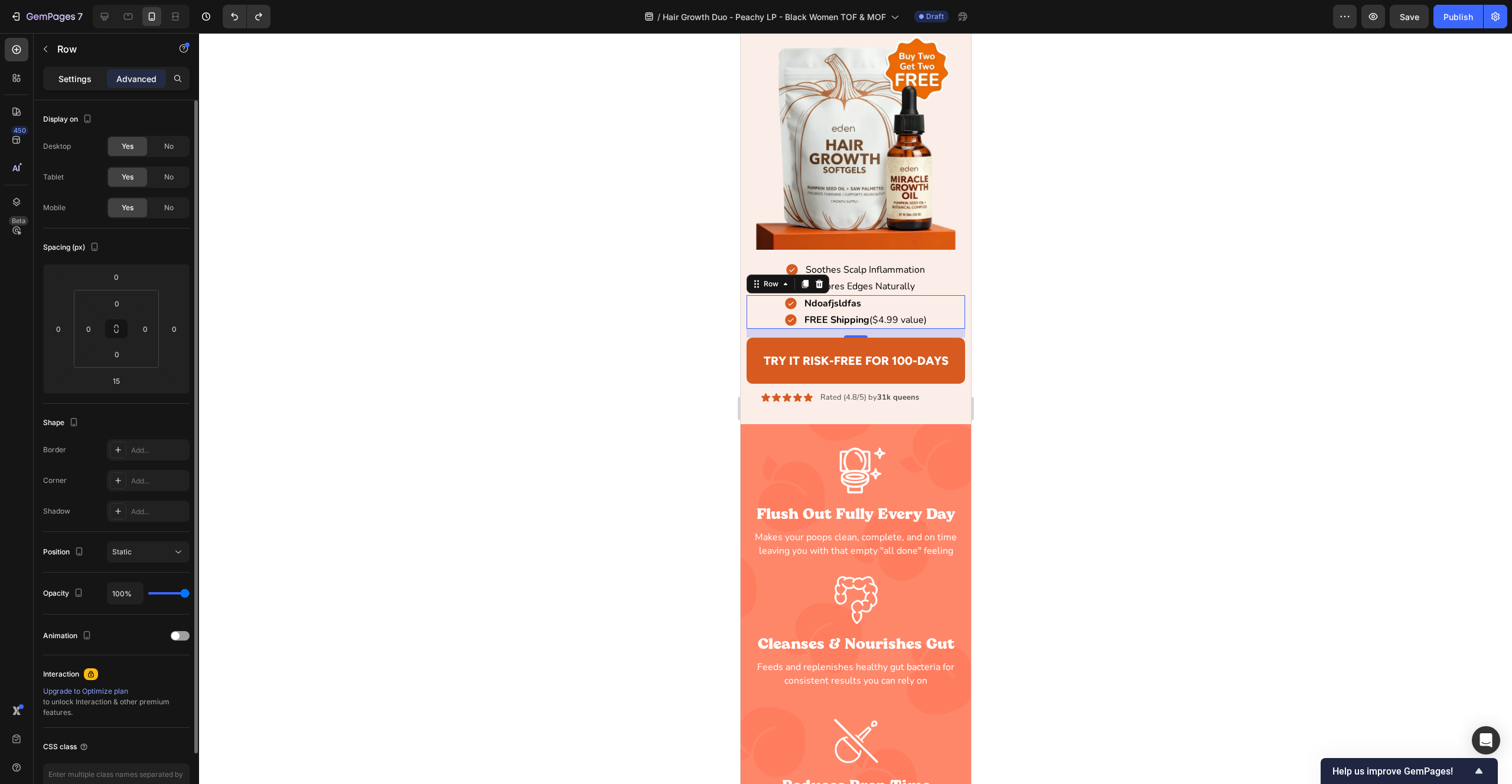
click at [77, 71] on div "Settings" at bounding box center [75, 78] width 59 height 19
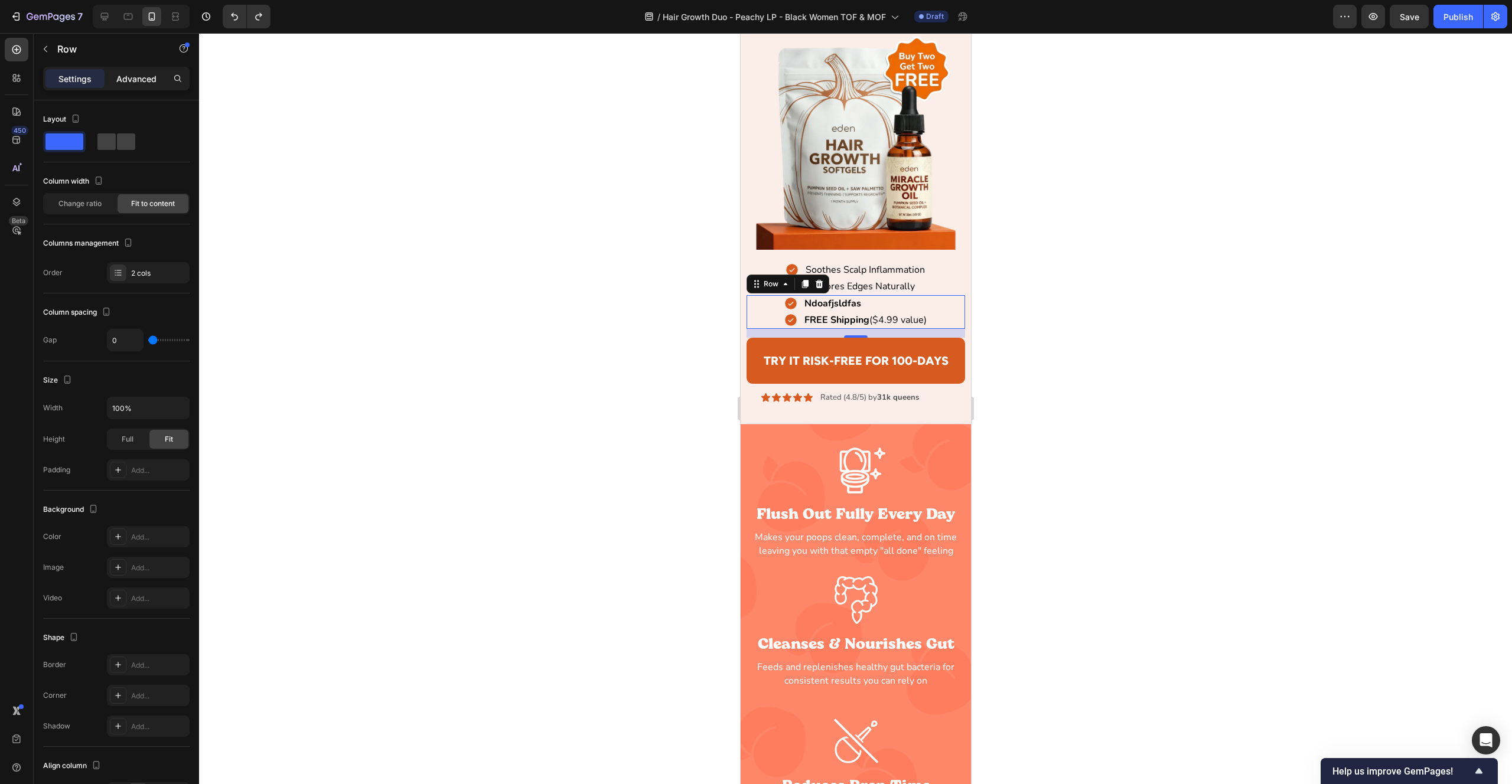
click at [127, 76] on p "Advanced" at bounding box center [137, 78] width 40 height 12
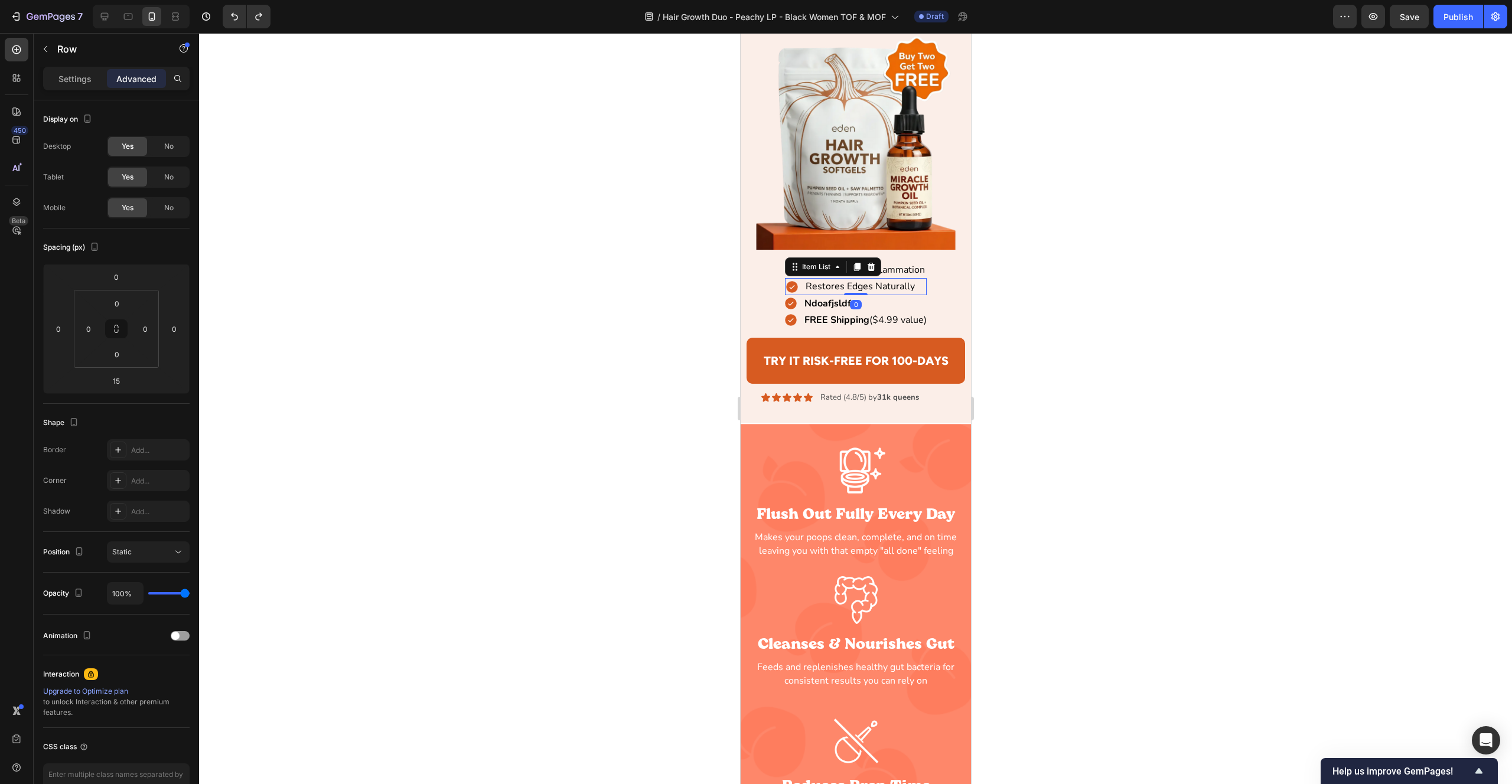
click at [871, 289] on p "Restores Edges Naturally" at bounding box center [860, 286] width 109 height 13
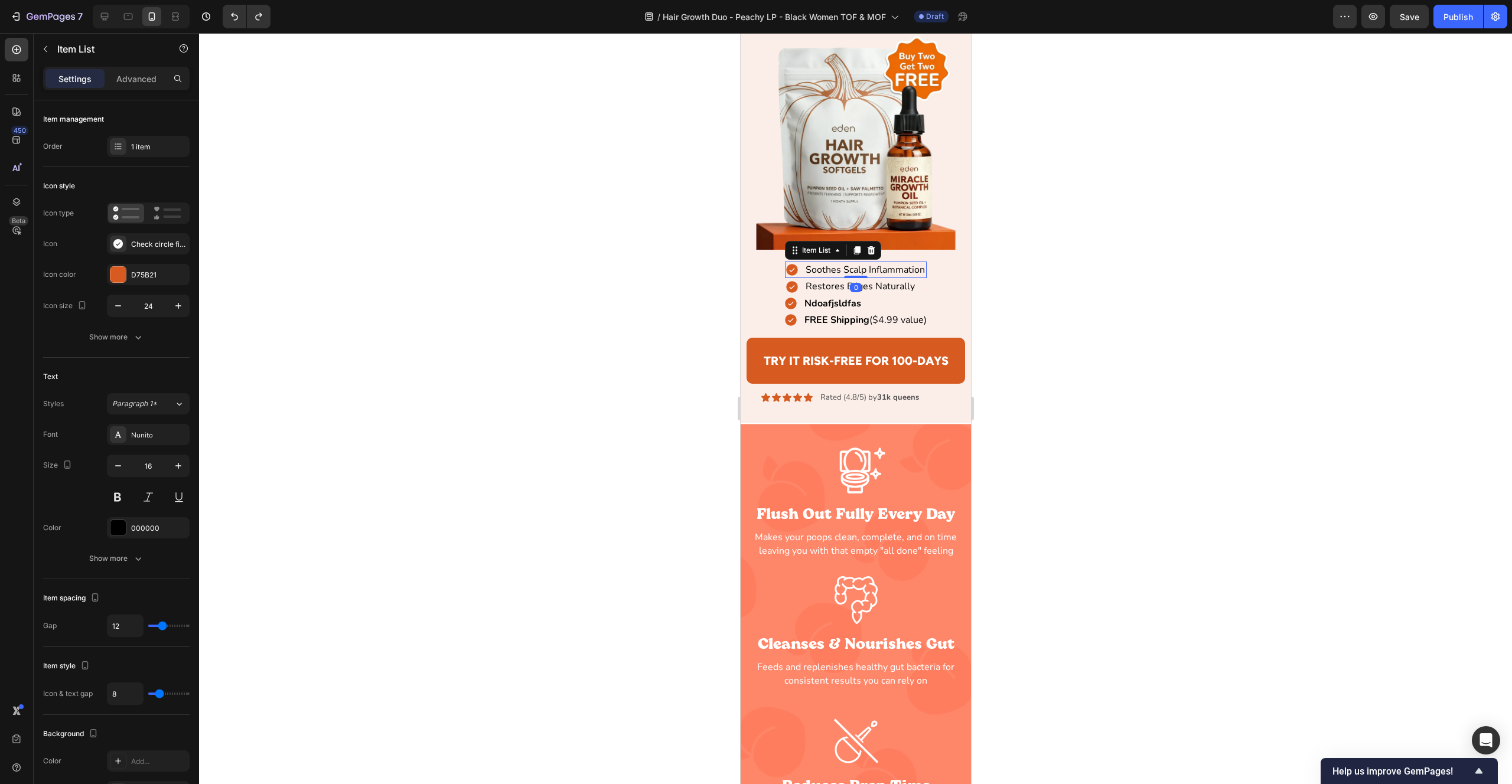
click at [892, 275] on p "Soothes Scalp Inflammation" at bounding box center [865, 270] width 119 height 13
click at [895, 287] on p "Restores Edges Naturally" at bounding box center [860, 286] width 109 height 13
click at [922, 288] on div "Restores Edges Naturally" at bounding box center [855, 286] width 142 height 17
click at [928, 275] on div "Soothes Scalp Inflammation Item List Restores Edges Naturally Item List 0 Row" at bounding box center [856, 278] width 219 height 34
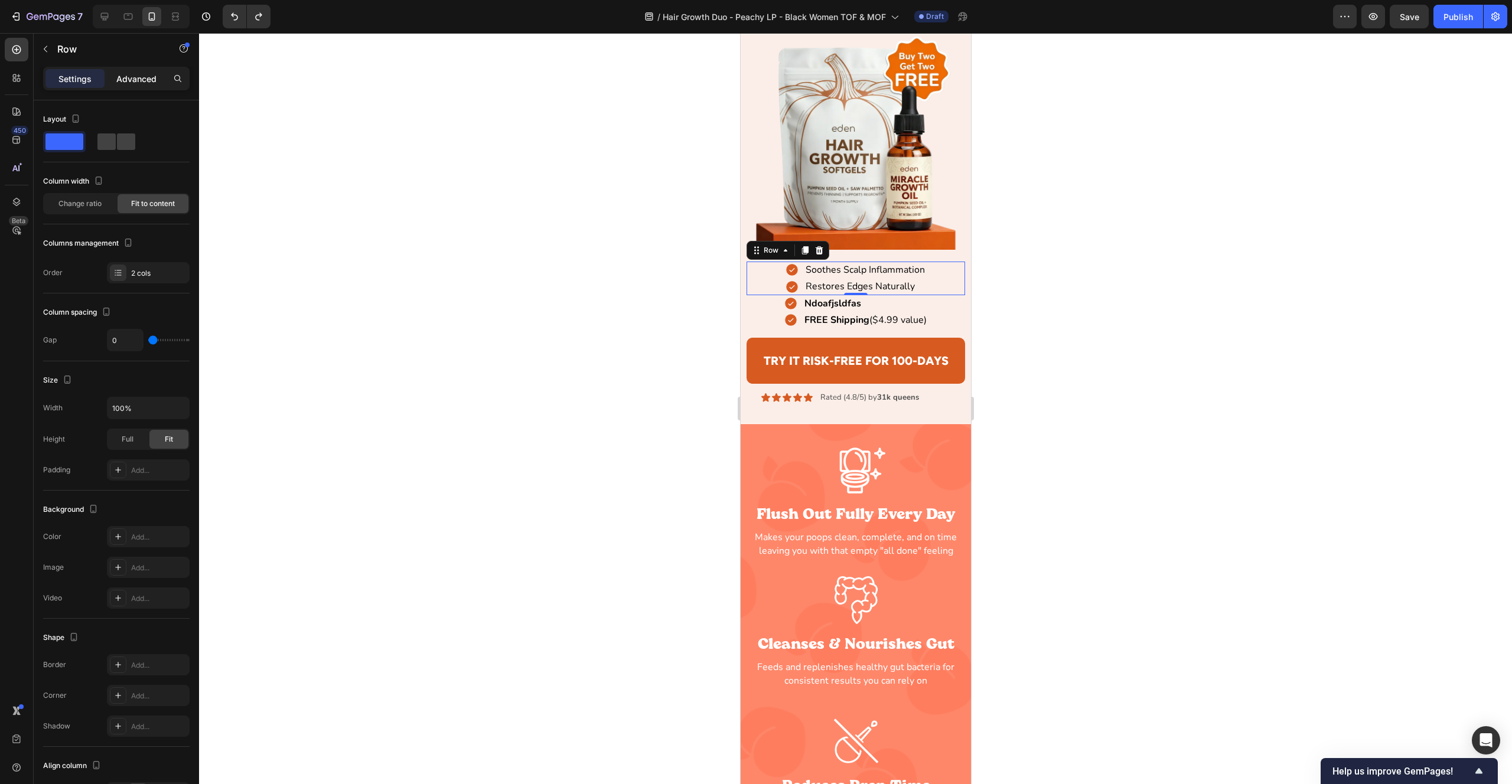
click at [130, 82] on p "Advanced" at bounding box center [137, 78] width 40 height 12
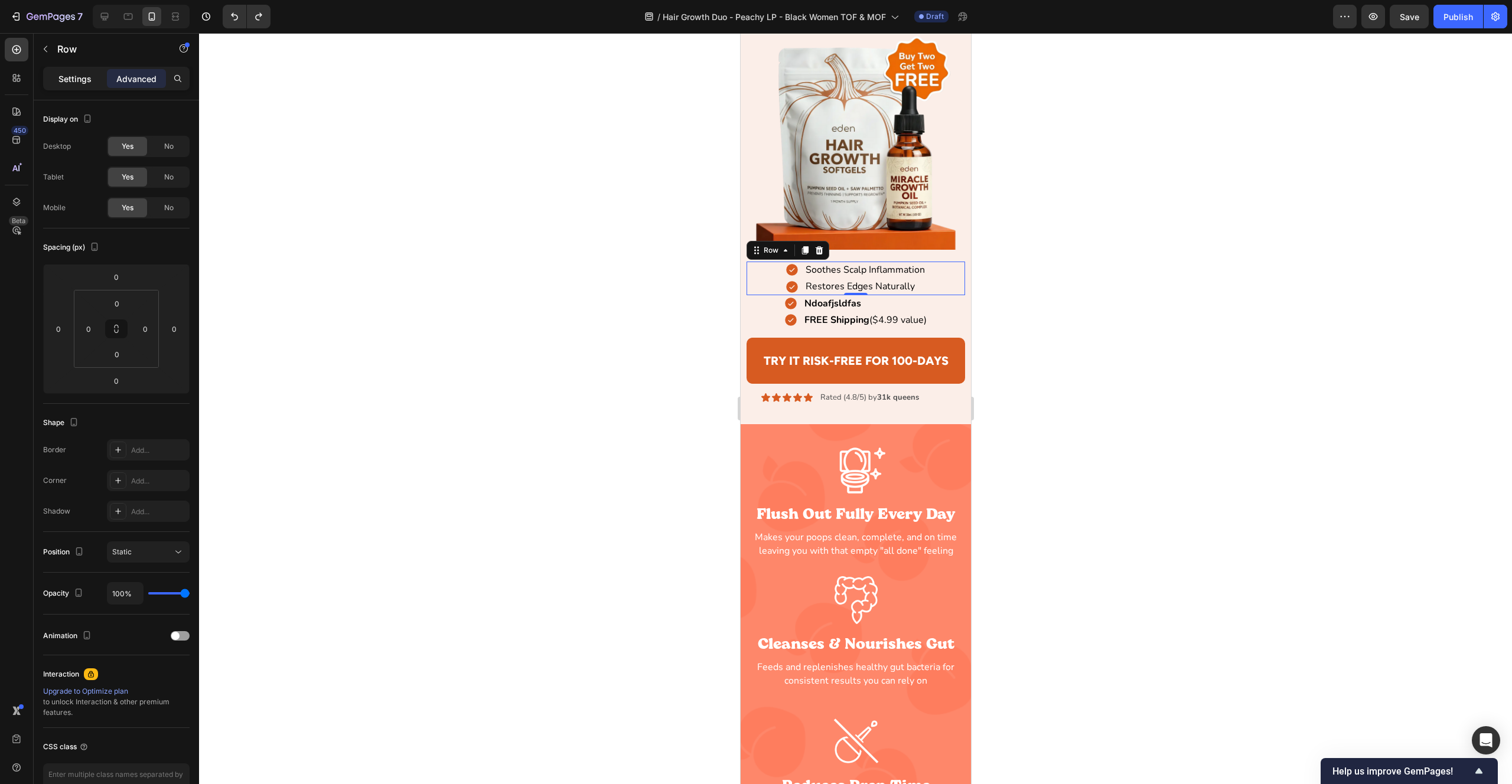
click at [76, 78] on p "Settings" at bounding box center [75, 78] width 33 height 12
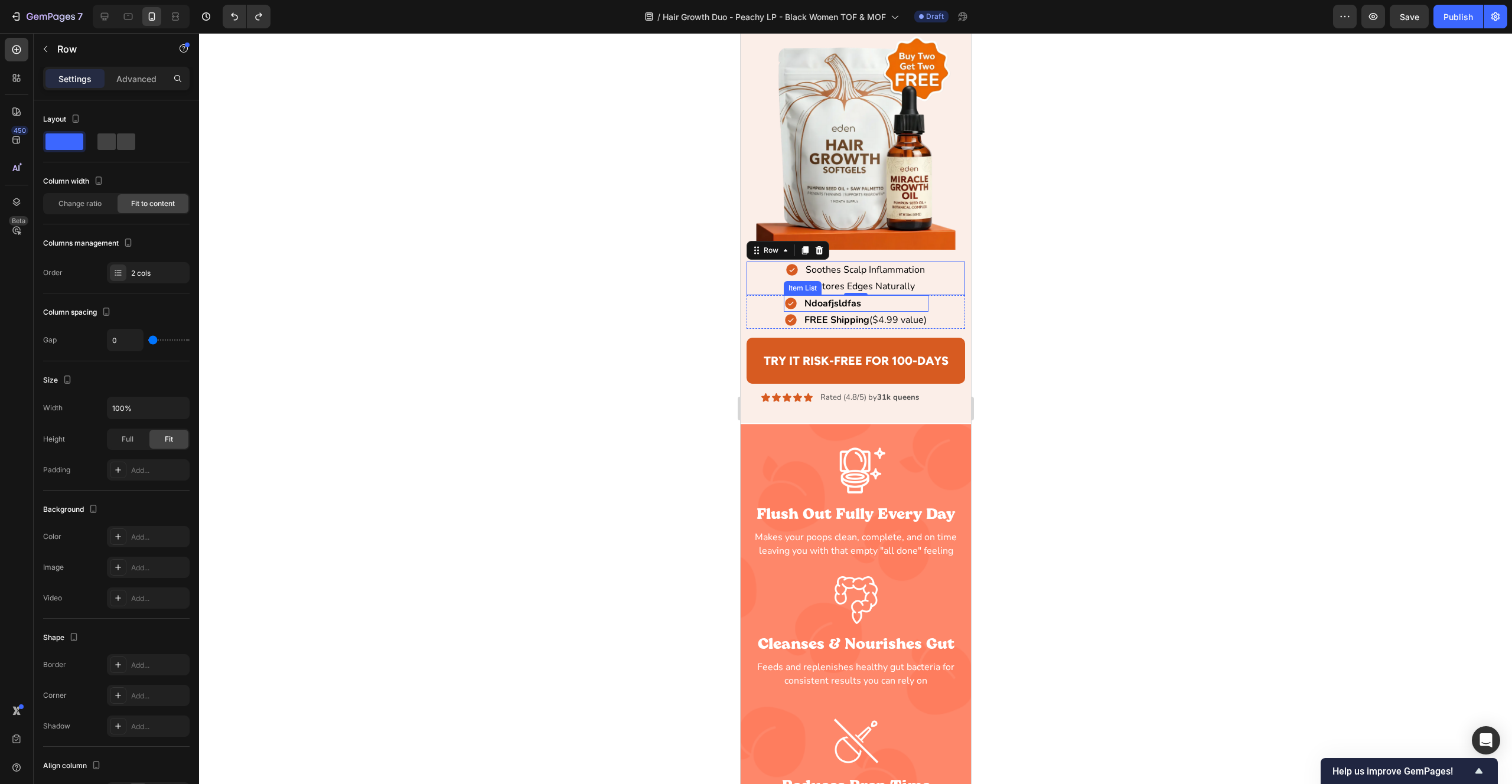
click at [869, 309] on div "Ndoafjsldfas" at bounding box center [855, 303] width 145 height 17
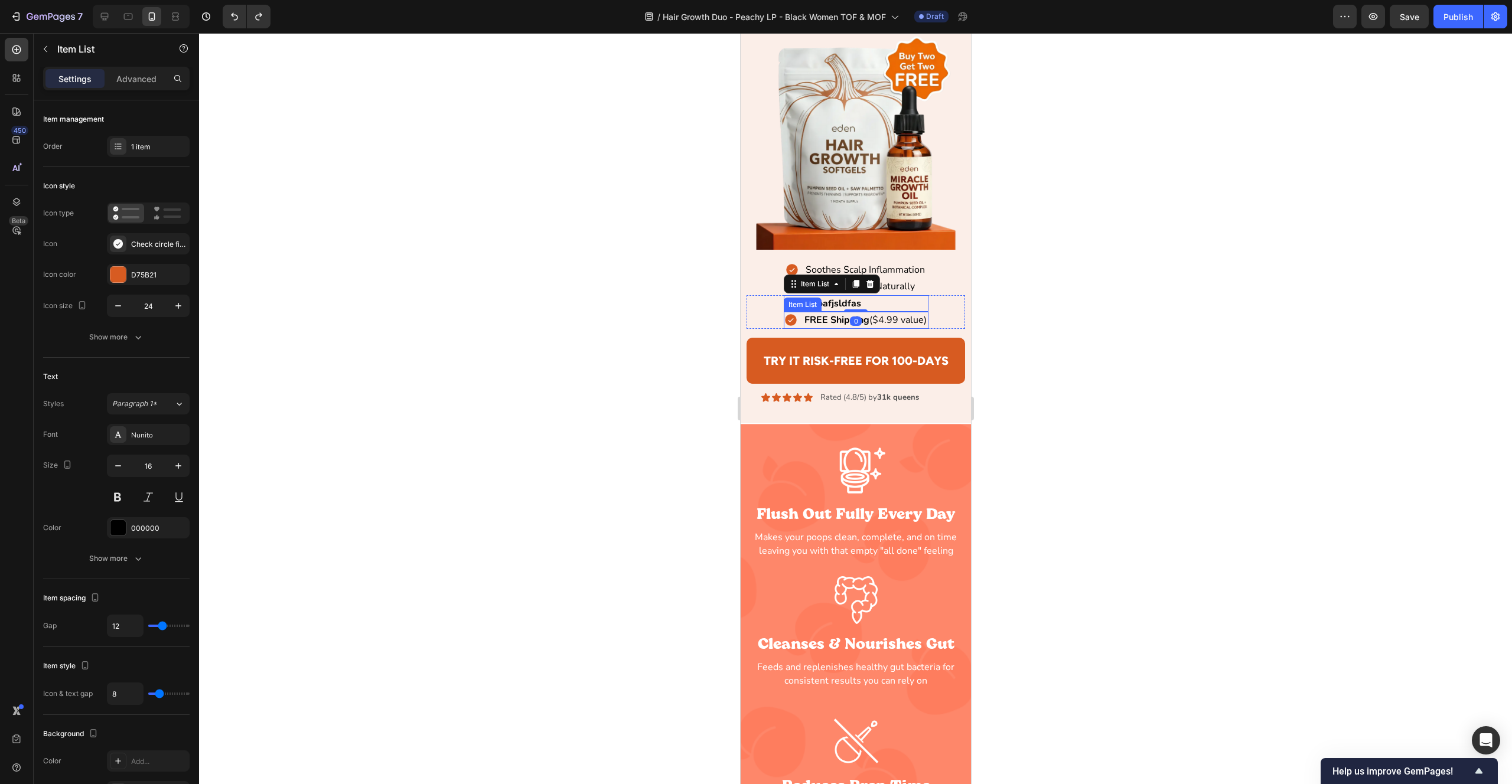
click at [921, 319] on p "FREE Shipping ($4.99 value)" at bounding box center [865, 320] width 122 height 13
click at [892, 308] on div "Ndoafjsldfas" at bounding box center [855, 303] width 145 height 17
click at [779, 301] on div "Ndoafjsldfas Item List 0 FREE Shipping ($4.99 value) Item List Row" at bounding box center [856, 311] width 219 height 34
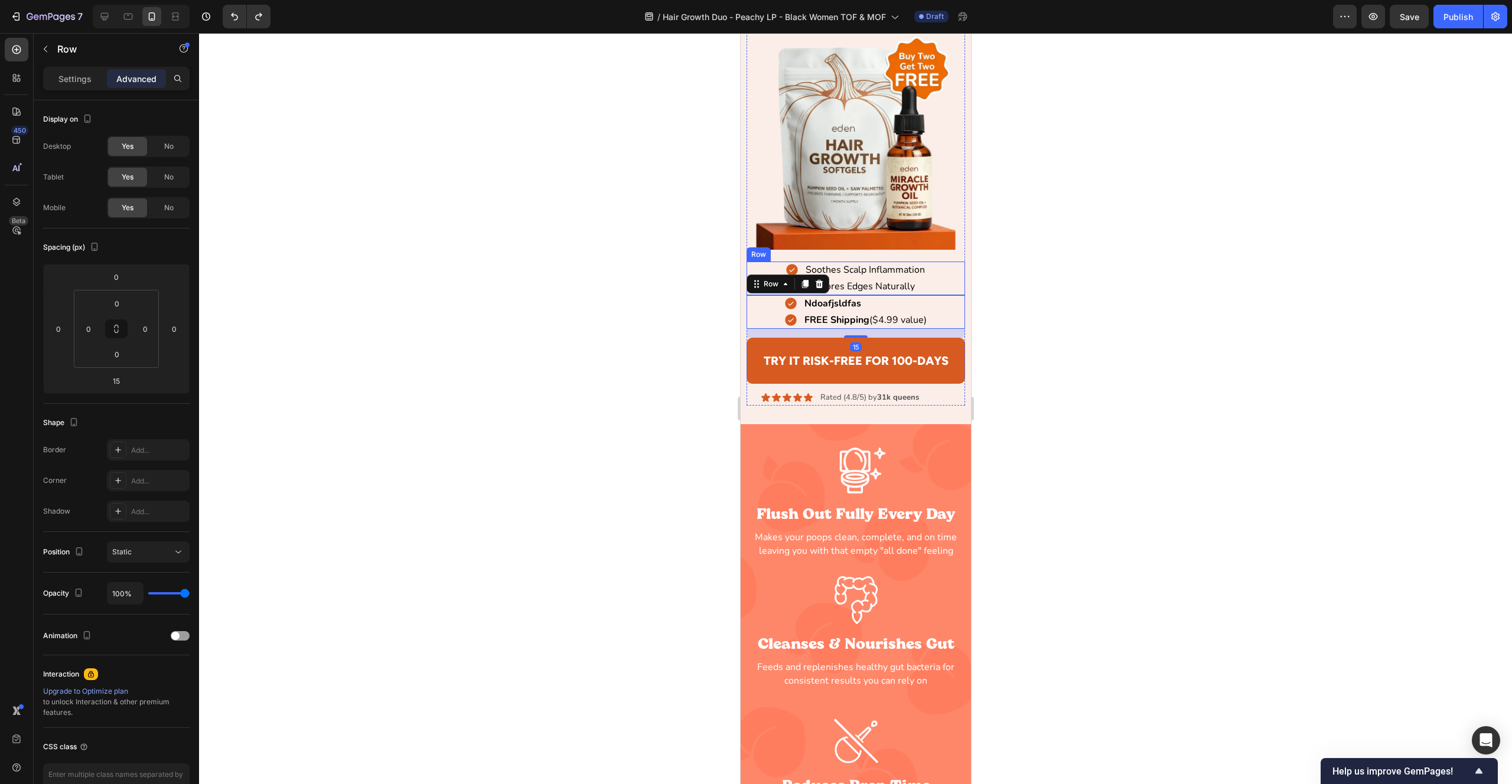
click at [751, 266] on div "Soothes Scalp Inflammation Item List Restores Edges Naturally Item List Row" at bounding box center [856, 278] width 219 height 34
click at [759, 315] on div "Ndoafjsldfas Item List FREE Shipping ($4.99 value) Item List Row" at bounding box center [856, 311] width 219 height 34
click at [761, 269] on div "Soothes Scalp Inflammation Item List Restores Edges Naturally Item List Row 0" at bounding box center [856, 278] width 219 height 34
click at [825, 302] on strong "Ndoafjsldfas" at bounding box center [832, 304] width 57 height 13
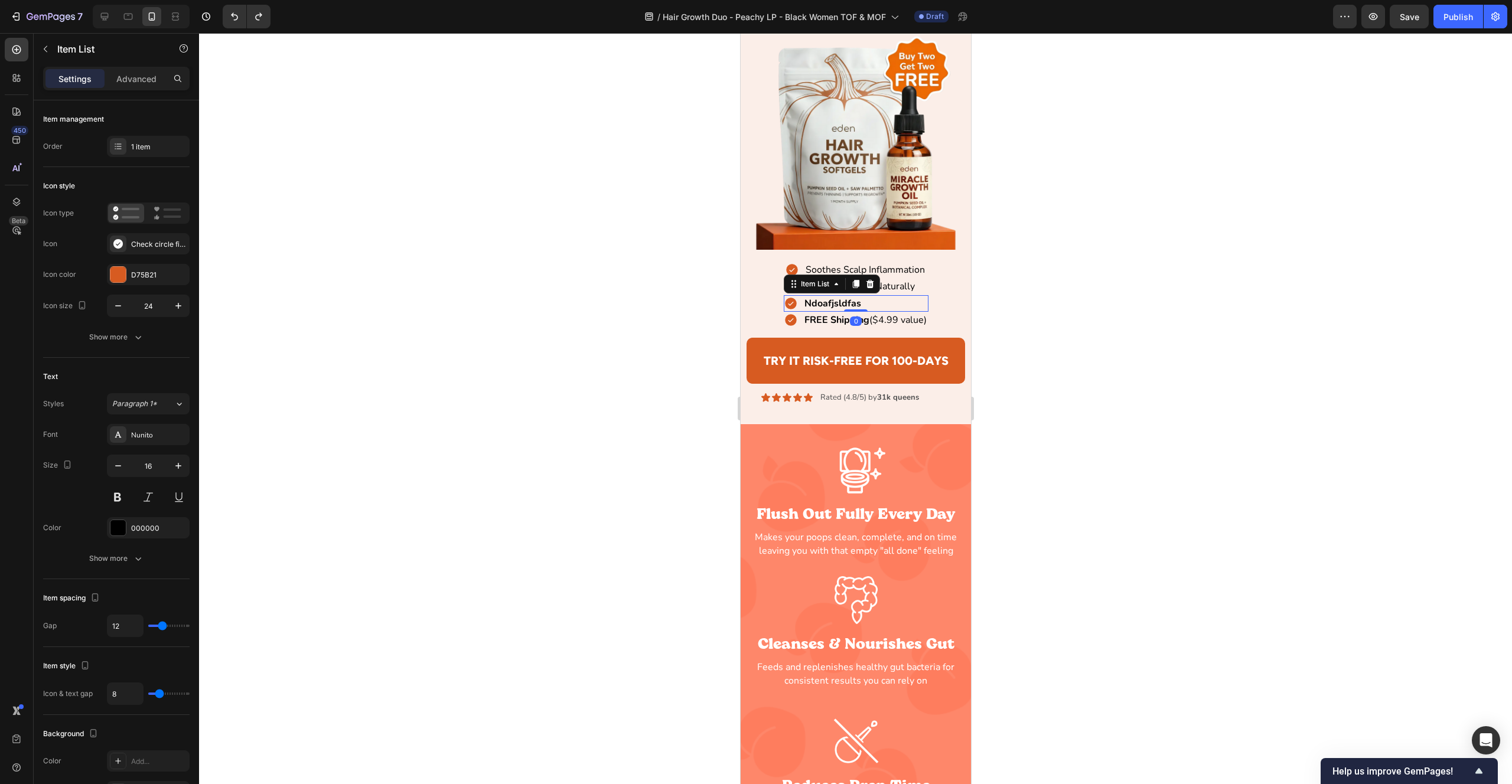
click at [808, 303] on strong "Ndoafjsldfas" at bounding box center [832, 304] width 57 height 13
click at [790, 303] on icon at bounding box center [790, 304] width 14 height 14
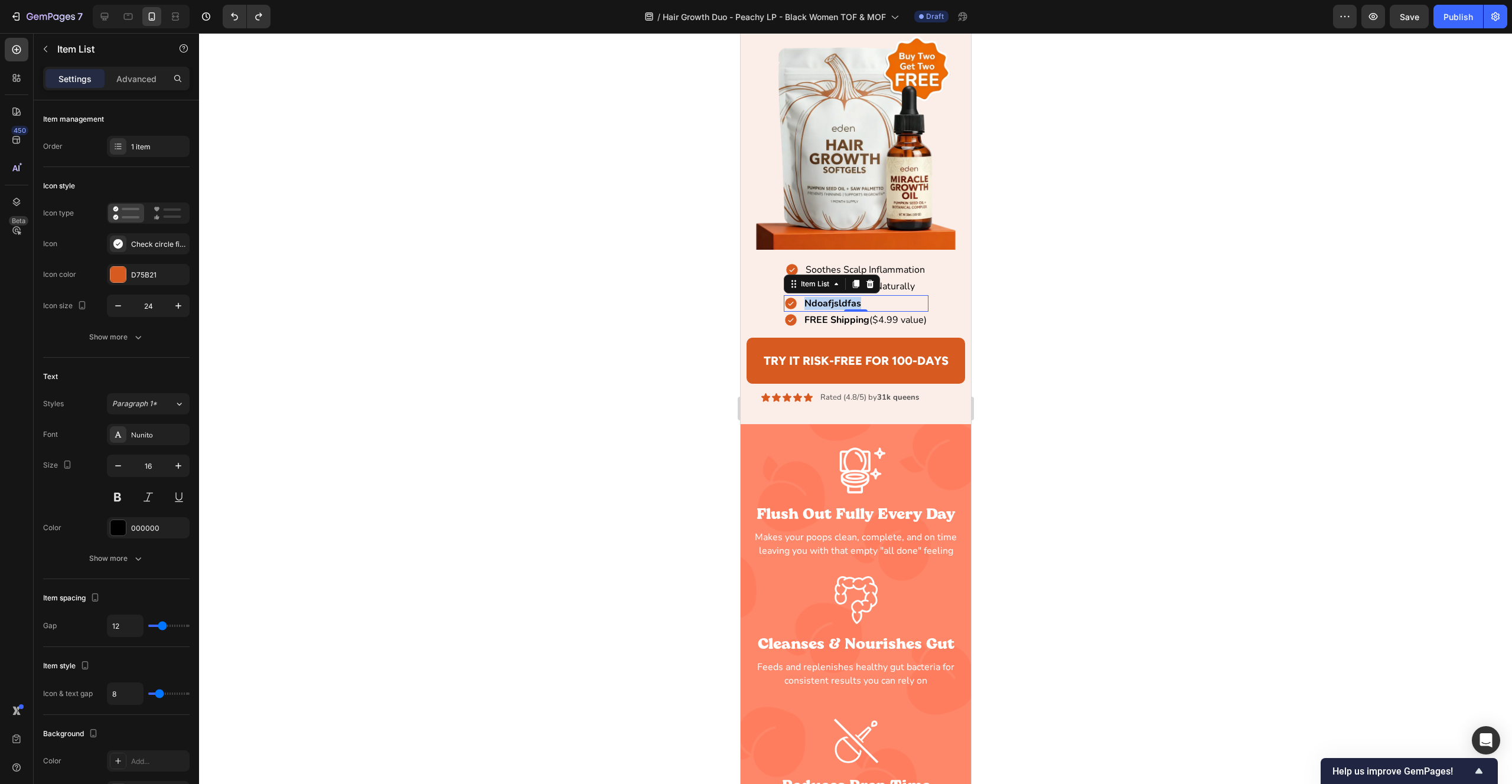
click at [790, 303] on icon at bounding box center [790, 304] width 14 height 14
click at [133, 78] on p "Advanced" at bounding box center [137, 78] width 40 height 12
type input "100%"
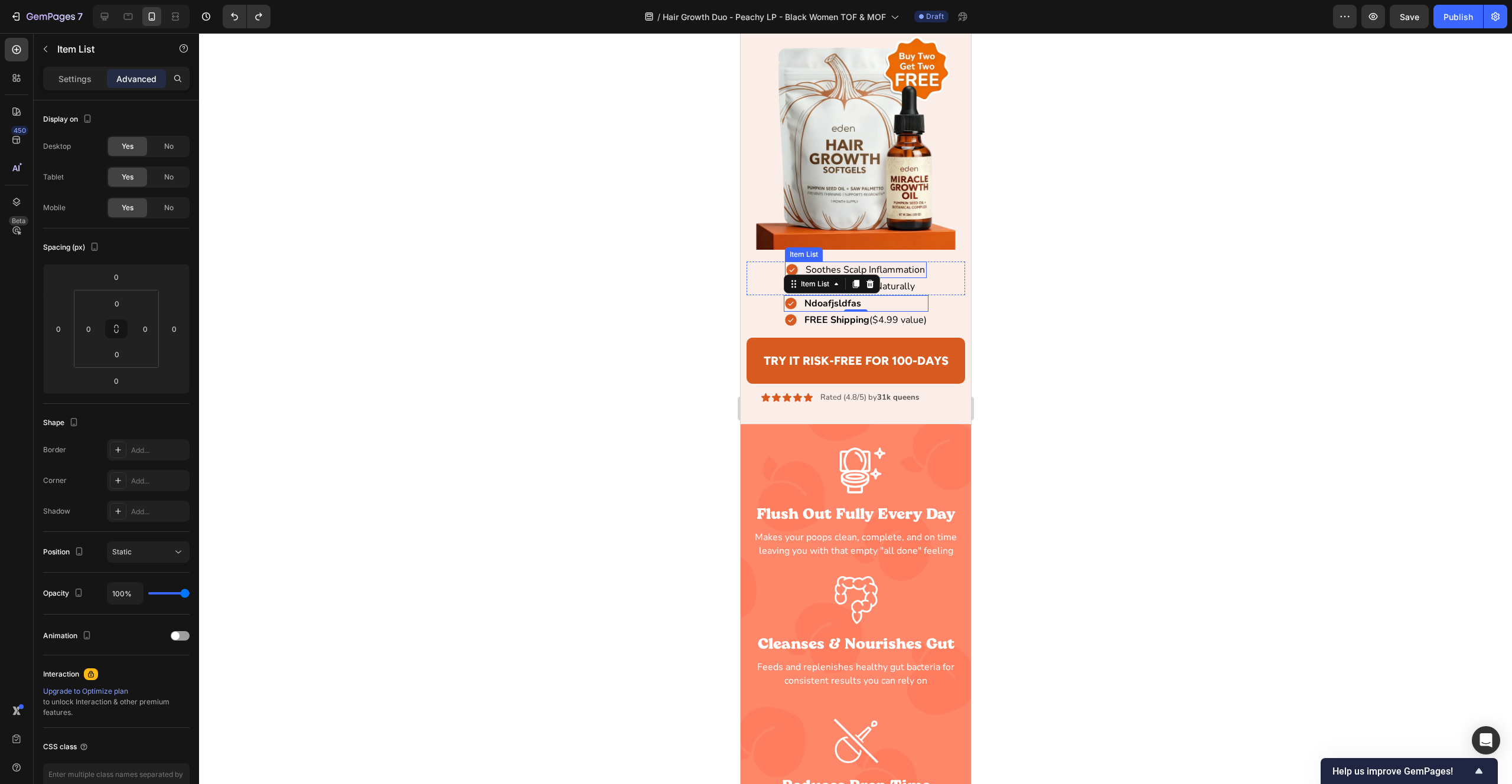
click at [800, 270] on div "Soothes Scalp Inflammation" at bounding box center [855, 270] width 142 height 17
click at [797, 301] on div "Ndoafjsldfas" at bounding box center [823, 303] width 79 height 17
click at [908, 301] on div "Ndoafjsldfas" at bounding box center [855, 303] width 145 height 17
click at [889, 308] on div "Ndoafjsldfas" at bounding box center [855, 303] width 145 height 17
click at [776, 285] on div "Soothes Scalp Inflammation Item List Restores Edges Naturally Item List Row 0" at bounding box center [856, 278] width 219 height 34
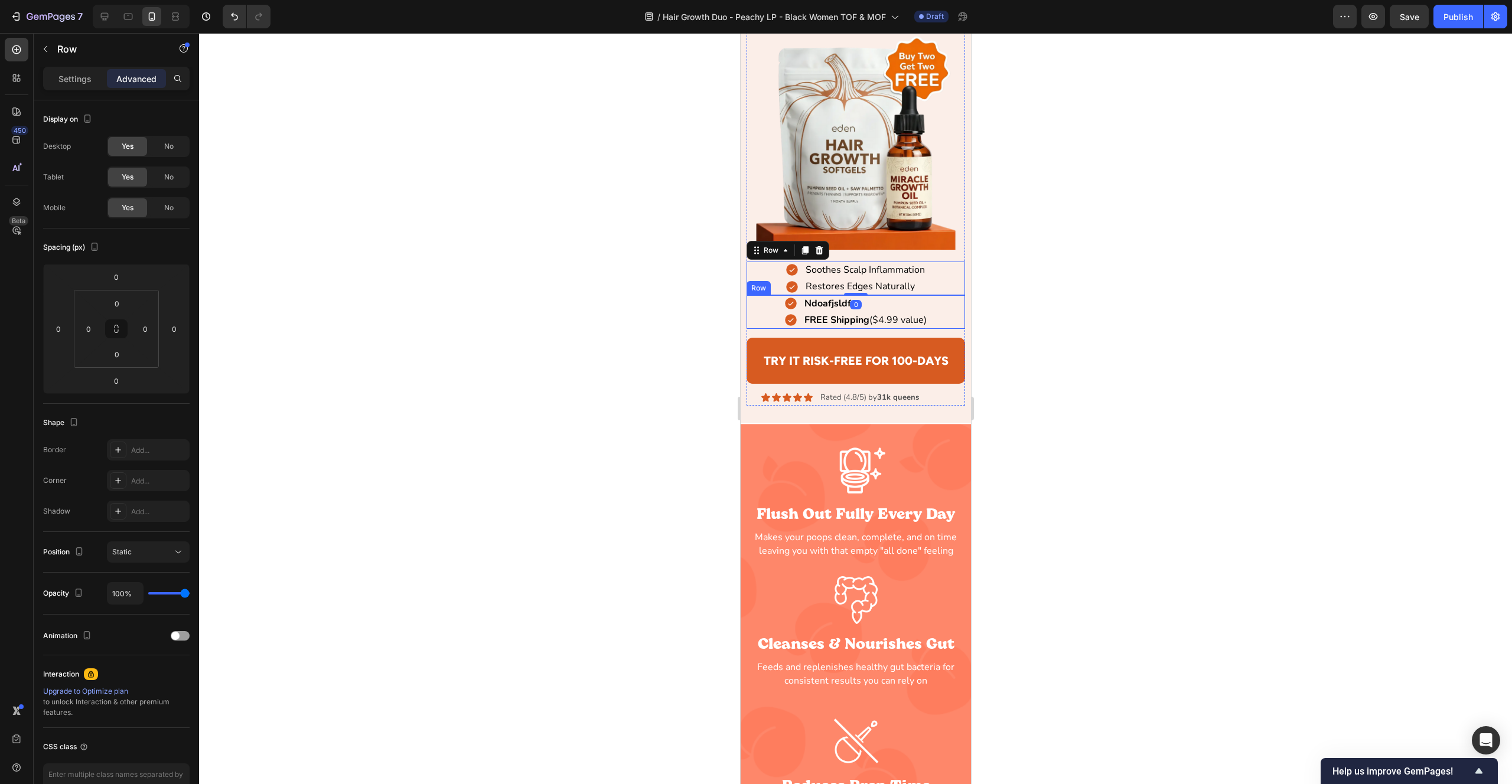
click at [778, 307] on div "Ndoafjsldfas Item List FREE Shipping ($4.99 value) Item List Row" at bounding box center [856, 311] width 219 height 34
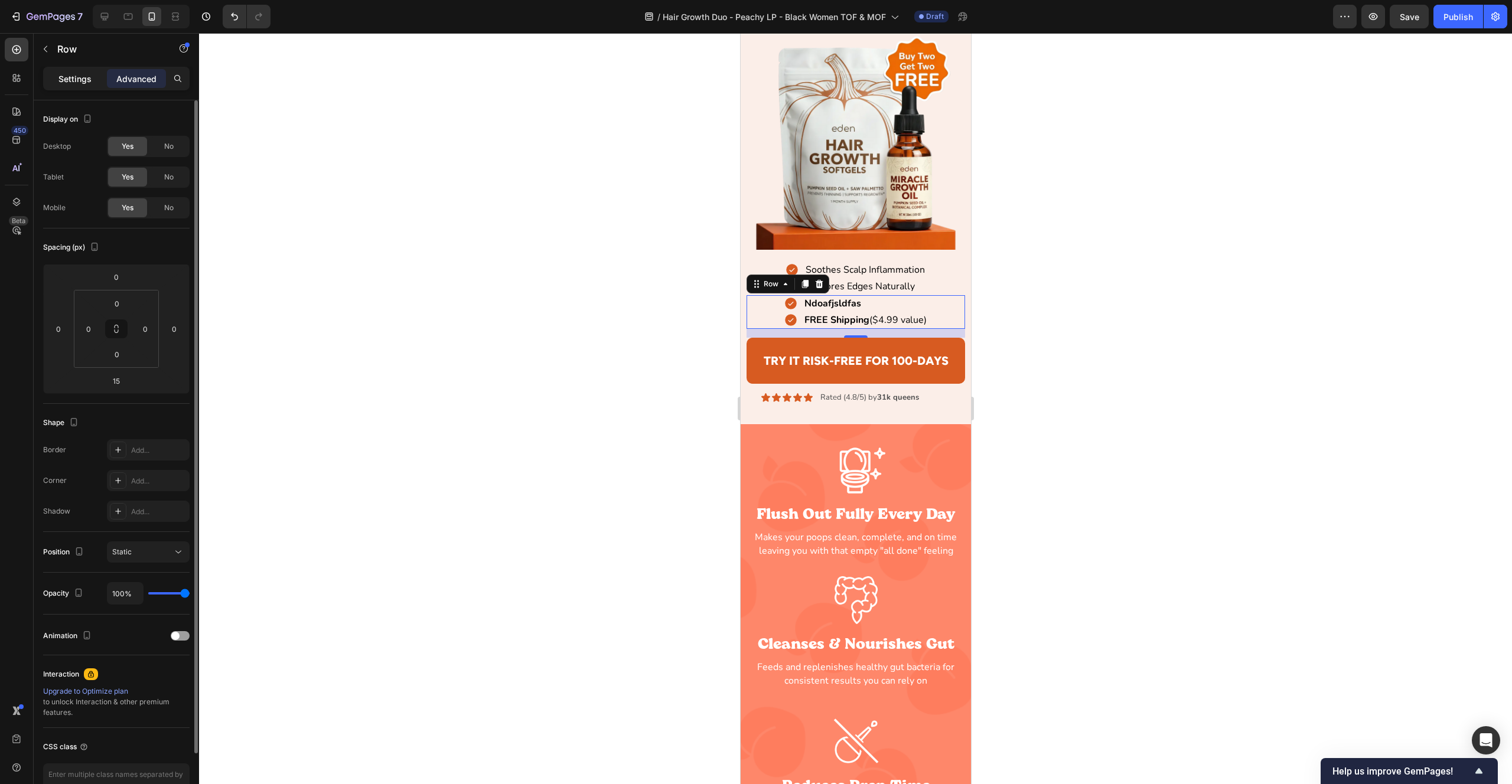
click at [84, 78] on p "Settings" at bounding box center [75, 78] width 33 height 12
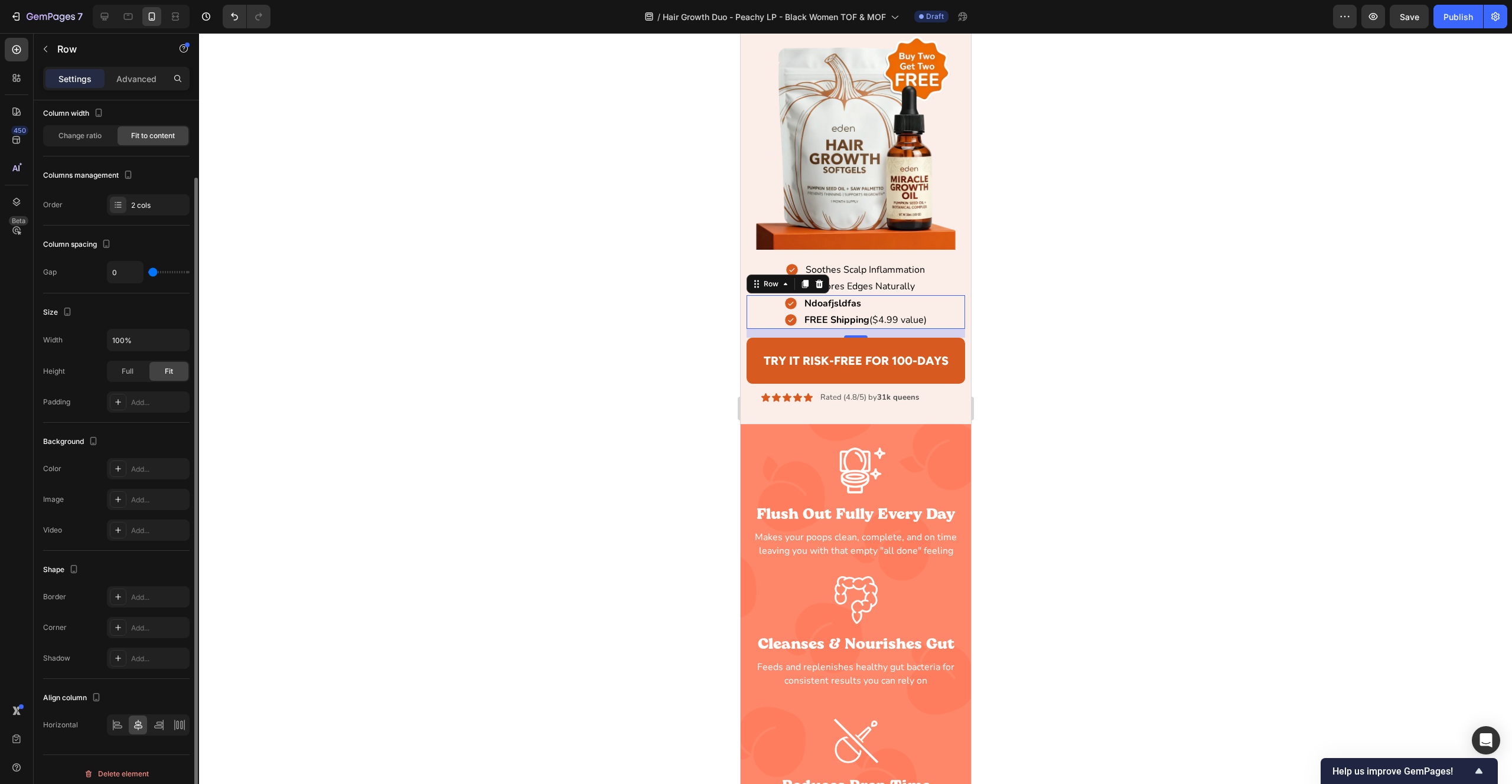
scroll to position [76, 0]
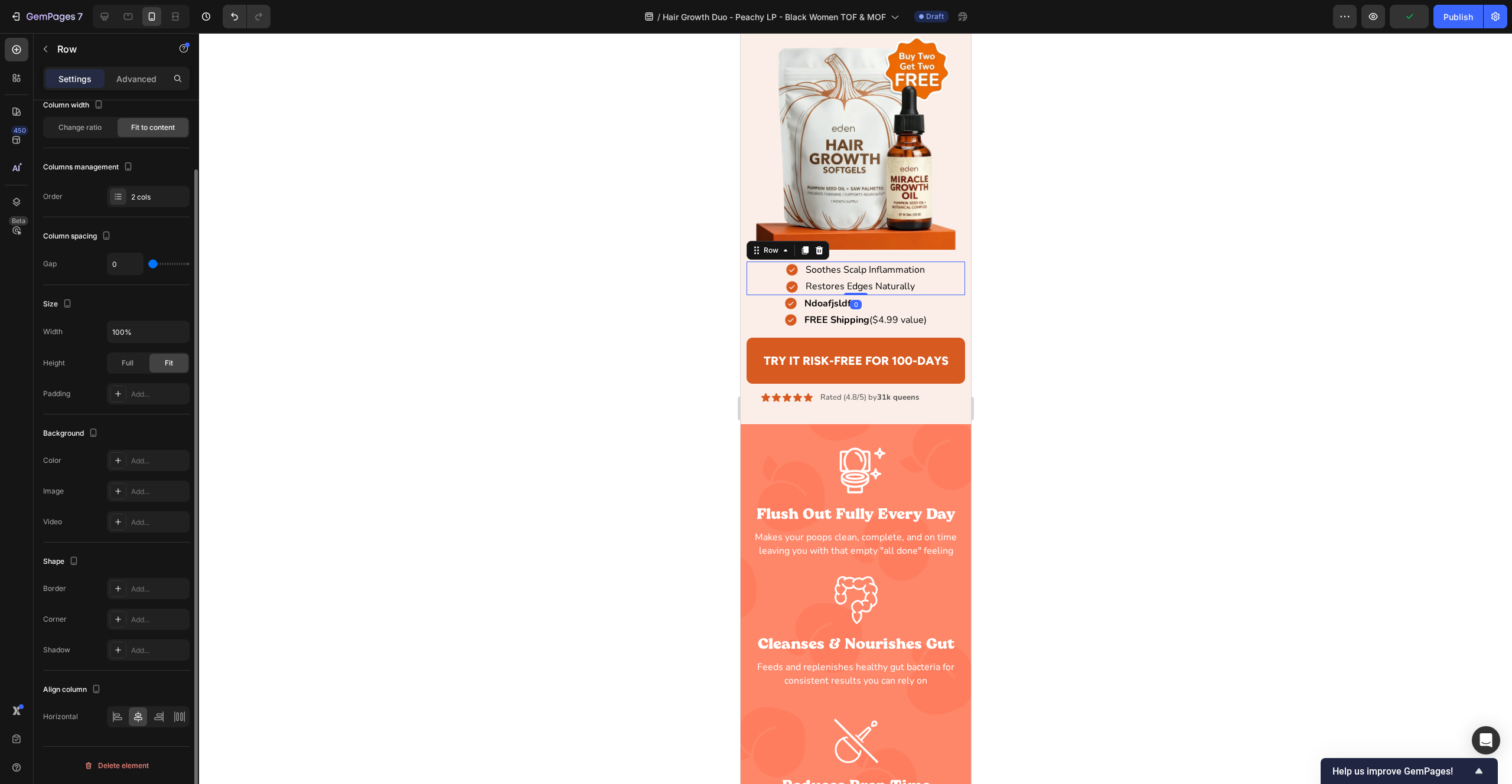
click at [939, 279] on div "Soothes Scalp Inflammation Item List Restores Edges Naturally Item List Row 0" at bounding box center [856, 278] width 219 height 34
click at [938, 311] on div "Ndoafjsldfas Item List FREE Shipping ($4.99 value) Item List Row" at bounding box center [856, 311] width 219 height 34
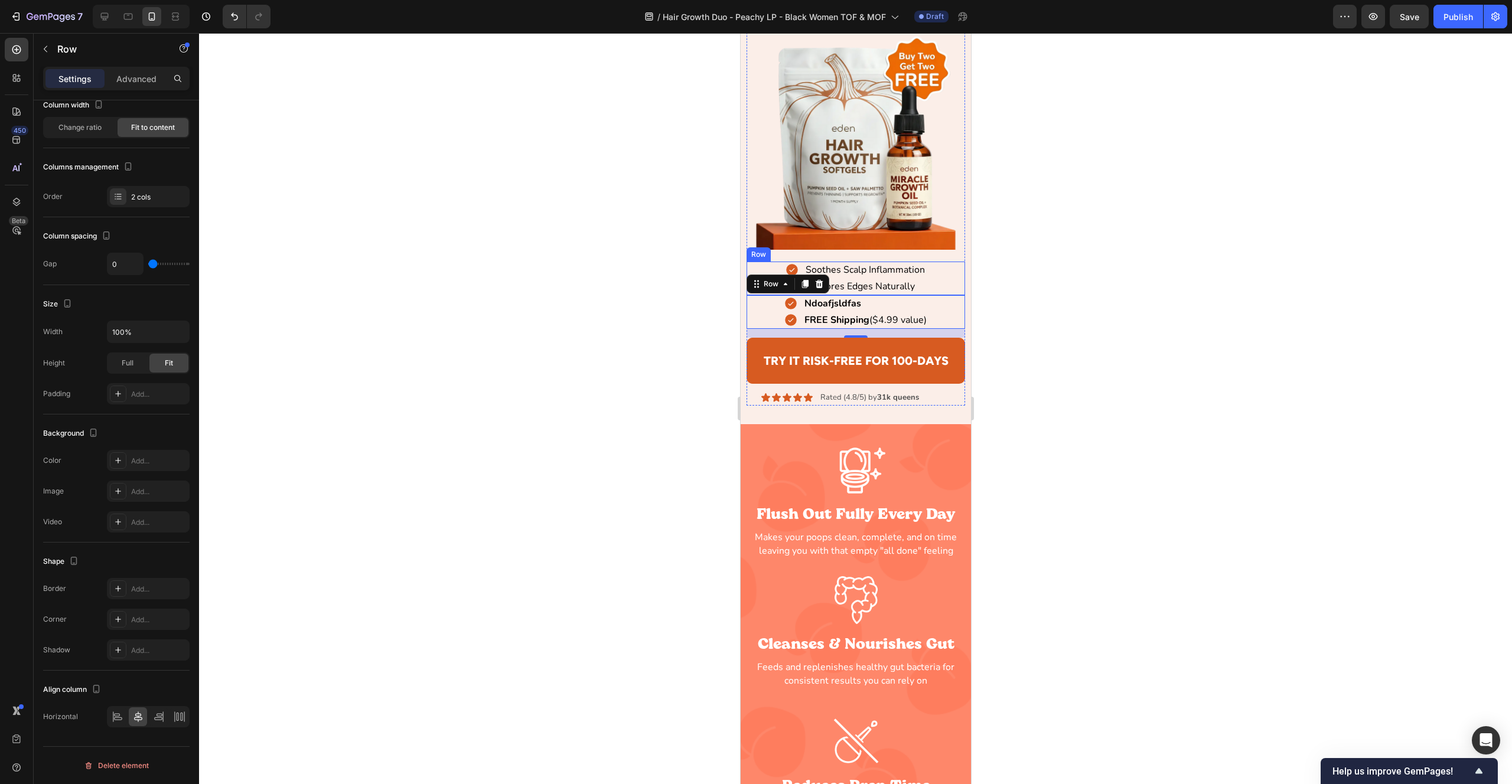
click at [935, 287] on div "Soothes Scalp Inflammation Item List Restores Edges Naturally Item List Row" at bounding box center [856, 278] width 219 height 34
click at [946, 310] on div "Ndoafjsldfas Item List FREE Shipping ($4.99 value) Item List Row 15" at bounding box center [856, 311] width 219 height 34
click at [768, 314] on div "Ndoafjsldfas Item List FREE Shipping ($4.99 value) Item List Row 15" at bounding box center [856, 311] width 219 height 34
click at [767, 285] on div "Row" at bounding box center [770, 283] width 19 height 11
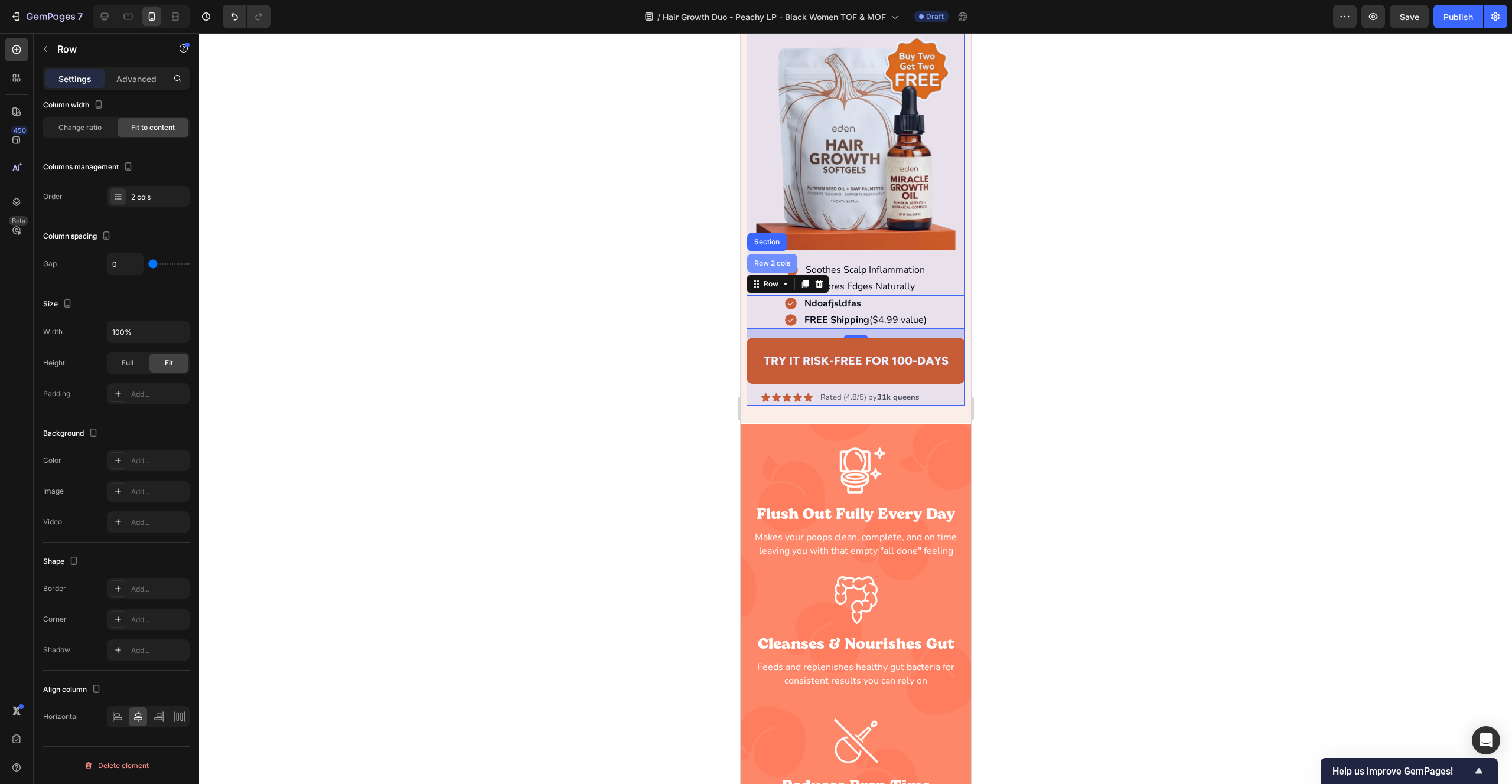
click at [770, 255] on div "Row 2 cols" at bounding box center [771, 263] width 50 height 19
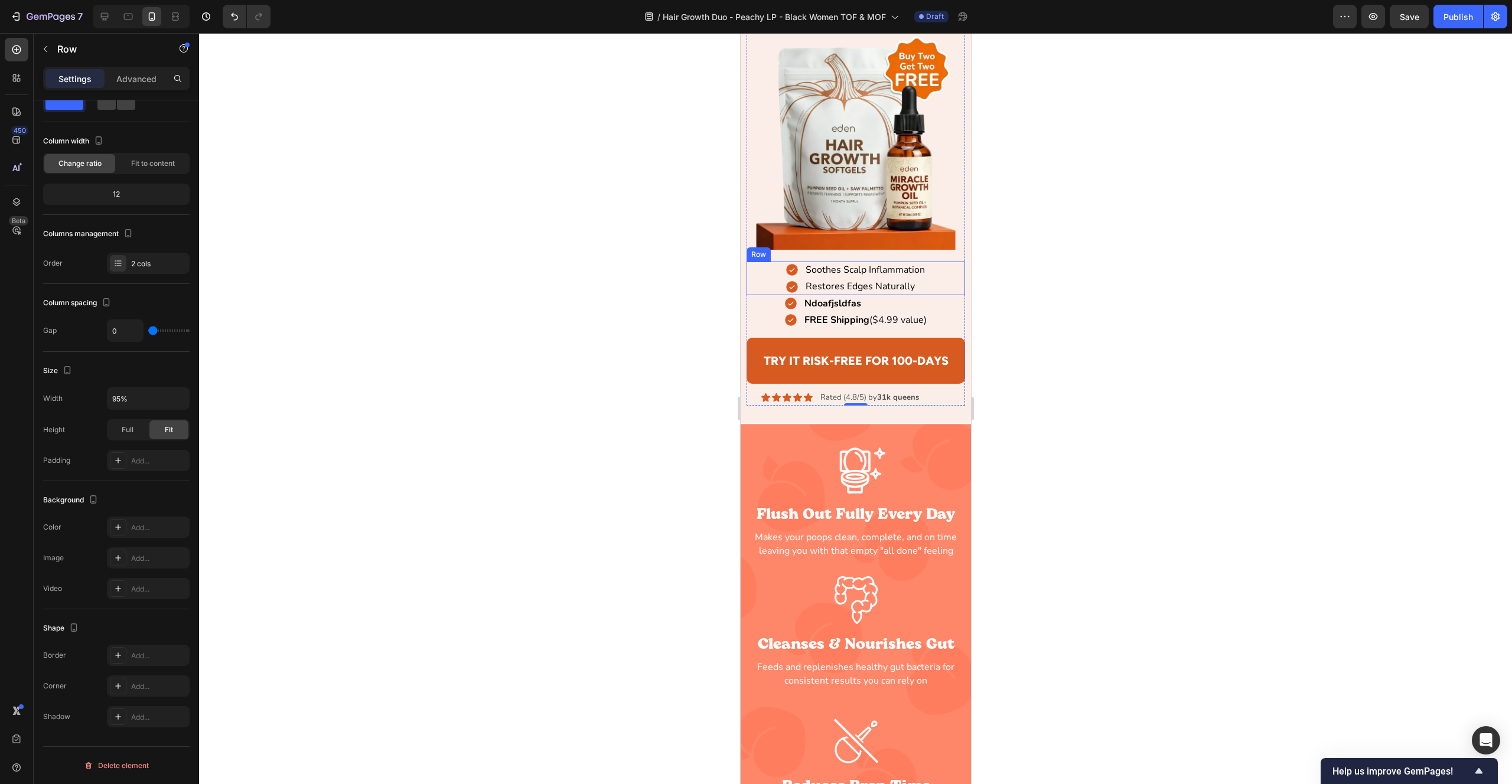
scroll to position [0, 0]
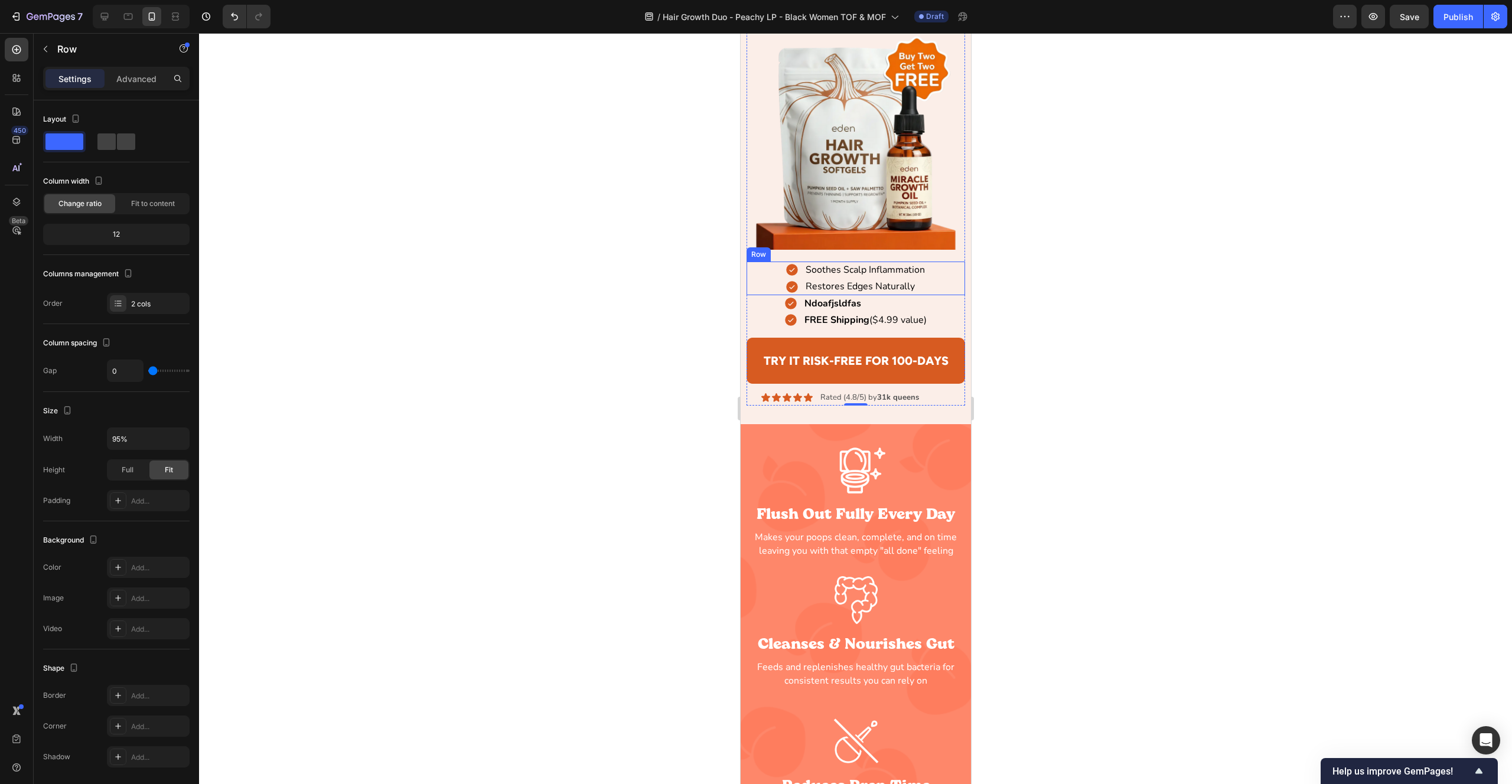
click at [949, 276] on div "Soothes Scalp Inflammation Item List Restores Edges Naturally Item List Row" at bounding box center [856, 278] width 219 height 34
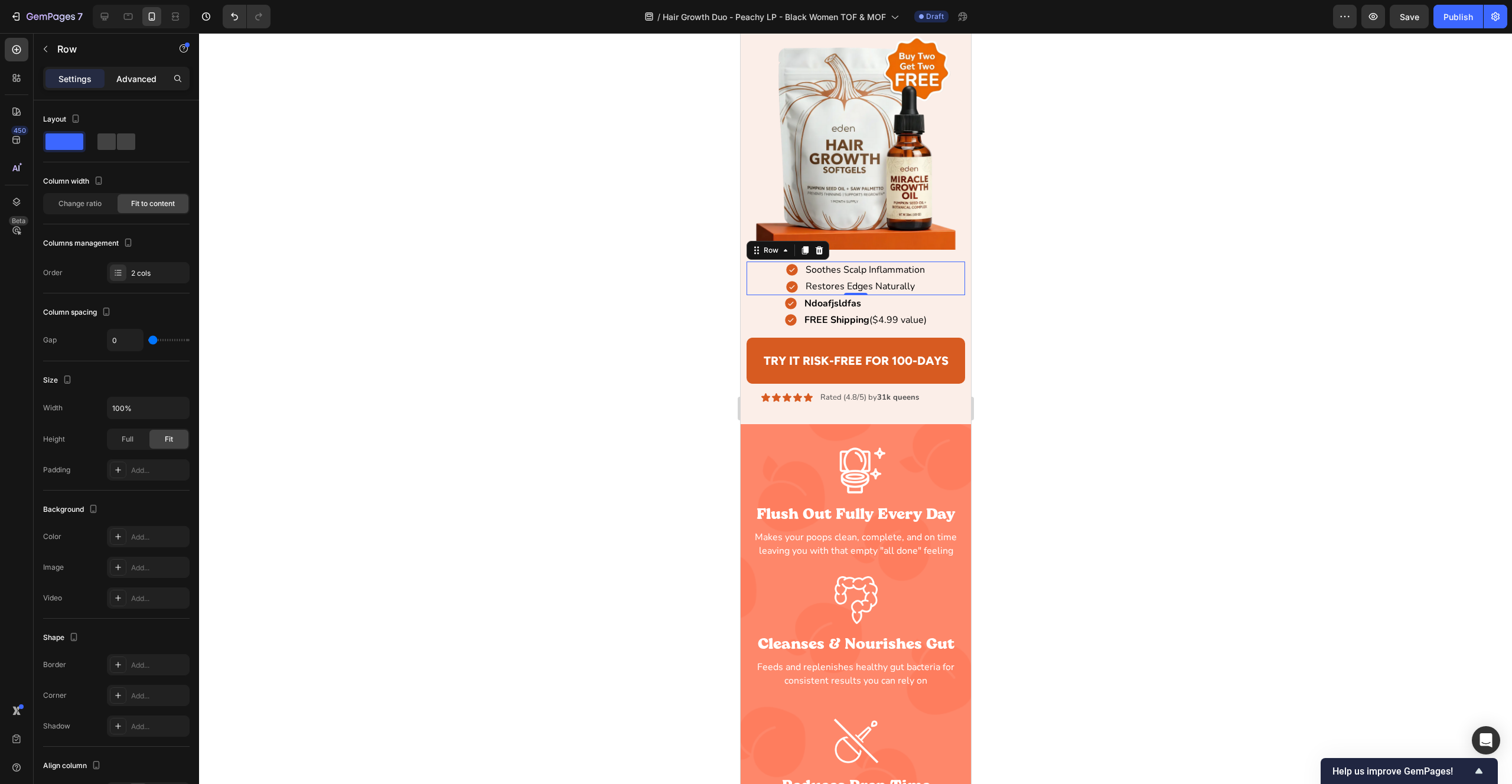
click at [132, 82] on p "Advanced" at bounding box center [137, 78] width 40 height 12
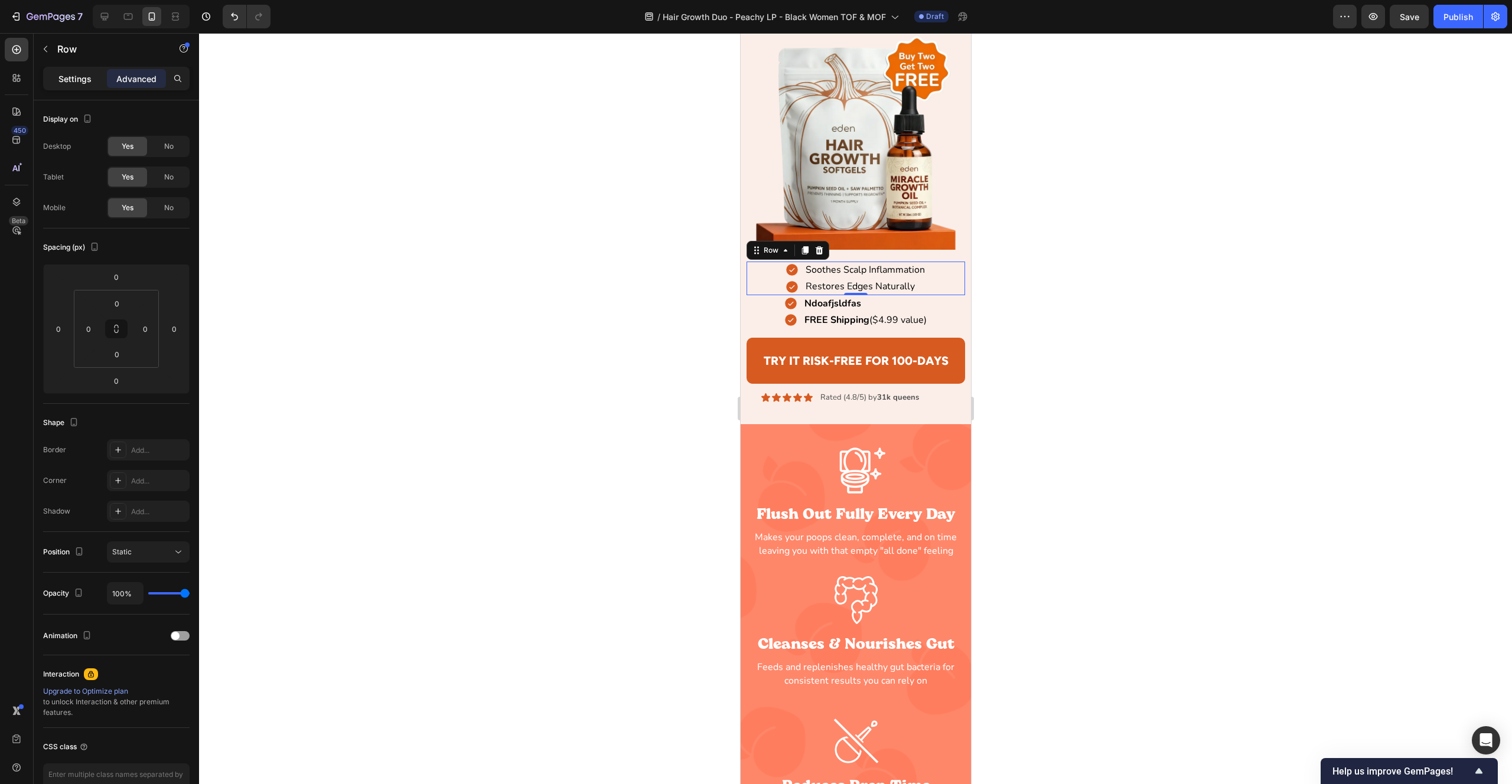
click at [76, 82] on p "Settings" at bounding box center [75, 78] width 33 height 12
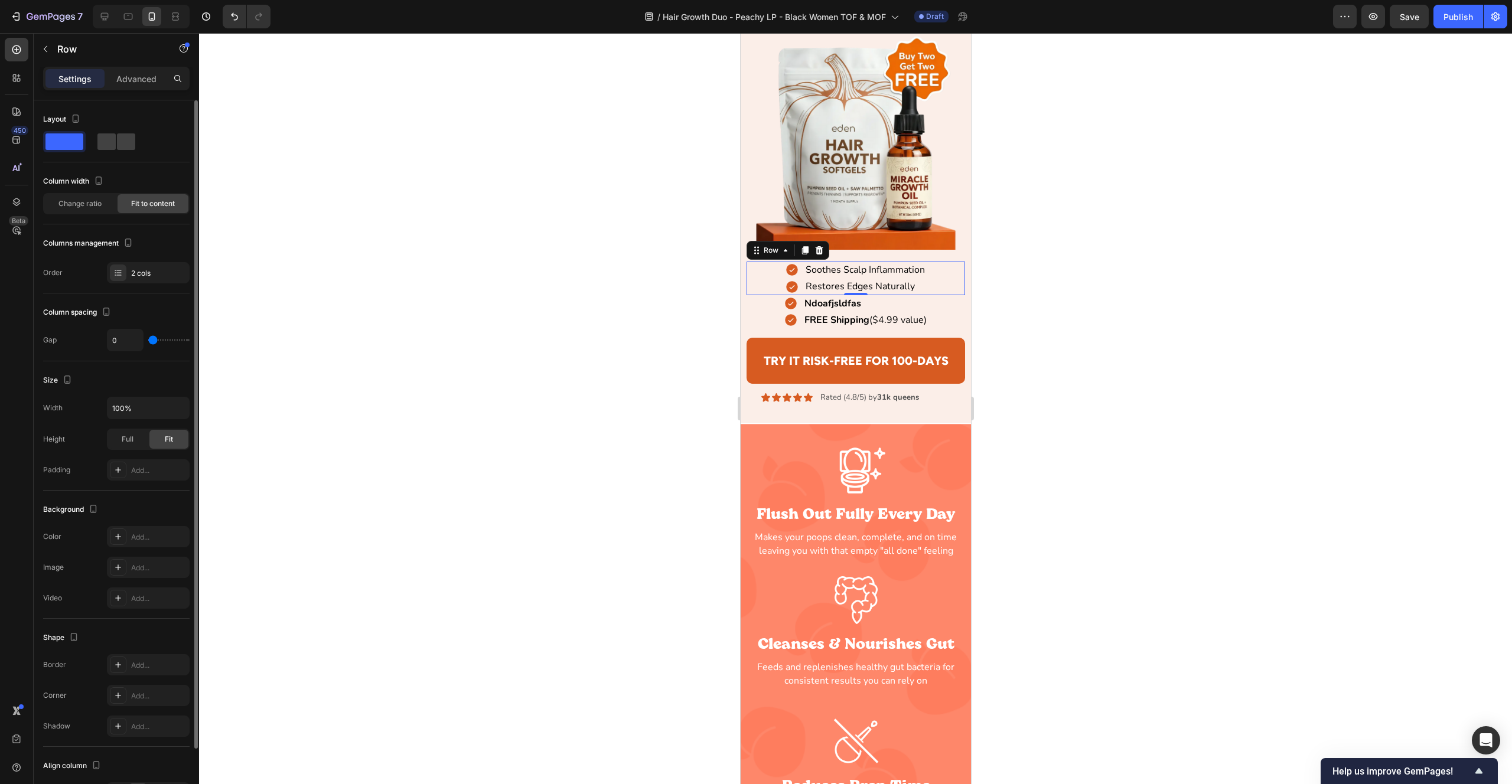
scroll to position [76, 0]
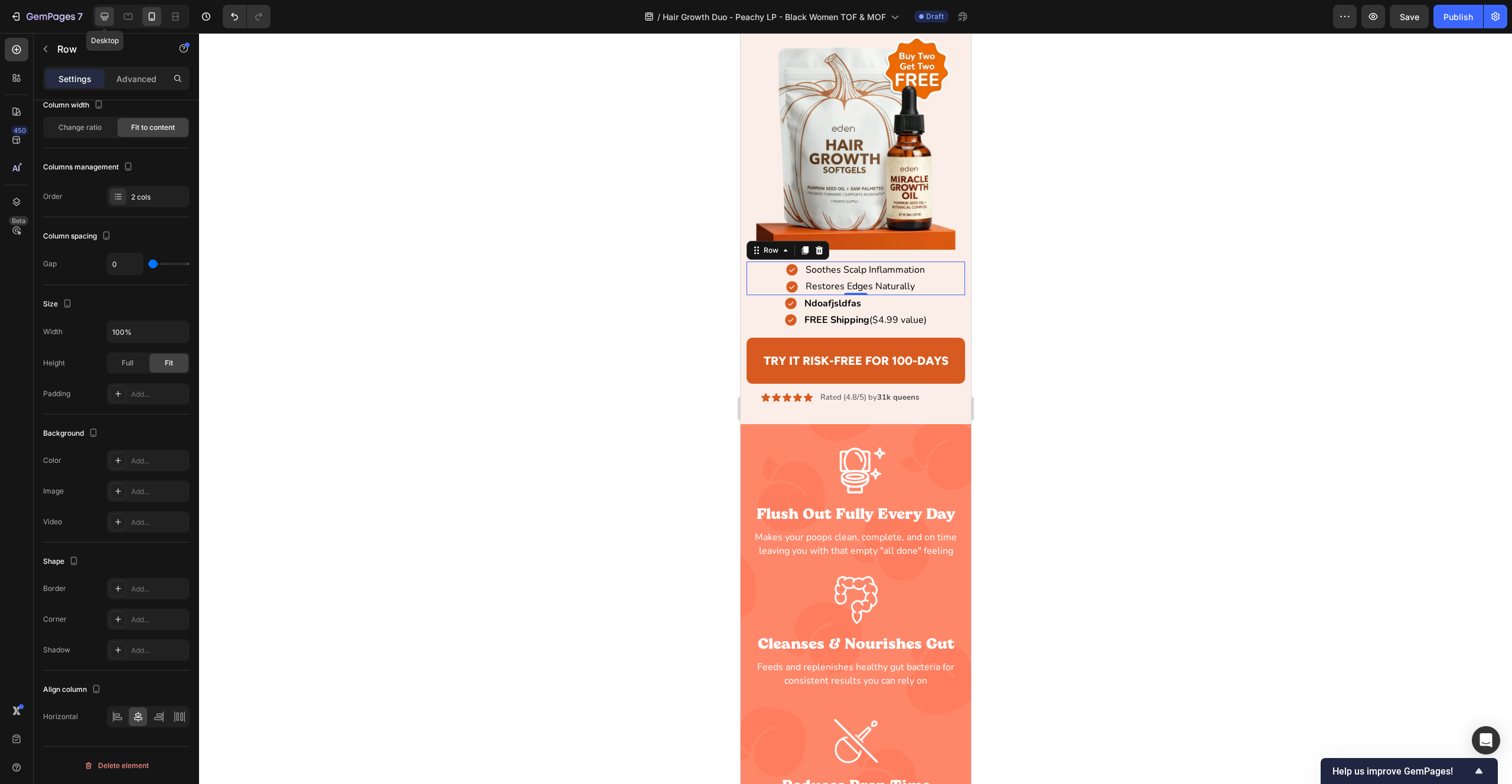
click at [95, 20] on div at bounding box center [104, 17] width 19 height 19
type input "10"
type input "1200"
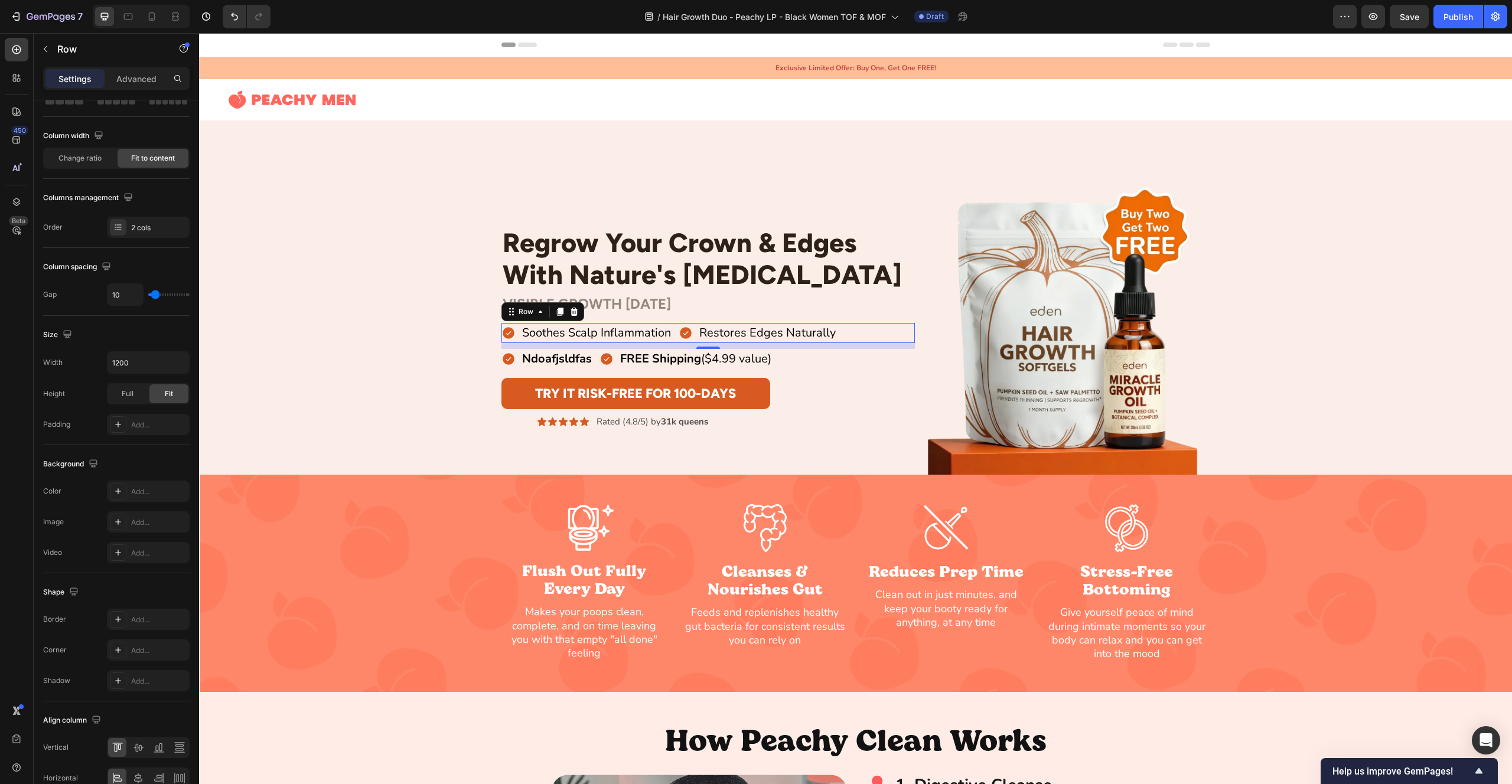
click at [867, 334] on div "Soothes Scalp Inflammation Item List Restores Edges Naturally Item List Row 0" at bounding box center [708, 333] width 414 height 20
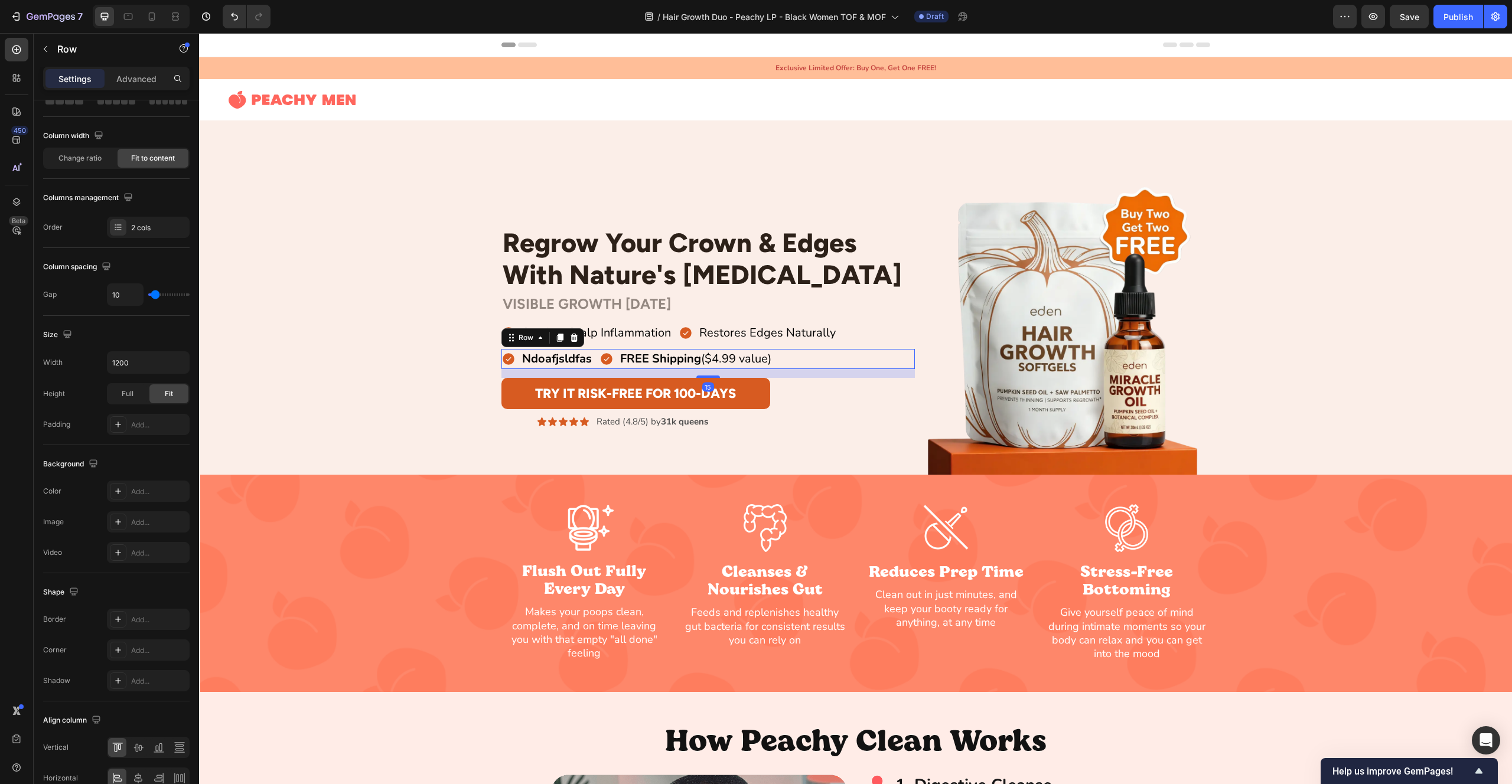
click at [829, 363] on div "Ndoafjsldfas Item List FREE Shipping ($4.99 value) Item List Row 15" at bounding box center [708, 359] width 414 height 20
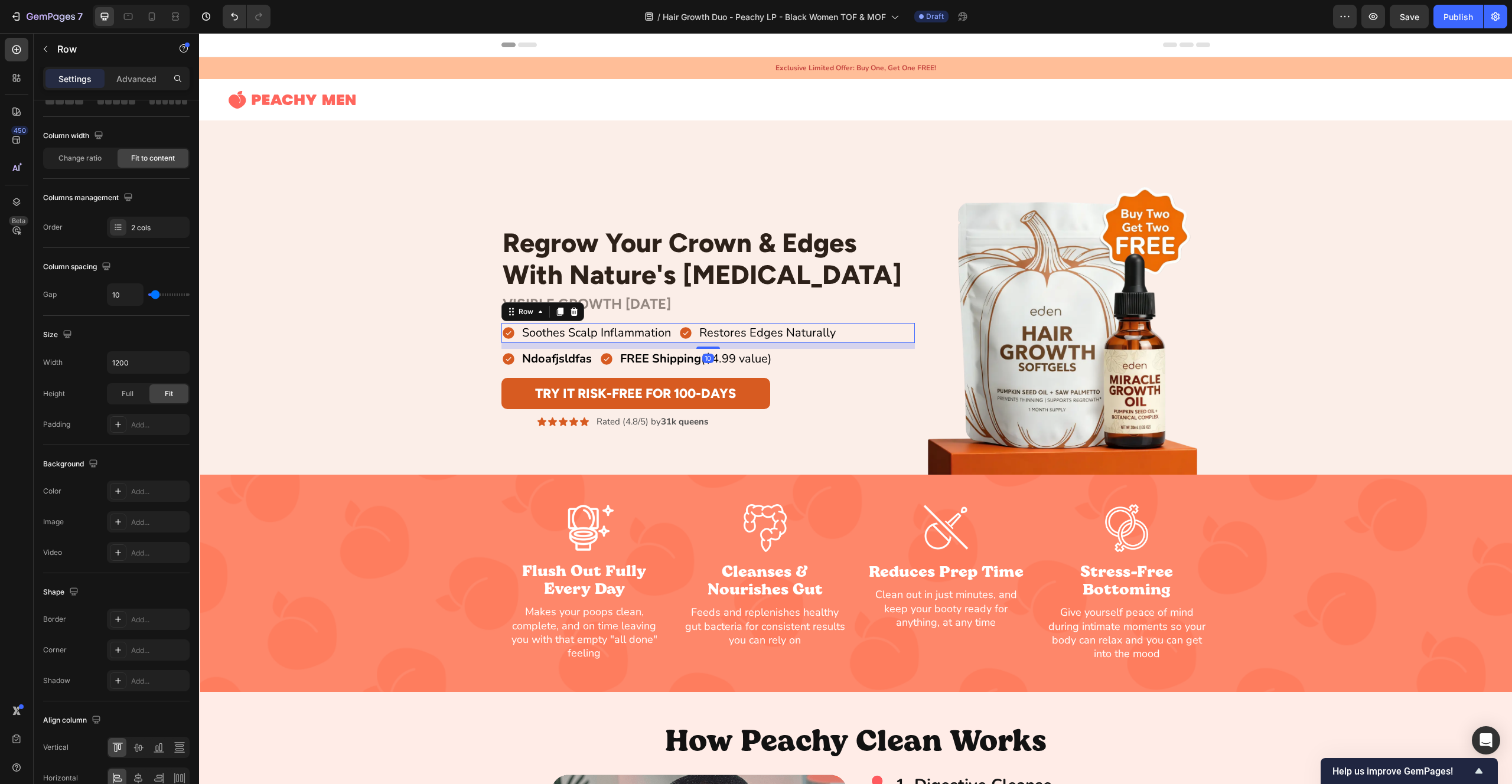
click at [862, 341] on div "Soothes Scalp Inflammation Item List Restores Edges Naturally Item List Row 10" at bounding box center [708, 333] width 414 height 20
click at [844, 366] on div "Ndoafjsldfas Item List FREE Shipping ($4.99 value) Item List Row" at bounding box center [708, 359] width 414 height 20
click at [856, 335] on div "Soothes Scalp Inflammation Item List Restores Edges Naturally Item List Row 10" at bounding box center [708, 333] width 414 height 20
click at [806, 362] on div "Ndoafjsldfas Item List FREE Shipping ($4.99 value) Item List Row" at bounding box center [708, 359] width 414 height 20
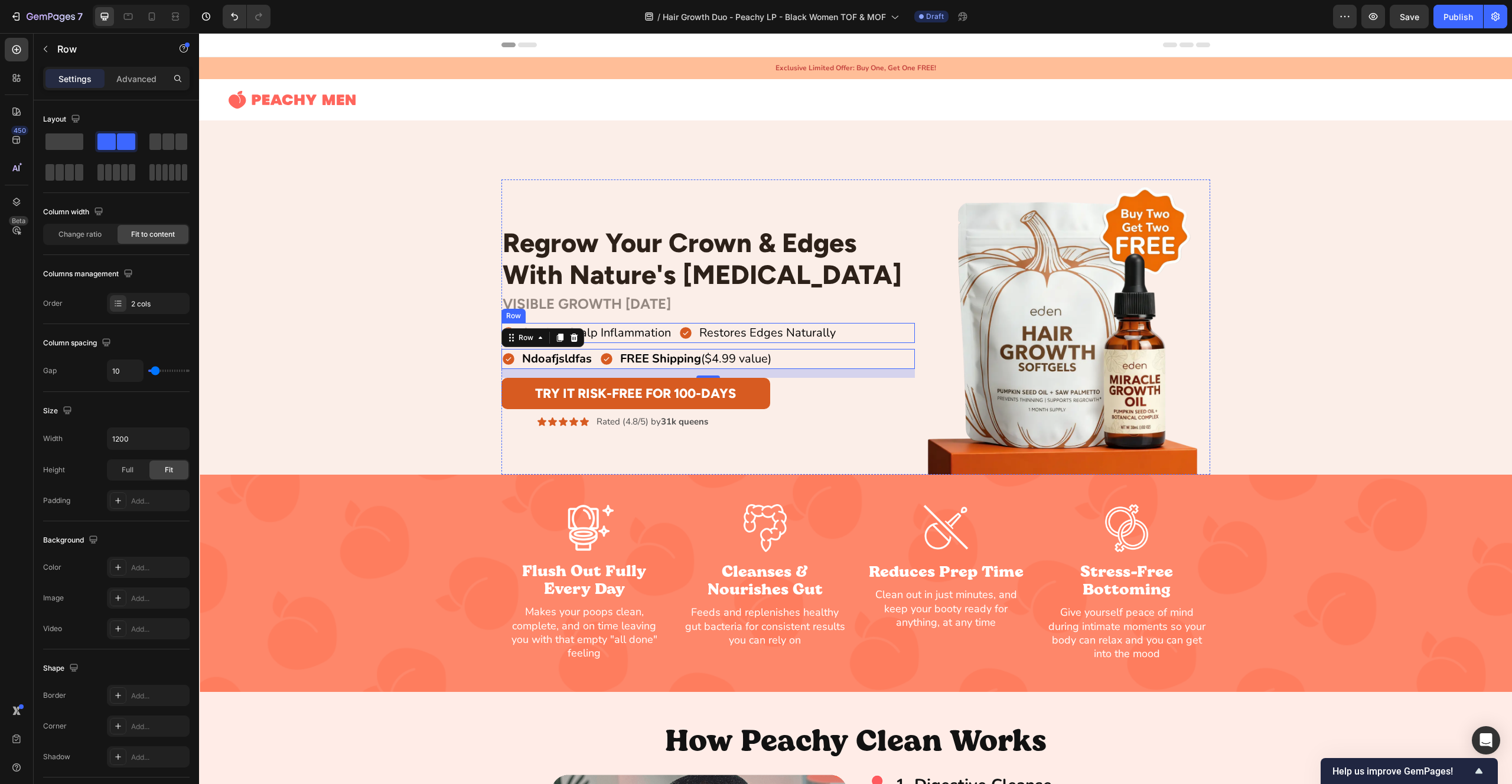
click at [869, 338] on div "Soothes Scalp Inflammation Item List Restores Edges Naturally Item List Row" at bounding box center [708, 333] width 414 height 20
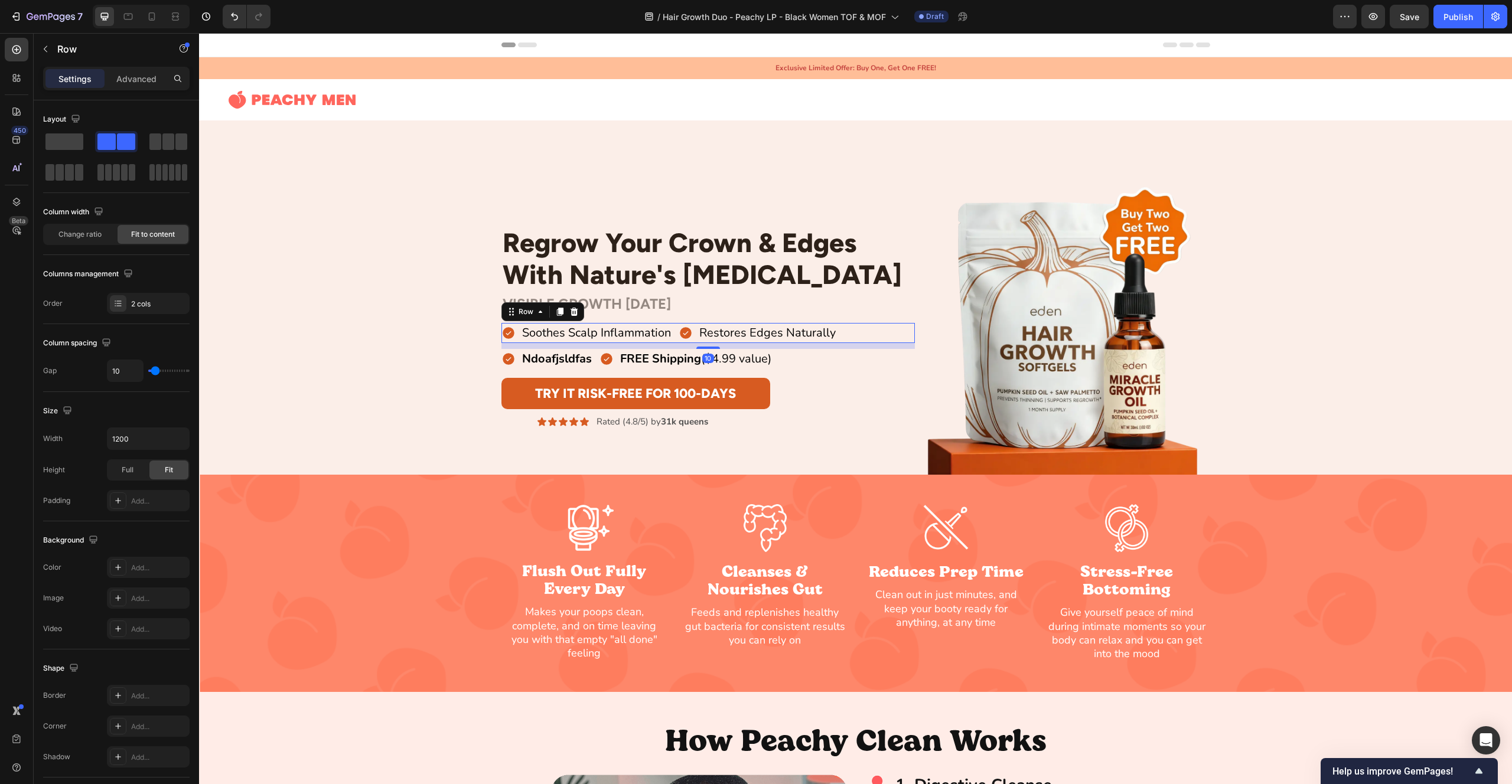
click at [856, 360] on div "Ndoafjsldfas Item List FREE Shipping ($4.99 value) Item List Row" at bounding box center [708, 359] width 414 height 20
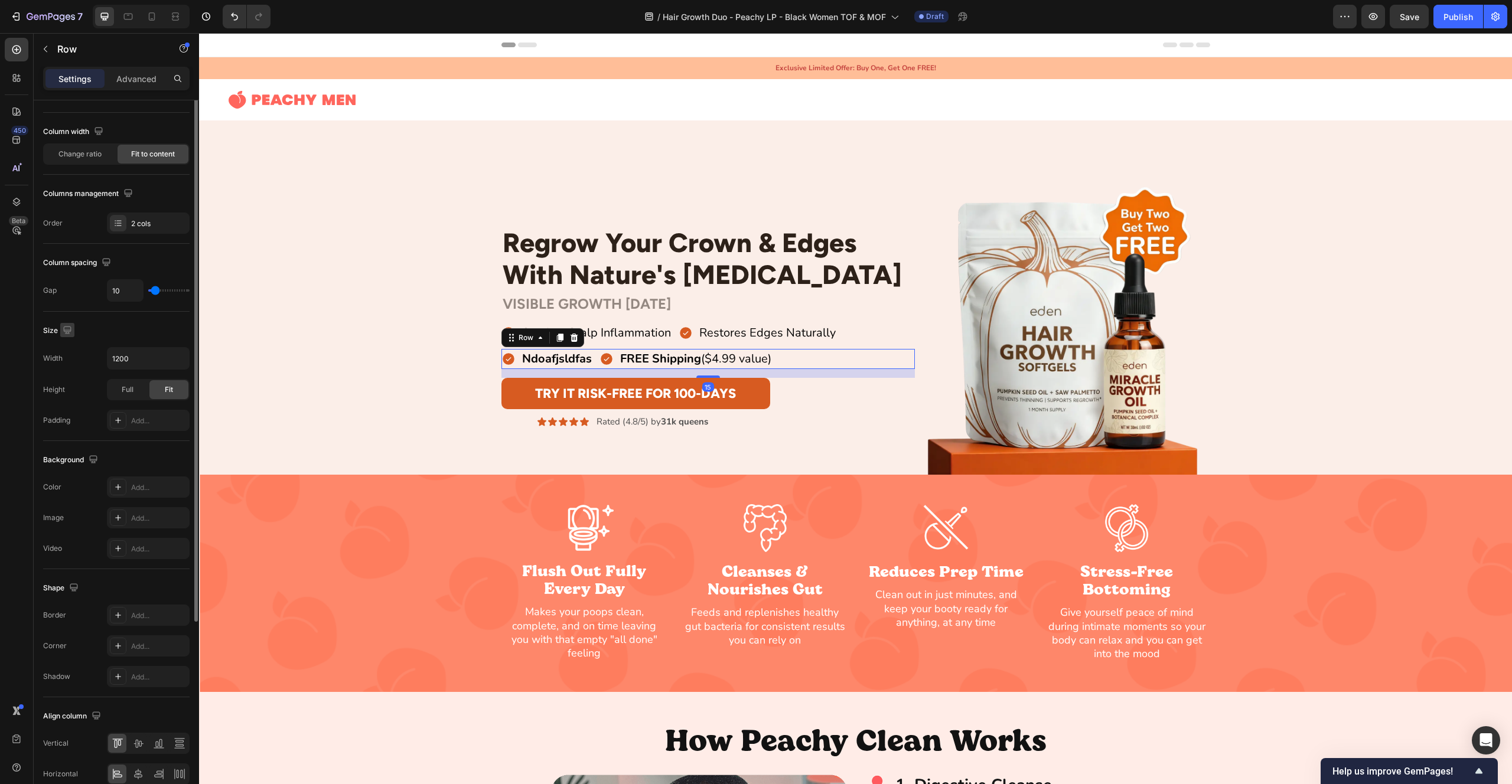
scroll to position [137, 0]
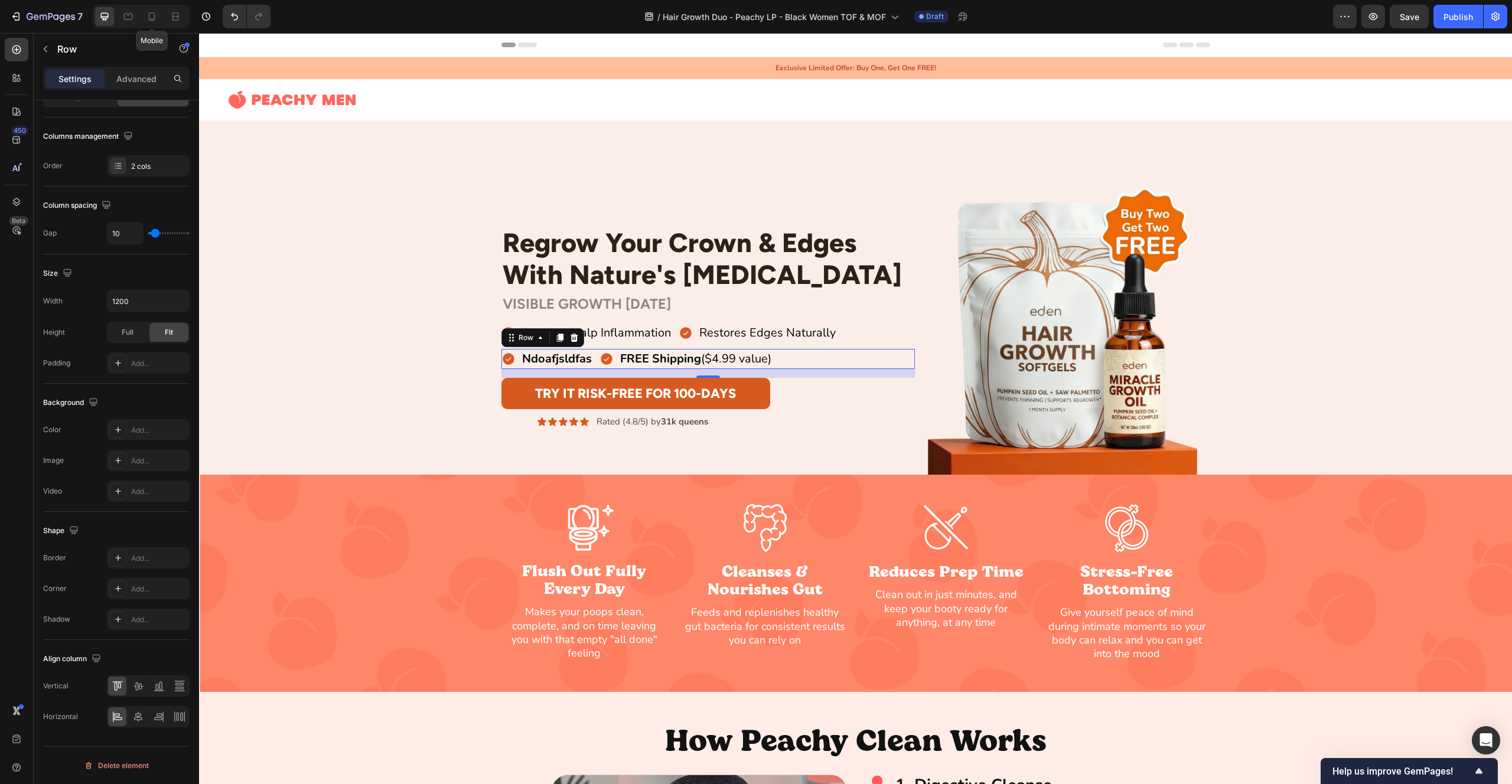
drag, startPoint x: 151, startPoint y: 18, endPoint x: 202, endPoint y: 41, distance: 55.9
click at [151, 18] on icon at bounding box center [152, 17] width 12 height 12
type input "0"
type input "100%"
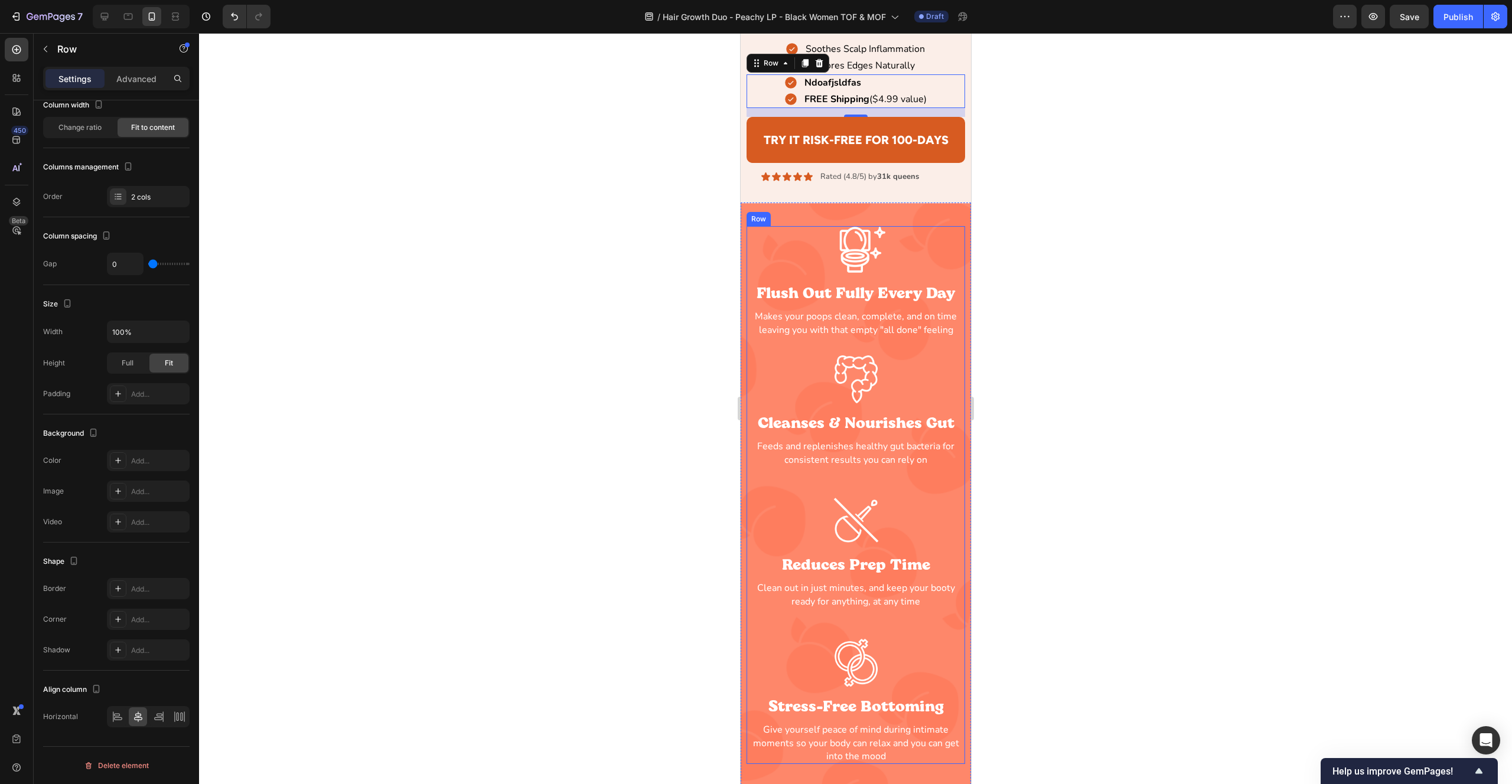
scroll to position [137, 0]
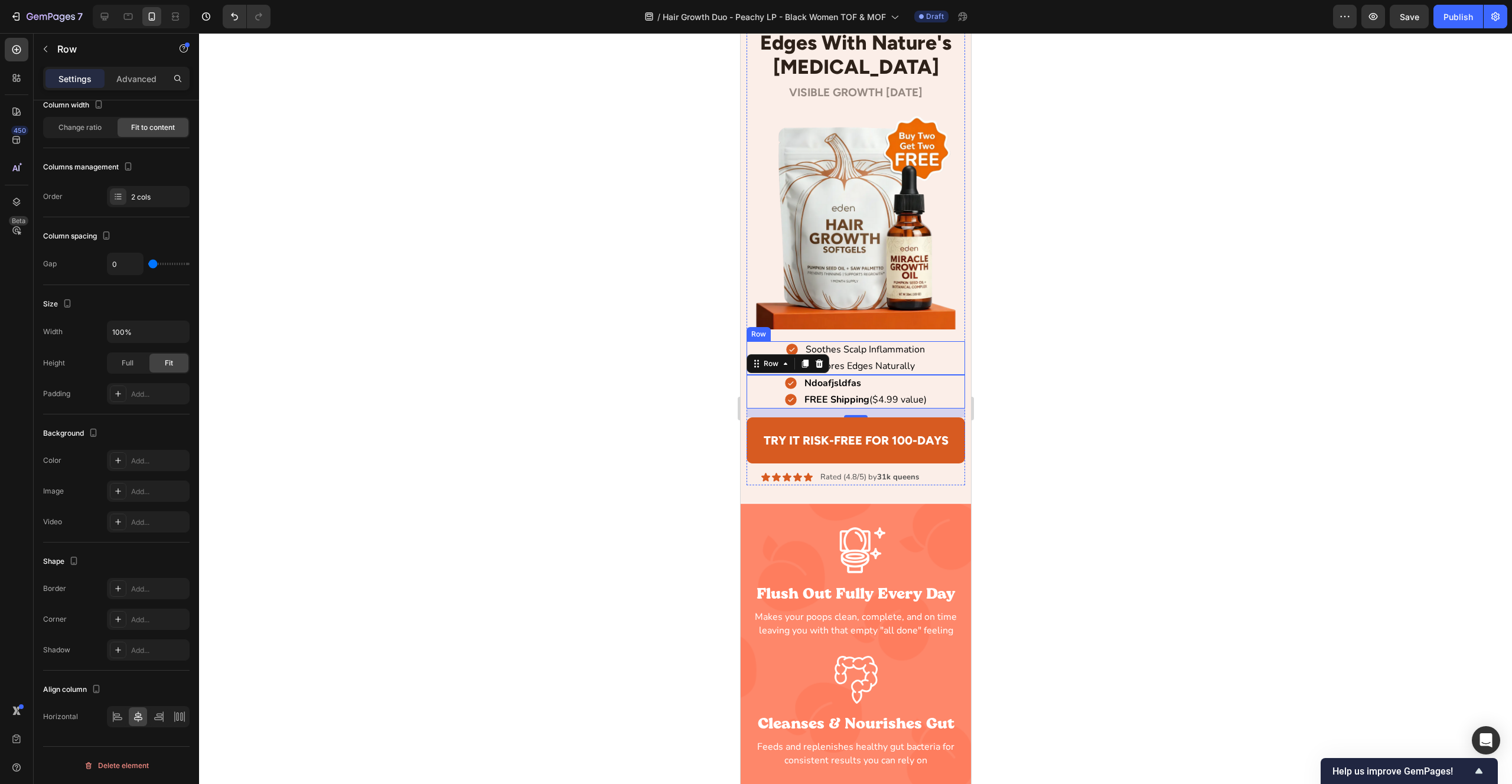
click at [951, 365] on div "Soothes Scalp Inflammation Item List Restores Edges Naturally Item List Row" at bounding box center [856, 357] width 219 height 34
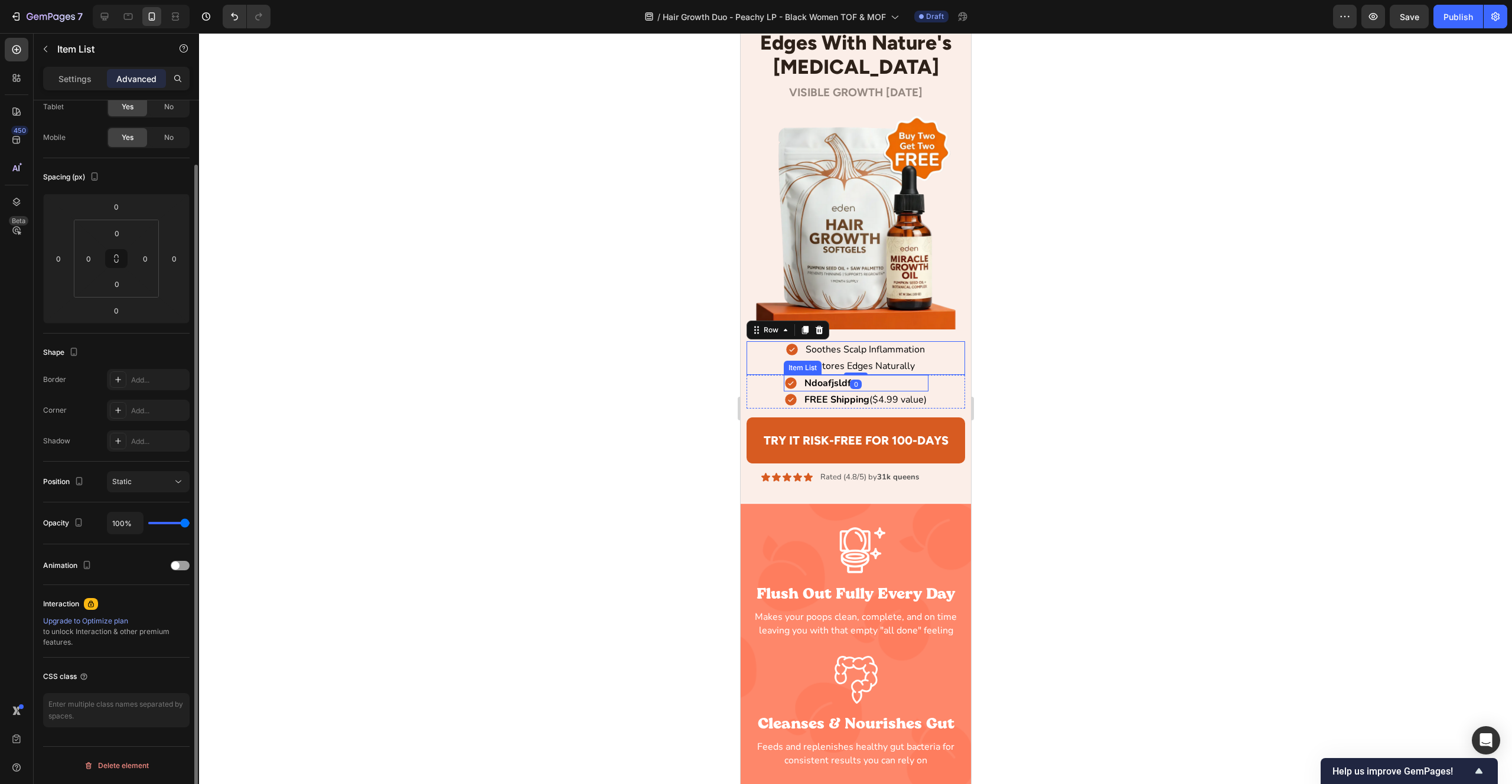
click at [786, 382] on icon at bounding box center [790, 383] width 12 height 12
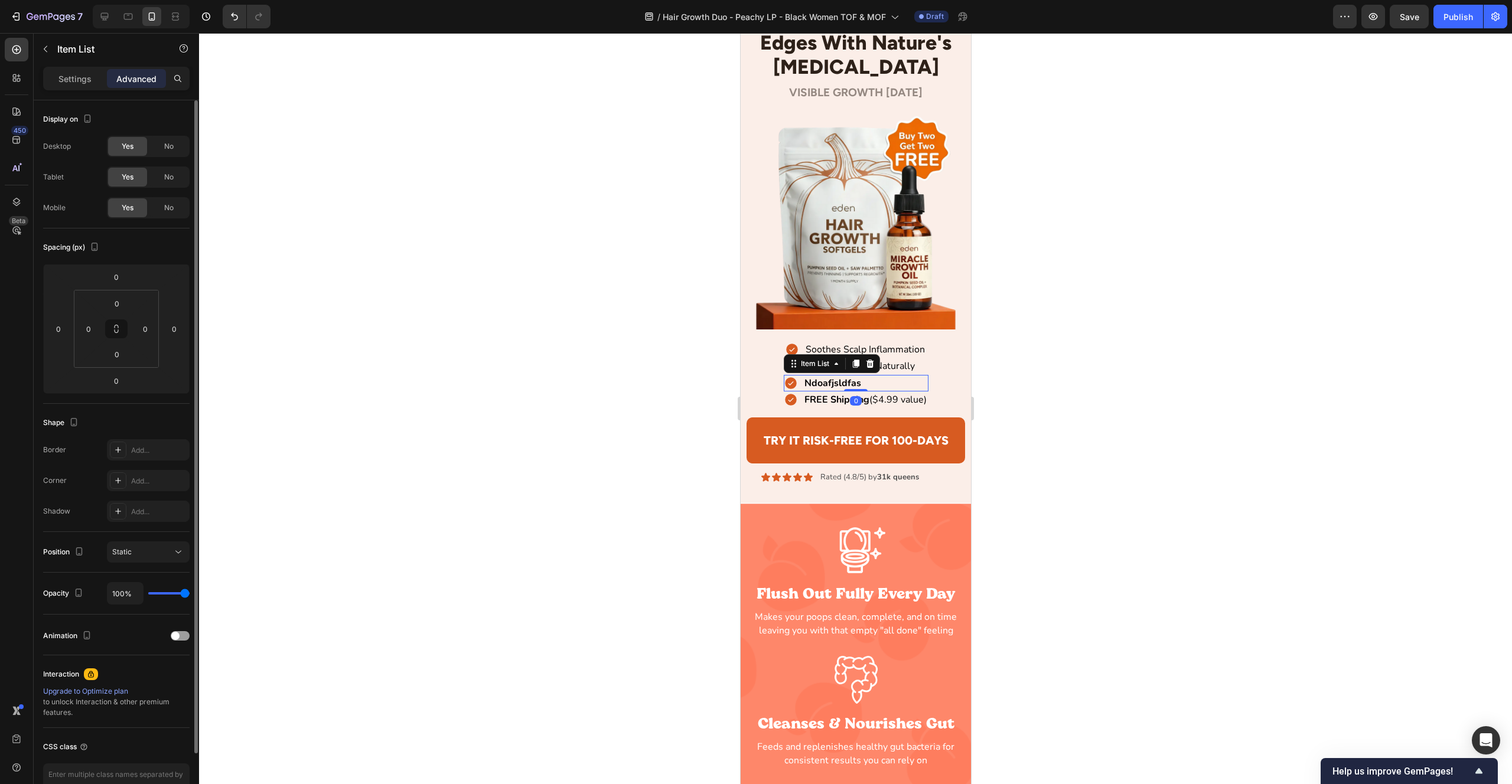
click at [789, 404] on icon at bounding box center [790, 400] width 12 height 12
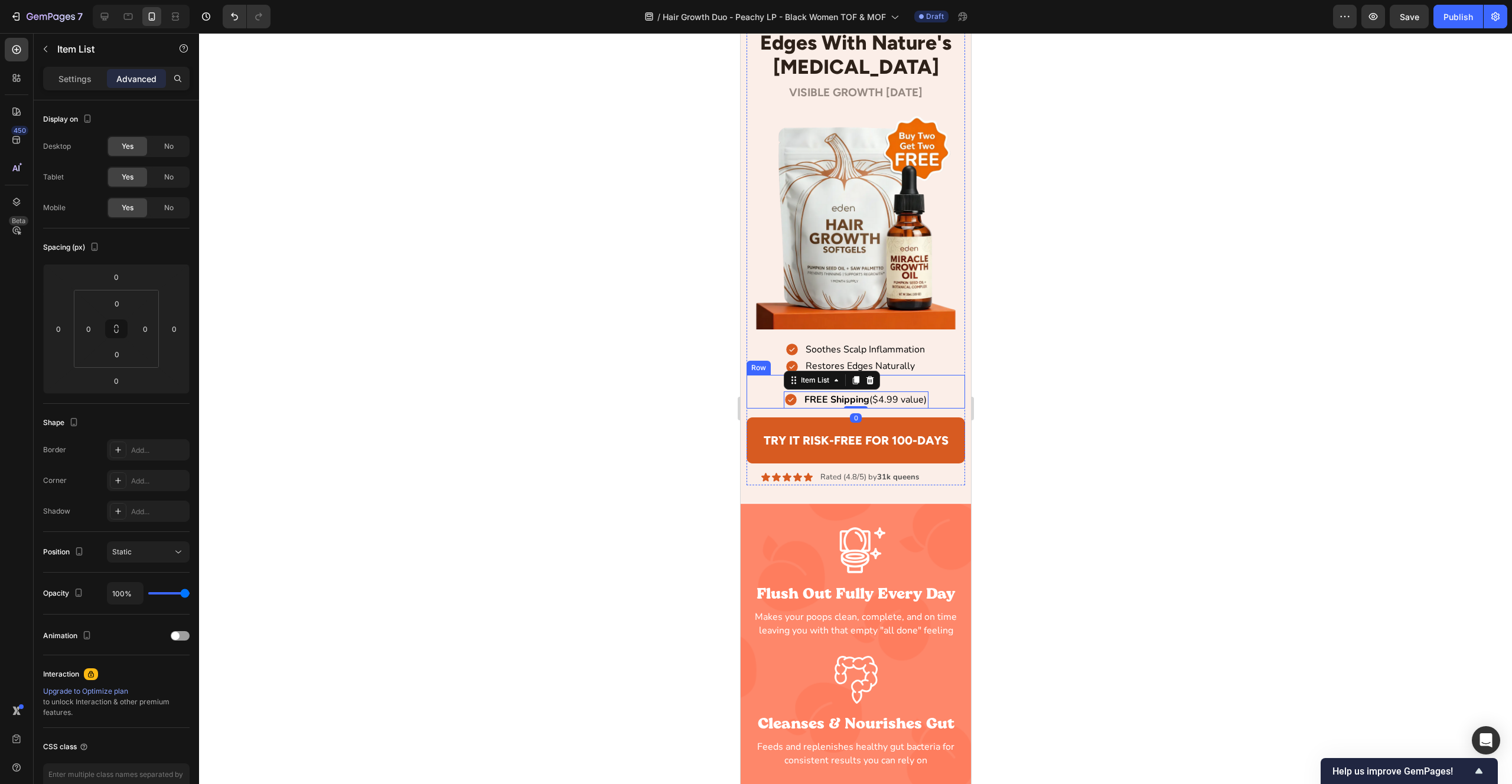
click at [966, 380] on div "Regrow Your Crown & Edges With Nature's Minoxidil Heading Row VISIBLE GROWTH WI…" at bounding box center [855, 245] width 230 height 479
click at [924, 381] on div "Ndoafjsldfas" at bounding box center [855, 383] width 145 height 17
click at [943, 360] on div "Soothes Scalp Inflammation Item List Restores Edges Naturally Item List Row 0" at bounding box center [856, 357] width 219 height 34
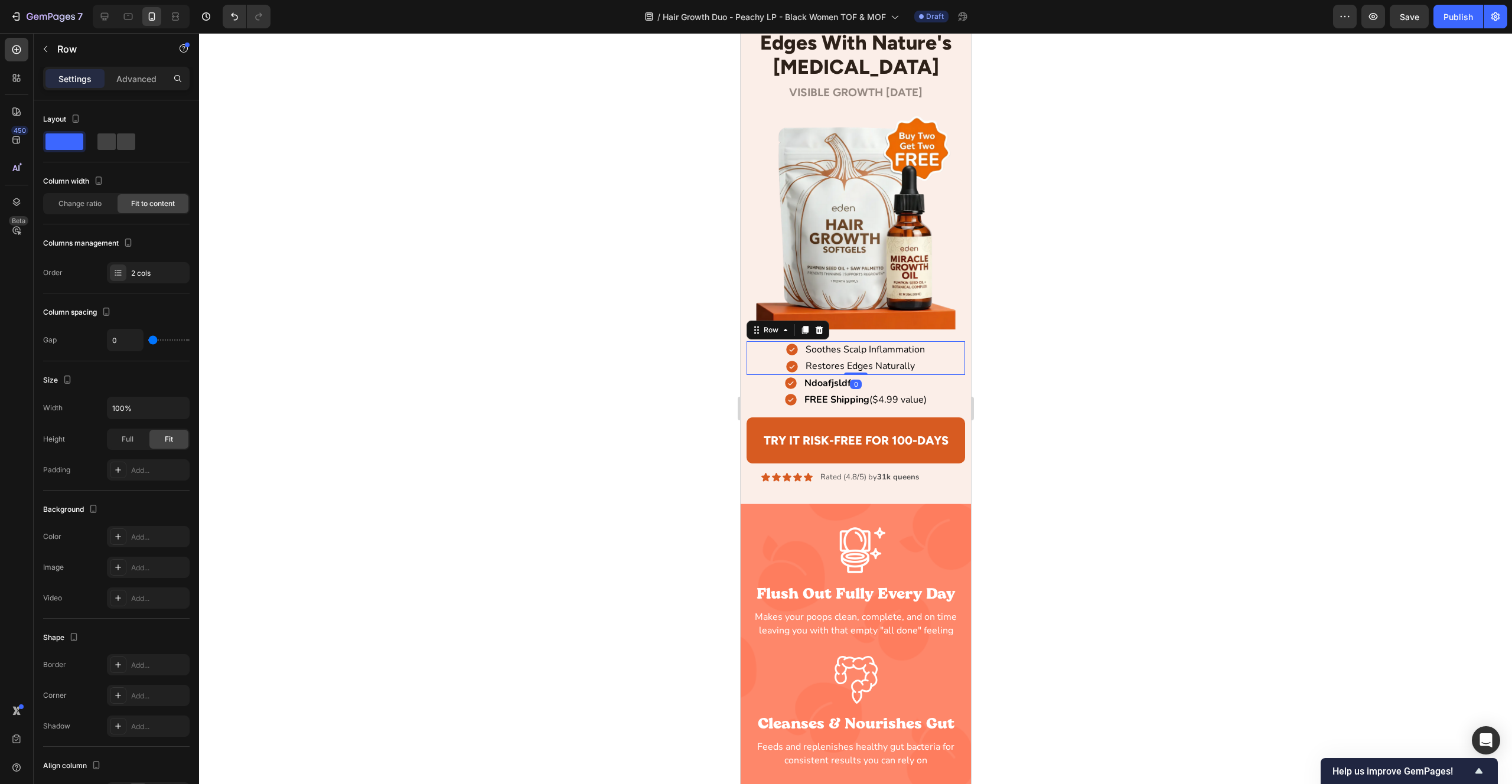
click at [954, 328] on img at bounding box center [856, 219] width 219 height 219
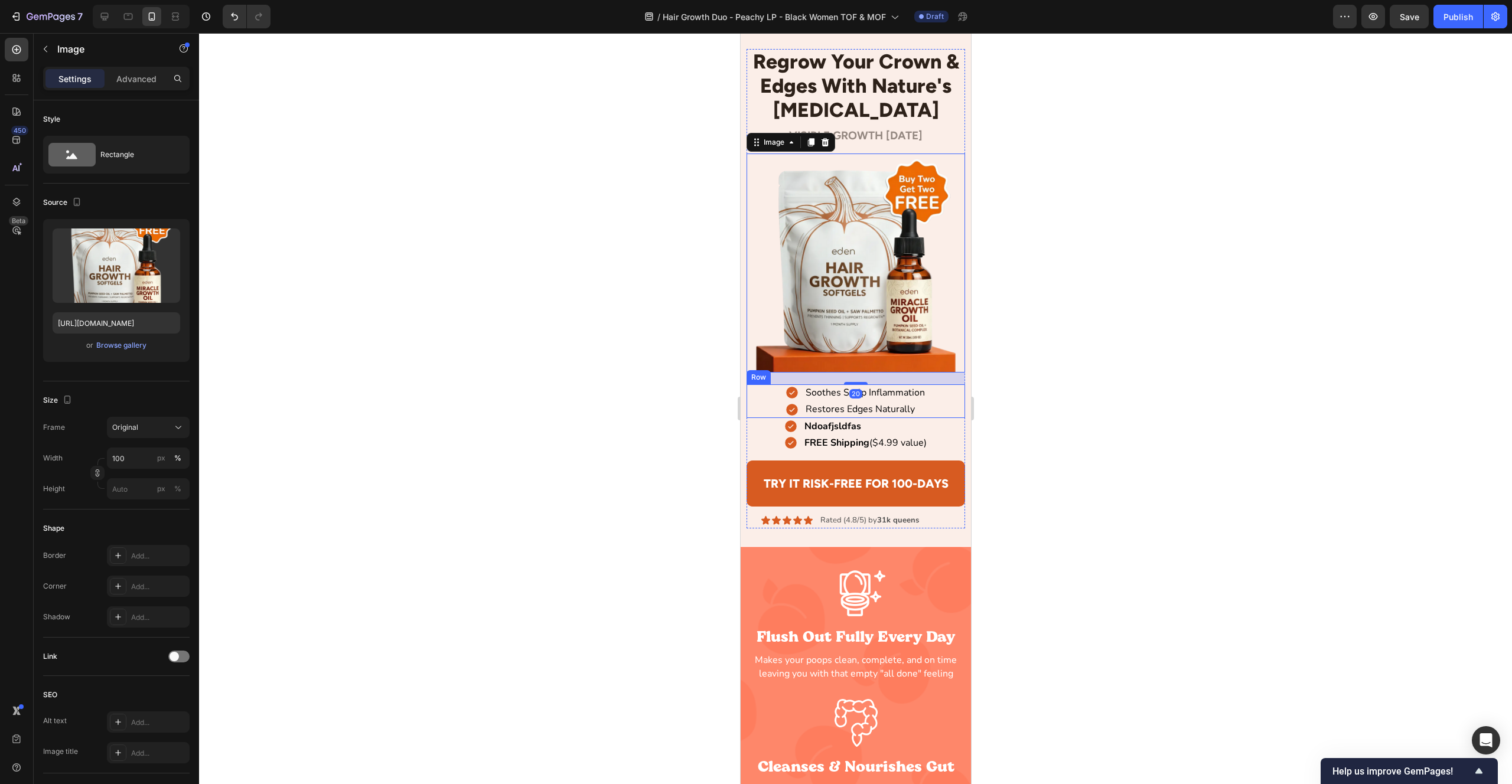
scroll to position [93, 0]
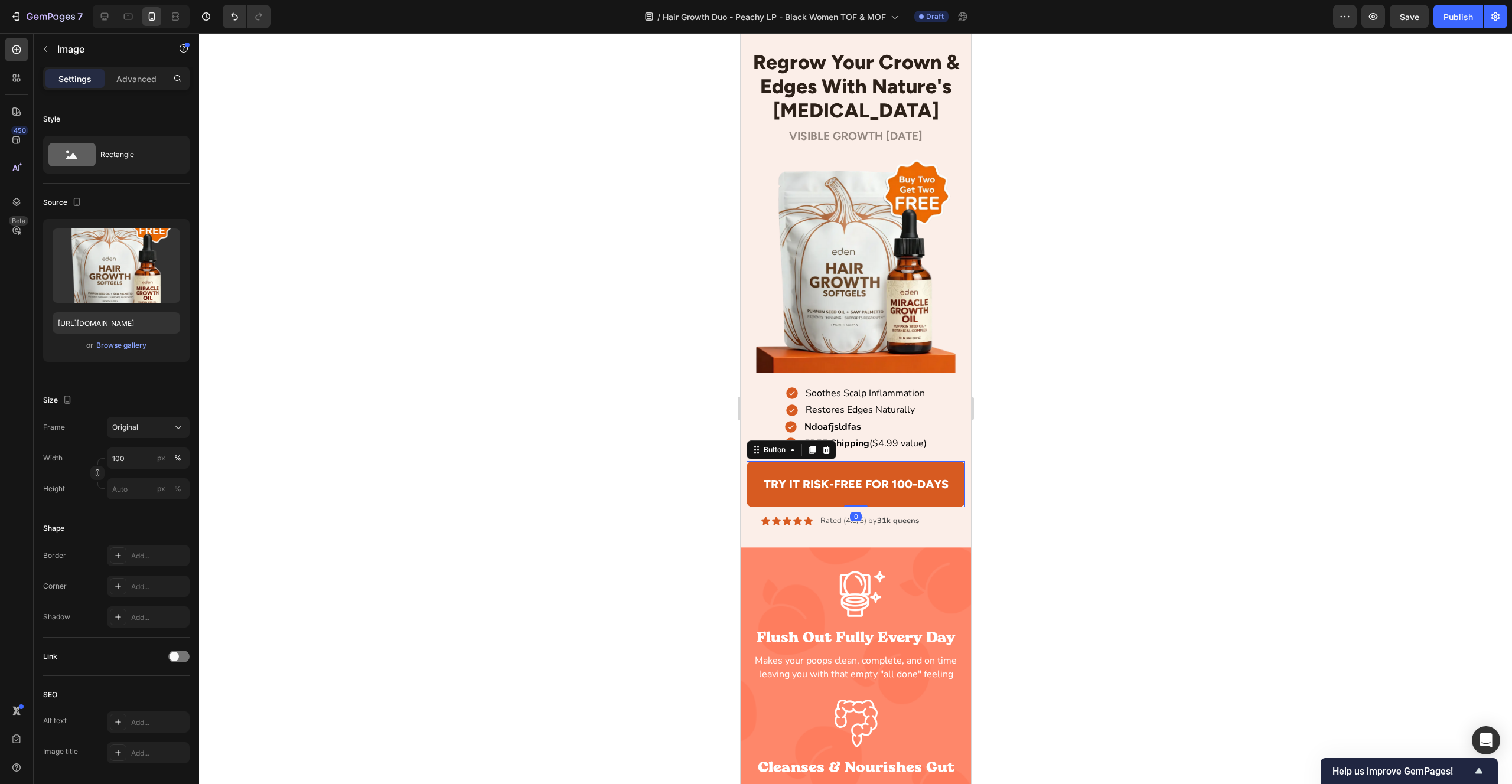
click at [792, 468] on button "Try It Risk-Free For 100-Days" at bounding box center [856, 484] width 219 height 46
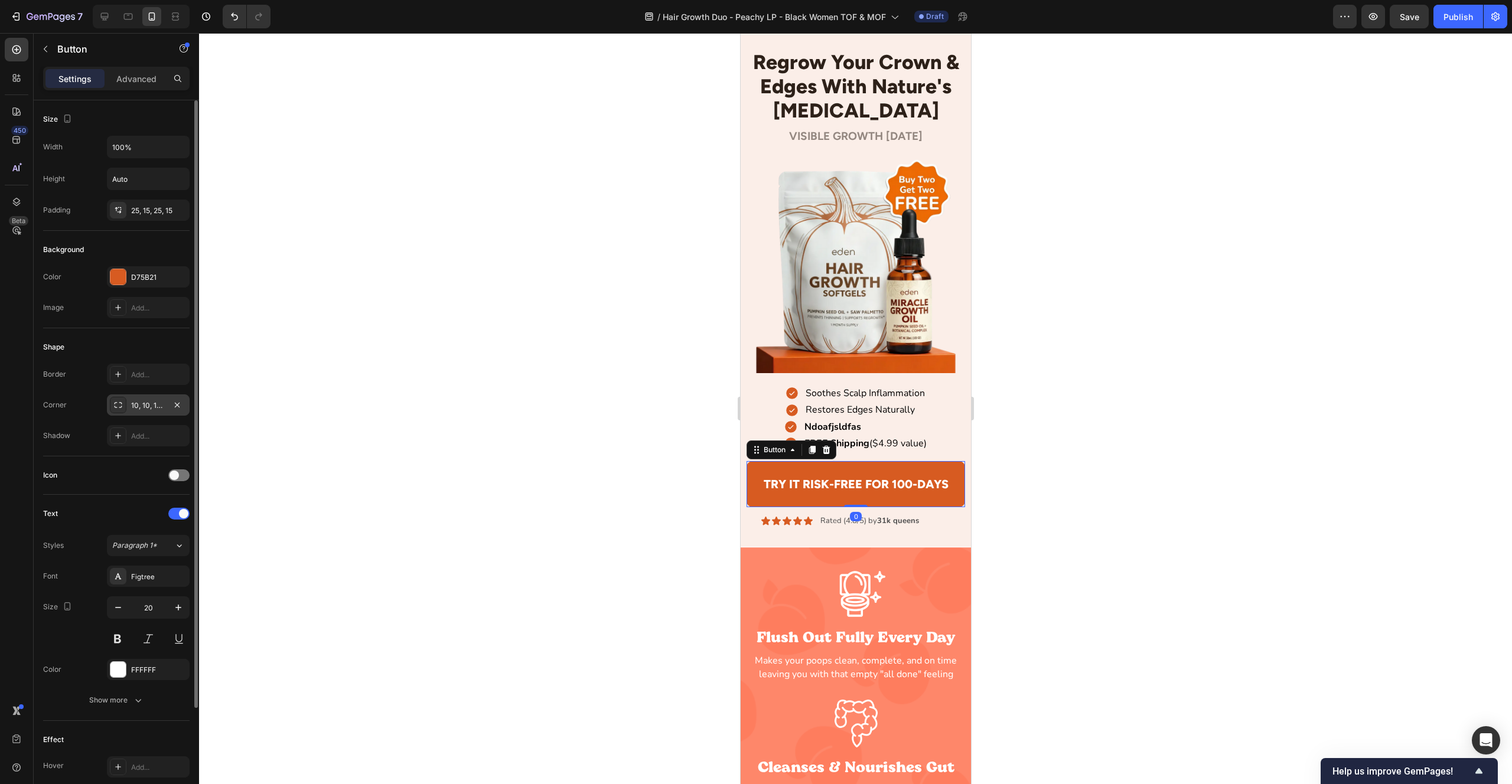
click at [137, 402] on div "10, 10, 10, 10" at bounding box center [148, 405] width 35 height 11
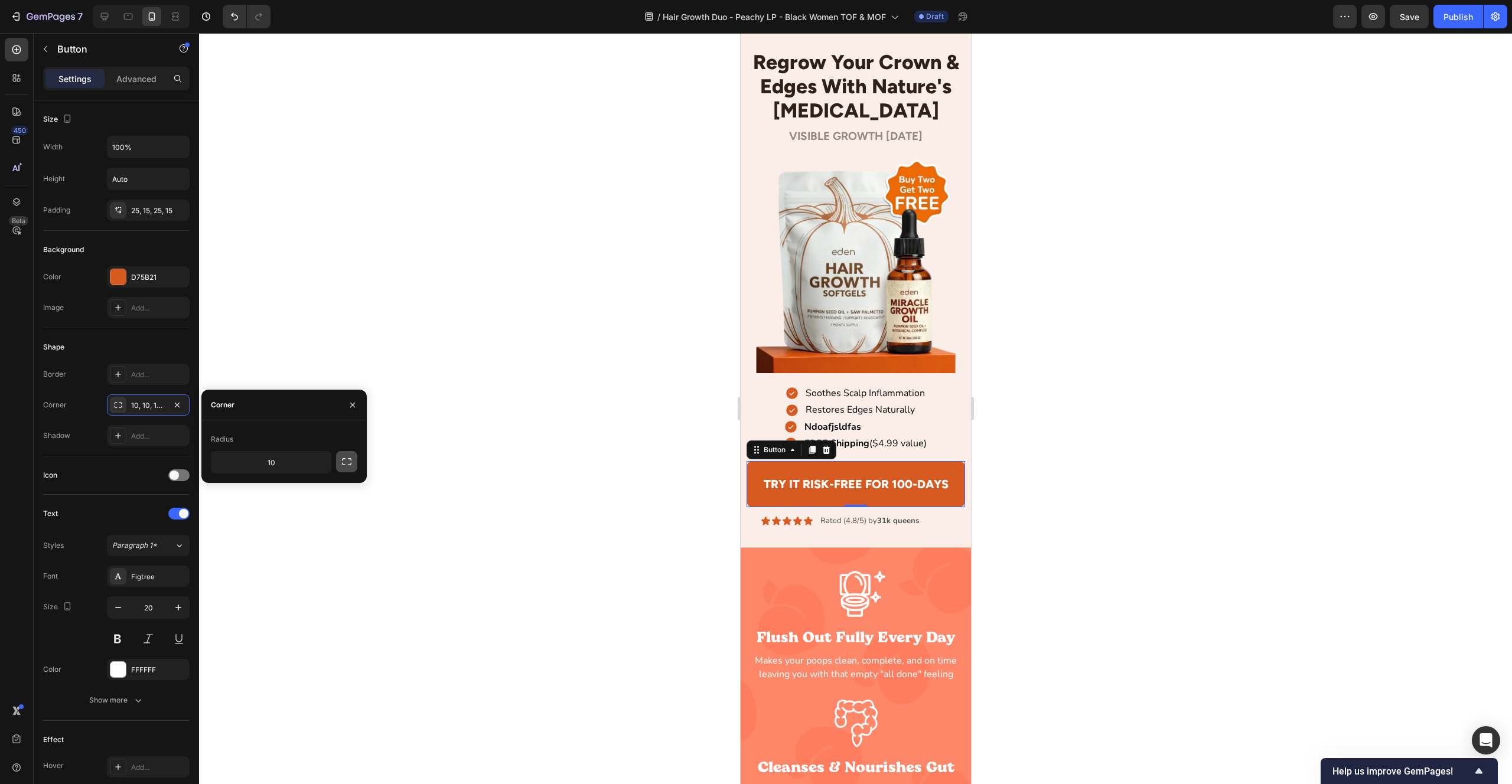
click at [345, 462] on icon "button" at bounding box center [347, 462] width 12 height 12
click at [345, 465] on icon "button" at bounding box center [347, 462] width 12 height 12
click at [245, 462] on input "10" at bounding box center [271, 462] width 119 height 22
click at [248, 462] on input "10" at bounding box center [271, 462] width 119 height 22
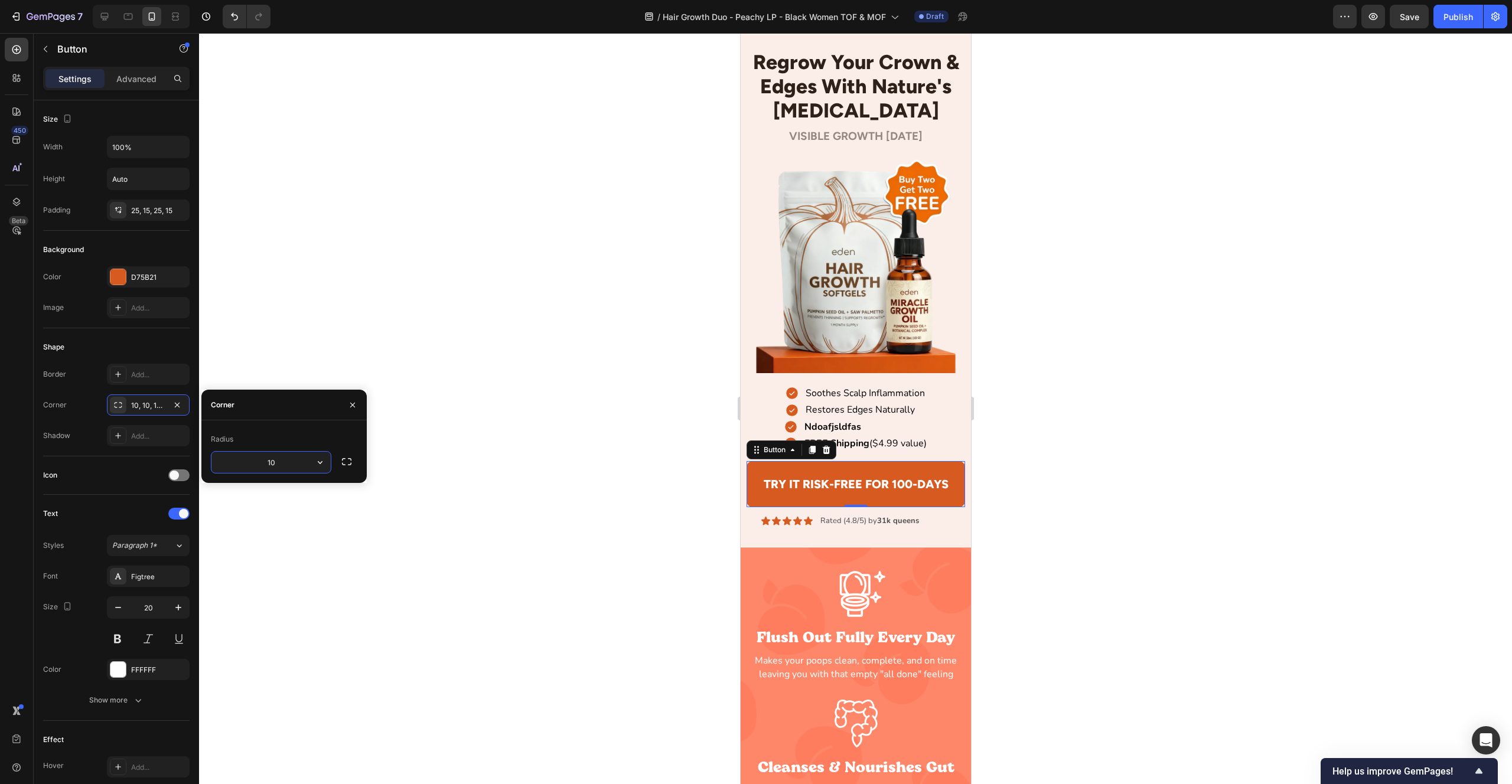
click at [248, 462] on input "10" at bounding box center [271, 462] width 119 height 22
click at [320, 438] on div "Radius" at bounding box center [284, 439] width 147 height 19
click at [303, 460] on input "5" at bounding box center [271, 462] width 119 height 22
click at [325, 441] on div "Radius" at bounding box center [284, 439] width 147 height 19
click at [302, 453] on input "0" at bounding box center [271, 462] width 119 height 22
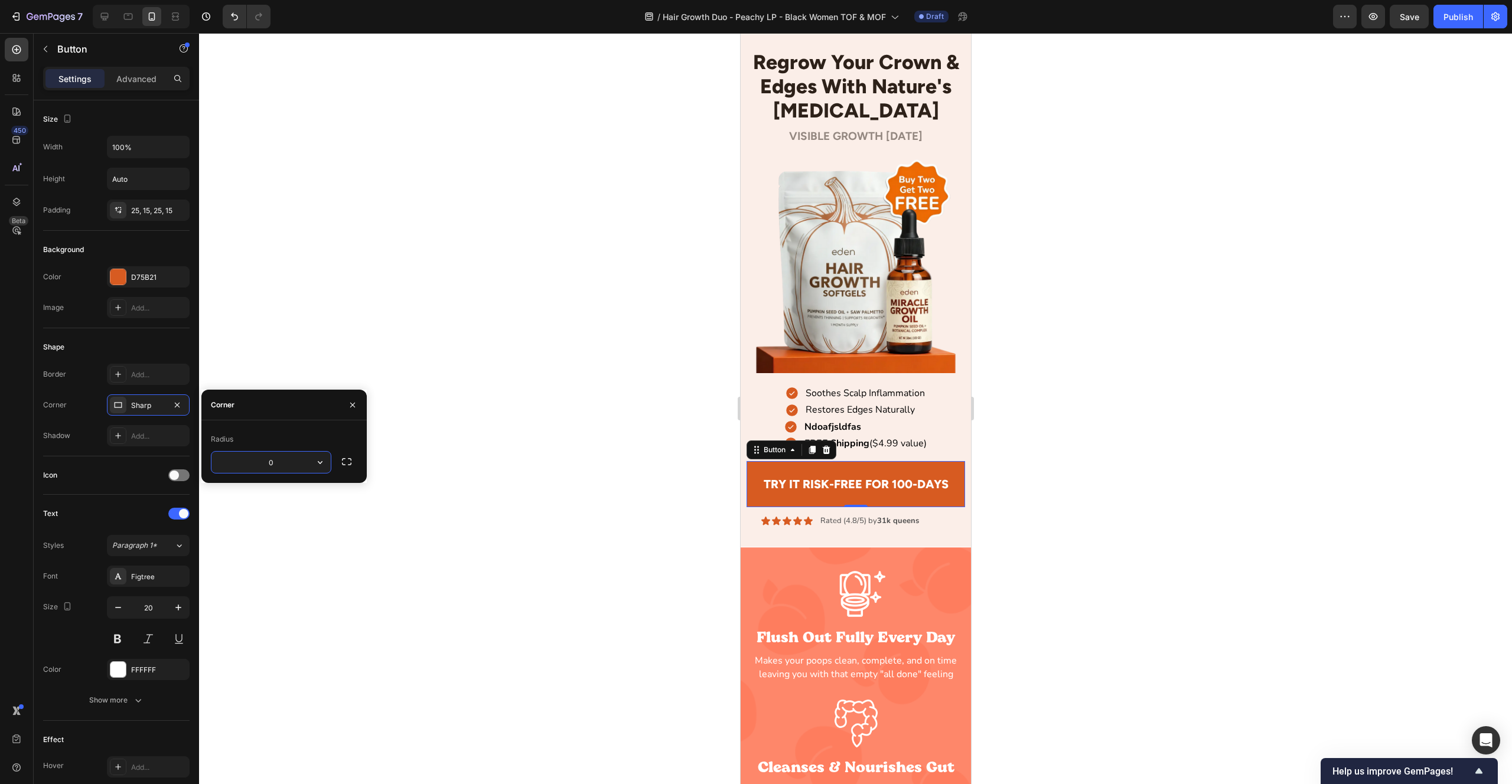
click at [302, 453] on input "0" at bounding box center [271, 462] width 119 height 22
type input "10"
click at [140, 333] on div "Shape Border Add... Corner Sharp Shadow Add..." at bounding box center [117, 392] width 147 height 128
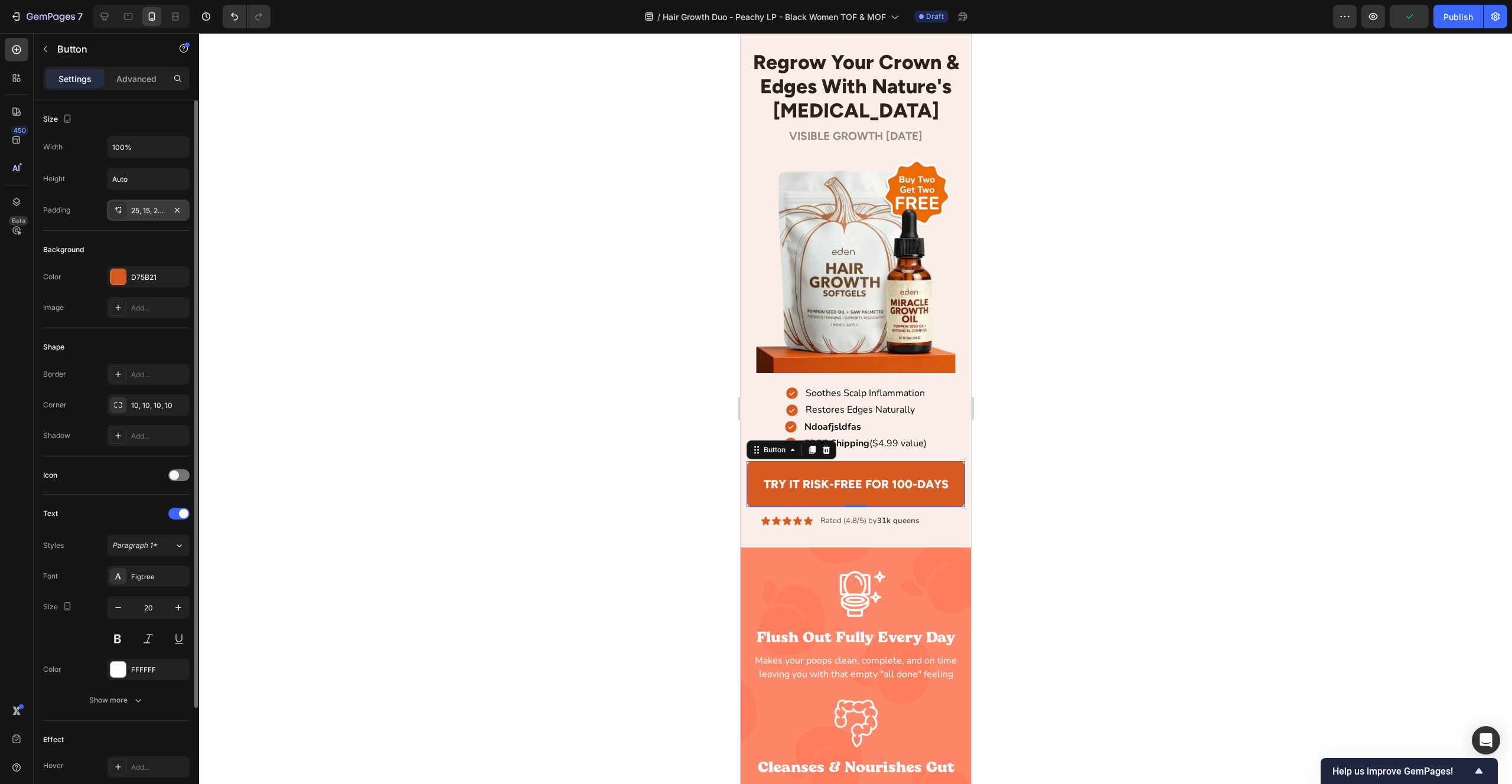
click at [134, 206] on div "25, 15, 25, 15" at bounding box center [148, 211] width 35 height 11
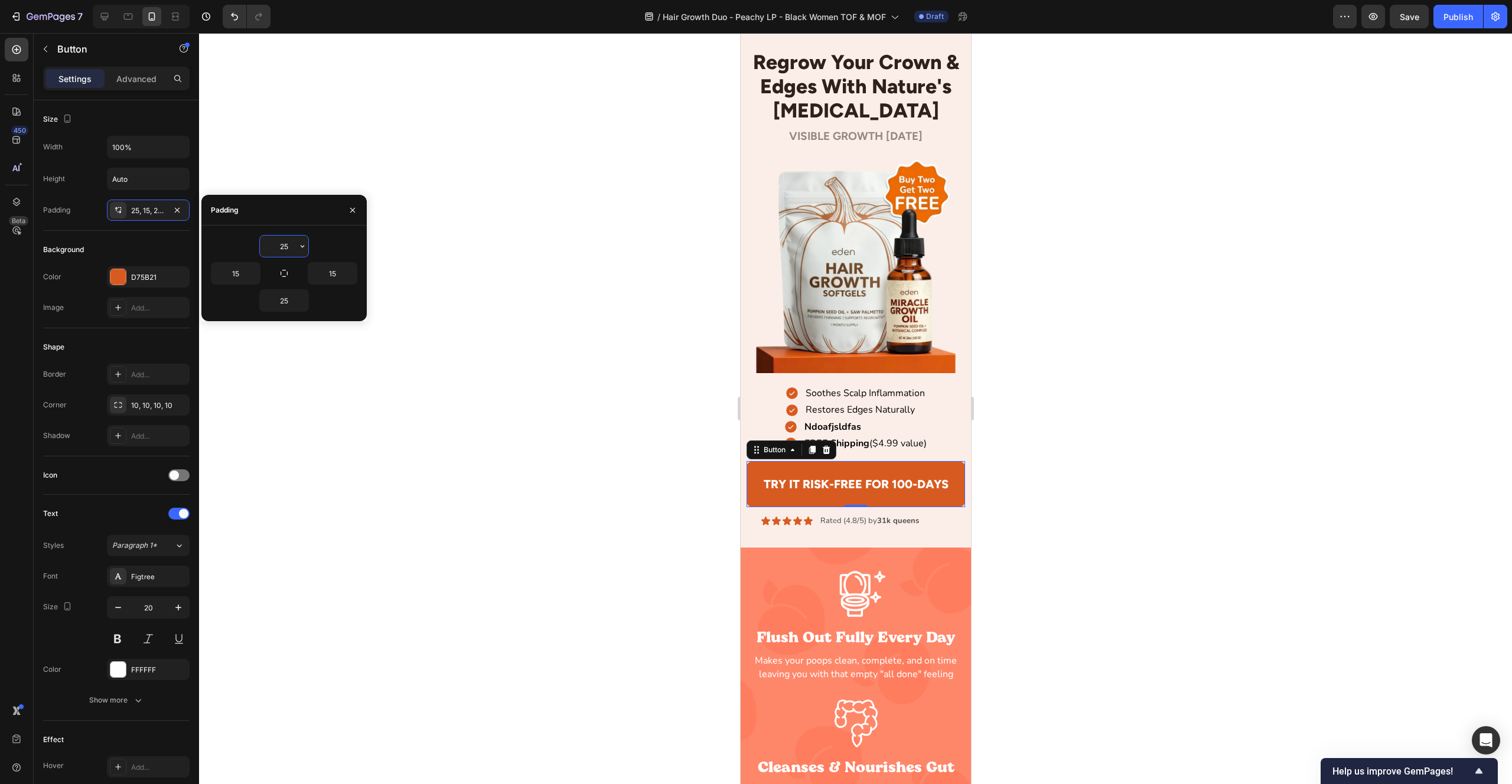
click at [281, 251] on input "25" at bounding box center [284, 246] width 48 height 22
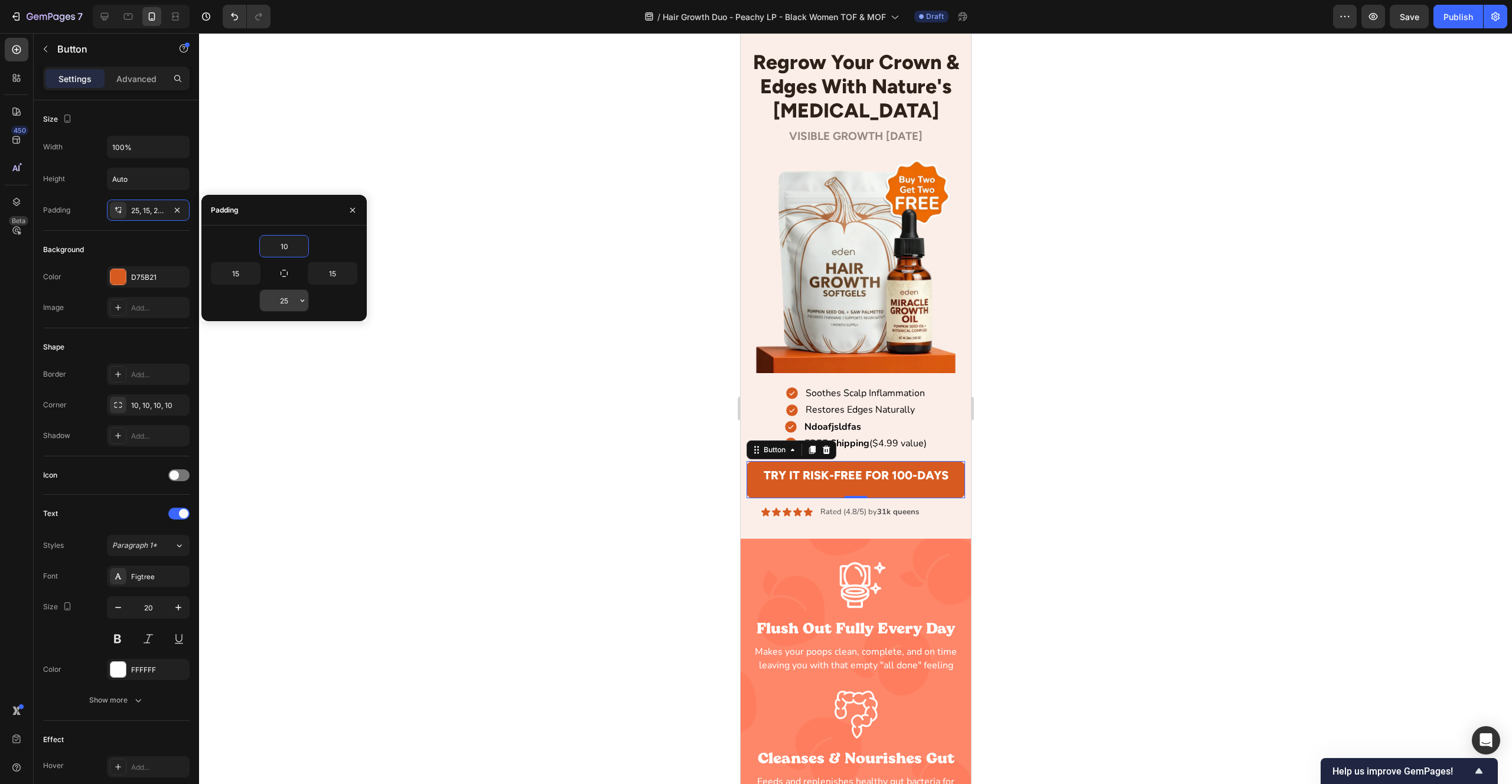
type input "10"
click at [286, 304] on input "25" at bounding box center [284, 301] width 48 height 22
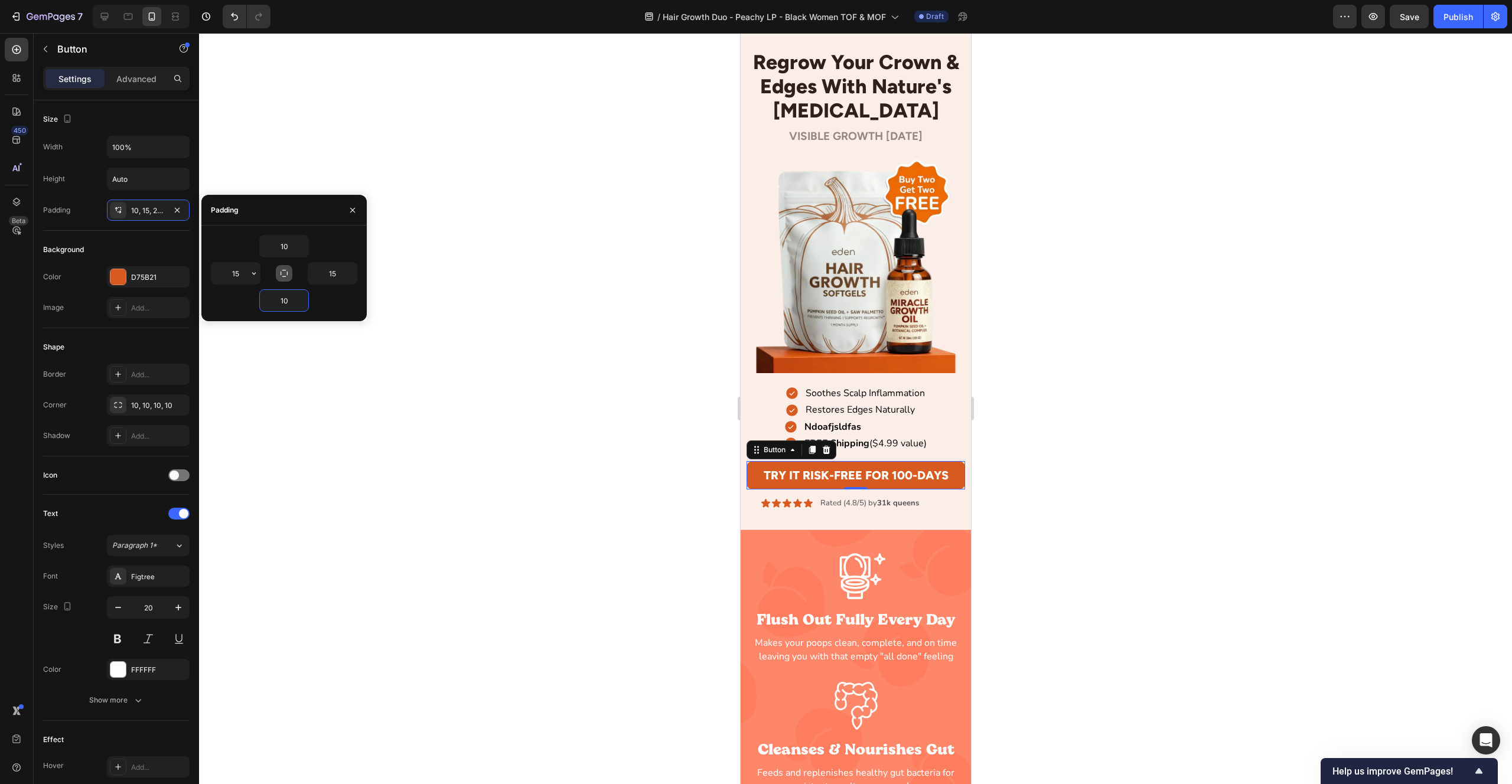
type input "10"
click at [282, 271] on icon "button" at bounding box center [284, 273] width 9 height 9
type input "10"
click at [605, 303] on div at bounding box center [856, 409] width 1313 height 751
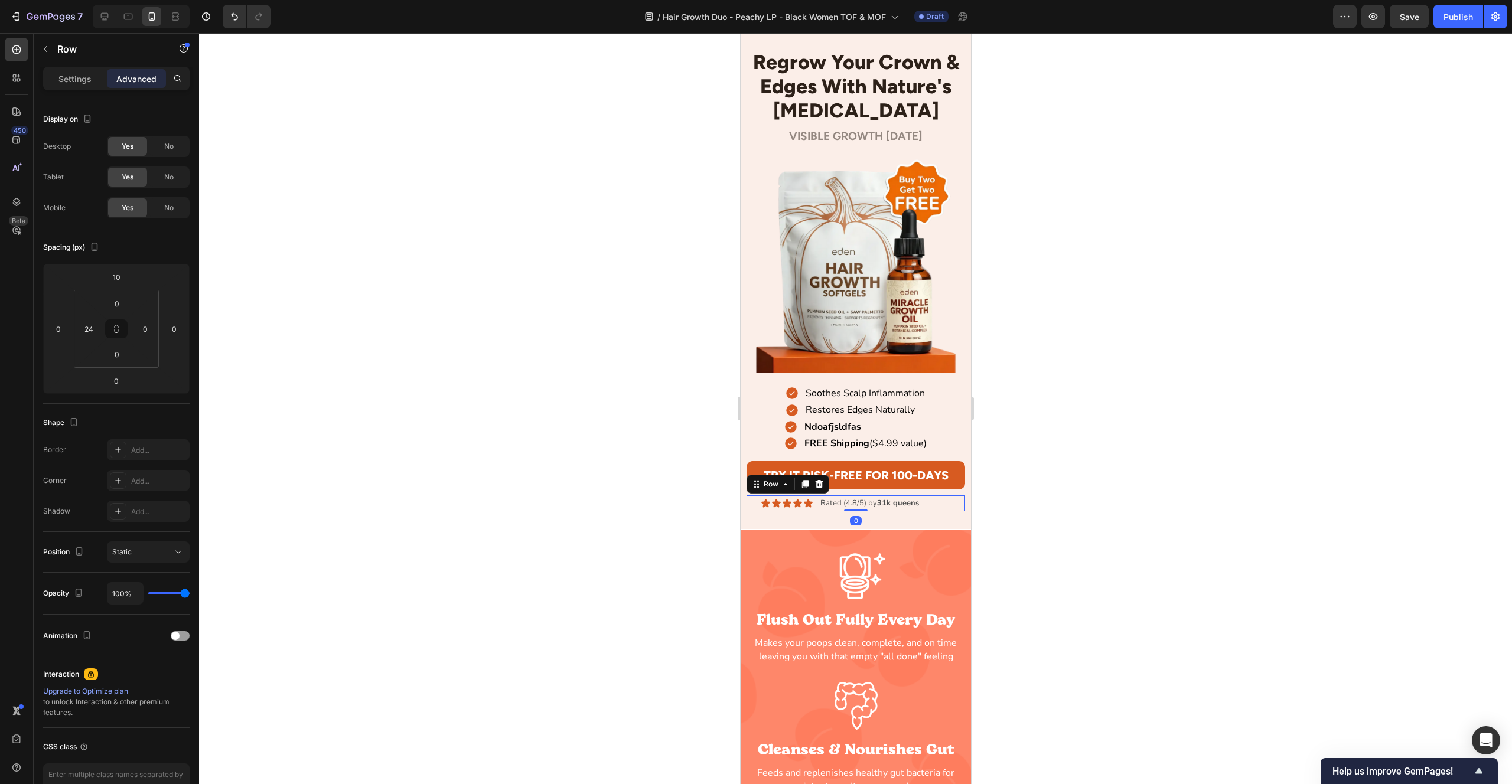
click at [930, 501] on div "Icon Icon Icon Icon Icon Icon List Rated (4.8/5) by 31k queens Text Block Row 0" at bounding box center [856, 503] width 219 height 16
click at [91, 327] on input "24" at bounding box center [89, 329] width 18 height 18
type input "0"
click at [133, 411] on div "Shape Border Add... Corner Add... Shadow Add..." at bounding box center [117, 468] width 147 height 128
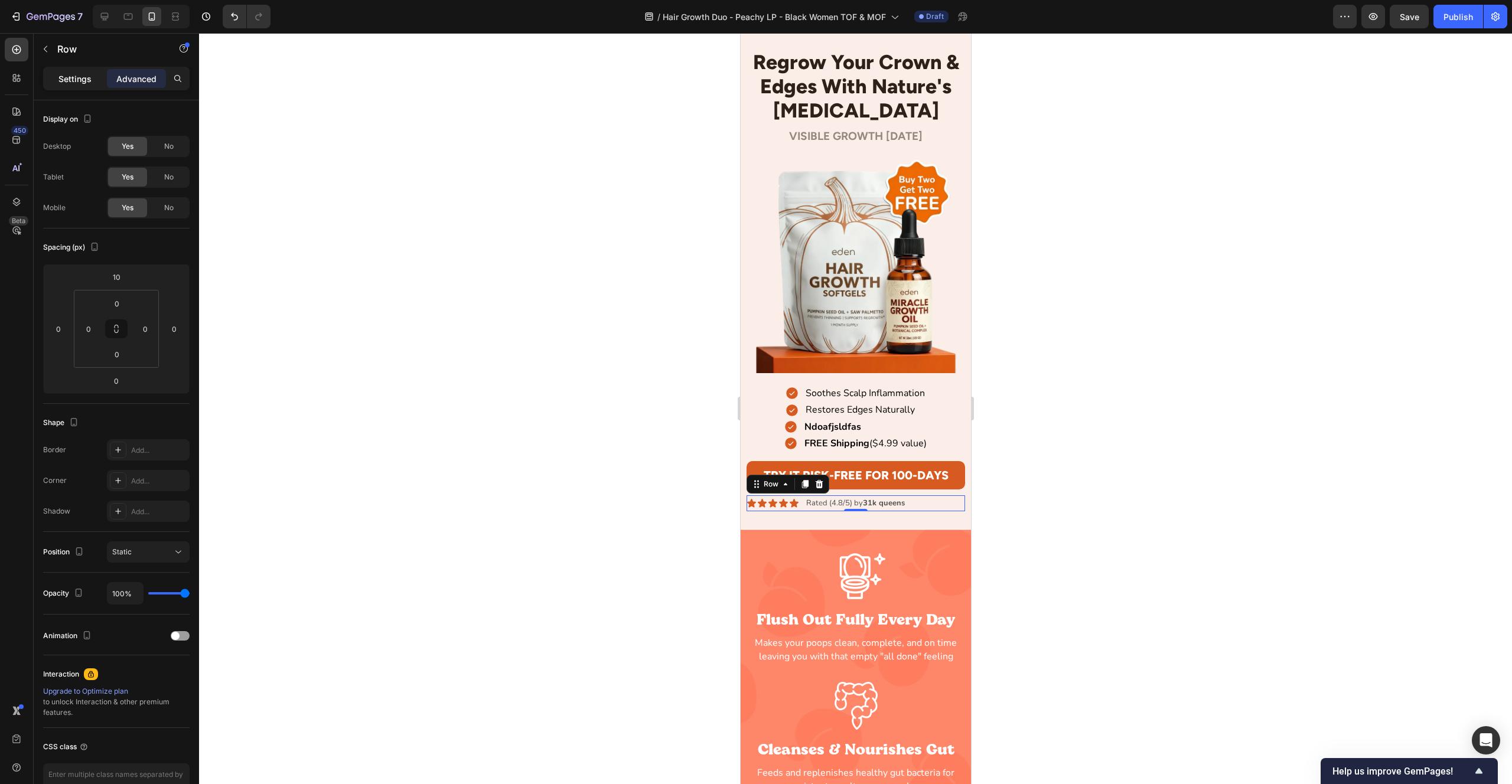
click at [87, 76] on p "Settings" at bounding box center [75, 78] width 33 height 12
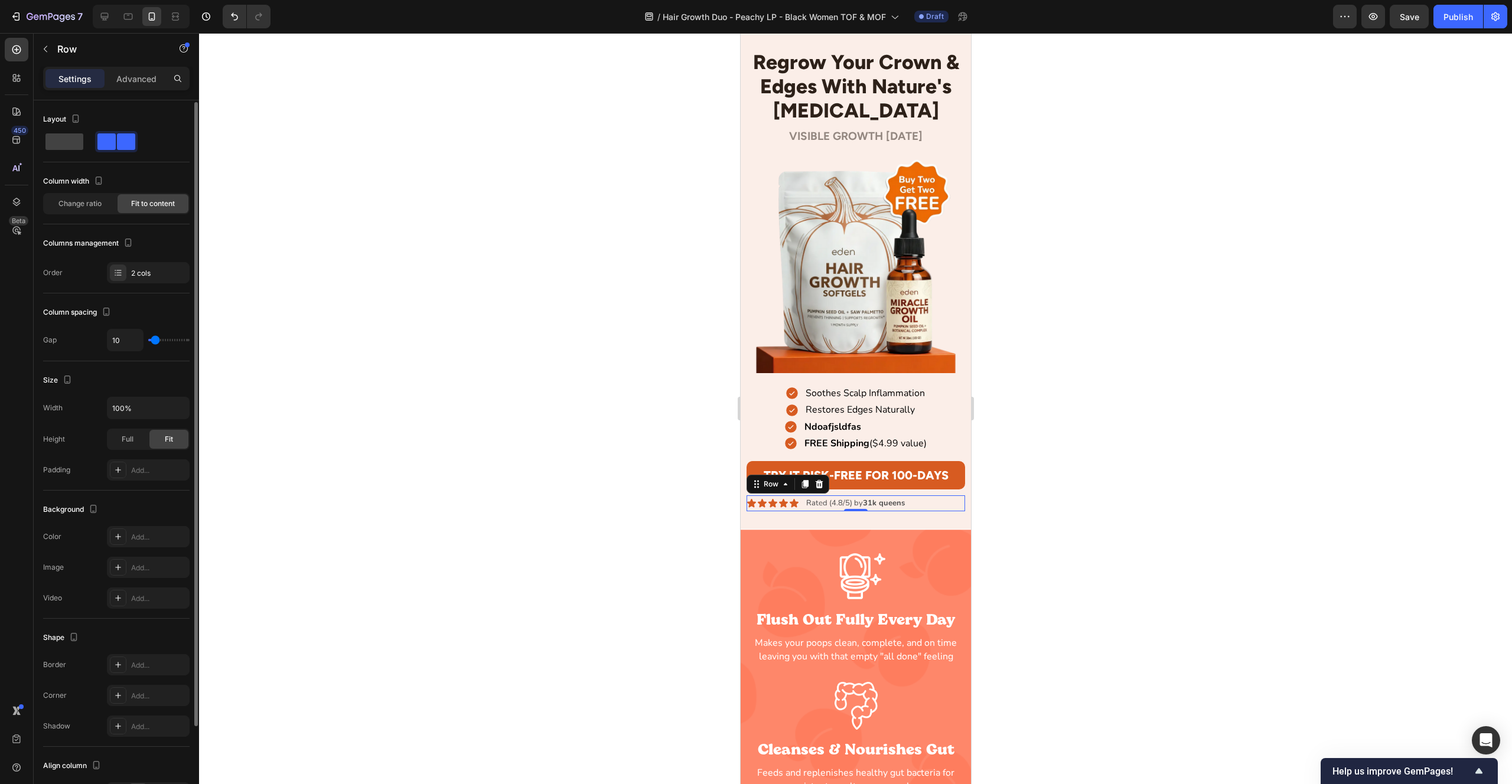
scroll to position [107, 0]
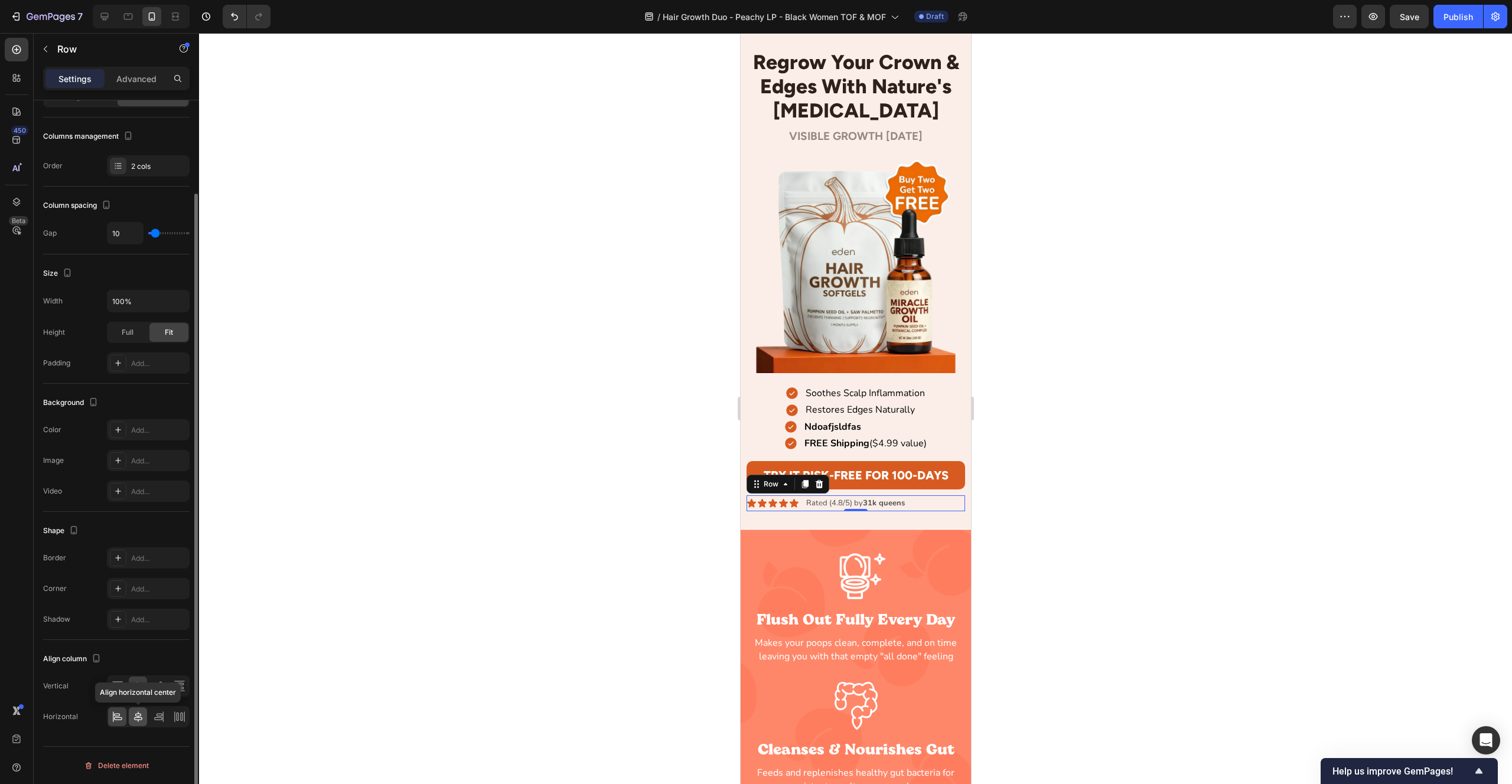
click at [138, 720] on icon at bounding box center [138, 716] width 12 height 12
click at [664, 424] on div at bounding box center [856, 409] width 1313 height 751
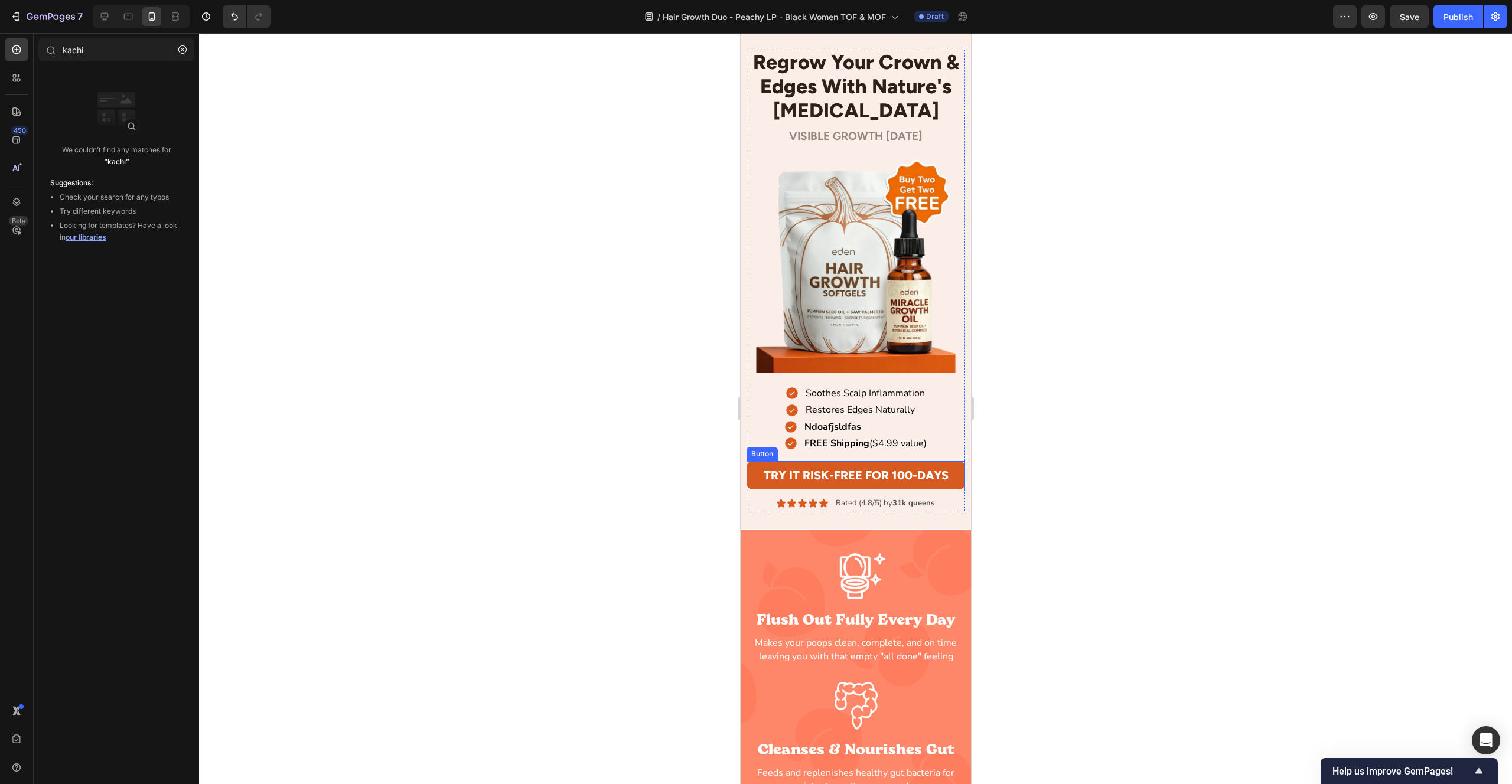
click at [754, 465] on button "Try It Risk-Free For 100-Days" at bounding box center [856, 475] width 219 height 28
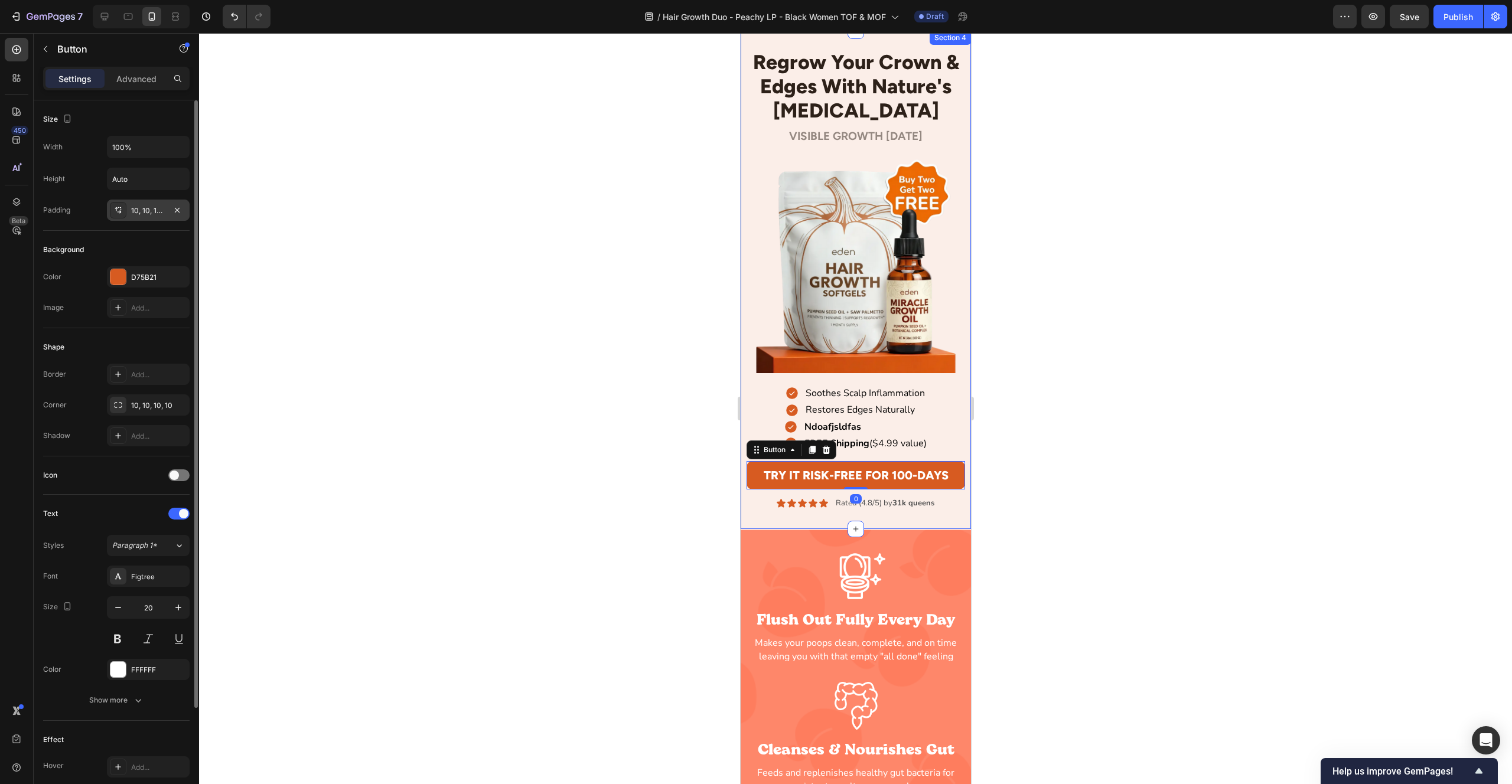
click at [143, 216] on div "10, 10, 10, 10" at bounding box center [148, 210] width 83 height 22
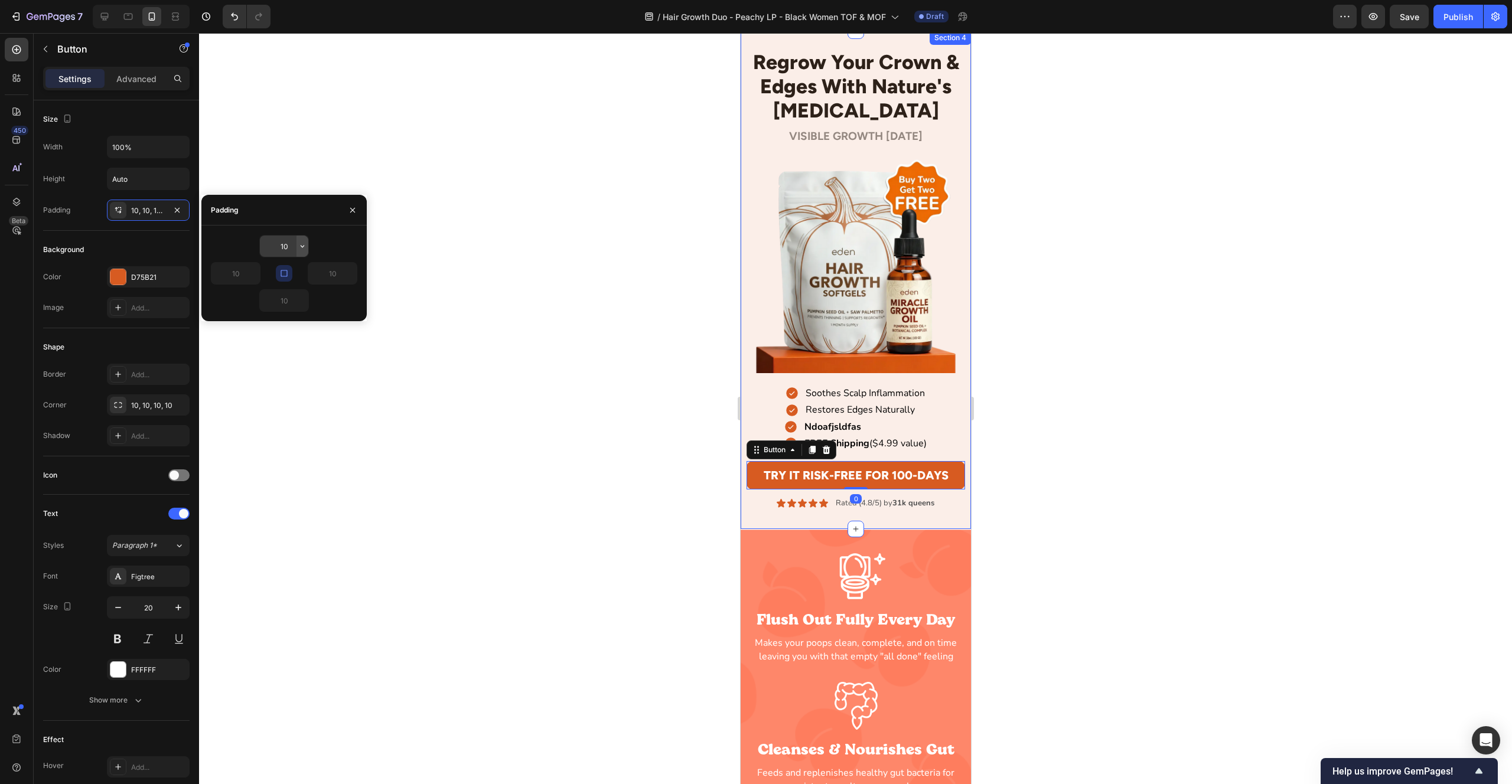
click at [296, 245] on button "button" at bounding box center [302, 246] width 12 height 22
click at [288, 245] on input "10" at bounding box center [284, 246] width 48 height 22
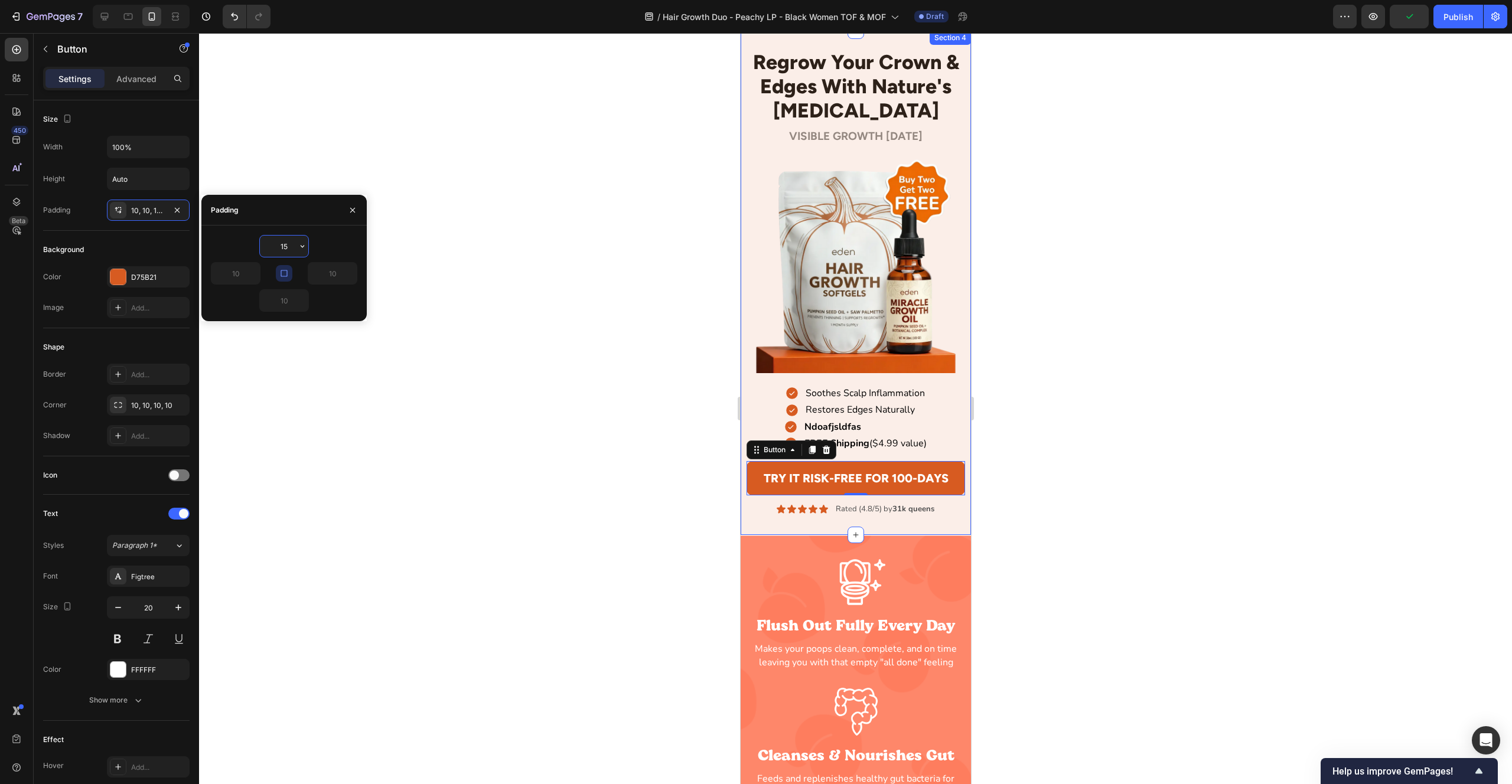
click at [287, 248] on input "15" at bounding box center [284, 246] width 48 height 22
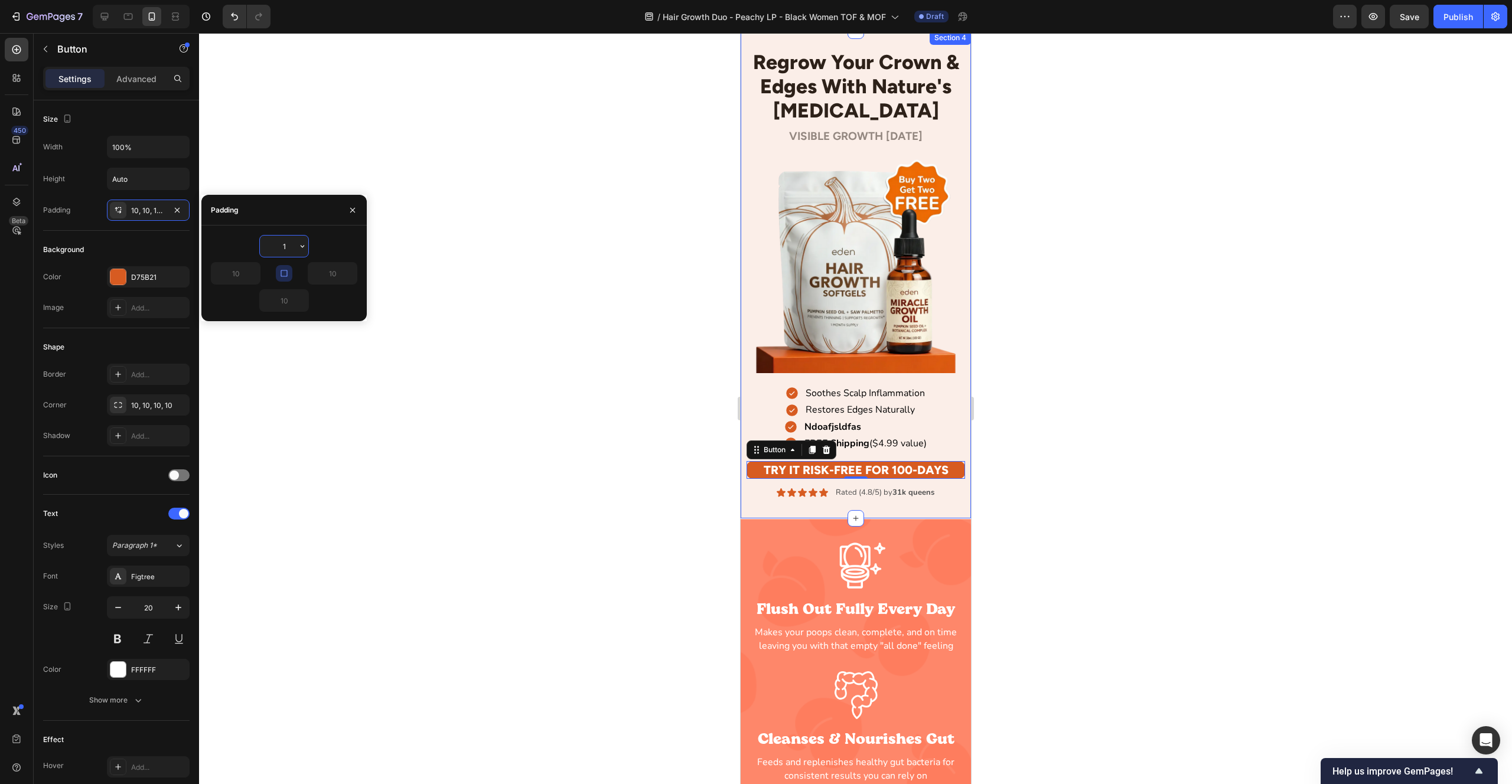
type input "10"
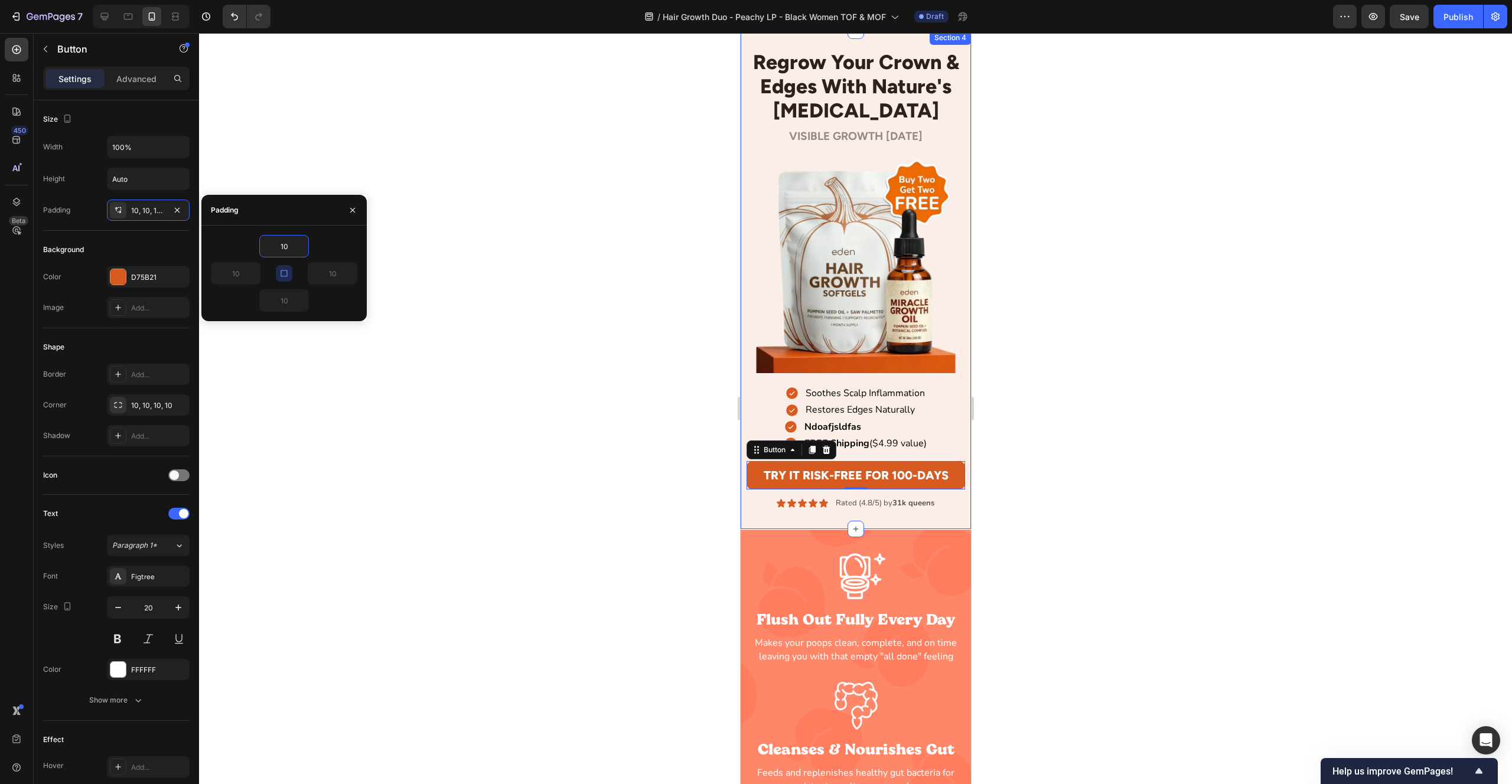
click at [597, 278] on div at bounding box center [856, 409] width 1313 height 751
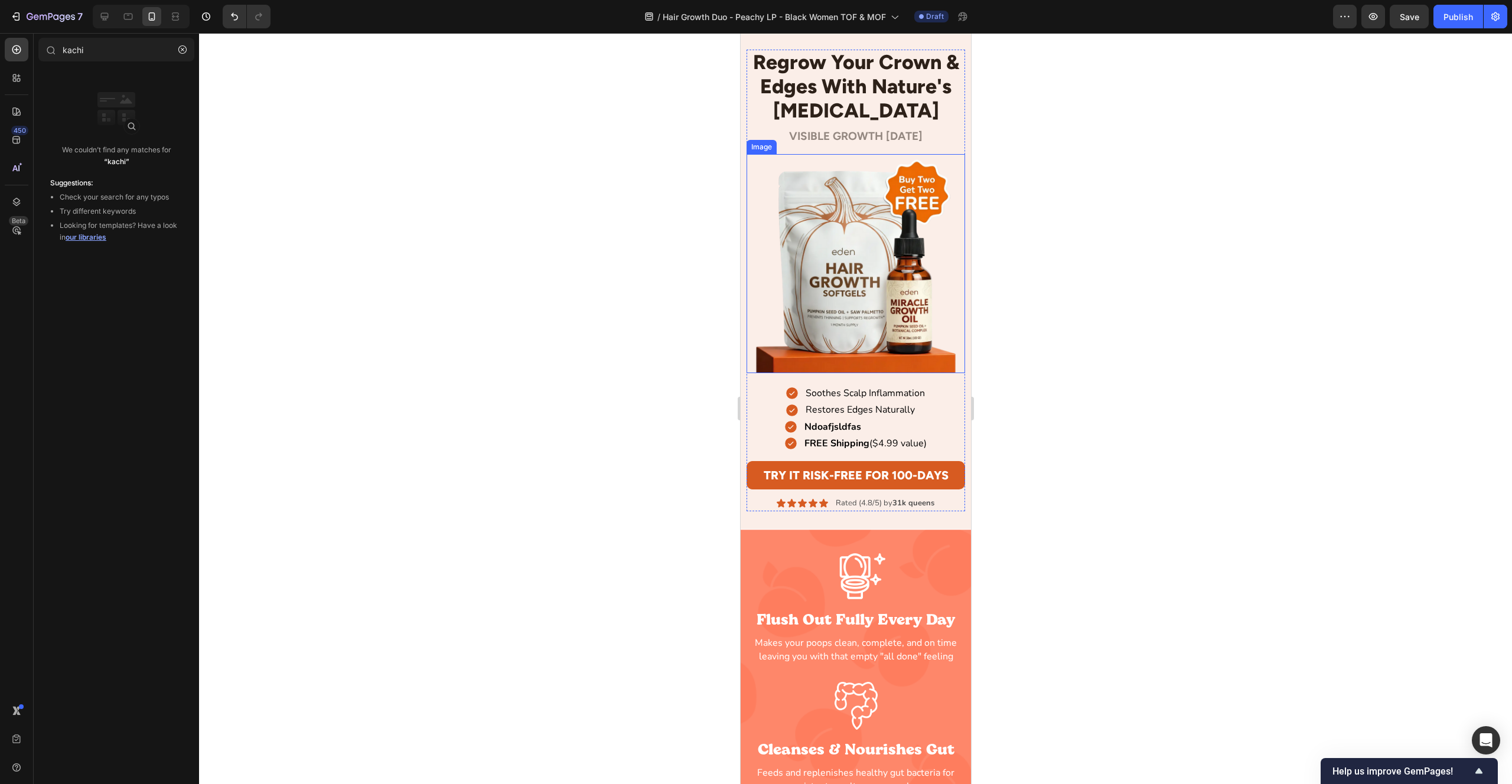
scroll to position [0, 0]
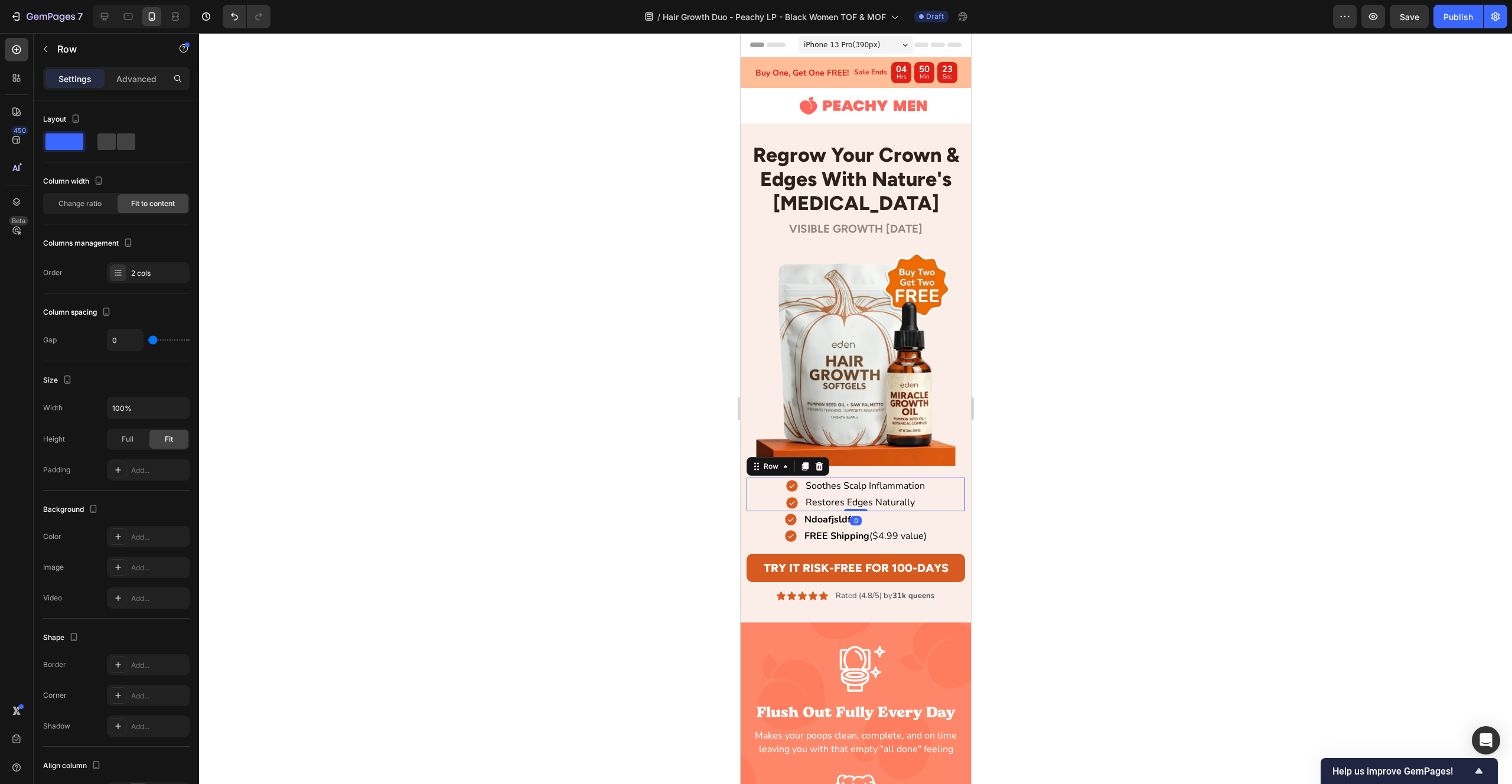
click at [938, 485] on div "Soothes Scalp Inflammation Item List Restores Edges Naturally Item List Row 0" at bounding box center [856, 494] width 219 height 34
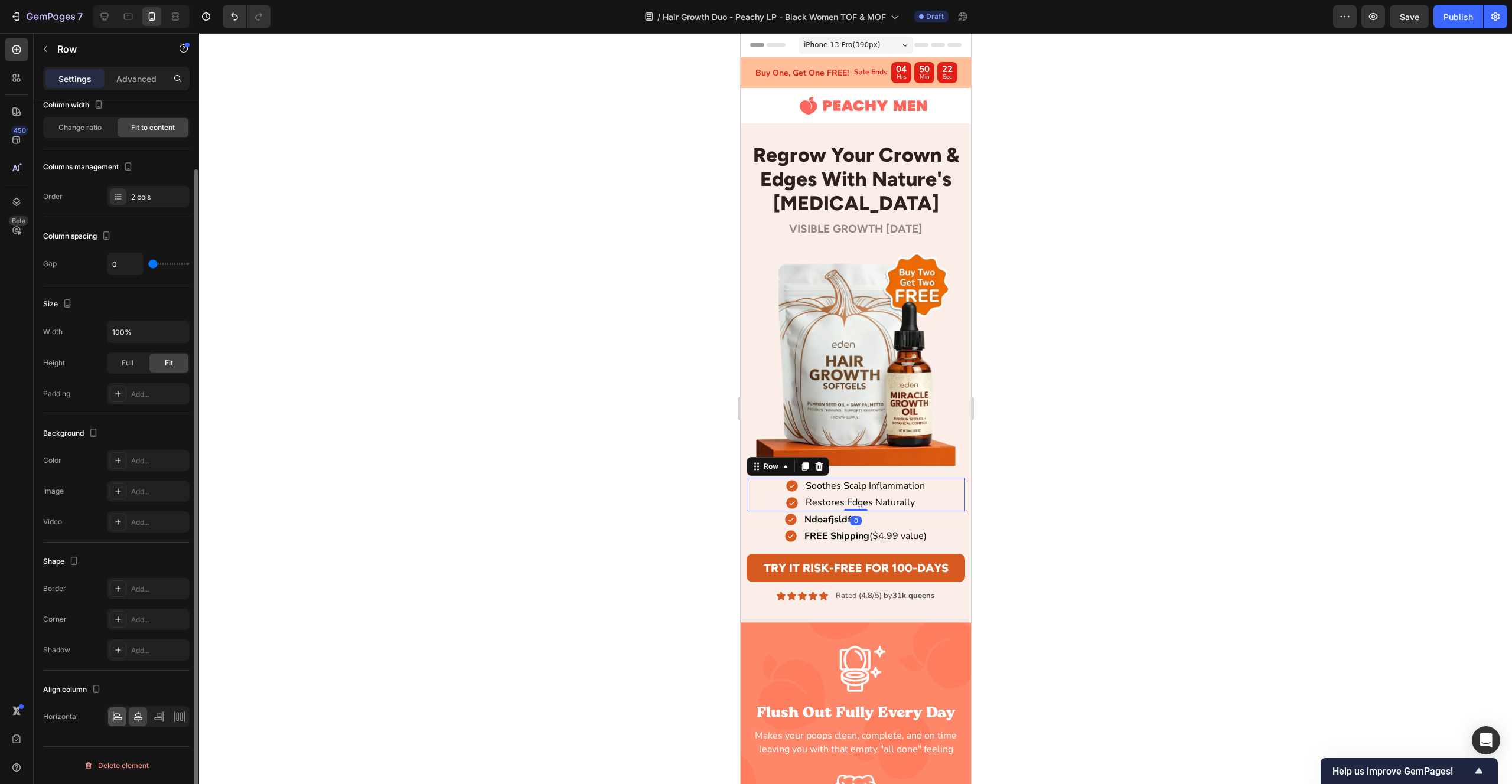
click at [124, 717] on div at bounding box center [117, 716] width 18 height 19
click at [932, 526] on div "Ndoafjsldfas Item List FREE Shipping ($4.99 value) Item List Row" at bounding box center [856, 528] width 219 height 34
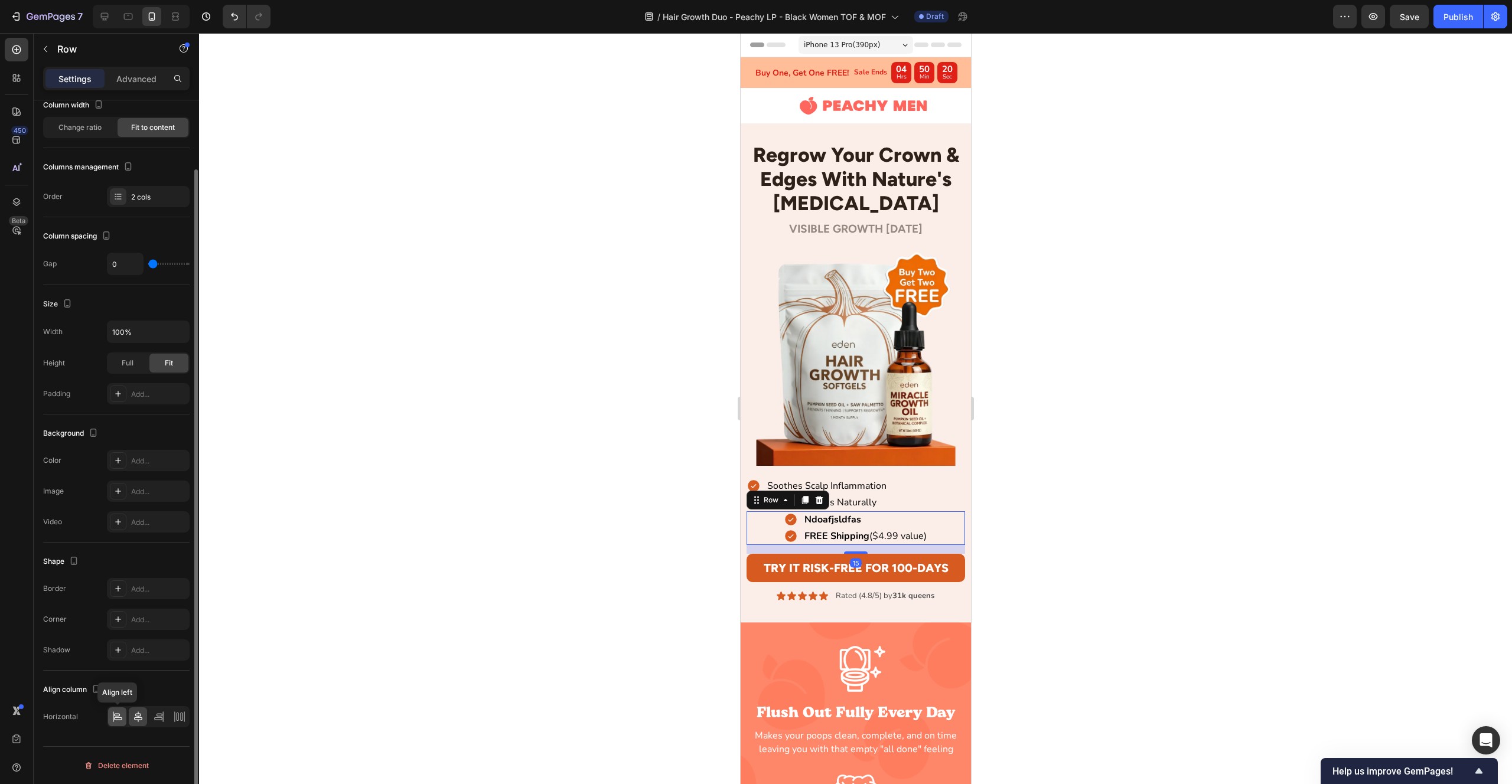
click at [122, 714] on icon at bounding box center [117, 716] width 12 height 12
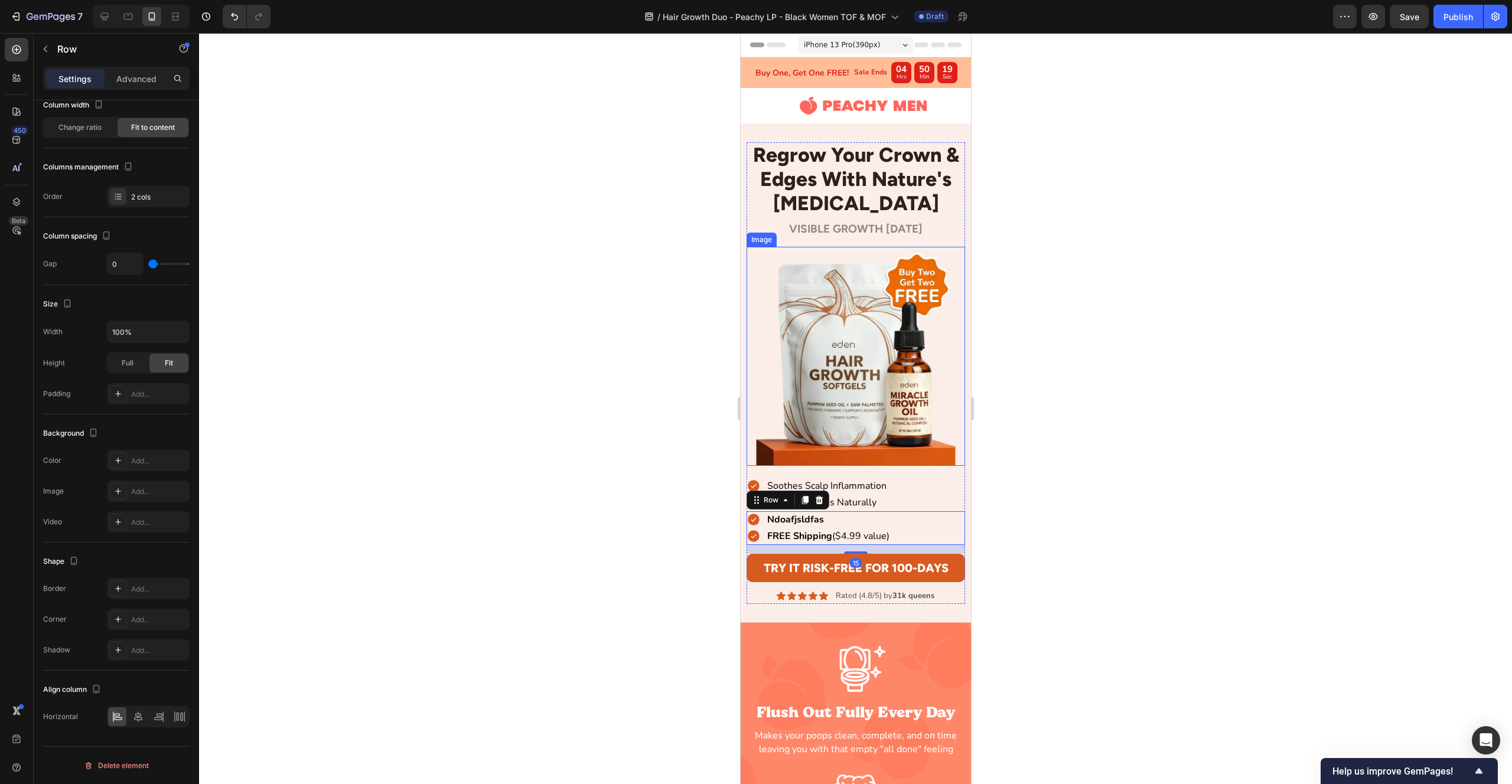
drag, startPoint x: 885, startPoint y: 462, endPoint x: 892, endPoint y: 465, distance: 7.6
click at [885, 462] on img at bounding box center [856, 356] width 219 height 219
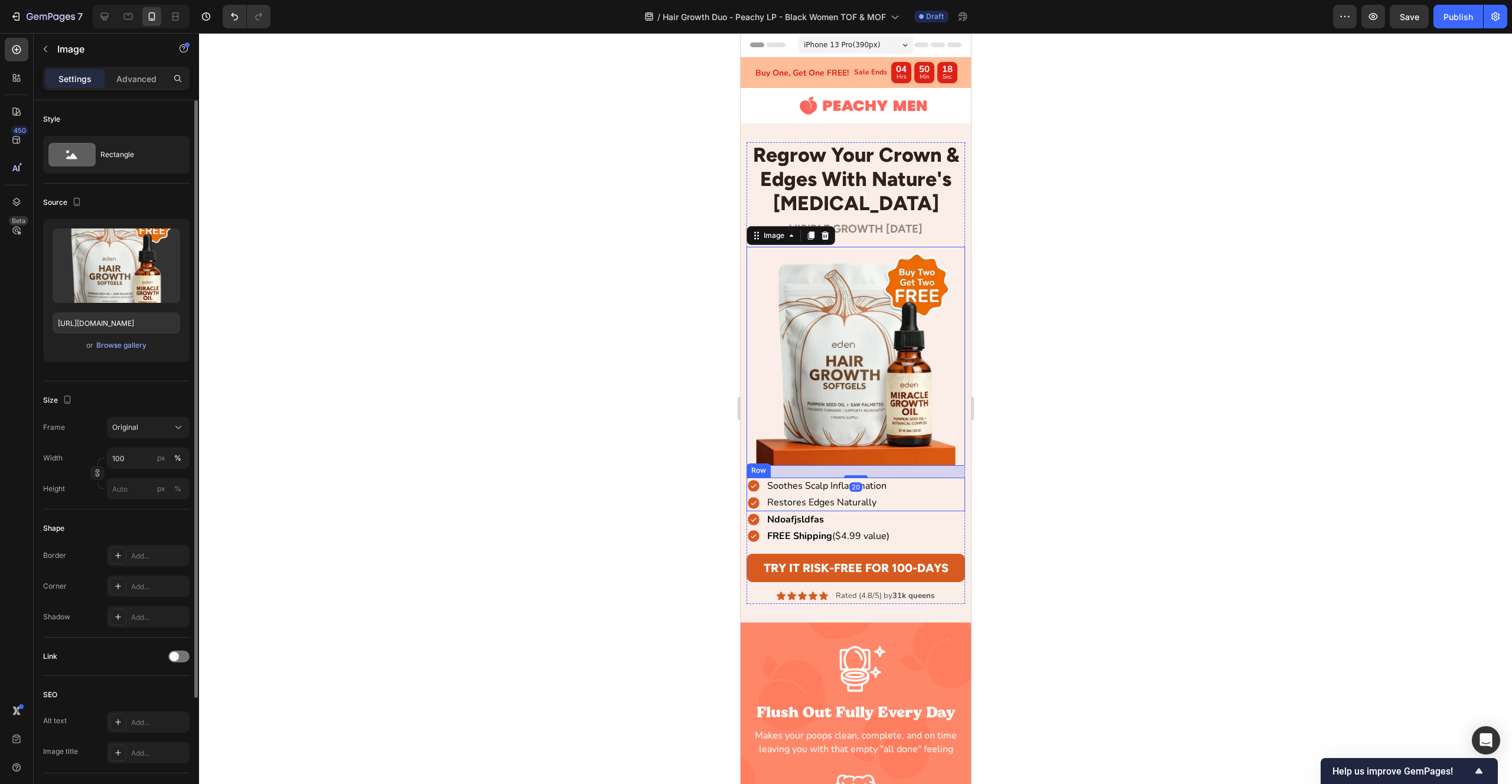
drag, startPoint x: 931, startPoint y: 488, endPoint x: 936, endPoint y: 491, distance: 5.8
click at [931, 488] on div "Soothes Scalp Inflammation Item List Restores Edges Naturally Item List Row" at bounding box center [856, 494] width 219 height 34
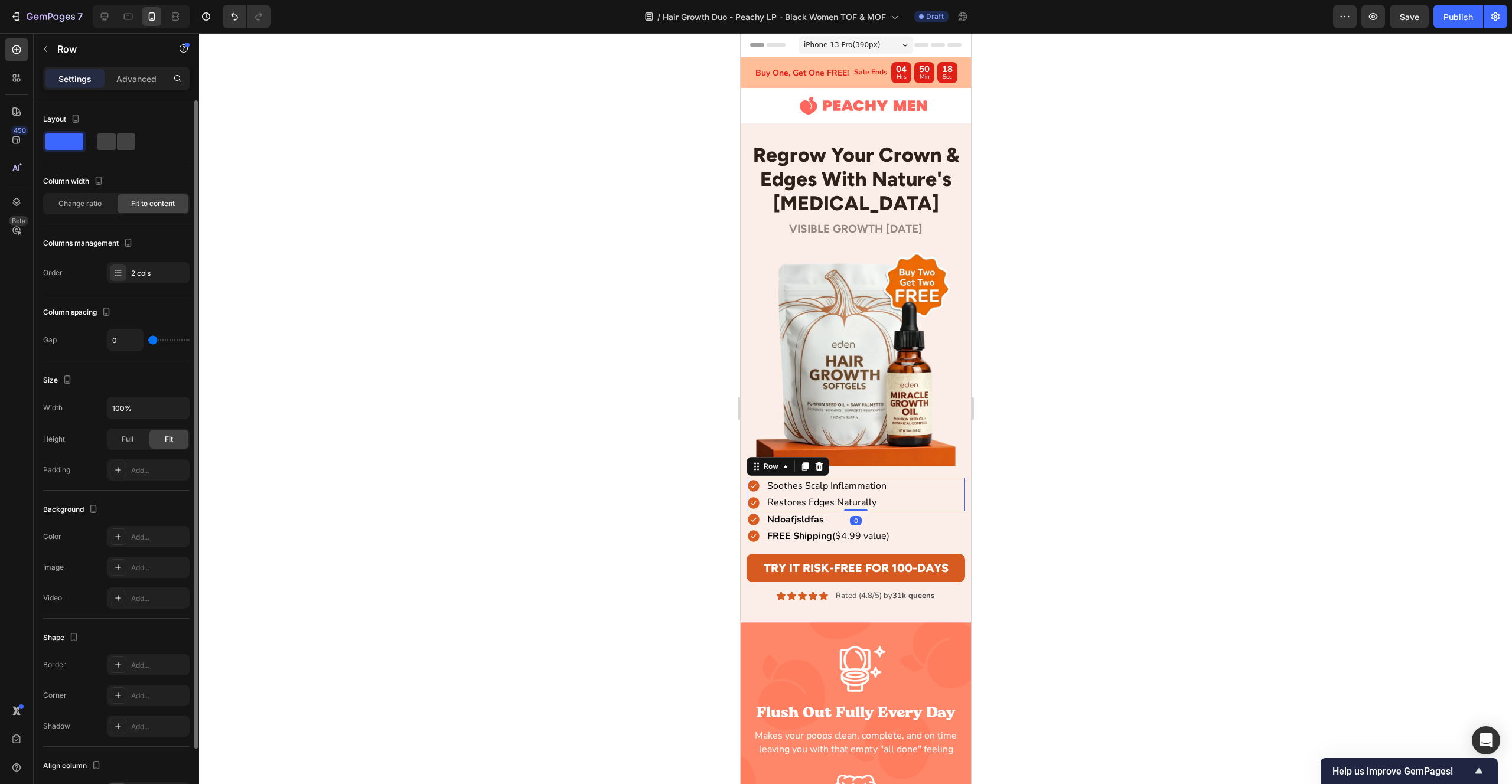
click at [947, 496] on div "Soothes Scalp Inflammation Item List Restores Edges Naturally Item List Row 0" at bounding box center [856, 494] width 219 height 34
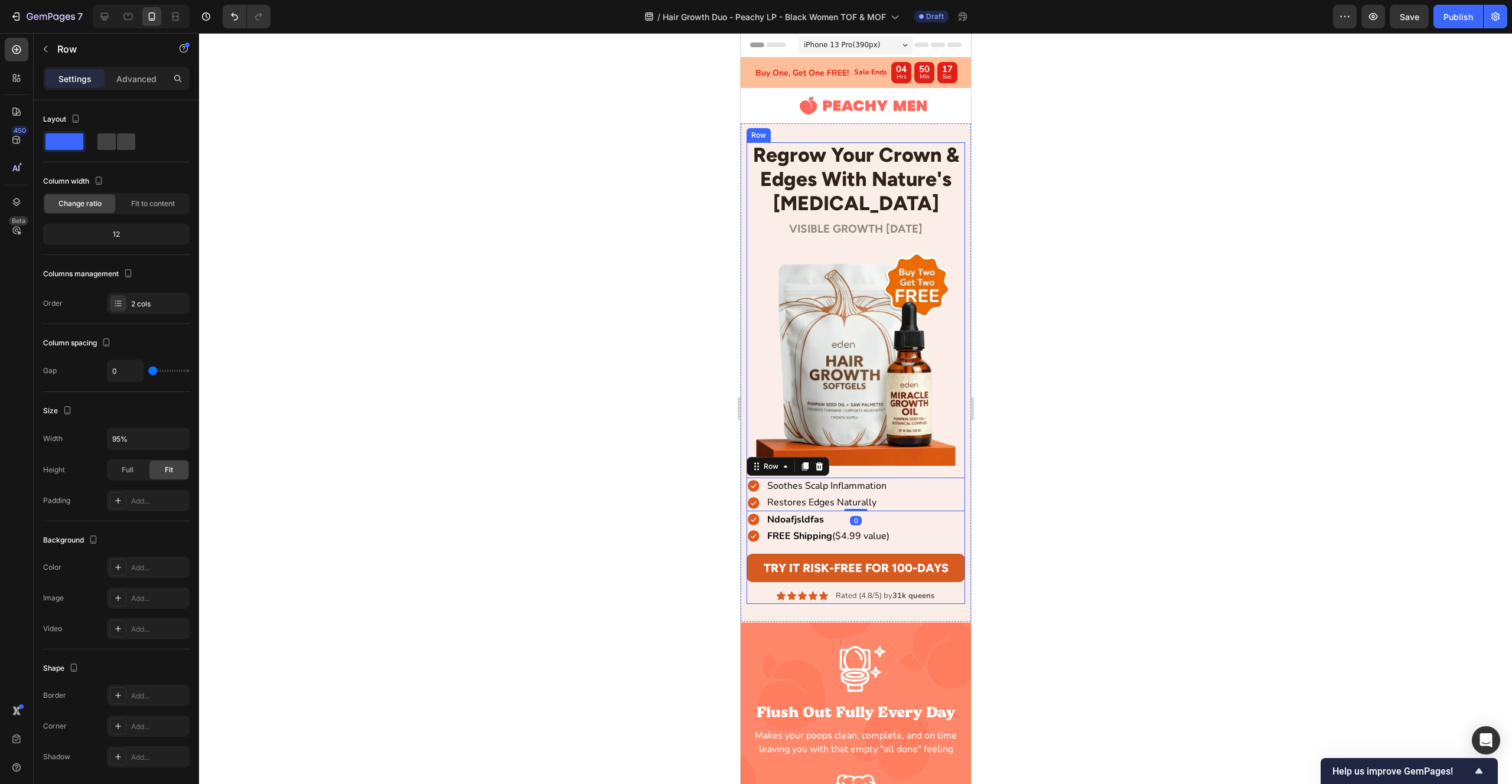
click at [954, 470] on div "Regrow Your Crown & Edges With Nature's Minoxidil Heading Row VISIBLE GROWTH WI…" at bounding box center [856, 373] width 219 height 462
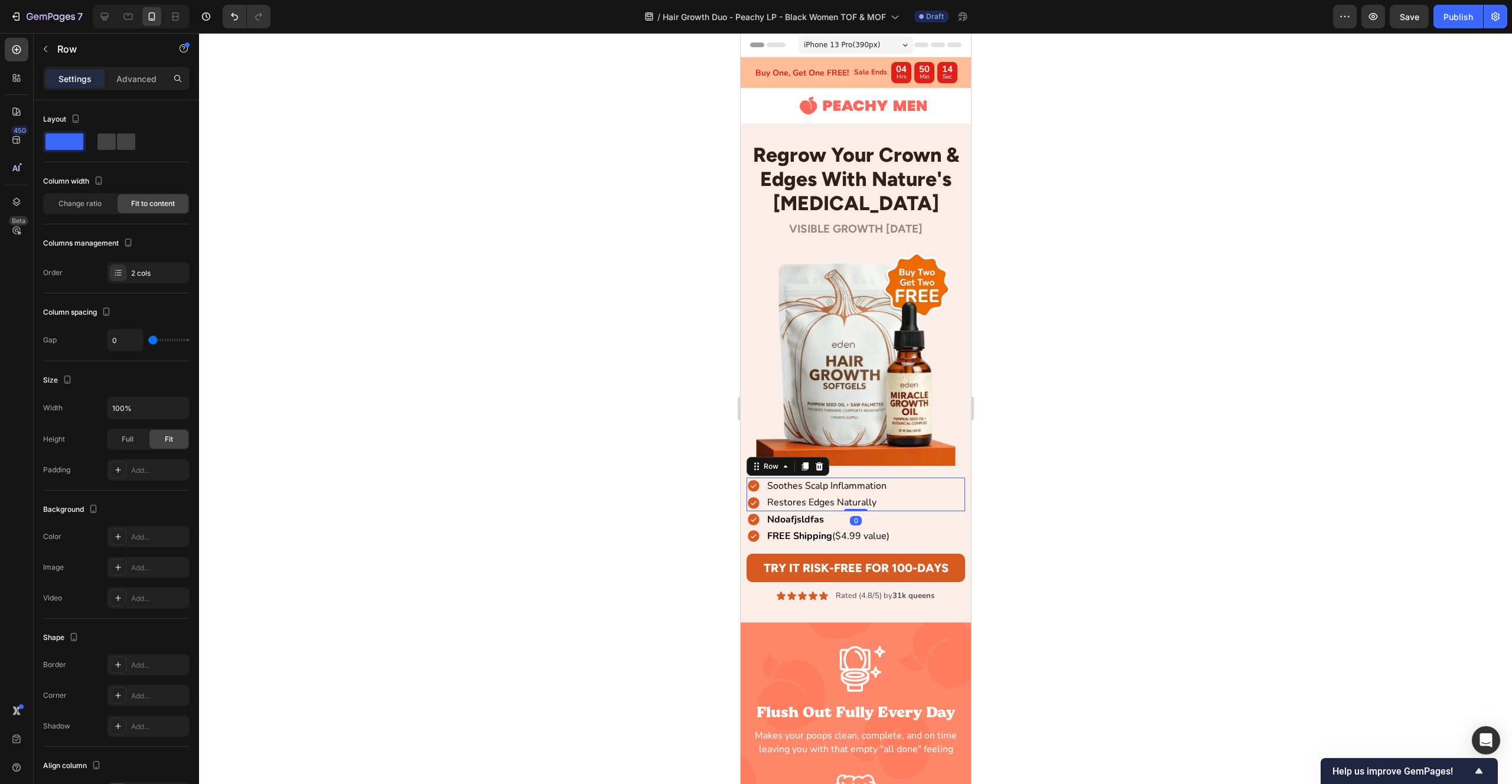
click at [951, 489] on div "Soothes Scalp Inflammation Item List Restores Edges Naturally Item List Row 0" at bounding box center [856, 494] width 219 height 34
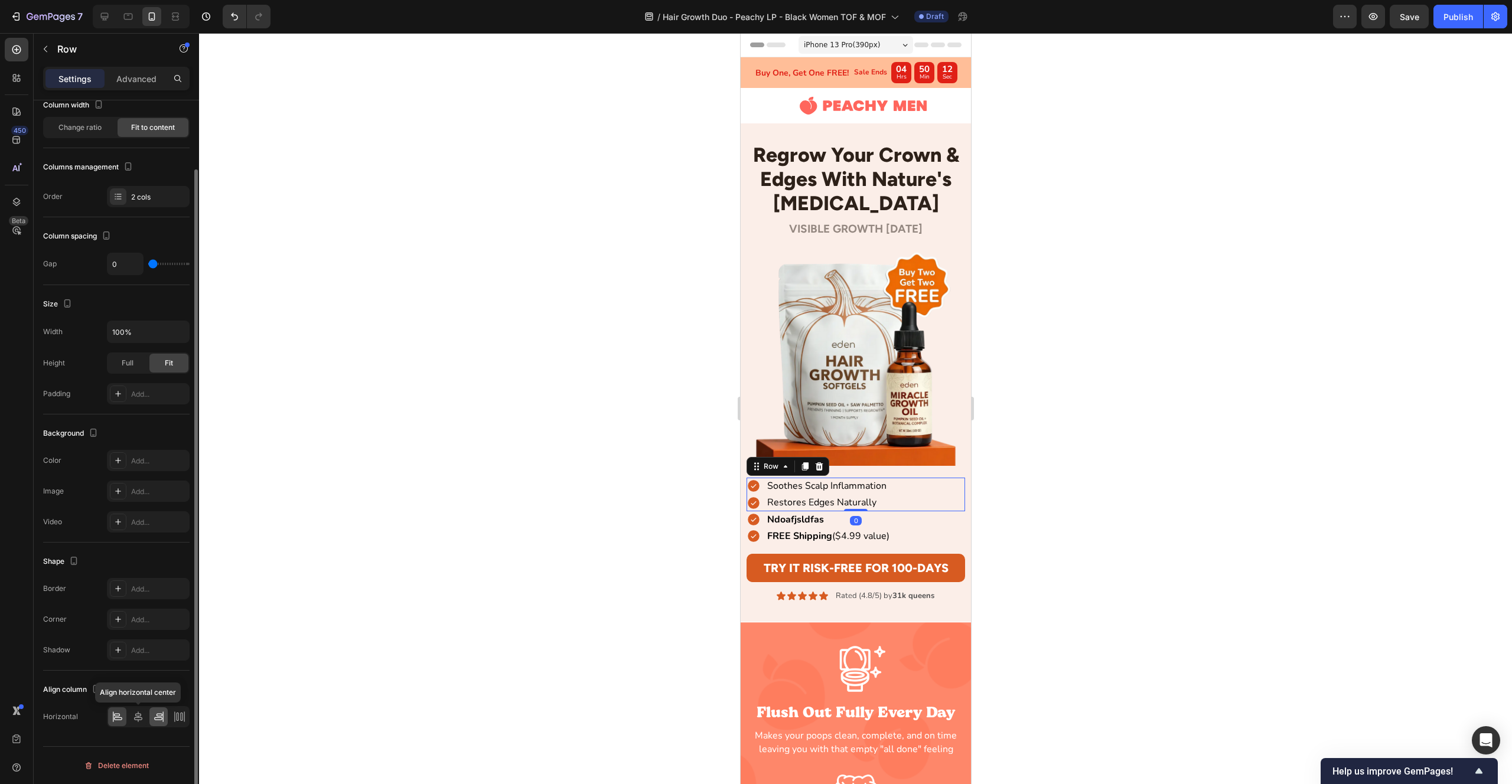
drag, startPoint x: 143, startPoint y: 719, endPoint x: 158, endPoint y: 711, distance: 17.0
click at [143, 719] on div at bounding box center [137, 716] width 18 height 19
click at [944, 528] on div "Ndoafjsldfas Item List FREE Shipping ($4.99 value) Item List Row" at bounding box center [856, 528] width 219 height 34
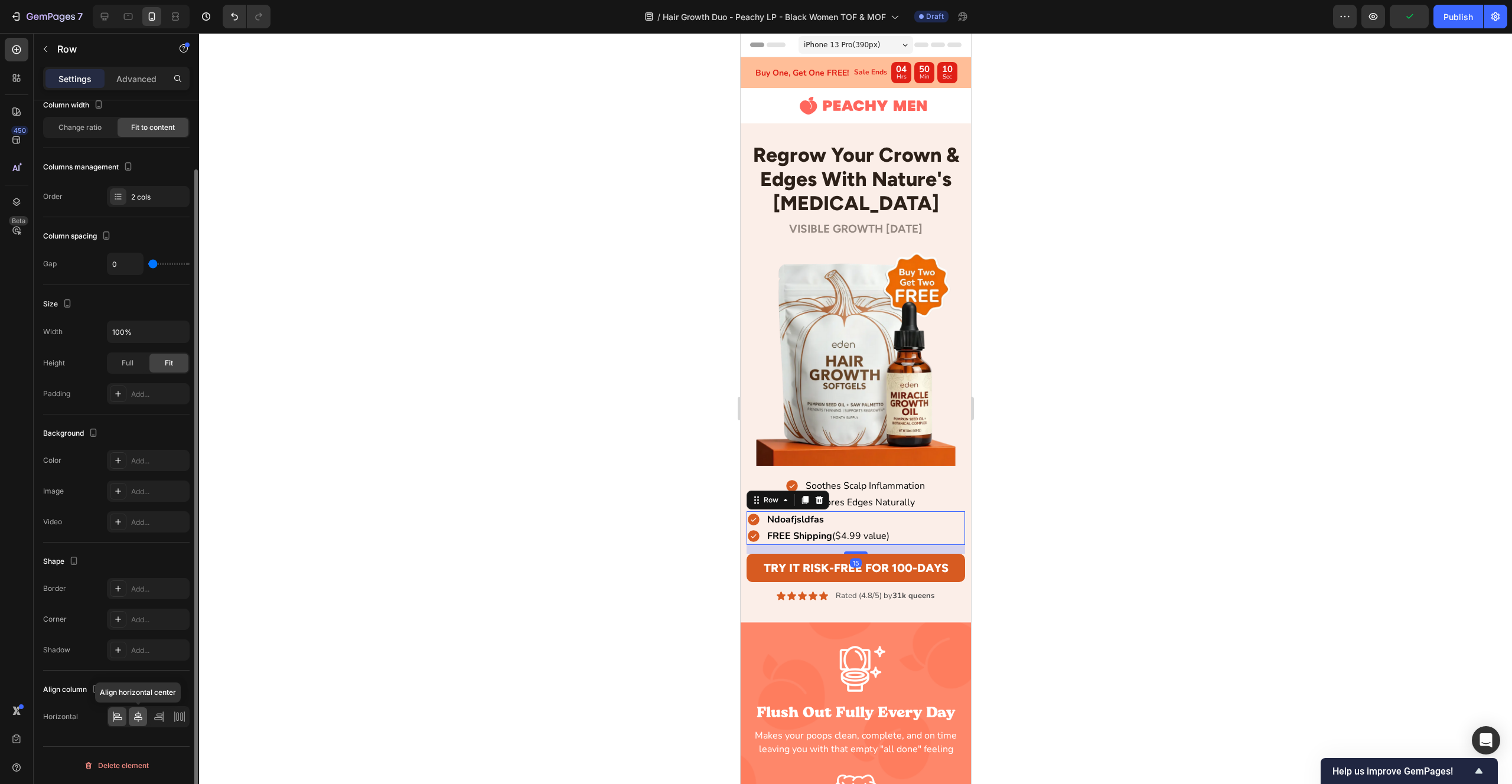
click at [140, 722] on icon at bounding box center [138, 716] width 12 height 12
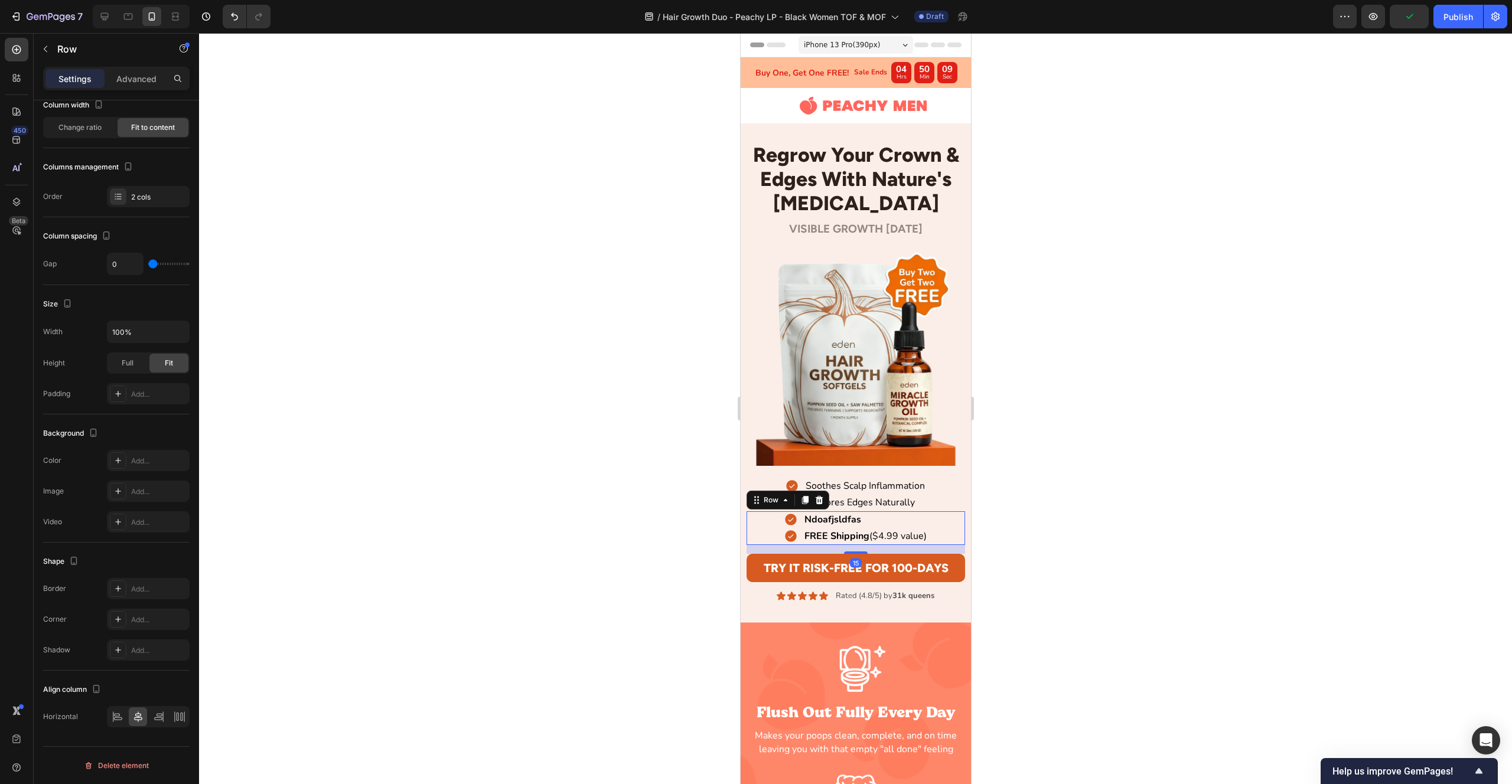
click at [638, 405] on div at bounding box center [856, 409] width 1313 height 751
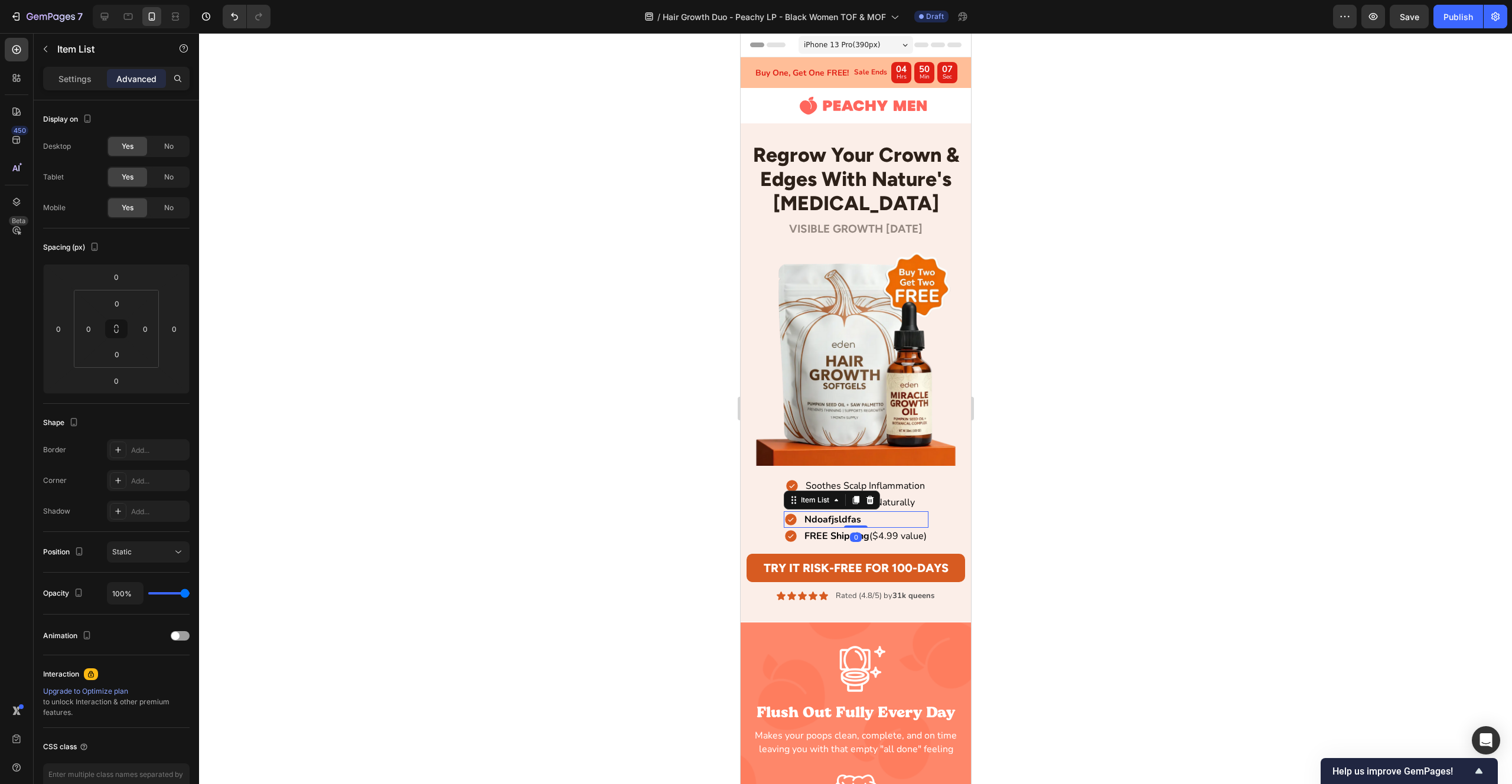
click at [809, 522] on strong "Ndoafjsldfas" at bounding box center [832, 519] width 57 height 13
click at [817, 522] on strong "Ndoafjsldfas" at bounding box center [832, 519] width 57 height 13
click at [888, 524] on div "Ndoafjsldfas" at bounding box center [855, 519] width 145 height 17
click at [892, 504] on p "Restores Edges Naturally" at bounding box center [860, 502] width 109 height 13
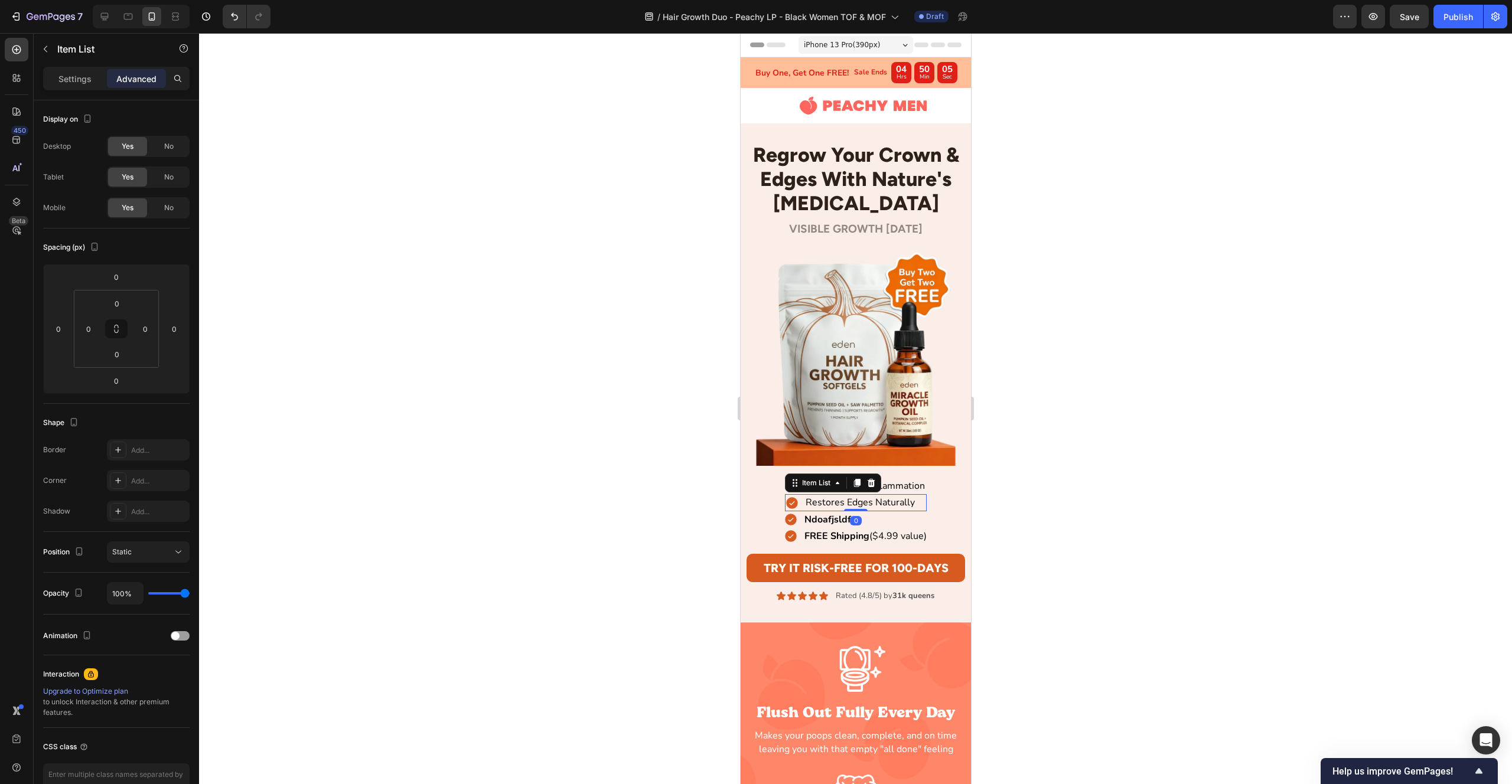
scroll to position [70, 0]
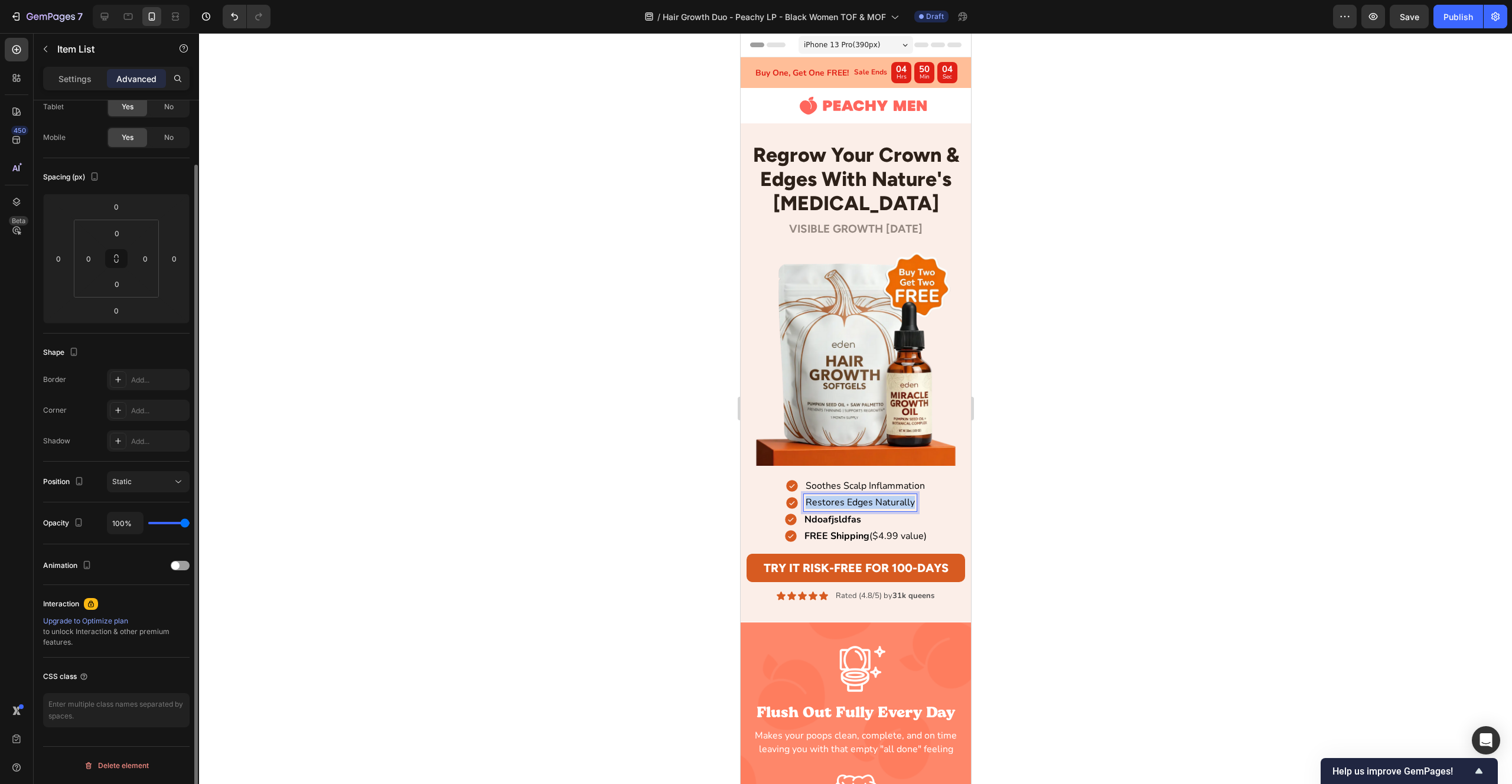
click at [892, 504] on p "Restores Edges Naturally" at bounding box center [860, 502] width 109 height 13
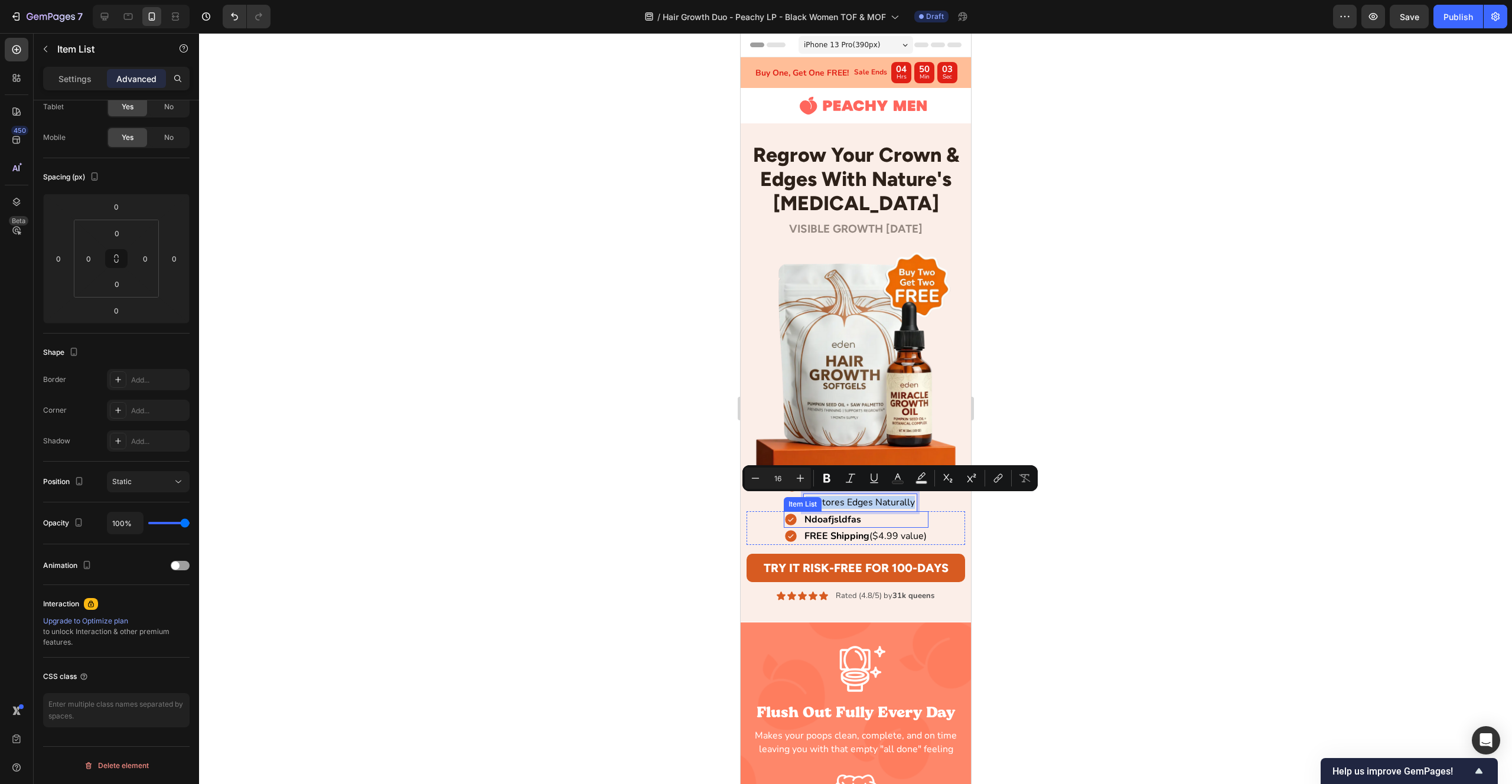
click at [869, 519] on div "Ndoafjsldfas" at bounding box center [855, 519] width 145 height 17
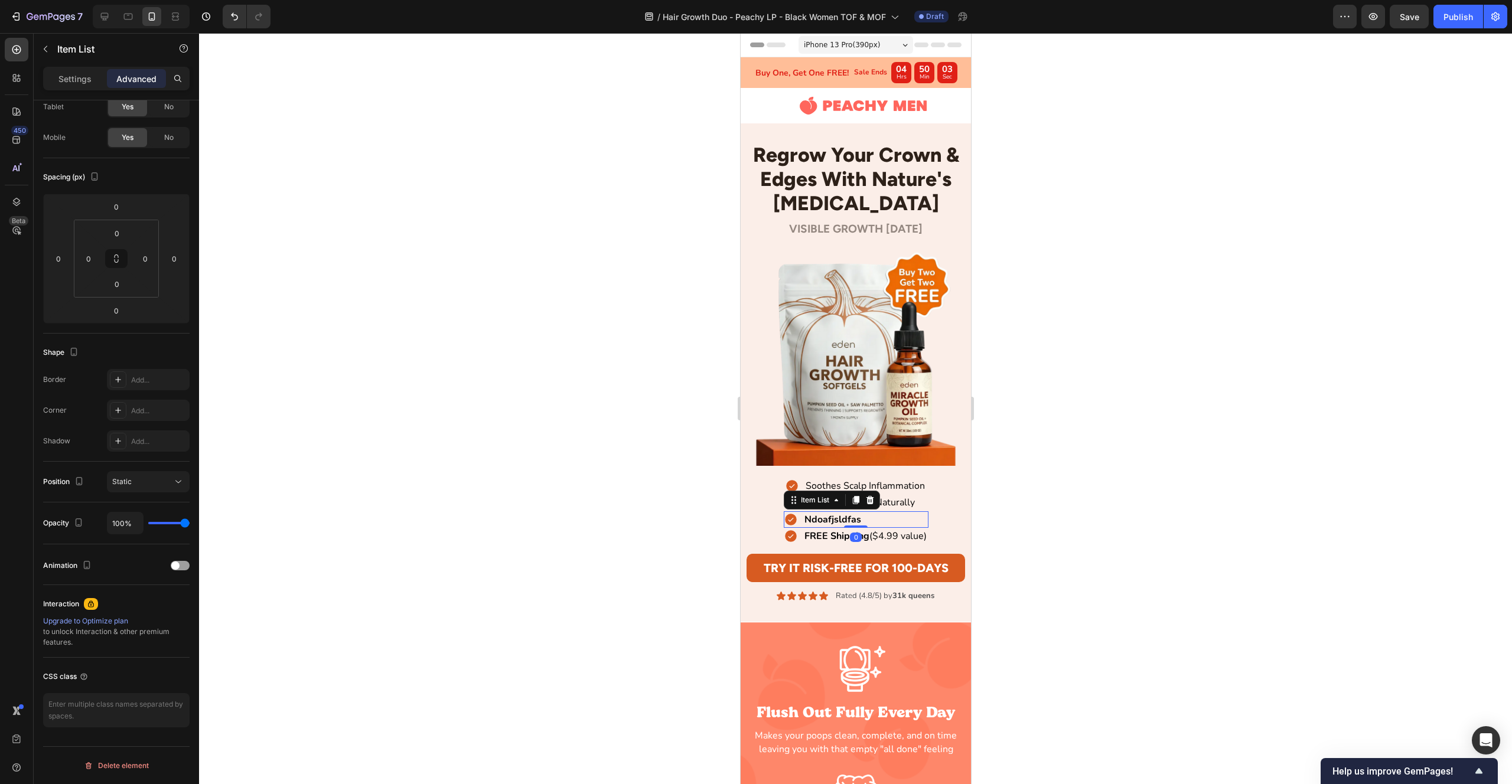
click at [869, 519] on div "Ndoafjsldfas" at bounding box center [855, 519] width 145 height 17
click at [905, 502] on p "Restores Edges Naturally" at bounding box center [860, 502] width 109 height 13
drag, startPoint x: 905, startPoint y: 502, endPoint x: 895, endPoint y: 502, distance: 10.0
click at [905, 502] on p "Restores Edges Naturally" at bounding box center [860, 502] width 109 height 13
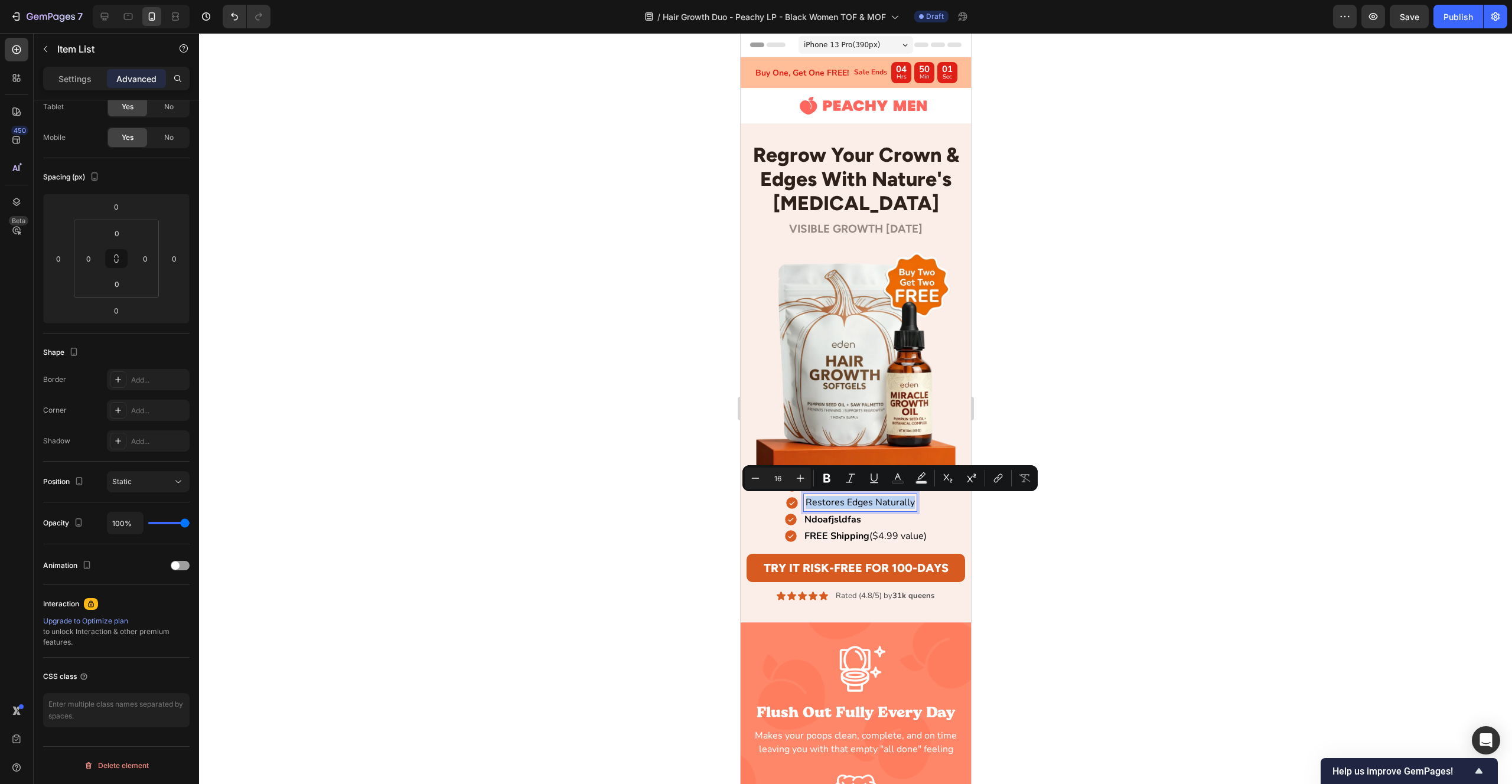
click at [807, 503] on p "Restores Edges Naturally" at bounding box center [860, 502] width 109 height 13
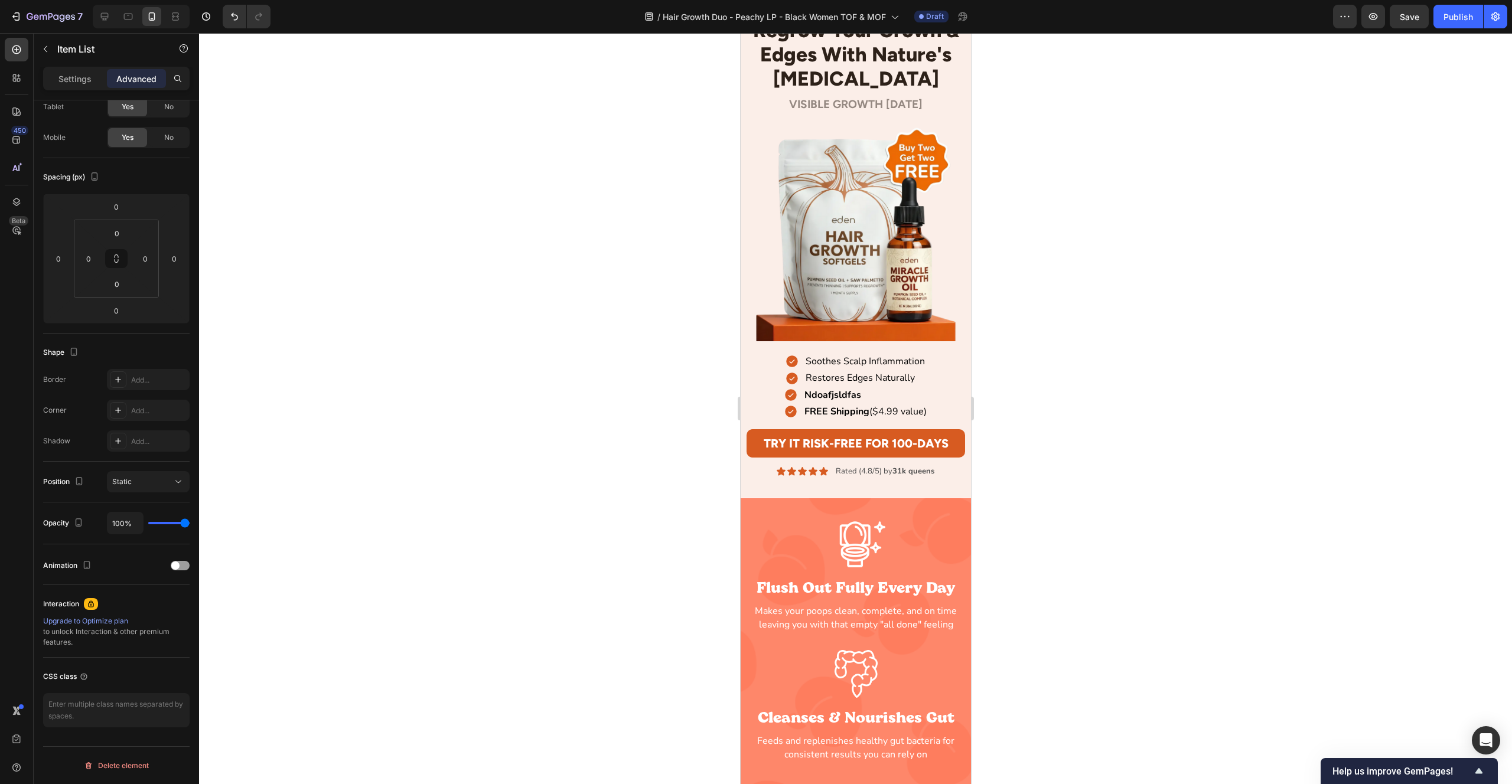
scroll to position [0, 0]
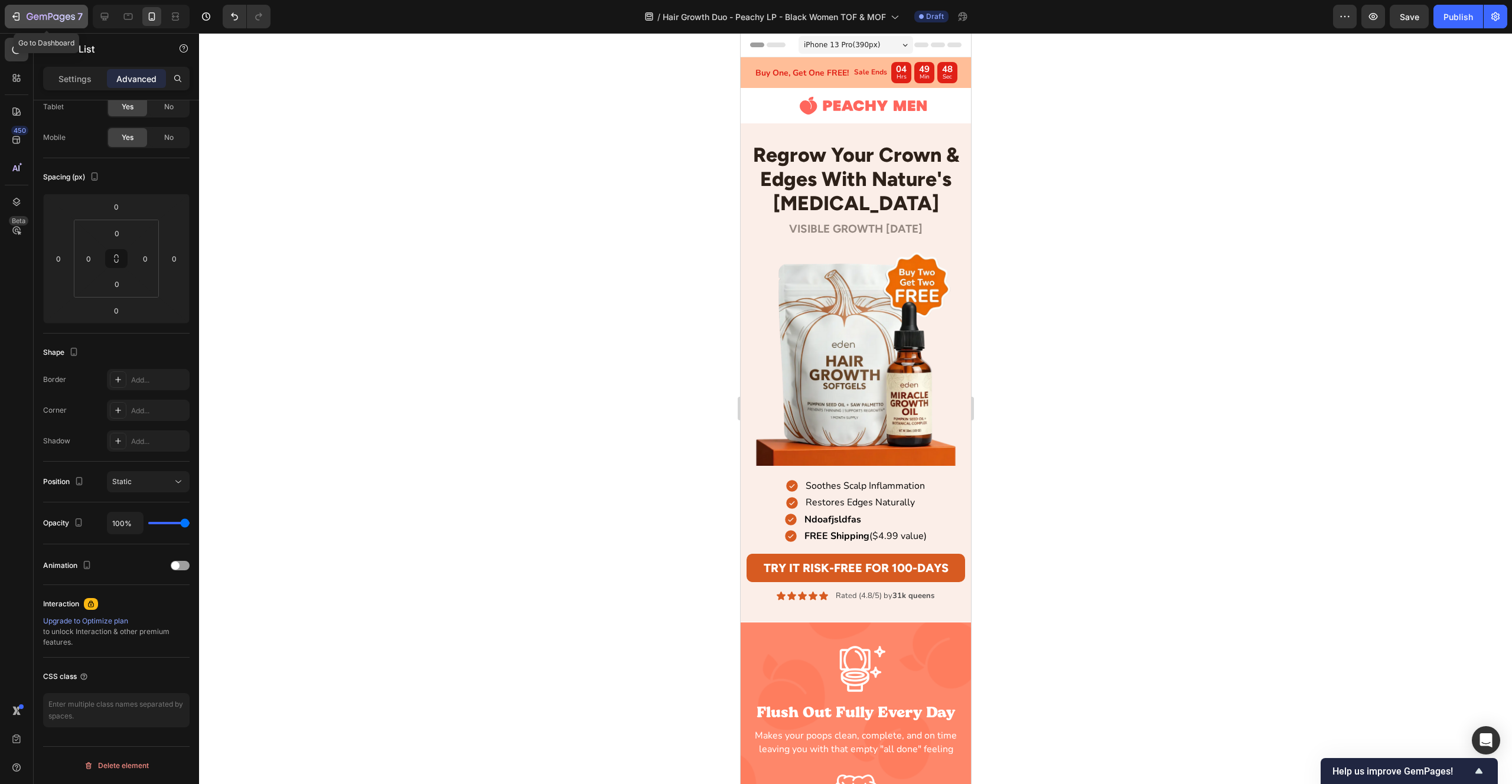
click at [19, 17] on icon "button" at bounding box center [16, 17] width 12 height 12
